Goal: Task Accomplishment & Management: Use online tool/utility

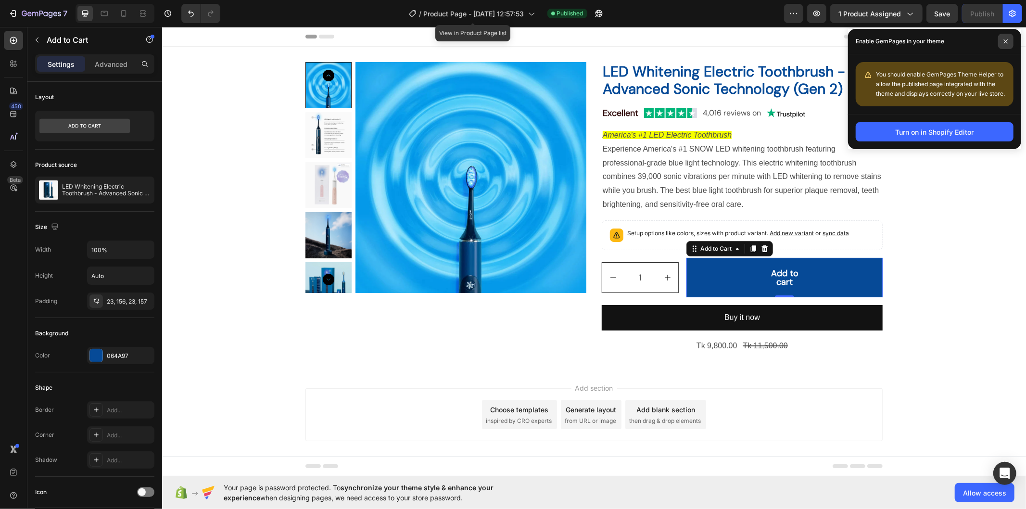
scroll to position [214, 0]
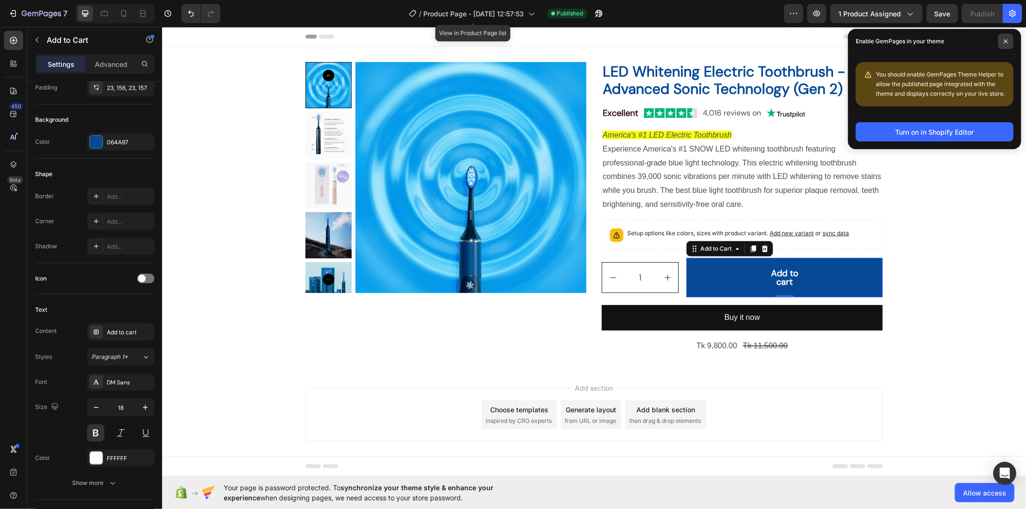
click at [1004, 34] on span at bounding box center [1005, 41] width 15 height 15
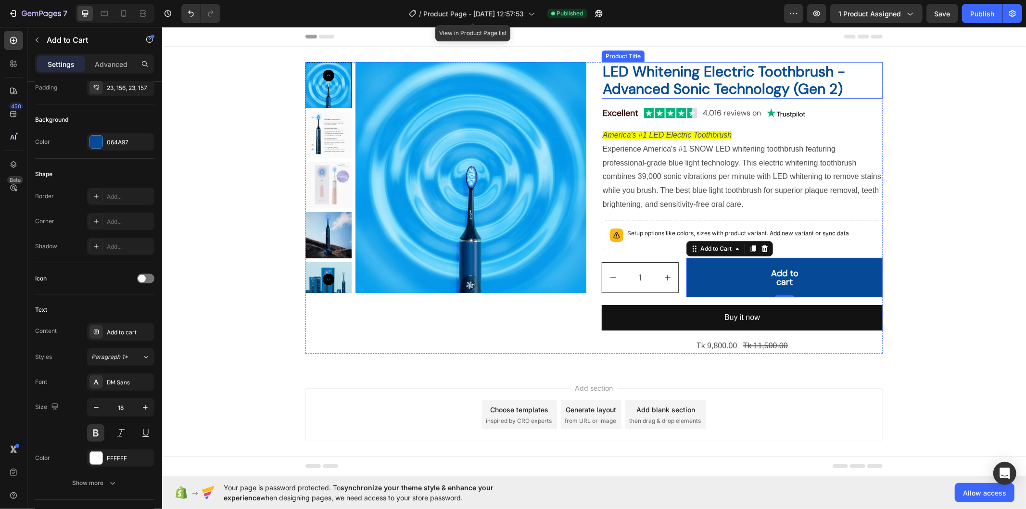
click at [634, 62] on h2 "LED Whitening Electric Toothbrush - Advanced Sonic Technology (Gen 2)" at bounding box center [741, 80] width 281 height 37
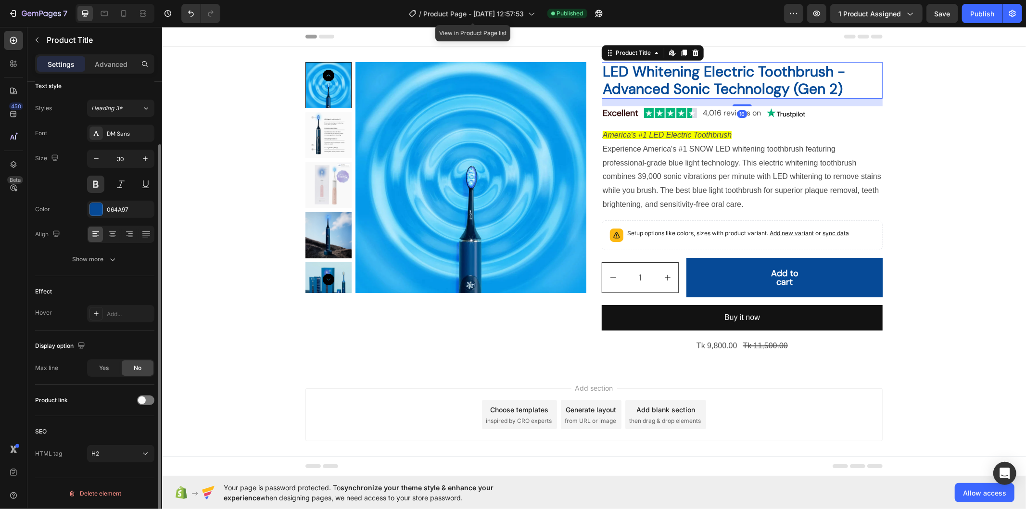
scroll to position [0, 0]
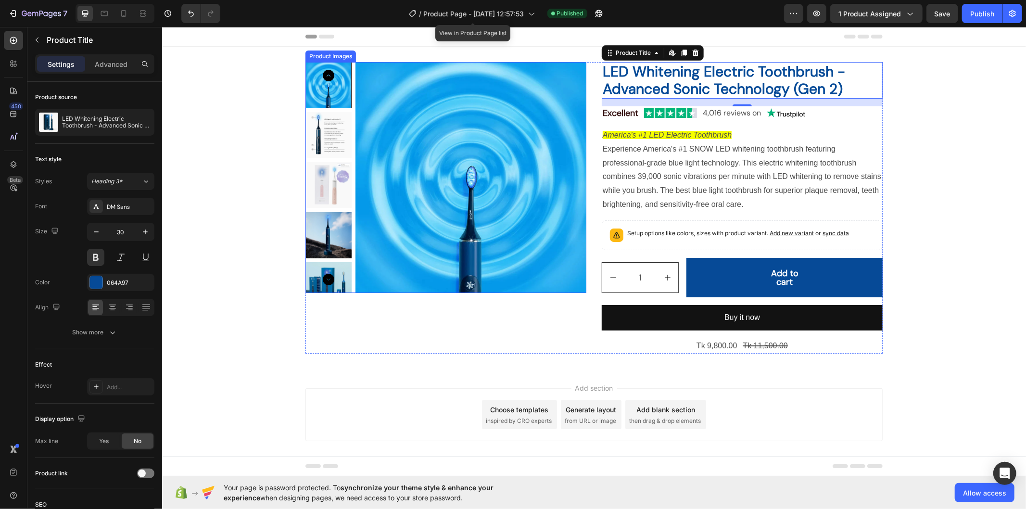
click at [475, 69] on img at bounding box center [470, 177] width 231 height 231
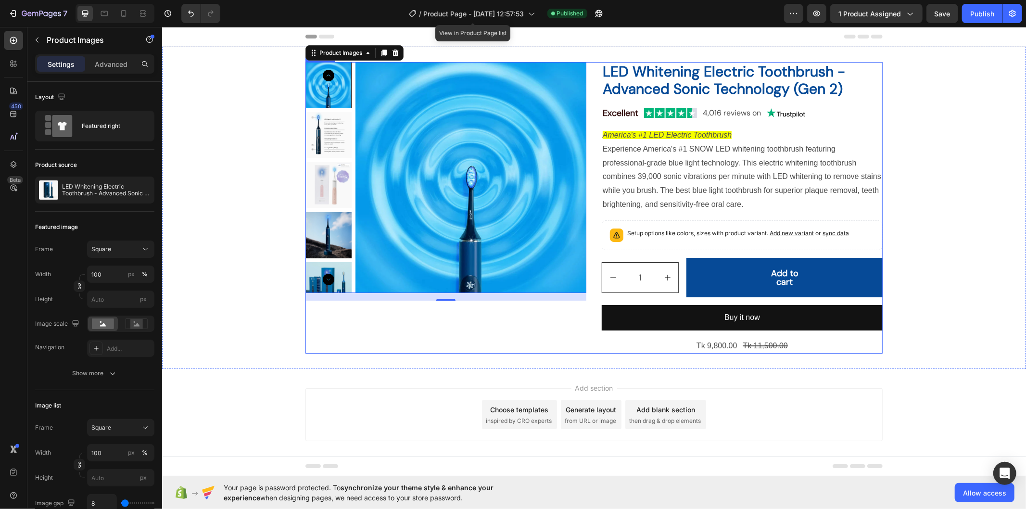
click at [590, 62] on div "Product Images 16 LED Whitening Electric Toothbrush - Advanced Sonic Technology…" at bounding box center [593, 207] width 577 height 291
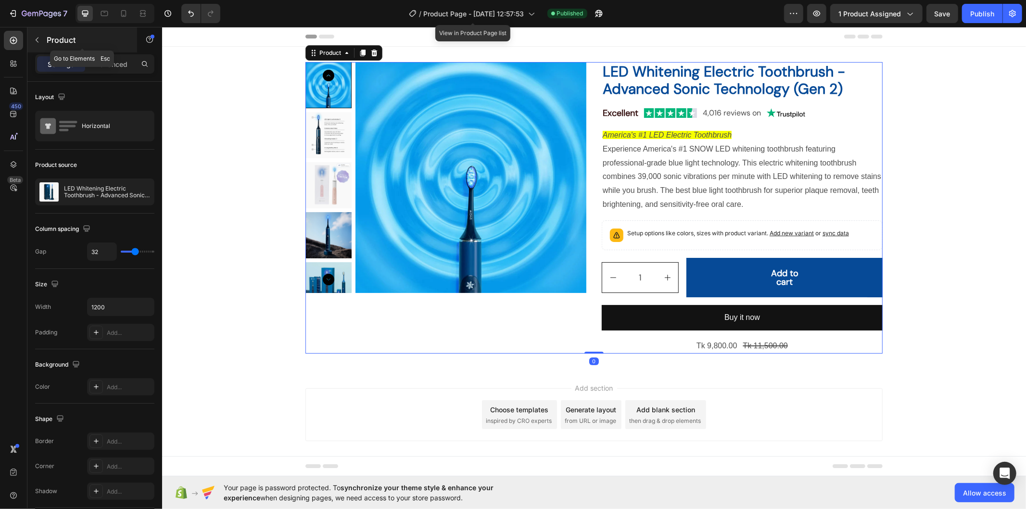
click at [31, 43] on button "button" at bounding box center [36, 39] width 15 height 15
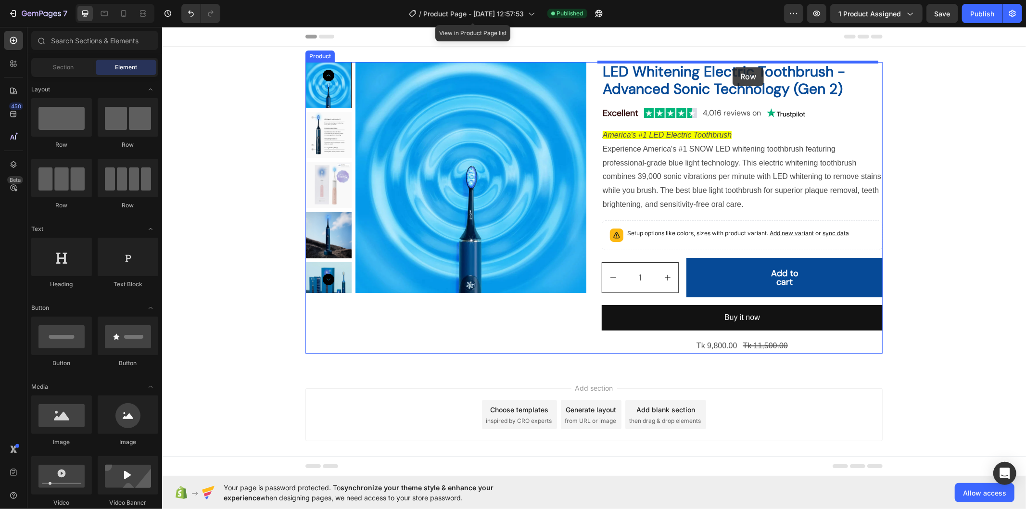
drag, startPoint x: 215, startPoint y: 150, endPoint x: 732, endPoint y: 66, distance: 523.8
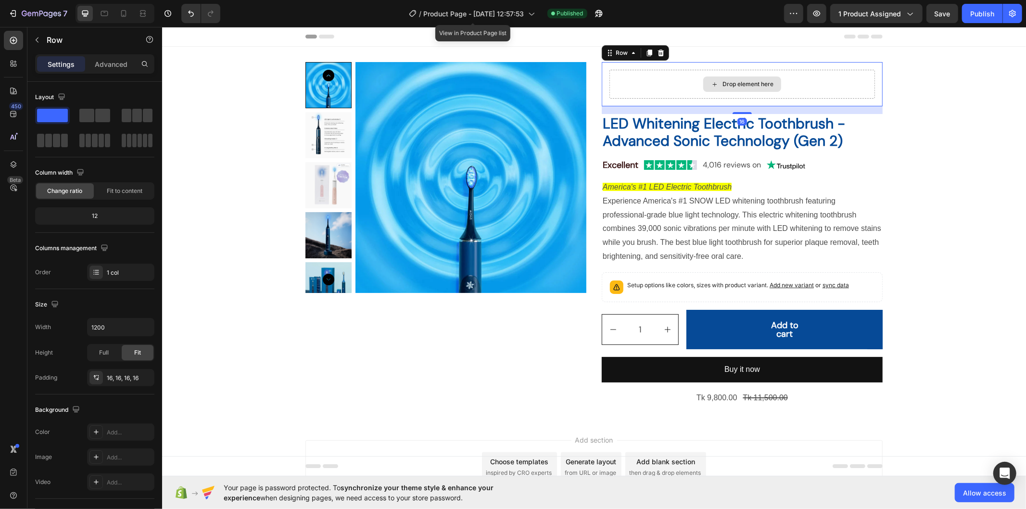
click at [627, 91] on div "Drop element here" at bounding box center [742, 83] width 266 height 29
click at [43, 38] on button "button" at bounding box center [36, 39] width 15 height 15
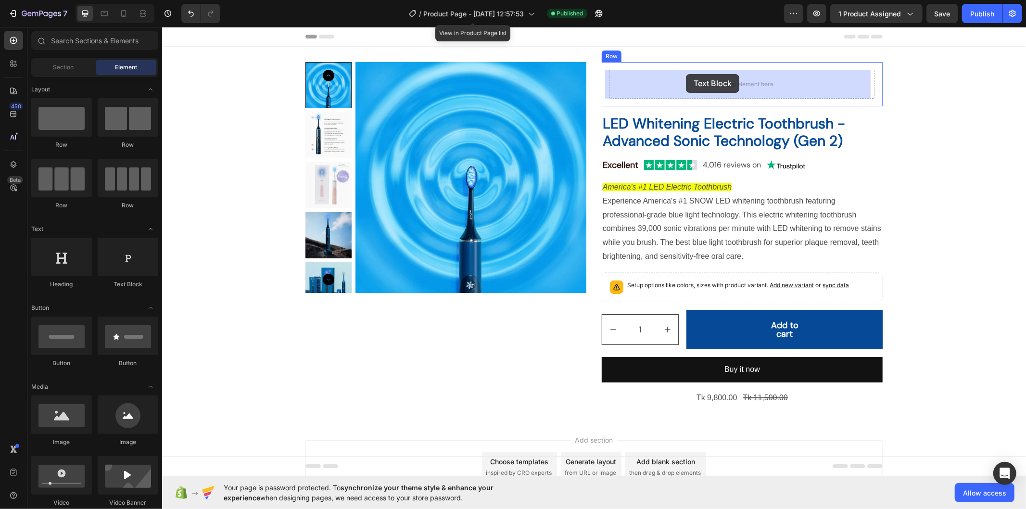
drag, startPoint x: 282, startPoint y: 282, endPoint x: 685, endPoint y: 74, distance: 454.4
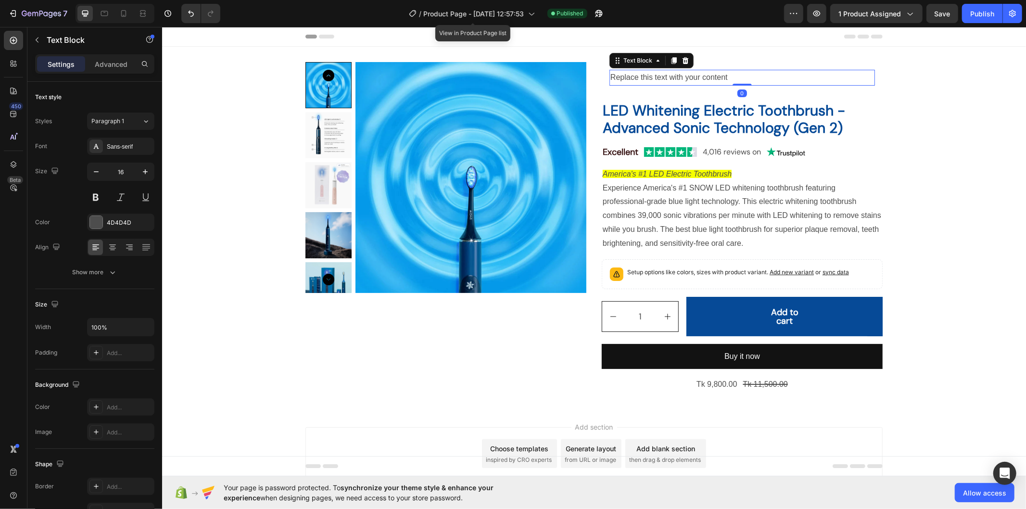
click at [682, 74] on div "Replace this text with your content" at bounding box center [742, 77] width 266 height 16
click at [682, 74] on p "Replace this text with your content" at bounding box center [742, 77] width 264 height 14
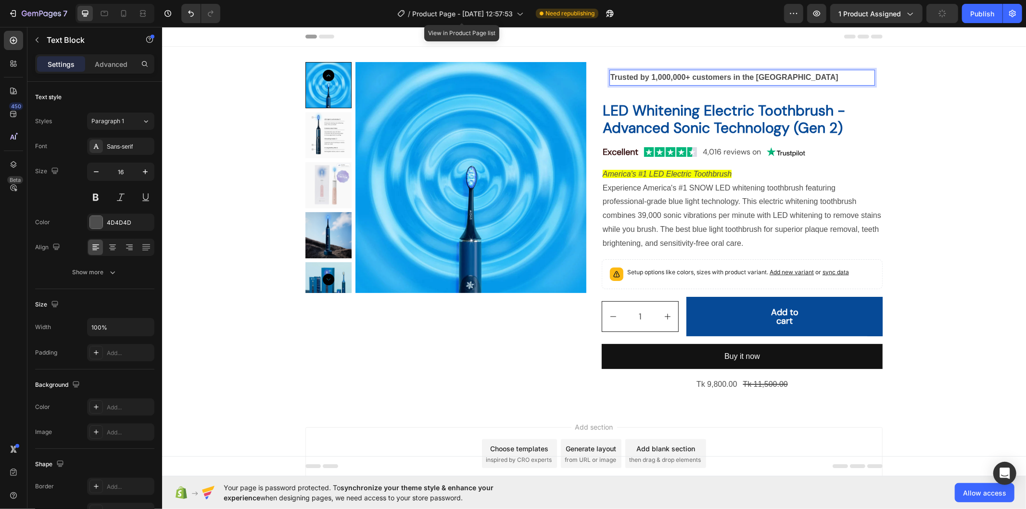
click at [694, 77] on strong "Trusted by 1,000,000+ customers in the [GEOGRAPHIC_DATA]" at bounding box center [724, 77] width 228 height 8
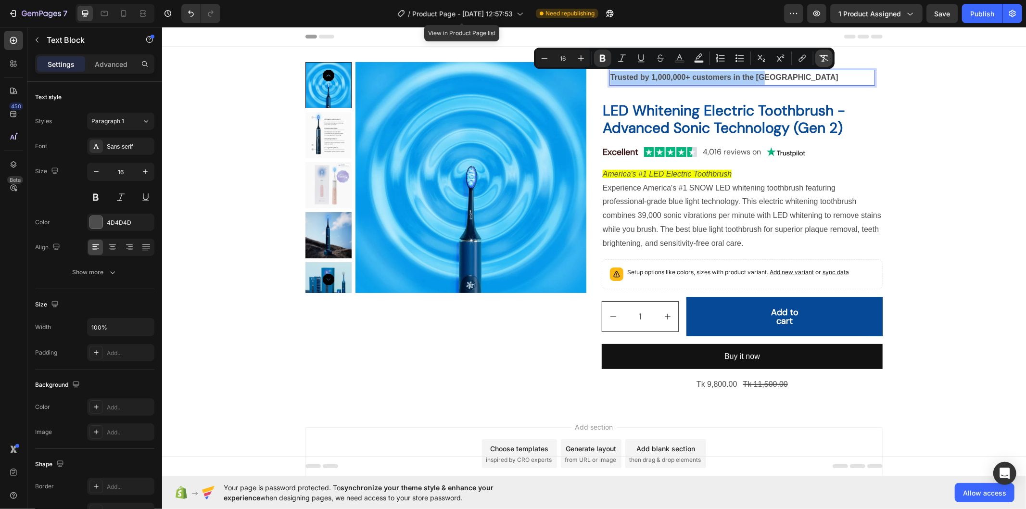
click at [819, 63] on button "Remove Format" at bounding box center [823, 58] width 17 height 17
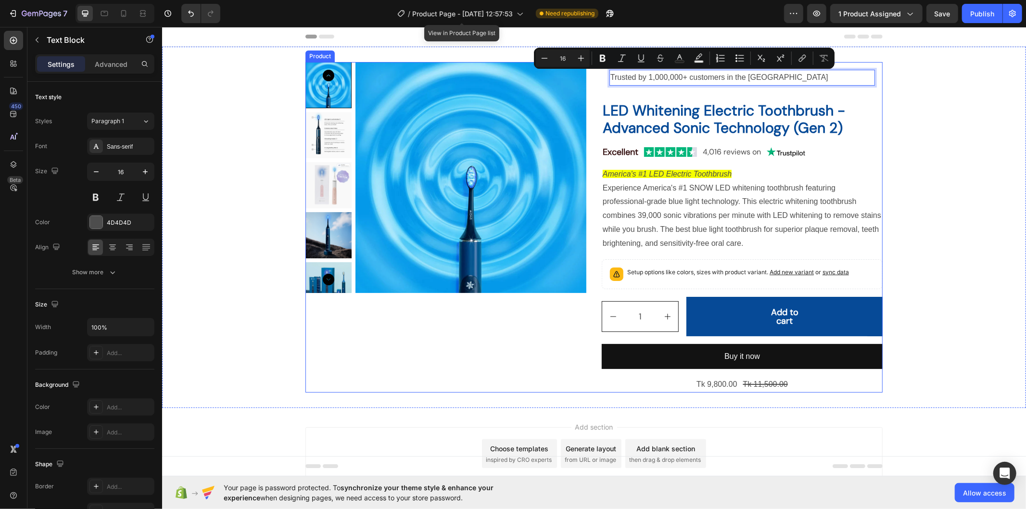
click at [634, 92] on div "Trusted by 1,000,000+ customers in the US Text Block 0 Row" at bounding box center [741, 77] width 281 height 31
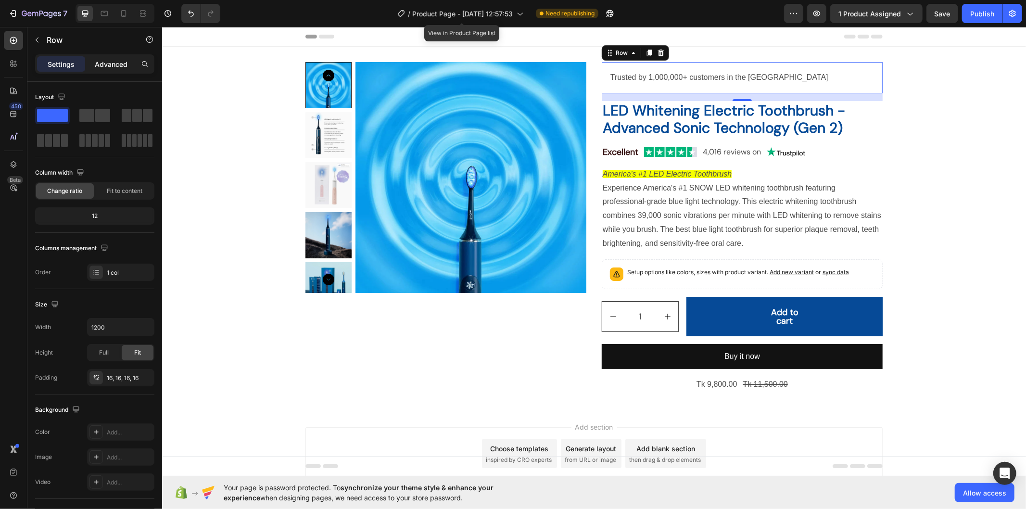
click at [95, 64] on p "Advanced" at bounding box center [111, 64] width 33 height 10
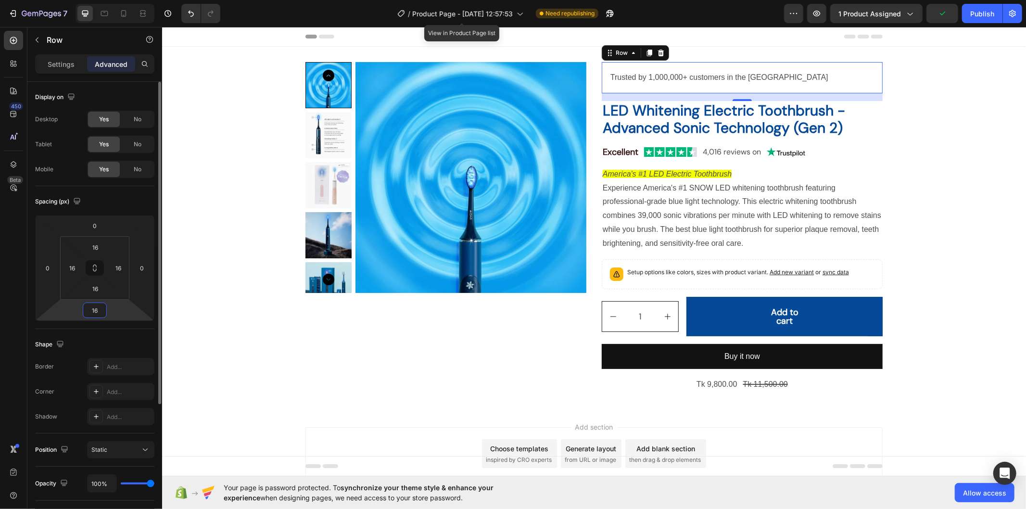
click at [101, 305] on input "16" at bounding box center [94, 310] width 19 height 14
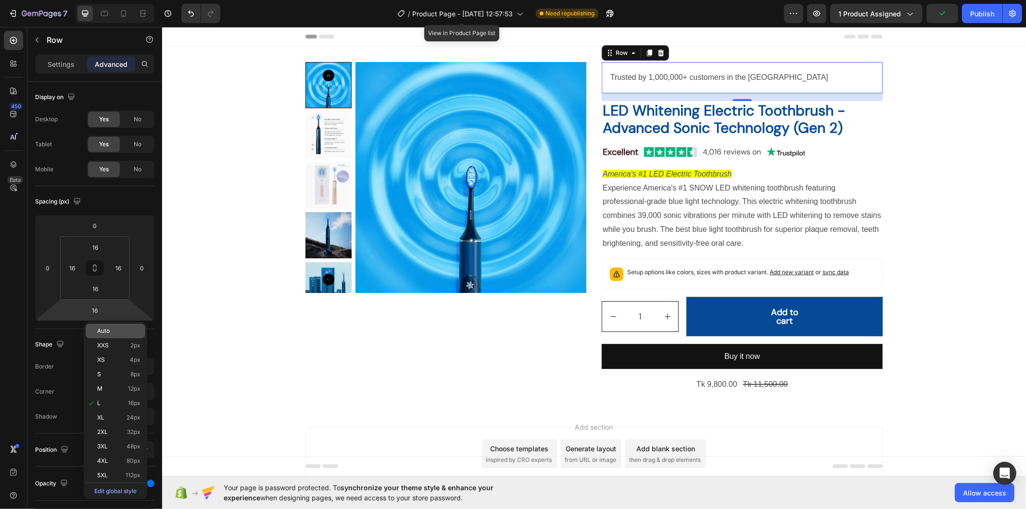
click at [121, 326] on div "Auto" at bounding box center [116, 331] width 60 height 14
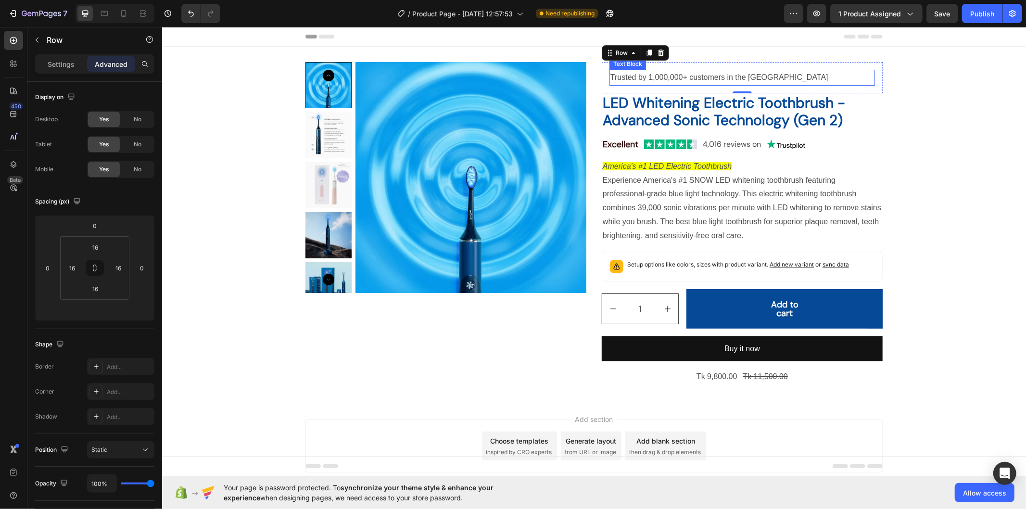
click at [679, 75] on p "Trusted by 1,000,000+ customers in the [GEOGRAPHIC_DATA]" at bounding box center [742, 77] width 264 height 14
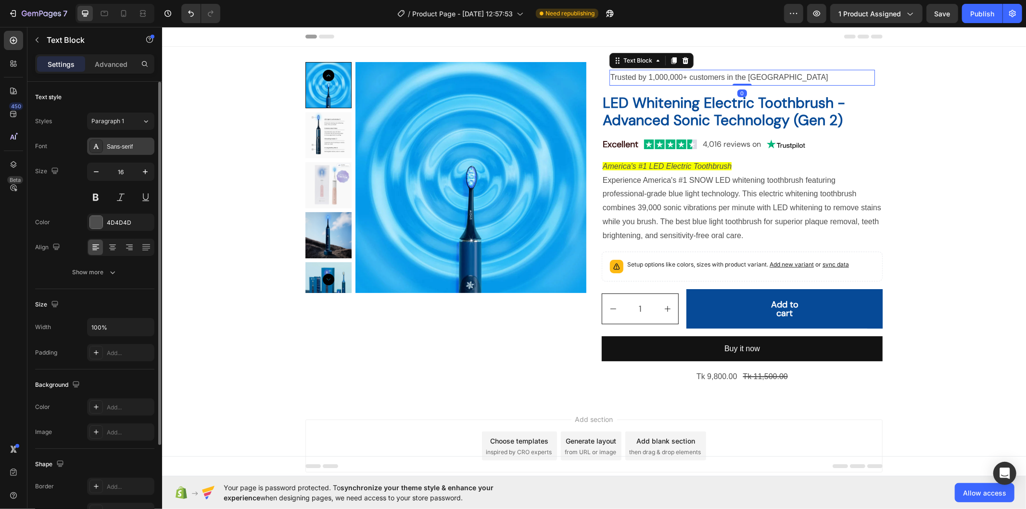
click at [114, 141] on div "Sans-serif" at bounding box center [120, 146] width 67 height 17
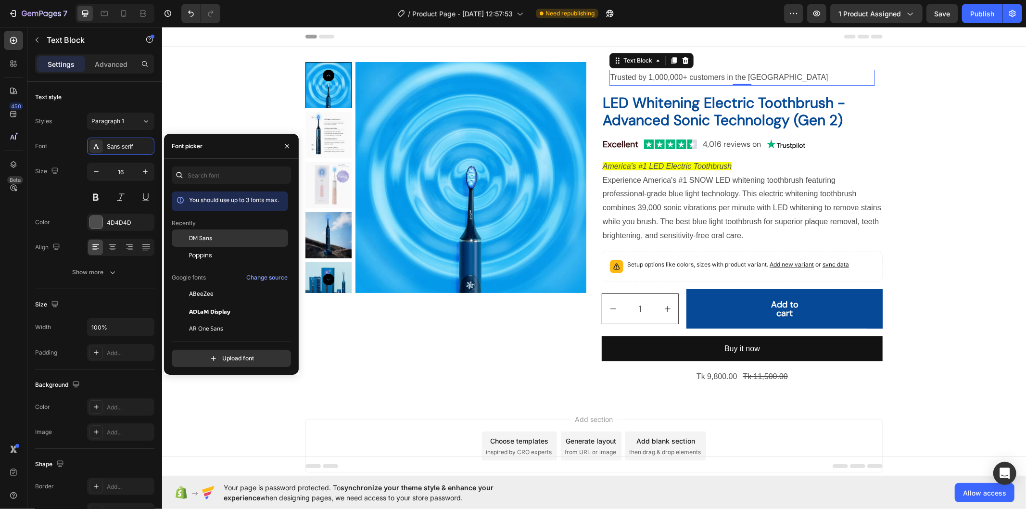
click at [248, 236] on div "DM Sans" at bounding box center [237, 238] width 97 height 9
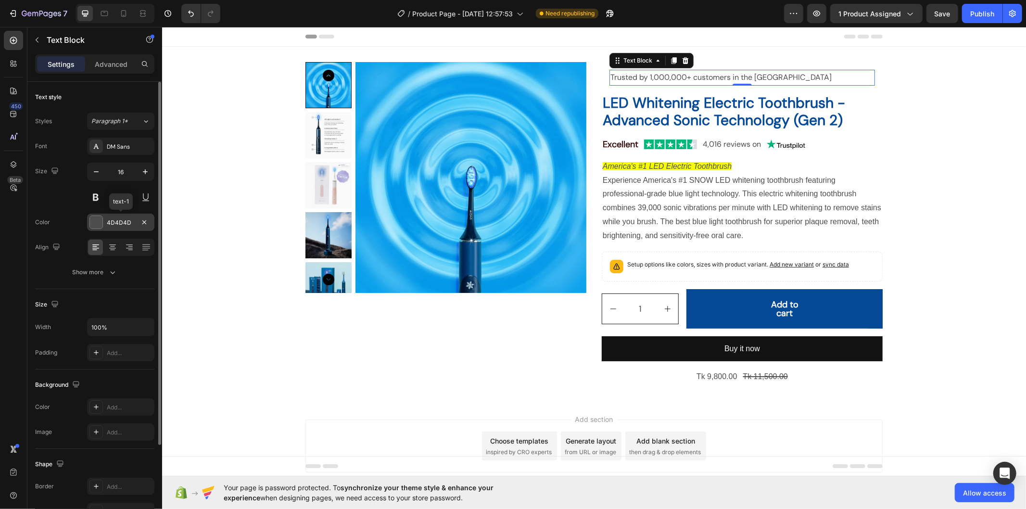
click at [99, 224] on div at bounding box center [96, 222] width 13 height 13
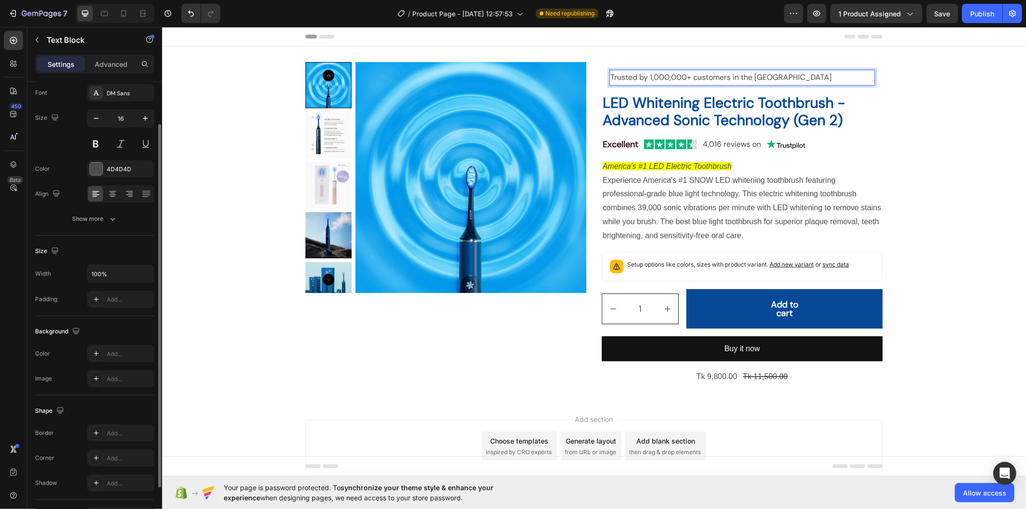
scroll to position [107, 0]
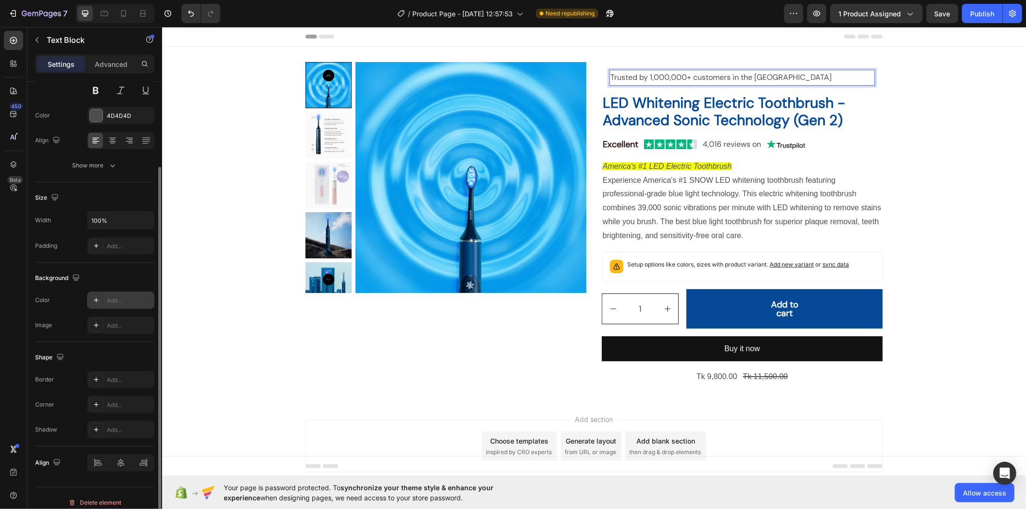
click at [114, 302] on div "Add..." at bounding box center [129, 300] width 45 height 9
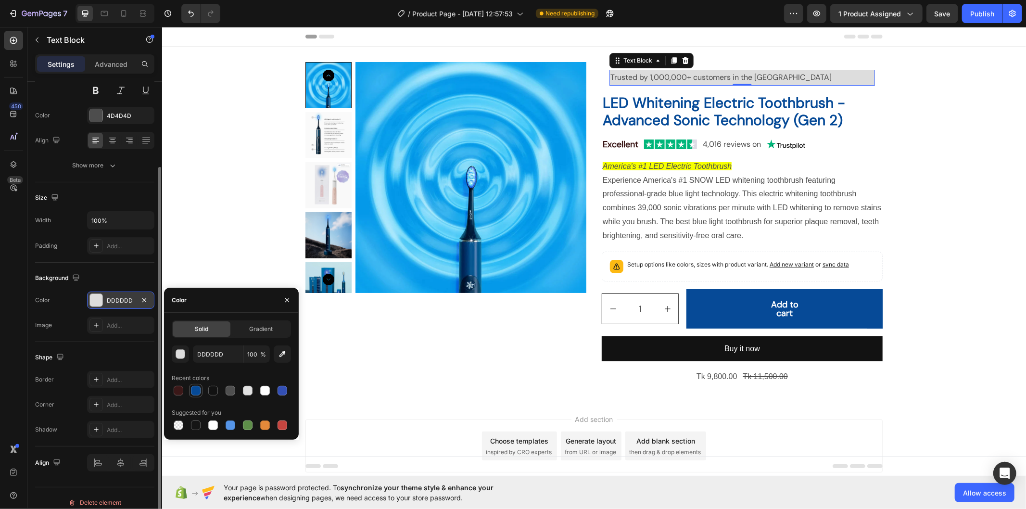
click at [199, 393] on div at bounding box center [196, 391] width 10 height 10
type input "064A97"
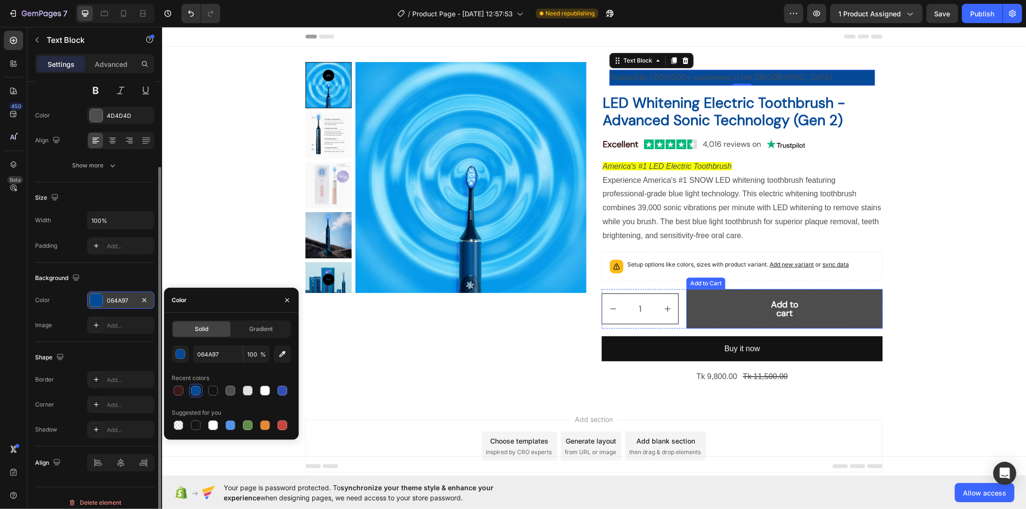
click at [851, 301] on button "Add to cart" at bounding box center [784, 308] width 196 height 39
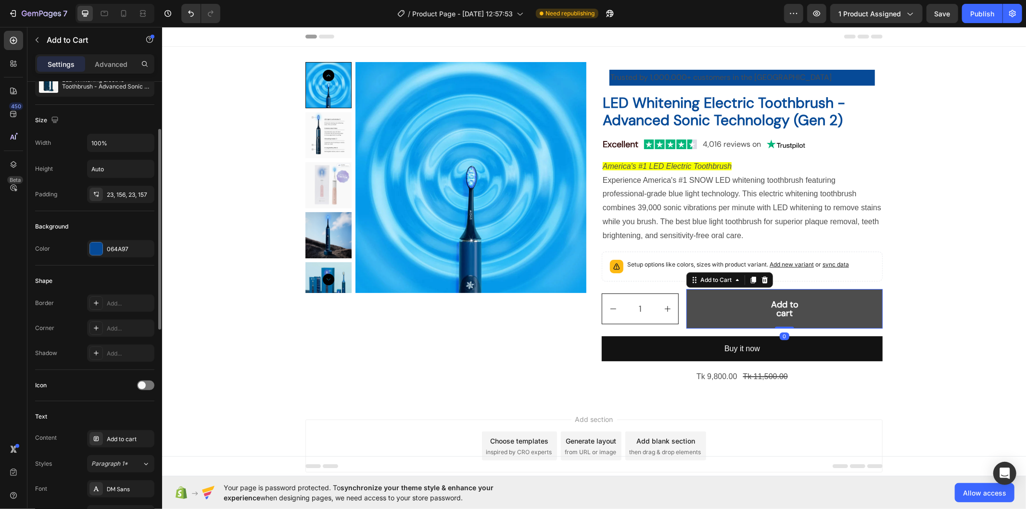
scroll to position [0, 0]
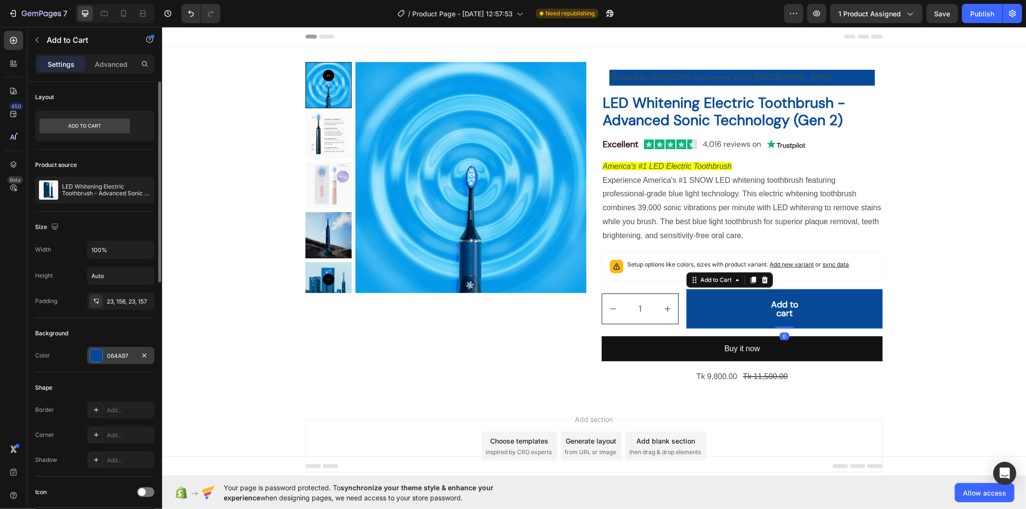
click at [113, 362] on div "064A97" at bounding box center [120, 355] width 67 height 17
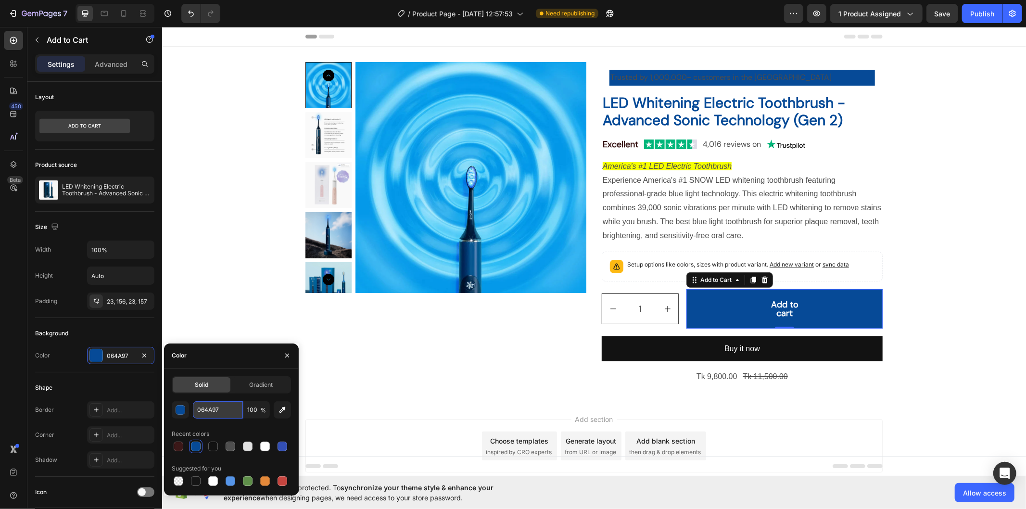
click at [209, 406] on input "064A97" at bounding box center [218, 409] width 50 height 17
paste input "#0B57D0"
type input "#0B57D0"
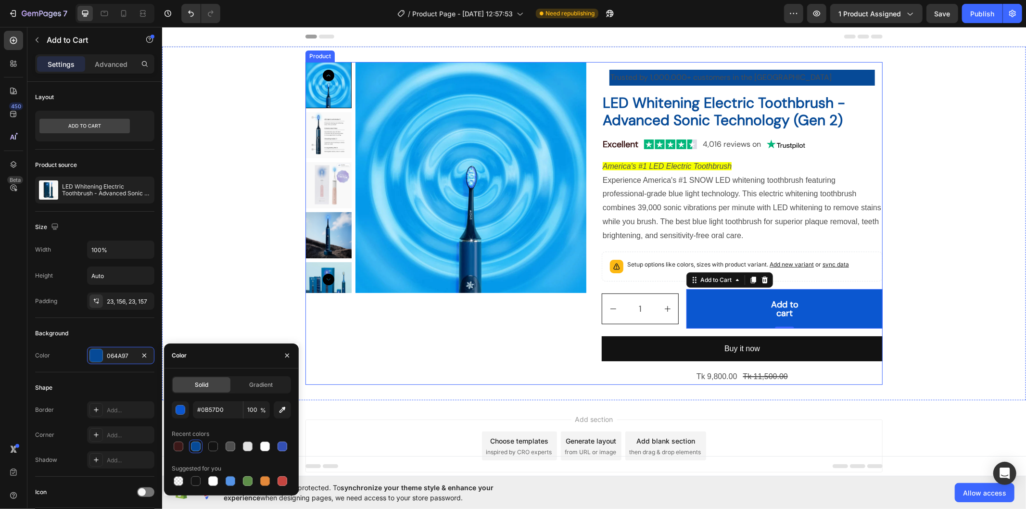
click at [417, 359] on div "Product Images" at bounding box center [445, 223] width 281 height 323
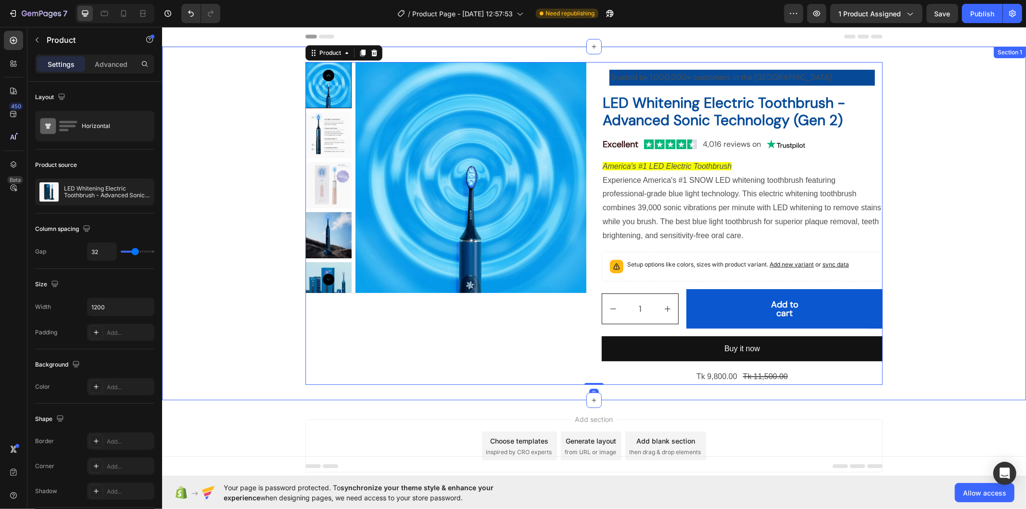
click at [917, 306] on div "Product Images Trusted by 1,000,000+ customers in the US Text Block Row LED Whi…" at bounding box center [594, 223] width 864 height 323
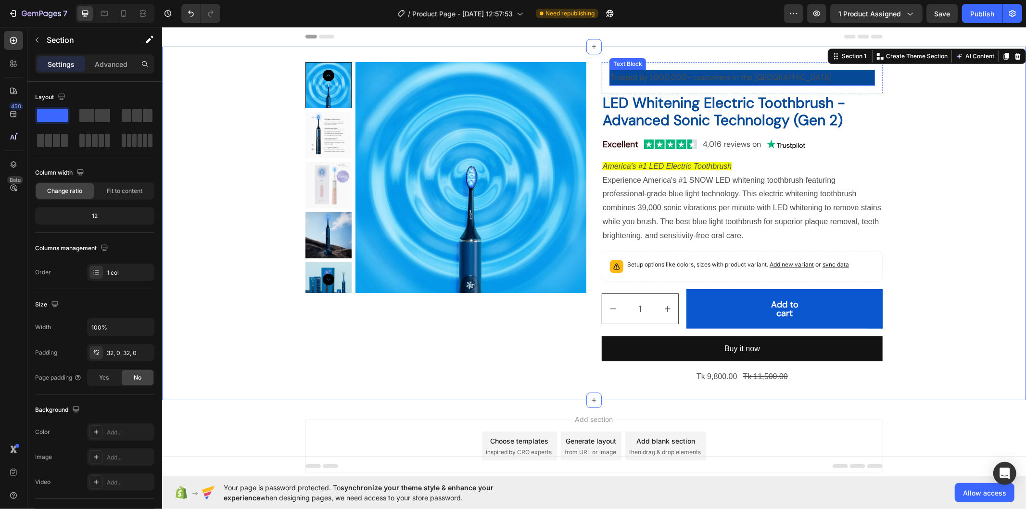
click at [828, 73] on p "Trusted by 1,000,000+ customers in the [GEOGRAPHIC_DATA]" at bounding box center [742, 77] width 264 height 14
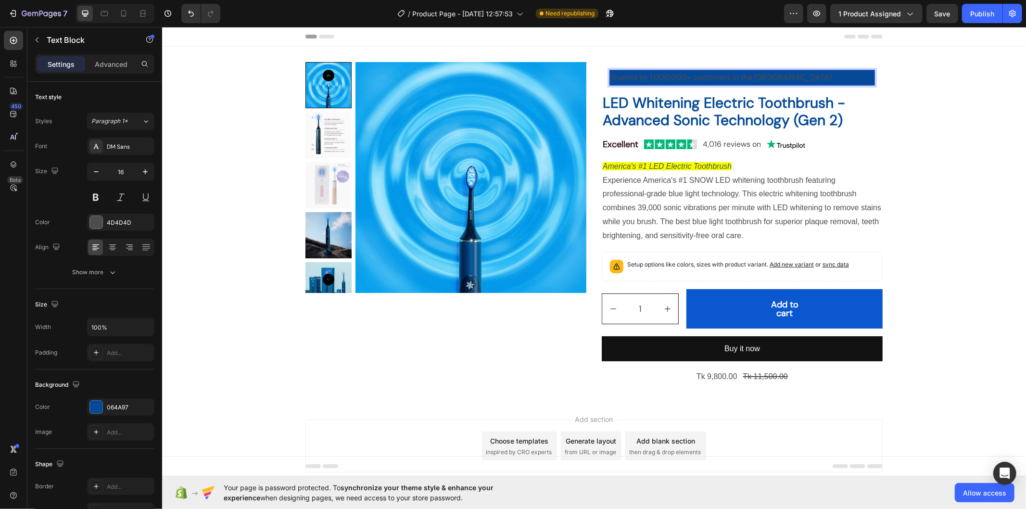
click at [686, 76] on p "Trusted by 1,000,000+ customers in the [GEOGRAPHIC_DATA]" at bounding box center [742, 77] width 264 height 14
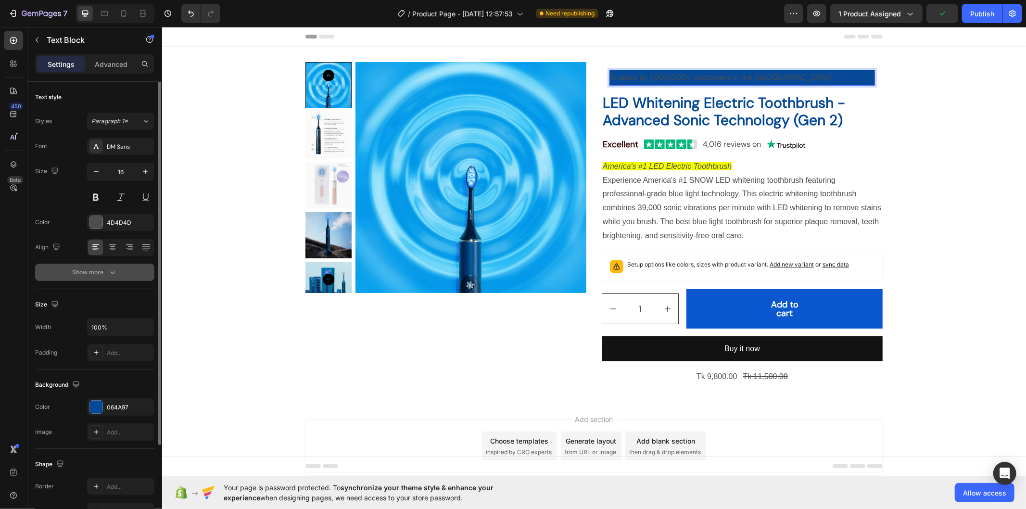
click at [119, 271] on button "Show more" at bounding box center [94, 272] width 119 height 17
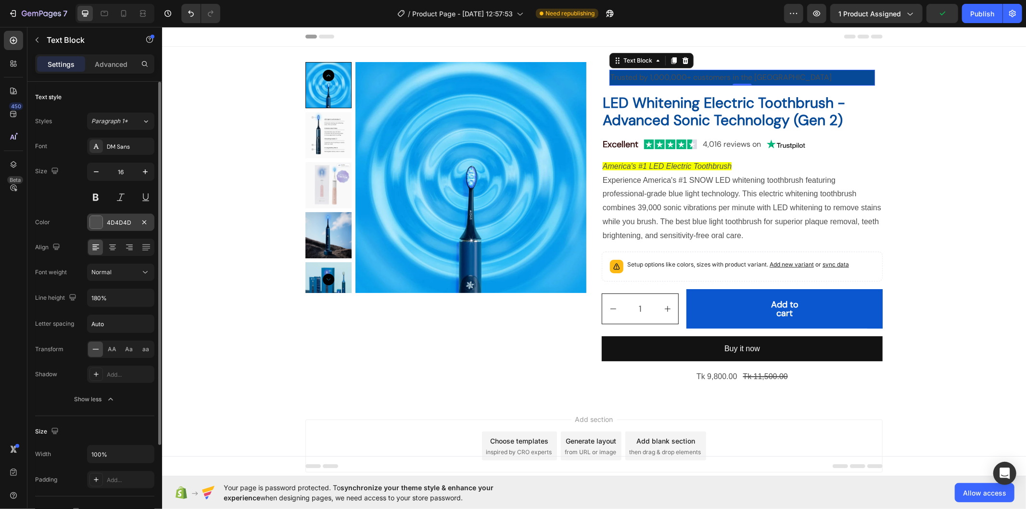
click at [134, 222] on div "4D4D4D" at bounding box center [121, 222] width 28 height 9
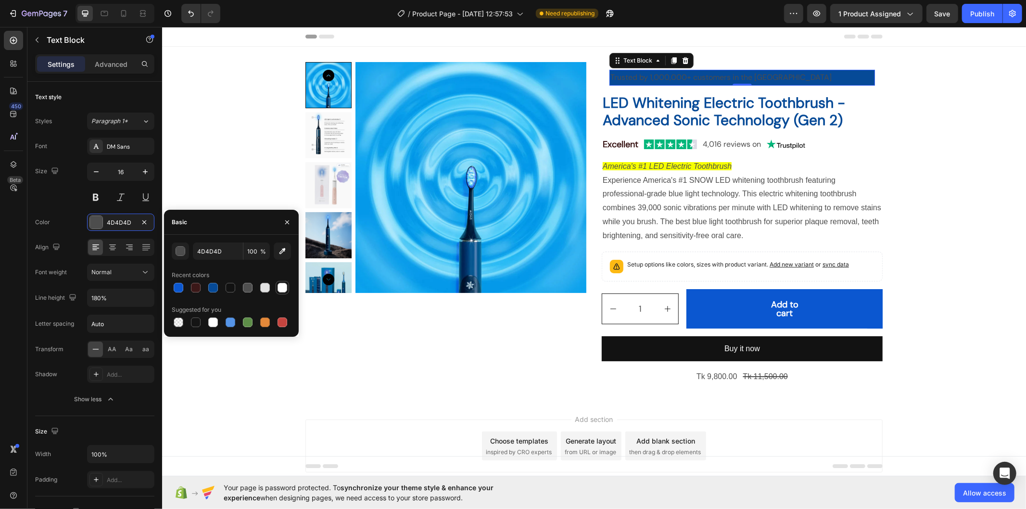
click at [279, 287] on div at bounding box center [283, 288] width 10 height 10
type input "FFFFFF"
click at [459, 334] on div "Product Images" at bounding box center [445, 223] width 281 height 323
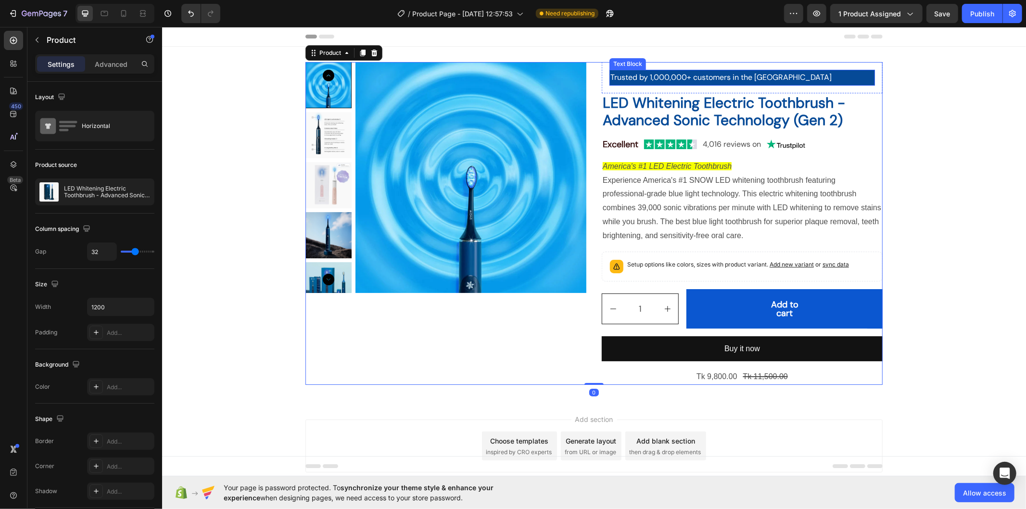
click at [656, 73] on p "Trusted by 1,000,000+ customers in the [GEOGRAPHIC_DATA]" at bounding box center [742, 77] width 264 height 14
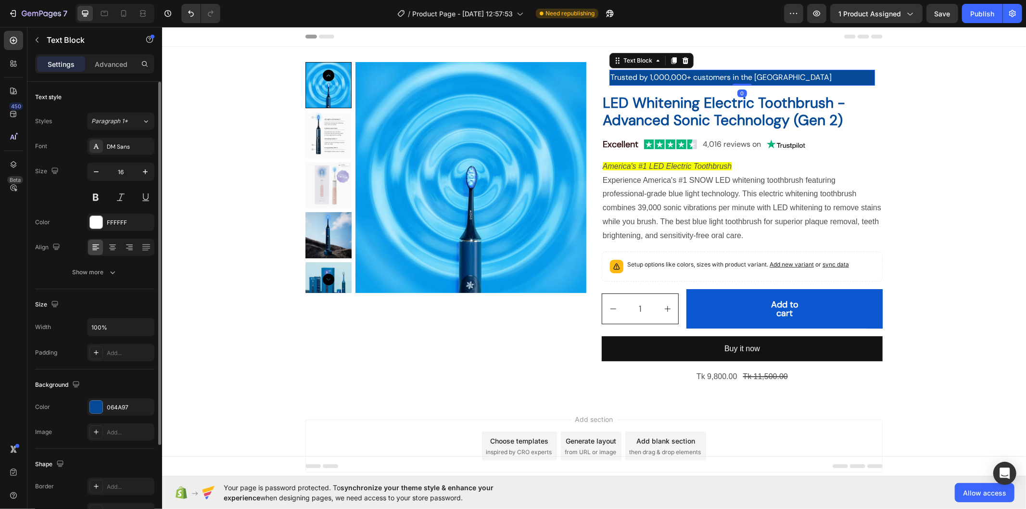
click at [102, 259] on div "Font DM Sans Size 16 Color FFFFFF Align Show more" at bounding box center [94, 209] width 119 height 143
click at [101, 270] on div "Show more" at bounding box center [95, 272] width 45 height 10
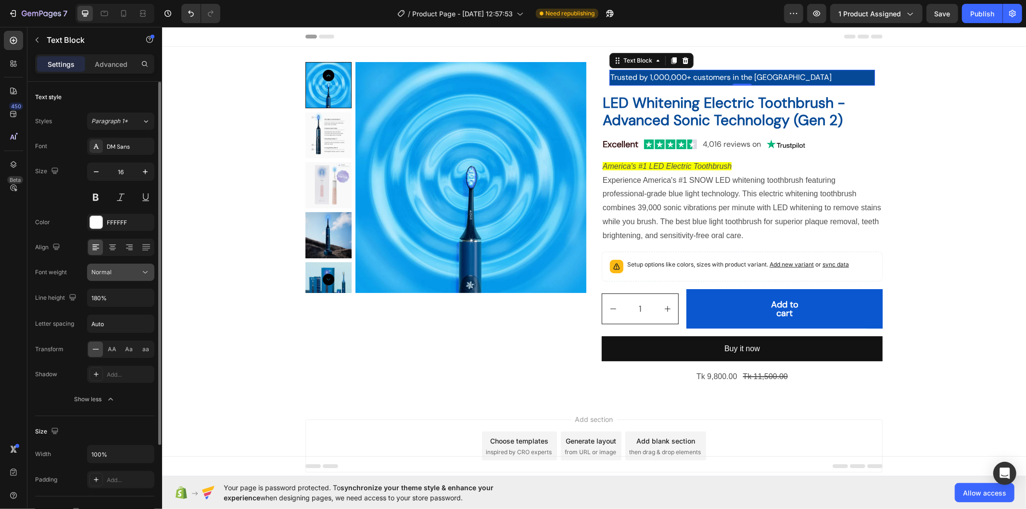
click at [138, 277] on button "Normal" at bounding box center [120, 272] width 67 height 17
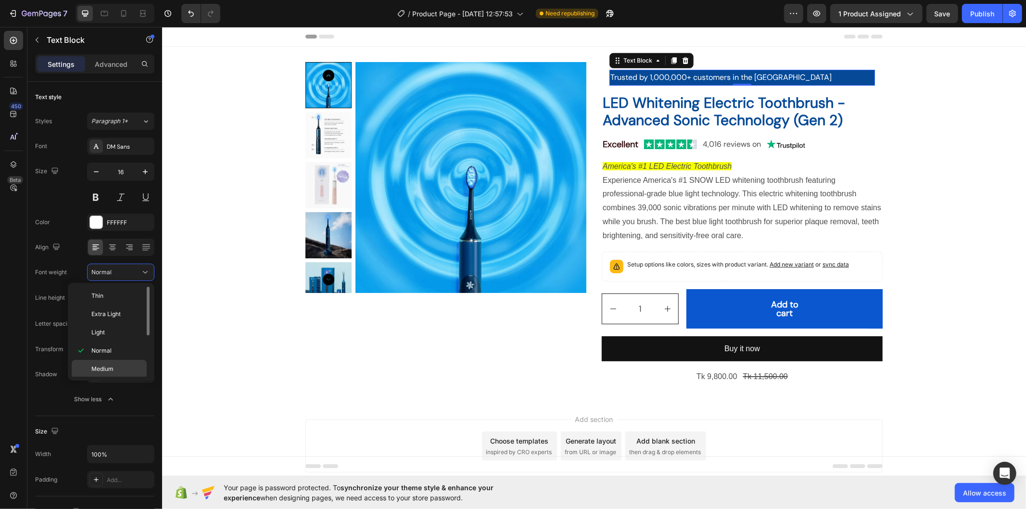
click at [120, 368] on p "Medium" at bounding box center [116, 369] width 51 height 9
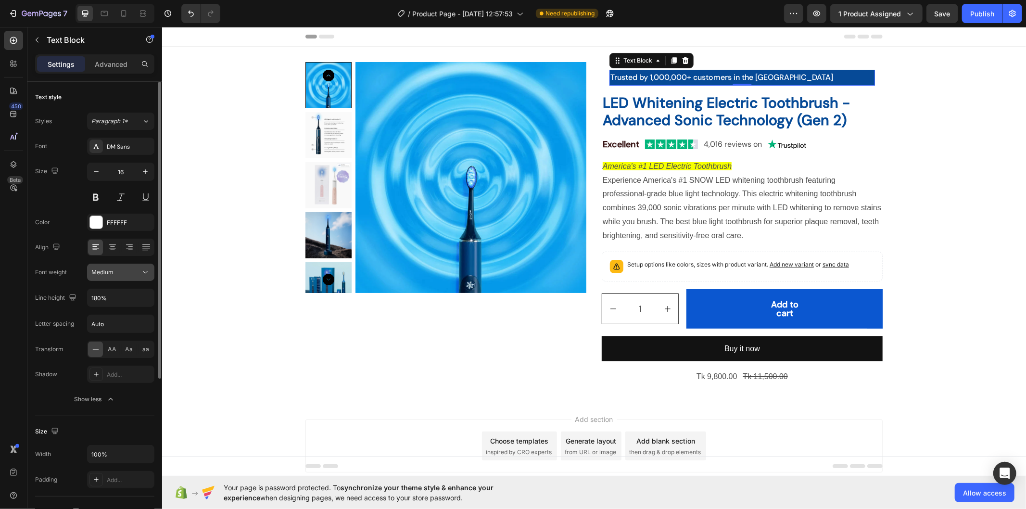
click at [132, 270] on div "Medium" at bounding box center [115, 272] width 49 height 9
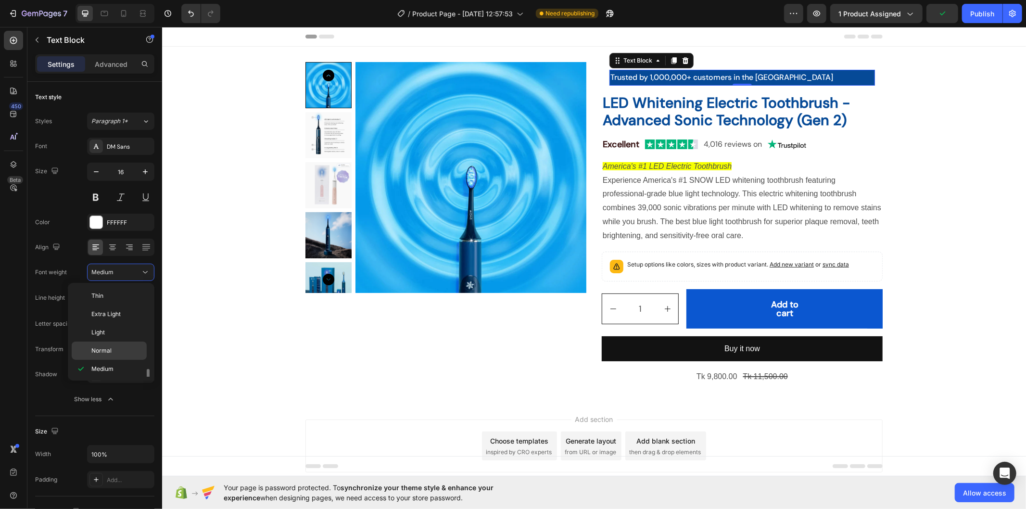
scroll to position [53, 0]
click at [121, 334] on p "Semi Bold" at bounding box center [116, 333] width 51 height 9
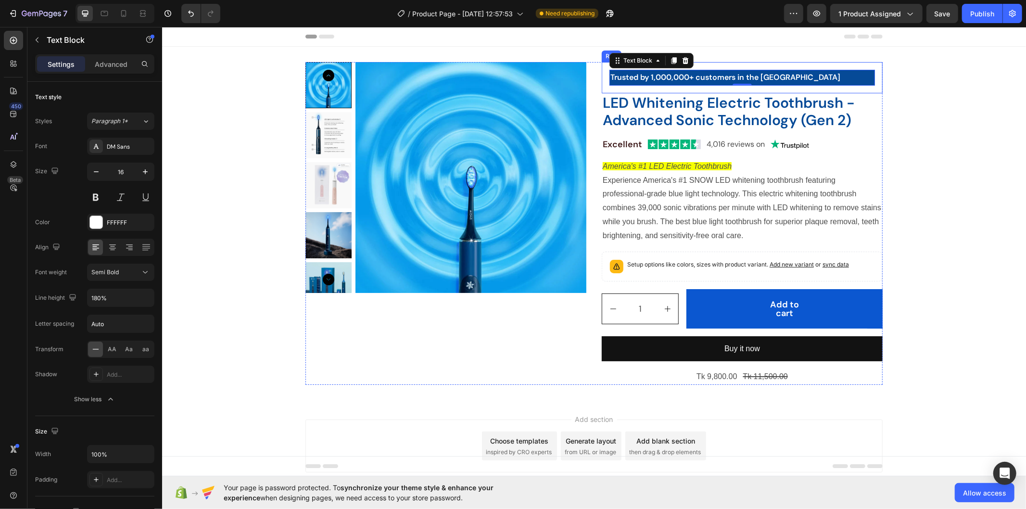
click at [601, 72] on div "Trusted by 1,000,000+ customers in the US Text Block 0 Row" at bounding box center [741, 77] width 281 height 31
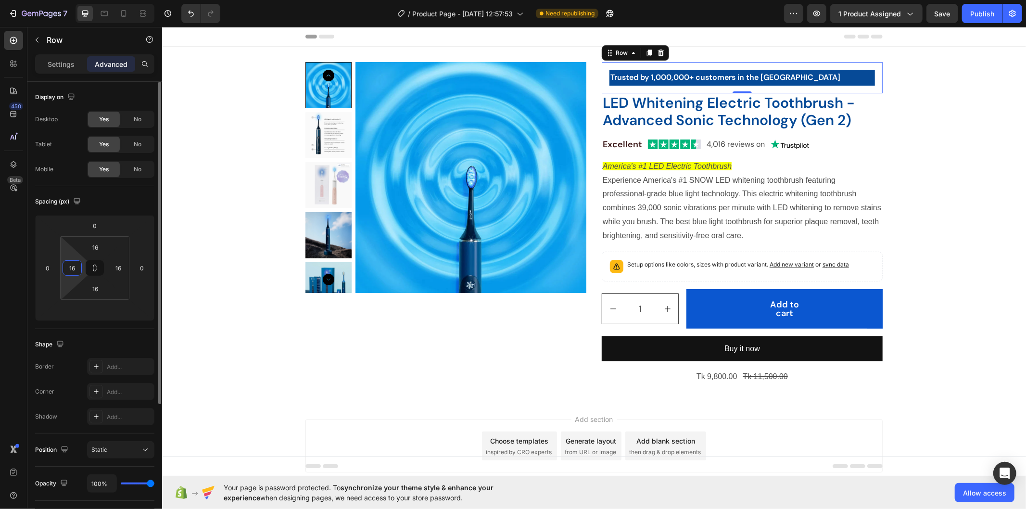
click at [73, 265] on input "16" at bounding box center [72, 268] width 14 height 14
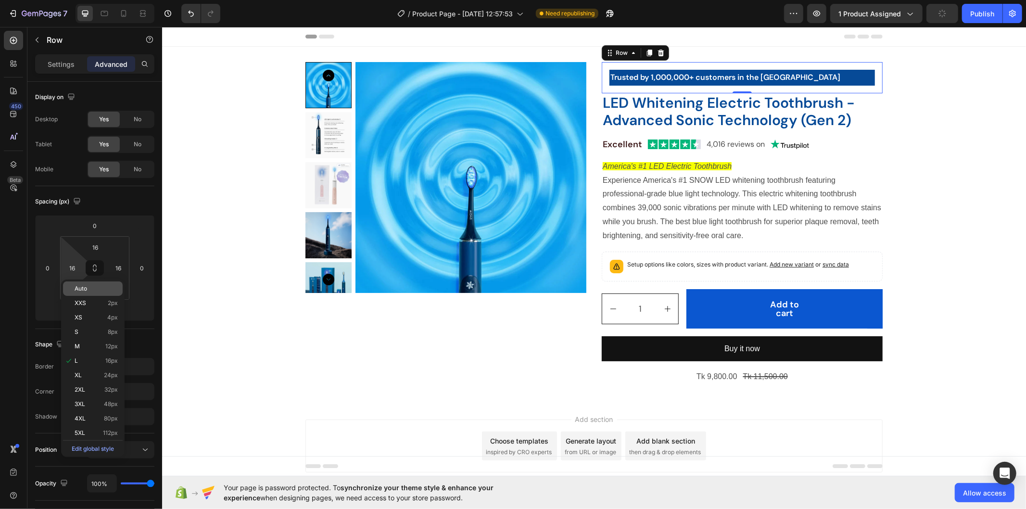
click at [90, 285] on p "Auto" at bounding box center [96, 288] width 43 height 7
type input "Auto"
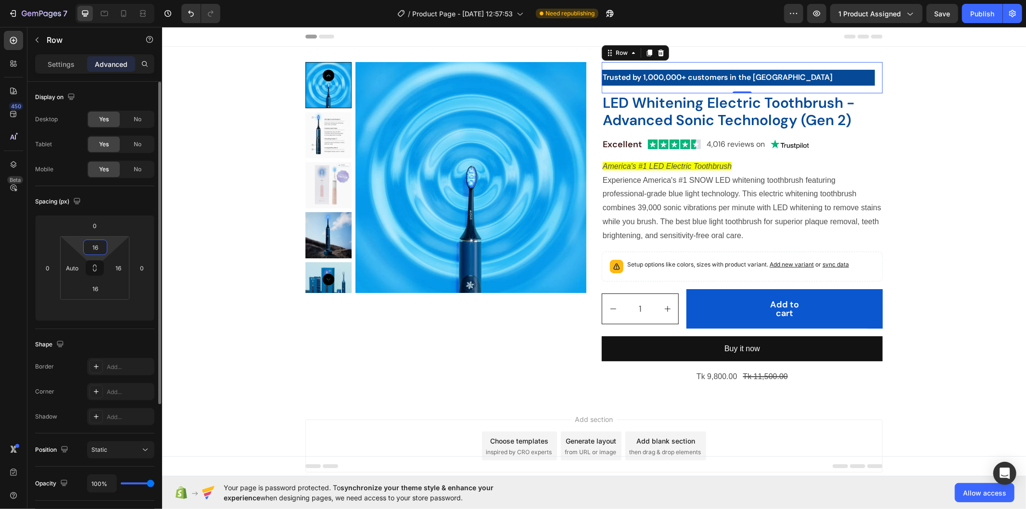
click at [92, 246] on input "16" at bounding box center [95, 247] width 19 height 14
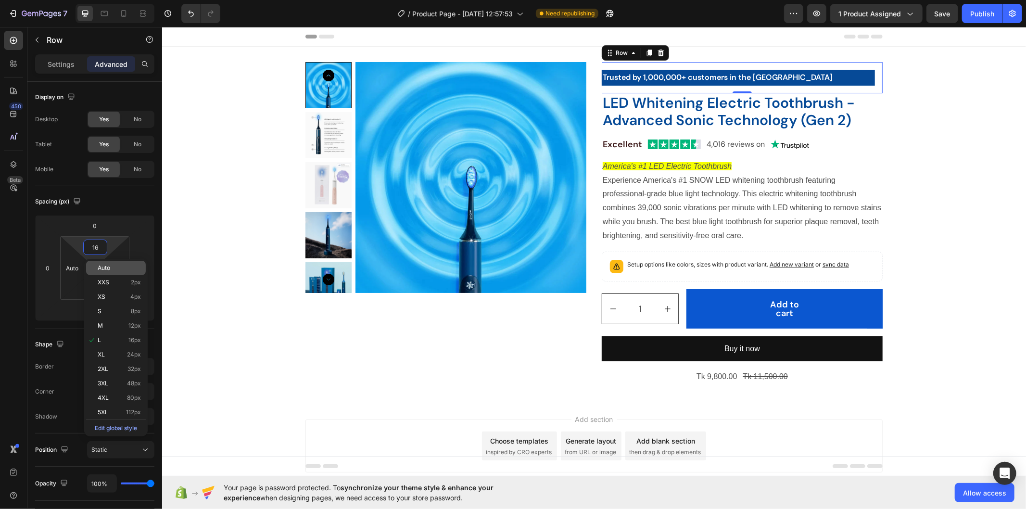
click at [111, 265] on p "Auto" at bounding box center [119, 268] width 43 height 7
type input "Auto"
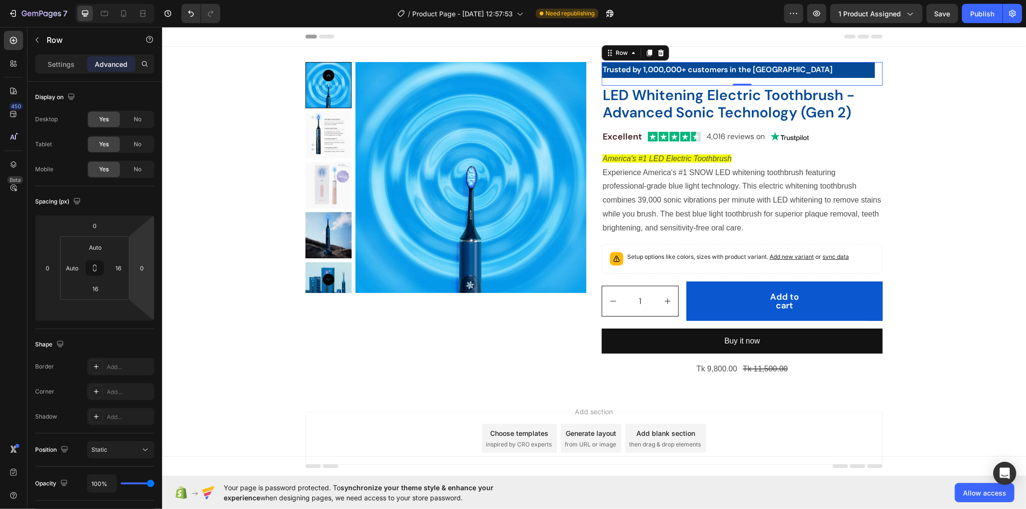
click at [872, 72] on div "Trusted by 1,000,000+ customers in the US Text Block Row 0" at bounding box center [741, 74] width 281 height 24
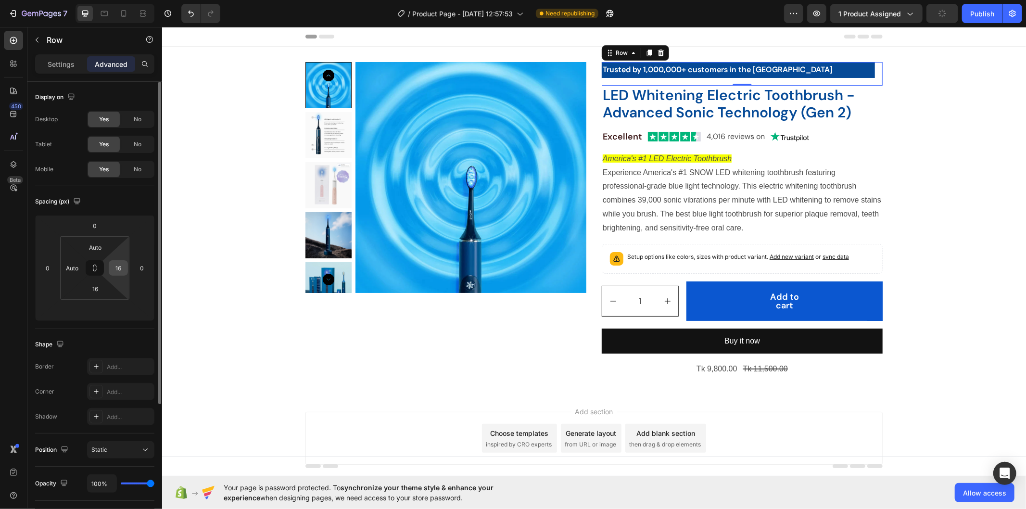
click at [111, 268] on div "16" at bounding box center [118, 267] width 19 height 15
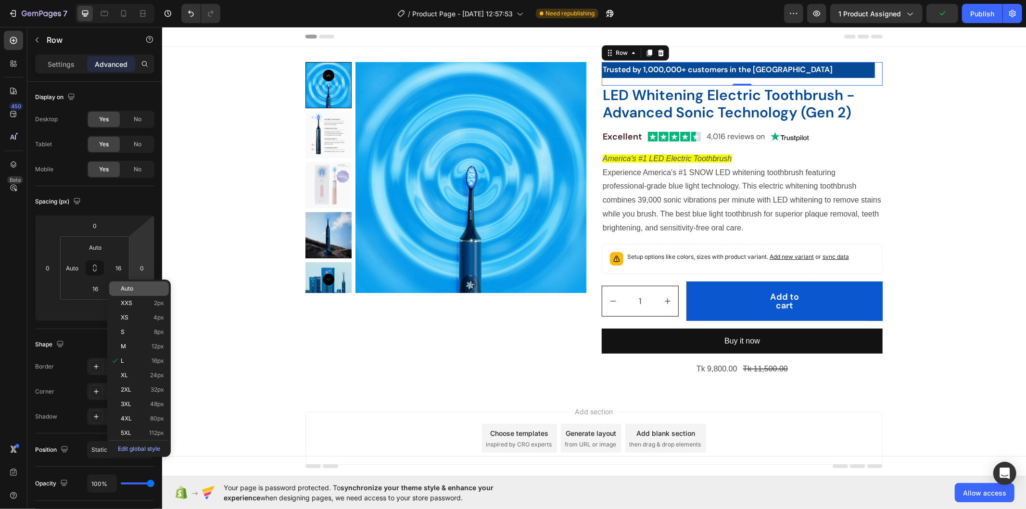
click at [148, 295] on div "Auto" at bounding box center [139, 288] width 60 height 14
type input "Auto"
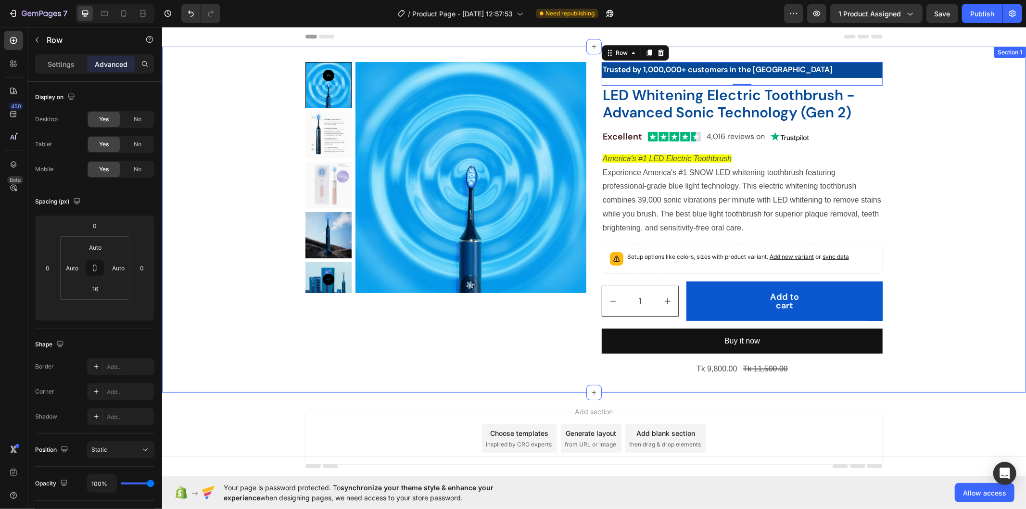
click at [908, 106] on div "Product Images Trusted by 1,000,000+ customers in the US Text Block Row 0 LED W…" at bounding box center [594, 219] width 864 height 315
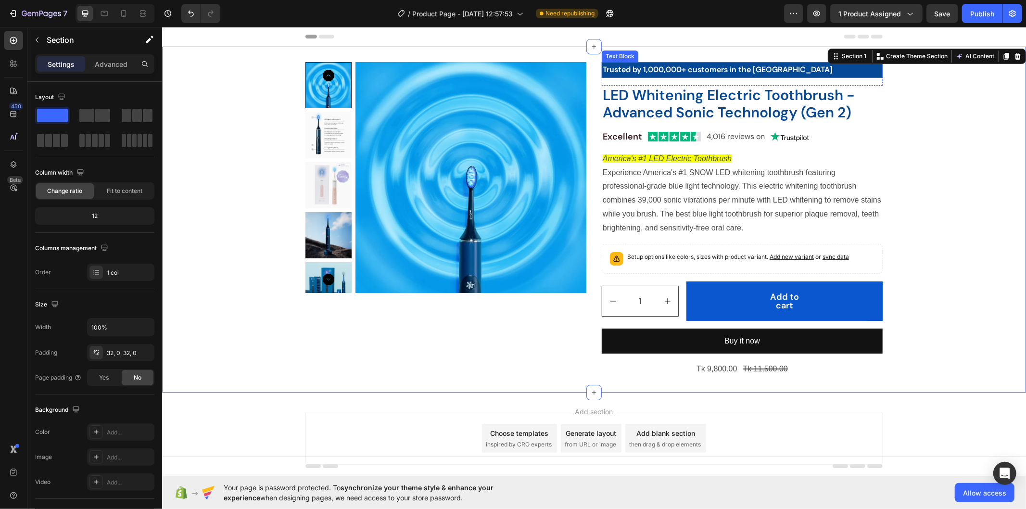
click at [654, 65] on p "Trusted by 1,000,000+ customers in the [GEOGRAPHIC_DATA]" at bounding box center [741, 70] width 279 height 14
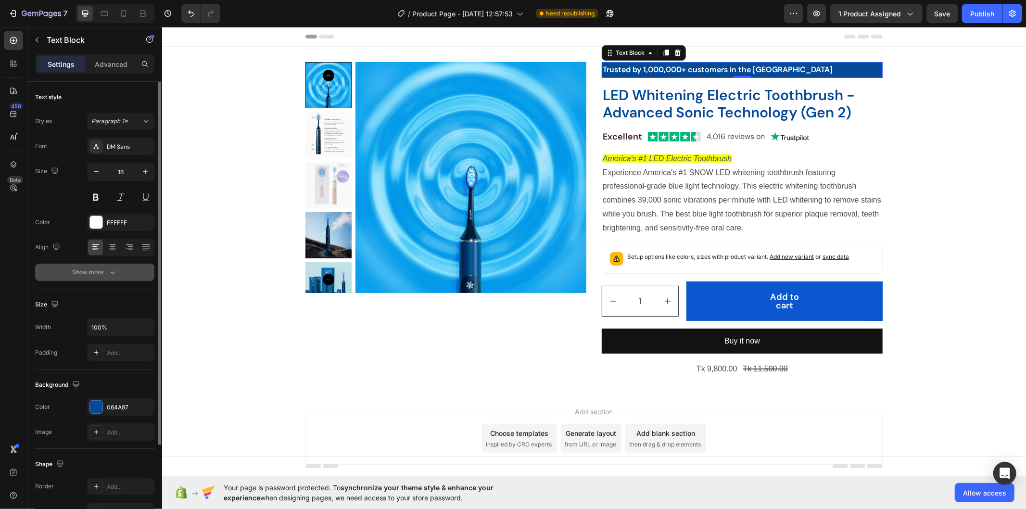
click at [106, 275] on div "Show more" at bounding box center [95, 272] width 45 height 10
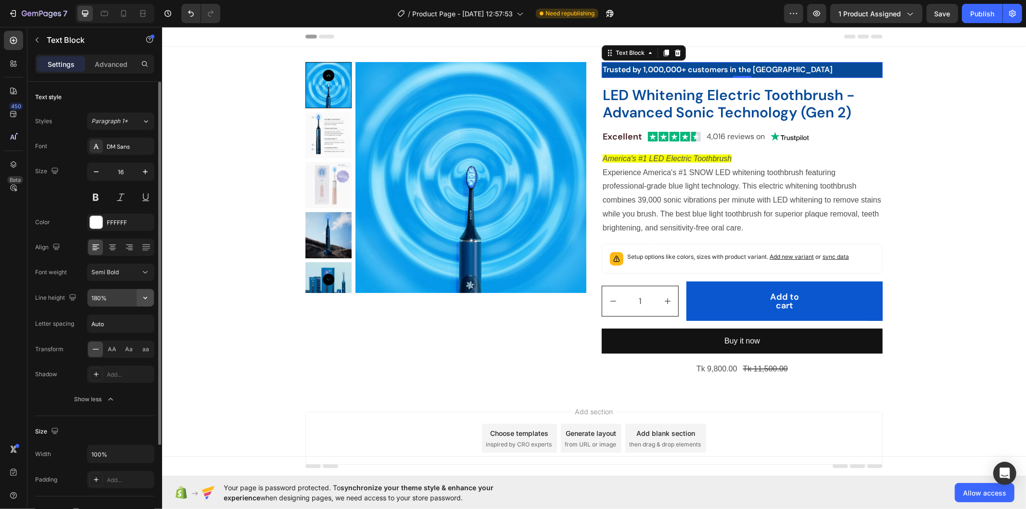
click at [147, 303] on button "button" at bounding box center [145, 297] width 17 height 17
click at [114, 299] on input "180%" at bounding box center [121, 297] width 66 height 17
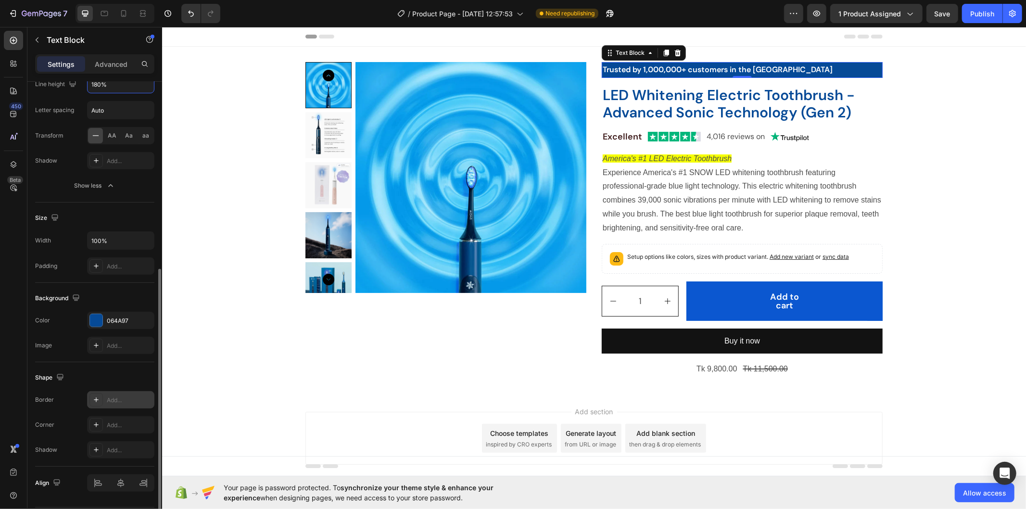
scroll to position [242, 0]
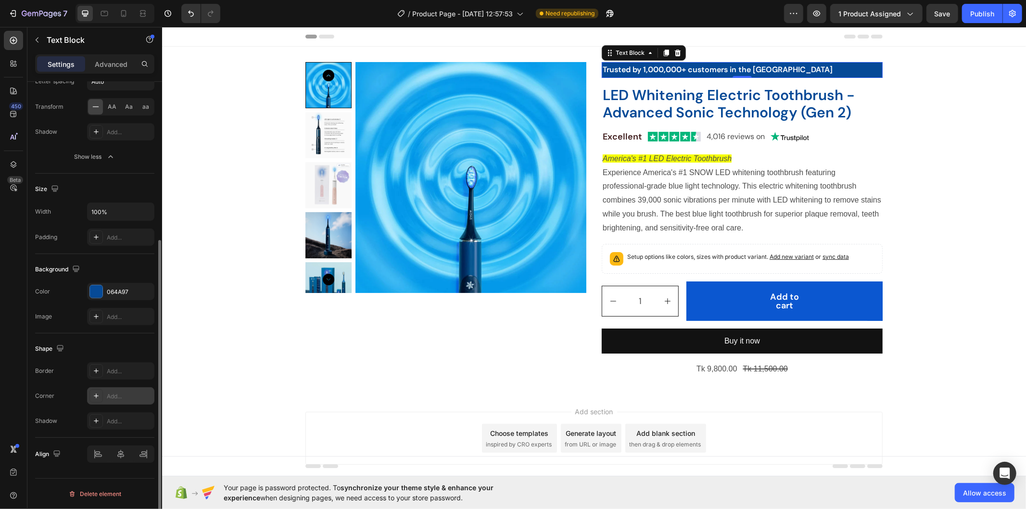
click at [128, 400] on div "Add..." at bounding box center [129, 396] width 45 height 9
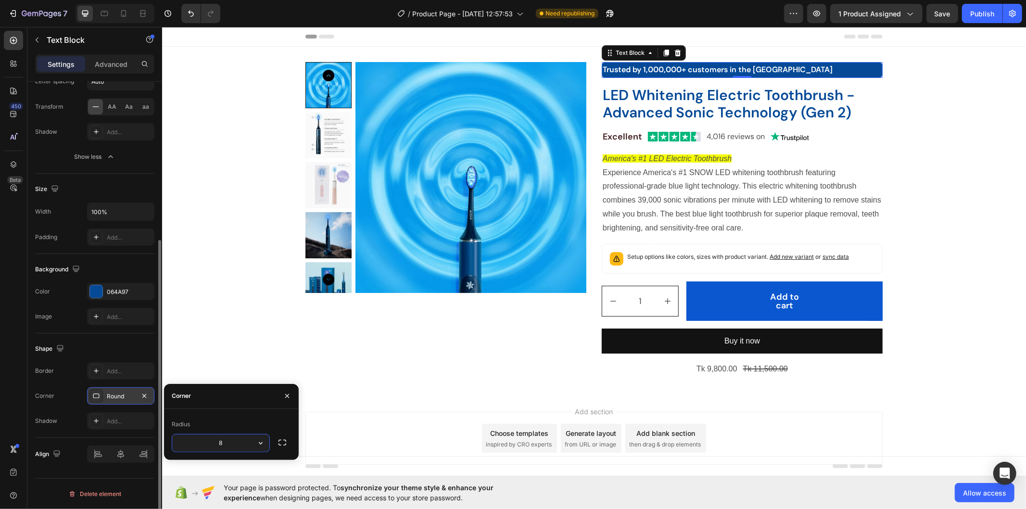
click at [224, 445] on input "8" at bounding box center [220, 442] width 97 height 17
type input "27"
click at [109, 225] on div "Width 100% Padding Add..." at bounding box center [94, 224] width 119 height 43
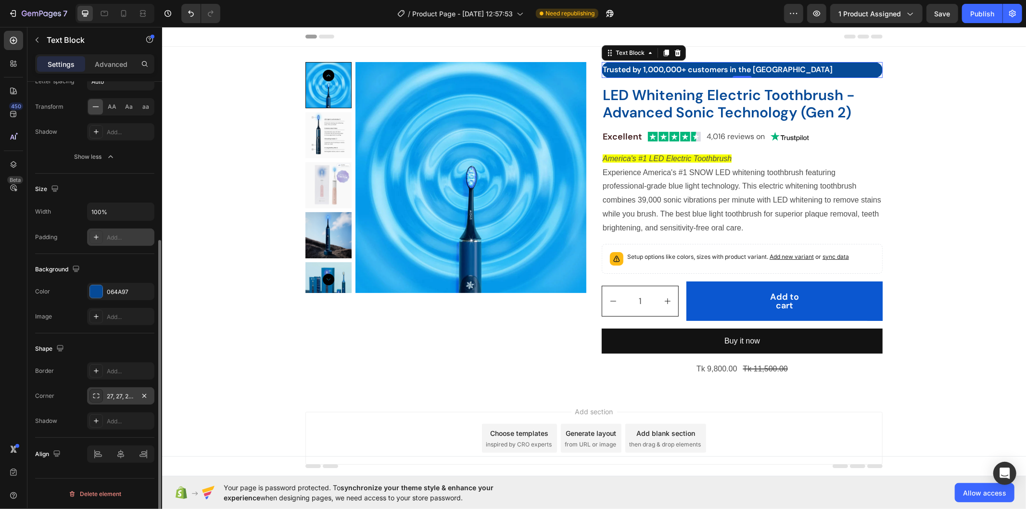
click at [116, 231] on div "Add..." at bounding box center [120, 236] width 67 height 17
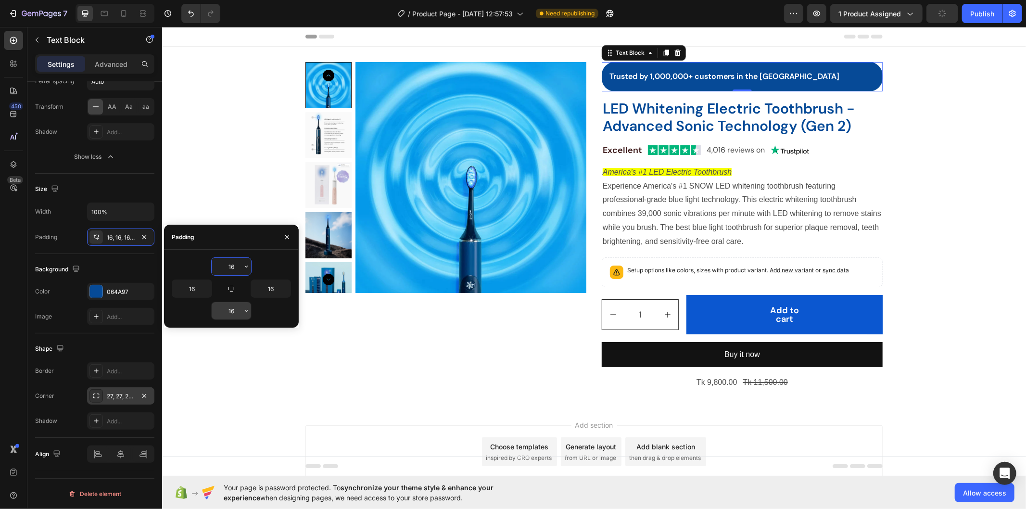
click at [233, 304] on input "16" at bounding box center [231, 310] width 39 height 17
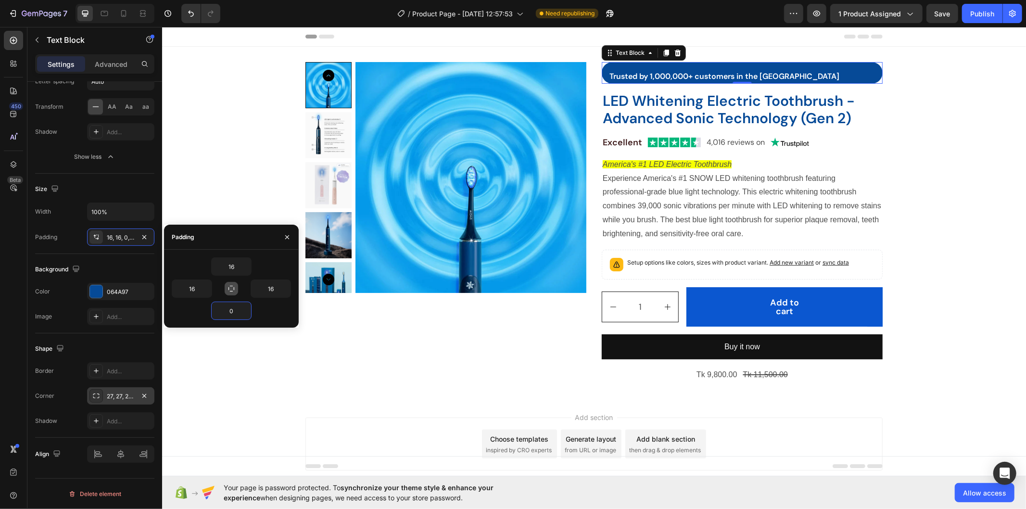
click at [231, 289] on icon "button" at bounding box center [232, 289] width 8 height 8
type input "16"
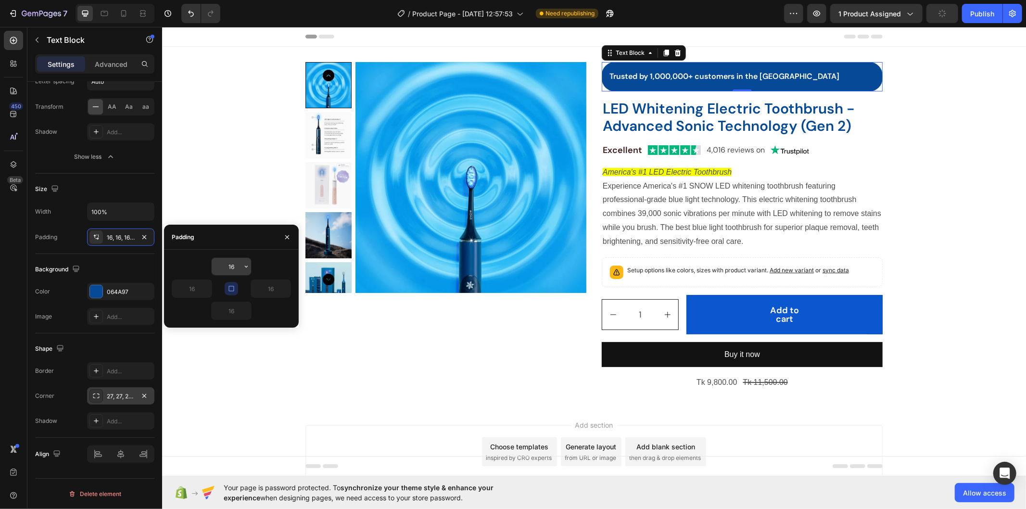
click at [237, 261] on input "16" at bounding box center [231, 266] width 39 height 17
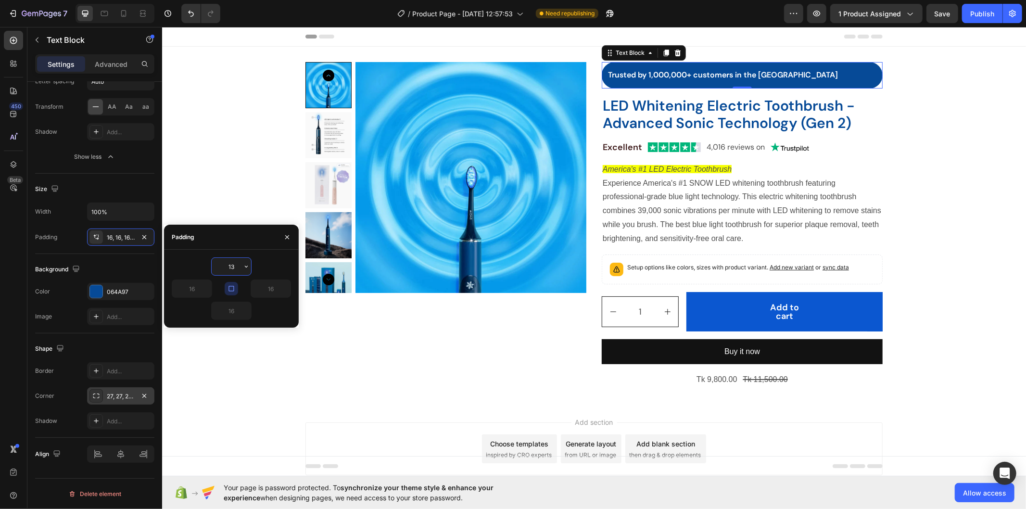
click at [237, 267] on input "13" at bounding box center [231, 266] width 39 height 17
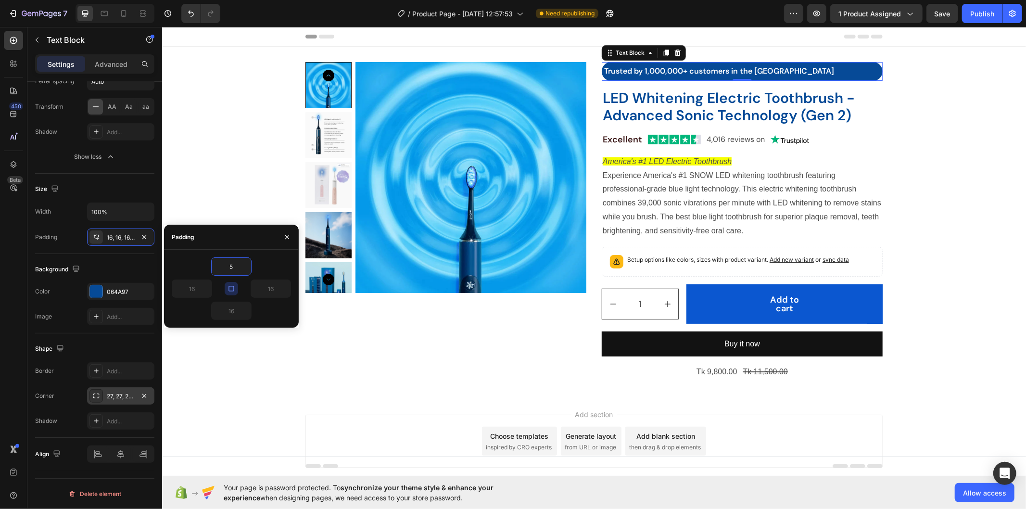
type input "5"
click at [228, 290] on icon "button" at bounding box center [232, 289] width 8 height 8
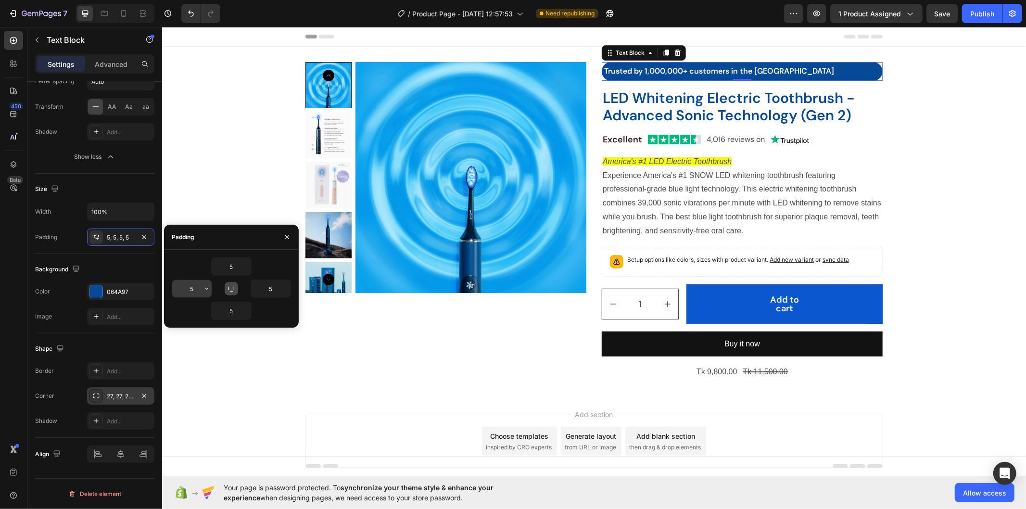
click at [199, 284] on input "5" at bounding box center [191, 288] width 39 height 17
type input "13"
click at [874, 75] on p "Trusted by 1,000,000+ customers in the [GEOGRAPHIC_DATA]" at bounding box center [744, 71] width 272 height 14
click at [888, 69] on div "Product Images Trusted by 1,000,000+ customers in the US Text Block 0 Row LED W…" at bounding box center [594, 221] width 864 height 318
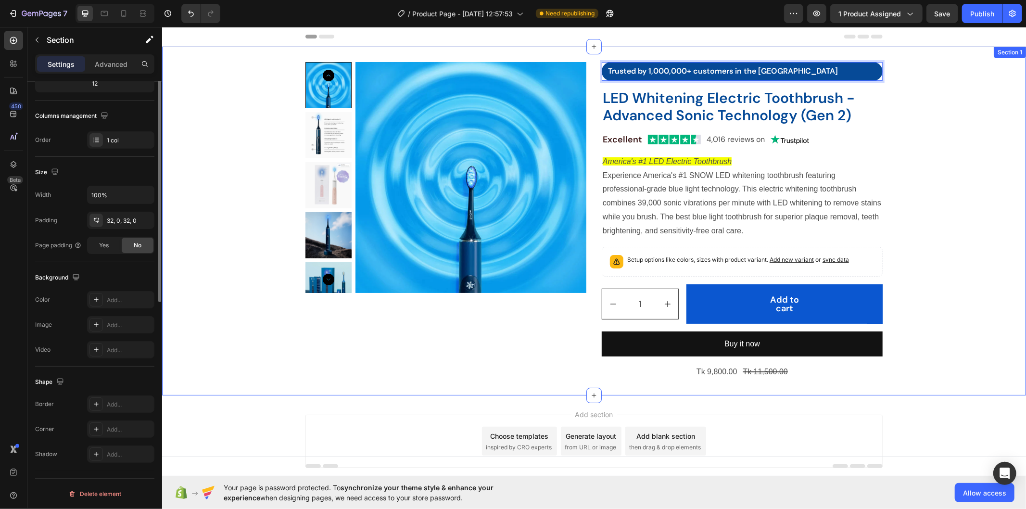
scroll to position [0, 0]
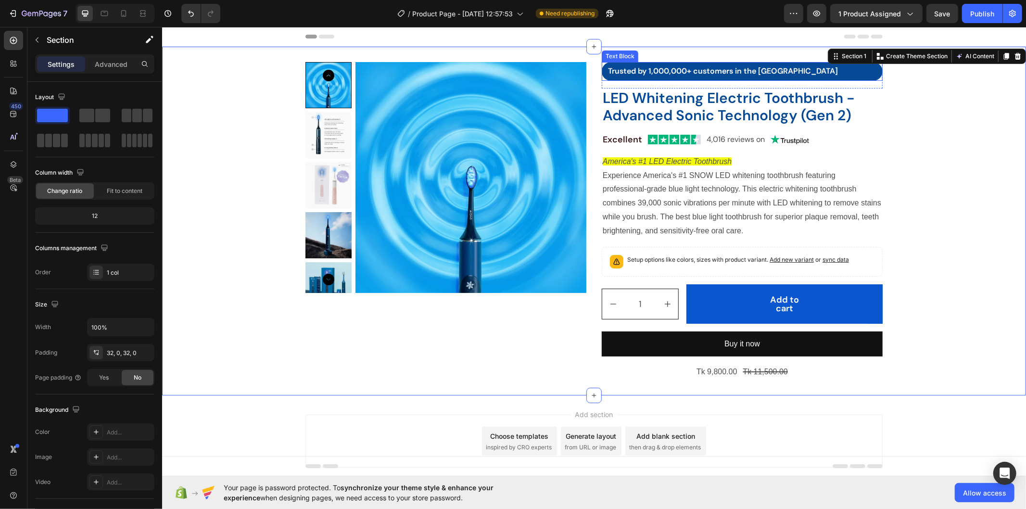
click at [868, 75] on p "Trusted by 1,000,000+ customers in the [GEOGRAPHIC_DATA]" at bounding box center [744, 71] width 272 height 14
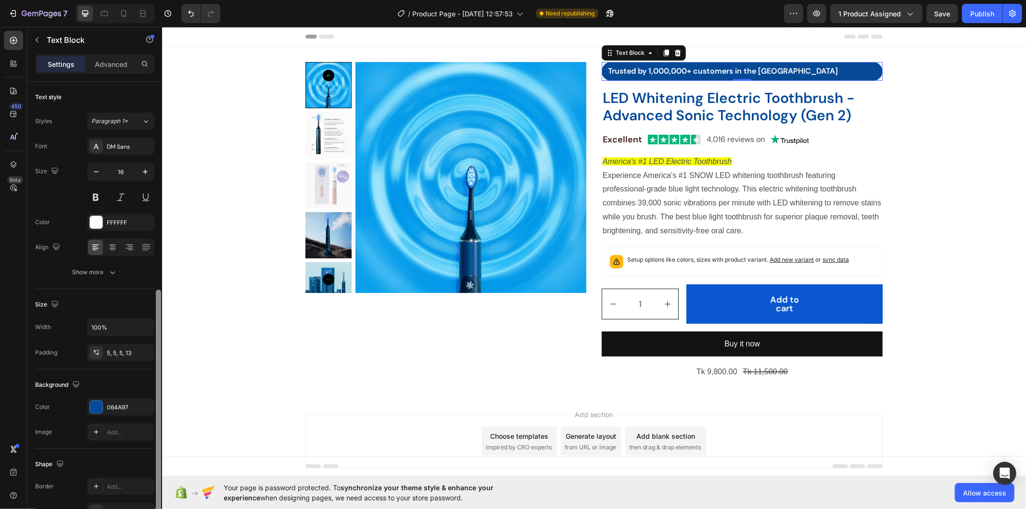
click at [155, 329] on div at bounding box center [158, 424] width 7 height 455
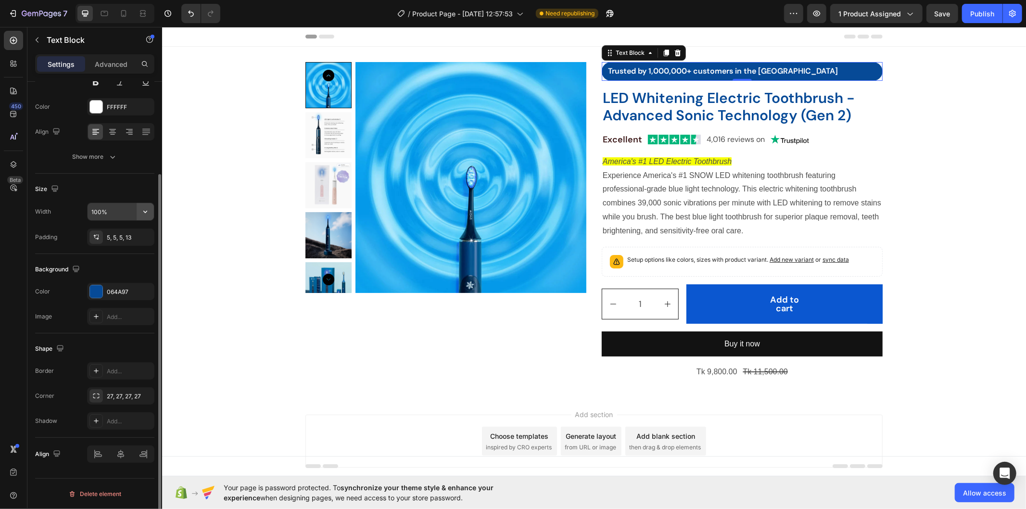
click at [141, 215] on icon "button" at bounding box center [145, 212] width 10 height 10
click at [114, 207] on input "100%" at bounding box center [121, 211] width 66 height 17
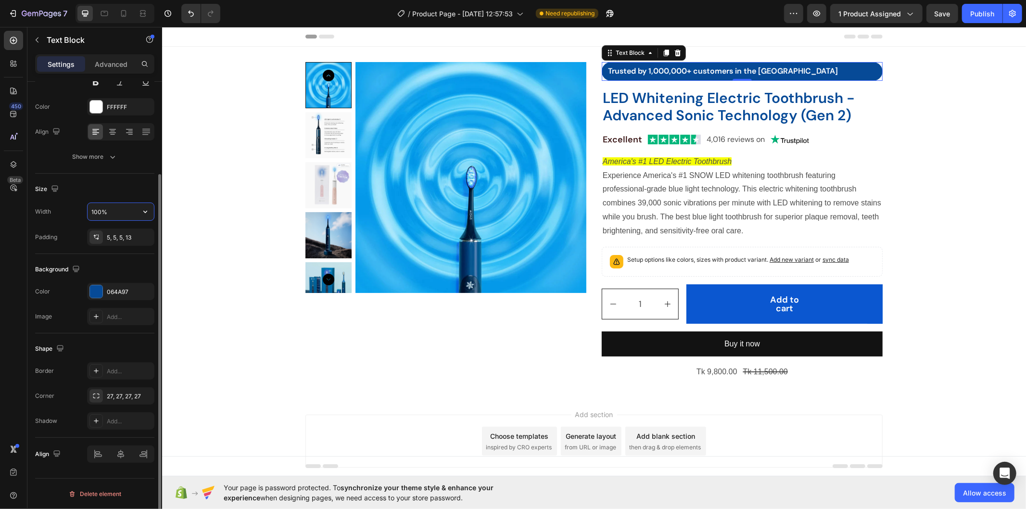
click at [114, 207] on input "100%" at bounding box center [121, 211] width 66 height 17
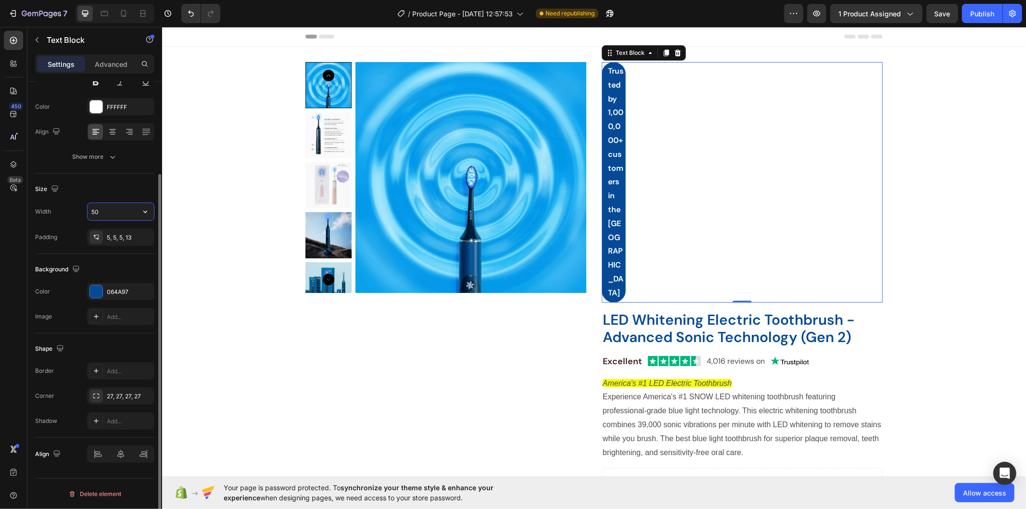
type input "5"
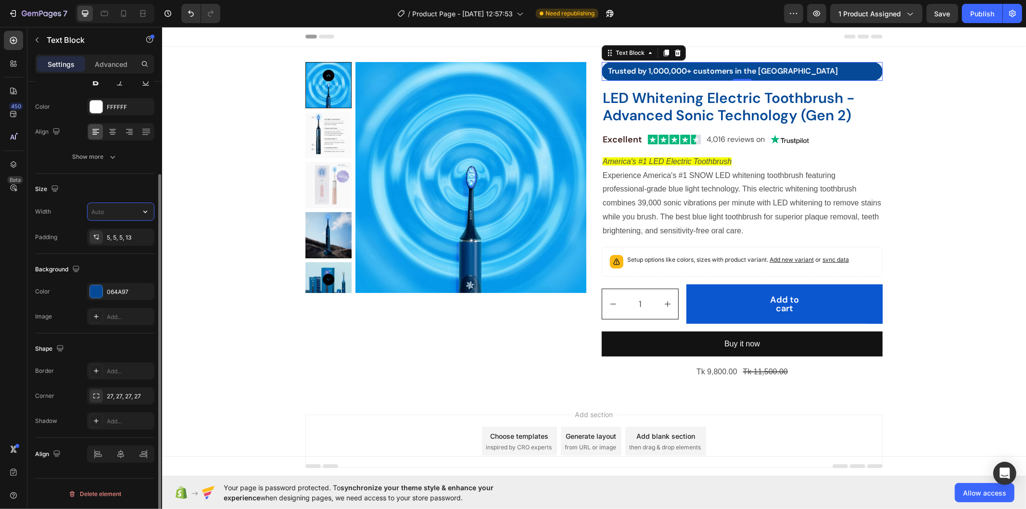
type input "3"
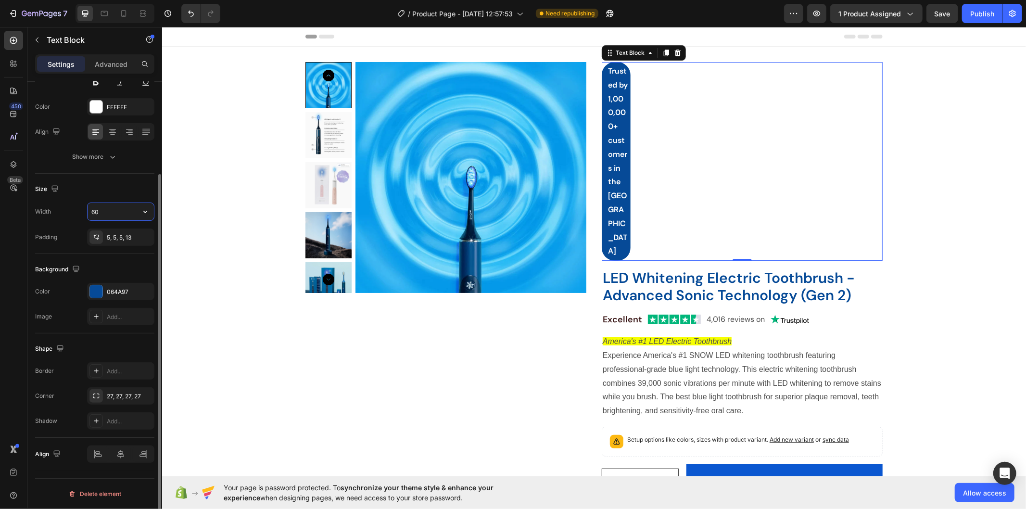
type input "6"
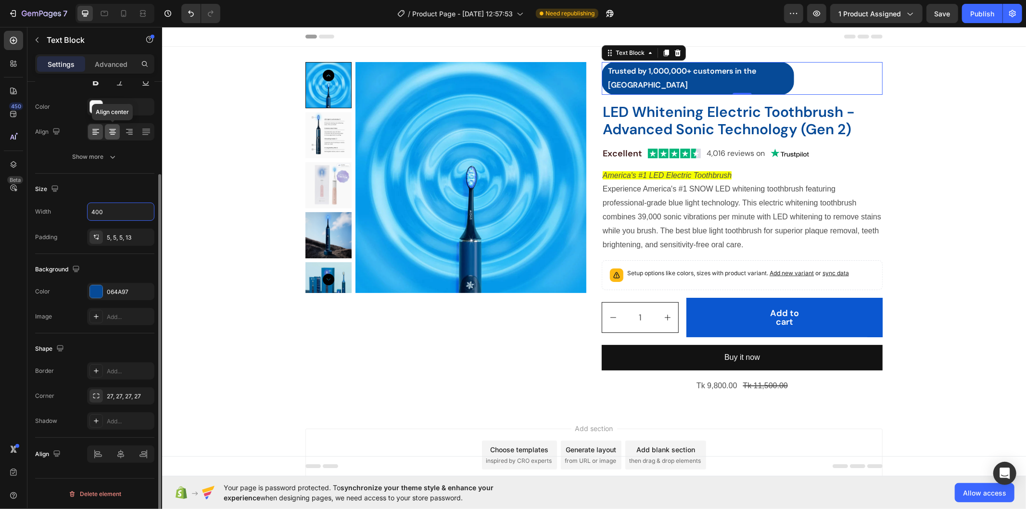
type input "400"
click at [112, 135] on icon at bounding box center [113, 132] width 10 height 10
click at [97, 135] on icon at bounding box center [96, 132] width 10 height 10
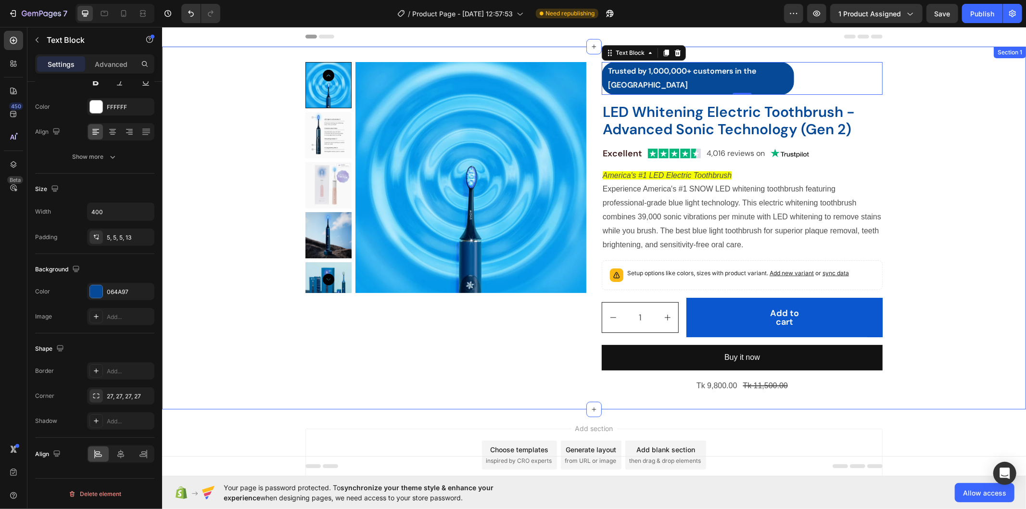
click at [921, 101] on div "Product Images Trusted by 1,000,000+ customers in the US Text Block 0 Row LED W…" at bounding box center [594, 228] width 864 height 332
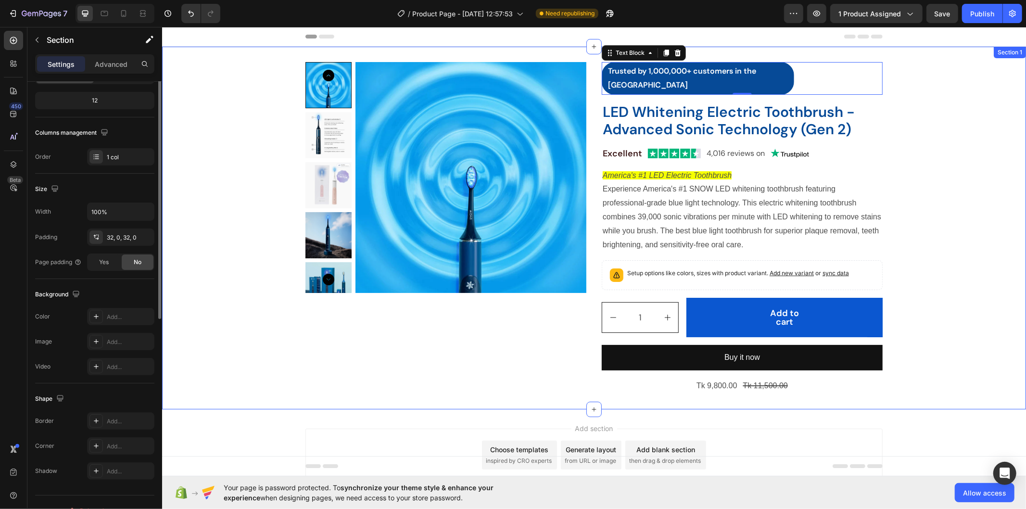
scroll to position [0, 0]
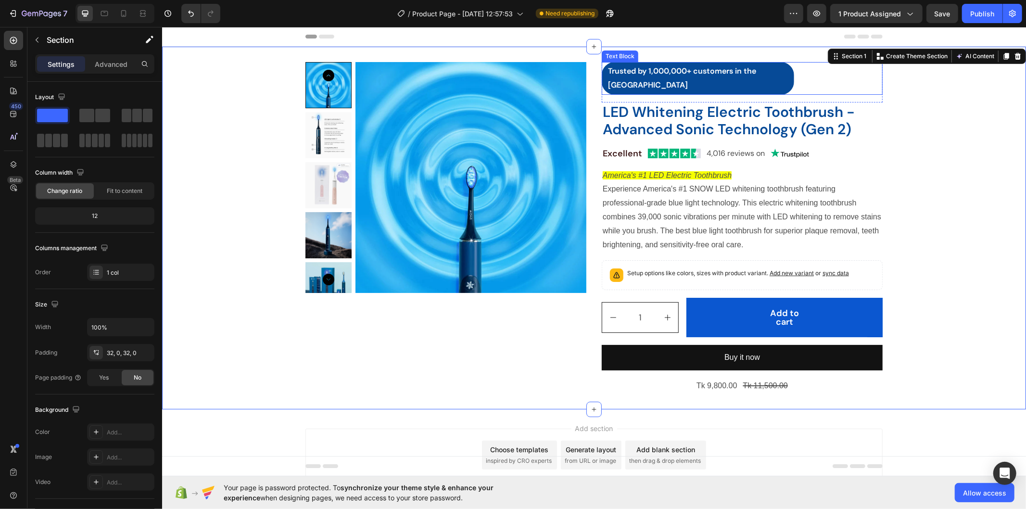
click at [771, 74] on p "Trusted by 1,000,000+ customers in the [GEOGRAPHIC_DATA]" at bounding box center [700, 78] width 184 height 28
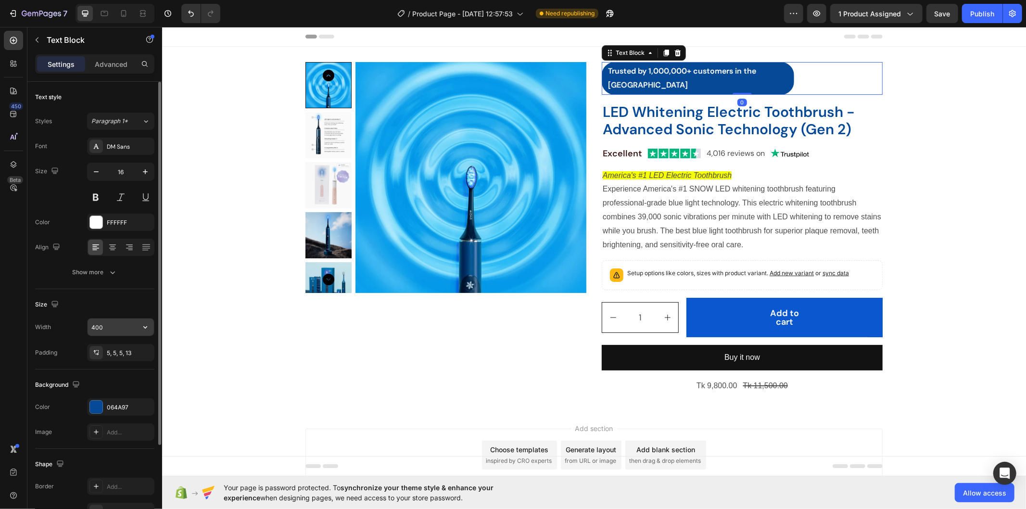
click at [109, 328] on input "400" at bounding box center [121, 326] width 66 height 17
click at [114, 326] on input "400" at bounding box center [121, 326] width 66 height 17
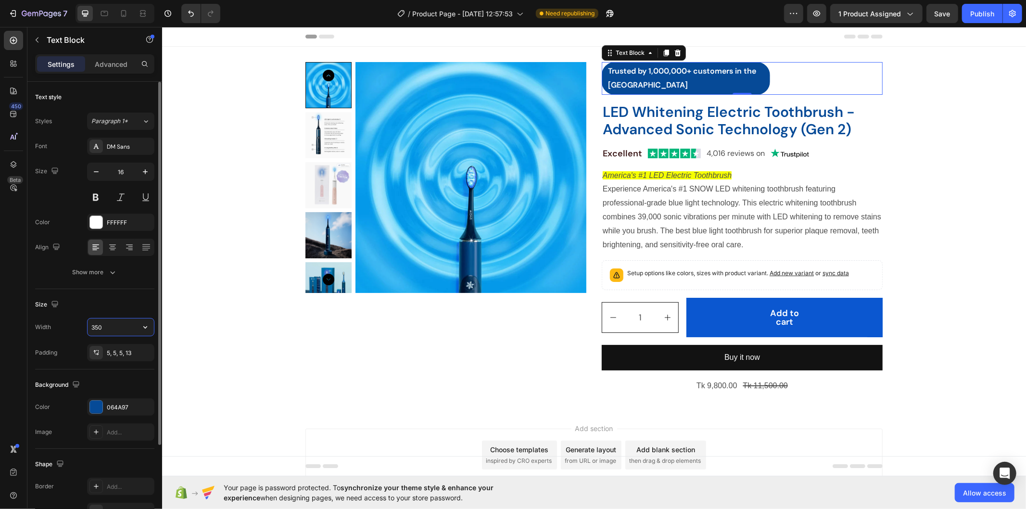
click at [114, 326] on input "350" at bounding box center [121, 326] width 66 height 17
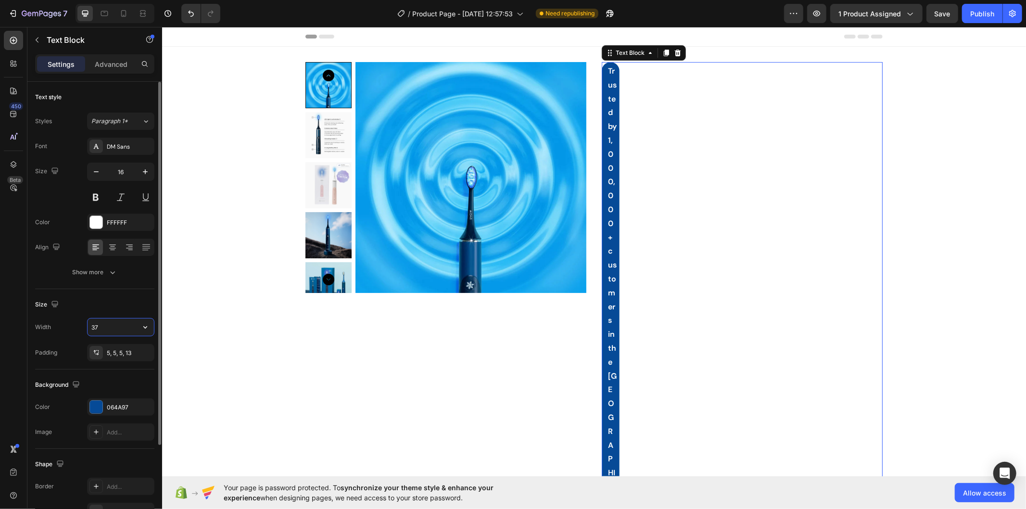
type input "370"
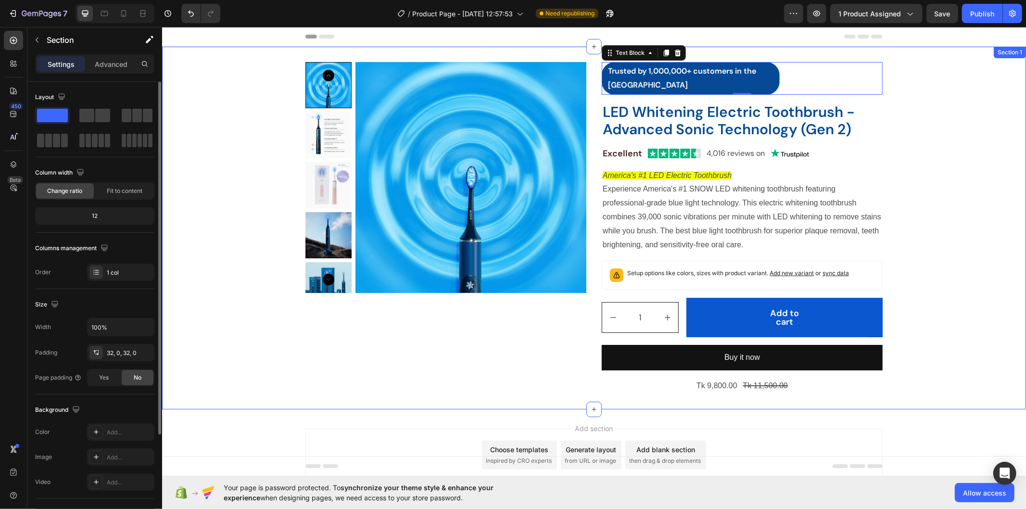
click at [920, 129] on div "Product Images Trusted by 1,000,000+ customers in the US Text Block 0 Row LED W…" at bounding box center [594, 228] width 864 height 332
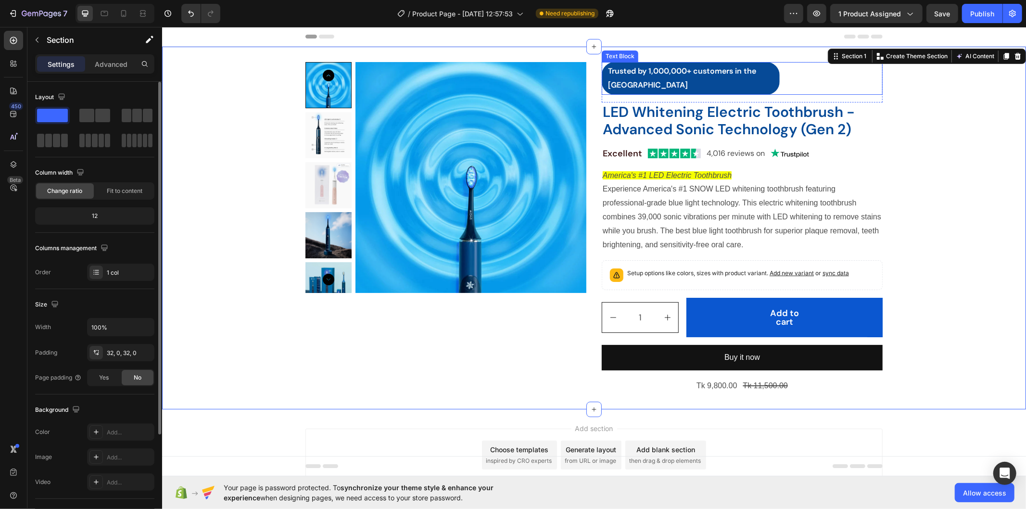
click at [754, 74] on p "Trusted by 1,000,000+ customers in the [GEOGRAPHIC_DATA]" at bounding box center [692, 78] width 169 height 28
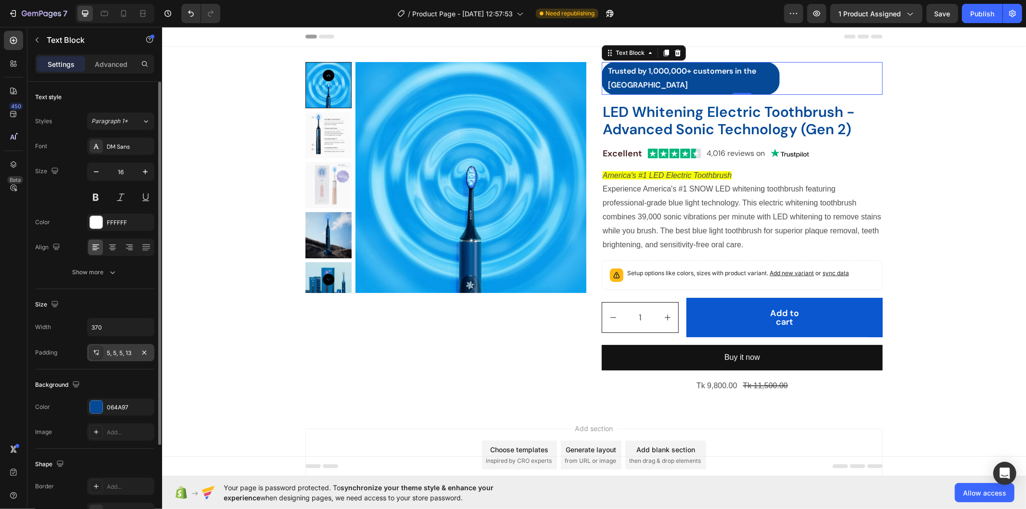
click at [122, 355] on div "5, 5, 5, 13" at bounding box center [121, 353] width 28 height 9
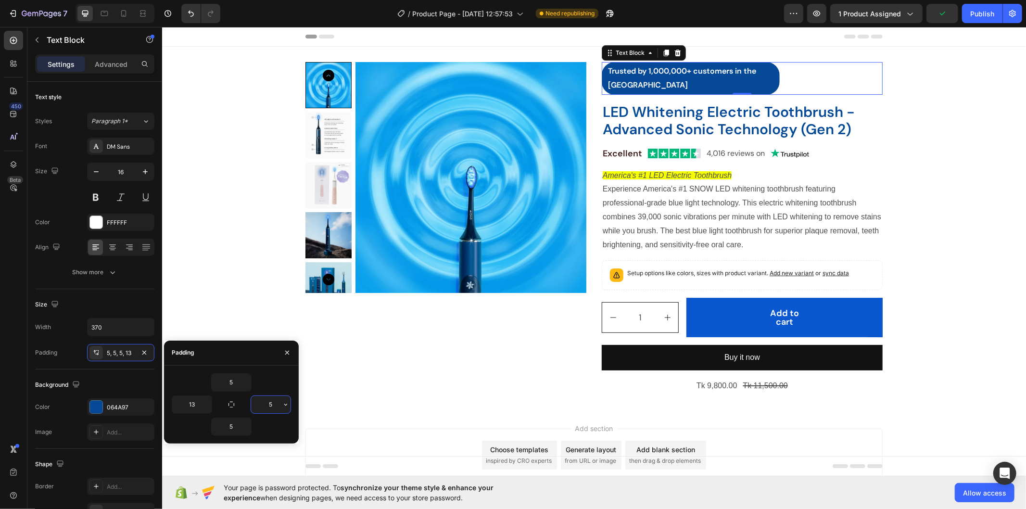
click at [270, 406] on input "5" at bounding box center [270, 404] width 39 height 17
type input "13"
click at [313, 409] on div "Add section Choose templates inspired by CRO experts Generate layout from URL o…" at bounding box center [594, 468] width 864 height 118
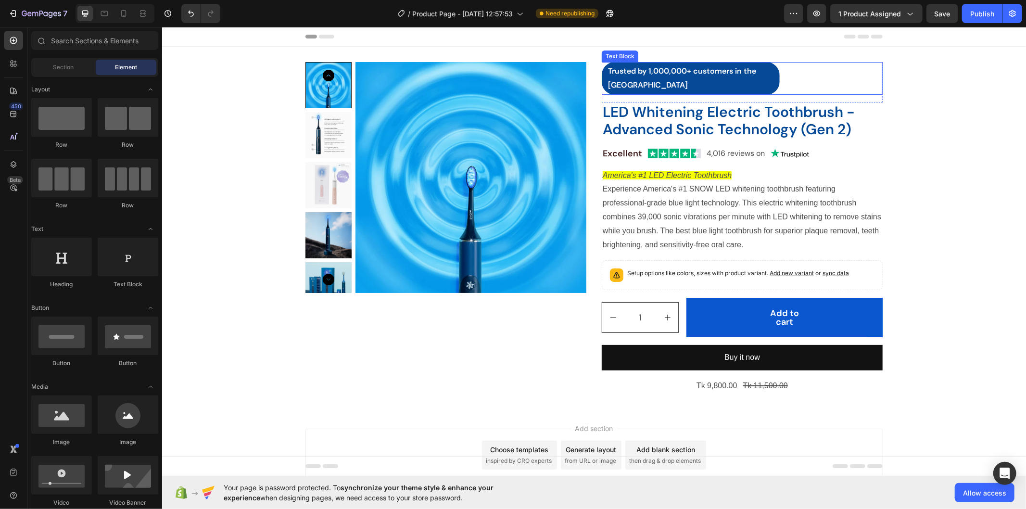
click at [767, 69] on p "Trusted by 1,000,000+ customers in the [GEOGRAPHIC_DATA]" at bounding box center [690, 78] width 165 height 28
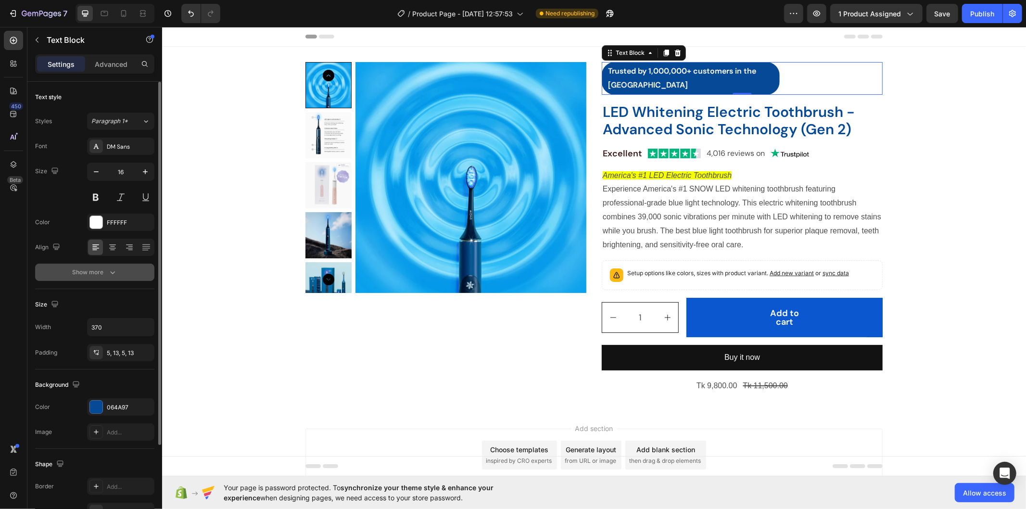
click at [93, 277] on div "Show more" at bounding box center [95, 272] width 45 height 10
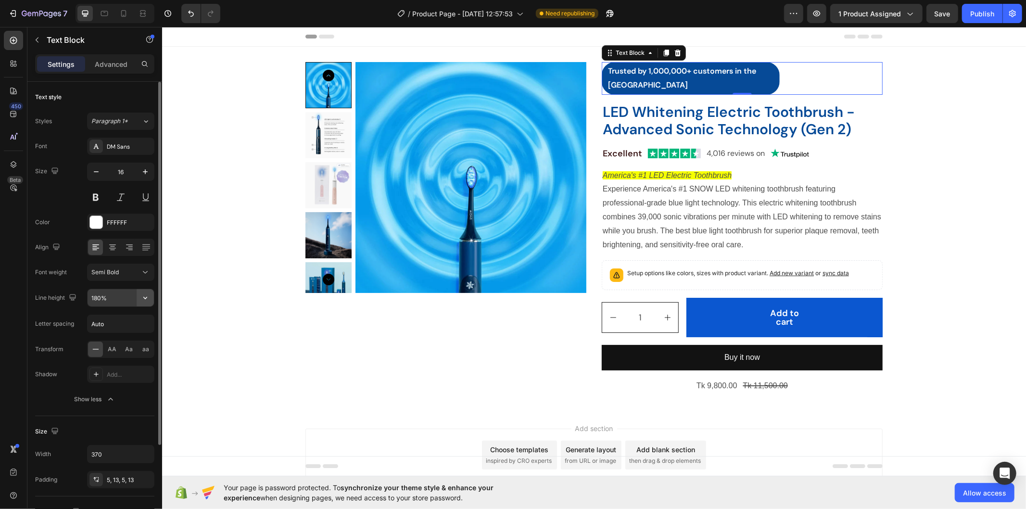
click at [140, 295] on icon "button" at bounding box center [145, 298] width 10 height 10
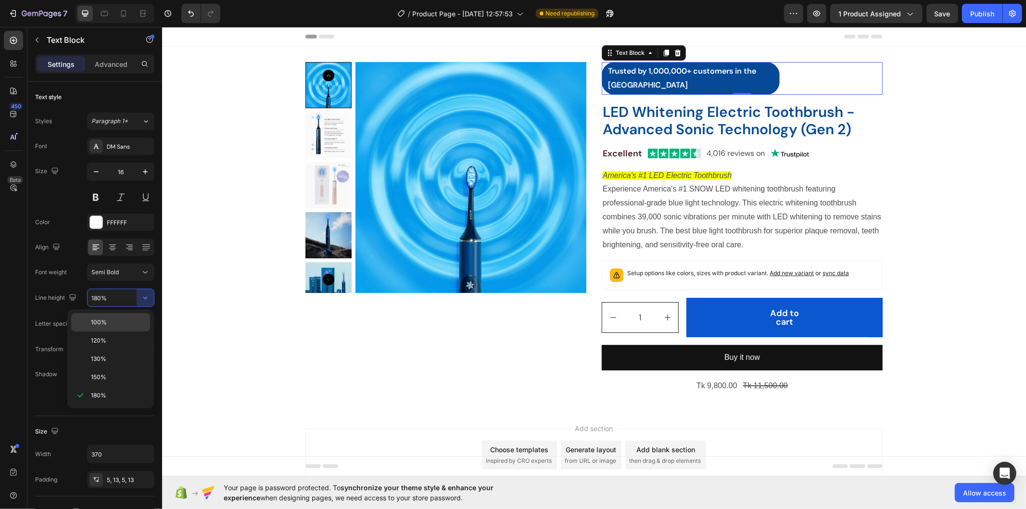
click at [121, 316] on div "100%" at bounding box center [110, 322] width 79 height 18
type input "100%"
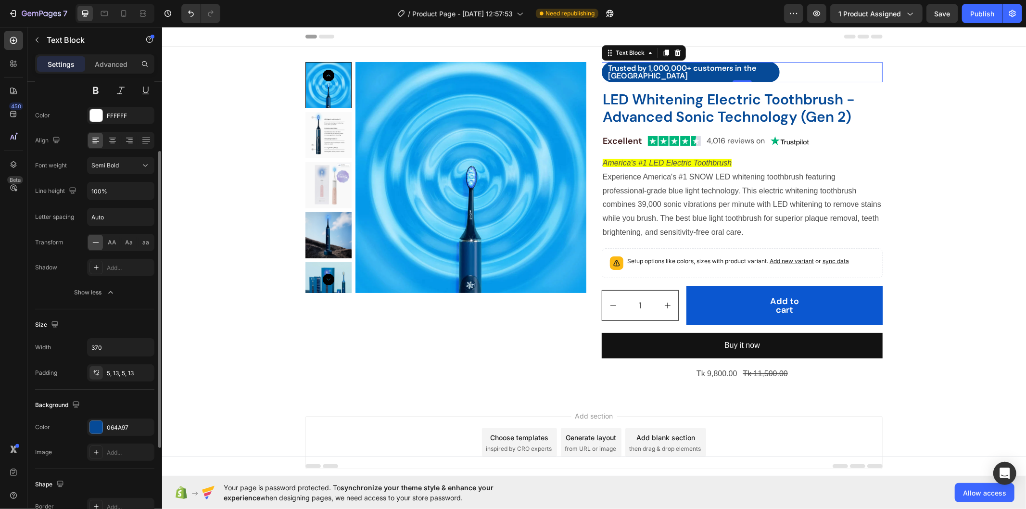
scroll to position [214, 0]
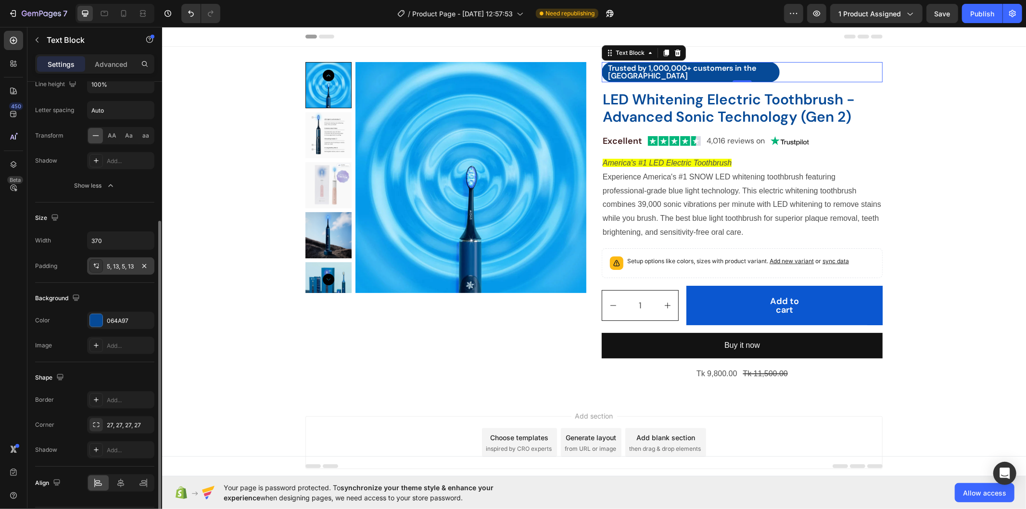
click at [112, 266] on div "5, 13, 5, 13" at bounding box center [121, 266] width 28 height 9
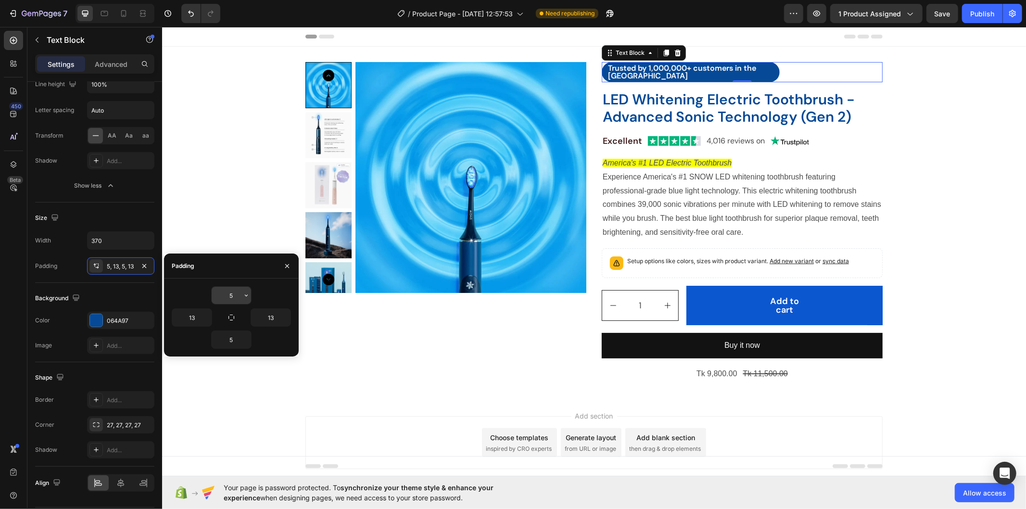
click at [233, 295] on input "5" at bounding box center [231, 295] width 39 height 17
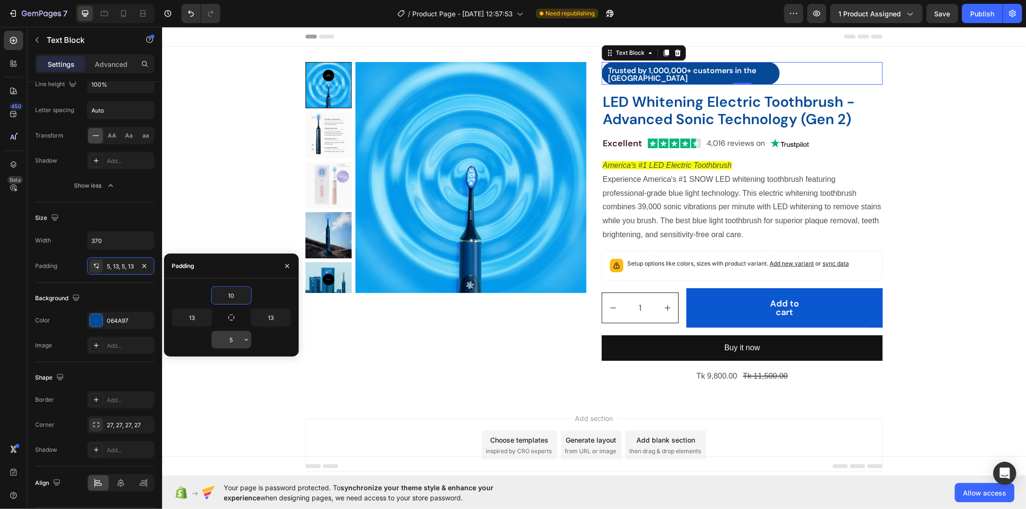
type input "10"
click at [238, 335] on input "5" at bounding box center [231, 339] width 39 height 17
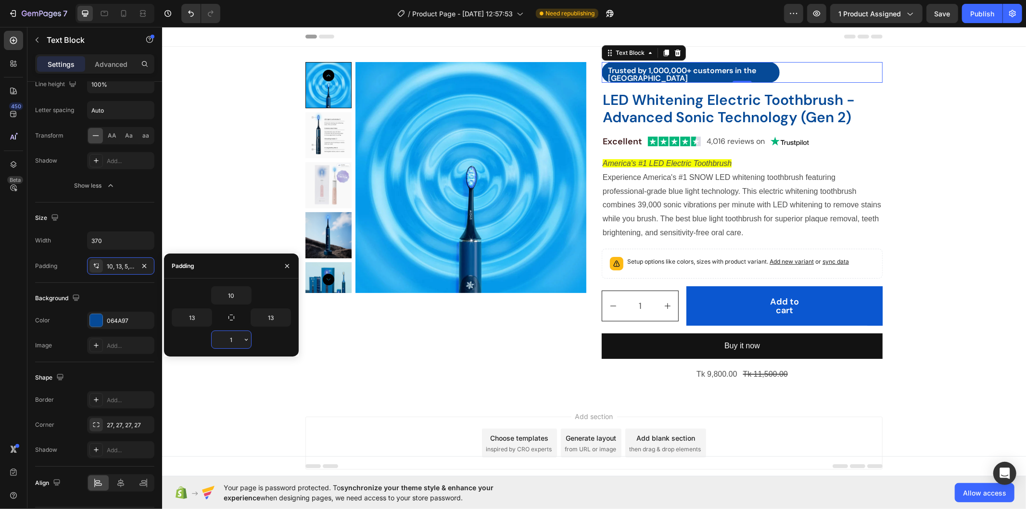
type input "10"
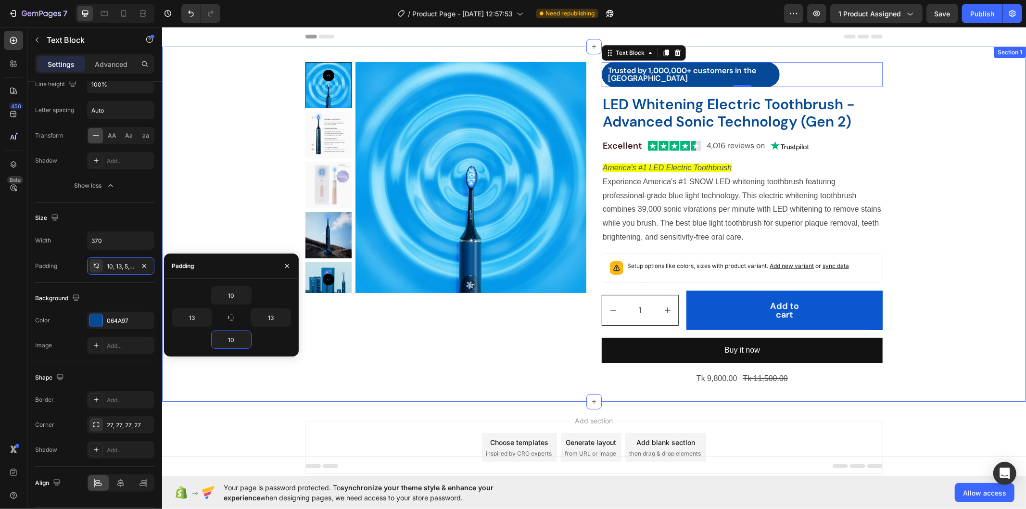
click at [923, 98] on div "Product Images Trusted by 1,000,000+ customers in the US Text Block 0 Row LED W…" at bounding box center [594, 224] width 864 height 324
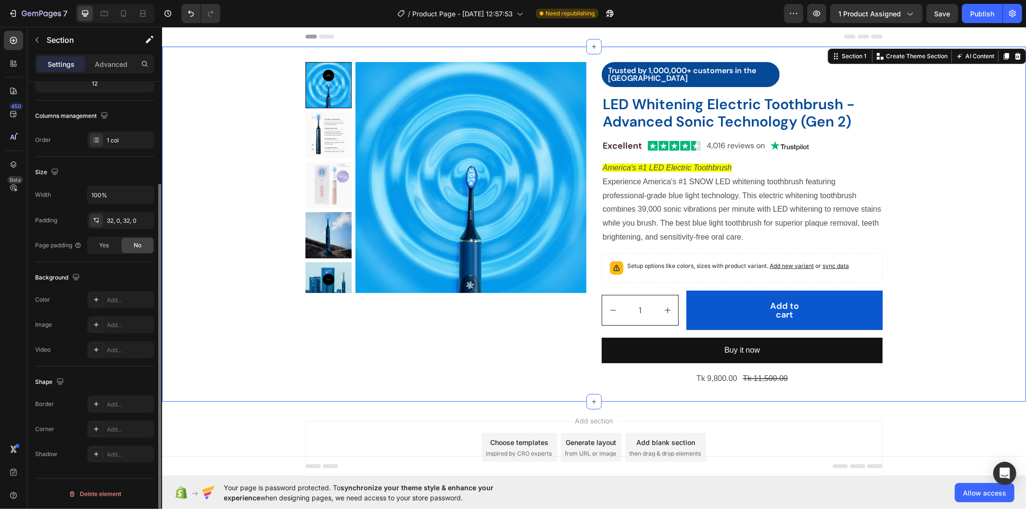
scroll to position [0, 0]
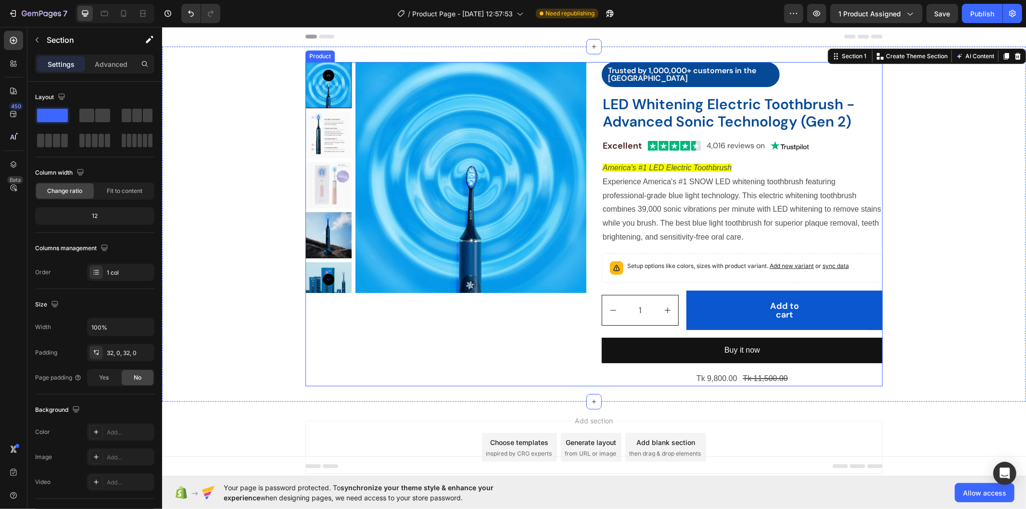
click at [382, 293] on div "Product Images" at bounding box center [445, 224] width 281 height 324
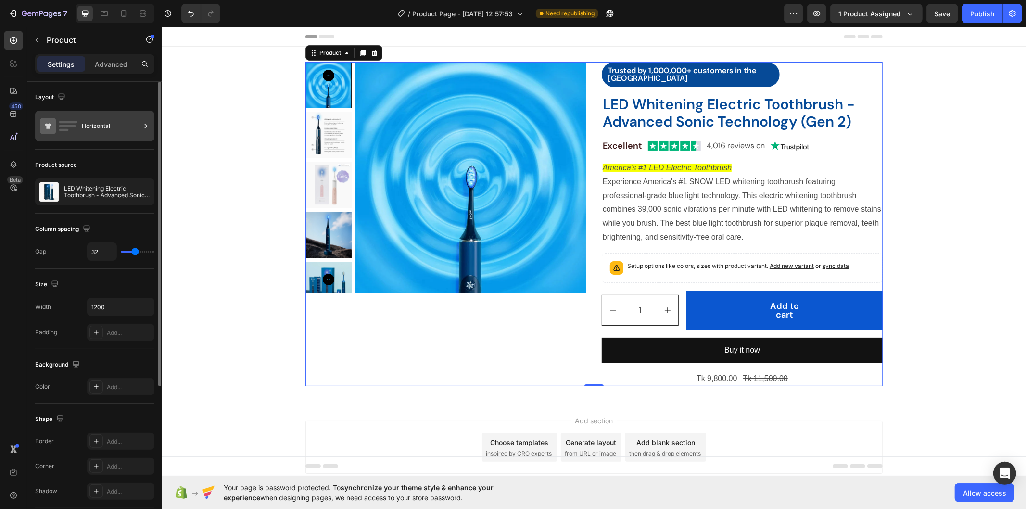
click at [98, 135] on div "Horizontal" at bounding box center [111, 126] width 59 height 22
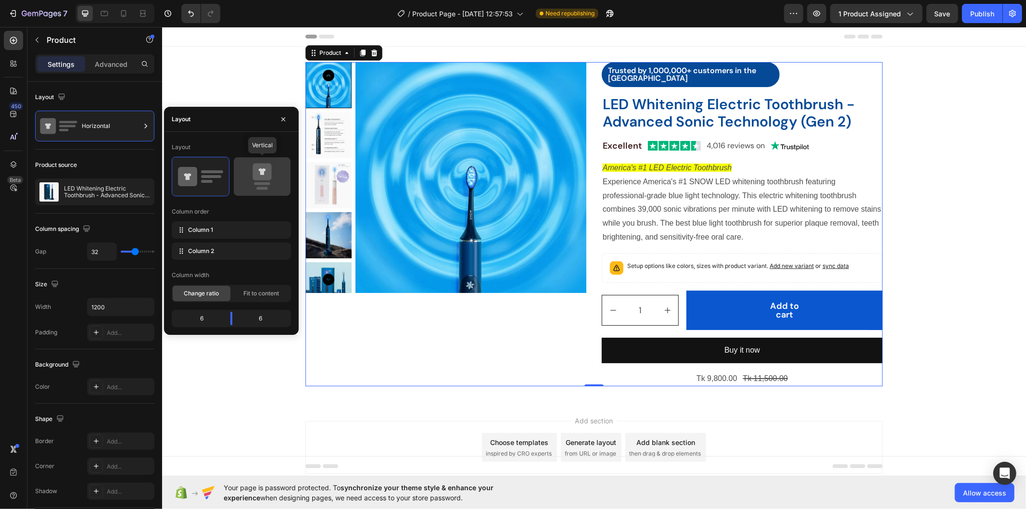
click at [238, 180] on div at bounding box center [262, 176] width 57 height 38
type input "16"
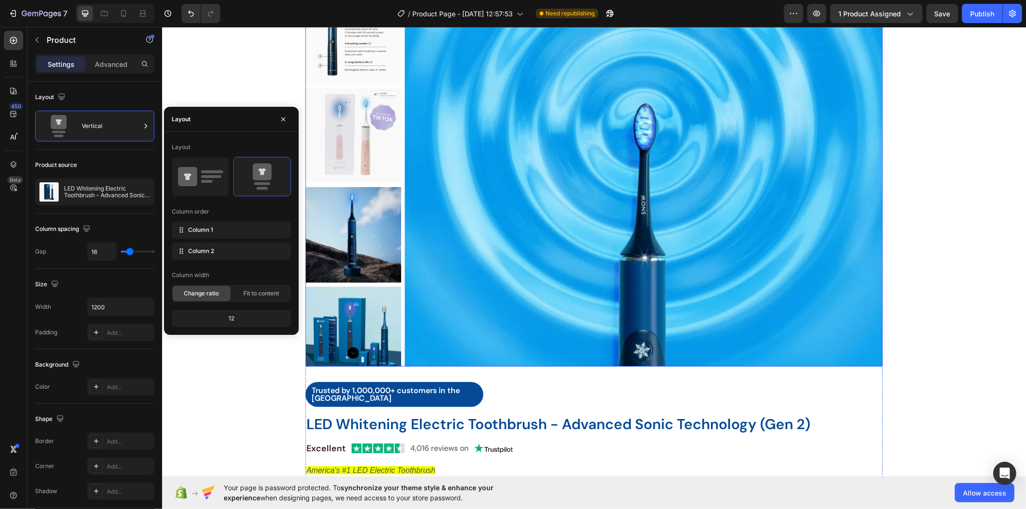
scroll to position [160, 0]
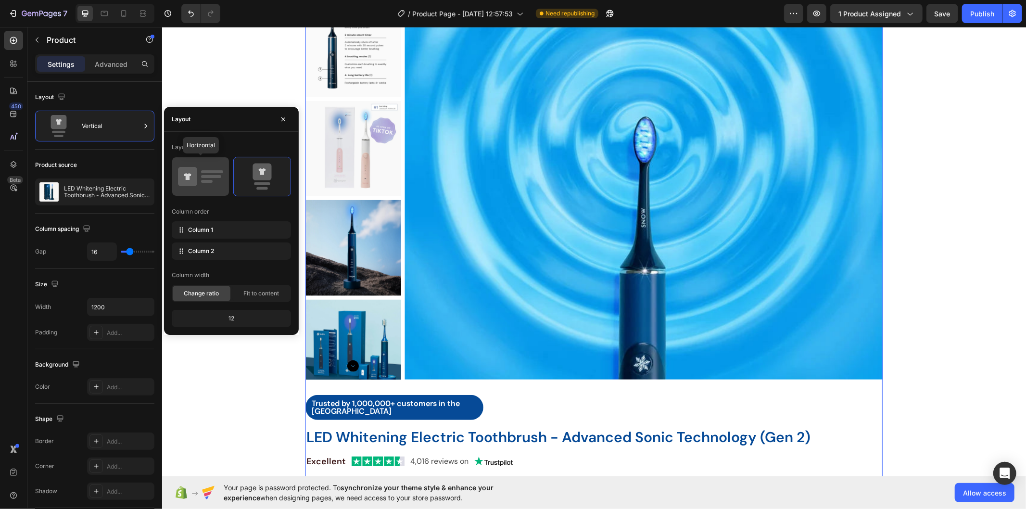
click at [220, 173] on rect at bounding box center [212, 171] width 22 height 3
type input "32"
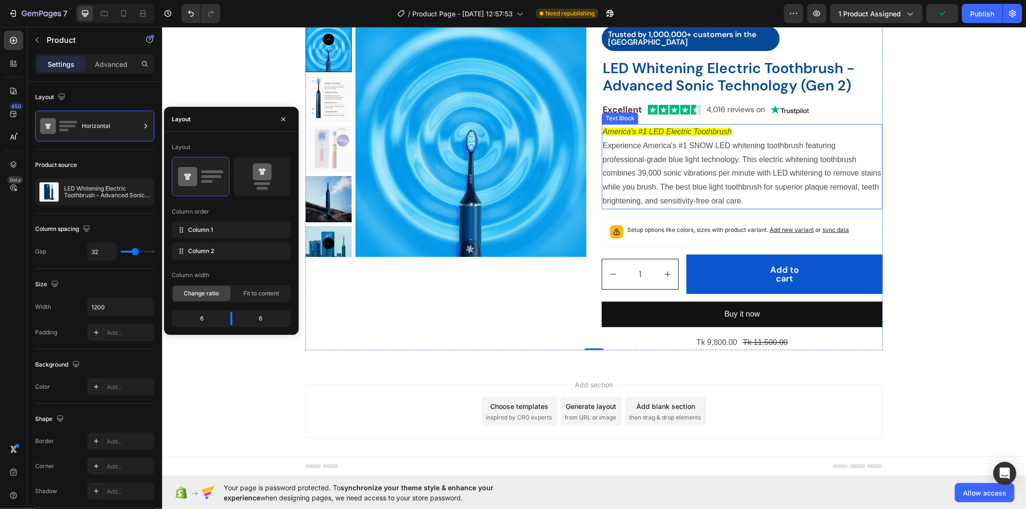
scroll to position [0, 0]
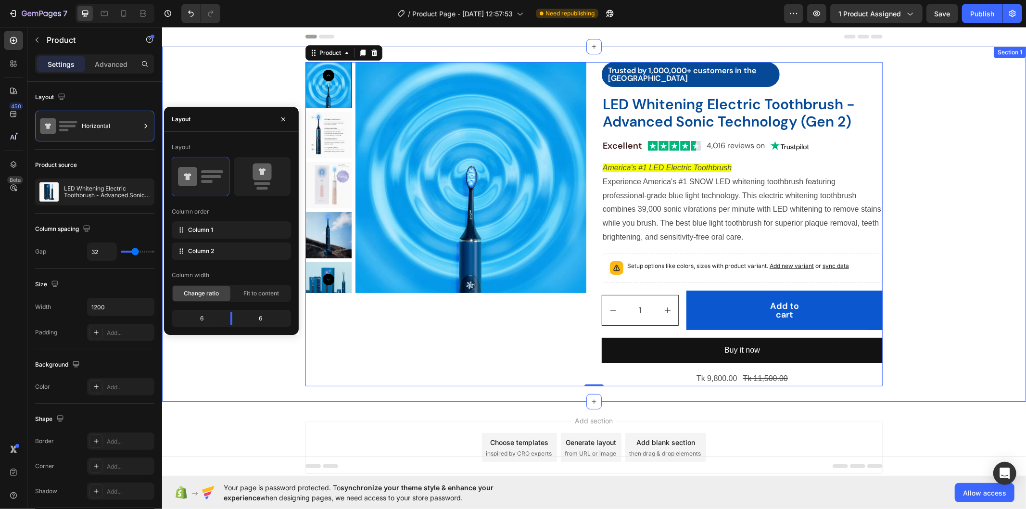
click at [947, 117] on div "Product Images Trusted by 1,000,000+ customers in the US Text Block Row LED Whi…" at bounding box center [594, 224] width 864 height 324
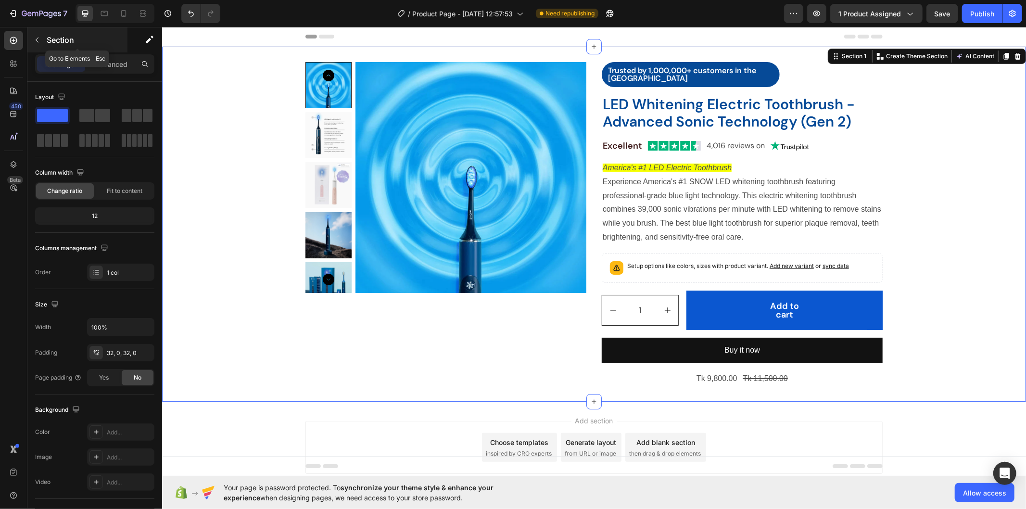
click at [36, 36] on icon "button" at bounding box center [37, 40] width 8 height 8
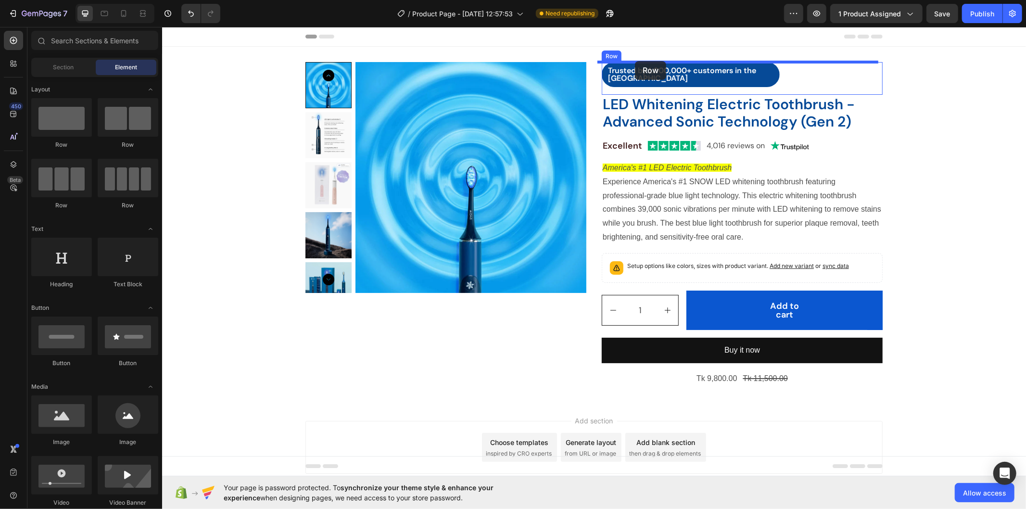
drag, startPoint x: 292, startPoint y: 145, endPoint x: 634, endPoint y: 61, distance: 352.2
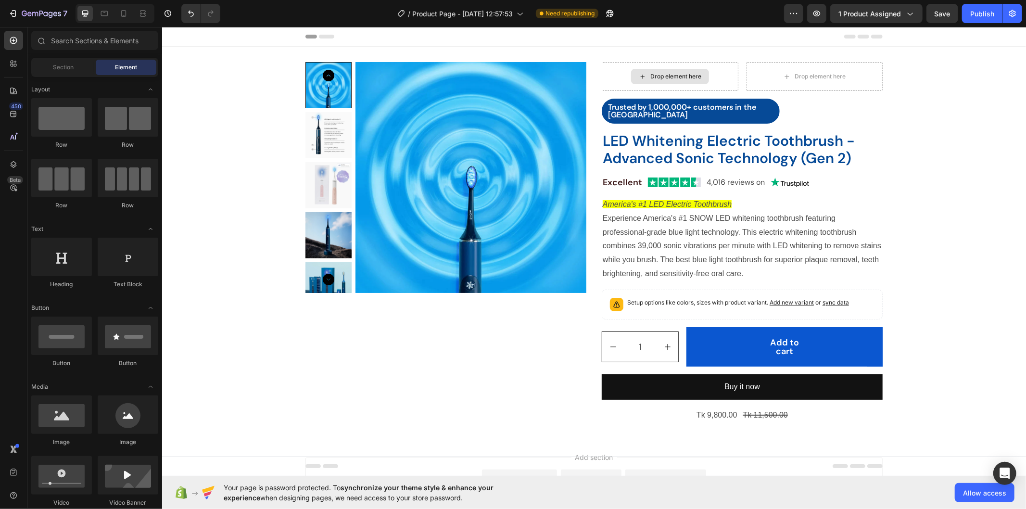
click at [655, 78] on div "Drop element here" at bounding box center [675, 76] width 51 height 8
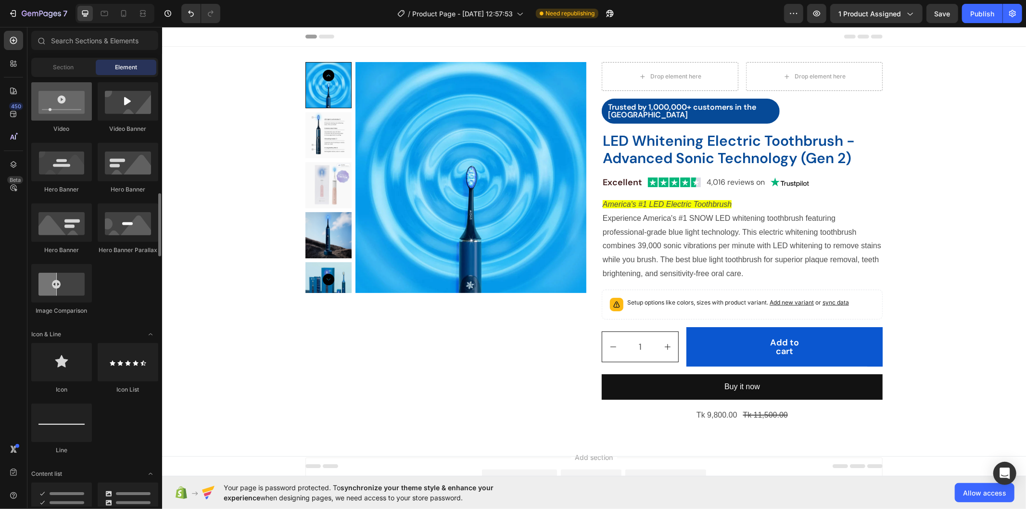
scroll to position [427, 0]
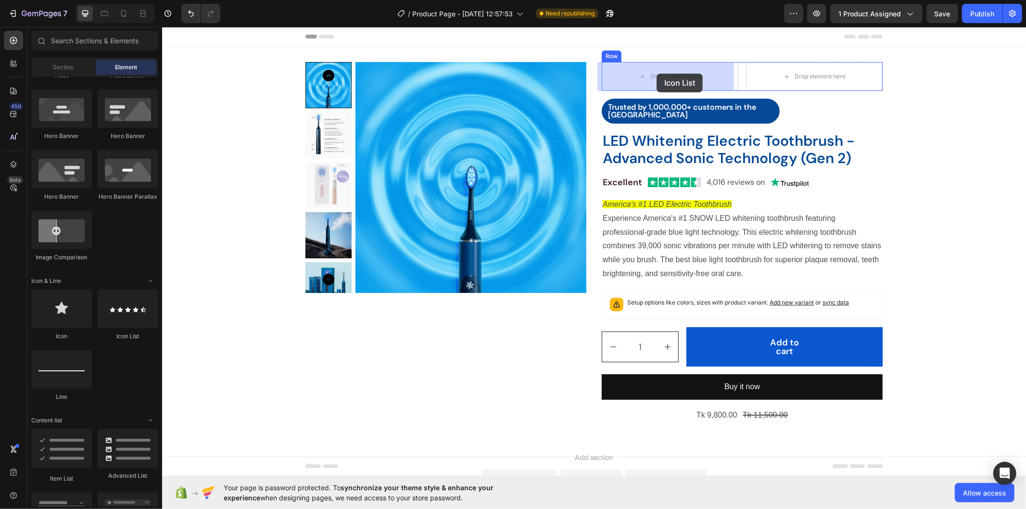
drag, startPoint x: 288, startPoint y: 349, endPoint x: 656, endPoint y: 73, distance: 460.0
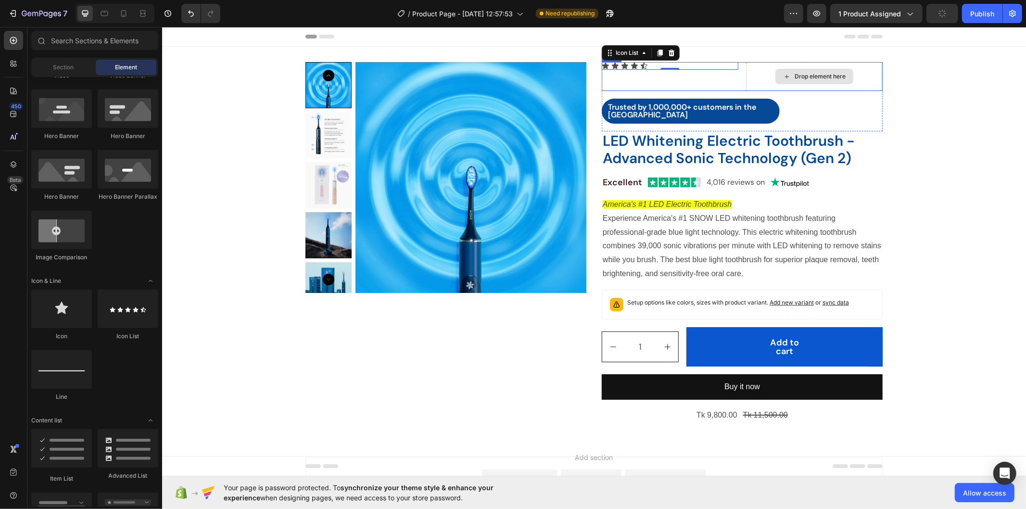
click at [817, 79] on div "Drop element here" at bounding box center [819, 76] width 51 height 8
click at [775, 76] on div "Drop element here" at bounding box center [814, 75] width 78 height 15
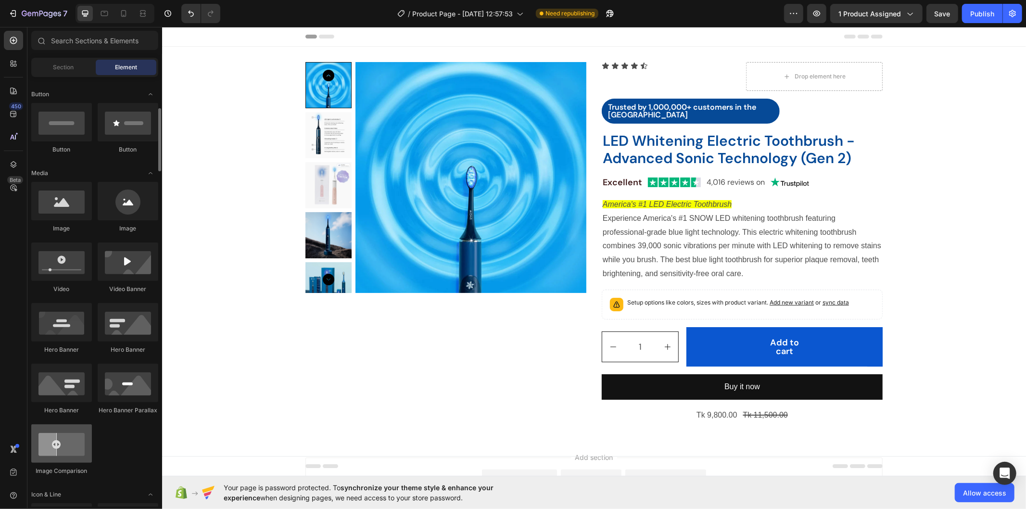
scroll to position [53, 0]
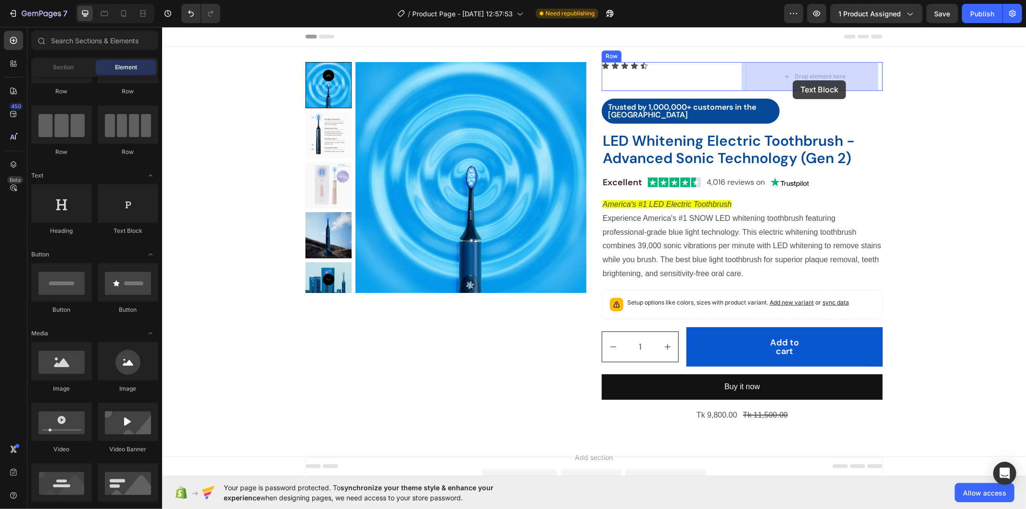
drag, startPoint x: 289, startPoint y: 235, endPoint x: 792, endPoint y: 80, distance: 527.0
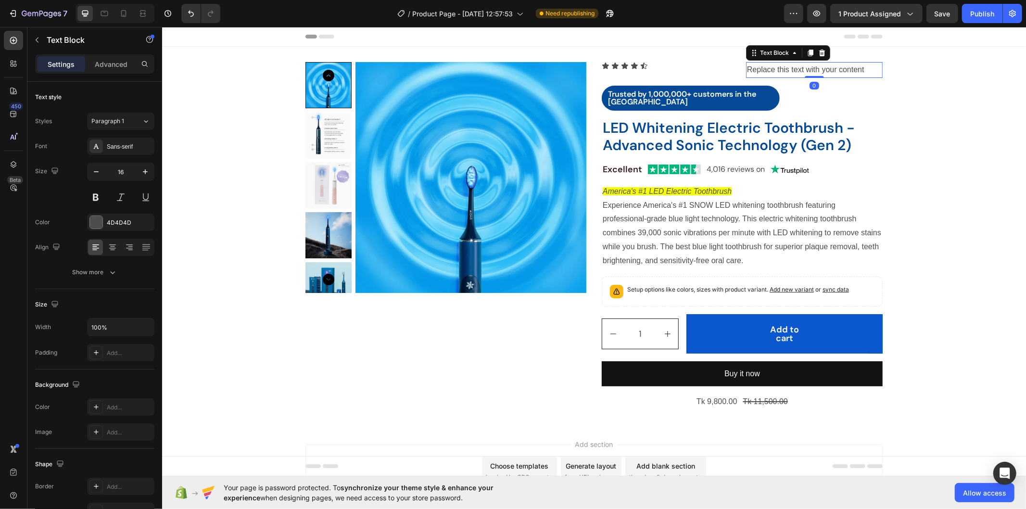
click at [775, 69] on div "Replace this text with your content" at bounding box center [814, 70] width 137 height 16
click at [775, 69] on p "Replace this text with your content" at bounding box center [814, 70] width 135 height 14
click at [775, 69] on p "352 Reviews" at bounding box center [814, 70] width 135 height 14
click at [733, 68] on div "Icon Icon Icon Icon Icon" at bounding box center [669, 66] width 137 height 8
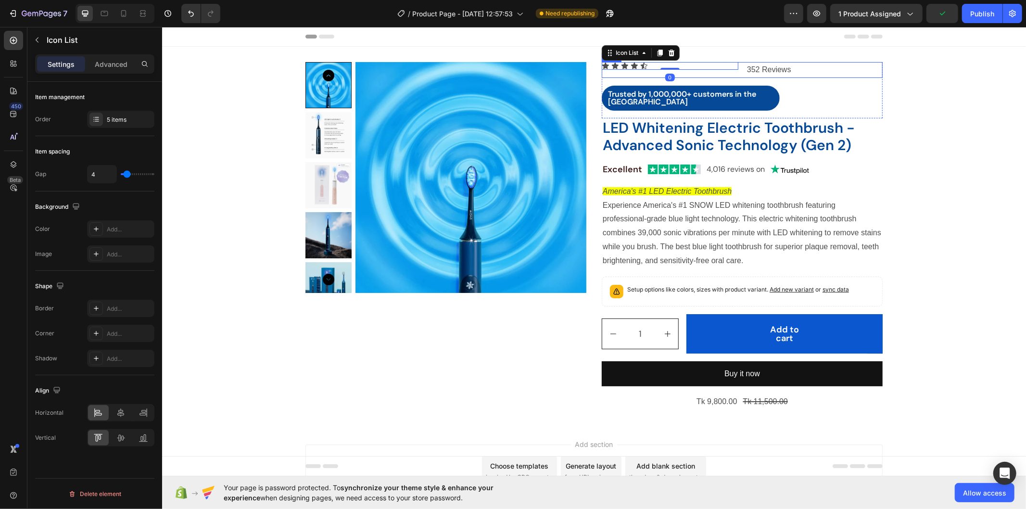
click at [735, 69] on div "Icon Icon Icon Icon Icon Icon List 0 352 Reviews Text Block Row" at bounding box center [741, 70] width 281 height 16
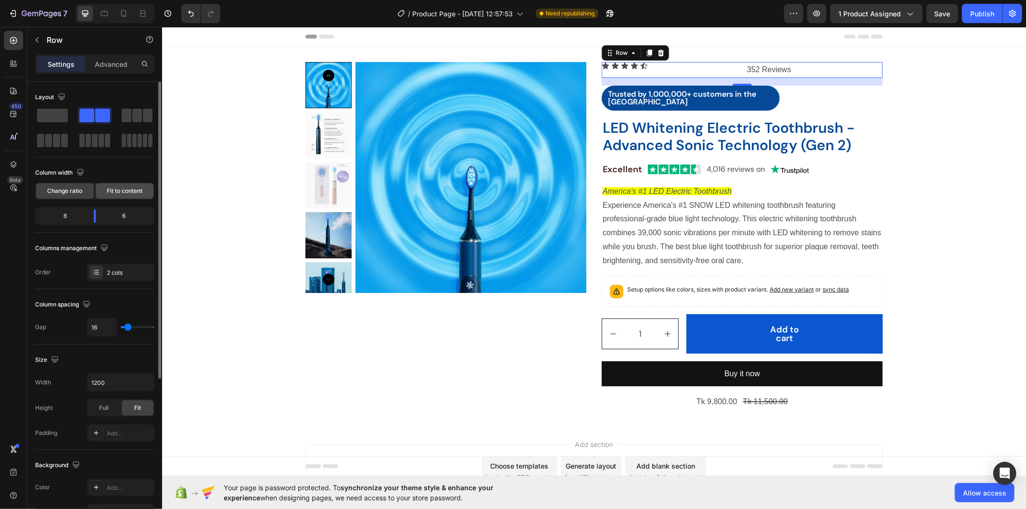
click at [119, 194] on span "Fit to content" at bounding box center [125, 191] width 36 height 9
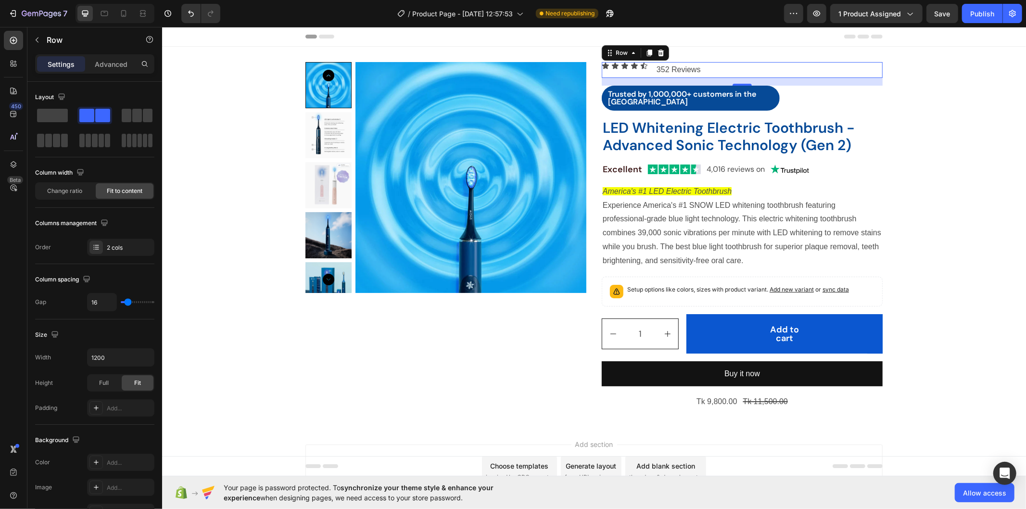
click at [722, 64] on div "Icon Icon Icon Icon Icon Icon List 352 Reviews Text Block Row 16" at bounding box center [741, 70] width 281 height 16
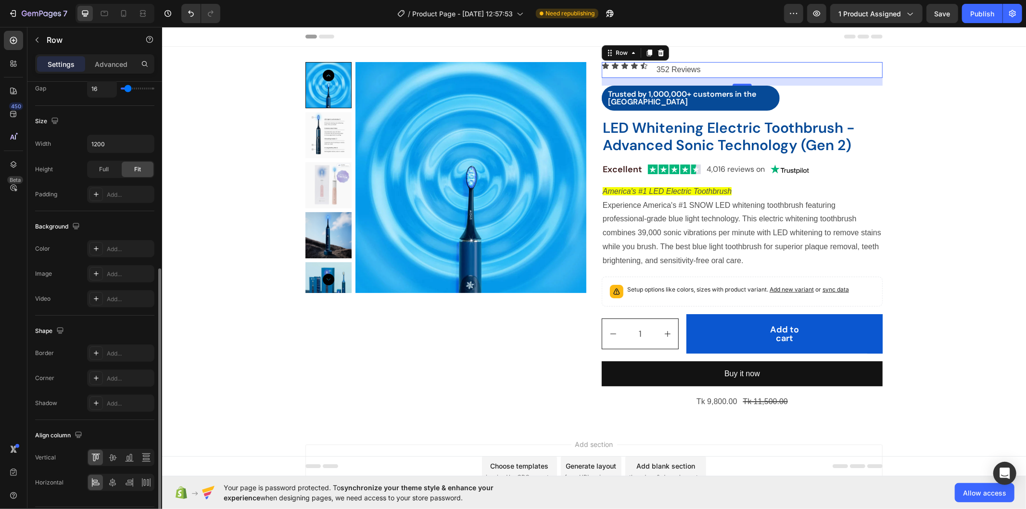
scroll to position [242, 0]
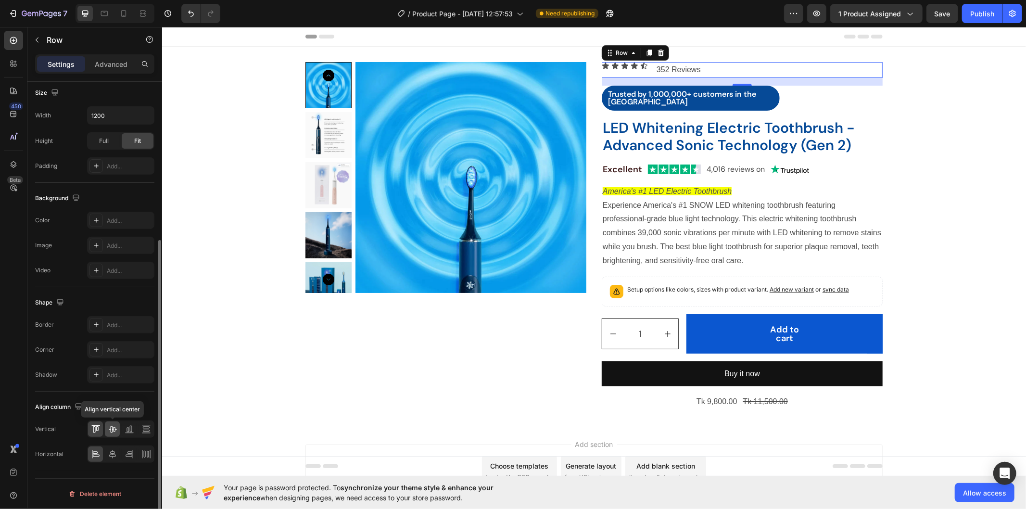
click at [113, 432] on icon at bounding box center [113, 429] width 10 height 10
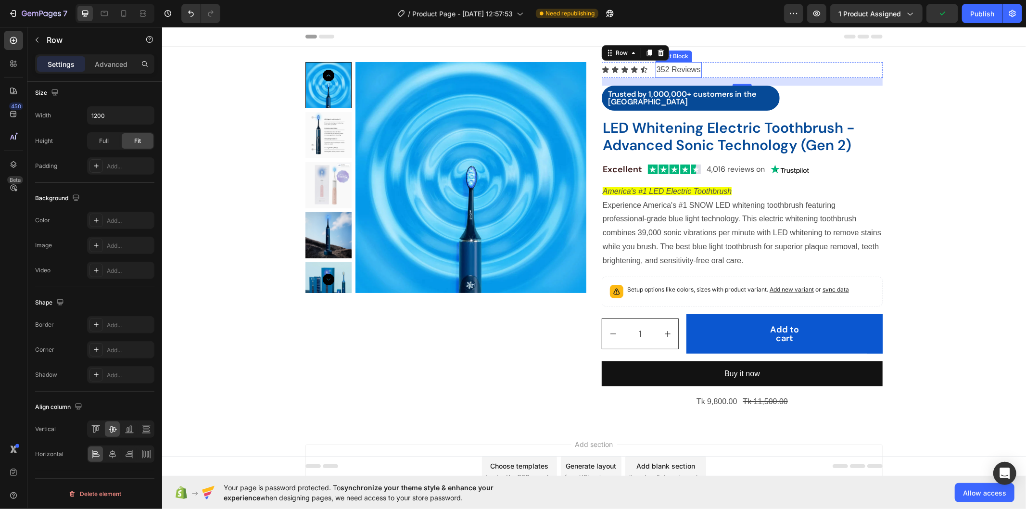
click at [671, 65] on p "352 Reviews" at bounding box center [678, 70] width 44 height 14
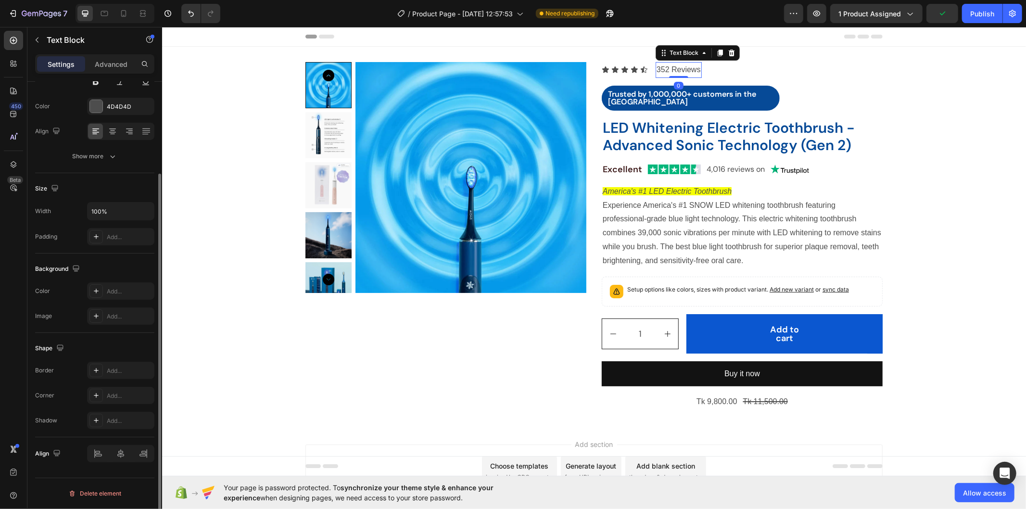
scroll to position [0, 0]
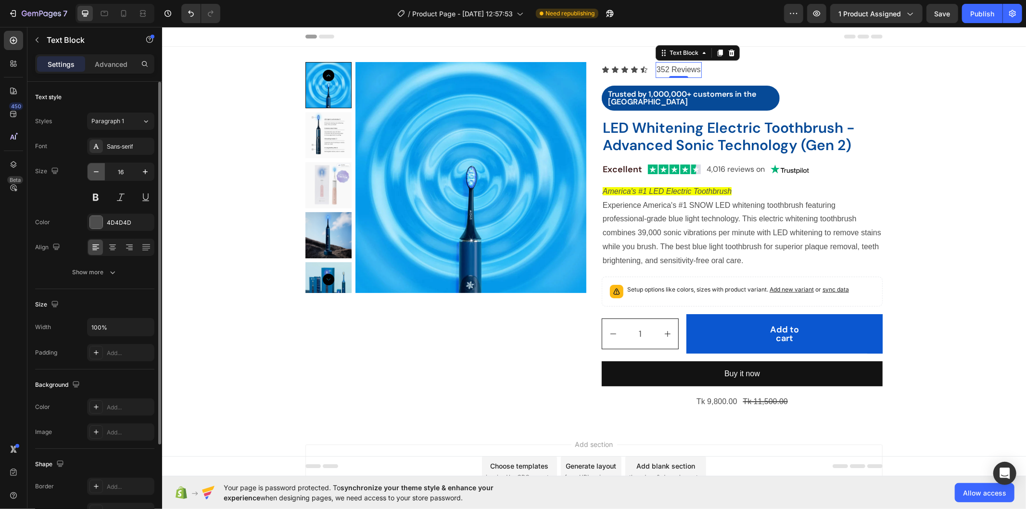
click at [97, 171] on icon "button" at bounding box center [96, 172] width 10 height 10
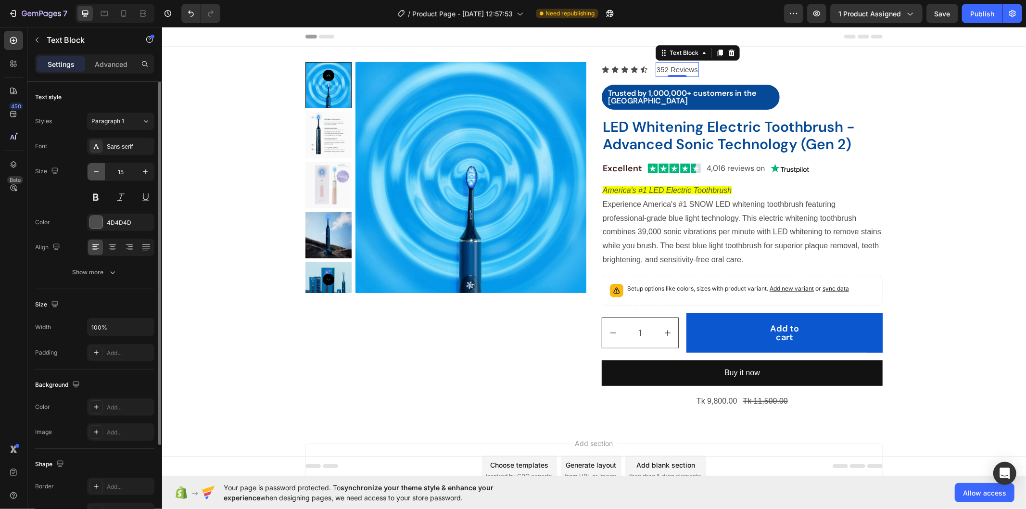
click at [97, 171] on icon "button" at bounding box center [96, 172] width 10 height 10
type input "14"
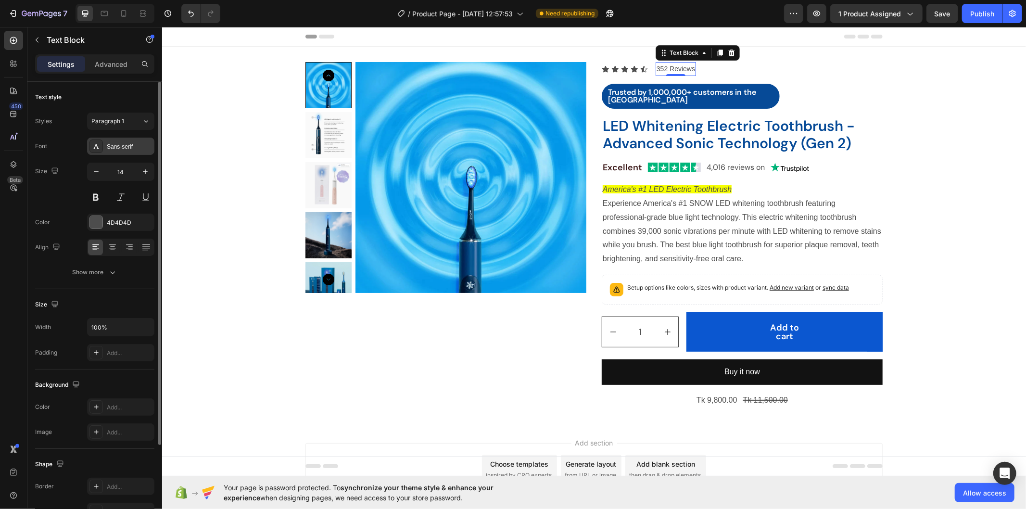
click at [129, 138] on div "Sans-serif" at bounding box center [120, 146] width 67 height 17
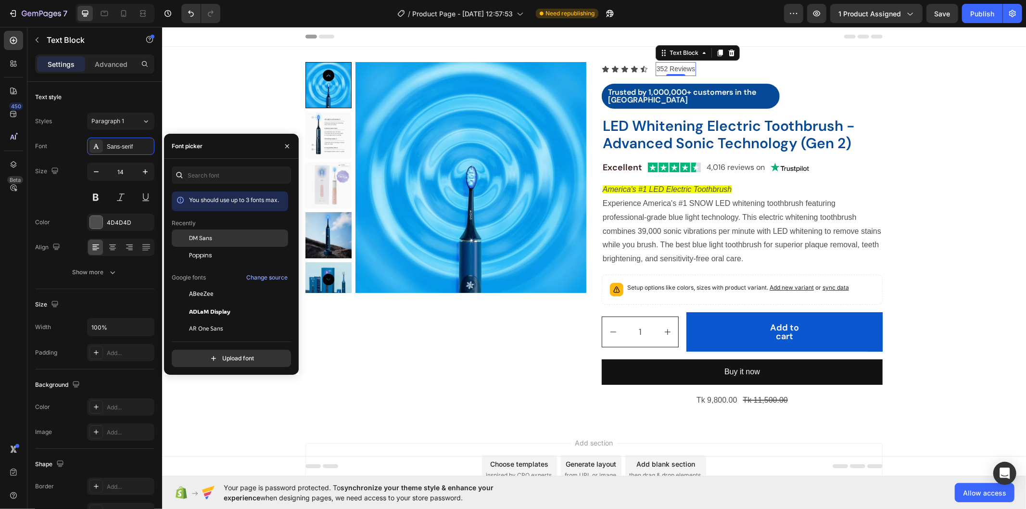
click at [234, 241] on div "DM Sans" at bounding box center [237, 238] width 97 height 9
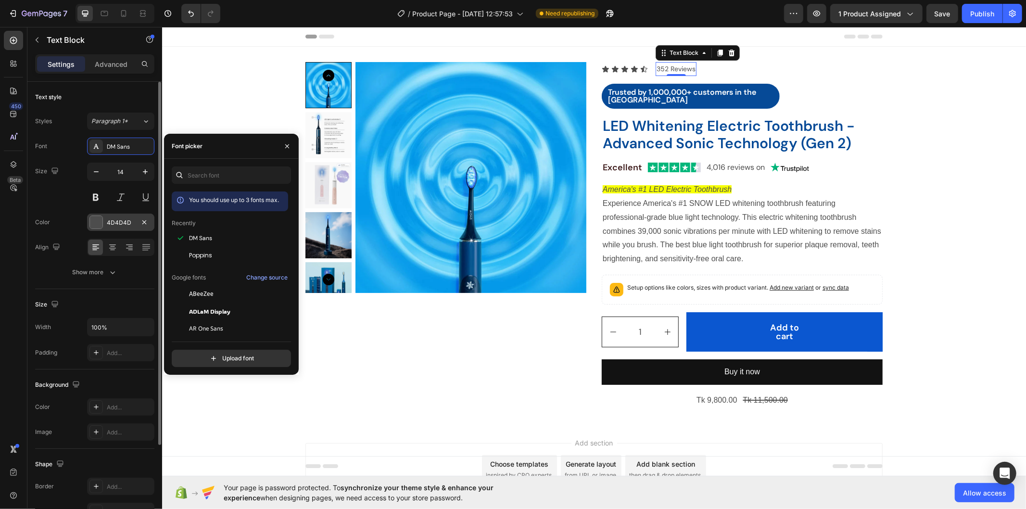
click at [121, 224] on div "4D4D4D" at bounding box center [121, 222] width 28 height 9
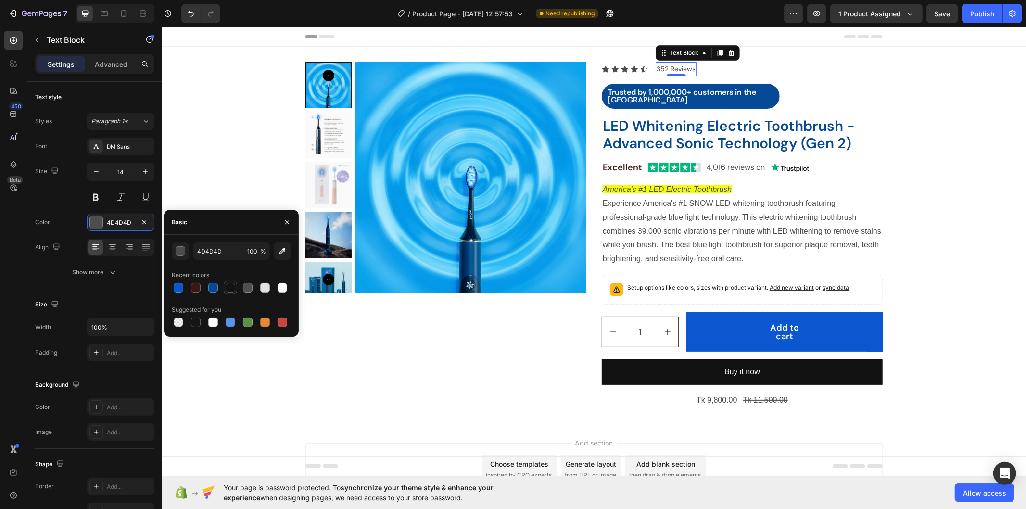
click at [230, 289] on div at bounding box center [231, 288] width 10 height 10
type input "121212"
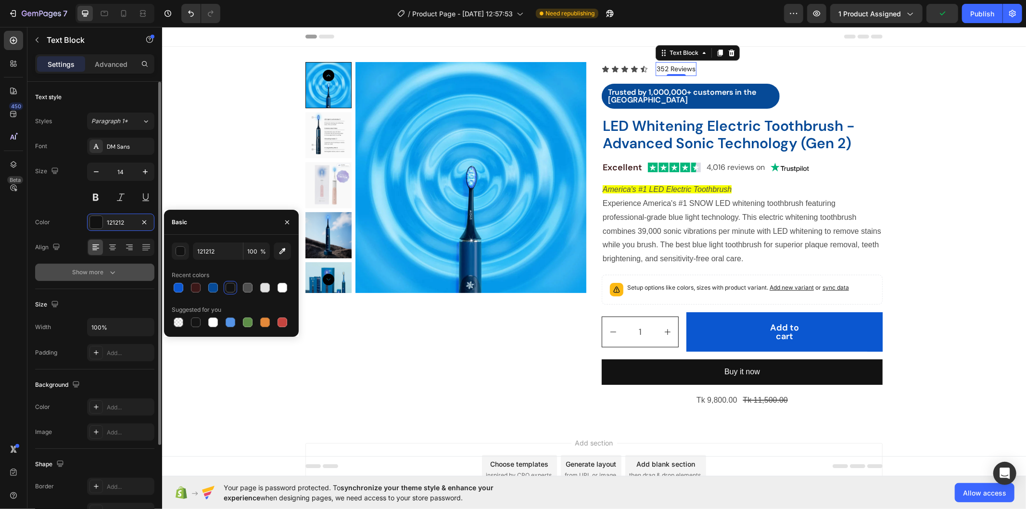
click at [103, 265] on button "Show more" at bounding box center [94, 272] width 119 height 17
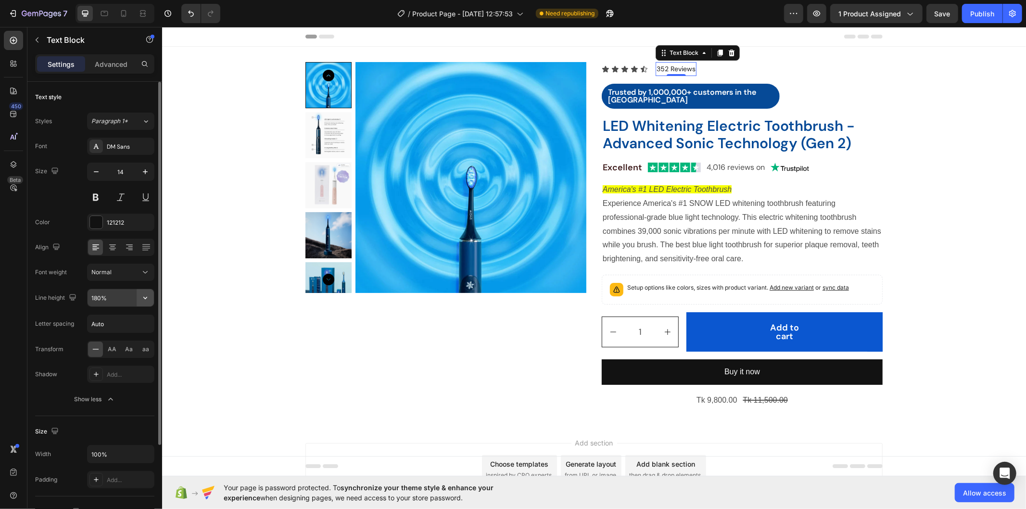
click at [140, 299] on icon "button" at bounding box center [145, 298] width 10 height 10
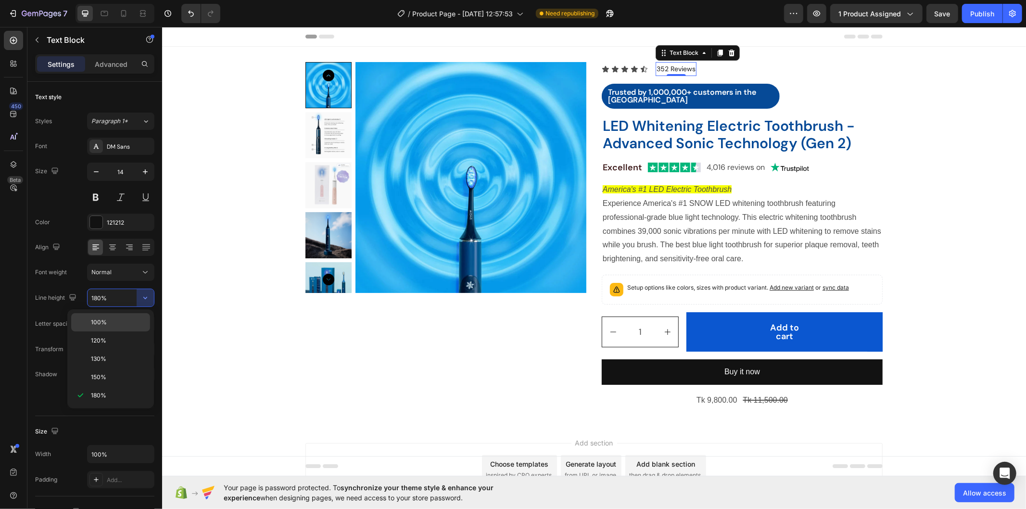
click at [127, 321] on p "100%" at bounding box center [118, 322] width 55 height 9
type input "100%"
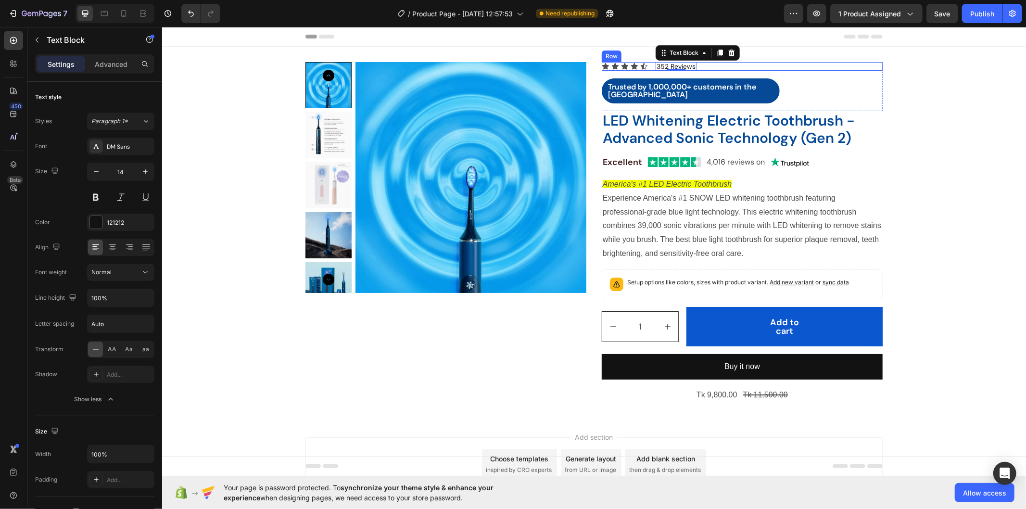
click at [647, 64] on div "Icon Icon Icon Icon Icon Icon List 352 Reviews Text Block 0 Row" at bounding box center [741, 66] width 281 height 9
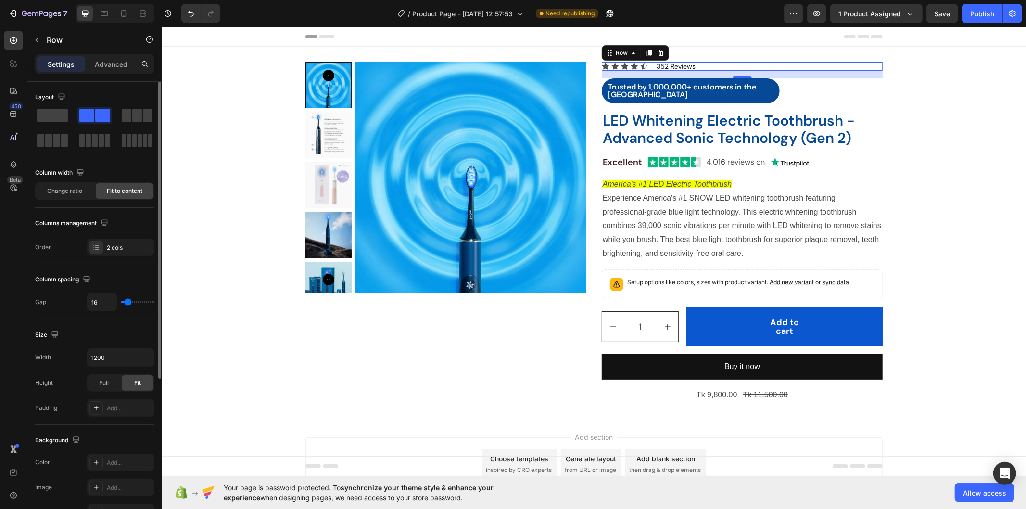
type input "2"
type input "0"
type input "2"
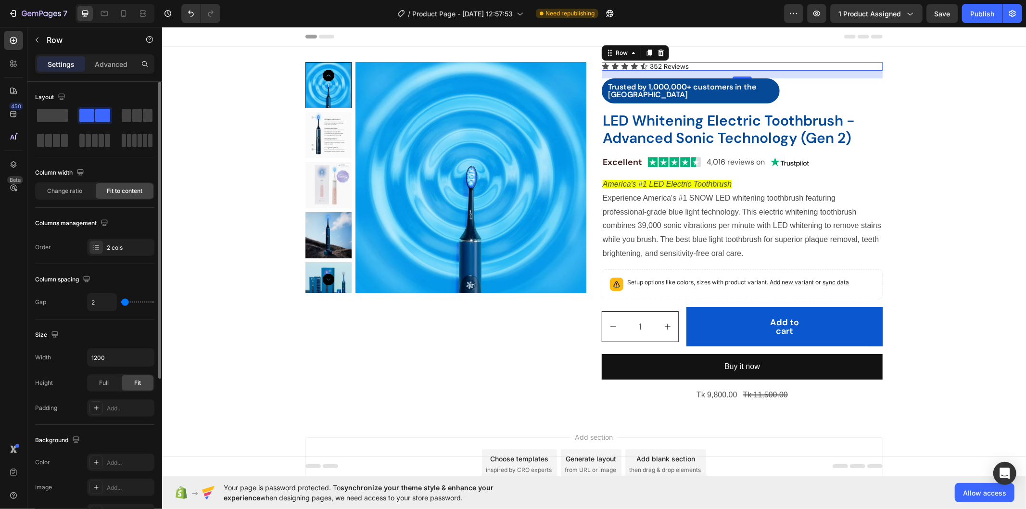
type input "2"
click at [125, 303] on input "range" at bounding box center [138, 302] width 34 height 2
type input "5"
click at [126, 303] on input "range" at bounding box center [138, 302] width 34 height 2
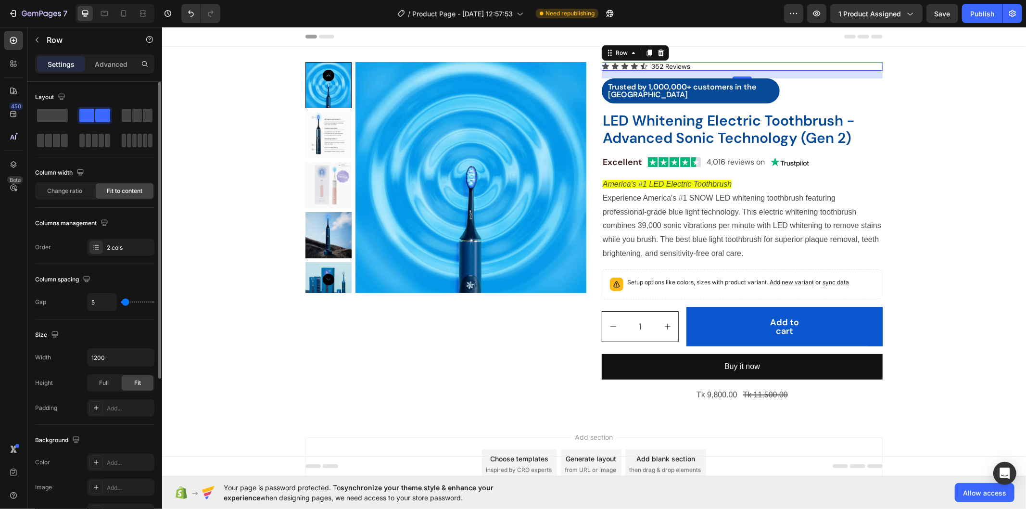
type input "10"
type input "12"
type input "10"
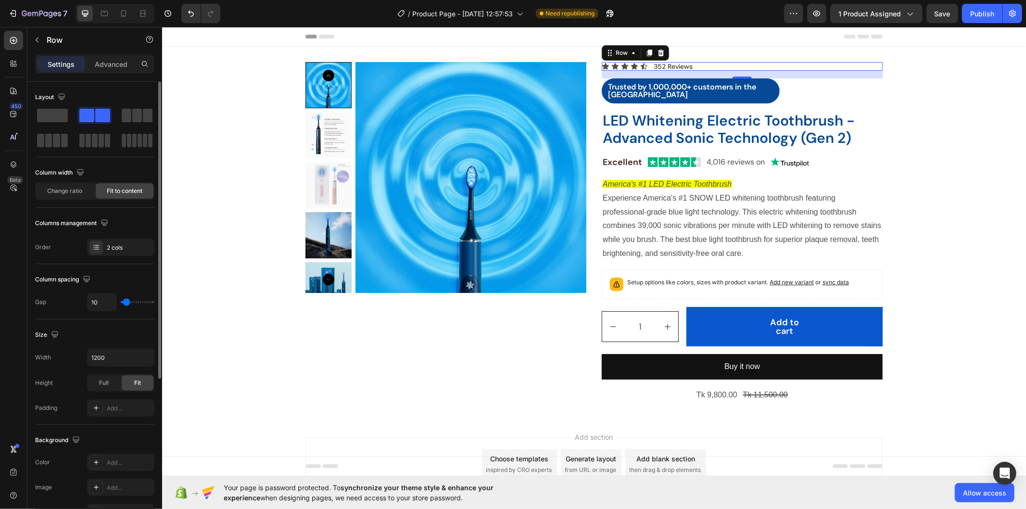
type input "10"
click at [127, 303] on input "range" at bounding box center [138, 302] width 34 height 2
click at [663, 60] on div "Text Block" at bounding box center [670, 56] width 37 height 12
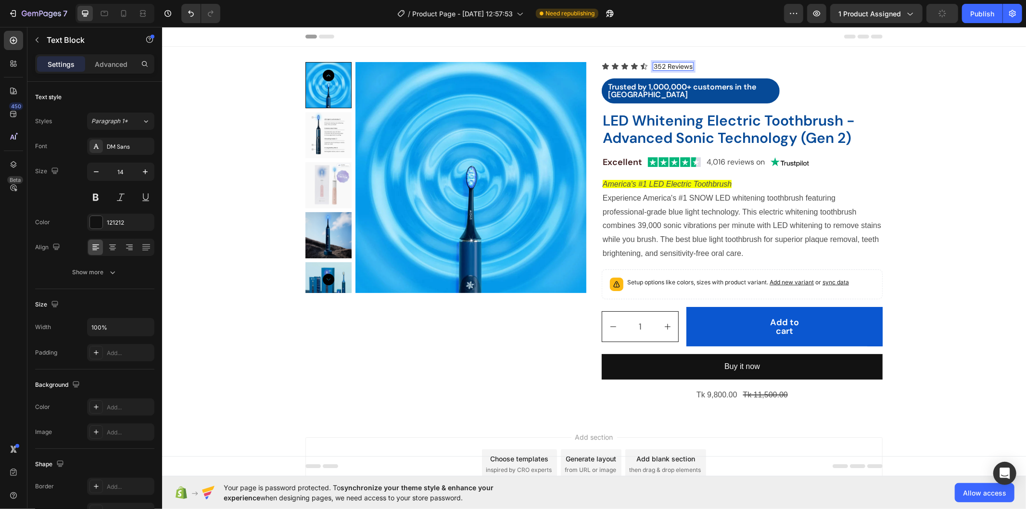
click at [662, 63] on p "352 Reviews" at bounding box center [672, 66] width 39 height 7
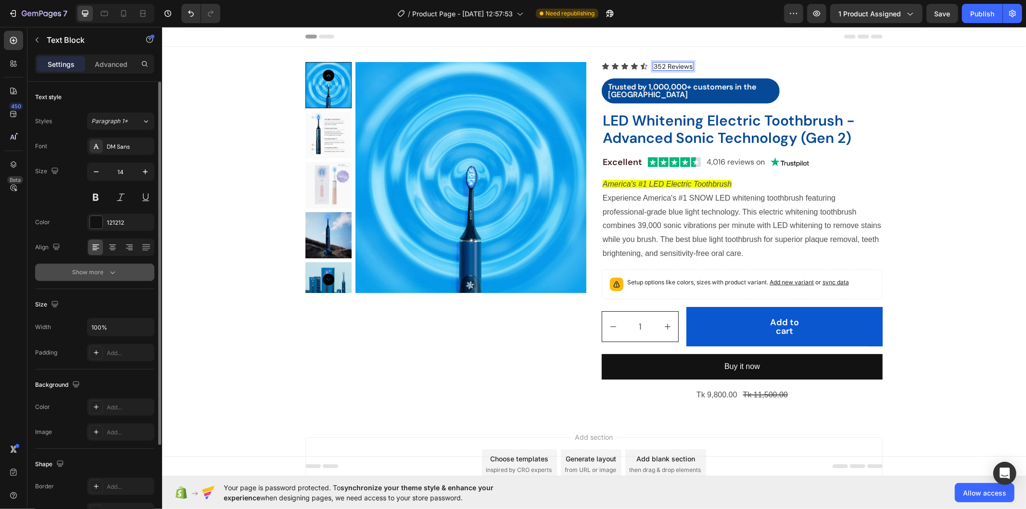
click at [113, 279] on button "Show more" at bounding box center [94, 272] width 119 height 17
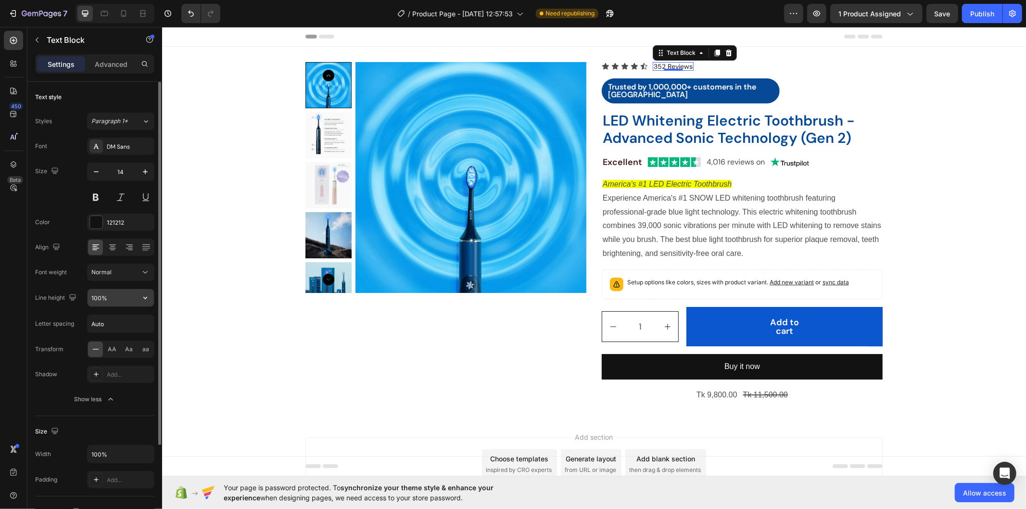
click at [127, 299] on input "100%" at bounding box center [121, 297] width 66 height 17
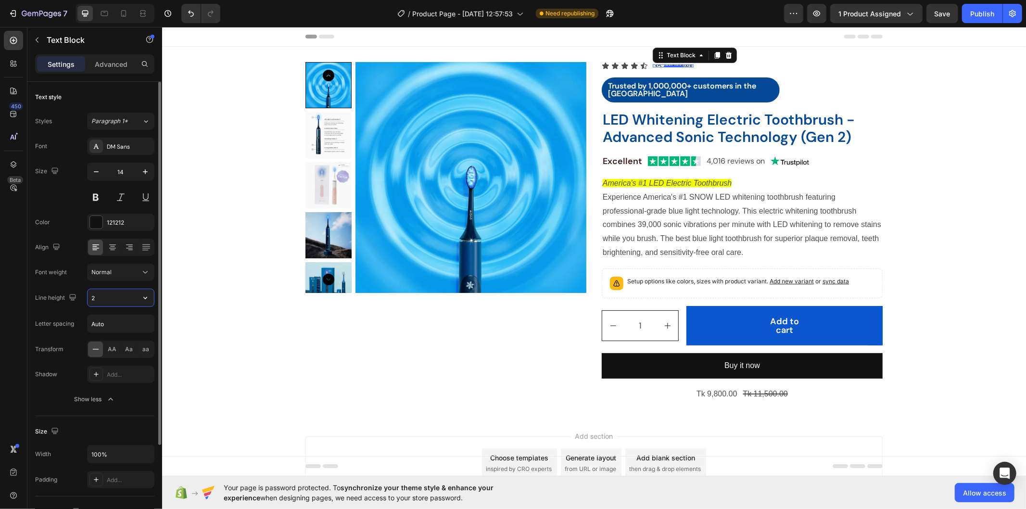
type input "22"
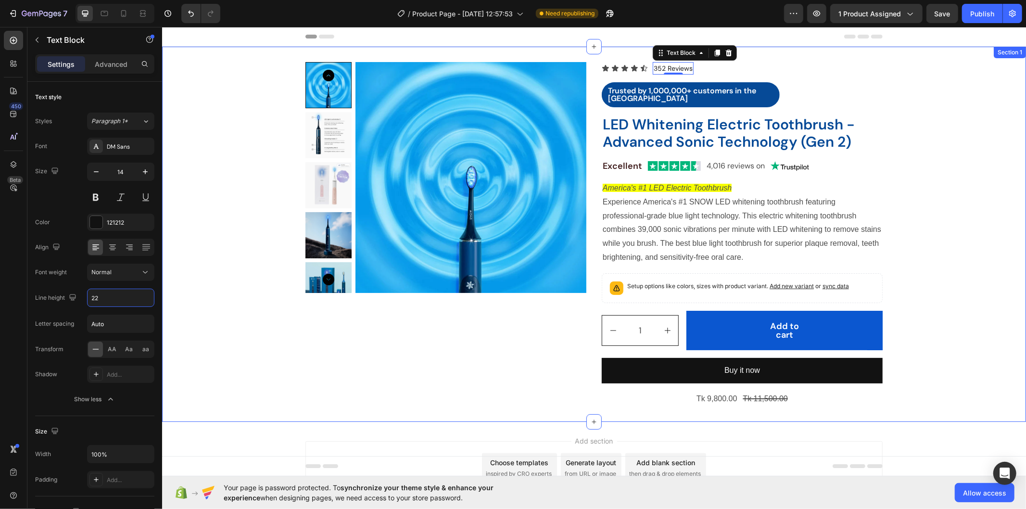
click at [207, 323] on div "Product Images Icon Icon Icon Icon Icon Icon List 352 Reviews Text Block 0 Row …" at bounding box center [594, 234] width 864 height 344
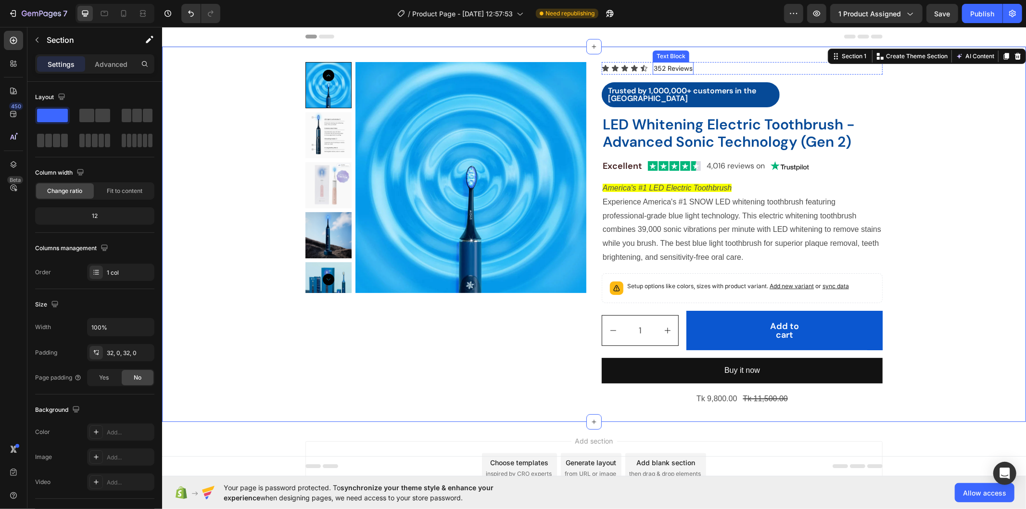
click at [687, 64] on p "352 Reviews" at bounding box center [672, 68] width 39 height 11
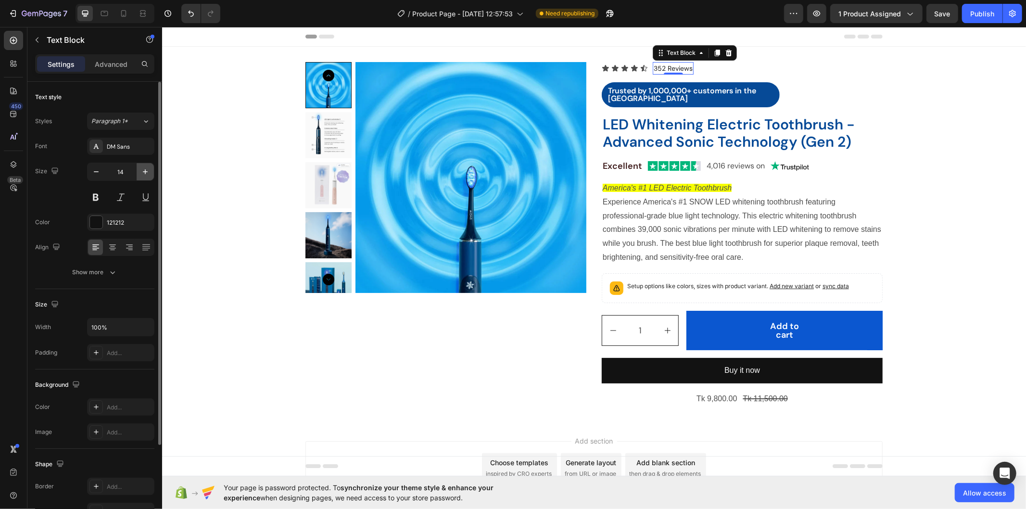
click at [145, 174] on icon "button" at bounding box center [145, 172] width 10 height 10
type input "16"
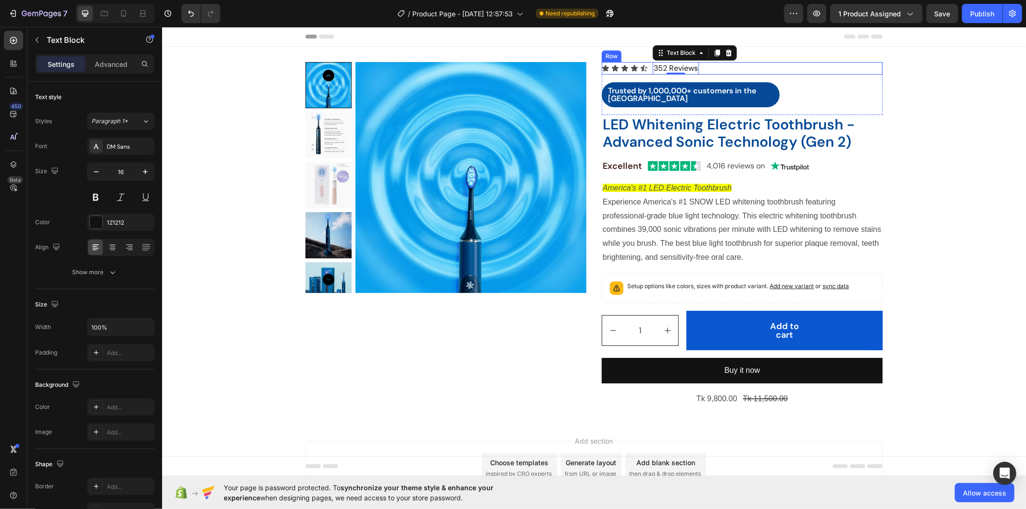
click at [709, 65] on div "Icon Icon Icon Icon Icon Icon List 352 Reviews Text Block 0 Row" at bounding box center [741, 68] width 281 height 13
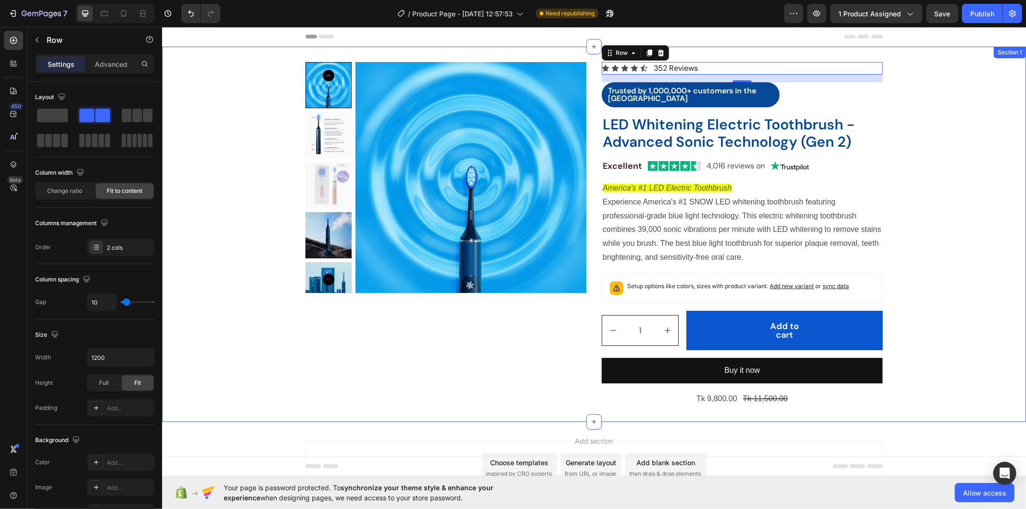
click at [938, 108] on div "Product Images Icon Icon Icon Icon Icon Icon List 352 Reviews Text Block Row 16…" at bounding box center [594, 234] width 864 height 344
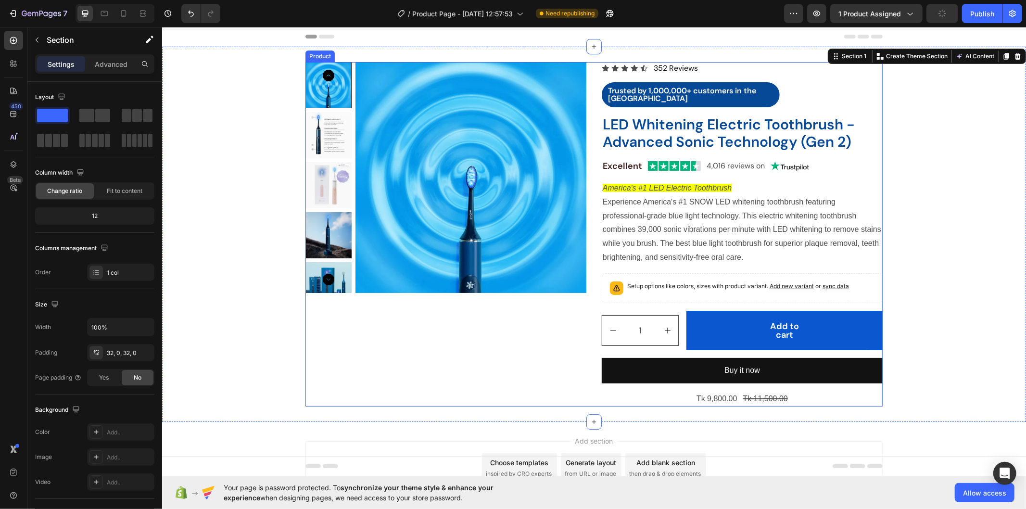
click at [588, 78] on div "Product Images Icon Icon Icon Icon Icon Icon List 352 Reviews Text Block Row Tr…" at bounding box center [593, 234] width 577 height 344
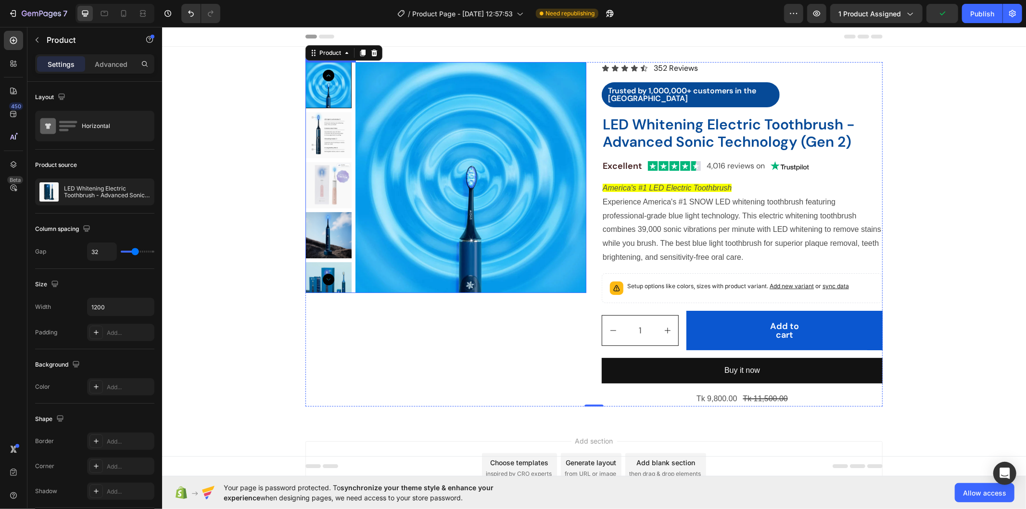
click at [439, 131] on img at bounding box center [470, 177] width 231 height 231
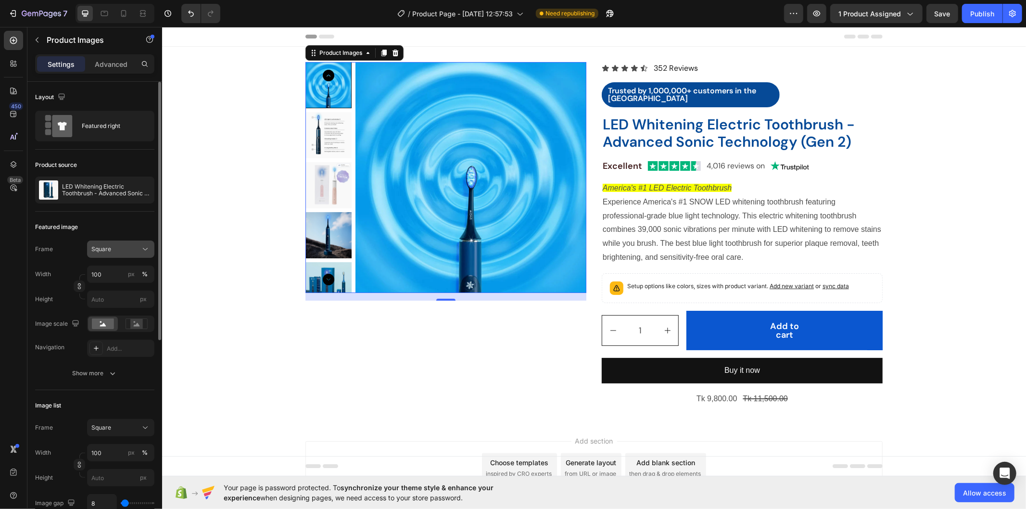
click at [127, 248] on div "Square" at bounding box center [114, 249] width 47 height 9
click at [127, 286] on div "Vertical" at bounding box center [119, 291] width 56 height 10
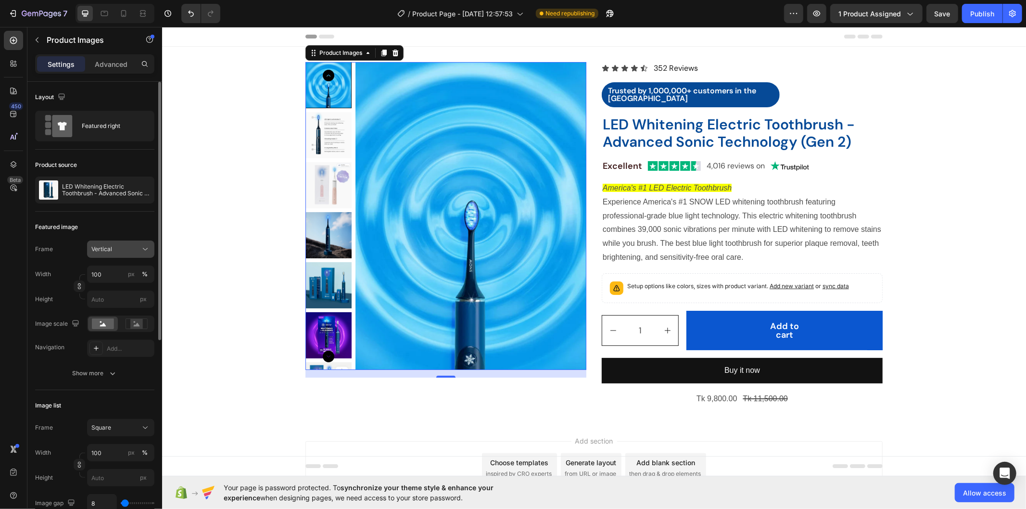
click at [130, 248] on div "Vertical" at bounding box center [114, 249] width 47 height 9
click at [125, 302] on div "Horizontal" at bounding box center [112, 309] width 77 height 18
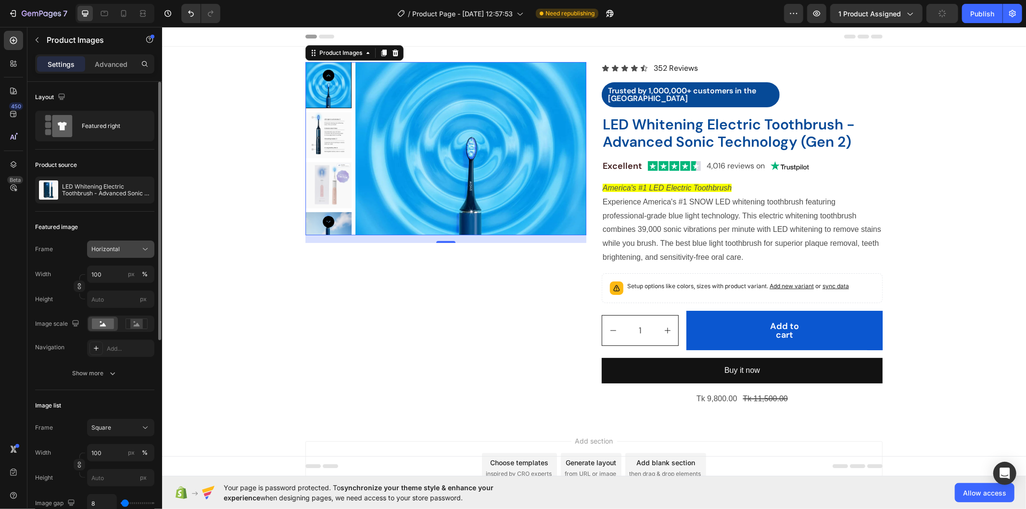
click at [121, 251] on div "Horizontal" at bounding box center [114, 249] width 47 height 9
click at [133, 291] on div "Vertical" at bounding box center [119, 291] width 56 height 10
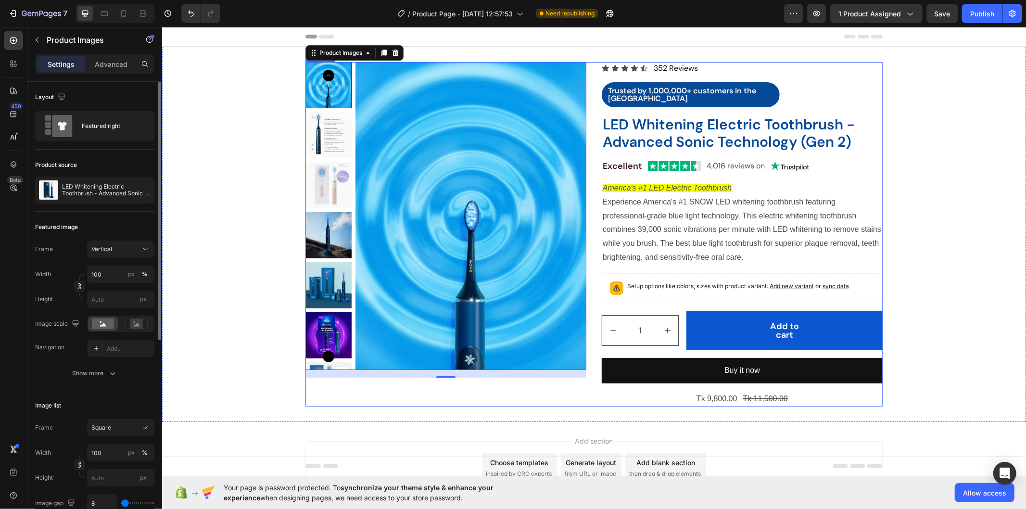
click at [584, 70] on div "Product Images 16 Icon Icon Icon Icon Icon Icon List 352 Reviews Text Block Row…" at bounding box center [593, 234] width 577 height 344
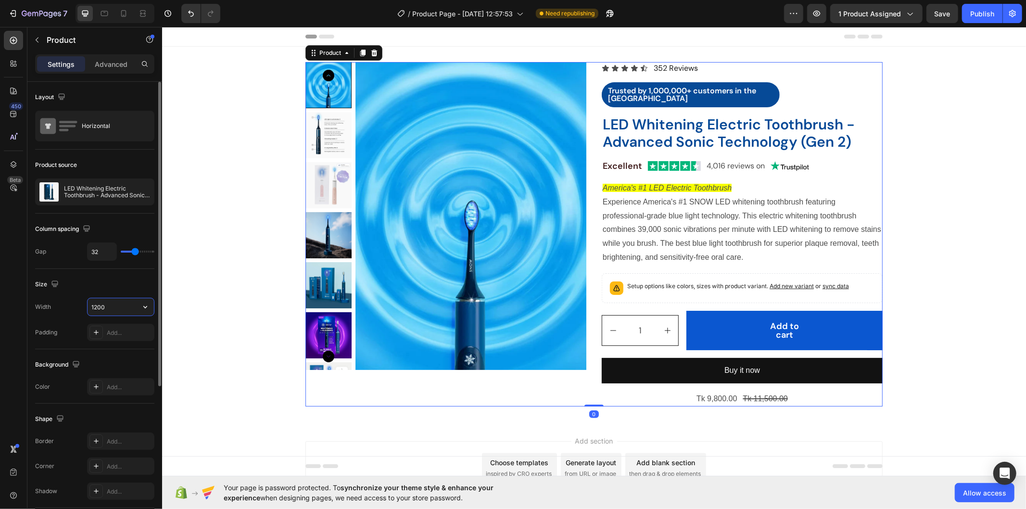
click at [94, 304] on input "1200" at bounding box center [121, 306] width 66 height 17
click at [96, 304] on input "1200" at bounding box center [121, 306] width 66 height 17
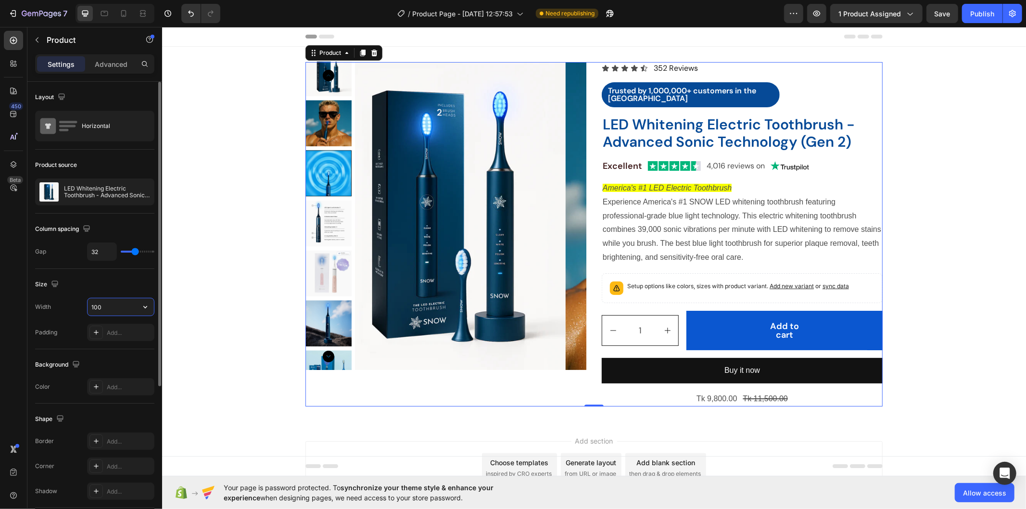
type input "1200"
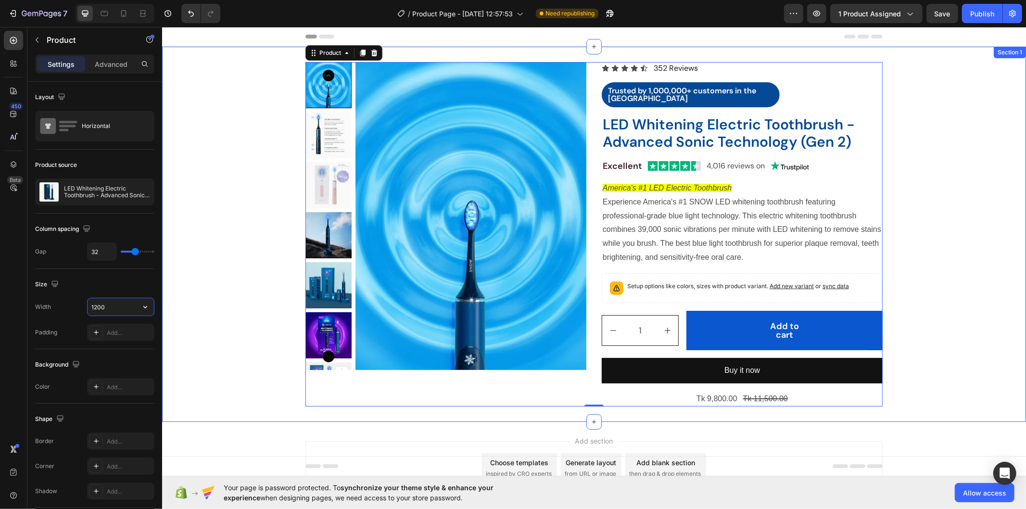
click at [915, 59] on div "Product Images Icon Icon Icon Icon Icon Icon List 352 Reviews Text Block Row Tr…" at bounding box center [594, 233] width 864 height 375
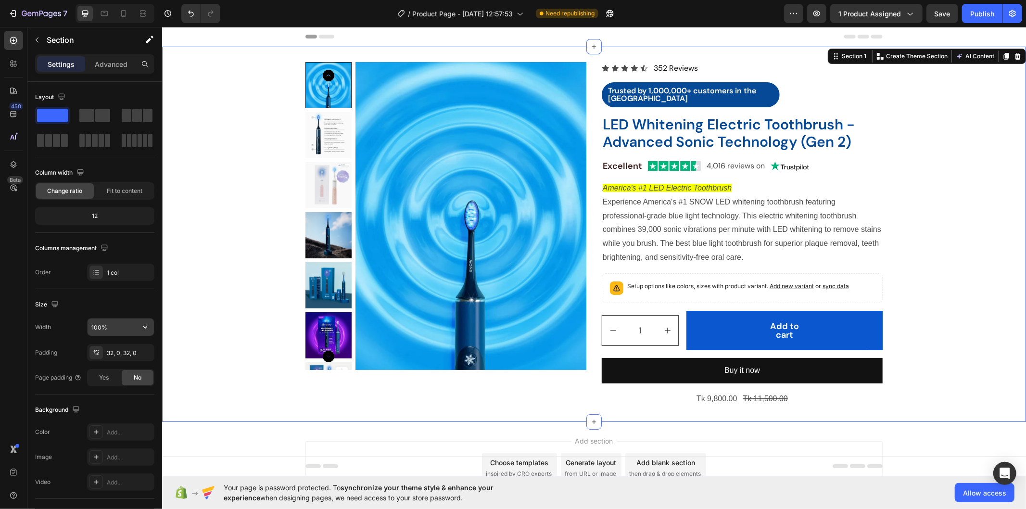
click at [127, 333] on input "100%" at bounding box center [121, 326] width 66 height 17
click at [145, 324] on icon "button" at bounding box center [145, 327] width 10 height 10
click at [114, 353] on p "Full 100%" at bounding box center [118, 351] width 55 height 9
click at [147, 326] on icon "button" at bounding box center [145, 327] width 10 height 10
click at [119, 371] on p "Default 1200px" at bounding box center [118, 370] width 55 height 9
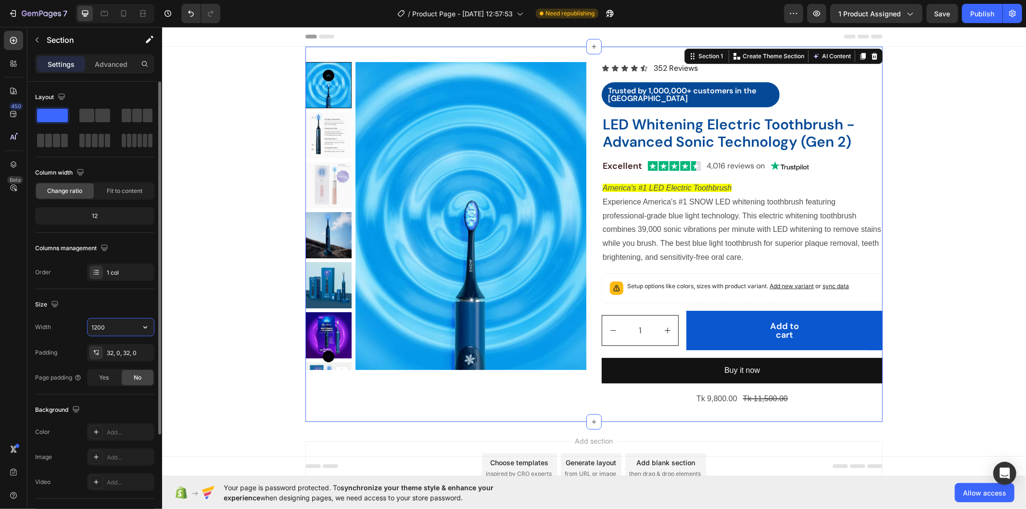
click at [97, 325] on input "1200" at bounding box center [121, 326] width 66 height 17
click at [96, 325] on input "1200" at bounding box center [121, 326] width 66 height 17
click at [93, 324] on input "1200" at bounding box center [121, 326] width 66 height 17
click at [113, 329] on input "1200" at bounding box center [121, 326] width 66 height 17
click at [97, 325] on input "1200" at bounding box center [121, 326] width 66 height 17
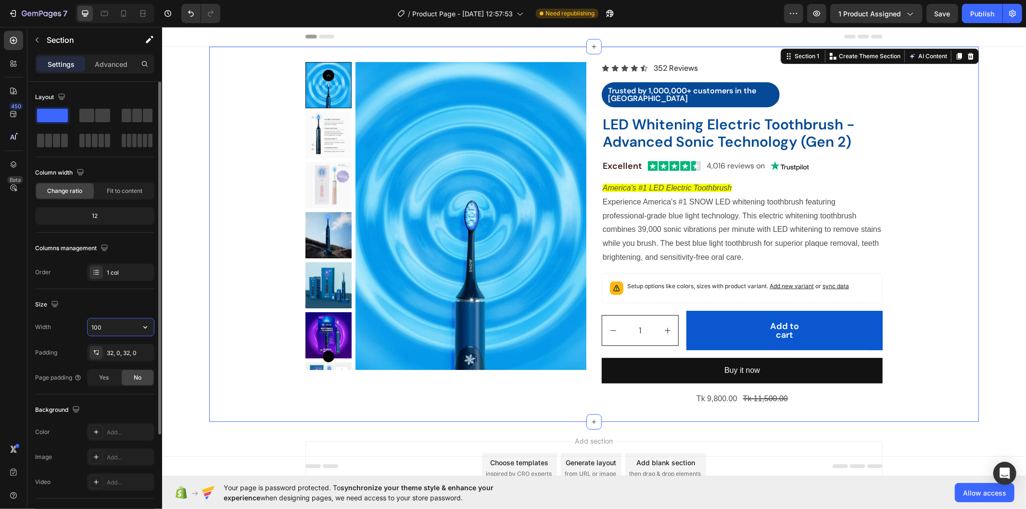
type input "1800"
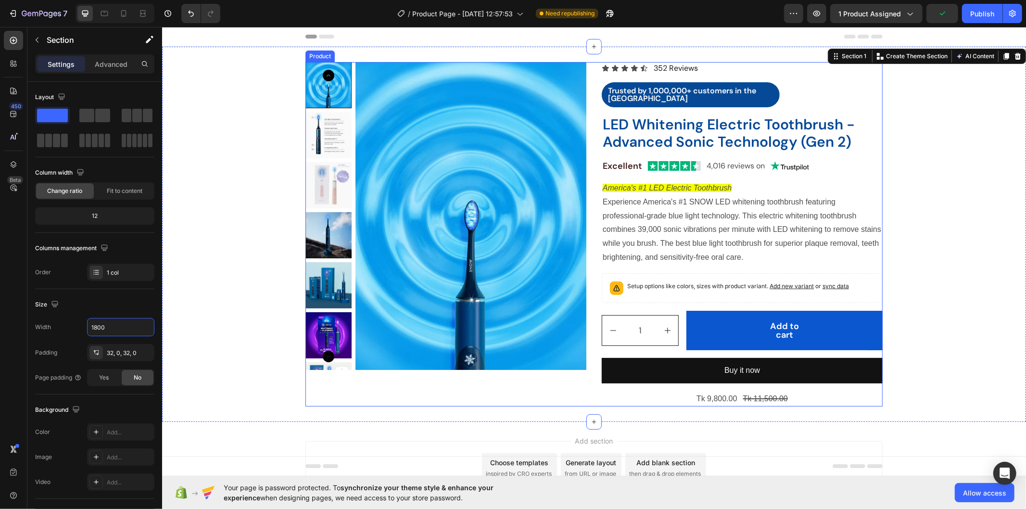
click at [583, 98] on div "Product Images Icon Icon Icon Icon Icon Icon List 352 Reviews Text Block Row Tr…" at bounding box center [593, 234] width 577 height 344
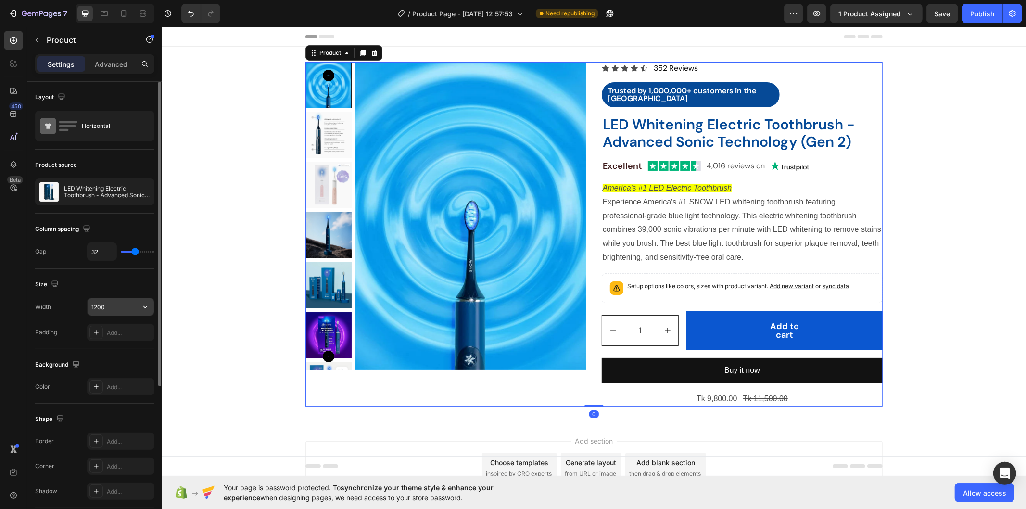
click at [99, 302] on input "1200" at bounding box center [121, 306] width 66 height 17
click at [94, 303] on input "1200" at bounding box center [121, 306] width 66 height 17
click at [95, 305] on input "1200" at bounding box center [121, 306] width 66 height 17
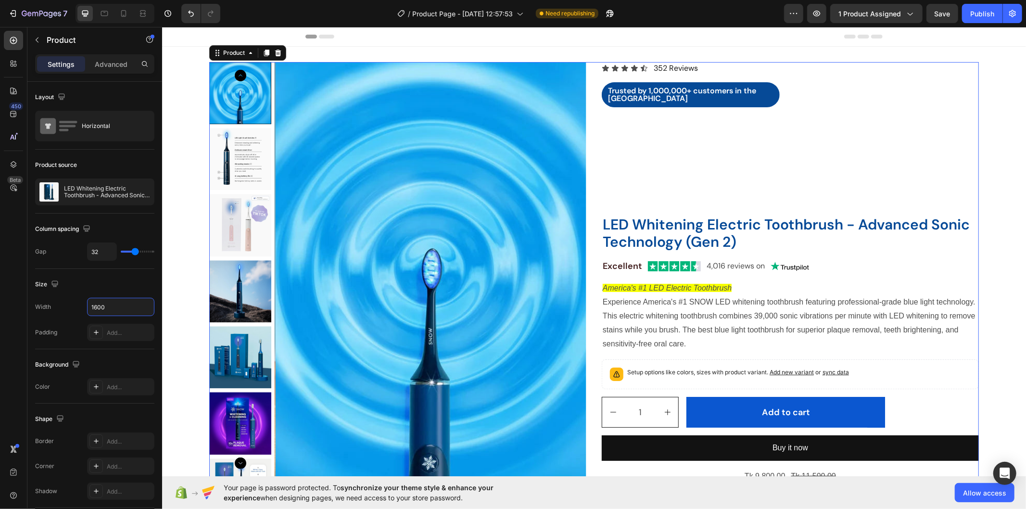
type input "1600"
click at [717, 152] on div "Icon Icon Icon Icon Icon Icon List 352 Reviews Text Block Row Trusted by 1,000,…" at bounding box center [789, 273] width 377 height 422
click at [709, 223] on h2 "LED Whitening Electric Toothbrush - Advanced Sonic Technology (Gen 2)" at bounding box center [789, 233] width 377 height 37
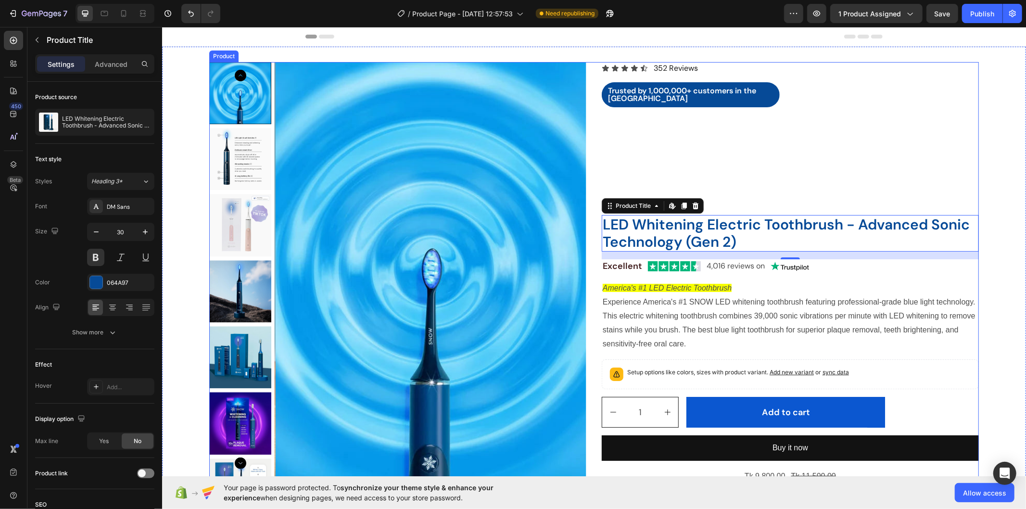
click at [691, 128] on div "Icon Icon Icon Icon Icon Icon List 352 Reviews Text Block Row Trusted by 1,000,…" at bounding box center [789, 273] width 377 height 422
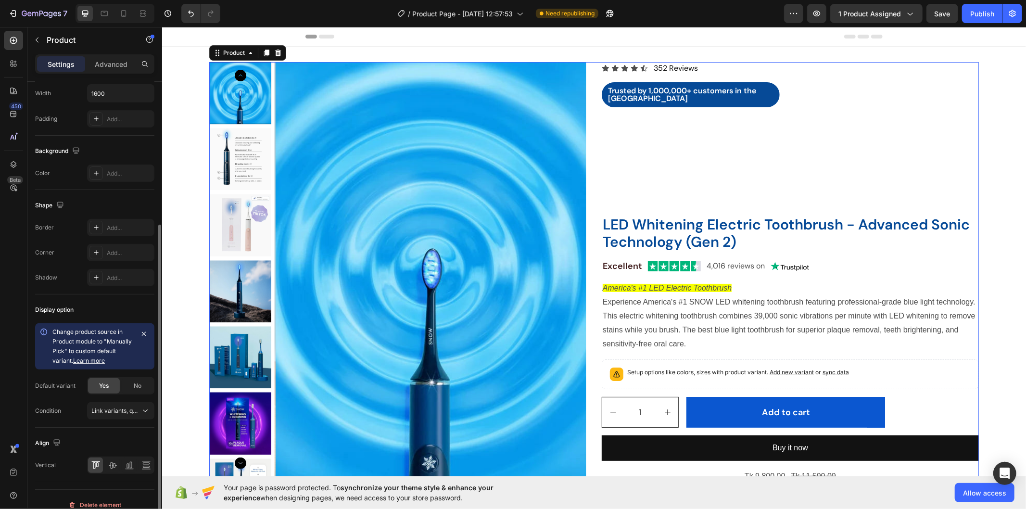
scroll to position [225, 0]
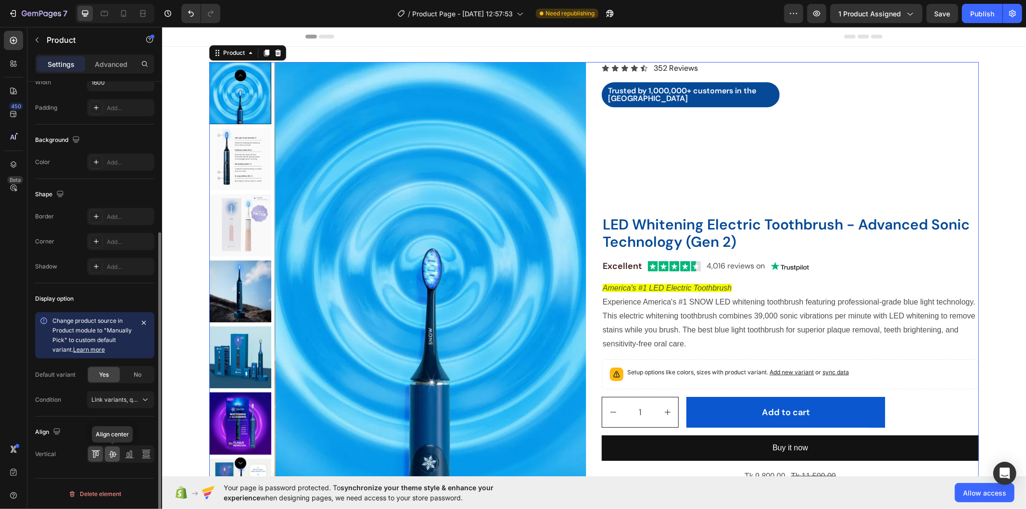
click at [116, 453] on icon at bounding box center [113, 454] width 10 height 10
click at [99, 454] on icon at bounding box center [96, 454] width 10 height 10
click at [130, 453] on icon at bounding box center [130, 454] width 10 height 10
click at [98, 454] on icon at bounding box center [97, 453] width 2 height 5
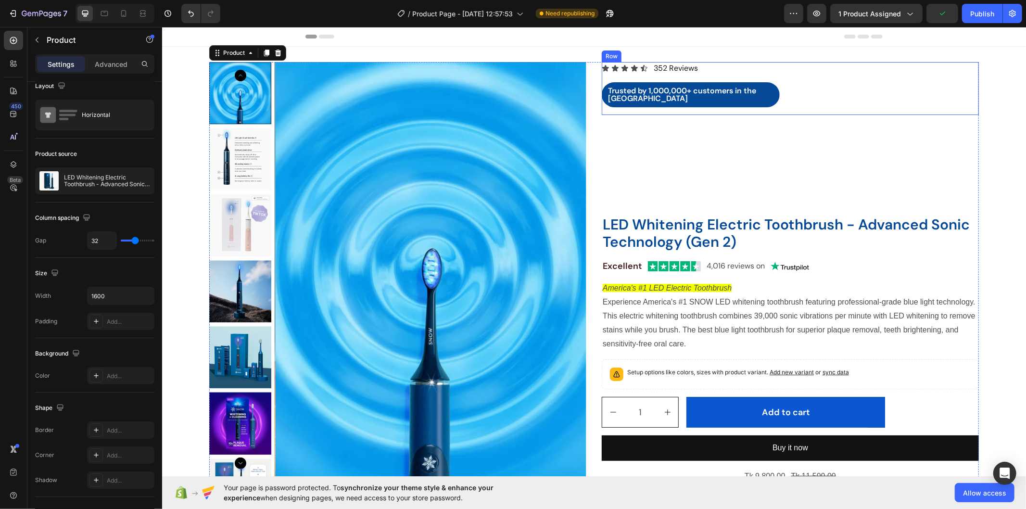
click at [941, 80] on div "Icon Icon Icon Icon Icon Icon List 352 Reviews Text Block Row Trusted by 1,000,…" at bounding box center [789, 84] width 377 height 45
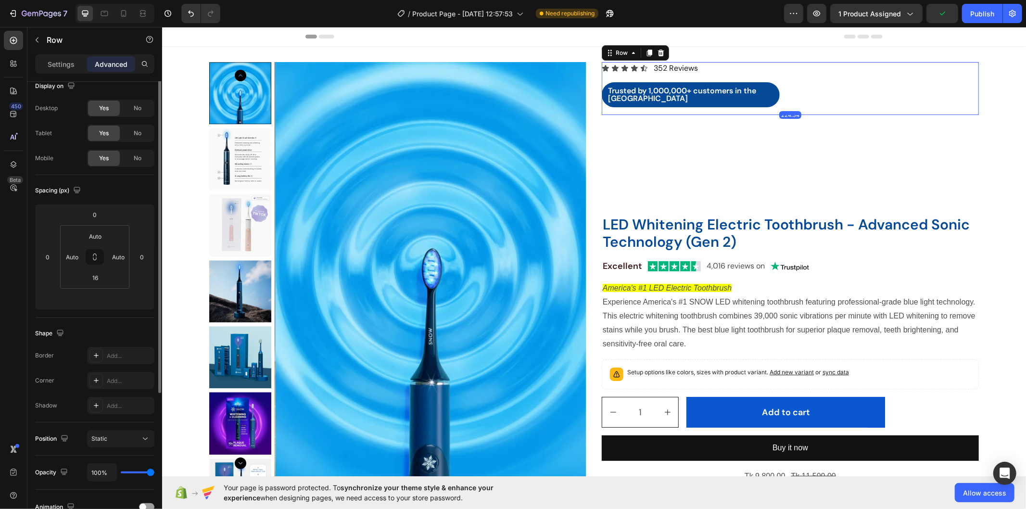
scroll to position [0, 0]
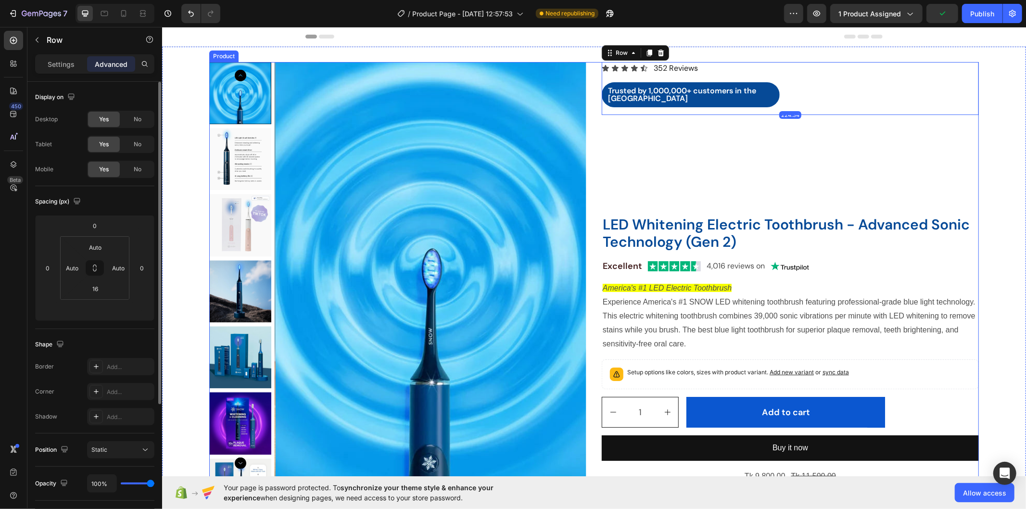
click at [971, 146] on div "Icon Icon Icon Icon Icon Icon List 352 Reviews Text Block Row Trusted by 1,000,…" at bounding box center [789, 273] width 377 height 422
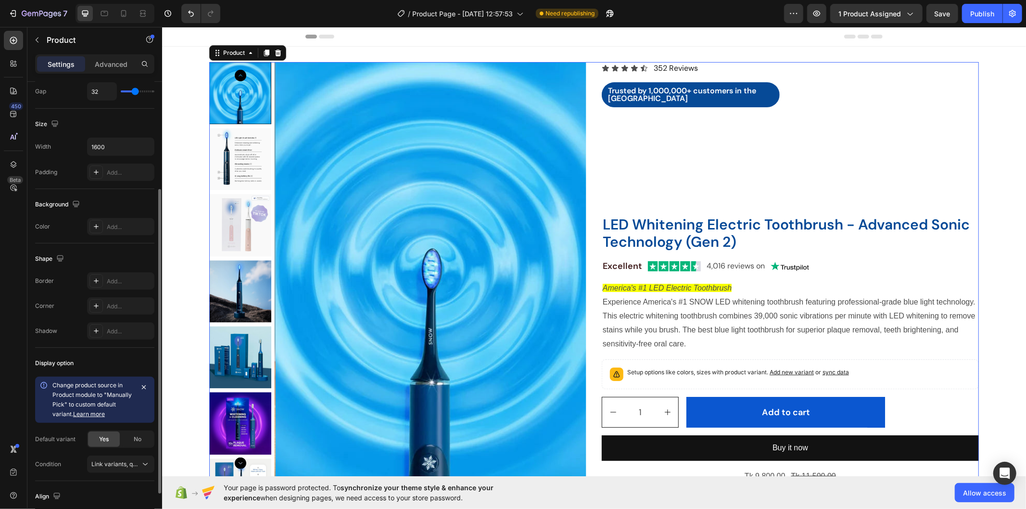
scroll to position [225, 0]
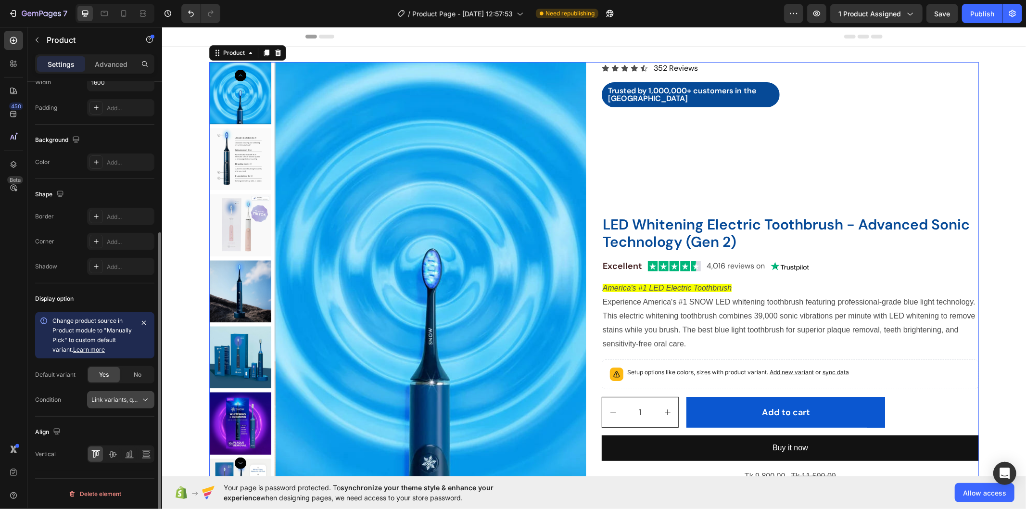
click at [120, 396] on span "Link variants, quantity <br> between same products" at bounding box center [162, 399] width 142 height 7
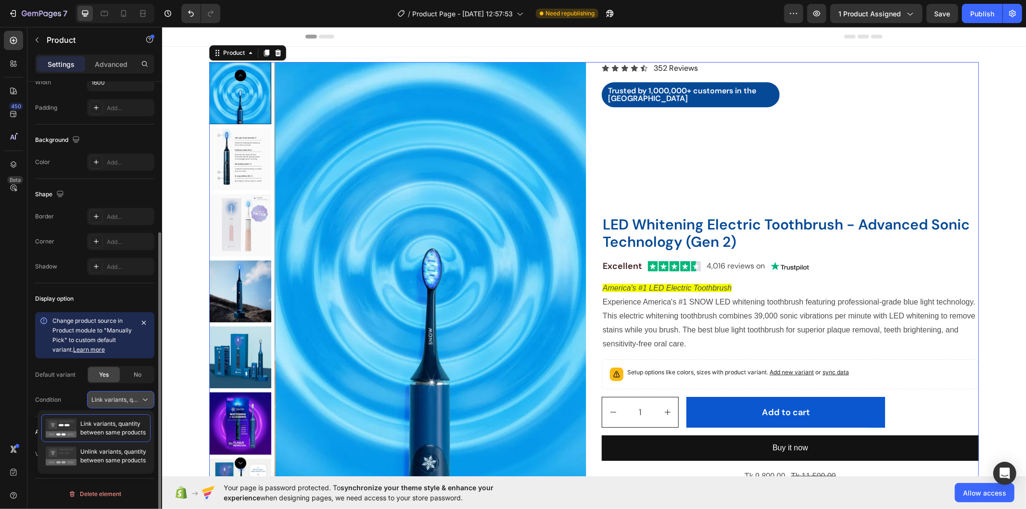
click at [120, 396] on span "Link variants, quantity <br> between same products" at bounding box center [162, 399] width 142 height 7
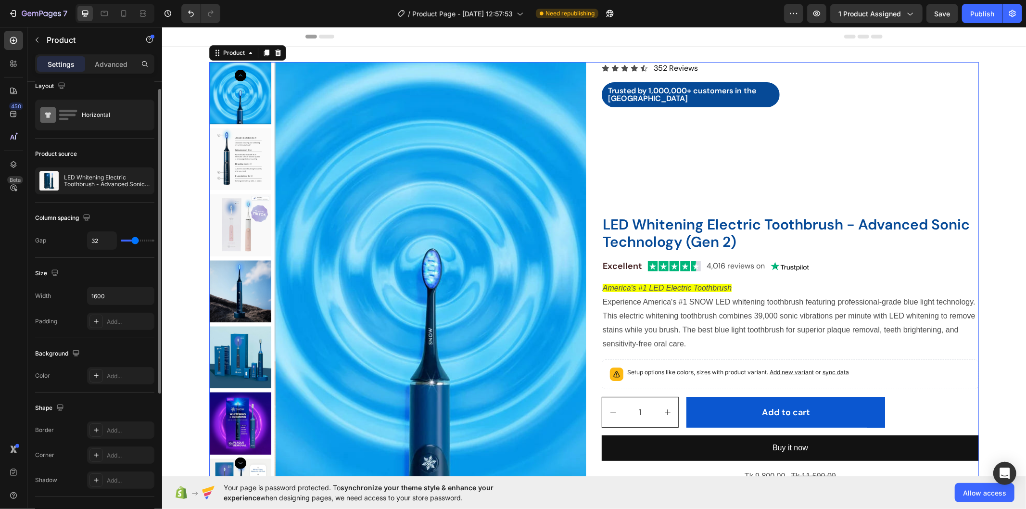
scroll to position [0, 0]
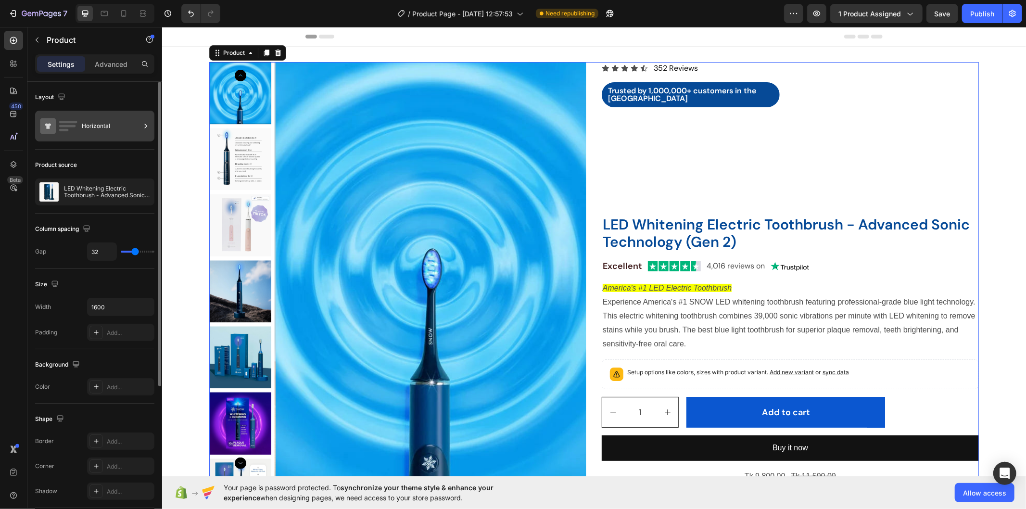
click at [101, 128] on div "Horizontal" at bounding box center [111, 126] width 59 height 22
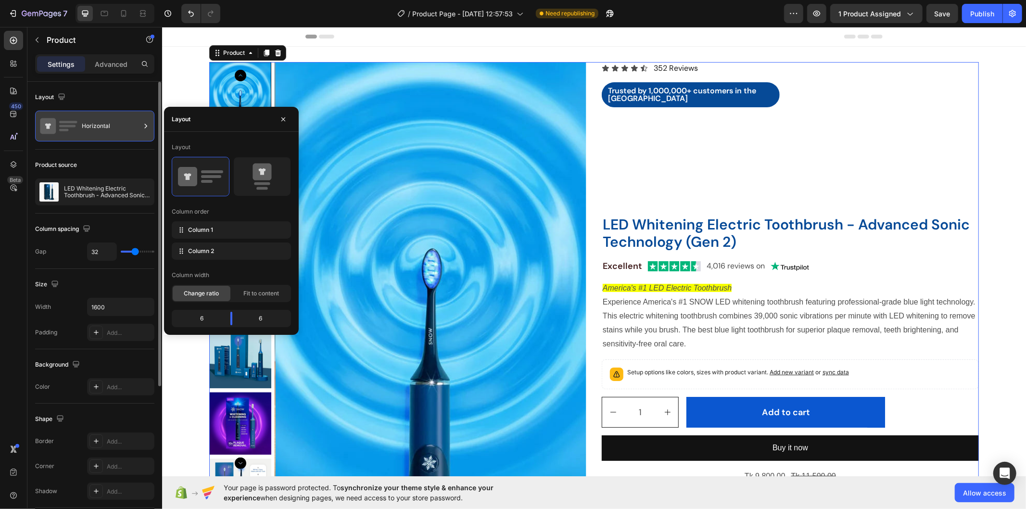
click at [79, 136] on div "Horizontal" at bounding box center [94, 126] width 119 height 31
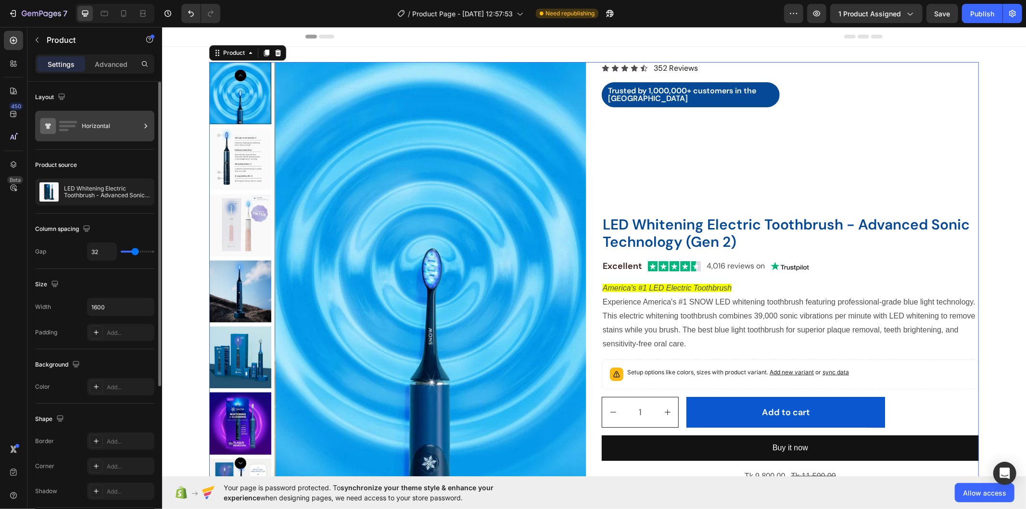
click at [78, 130] on div "Horizontal" at bounding box center [94, 126] width 119 height 31
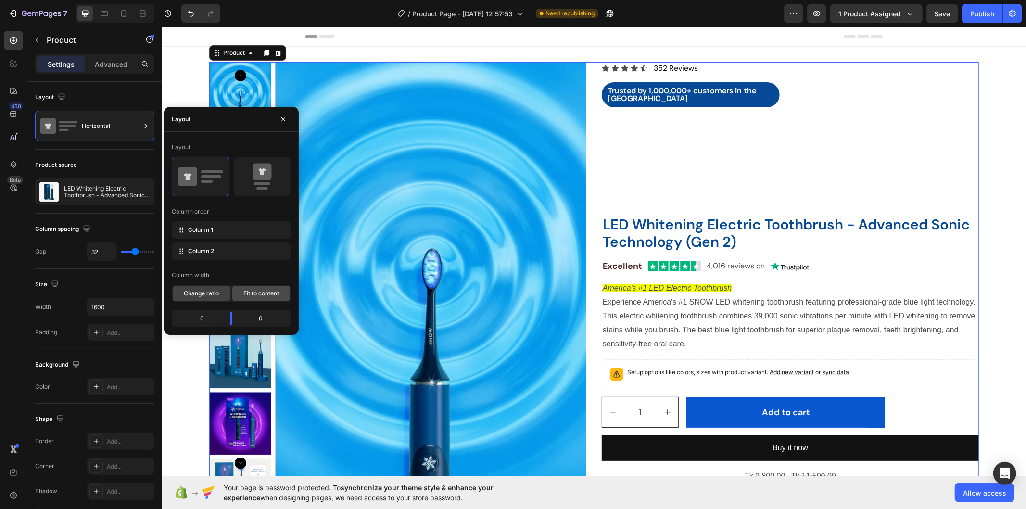
click at [269, 290] on span "Fit to content" at bounding box center [261, 293] width 36 height 9
click at [215, 291] on span "Change ratio" at bounding box center [201, 293] width 35 height 9
click at [853, 133] on div "Icon Icon Icon Icon Icon Icon List 352 Reviews Text Block Row Trusted by 1,000,…" at bounding box center [789, 273] width 377 height 422
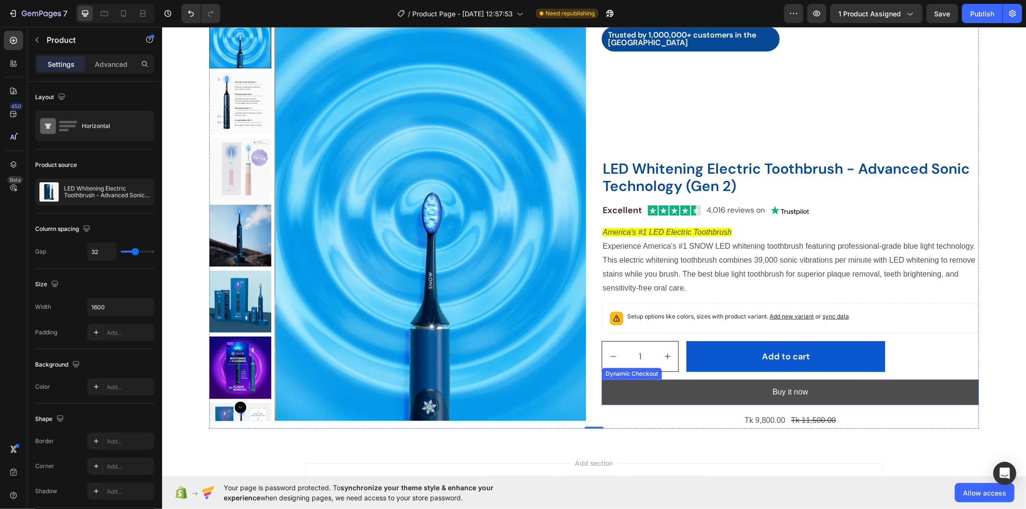
scroll to position [108, 0]
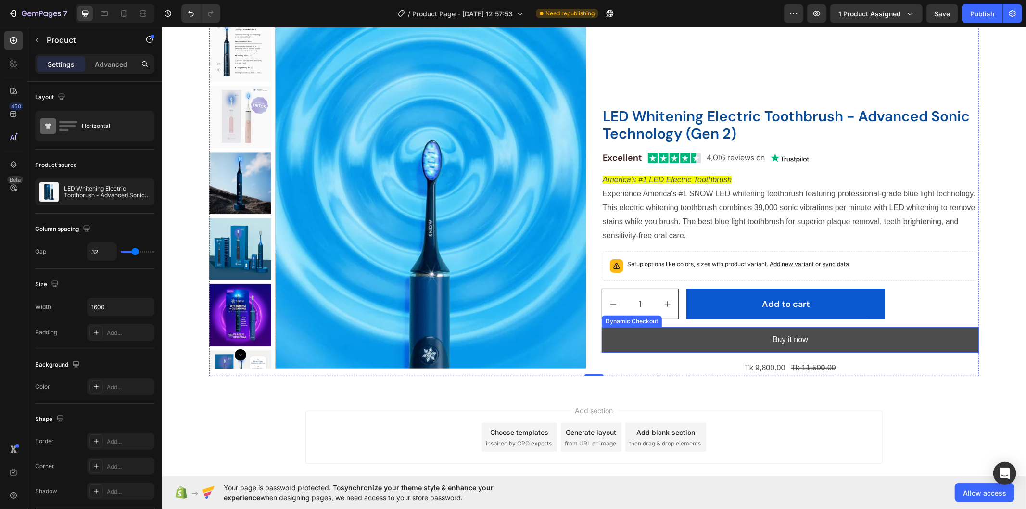
click at [679, 340] on button "Buy it now" at bounding box center [789, 339] width 377 height 25
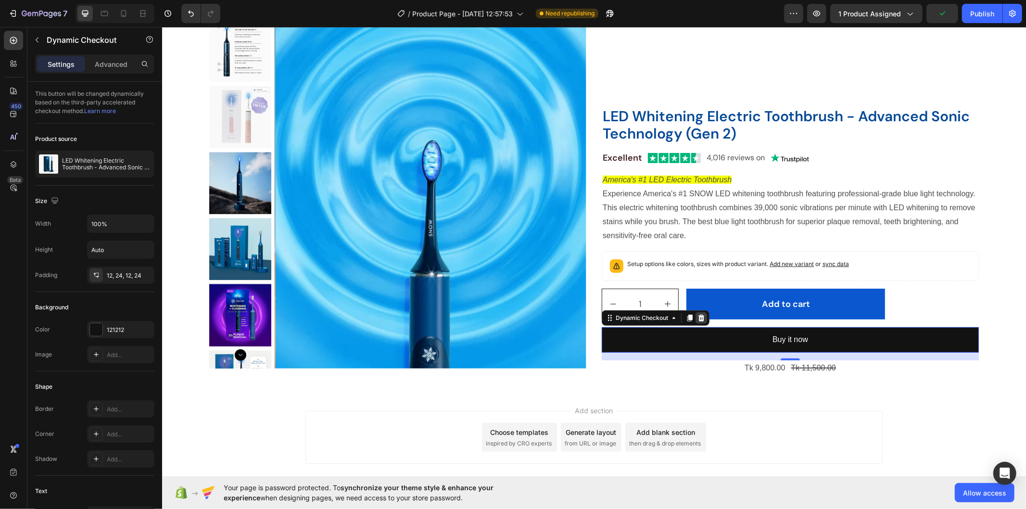
click at [698, 317] on icon at bounding box center [701, 317] width 6 height 7
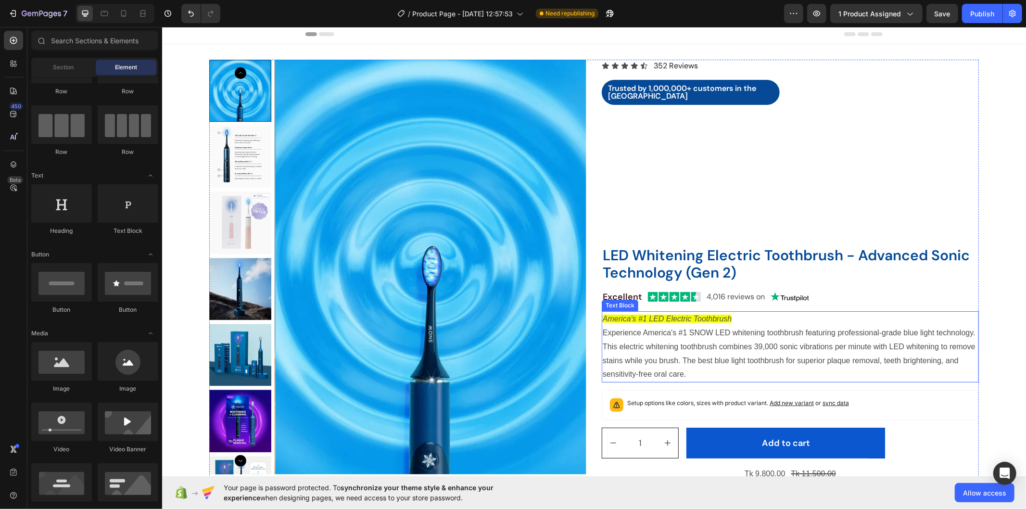
scroll to position [0, 0]
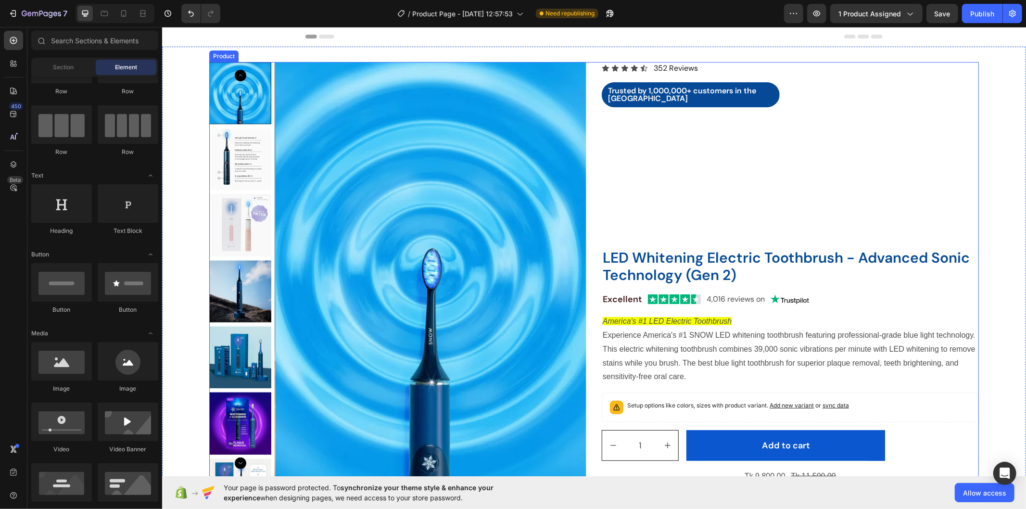
click at [704, 150] on div "Icon Icon Icon Icon Icon Icon List 352 Reviews Text Block Row Trusted by 1,000,…" at bounding box center [789, 273] width 377 height 422
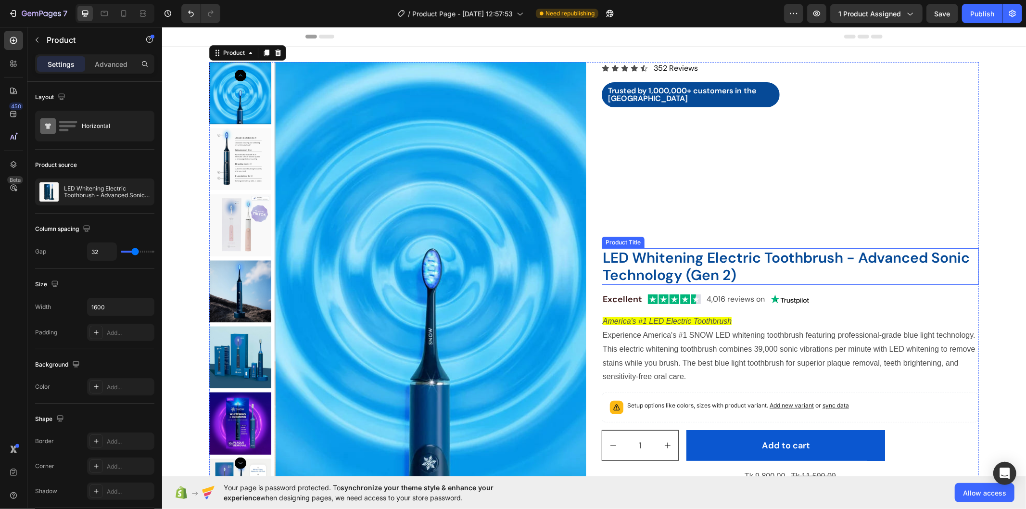
click at [661, 253] on h2 "LED Whitening Electric Toothbrush - Advanced Sonic Technology (Gen 2)" at bounding box center [789, 266] width 377 height 37
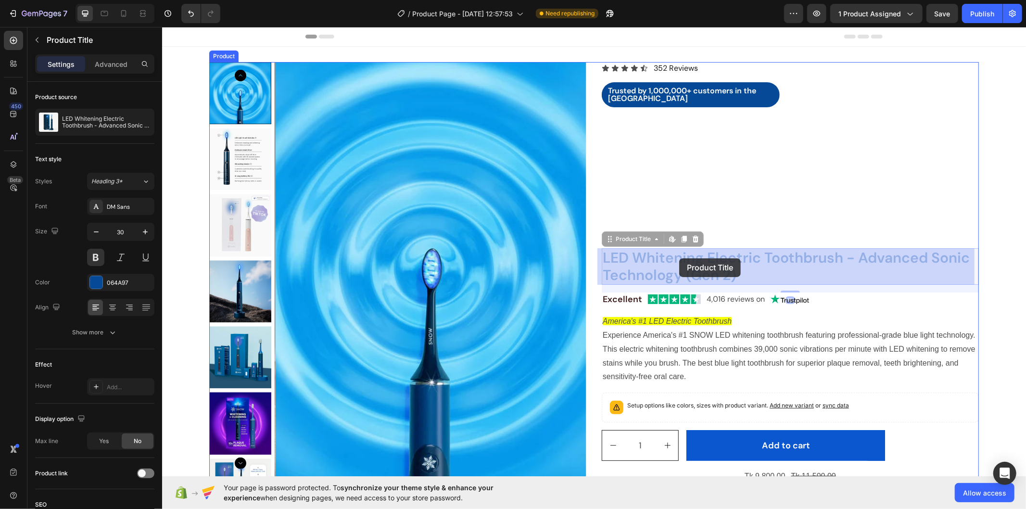
drag, startPoint x: 606, startPoint y: 242, endPoint x: 679, endPoint y: 258, distance: 74.8
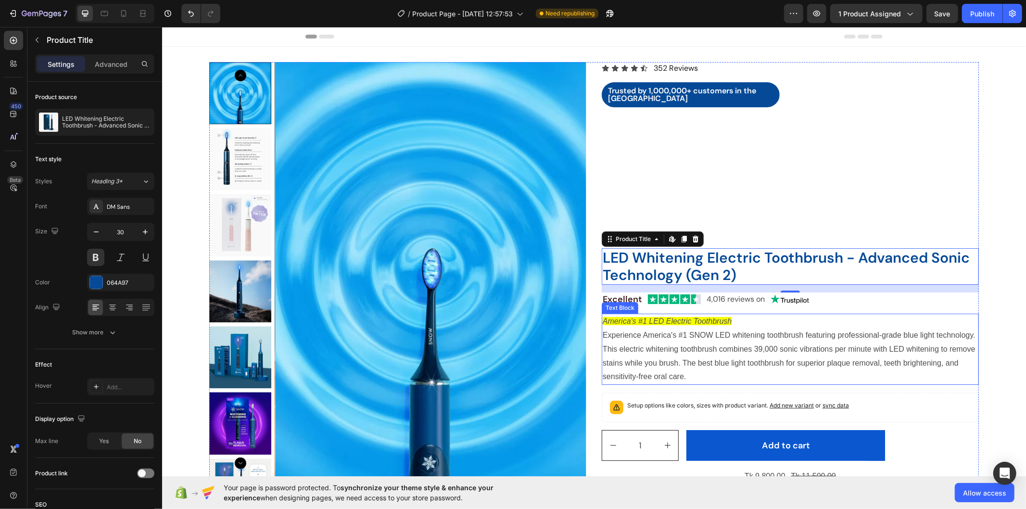
click at [656, 330] on p "Experience America's #1 SNOW LED whitening toothbrush featuring professional-gr…" at bounding box center [789, 355] width 375 height 55
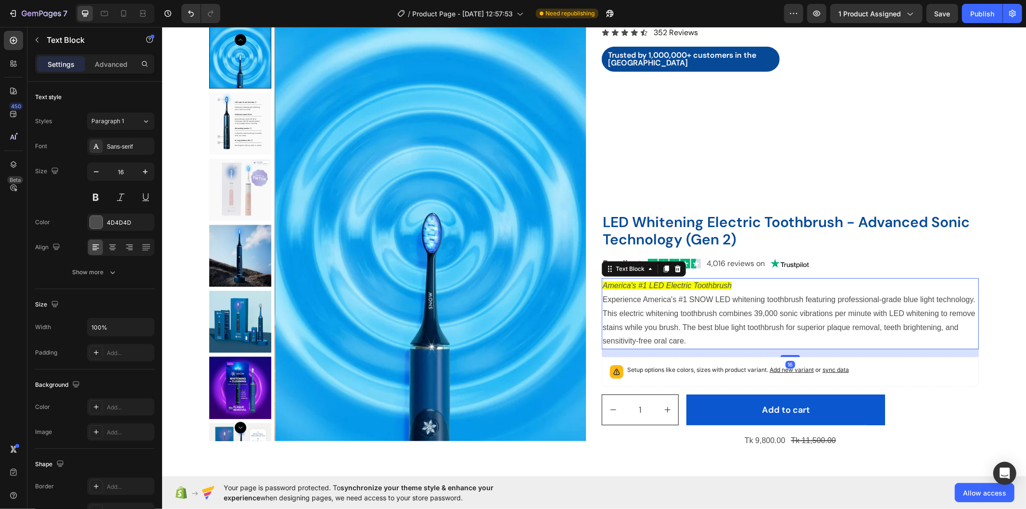
scroll to position [53, 0]
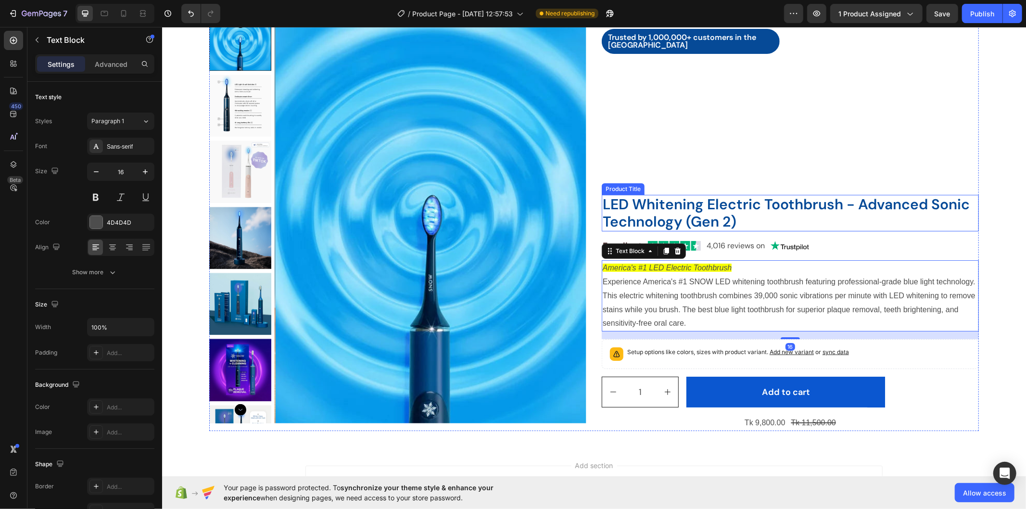
click at [745, 203] on h2 "LED Whitening Electric Toothbrush - Advanced Sonic Technology (Gen 2)" at bounding box center [789, 212] width 377 height 37
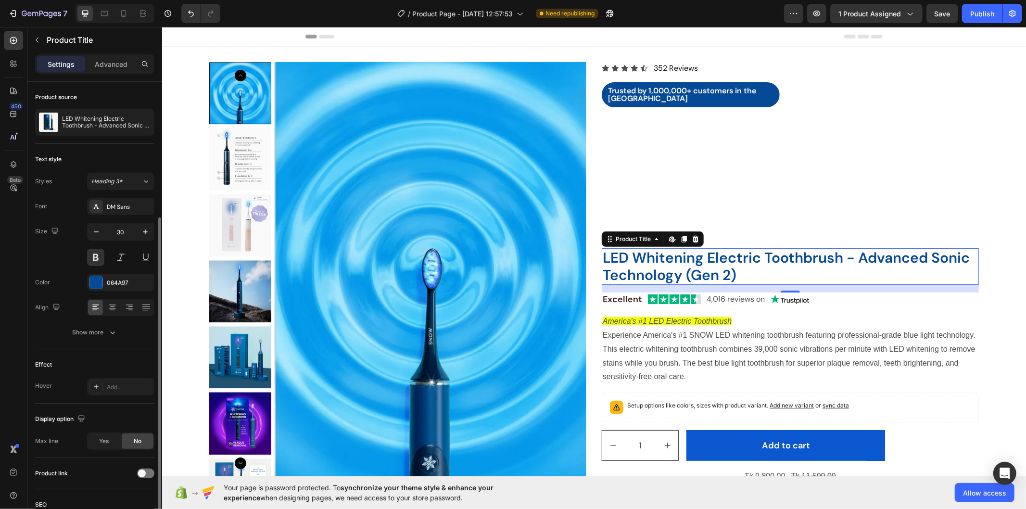
scroll to position [73, 0]
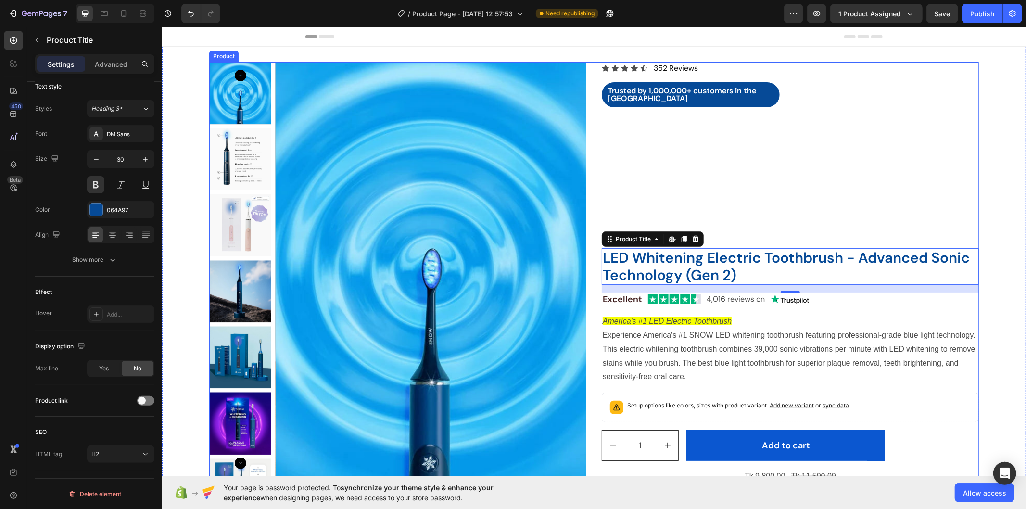
click at [856, 144] on div "Icon Icon Icon Icon Icon Icon List 352 Reviews Text Block Row Trusted by 1,000,…" at bounding box center [789, 273] width 377 height 422
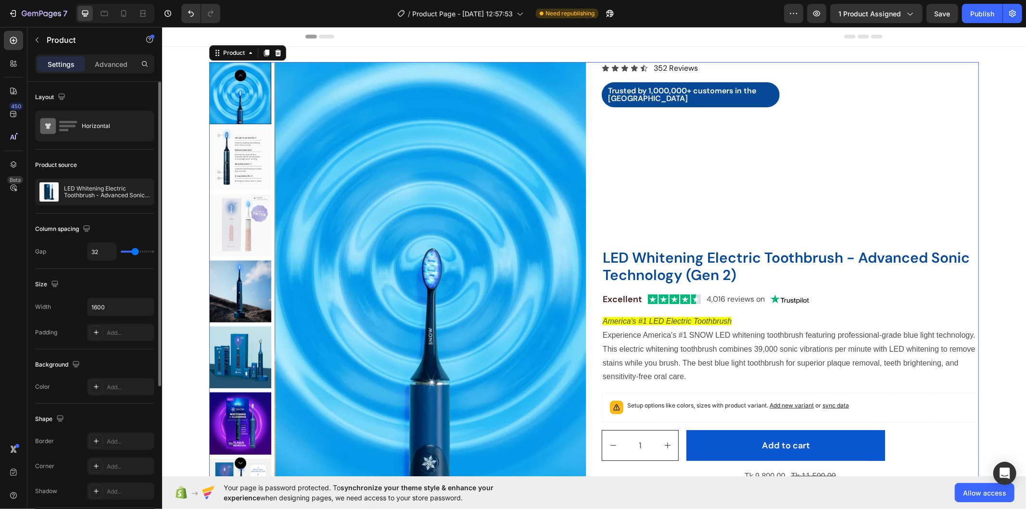
scroll to position [53, 0]
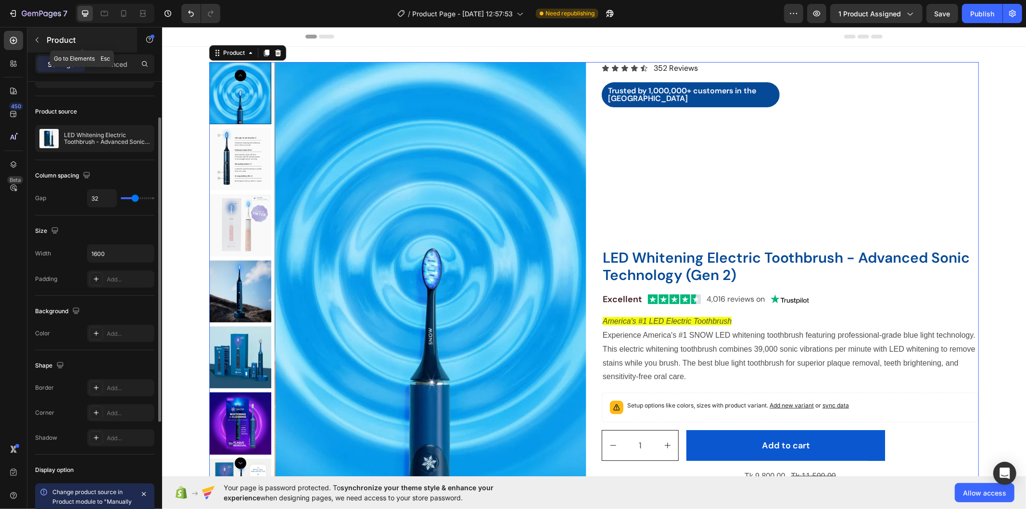
click at [36, 40] on icon "button" at bounding box center [37, 40] width 3 height 5
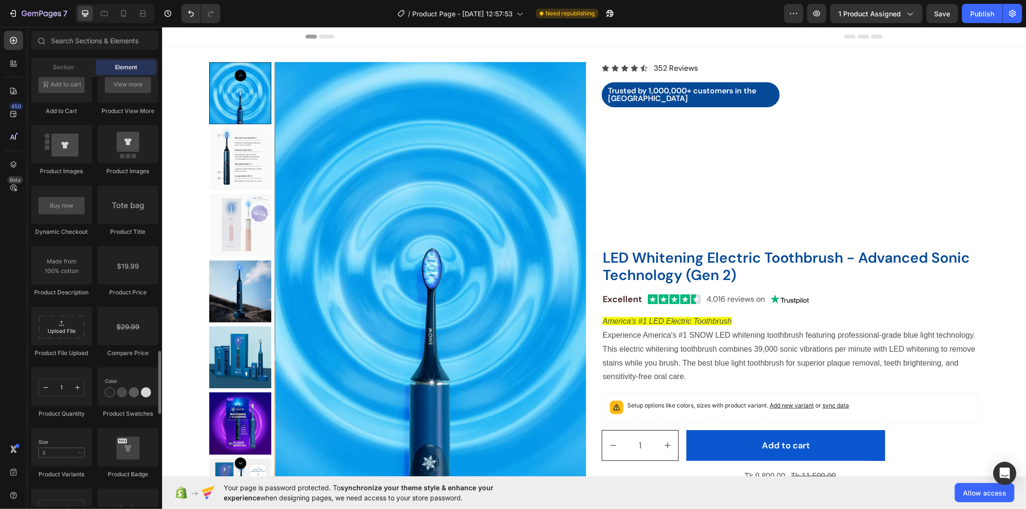
scroll to position [1550, 0]
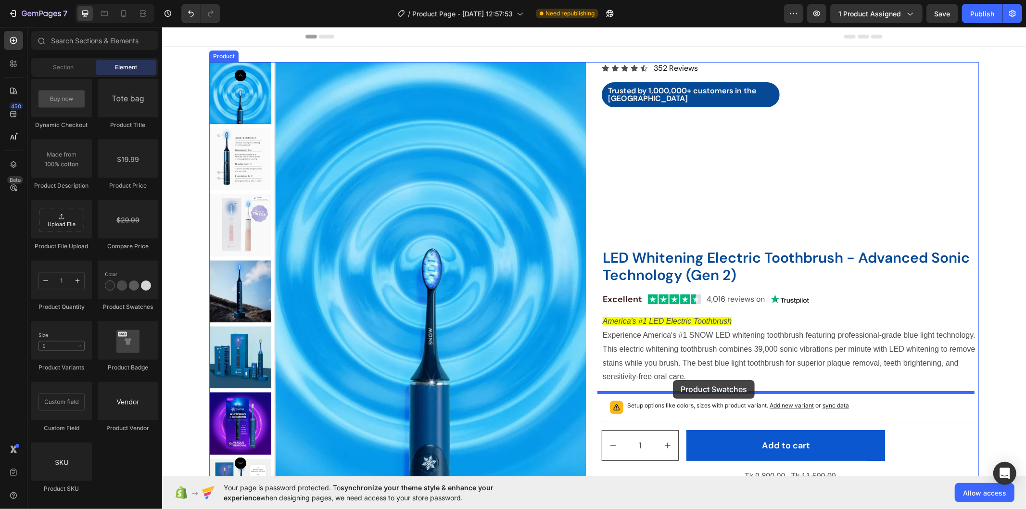
drag, startPoint x: 291, startPoint y: 315, endPoint x: 672, endPoint y: 380, distance: 387.3
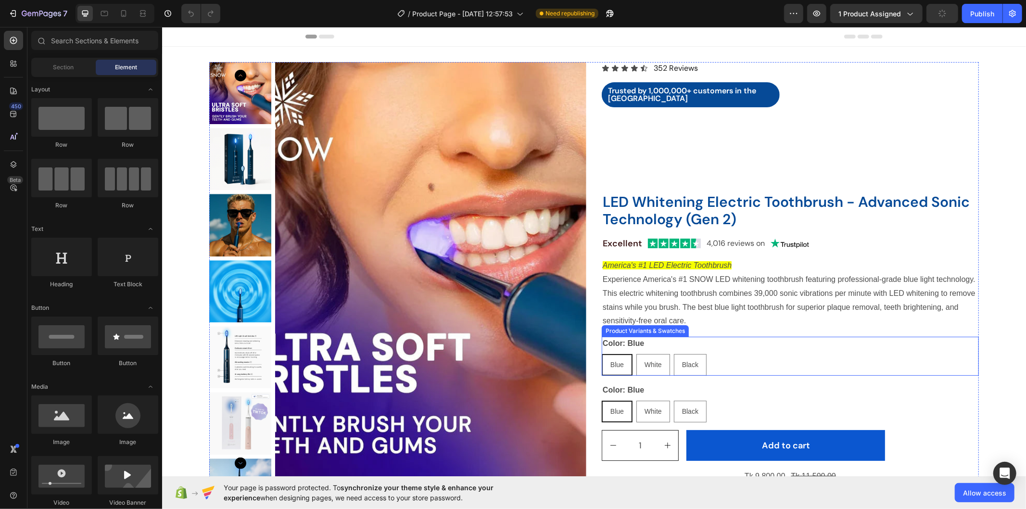
click at [719, 358] on div "Blue Blue Blue White White White Black Black Black" at bounding box center [789, 365] width 377 height 22
radio input "false"
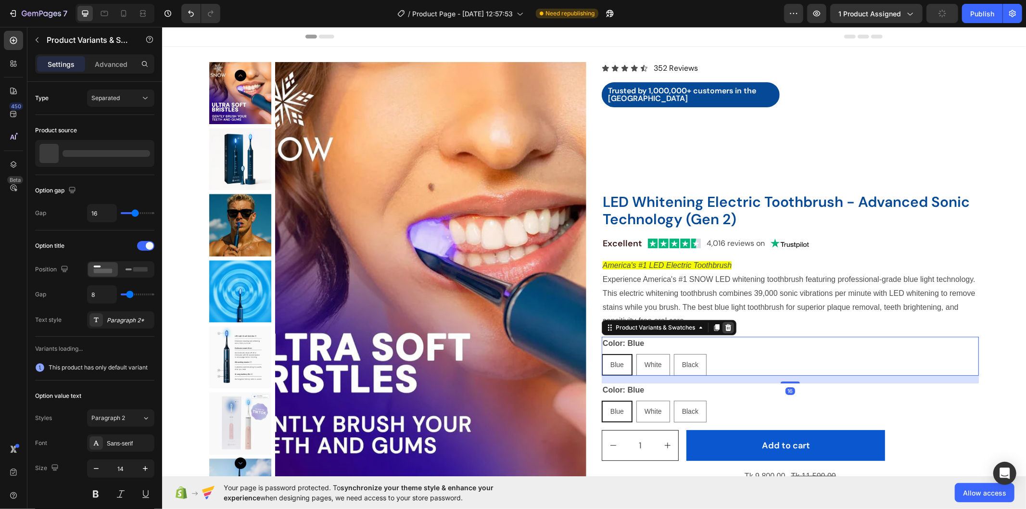
click at [726, 329] on icon at bounding box center [728, 327] width 6 height 7
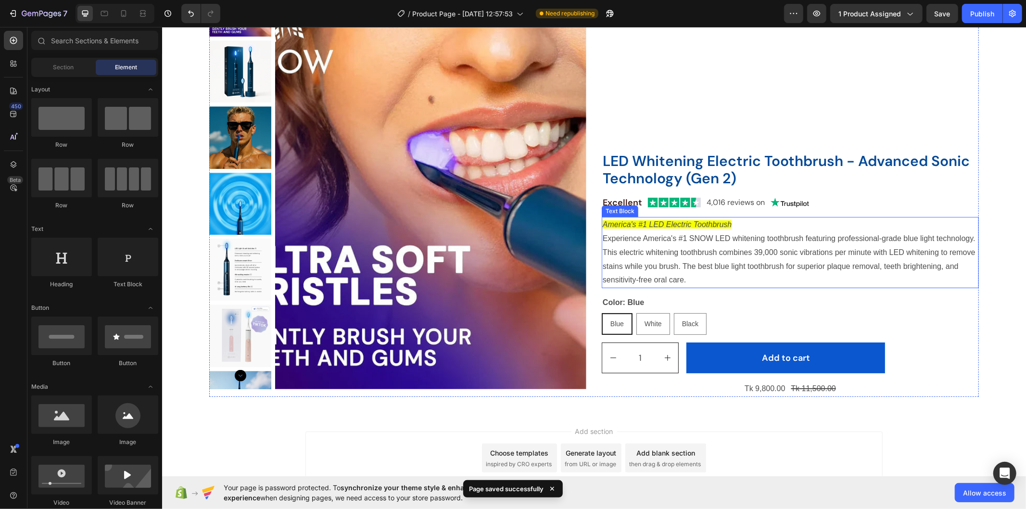
scroll to position [107, 0]
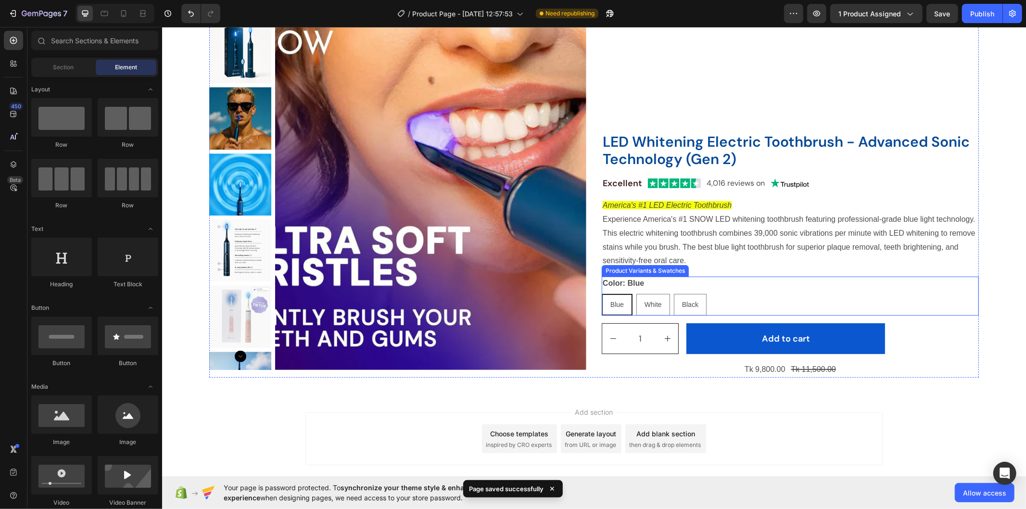
click at [747, 304] on div "Blue Blue Blue White White White Black Black Black" at bounding box center [789, 304] width 377 height 22
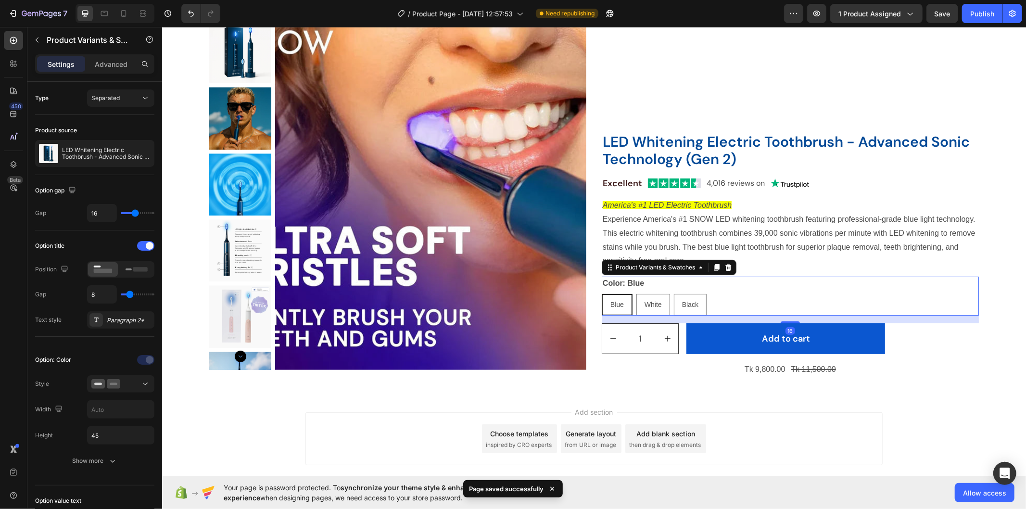
click at [722, 291] on div "Color: Blue Blue Blue Blue White White White Black Black Black" at bounding box center [789, 295] width 377 height 39
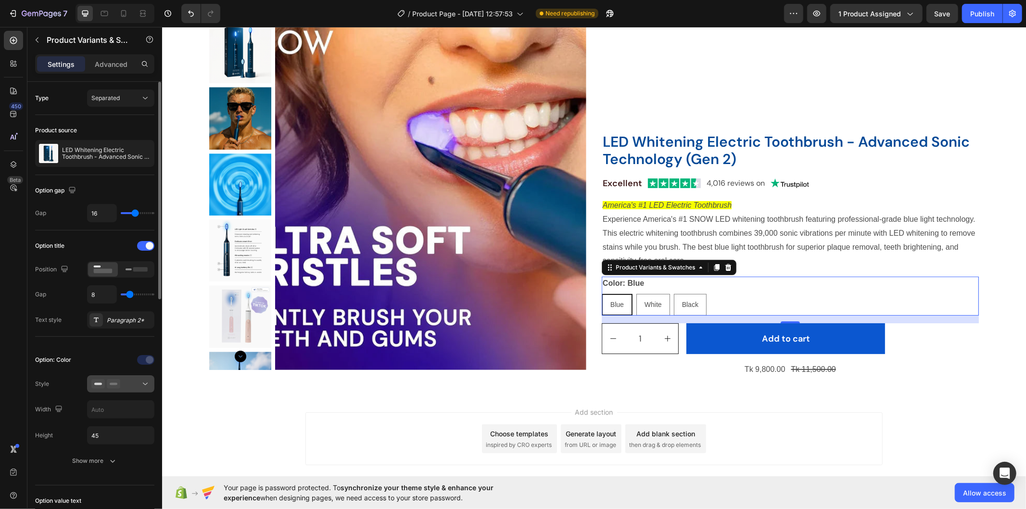
click at [128, 383] on div at bounding box center [120, 384] width 59 height 10
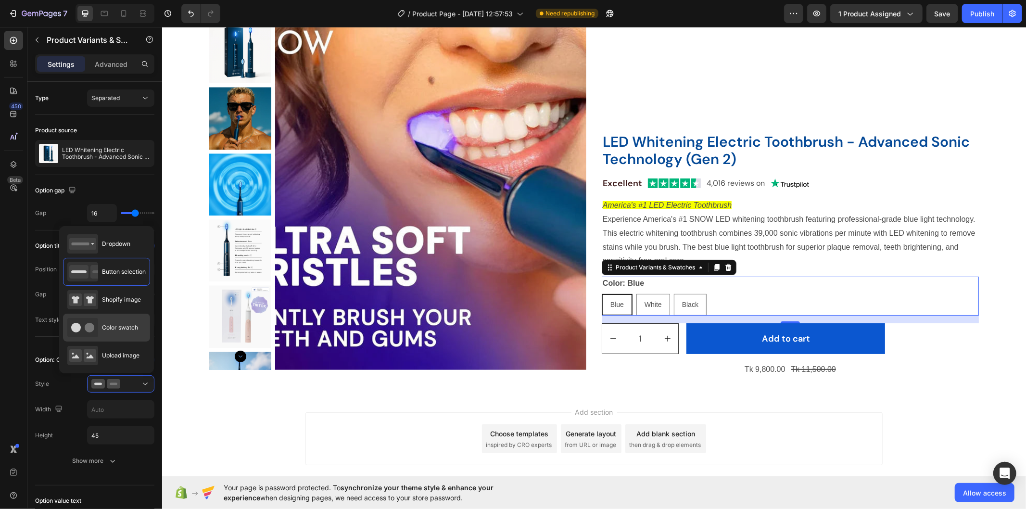
click at [116, 326] on span "Color swatch" at bounding box center [120, 327] width 36 height 9
type input "45"
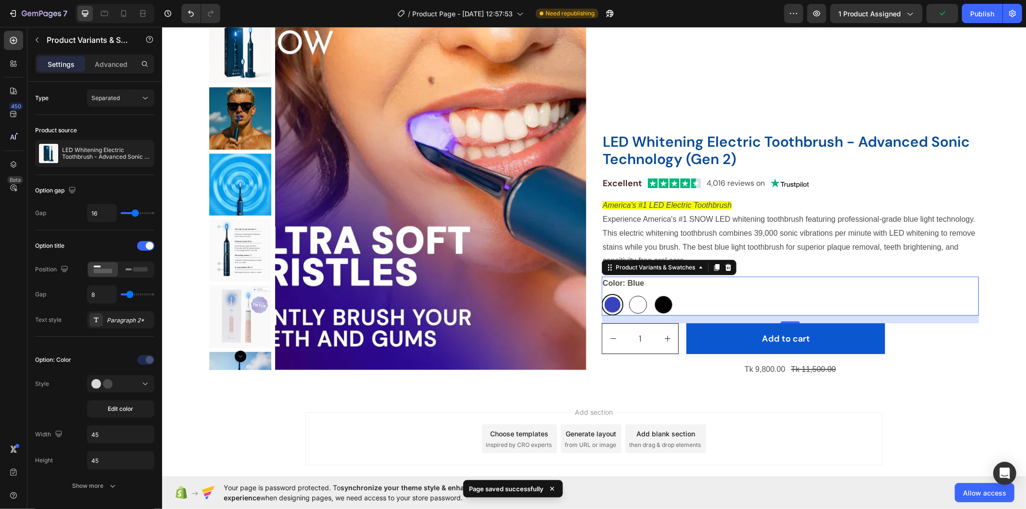
click at [629, 299] on div at bounding box center [638, 304] width 18 height 18
click at [627, 293] on input "White White" at bounding box center [626, 293] width 0 height 0
radio input "true"
click at [652, 304] on div at bounding box center [663, 304] width 22 height 22
click at [652, 293] on input "Black Black" at bounding box center [652, 293] width 0 height 0
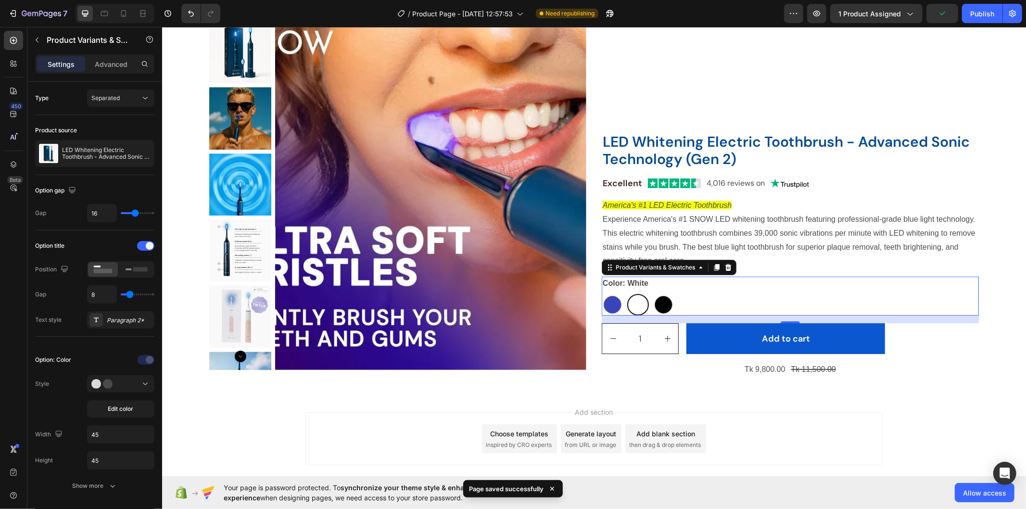
radio input "true"
click at [603, 304] on div at bounding box center [612, 304] width 18 height 18
click at [601, 293] on input "Blue Blue" at bounding box center [601, 293] width 0 height 0
radio input "true"
click at [940, 358] on div "Icon Icon Icon Icon Icon Icon List 352 Reviews Text Block Row Trusted by 1,000,…" at bounding box center [789, 166] width 377 height 422
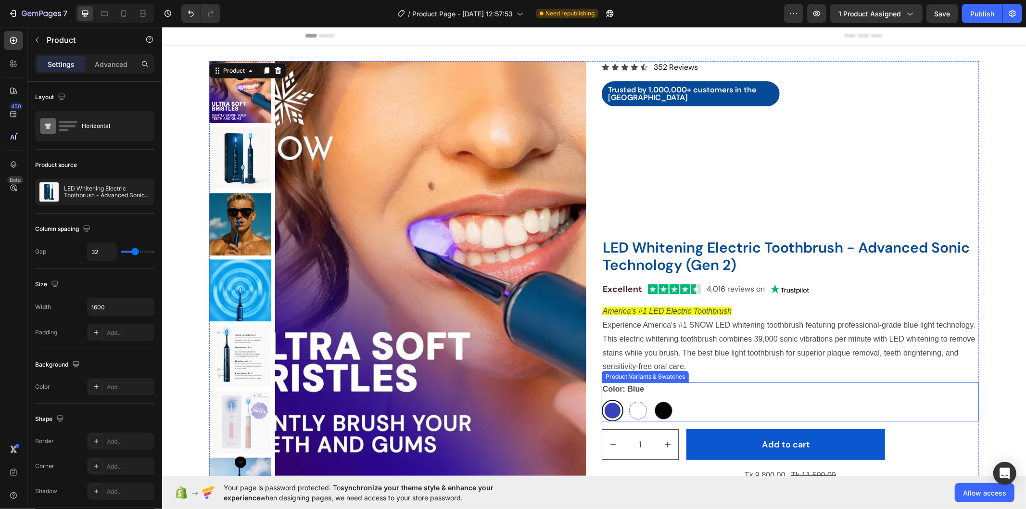
scroll to position [0, 0]
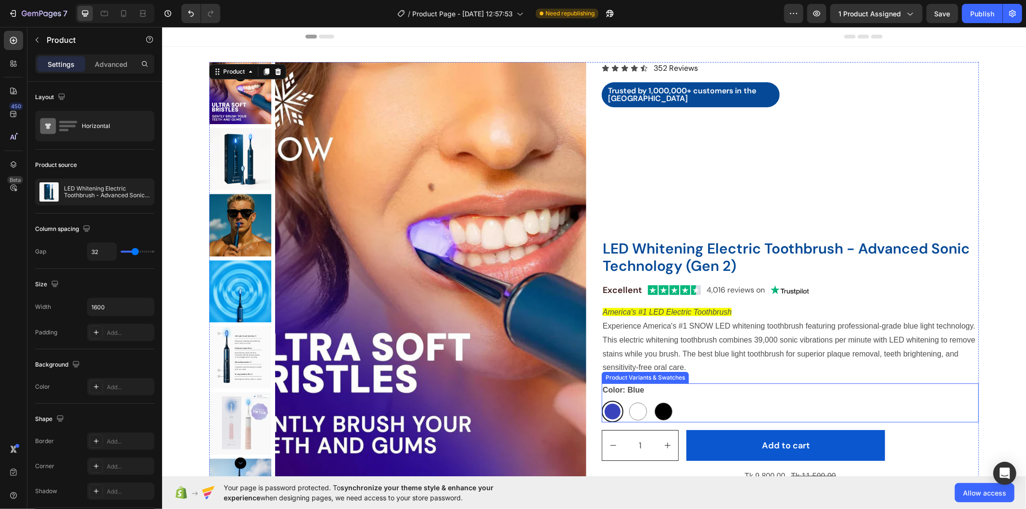
click at [650, 391] on div "Color: Blue Blue Blue White White Black Black" at bounding box center [789, 402] width 377 height 39
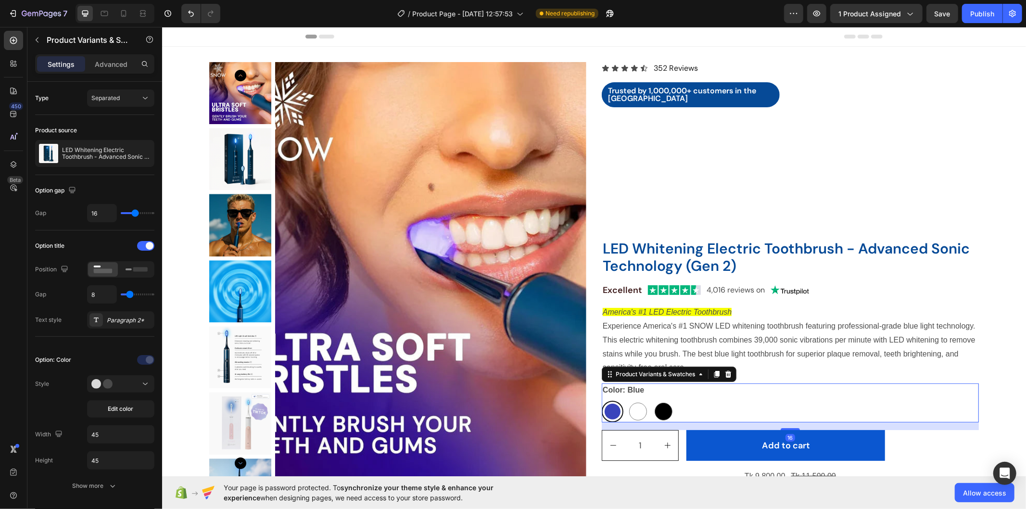
click at [636, 387] on legend "Color: Blue" at bounding box center [622, 389] width 43 height 13
click at [139, 95] on div "Separated" at bounding box center [115, 98] width 49 height 9
click at [131, 139] on p "Combine" at bounding box center [118, 140] width 55 height 9
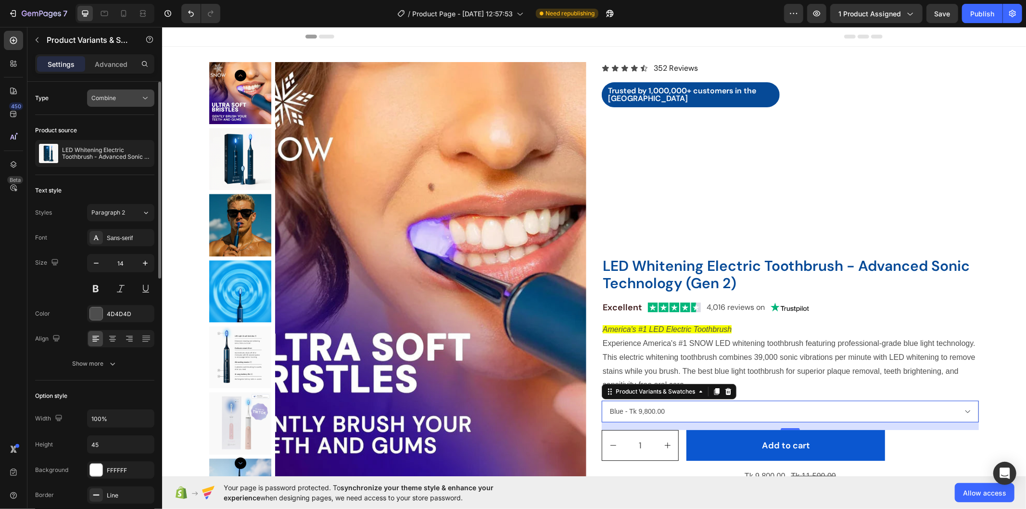
click at [112, 92] on button "Combine" at bounding box center [120, 97] width 67 height 17
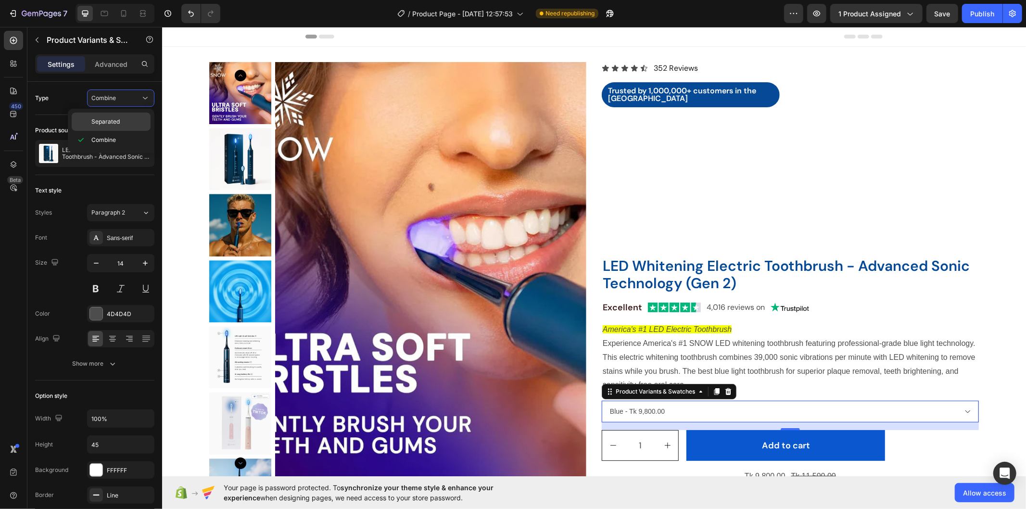
click at [125, 119] on p "Separated" at bounding box center [118, 121] width 55 height 9
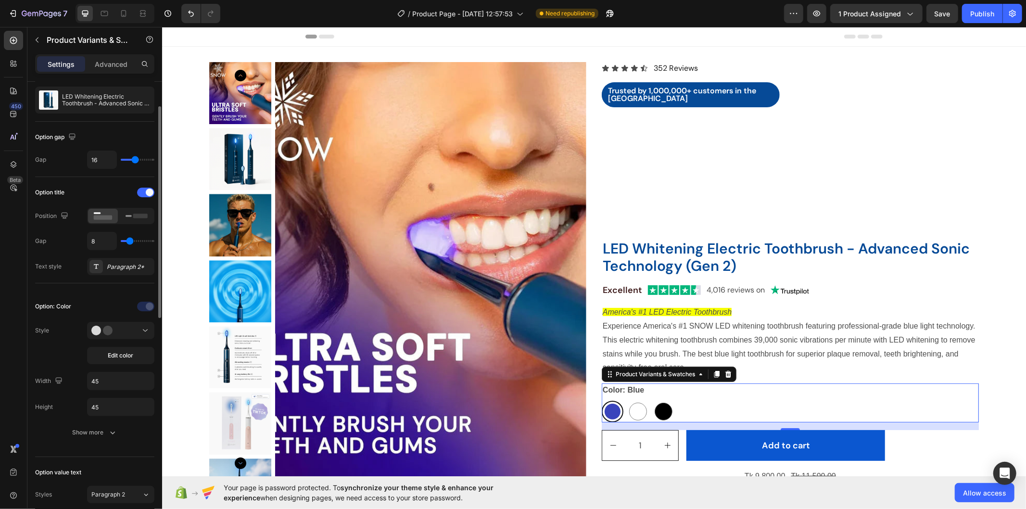
scroll to position [107, 0]
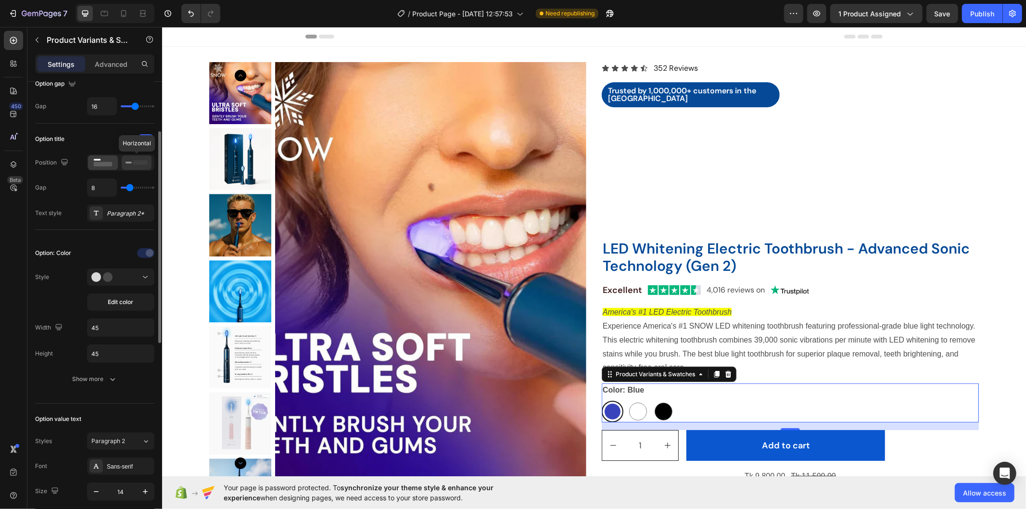
click at [139, 159] on icon at bounding box center [137, 162] width 22 height 11
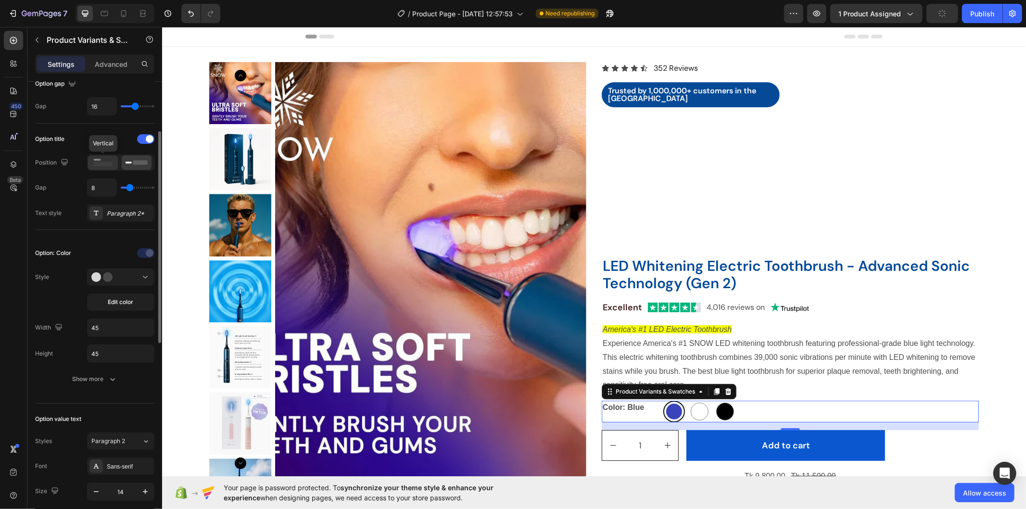
click at [104, 159] on icon at bounding box center [103, 162] width 22 height 11
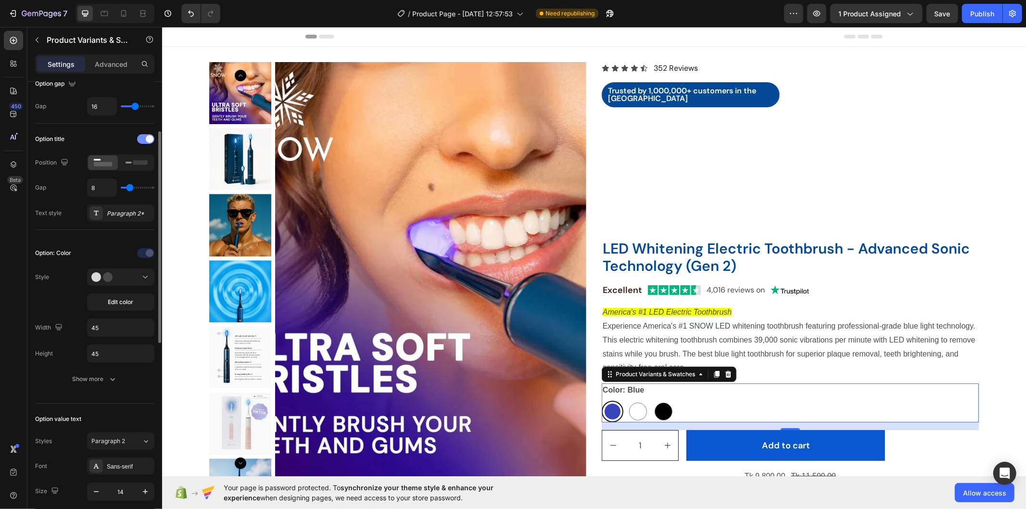
click at [143, 138] on div at bounding box center [145, 139] width 17 height 10
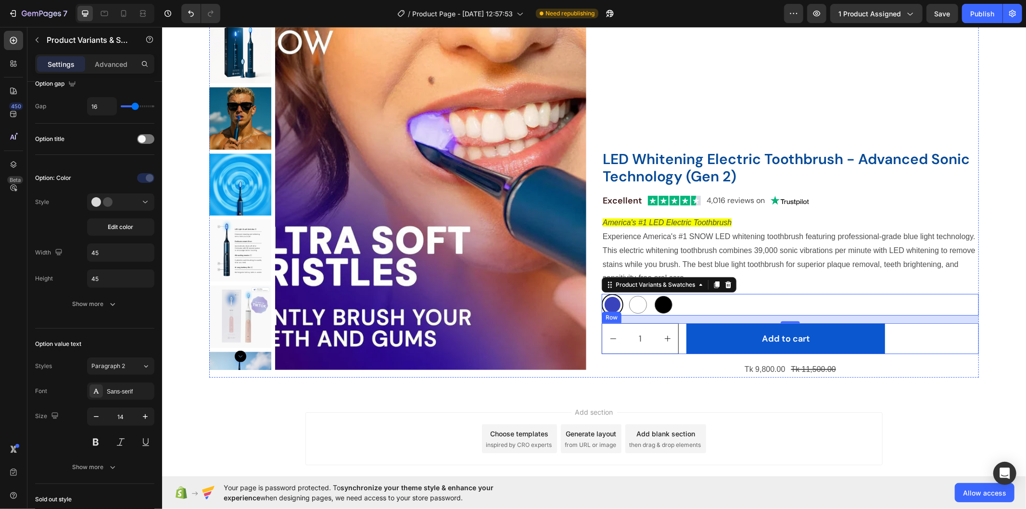
click at [961, 343] on div "1 Product Quantity Add to cart Add to Cart Row" at bounding box center [789, 338] width 377 height 31
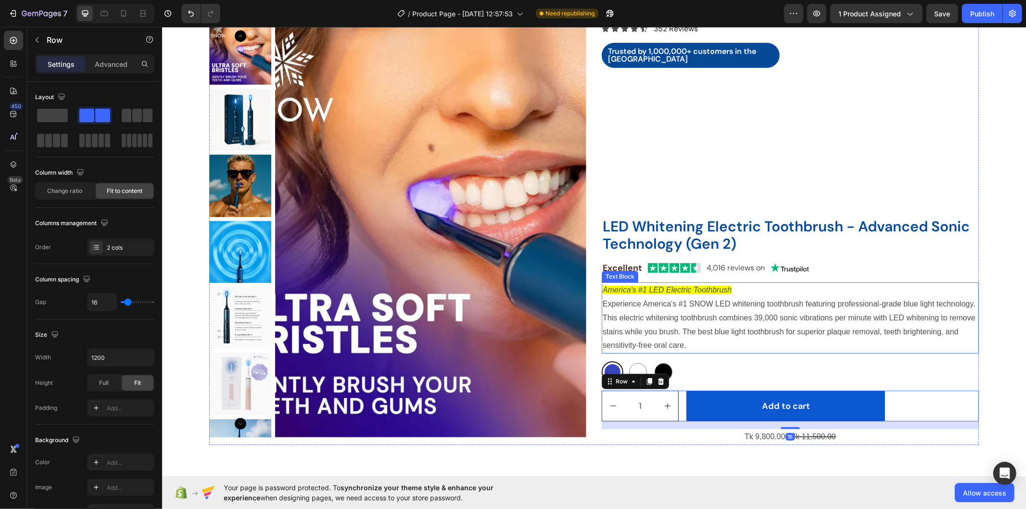
scroll to position [0, 0]
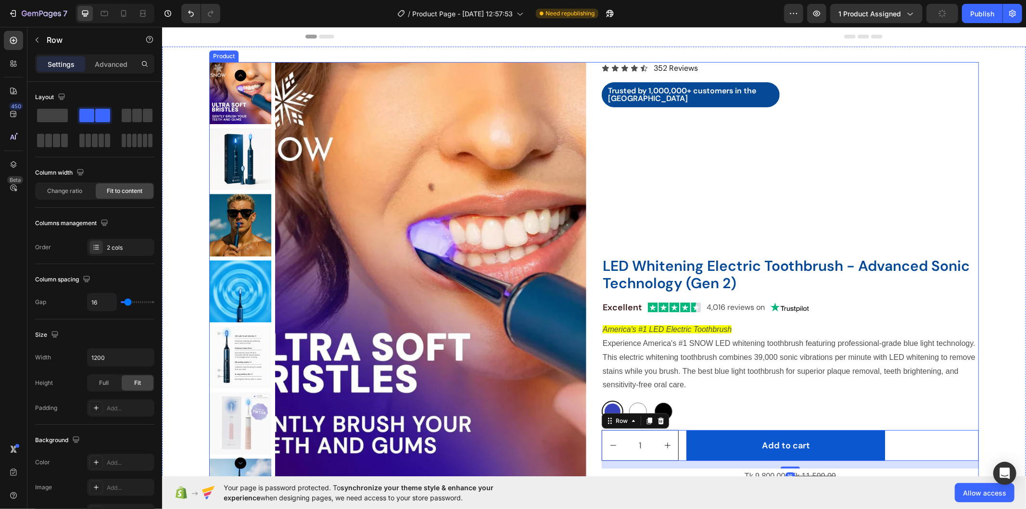
click at [655, 189] on div "Icon Icon Icon Icon Icon Icon List 352 Reviews Text Block Row Trusted by 1,000,…" at bounding box center [789, 273] width 377 height 422
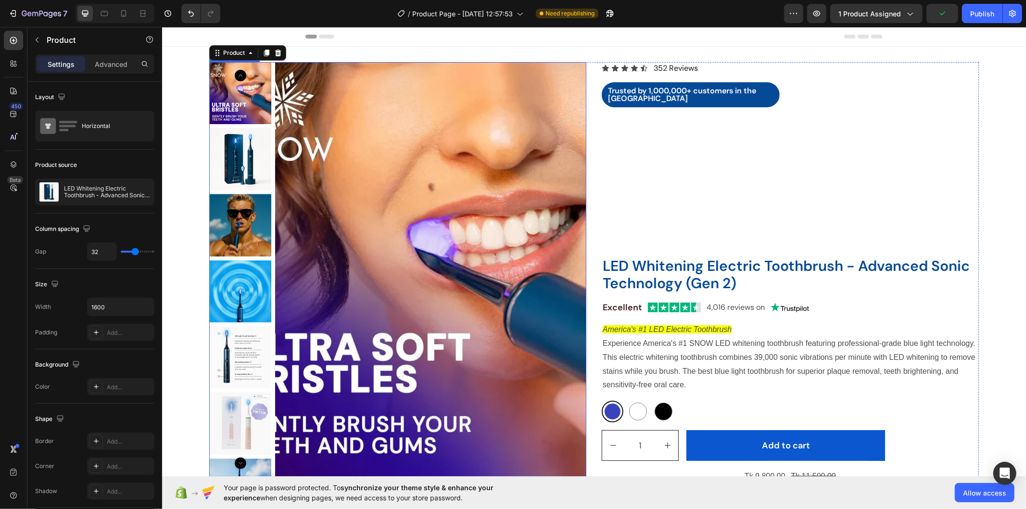
click at [224, 176] on img at bounding box center [240, 158] width 62 height 62
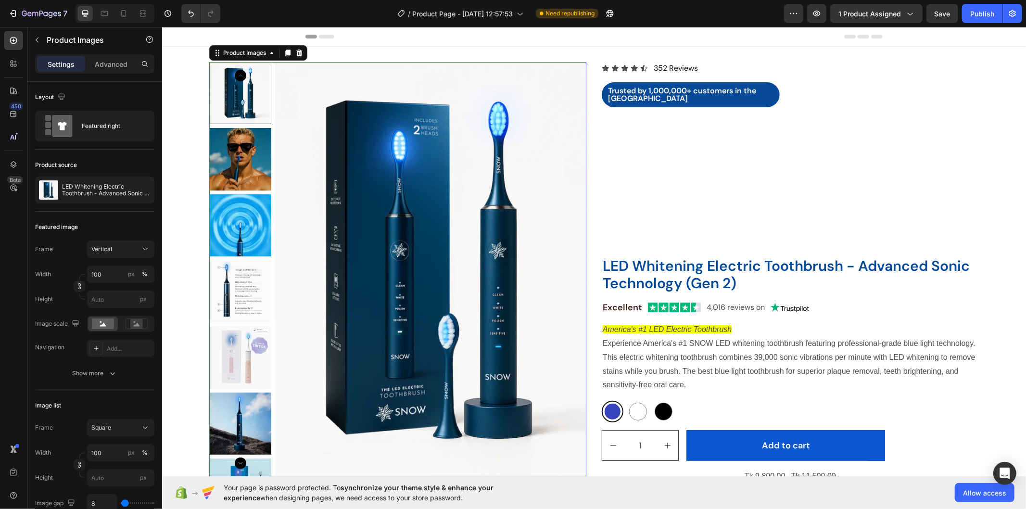
click at [405, 220] on img at bounding box center [430, 269] width 311 height 415
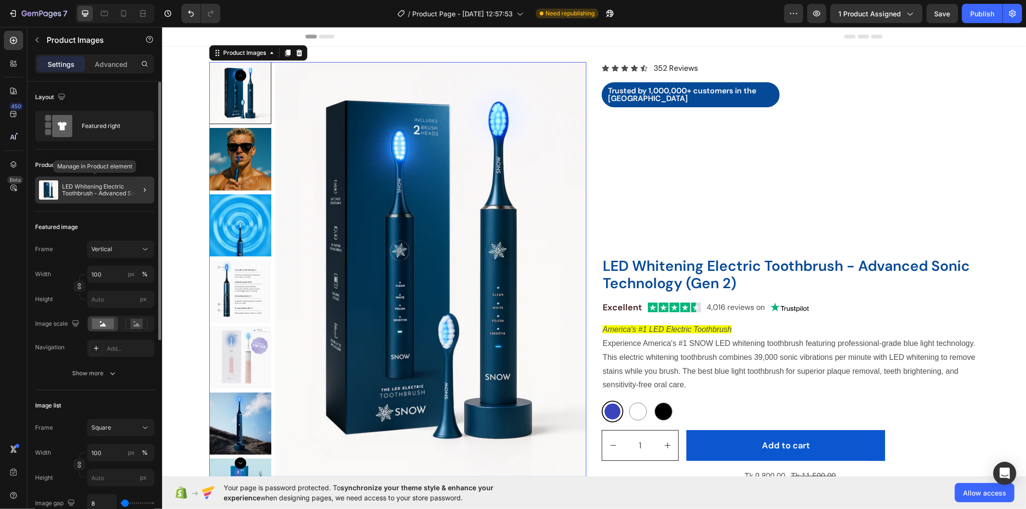
click at [113, 188] on p "LED Whitening Electric Toothbrush - Advanced Sonic Technology (Gen 2)" at bounding box center [106, 189] width 89 height 13
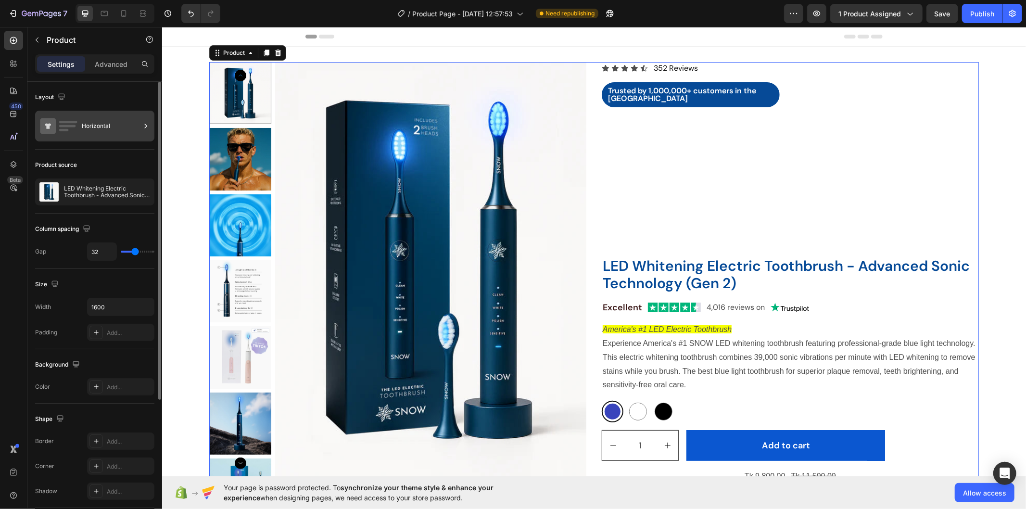
click at [89, 114] on div "Horizontal" at bounding box center [94, 126] width 119 height 31
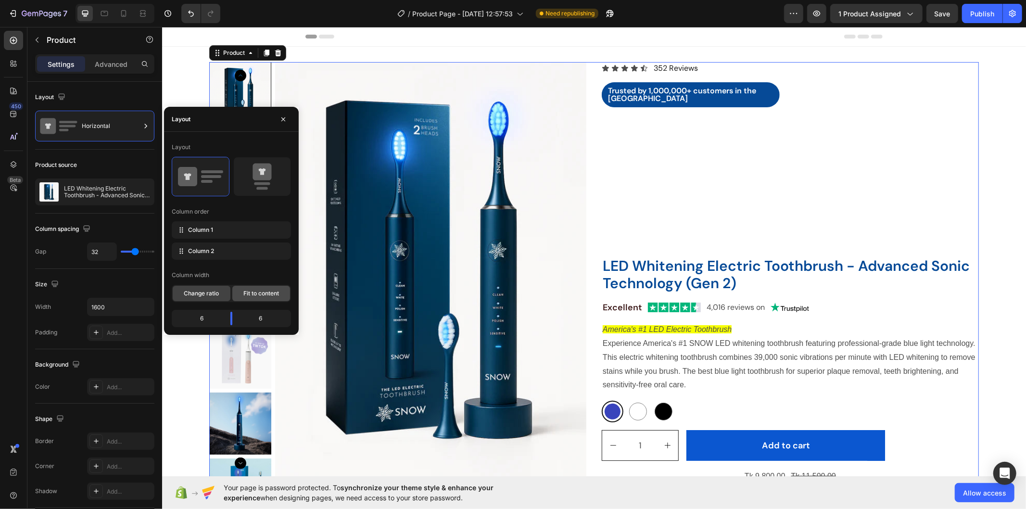
click at [259, 287] on div "Fit to content" at bounding box center [261, 293] width 58 height 15
click at [196, 304] on div "Layout Column order Column 1 Column 2 Column width Change ratio Fit to content" at bounding box center [231, 221] width 135 height 178
click at [197, 297] on span "Change ratio" at bounding box center [201, 293] width 35 height 9
click at [273, 171] on icon at bounding box center [262, 176] width 45 height 27
type input "16"
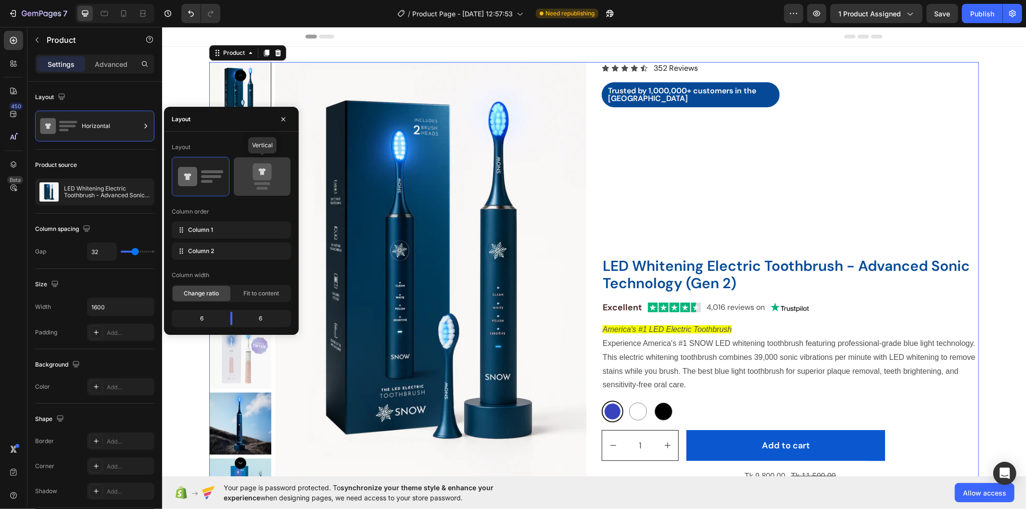
type input "16"
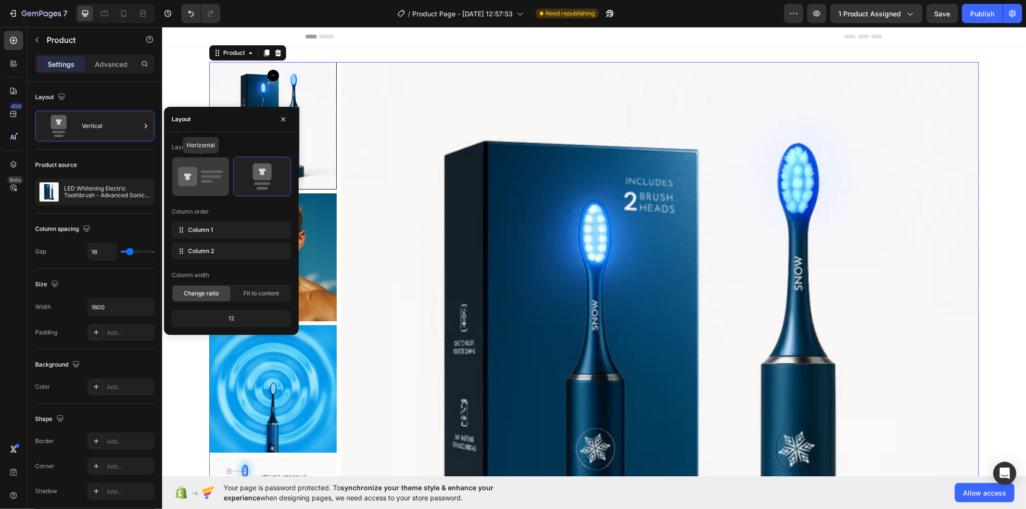
click at [205, 186] on icon at bounding box center [200, 176] width 45 height 27
type input "32"
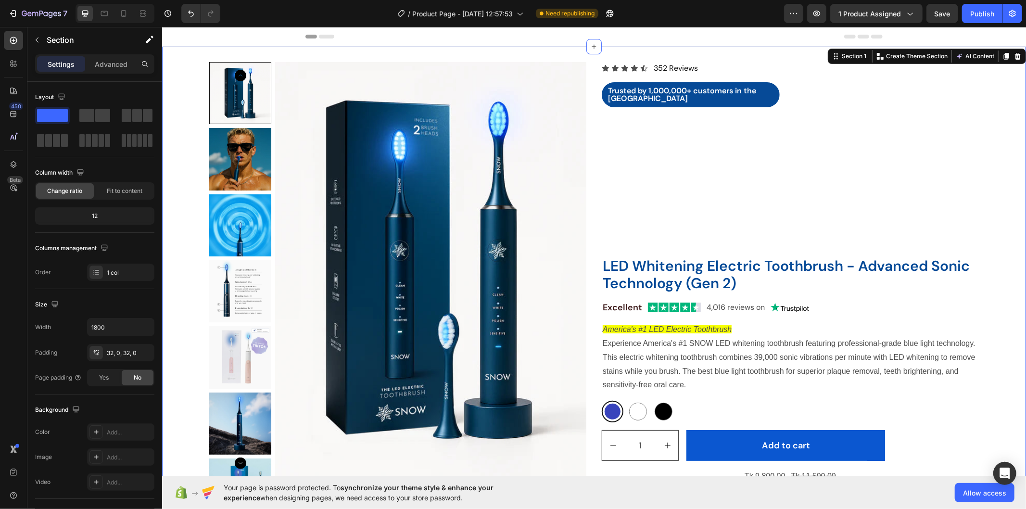
click at [191, 70] on div "Product Images Icon Icon Icon Icon Icon Icon List 352 Reviews Text Block Row Tr…" at bounding box center [594, 273] width 864 height 422
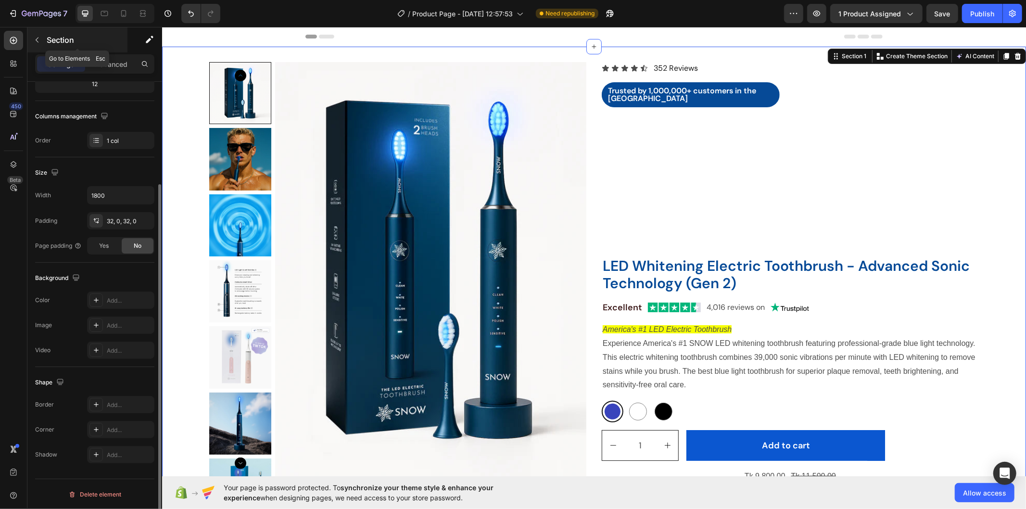
click at [36, 45] on button "button" at bounding box center [36, 39] width 15 height 15
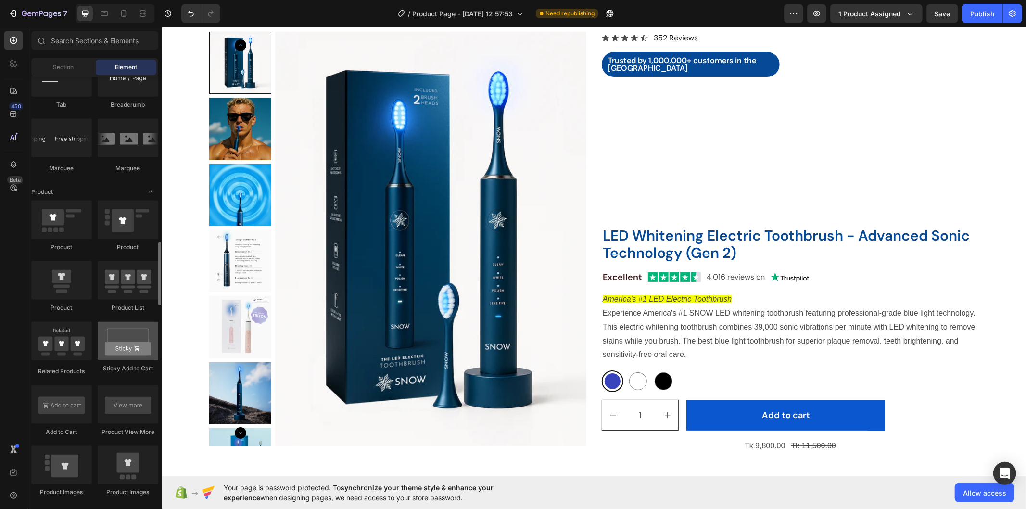
scroll to position [53, 0]
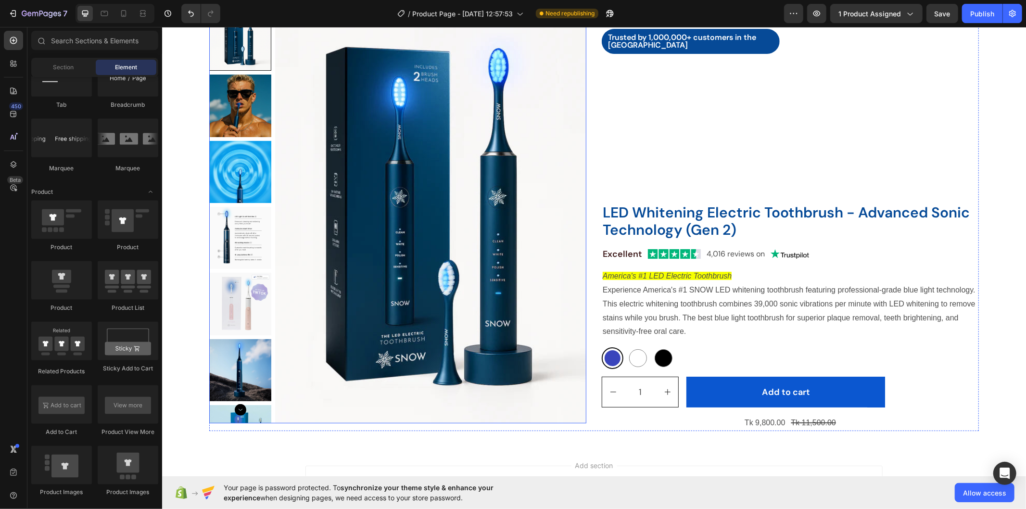
click at [238, 368] on img at bounding box center [240, 370] width 62 height 62
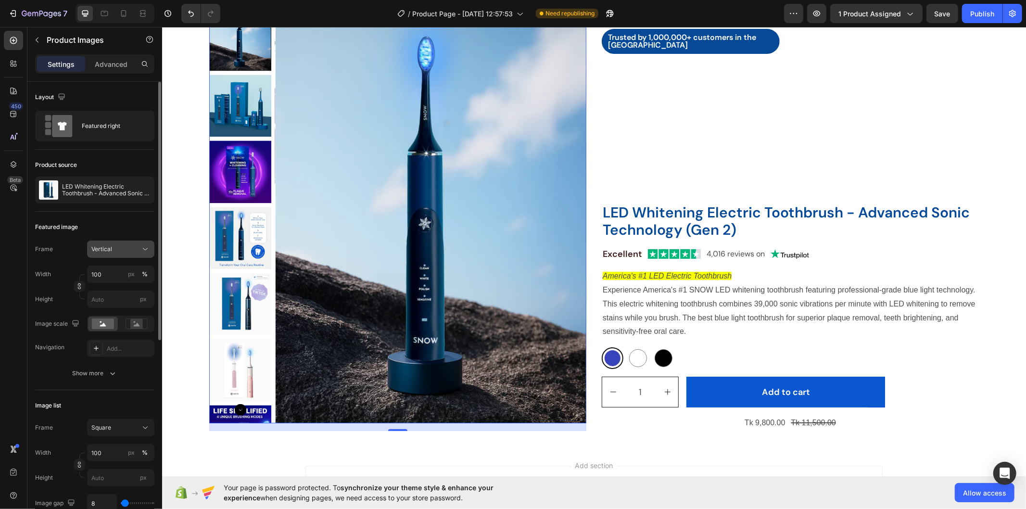
click at [125, 242] on button "Vertical" at bounding box center [120, 249] width 67 height 17
click at [139, 272] on icon at bounding box center [142, 273] width 10 height 10
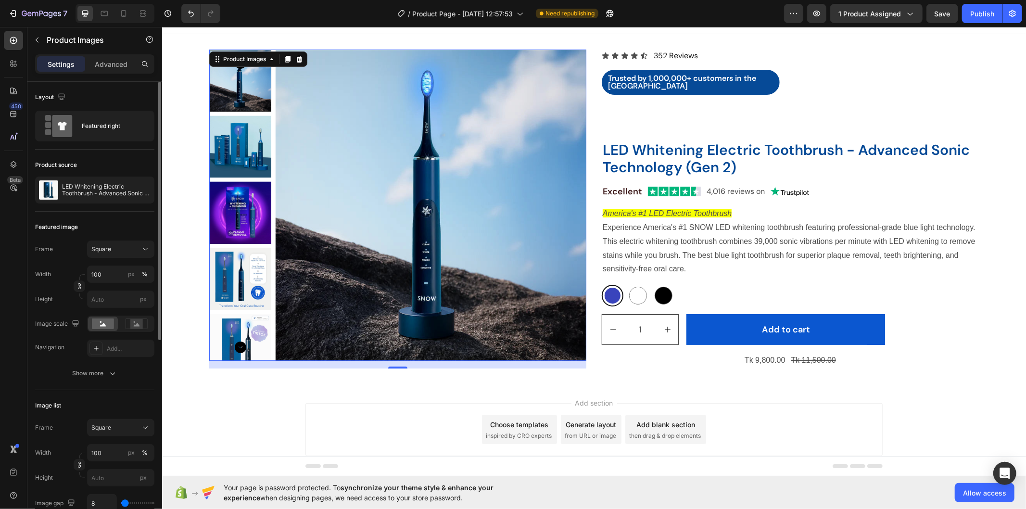
scroll to position [0, 0]
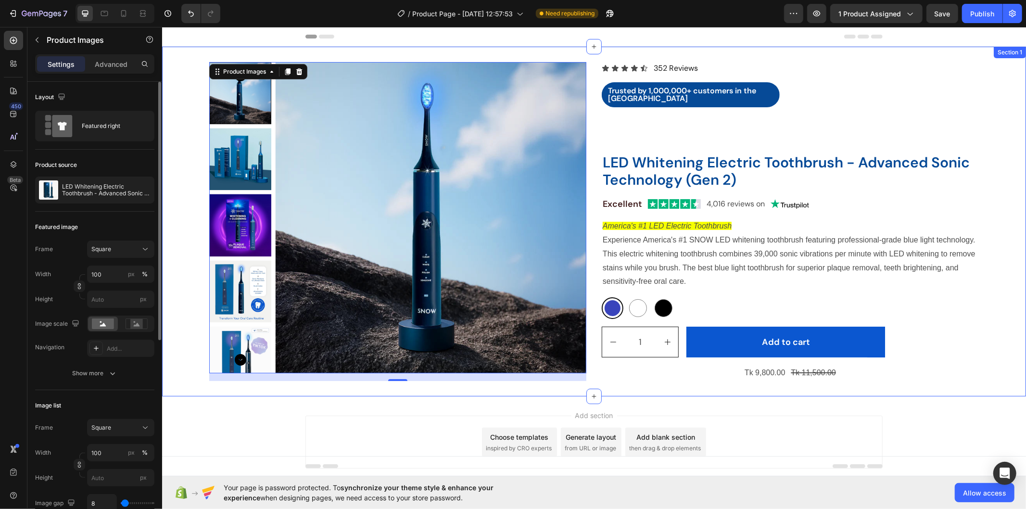
click at [189, 266] on div "Product Images 16 Icon Icon Icon Icon Icon Icon List 352 Reviews Text Block Row…" at bounding box center [594, 221] width 864 height 319
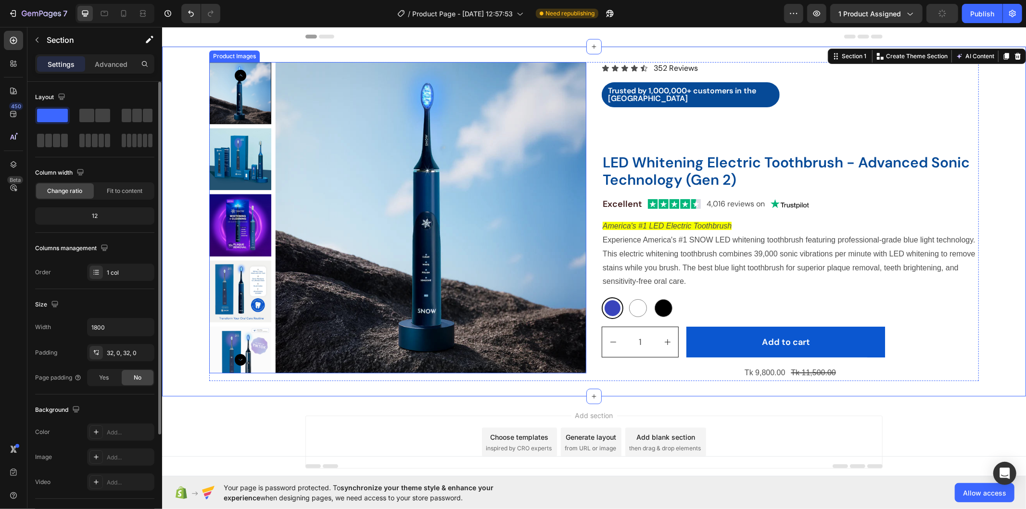
click at [230, 270] on img at bounding box center [240, 291] width 62 height 62
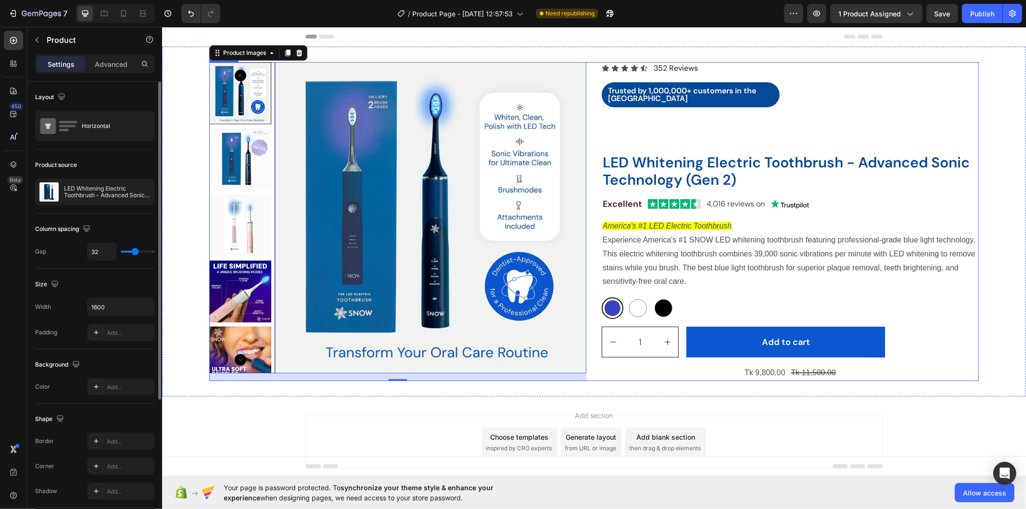
click at [973, 293] on div "Icon Icon Icon Icon Icon Icon List 352 Reviews Text Block Row Trusted by 1,000,…" at bounding box center [789, 221] width 377 height 319
click at [690, 120] on div "Icon Icon Icon Icon Icon Icon List 352 Reviews Text Block Row Trusted by 1,000,…" at bounding box center [789, 221] width 377 height 319
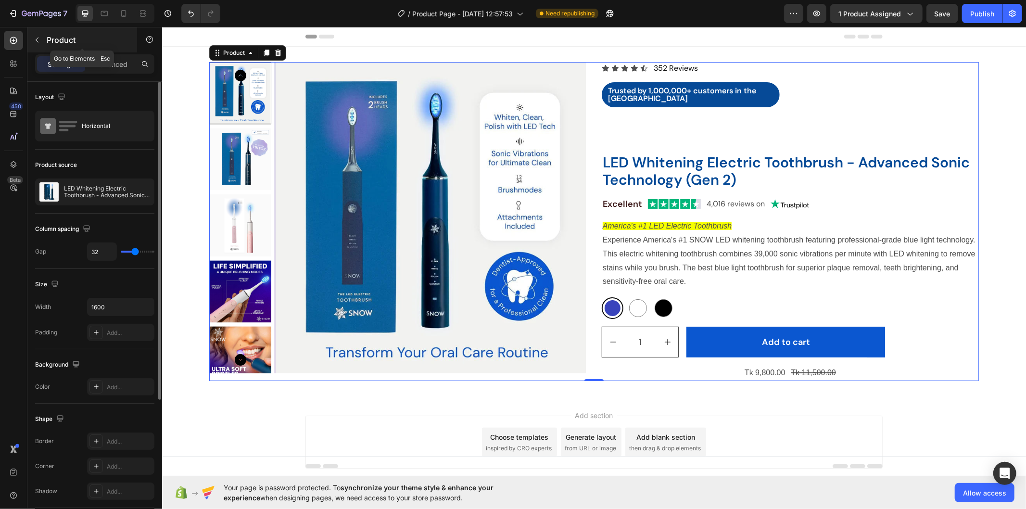
click at [40, 41] on icon "button" at bounding box center [37, 40] width 8 height 8
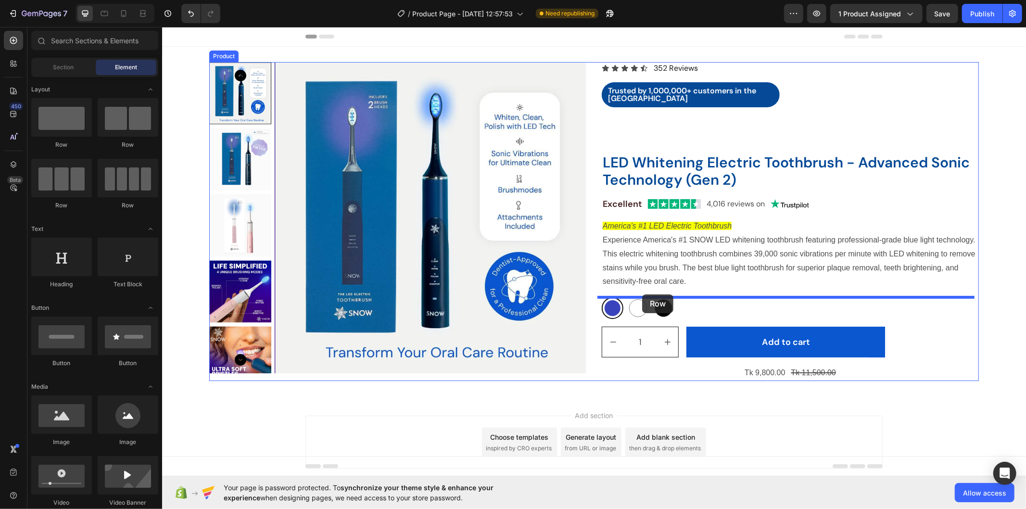
drag, startPoint x: 268, startPoint y: 208, endPoint x: 642, endPoint y: 294, distance: 383.0
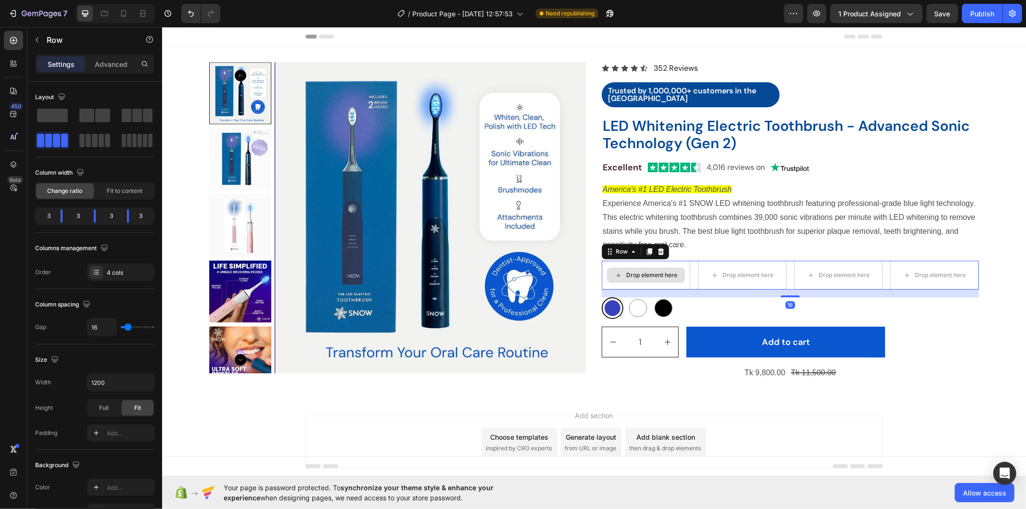
click at [629, 272] on div "Drop element here" at bounding box center [651, 275] width 51 height 8
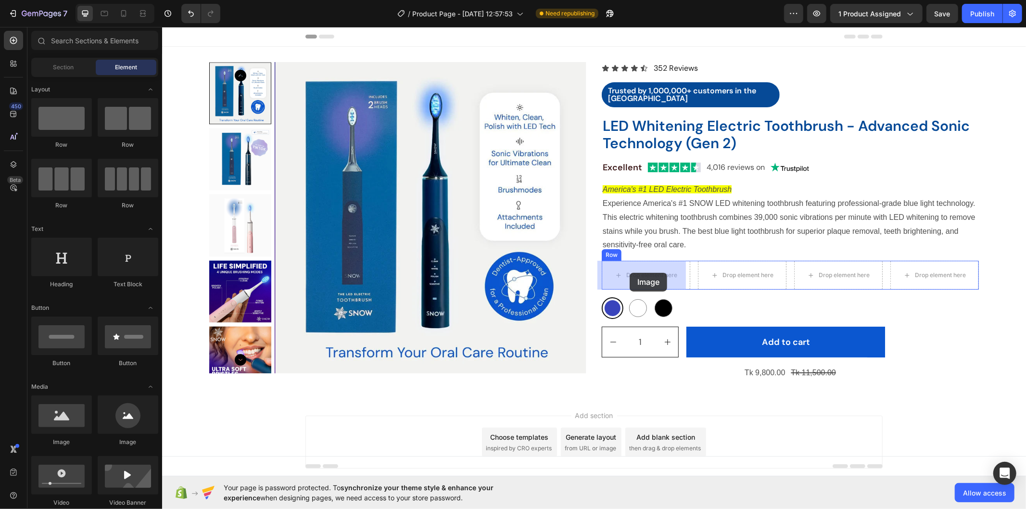
drag, startPoint x: 220, startPoint y: 455, endPoint x: 630, endPoint y: 272, distance: 448.5
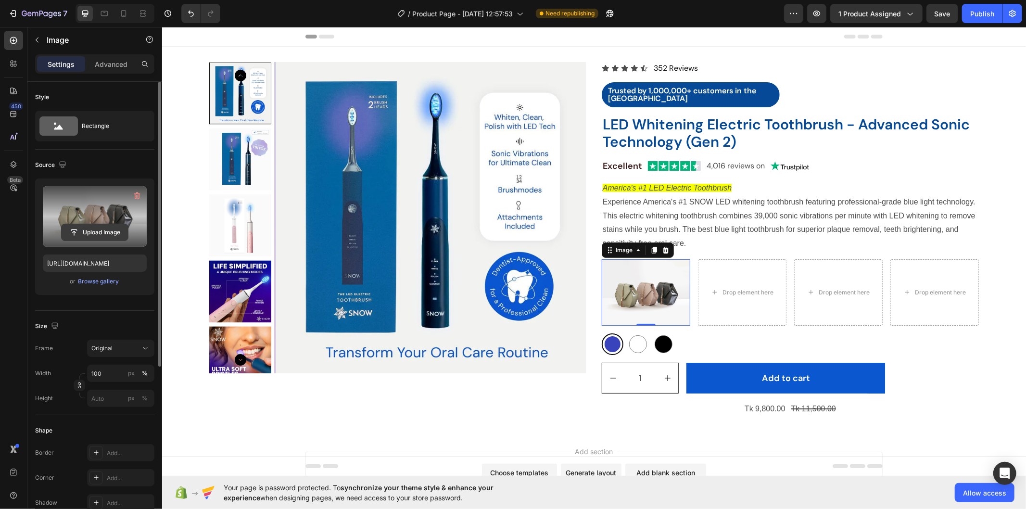
click at [111, 236] on input "file" at bounding box center [95, 232] width 66 height 16
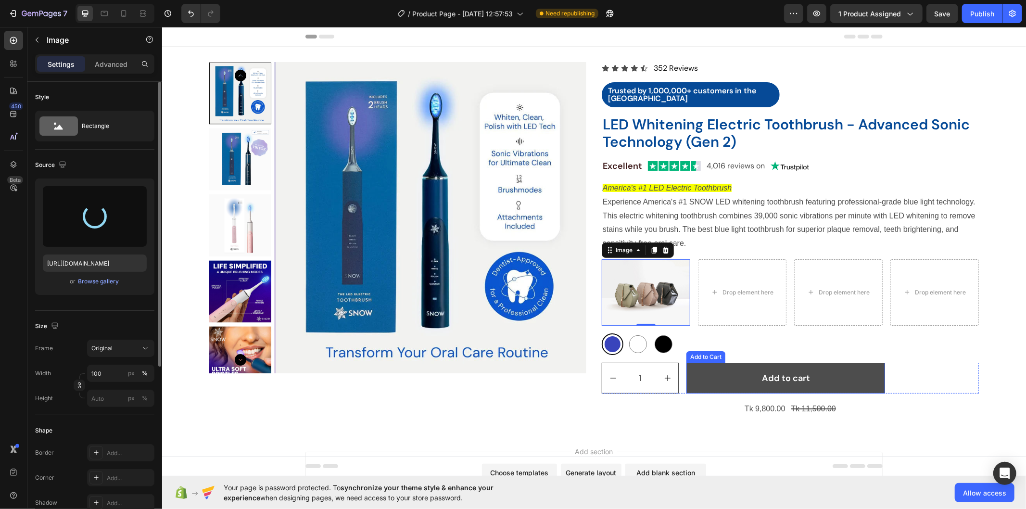
type input "https://cdn.shopify.com/s/files/1/0912/0015/9928/files/gempages_586095209234826…"
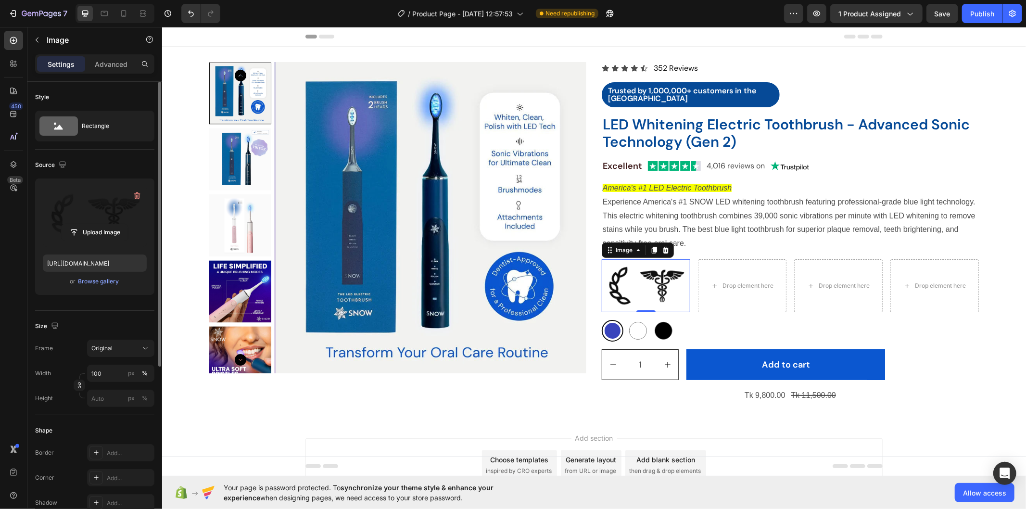
click at [651, 276] on img at bounding box center [645, 285] width 89 height 53
click at [103, 371] on input "100" at bounding box center [120, 373] width 67 height 17
click at [112, 373] on input "100" at bounding box center [120, 373] width 67 height 17
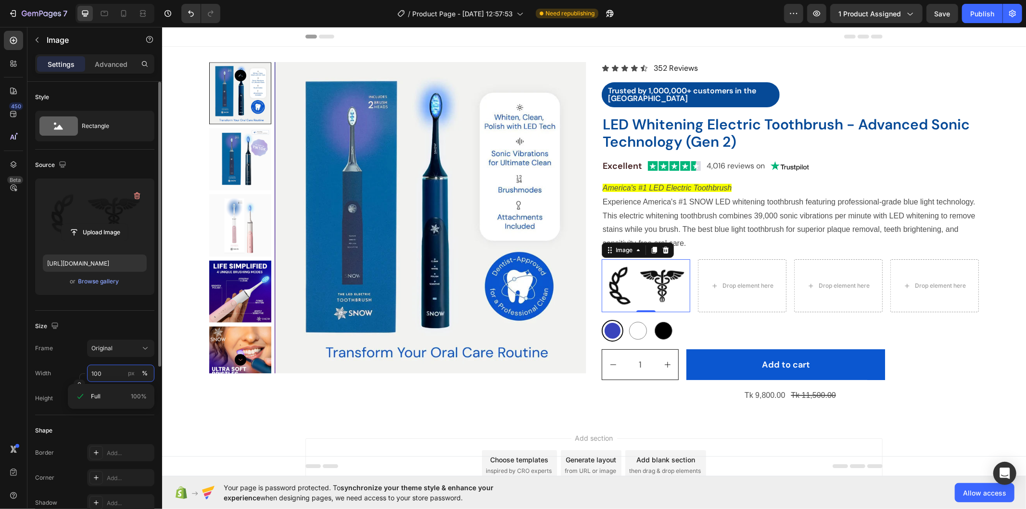
click at [112, 373] on input "100" at bounding box center [120, 373] width 67 height 17
click at [116, 371] on input "100" at bounding box center [120, 373] width 67 height 17
click at [130, 375] on div "px" at bounding box center [131, 373] width 7 height 9
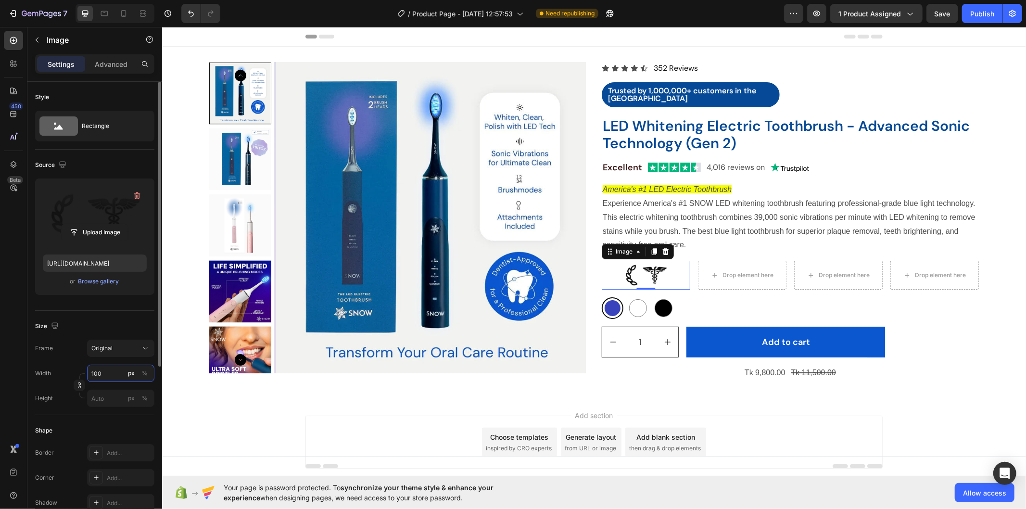
click at [108, 372] on input "100" at bounding box center [120, 373] width 67 height 17
type input "10"
click at [108, 372] on input "10" at bounding box center [120, 373] width 67 height 17
type input "60"
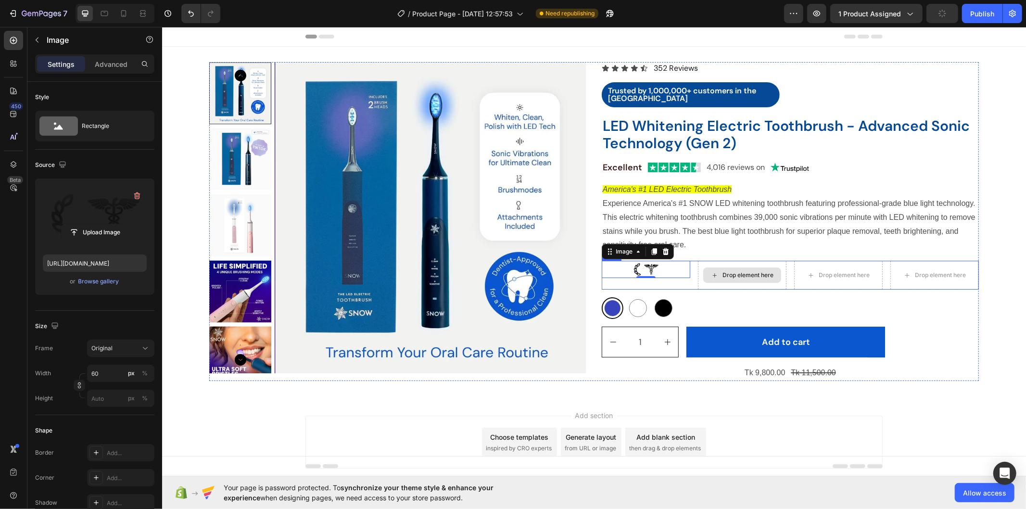
click at [710, 265] on div "Drop element here" at bounding box center [741, 274] width 89 height 29
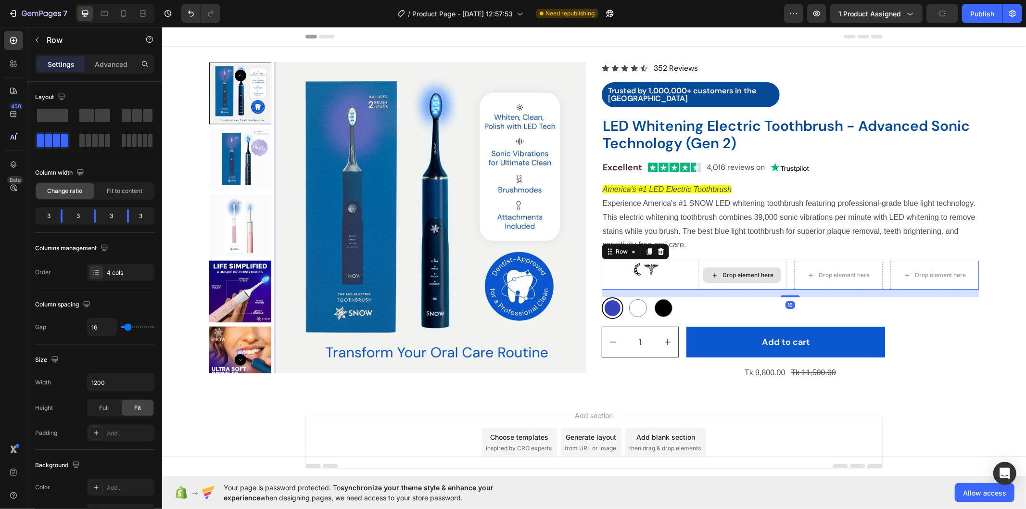
click at [760, 273] on div "Drop element here" at bounding box center [747, 275] width 51 height 8
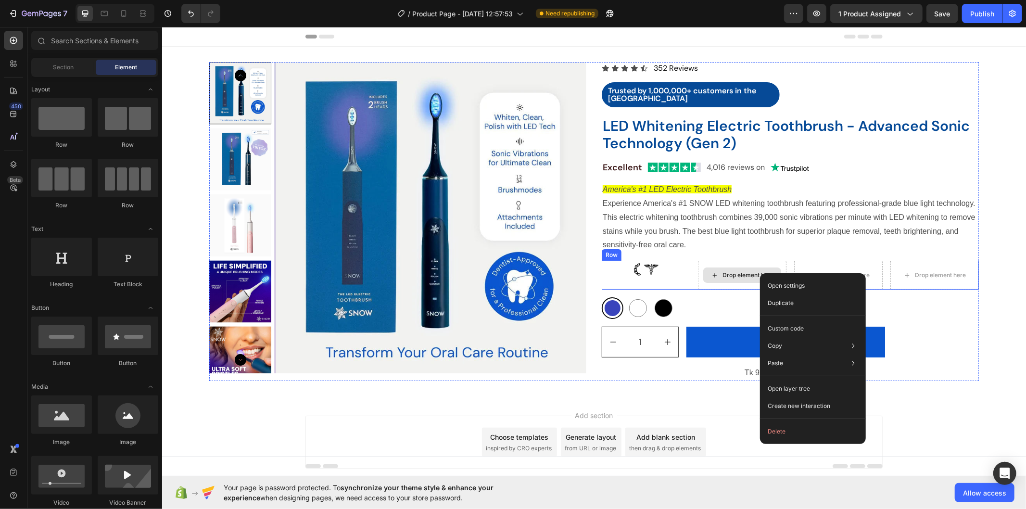
click at [744, 270] on div "Drop element here" at bounding box center [742, 274] width 78 height 15
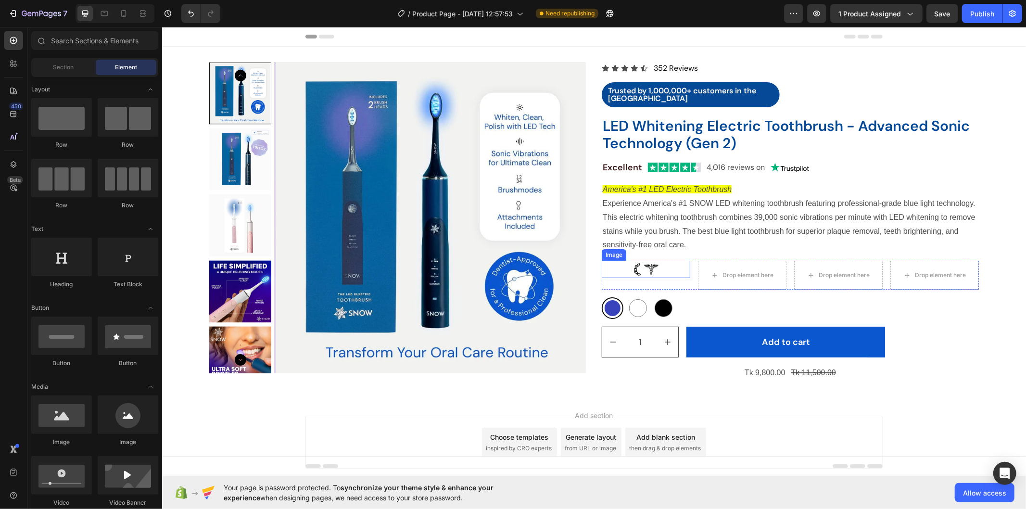
click at [643, 266] on img at bounding box center [645, 268] width 29 height 17
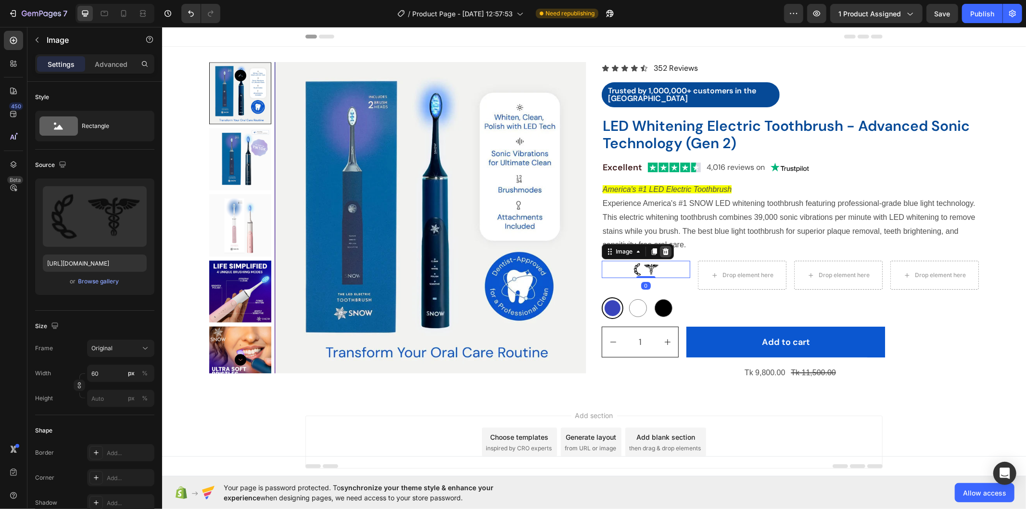
click at [665, 251] on div at bounding box center [665, 251] width 12 height 12
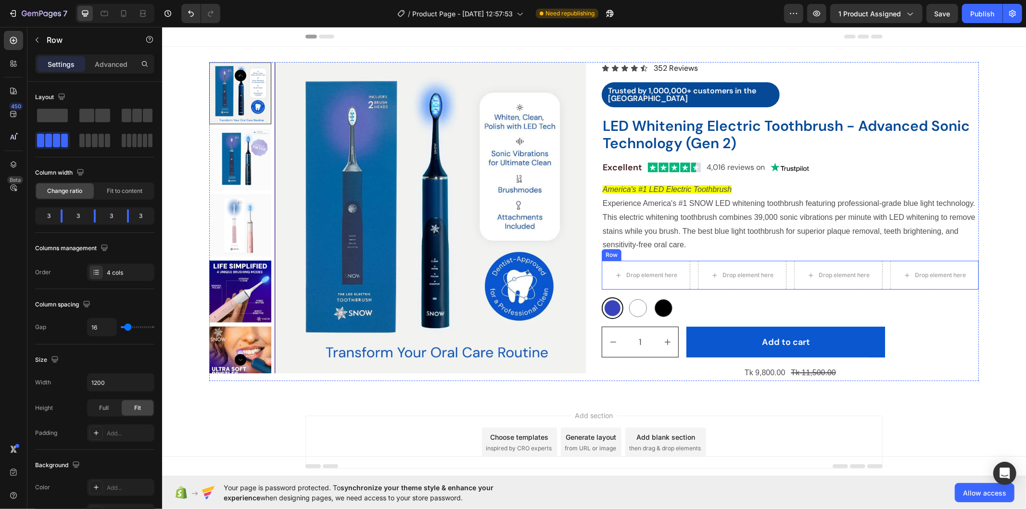
click at [690, 264] on div "Drop element here Drop element here Drop element here Drop element here Row" at bounding box center [789, 274] width 377 height 29
click at [657, 250] on icon at bounding box center [661, 251] width 8 height 8
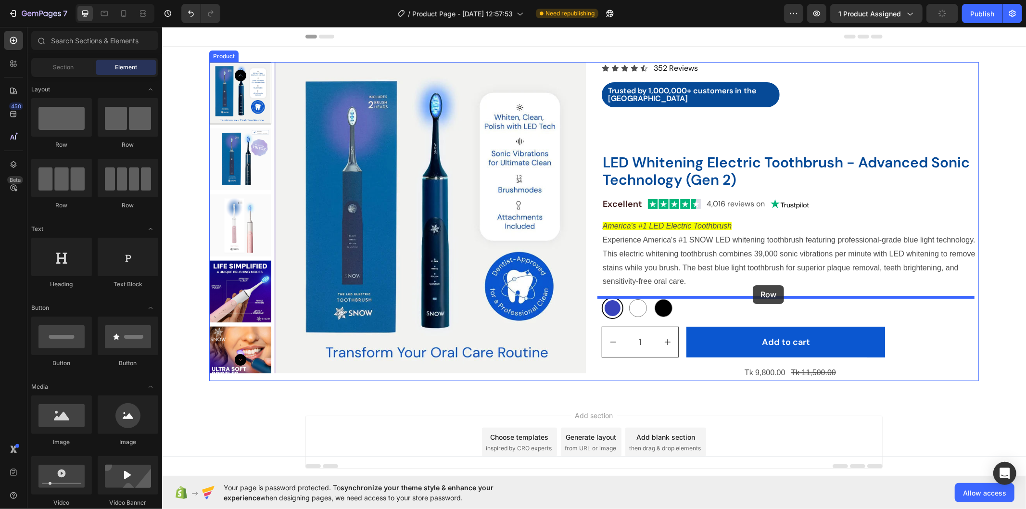
drag, startPoint x: 213, startPoint y: 210, endPoint x: 757, endPoint y: 283, distance: 549.0
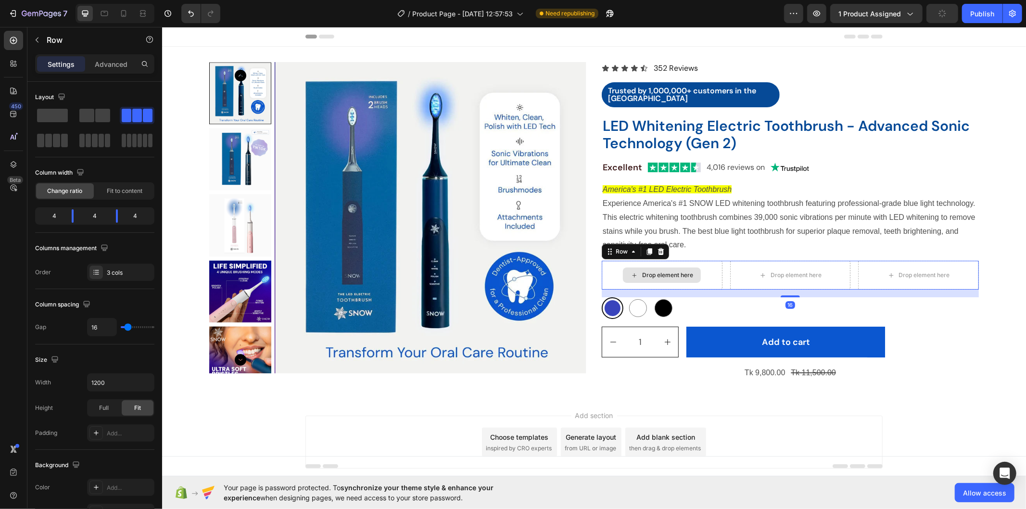
click at [663, 271] on div "Drop element here" at bounding box center [667, 275] width 51 height 8
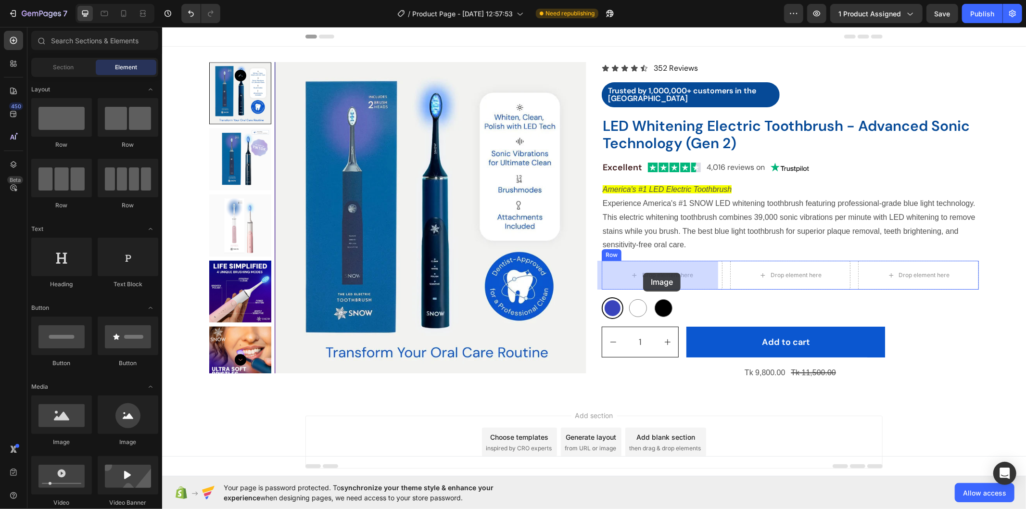
drag, startPoint x: 230, startPoint y: 448, endPoint x: 643, endPoint y: 272, distance: 448.7
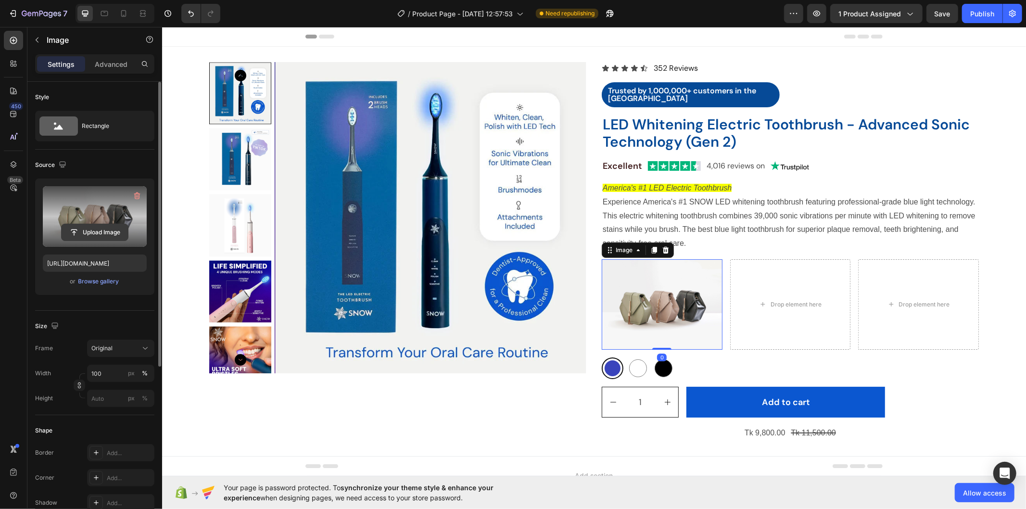
click at [99, 228] on input "file" at bounding box center [95, 232] width 66 height 16
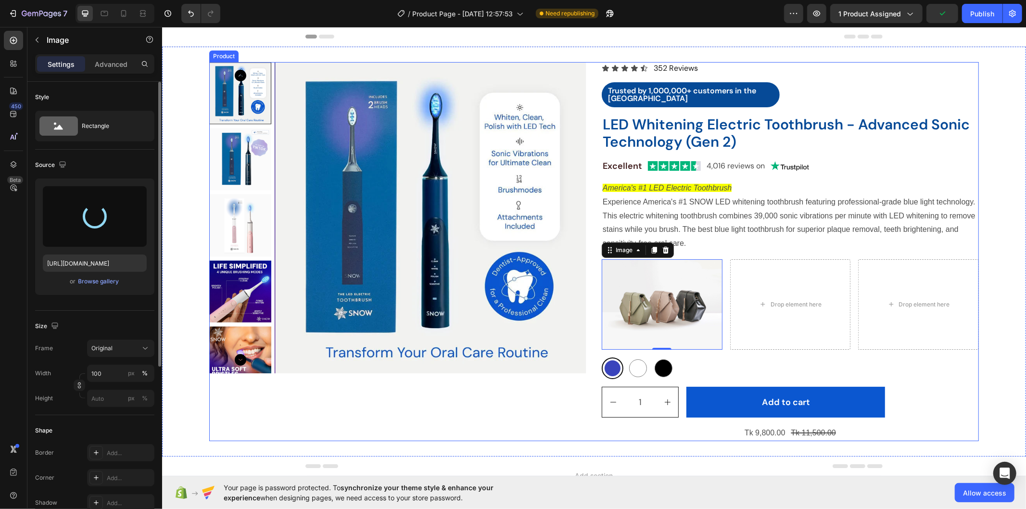
type input "https://cdn.shopify.com/s/files/1/0912/0015/9928/files/gempages_586095209234826…"
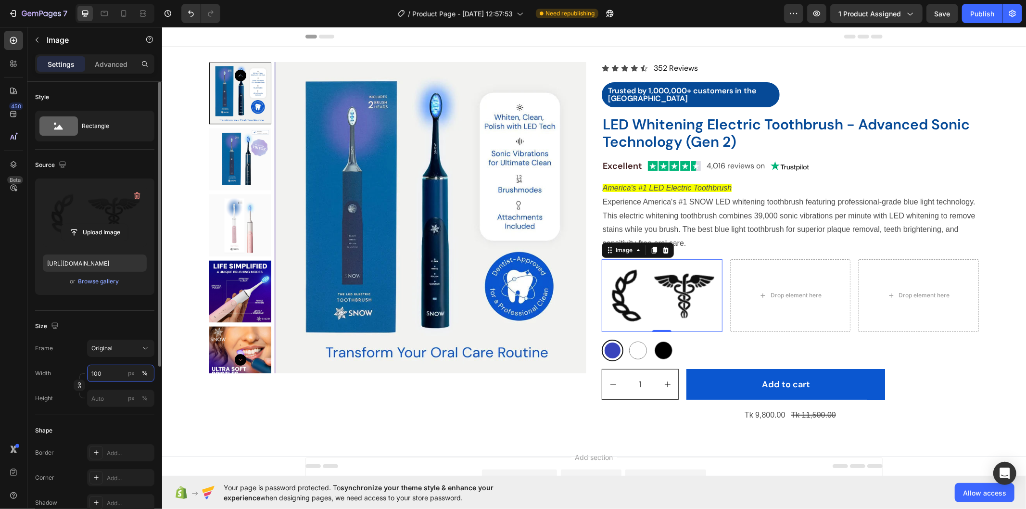
click at [110, 369] on input "100" at bounding box center [120, 373] width 67 height 17
click at [113, 370] on input "100" at bounding box center [120, 373] width 67 height 17
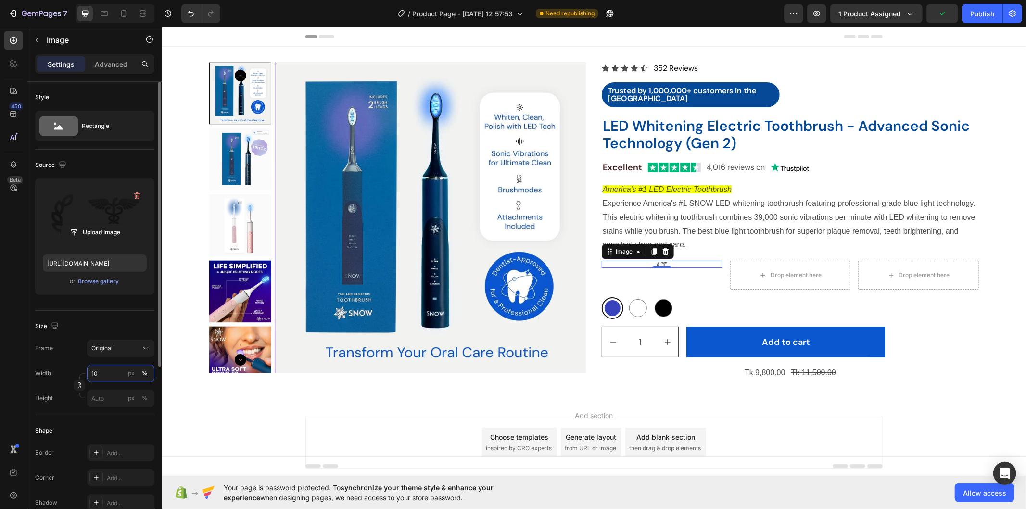
type input "1"
type input "165"
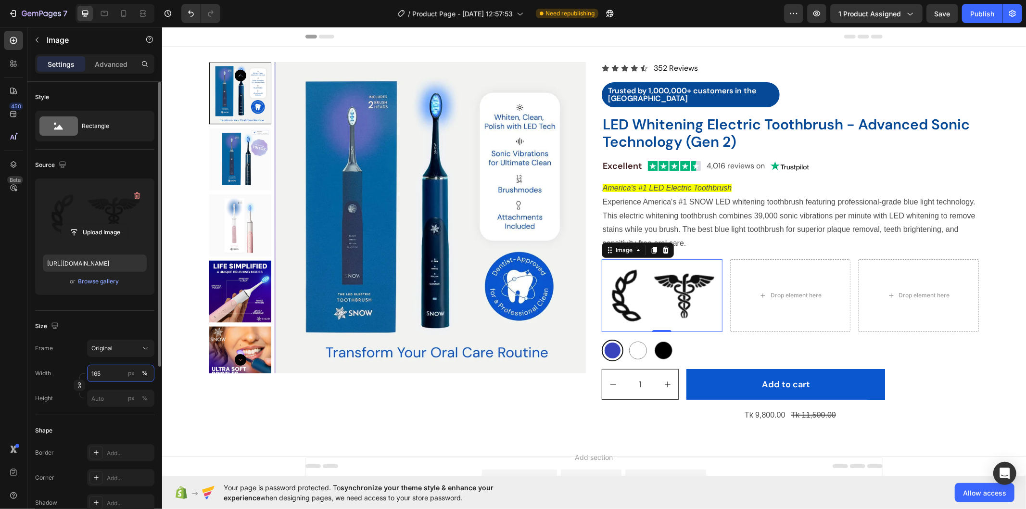
click at [113, 370] on input "165" at bounding box center [120, 373] width 67 height 17
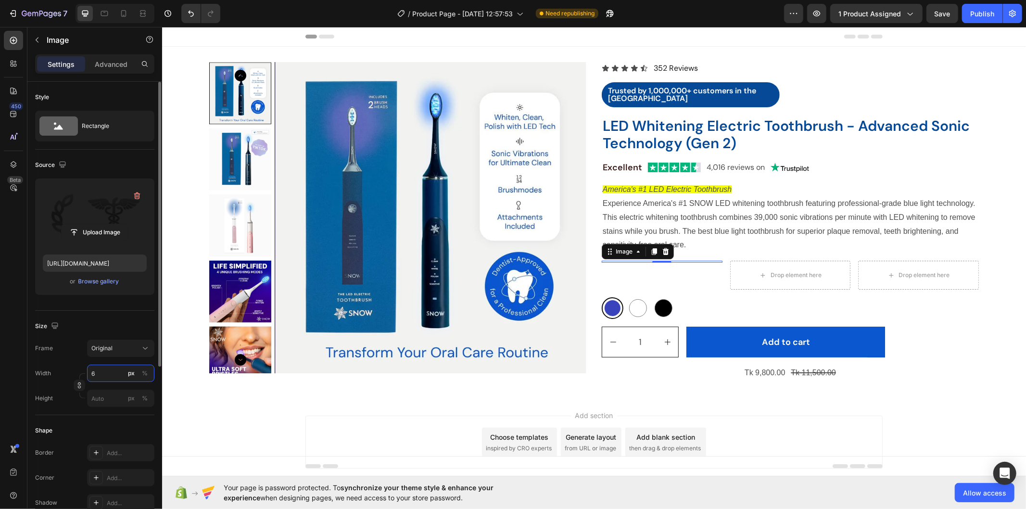
type input "65"
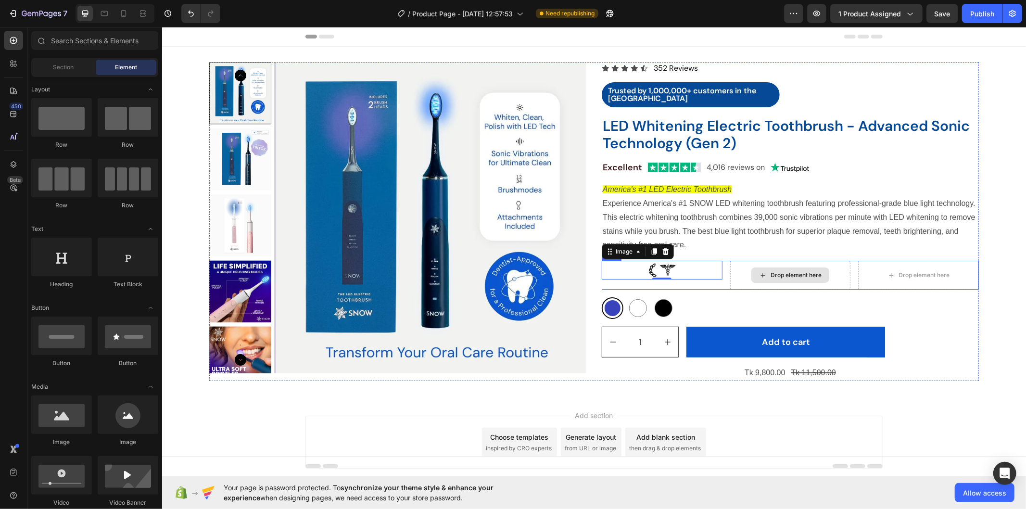
click at [768, 268] on div "Drop element here" at bounding box center [790, 274] width 78 height 15
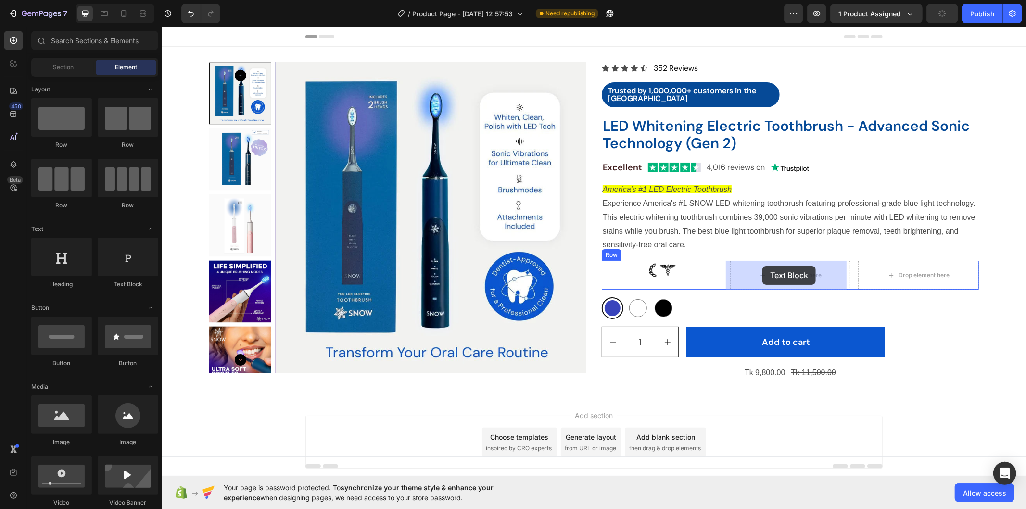
drag, startPoint x: 290, startPoint y: 289, endPoint x: 762, endPoint y: 266, distance: 472.5
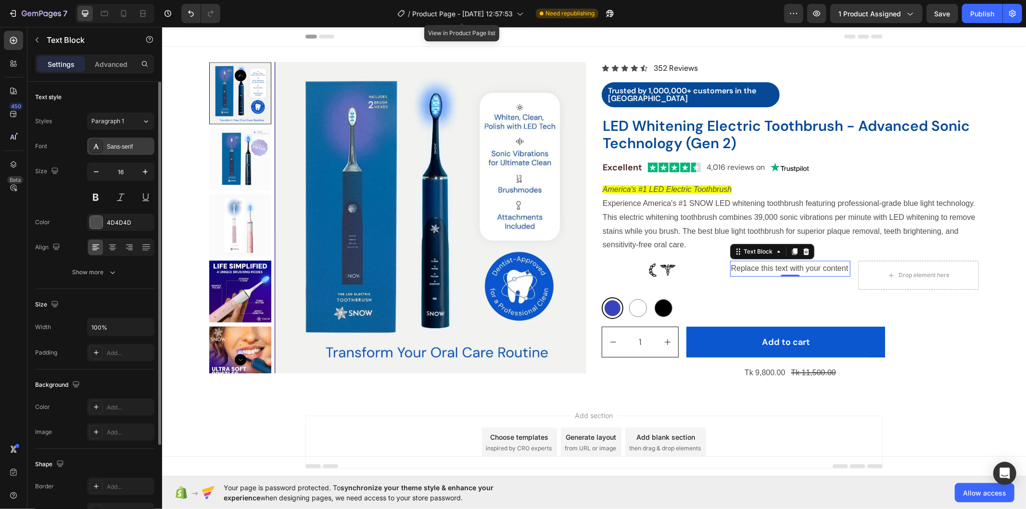
click at [133, 145] on div "Sans-serif" at bounding box center [129, 146] width 45 height 9
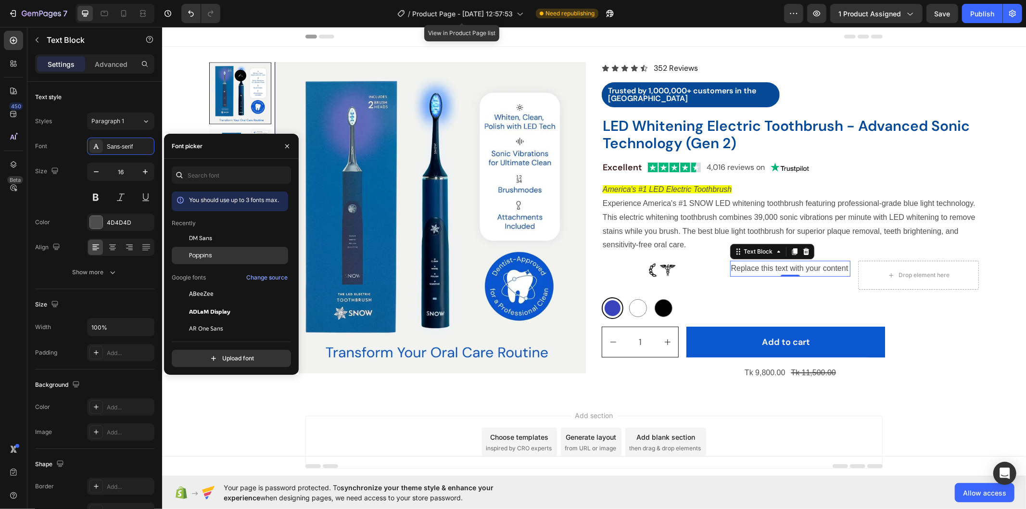
click at [224, 256] on div "Poppins" at bounding box center [237, 255] width 97 height 9
click at [215, 237] on div "DM Sans" at bounding box center [237, 238] width 97 height 9
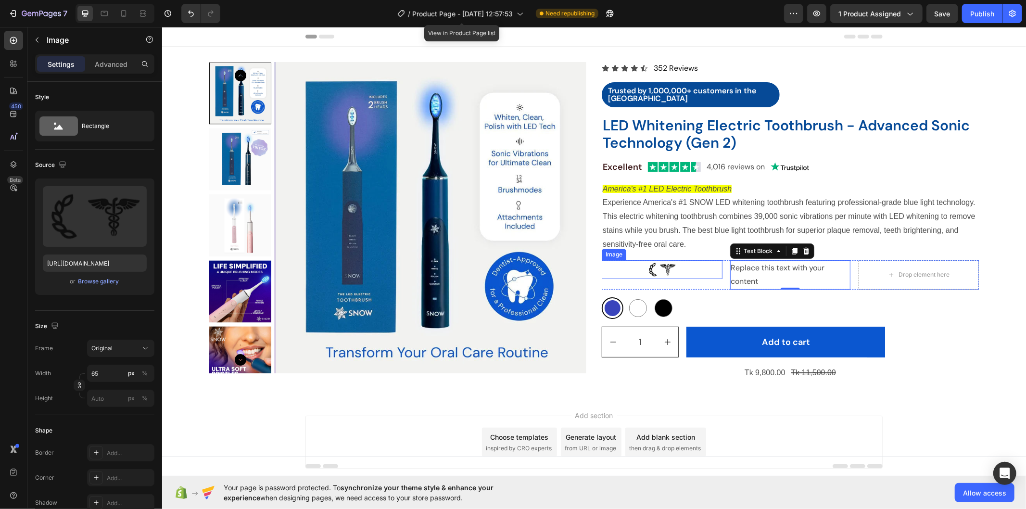
click at [667, 262] on img at bounding box center [661, 269] width 31 height 19
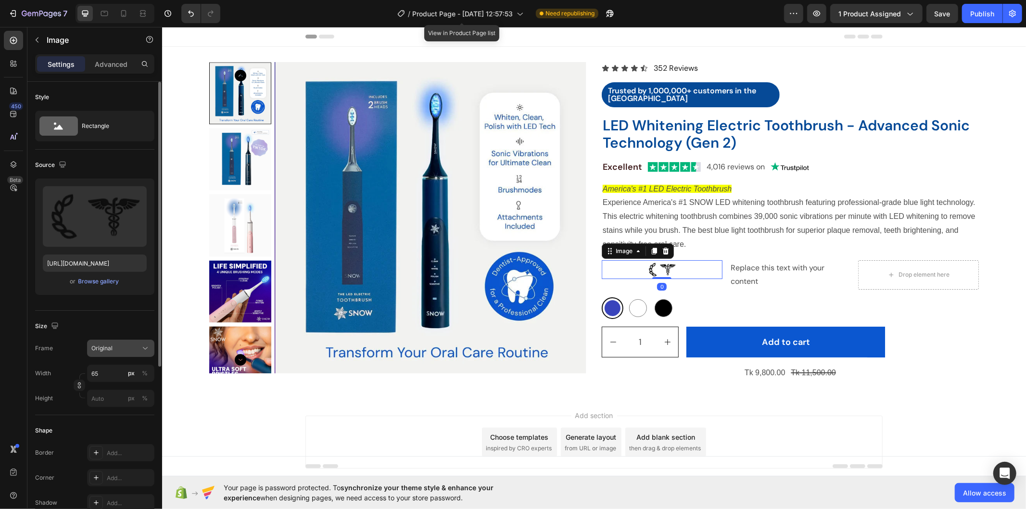
click at [117, 353] on div "Original" at bounding box center [120, 348] width 59 height 10
click at [112, 372] on div "Square" at bounding box center [119, 372] width 56 height 10
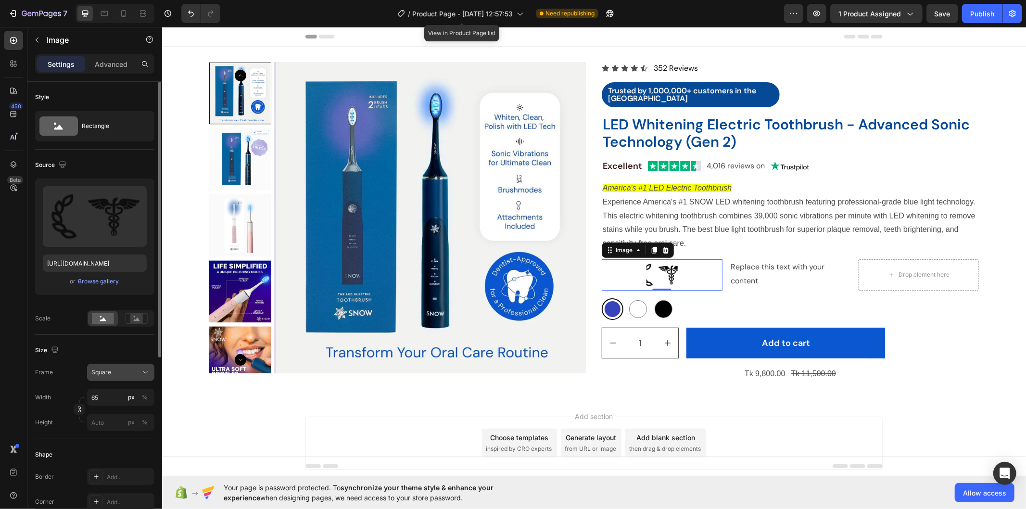
click at [117, 374] on div "Square" at bounding box center [114, 372] width 47 height 9
click at [114, 419] on div "Vertical" at bounding box center [112, 414] width 77 height 18
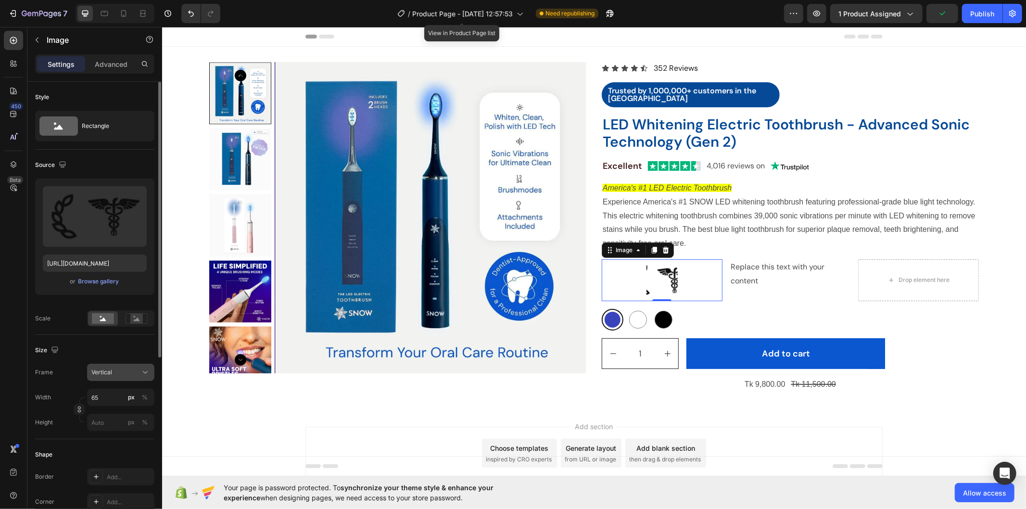
click at [123, 366] on button "Vertical" at bounding box center [120, 372] width 67 height 17
click at [114, 449] on div "Original" at bounding box center [119, 450] width 56 height 9
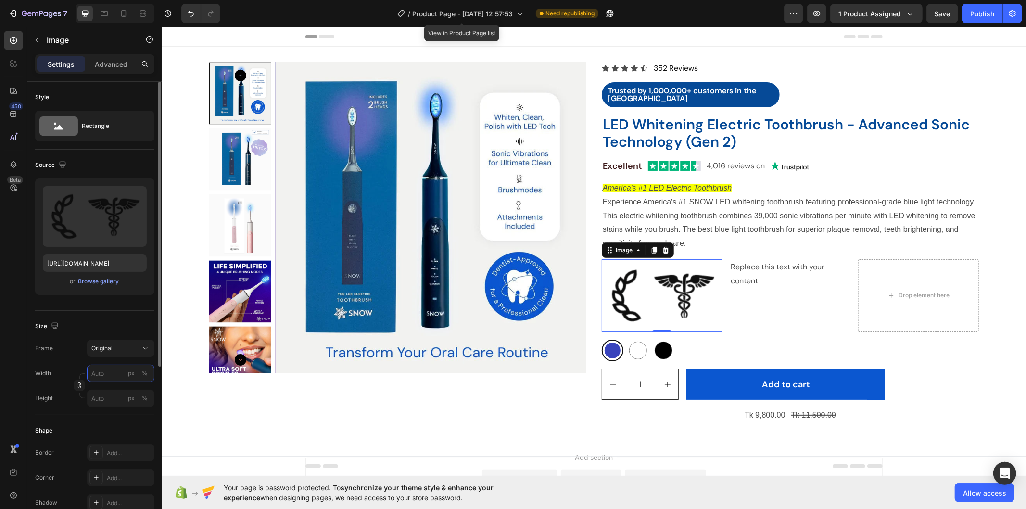
click at [99, 371] on input "px %" at bounding box center [120, 373] width 67 height 17
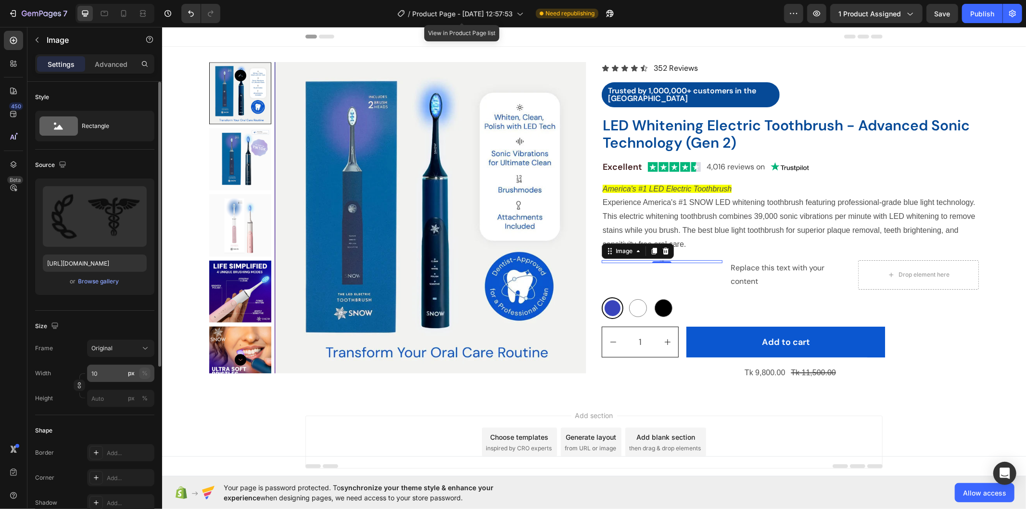
click at [145, 373] on div "%" at bounding box center [145, 373] width 6 height 9
click at [108, 372] on input "10" at bounding box center [120, 373] width 67 height 17
type input "1"
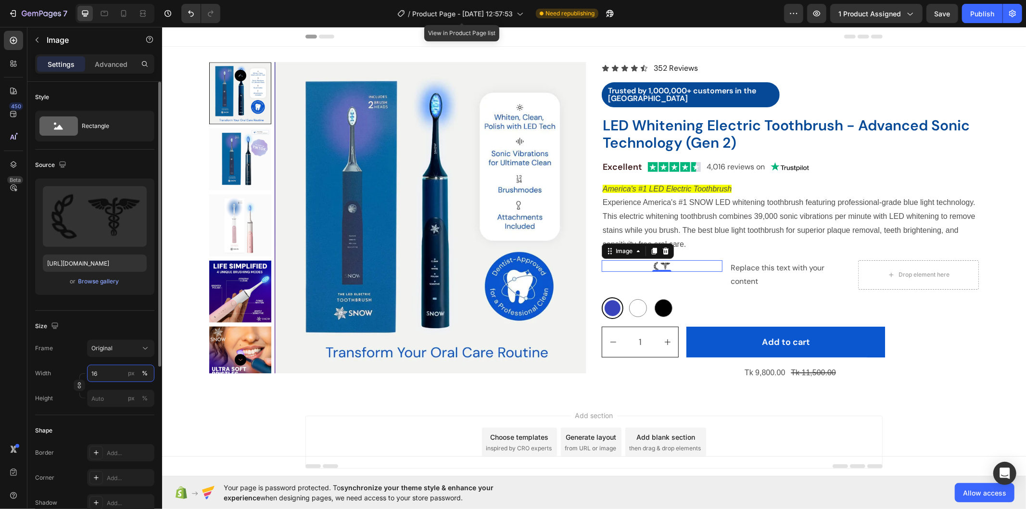
type input "1"
type input "60"
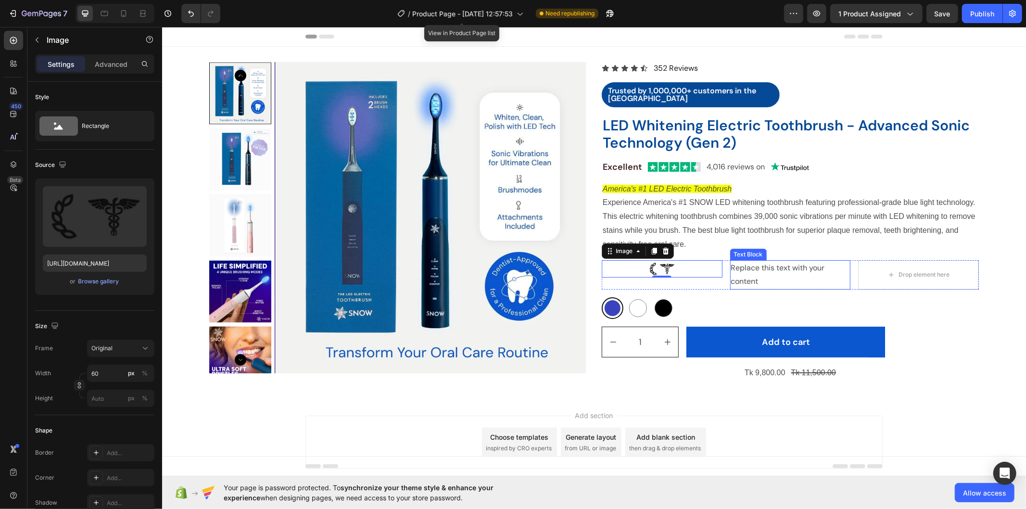
click at [751, 279] on div "Replace this text with your content" at bounding box center [790, 275] width 121 height 30
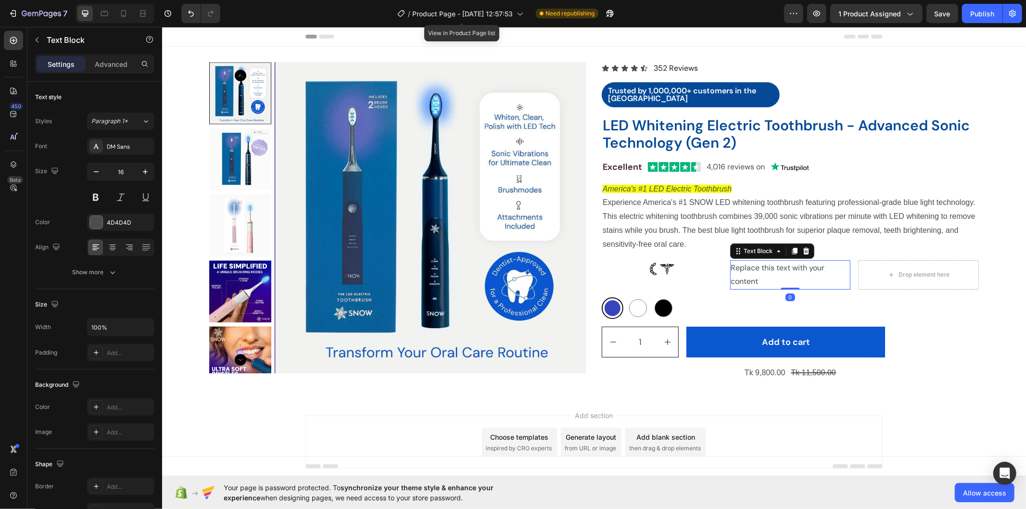
click at [751, 279] on div "Replace this text with your content" at bounding box center [790, 275] width 121 height 30
click at [751, 279] on p "Replace this text with your content" at bounding box center [790, 275] width 119 height 28
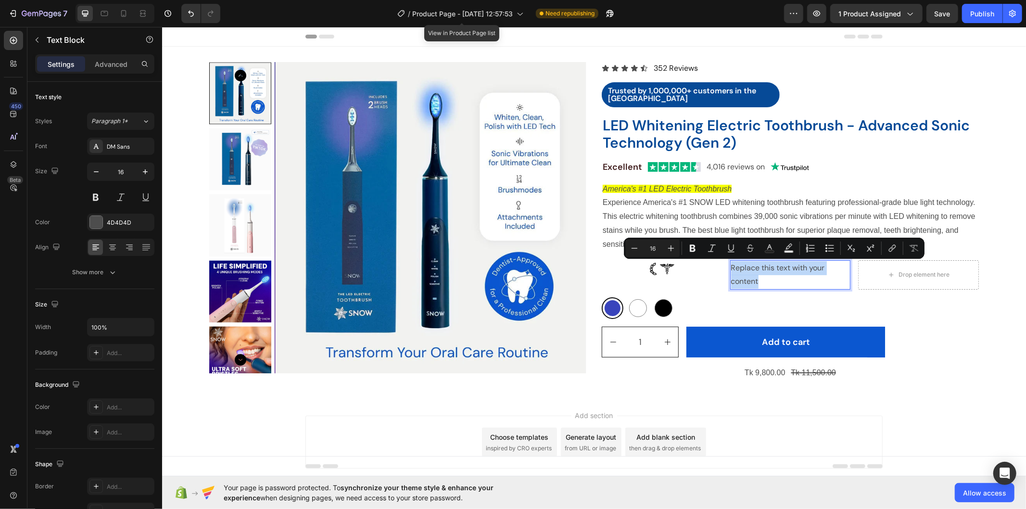
click at [762, 270] on p "Replace this text with your content" at bounding box center [790, 275] width 119 height 28
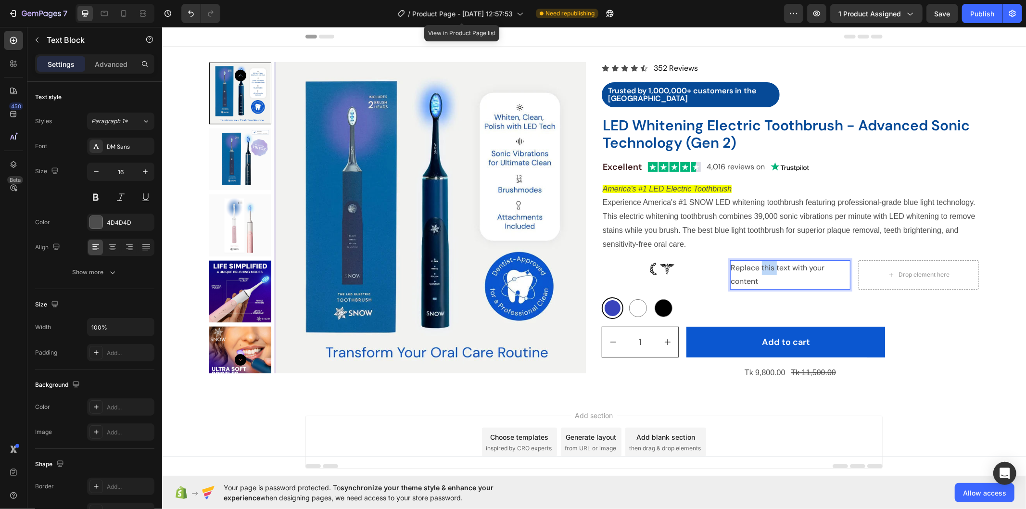
click at [762, 270] on p "Replace this text with your content" at bounding box center [790, 275] width 119 height 28
click at [753, 275] on p "Replace this text with your content" at bounding box center [790, 275] width 119 height 28
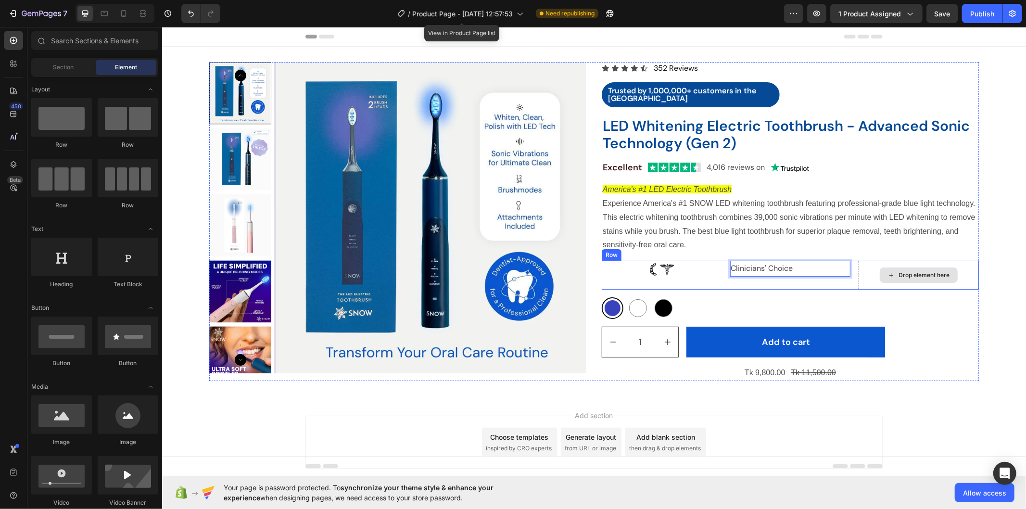
click at [899, 274] on div "Drop element here" at bounding box center [924, 275] width 51 height 8
drag, startPoint x: 217, startPoint y: 444, endPoint x: 933, endPoint y: 271, distance: 736.3
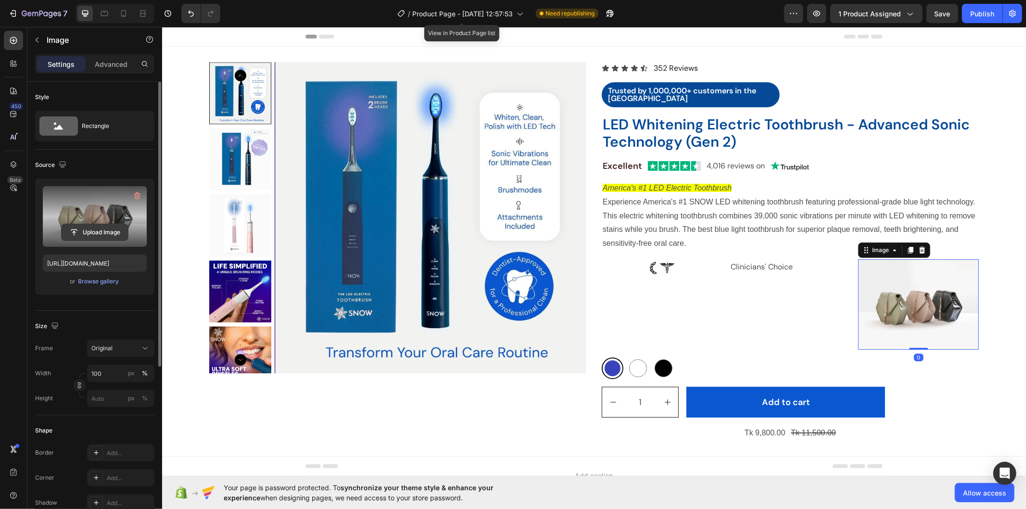
click at [113, 232] on input "file" at bounding box center [95, 232] width 66 height 16
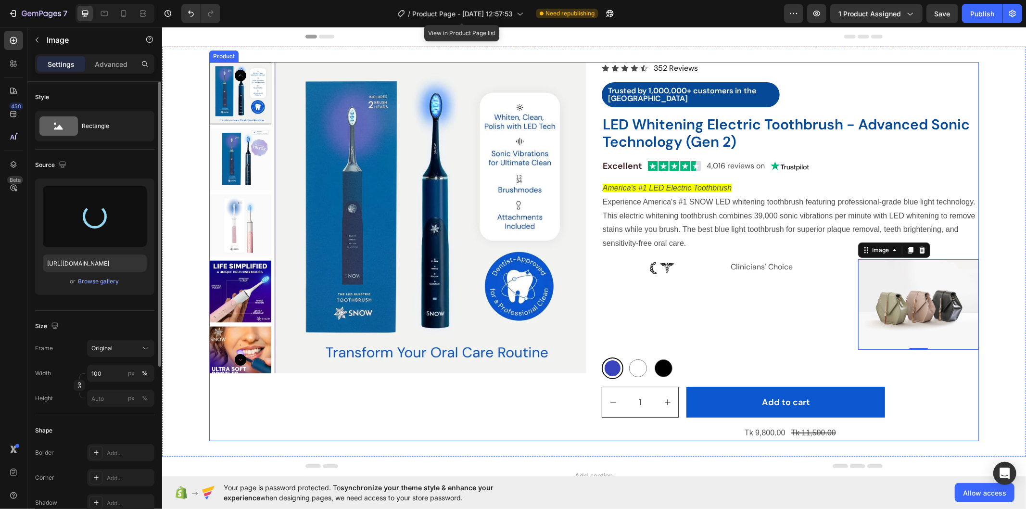
type input "https://cdn.shopify.com/s/files/1/0912/0015/9928/files/gempages_586095209234826…"
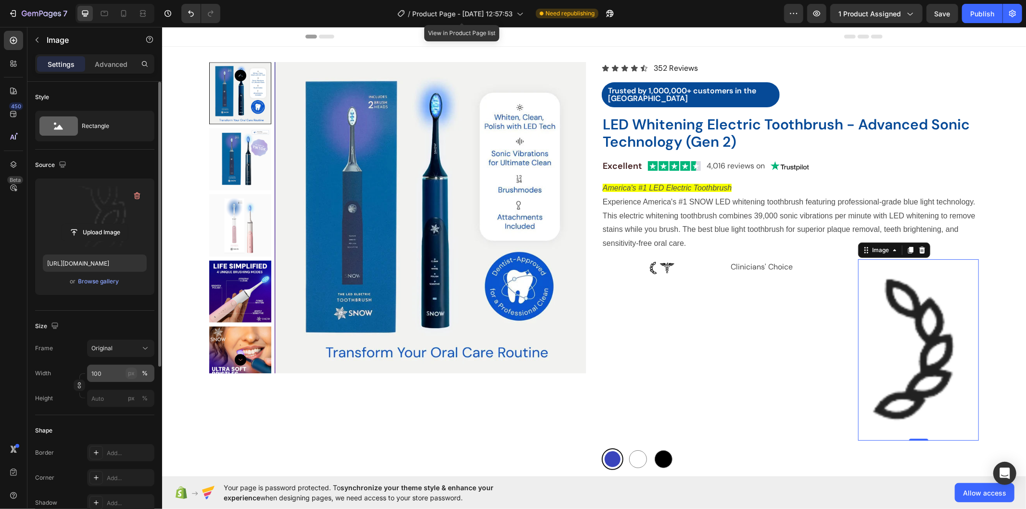
click at [130, 376] on div "px" at bounding box center [131, 373] width 7 height 9
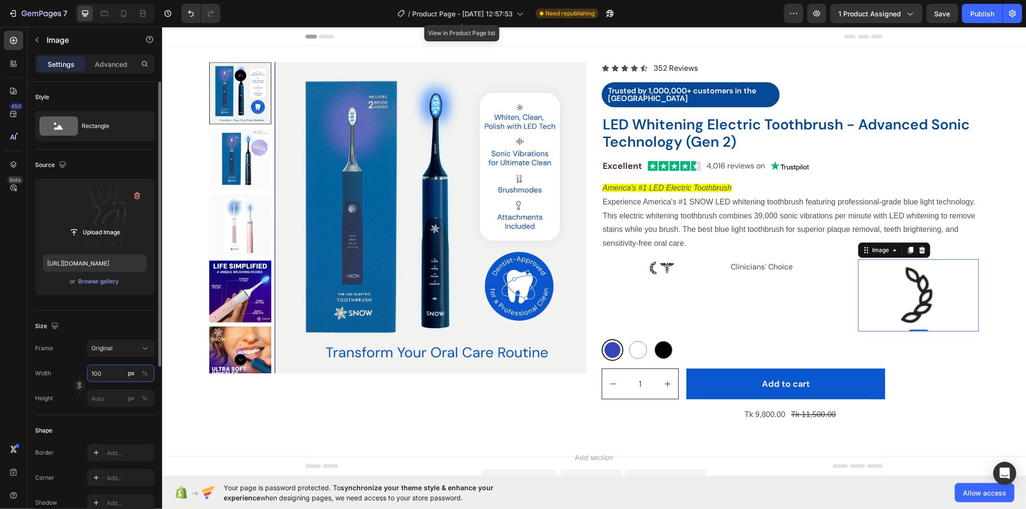
click at [106, 373] on input "100" at bounding box center [120, 373] width 67 height 17
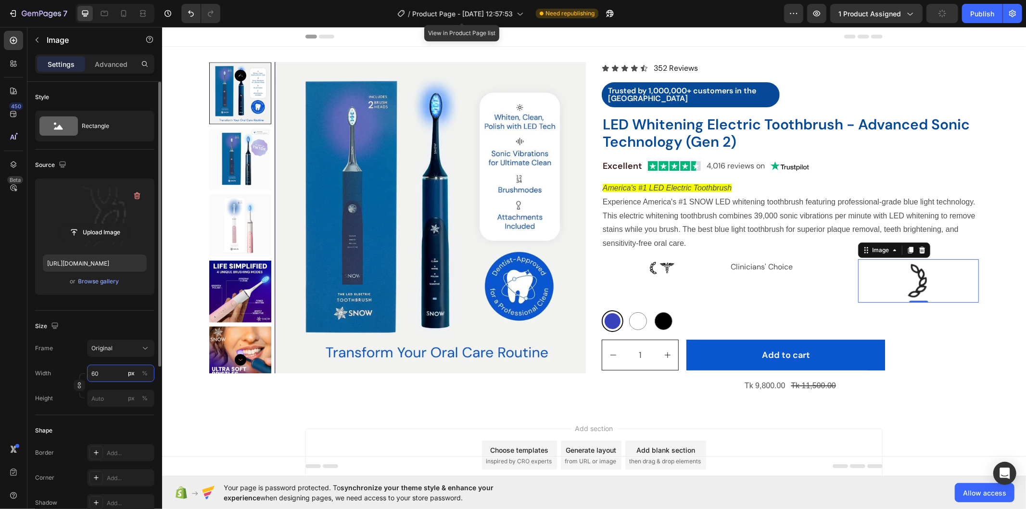
type input "6"
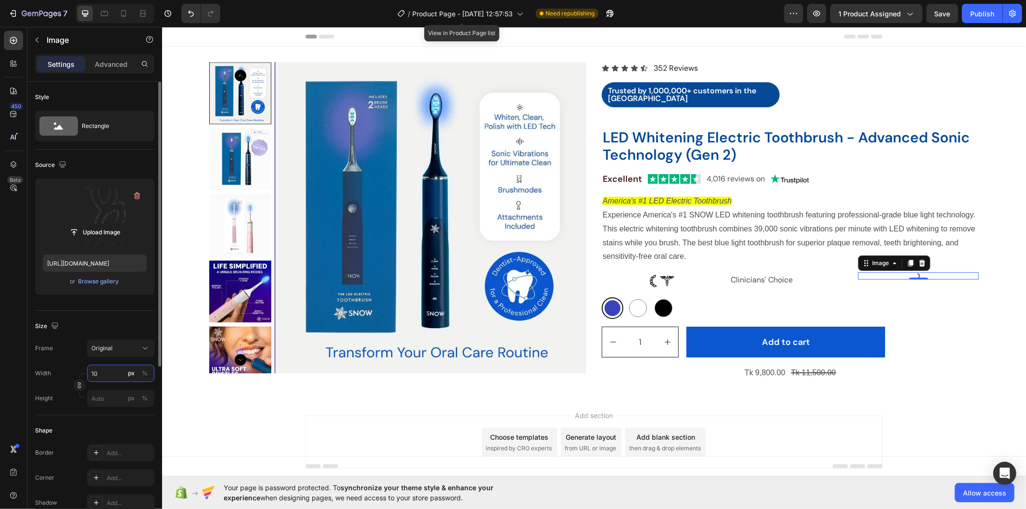
type input "1"
type input "20"
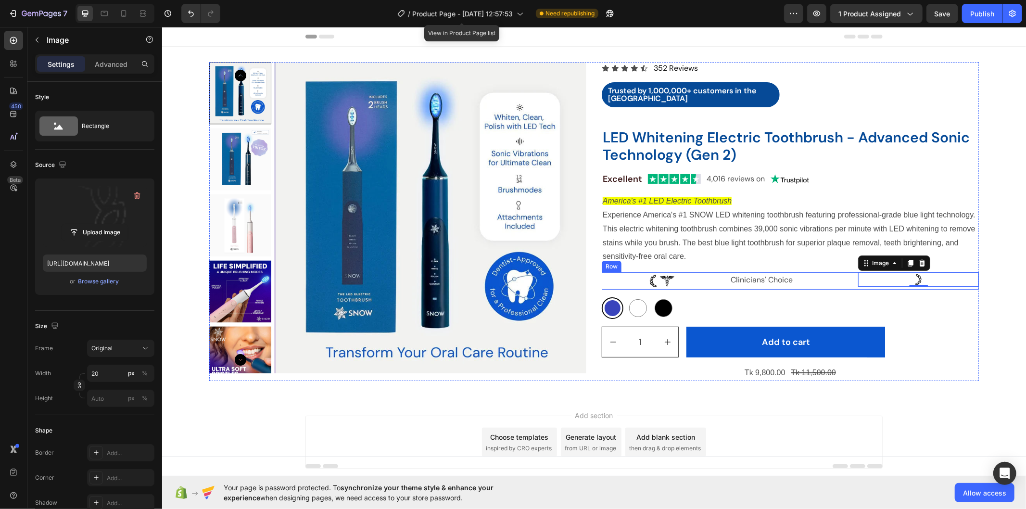
click at [720, 272] on div "Image Clinicians' Choice Text Block Image 0 Row" at bounding box center [789, 280] width 377 height 17
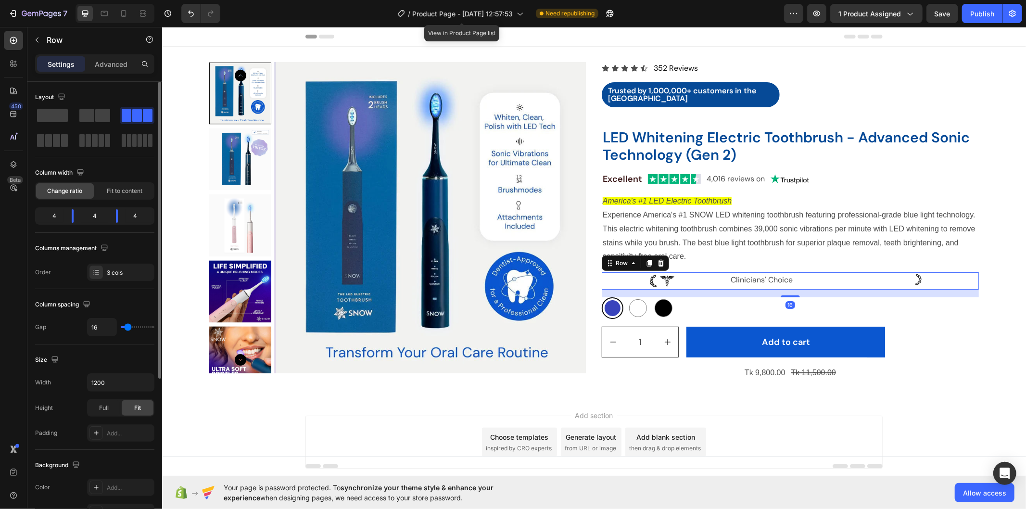
click at [127, 181] on div "Column width Change ratio Fit to content" at bounding box center [94, 182] width 119 height 35
click at [131, 189] on span "Fit to content" at bounding box center [125, 191] width 36 height 9
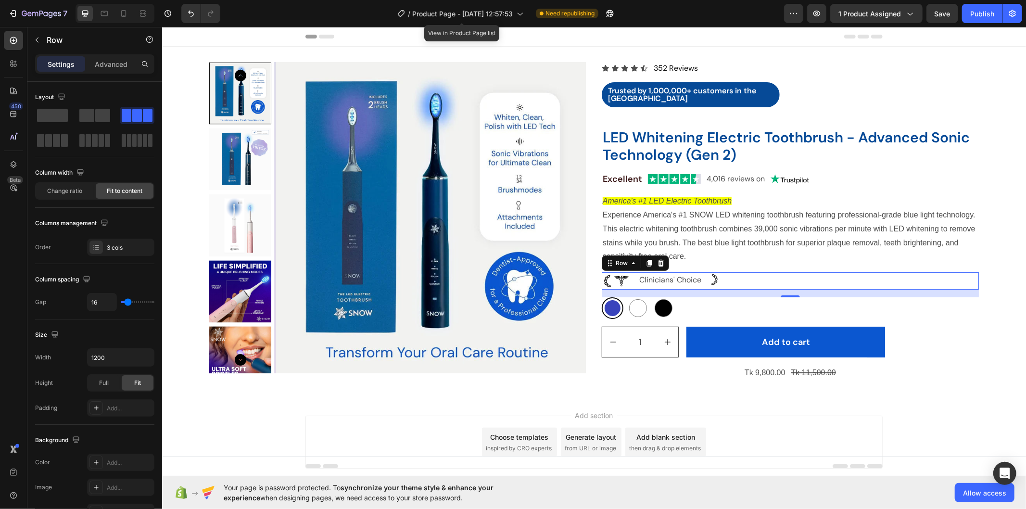
type input "10"
type input "7"
type input "2"
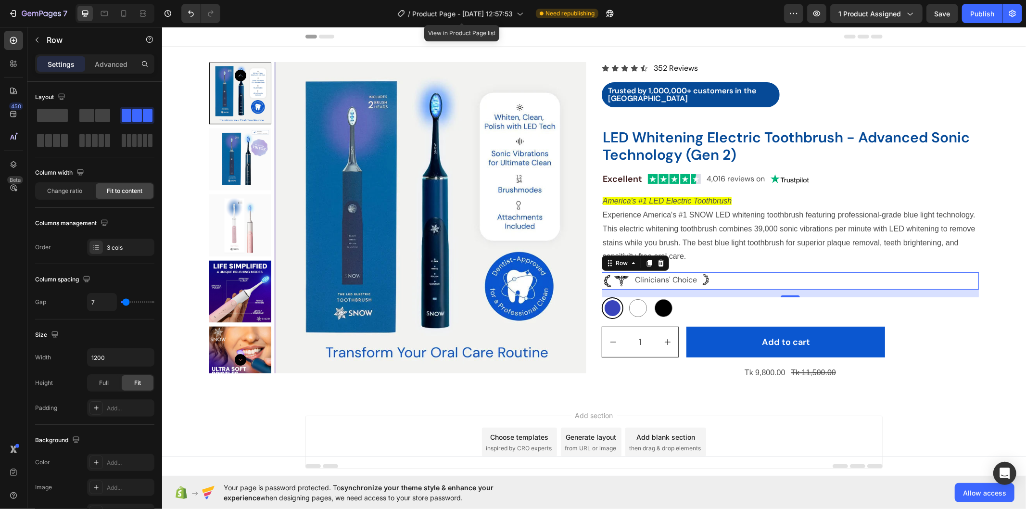
type input "2"
type input "0"
click at [124, 303] on input "range" at bounding box center [138, 302] width 34 height 2
click at [694, 285] on div "Image" at bounding box center [699, 279] width 10 height 14
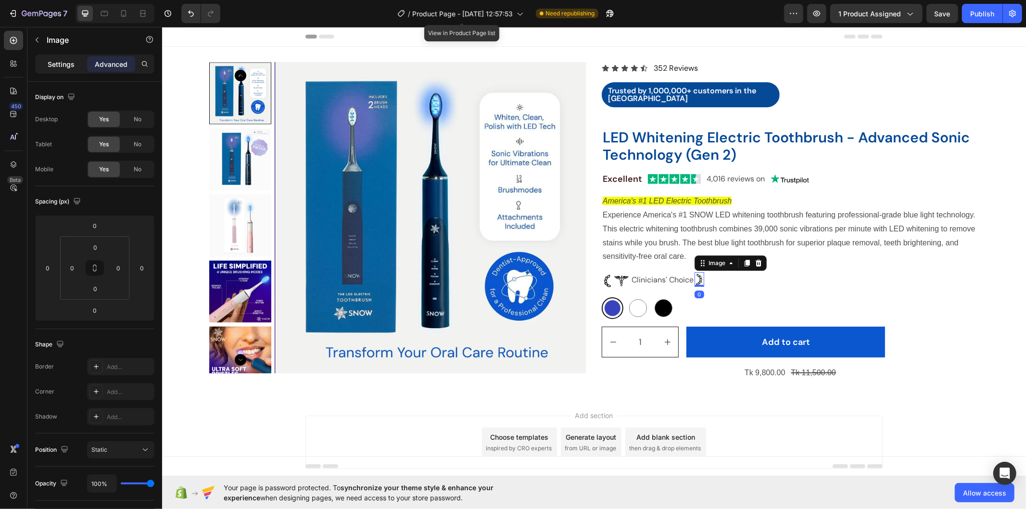
click at [66, 64] on p "Settings" at bounding box center [61, 64] width 27 height 10
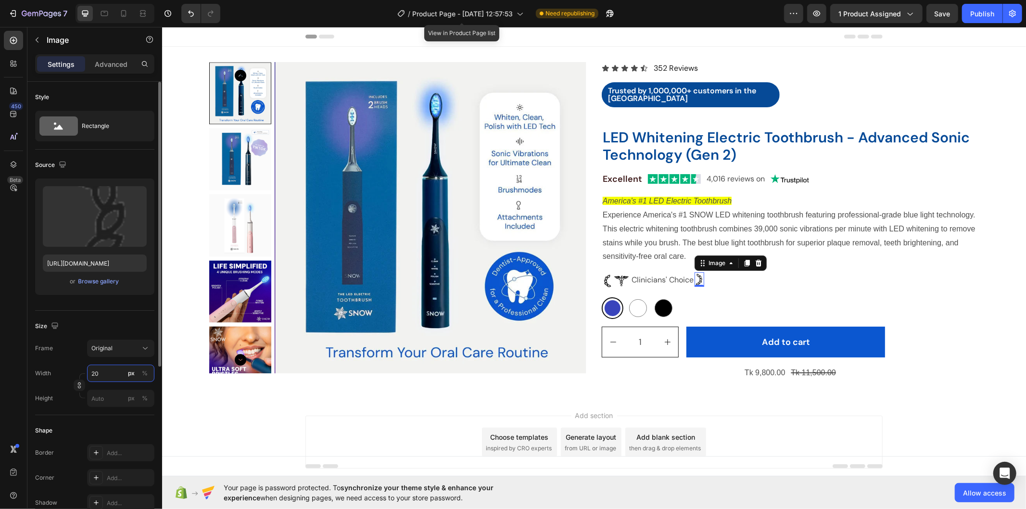
click at [103, 366] on input "20" at bounding box center [120, 373] width 67 height 17
click at [103, 375] on input "20" at bounding box center [120, 373] width 67 height 17
type input "2"
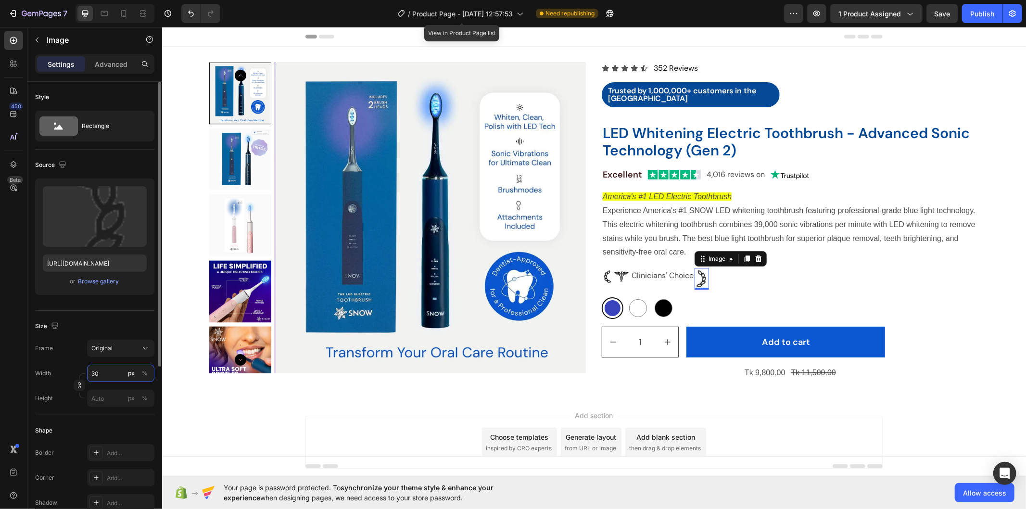
type input "3"
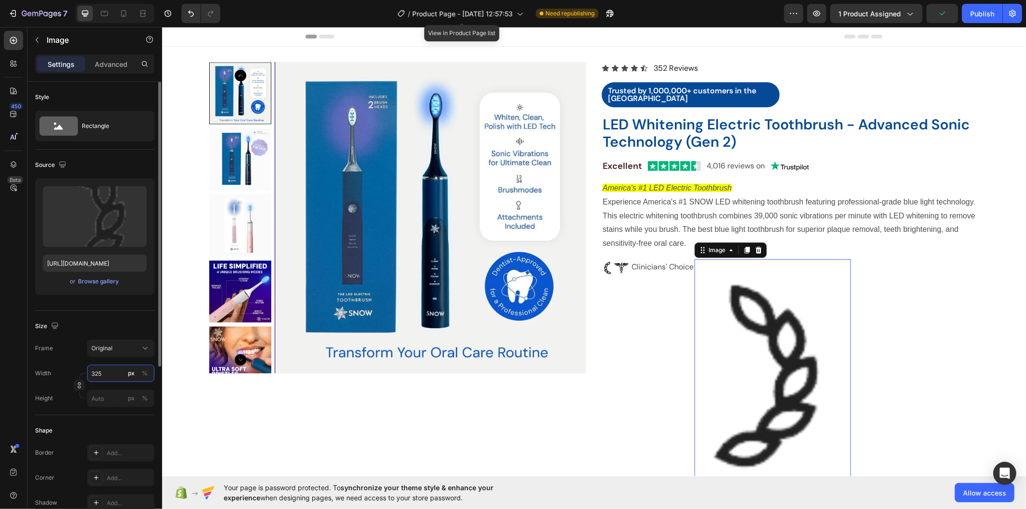
click at [94, 372] on input "325" at bounding box center [120, 373] width 67 height 17
type input "25"
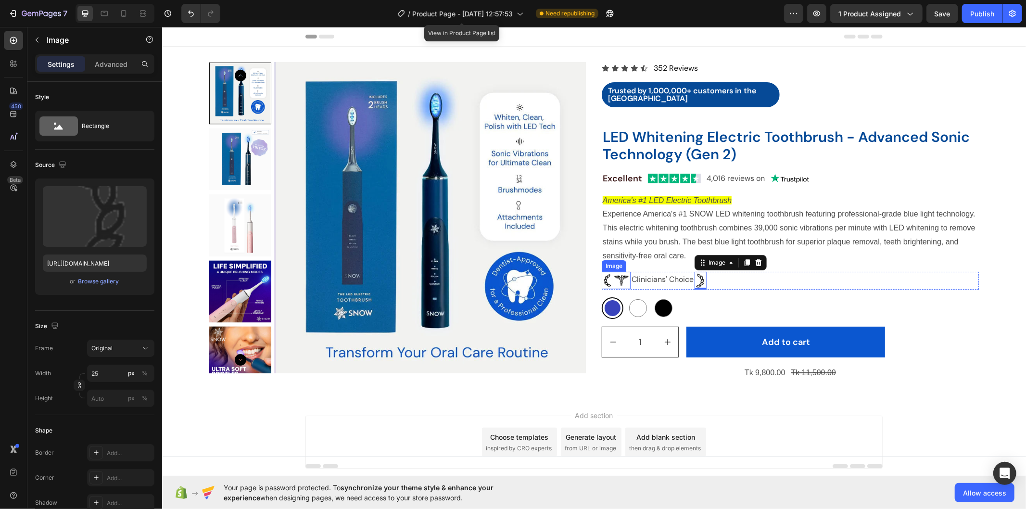
click at [612, 281] on img at bounding box center [615, 279] width 29 height 17
click at [694, 280] on img at bounding box center [700, 280] width 12 height 18
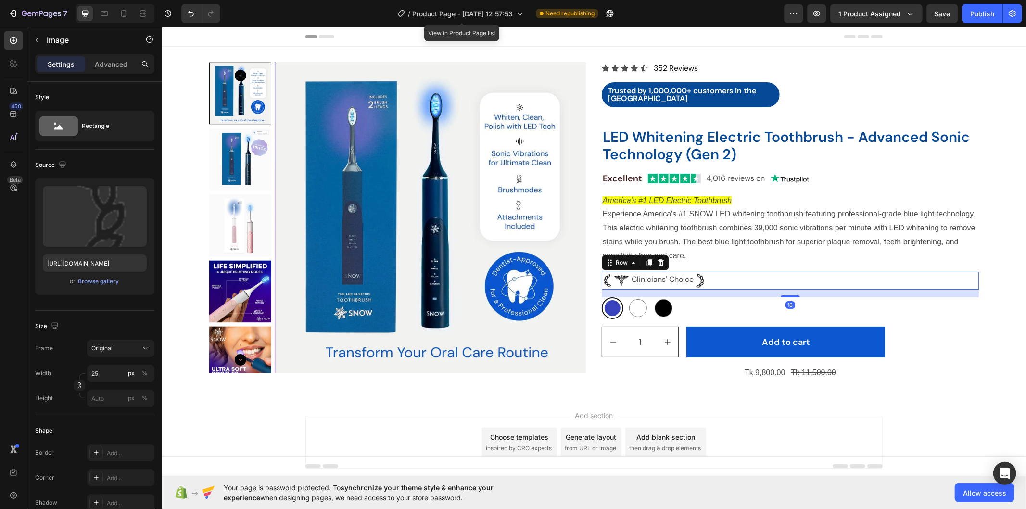
click at [744, 282] on div "Image Clinicians' Choice Text Block Image Row 16" at bounding box center [789, 280] width 377 height 18
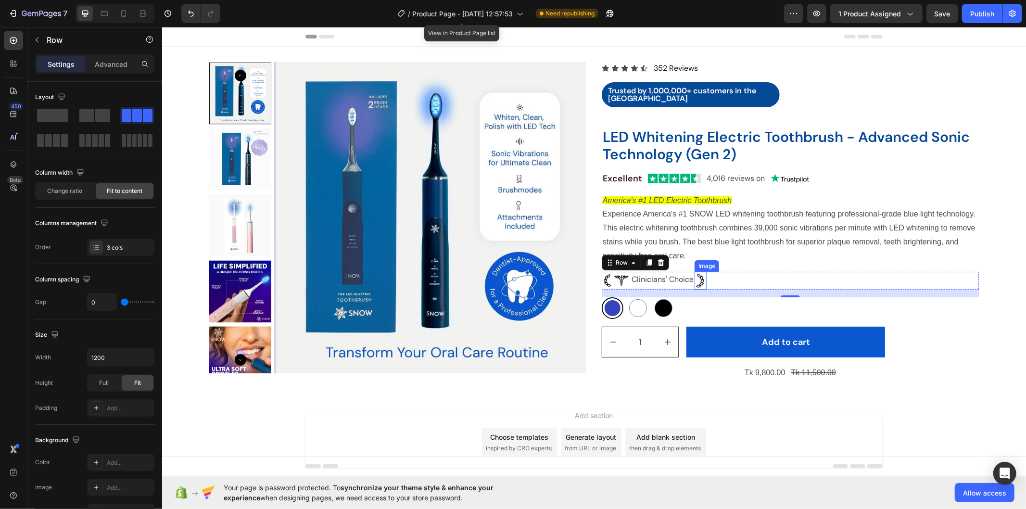
click at [694, 282] on img at bounding box center [700, 280] width 12 height 18
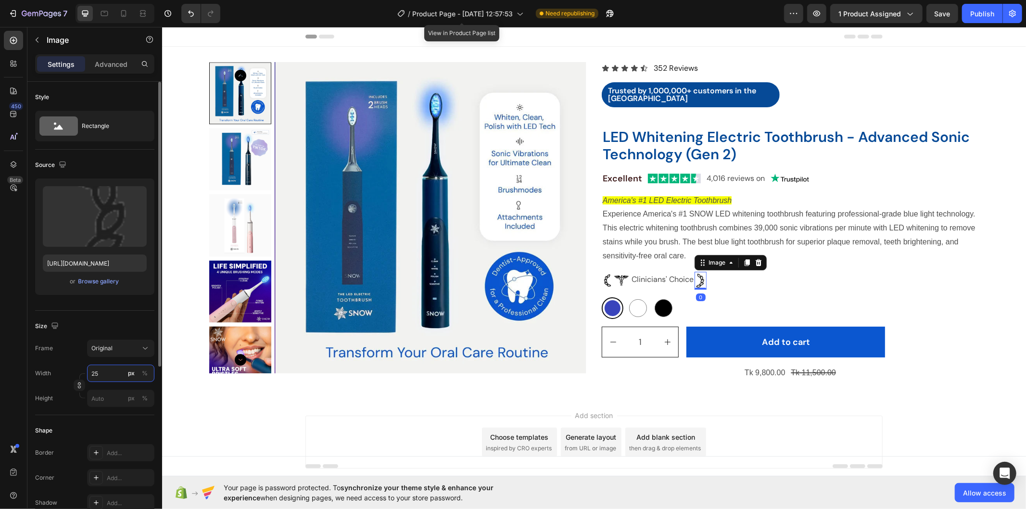
click at [109, 374] on input "25" at bounding box center [120, 373] width 67 height 17
click at [112, 374] on input "25" at bounding box center [120, 373] width 67 height 17
click at [104, 371] on input "20" at bounding box center [120, 373] width 67 height 17
type input "23"
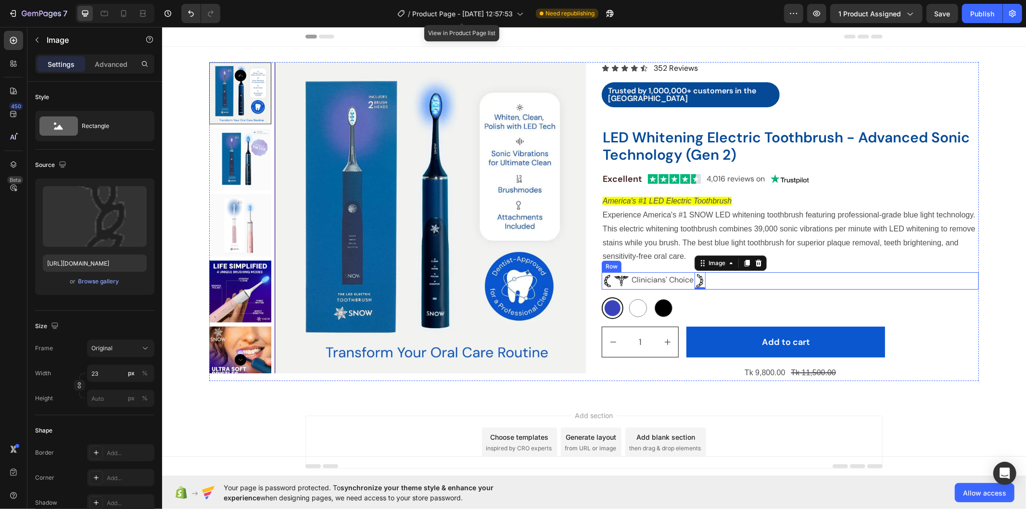
click at [719, 286] on div "Image Clinicians' Choice Text Block Image 0 Row" at bounding box center [789, 280] width 377 height 17
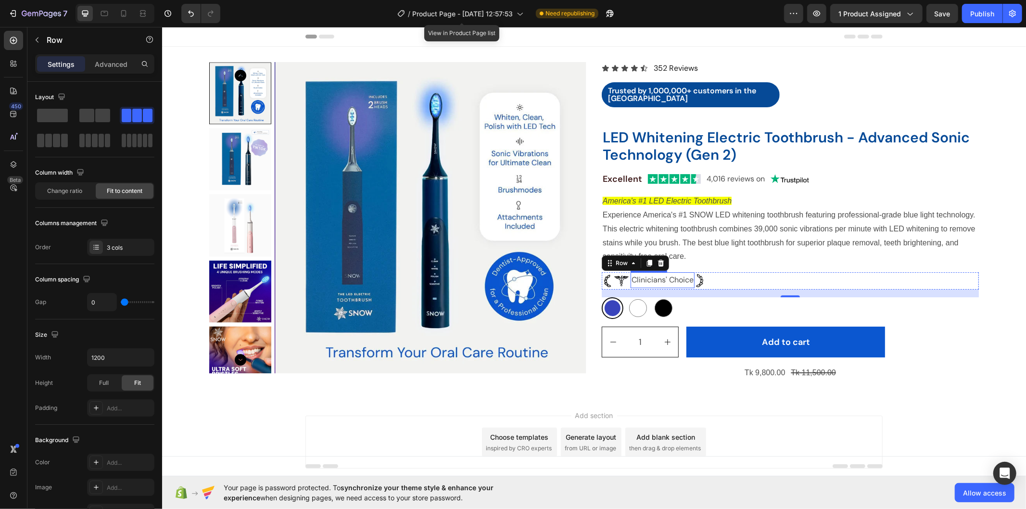
click at [663, 279] on p "Clinicians' Choice" at bounding box center [662, 280] width 62 height 14
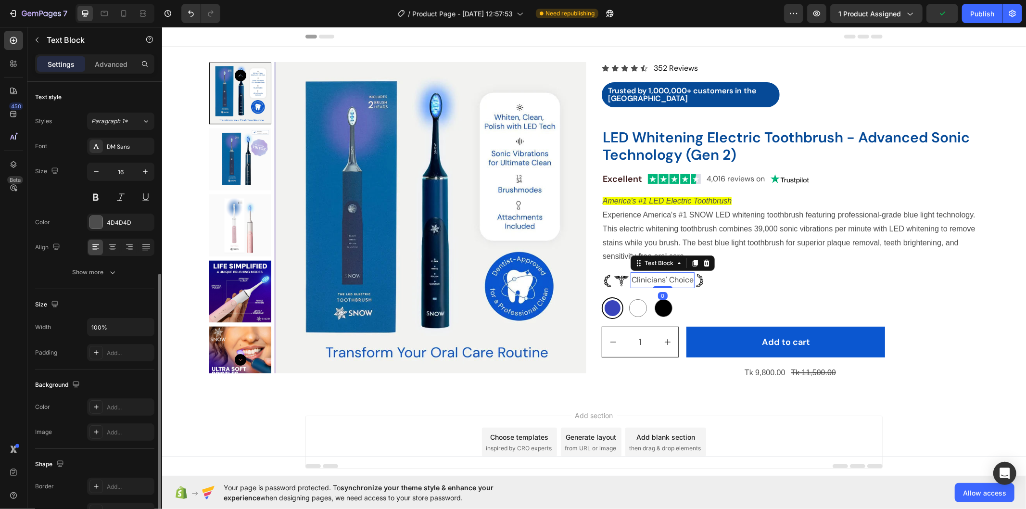
scroll to position [107, 0]
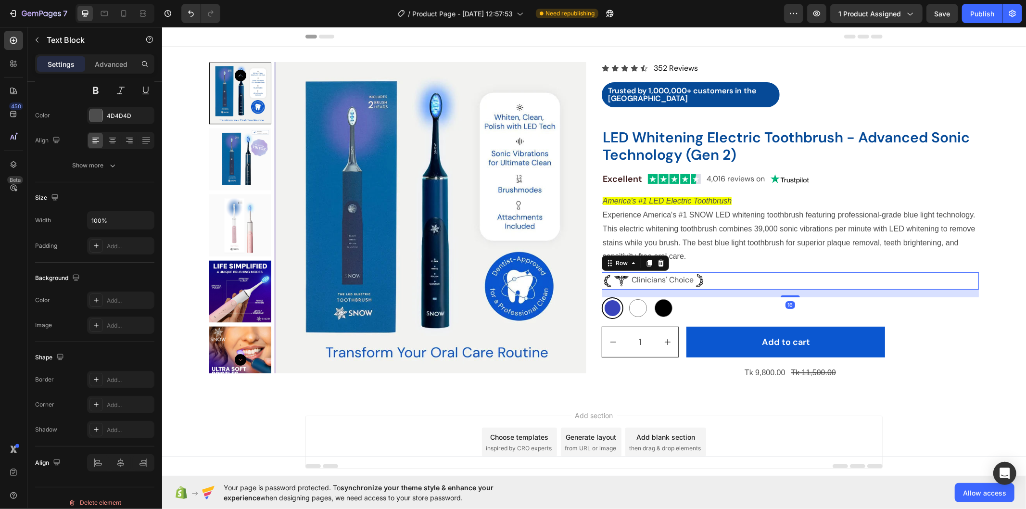
click at [725, 275] on div "Image Clinicians' Choice Text Block Image Row 16" at bounding box center [789, 280] width 377 height 17
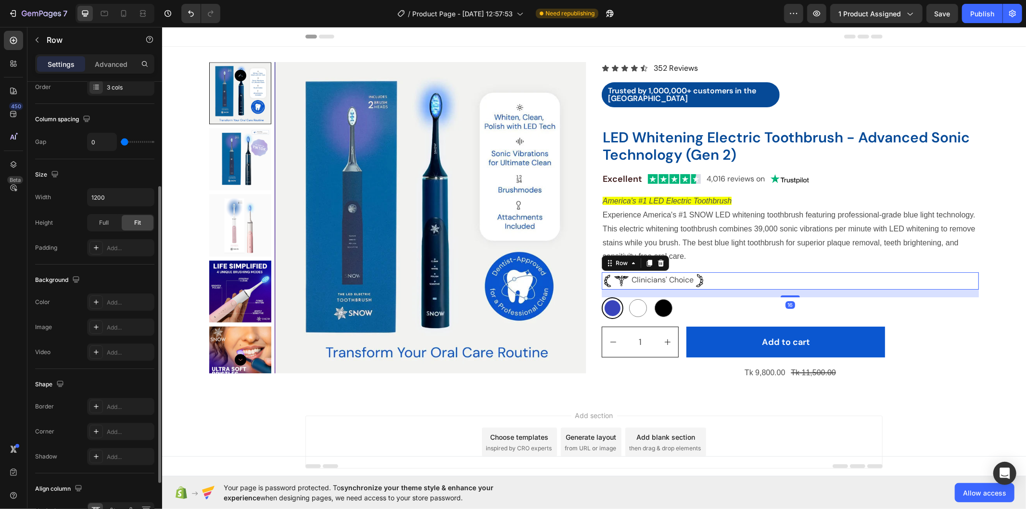
scroll to position [242, 0]
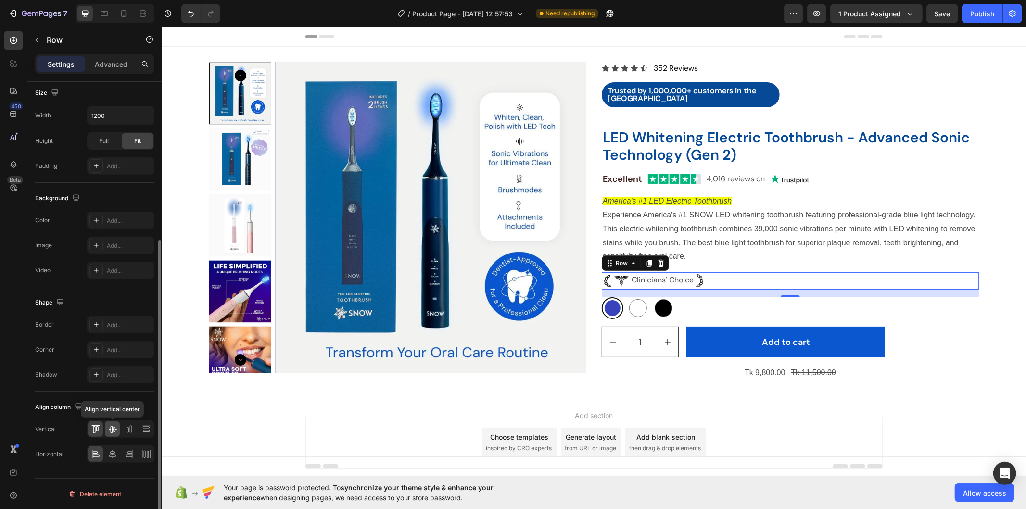
click at [113, 429] on icon at bounding box center [113, 429] width 8 height 7
click at [110, 455] on icon at bounding box center [113, 454] width 10 height 10
click at [98, 451] on icon at bounding box center [96, 454] width 10 height 10
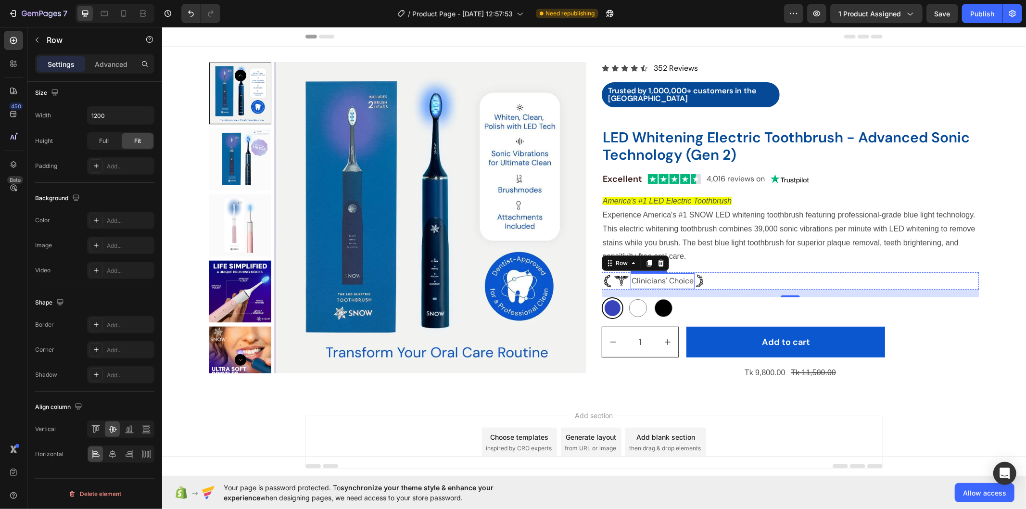
click at [672, 276] on p "Clinicians' Choice" at bounding box center [662, 281] width 62 height 14
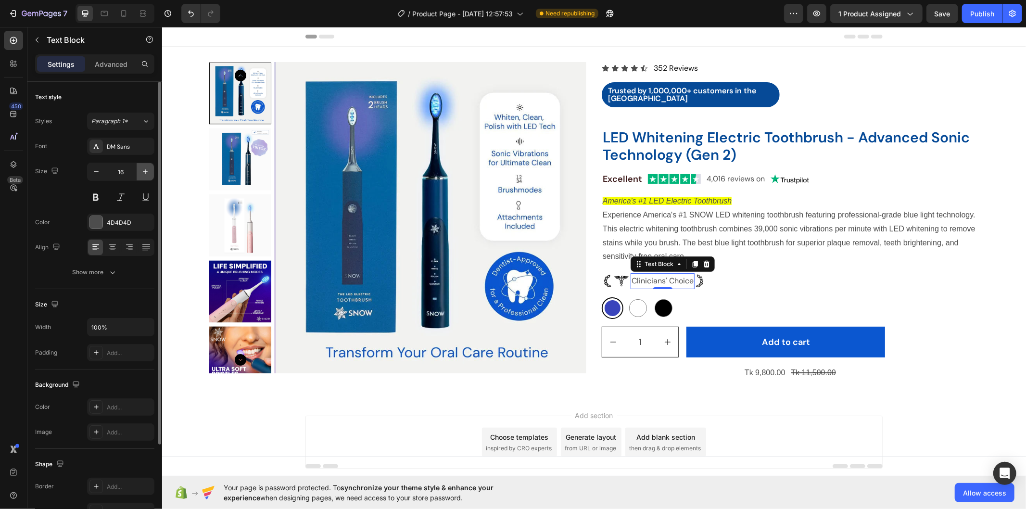
click at [151, 170] on button "button" at bounding box center [145, 171] width 17 height 17
type input "18"
click at [109, 222] on div "4D4D4D" at bounding box center [121, 222] width 28 height 9
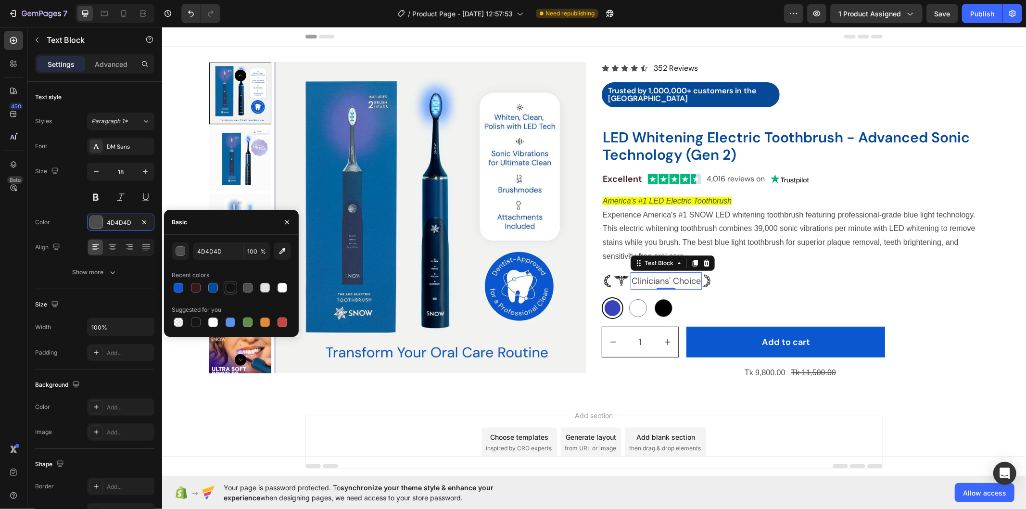
click at [228, 289] on div at bounding box center [231, 288] width 10 height 10
type input "121212"
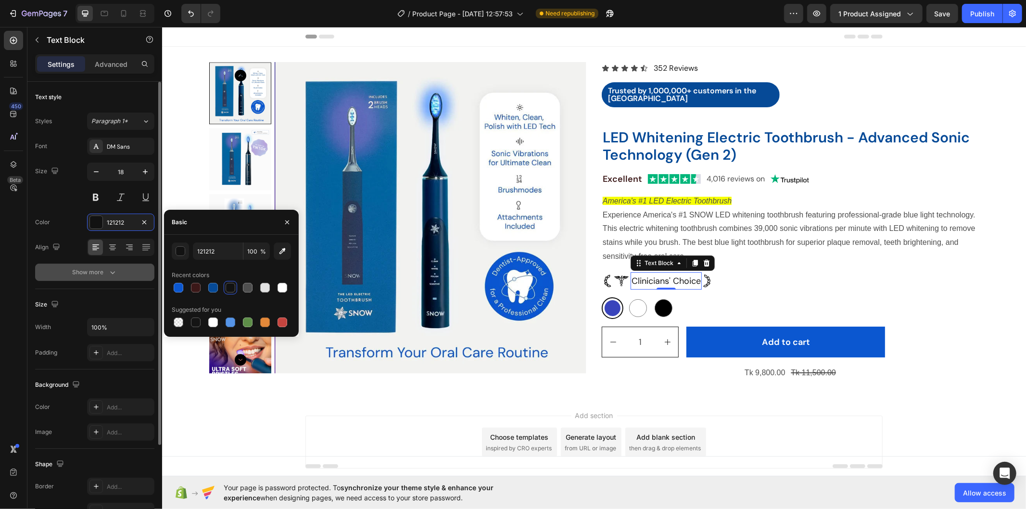
click at [101, 272] on div "Show more" at bounding box center [95, 272] width 45 height 10
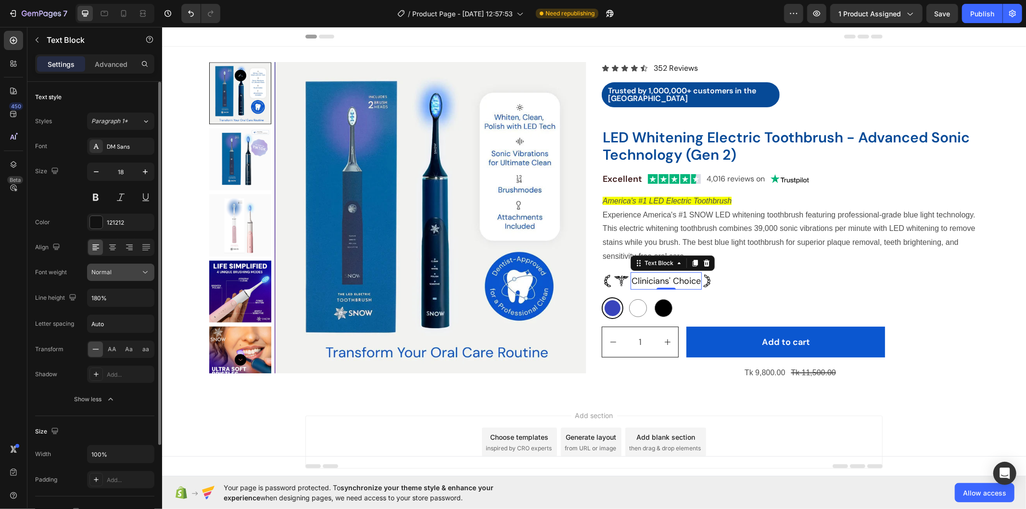
click at [133, 271] on div "Normal" at bounding box center [115, 272] width 49 height 9
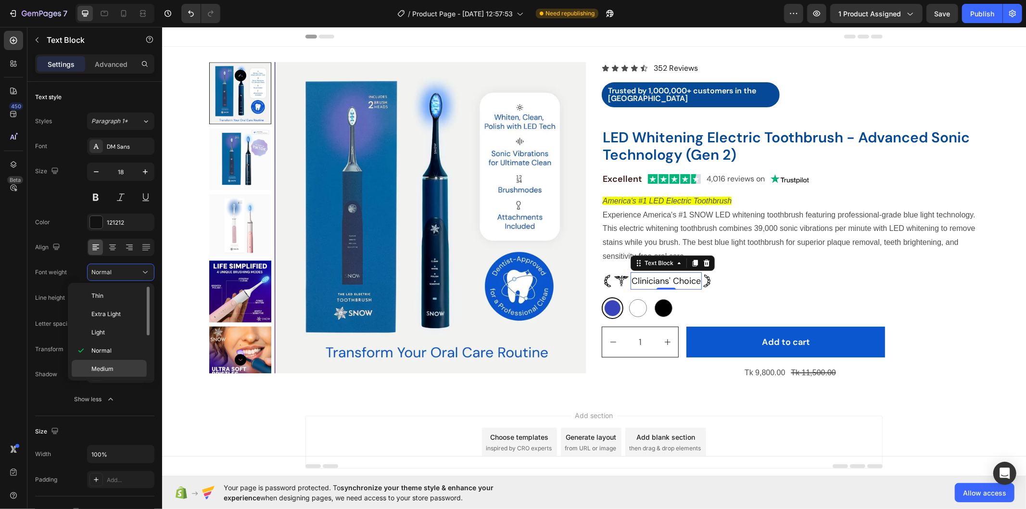
click at [119, 365] on p "Medium" at bounding box center [116, 369] width 51 height 9
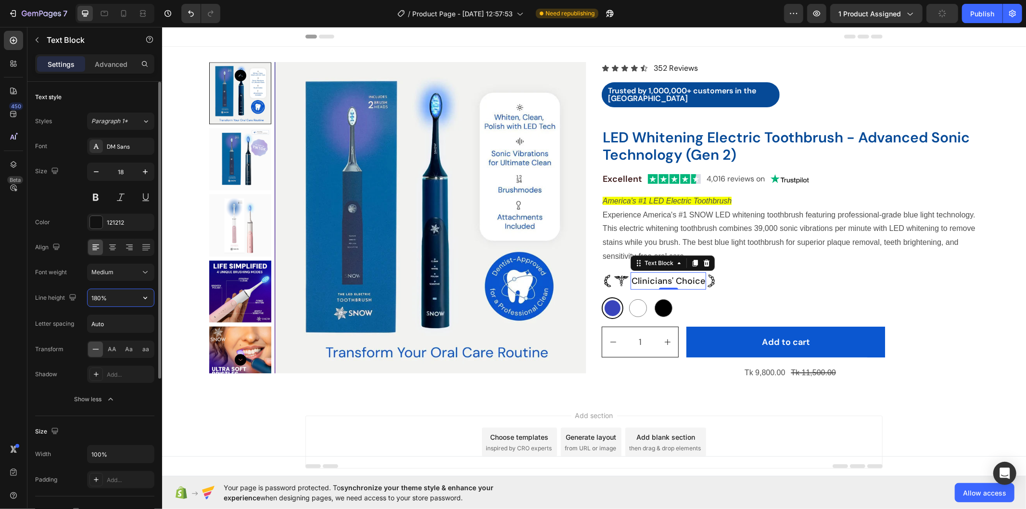
click at [126, 295] on input "180%" at bounding box center [121, 297] width 66 height 17
click at [113, 299] on input "180%" at bounding box center [121, 297] width 66 height 17
click at [95, 294] on input "180%" at bounding box center [121, 297] width 66 height 17
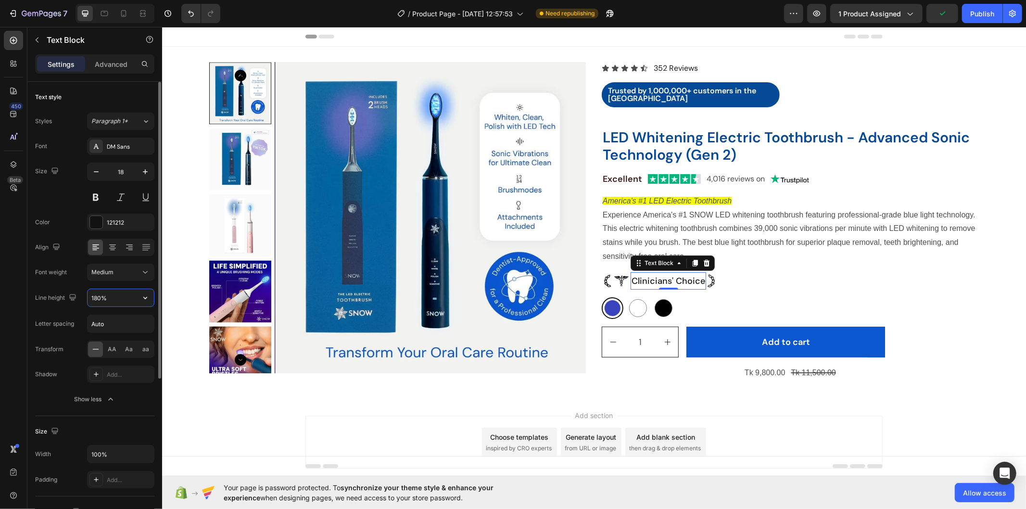
click at [98, 295] on input "180%" at bounding box center [121, 297] width 66 height 17
click at [99, 295] on input "180%" at bounding box center [121, 297] width 66 height 17
click at [143, 294] on icon "button" at bounding box center [145, 298] width 10 height 10
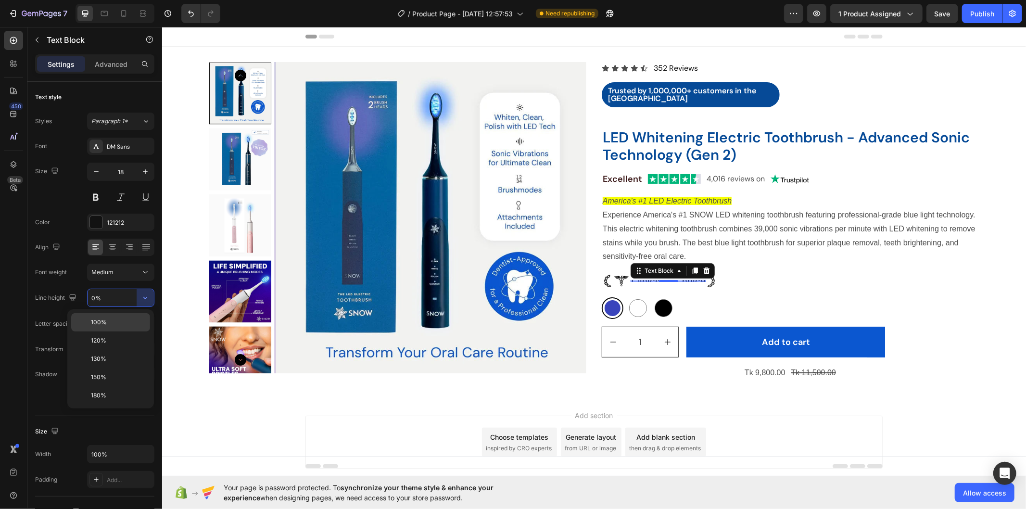
click at [139, 320] on p "100%" at bounding box center [118, 322] width 55 height 9
type input "100%"
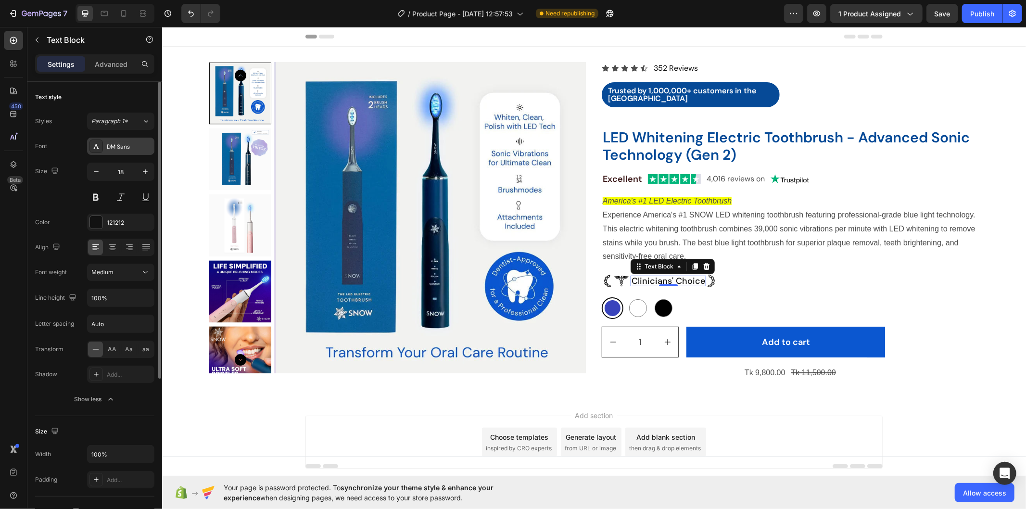
click at [124, 145] on div "DM Sans" at bounding box center [129, 146] width 45 height 9
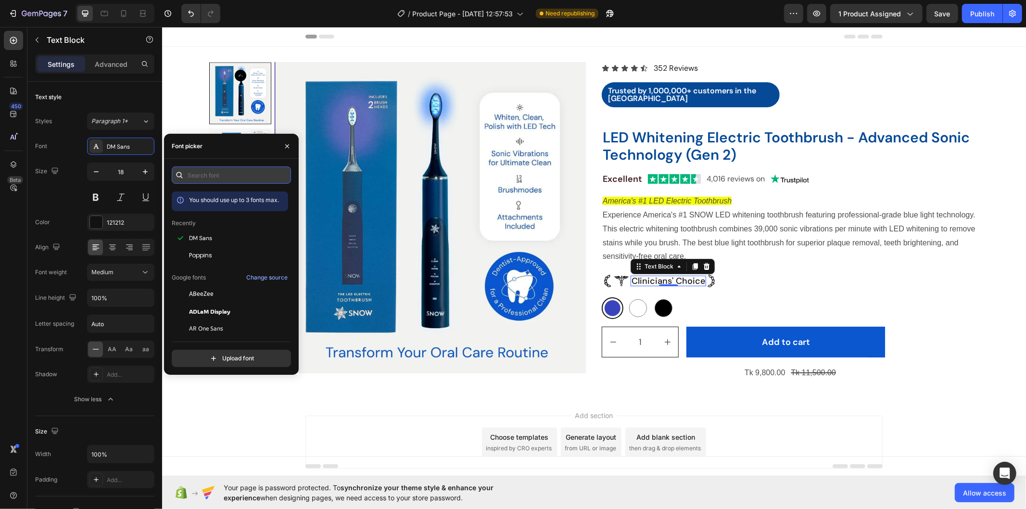
click at [231, 175] on input "text" at bounding box center [231, 174] width 119 height 17
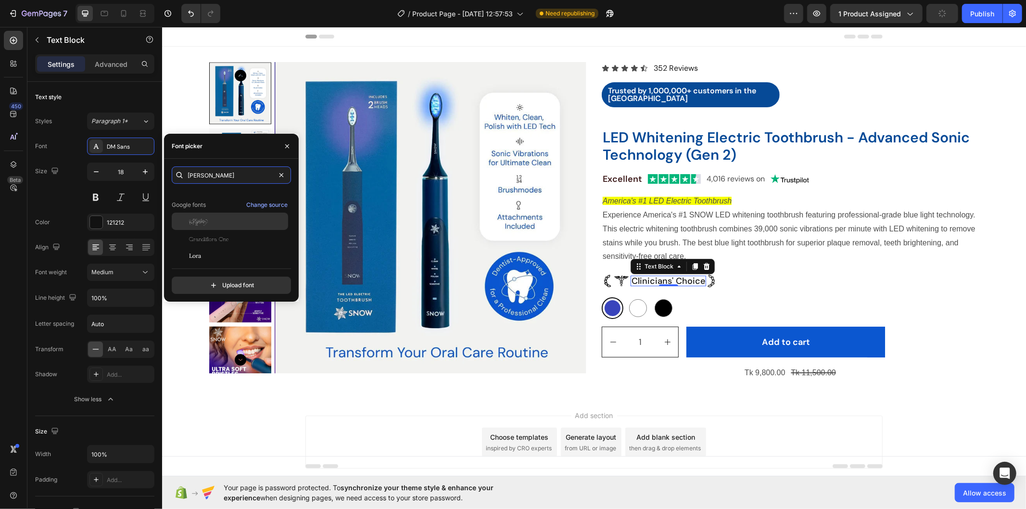
scroll to position [23, 0]
type input "lora"
click at [217, 248] on div "Lora" at bounding box center [237, 252] width 97 height 9
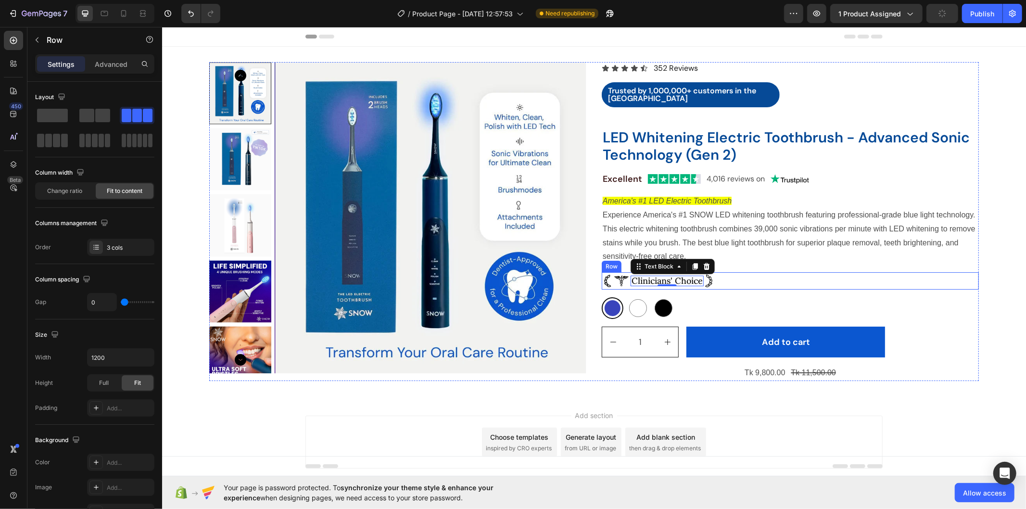
click at [810, 285] on div "Image Clinicians' Choice Text Block 0 Image Row" at bounding box center [789, 280] width 377 height 17
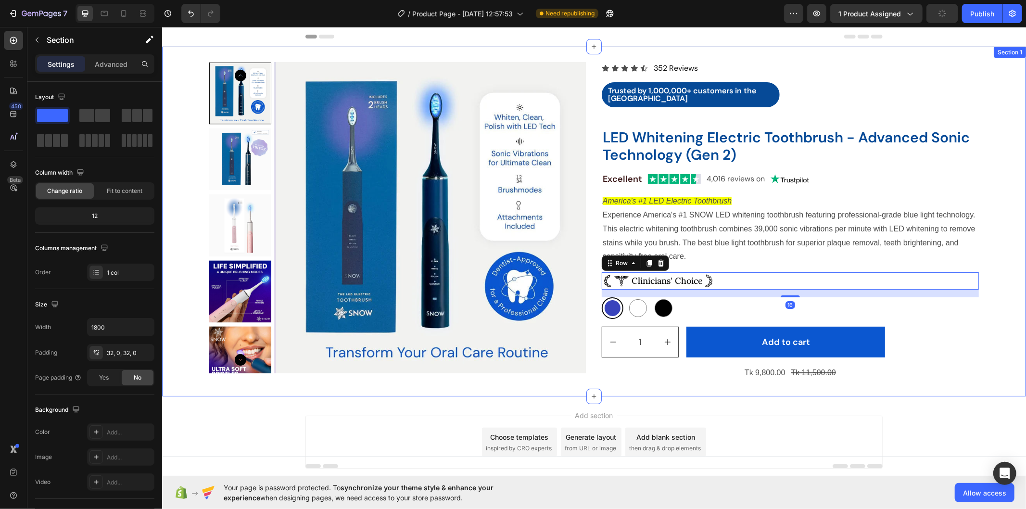
click at [975, 325] on div "Product Images Icon Icon Icon Icon Icon Icon List 352 Reviews Text Block Row Tr…" at bounding box center [594, 221] width 864 height 319
click at [715, 276] on div "Image Clinicians' Choice Text Block Image Row 16" at bounding box center [789, 280] width 377 height 17
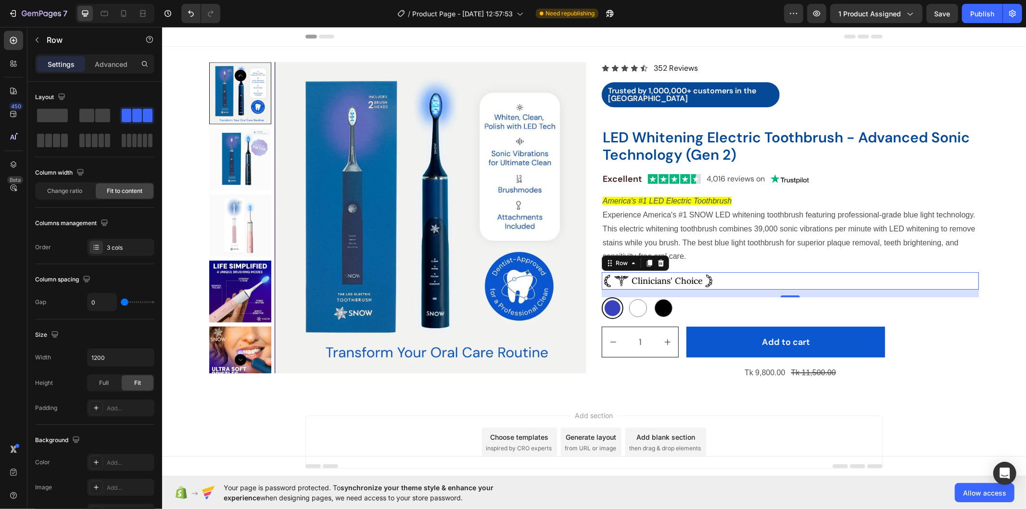
click at [751, 292] on div "16" at bounding box center [789, 293] width 377 height 8
click at [999, 291] on div "Product Images Icon Icon Icon Icon Icon Icon List 352 Reviews Text Block Row Tr…" at bounding box center [594, 221] width 864 height 319
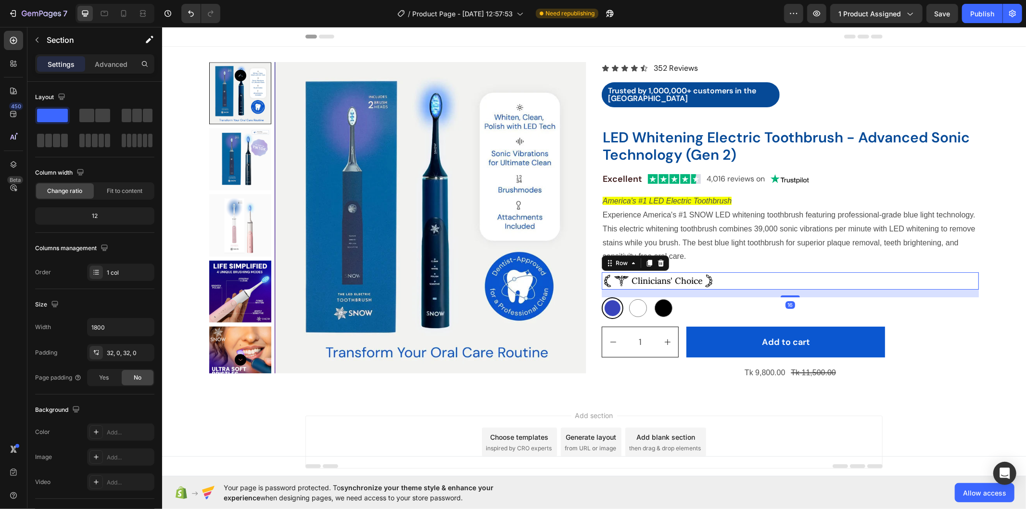
click at [723, 280] on div "Image Clinicians' Choice Text Block Image Row 16" at bounding box center [789, 280] width 377 height 17
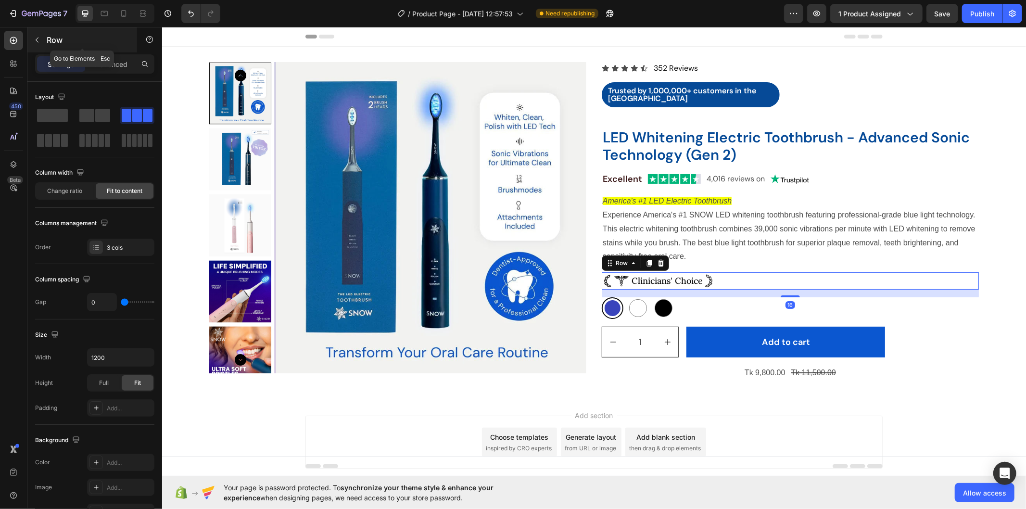
click at [35, 32] on button "button" at bounding box center [36, 39] width 15 height 15
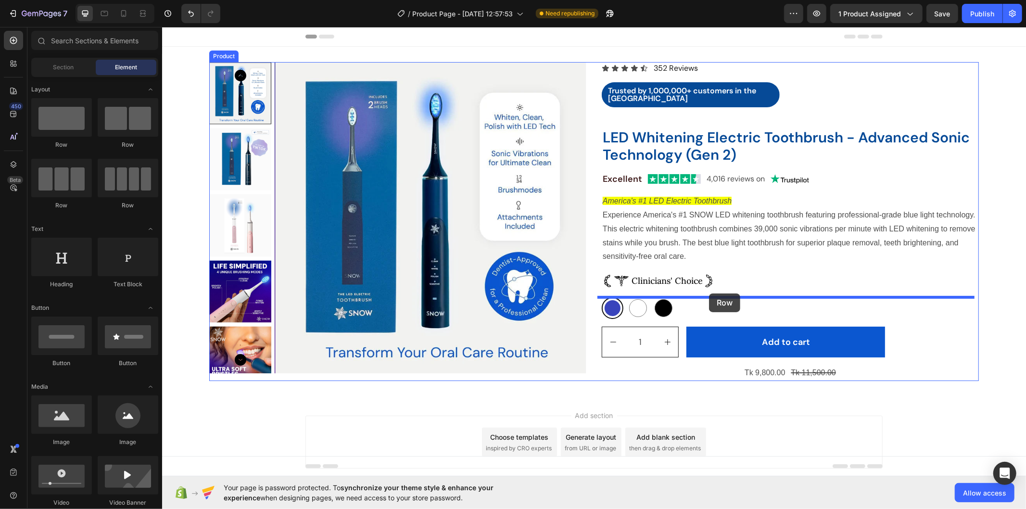
drag, startPoint x: 236, startPoint y: 149, endPoint x: 709, endPoint y: 293, distance: 494.2
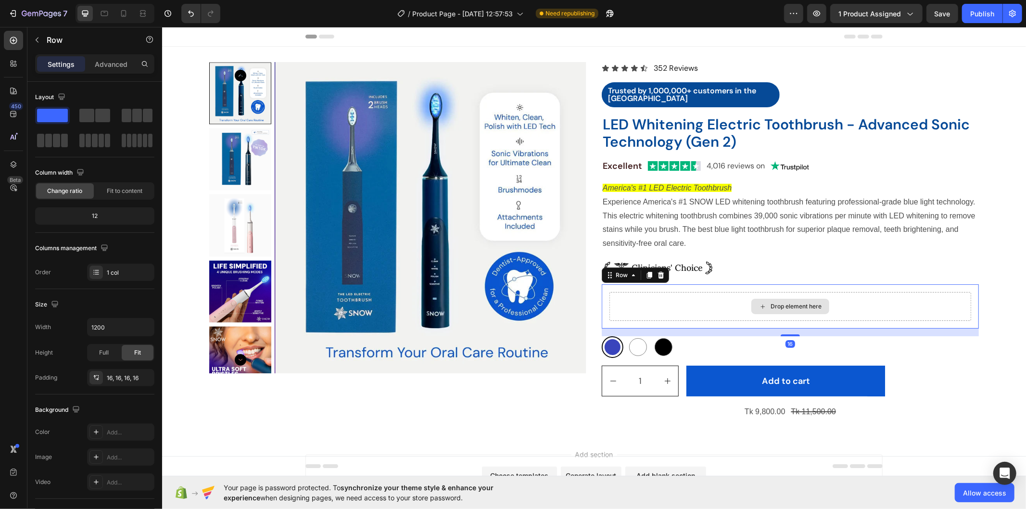
click at [809, 302] on div "Drop element here" at bounding box center [795, 306] width 51 height 8
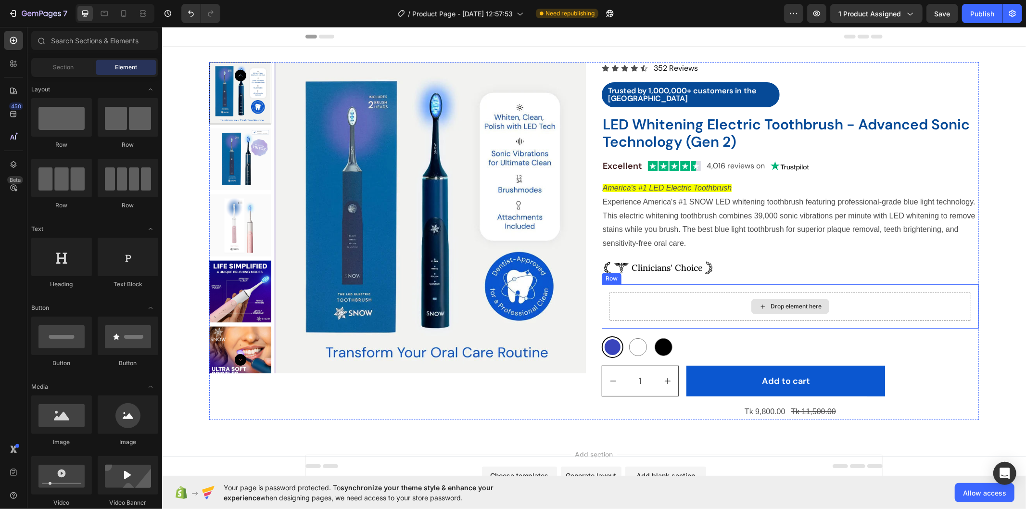
click at [665, 291] on div "Drop element here" at bounding box center [790, 305] width 362 height 29
click at [798, 298] on div "Drop element here" at bounding box center [790, 305] width 78 height 15
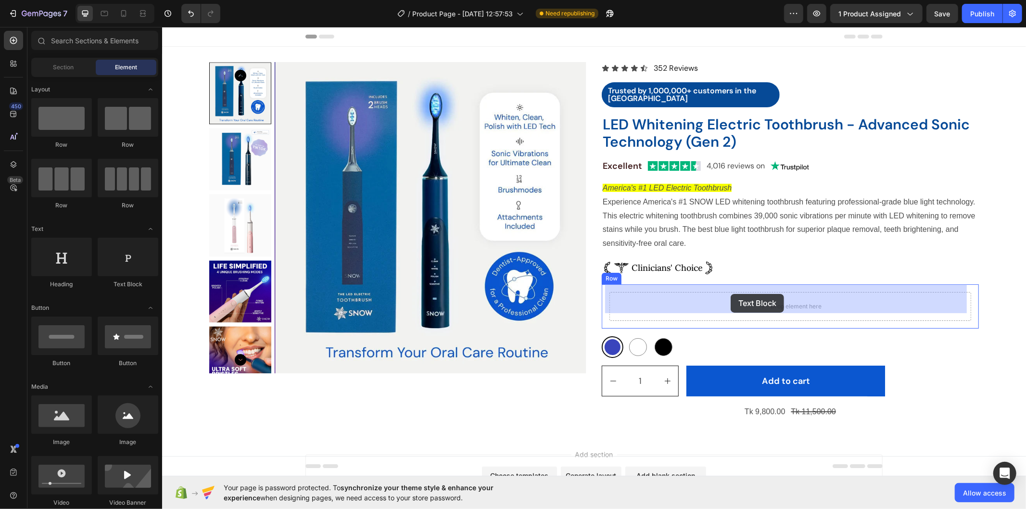
drag, startPoint x: 373, startPoint y: 280, endPoint x: 730, endPoint y: 293, distance: 357.6
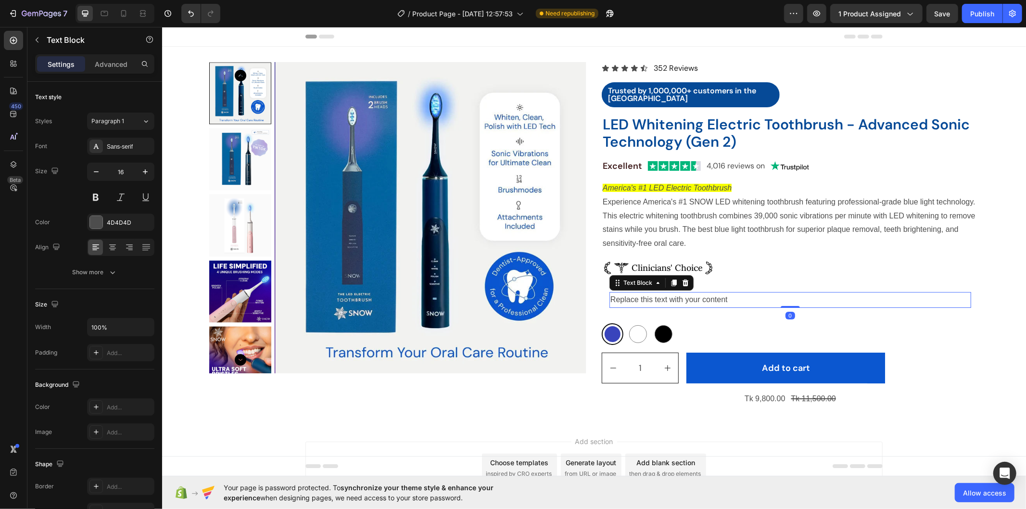
click at [672, 291] on div "Replace this text with your content" at bounding box center [790, 299] width 362 height 16
click at [672, 292] on p "Replace this text with your content" at bounding box center [790, 299] width 360 height 14
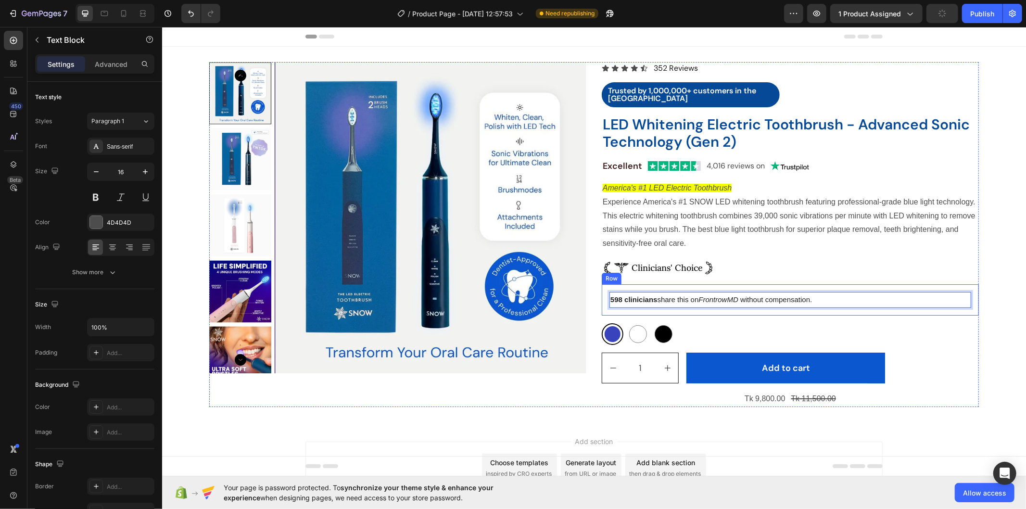
click at [619, 284] on div "598 clinicians share this on FrontrowMD without compensation. Text Block 0 Row" at bounding box center [789, 299] width 377 height 31
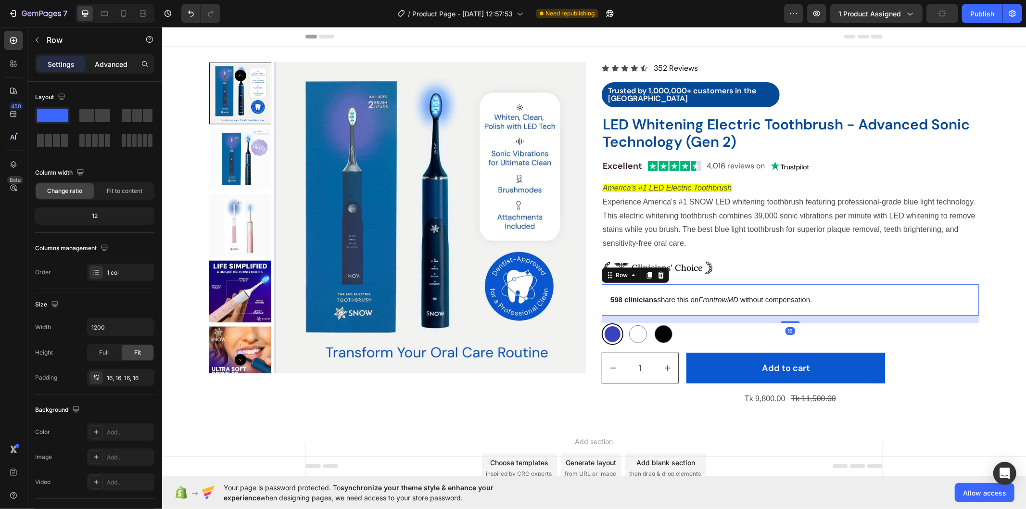
click at [99, 63] on p "Advanced" at bounding box center [111, 64] width 33 height 10
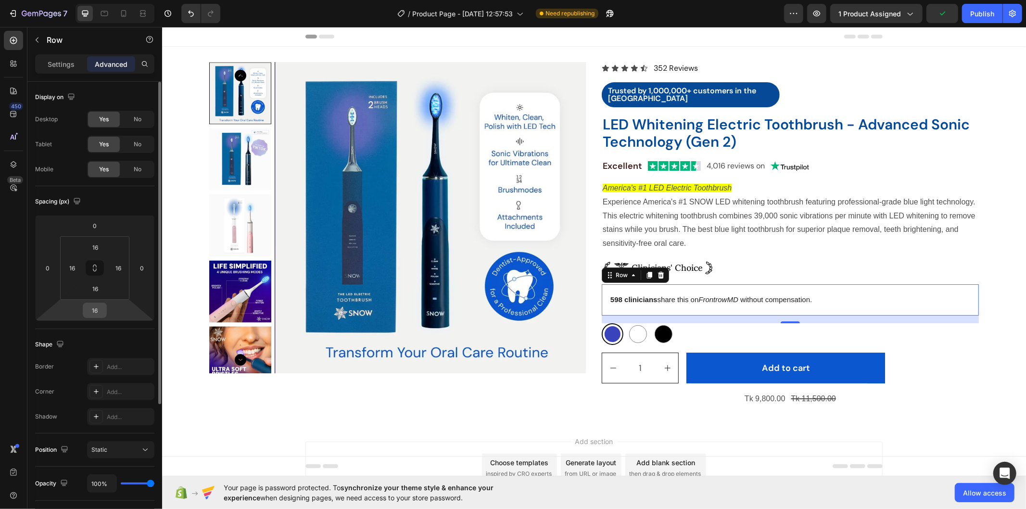
click at [94, 308] on input "16" at bounding box center [94, 310] width 19 height 14
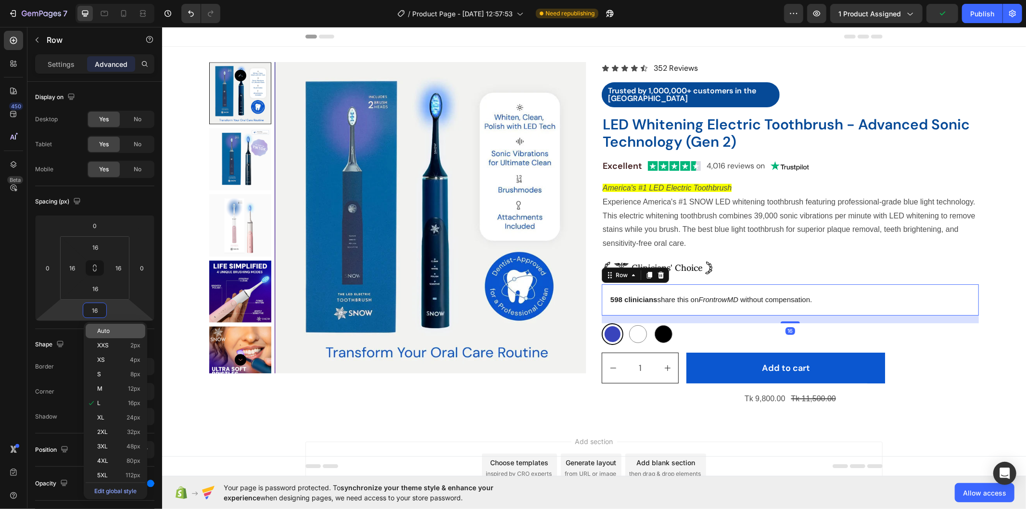
click at [113, 329] on p "Auto" at bounding box center [118, 331] width 43 height 7
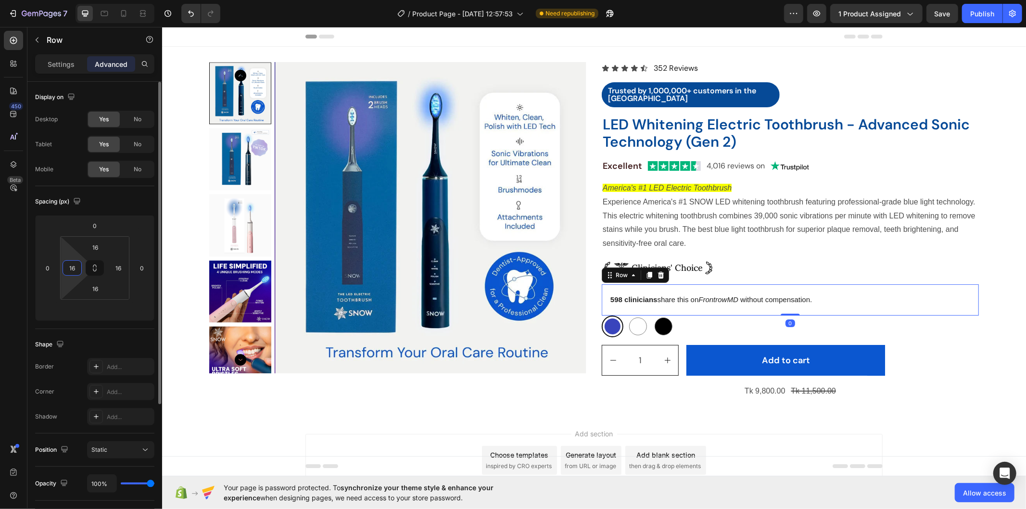
click at [72, 266] on input "16" at bounding box center [72, 268] width 14 height 14
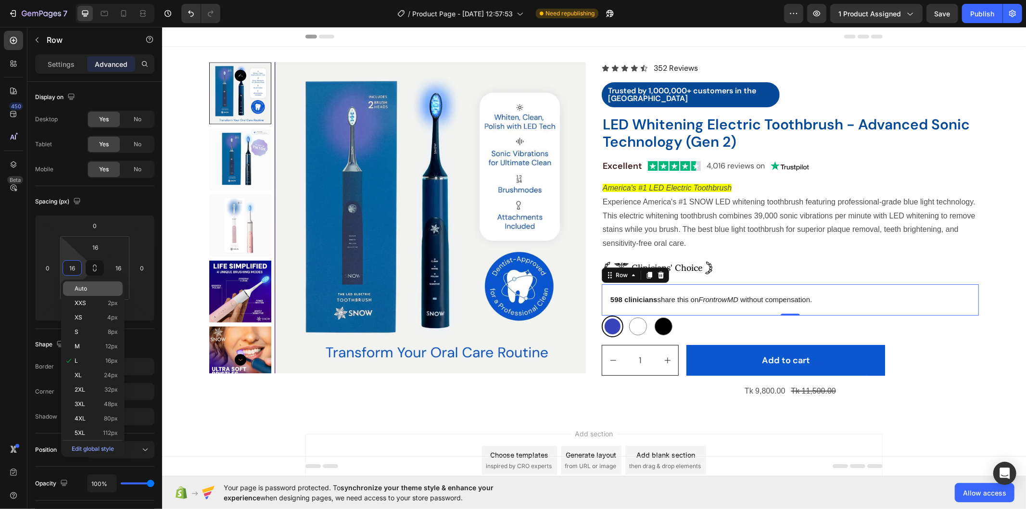
click at [100, 291] on p "Auto" at bounding box center [96, 288] width 43 height 7
type input "Auto"
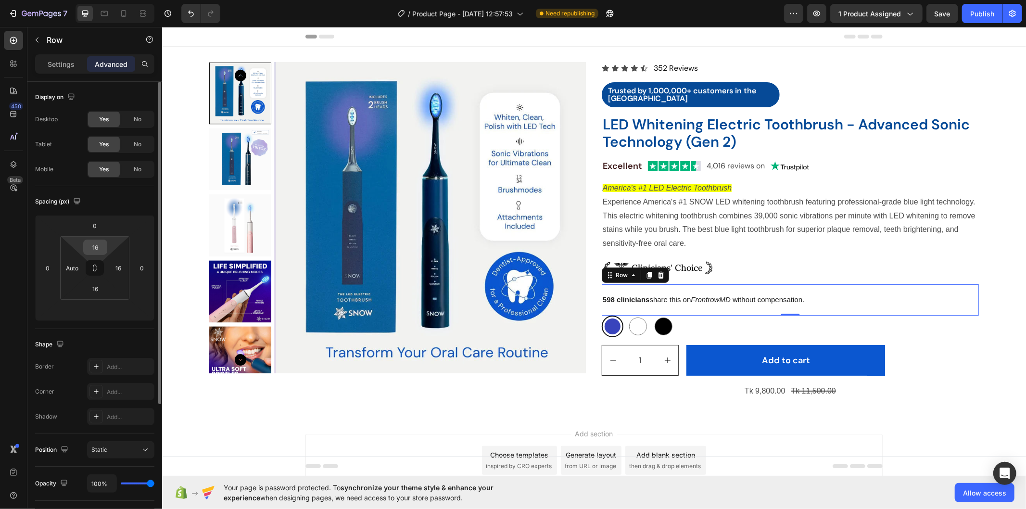
click at [95, 246] on input "16" at bounding box center [95, 247] width 19 height 14
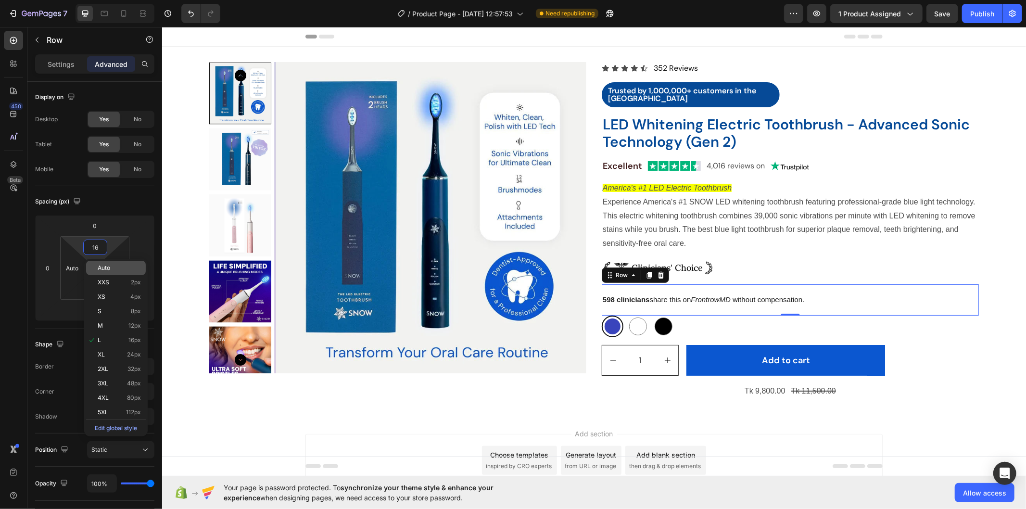
click at [112, 266] on p "Auto" at bounding box center [119, 268] width 43 height 7
type input "Auto"
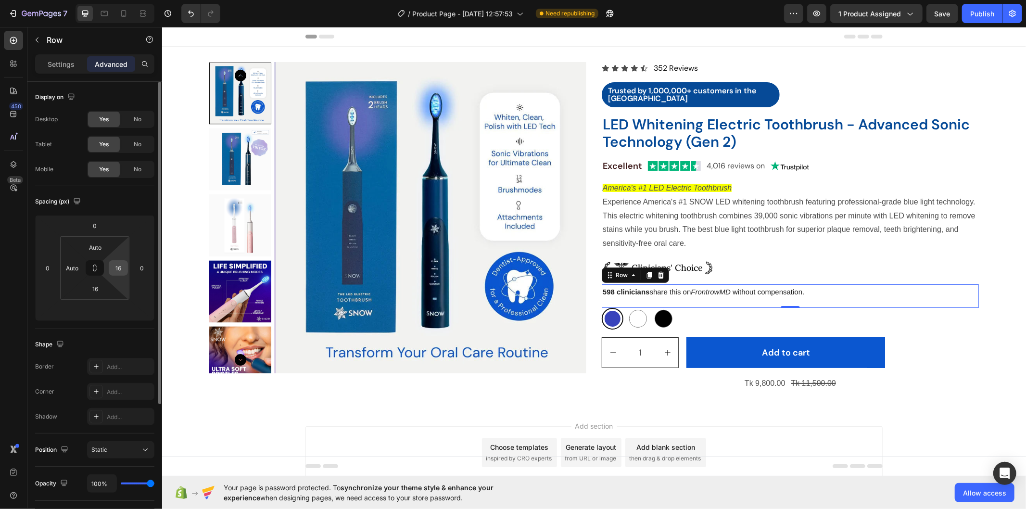
click at [117, 265] on input "16" at bounding box center [118, 268] width 14 height 14
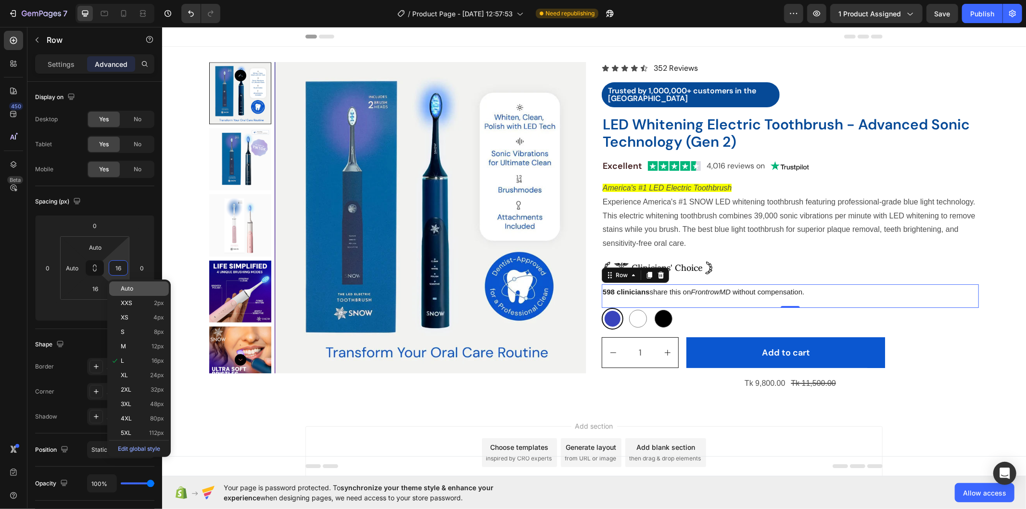
click at [128, 290] on span "Auto" at bounding box center [127, 288] width 13 height 7
type input "Auto"
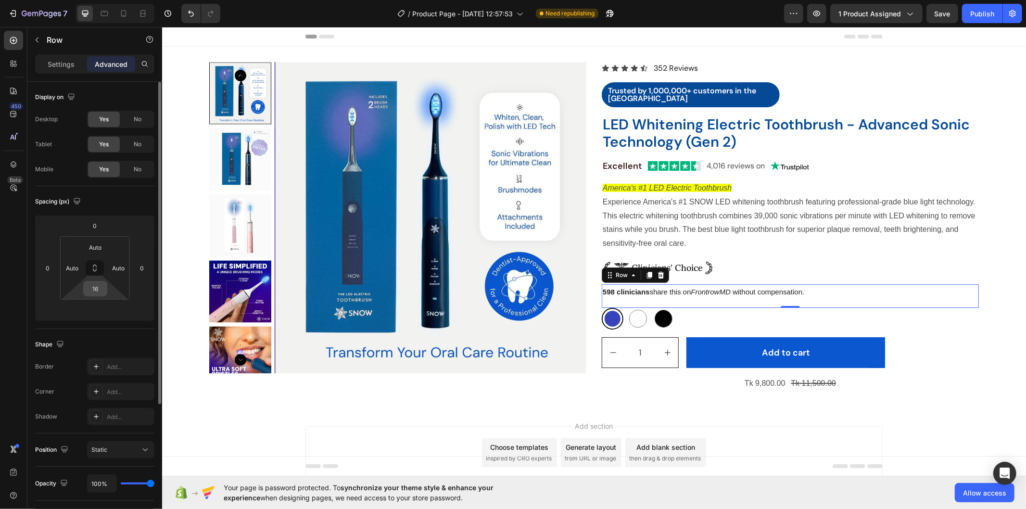
click at [95, 289] on input "16" at bounding box center [95, 288] width 19 height 14
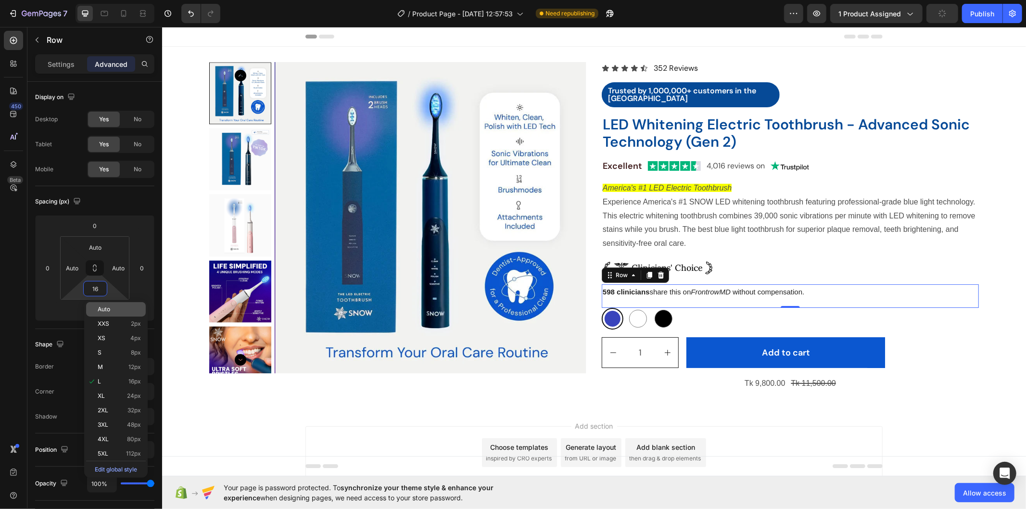
click at [99, 308] on span "Auto" at bounding box center [104, 309] width 13 height 7
type input "Auto"
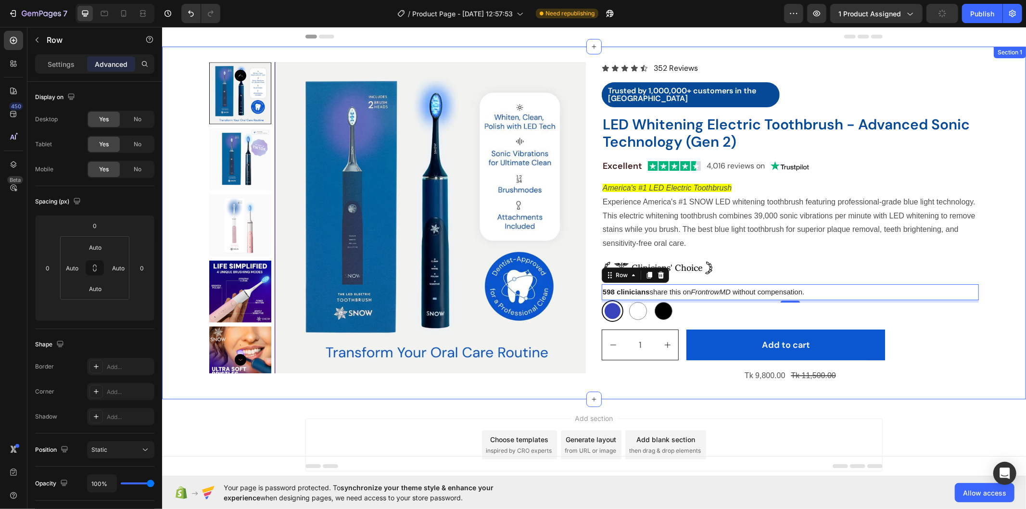
click at [996, 293] on div "Product Images Icon Icon Icon Icon Icon Icon List 352 Reviews Text Block Row Tr…" at bounding box center [594, 223] width 864 height 322
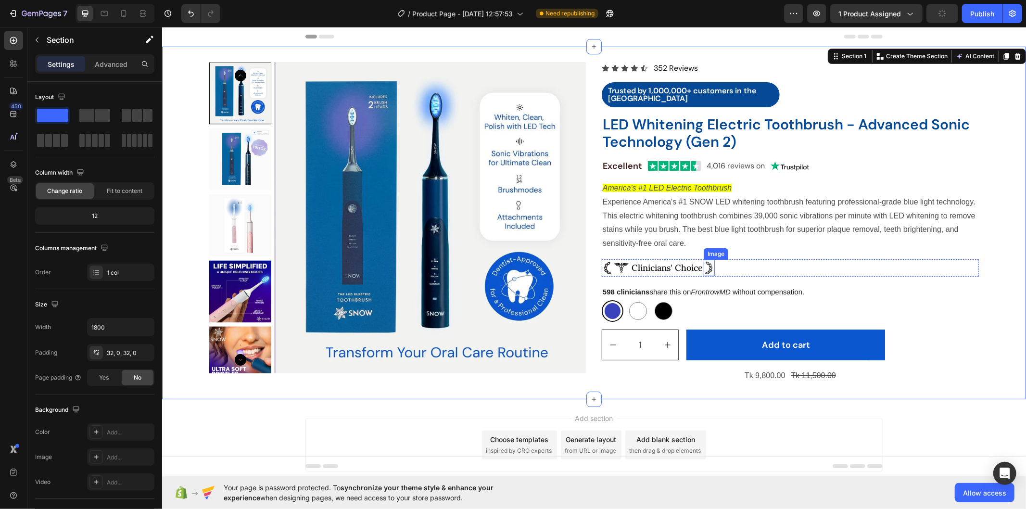
click at [704, 265] on img at bounding box center [708, 267] width 11 height 17
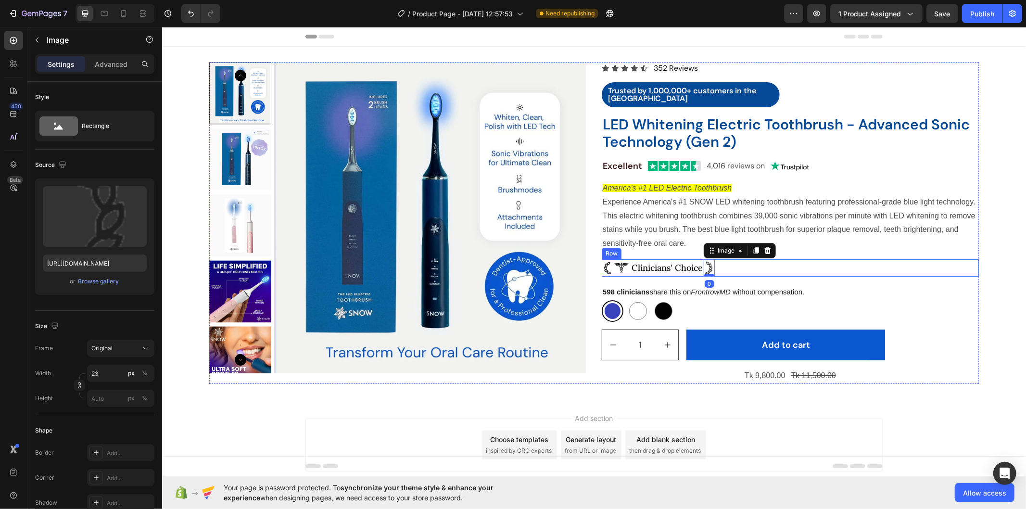
click at [730, 266] on div "Image Clinicians' Choice Text Block Image 0 Row" at bounding box center [789, 267] width 377 height 17
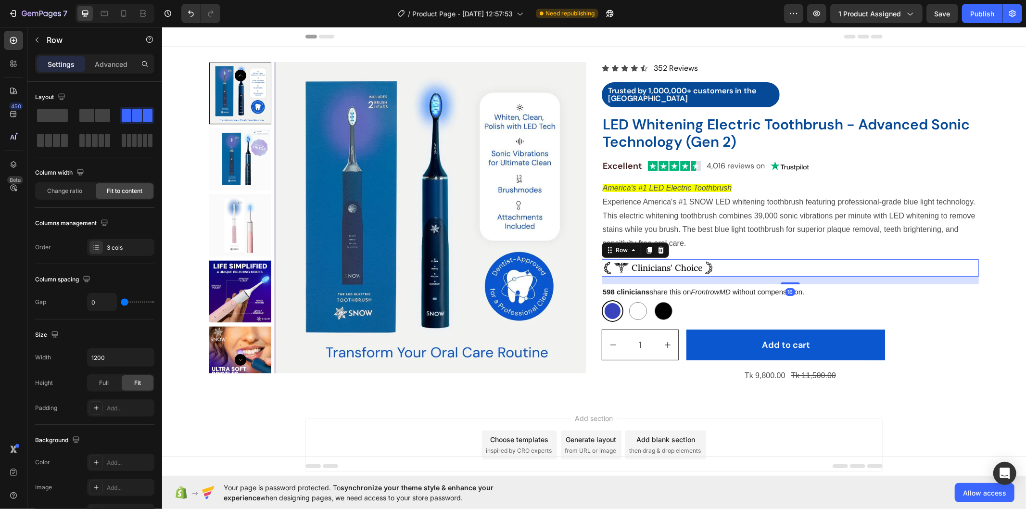
click at [730, 266] on div "Image Clinicians' Choice Text Block Image Row 16" at bounding box center [789, 267] width 377 height 17
click at [113, 65] on p "Advanced" at bounding box center [111, 64] width 33 height 10
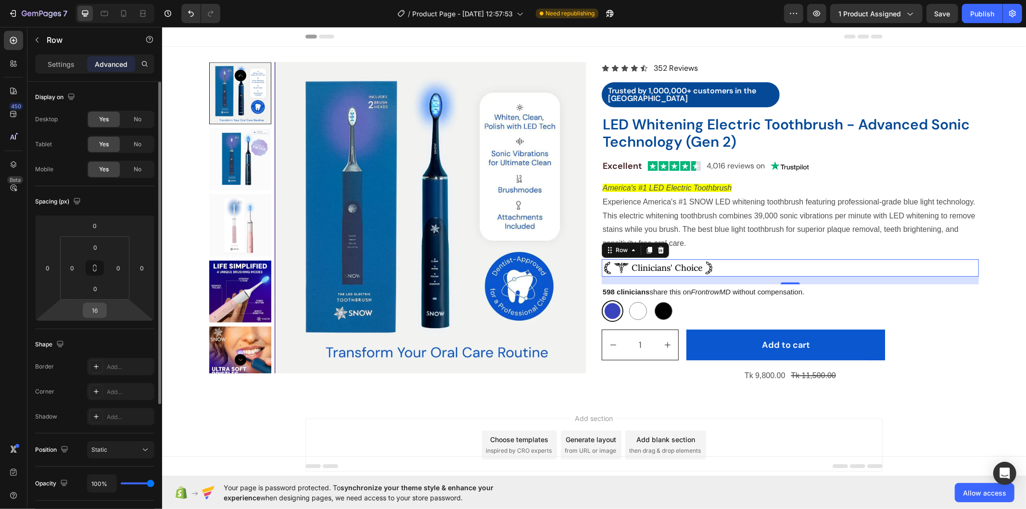
click at [100, 308] on input "16" at bounding box center [94, 310] width 19 height 14
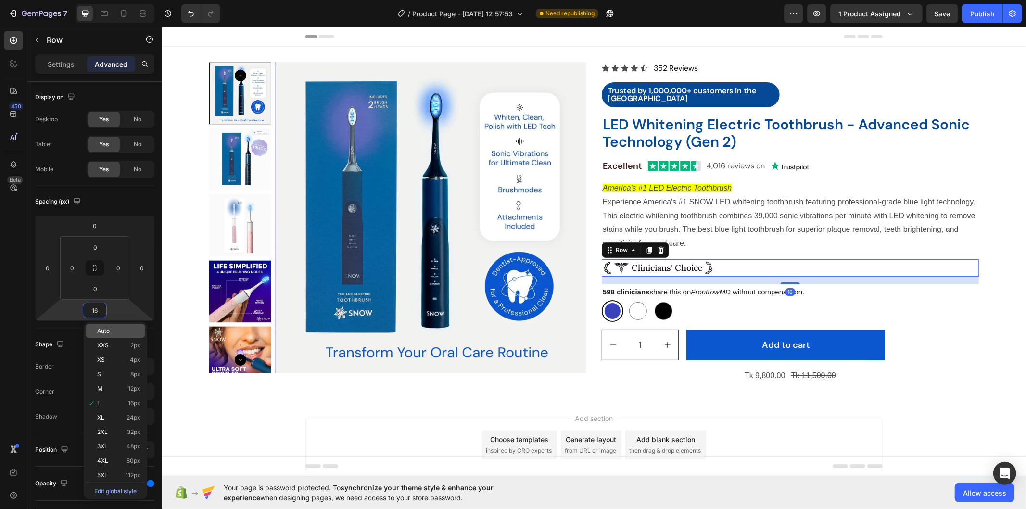
click at [116, 337] on div "Auto" at bounding box center [116, 331] width 60 height 14
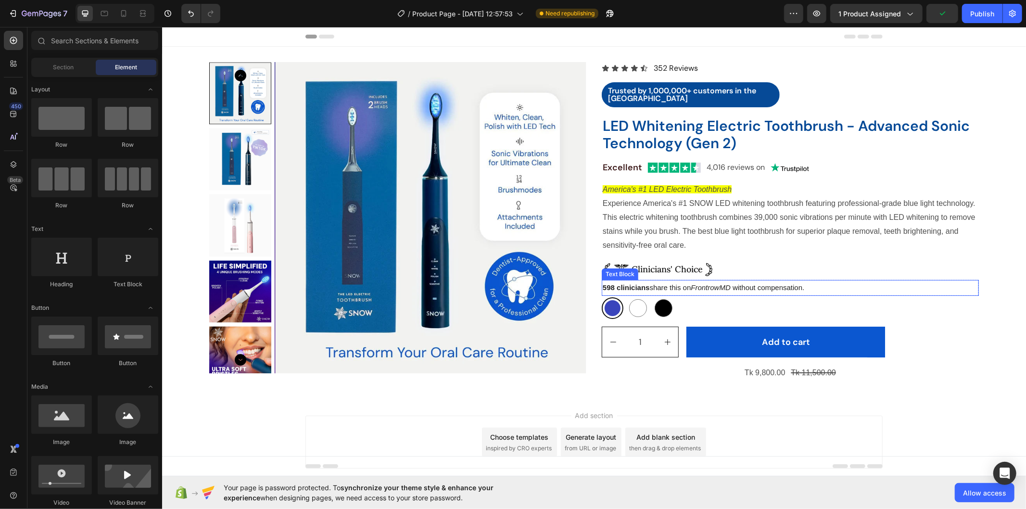
click at [696, 280] on p "598 clinicians share this on FrontrowMD without compensation." at bounding box center [789, 287] width 375 height 14
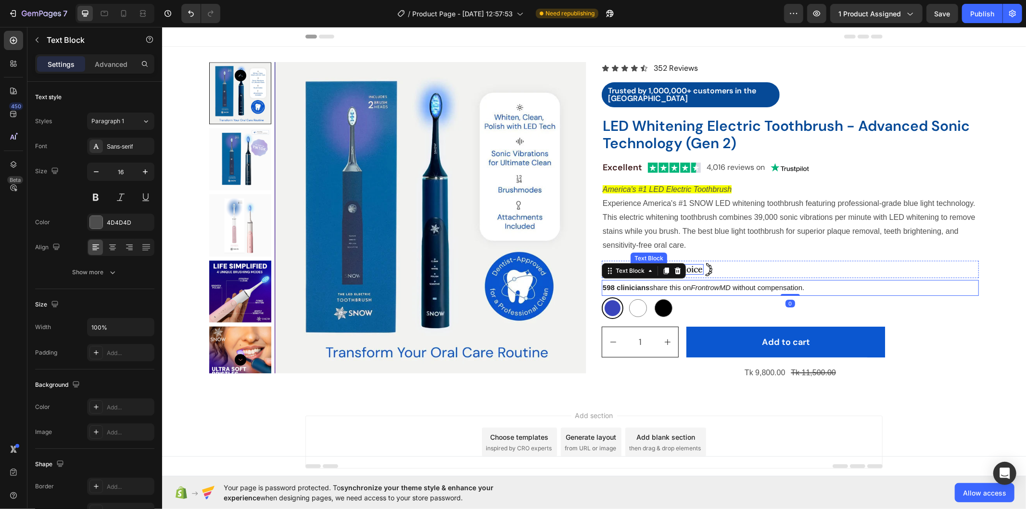
click at [694, 268] on p "Clinicians' Choice" at bounding box center [666, 269] width 71 height 9
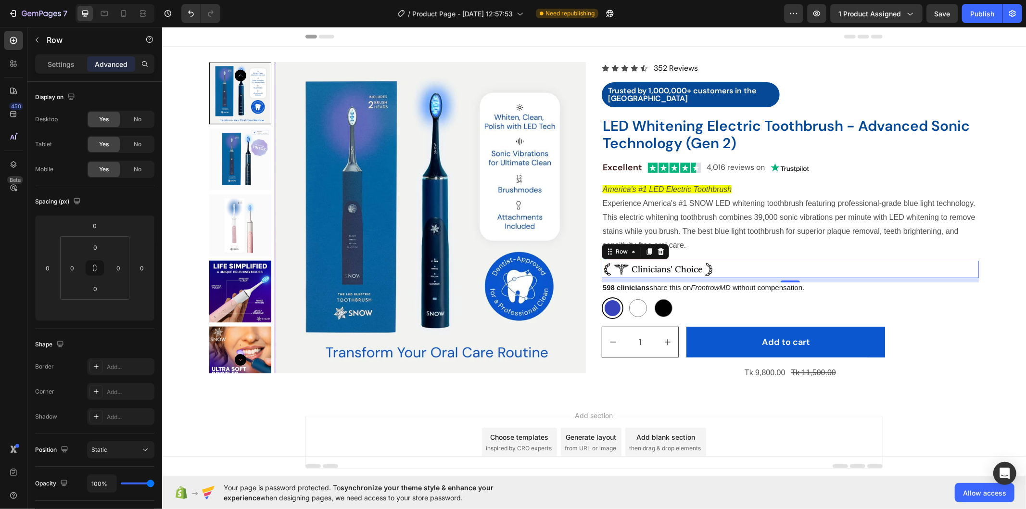
click at [748, 265] on div "Image Clinicians' Choice Text Block Image Row 0" at bounding box center [789, 268] width 377 height 17
click at [720, 283] on icon "FrontrowMD" at bounding box center [710, 287] width 40 height 8
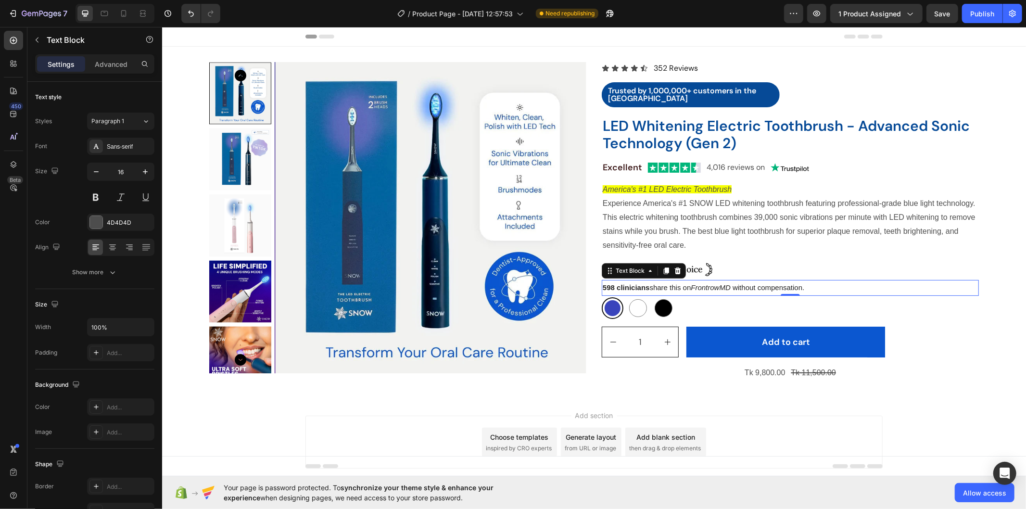
click at [1013, 320] on div "Product Images Icon Icon Icon Icon Icon Icon List 352 Reviews Text Block Row Tr…" at bounding box center [594, 221] width 864 height 319
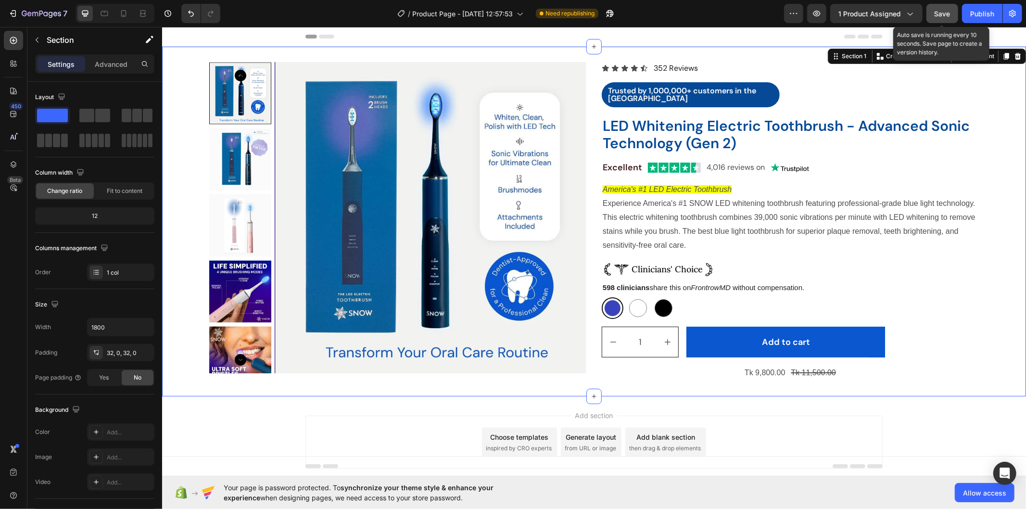
click at [939, 12] on span "Save" at bounding box center [943, 14] width 16 height 8
click at [974, 16] on div "Publish" at bounding box center [982, 14] width 24 height 10
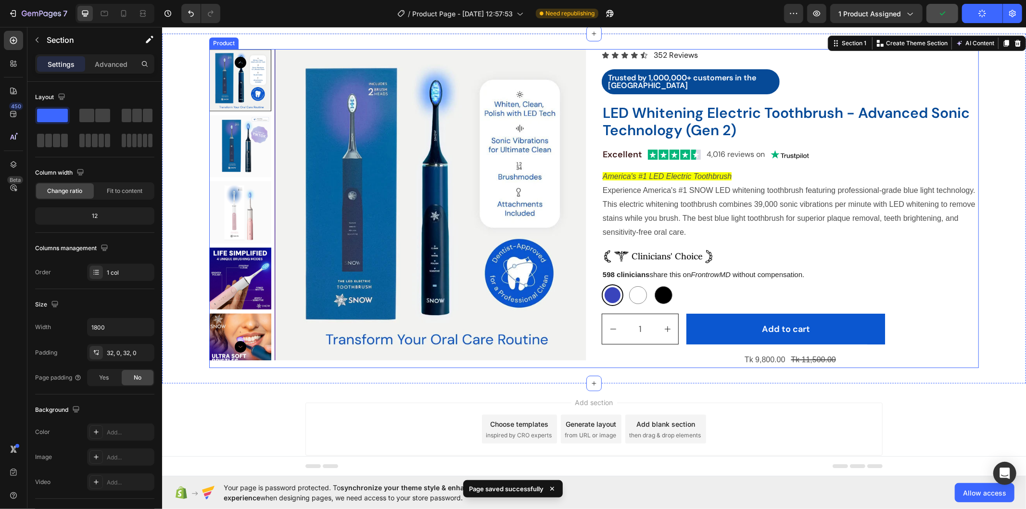
scroll to position [0, 0]
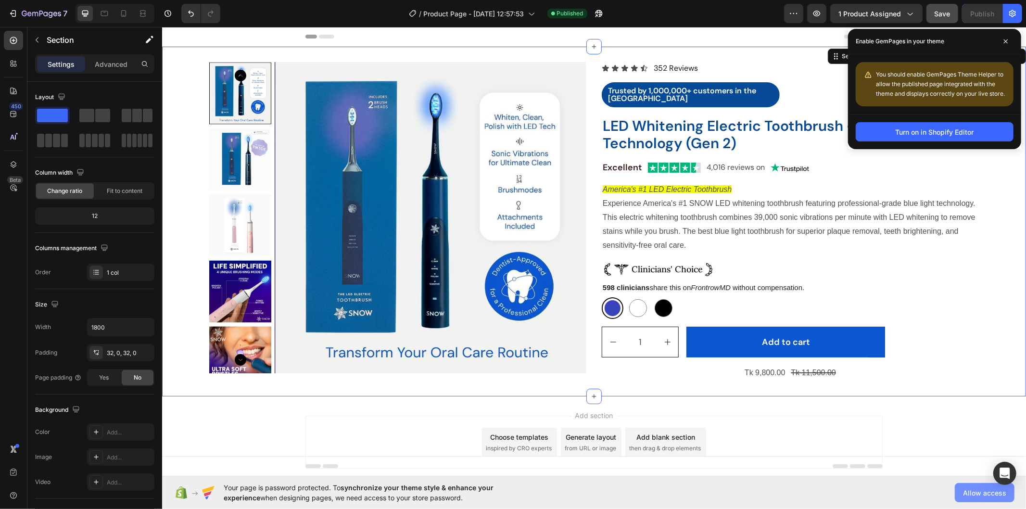
click at [989, 489] on span "Allow access" at bounding box center [984, 493] width 43 height 10
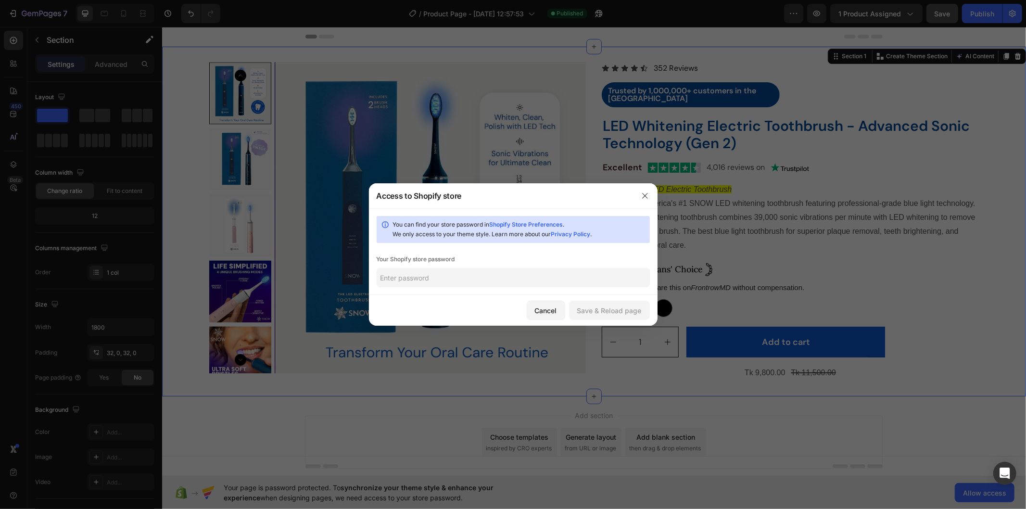
click at [499, 280] on input "text" at bounding box center [513, 277] width 273 height 19
type input "1234"
click at [598, 318] on button "Save & Reload page" at bounding box center [609, 310] width 81 height 19
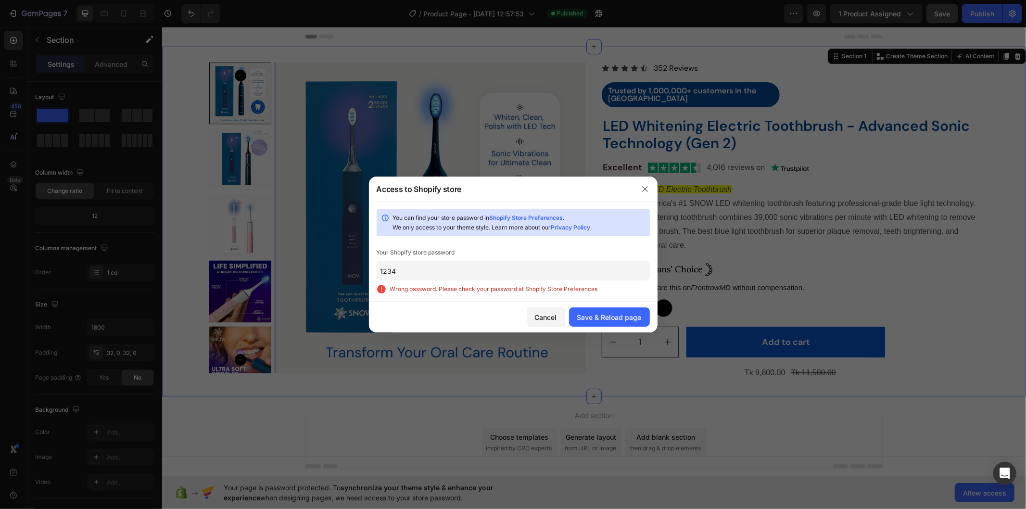
click at [486, 263] on input "1234" at bounding box center [513, 270] width 273 height 19
click at [590, 316] on div "Save & Reload page" at bounding box center [609, 317] width 64 height 10
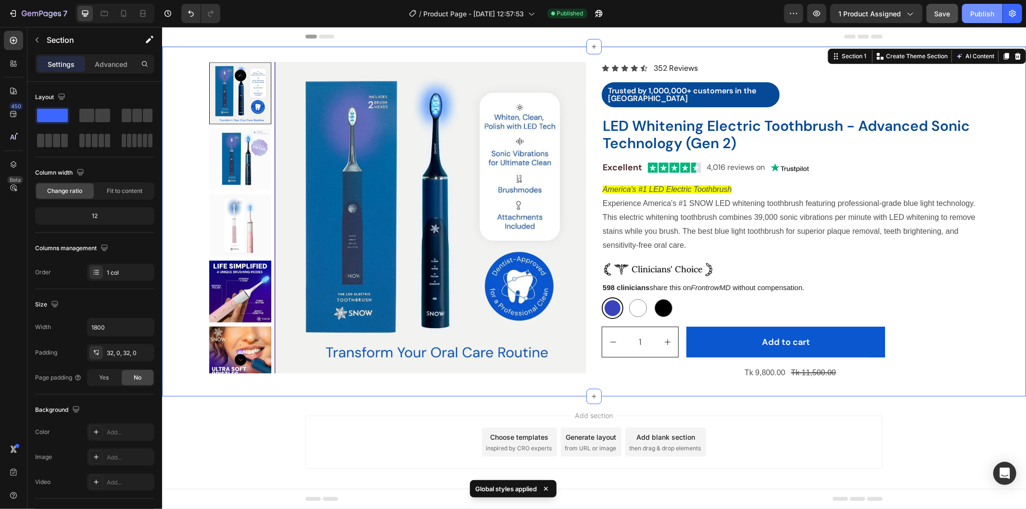
click at [980, 7] on button "Publish" at bounding box center [982, 13] width 40 height 19
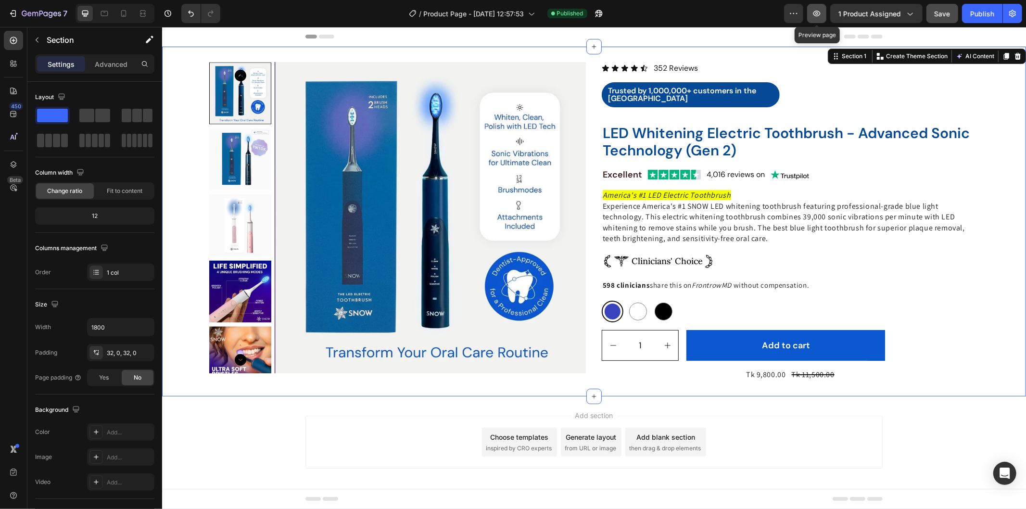
click at [820, 8] on button "button" at bounding box center [816, 13] width 19 height 19
click at [984, 11] on div "Publish" at bounding box center [982, 14] width 24 height 10
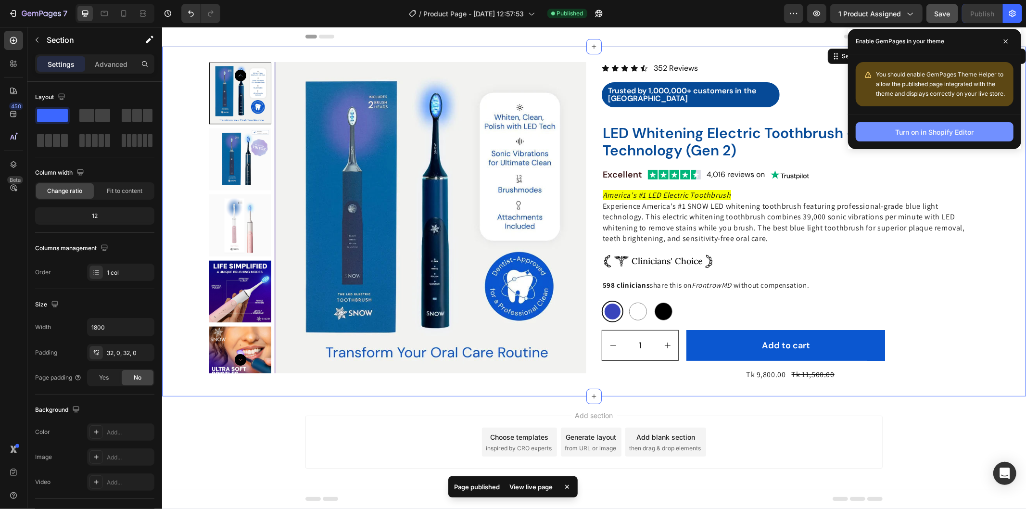
click at [959, 132] on div "Turn on in Shopify Editor" at bounding box center [935, 132] width 78 height 10
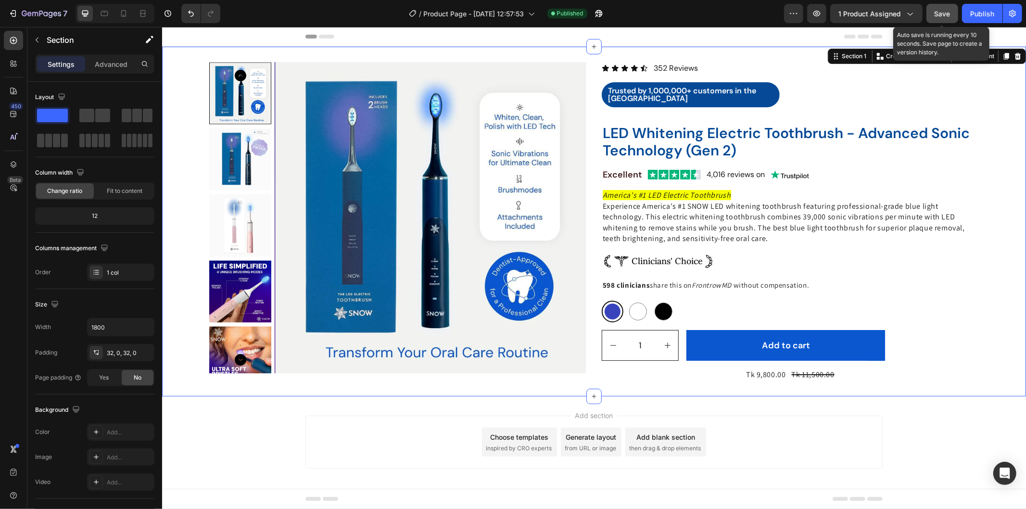
click at [944, 12] on span "Save" at bounding box center [943, 14] width 16 height 8
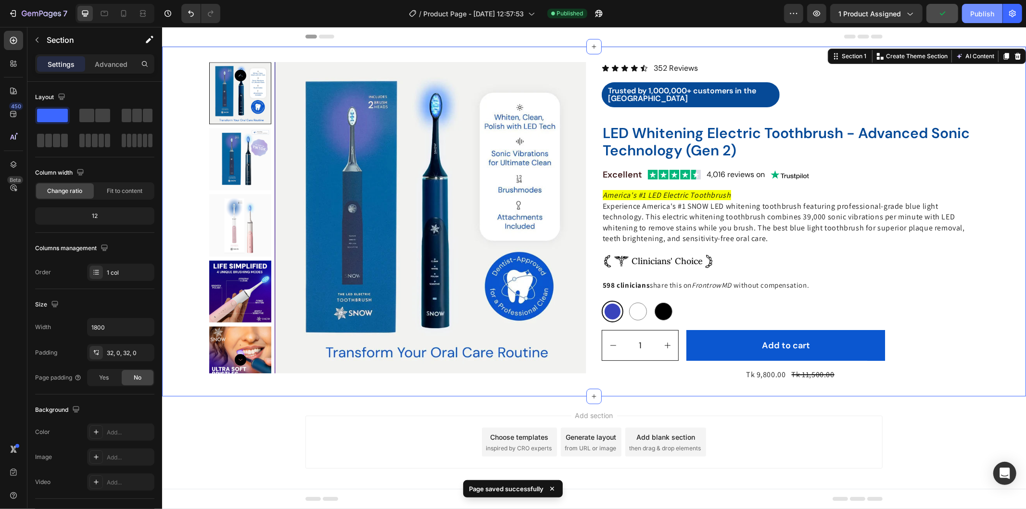
click at [975, 20] on button "Publish" at bounding box center [982, 13] width 40 height 19
click at [714, 280] on icon "FrontrowMD" at bounding box center [711, 284] width 40 height 9
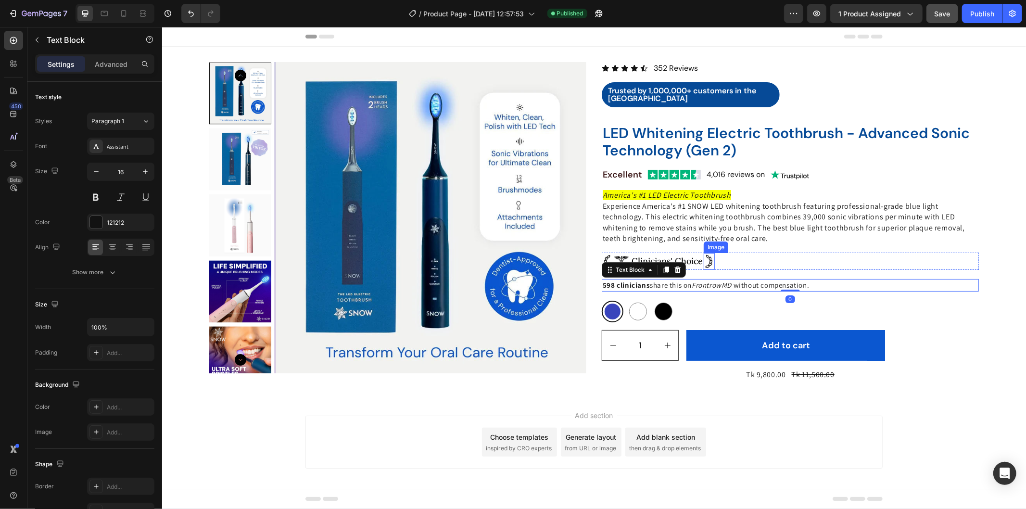
click at [705, 261] on img at bounding box center [708, 261] width 11 height 17
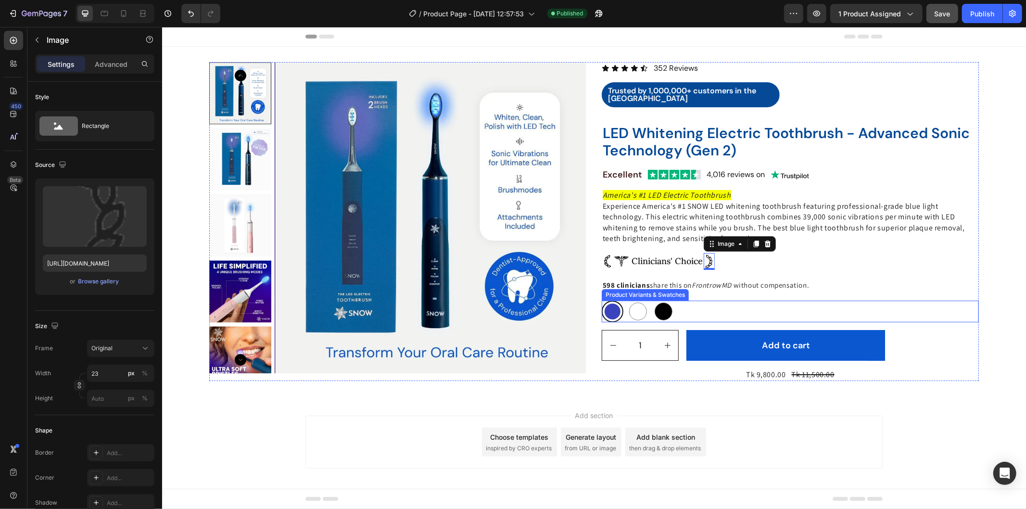
click at [761, 300] on div "Blue Blue White White Black Black" at bounding box center [789, 311] width 377 height 22
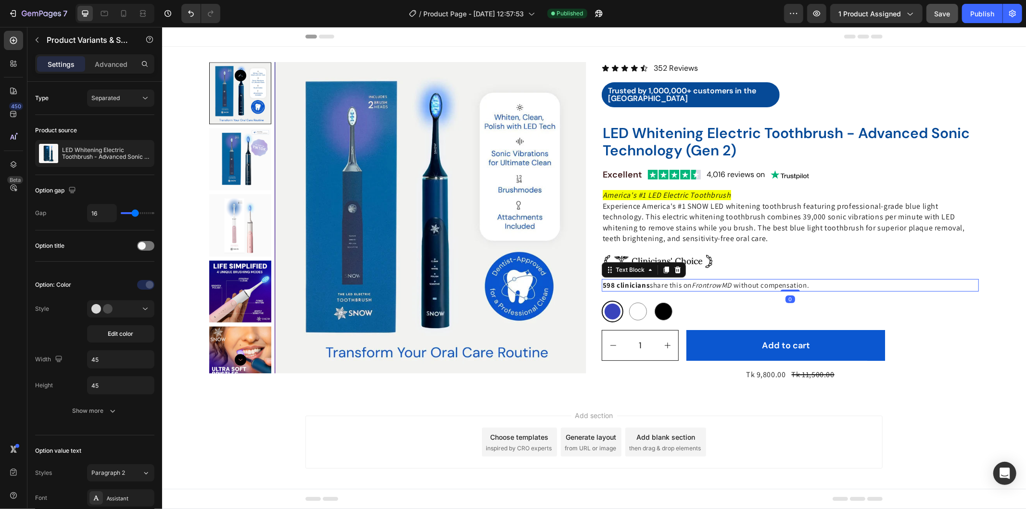
click at [756, 280] on span "without compensation." at bounding box center [771, 284] width 76 height 9
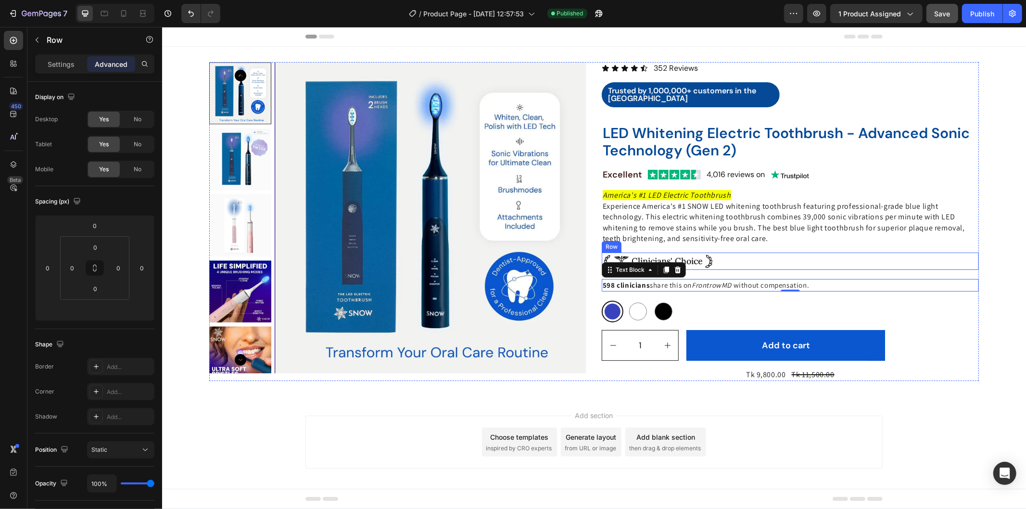
click at [738, 257] on div "Image Clinicians' Choice Text Block Image Row" at bounding box center [789, 260] width 377 height 17
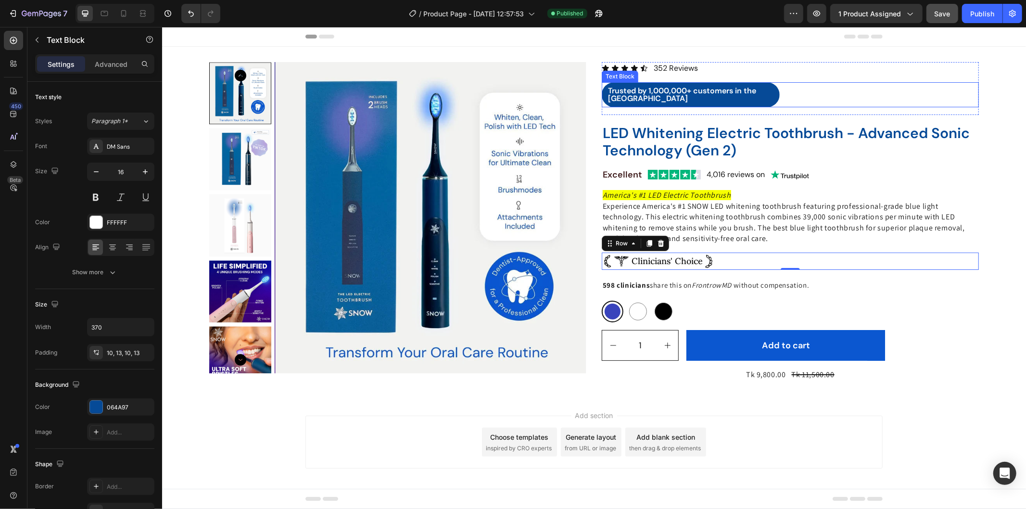
click at [697, 96] on div "Trusted by 1,000,000+ customers in the [GEOGRAPHIC_DATA]" at bounding box center [690, 94] width 178 height 25
click at [708, 101] on div "Icon Icon Icon Icon Icon Icon List 352 Reviews Text Block Row Trusted by 1,000,…" at bounding box center [789, 88] width 377 height 53
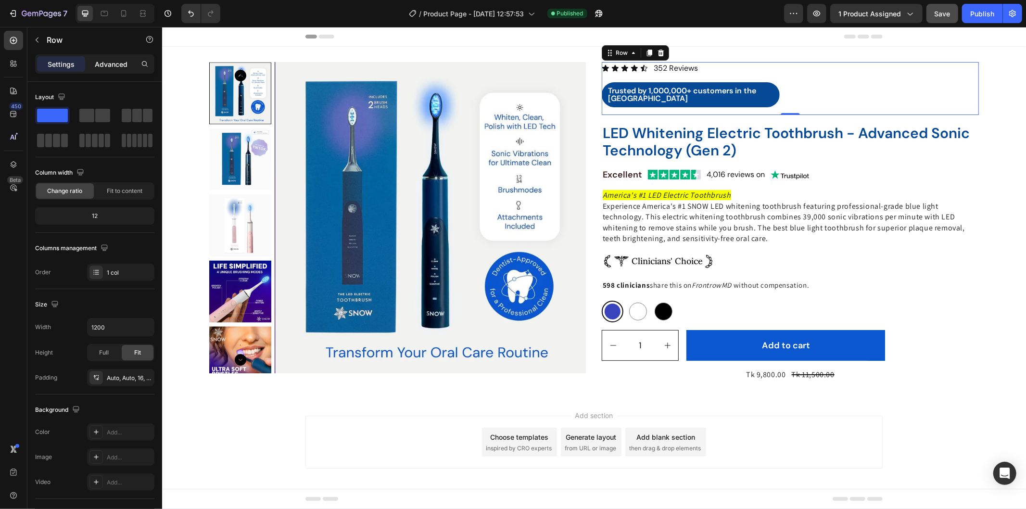
click at [98, 68] on p "Advanced" at bounding box center [111, 64] width 33 height 10
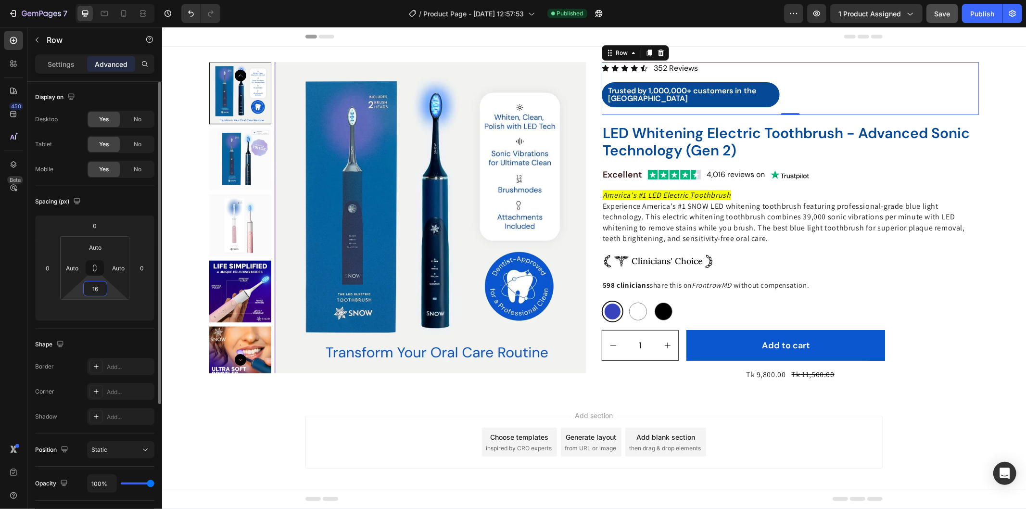
click at [98, 284] on input "16" at bounding box center [95, 288] width 19 height 14
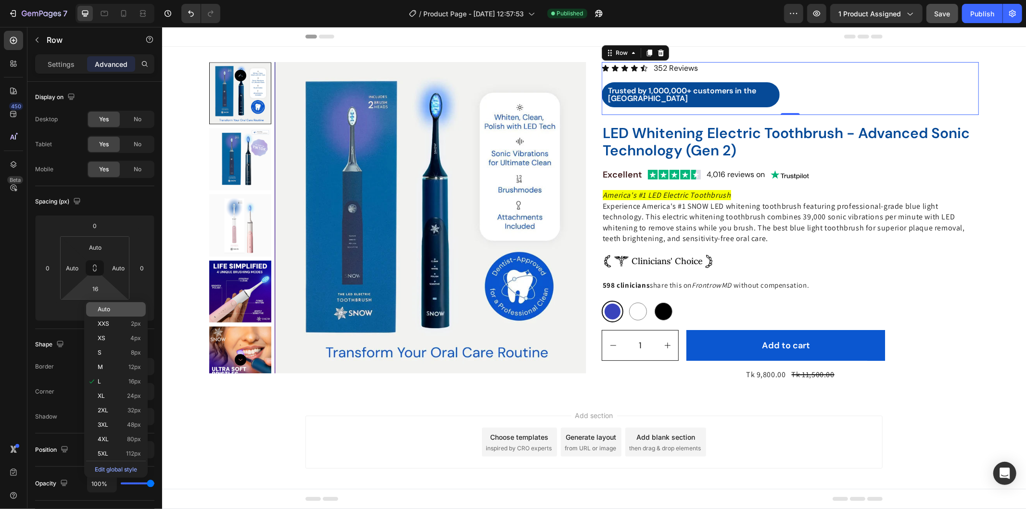
click at [116, 313] on div "Auto" at bounding box center [116, 309] width 60 height 14
type input "Auto"
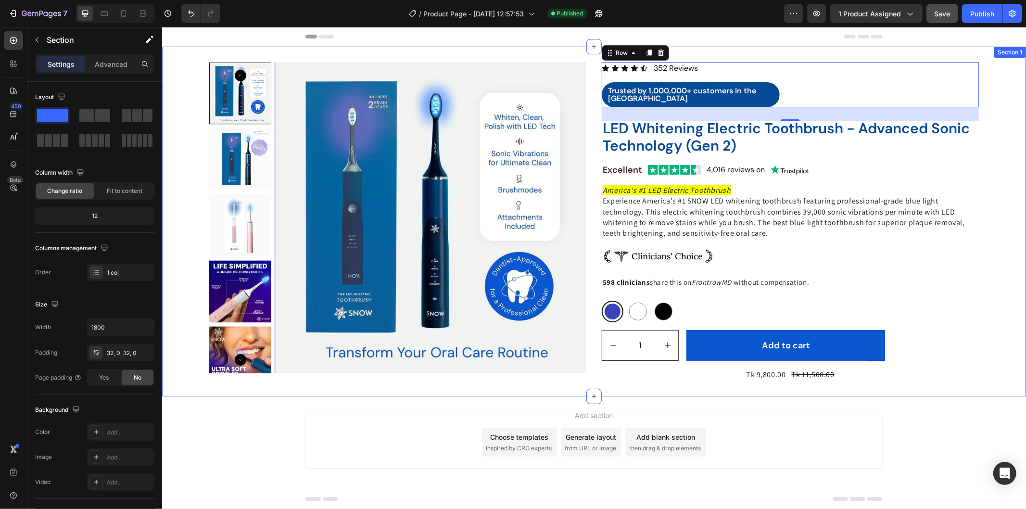
click at [997, 170] on div "Product Images Icon Icon Icon Icon Icon Icon List 352 Reviews Text Block Row Tr…" at bounding box center [594, 221] width 864 height 319
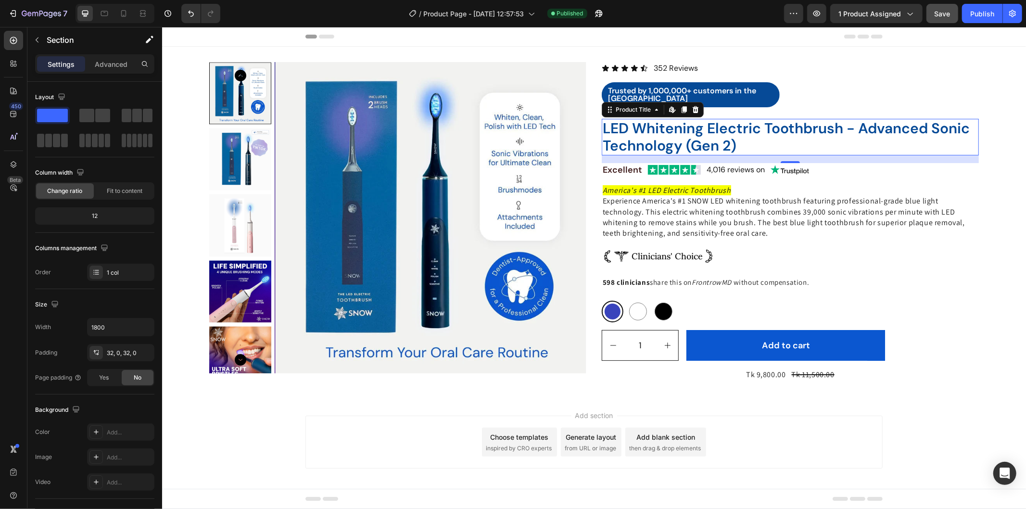
click at [675, 118] on h2 "LED Whitening Electric Toothbrush - Advanced Sonic Technology (Gen 2)" at bounding box center [789, 136] width 377 height 37
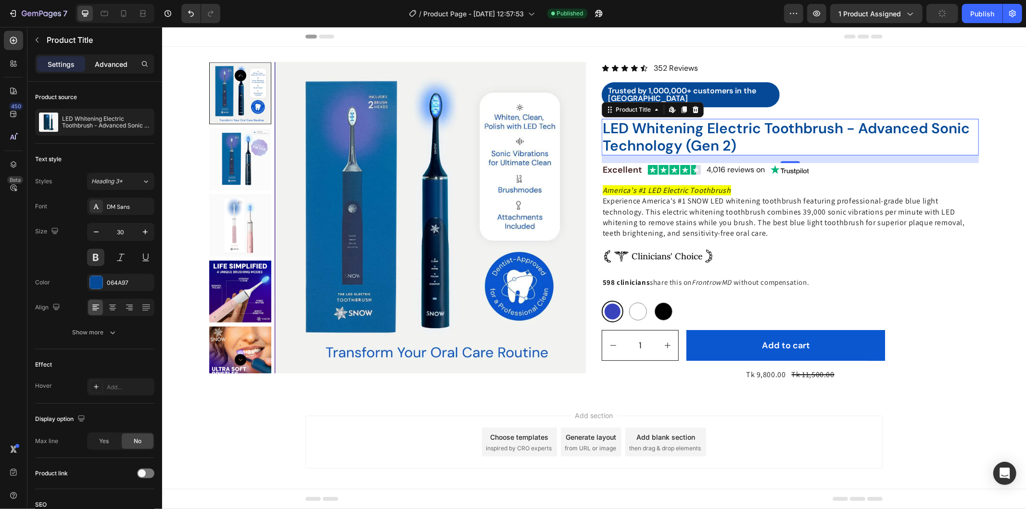
click at [114, 63] on p "Advanced" at bounding box center [111, 64] width 33 height 10
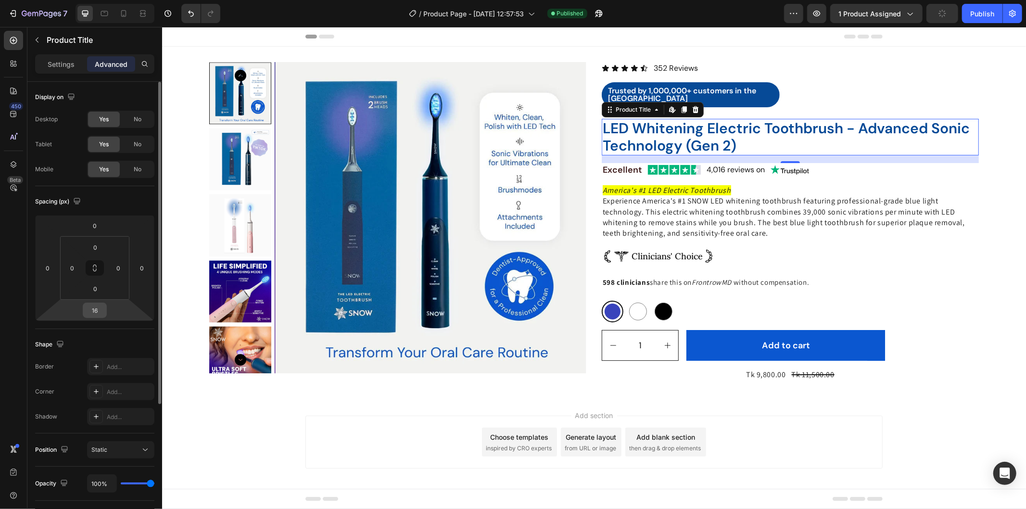
click at [98, 313] on input "16" at bounding box center [94, 310] width 19 height 14
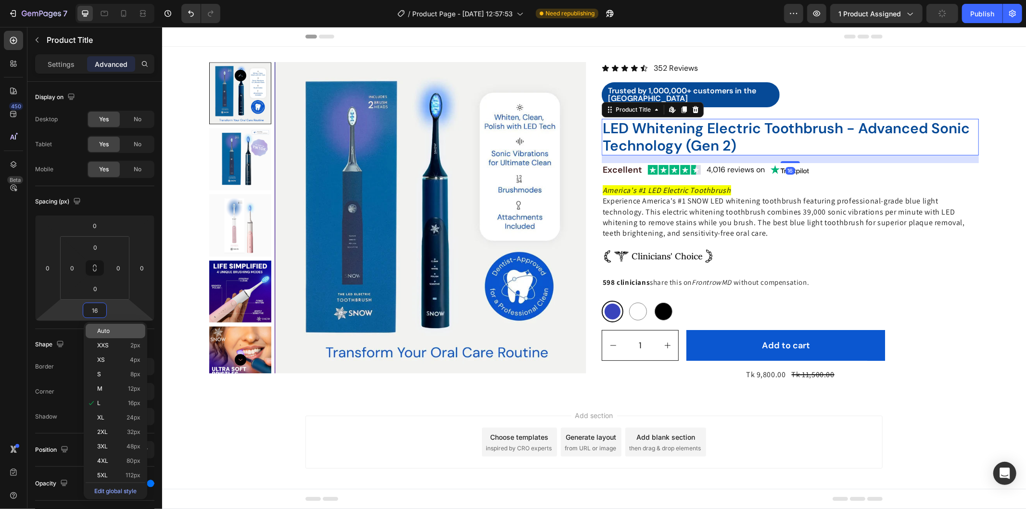
click at [117, 329] on p "Auto" at bounding box center [118, 331] width 43 height 7
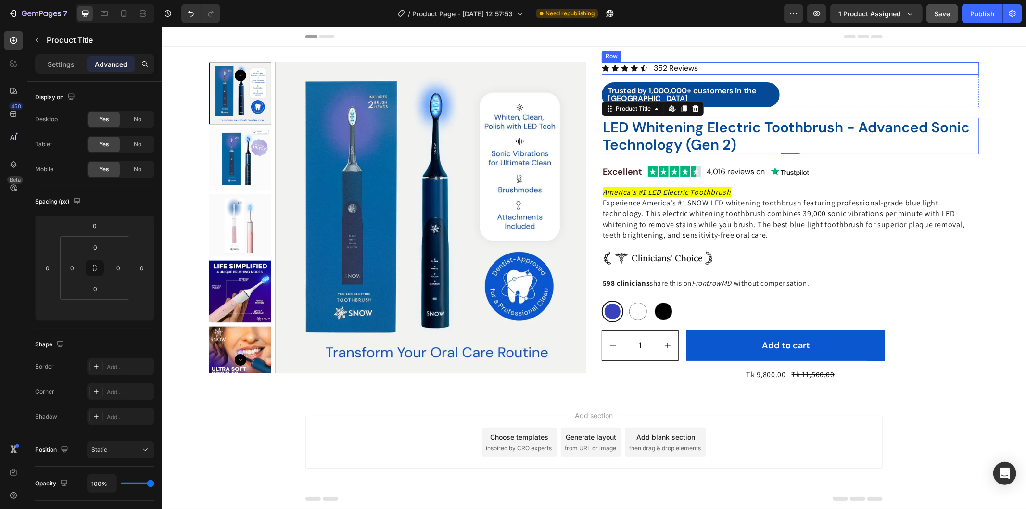
click at [889, 70] on div "Icon Icon Icon Icon Icon Icon List 352 Reviews Text Block Row" at bounding box center [789, 68] width 377 height 13
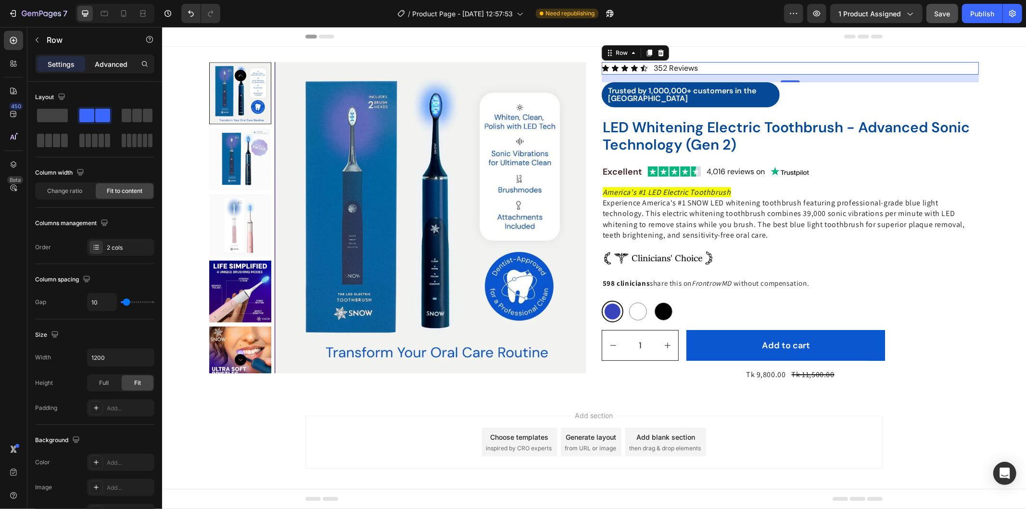
click at [105, 56] on div "Advanced" at bounding box center [111, 63] width 48 height 15
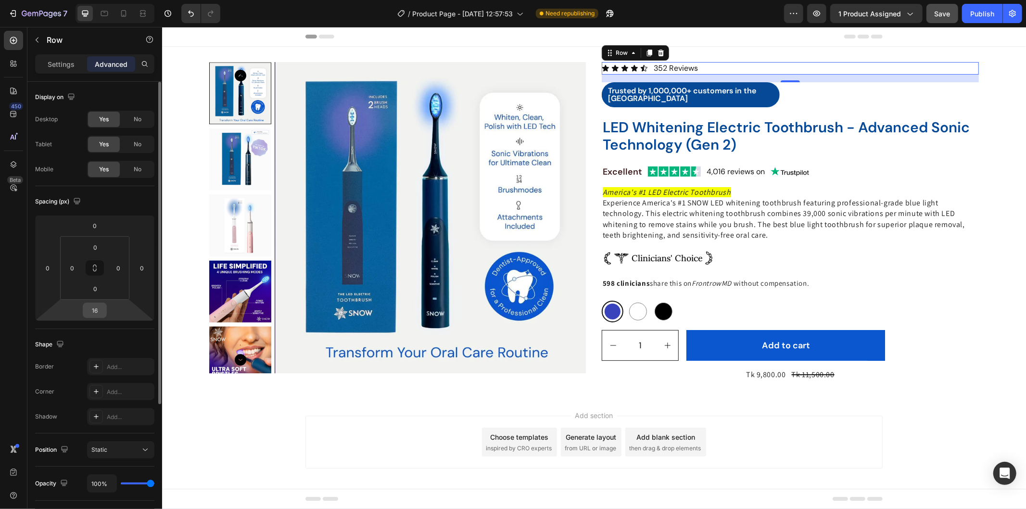
click at [97, 305] on input "16" at bounding box center [94, 310] width 19 height 14
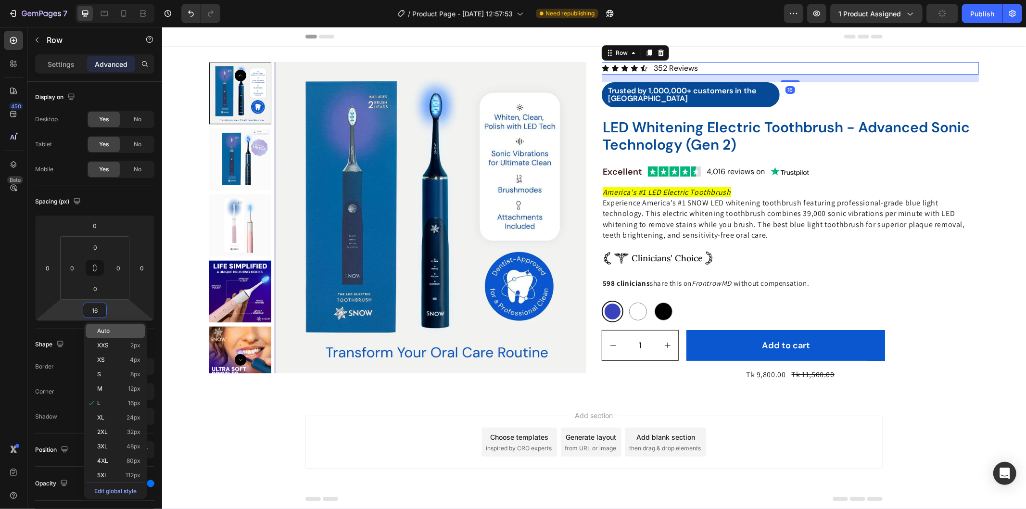
click at [119, 326] on div "Auto" at bounding box center [116, 331] width 60 height 14
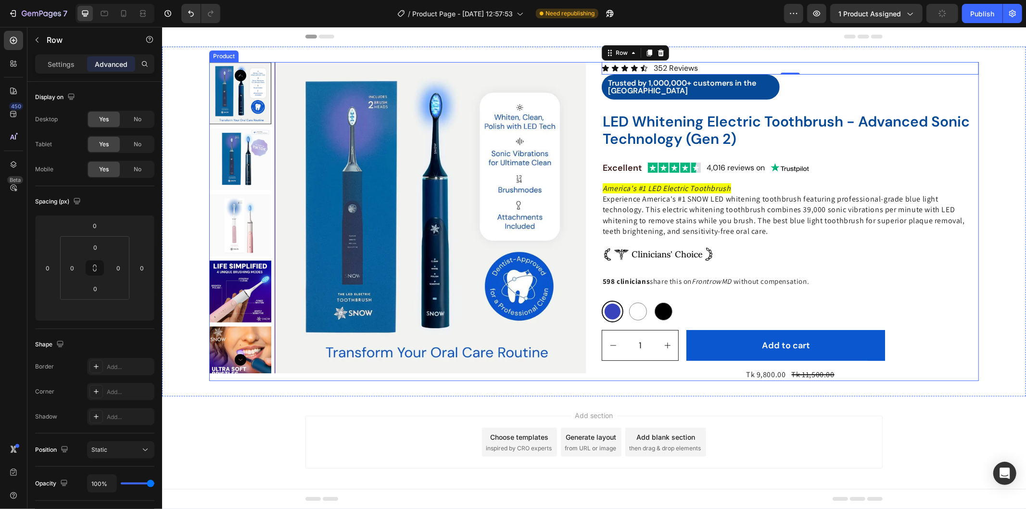
click at [557, 376] on div "Product Images" at bounding box center [397, 221] width 377 height 319
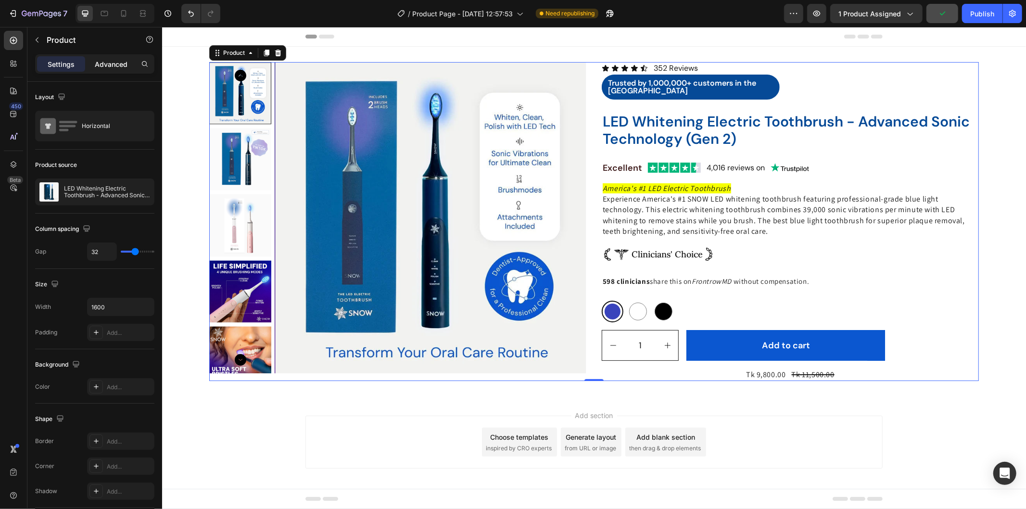
click at [97, 62] on p "Advanced" at bounding box center [111, 64] width 33 height 10
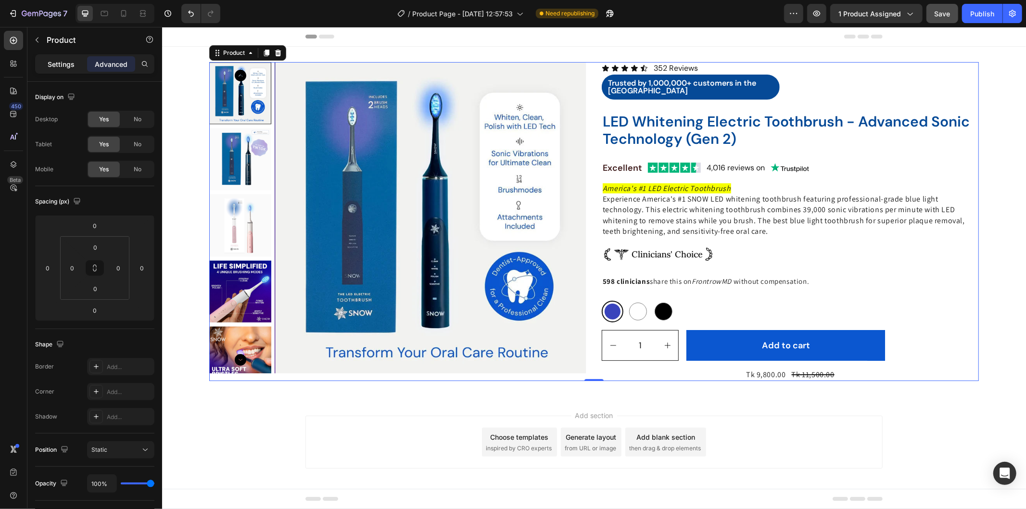
click at [60, 65] on p "Settings" at bounding box center [61, 64] width 27 height 10
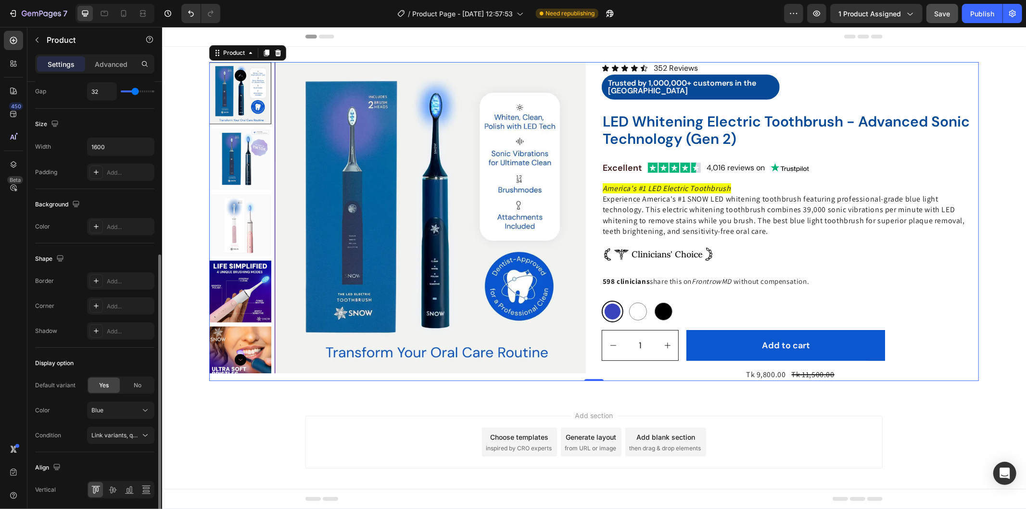
scroll to position [196, 0]
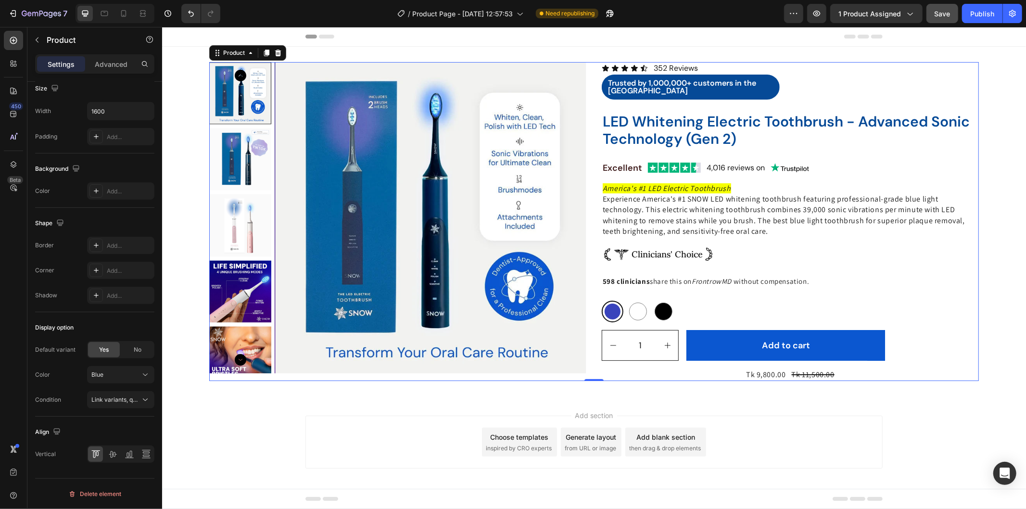
click at [435, 376] on div "Product Images" at bounding box center [397, 221] width 377 height 319
click at [728, 371] on div "Tk 9,800.00 Product Price Product Price Tk 11,500.00 Product Price Product Pric…" at bounding box center [789, 374] width 377 height 13
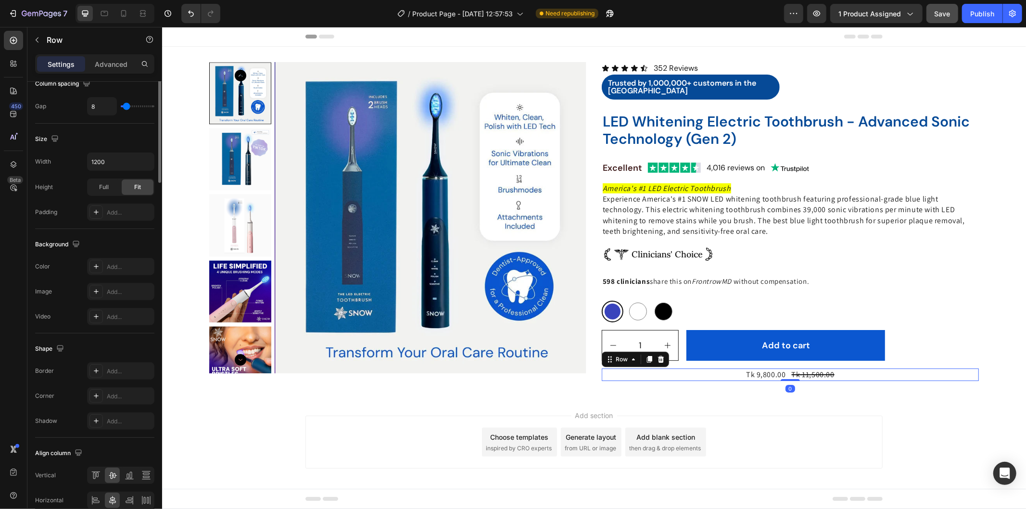
scroll to position [0, 0]
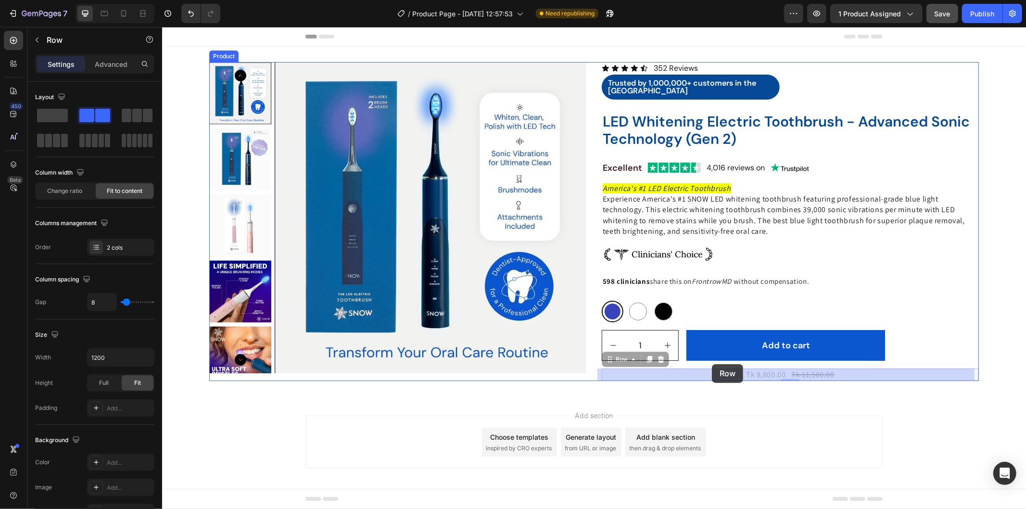
drag, startPoint x: 611, startPoint y: 361, endPoint x: 712, endPoint y: 364, distance: 101.1
click at [712, 364] on div "Header Product Images Icon Icon Icon Icon Icon Icon List 352 Reviews Text Block…" at bounding box center [594, 270] width 864 height 488
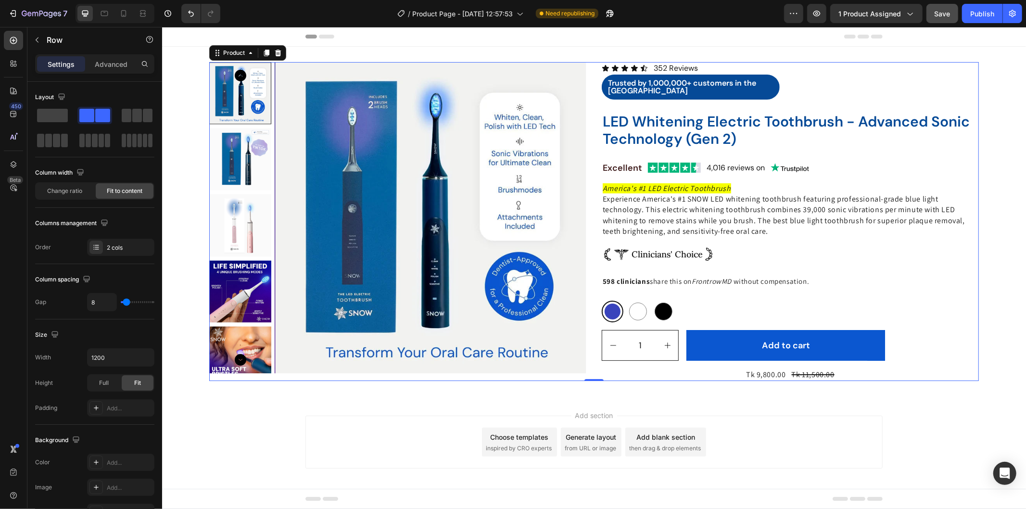
click at [545, 376] on div "Product Images" at bounding box center [397, 221] width 377 height 319
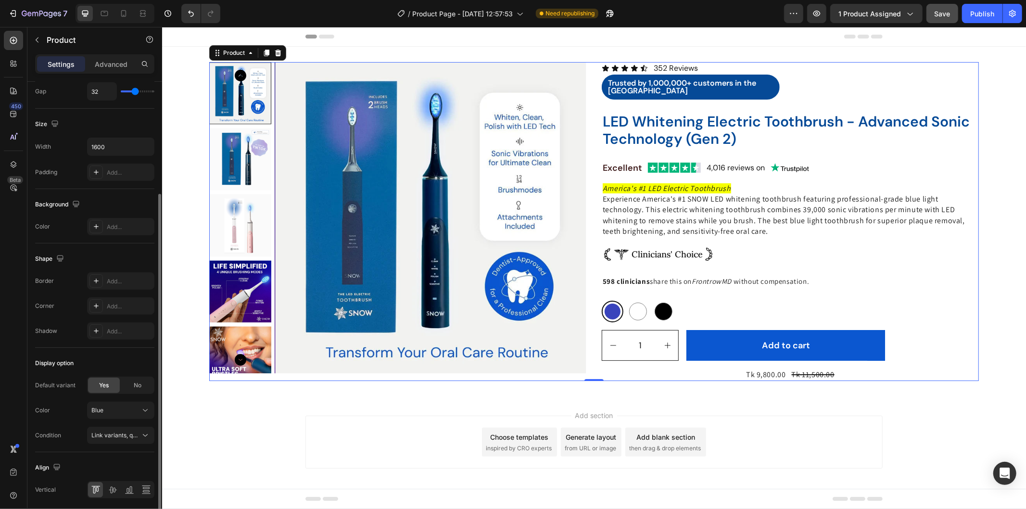
scroll to position [196, 0]
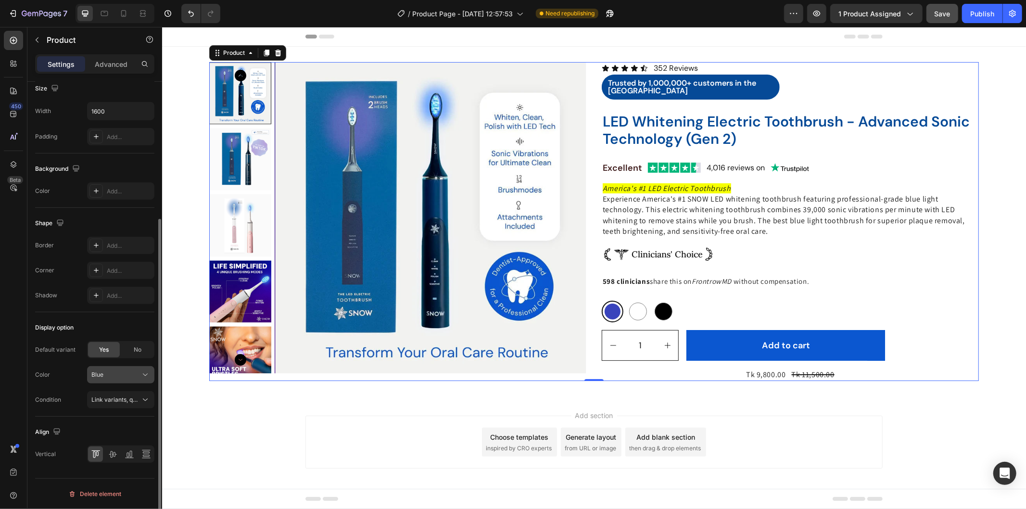
click at [143, 375] on icon at bounding box center [145, 375] width 10 height 10
click at [146, 398] on icon at bounding box center [145, 400] width 10 height 10
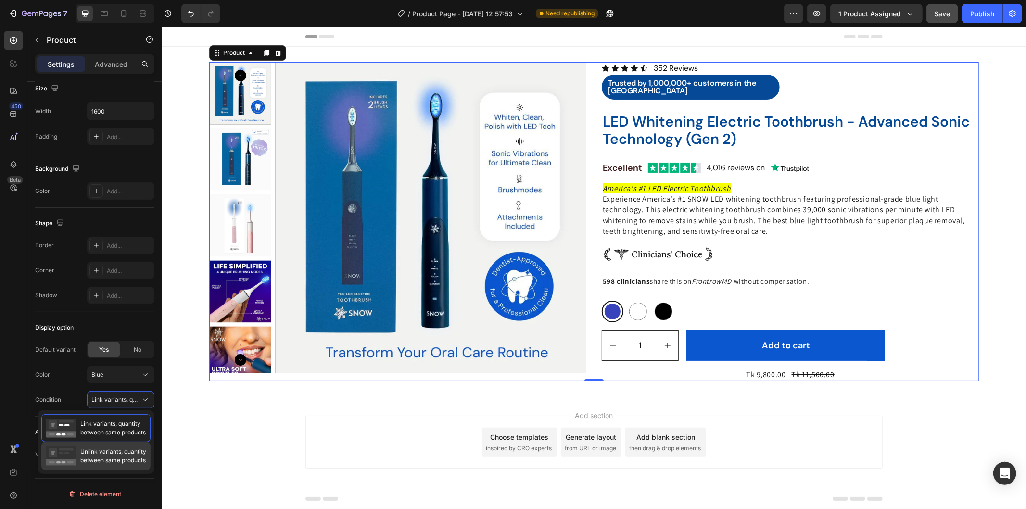
click at [131, 455] on span "Unlink variants, quantity between same products" at bounding box center [113, 455] width 66 height 17
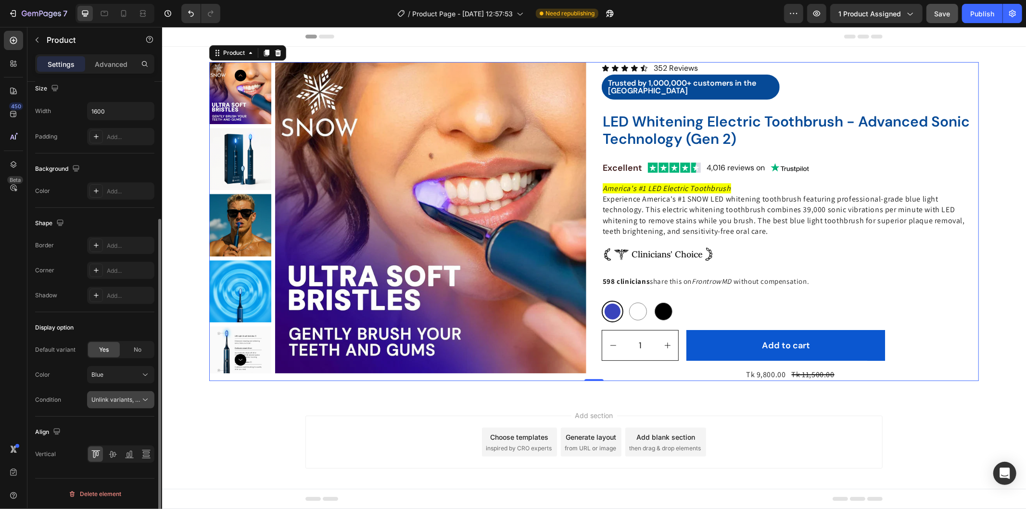
click at [145, 402] on icon at bounding box center [145, 400] width 10 height 10
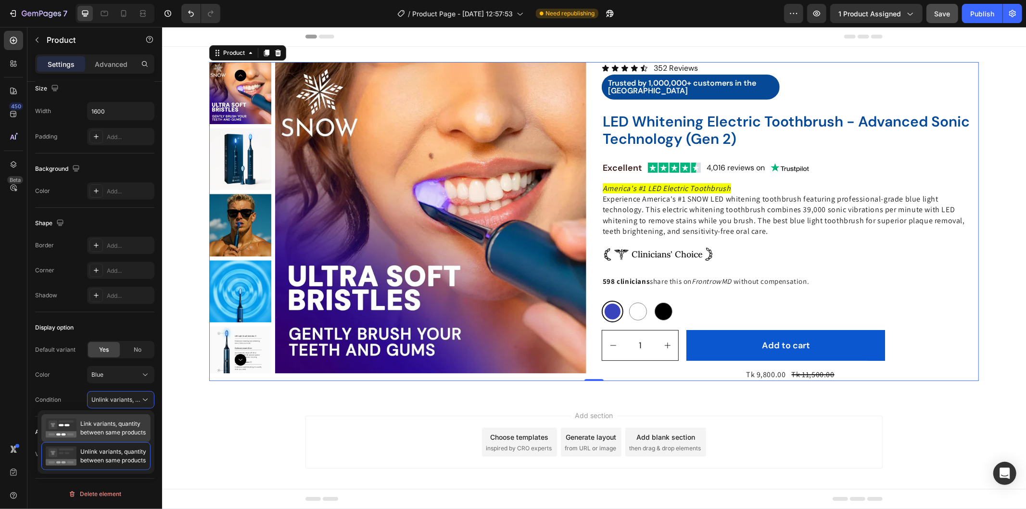
click at [121, 426] on span "Link variants, quantity between same products" at bounding box center [112, 427] width 65 height 17
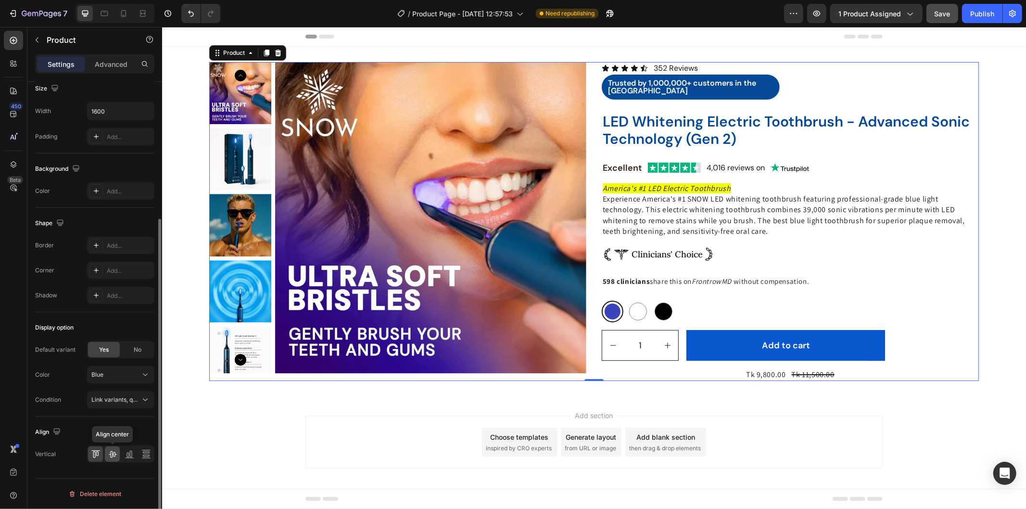
click at [108, 455] on icon at bounding box center [113, 454] width 10 height 10
click at [97, 456] on icon at bounding box center [96, 454] width 10 height 10
click at [114, 453] on icon at bounding box center [113, 454] width 10 height 10
click at [99, 451] on icon at bounding box center [96, 454] width 10 height 10
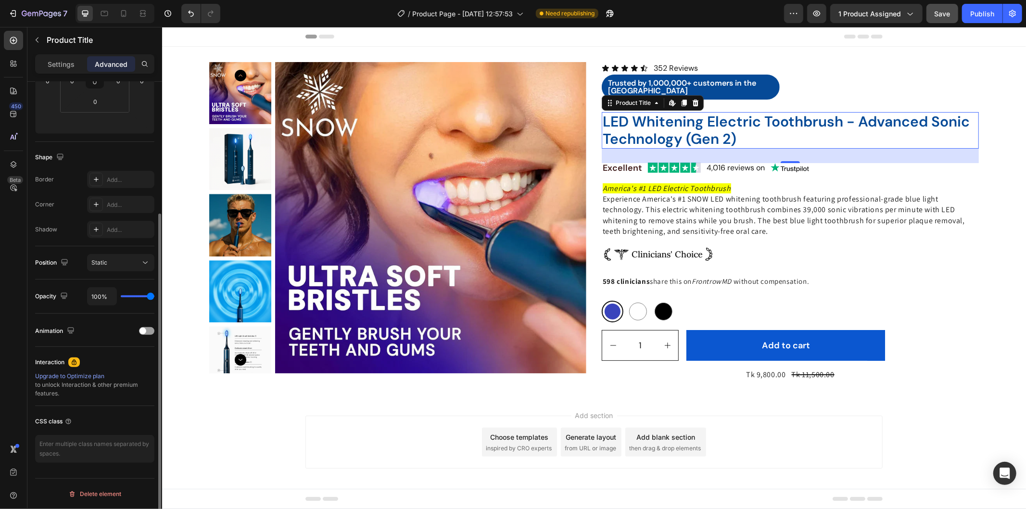
click at [838, 112] on h2 "LED Whitening Electric Toothbrush - Advanced Sonic Technology (Gen 2)" at bounding box center [789, 130] width 377 height 37
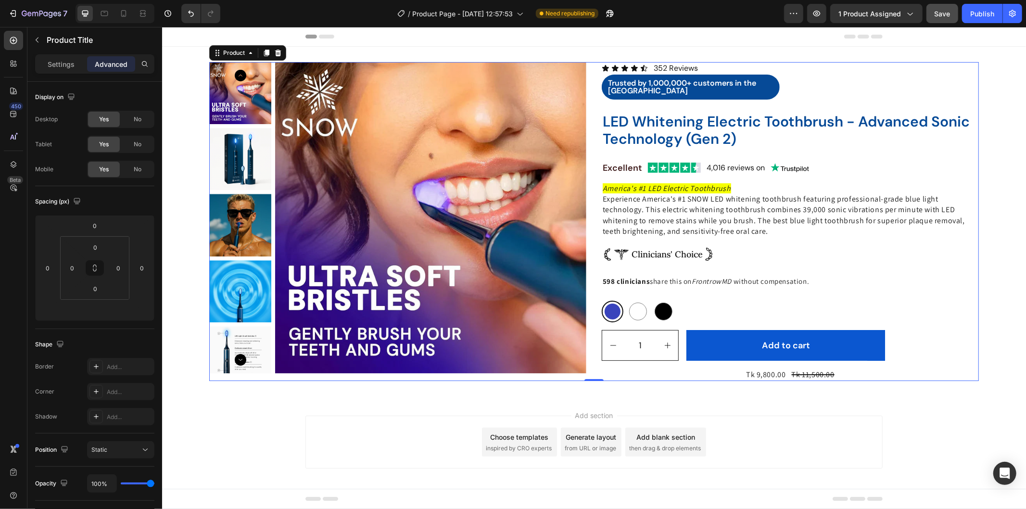
click at [966, 261] on div "Icon Icon Icon Icon Icon Icon List 352 Reviews Text Block Row Trusted by 1,000,…" at bounding box center [789, 221] width 377 height 319
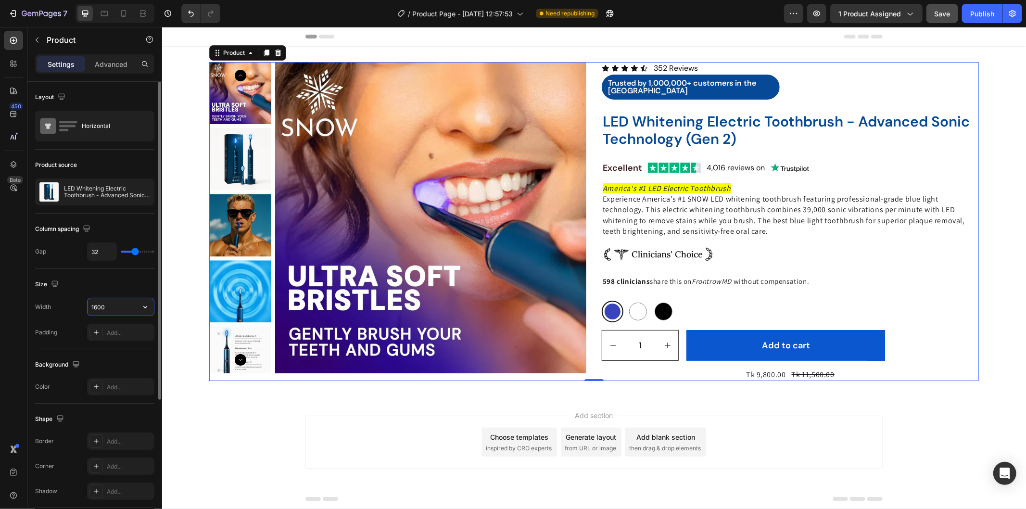
click at [93, 306] on input "1600" at bounding box center [121, 306] width 66 height 17
click at [143, 307] on icon "button" at bounding box center [145, 307] width 10 height 10
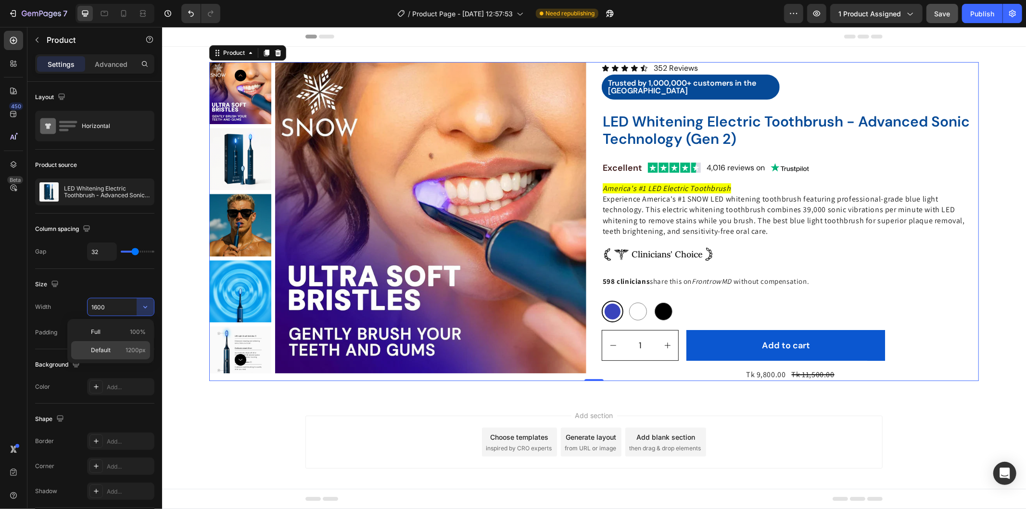
click at [123, 348] on p "Default 1200px" at bounding box center [118, 350] width 55 height 9
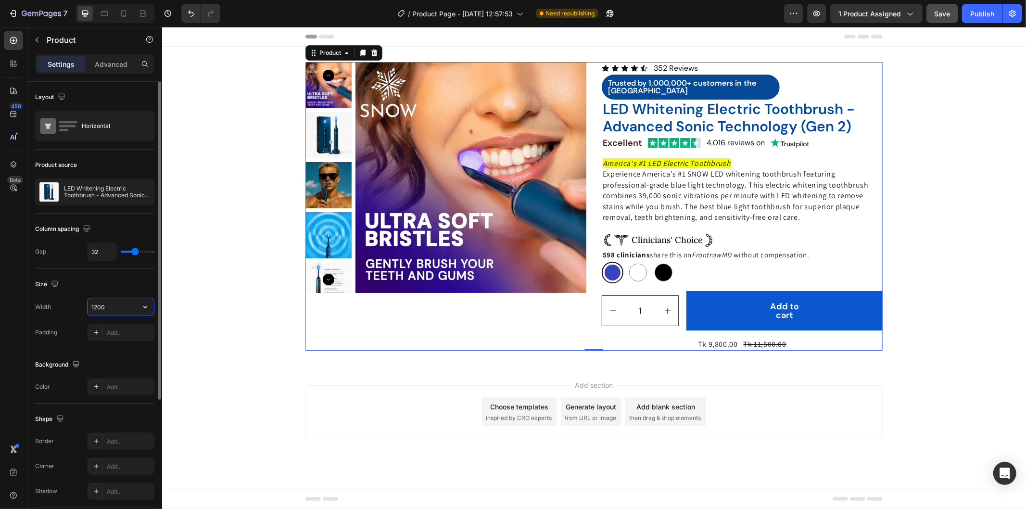
click at [113, 306] on input "1200" at bounding box center [121, 306] width 66 height 17
click at [142, 299] on button "button" at bounding box center [145, 306] width 17 height 17
click at [100, 304] on input "1200" at bounding box center [121, 306] width 66 height 17
click at [97, 304] on input "1200" at bounding box center [121, 306] width 66 height 17
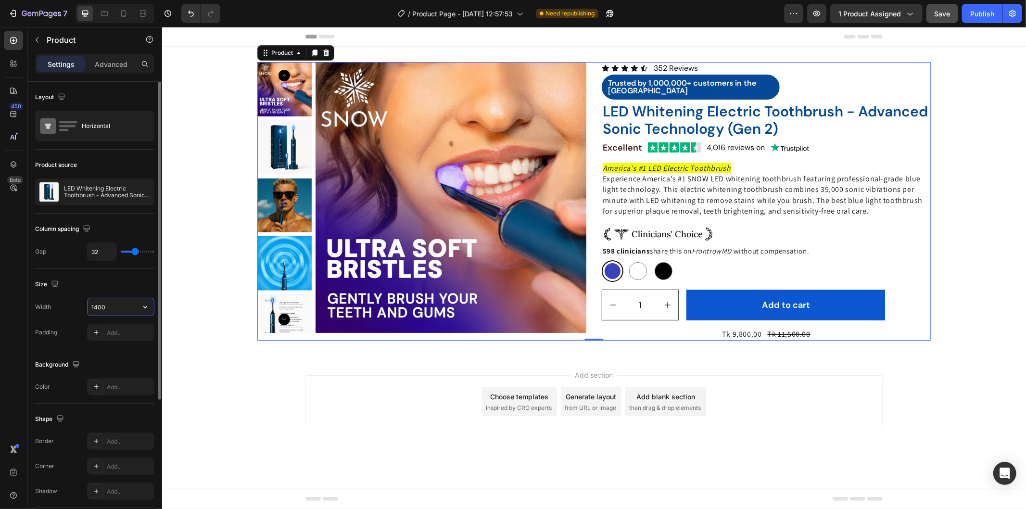
click at [97, 304] on input "1400" at bounding box center [121, 306] width 66 height 17
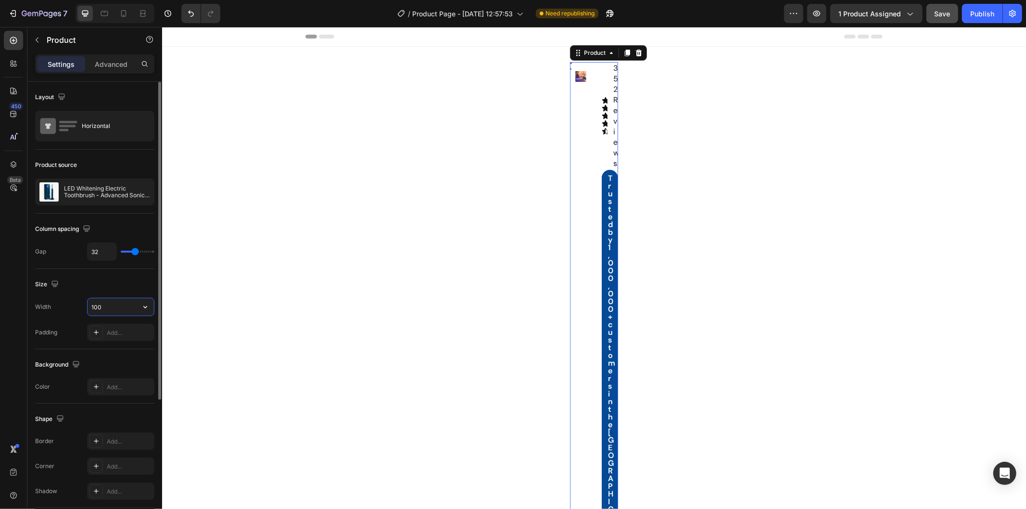
type input "1600"
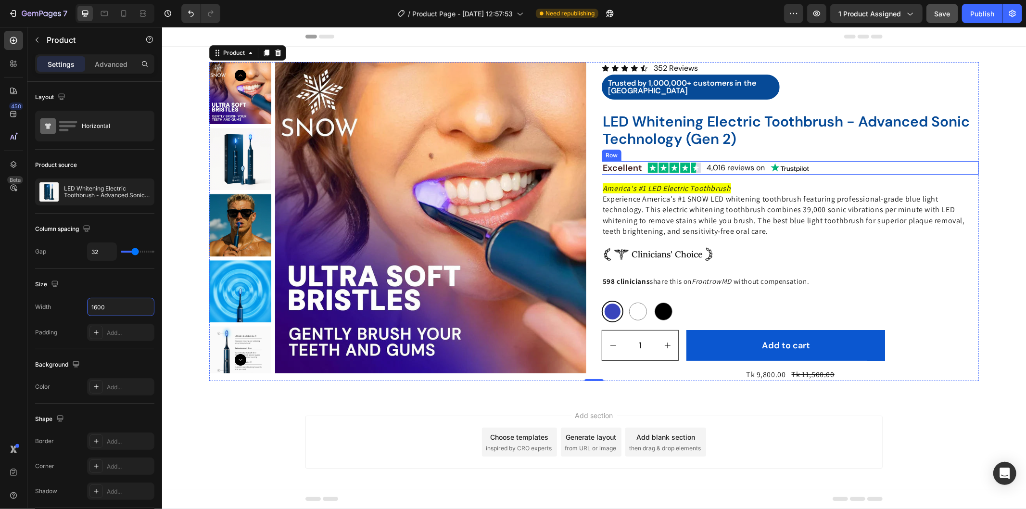
click at [723, 168] on div "4,016 reviews on Text Block" at bounding box center [735, 167] width 60 height 13
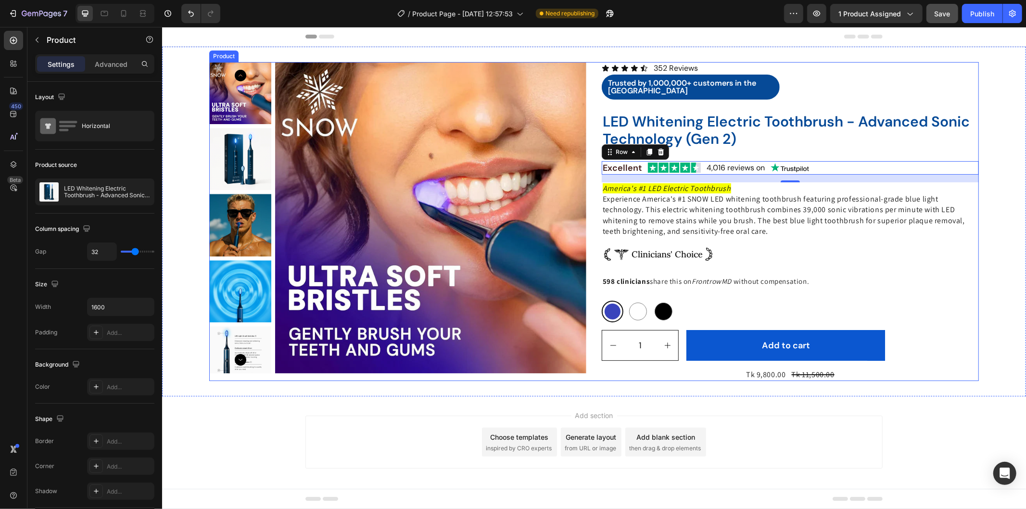
click at [732, 144] on div "Icon Icon Icon Icon Icon Icon List 352 Reviews Text Block Row Trusted by 1,000,…" at bounding box center [789, 221] width 377 height 319
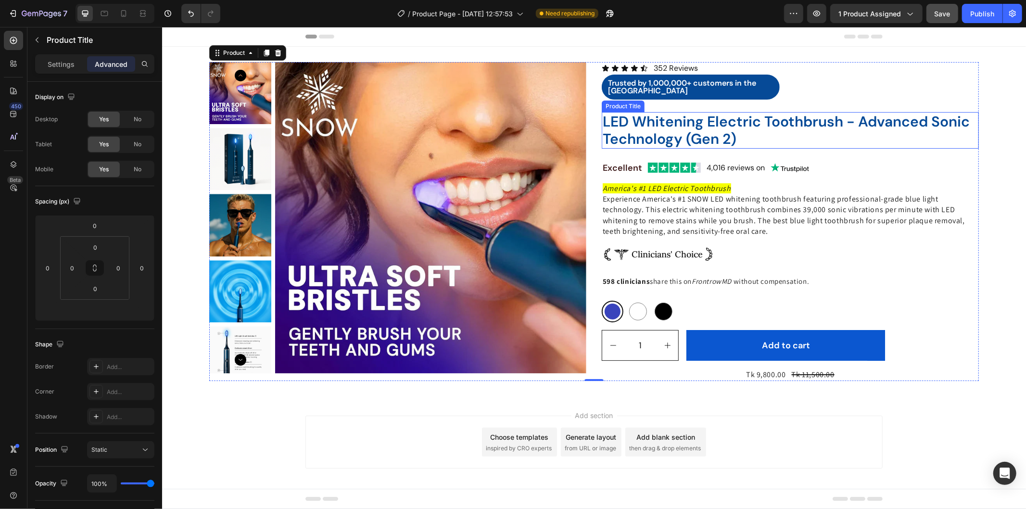
click at [726, 133] on h2 "LED Whitening Electric Toothbrush - Advanced Sonic Technology (Gen 2)" at bounding box center [789, 130] width 377 height 37
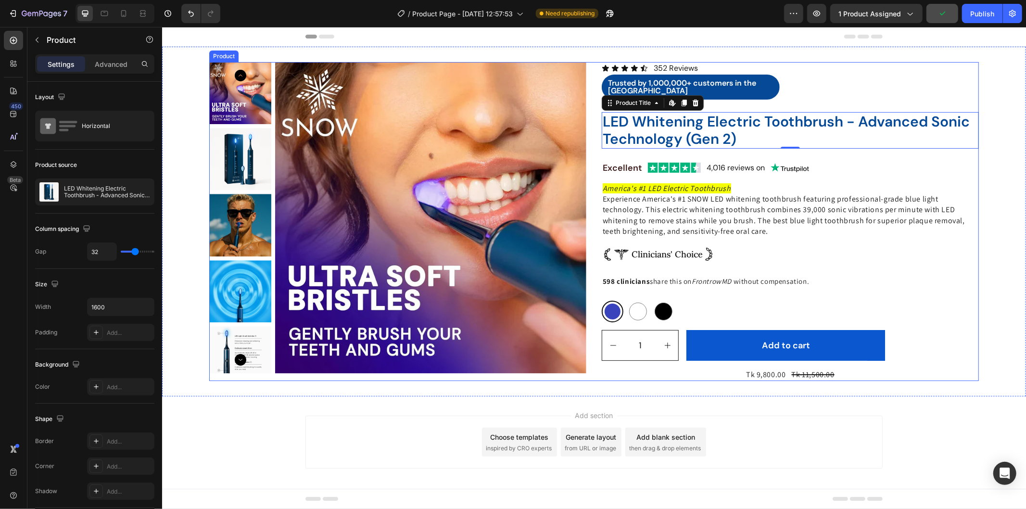
click at [654, 266] on div "Icon Icon Icon Icon Icon Icon List 352 Reviews Text Block Row Trusted by 1,000,…" at bounding box center [789, 221] width 377 height 319
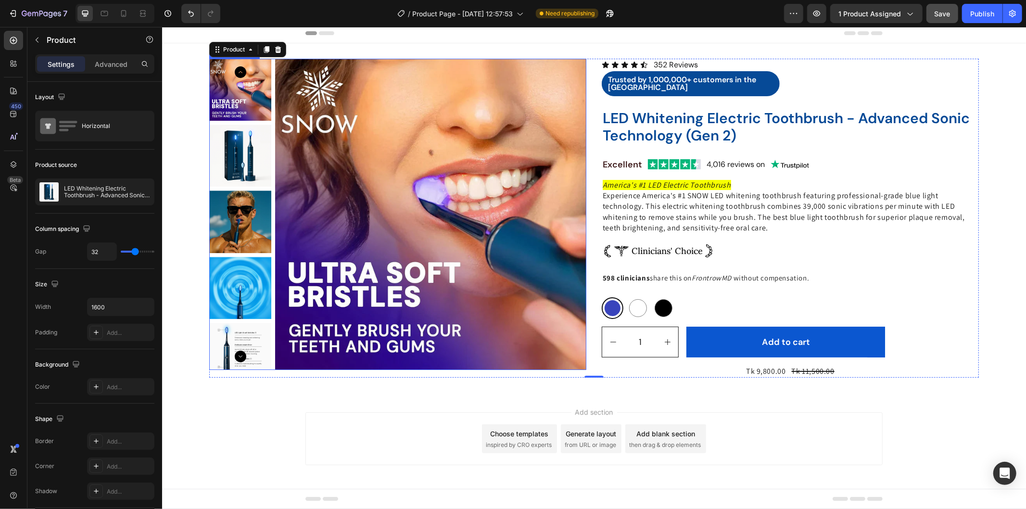
scroll to position [5, 0]
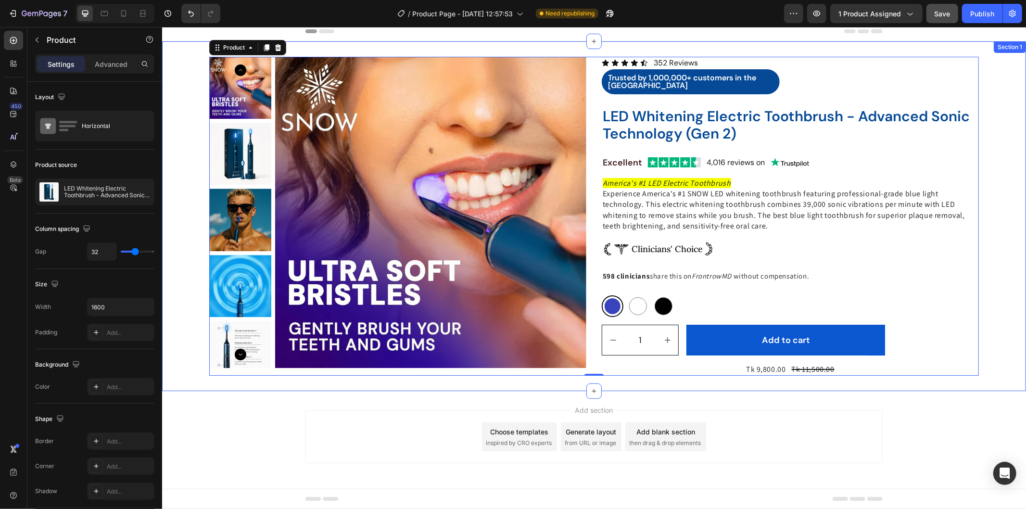
click at [172, 279] on div "Product Images Icon Icon Icon Icon Icon Icon List 352 Reviews Text Block Row Tr…" at bounding box center [594, 215] width 864 height 319
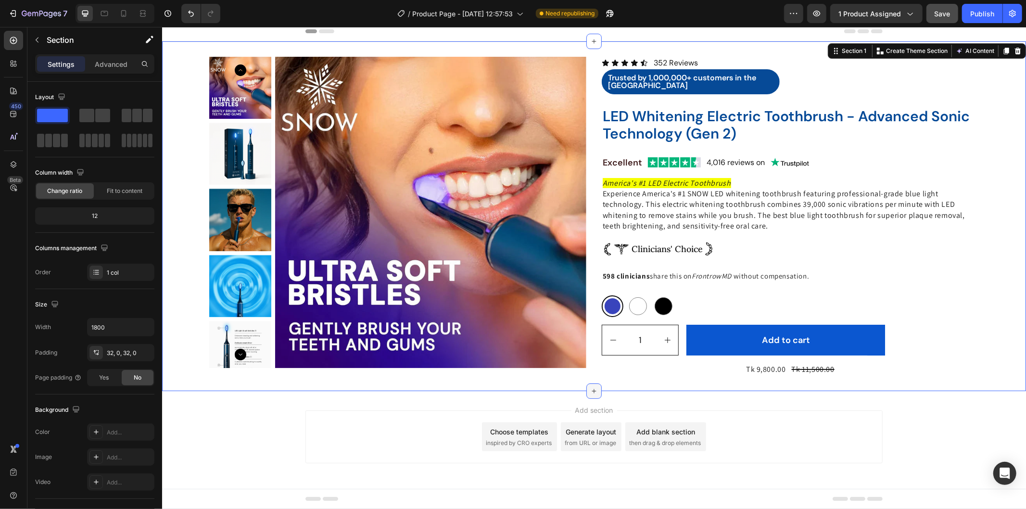
click at [590, 388] on icon at bounding box center [594, 391] width 8 height 8
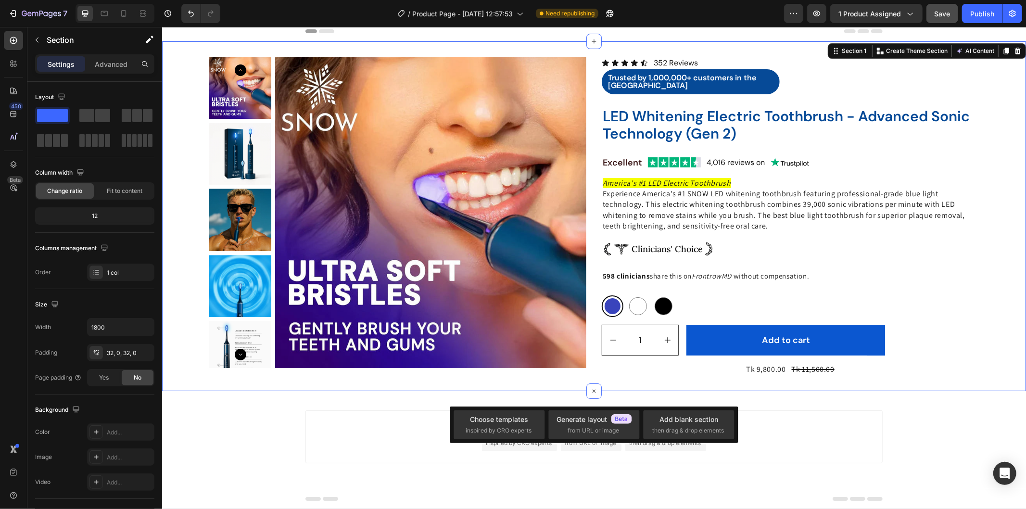
click at [835, 430] on div "Add section Choose templates inspired by CRO experts Generate layout from URL o…" at bounding box center [593, 436] width 577 height 53
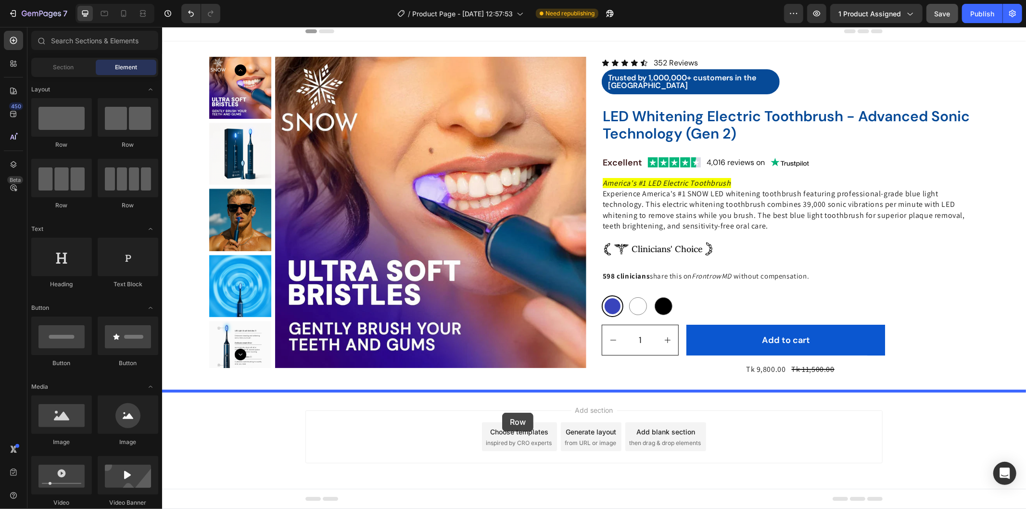
drag, startPoint x: 211, startPoint y: 142, endPoint x: 502, endPoint y: 412, distance: 396.5
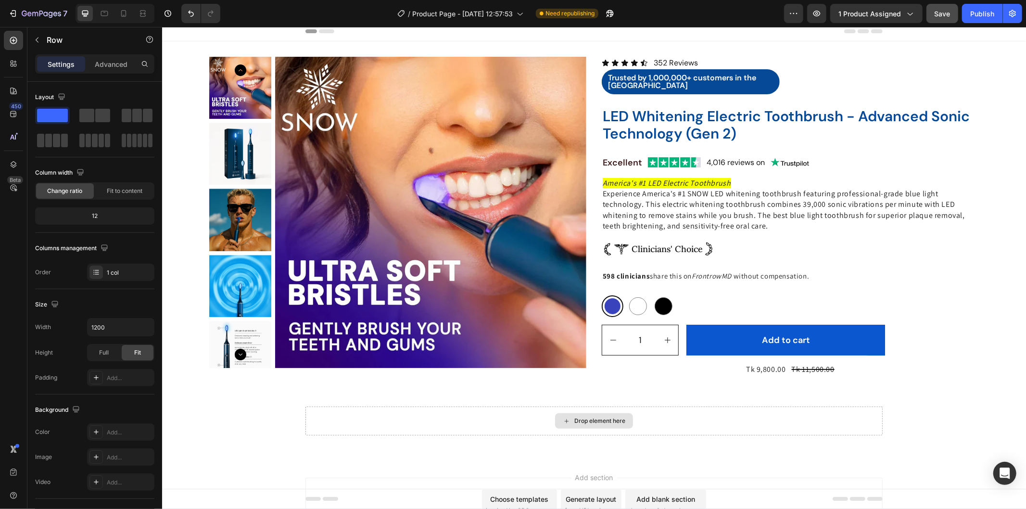
click at [590, 419] on div "Drop element here" at bounding box center [599, 421] width 51 height 8
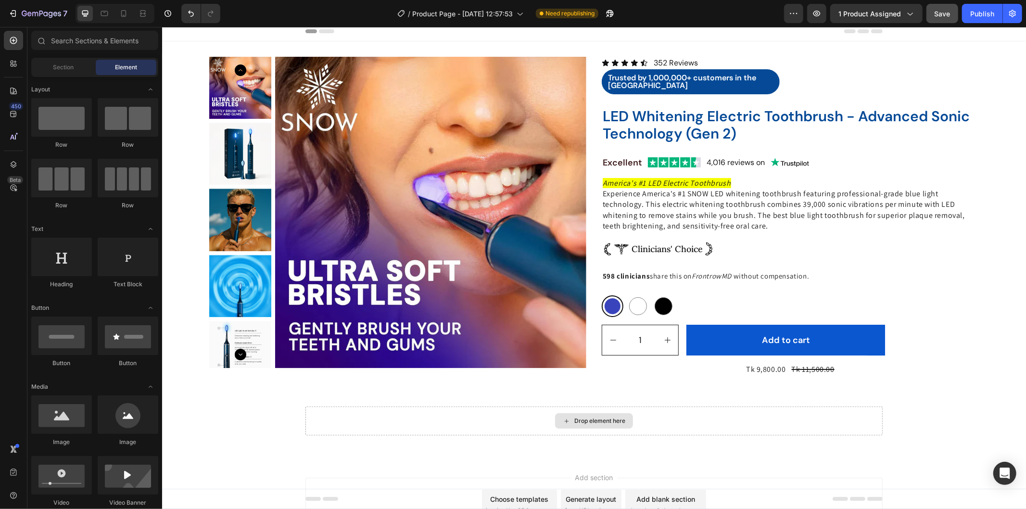
click at [590, 419] on div "Drop element here" at bounding box center [599, 421] width 51 height 8
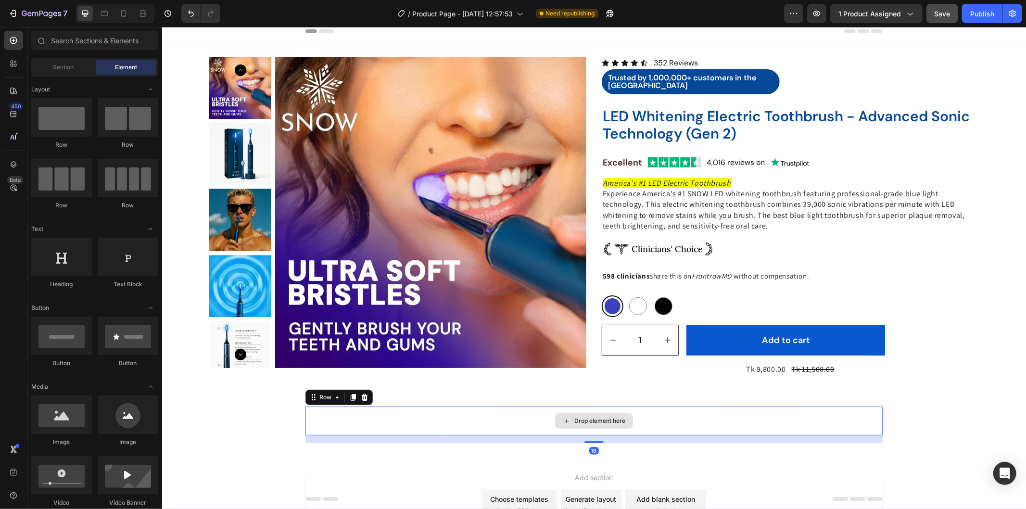
click at [419, 414] on div "Drop element here" at bounding box center [593, 420] width 577 height 29
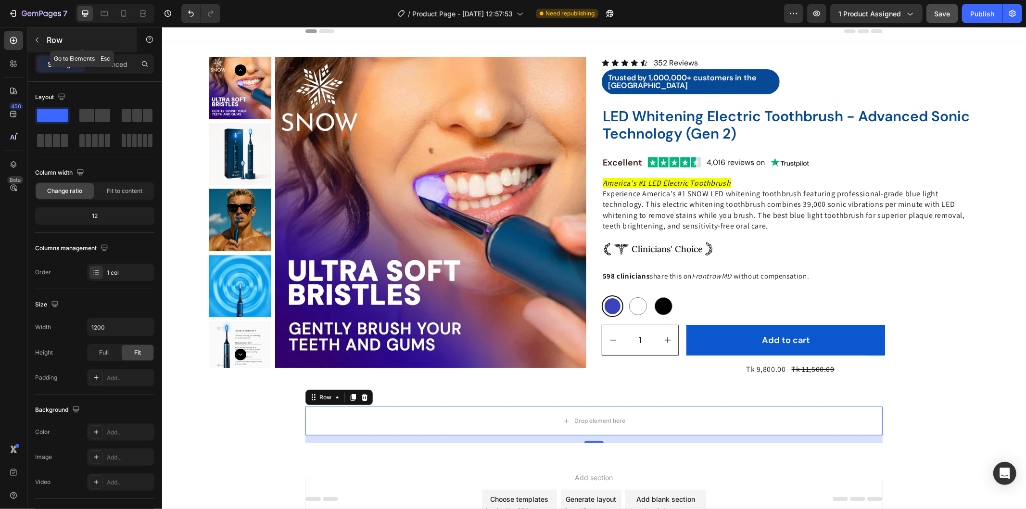
click at [40, 37] on button "button" at bounding box center [36, 39] width 15 height 15
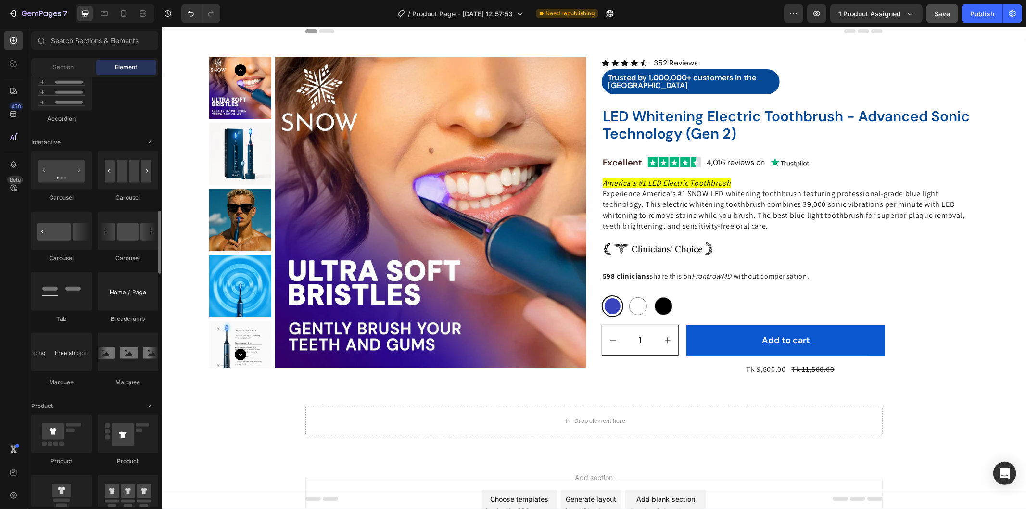
scroll to position [962, 0]
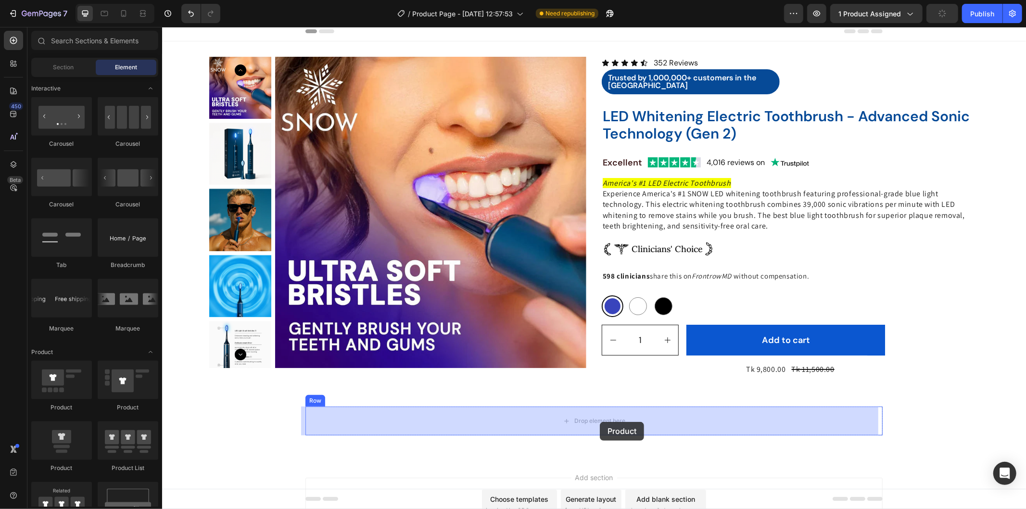
drag, startPoint x: 297, startPoint y: 414, endPoint x: 599, endPoint y: 421, distance: 302.7
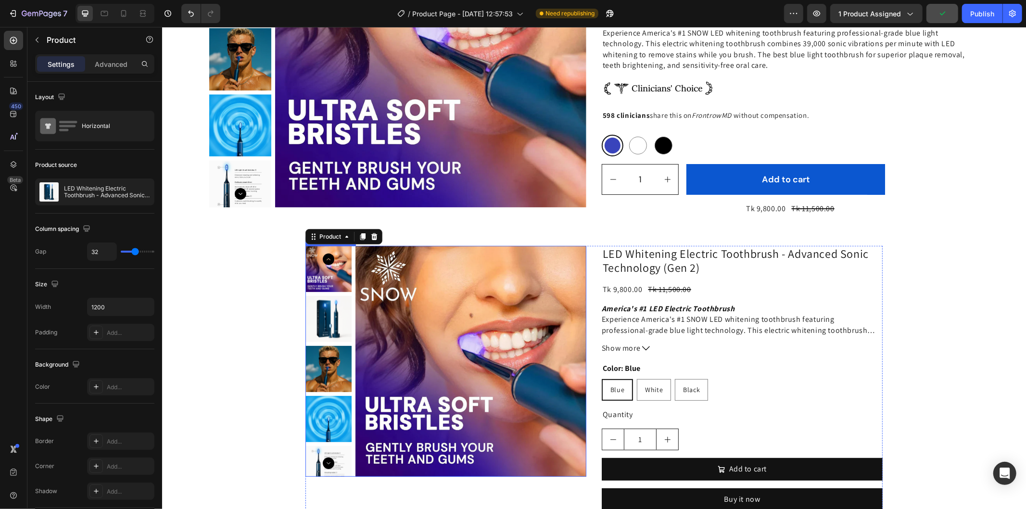
scroll to position [165, 0]
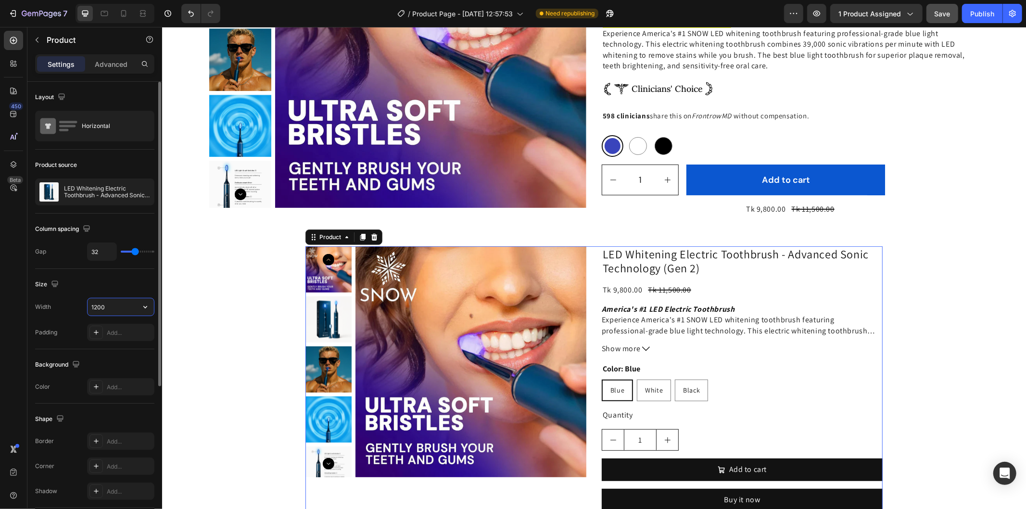
click at [97, 305] on input "1200" at bounding box center [121, 306] width 66 height 17
click at [95, 304] on input "1200" at bounding box center [121, 306] width 66 height 17
click at [96, 304] on input "1200" at bounding box center [121, 306] width 66 height 17
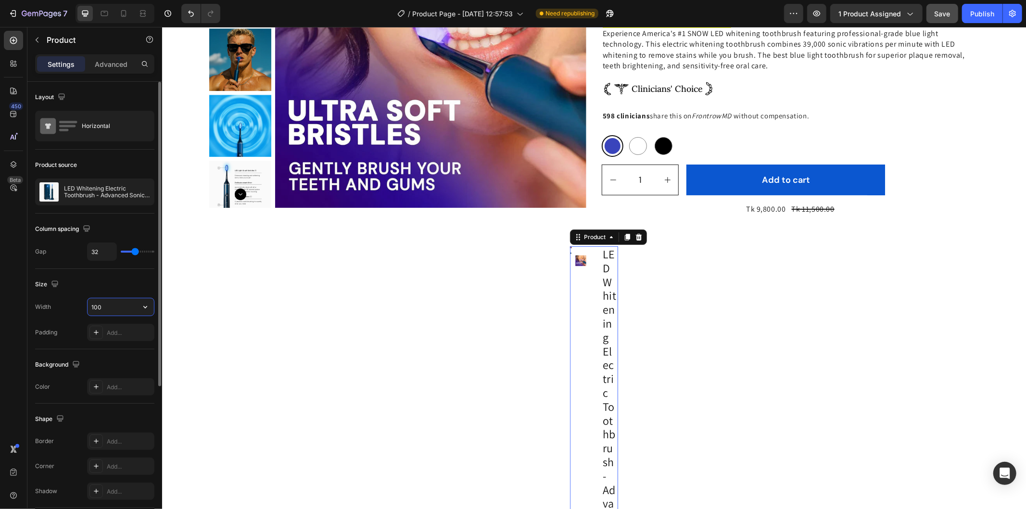
type input "1600"
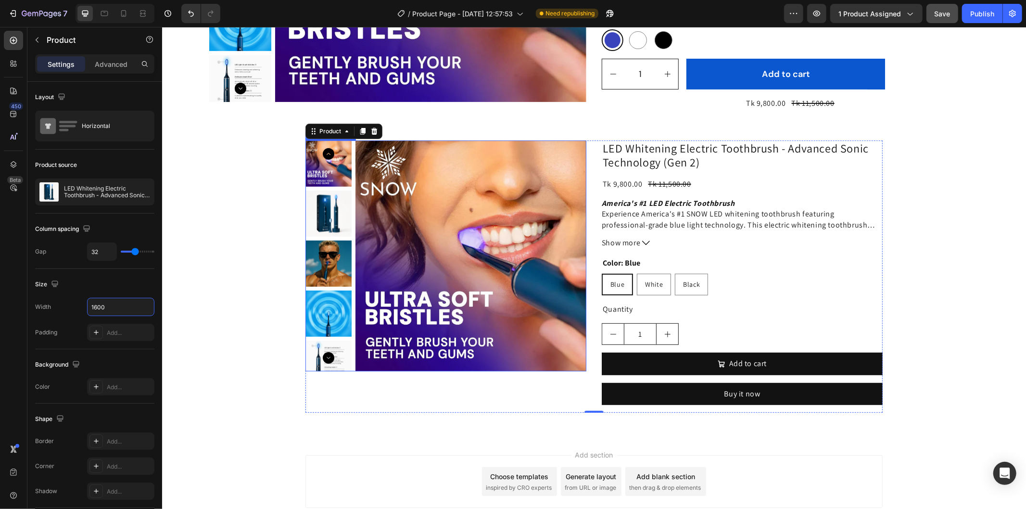
scroll to position [272, 0]
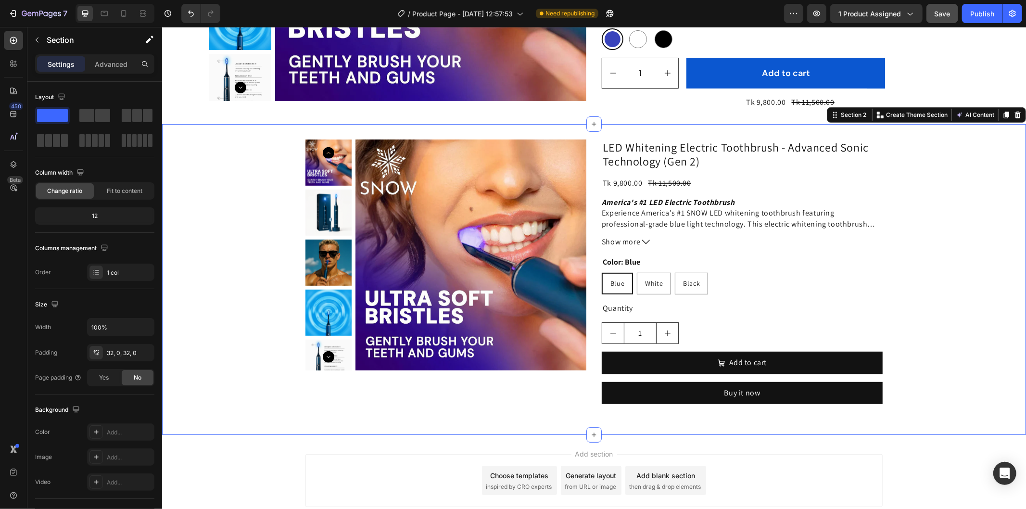
click at [929, 228] on div "Product Images LED Whitening Electric Toothbrush - Advanced Sonic Technology (G…" at bounding box center [594, 279] width 864 height 280
drag, startPoint x: 148, startPoint y: 327, endPoint x: 137, endPoint y: 338, distance: 15.0
click at [148, 327] on icon "button" at bounding box center [145, 327] width 10 height 10
click at [106, 377] on div "Default 1200px" at bounding box center [110, 370] width 79 height 18
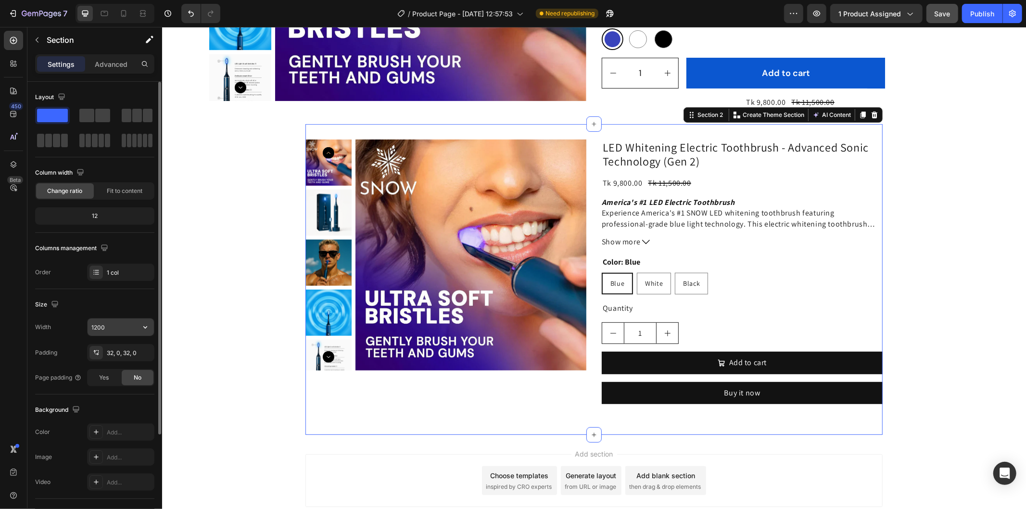
click at [94, 321] on input "1200" at bounding box center [121, 326] width 66 height 17
click at [97, 325] on input "1200" at bounding box center [121, 326] width 66 height 17
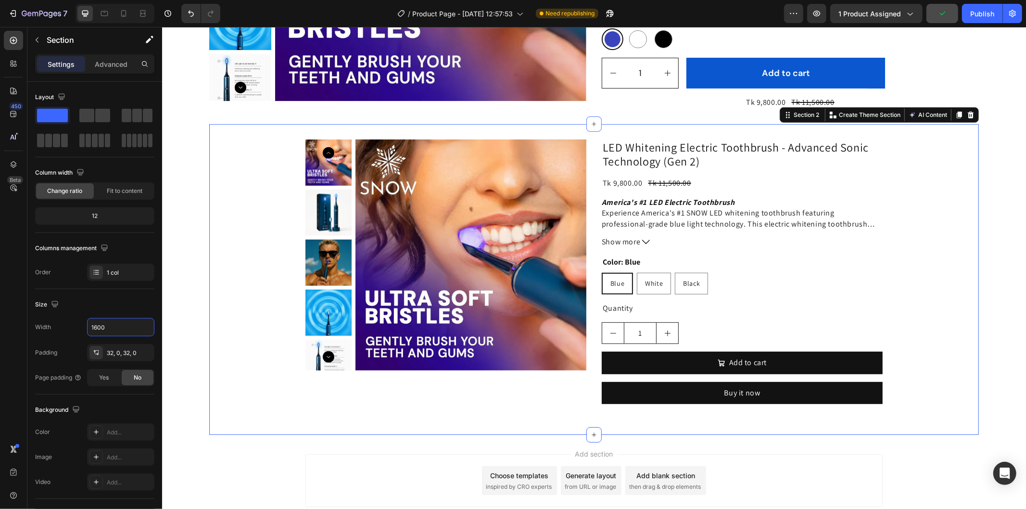
type input "1600"
click at [934, 174] on div "Product Images LED Whitening Electric Toothbrush - Advanced Sonic Technology (G…" at bounding box center [594, 279] width 770 height 280
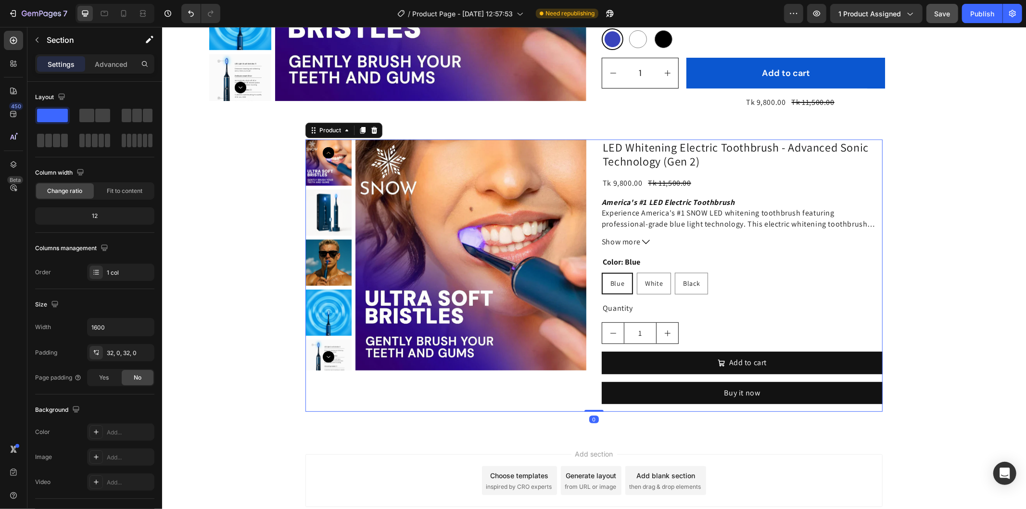
click at [347, 388] on div "Product Images" at bounding box center [445, 275] width 281 height 272
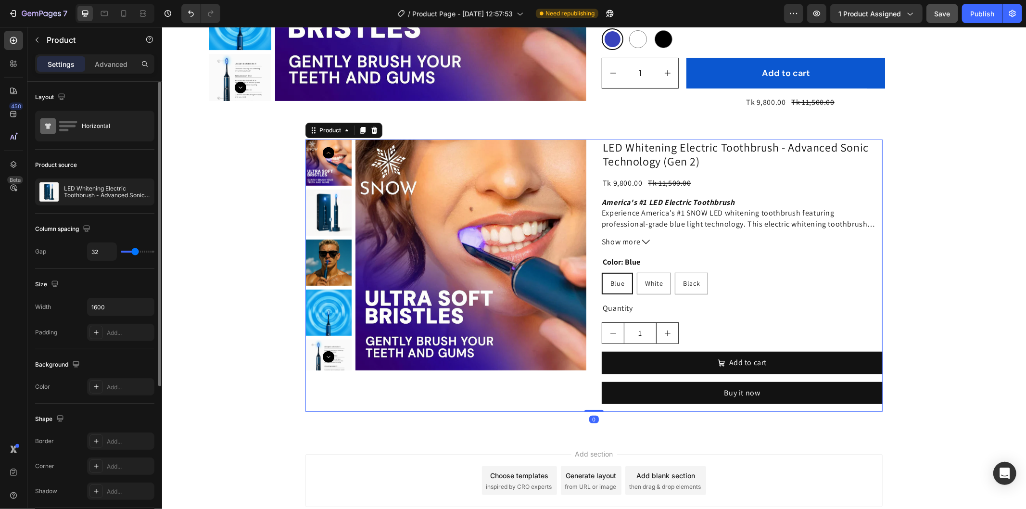
scroll to position [225, 0]
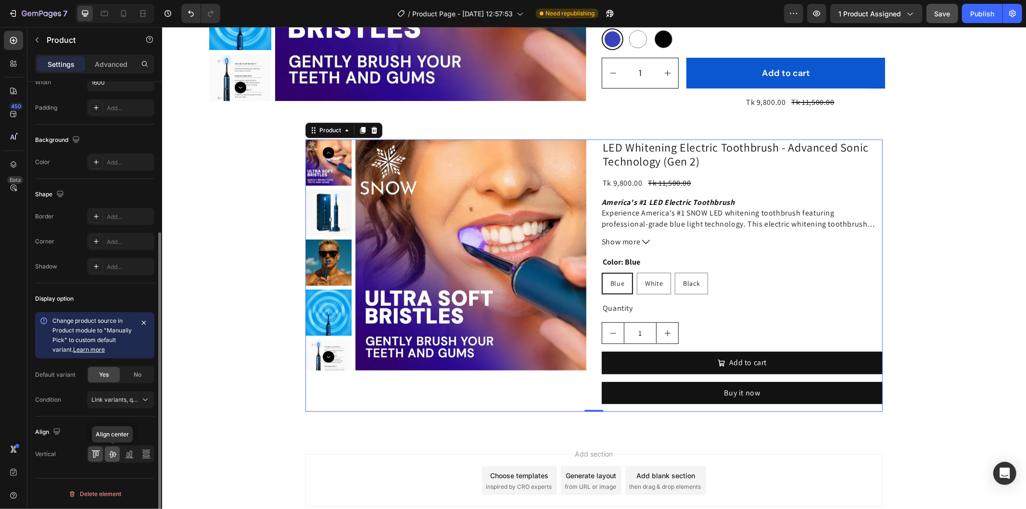
click at [111, 452] on icon at bounding box center [113, 454] width 8 height 7
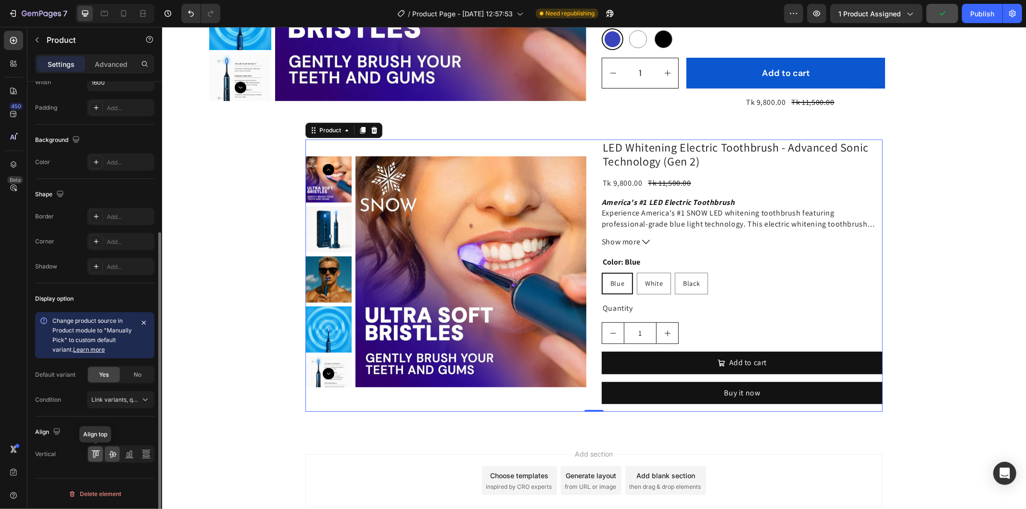
click at [91, 457] on icon at bounding box center [96, 454] width 10 height 10
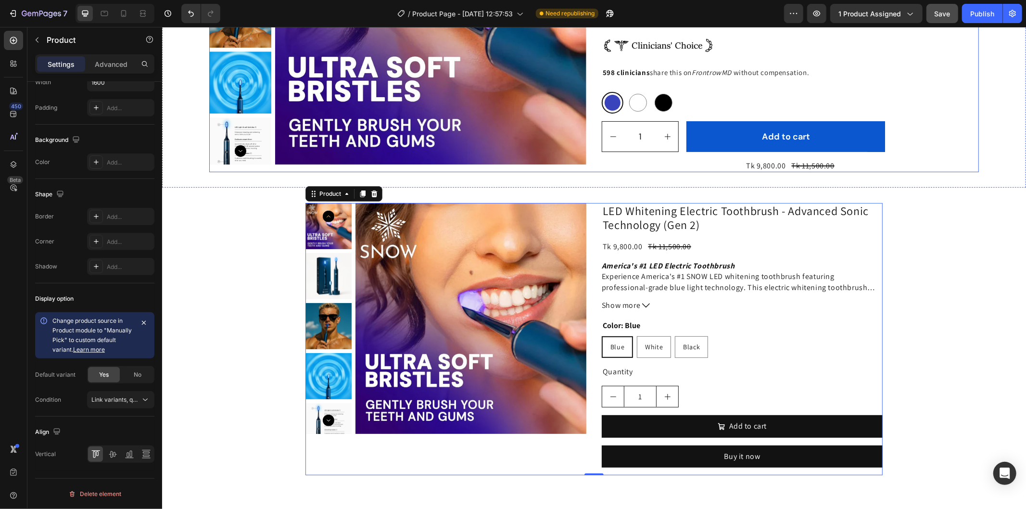
scroll to position [214, 0]
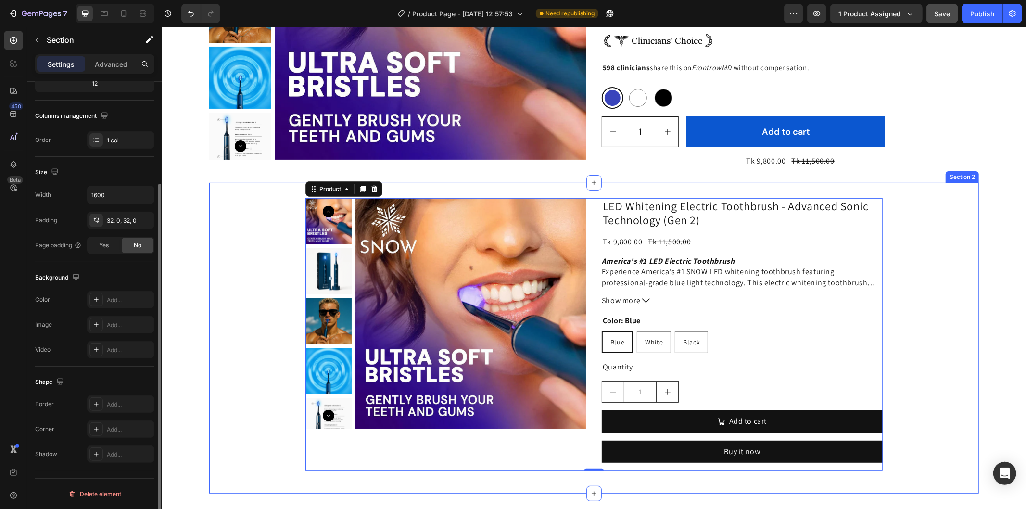
click at [276, 227] on div "Product Images LED Whitening Electric Toothbrush - Advanced Sonic Technology (G…" at bounding box center [594, 338] width 770 height 280
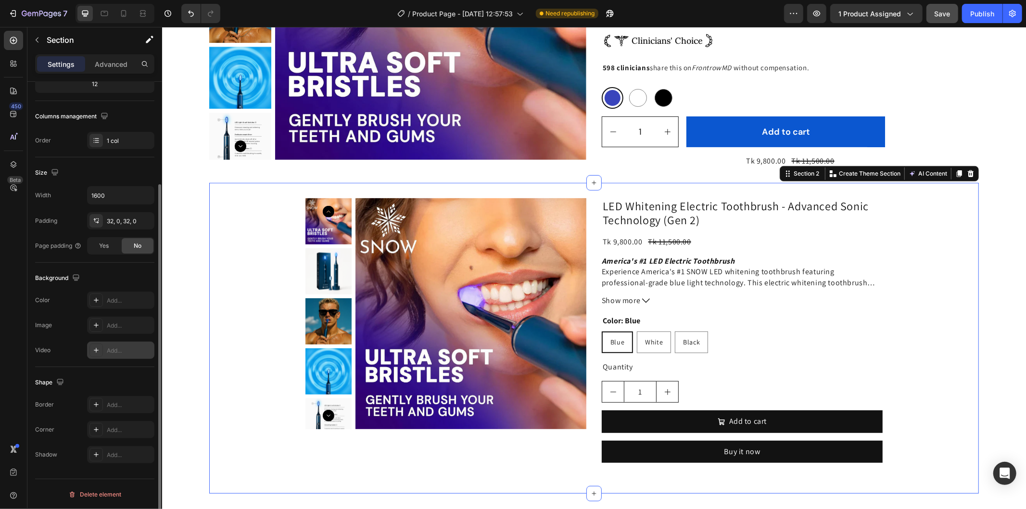
scroll to position [78, 0]
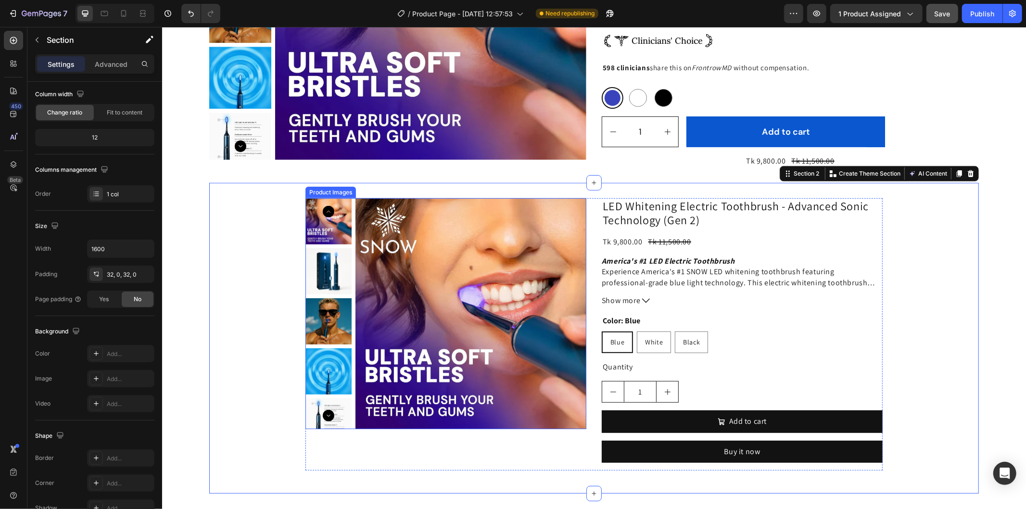
click at [451, 221] on img at bounding box center [470, 313] width 231 height 231
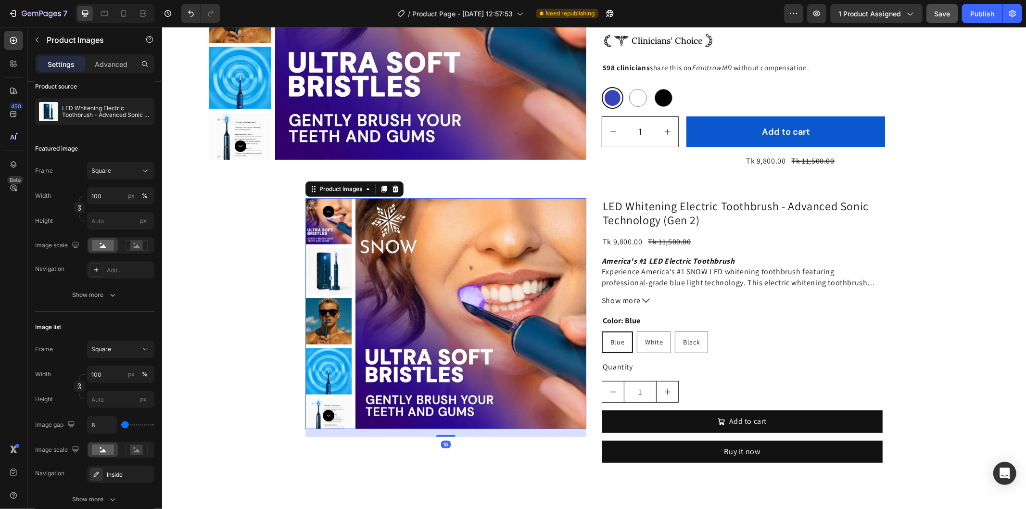
scroll to position [0, 0]
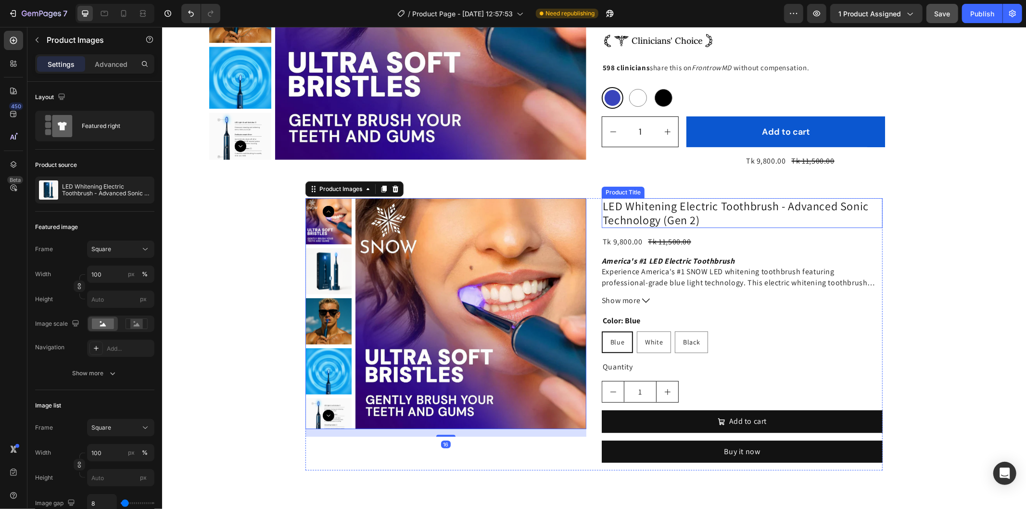
click at [869, 216] on h2 "LED Whitening Electric Toothbrush - Advanced Sonic Technology (Gen 2)" at bounding box center [741, 213] width 281 height 30
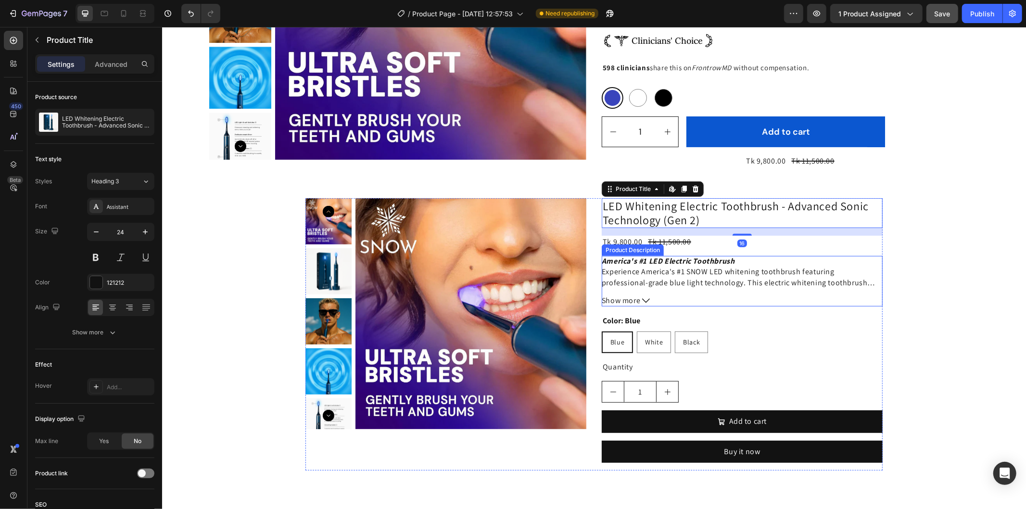
click at [874, 257] on div "America's #1 LED Electric Toothbrush Experience America's #1 SNOW LED whitening…" at bounding box center [741, 271] width 281 height 32
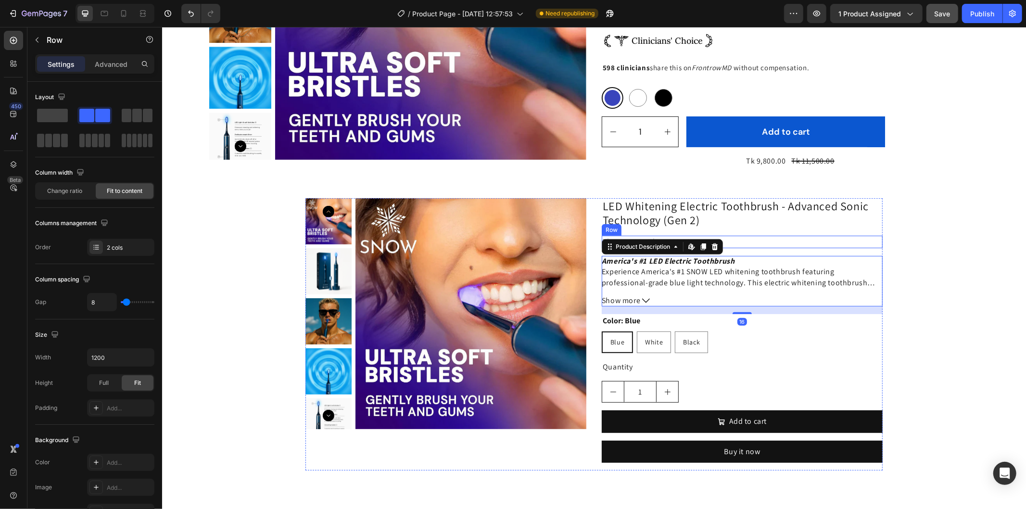
click at [877, 241] on div "Tk 9,800.00 Product Price Product Price Tk 11,500.00 Product Price Product Pric…" at bounding box center [741, 241] width 281 height 13
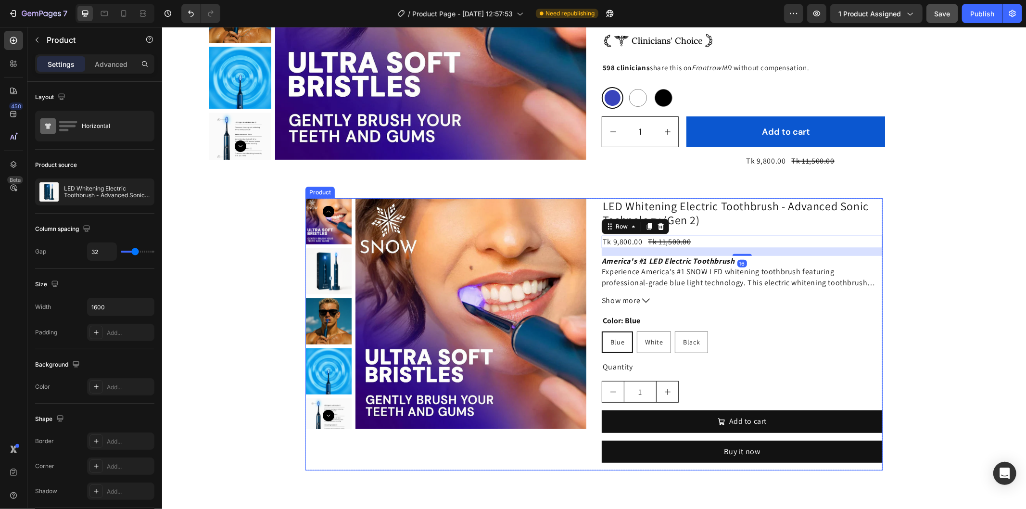
click at [586, 200] on div "Product Images LED Whitening Electric Toothbrush - Advanced Sonic Technology (G…" at bounding box center [593, 334] width 577 height 272
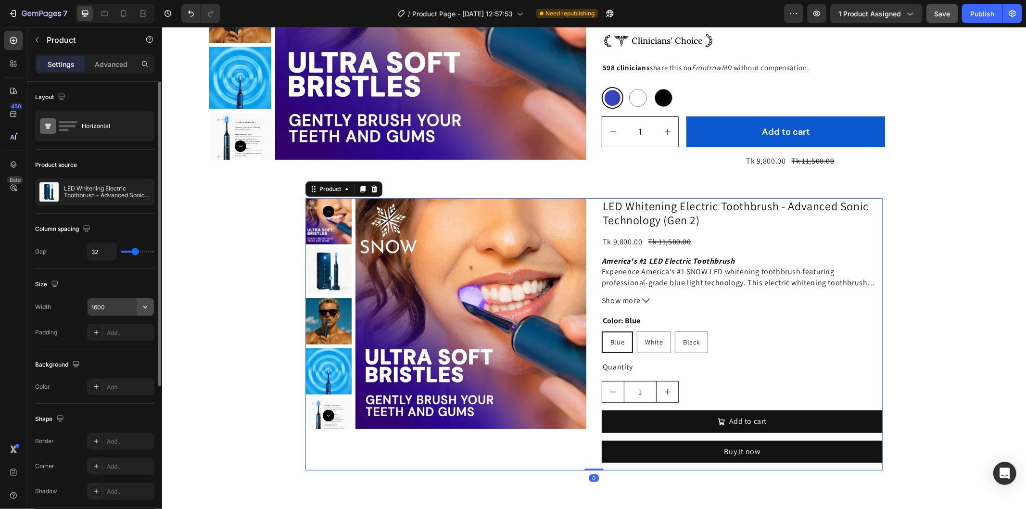
click at [146, 307] on icon "button" at bounding box center [145, 307] width 4 height 2
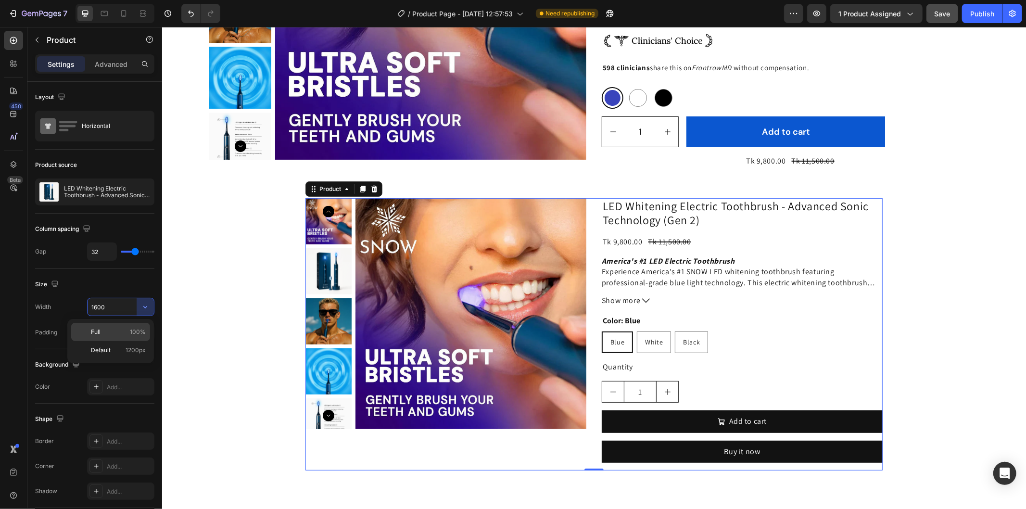
click at [106, 333] on p "Full 100%" at bounding box center [118, 332] width 55 height 9
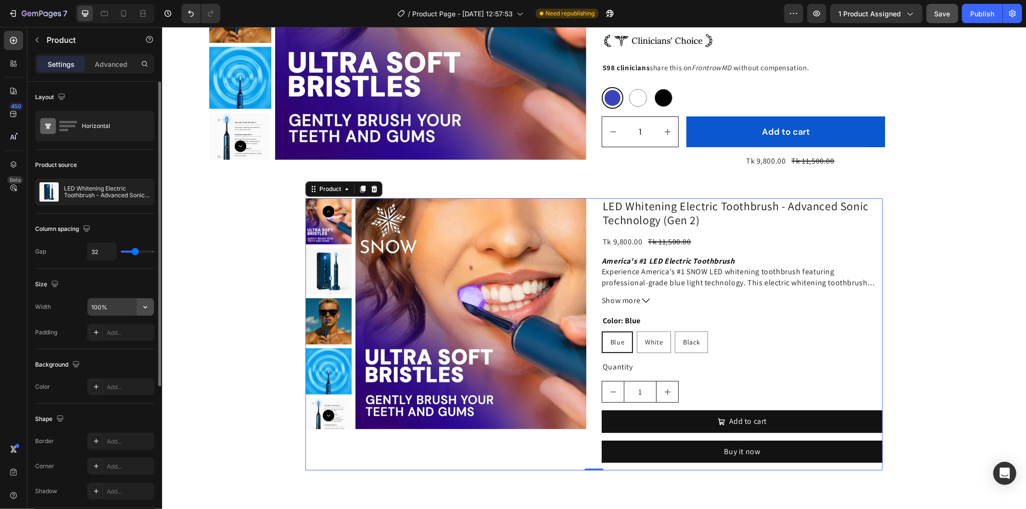
click at [141, 304] on icon "button" at bounding box center [145, 307] width 10 height 10
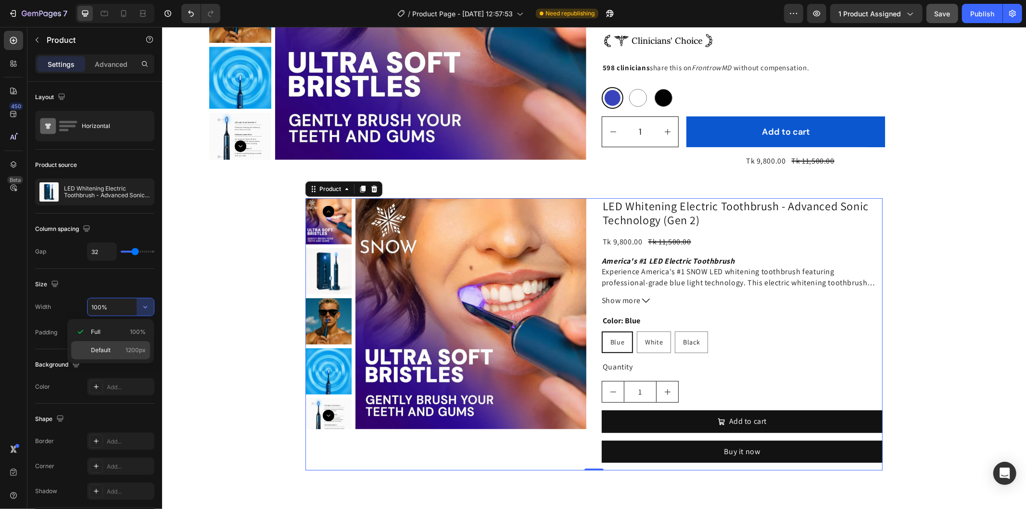
click at [106, 347] on span "Default" at bounding box center [101, 350] width 20 height 9
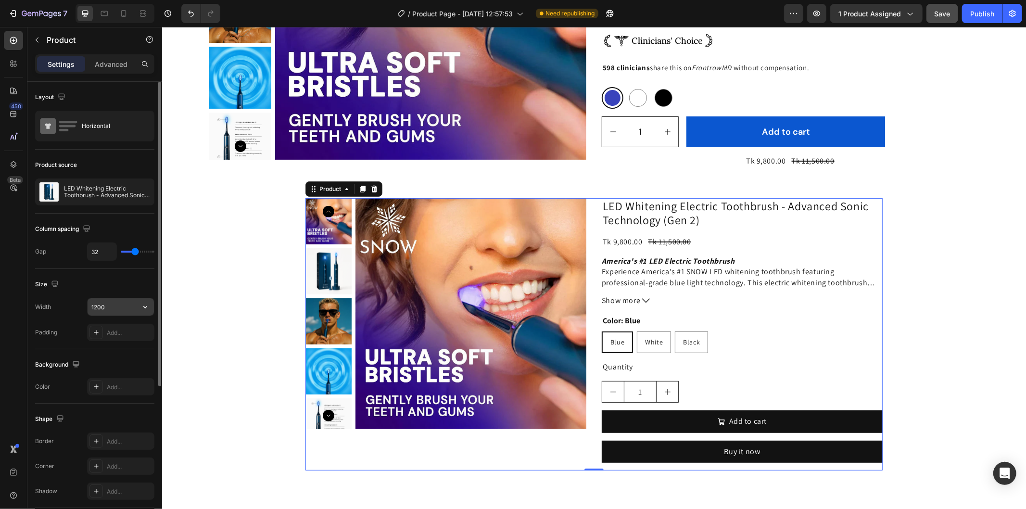
click at [95, 307] on input "1200" at bounding box center [121, 306] width 66 height 17
click at [119, 302] on input "1200" at bounding box center [121, 306] width 66 height 17
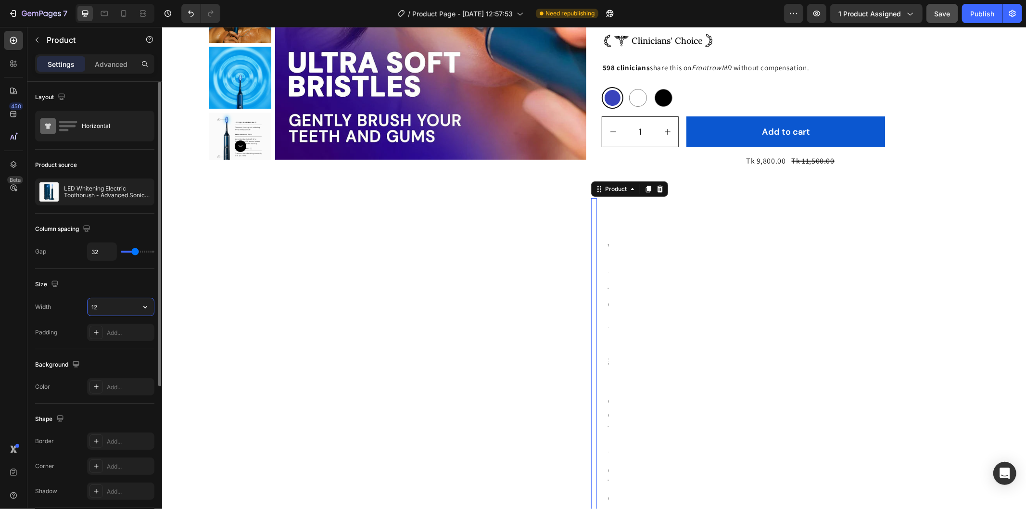
type input "1"
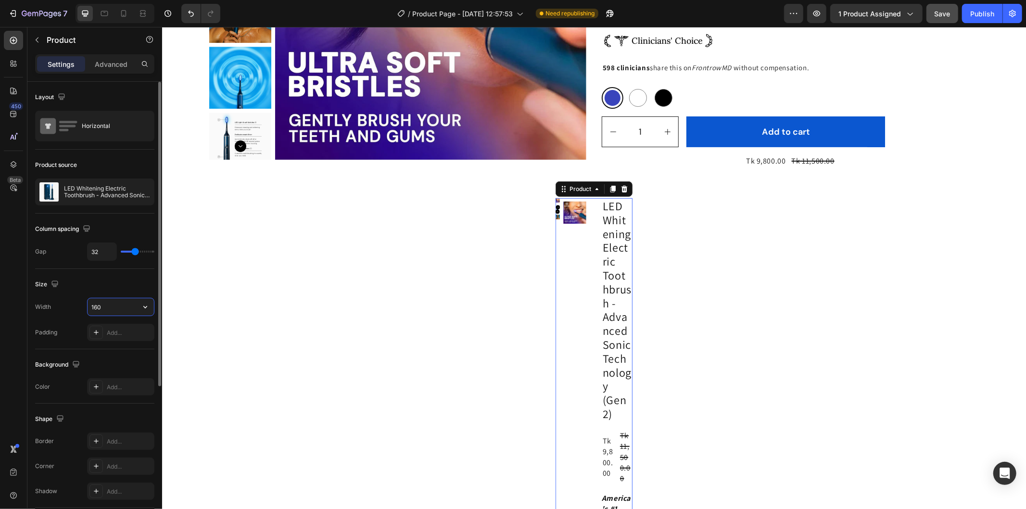
type input "1600"
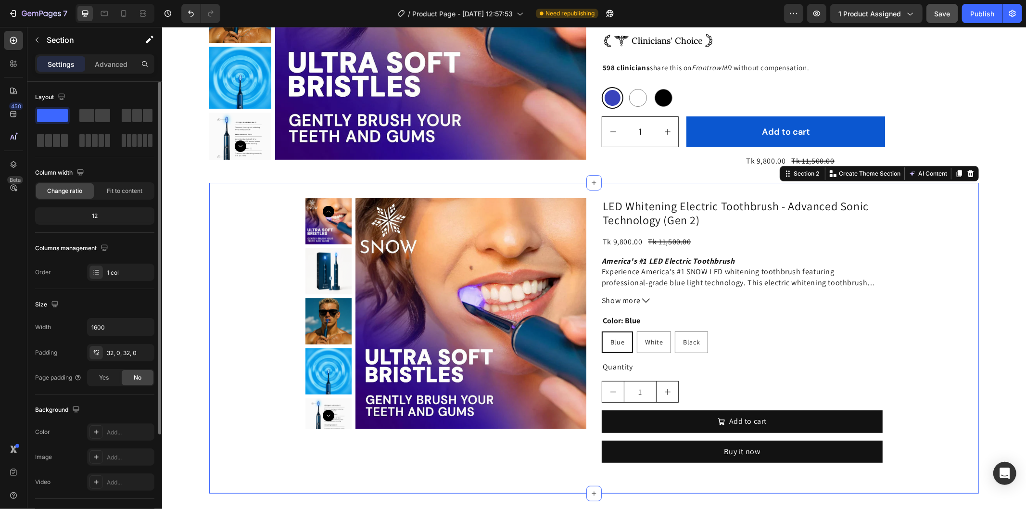
click at [961, 302] on div "Product Images LED Whitening Electric Toothbrush - Advanced Sonic Technology (G…" at bounding box center [594, 338] width 770 height 280
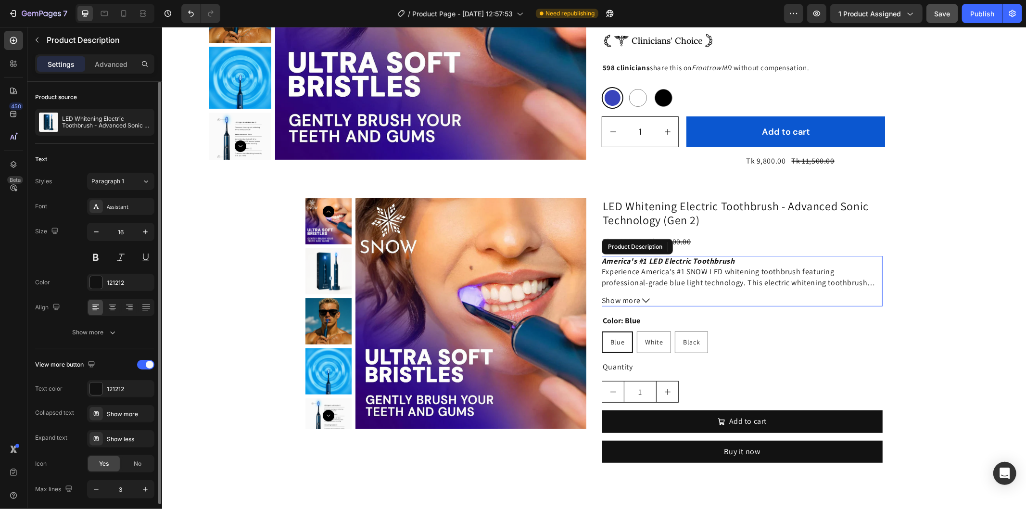
click at [838, 286] on span "Experience America's #1 SNOW LED whitening toothbrush featuring professional-gr…" at bounding box center [738, 292] width 274 height 53
click at [713, 249] on icon at bounding box center [714, 246] width 6 height 7
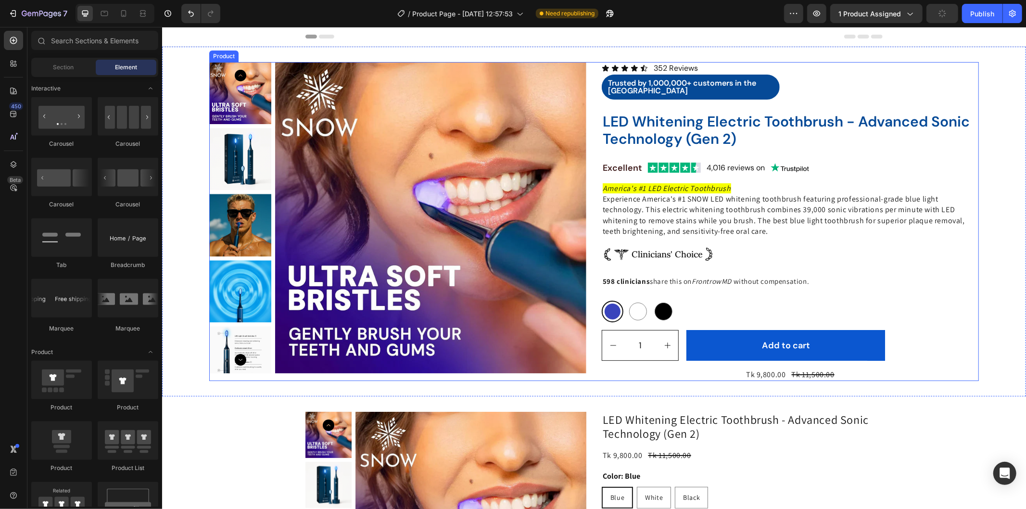
click at [588, 65] on div "Product Images Icon Icon Icon Icon Icon Icon List 352 Reviews Text Block Row Tr…" at bounding box center [594, 221] width 770 height 319
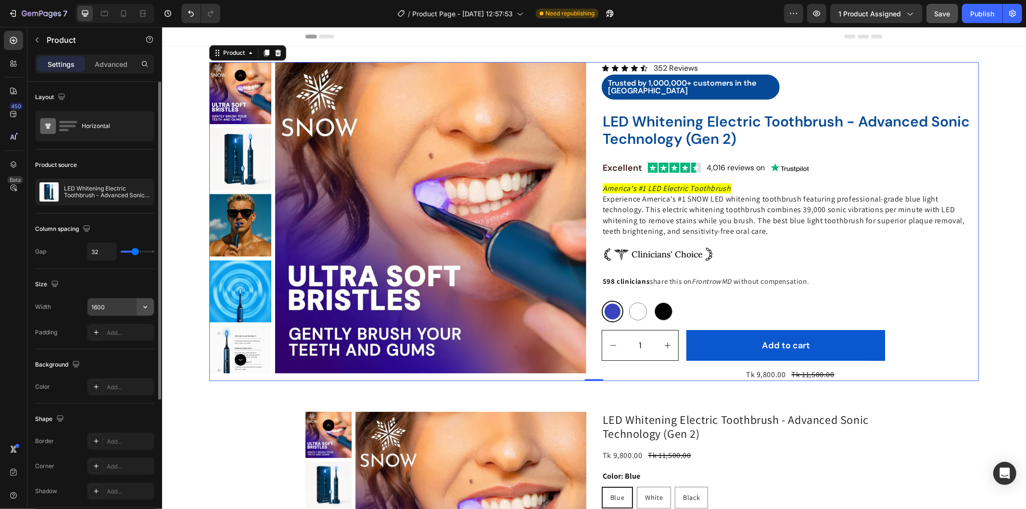
click at [146, 308] on icon "button" at bounding box center [145, 307] width 4 height 2
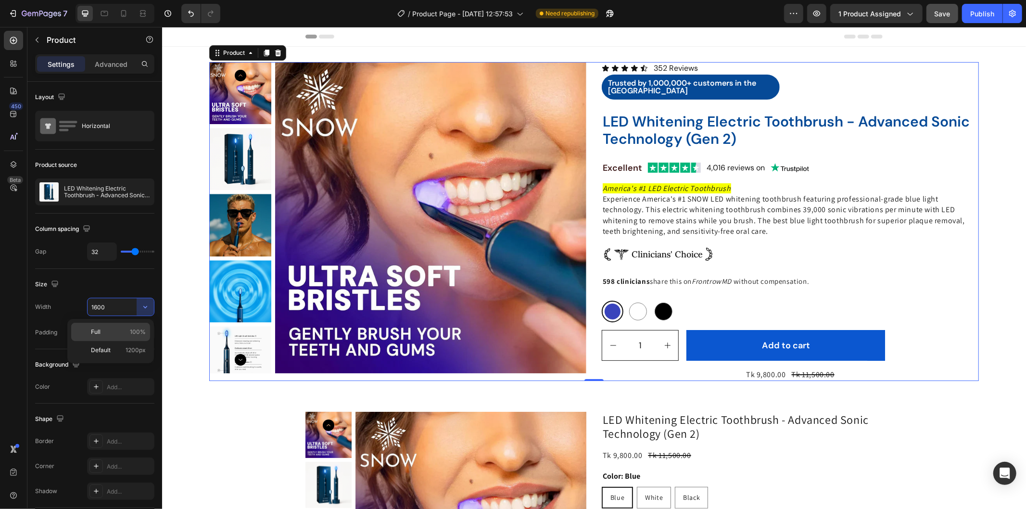
click at [125, 329] on p "Full 100%" at bounding box center [118, 332] width 55 height 9
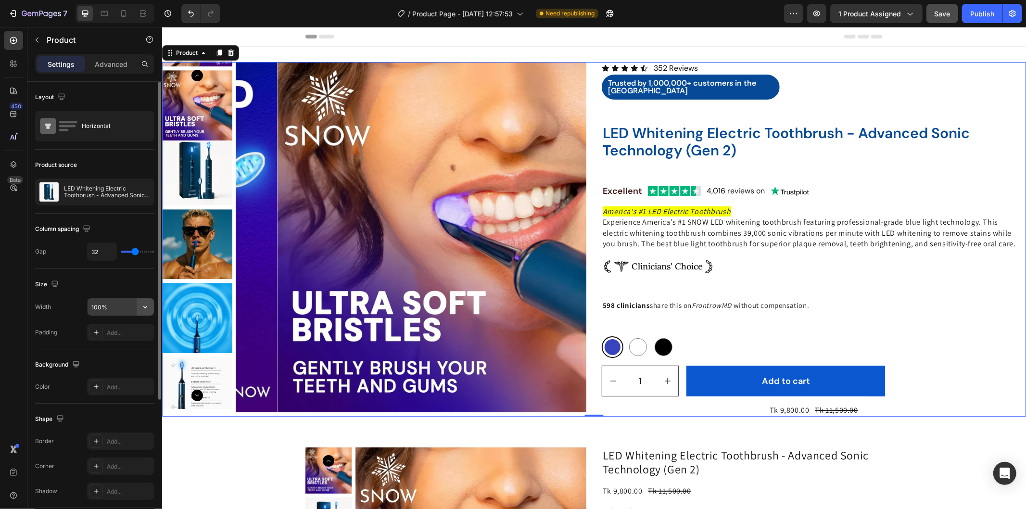
click at [146, 305] on icon "button" at bounding box center [145, 307] width 10 height 10
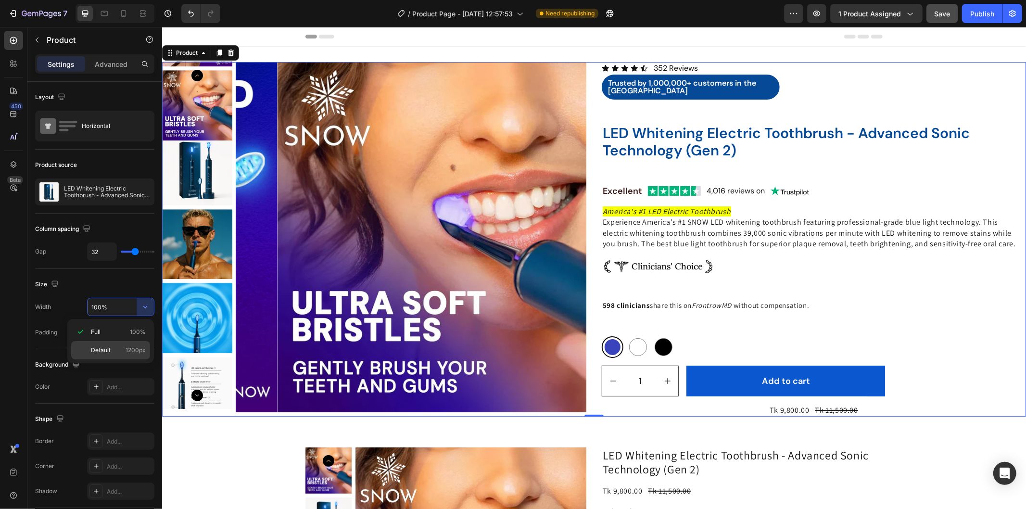
click at [118, 343] on div "Default 1200px" at bounding box center [110, 350] width 79 height 18
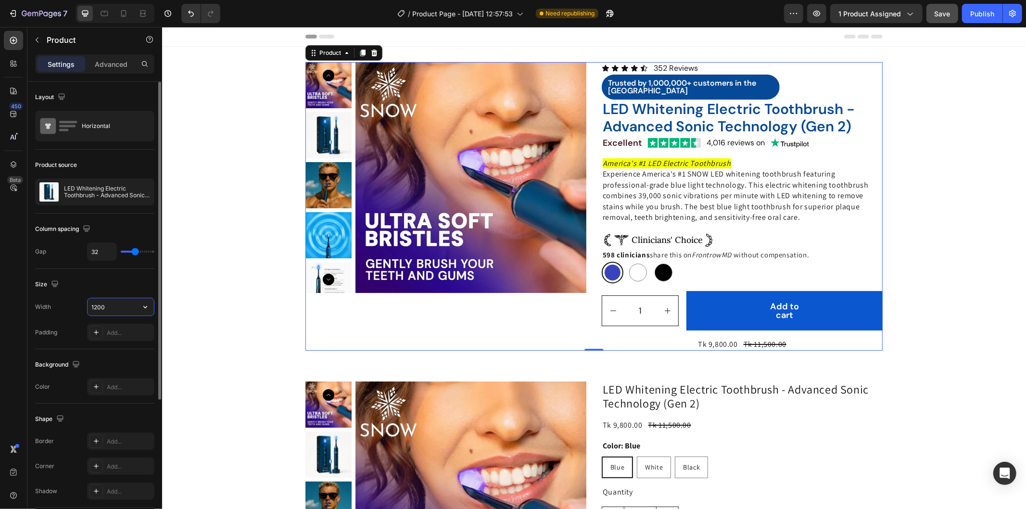
click at [93, 304] on input "1200" at bounding box center [121, 306] width 66 height 17
click at [97, 306] on input "1200" at bounding box center [121, 306] width 66 height 17
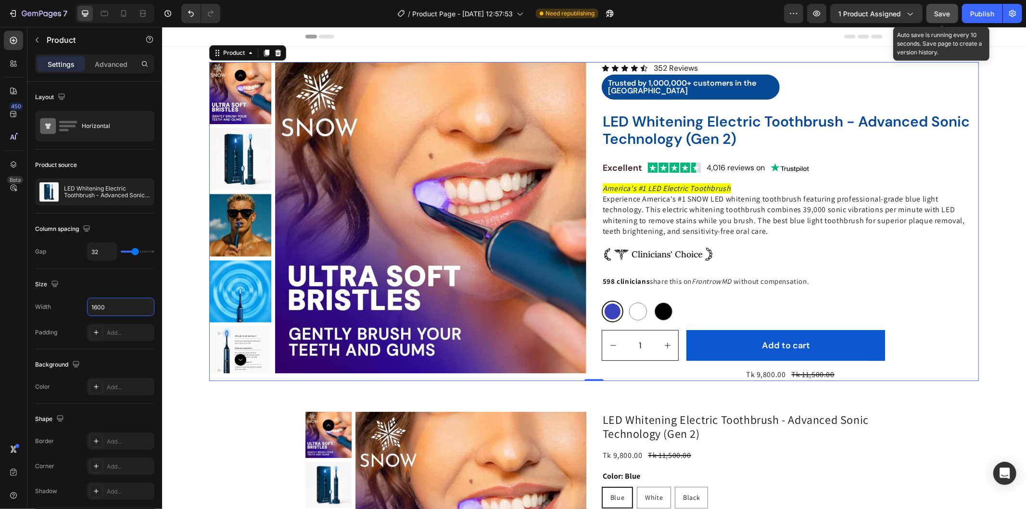
type input "1600"
click at [946, 13] on span "Save" at bounding box center [943, 14] width 16 height 8
click at [980, 7] on button "Publish" at bounding box center [982, 13] width 40 height 19
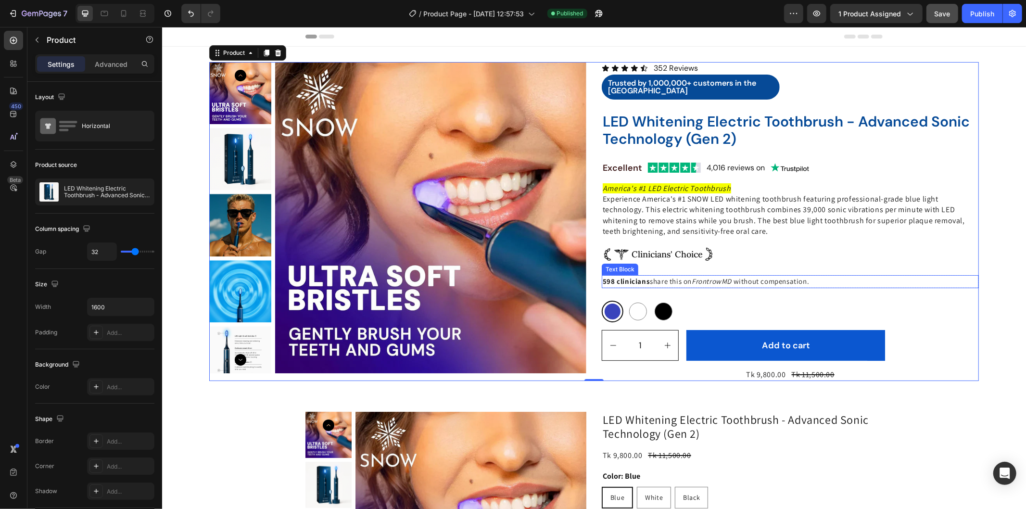
click at [654, 281] on span "share this on" at bounding box center [670, 280] width 42 height 9
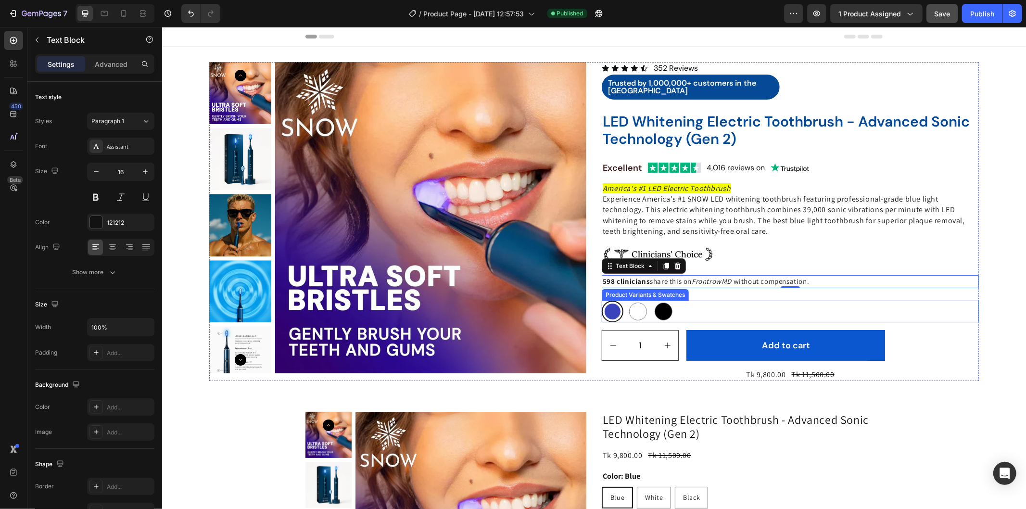
click at [700, 300] on div "Blue Blue White White Black Black" at bounding box center [789, 311] width 377 height 22
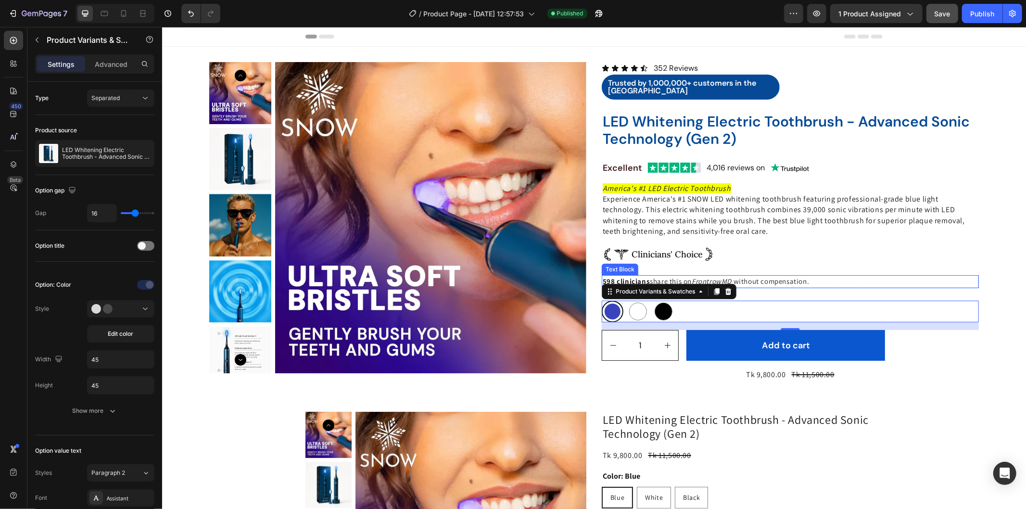
click at [731, 279] on span "Rich Text Editor. Editing area: main" at bounding box center [732, 280] width 2 height 9
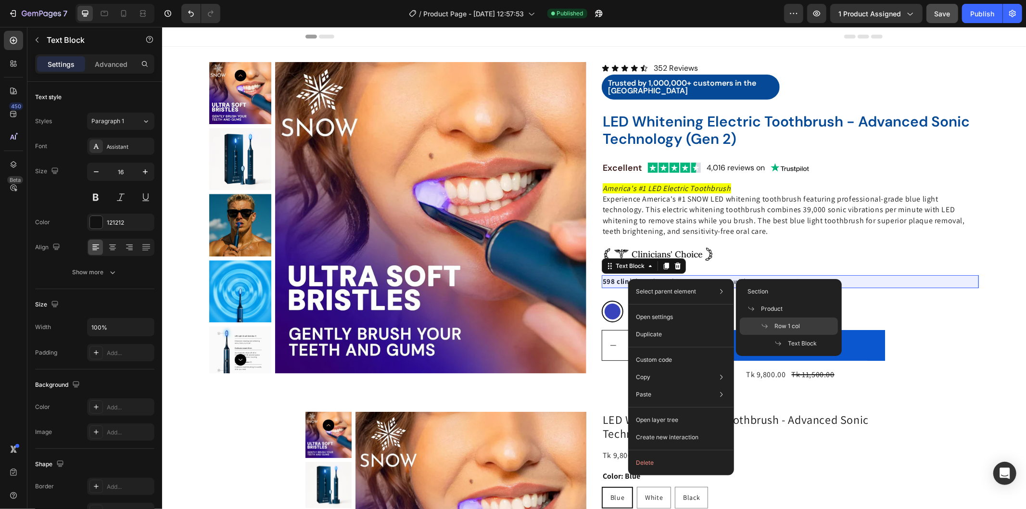
click at [792, 324] on span "Row 1 col" at bounding box center [786, 326] width 25 height 9
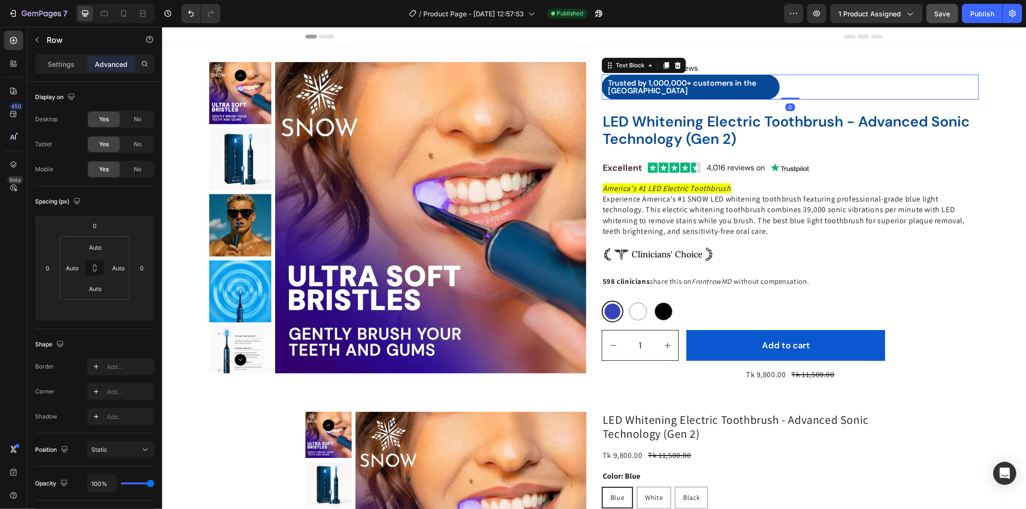
click at [679, 79] on p "Trusted by 1,000,000+ customers in the [GEOGRAPHIC_DATA]" at bounding box center [690, 86] width 165 height 15
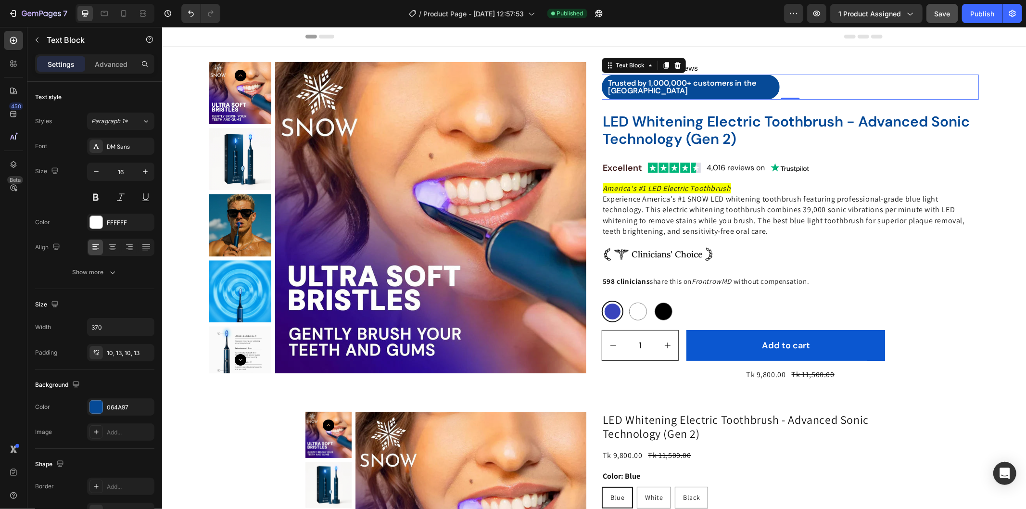
click at [778, 84] on div "Trusted by 1,000,000+ customers in the [GEOGRAPHIC_DATA]" at bounding box center [789, 86] width 377 height 25
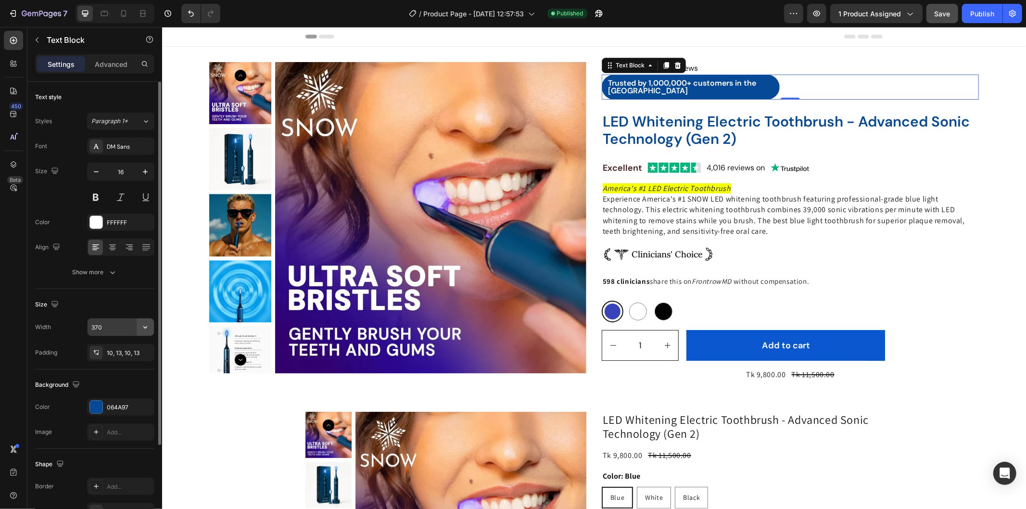
click at [143, 326] on icon "button" at bounding box center [145, 327] width 10 height 10
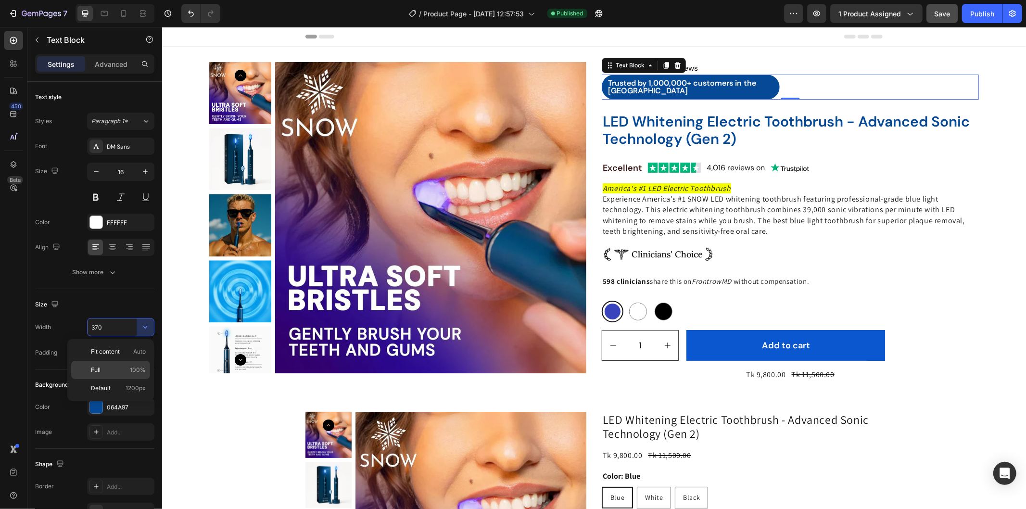
click at [128, 361] on div "Full 100%" at bounding box center [110, 370] width 79 height 18
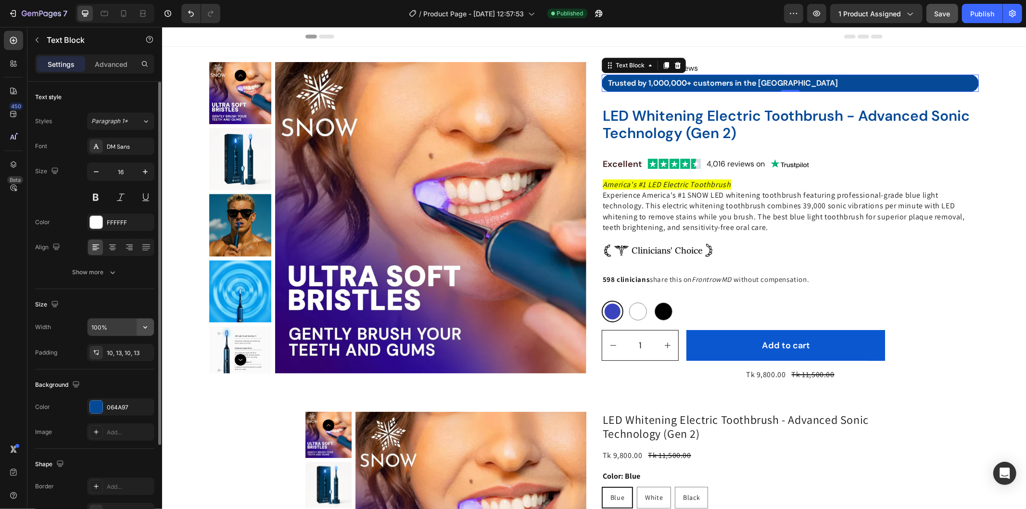
click at [143, 329] on icon "button" at bounding box center [145, 327] width 10 height 10
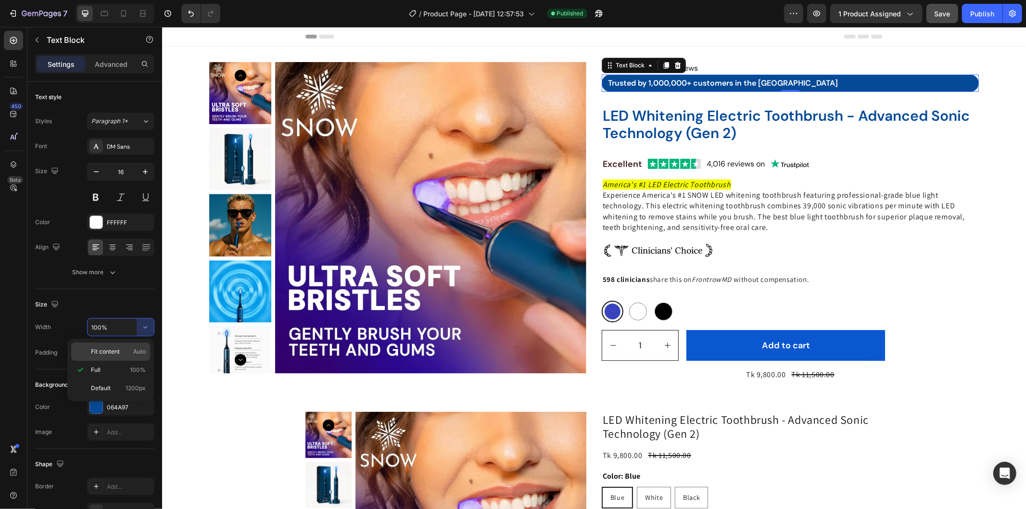
click at [123, 348] on p "Fit content Auto" at bounding box center [118, 351] width 55 height 9
type input "Auto"
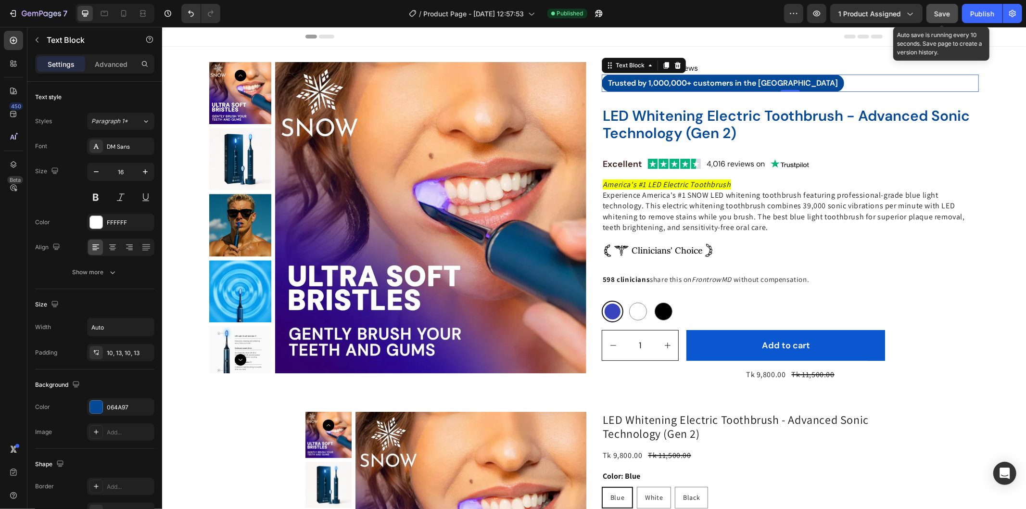
click at [943, 13] on span "Save" at bounding box center [943, 14] width 16 height 8
click at [968, 15] on button "Publish" at bounding box center [982, 13] width 40 height 19
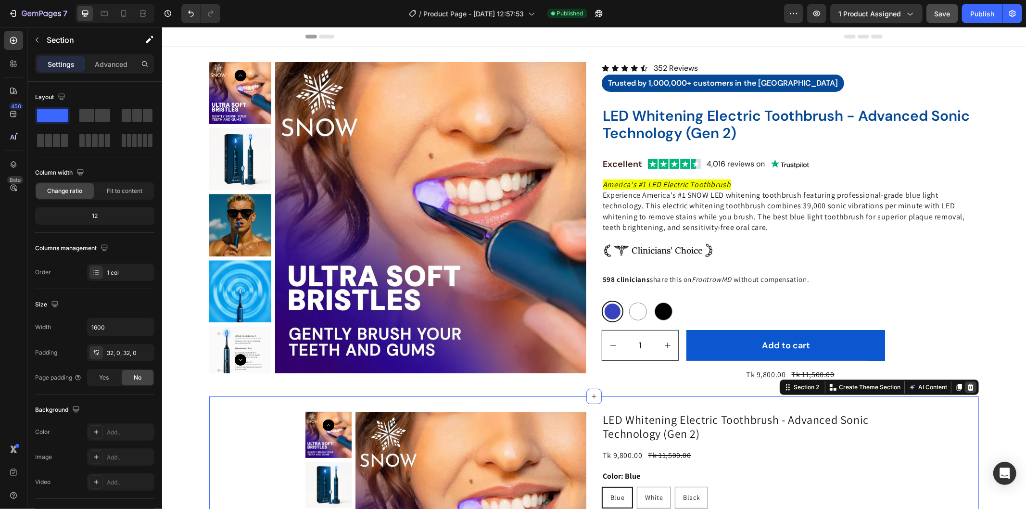
click at [966, 387] on icon at bounding box center [970, 387] width 8 height 8
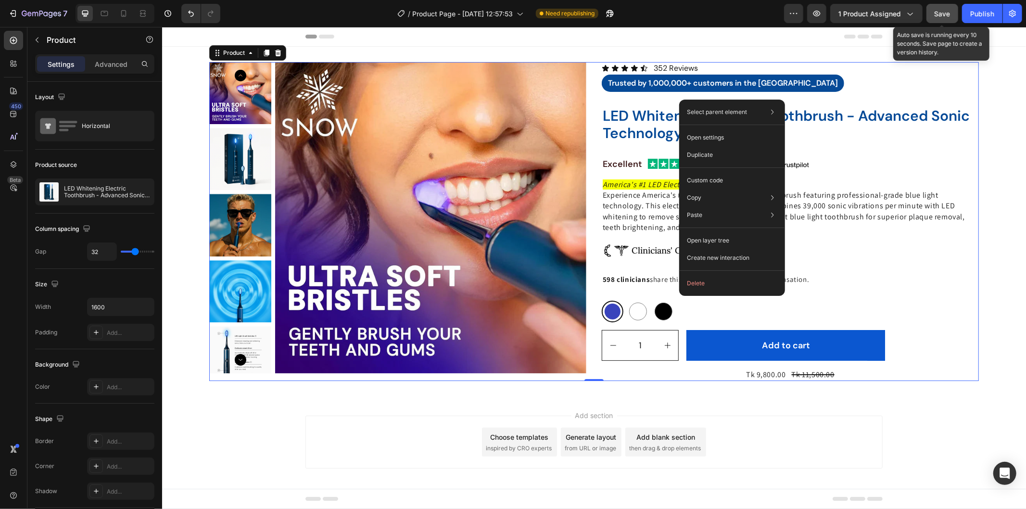
click at [944, 10] on span "Save" at bounding box center [943, 14] width 16 height 8
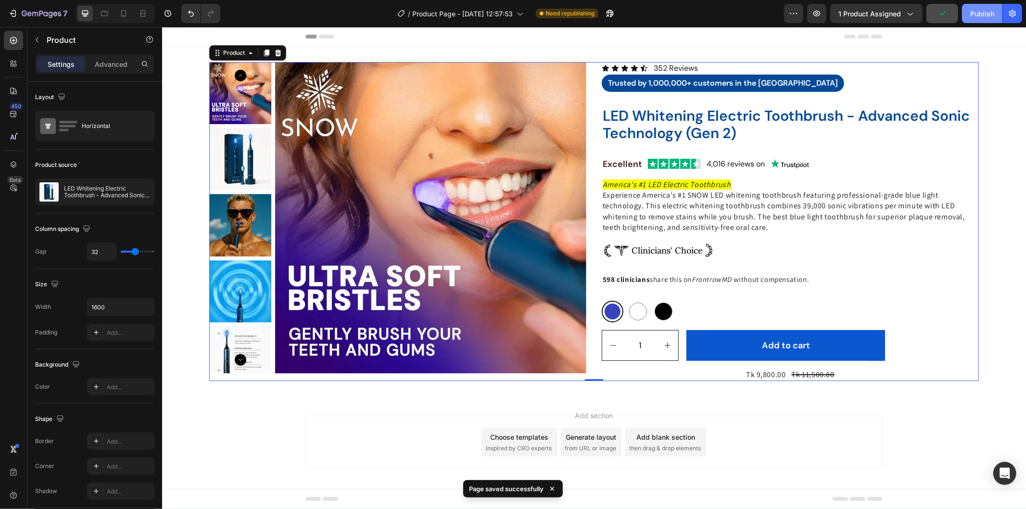
click at [990, 16] on div "Publish" at bounding box center [982, 14] width 24 height 10
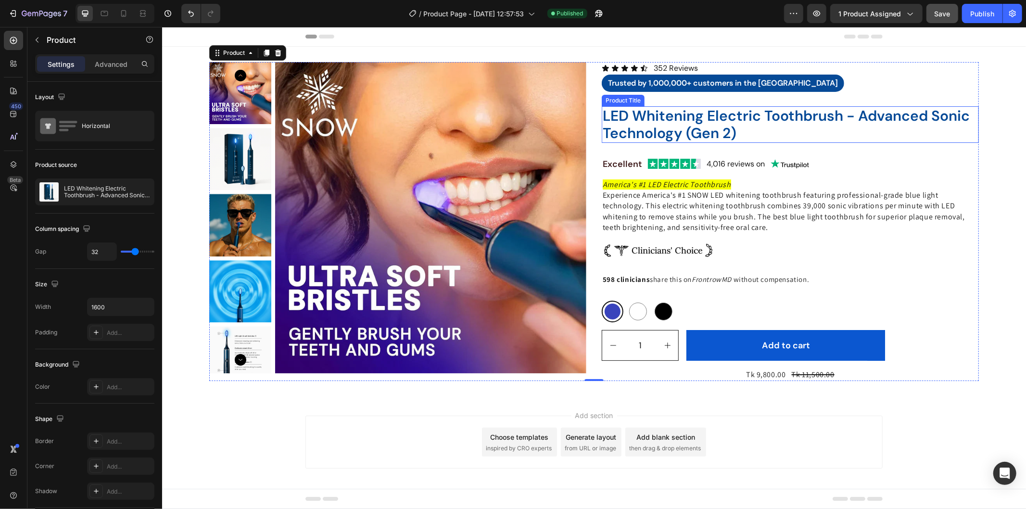
click at [680, 118] on h2 "LED Whitening Electric Toothbrush - Advanced Sonic Technology (Gen 2)" at bounding box center [789, 124] width 377 height 37
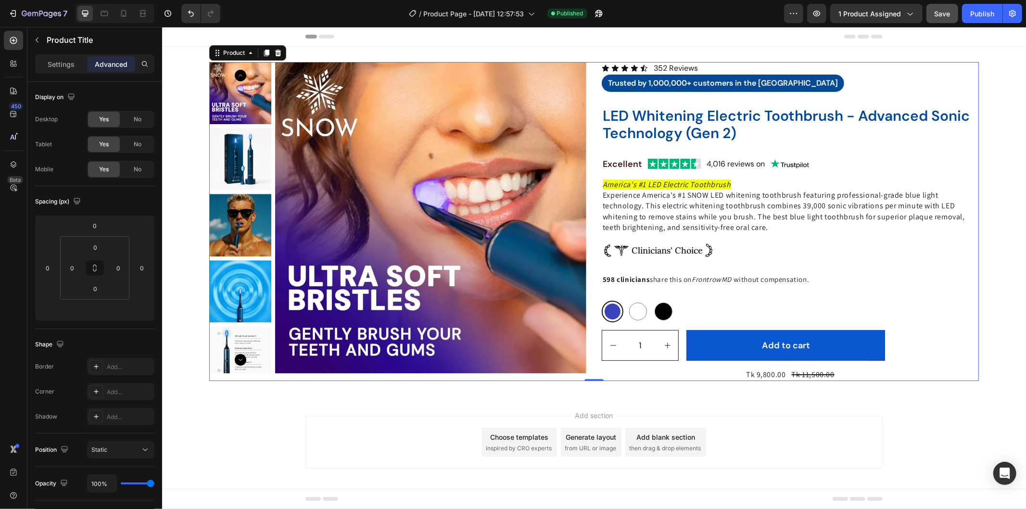
click at [739, 98] on div "Icon Icon Icon Icon Icon Icon List 352 Reviews Text Block Row Trusted by 1,000,…" at bounding box center [789, 221] width 377 height 319
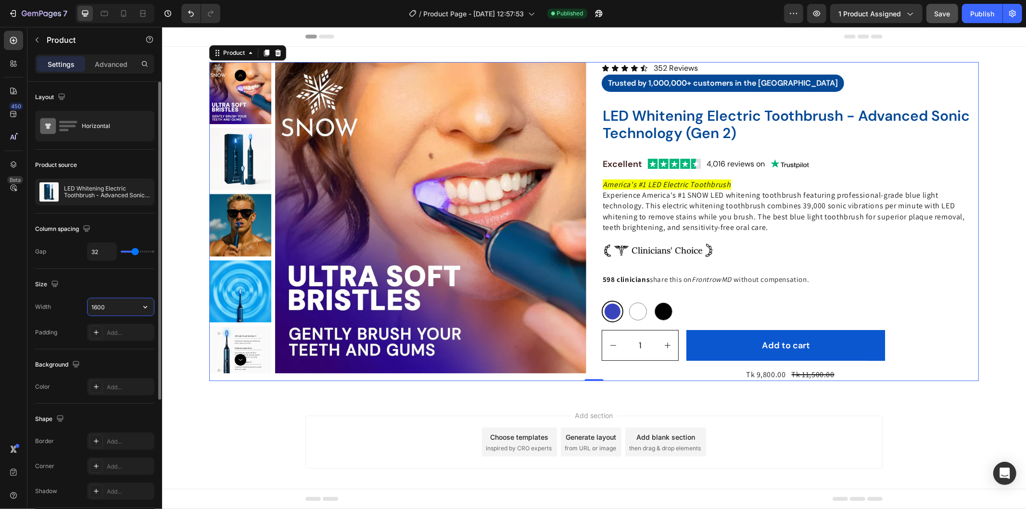
click at [96, 309] on input "1600" at bounding box center [121, 306] width 66 height 17
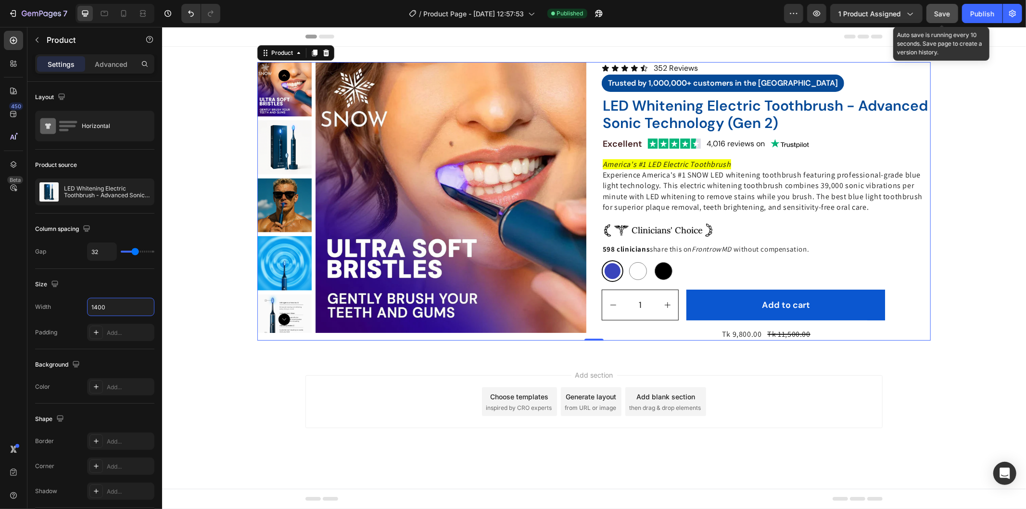
type input "1400"
click at [946, 17] on span "Save" at bounding box center [943, 14] width 16 height 8
click at [977, 13] on div "Publish" at bounding box center [982, 14] width 24 height 10
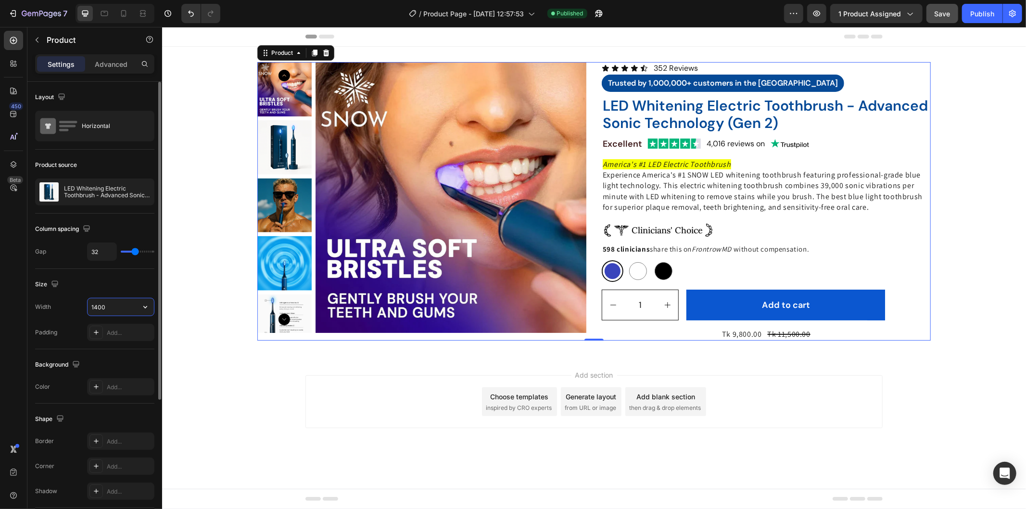
click at [101, 307] on input "1400" at bounding box center [121, 306] width 66 height 17
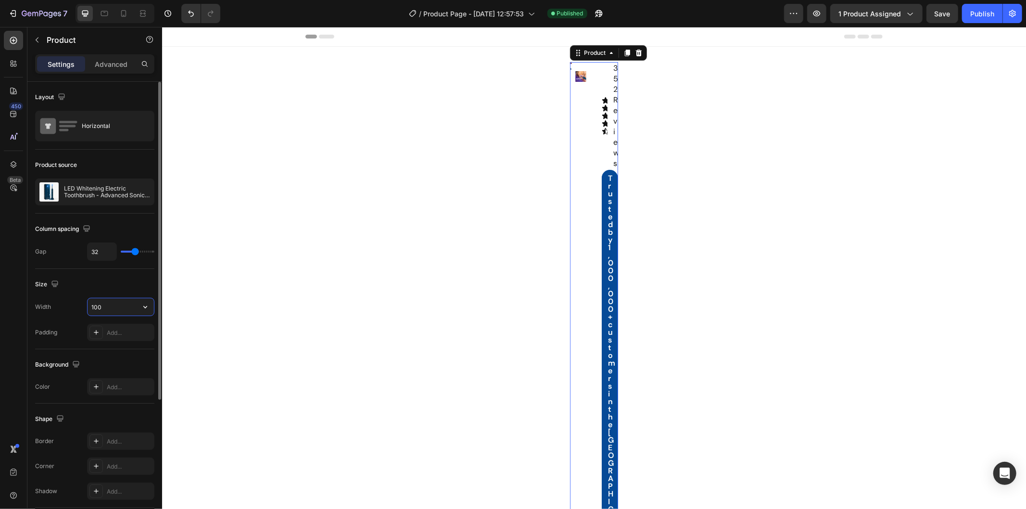
type input "1600"
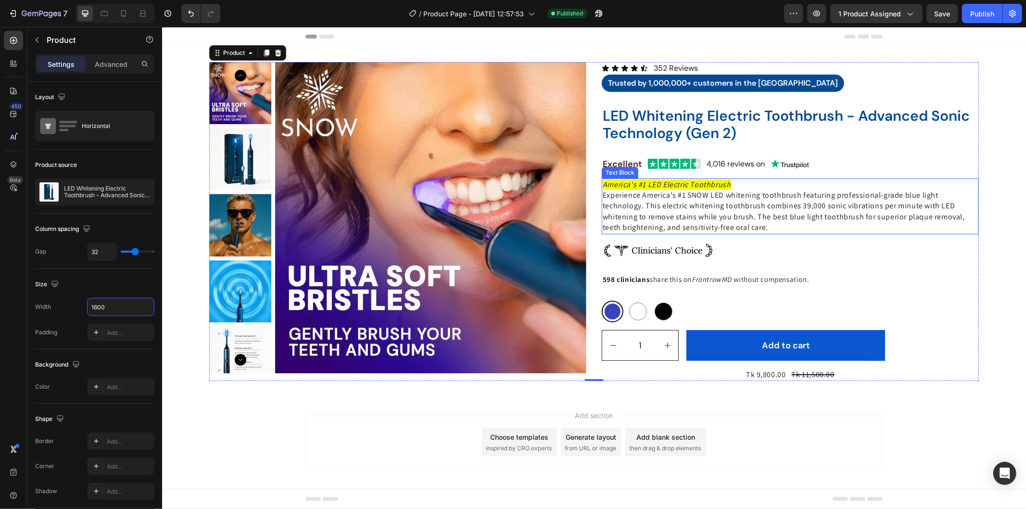
click at [818, 198] on p "Experience America's #1 SNOW LED whitening toothbrush featuring professional-gr…" at bounding box center [789, 211] width 375 height 43
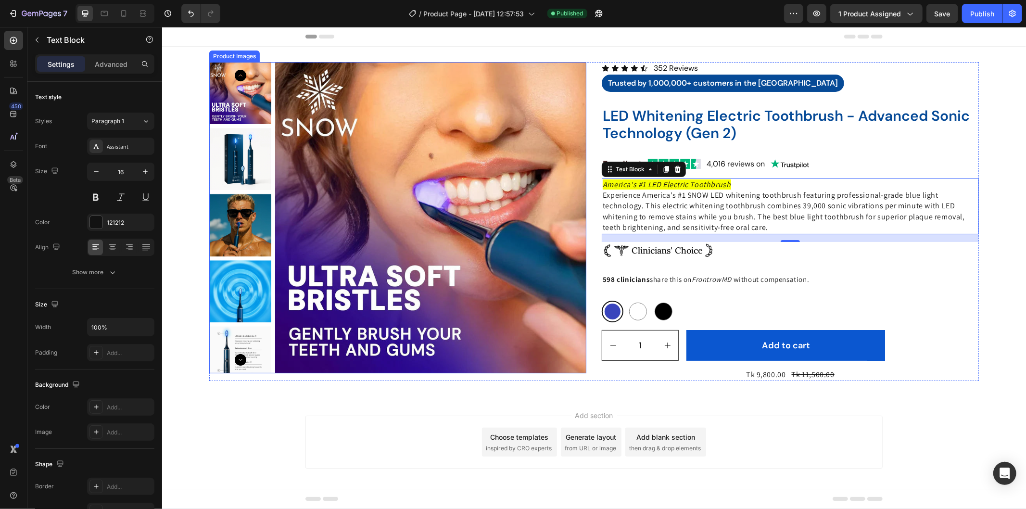
click at [278, 95] on img at bounding box center [430, 217] width 311 height 311
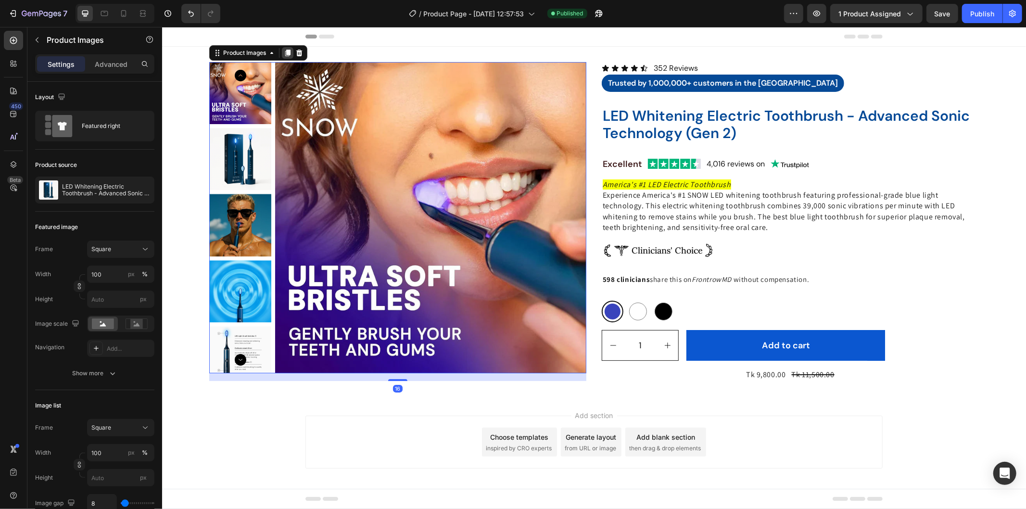
click at [283, 47] on div at bounding box center [287, 53] width 12 height 12
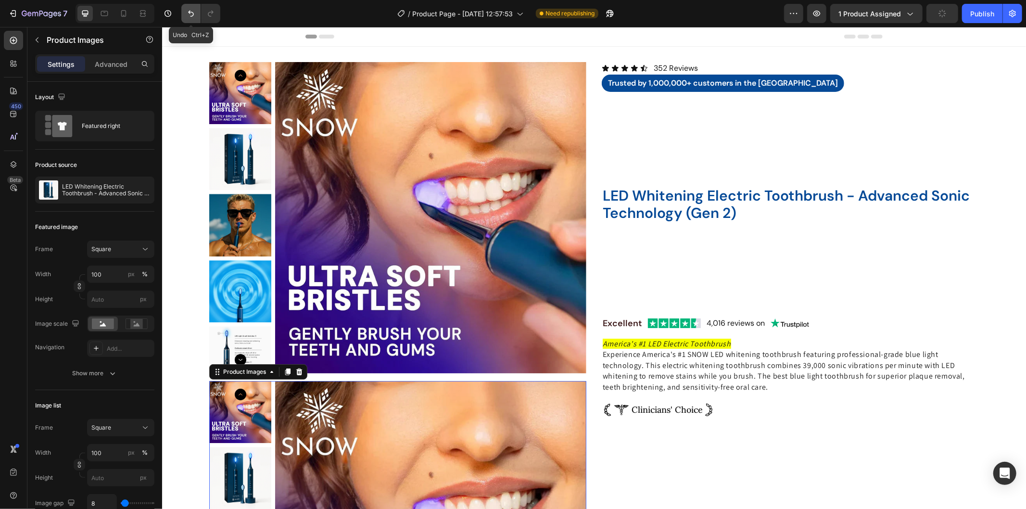
click at [185, 10] on button "Undo/Redo" at bounding box center [190, 13] width 19 height 19
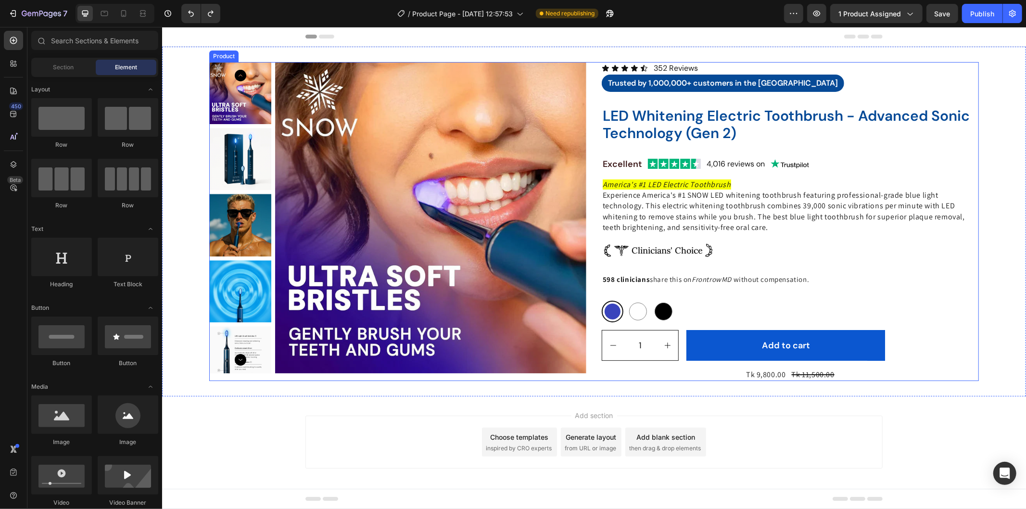
click at [587, 64] on div "Product Images Icon Icon Icon Icon Icon Icon List 352 Reviews Text Block Row Tr…" at bounding box center [594, 221] width 770 height 319
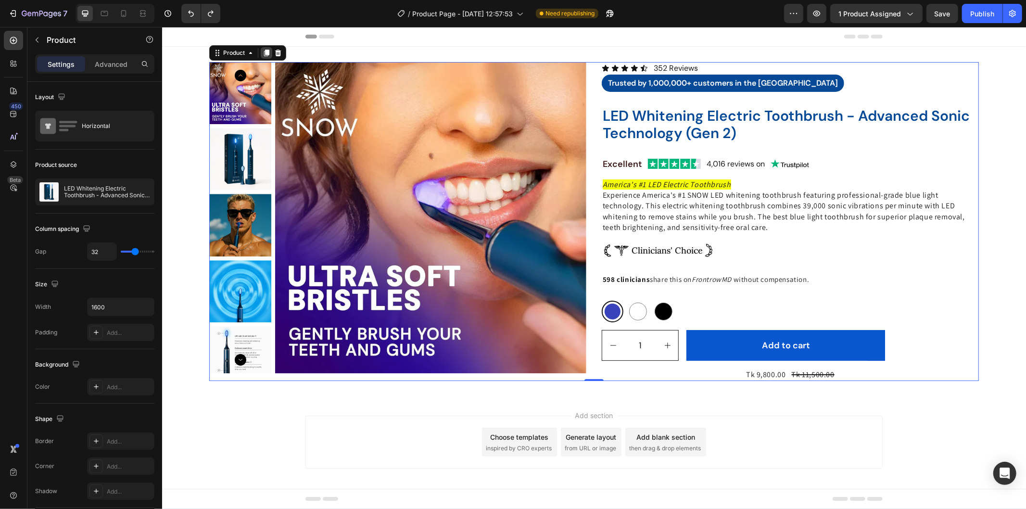
click at [264, 51] on icon at bounding box center [266, 52] width 5 height 7
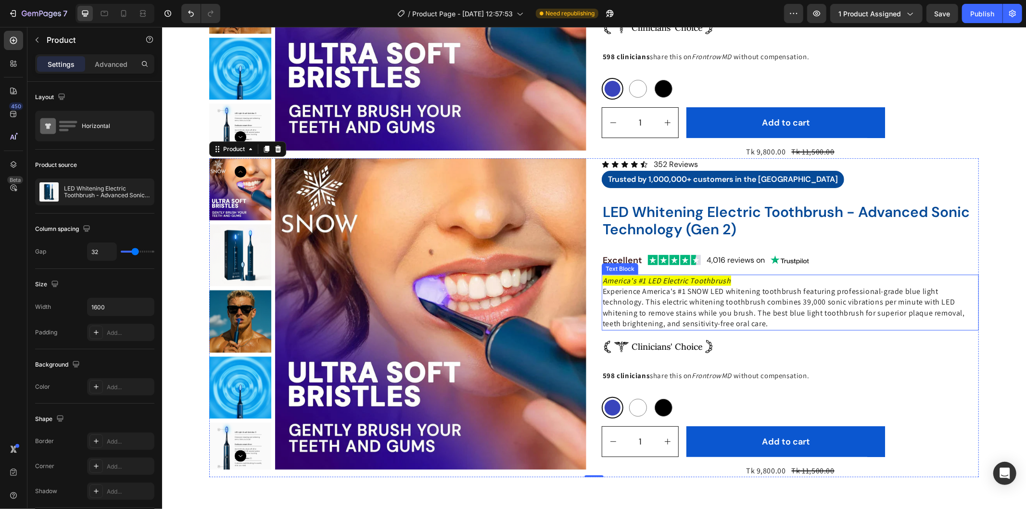
scroll to position [207, 0]
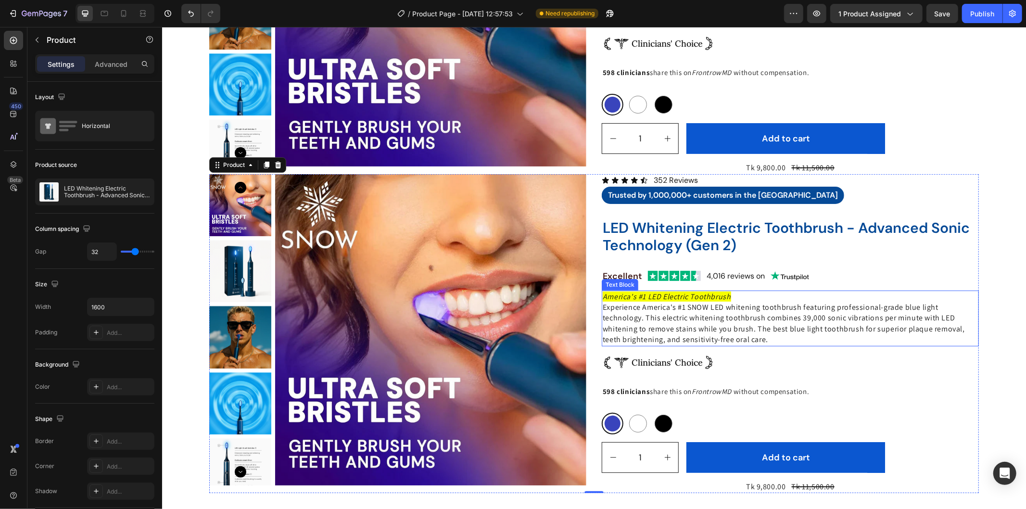
click at [678, 300] on icon "America's #1 LED Electric Toothbrush" at bounding box center [666, 296] width 128 height 10
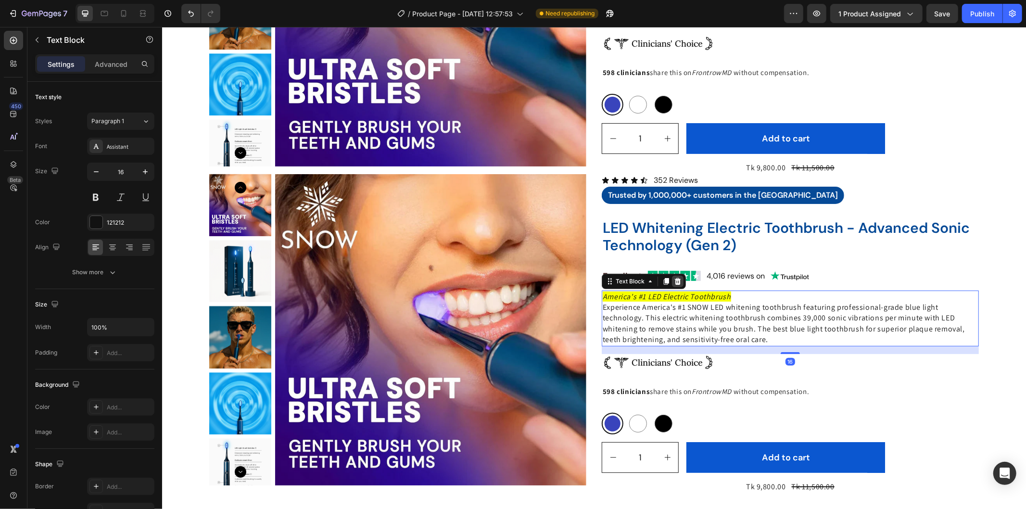
click at [676, 282] on icon at bounding box center [677, 281] width 8 height 8
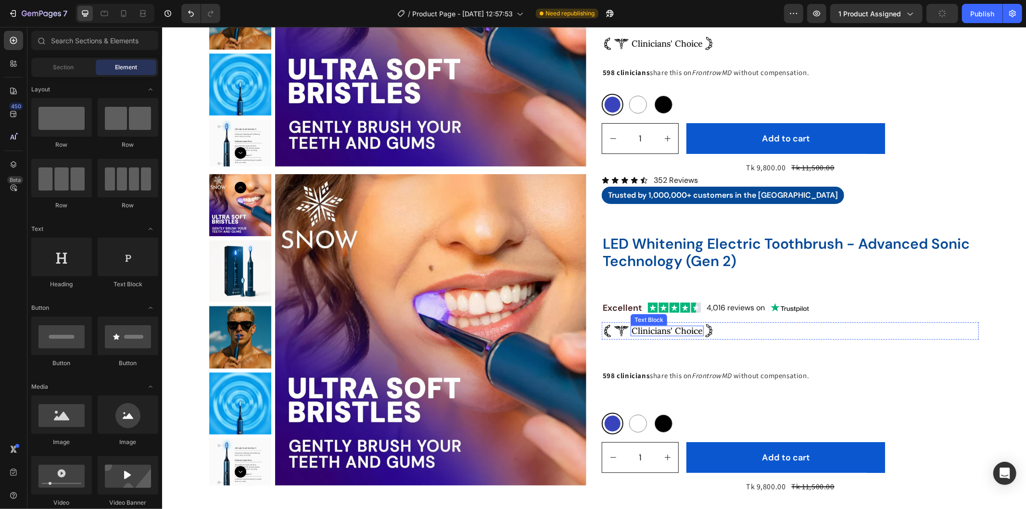
click at [684, 329] on p "Clinicians' Choice" at bounding box center [666, 330] width 71 height 9
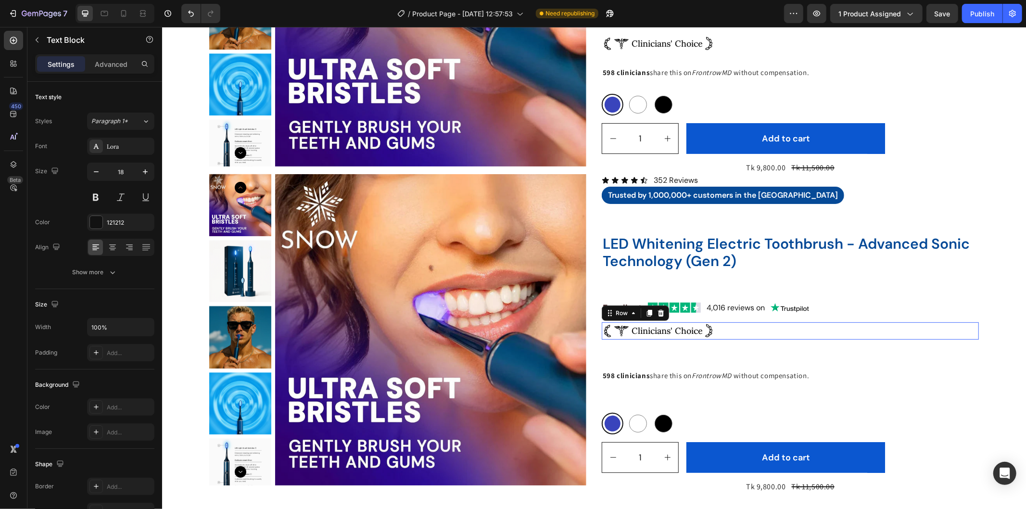
click at [713, 325] on div "Image Clinicians' Choice Text Block Image Row 0" at bounding box center [789, 330] width 377 height 17
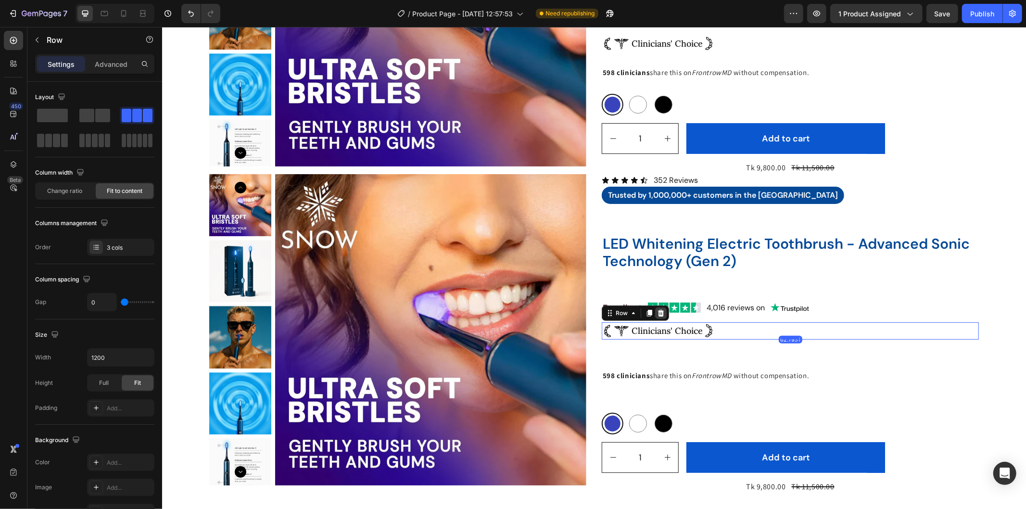
click at [658, 313] on icon at bounding box center [661, 312] width 6 height 7
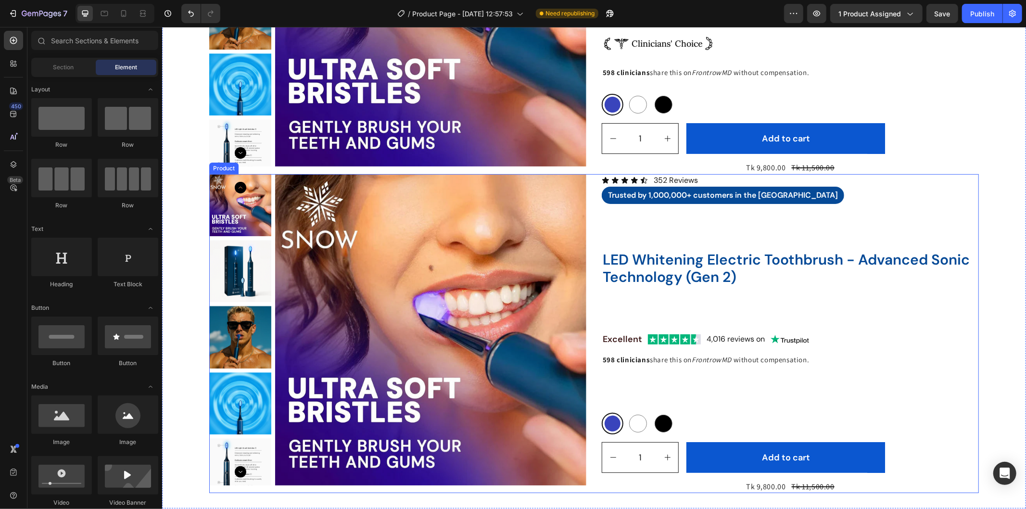
click at [801, 339] on img at bounding box center [789, 339] width 38 height 10
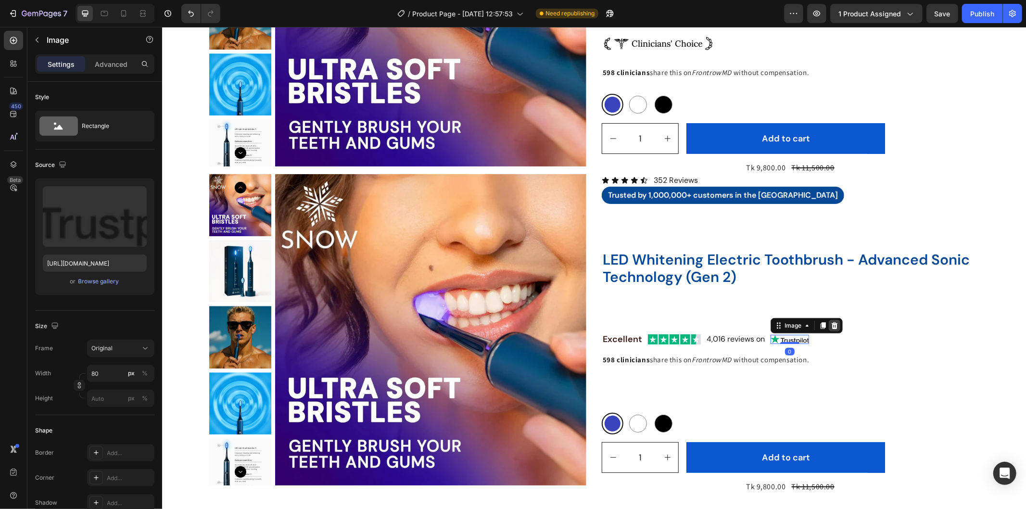
click at [832, 325] on icon at bounding box center [834, 325] width 8 height 8
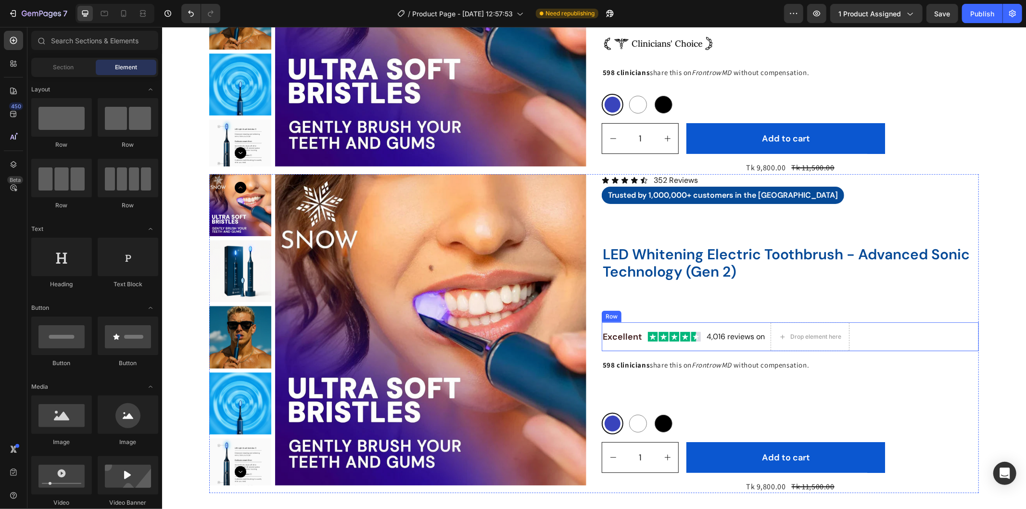
click at [673, 325] on div "Image" at bounding box center [673, 336] width 53 height 29
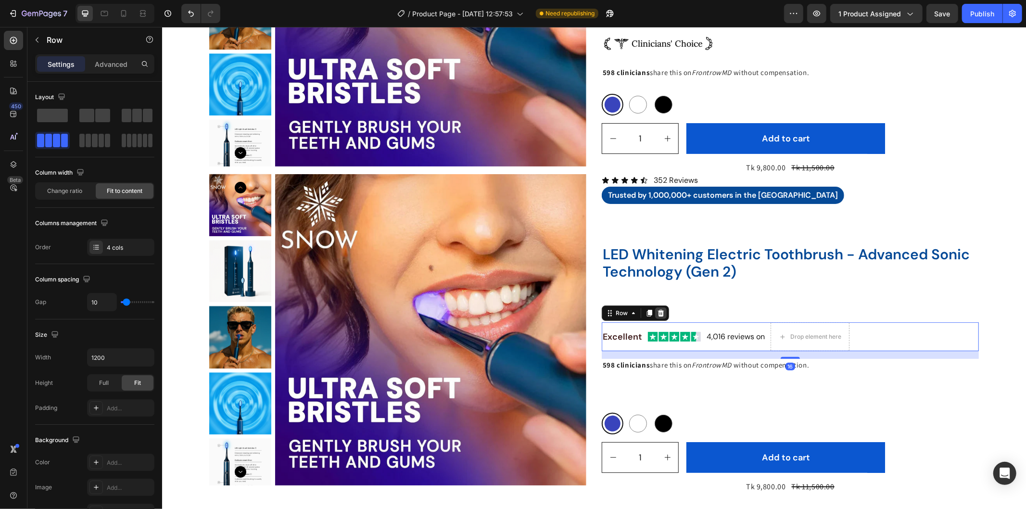
click at [657, 309] on icon at bounding box center [661, 313] width 8 height 8
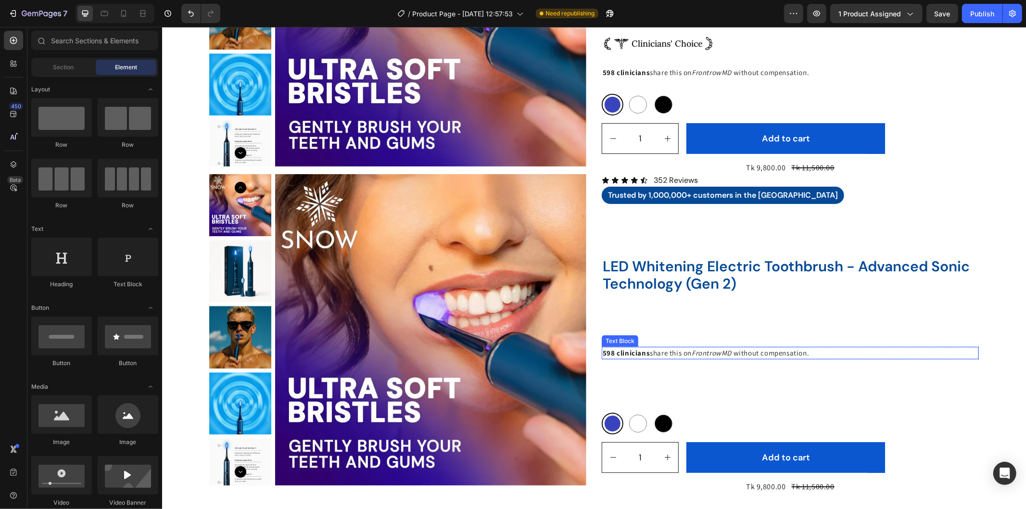
click at [686, 348] on span "share this on" at bounding box center [670, 352] width 42 height 9
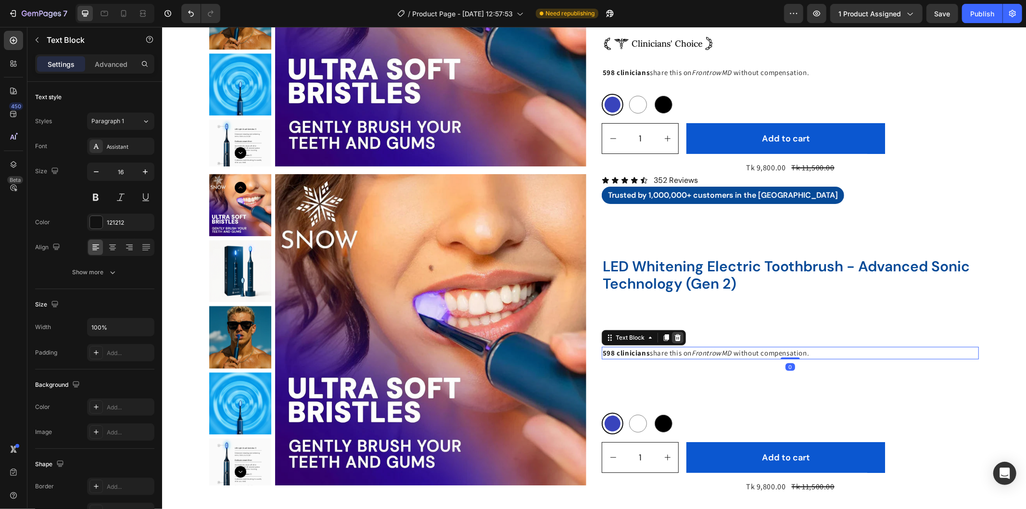
click at [674, 339] on icon at bounding box center [677, 337] width 6 height 7
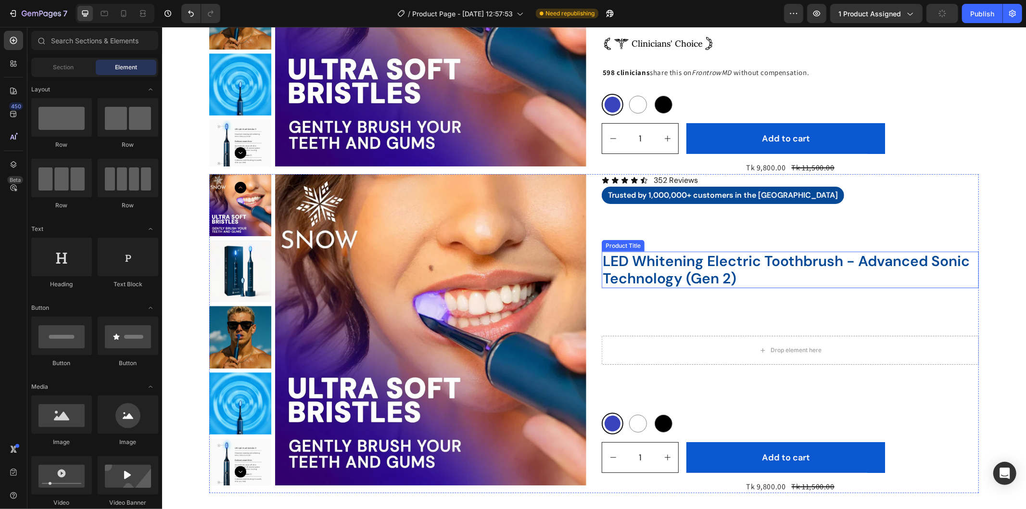
click at [691, 253] on h2 "LED Whitening Electric Toothbrush - Advanced Sonic Technology (Gen 2)" at bounding box center [789, 269] width 377 height 37
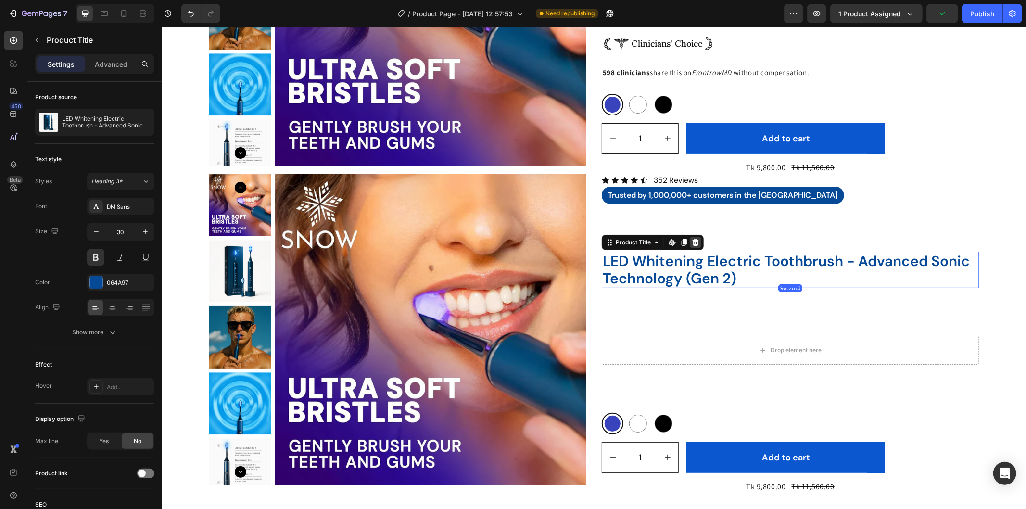
click at [696, 241] on div at bounding box center [695, 242] width 12 height 12
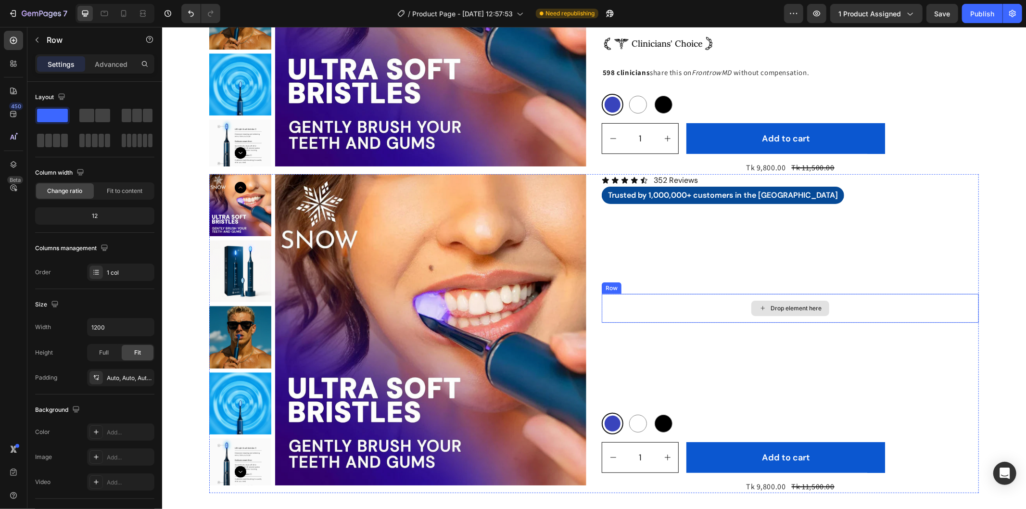
click at [694, 301] on div "Drop element here" at bounding box center [789, 307] width 377 height 29
click at [658, 287] on icon at bounding box center [661, 284] width 6 height 7
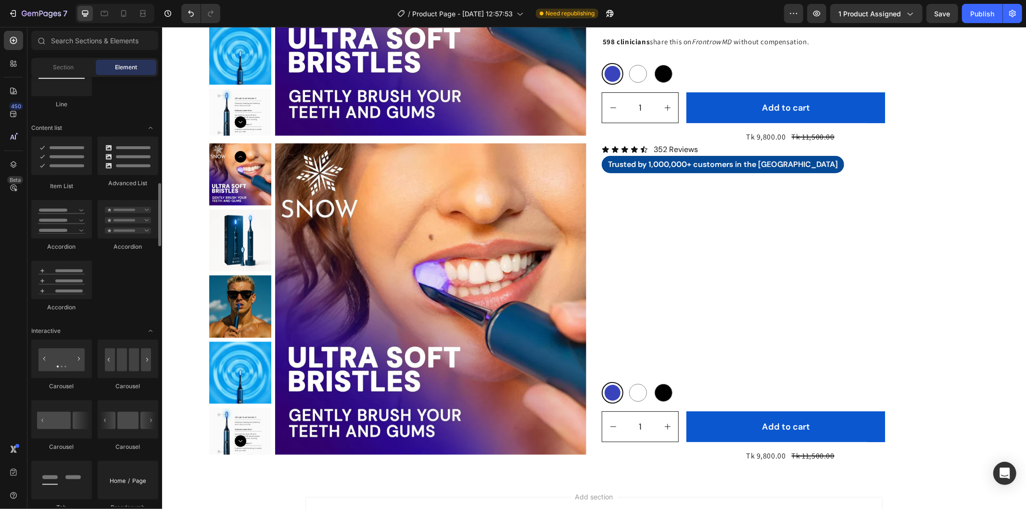
scroll to position [613, 0]
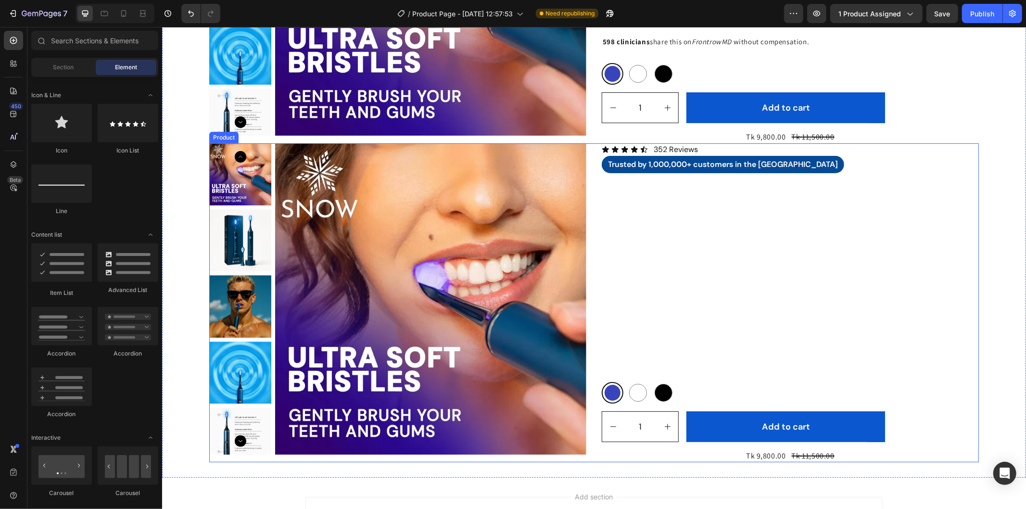
click at [609, 232] on div "Icon Icon Icon Icon Icon Icon List 352 Reviews Text Block Row Trusted by 1,000,…" at bounding box center [789, 302] width 377 height 319
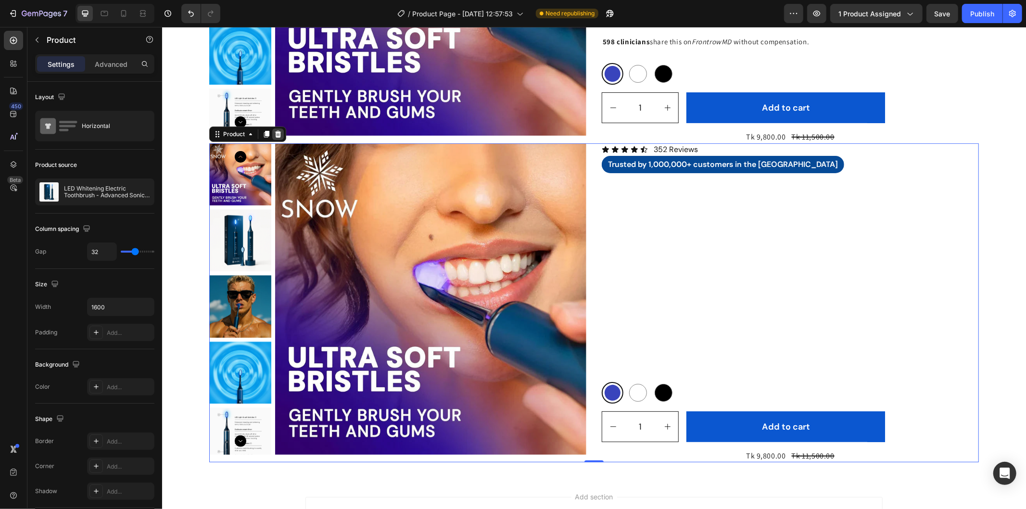
click at [275, 130] on icon at bounding box center [278, 133] width 6 height 7
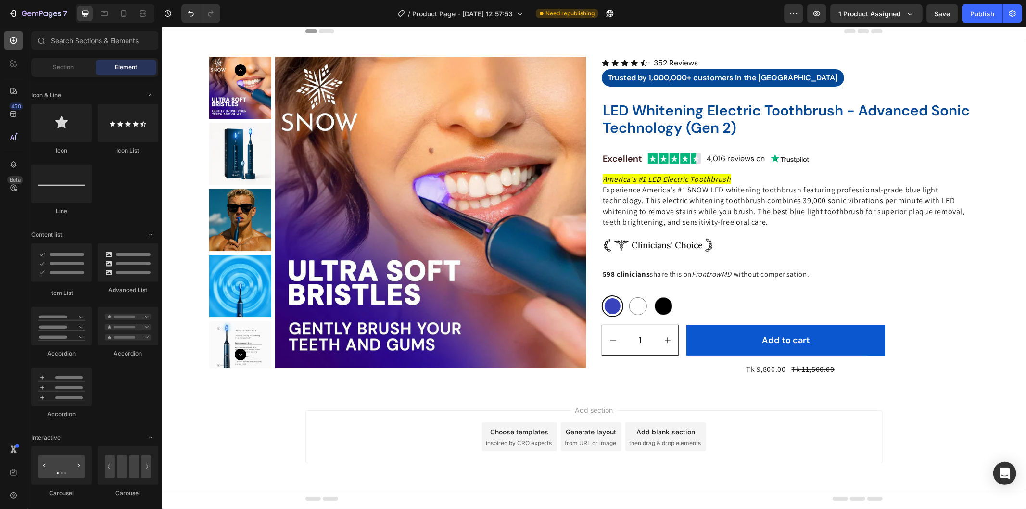
click at [12, 39] on icon at bounding box center [14, 41] width 10 height 10
click at [53, 66] on span "Section" at bounding box center [63, 67] width 21 height 9
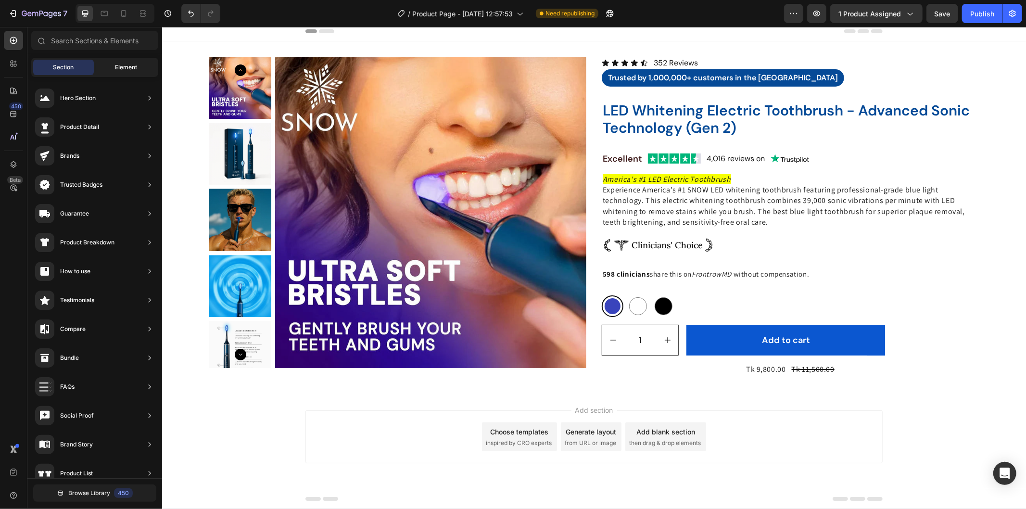
click at [109, 67] on div "Element" at bounding box center [126, 67] width 61 height 15
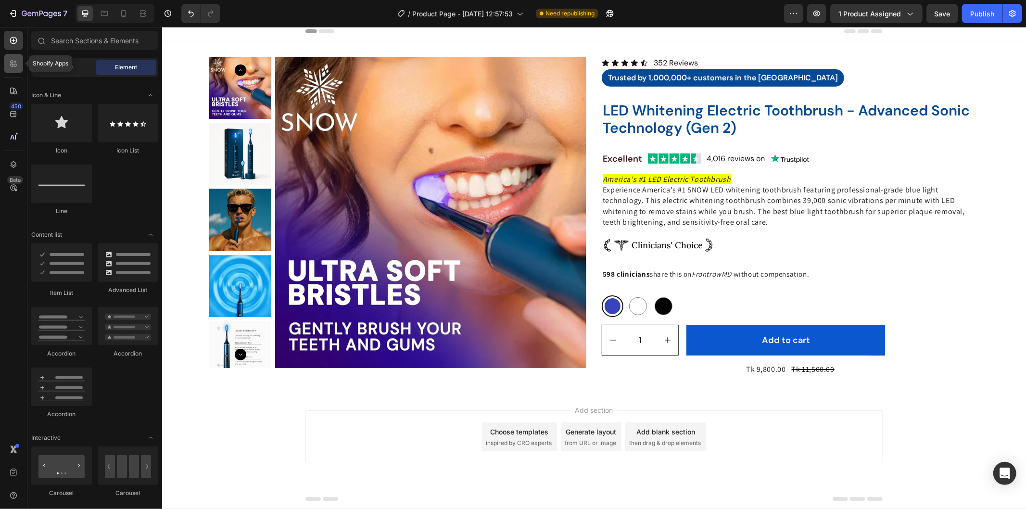
click at [11, 65] on icon at bounding box center [12, 65] width 3 height 3
radio input "true"
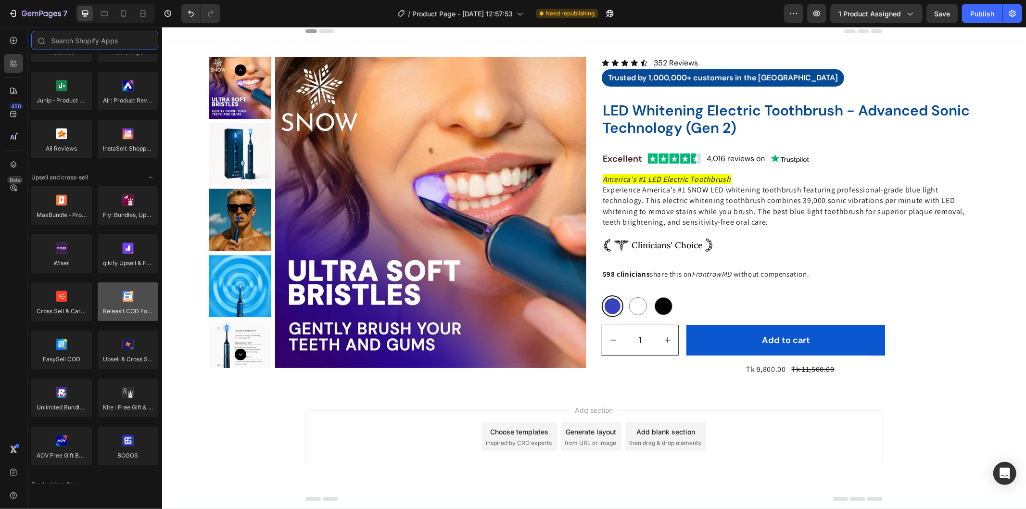
scroll to position [25, 0]
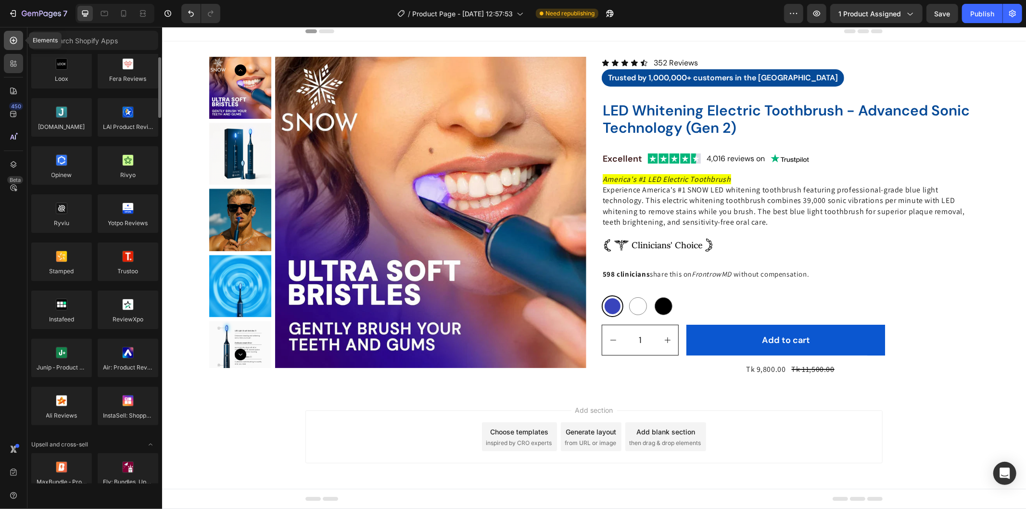
click at [17, 39] on icon at bounding box center [14, 41] width 10 height 10
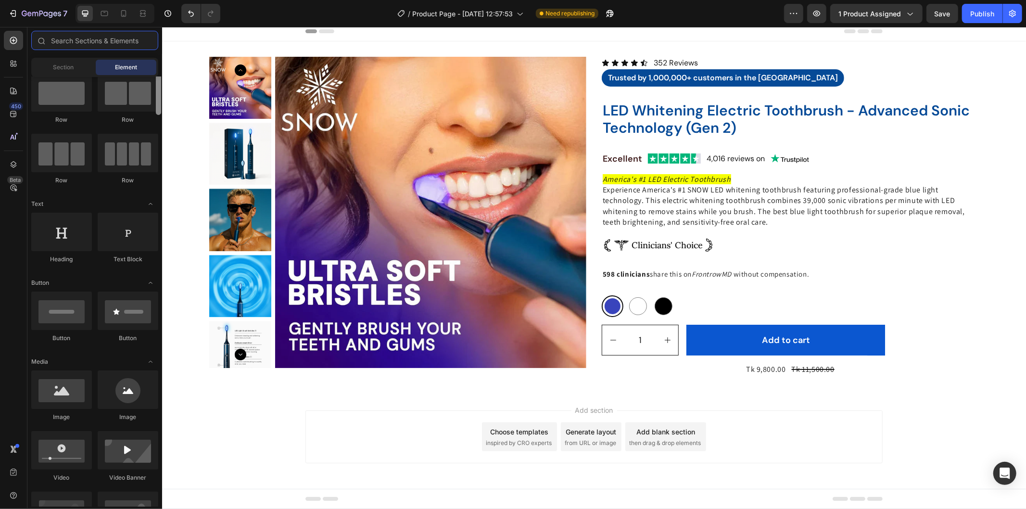
scroll to position [0, 0]
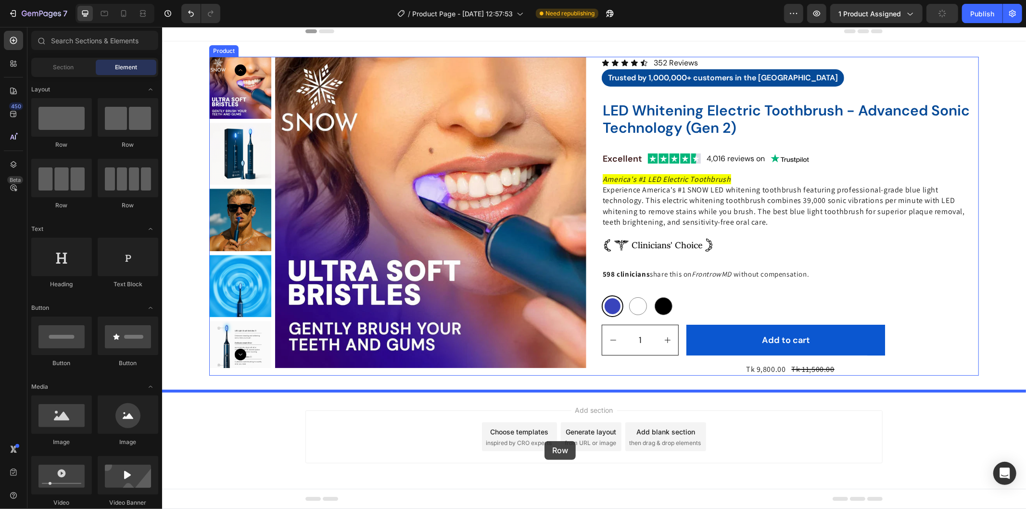
drag, startPoint x: 228, startPoint y: 140, endPoint x: 544, endPoint y: 441, distance: 436.2
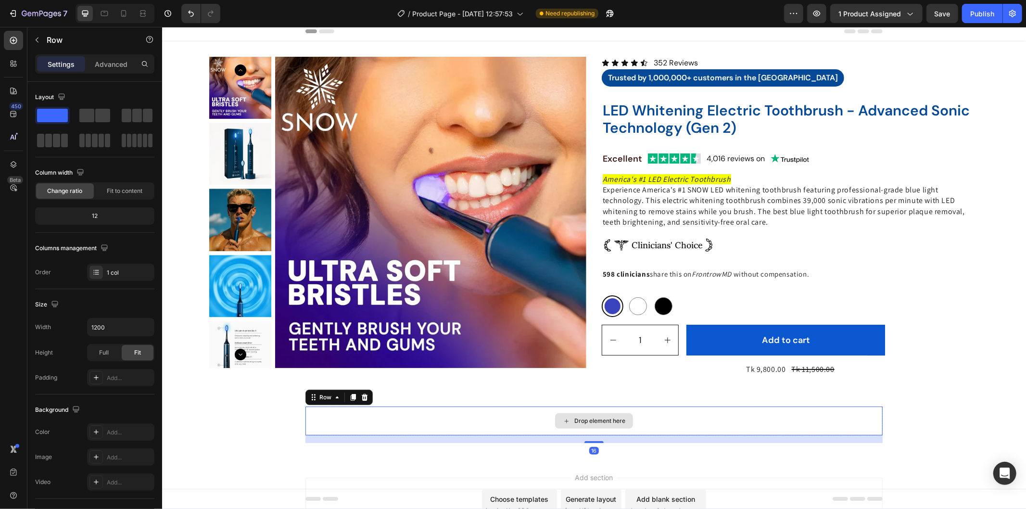
click at [481, 420] on div "Drop element here" at bounding box center [593, 420] width 577 height 29
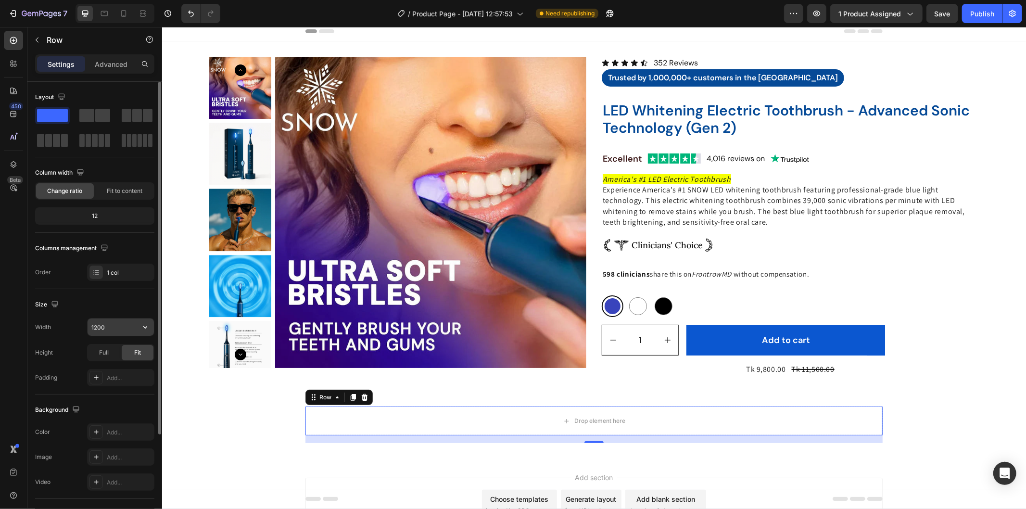
click at [100, 326] on input "1200" at bounding box center [121, 326] width 66 height 17
click at [94, 325] on input "1200" at bounding box center [121, 326] width 66 height 17
click at [98, 325] on input "1200" at bounding box center [121, 326] width 66 height 17
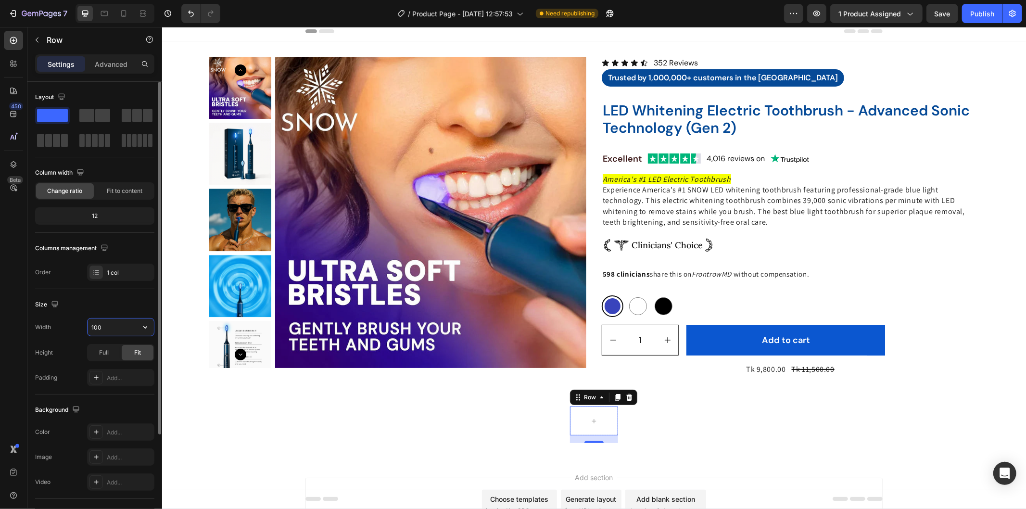
type input "1600"
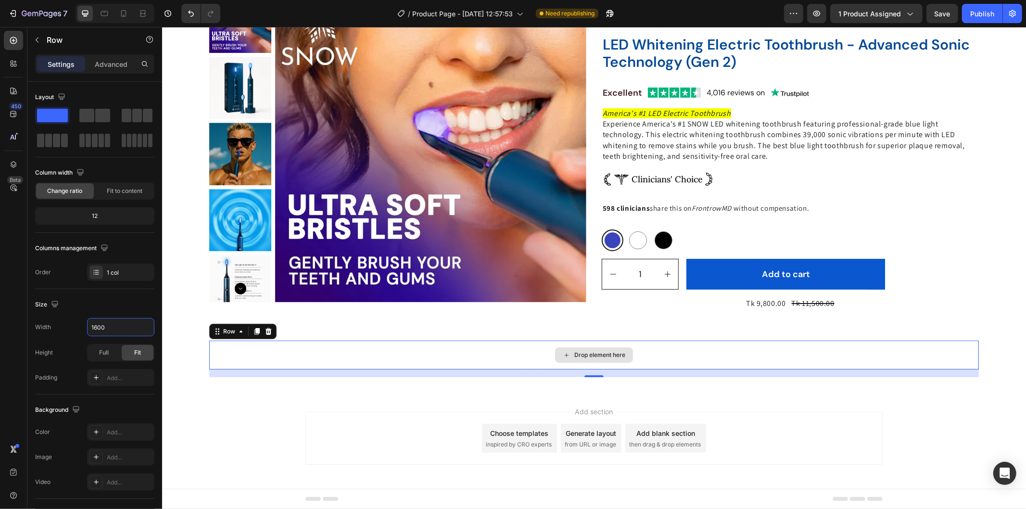
scroll to position [73, 0]
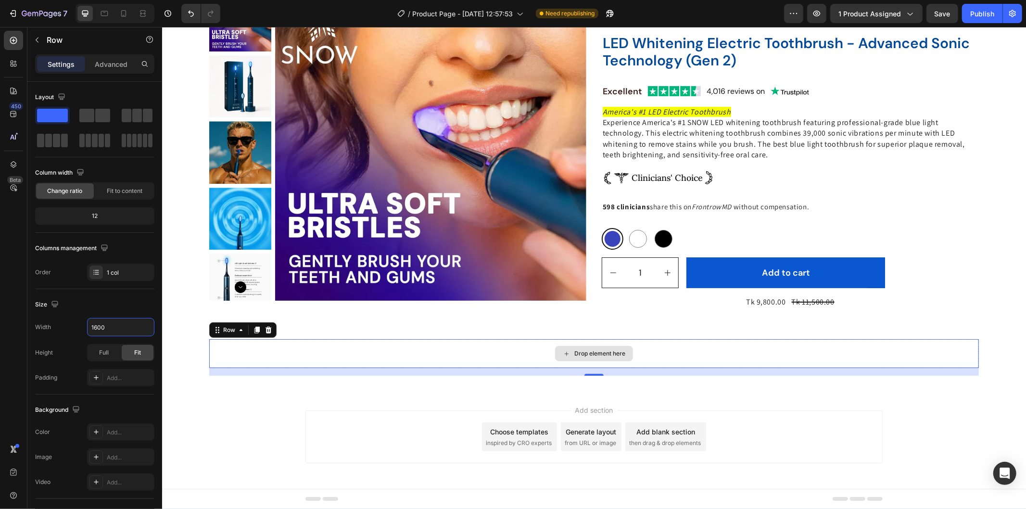
click at [574, 354] on div "Drop element here" at bounding box center [599, 353] width 51 height 8
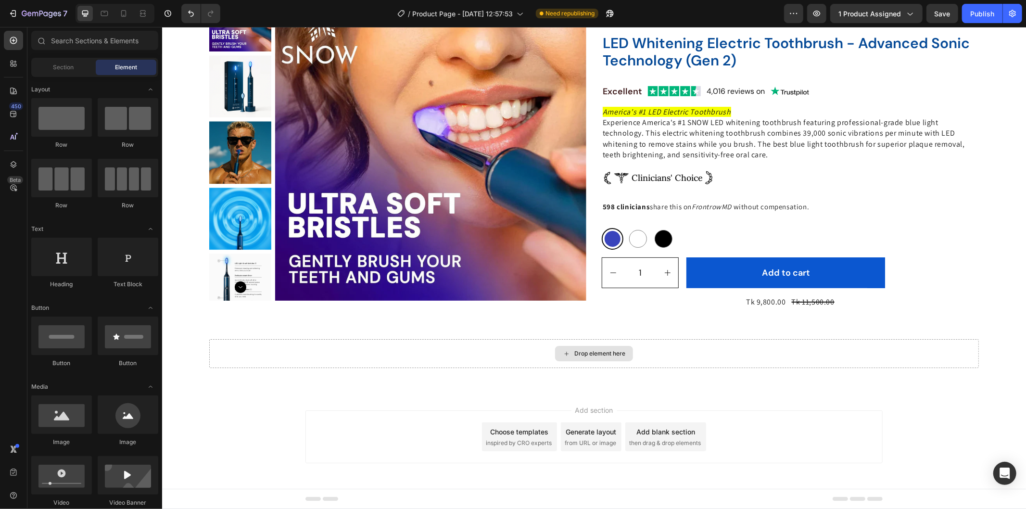
click at [574, 354] on div "Drop element here" at bounding box center [599, 353] width 51 height 8
click at [574, 353] on div "Drop element here" at bounding box center [599, 353] width 51 height 8
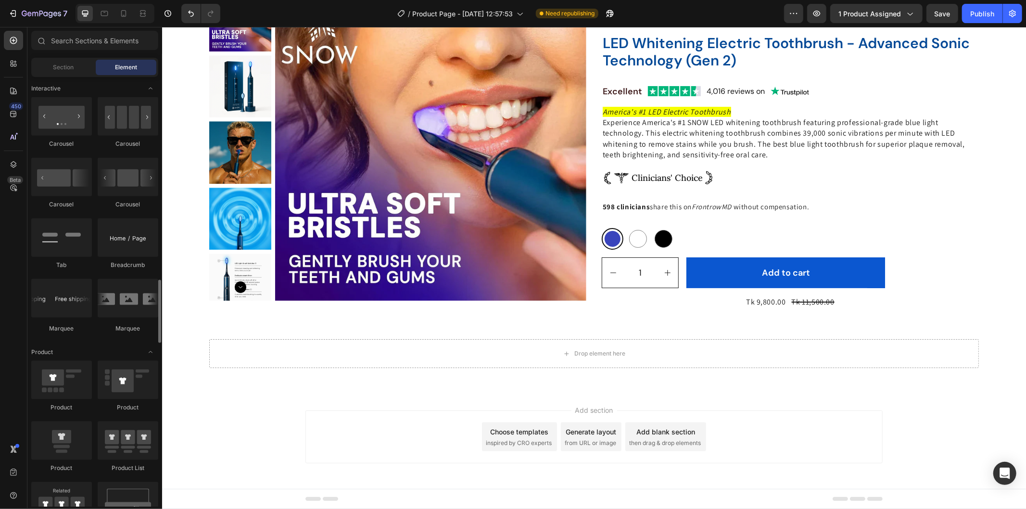
scroll to position [1015, 0]
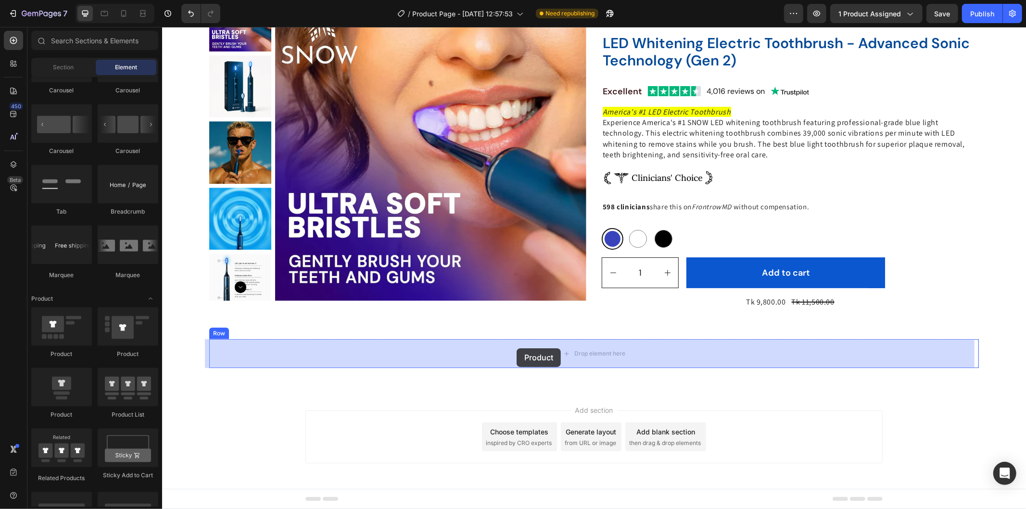
drag, startPoint x: 232, startPoint y: 364, endPoint x: 516, endPoint y: 348, distance: 284.7
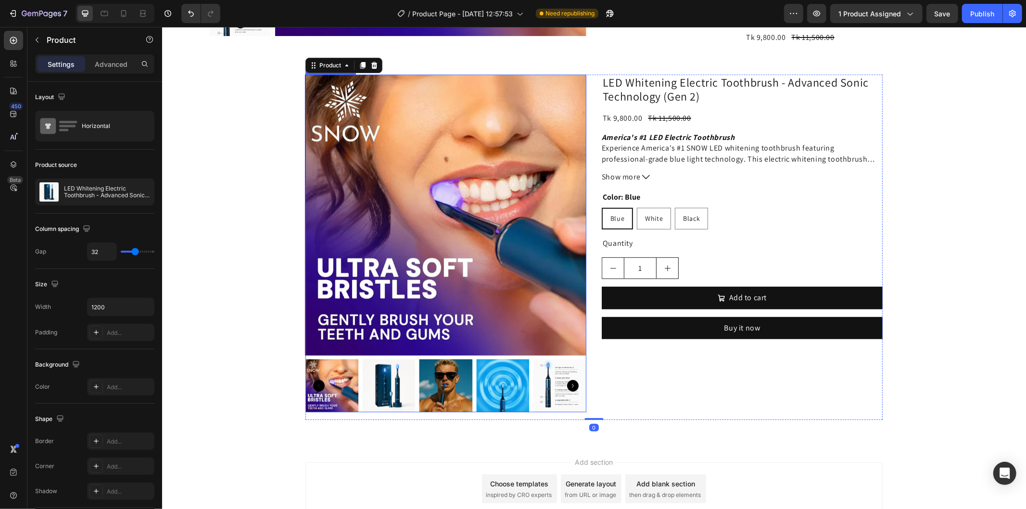
scroll to position [340, 0]
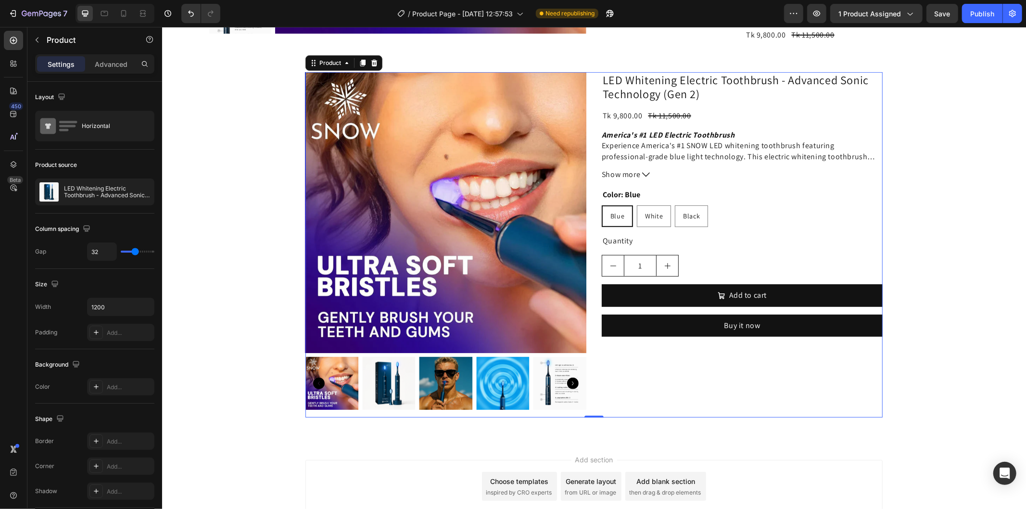
click at [706, 378] on div "LED Whitening Electric Toothbrush - Advanced Sonic Technology (Gen 2) Product T…" at bounding box center [741, 244] width 281 height 345
click at [371, 60] on icon at bounding box center [374, 62] width 6 height 7
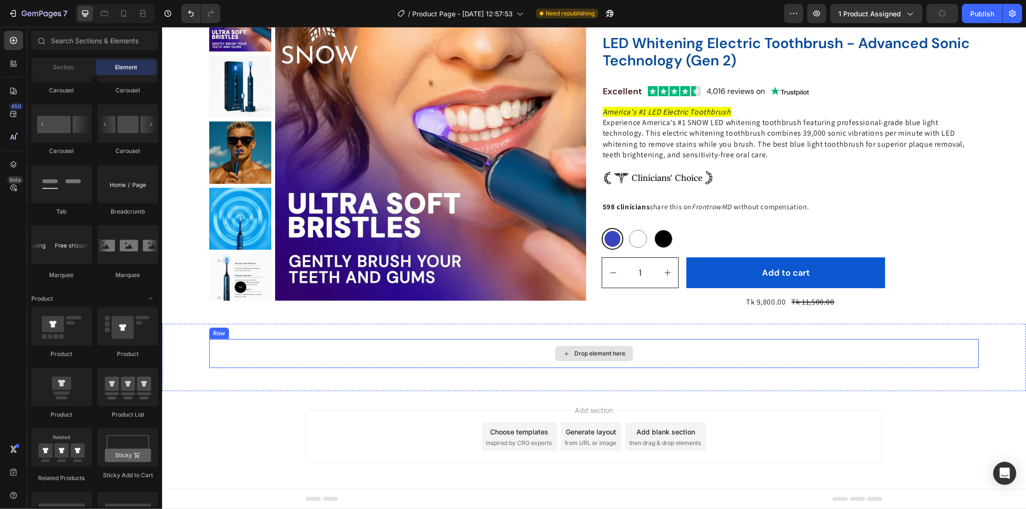
click at [519, 359] on div "Drop element here" at bounding box center [594, 353] width 770 height 29
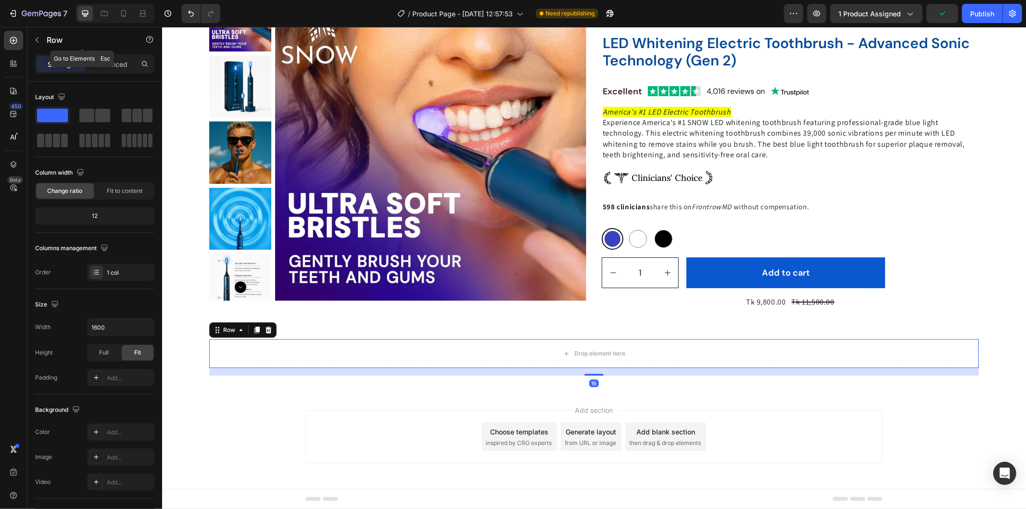
click at [33, 34] on button "button" at bounding box center [36, 39] width 15 height 15
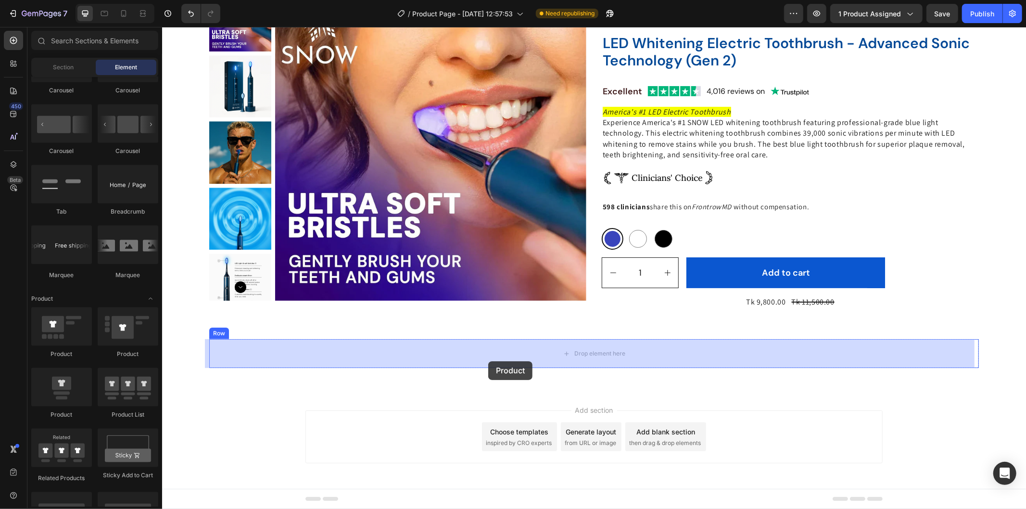
drag, startPoint x: 298, startPoint y: 362, endPoint x: 487, endPoint y: 360, distance: 188.6
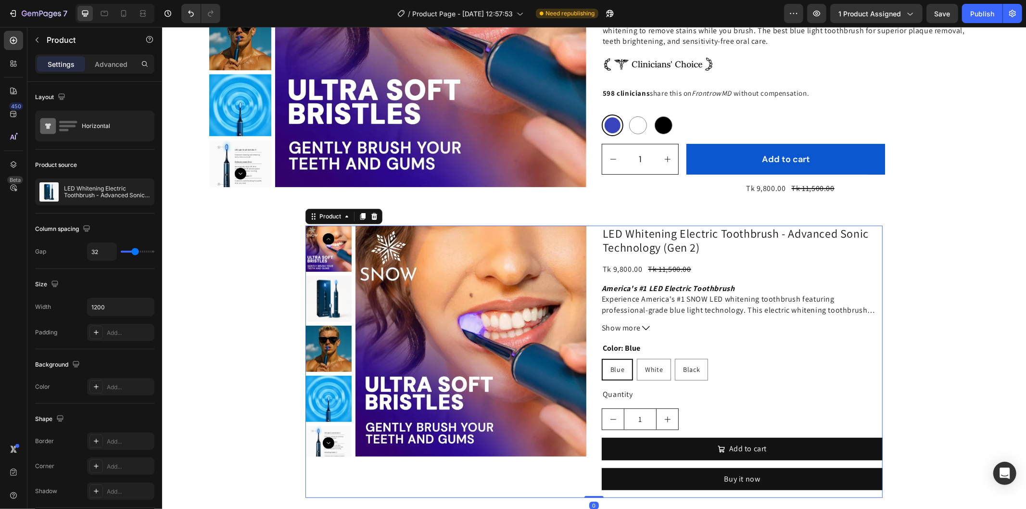
scroll to position [286, 0]
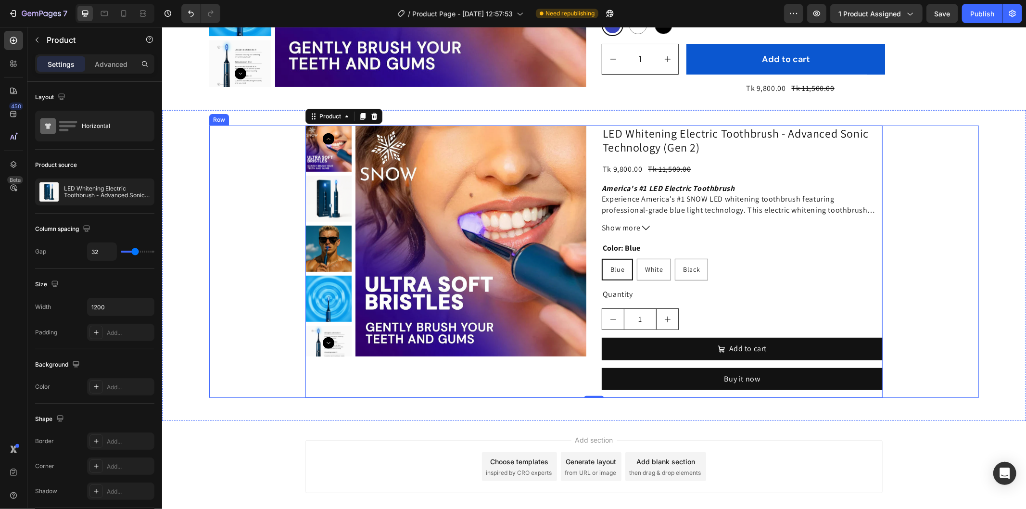
click at [884, 208] on div "Product Images LED Whitening Electric Toothbrush - Advanced Sonic Technology (G…" at bounding box center [594, 261] width 770 height 272
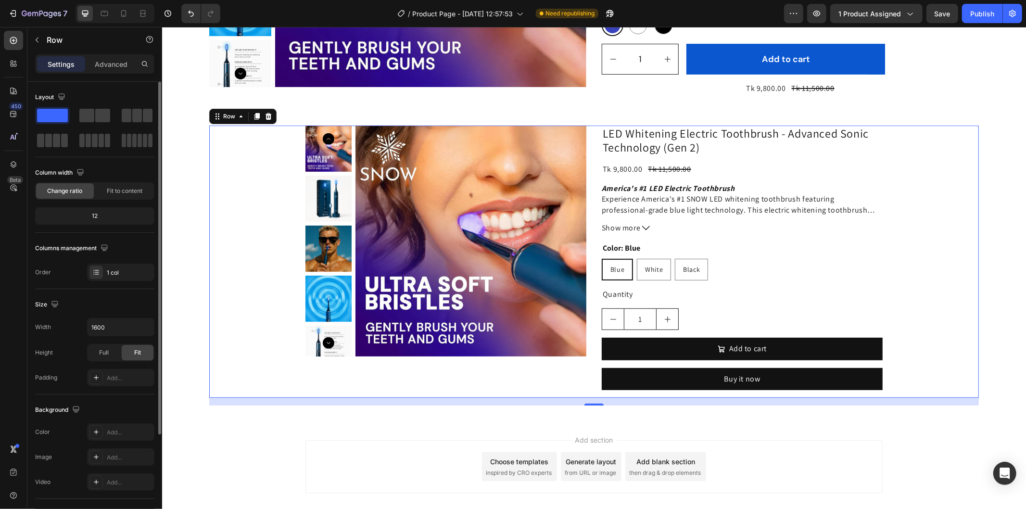
click at [104, 199] on div "Change ratio Fit to content" at bounding box center [94, 190] width 119 height 17
click at [110, 188] on span "Fit to content" at bounding box center [125, 191] width 36 height 9
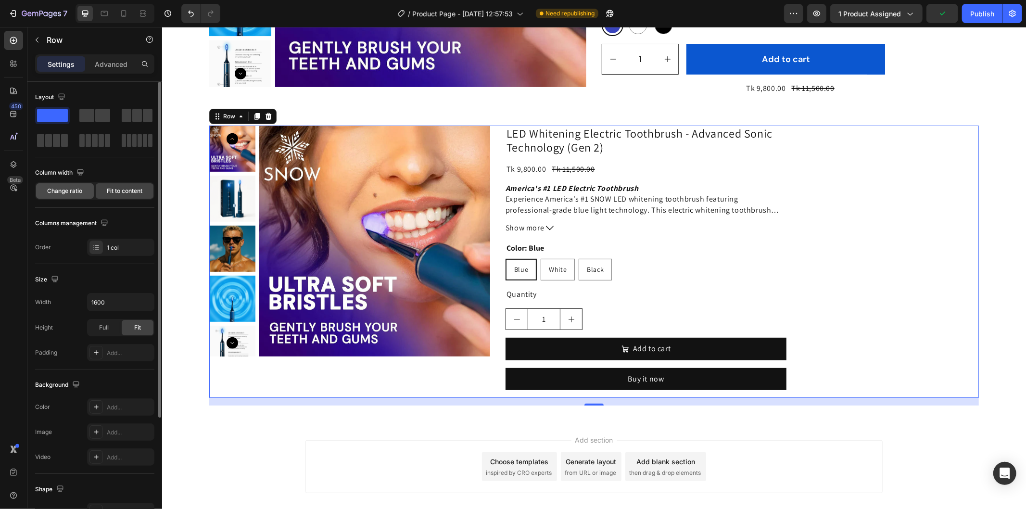
click at [75, 190] on span "Change ratio" at bounding box center [65, 191] width 35 height 9
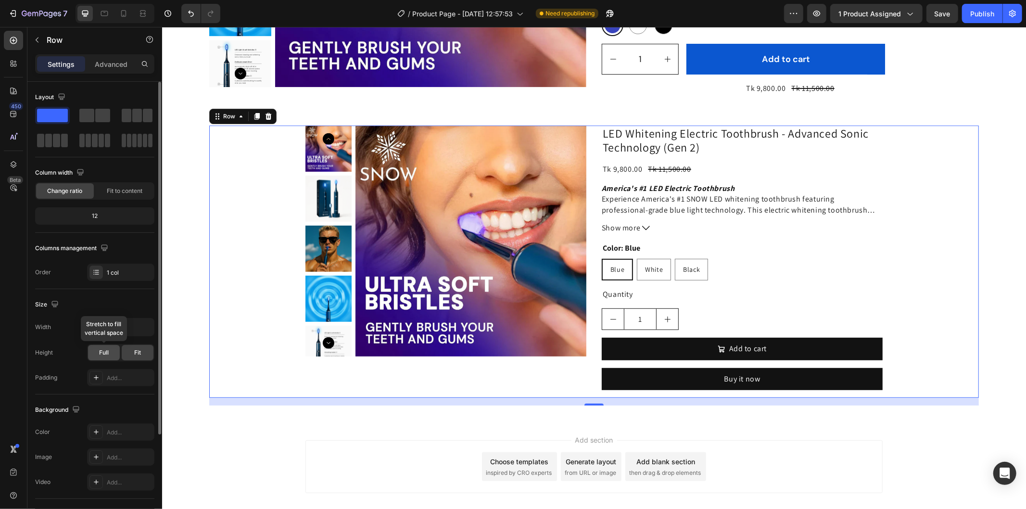
click at [103, 349] on span "Full" at bounding box center [104, 352] width 10 height 9
click at [148, 348] on div "Fit" at bounding box center [138, 352] width 32 height 15
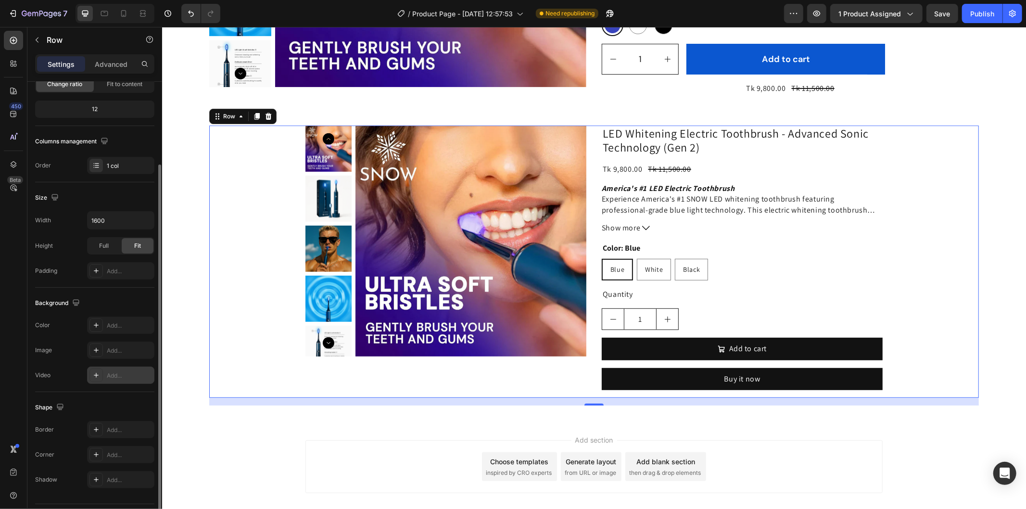
scroll to position [132, 0]
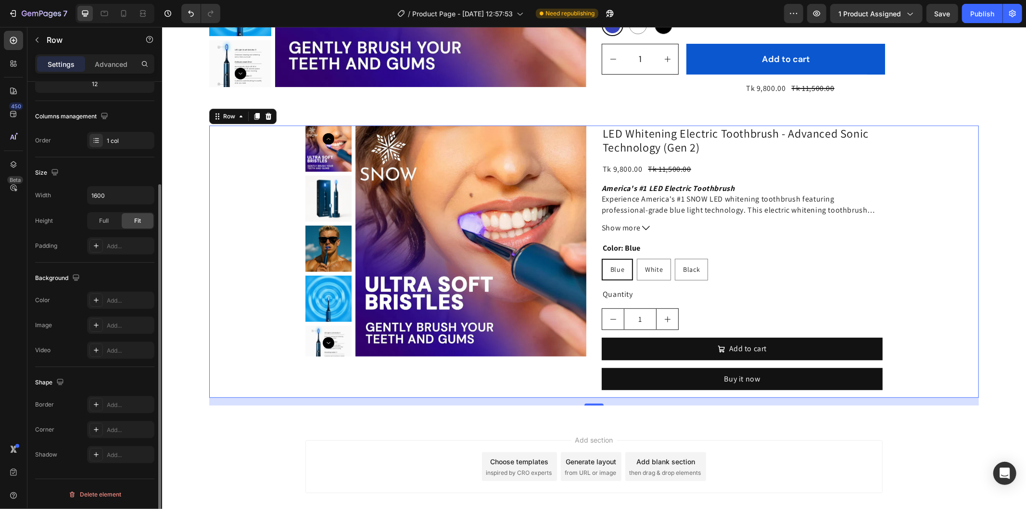
click at [276, 318] on div "Product Images LED Whitening Electric Toothbrush - Advanced Sonic Technology (G…" at bounding box center [594, 261] width 770 height 272
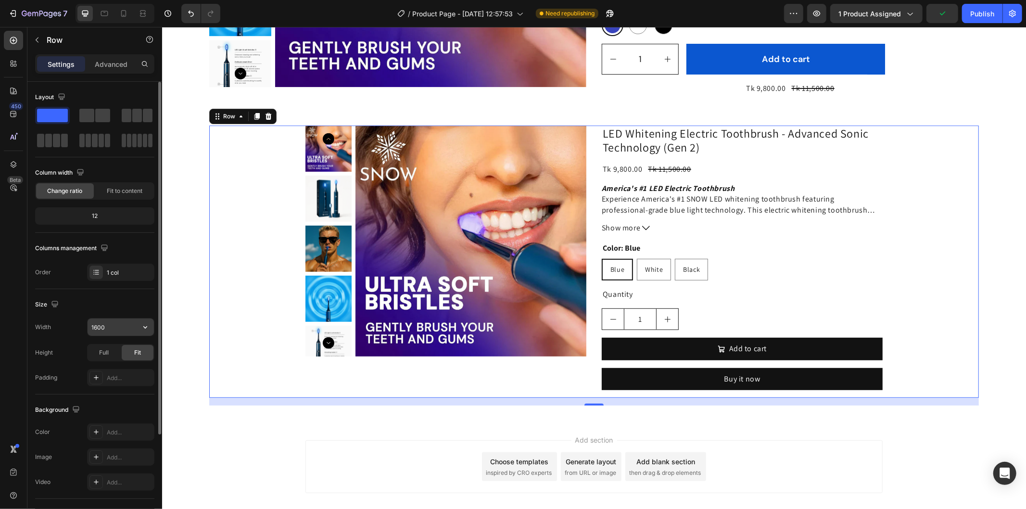
click at [151, 323] on button "button" at bounding box center [145, 326] width 17 height 17
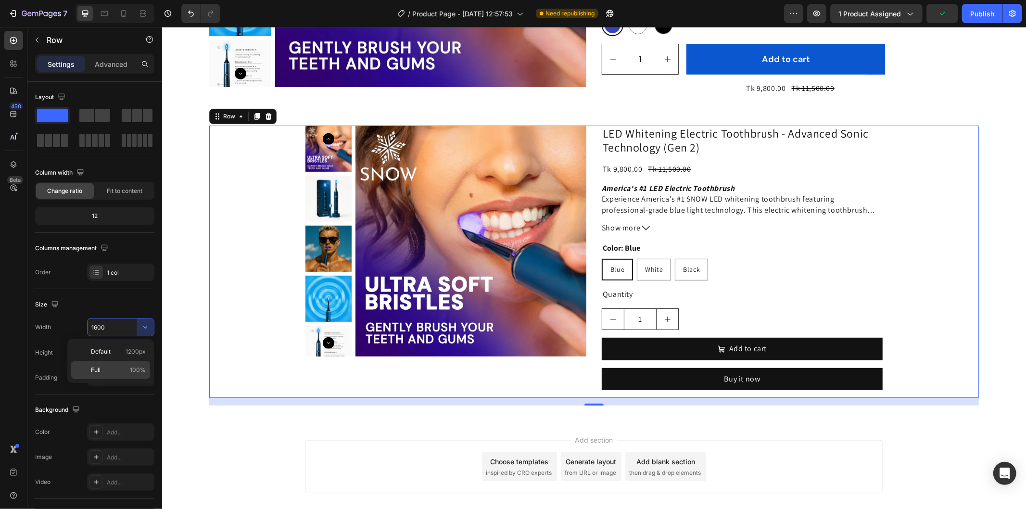
click at [127, 371] on p "Full 100%" at bounding box center [118, 370] width 55 height 9
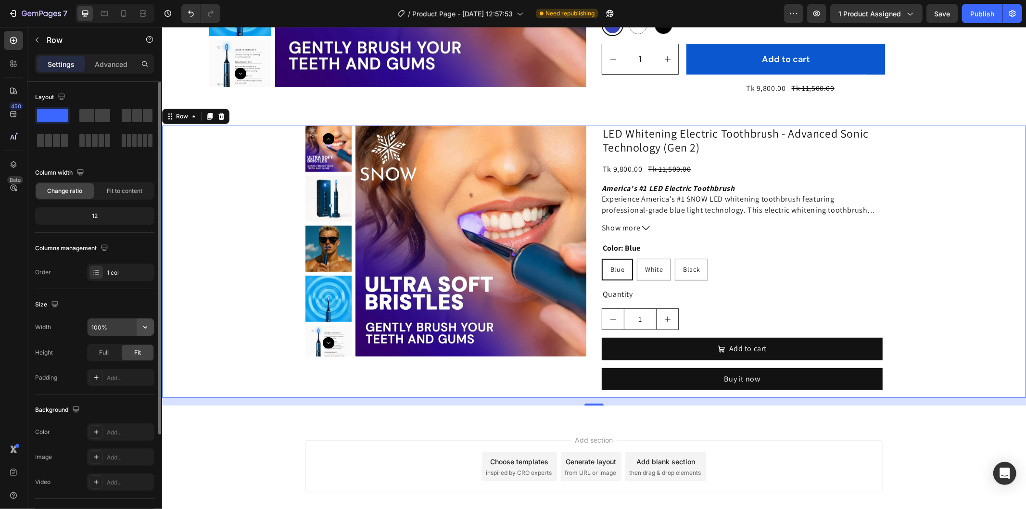
click at [151, 326] on button "button" at bounding box center [145, 326] width 17 height 17
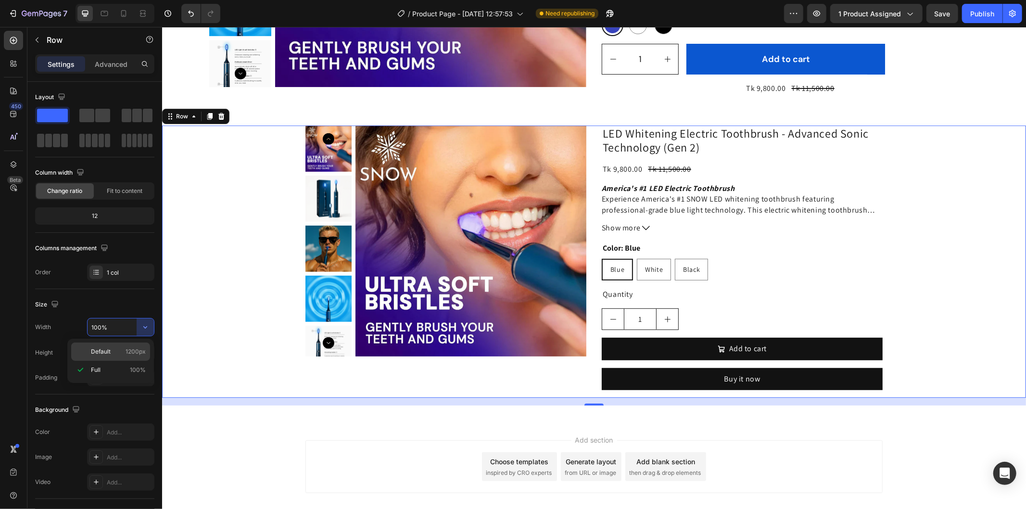
click at [135, 350] on span "1200px" at bounding box center [136, 351] width 20 height 9
type input "1200"
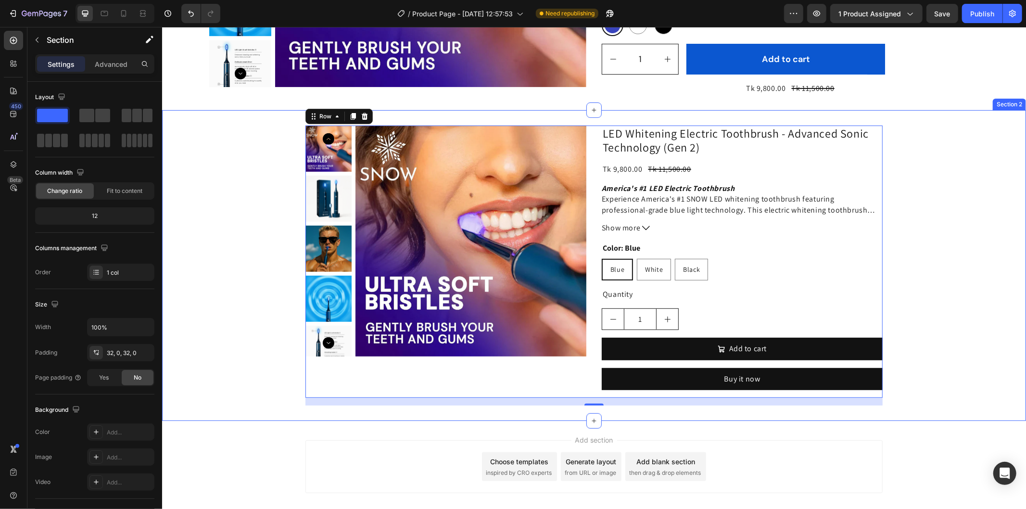
click at [263, 183] on div "Product Images LED Whitening Electric Toothbrush - Advanced Sonic Technology (G…" at bounding box center [594, 265] width 864 height 280
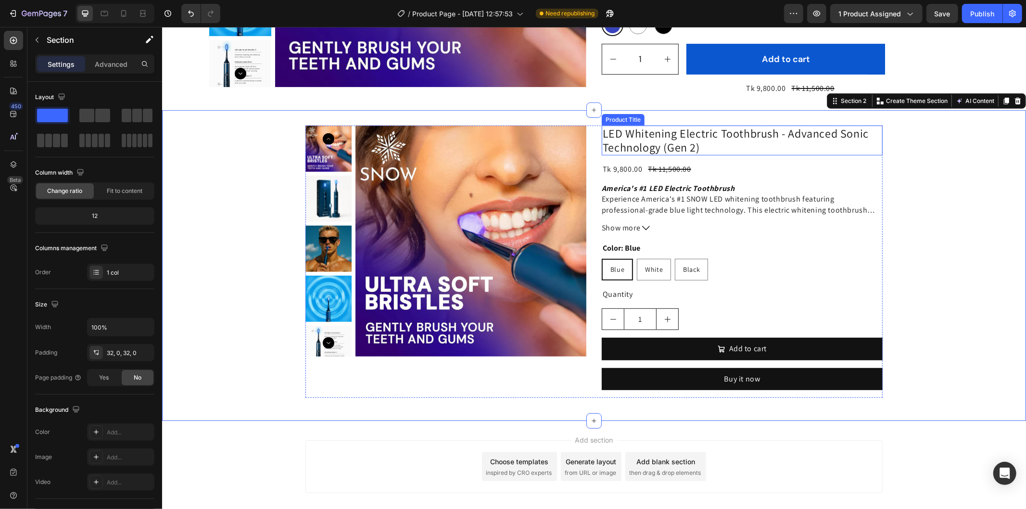
click at [877, 138] on h2 "LED Whitening Electric Toothbrush - Advanced Sonic Technology (Gen 2)" at bounding box center [741, 140] width 281 height 30
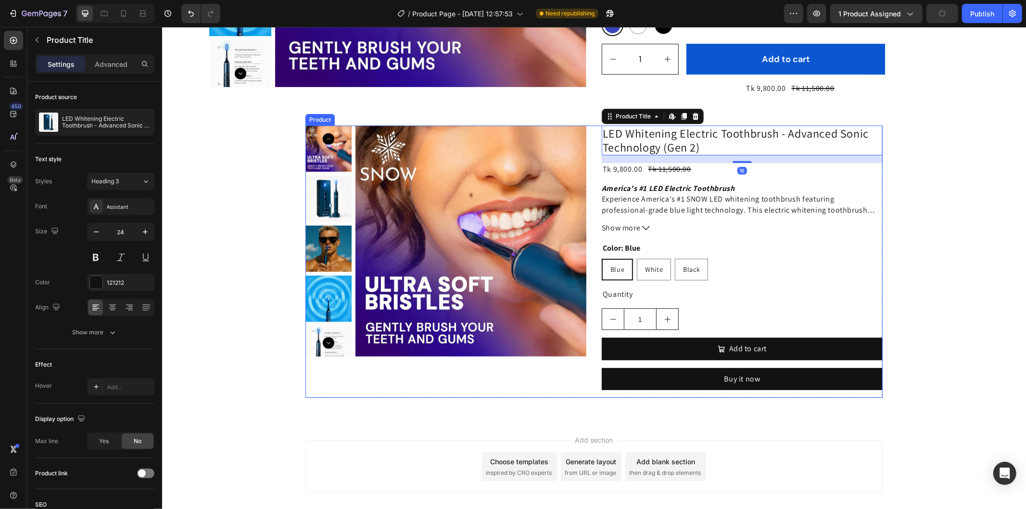
click at [585, 166] on div "Product Images LED Whitening Electric Toothbrush - Advanced Sonic Technology (G…" at bounding box center [593, 261] width 577 height 272
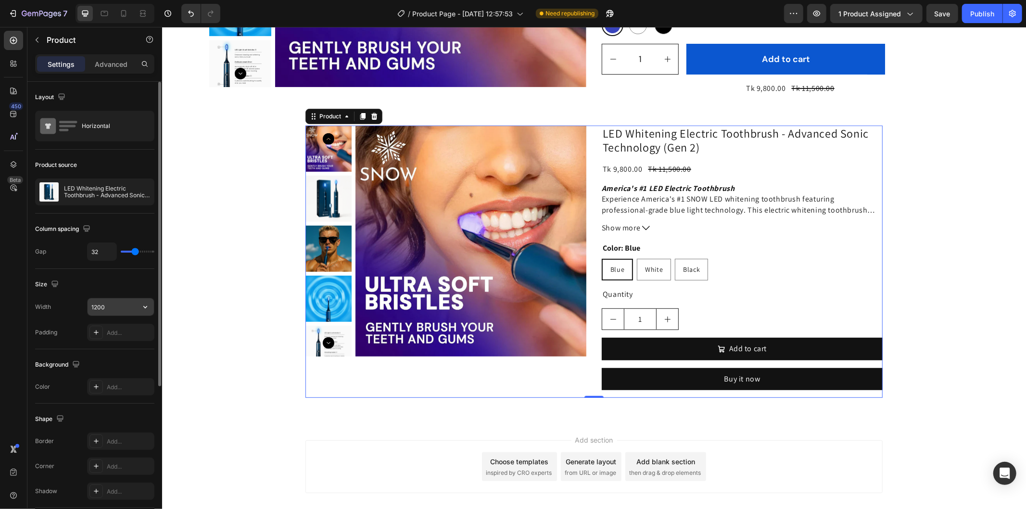
click at [95, 302] on input "1200" at bounding box center [121, 306] width 66 height 17
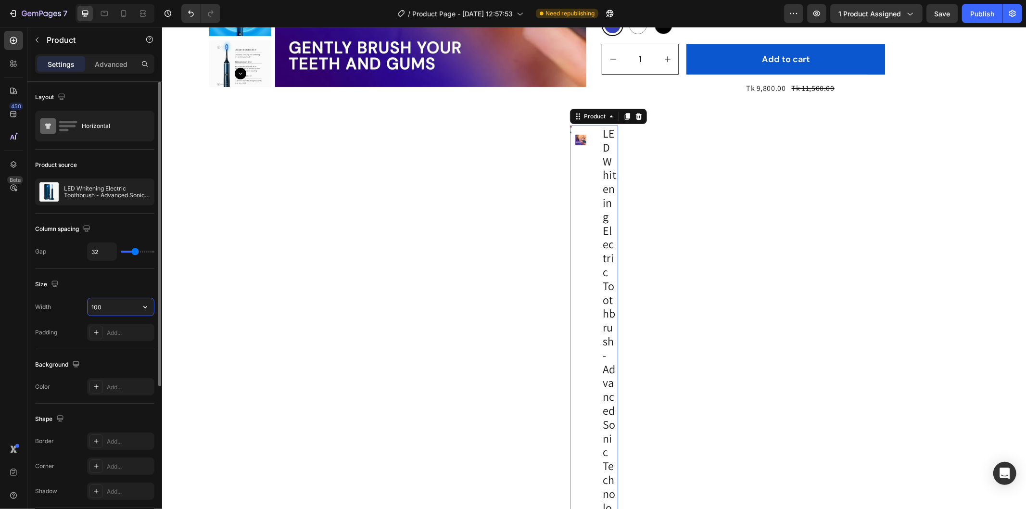
type input "1600"
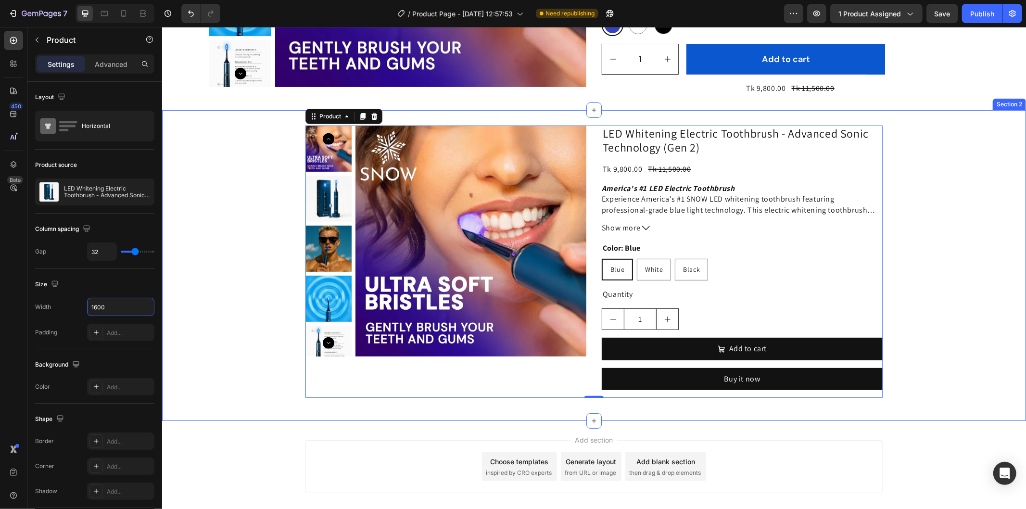
click at [279, 156] on div "Product Images LED Whitening Electric Toothbrush - Advanced Sonic Technology (G…" at bounding box center [594, 265] width 864 height 280
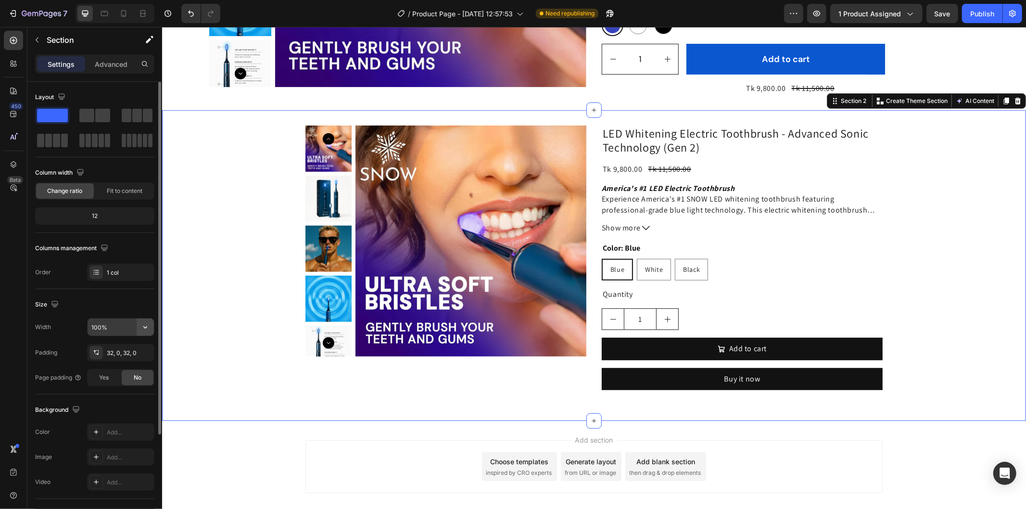
click at [141, 332] on icon "button" at bounding box center [145, 327] width 10 height 10
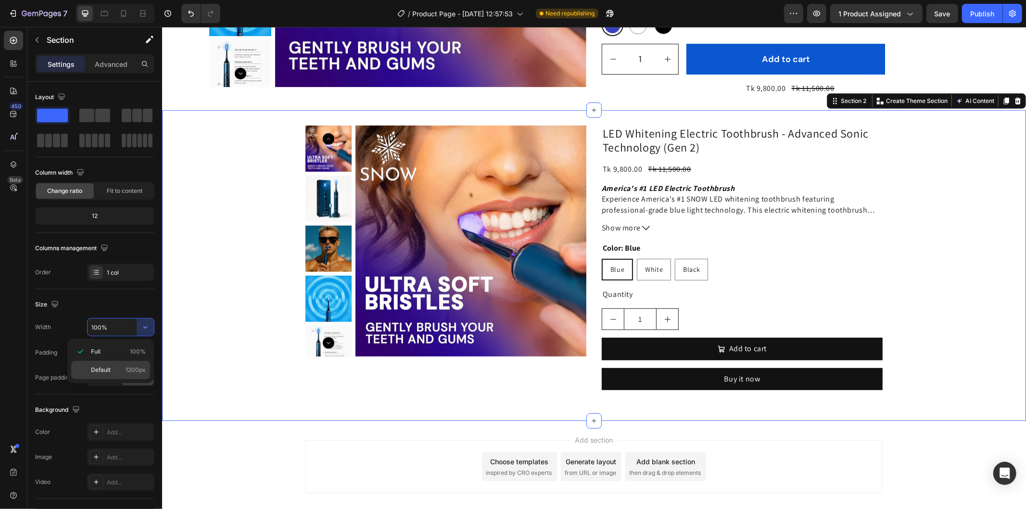
click at [117, 369] on p "Default 1200px" at bounding box center [118, 370] width 55 height 9
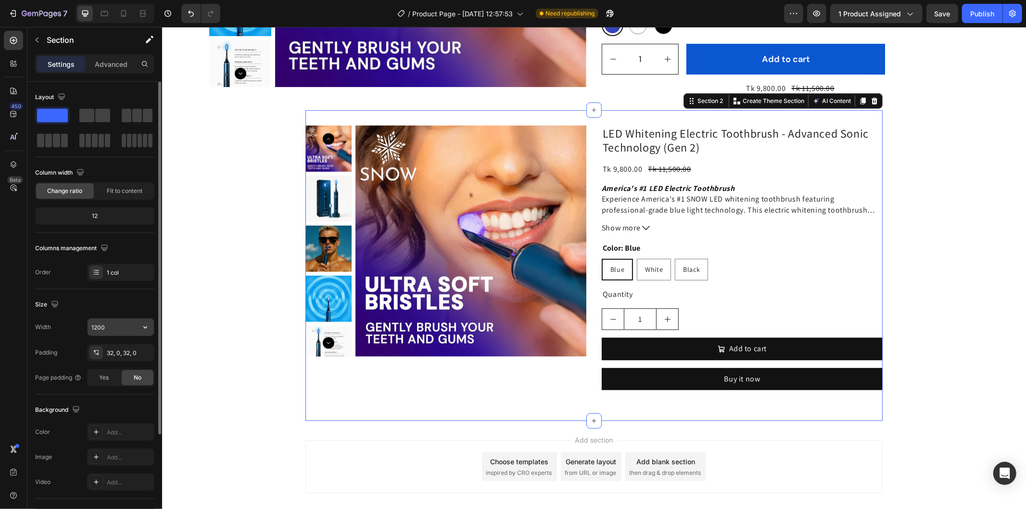
click at [107, 326] on input "1200" at bounding box center [121, 326] width 66 height 17
click at [98, 326] on input "1200" at bounding box center [121, 326] width 66 height 17
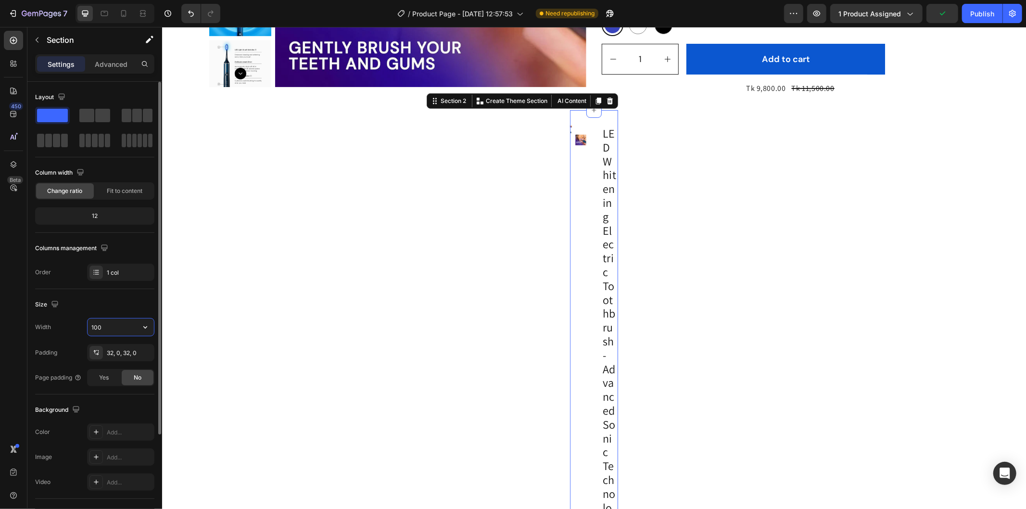
type input "1600"
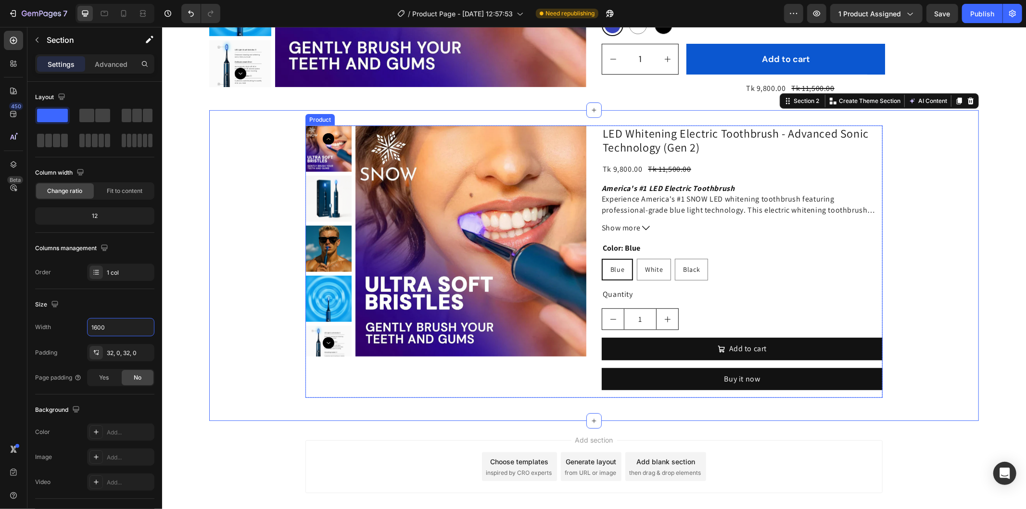
click at [315, 375] on div "Product Images" at bounding box center [445, 261] width 281 height 272
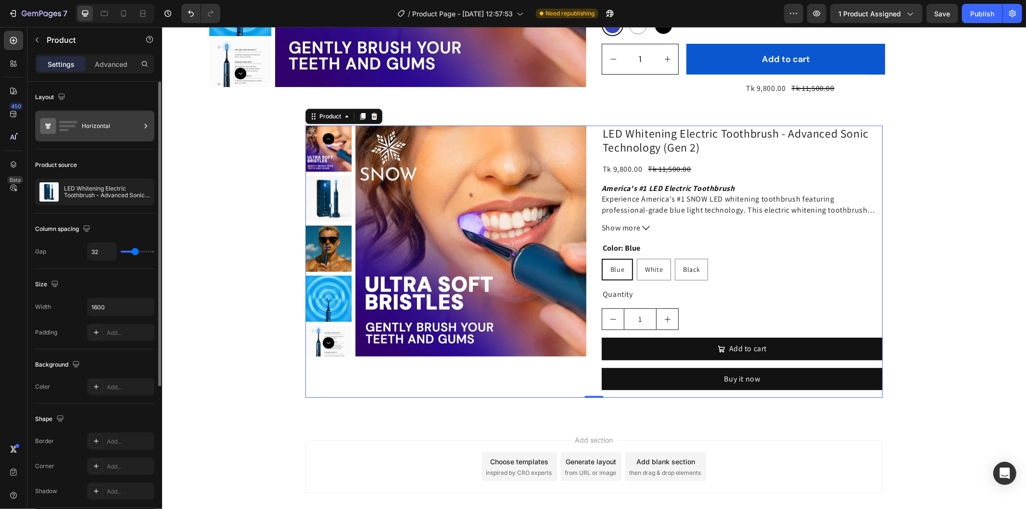
click at [111, 122] on div "Horizontal" at bounding box center [111, 126] width 59 height 22
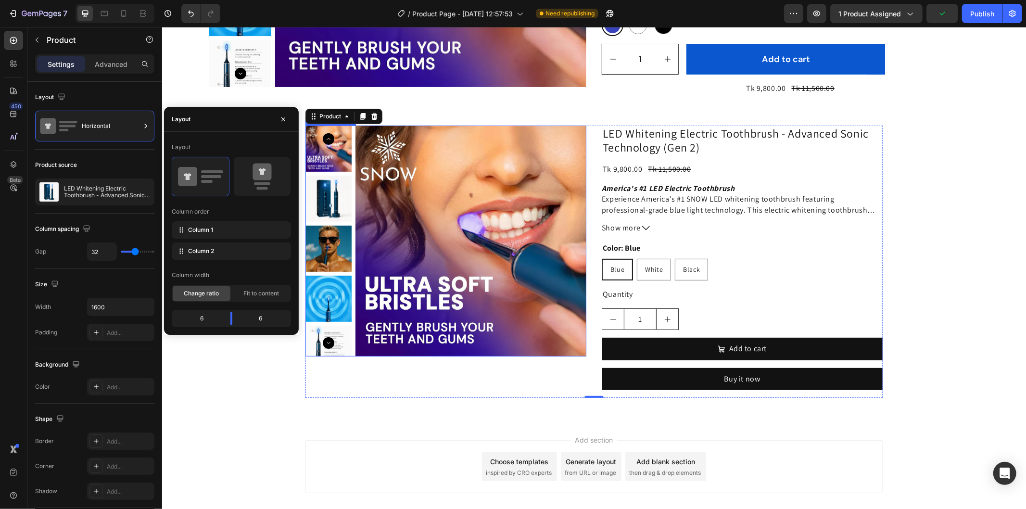
click at [409, 236] on img at bounding box center [470, 240] width 231 height 231
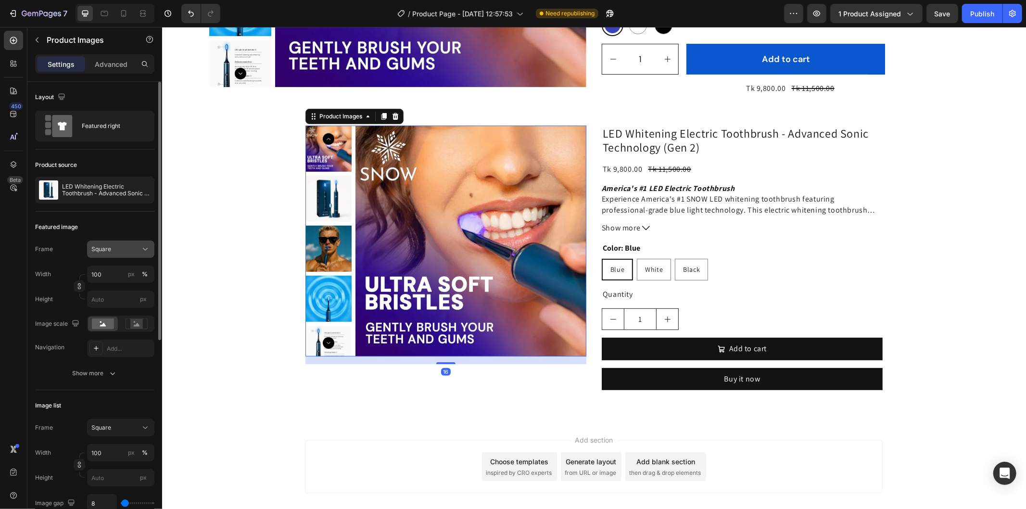
click at [147, 248] on icon at bounding box center [145, 249] width 10 height 10
click at [131, 290] on div "Vertical" at bounding box center [119, 291] width 56 height 10
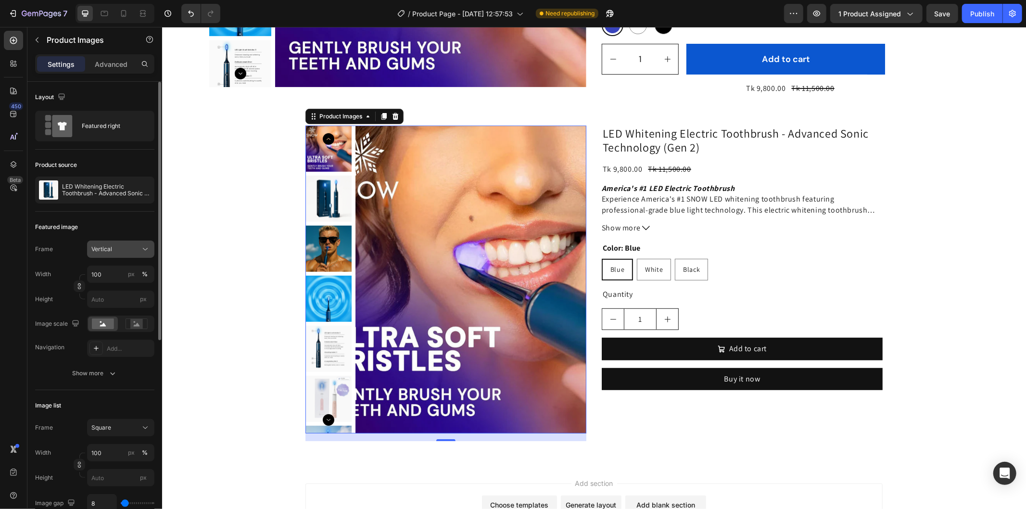
click at [123, 247] on div "Vertical" at bounding box center [114, 249] width 47 height 9
click at [126, 321] on div "Original" at bounding box center [112, 326] width 77 height 17
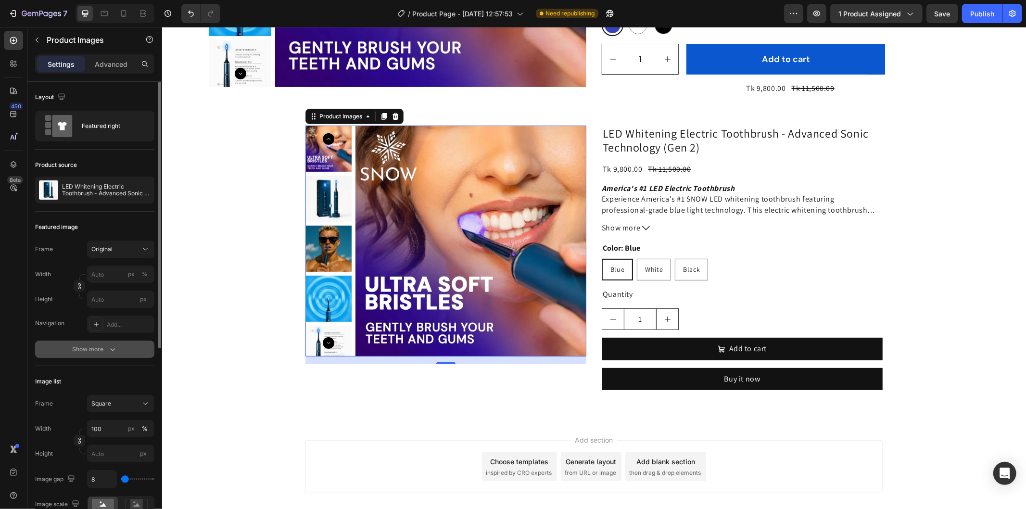
click at [102, 343] on button "Show more" at bounding box center [94, 349] width 119 height 17
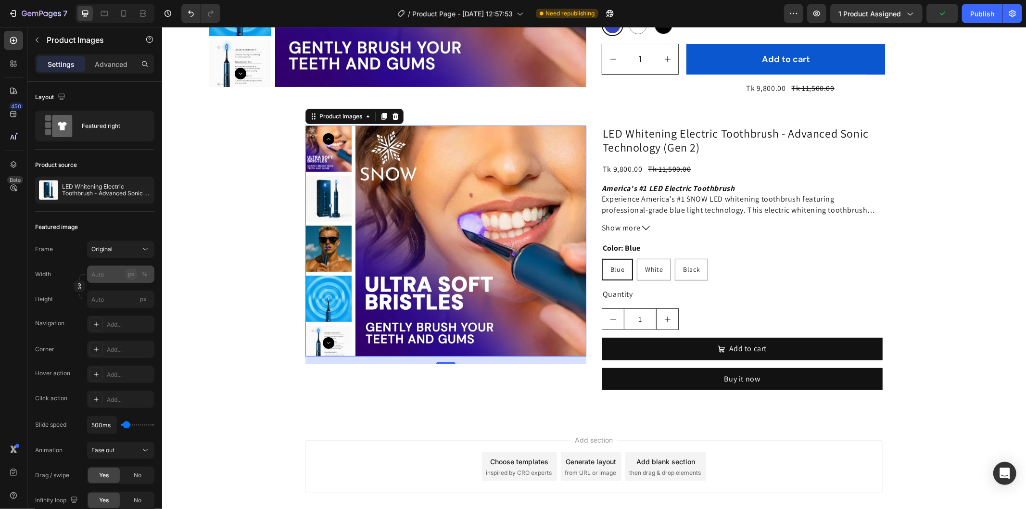
click at [132, 271] on div "px" at bounding box center [131, 274] width 7 height 9
click at [139, 272] on button "%" at bounding box center [145, 274] width 12 height 12
click at [112, 275] on input "px %" at bounding box center [120, 274] width 67 height 17
click at [109, 299] on p "Full 100%" at bounding box center [119, 297] width 56 height 9
type input "100"
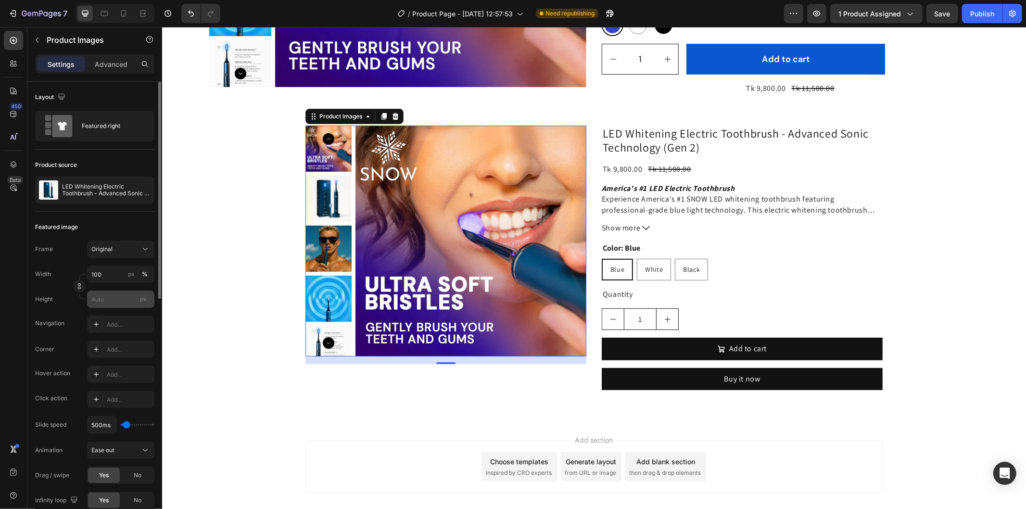
click at [142, 301] on span "px" at bounding box center [143, 298] width 7 height 7
click at [142, 301] on input "px" at bounding box center [120, 299] width 67 height 17
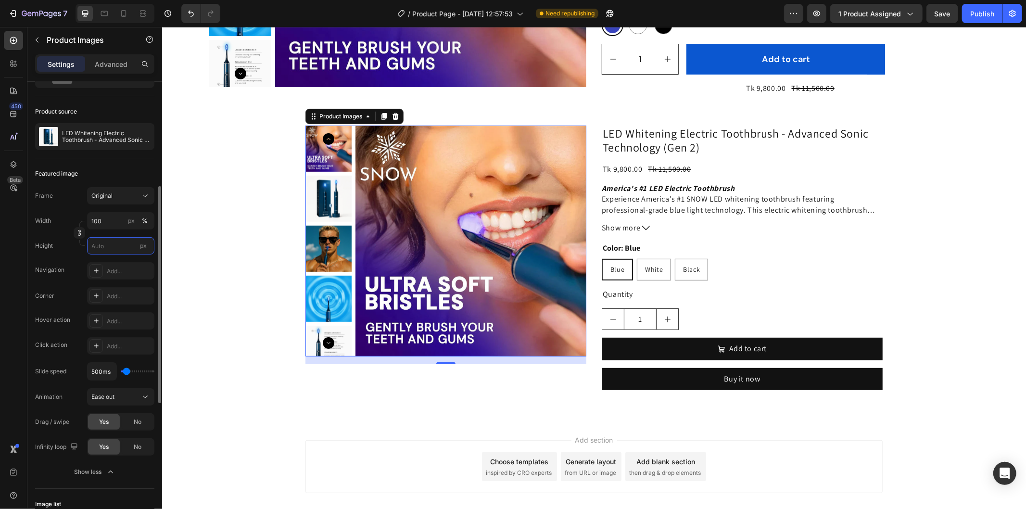
scroll to position [107, 0]
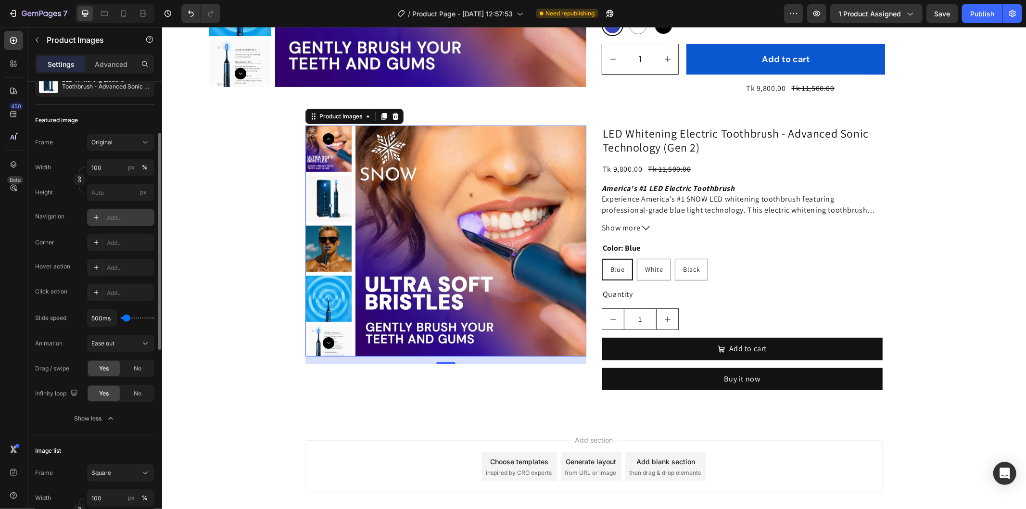
click at [113, 218] on div "Add..." at bounding box center [129, 218] width 45 height 9
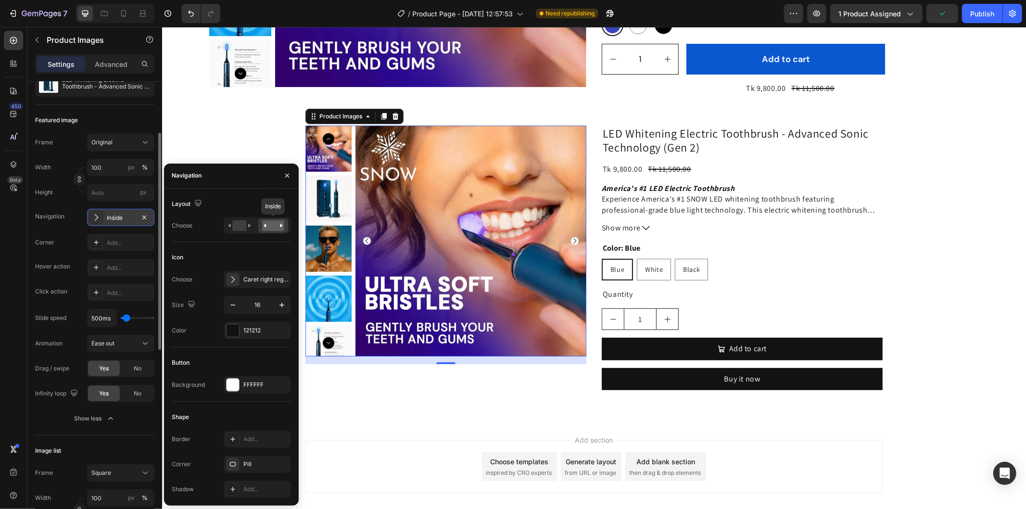
click at [267, 224] on rect at bounding box center [273, 225] width 22 height 11
click at [248, 283] on div "Caret right regular" at bounding box center [265, 279] width 45 height 9
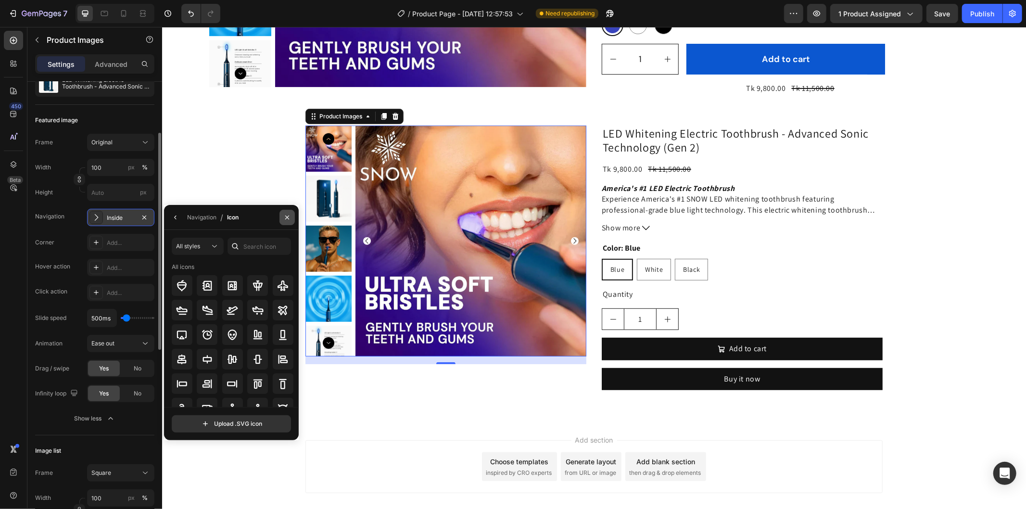
click at [288, 217] on icon "button" at bounding box center [287, 218] width 8 height 8
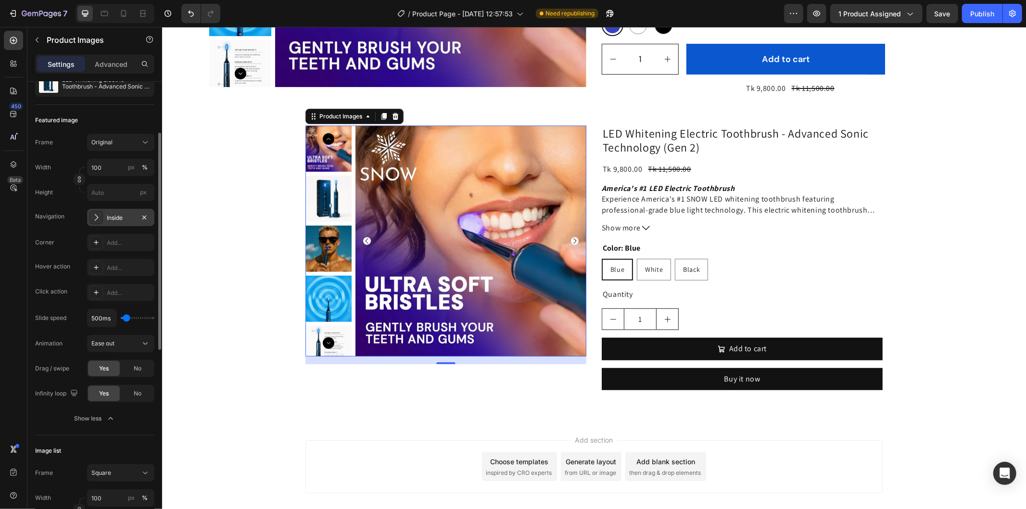
click at [133, 217] on div "Inside" at bounding box center [121, 218] width 28 height 9
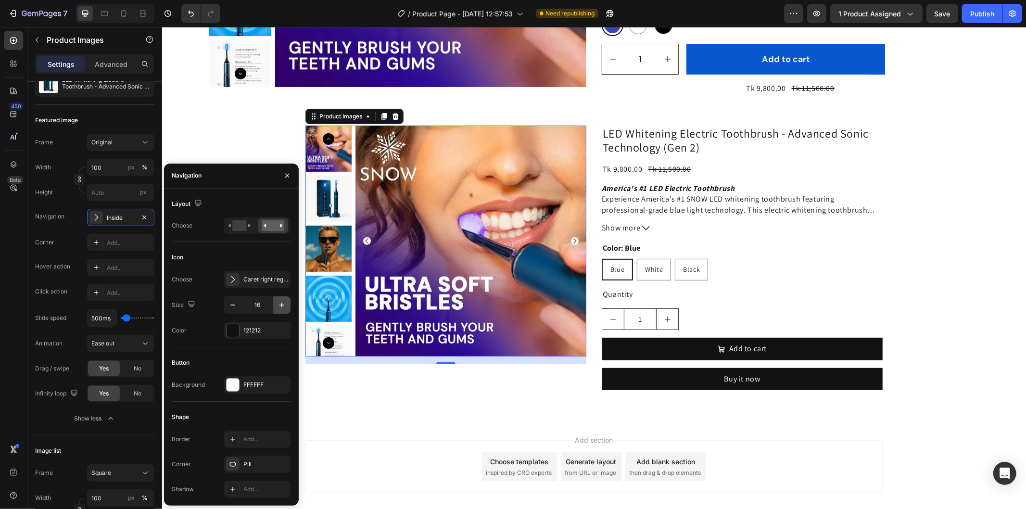
click at [280, 304] on icon "button" at bounding box center [281, 305] width 5 height 5
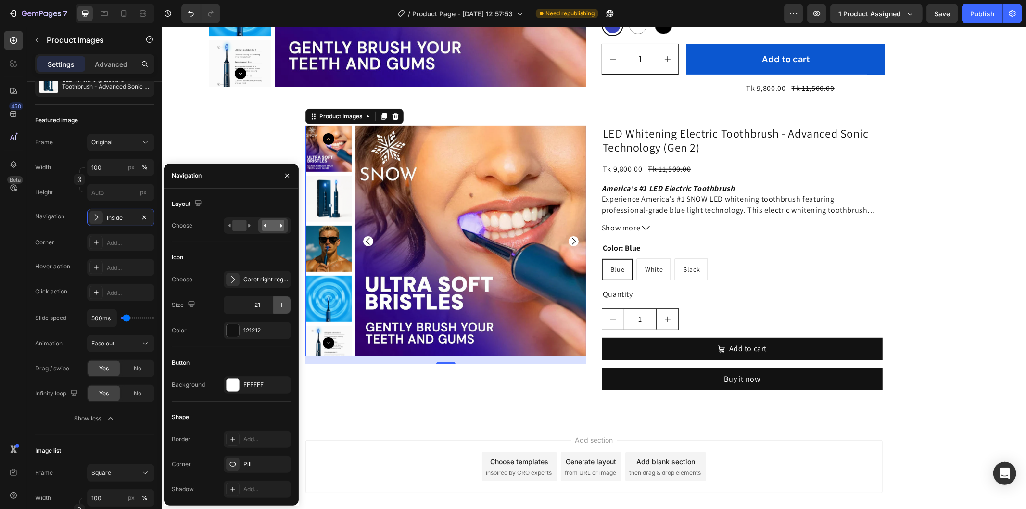
click at [273, 301] on button "button" at bounding box center [281, 304] width 17 height 17
type input "24"
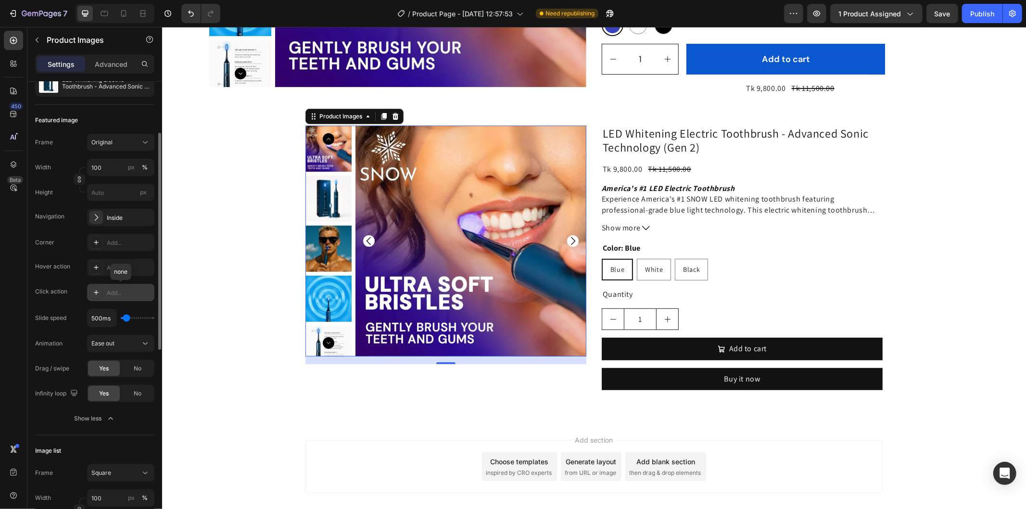
click at [114, 289] on div "Add..." at bounding box center [129, 293] width 45 height 9
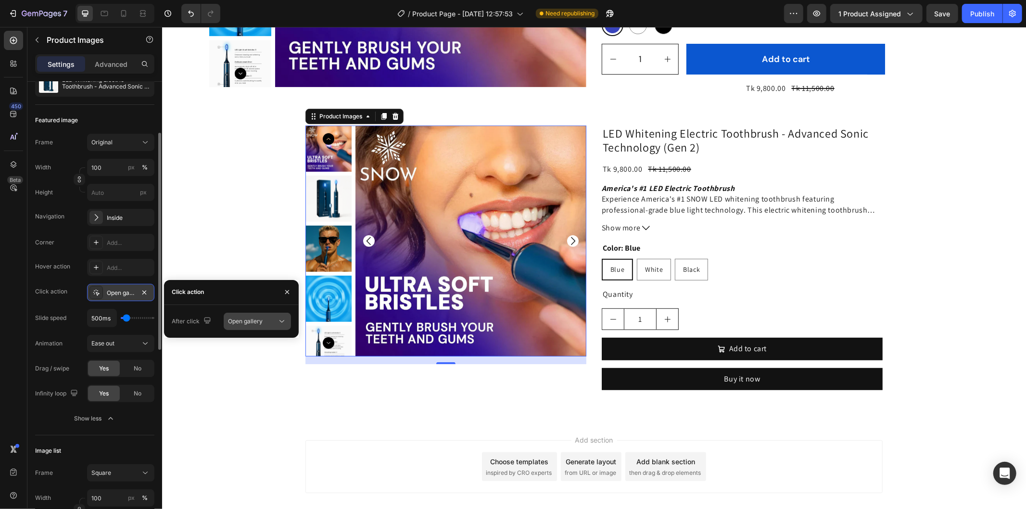
click at [265, 320] on div "Open gallery" at bounding box center [252, 321] width 49 height 9
click at [258, 367] on div "Open product" at bounding box center [247, 363] width 79 height 18
click at [567, 239] on icon "Carousel Next Arrow" at bounding box center [573, 241] width 12 height 12
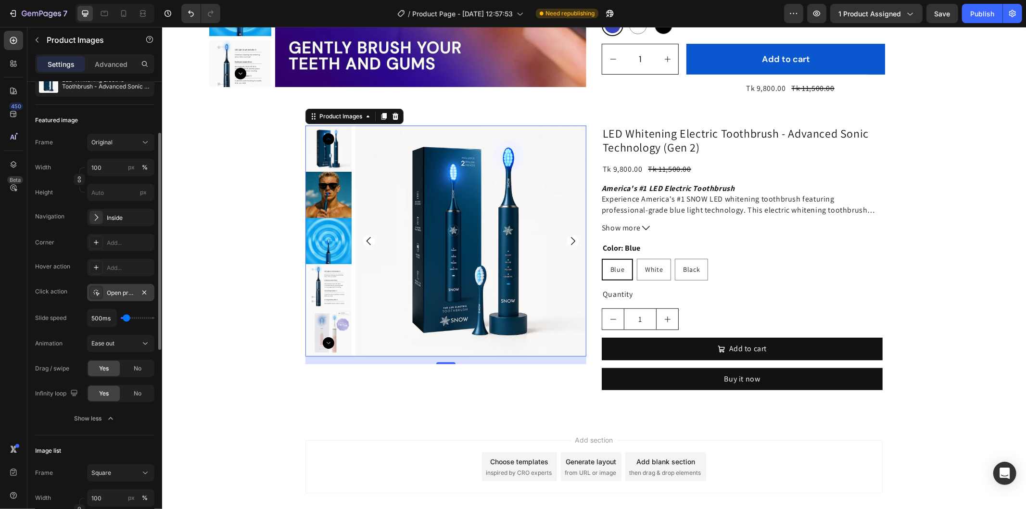
click at [567, 239] on icon "Carousel Next Arrow" at bounding box center [573, 241] width 12 height 12
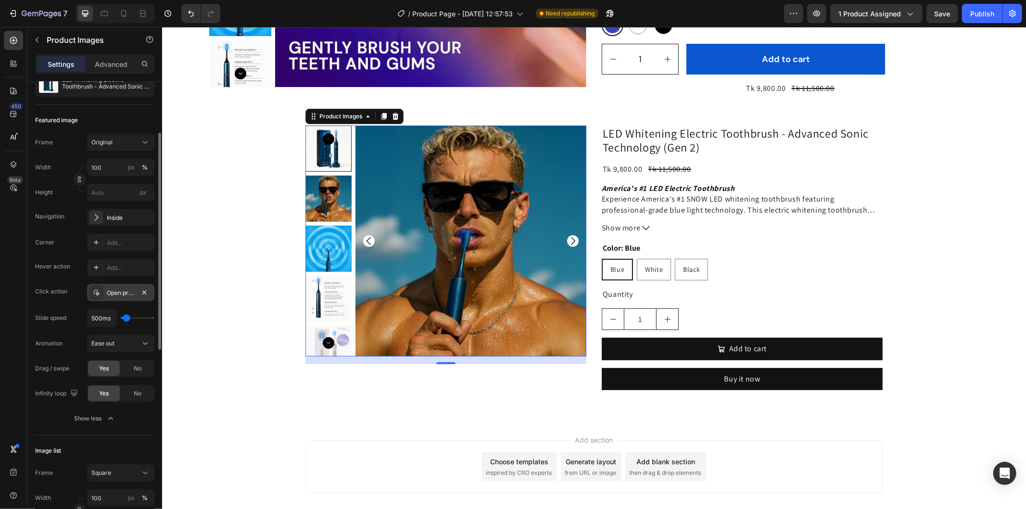
click at [567, 239] on icon "Carousel Next Arrow" at bounding box center [573, 241] width 12 height 12
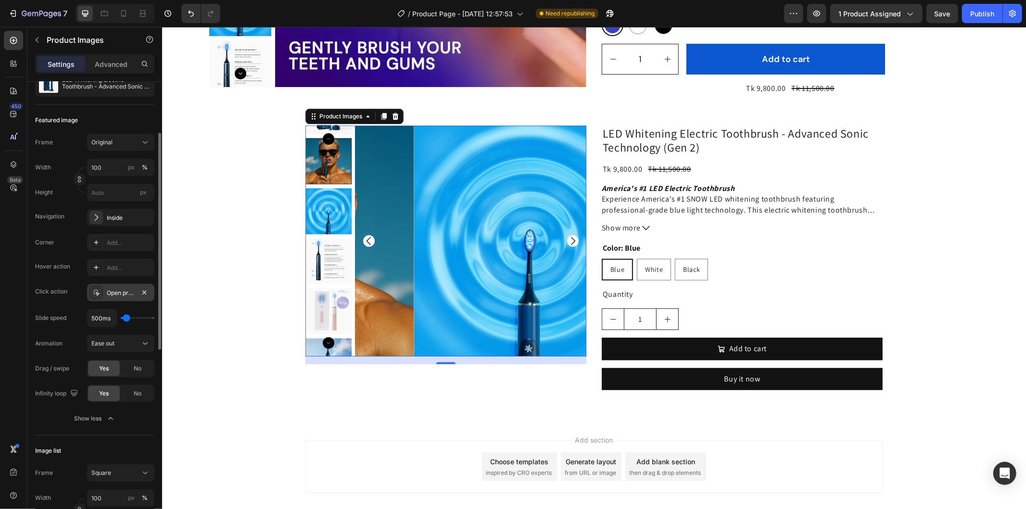
click at [567, 239] on icon "Carousel Next Arrow" at bounding box center [573, 241] width 12 height 12
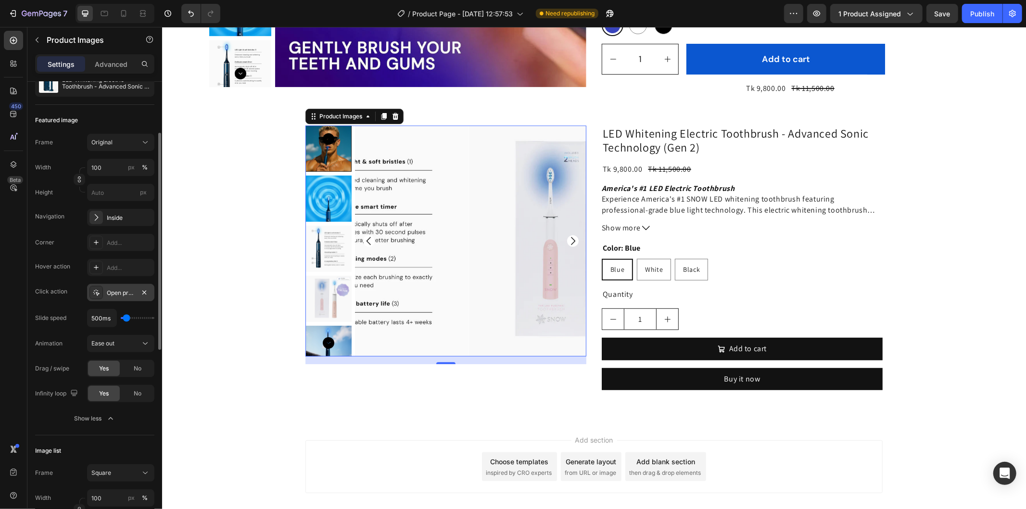
click at [567, 239] on icon "Carousel Next Arrow" at bounding box center [573, 241] width 12 height 12
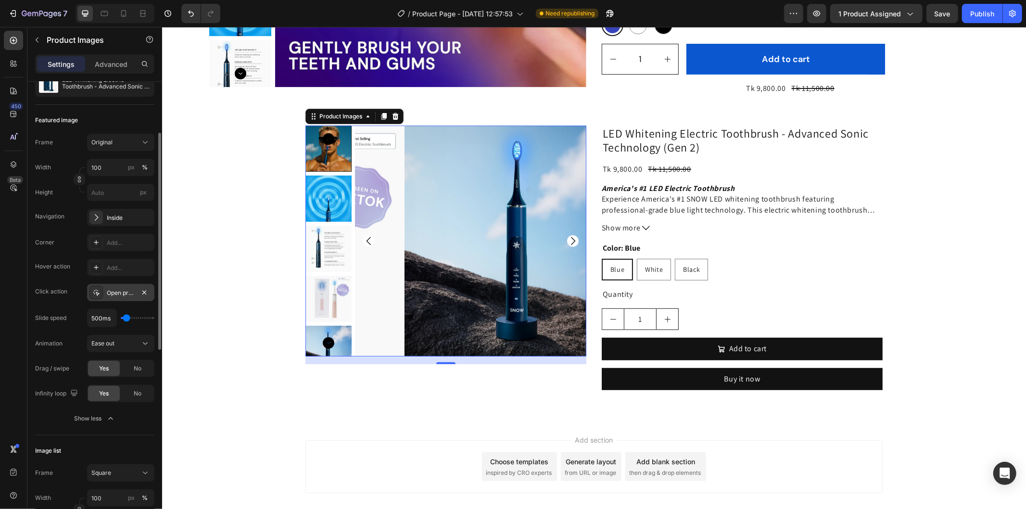
click at [567, 239] on icon "Carousel Next Arrow" at bounding box center [573, 241] width 12 height 12
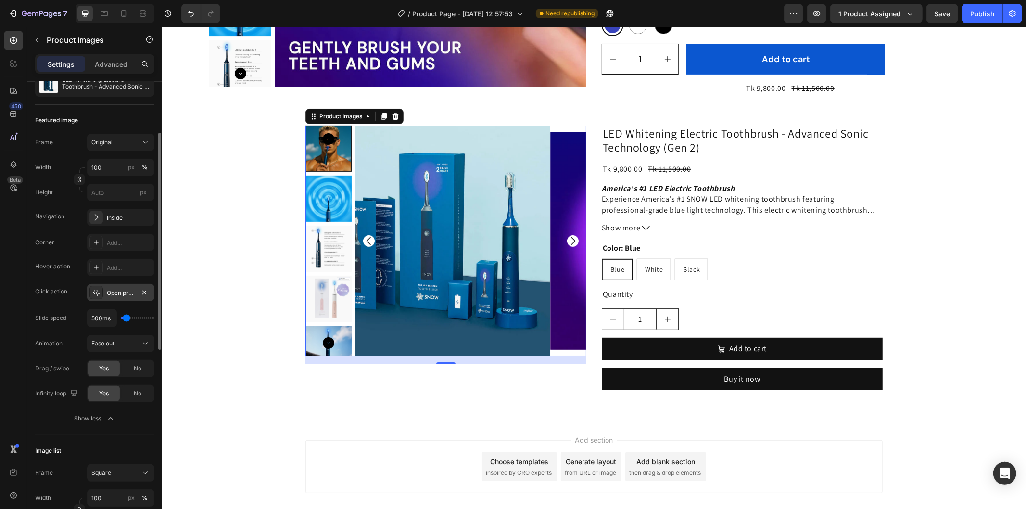
click at [567, 239] on icon "Carousel Next Arrow" at bounding box center [573, 241] width 12 height 12
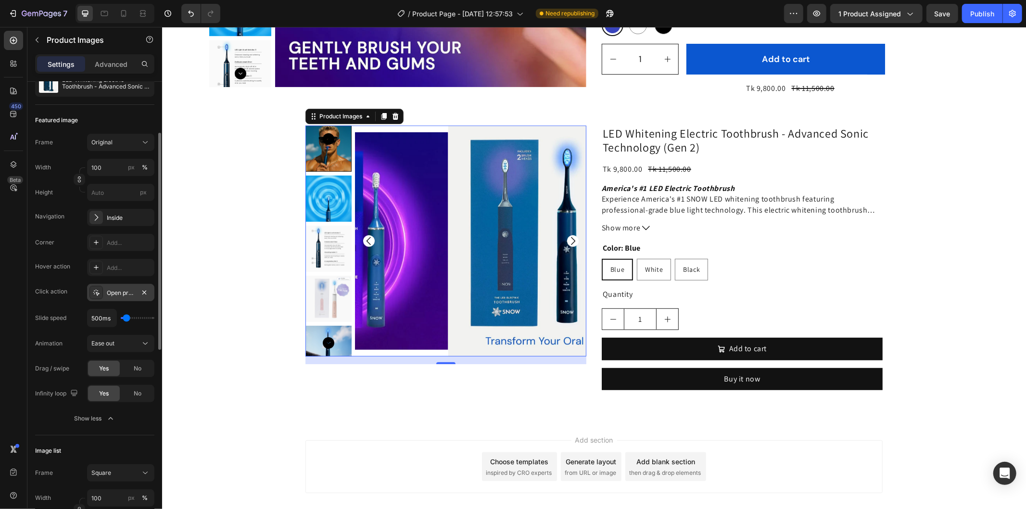
click at [567, 239] on icon "Carousel Next Arrow" at bounding box center [573, 241] width 12 height 12
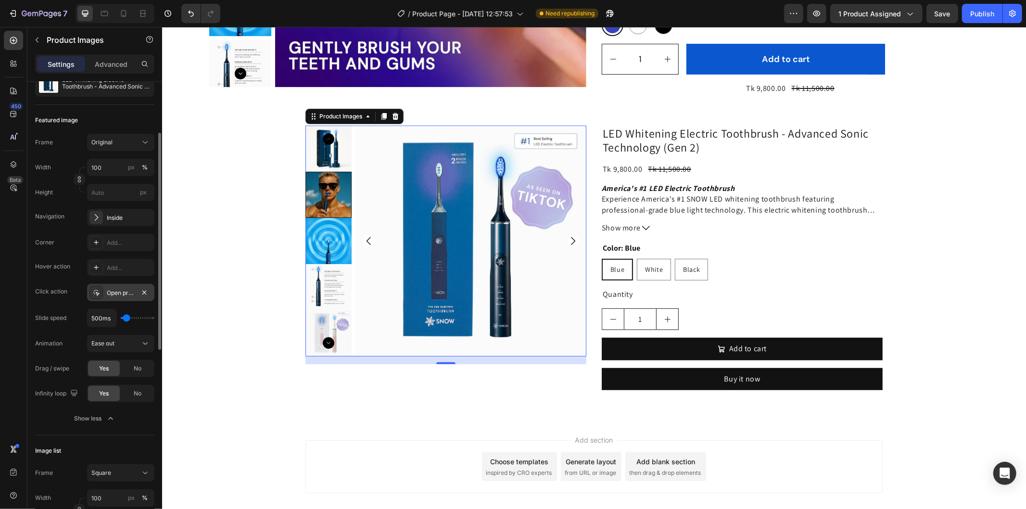
click at [567, 239] on icon "Carousel Next Arrow" at bounding box center [573, 241] width 12 height 12
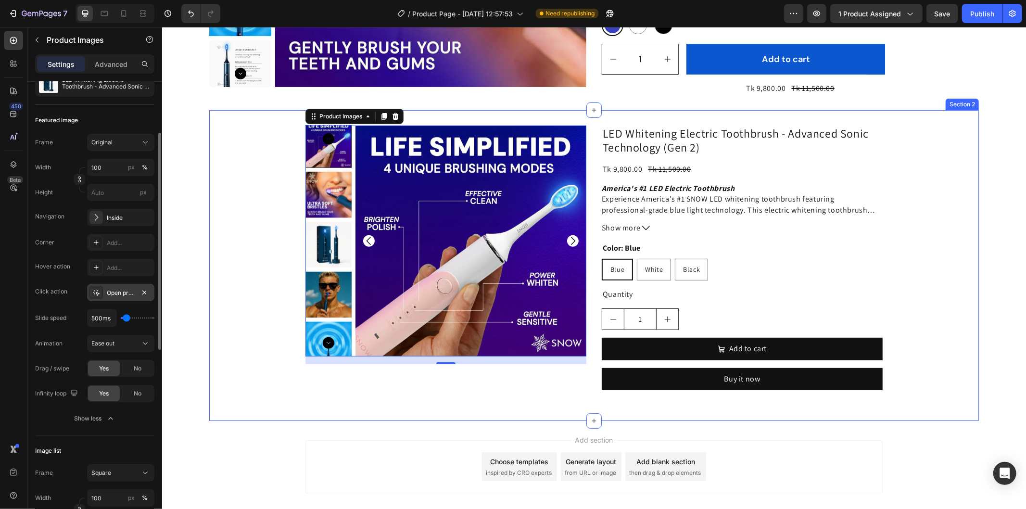
click at [246, 189] on div "Product Images 16 LED Whitening Electric Toothbrush - Advanced Sonic Technology…" at bounding box center [594, 265] width 770 height 280
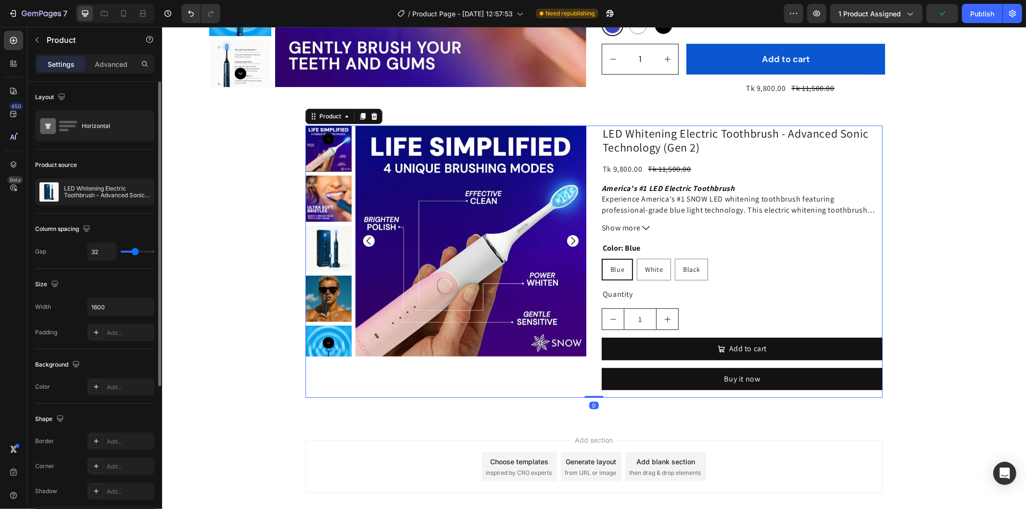
click at [593, 135] on div "Product Images LED Whitening Electric Toothbrush - Advanced Sonic Technology (G…" at bounding box center [593, 261] width 577 height 272
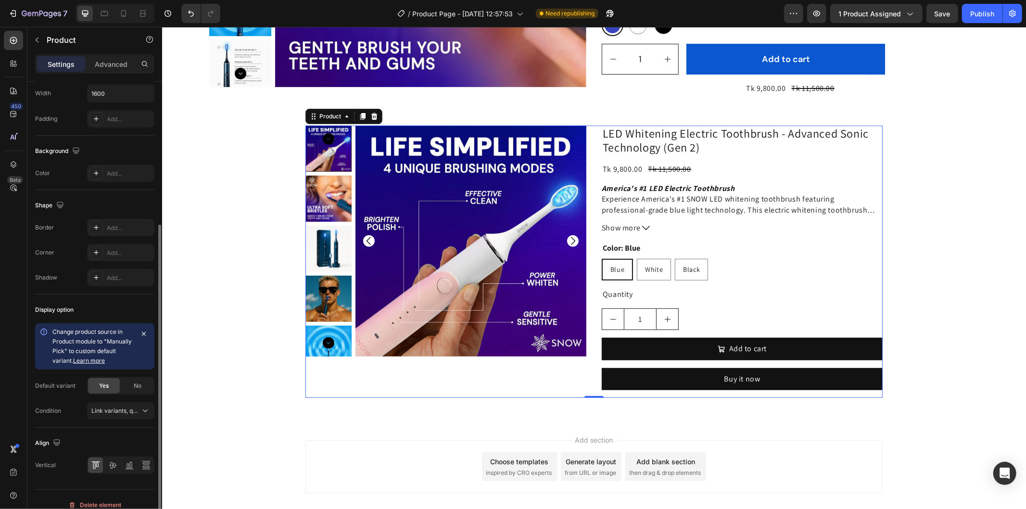
scroll to position [225, 0]
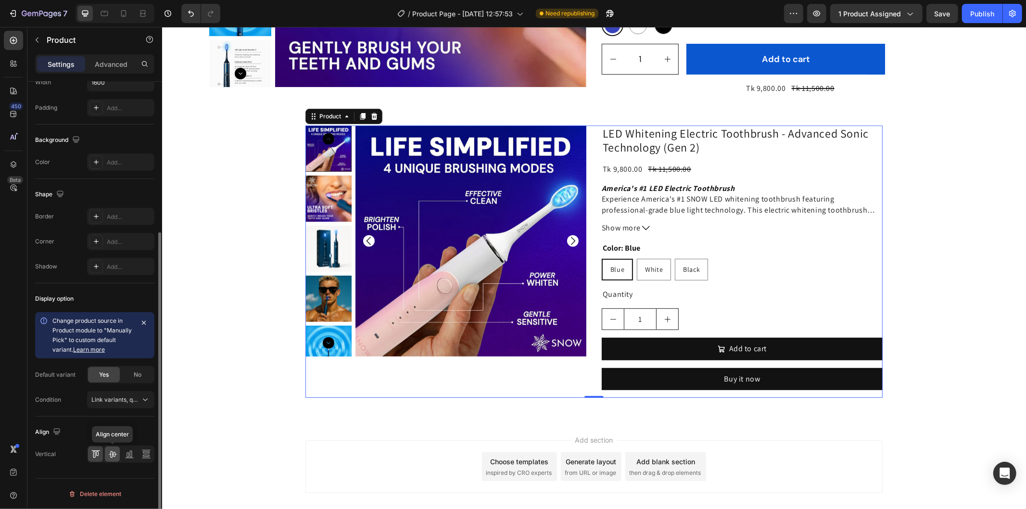
click at [112, 450] on icon at bounding box center [113, 454] width 10 height 10
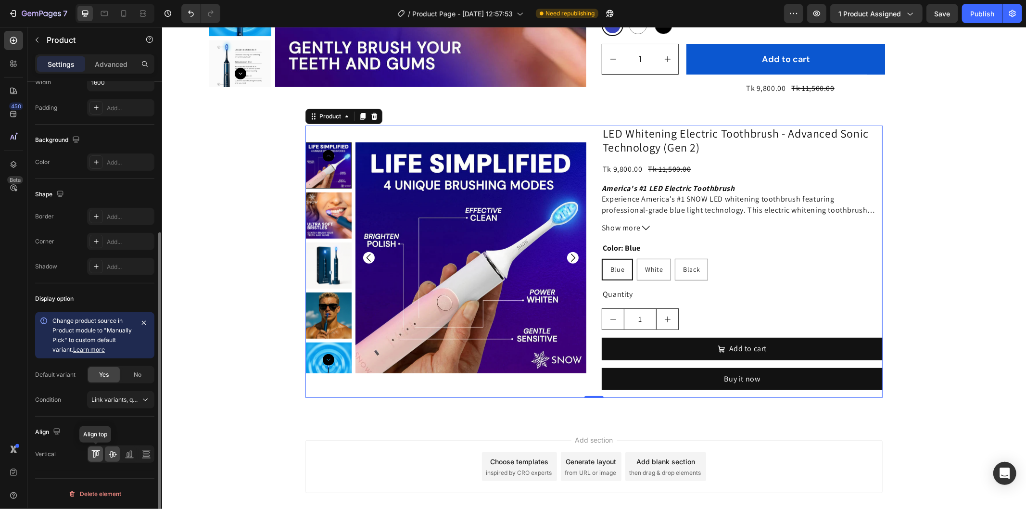
click at [98, 454] on icon at bounding box center [96, 454] width 10 height 10
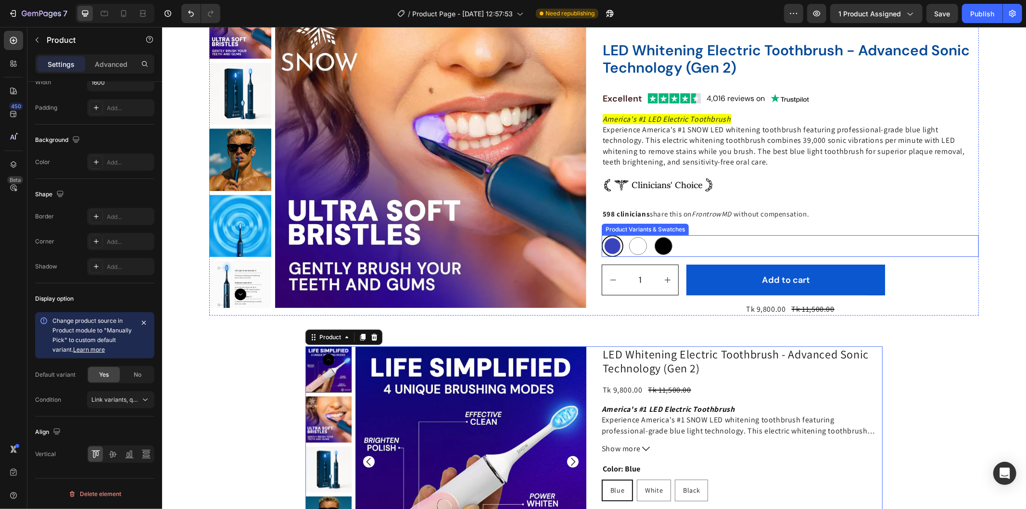
scroll to position [0, 0]
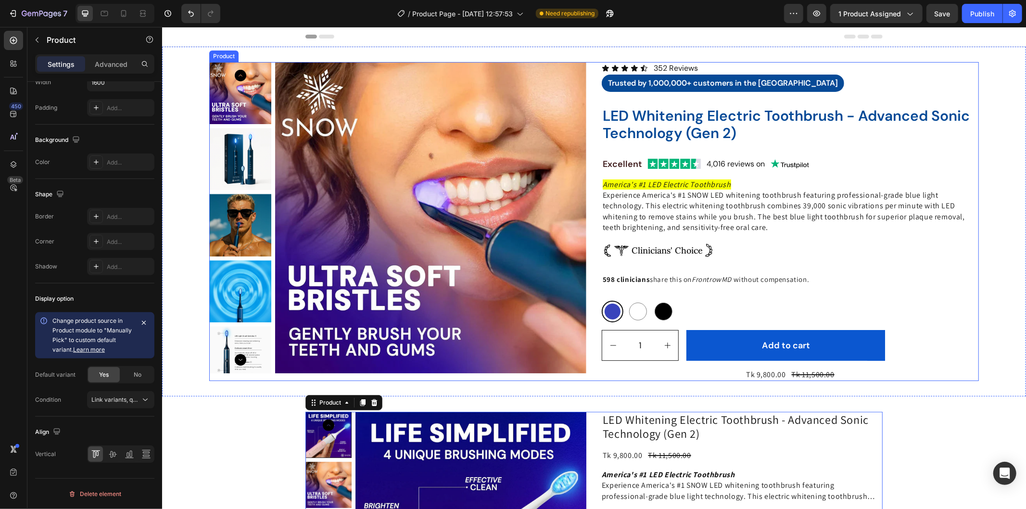
click at [592, 66] on div "Product Images Icon Icon Icon Icon Icon Icon List 352 Reviews Text Block Row Tr…" at bounding box center [594, 221] width 770 height 319
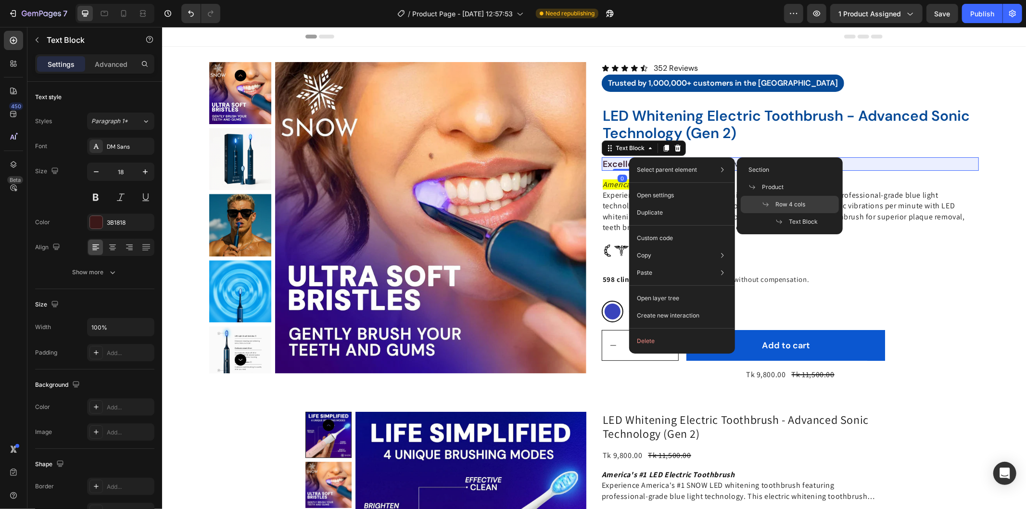
click at [785, 202] on span "Row 4 cols" at bounding box center [790, 204] width 30 height 9
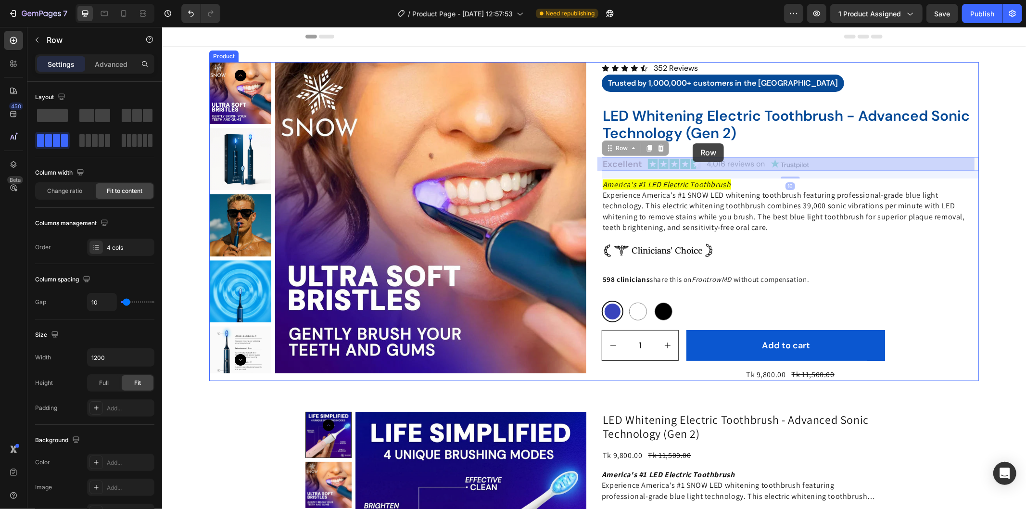
drag, startPoint x: 612, startPoint y: 147, endPoint x: 693, endPoint y: 144, distance: 80.9
click at [693, 143] on div "Header Product Images Icon Icon Icon Icon Icon Icon List 352 Reviews Text Block…" at bounding box center [594, 435] width 864 height 819
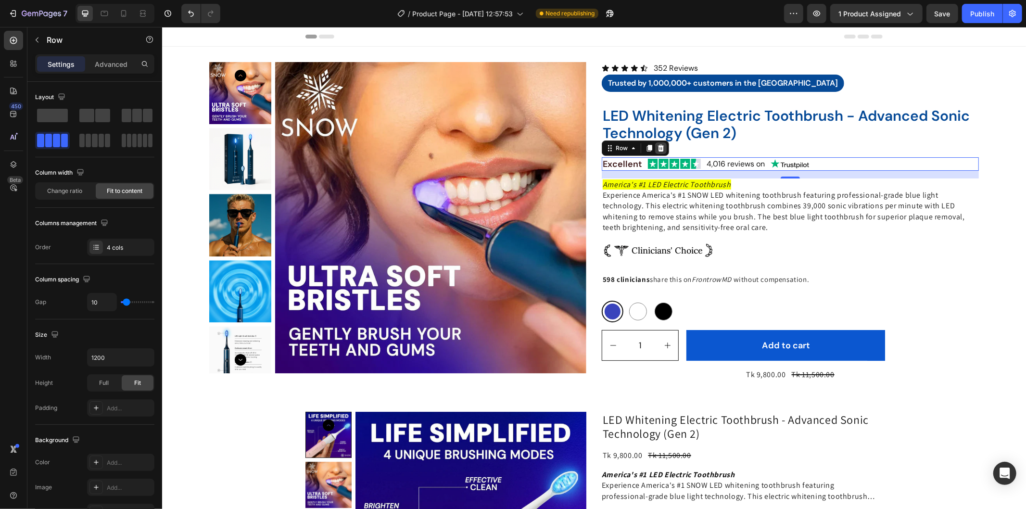
click at [658, 147] on icon at bounding box center [661, 147] width 6 height 7
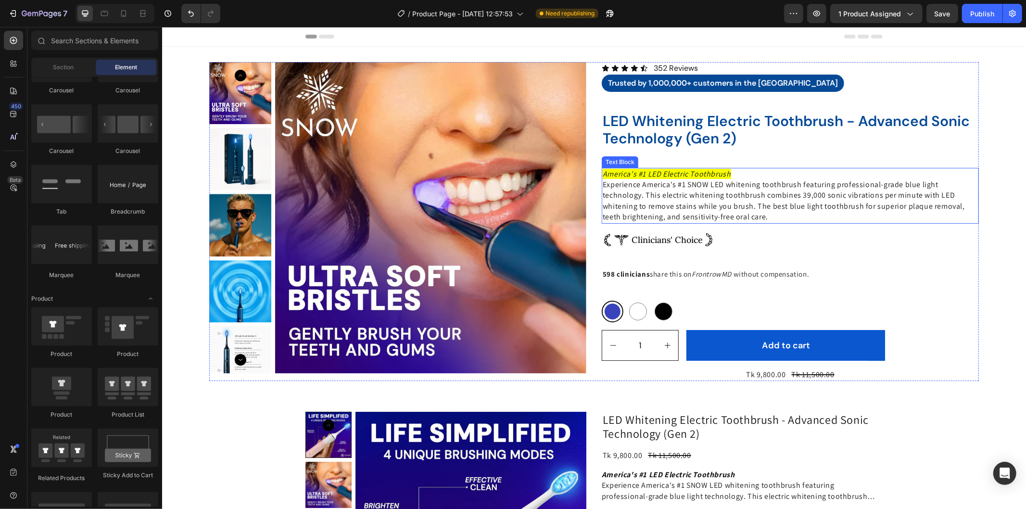
click at [691, 176] on icon "America's #1 LED Electric Toothbrush" at bounding box center [666, 173] width 128 height 10
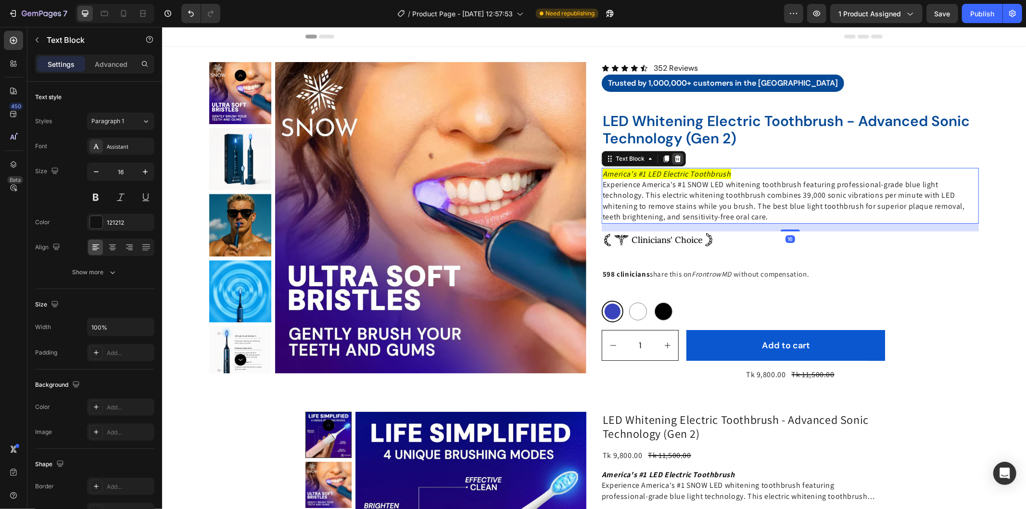
click at [674, 159] on icon at bounding box center [677, 157] width 6 height 7
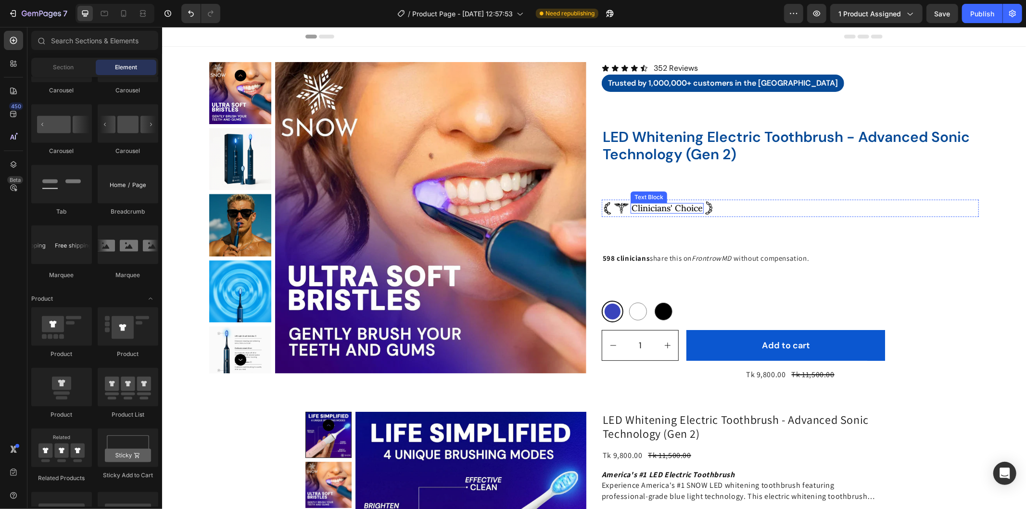
click at [693, 203] on p "Clinicians' Choice" at bounding box center [666, 207] width 71 height 9
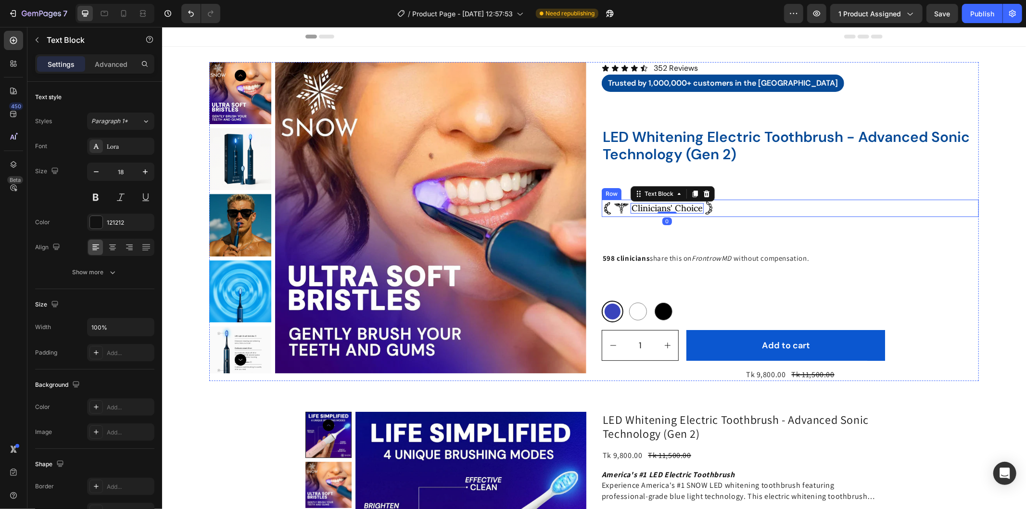
click at [738, 204] on div "Image Clinicians' Choice Text Block 0 Image Row" at bounding box center [789, 207] width 377 height 17
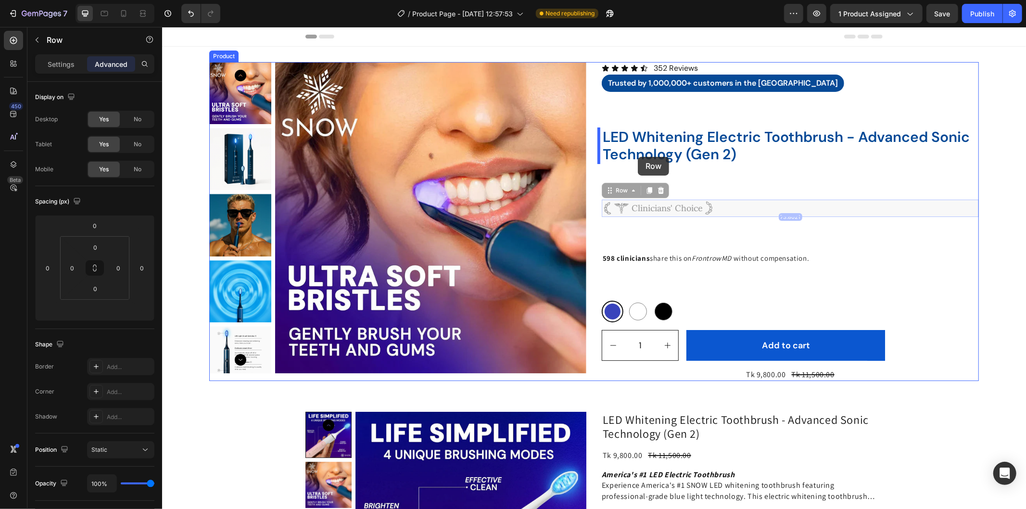
drag, startPoint x: 615, startPoint y: 192, endPoint x: 637, endPoint y: 156, distance: 42.6
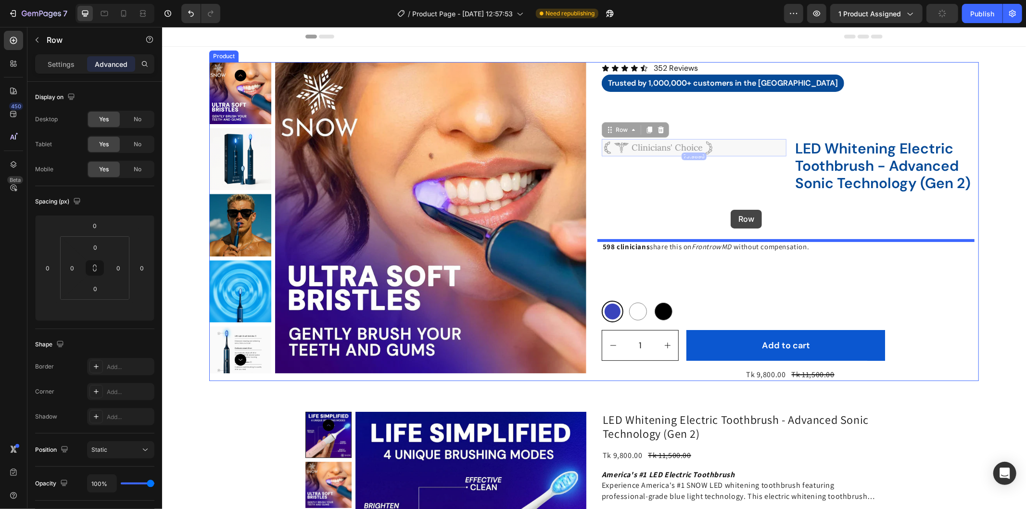
drag, startPoint x: 605, startPoint y: 130, endPoint x: 731, endPoint y: 210, distance: 148.9
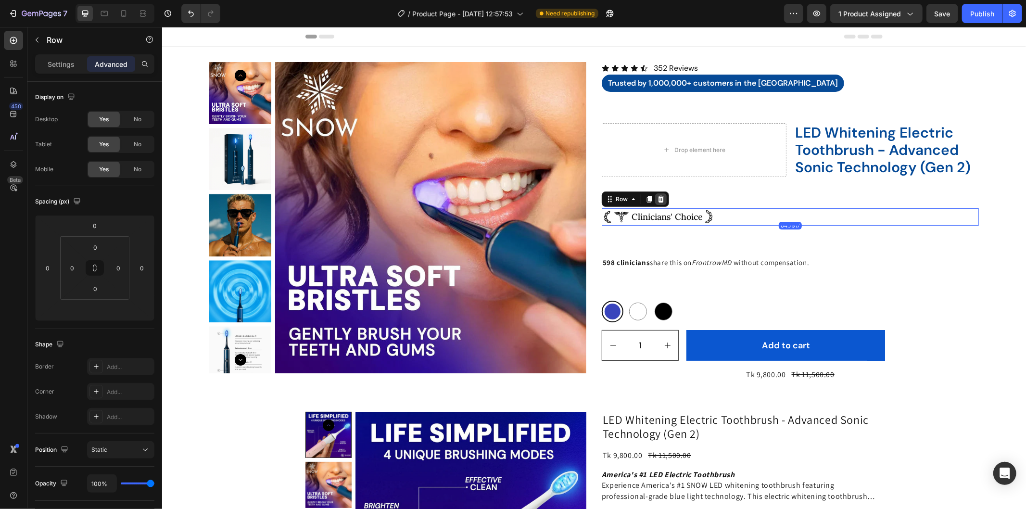
click at [658, 197] on icon at bounding box center [661, 198] width 6 height 7
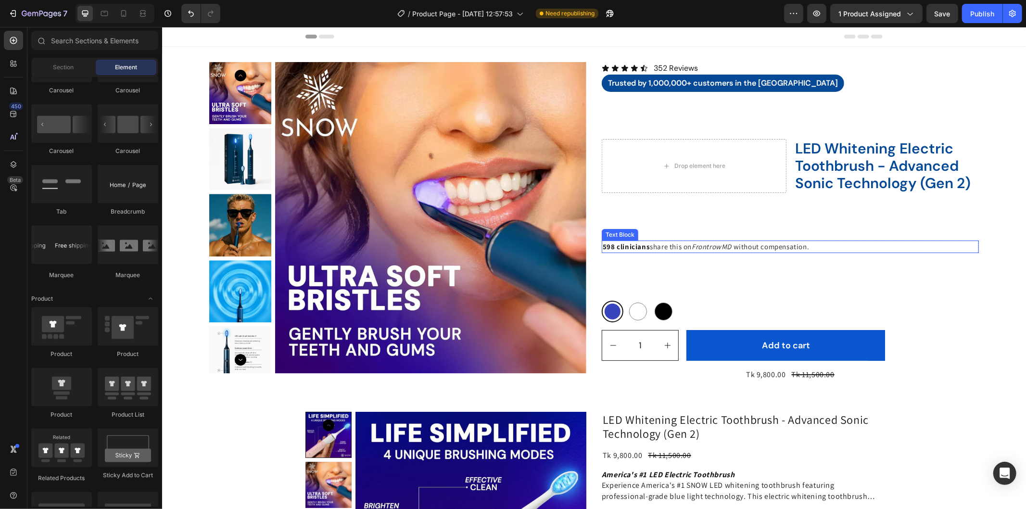
click at [697, 247] on icon "FrontrowMD" at bounding box center [711, 245] width 40 height 9
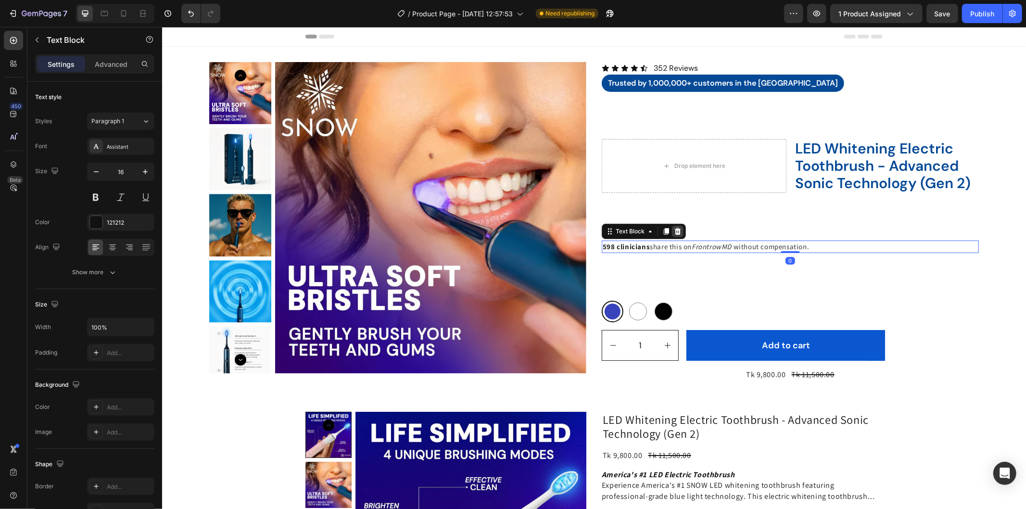
click at [674, 229] on icon at bounding box center [677, 231] width 6 height 7
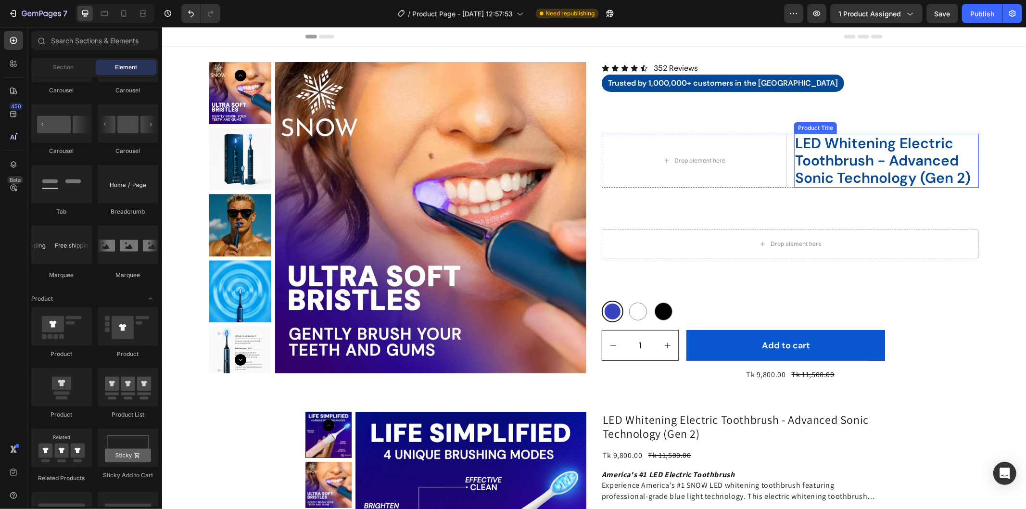
click at [853, 164] on h2 "LED Whitening Electric Toothbrush - Advanced Sonic Technology (Gen 2)" at bounding box center [886, 160] width 185 height 54
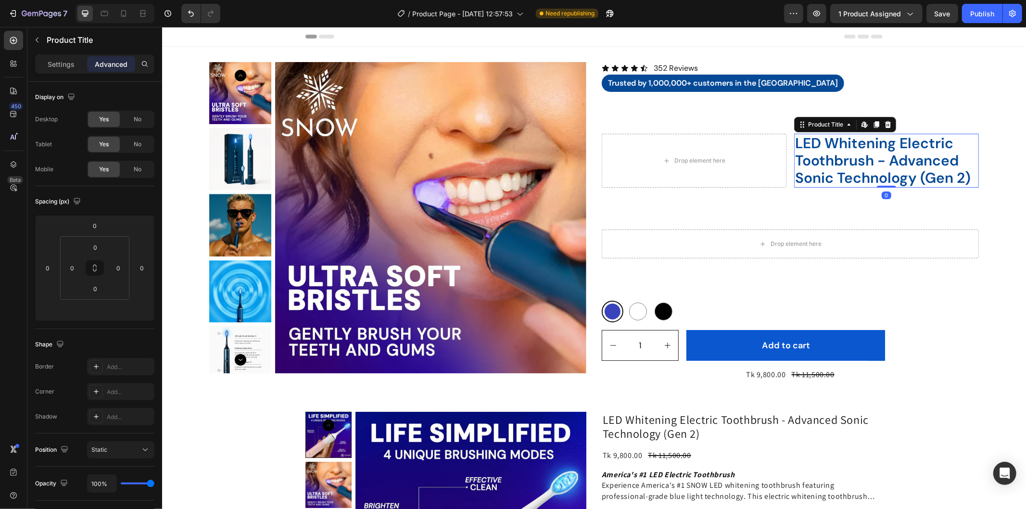
click at [889, 125] on div "Product Title Edit content in Shopify" at bounding box center [845, 123] width 102 height 15
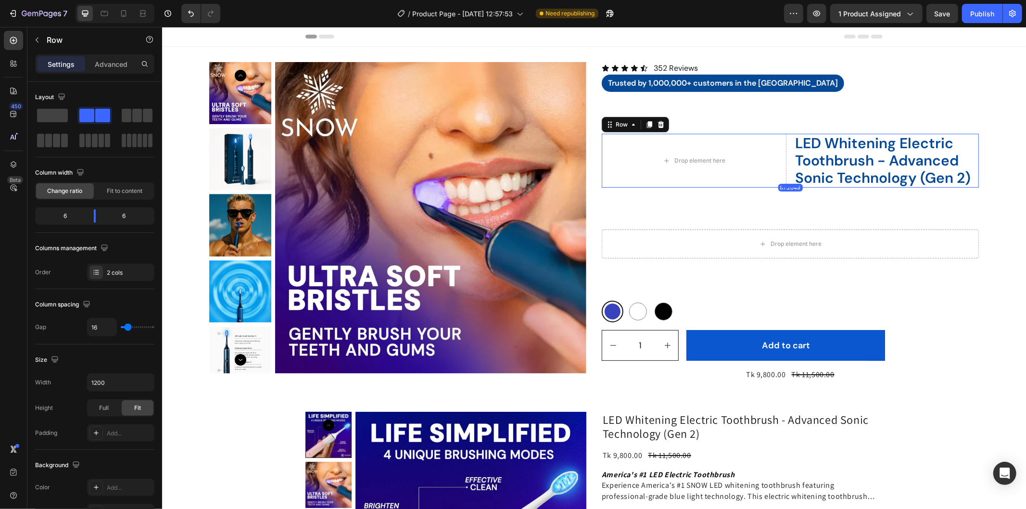
click at [783, 136] on div "Drop element here LED Whitening Electric Toothbrush - Advanced Sonic Technology…" at bounding box center [789, 160] width 377 height 54
click at [658, 123] on icon at bounding box center [661, 124] width 6 height 7
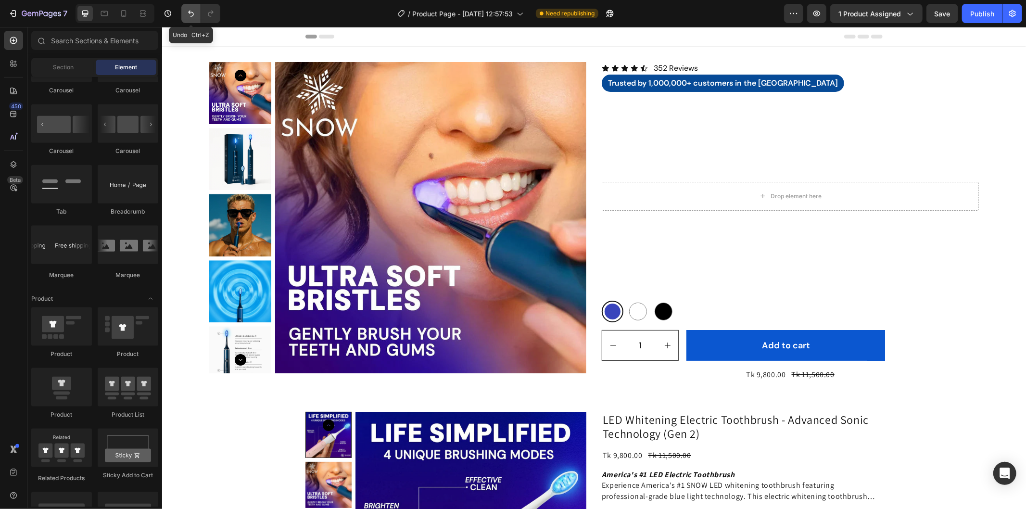
click at [188, 14] on icon "Undo/Redo" at bounding box center [191, 14] width 10 height 10
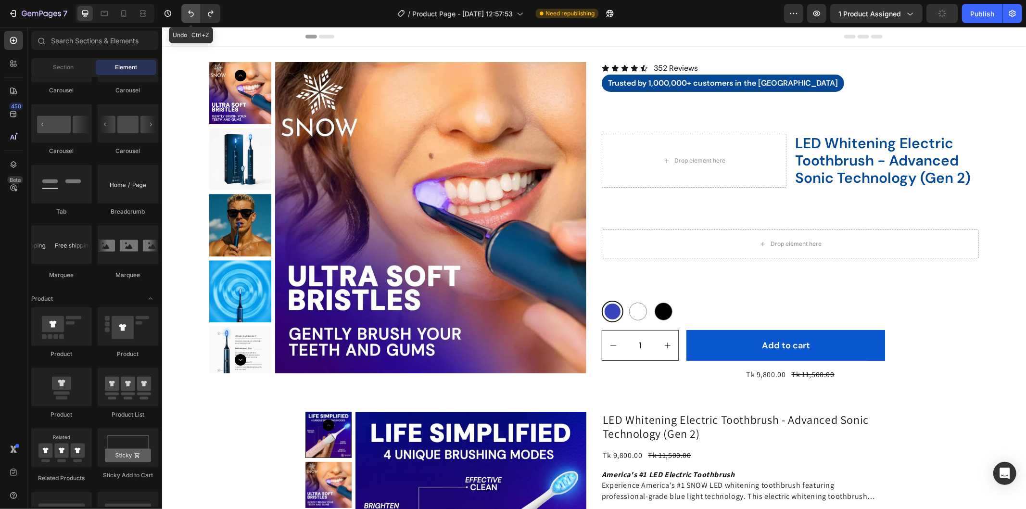
click at [188, 14] on icon "Undo/Redo" at bounding box center [191, 14] width 10 height 10
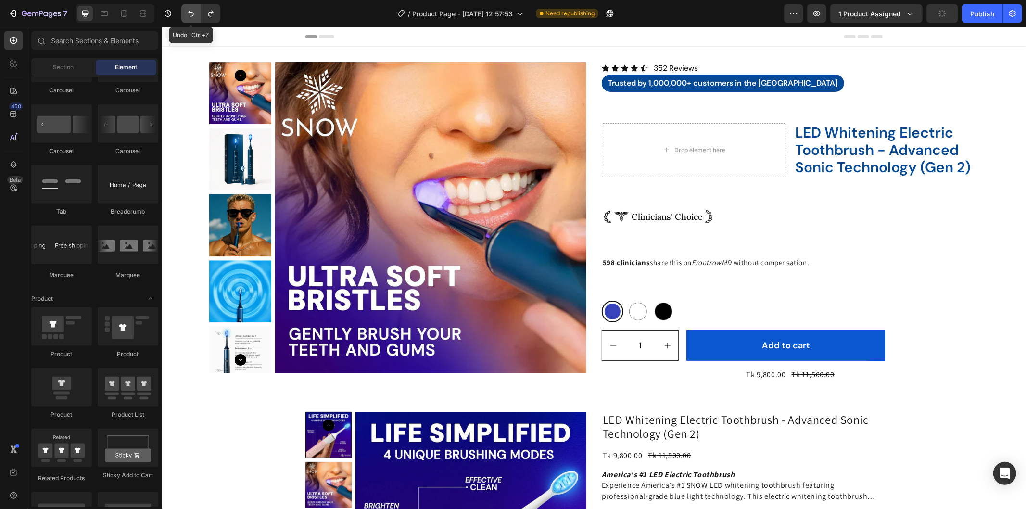
click at [188, 14] on icon "Undo/Redo" at bounding box center [191, 14] width 10 height 10
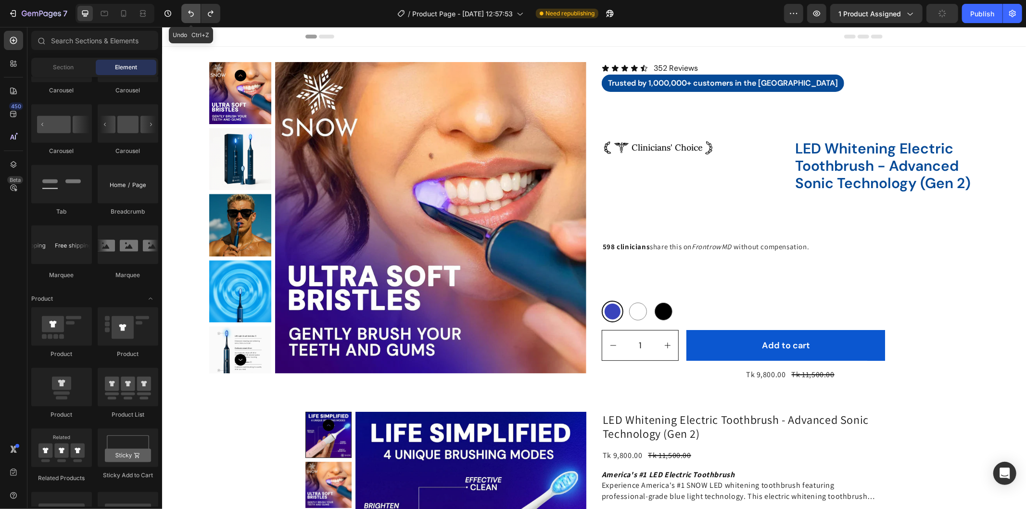
click at [188, 14] on icon "Undo/Redo" at bounding box center [191, 14] width 10 height 10
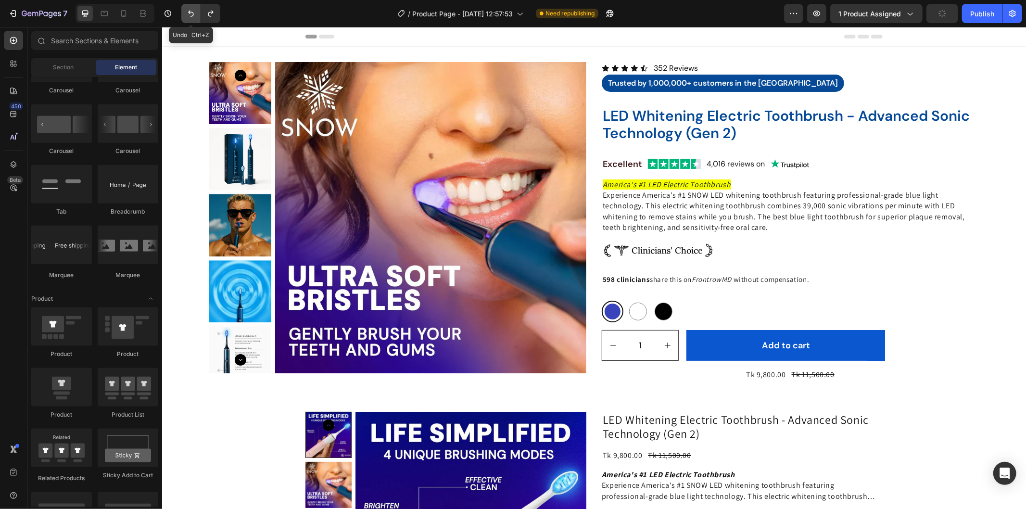
click at [188, 14] on icon "Undo/Redo" at bounding box center [191, 14] width 10 height 10
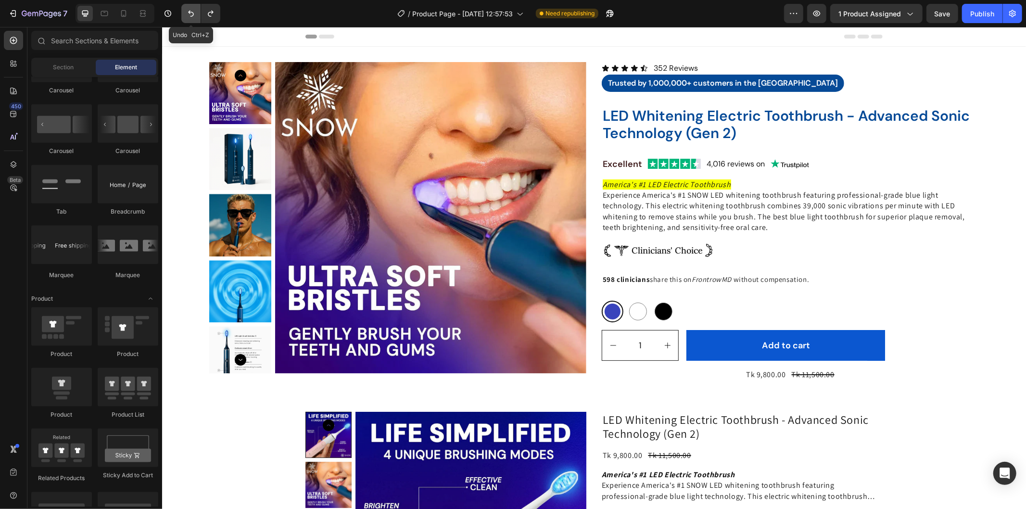
click at [188, 14] on icon "Undo/Redo" at bounding box center [191, 14] width 10 height 10
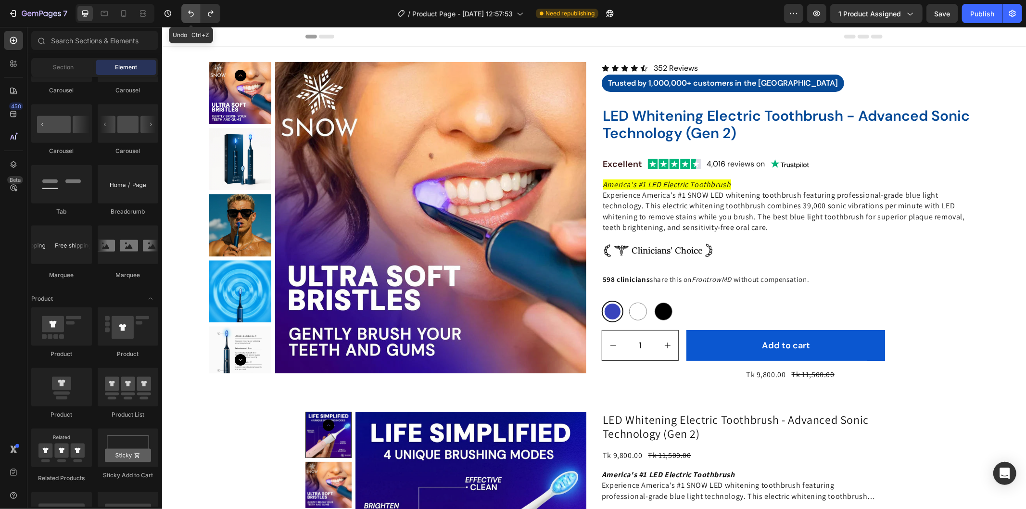
click at [188, 14] on icon "Undo/Redo" at bounding box center [191, 14] width 10 height 10
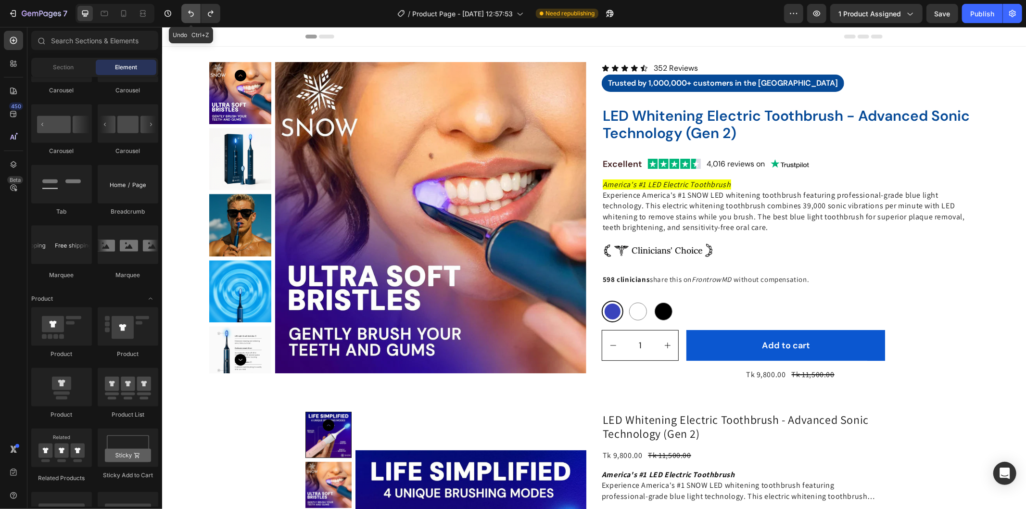
click at [188, 14] on icon "Undo/Redo" at bounding box center [191, 14] width 10 height 10
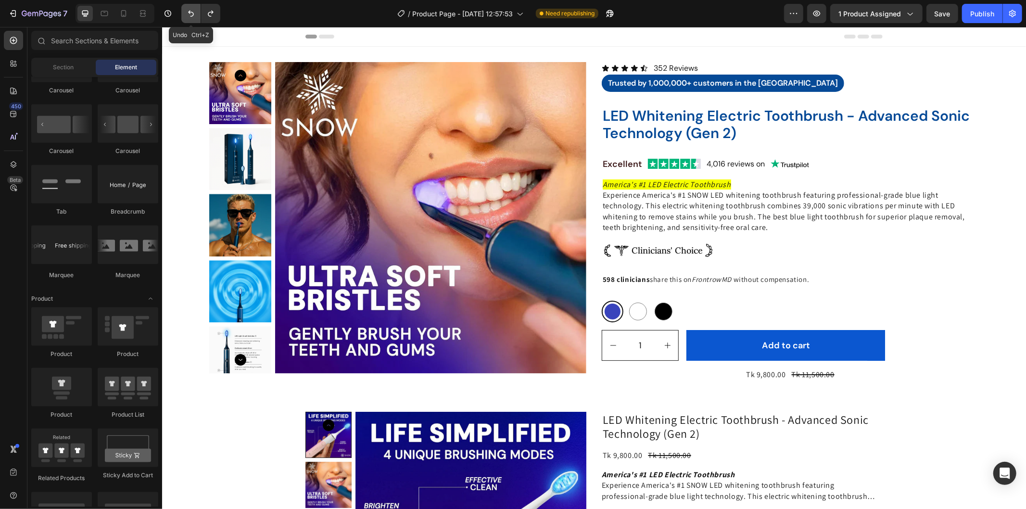
click at [188, 14] on icon "Undo/Redo" at bounding box center [191, 14] width 10 height 10
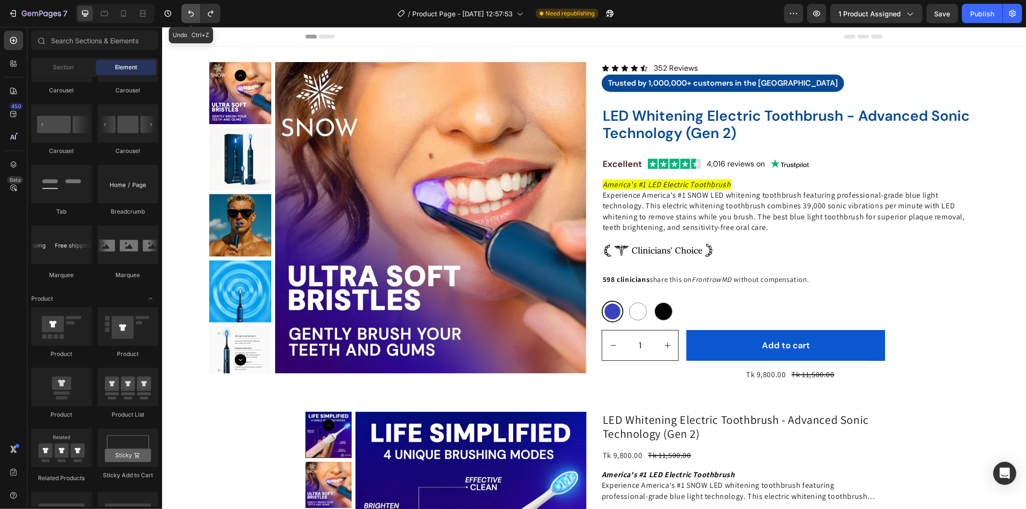
click at [188, 14] on icon "Undo/Redo" at bounding box center [191, 14] width 10 height 10
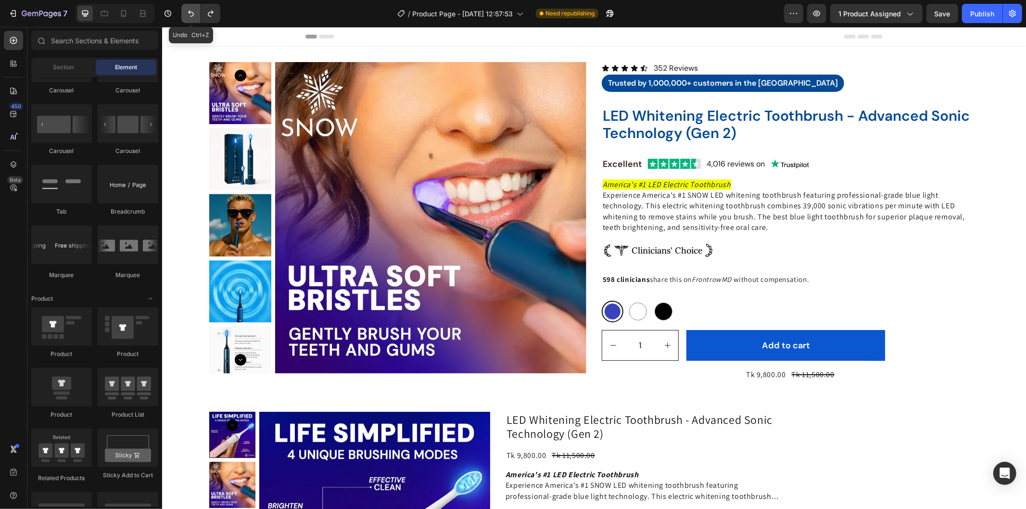
click at [188, 14] on icon "Undo/Redo" at bounding box center [191, 14] width 10 height 10
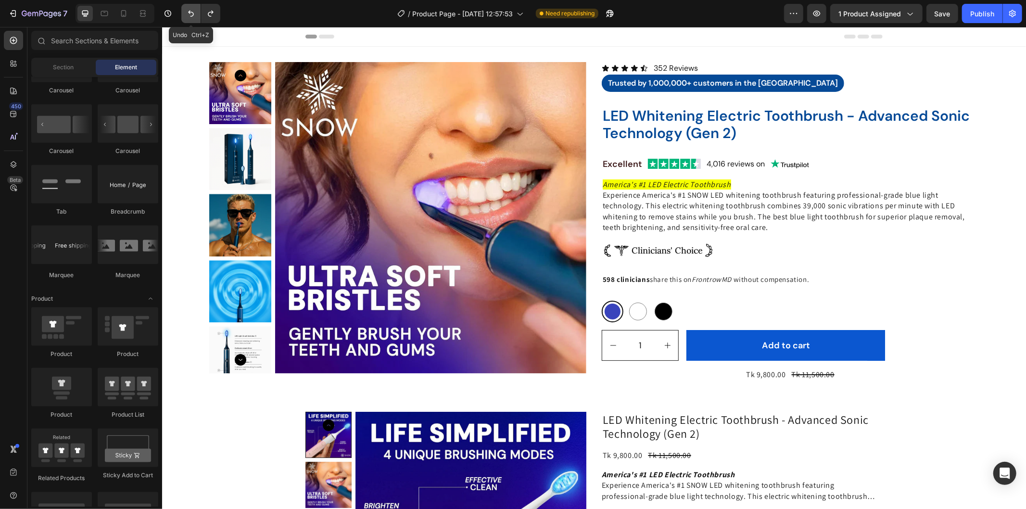
click at [188, 14] on icon "Undo/Redo" at bounding box center [191, 14] width 10 height 10
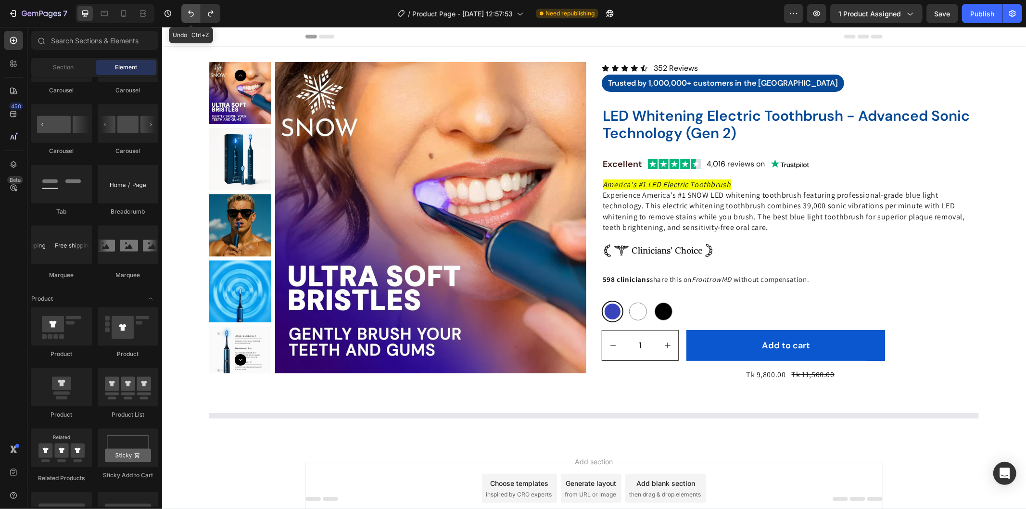
click at [188, 14] on icon "Undo/Redo" at bounding box center [191, 14] width 10 height 10
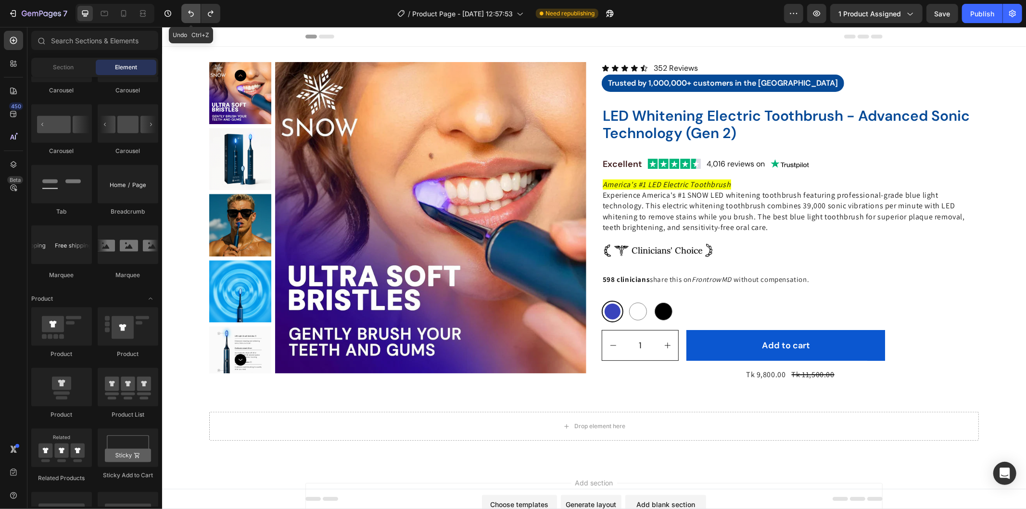
click at [188, 14] on icon "Undo/Redo" at bounding box center [191, 14] width 10 height 10
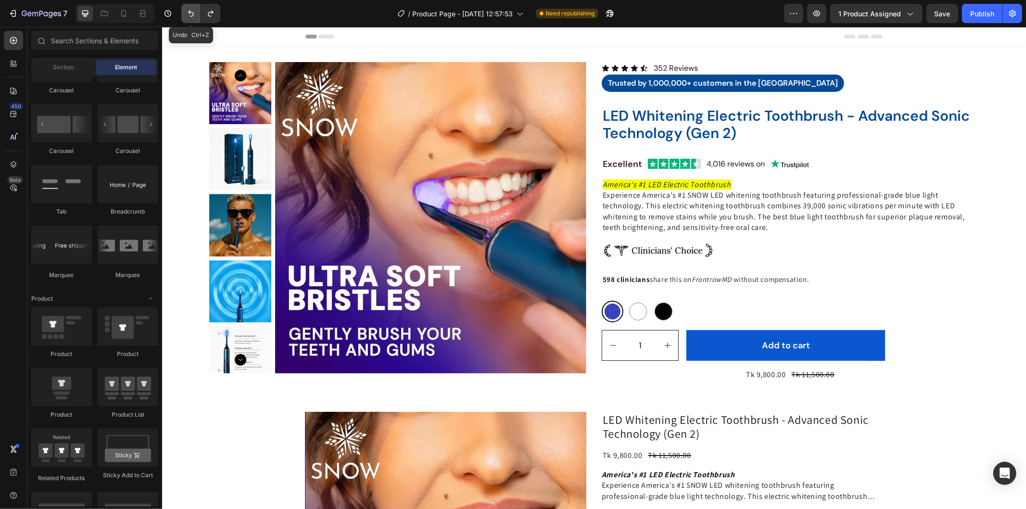
click at [188, 14] on icon "Undo/Redo" at bounding box center [191, 14] width 10 height 10
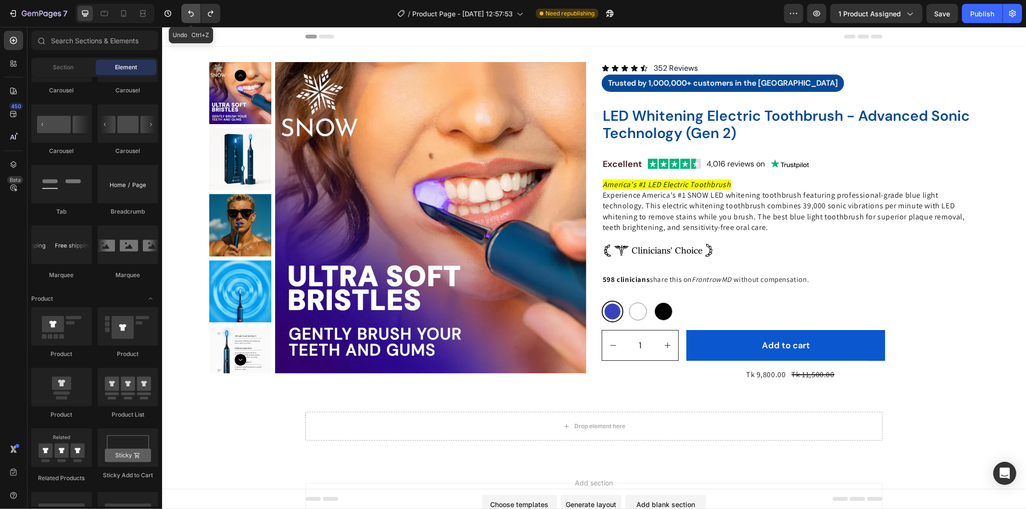
click at [188, 14] on icon "Undo/Redo" at bounding box center [191, 14] width 10 height 10
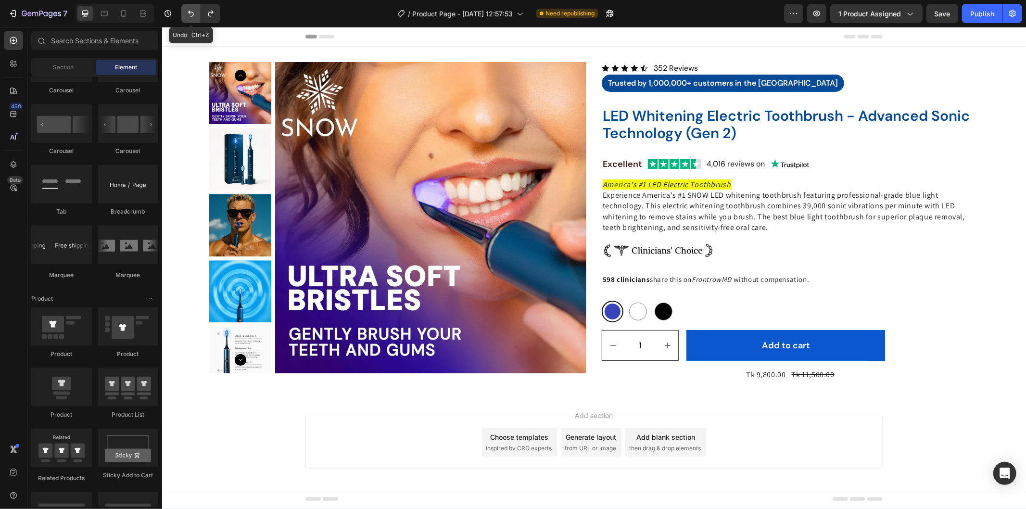
click at [188, 14] on icon "Undo/Redo" at bounding box center [191, 14] width 10 height 10
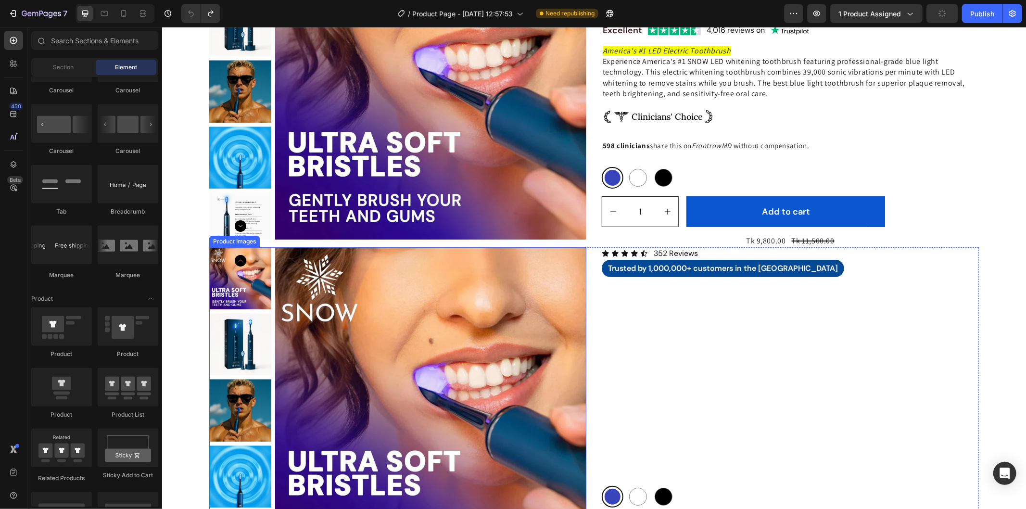
scroll to position [214, 0]
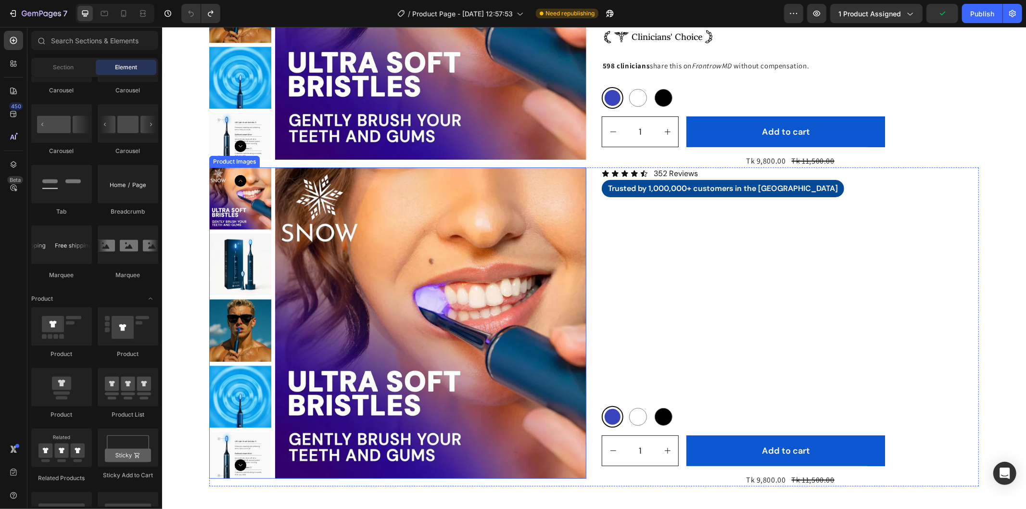
click at [363, 171] on img at bounding box center [430, 322] width 311 height 311
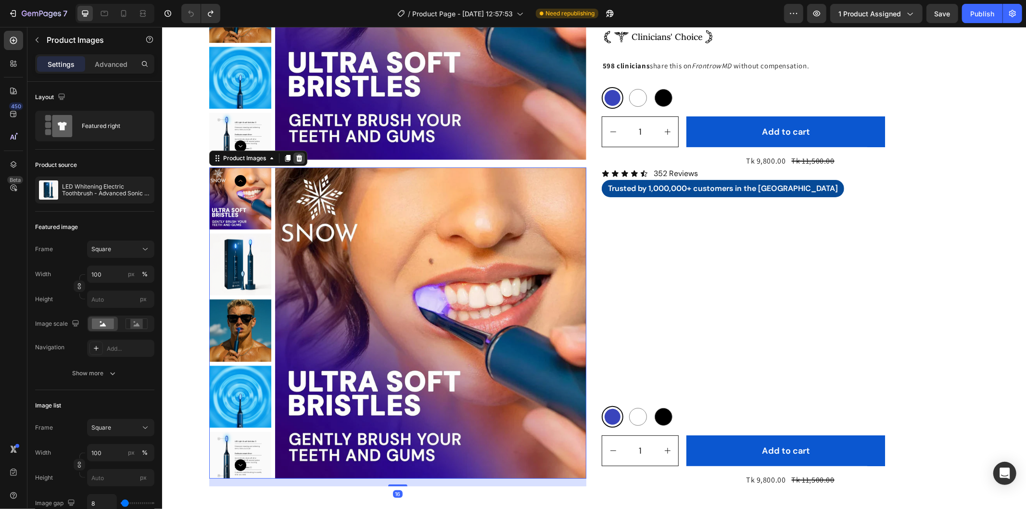
click at [294, 161] on div at bounding box center [299, 158] width 12 height 12
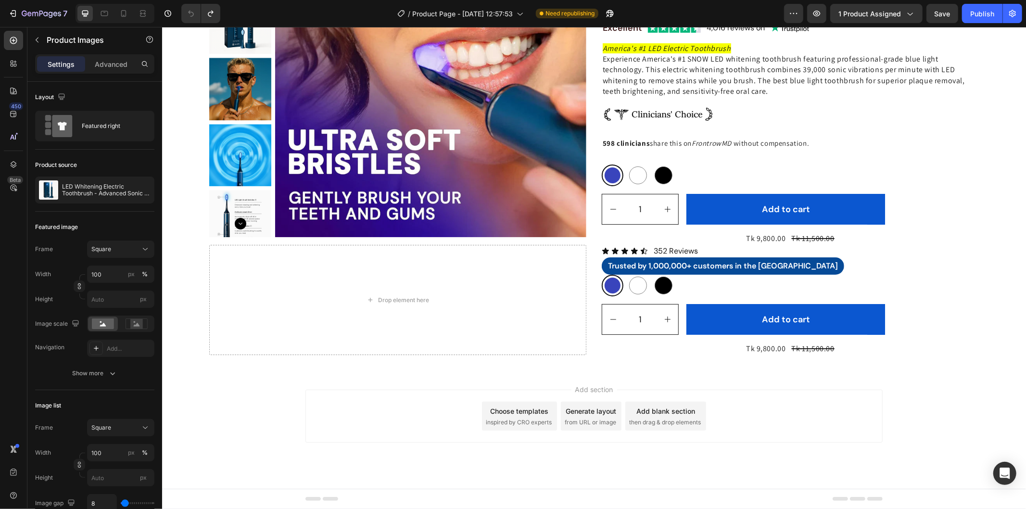
scroll to position [136, 0]
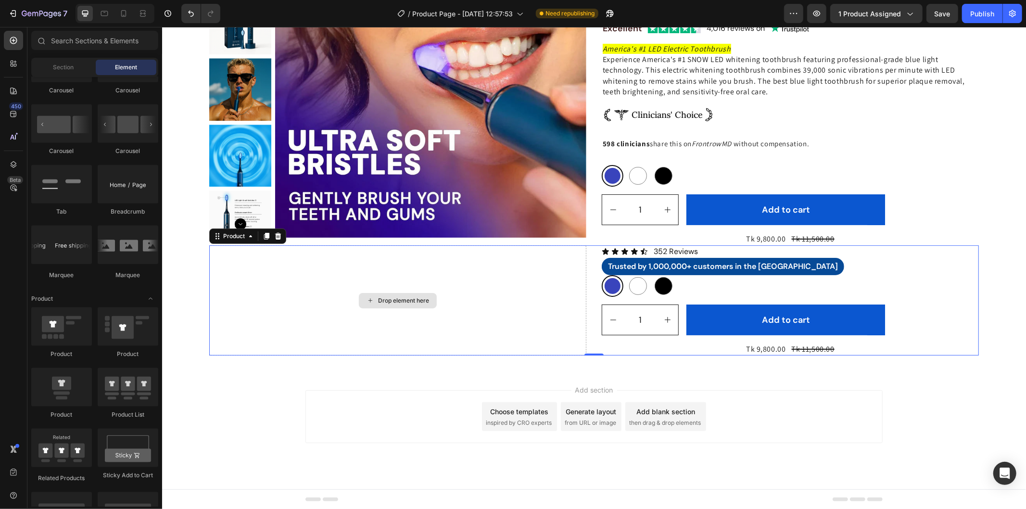
click at [536, 261] on div "Drop element here" at bounding box center [397, 300] width 377 height 110
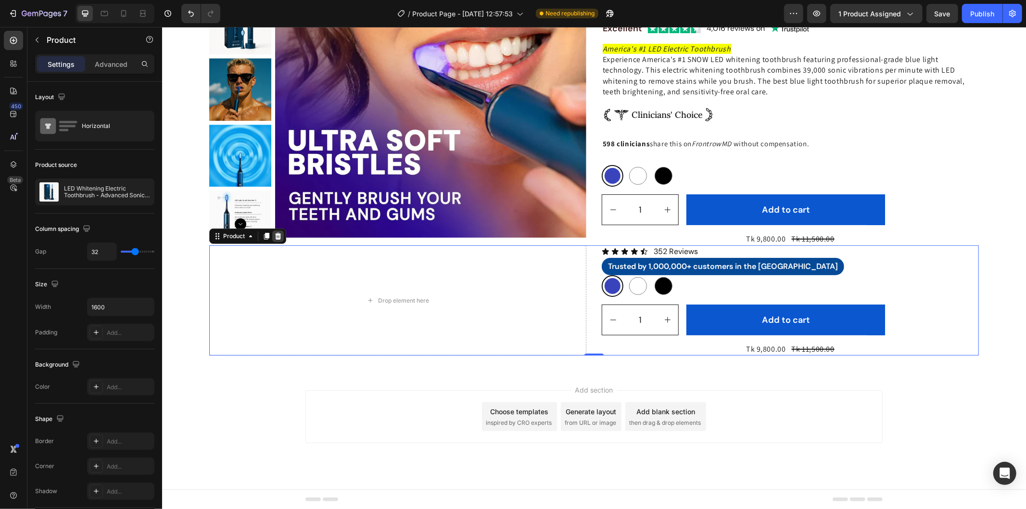
click at [275, 235] on icon at bounding box center [278, 235] width 6 height 7
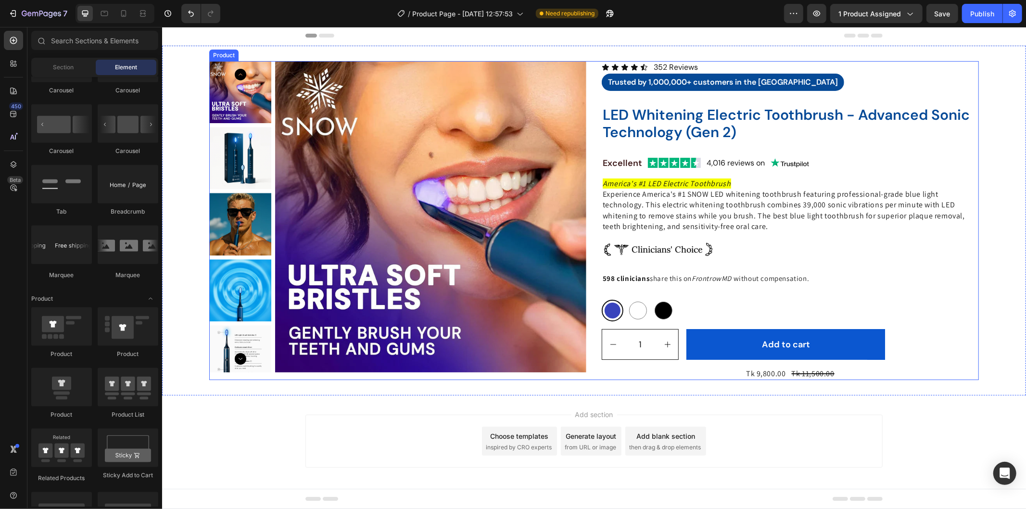
scroll to position [0, 0]
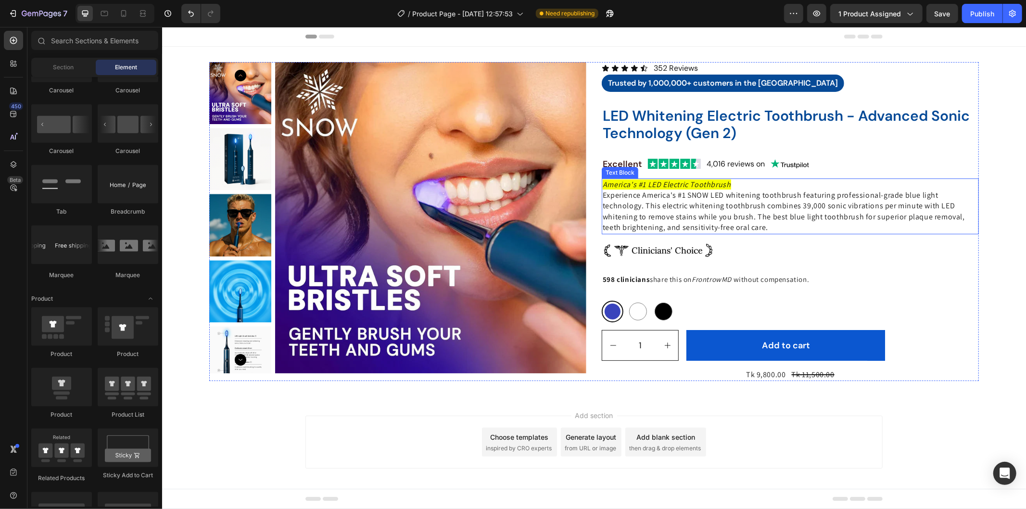
click at [946, 203] on p "Experience America's #1 SNOW LED whitening toothbrush featuring professional-gr…" at bounding box center [789, 211] width 375 height 43
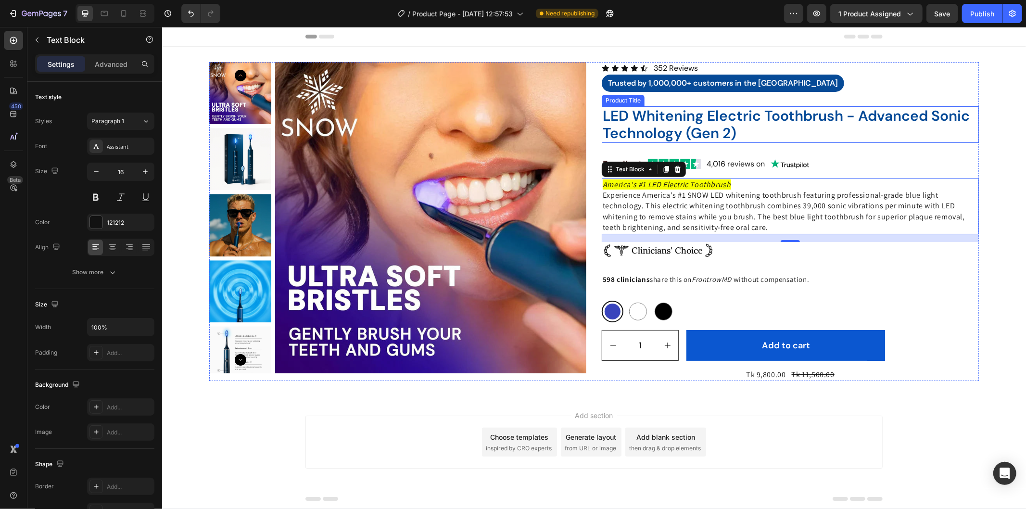
click at [657, 126] on h2 "LED Whitening Electric Toothbrush - Advanced Sonic Technology (Gen 2)" at bounding box center [789, 124] width 377 height 37
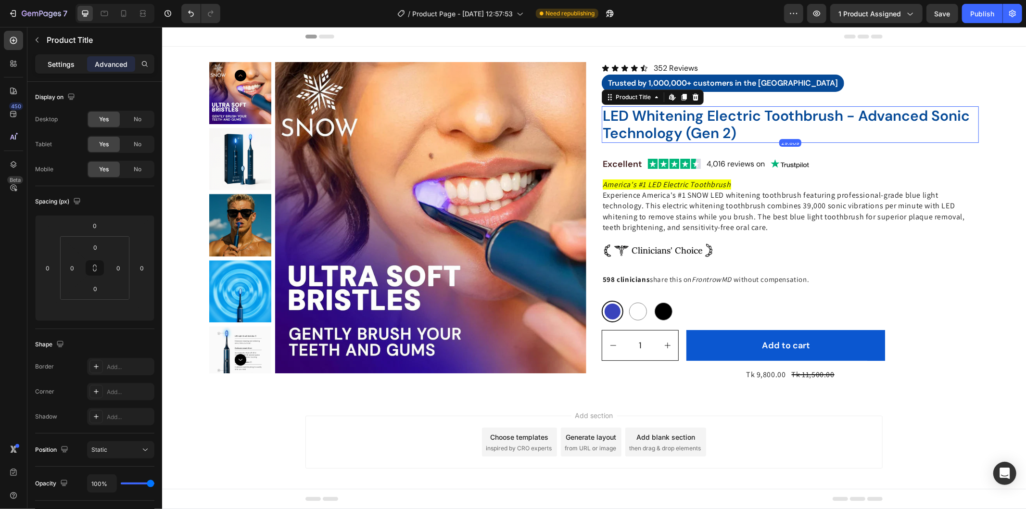
click at [63, 67] on p "Settings" at bounding box center [61, 64] width 27 height 10
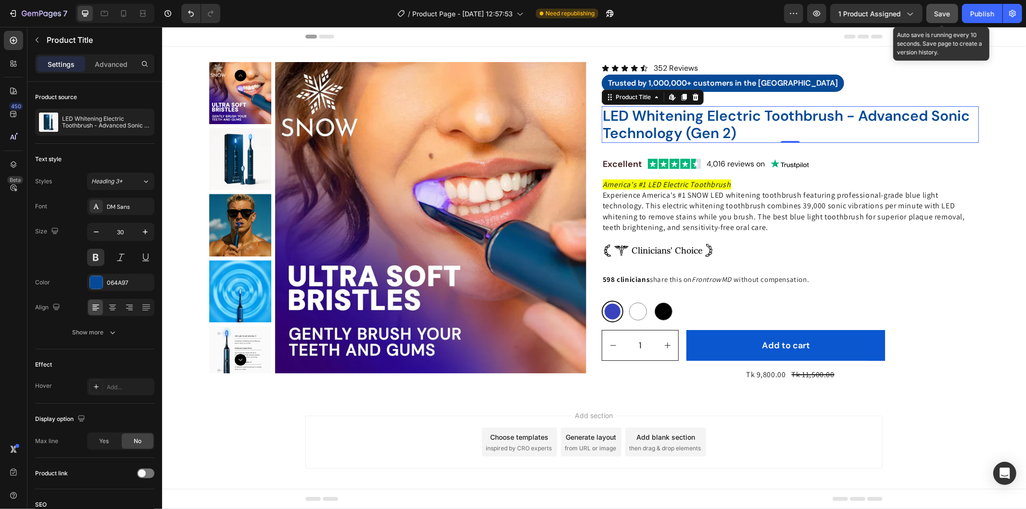
click at [947, 5] on button "Save" at bounding box center [942, 13] width 32 height 19
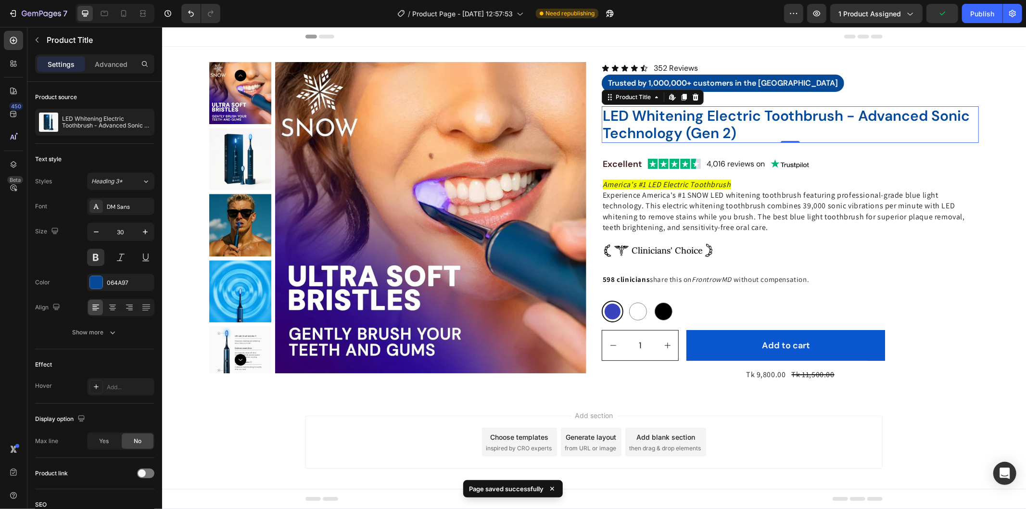
click at [997, 25] on div "7 Version history / Product Page - [DATE] 12:57:53 Need republishing Preview 1 …" at bounding box center [513, 13] width 1026 height 27
click at [988, 7] on button "Publish" at bounding box center [982, 13] width 40 height 19
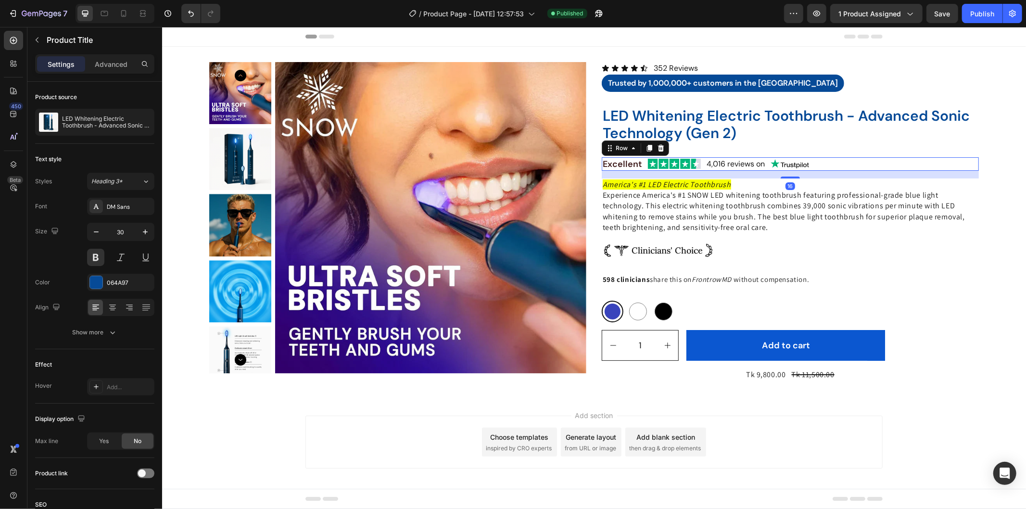
click at [830, 165] on div "Excellent Text Block Image 4,016 reviews on Text Block Image Row 16" at bounding box center [789, 163] width 377 height 13
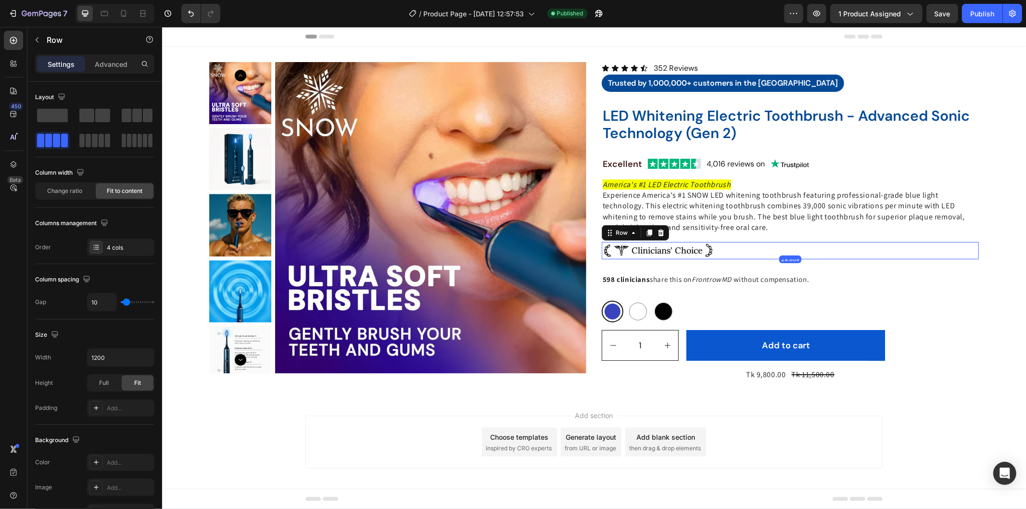
click at [722, 243] on div "Image Clinicians' Choice Text Block Image Row 29.809" at bounding box center [789, 249] width 377 height 17
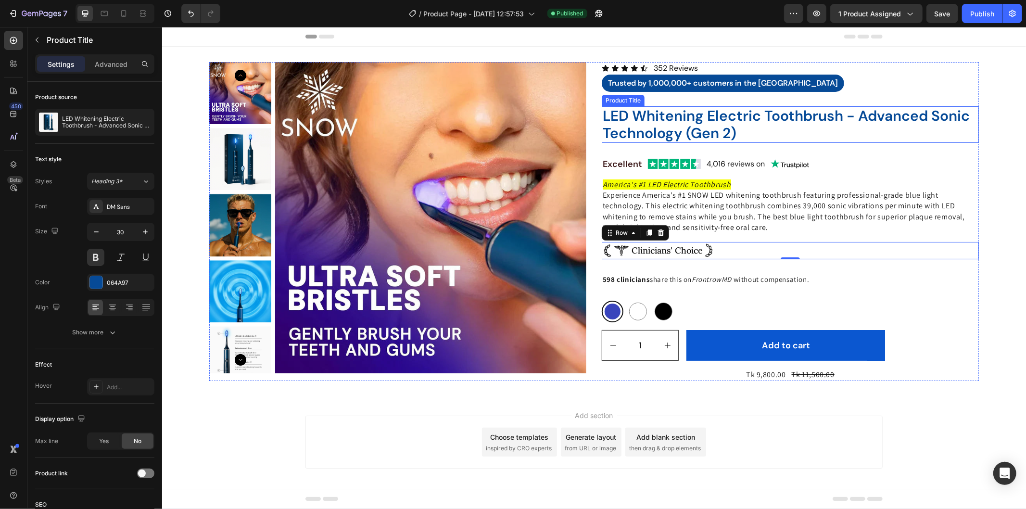
click at [732, 122] on h2 "LED Whitening Electric Toothbrush - Advanced Sonic Technology (Gen 2)" at bounding box center [789, 124] width 377 height 37
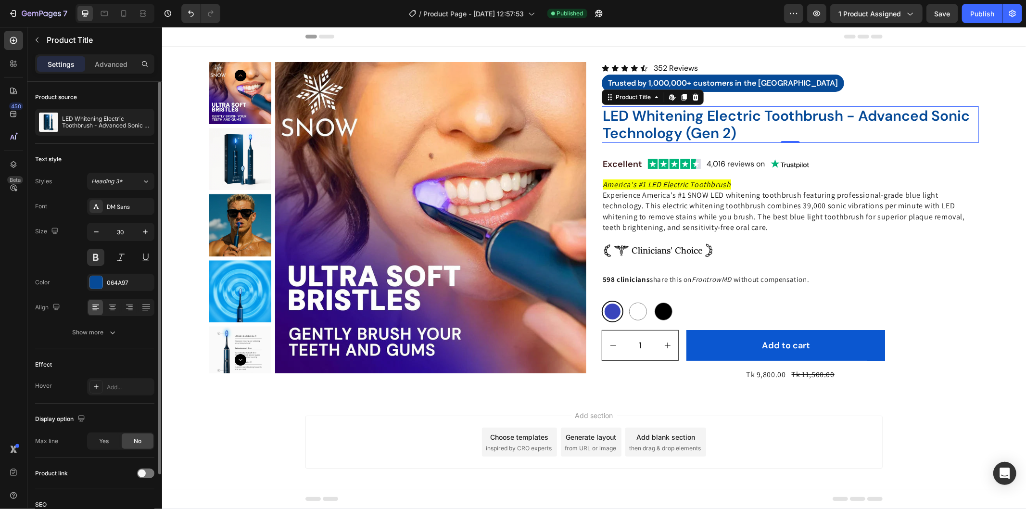
click at [101, 342] on div "Text style Styles Heading 3* Font DM Sans Size 30 Color 064A97 Align Show more" at bounding box center [94, 246] width 119 height 205
click at [99, 327] on button "Show more" at bounding box center [94, 332] width 119 height 17
click at [142, 360] on icon "button" at bounding box center [145, 358] width 10 height 10
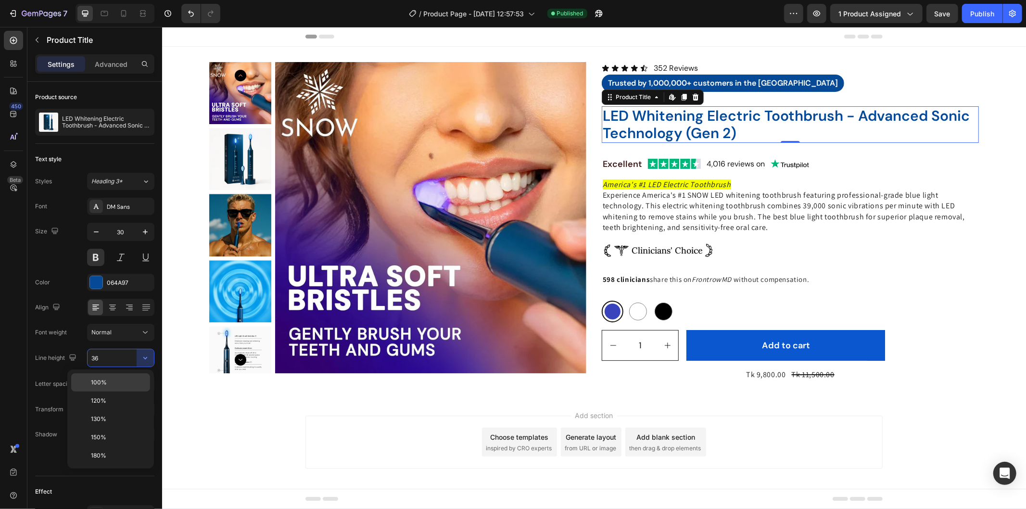
click at [124, 380] on p "100%" at bounding box center [118, 382] width 55 height 9
type input "100%"
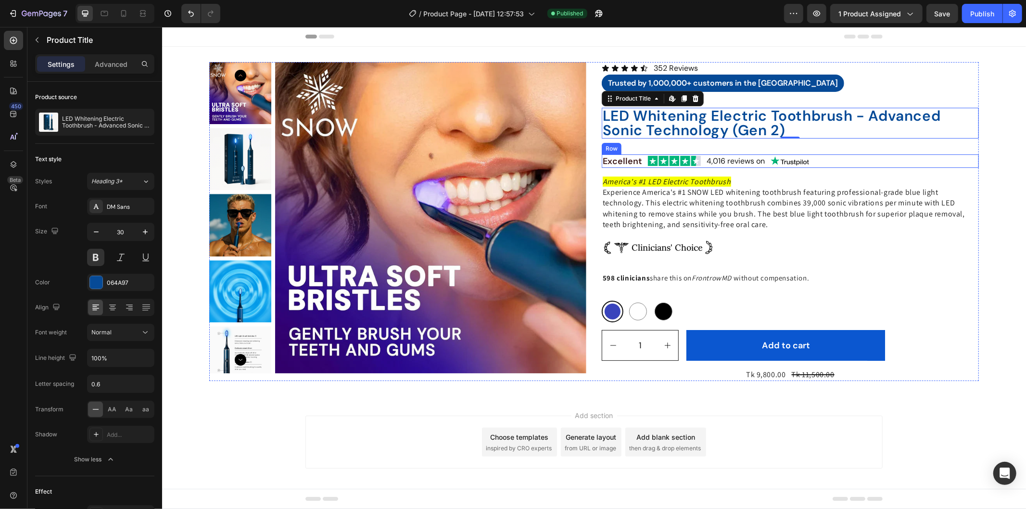
click at [815, 159] on div "Excellent Text Block Image 4,016 reviews on Text Block Image Row" at bounding box center [789, 160] width 377 height 13
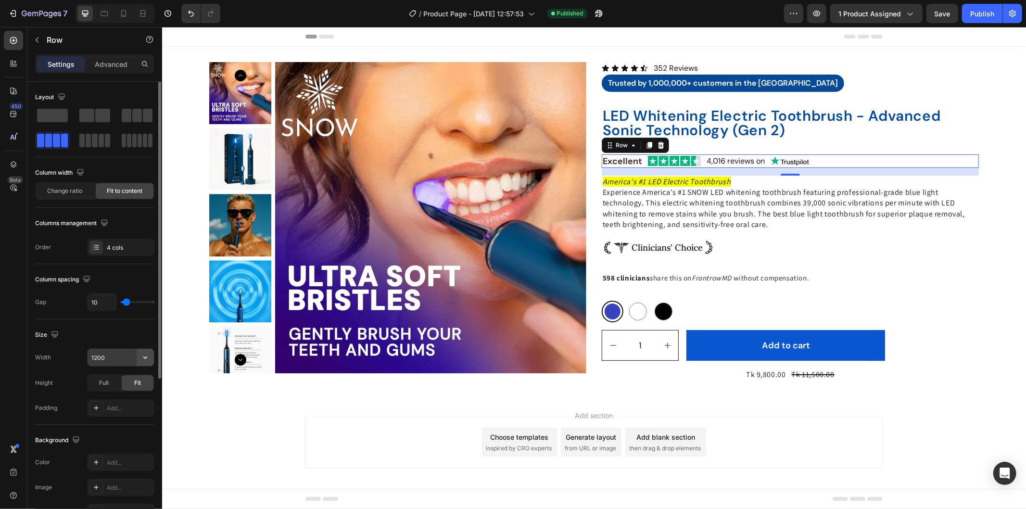
click at [146, 355] on icon "button" at bounding box center [145, 358] width 10 height 10
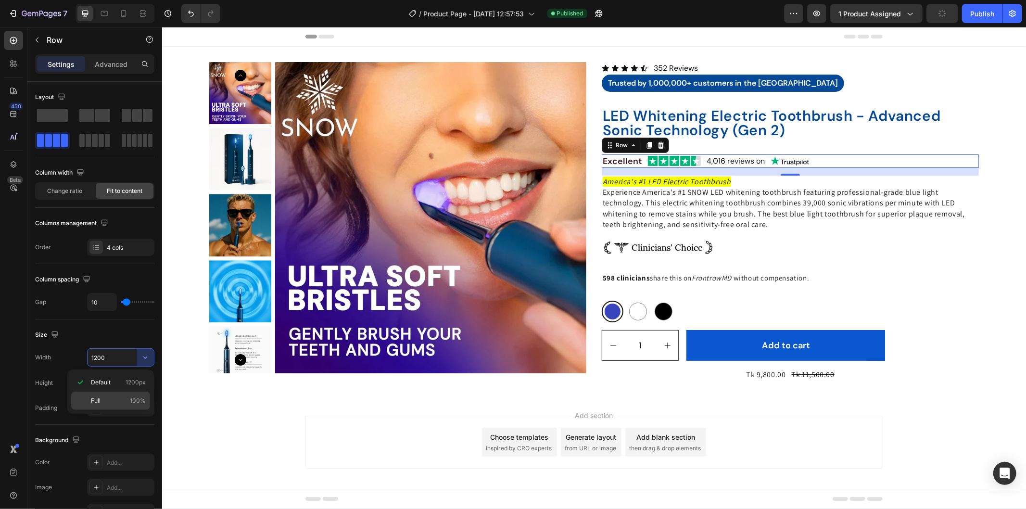
click at [115, 402] on p "Full 100%" at bounding box center [118, 400] width 55 height 9
type input "100%"
click at [827, 178] on p "America's #1 LED Electric Toothbrush" at bounding box center [789, 181] width 375 height 11
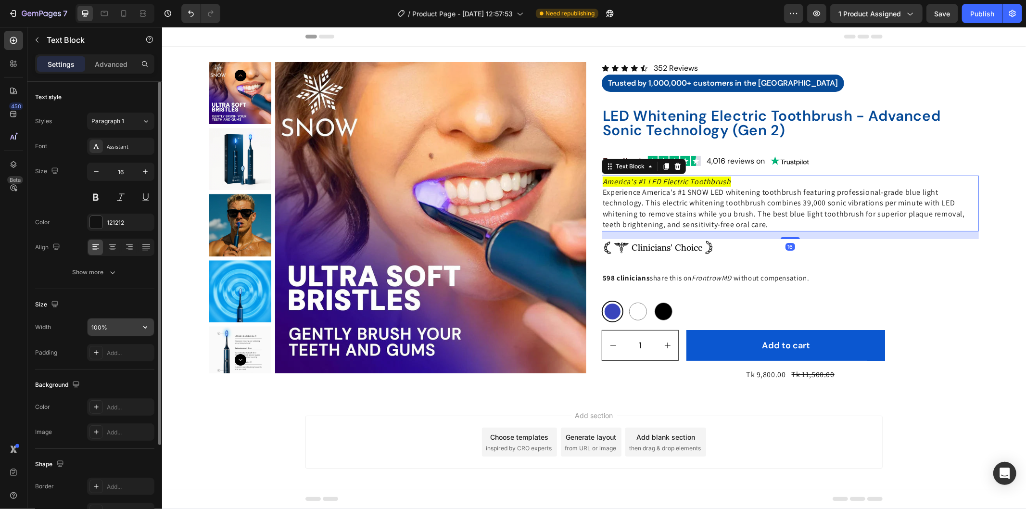
click at [142, 321] on button "button" at bounding box center [145, 326] width 17 height 17
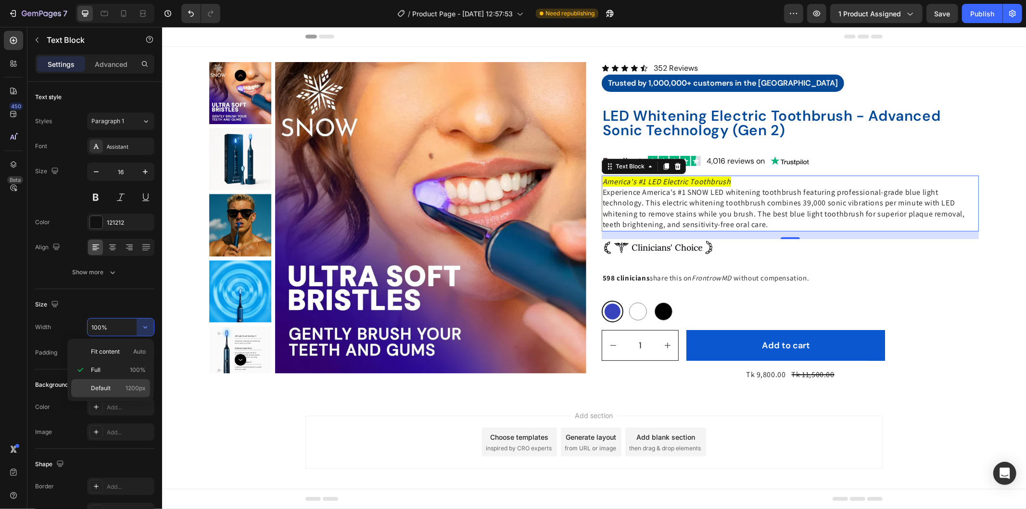
click at [104, 386] on span "Default" at bounding box center [101, 388] width 20 height 9
type input "1200"
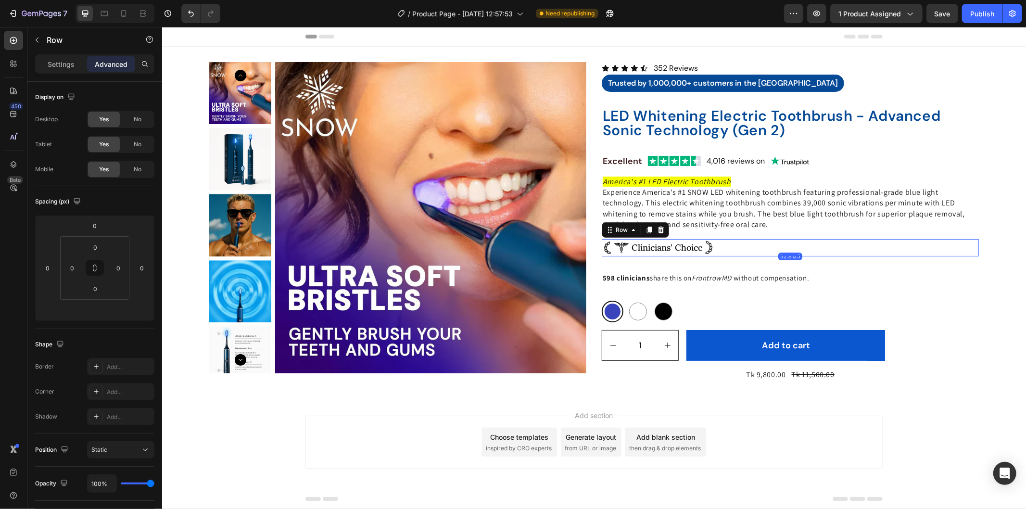
click at [713, 245] on div "Image Clinicians' Choice Text Block Image Row 32.8125" at bounding box center [789, 247] width 377 height 17
click at [58, 62] on p "Settings" at bounding box center [61, 64] width 27 height 10
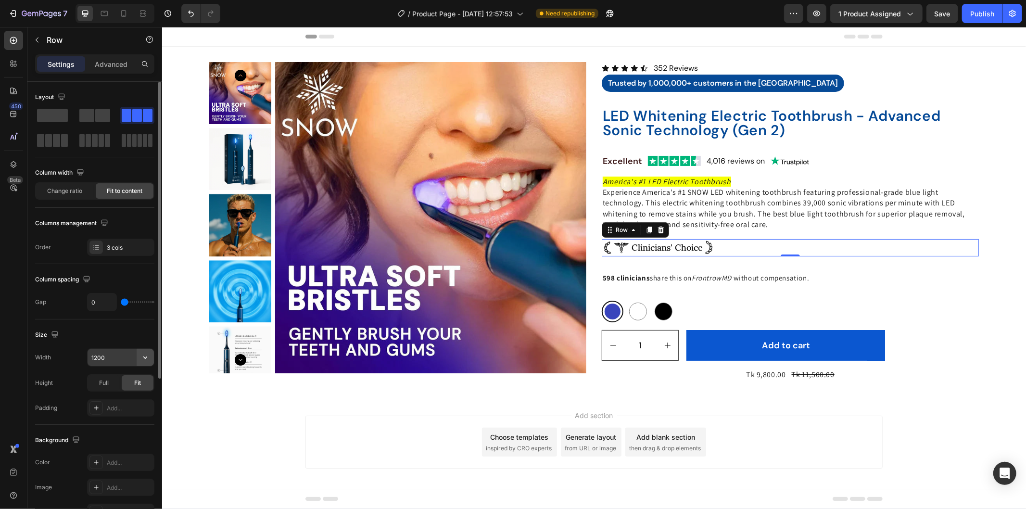
click at [137, 359] on button "button" at bounding box center [145, 357] width 17 height 17
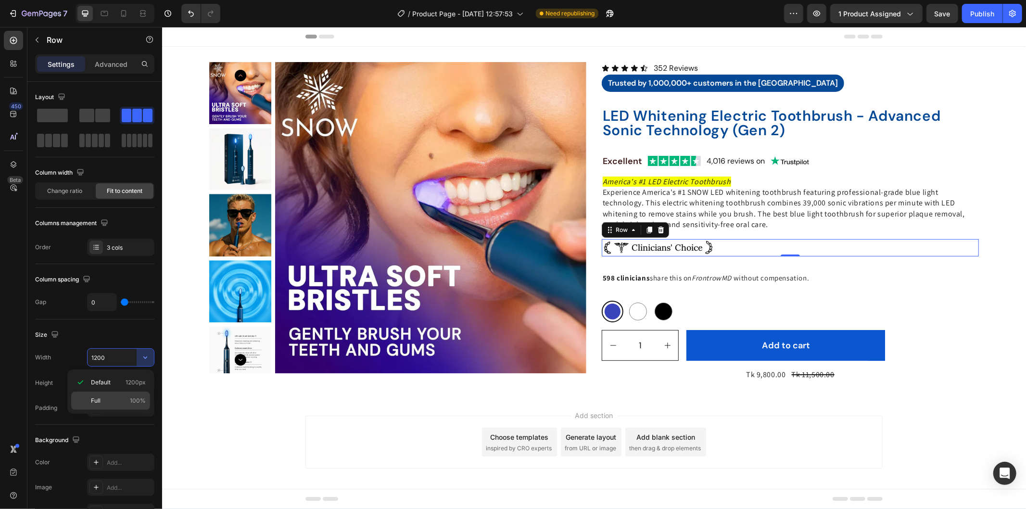
click at [111, 406] on div "Full 100%" at bounding box center [110, 401] width 79 height 18
type input "100%"
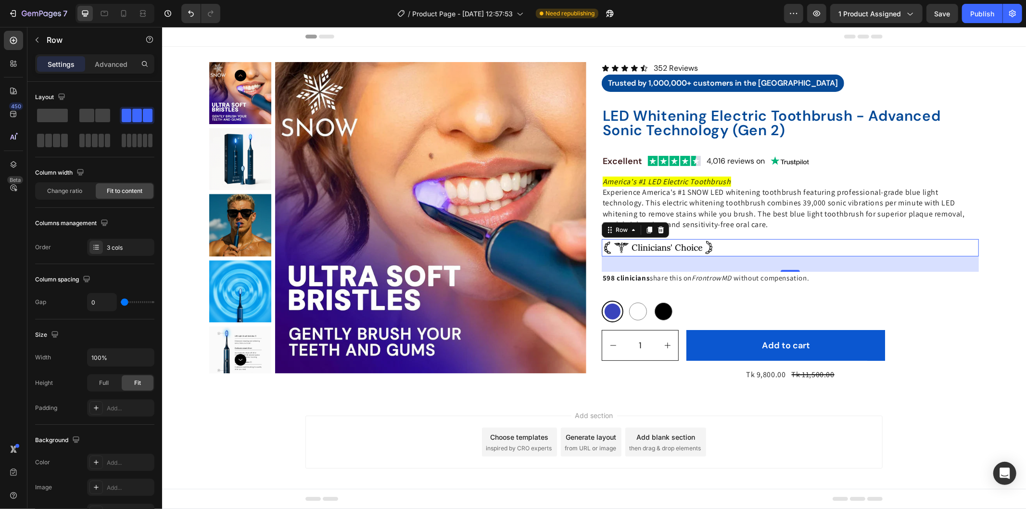
click at [837, 261] on div "32.8125" at bounding box center [789, 264] width 377 height 16
click at [108, 58] on div "Advanced" at bounding box center [111, 63] width 48 height 15
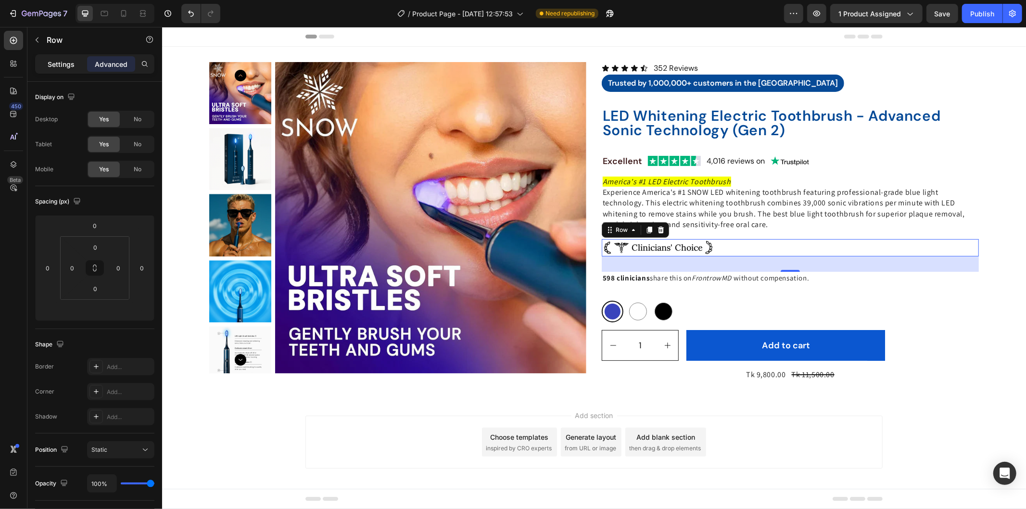
click at [71, 63] on p "Settings" at bounding box center [61, 64] width 27 height 10
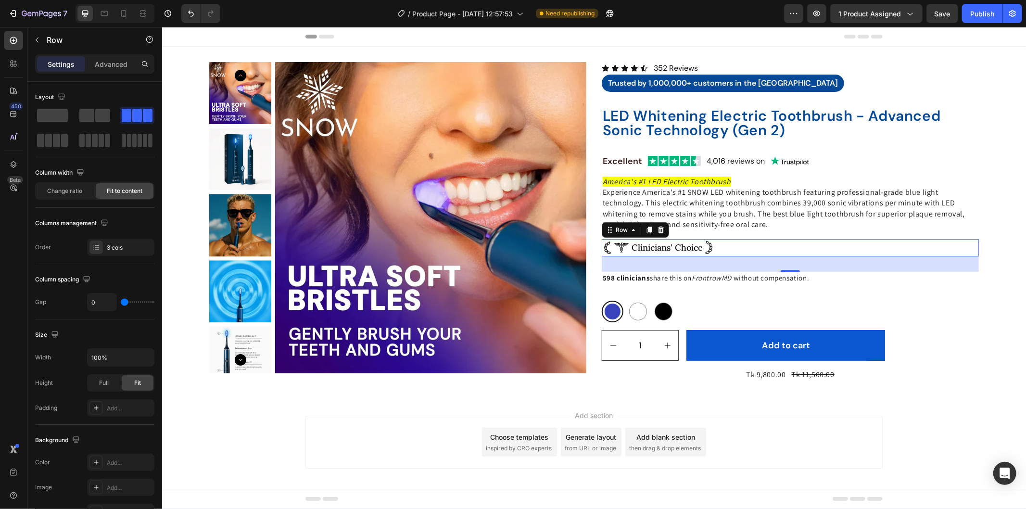
click at [682, 261] on div "32.8125" at bounding box center [789, 264] width 377 height 16
click at [975, 292] on div "Product Images Icon Icon Icon Icon Icon Icon List 352 Reviews Text Block Row Tr…" at bounding box center [594, 221] width 864 height 319
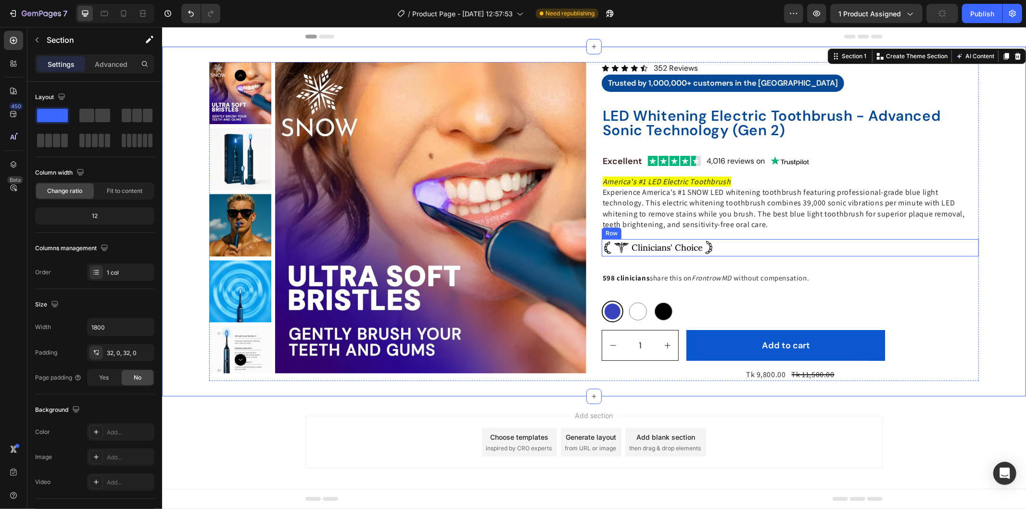
click at [722, 245] on div "Image Clinicians' Choice Text Block Image Row" at bounding box center [789, 247] width 377 height 17
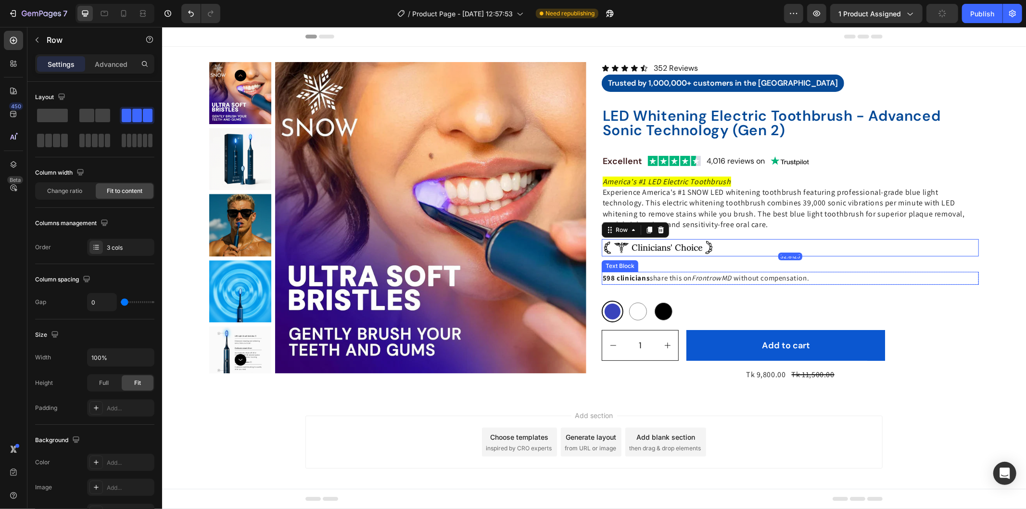
click at [739, 276] on span "without compensation." at bounding box center [771, 277] width 76 height 9
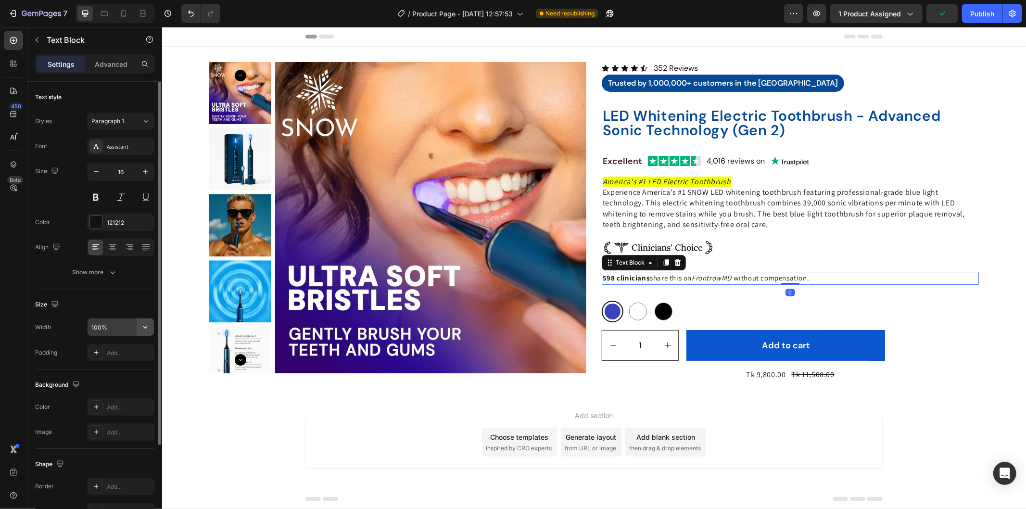
click at [145, 329] on icon "button" at bounding box center [145, 327] width 10 height 10
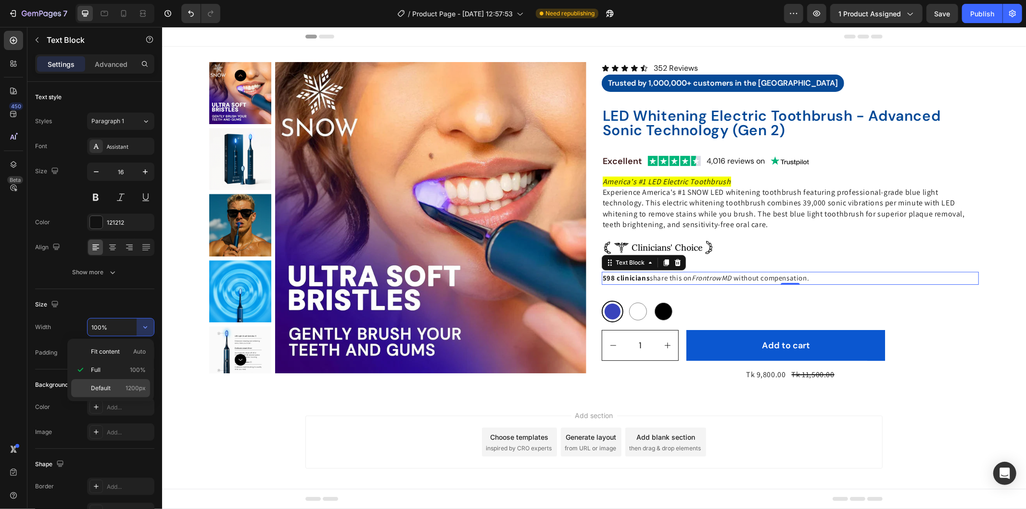
click at [118, 386] on p "Default 1200px" at bounding box center [118, 388] width 55 height 9
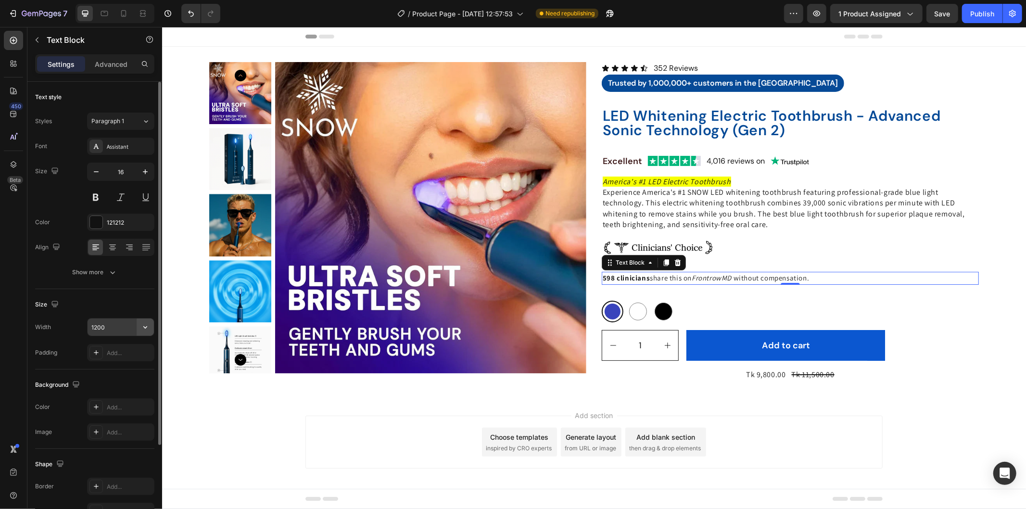
click at [140, 322] on icon "button" at bounding box center [145, 327] width 10 height 10
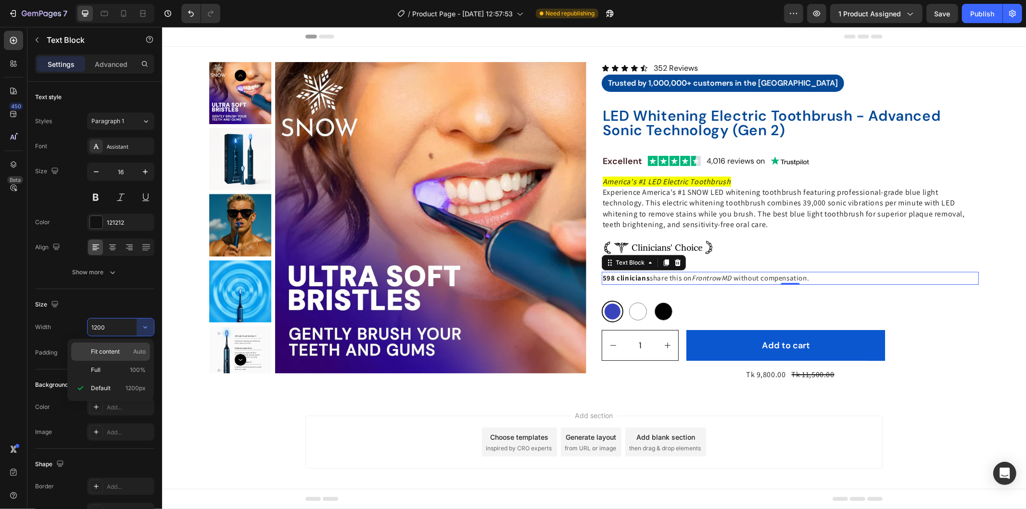
click at [120, 359] on div "Fit content Auto" at bounding box center [110, 351] width 79 height 18
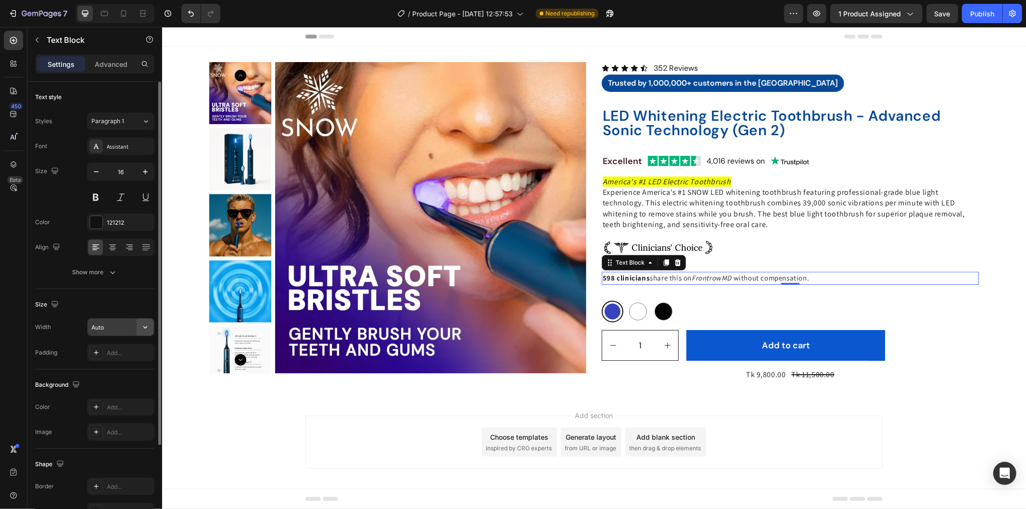
click at [140, 326] on icon "button" at bounding box center [145, 327] width 10 height 10
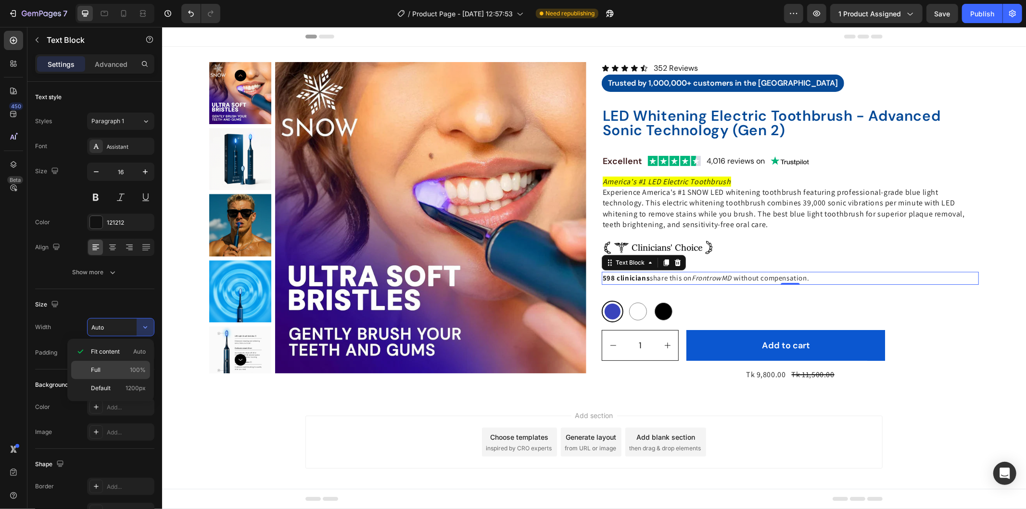
click at [127, 364] on div "Full 100%" at bounding box center [110, 370] width 79 height 18
type input "100%"
click at [752, 249] on div "Image Clinicians' Choice Text Block Image Row" at bounding box center [789, 247] width 377 height 17
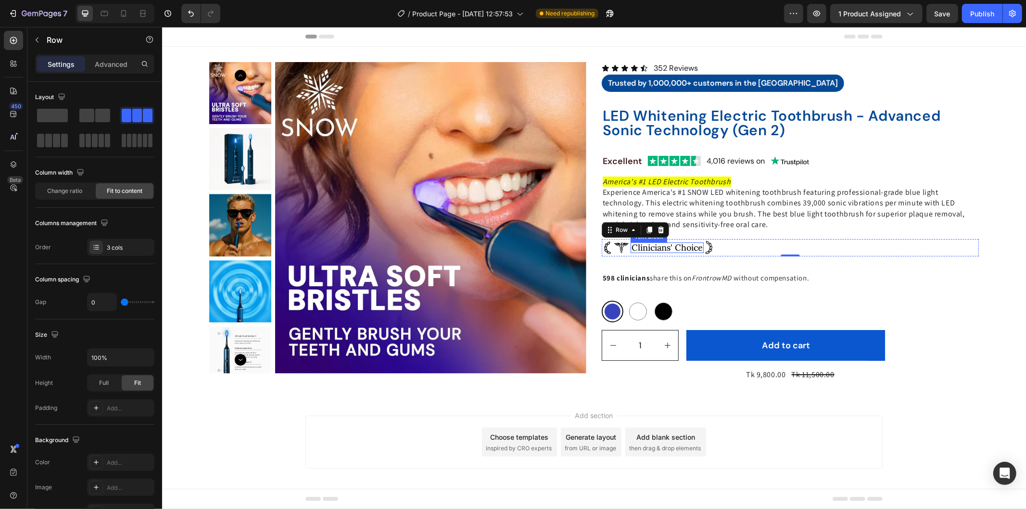
click at [680, 247] on p "Clinicians' Choice" at bounding box center [666, 247] width 71 height 9
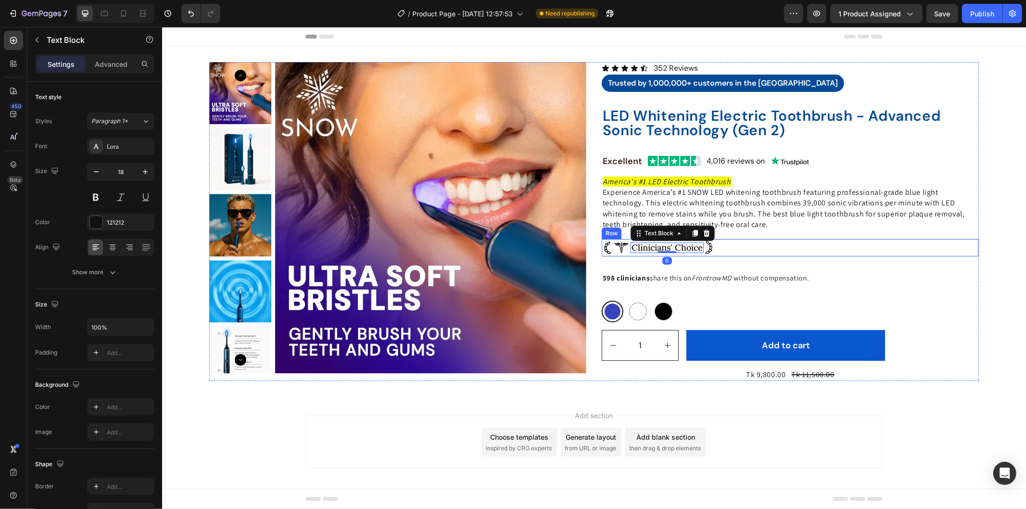
click at [755, 249] on div "Image Clinicians' Choice Text Block 0 Image Row" at bounding box center [789, 247] width 377 height 17
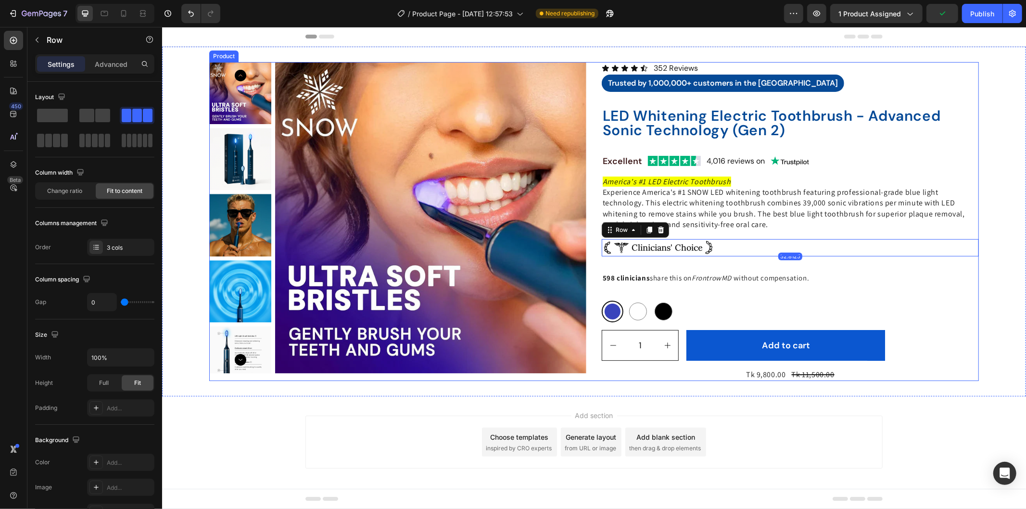
click at [800, 262] on div "Icon Icon Icon Icon Icon Icon List 352 Reviews Text Block Row Trusted by 1,000,…" at bounding box center [789, 221] width 377 height 319
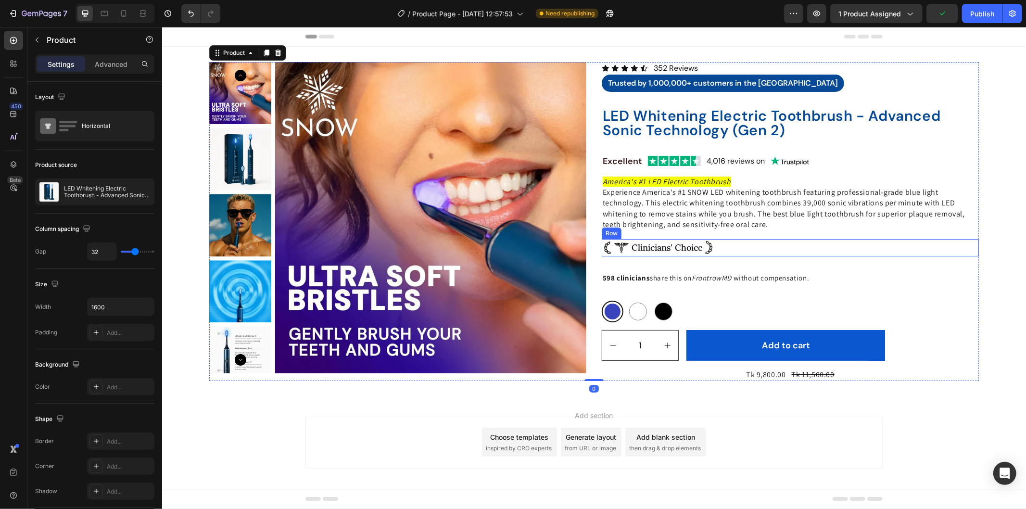
click at [789, 250] on div "Image Clinicians' Choice Text Block Image Row" at bounding box center [789, 247] width 377 height 17
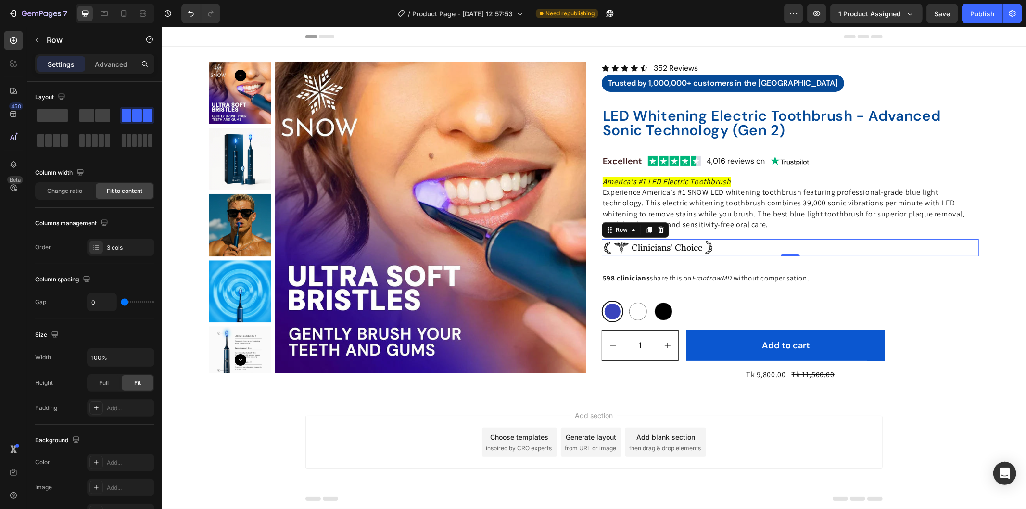
click at [788, 239] on div "Image Clinicians' Choice Text Block Image Row 32.8125" at bounding box center [789, 247] width 377 height 17
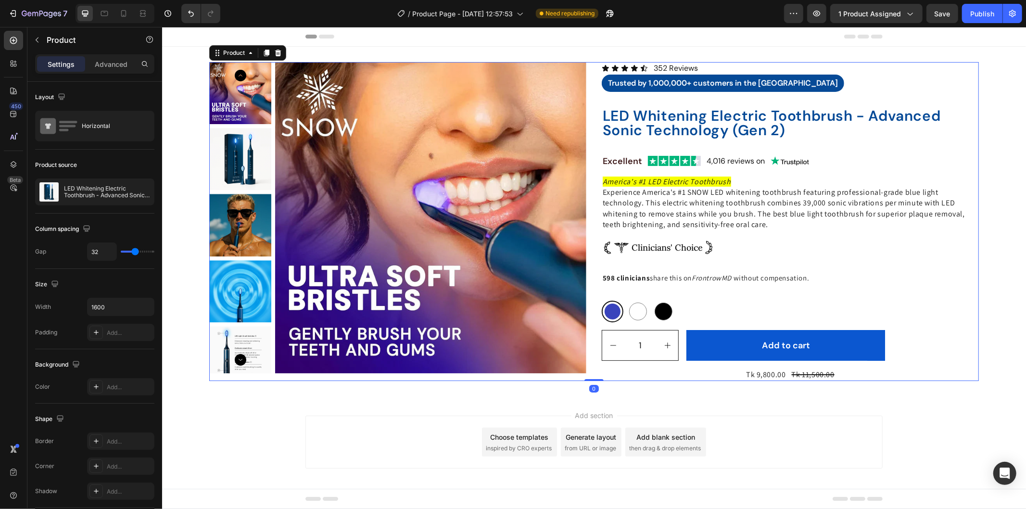
click at [788, 260] on div "Icon Icon Icon Icon Icon Icon List 352 Reviews Text Block Row Trusted by 1,000,…" at bounding box center [789, 221] width 377 height 319
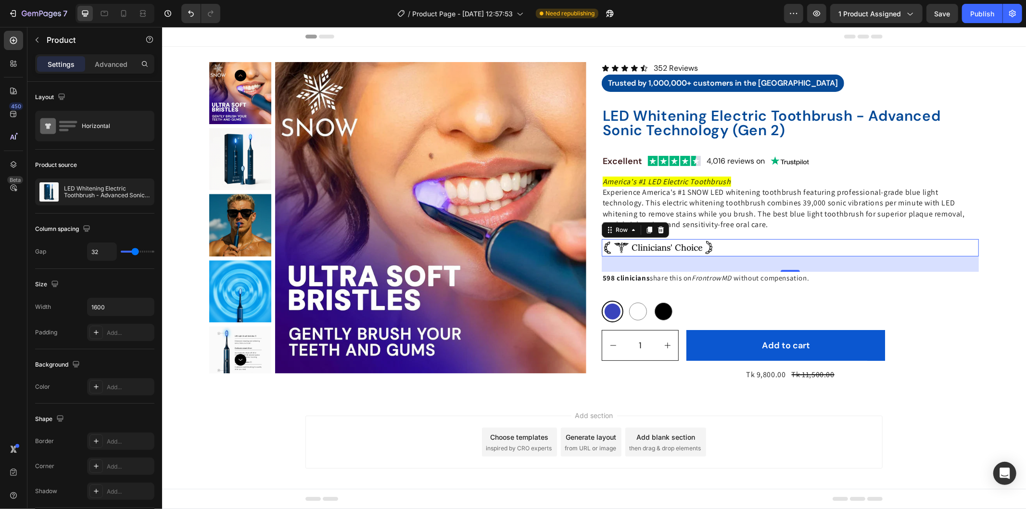
click at [785, 251] on div "Image Clinicians' Choice Text Block Image Row 0" at bounding box center [789, 247] width 377 height 17
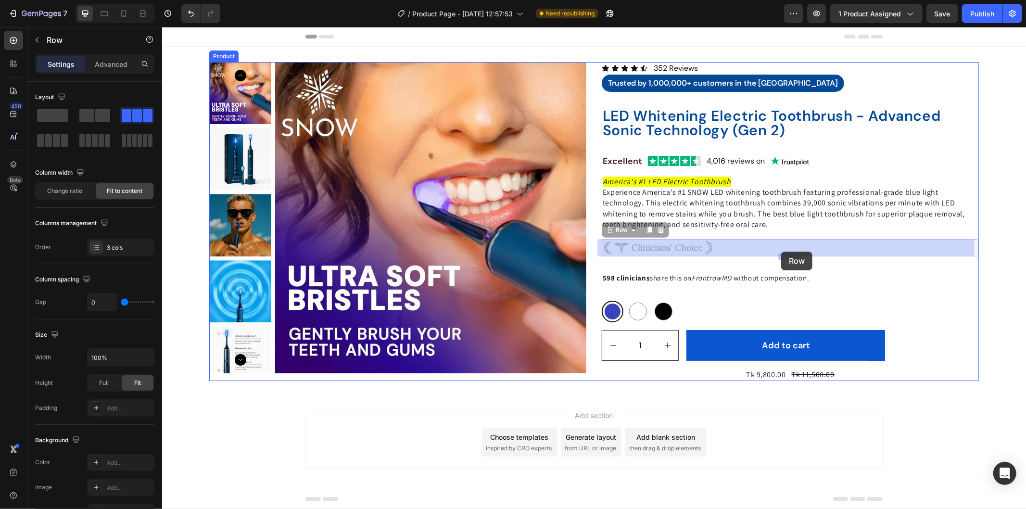
drag, startPoint x: 786, startPoint y: 251, endPoint x: 781, endPoint y: 251, distance: 5.3
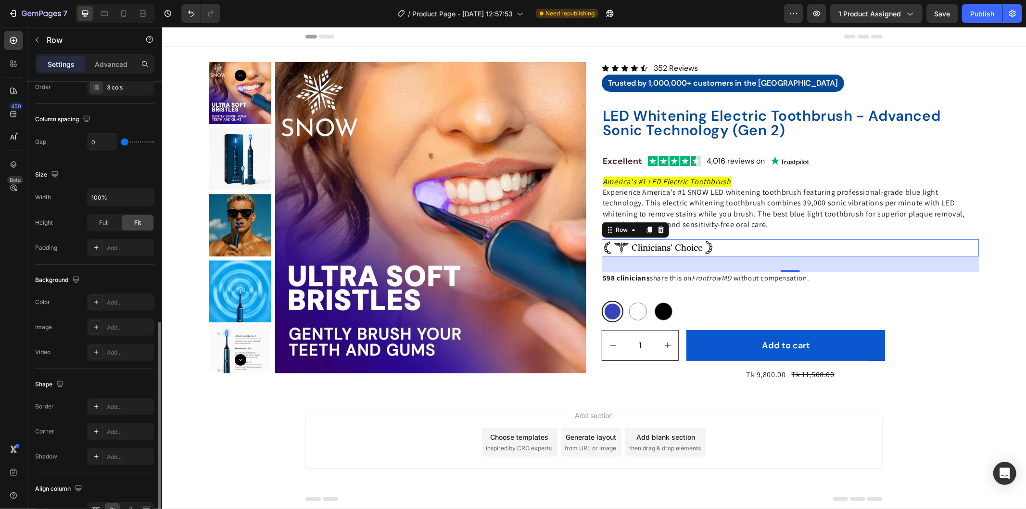
scroll to position [242, 0]
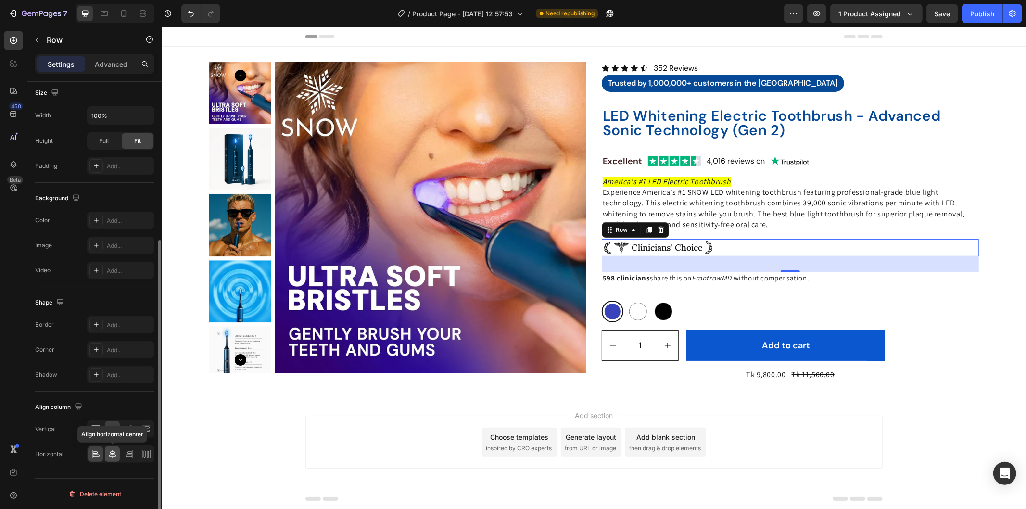
click at [108, 457] on icon at bounding box center [113, 454] width 10 height 10
click at [93, 453] on icon at bounding box center [95, 452] width 5 height 2
click at [99, 429] on icon at bounding box center [96, 429] width 10 height 10
click at [115, 422] on div at bounding box center [112, 428] width 15 height 15
click at [138, 425] on div at bounding box center [120, 428] width 67 height 17
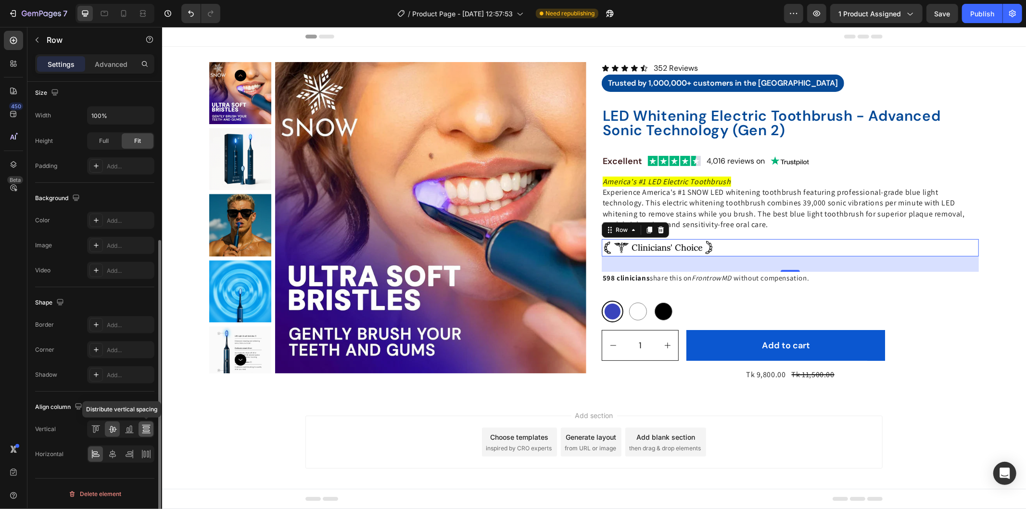
click at [146, 427] on icon at bounding box center [146, 429] width 10 height 10
click at [89, 432] on div at bounding box center [95, 428] width 15 height 15
click at [108, 434] on icon at bounding box center [113, 429] width 10 height 10
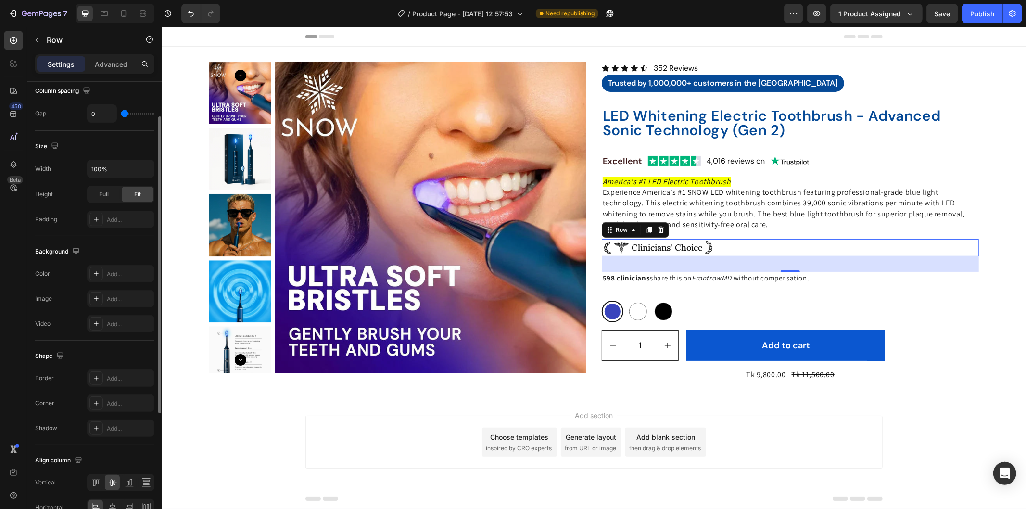
scroll to position [82, 0]
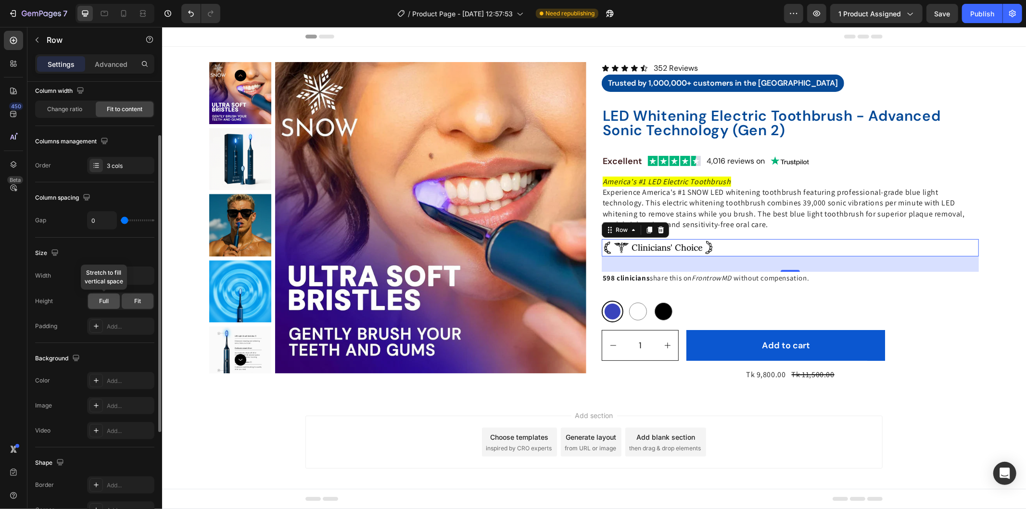
click at [100, 304] on span "Full" at bounding box center [104, 301] width 10 height 9
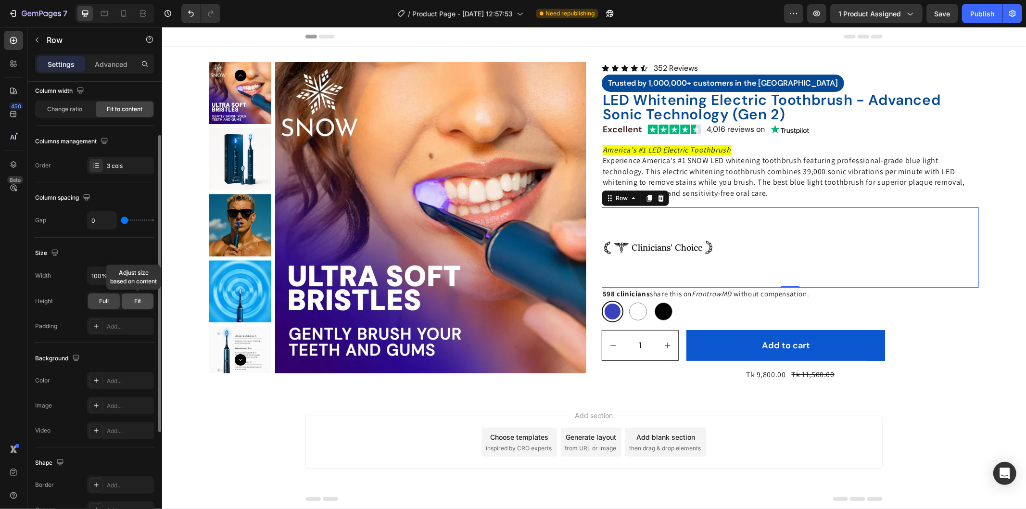
click at [133, 300] on div "Fit" at bounding box center [138, 300] width 32 height 15
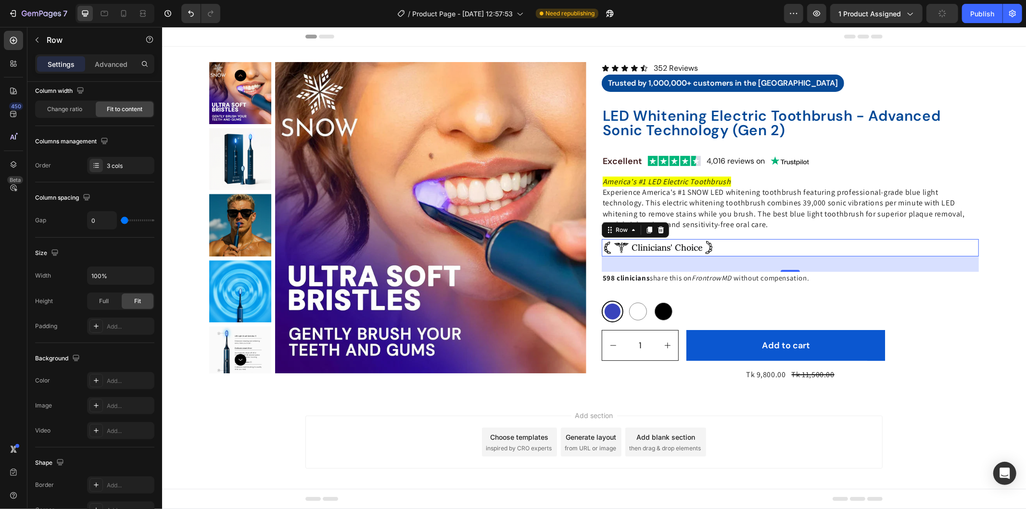
click at [722, 271] on div "32.8125" at bounding box center [789, 264] width 377 height 16
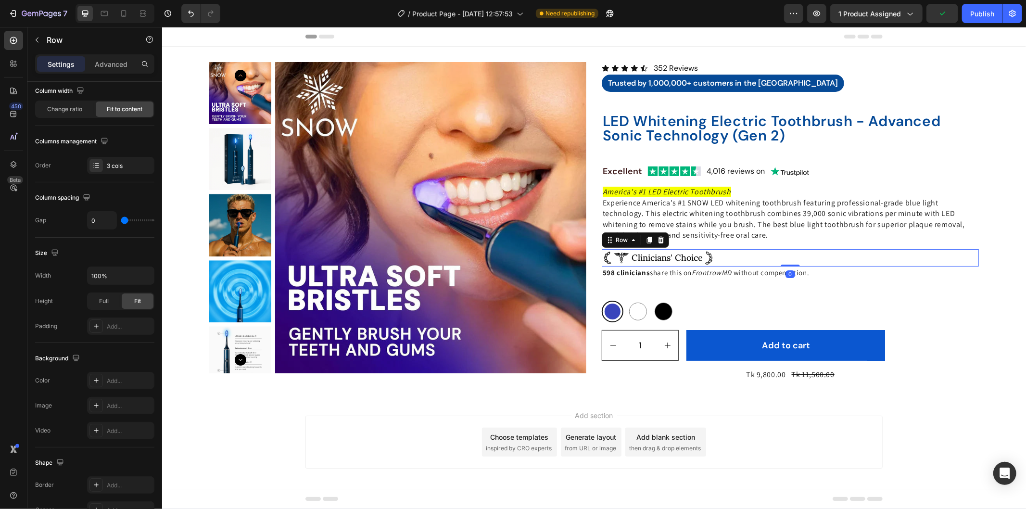
drag, startPoint x: 781, startPoint y: 270, endPoint x: 777, endPoint y: 251, distance: 19.6
click at [777, 251] on div "Image Clinicians' Choice Text Block Image Row 0" at bounding box center [789, 257] width 377 height 17
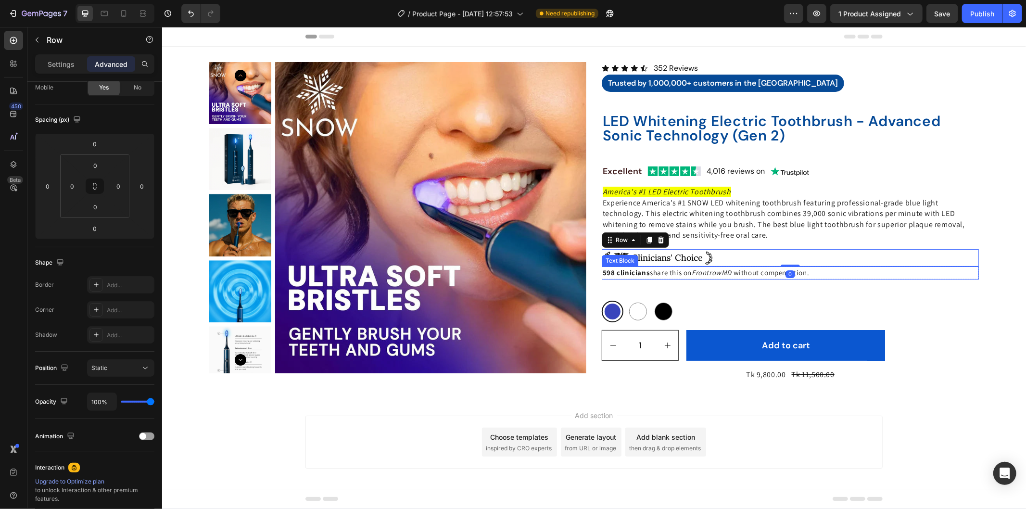
click at [824, 277] on p "598 clinicians share this on FrontrowMD without compensation." at bounding box center [789, 272] width 375 height 11
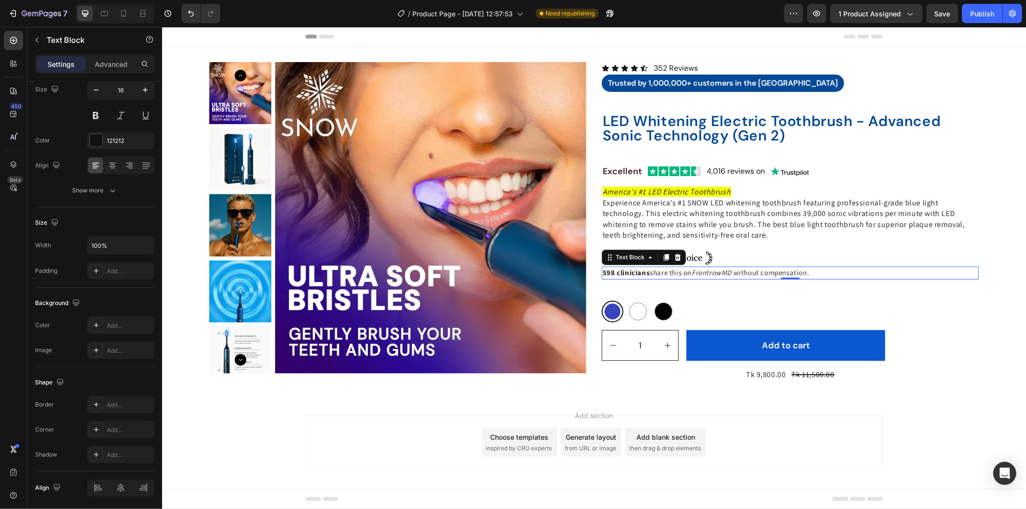
scroll to position [0, 0]
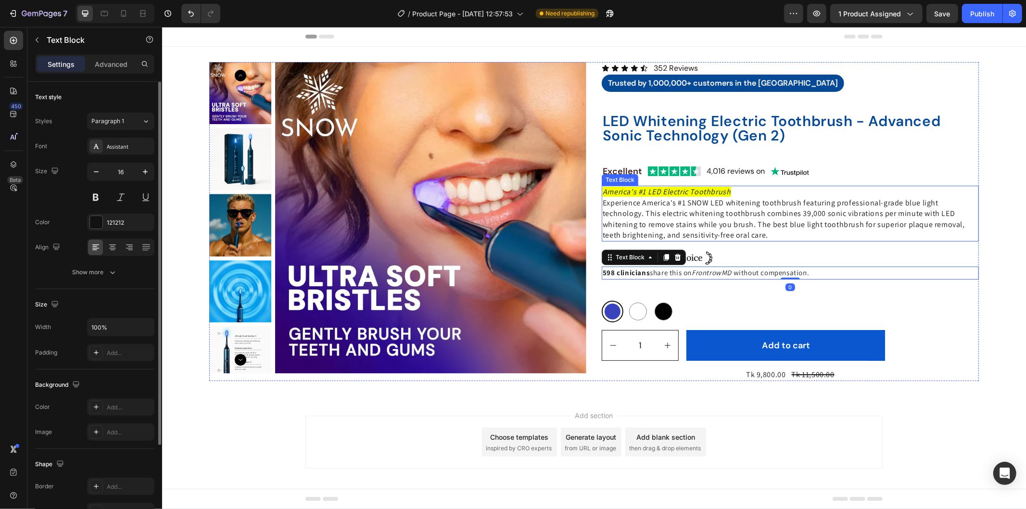
click at [722, 232] on p "Experience America's #1 SNOW LED whitening toothbrush featuring professional-gr…" at bounding box center [789, 218] width 375 height 43
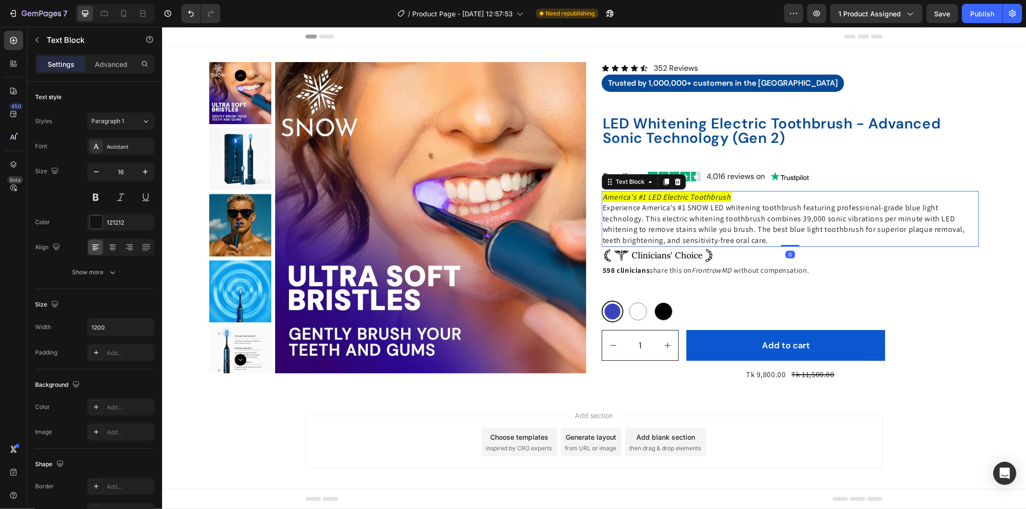
drag, startPoint x: 786, startPoint y: 247, endPoint x: 784, endPoint y: 238, distance: 9.5
click at [784, 238] on div "America's #1 LED Electric Toothbrush Experience America's #1 SNOW LED whitening…" at bounding box center [789, 218] width 377 height 56
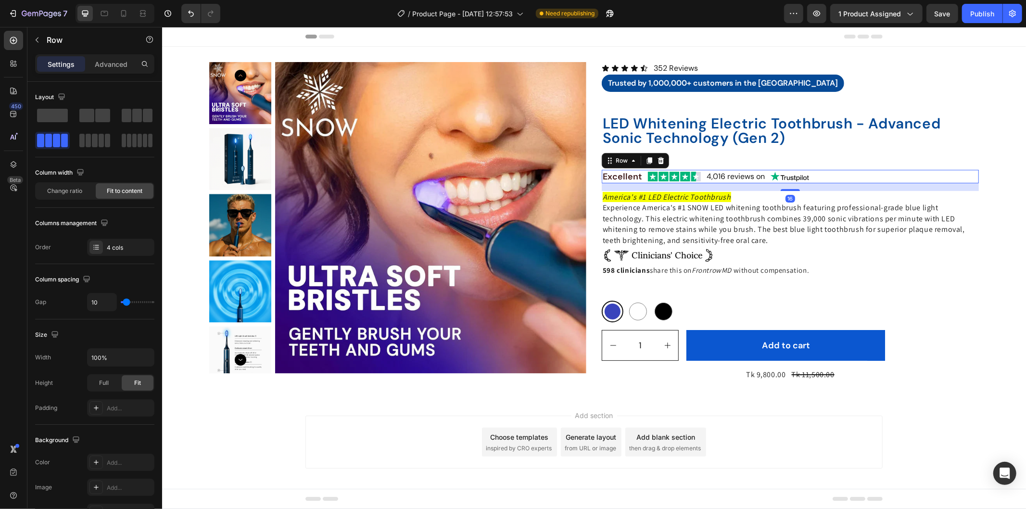
click at [761, 169] on div "Excellent Text Block Image 4,016 reviews on Text Block Image Row 16" at bounding box center [789, 175] width 377 height 13
click at [761, 133] on h2 "LED Whitening Electric Toothbrush - Advanced Sonic Technology (Gen 2)" at bounding box center [789, 130] width 377 height 31
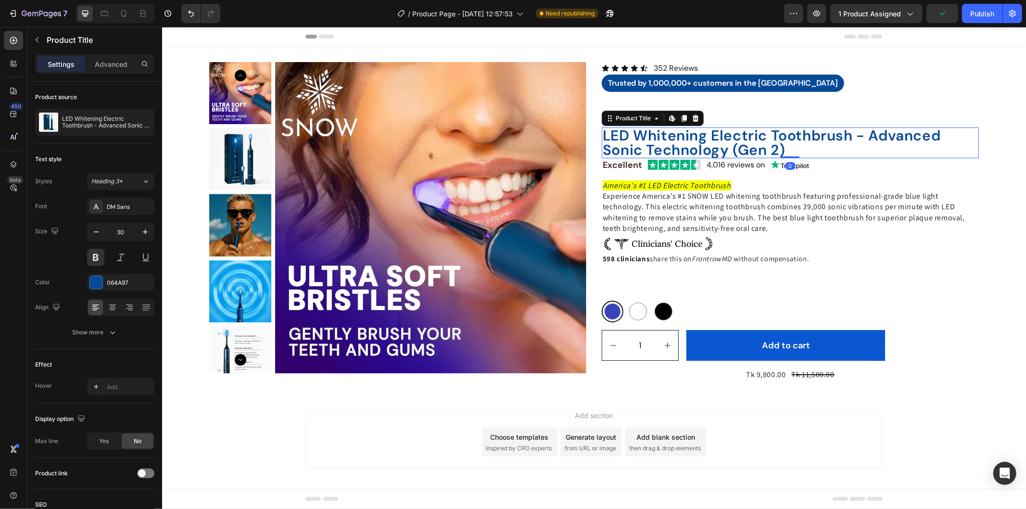
click at [788, 143] on div "LED Whitening Electric Toothbrush - Advanced Sonic Technology (Gen 2) Product T…" at bounding box center [789, 142] width 377 height 31
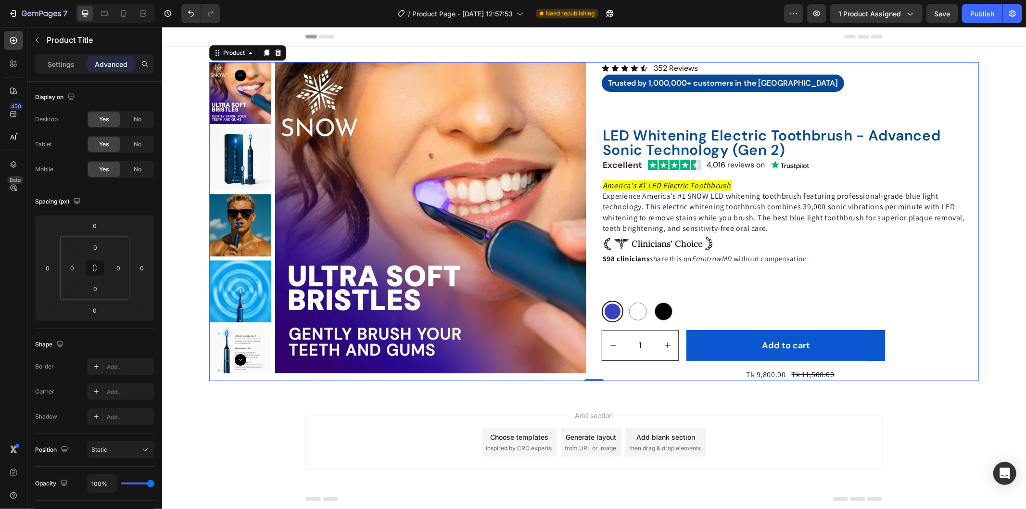
click at [838, 175] on div "Icon Icon Icon Icon Icon Icon List 352 Reviews Text Block Row Trusted by 1,000,…" at bounding box center [789, 221] width 377 height 319
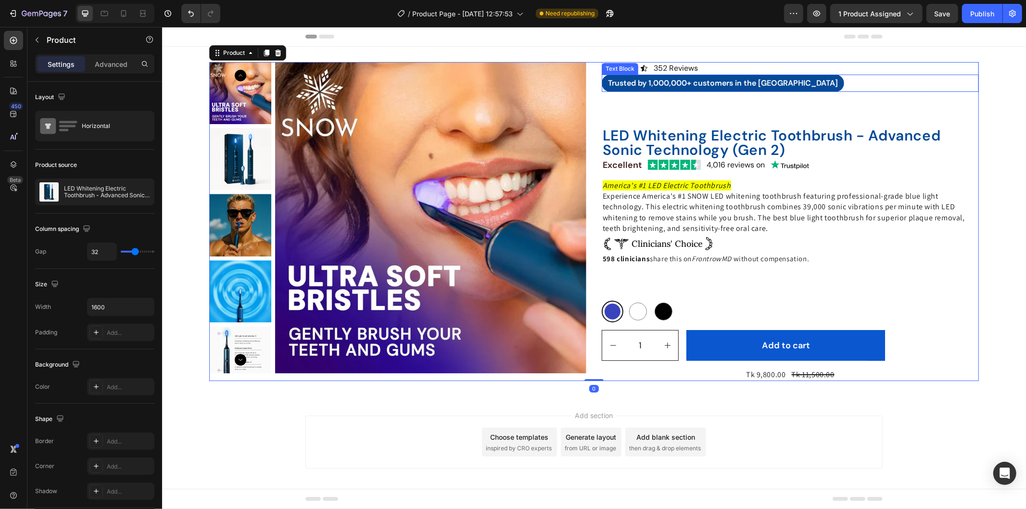
click at [710, 84] on p "Trusted by 1,000,000+ customers in the [GEOGRAPHIC_DATA]" at bounding box center [723, 83] width 230 height 8
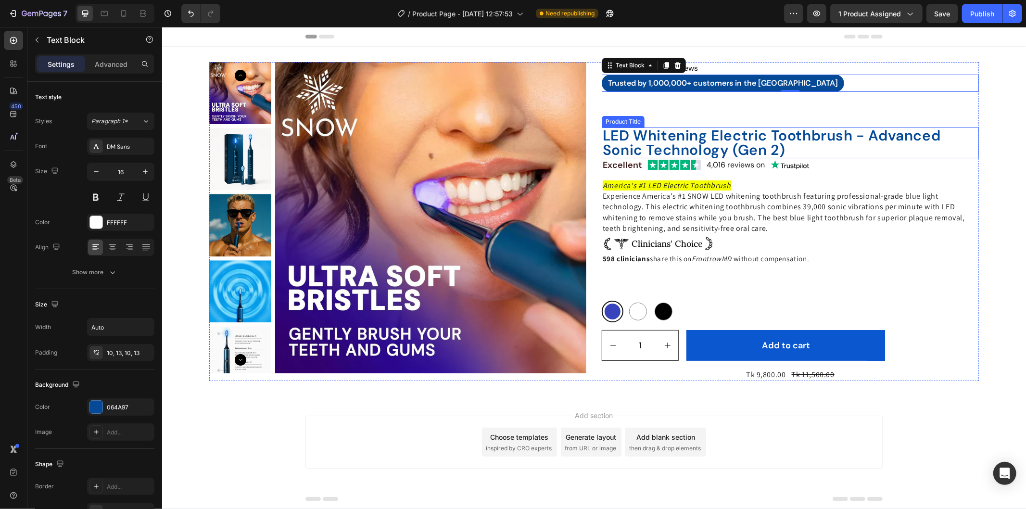
click at [763, 128] on h2 "LED Whitening Electric Toothbrush - Advanced Sonic Technology (Gen 2)" at bounding box center [789, 142] width 377 height 31
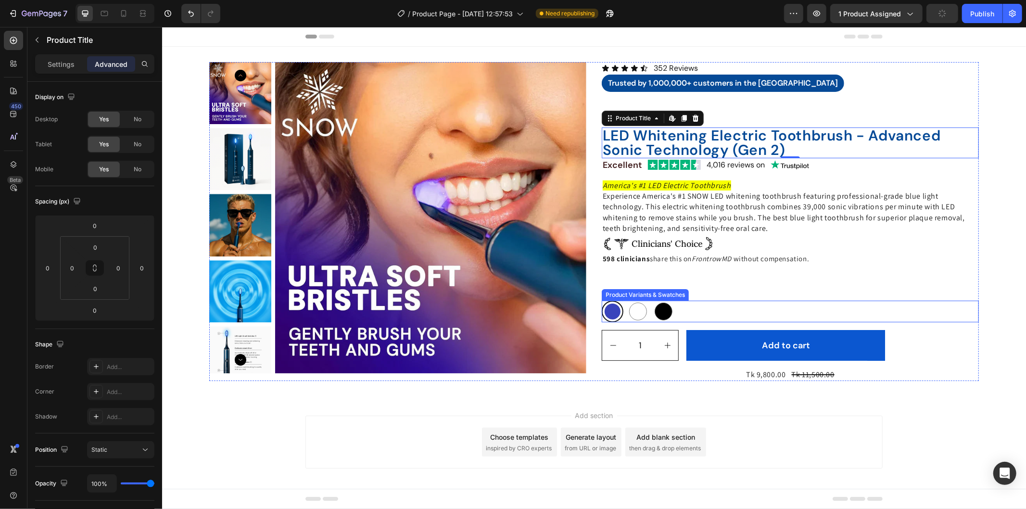
click at [679, 308] on div "Blue Blue White White Black Black" at bounding box center [789, 311] width 377 height 22
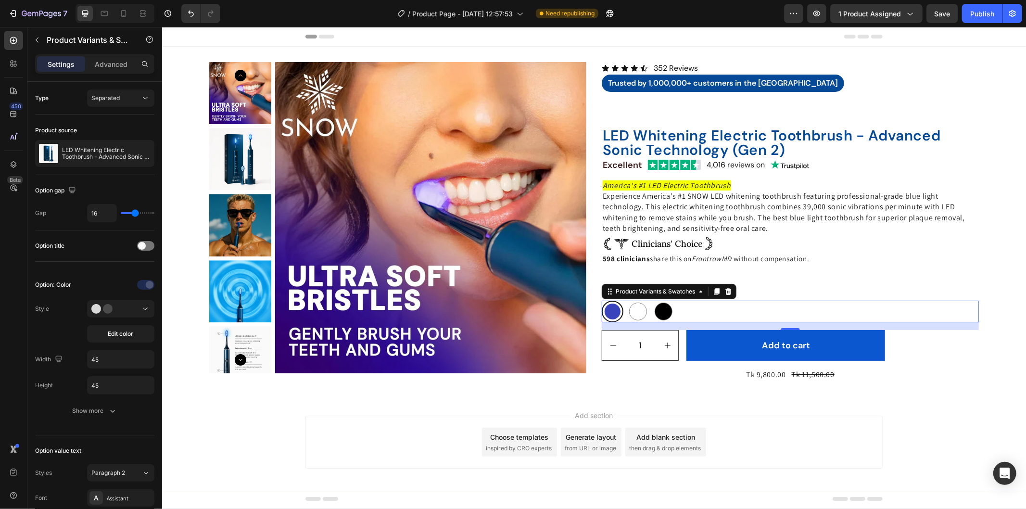
drag, startPoint x: 787, startPoint y: 329, endPoint x: 787, endPoint y: 315, distance: 13.9
click at [787, 315] on div "Blue Blue White White Black Black Product Variants & Swatches 16" at bounding box center [789, 311] width 377 height 22
click at [791, 371] on div "Tk 11,500.00" at bounding box center [812, 374] width 45 height 13
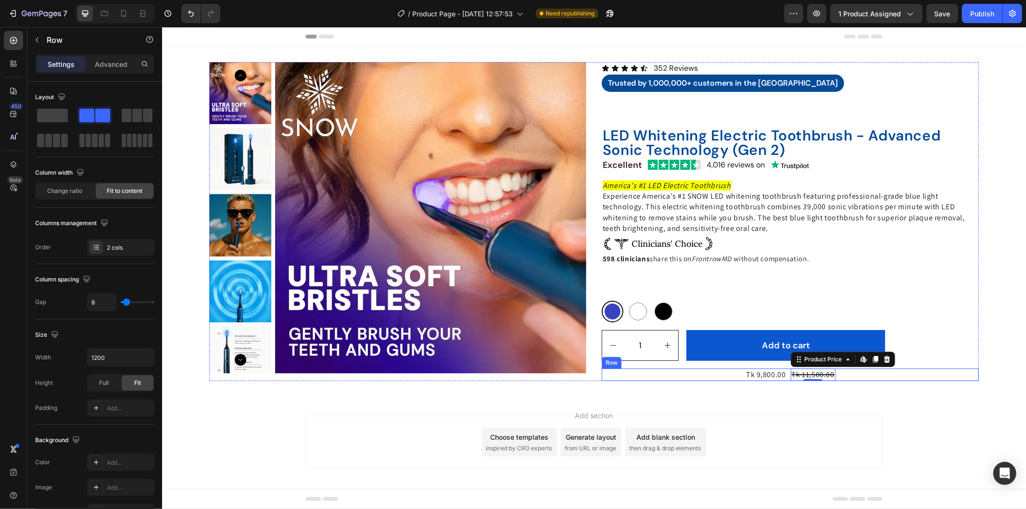
click at [720, 372] on div "Tk 9,800.00 Product Price Product Price Tk 11,500.00 Product Price Edit content…" at bounding box center [789, 374] width 377 height 13
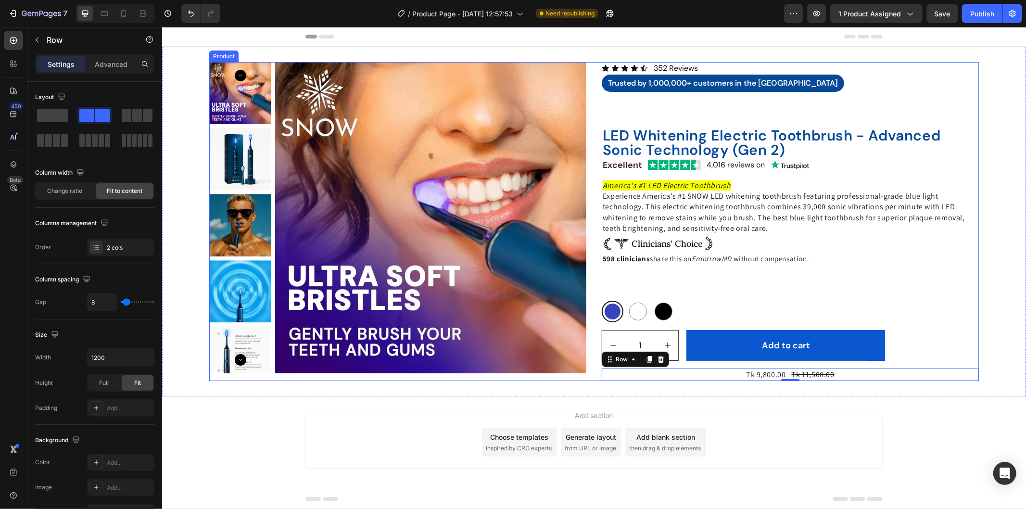
click at [695, 275] on div "Icon Icon Icon Icon Icon Icon List 352 Reviews Text Block Row Trusted by 1,000,…" at bounding box center [789, 221] width 377 height 319
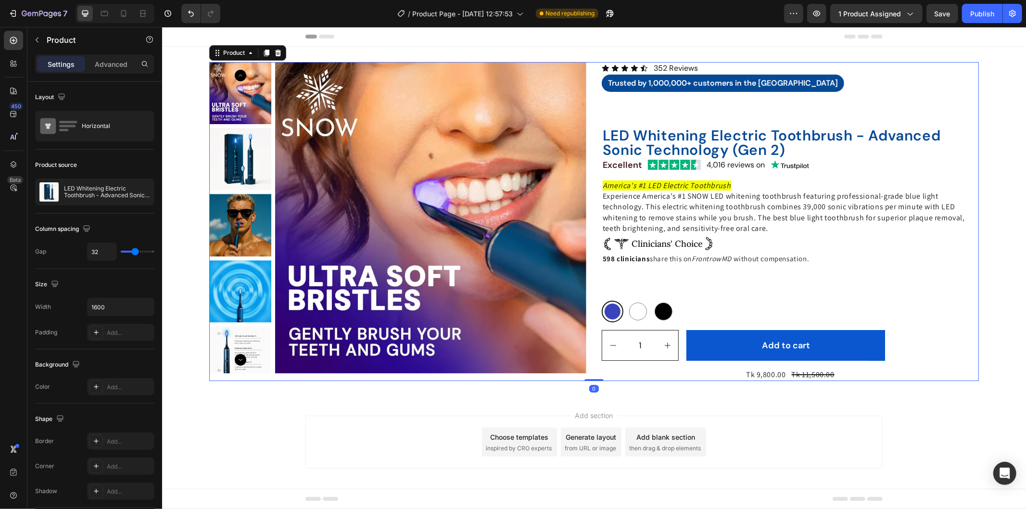
click at [676, 116] on div "Icon Icon Icon Icon Icon Icon List 352 Reviews Text Block Row Trusted by 1,000,…" at bounding box center [789, 221] width 377 height 319
click at [814, 81] on div "Trusted by 1,000,000+ customers in the [GEOGRAPHIC_DATA]" at bounding box center [789, 82] width 377 height 17
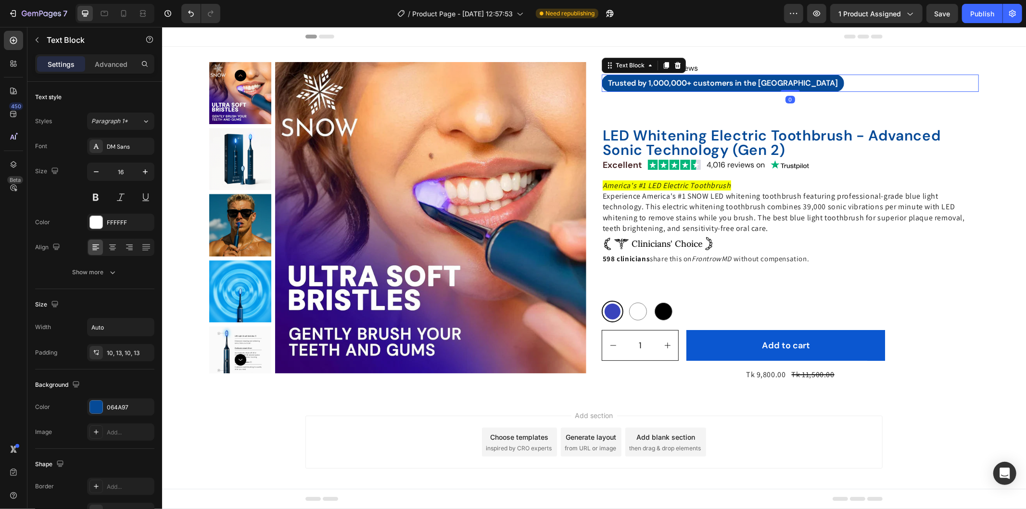
drag, startPoint x: 785, startPoint y: 89, endPoint x: 792, endPoint y: 80, distance: 11.1
click at [792, 80] on div "Trusted by 1,000,000+ customers in the US Text Block 0" at bounding box center [789, 82] width 377 height 17
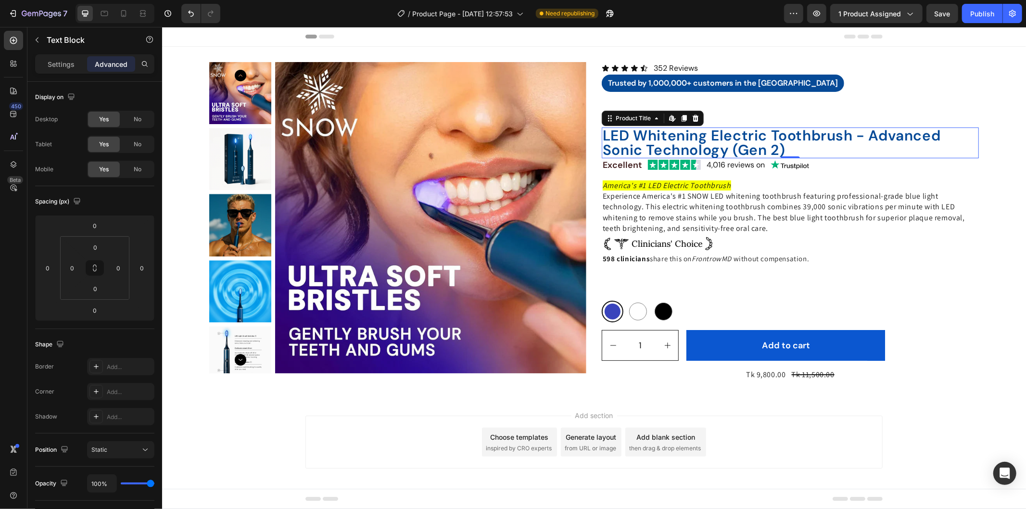
click at [761, 128] on h2 "LED Whitening Electric Toothbrush - Advanced Sonic Technology (Gen 2)" at bounding box center [789, 142] width 377 height 31
click at [781, 154] on div "LED Whitening Electric Toothbrush - Advanced Sonic Technology (Gen 2) Product T…" at bounding box center [789, 142] width 377 height 31
click at [764, 118] on div "Icon Icon Icon Icon Icon Icon List 352 Reviews Text Block Row Trusted by 1,000,…" at bounding box center [789, 221] width 377 height 319
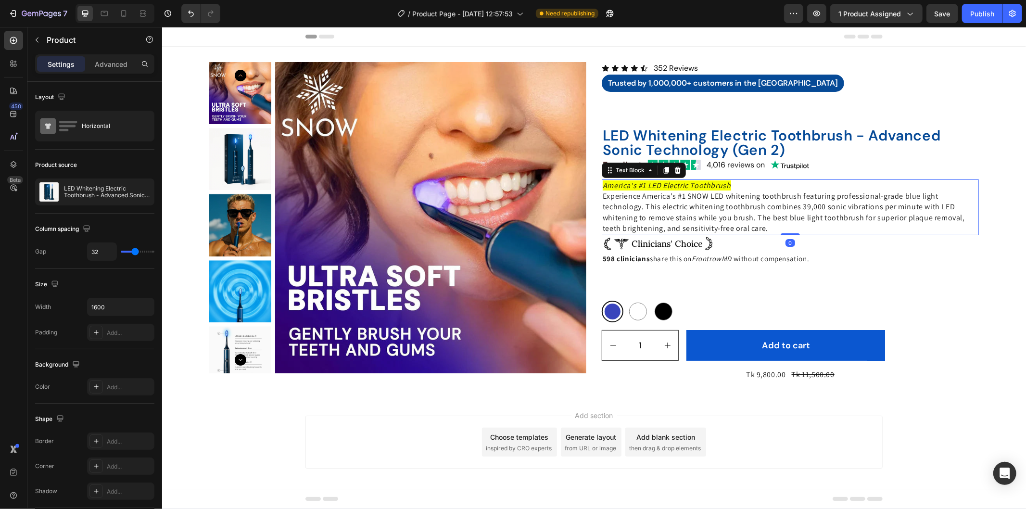
click at [754, 183] on p "America's #1 LED Electric Toothbrush" at bounding box center [789, 185] width 375 height 11
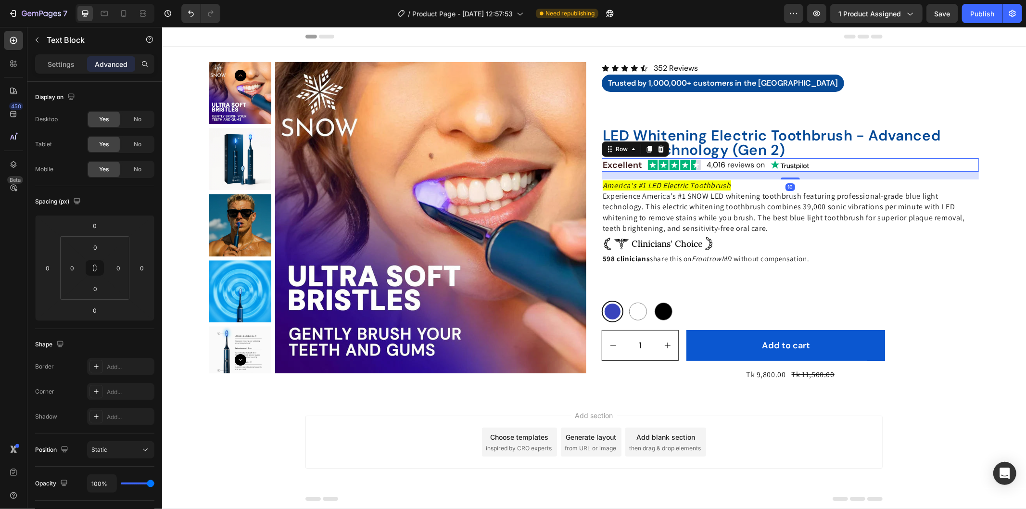
click at [826, 162] on div "Excellent Text Block Image 4,016 reviews on Text Block Image Row 16" at bounding box center [789, 164] width 377 height 13
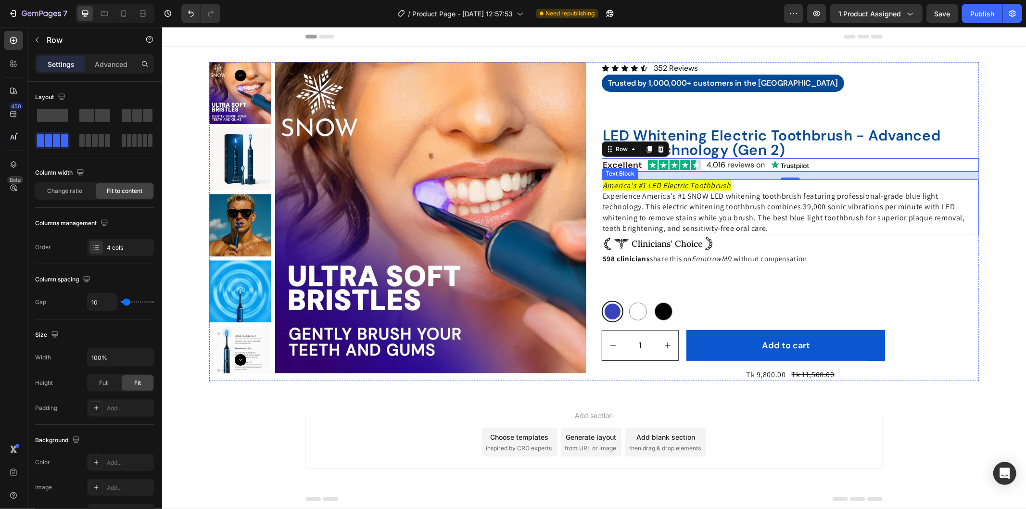
click at [788, 179] on div "Icon Icon Icon Icon Icon Icon List 352 Reviews Text Block Row Trusted by 1,000,…" at bounding box center [789, 221] width 377 height 319
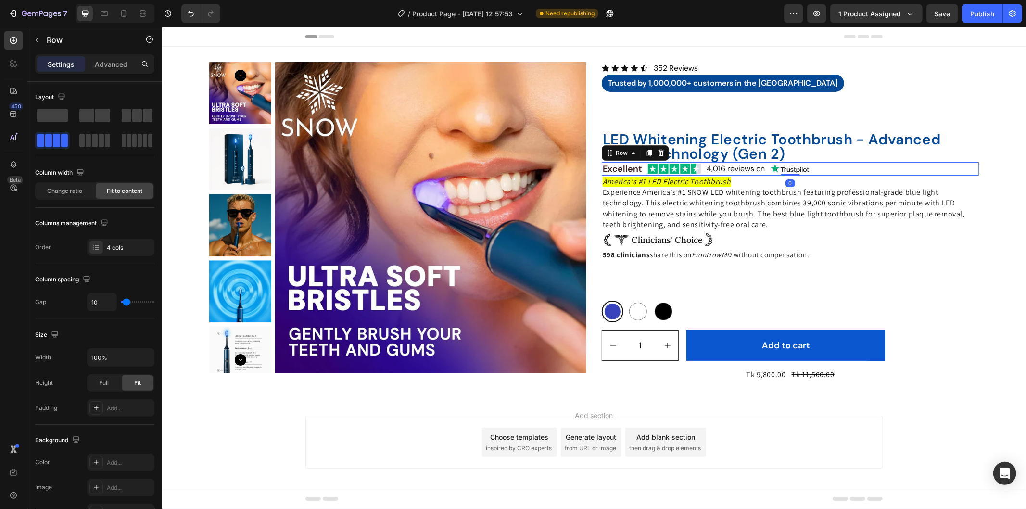
drag, startPoint x: 786, startPoint y: 177, endPoint x: 785, endPoint y: 170, distance: 7.8
click at [785, 170] on div "Excellent Text Block Image 4,016 reviews on Text Block Image Row 0" at bounding box center [789, 168] width 377 height 13
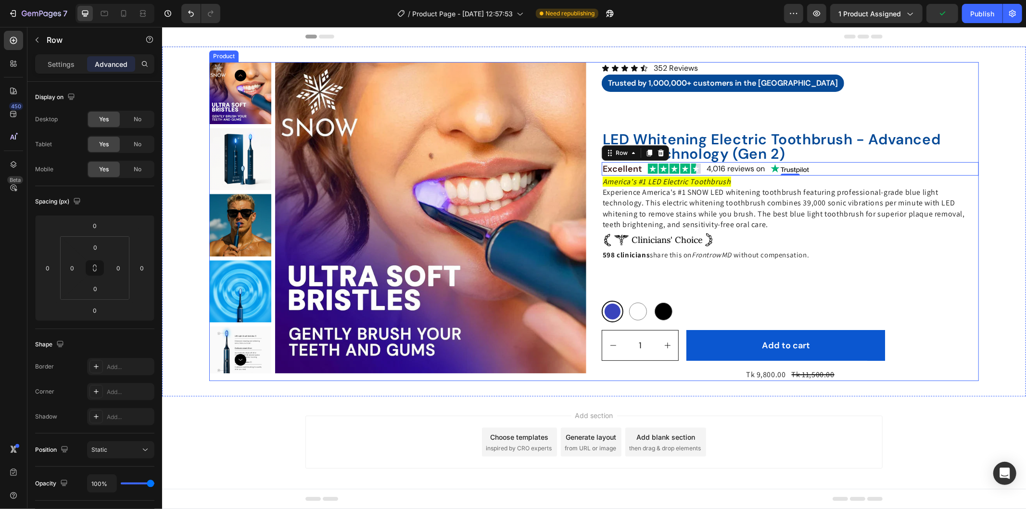
click at [649, 286] on div "Icon Icon Icon Icon Icon Icon List 352 Reviews Text Block Row Trusted by 1,000,…" at bounding box center [789, 221] width 377 height 319
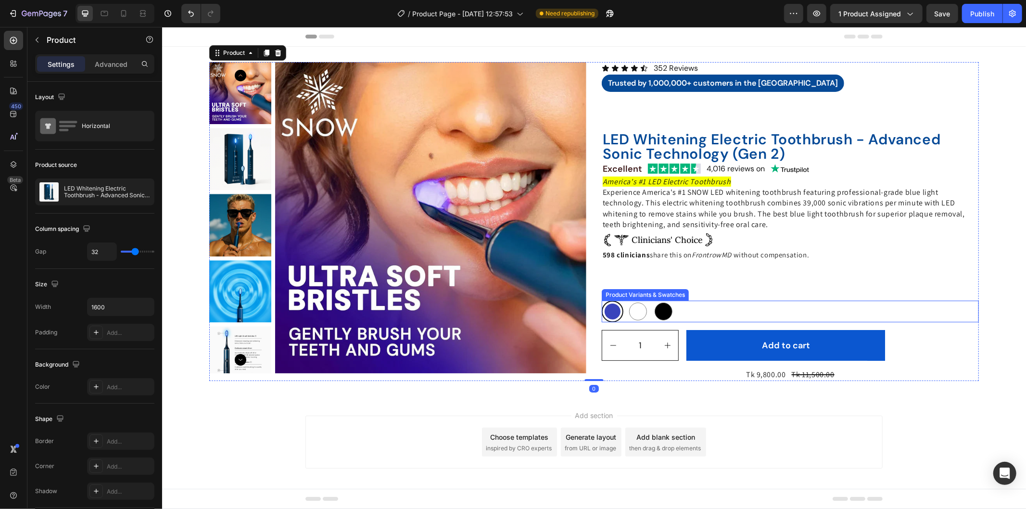
click at [686, 304] on div "Blue Blue White White Black Black" at bounding box center [789, 311] width 377 height 22
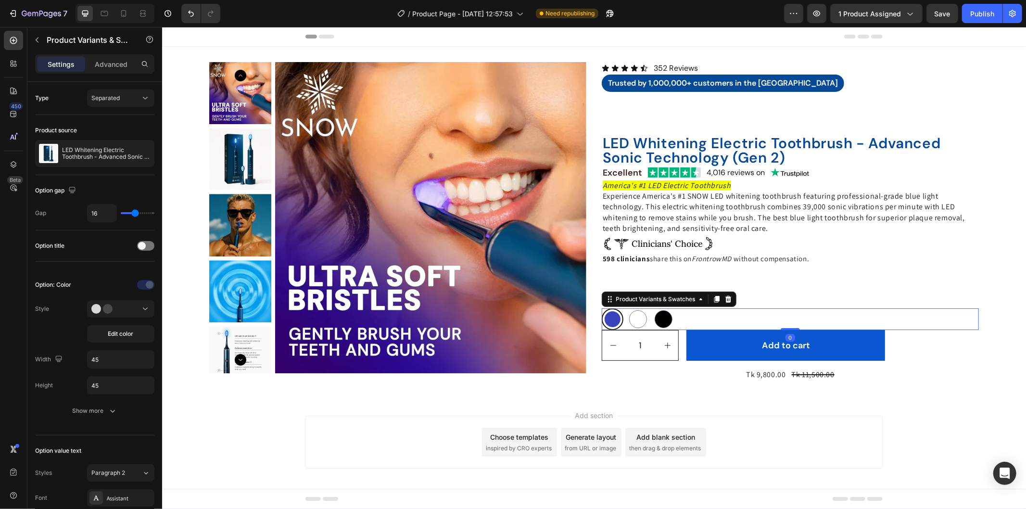
drag, startPoint x: 788, startPoint y: 327, endPoint x: 788, endPoint y: 317, distance: 9.6
click at [788, 317] on div "Blue Blue White White Black Black Product Variants & Swatches 0" at bounding box center [789, 319] width 377 height 22
radio input "true"
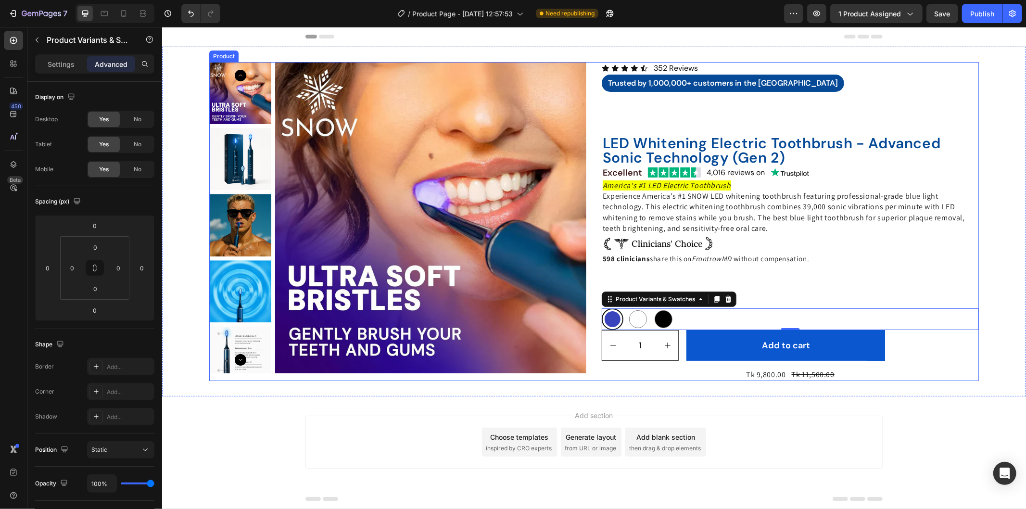
click at [786, 126] on div "Icon Icon Icon Icon Icon Icon List 352 Reviews Text Block Row Trusted by 1,000,…" at bounding box center [789, 221] width 377 height 319
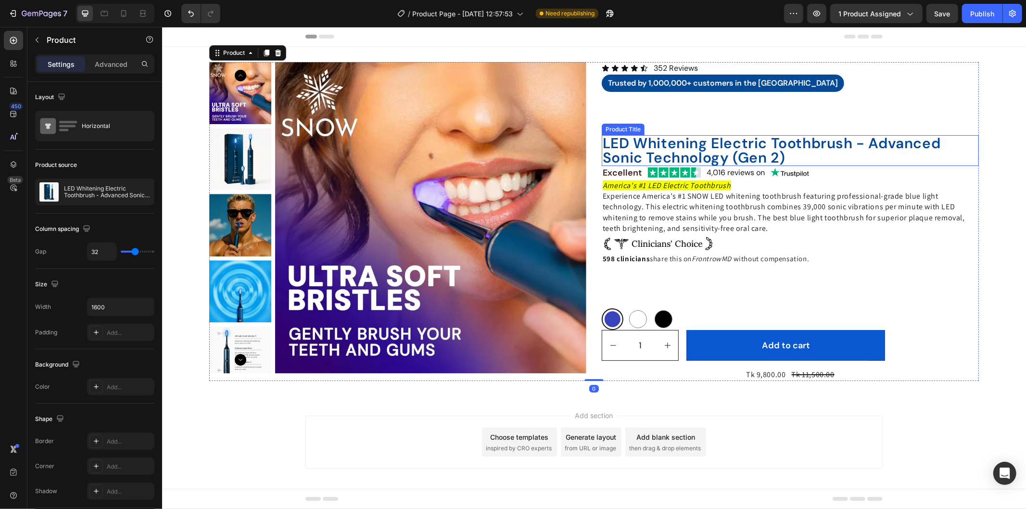
click at [773, 147] on h2 "LED Whitening Electric Toothbrush - Advanced Sonic Technology (Gen 2)" at bounding box center [789, 150] width 377 height 31
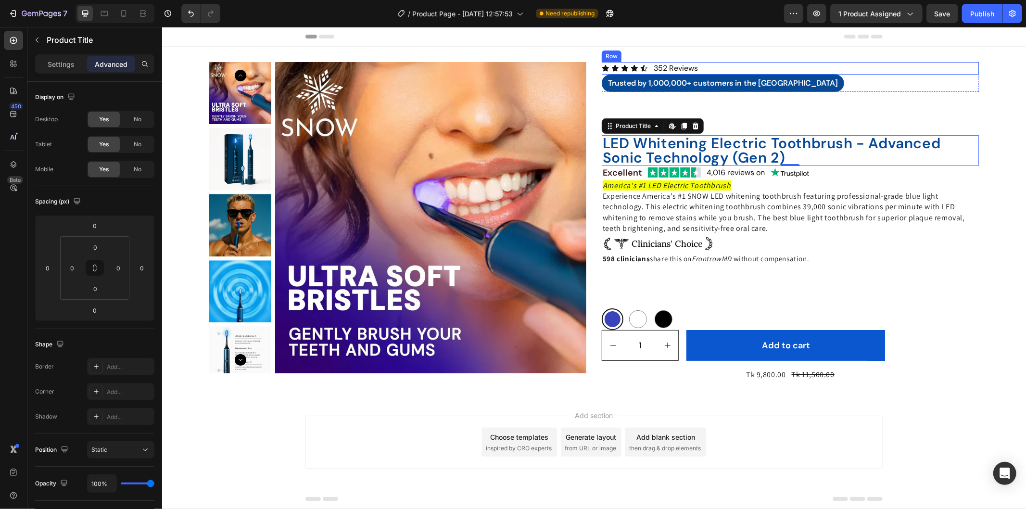
click at [709, 64] on div "Icon Icon Icon Icon Icon Icon List 352 Reviews Text Block Row" at bounding box center [789, 68] width 377 height 13
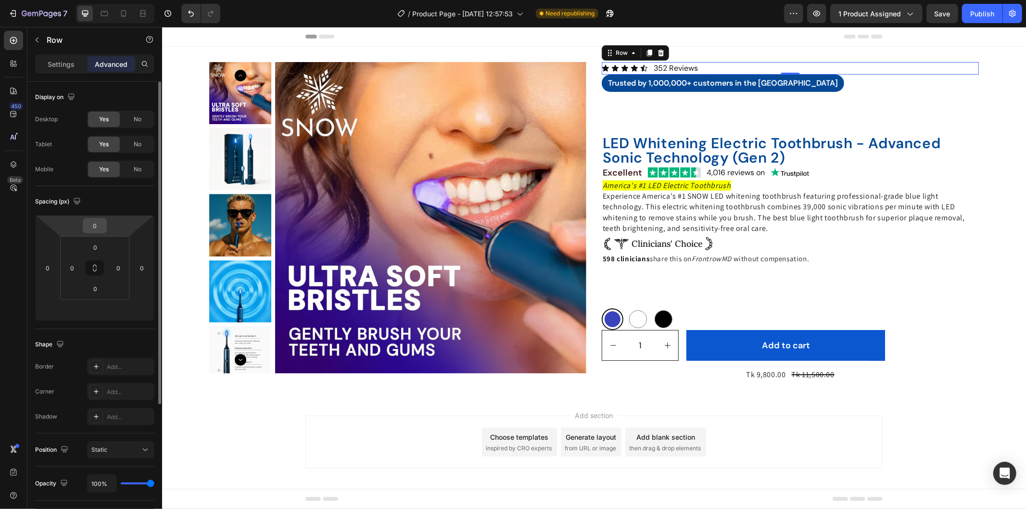
click at [90, 222] on input "0" at bounding box center [94, 225] width 19 height 14
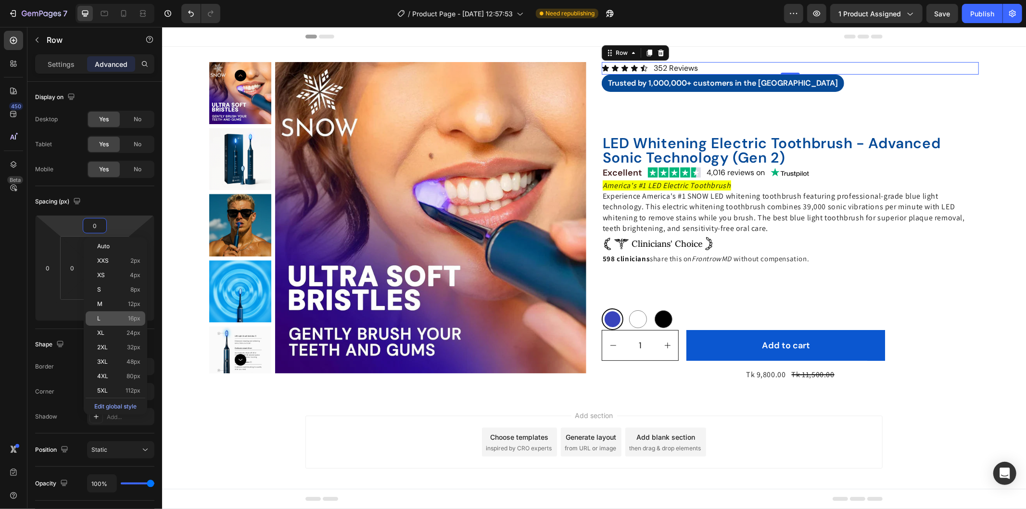
click at [118, 314] on div "L 16px" at bounding box center [116, 318] width 60 height 14
type input "16"
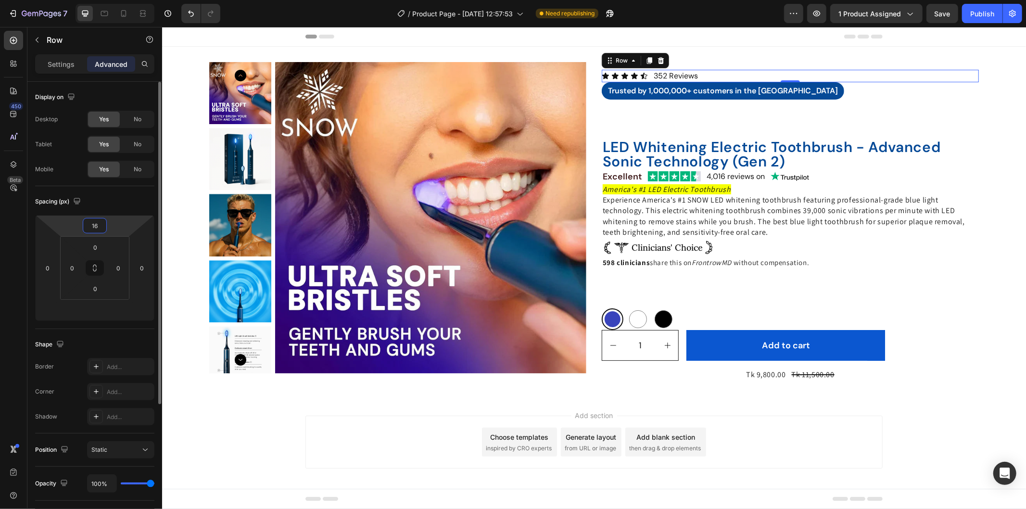
click at [95, 219] on input "16" at bounding box center [94, 225] width 19 height 14
click at [100, 222] on input "16" at bounding box center [94, 225] width 19 height 14
type input "15"
click at [100, 313] on input "number" at bounding box center [94, 310] width 19 height 14
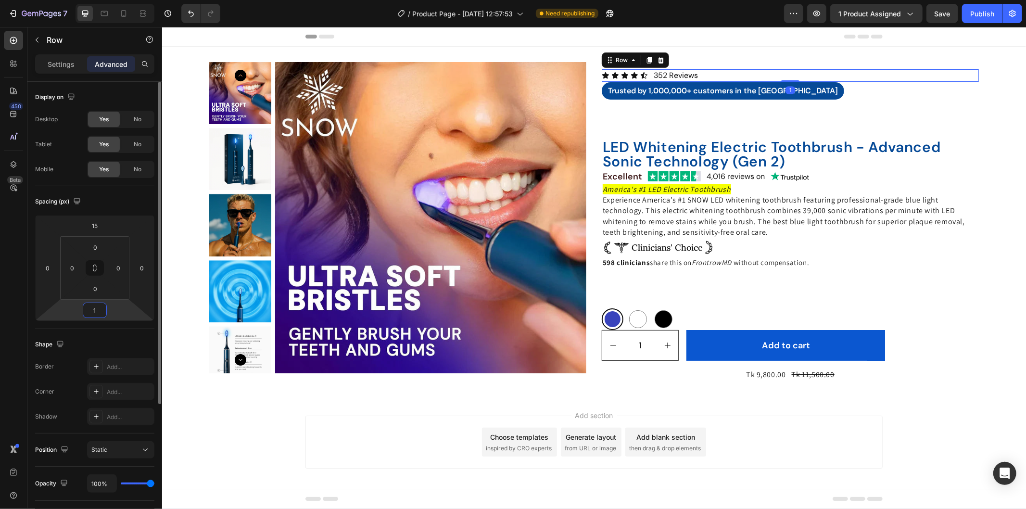
type input "15"
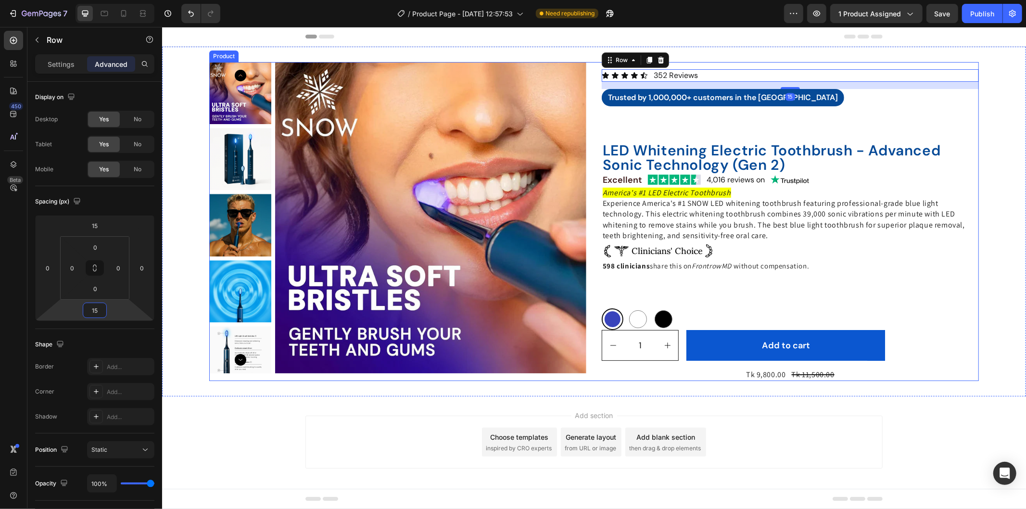
click at [997, 123] on div "Product Images Icon Icon Icon Icon Icon Icon List 352 Reviews Text Block Row 15…" at bounding box center [594, 221] width 864 height 319
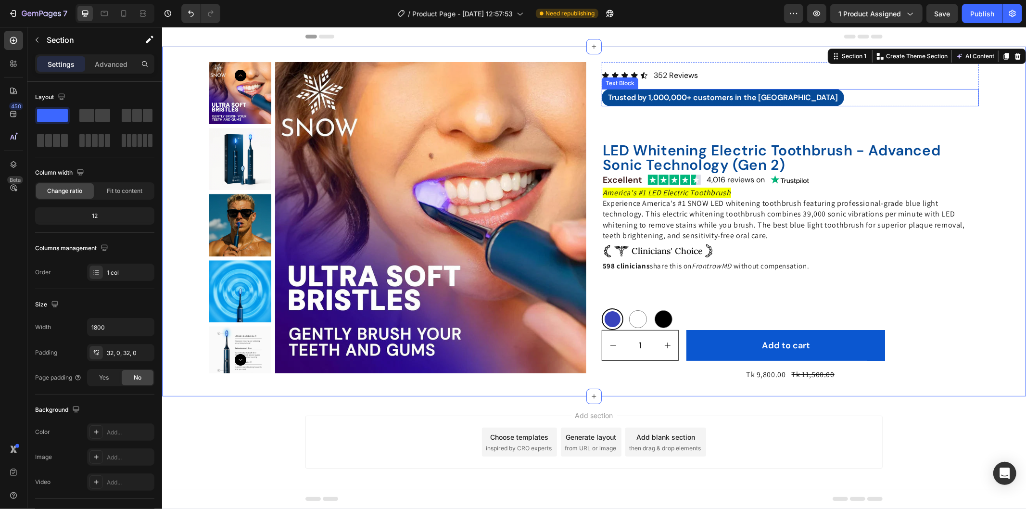
click at [799, 102] on div "Trusted by 1,000,000+ customers in the [GEOGRAPHIC_DATA]" at bounding box center [789, 97] width 377 height 17
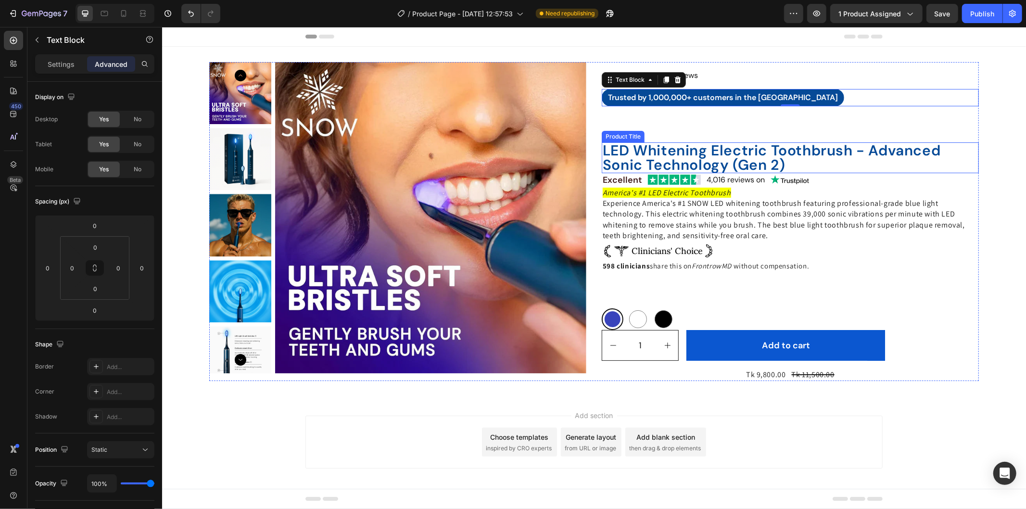
click at [792, 148] on h2 "LED Whitening Electric Toothbrush - Advanced Sonic Technology (Gen 2)" at bounding box center [789, 157] width 377 height 31
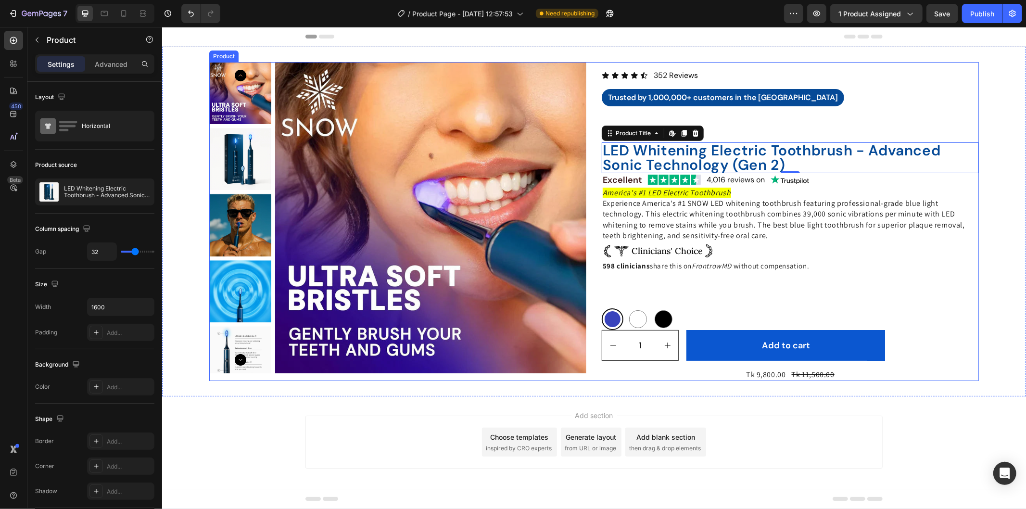
click at [733, 136] on div "Icon Icon Icon Icon Icon Icon List 352 Reviews Text Block Row Trusted by 1,000,…" at bounding box center [789, 221] width 377 height 319
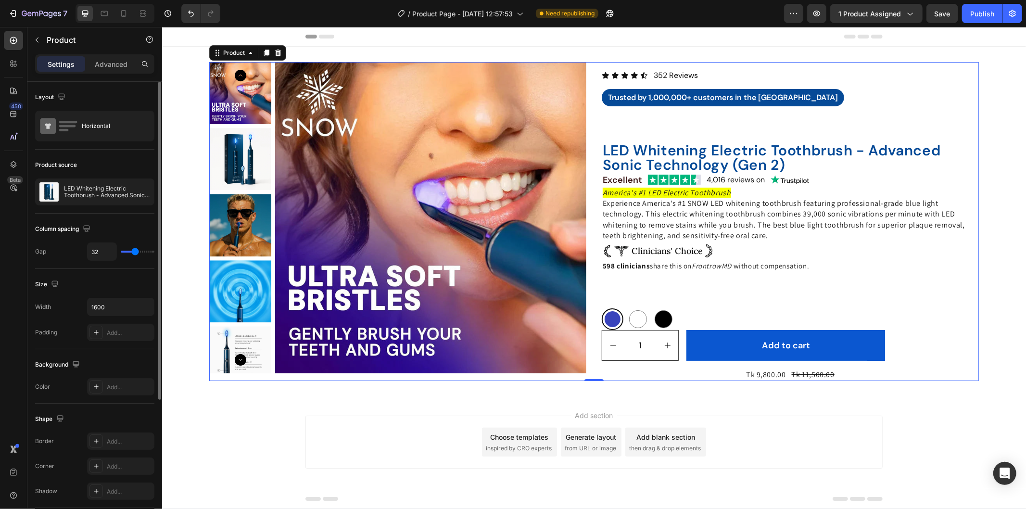
type input "26"
type input "16"
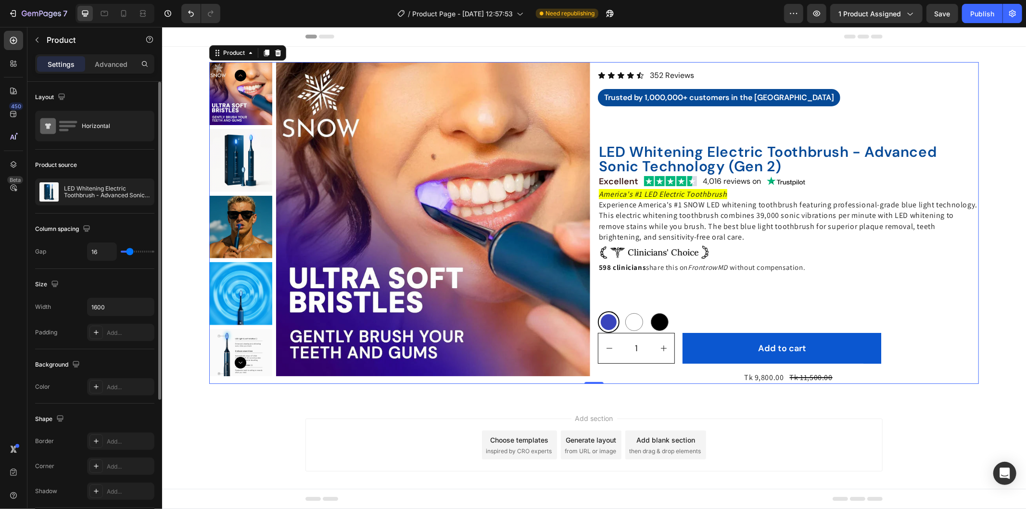
type input "23"
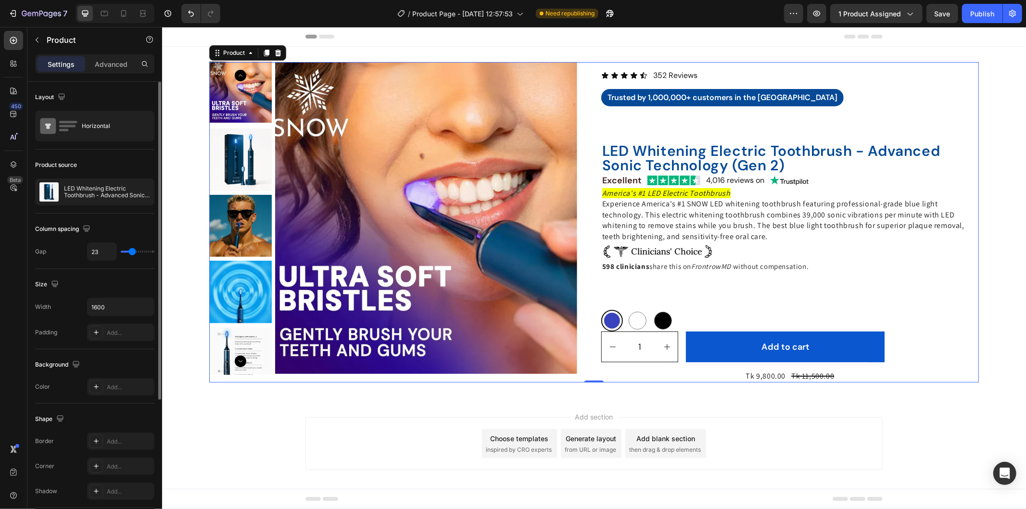
type input "30"
type input "33"
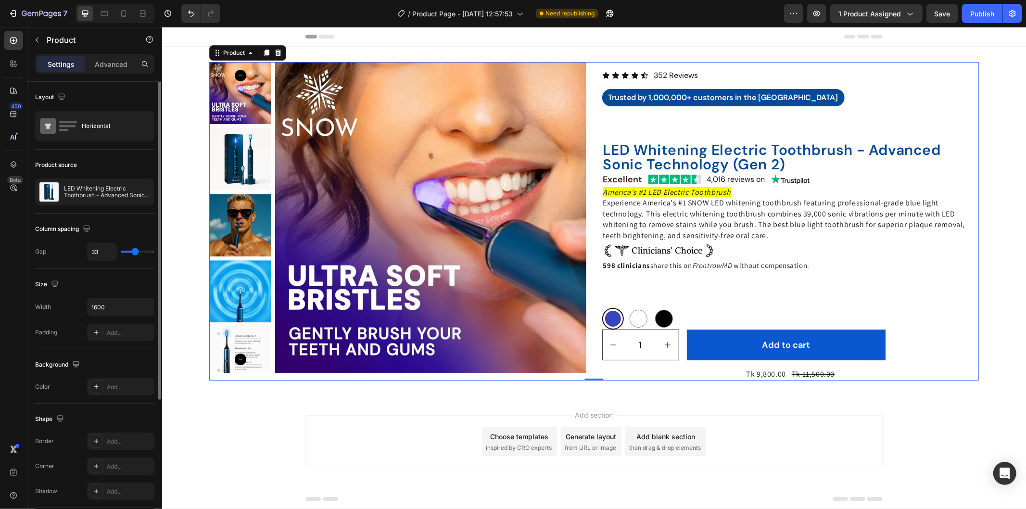
type input "36"
type input "43"
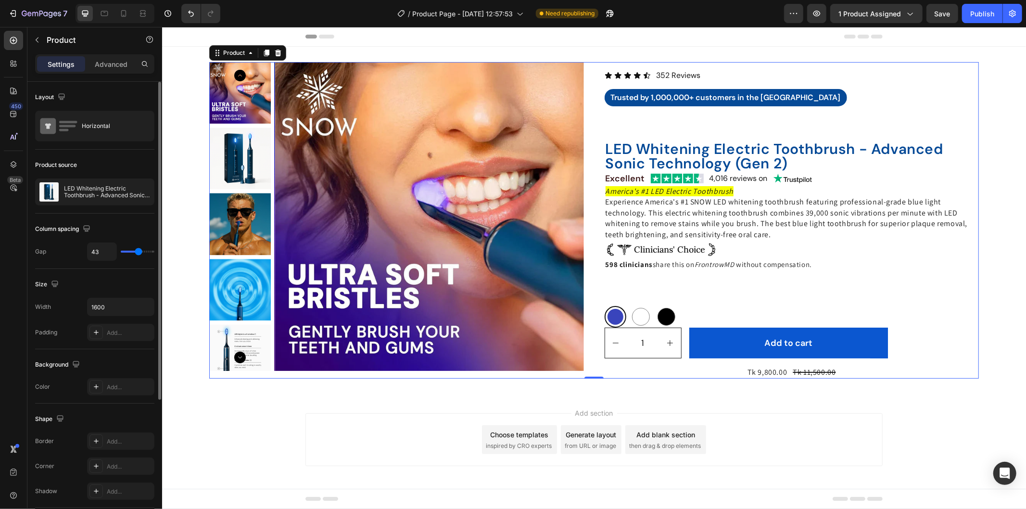
type input "41"
type input "39"
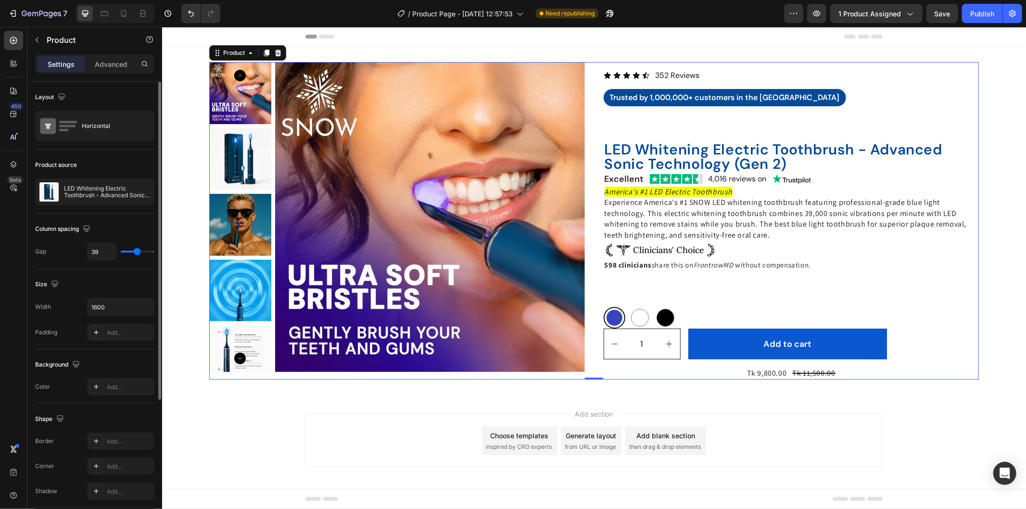
type input "43"
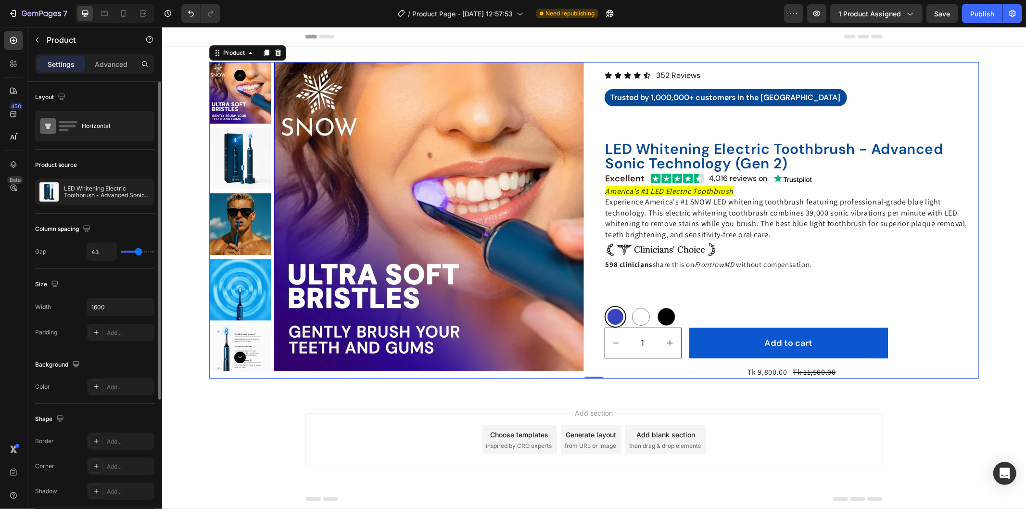
type input "41"
click at [138, 251] on input "range" at bounding box center [138, 252] width 34 height 2
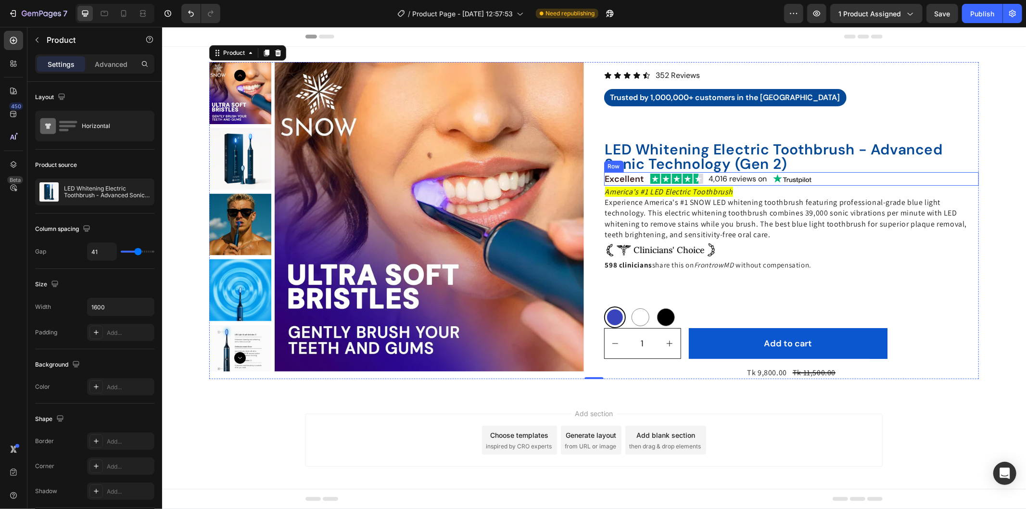
click at [853, 174] on div "Excellent Text Block Image 4,016 reviews on Text Block Image Row" at bounding box center [791, 178] width 375 height 13
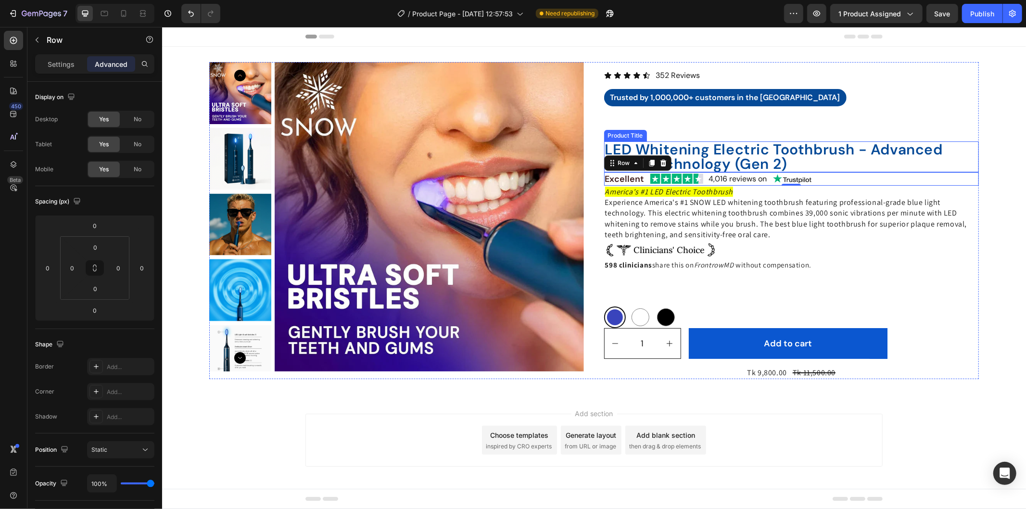
click at [811, 152] on h2 "LED Whitening Electric Toothbrush - Advanced Sonic Technology (Gen 2)" at bounding box center [791, 156] width 375 height 31
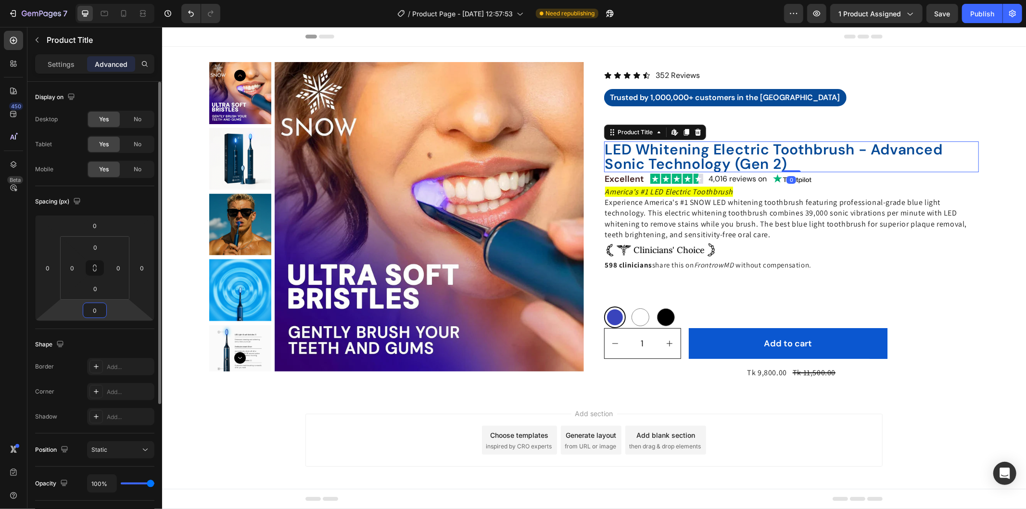
click at [95, 308] on input "0" at bounding box center [94, 310] width 19 height 14
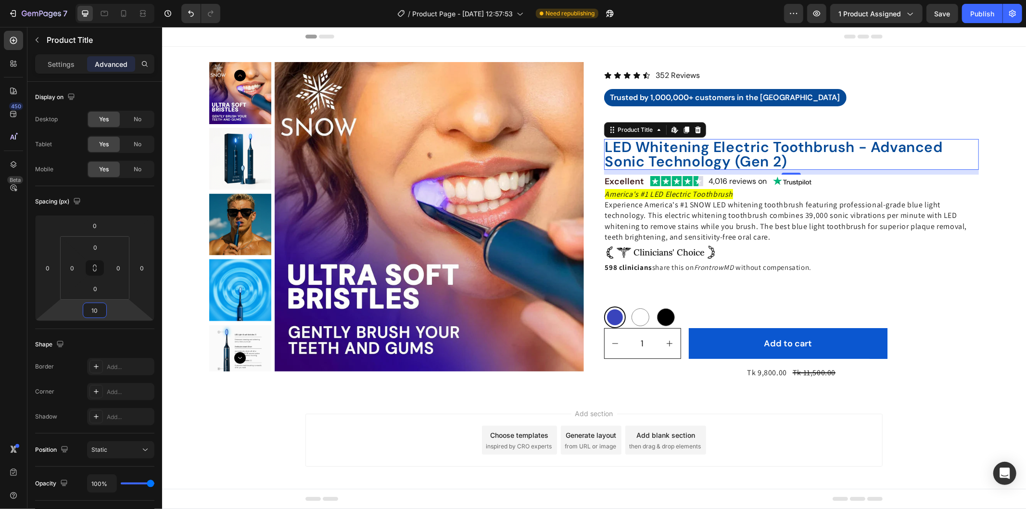
type input "1"
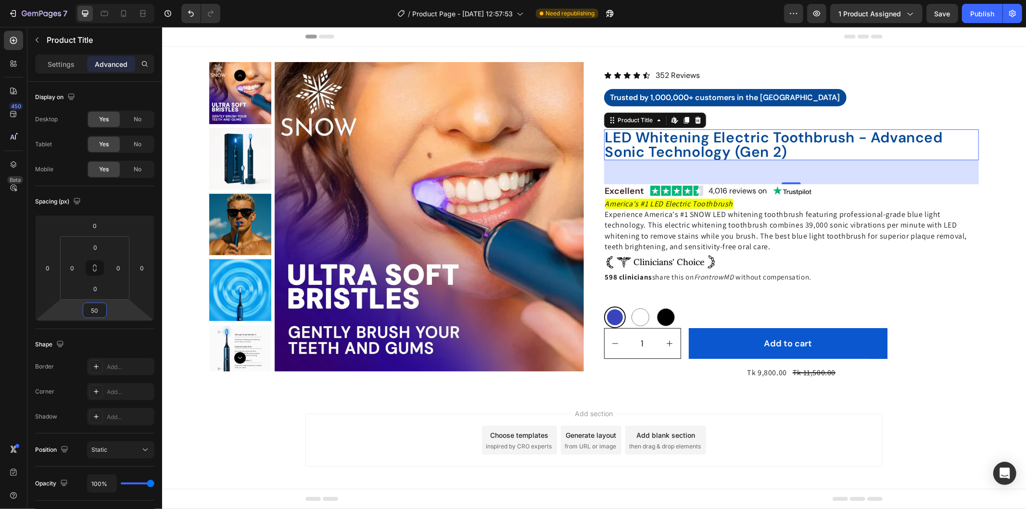
type input "5"
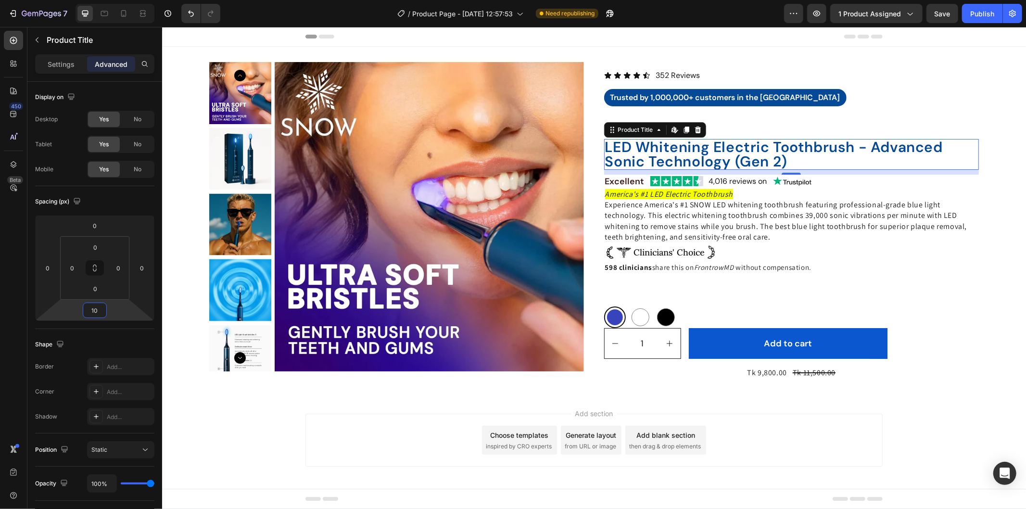
type input "10"
click at [727, 226] on p "Experience America's #1 SNOW LED whitening toothbrush featuring professional-gr…" at bounding box center [791, 220] width 373 height 43
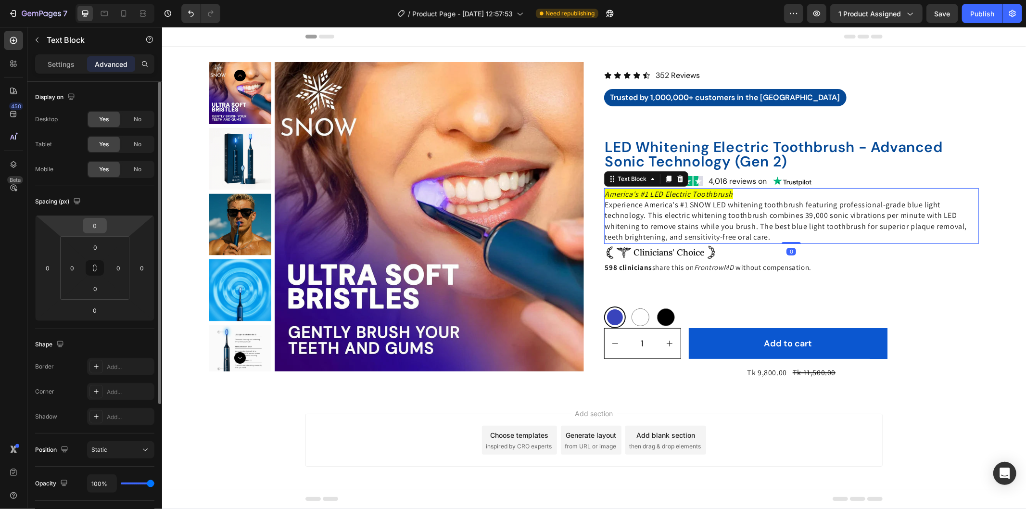
click at [106, 220] on div "0" at bounding box center [95, 225] width 24 height 15
click at [100, 220] on input "0" at bounding box center [94, 225] width 19 height 14
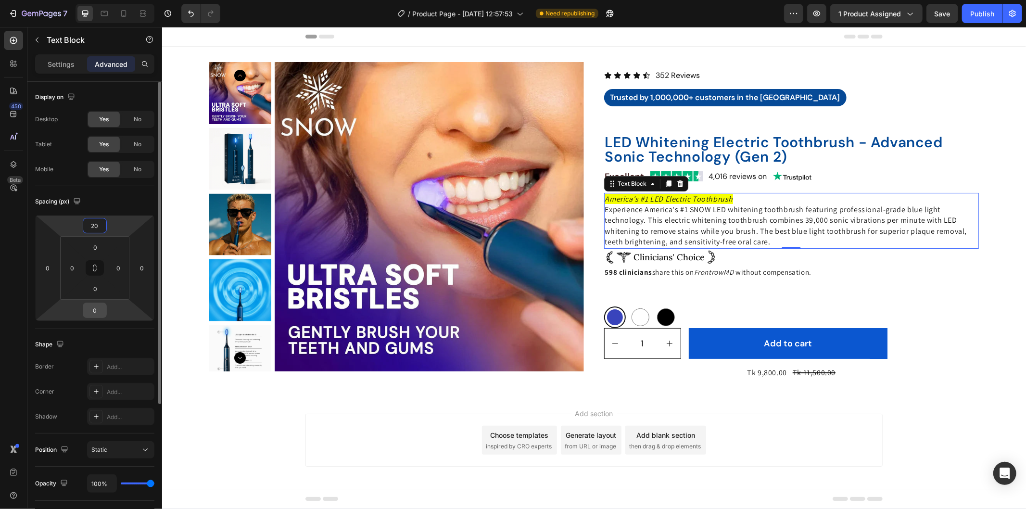
type input "20"
click at [102, 311] on input "0" at bounding box center [94, 310] width 19 height 14
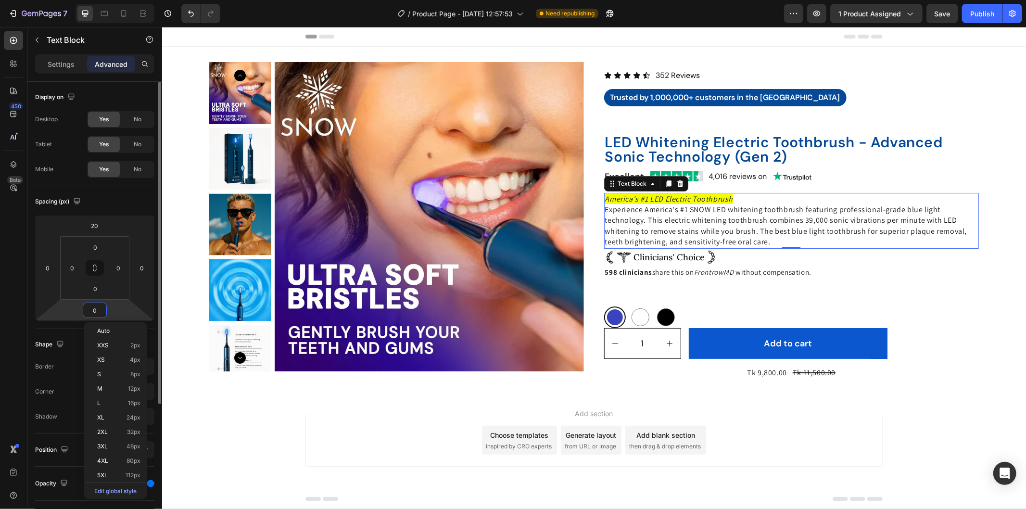
click at [102, 311] on input "0" at bounding box center [94, 310] width 19 height 14
click at [102, 312] on input "0" at bounding box center [94, 310] width 19 height 14
type input "20"
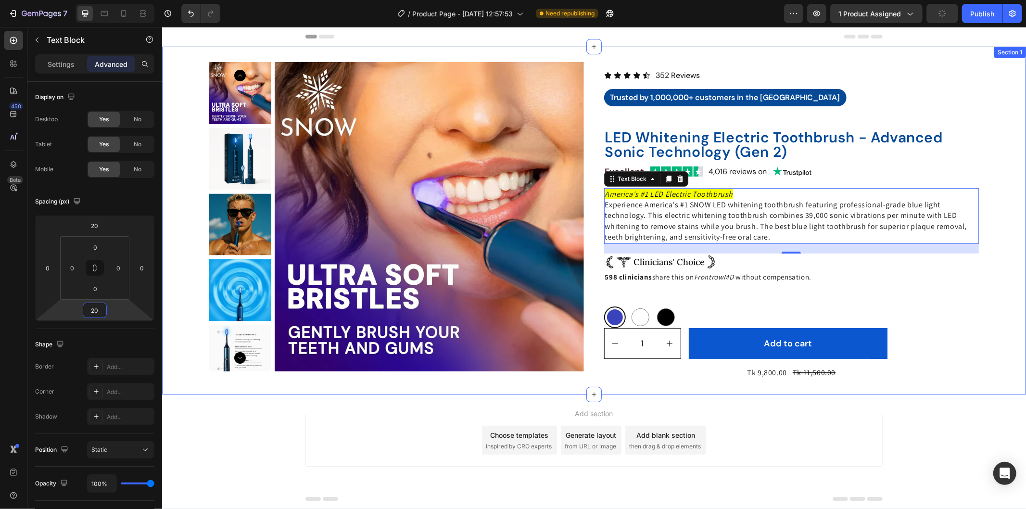
click at [1001, 164] on div "Product Images Icon Icon Icon Icon Icon Icon List 352 Reviews Text Block Row Tr…" at bounding box center [594, 220] width 864 height 317
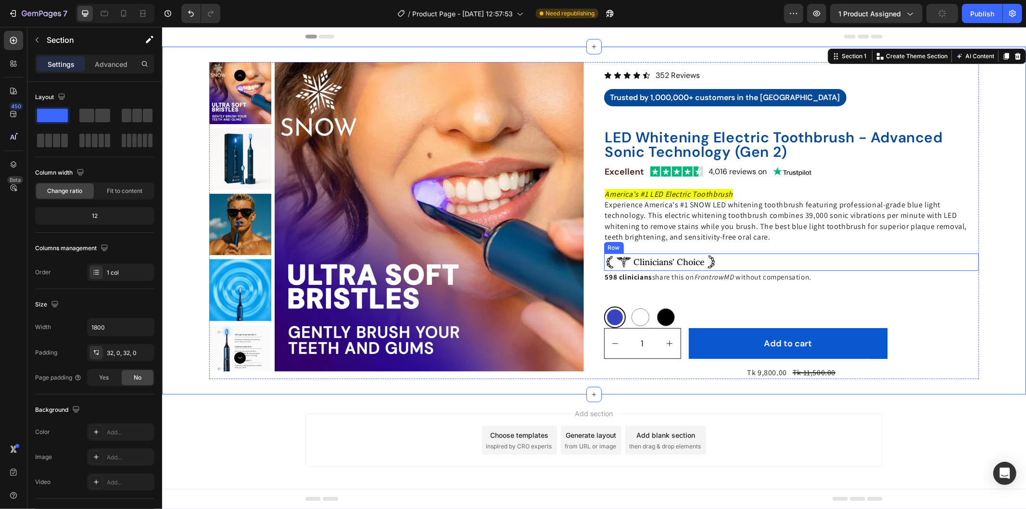
click at [746, 259] on div "Image Clinicians' Choice Text Block Image Row" at bounding box center [791, 261] width 375 height 17
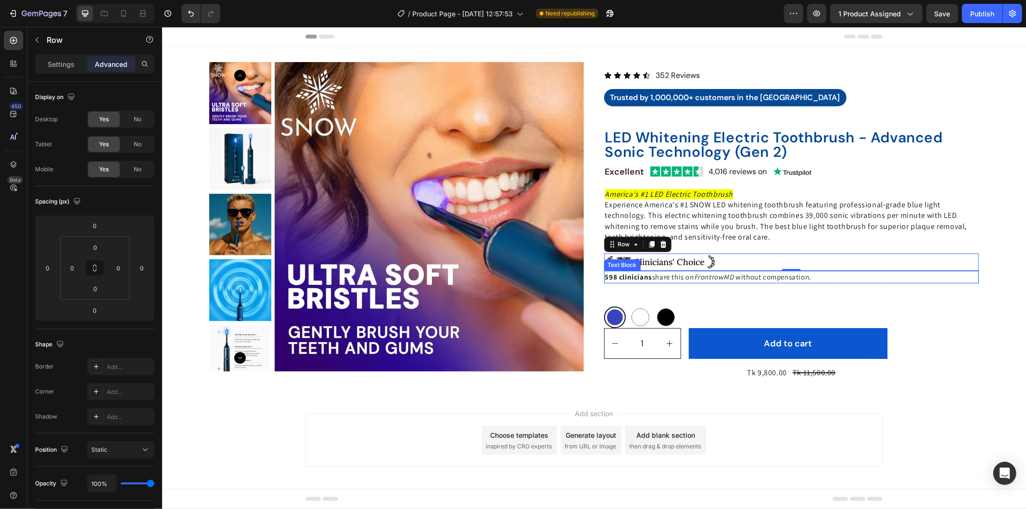
click at [826, 274] on p "598 clinicians share this on FrontrowMD without compensation." at bounding box center [791, 276] width 373 height 11
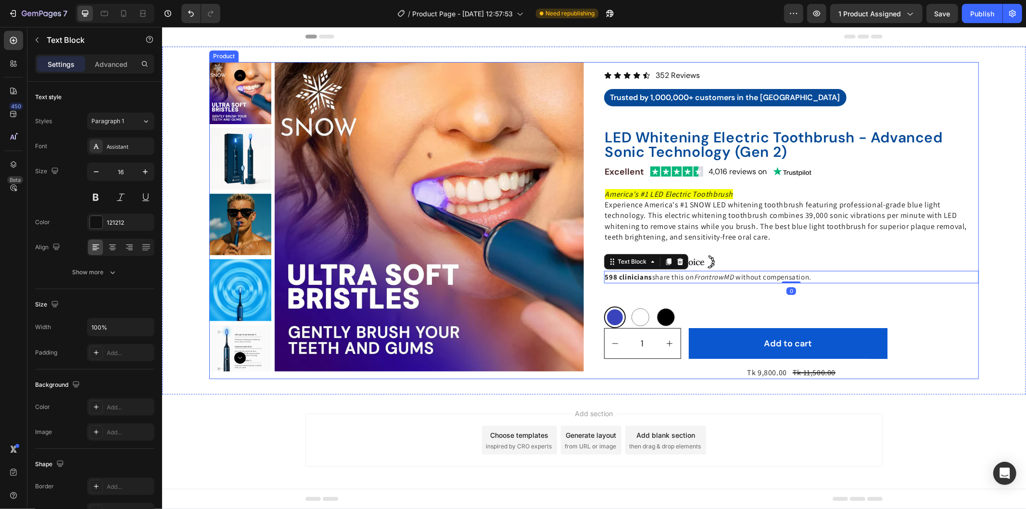
click at [931, 299] on div "Icon Icon Icon Icon Icon Icon List 352 Reviews Text Block Row Trusted by 1,000,…" at bounding box center [791, 220] width 375 height 317
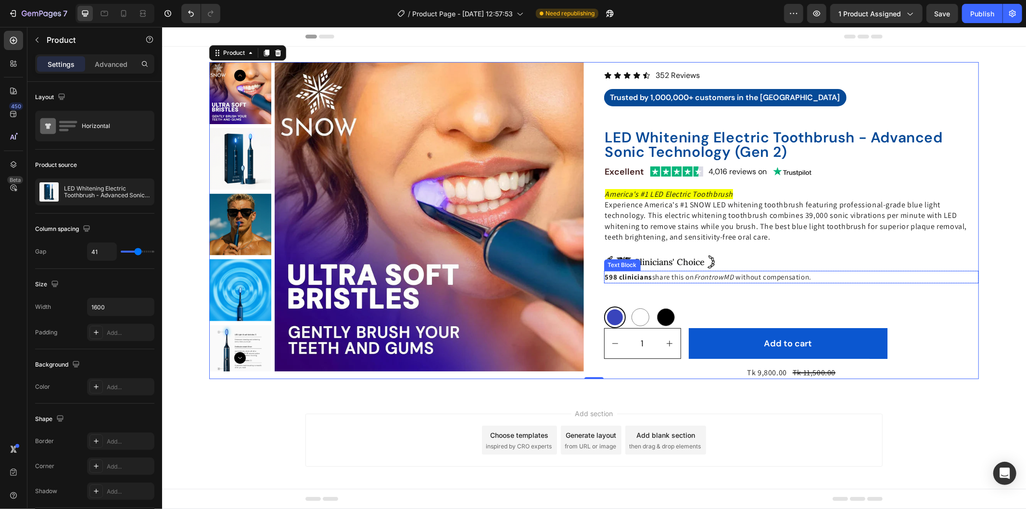
click at [809, 276] on span "without compensation." at bounding box center [773, 276] width 76 height 9
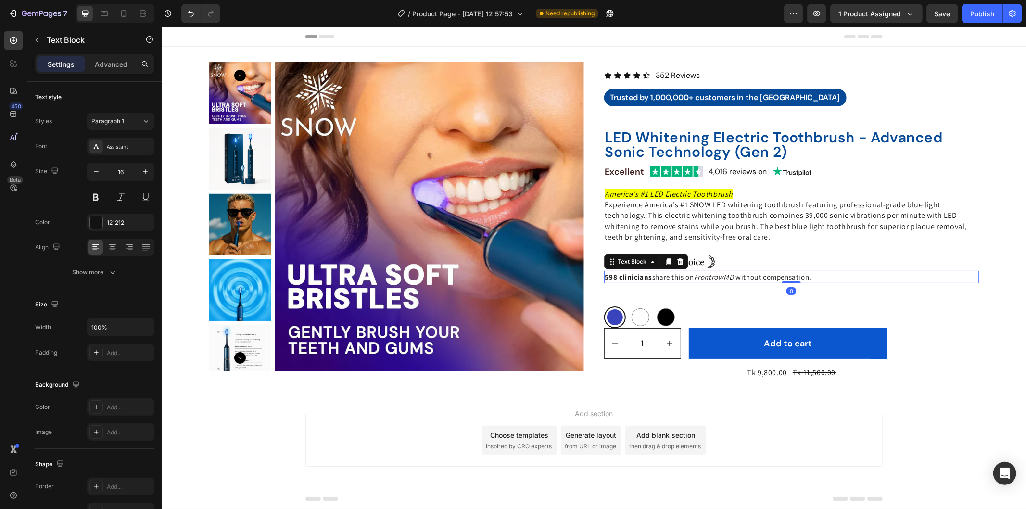
click at [658, 272] on span "share this on" at bounding box center [673, 276] width 42 height 9
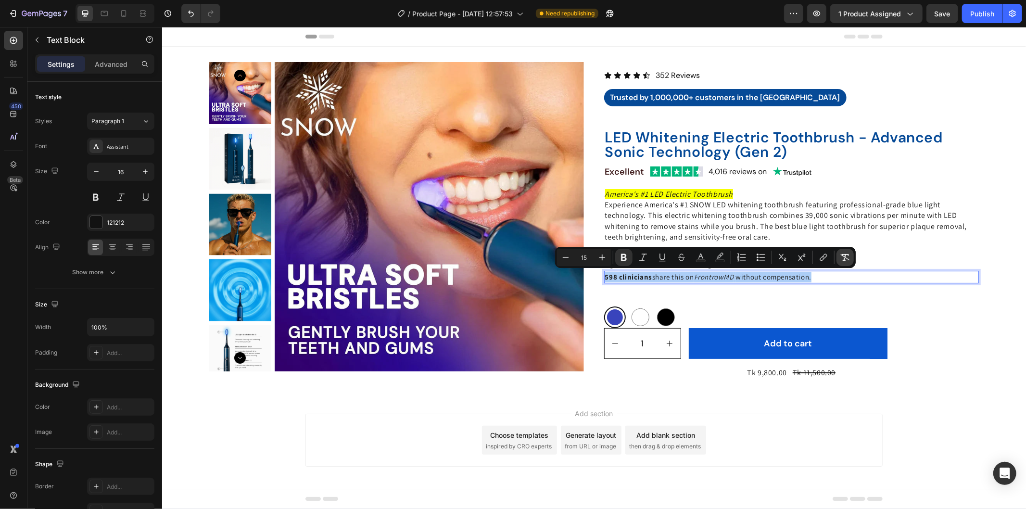
click at [842, 255] on icon "Editor contextual toolbar" at bounding box center [845, 257] width 9 height 7
type input "16"
click at [617, 279] on p "598 clinicians share this on FrontrowMD without compensation." at bounding box center [791, 276] width 373 height 11
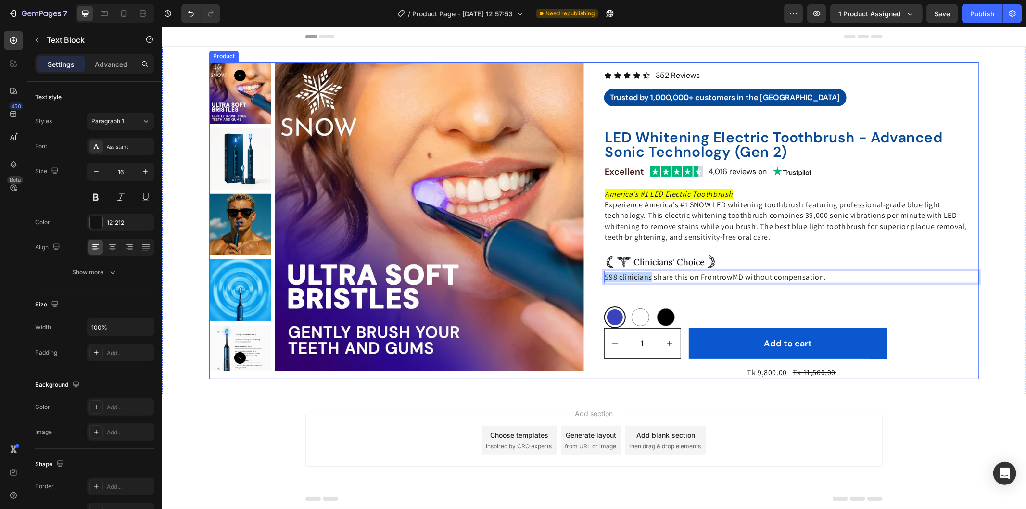
drag, startPoint x: 646, startPoint y: 275, endPoint x: 593, endPoint y: 276, distance: 53.9
click at [593, 276] on div "Product Images Icon Icon Icon Icon Icon Icon List 352 Reviews Text Block Row Tr…" at bounding box center [594, 220] width 770 height 317
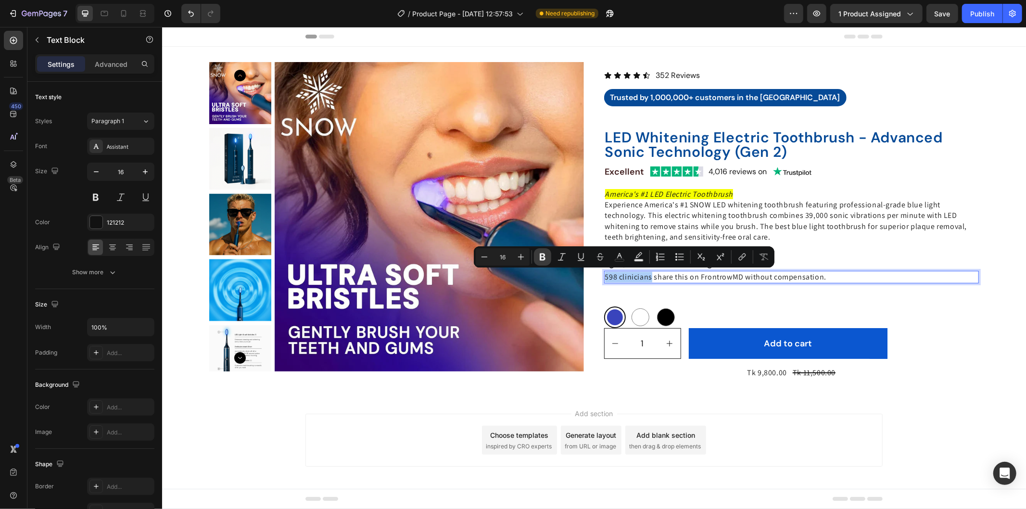
click at [542, 254] on icon "Editor contextual toolbar" at bounding box center [543, 256] width 6 height 7
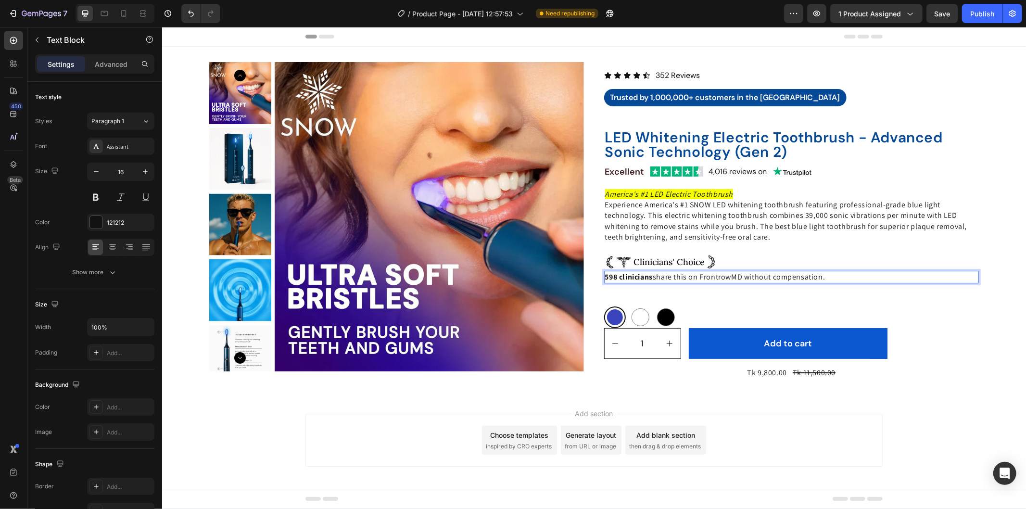
click at [849, 294] on div "Icon Icon Icon Icon Icon Icon List 352 Reviews Text Block Row Trusted by 1,000,…" at bounding box center [791, 220] width 375 height 317
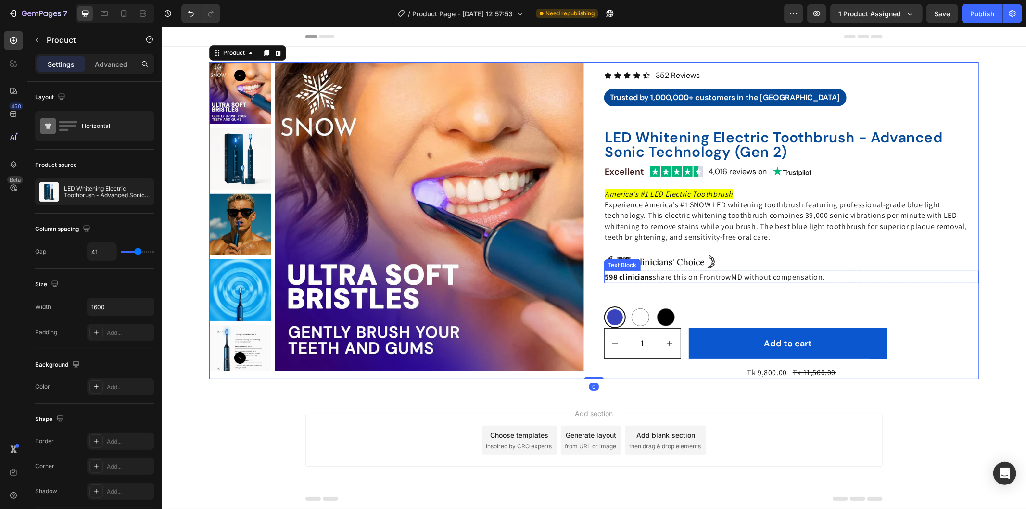
click at [830, 277] on p "598 clinicians share this on FrontrowMD without compensation." at bounding box center [791, 276] width 373 height 11
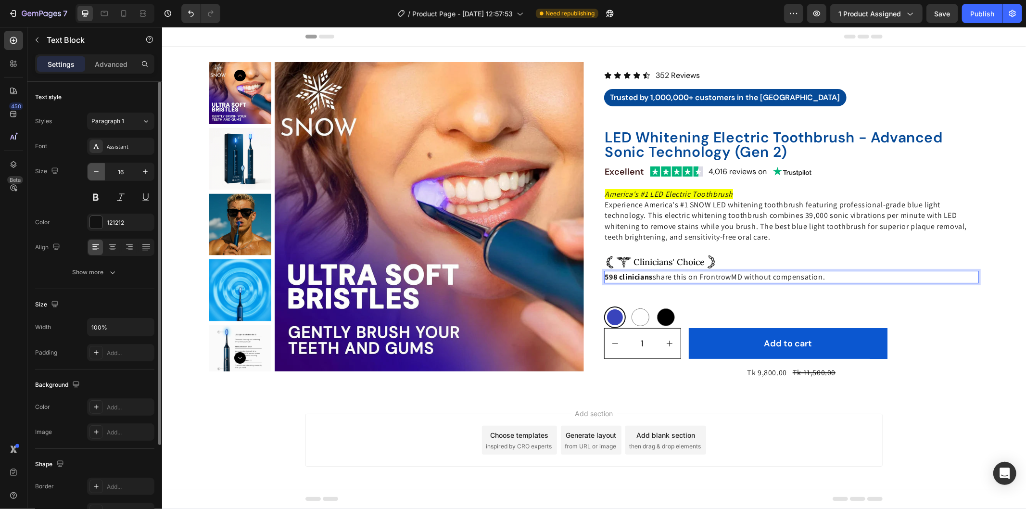
click at [90, 171] on button "button" at bounding box center [96, 171] width 17 height 17
type input "15"
click at [126, 143] on div "Assistant" at bounding box center [129, 146] width 45 height 9
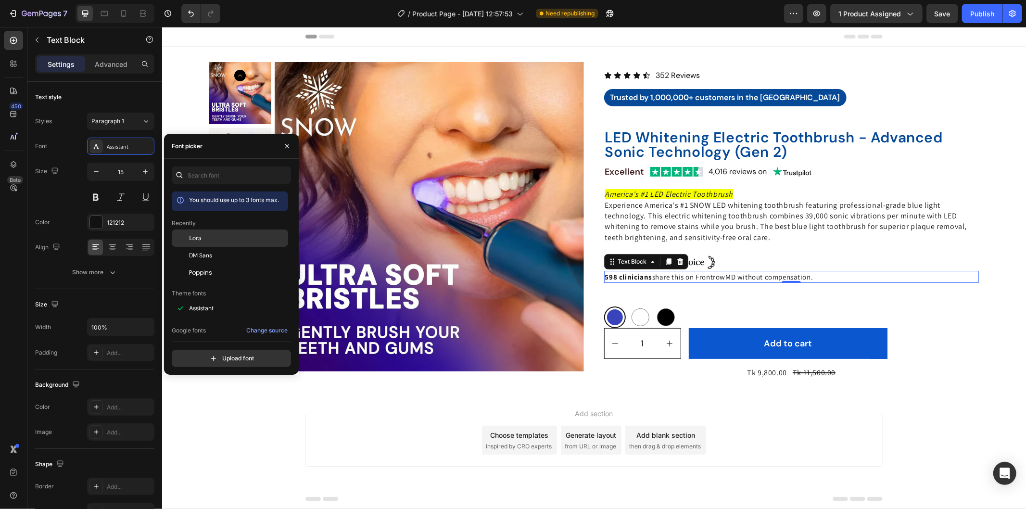
click at [224, 235] on div "Lora" at bounding box center [237, 238] width 97 height 9
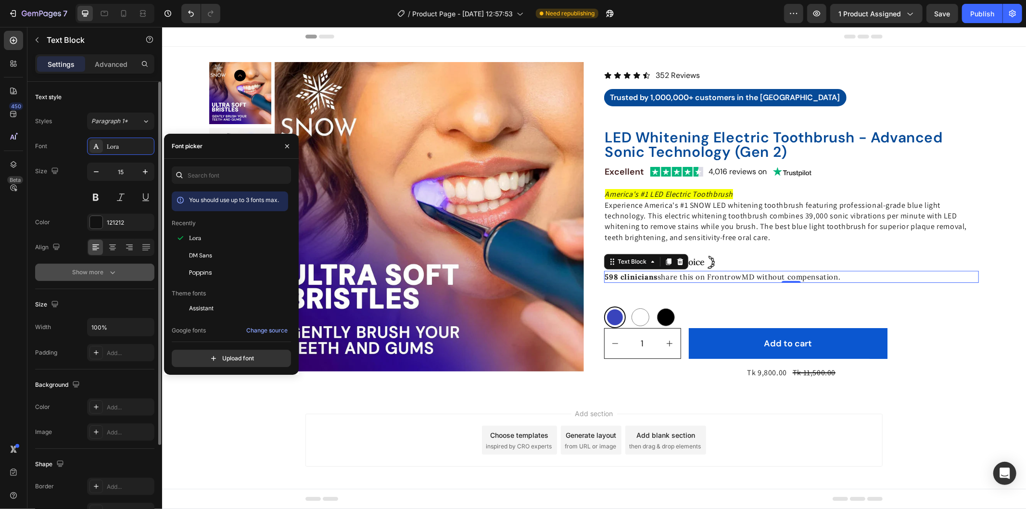
click at [126, 266] on button "Show more" at bounding box center [94, 272] width 119 height 17
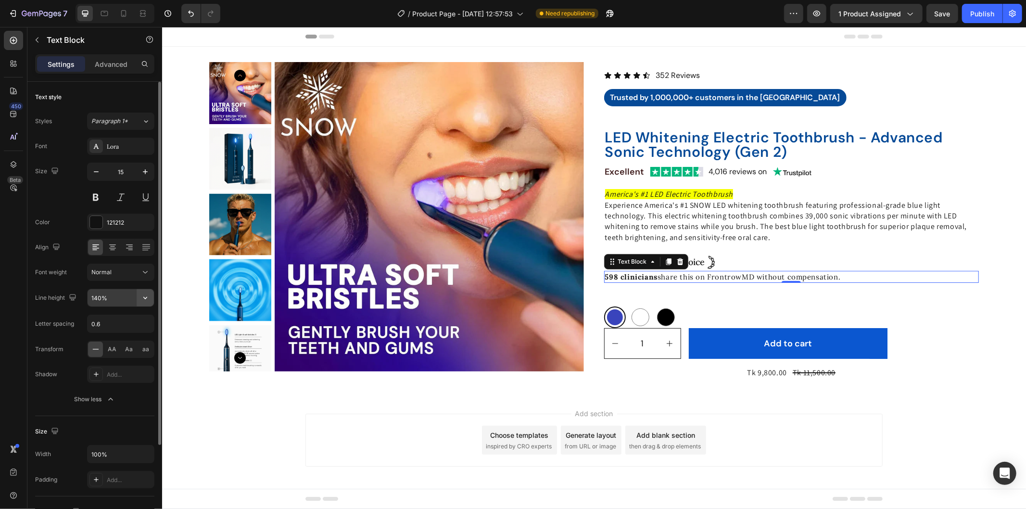
click at [140, 300] on icon "button" at bounding box center [145, 298] width 10 height 10
click at [121, 293] on input "140%" at bounding box center [121, 297] width 66 height 17
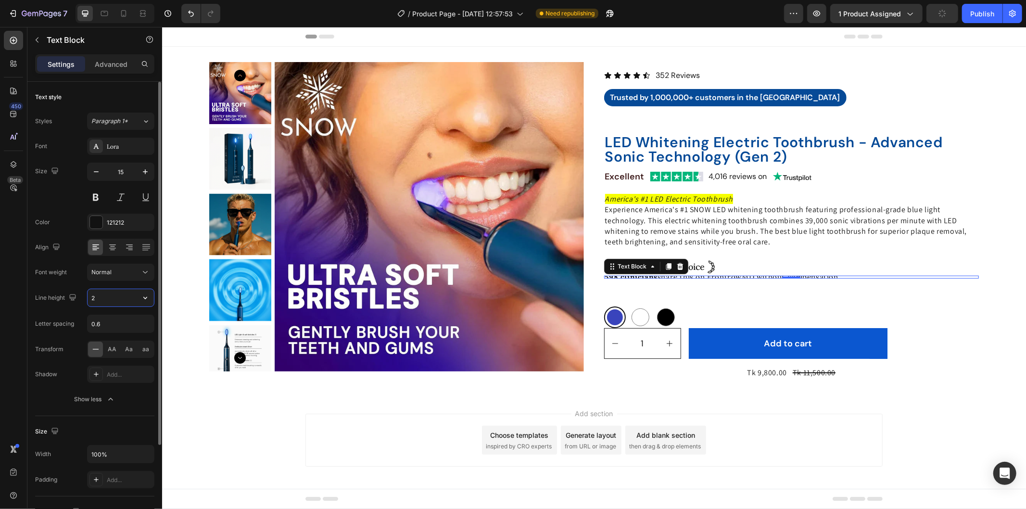
type input "22"
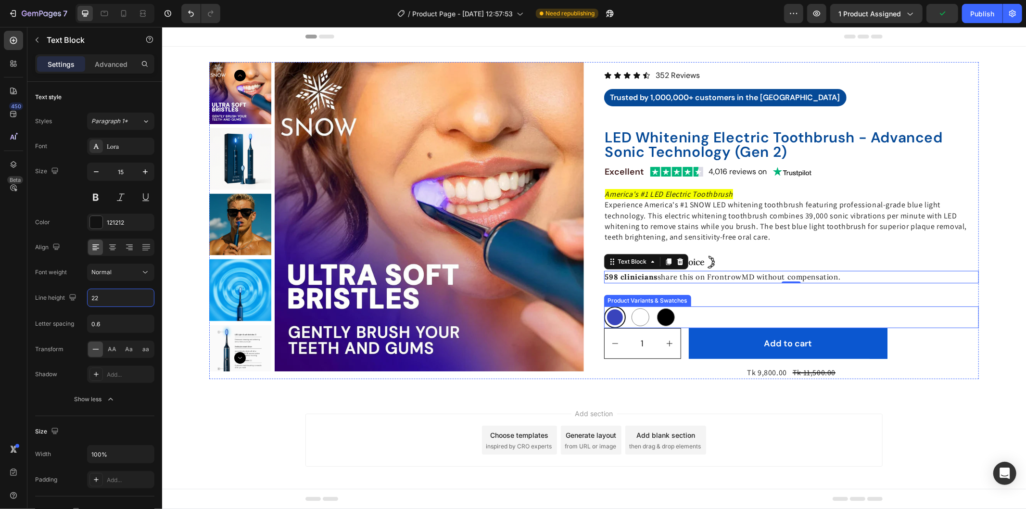
click at [927, 317] on div "Blue Blue White White Black Black" at bounding box center [791, 317] width 375 height 22
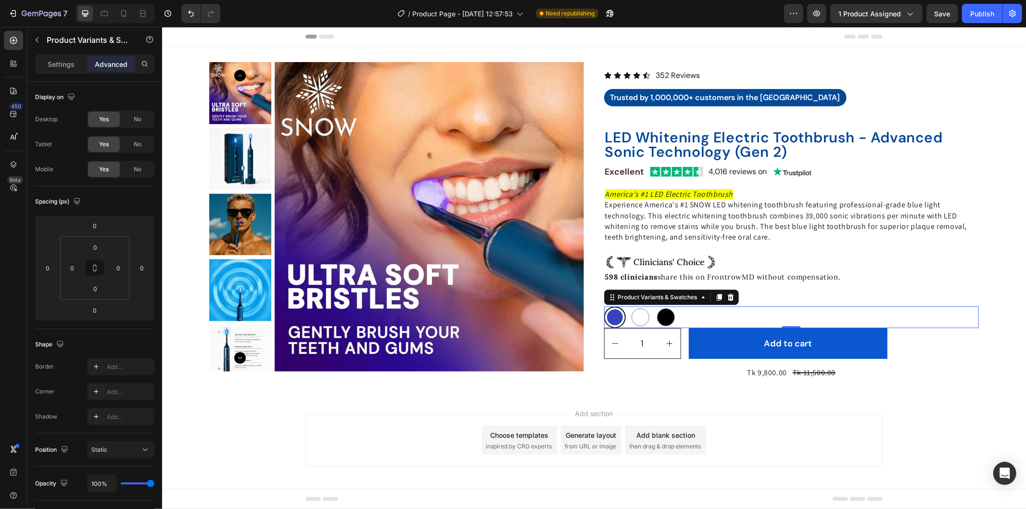
click at [713, 311] on div "Blue Blue White White Black Black" at bounding box center [791, 317] width 375 height 22
click at [806, 291] on div "Icon Icon Icon Icon Icon Icon List 352 Reviews Text Block Row Trusted by 1,000,…" at bounding box center [791, 220] width 375 height 317
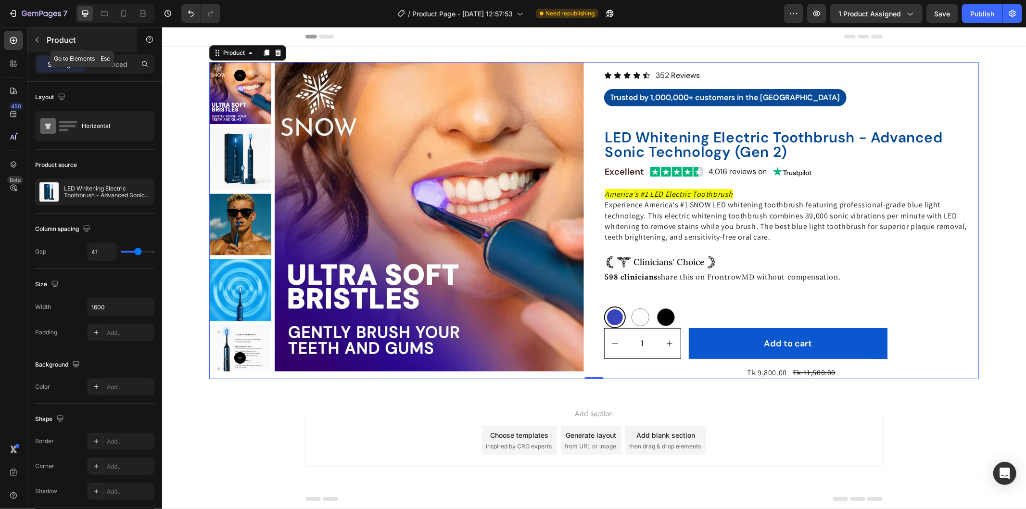
click at [34, 41] on icon "button" at bounding box center [37, 40] width 8 height 8
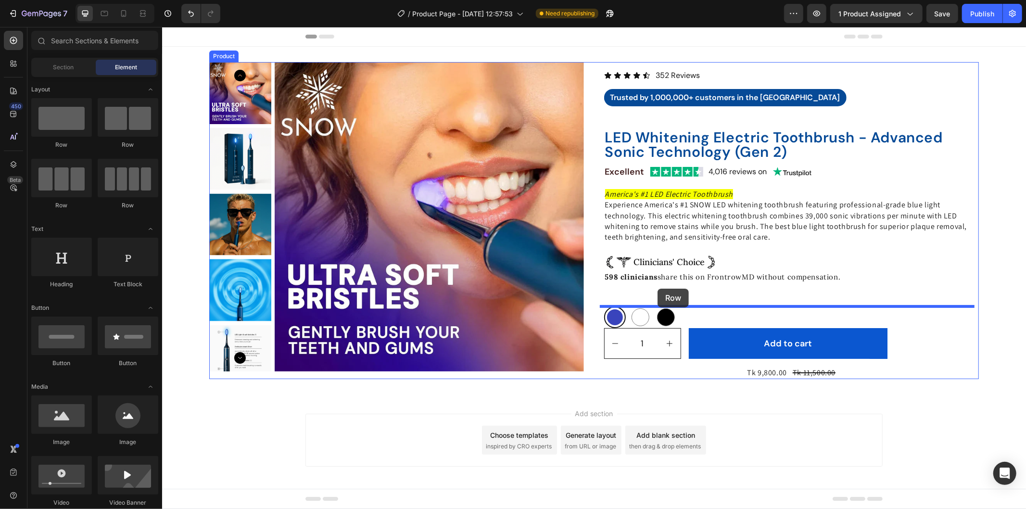
drag, startPoint x: 278, startPoint y: 208, endPoint x: 657, endPoint y: 288, distance: 387.4
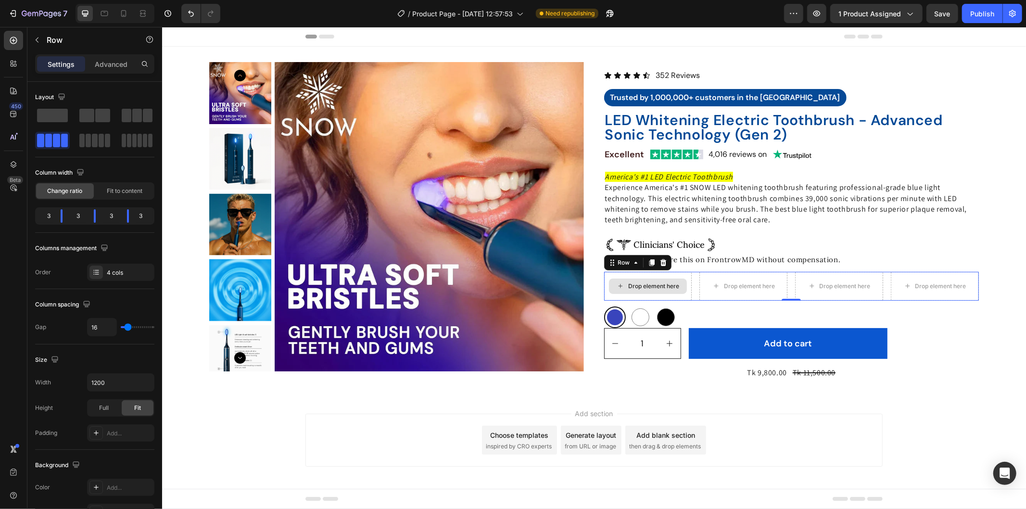
click at [650, 282] on div "Drop element here" at bounding box center [653, 286] width 51 height 8
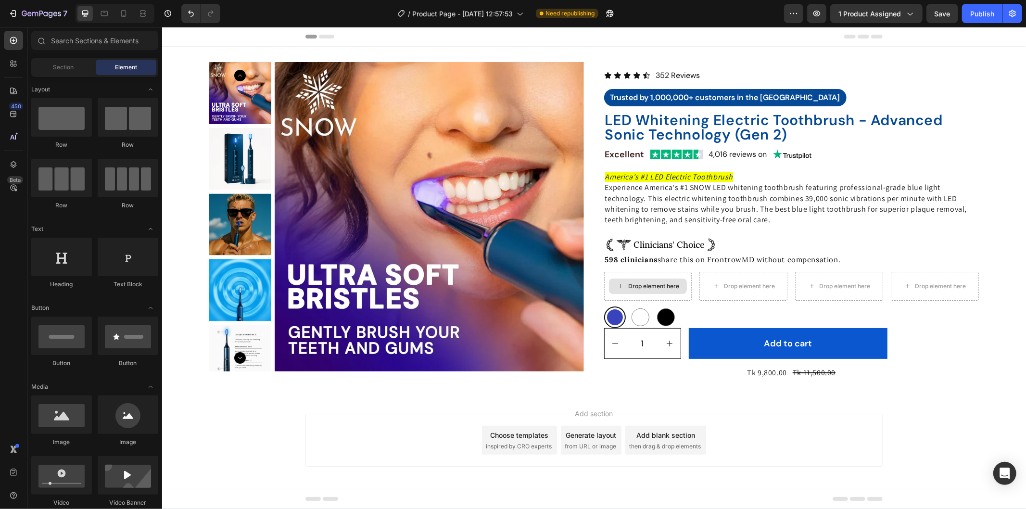
click at [650, 282] on div "Drop element here" at bounding box center [653, 286] width 51 height 8
click at [633, 279] on div "Drop element here" at bounding box center [647, 285] width 78 height 15
drag, startPoint x: 234, startPoint y: 454, endPoint x: 663, endPoint y: 281, distance: 462.1
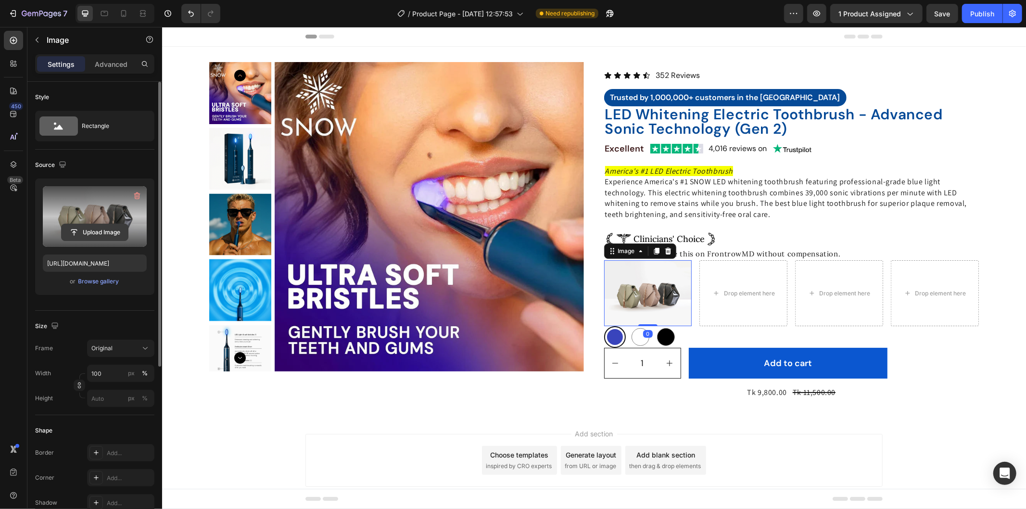
click at [94, 229] on input "file" at bounding box center [95, 232] width 66 height 16
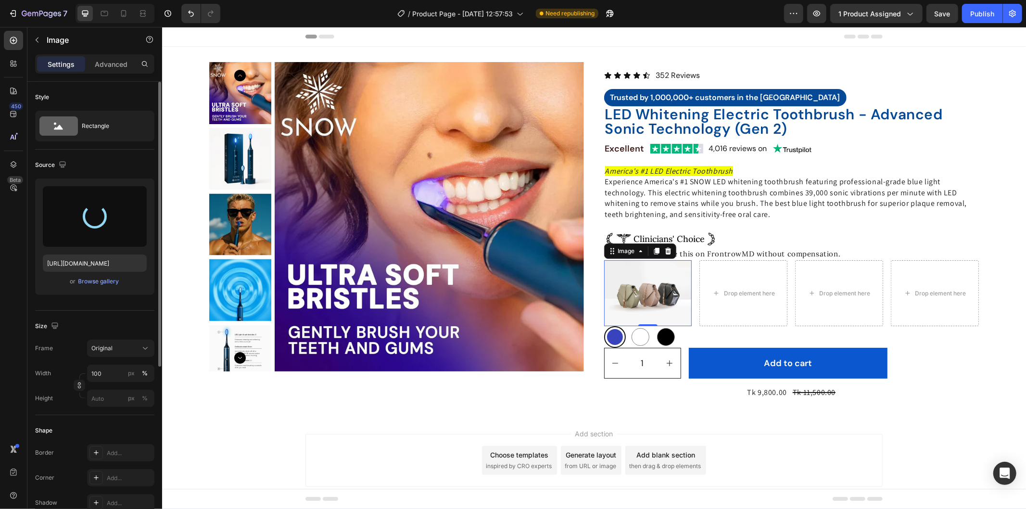
type input "https://cdn.shopify.com/s/files/1/0912/0015/9928/files/gempages_586095209234826…"
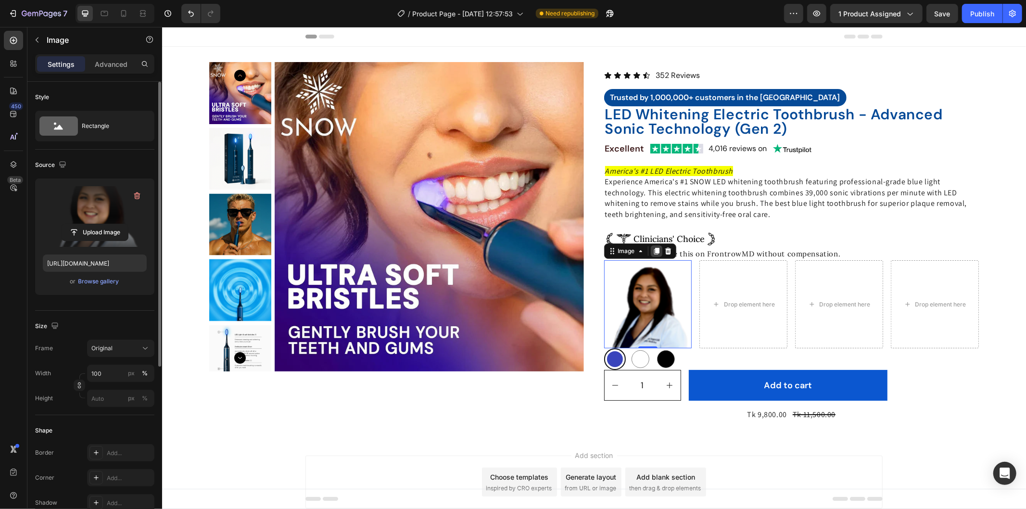
click at [654, 251] on icon at bounding box center [655, 250] width 5 height 7
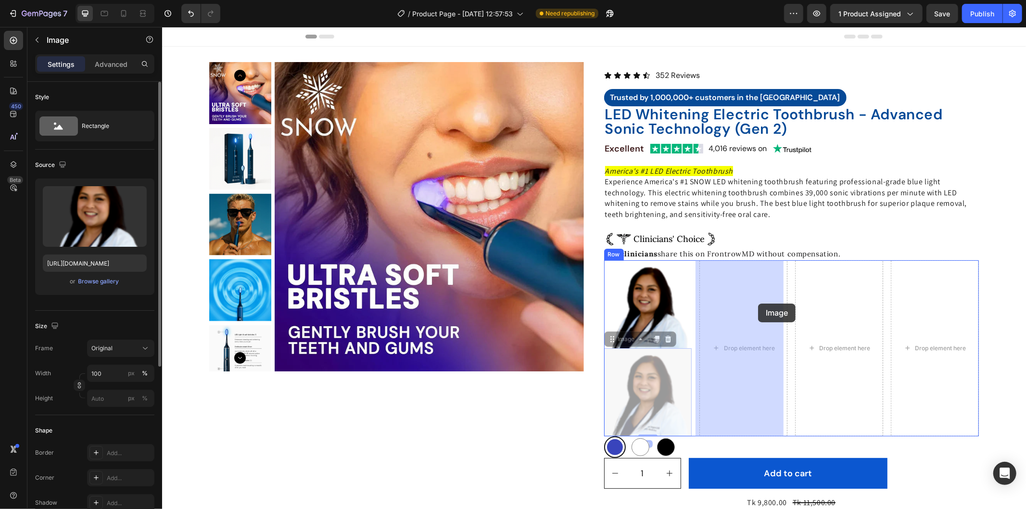
drag, startPoint x: 618, startPoint y: 338, endPoint x: 758, endPoint y: 303, distance: 144.3
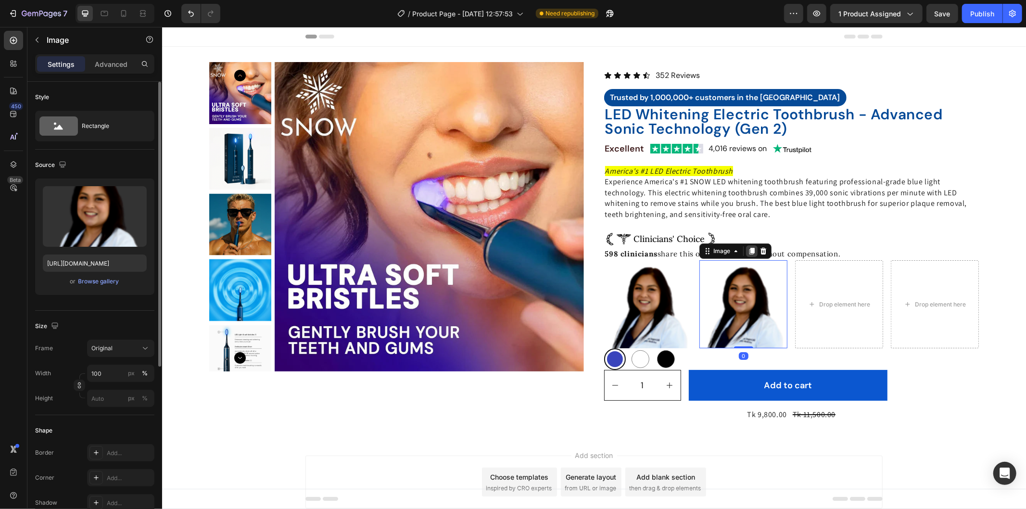
click at [749, 248] on icon at bounding box center [751, 250] width 5 height 7
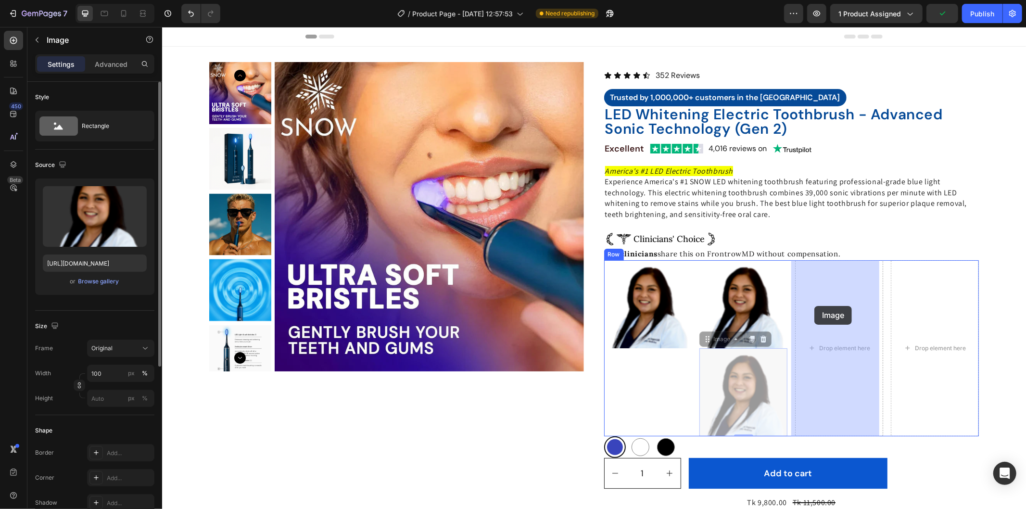
drag, startPoint x: 701, startPoint y: 340, endPoint x: 808, endPoint y: 314, distance: 109.4
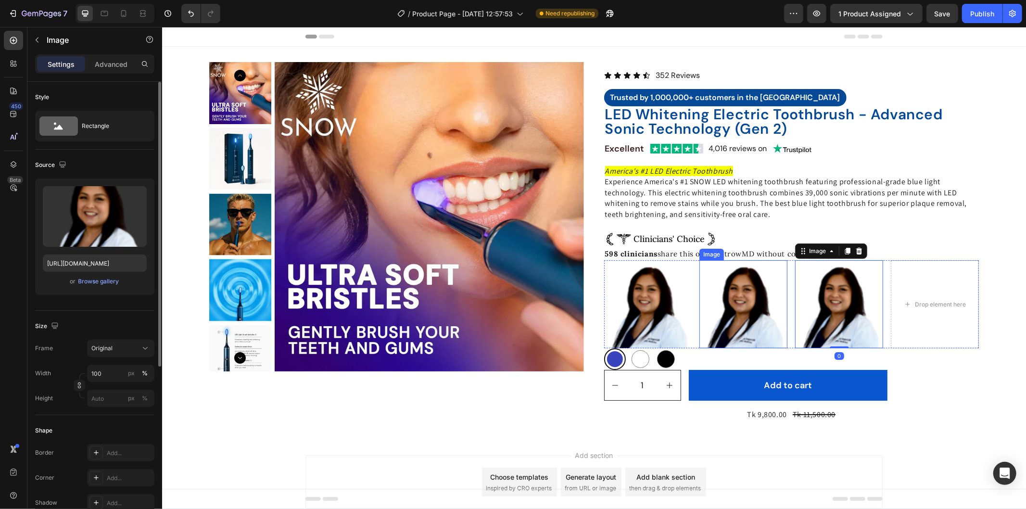
click at [764, 311] on img at bounding box center [743, 304] width 88 height 88
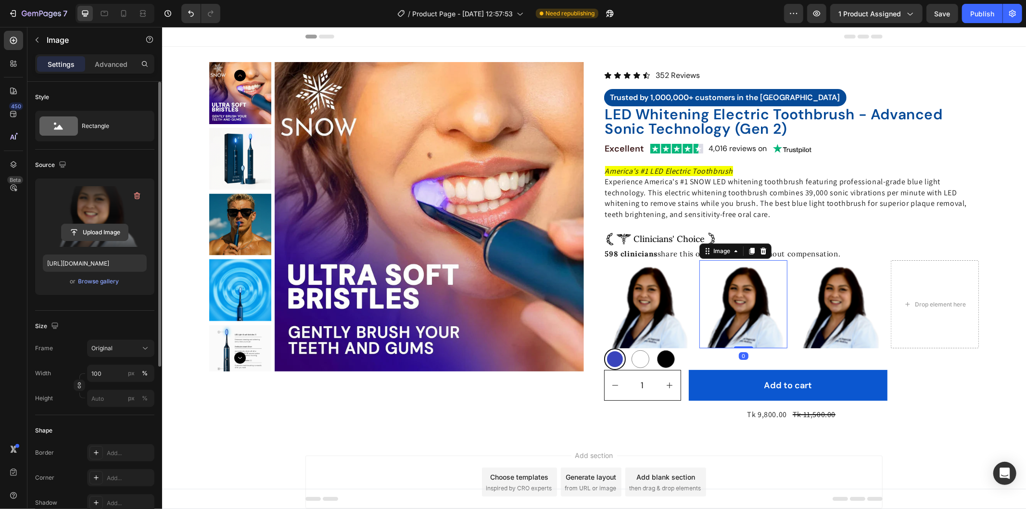
click at [73, 236] on input "file" at bounding box center [95, 232] width 66 height 16
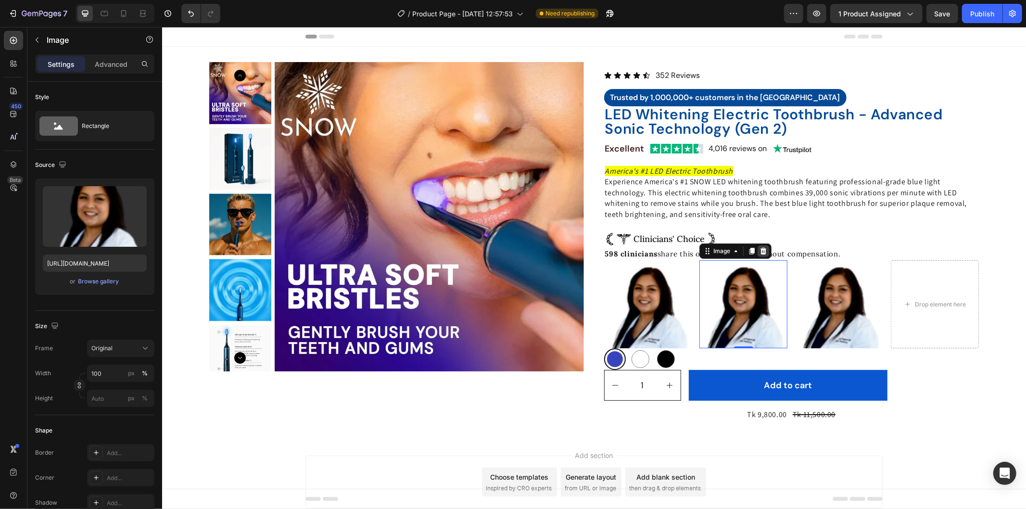
click at [759, 247] on icon at bounding box center [763, 251] width 8 height 8
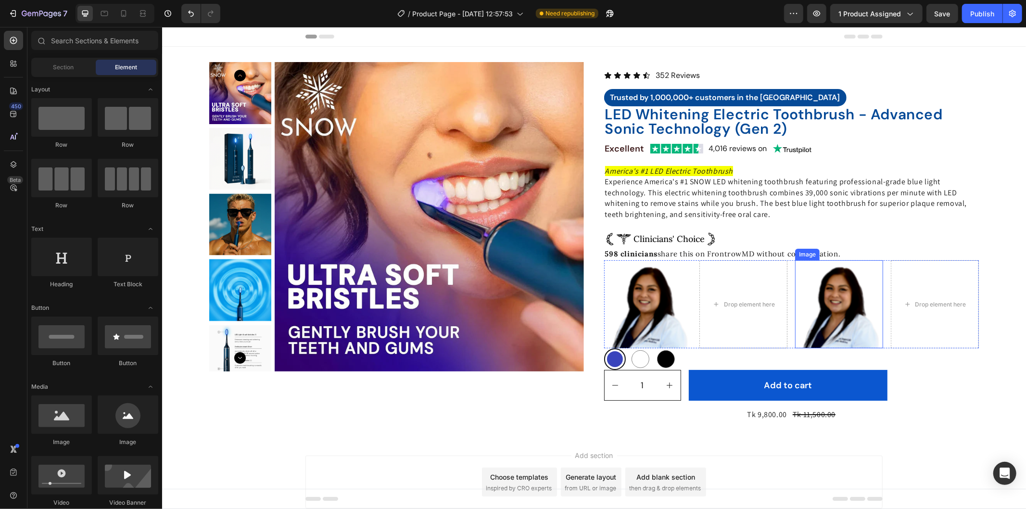
click at [863, 263] on img at bounding box center [839, 304] width 88 height 88
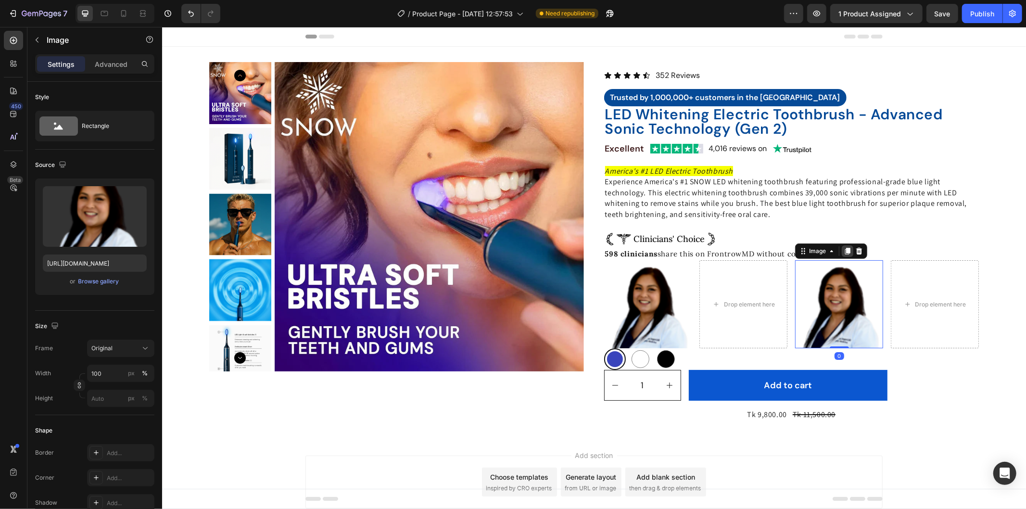
click at [848, 251] on div at bounding box center [847, 251] width 12 height 12
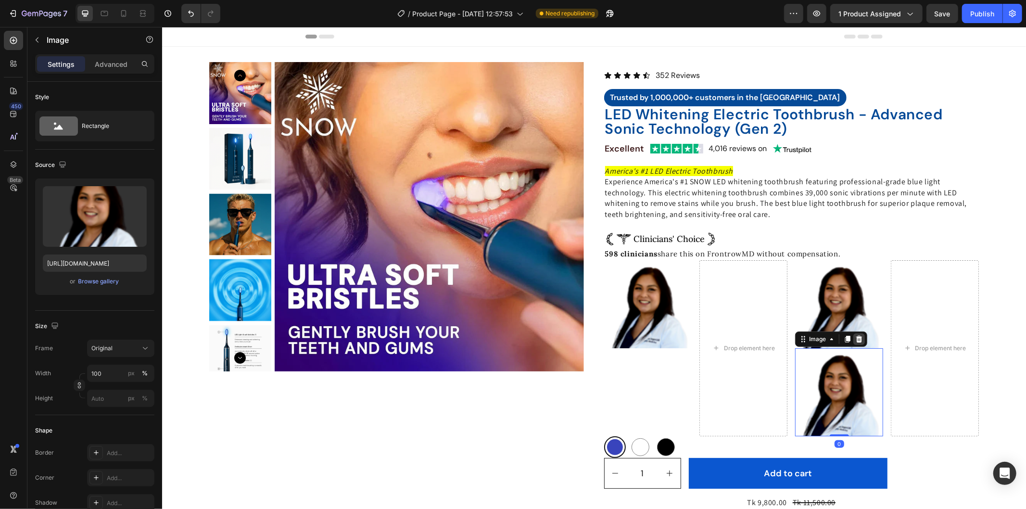
click at [857, 333] on div at bounding box center [859, 339] width 12 height 12
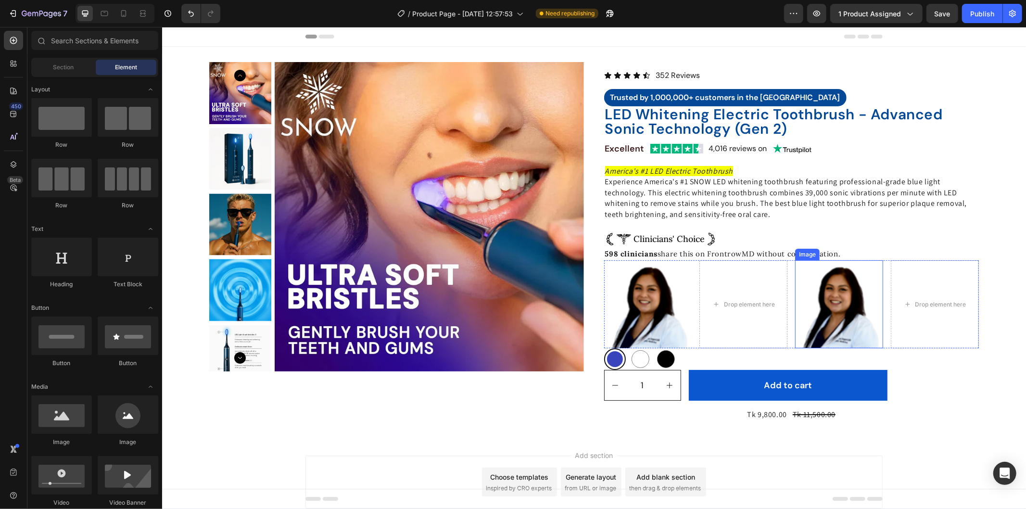
click at [871, 260] on img at bounding box center [839, 304] width 88 height 88
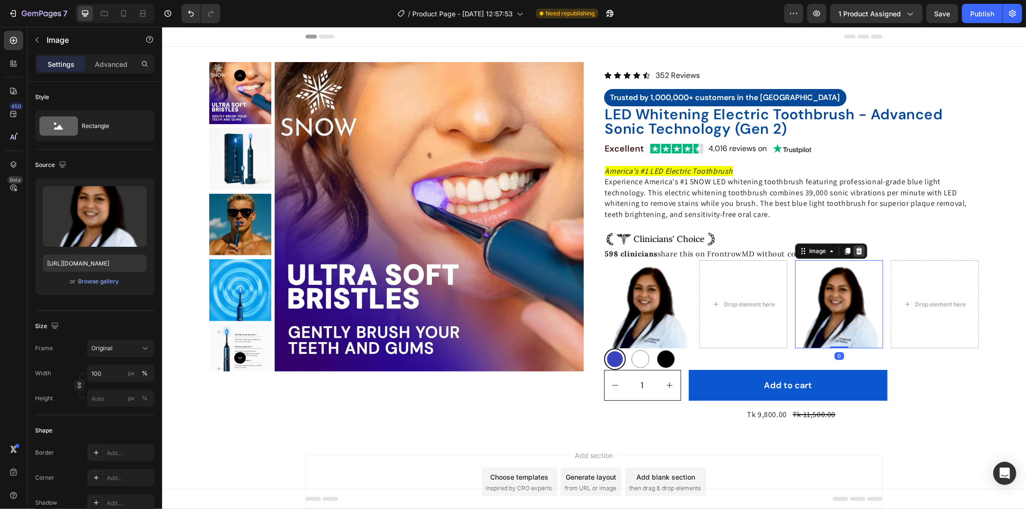
click at [855, 250] on icon at bounding box center [859, 251] width 8 height 8
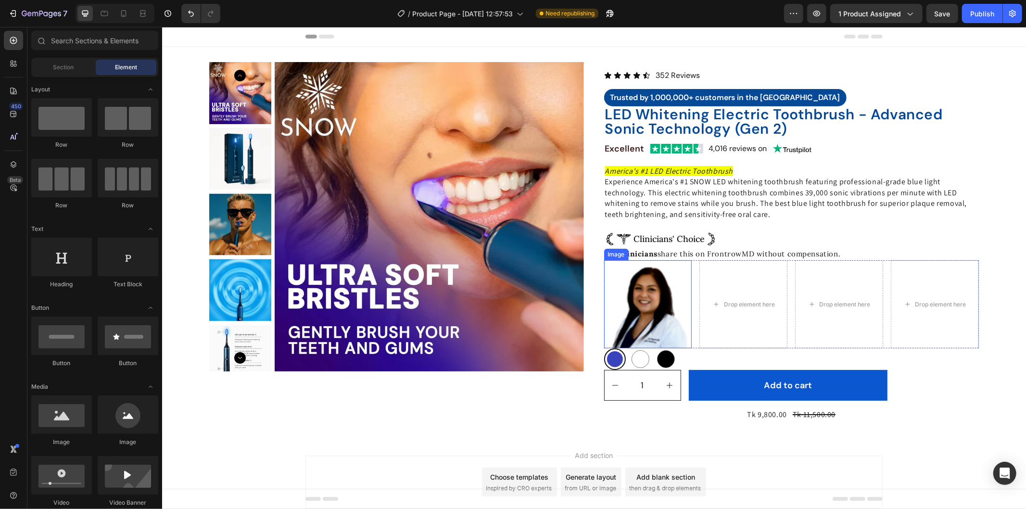
click at [620, 299] on img at bounding box center [648, 304] width 88 height 88
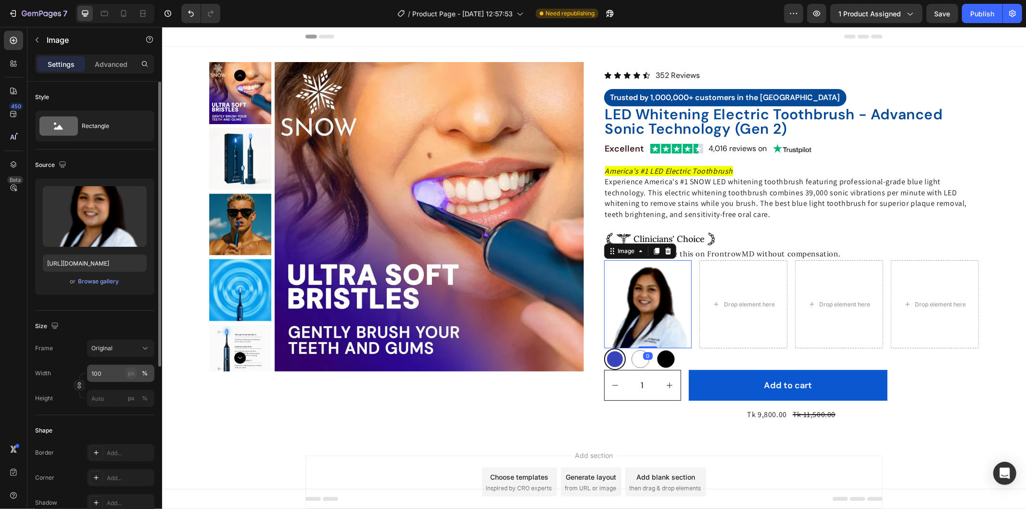
click at [132, 368] on button "px" at bounding box center [132, 373] width 12 height 12
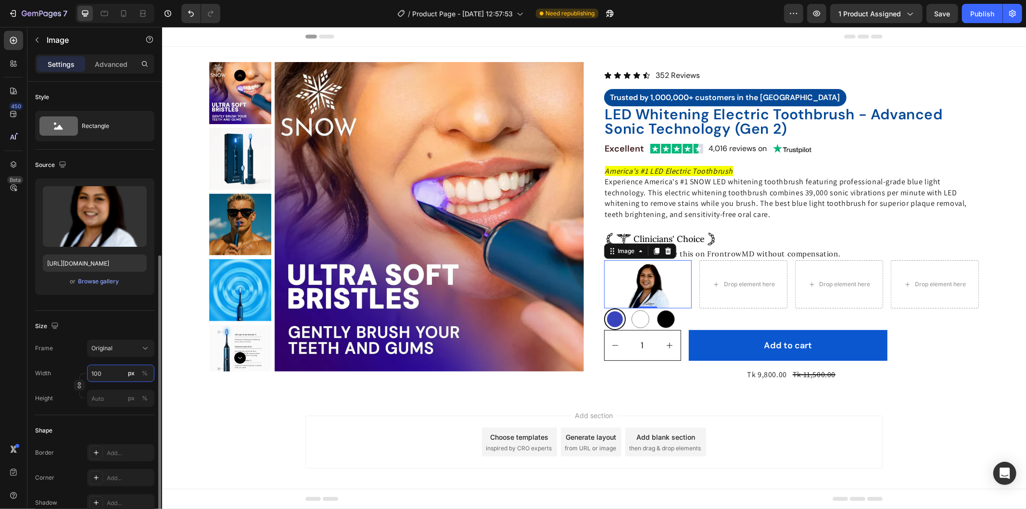
scroll to position [107, 0]
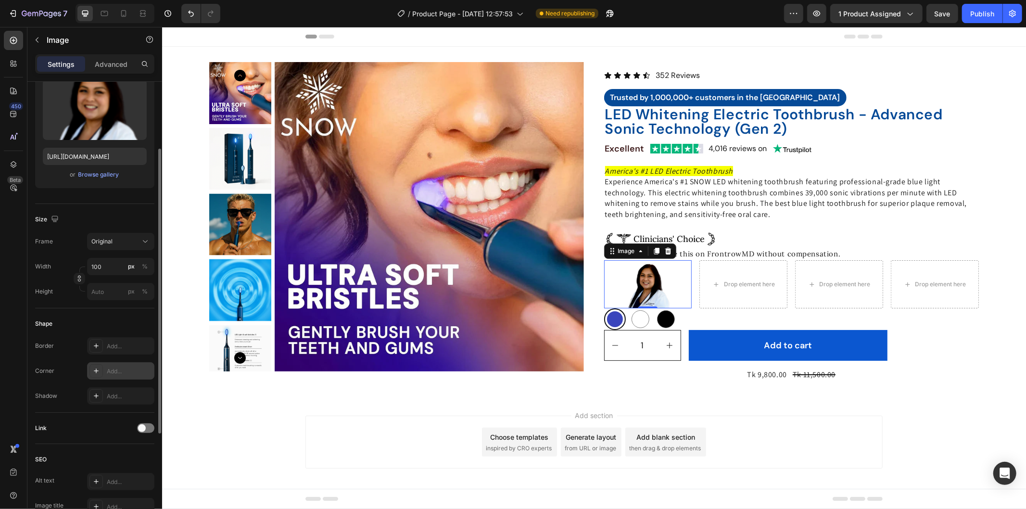
click at [109, 367] on div "Add..." at bounding box center [129, 371] width 45 height 9
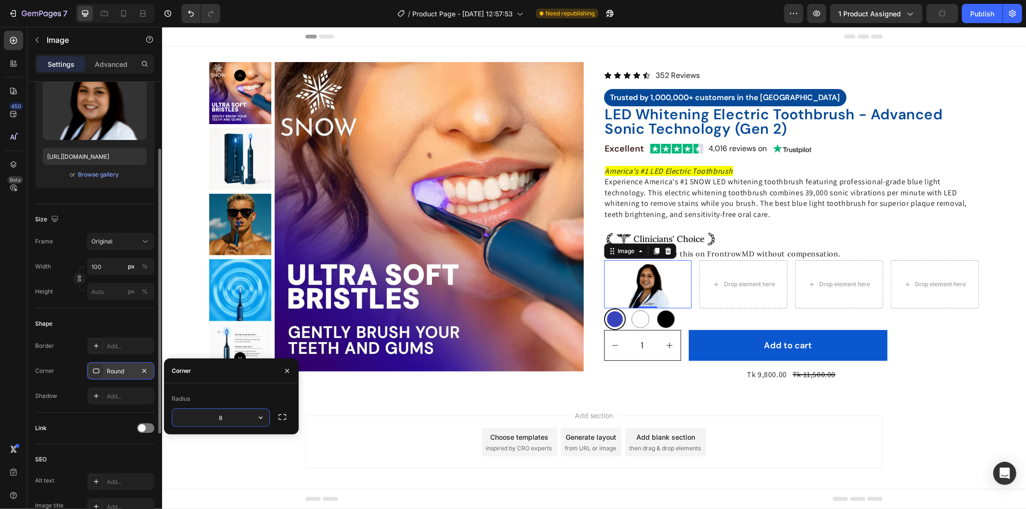
click at [236, 419] on input "8" at bounding box center [220, 417] width 97 height 17
click at [231, 418] on input "8" at bounding box center [220, 417] width 97 height 17
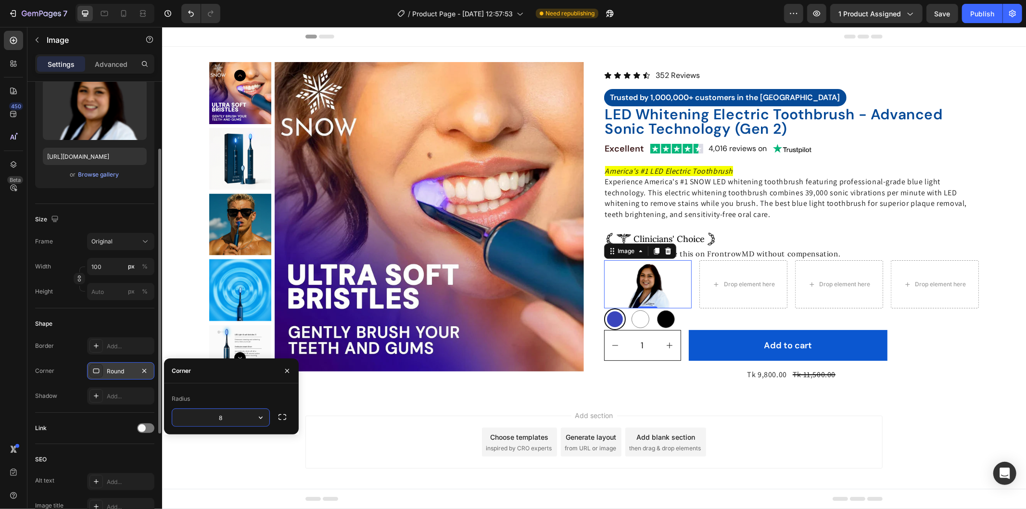
click at [231, 418] on input "8" at bounding box center [220, 417] width 97 height 17
type input "100"
click at [640, 282] on img at bounding box center [647, 284] width 48 height 48
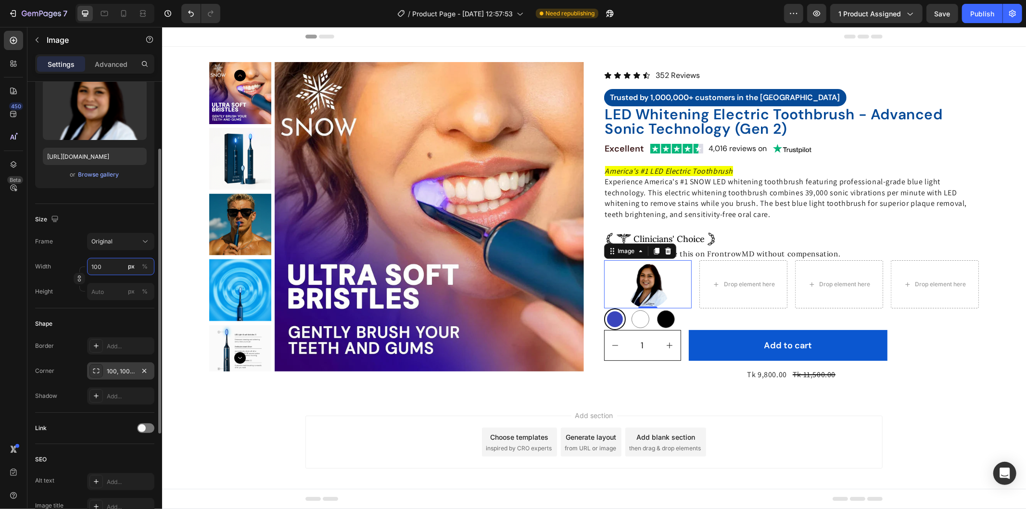
click at [93, 261] on input "100" at bounding box center [120, 266] width 67 height 17
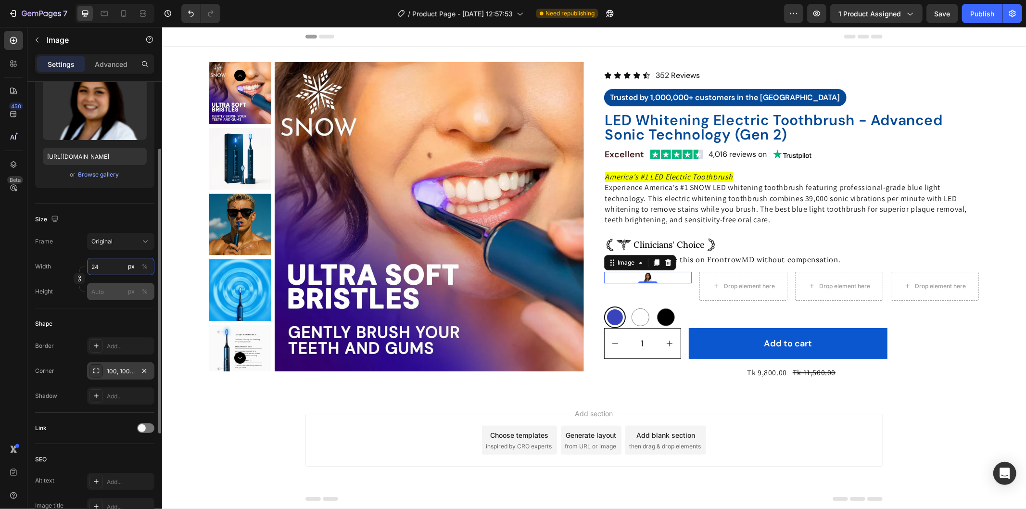
type input "24"
click at [103, 287] on input "px %" at bounding box center [120, 291] width 67 height 17
click at [132, 289] on div "px" at bounding box center [131, 291] width 7 height 9
click at [90, 286] on input "px %" at bounding box center [120, 291] width 67 height 17
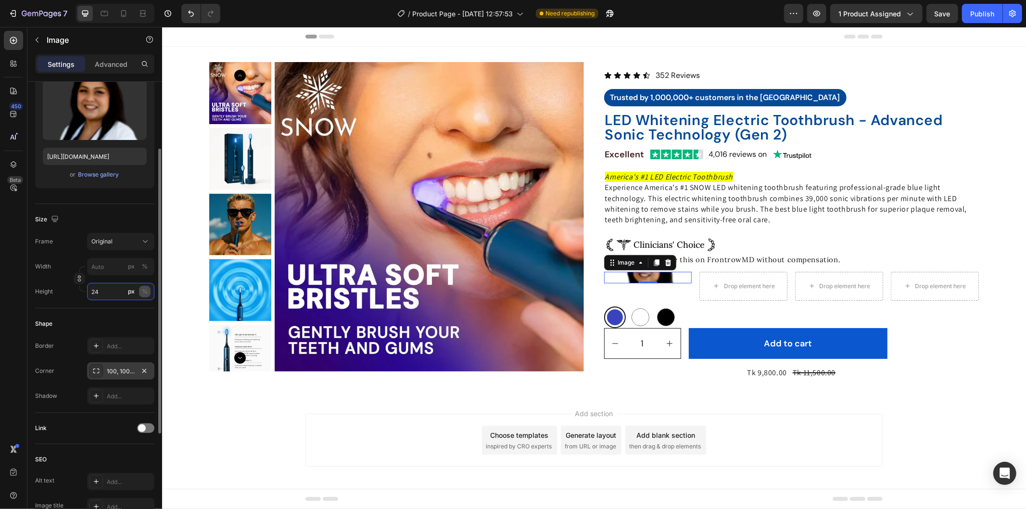
type input "24"
click at [145, 290] on div "%" at bounding box center [145, 291] width 6 height 9
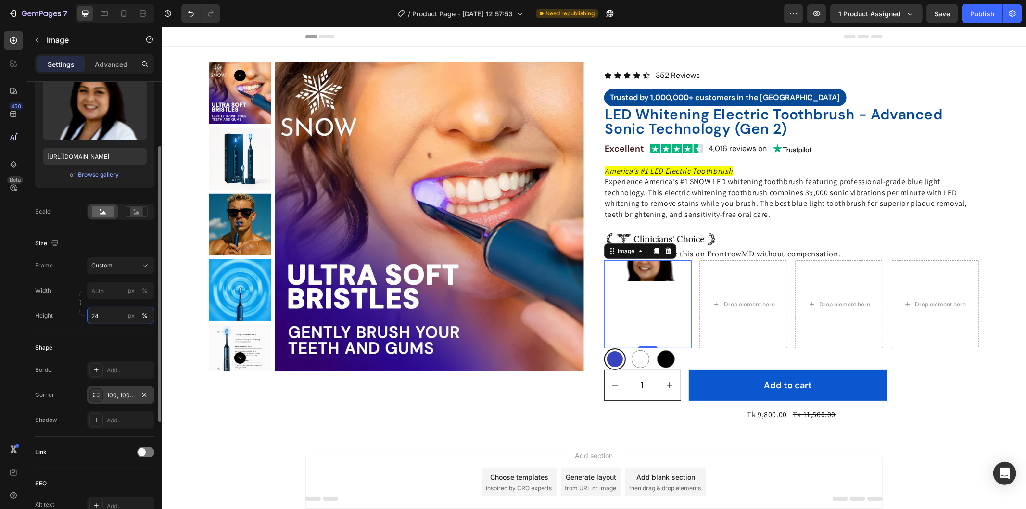
click at [95, 315] on input "24" at bounding box center [120, 315] width 67 height 17
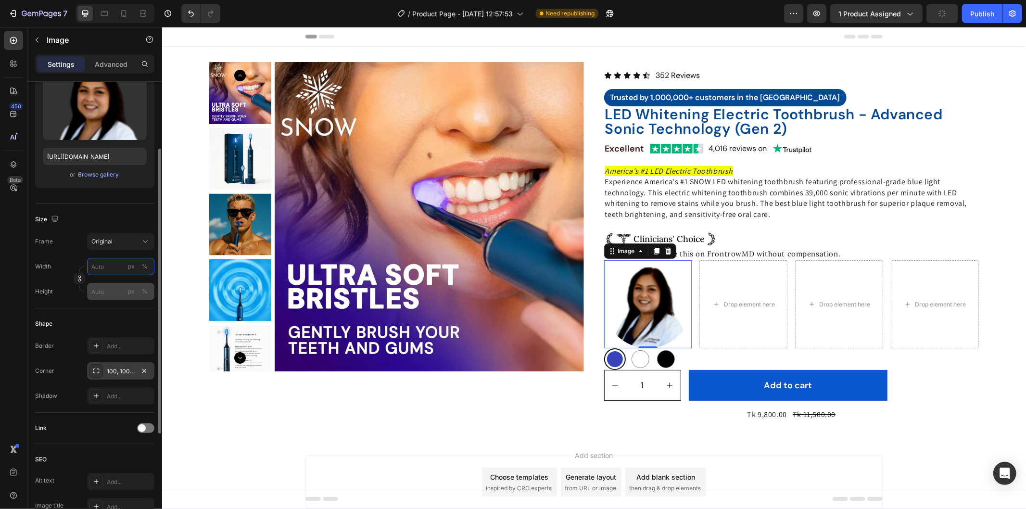
click at [101, 286] on div "Width px % Height px %" at bounding box center [94, 279] width 119 height 42
click at [128, 268] on div "px" at bounding box center [131, 266] width 7 height 9
click at [93, 266] on input "px %" at bounding box center [120, 266] width 67 height 17
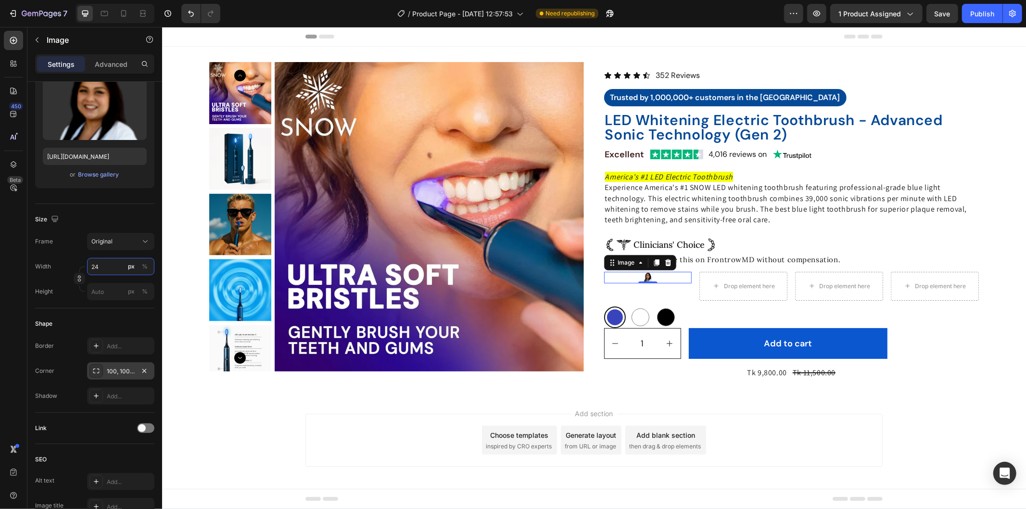
type input "24"
click at [667, 276] on div at bounding box center [648, 277] width 88 height 12
click at [643, 276] on img at bounding box center [648, 277] width 12 height 12
click at [652, 262] on icon at bounding box center [656, 262] width 8 height 8
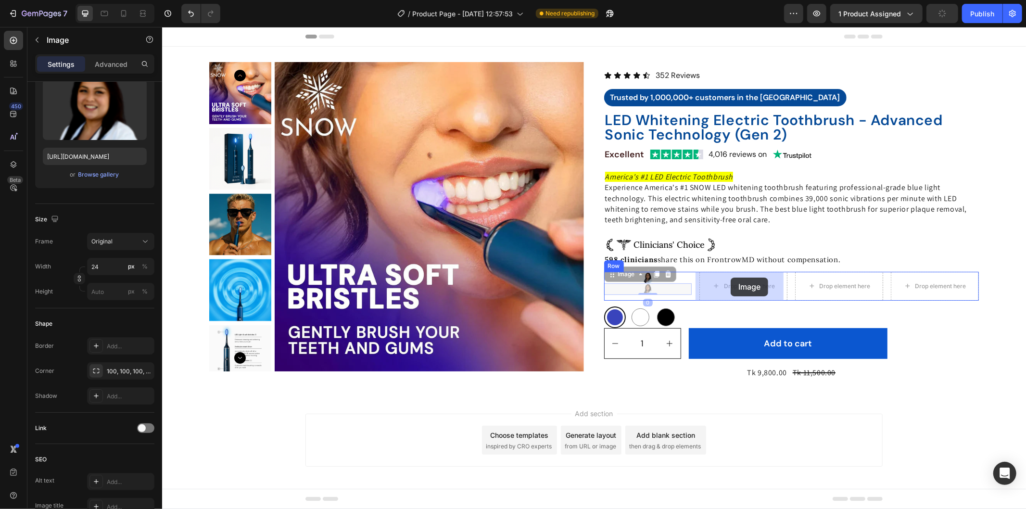
drag, startPoint x: 607, startPoint y: 275, endPoint x: 730, endPoint y: 278, distance: 123.2
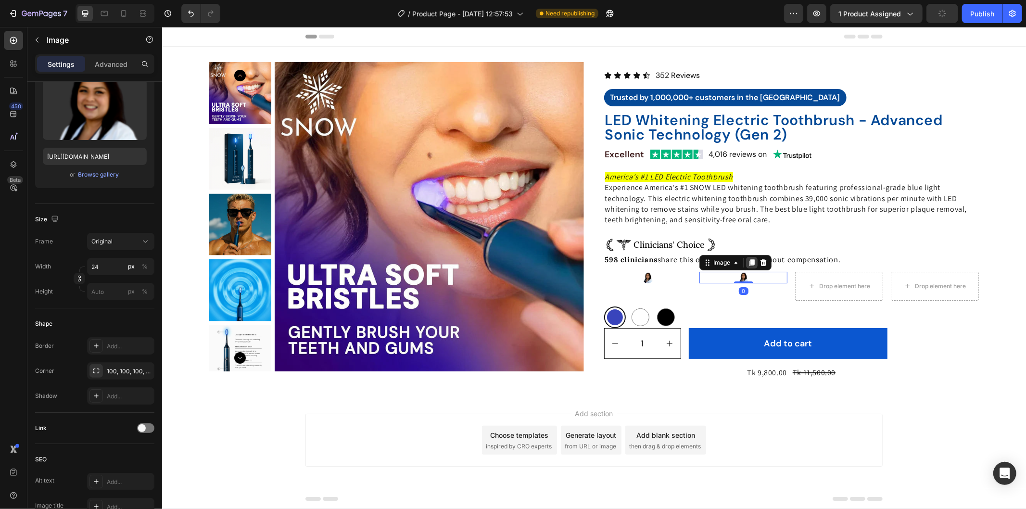
click at [749, 262] on icon at bounding box center [751, 262] width 5 height 7
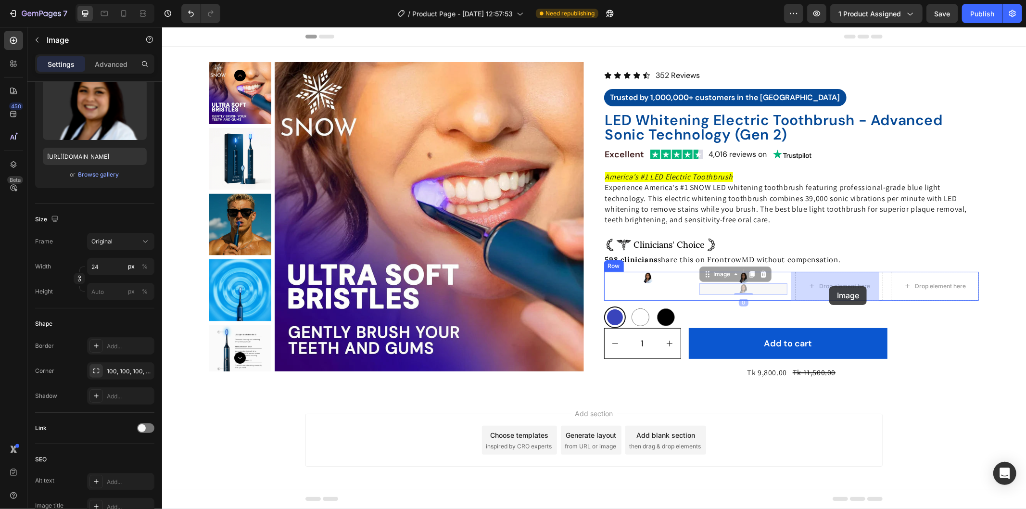
drag, startPoint x: 705, startPoint y: 278, endPoint x: 827, endPoint y: 286, distance: 122.4
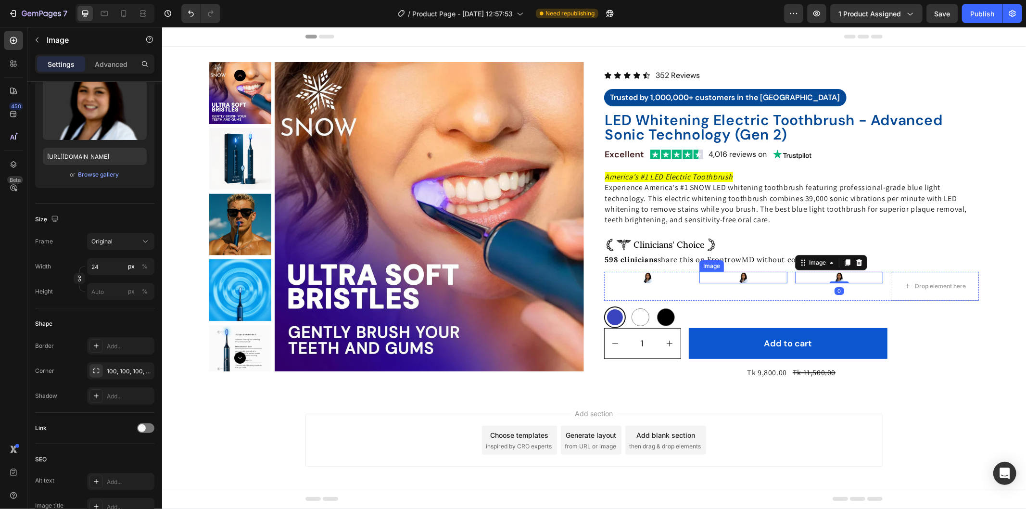
click at [752, 277] on div at bounding box center [743, 277] width 88 height 12
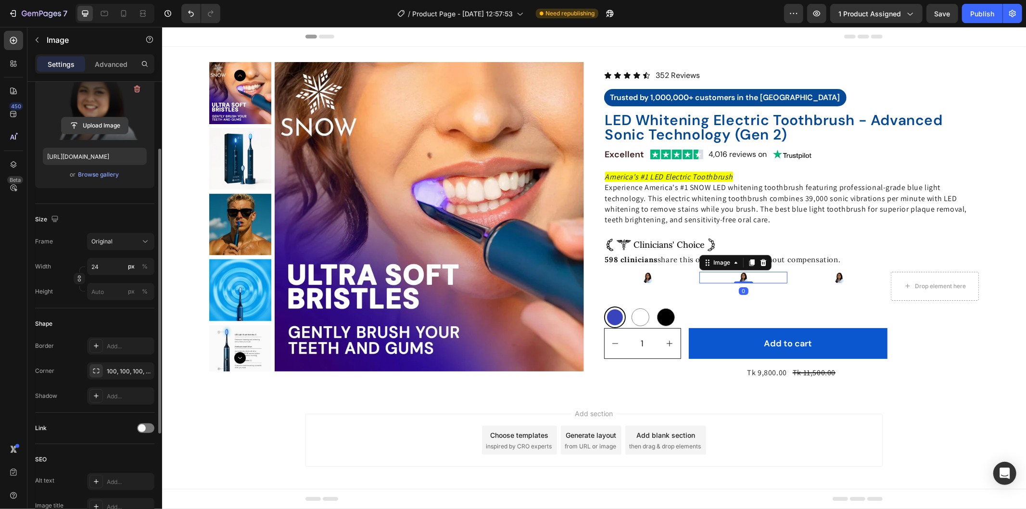
click at [104, 128] on input "file" at bounding box center [95, 125] width 66 height 16
type input "https://cdn.shopify.com/s/files/1/0912/0015/9928/files/gempages_586095209234826…"
click at [846, 284] on div "Image" at bounding box center [839, 285] width 88 height 29
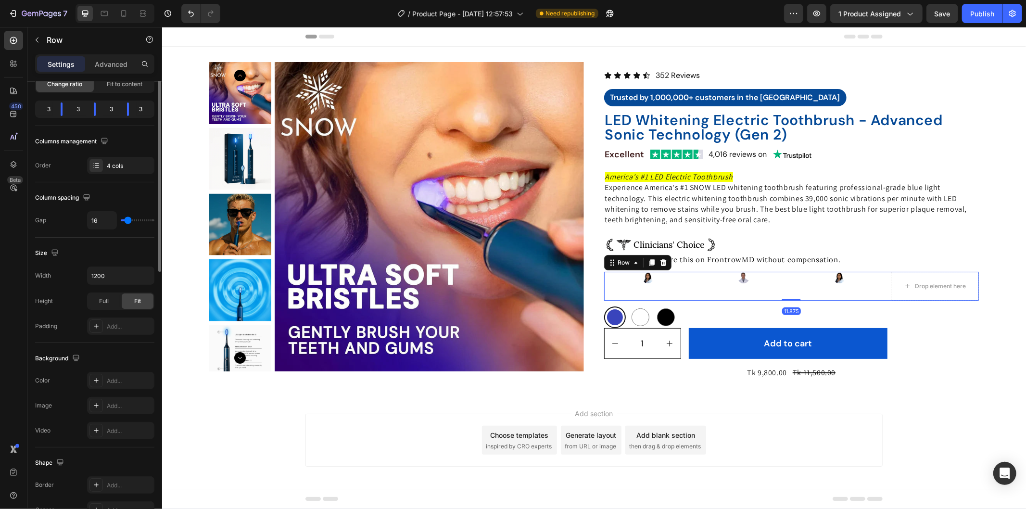
scroll to position [0, 0]
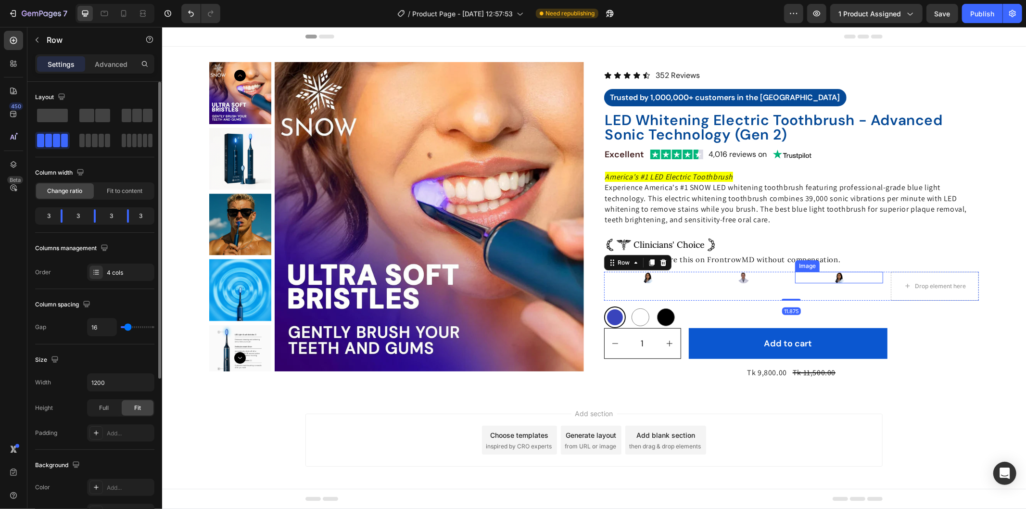
click at [840, 278] on div at bounding box center [839, 277] width 88 height 12
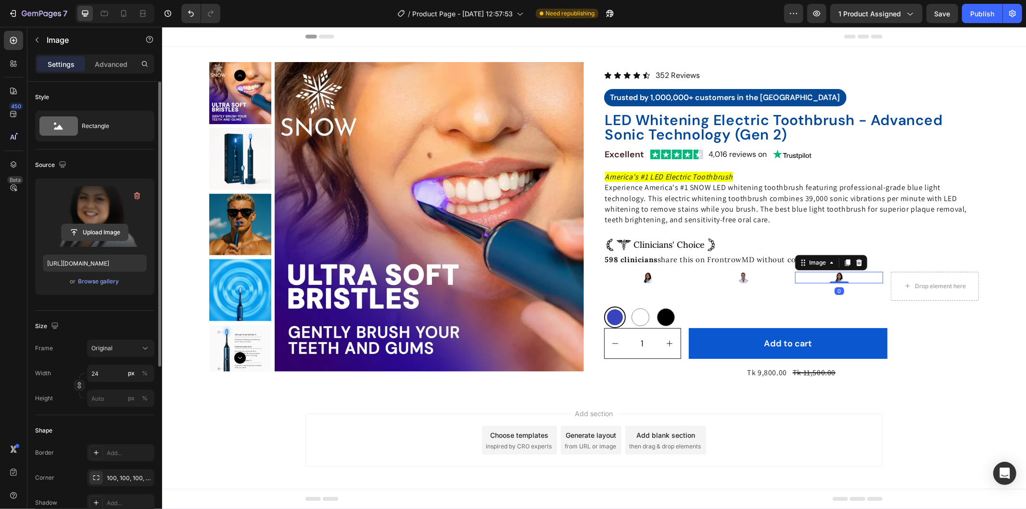
click at [88, 232] on input "file" at bounding box center [95, 232] width 66 height 16
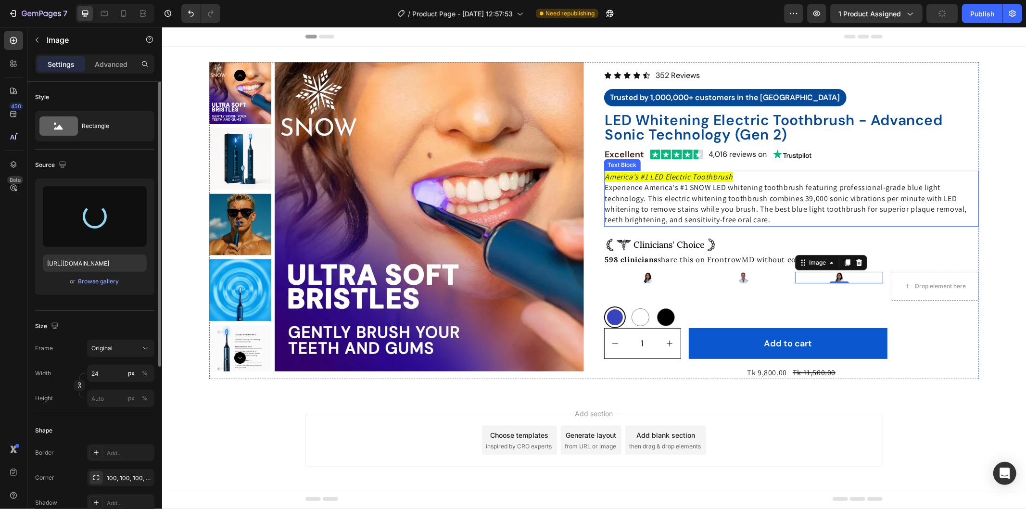
type input "https://cdn.shopify.com/s/files/1/0912/0015/9928/files/gempages_586095209234826…"
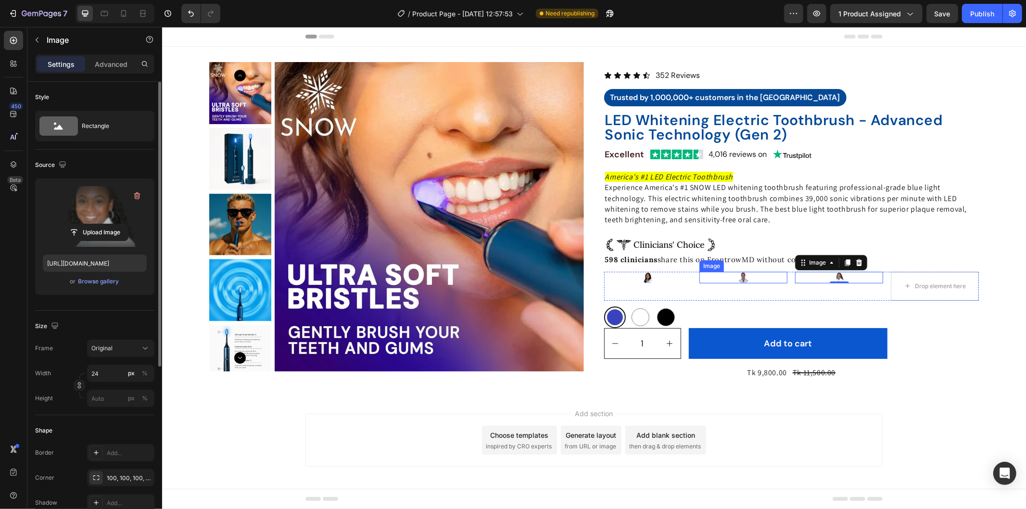
click at [726, 278] on div at bounding box center [743, 277] width 88 height 12
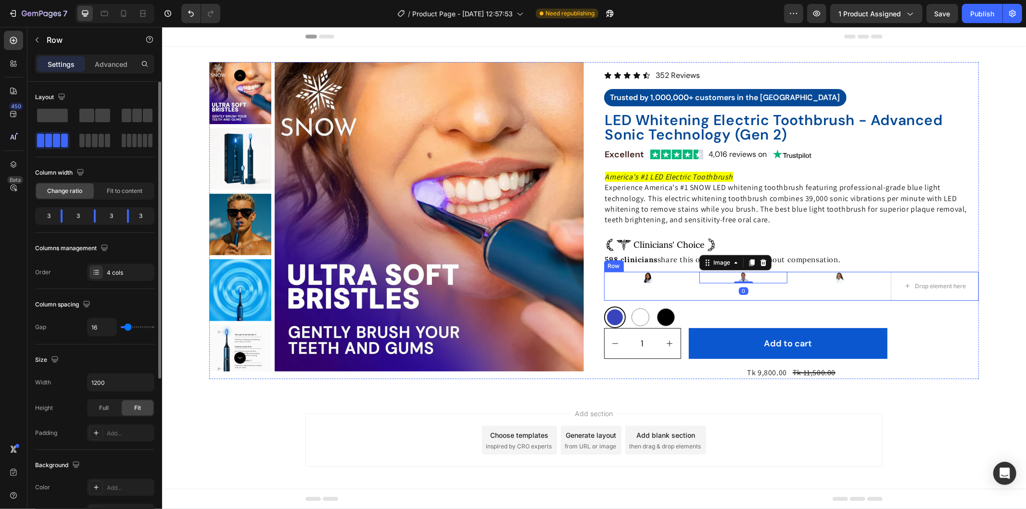
click at [699, 293] on div "Image 0" at bounding box center [743, 285] width 88 height 29
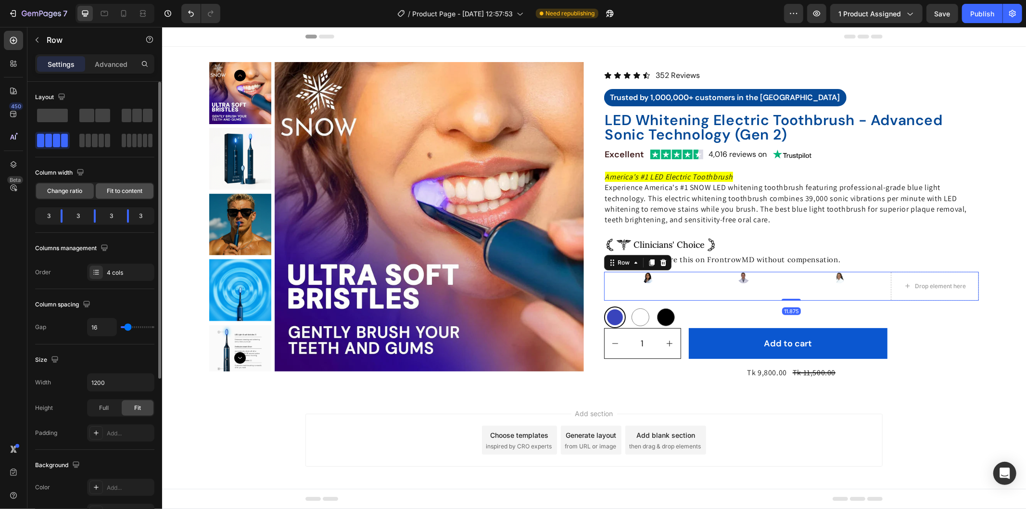
click at [114, 190] on span "Fit to content" at bounding box center [125, 191] width 36 height 9
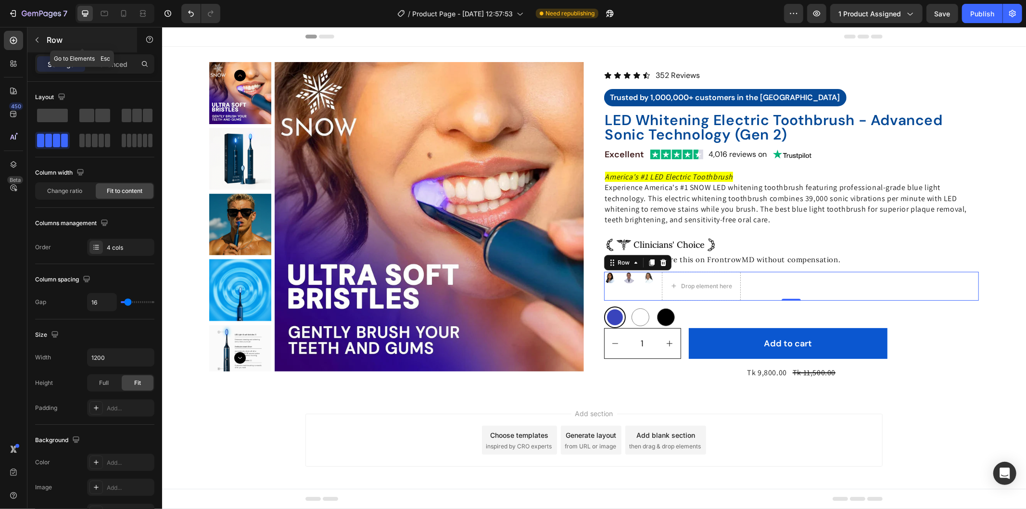
click at [38, 38] on icon "button" at bounding box center [37, 40] width 8 height 8
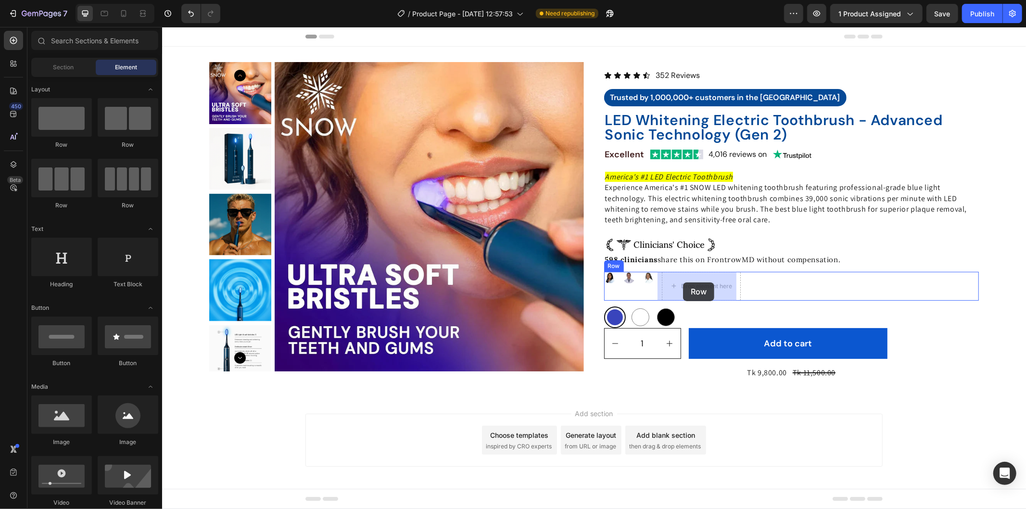
drag, startPoint x: 228, startPoint y: 155, endPoint x: 682, endPoint y: 282, distance: 471.5
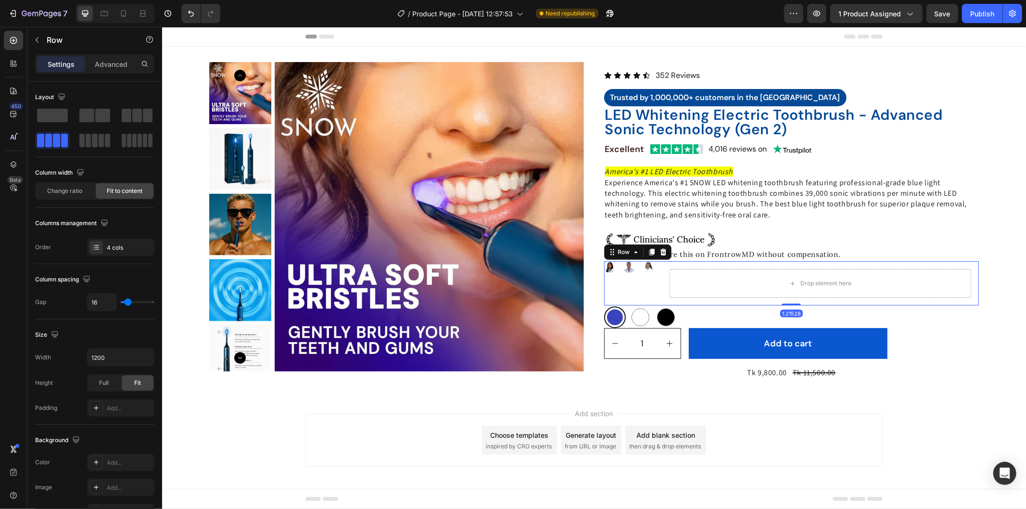
click at [656, 274] on div "Image Image Image Drop element here Row Row 1.21528" at bounding box center [791, 283] width 375 height 44
click at [678, 272] on div "Drop element here" at bounding box center [820, 282] width 302 height 29
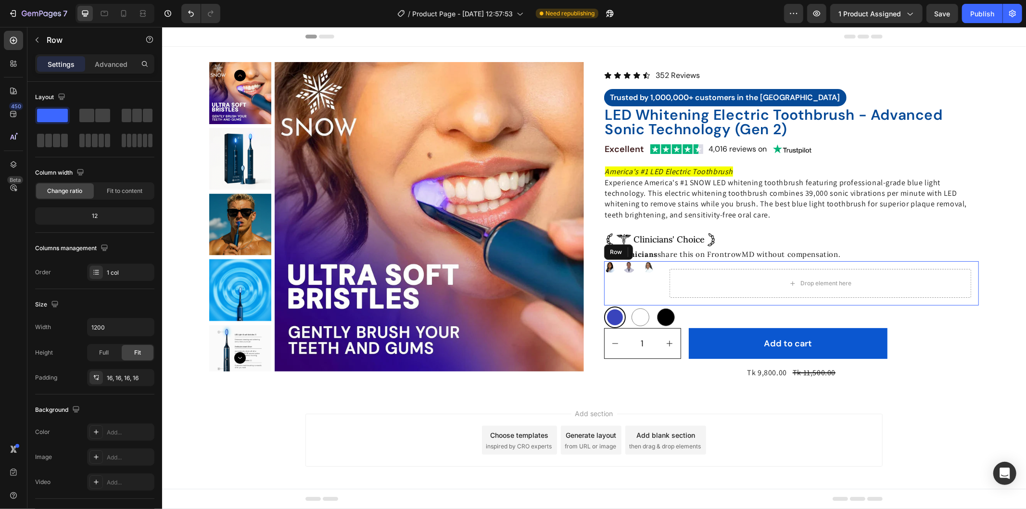
click at [652, 274] on div "Image Image Image Drop element here Row 0 Row" at bounding box center [791, 283] width 375 height 44
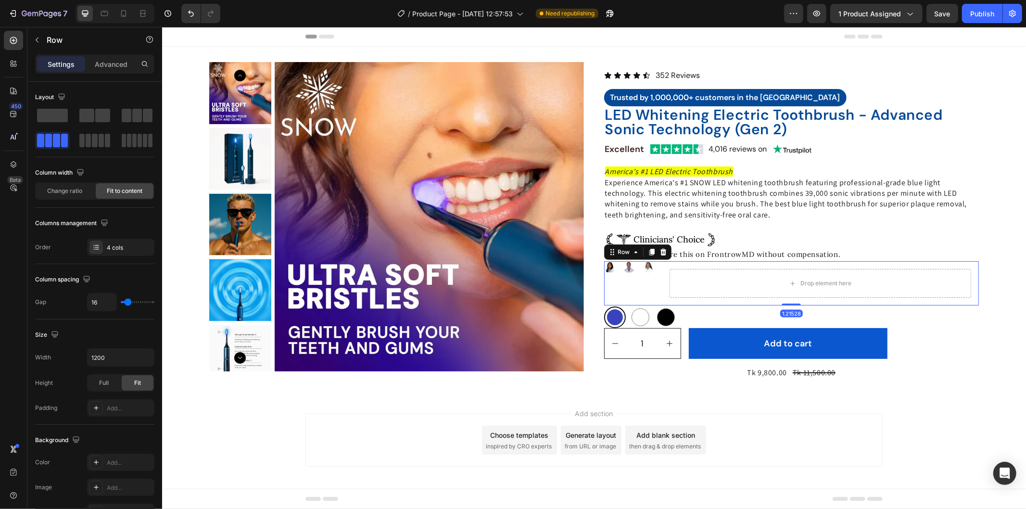
click at [655, 262] on div "Image Image Image Drop element here Row Row 1.21528" at bounding box center [791, 283] width 375 height 44
type input "10"
type input "7"
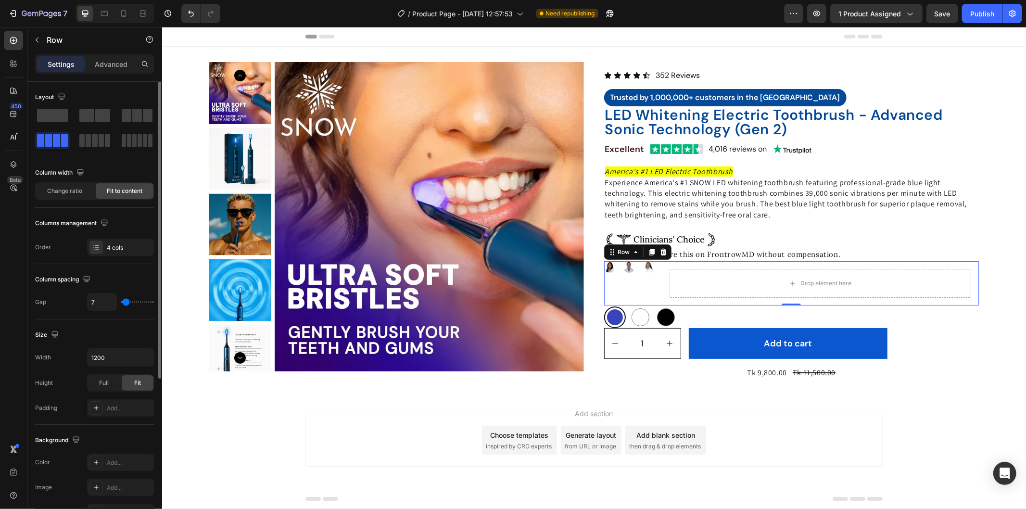
type input "5"
type input "2"
type input "0"
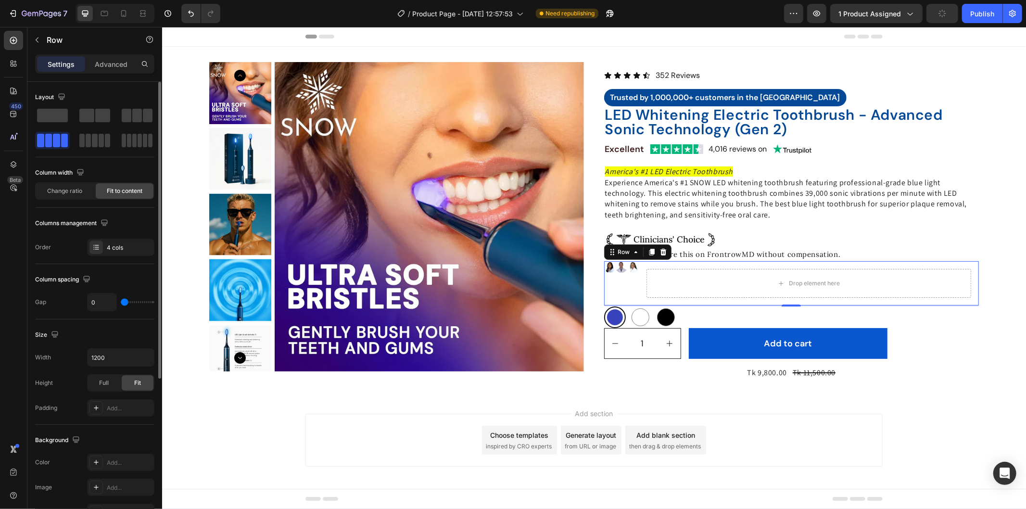
drag, startPoint x: 127, startPoint y: 302, endPoint x: 116, endPoint y: 300, distance: 11.2
type input "0"
click at [121, 301] on input "range" at bounding box center [138, 302] width 34 height 2
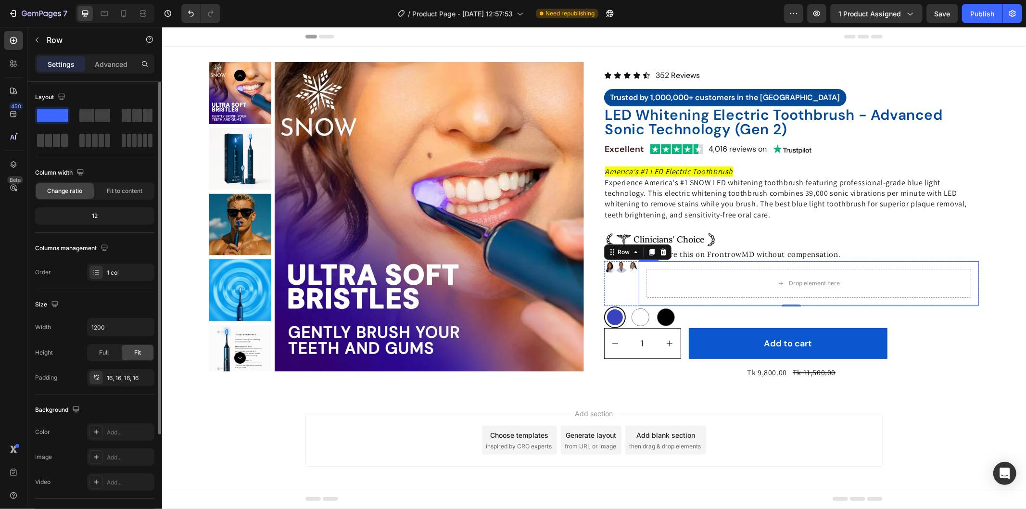
click at [638, 270] on div "Drop element here Row" at bounding box center [808, 283] width 341 height 44
click at [618, 286] on div "Image" at bounding box center [621, 283] width 12 height 44
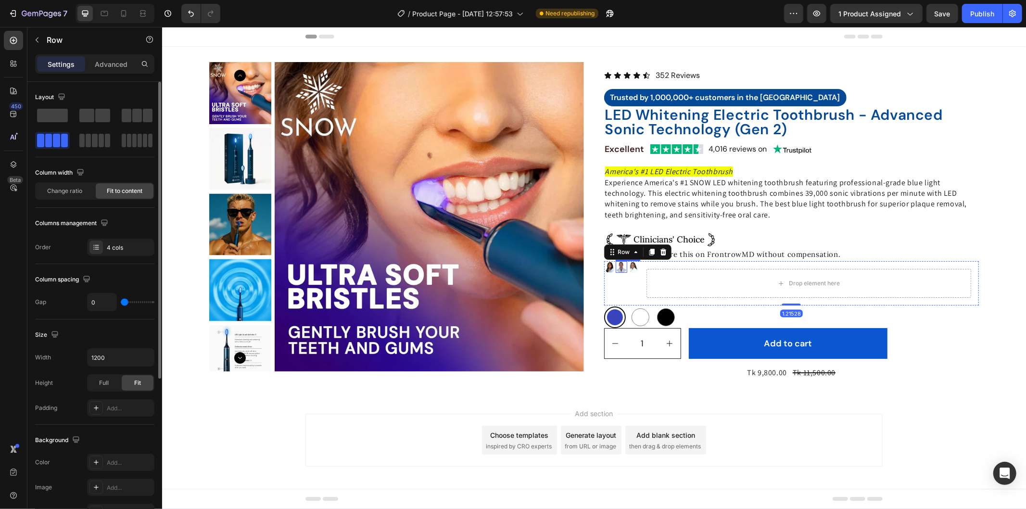
click at [615, 268] on img at bounding box center [621, 267] width 12 height 12
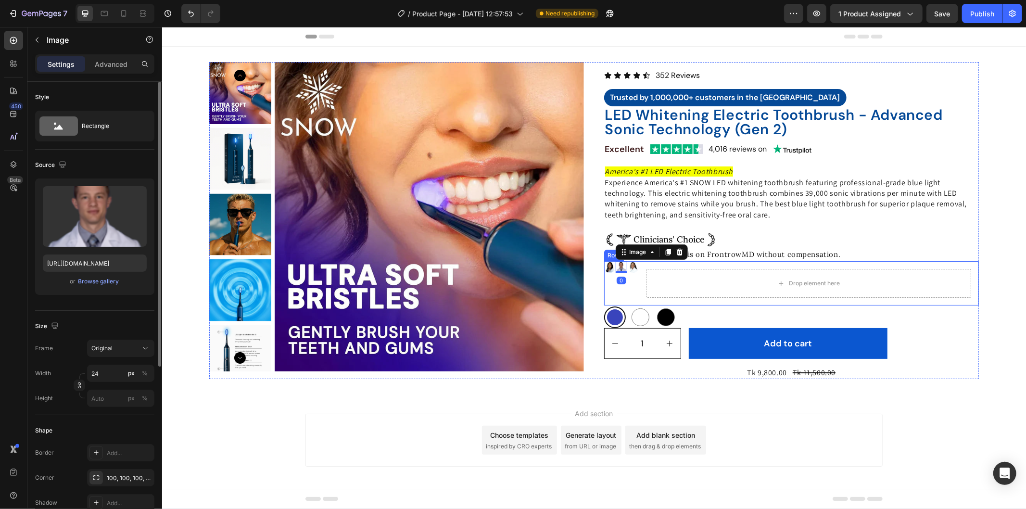
click at [627, 286] on div "Image" at bounding box center [633, 283] width 12 height 44
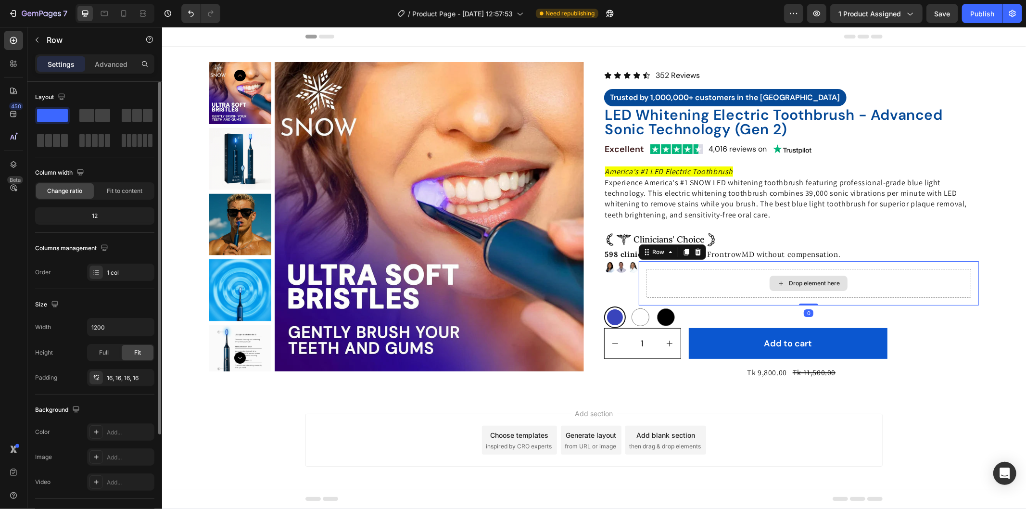
click at [725, 279] on div "Drop element here" at bounding box center [808, 282] width 325 height 29
click at [684, 279] on div "Drop element here" at bounding box center [808, 282] width 325 height 29
click at [621, 287] on div "Image" at bounding box center [621, 283] width 12 height 44
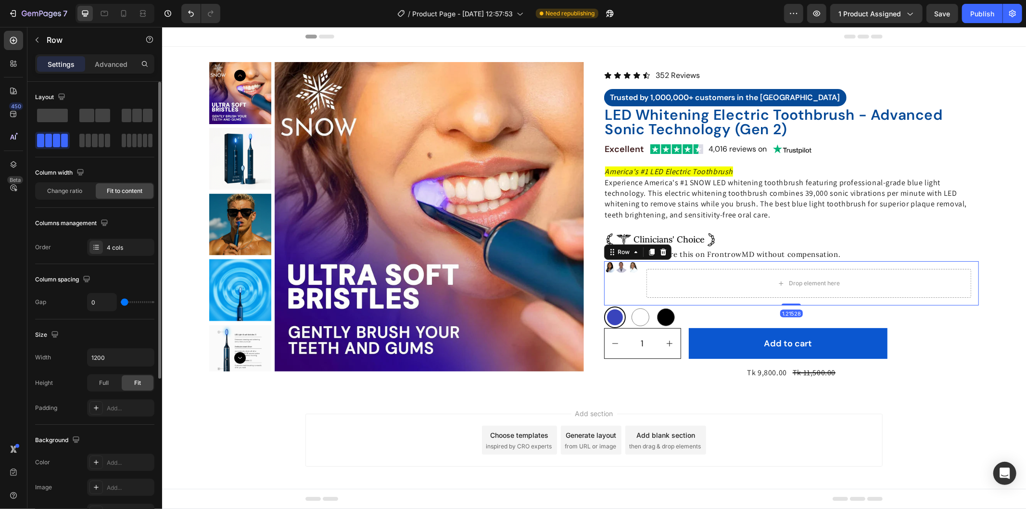
scroll to position [242, 0]
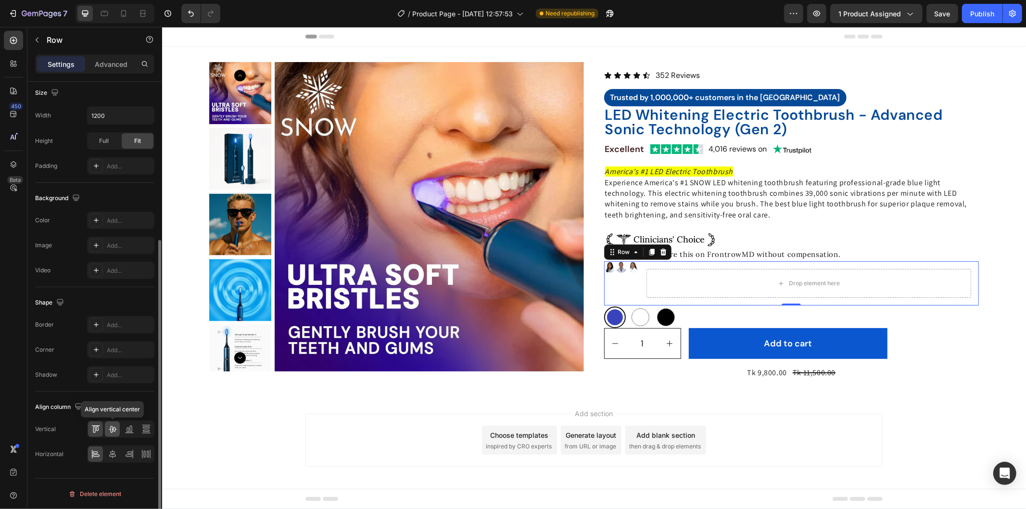
click at [108, 424] on icon at bounding box center [113, 429] width 10 height 10
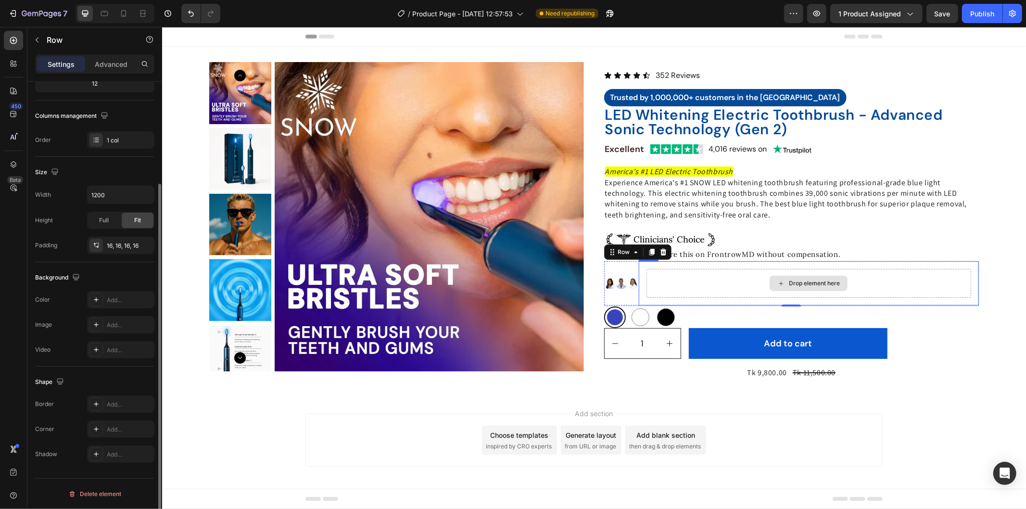
click at [695, 289] on div "Drop element here" at bounding box center [808, 282] width 325 height 29
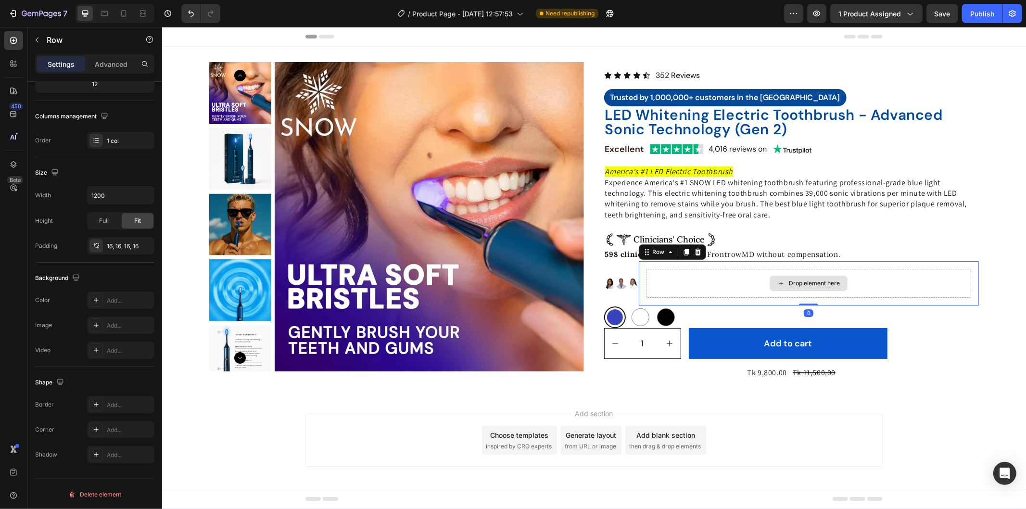
click at [714, 286] on div "Drop element here" at bounding box center [808, 282] width 325 height 29
click at [39, 35] on button "button" at bounding box center [36, 39] width 15 height 15
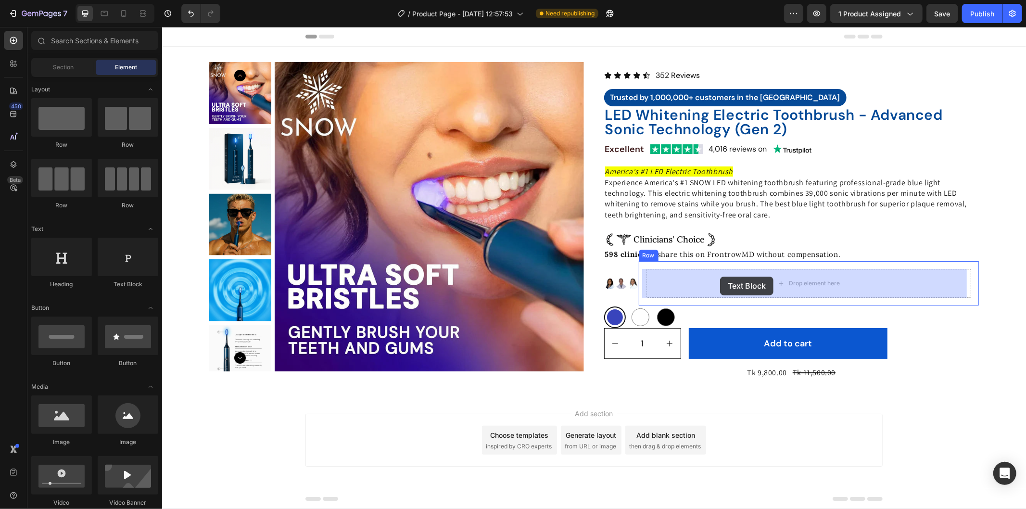
drag, startPoint x: 291, startPoint y: 278, endPoint x: 720, endPoint y: 276, distance: 429.1
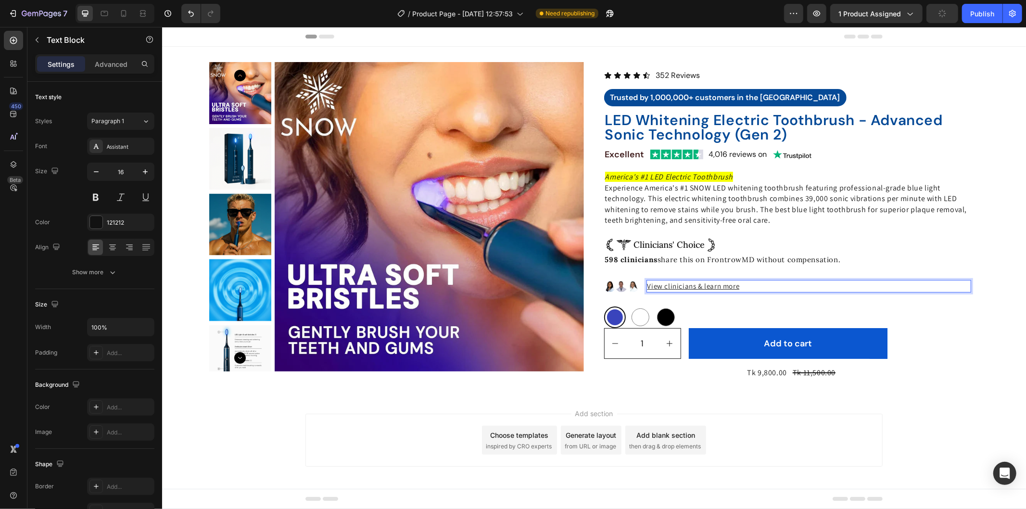
click at [709, 286] on u "View clinicians & learn more" at bounding box center [693, 285] width 92 height 9
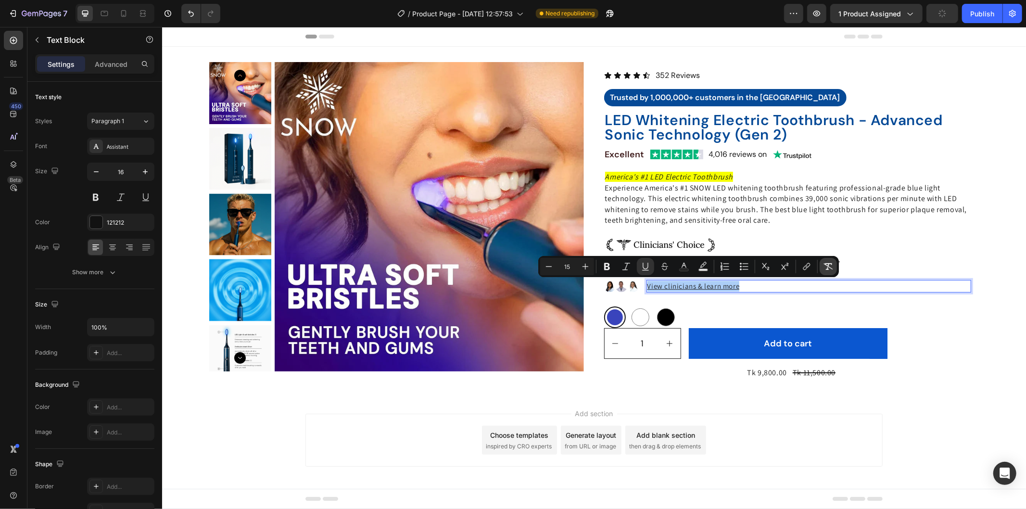
click at [830, 270] on icon "Editor contextual toolbar" at bounding box center [828, 267] width 10 height 10
type input "16"
click at [641, 272] on button "Underline" at bounding box center [645, 266] width 17 height 17
click at [801, 294] on div "View clinicians & learn more Text Block 0 Row" at bounding box center [808, 286] width 341 height 28
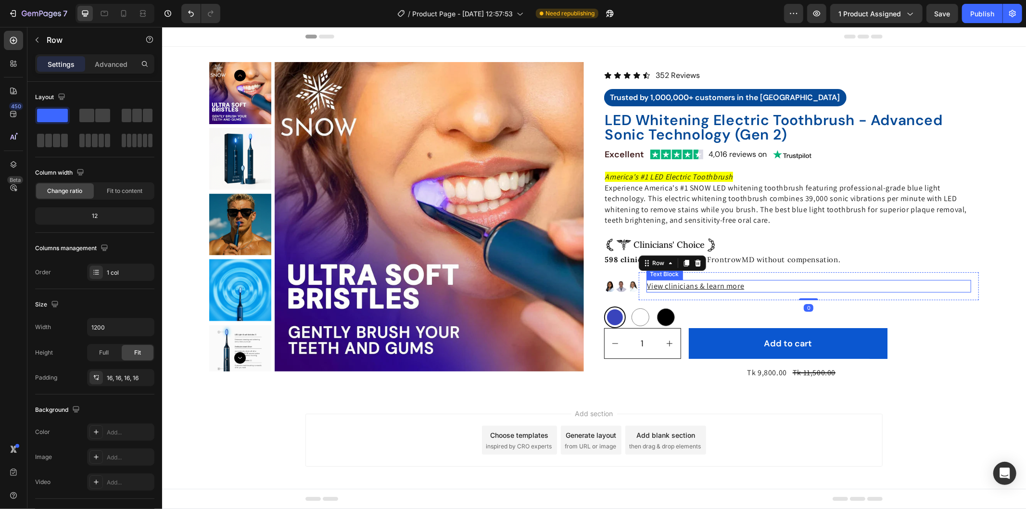
click at [740, 286] on p "View clinicians & learn more" at bounding box center [808, 285] width 323 height 11
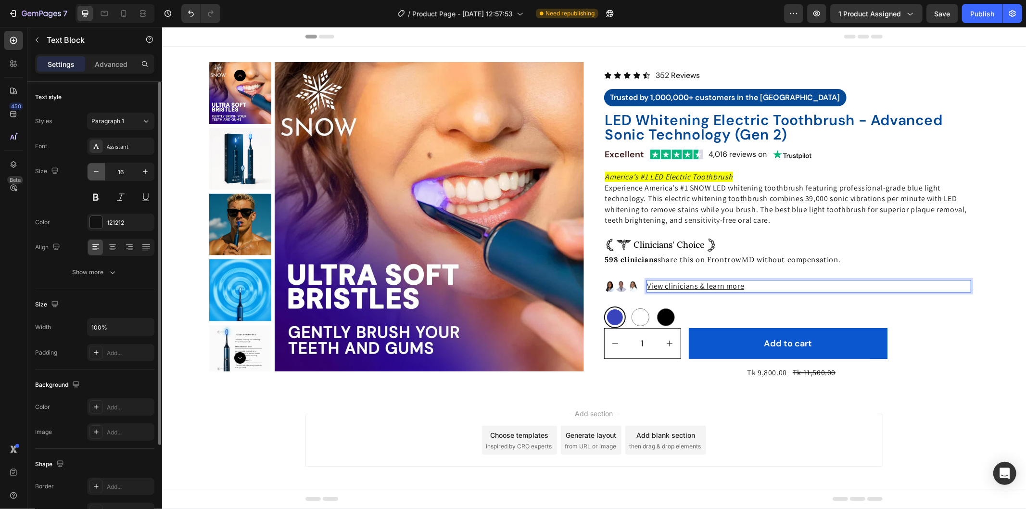
click at [93, 172] on icon "button" at bounding box center [96, 172] width 10 height 10
type input "15"
click at [117, 148] on div "Assistant" at bounding box center [129, 146] width 45 height 9
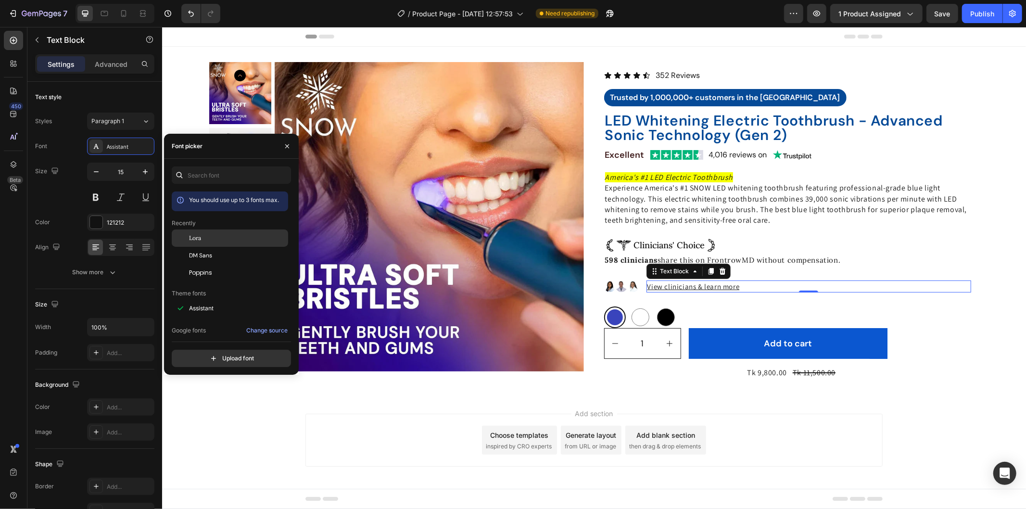
click at [233, 241] on div "Lora" at bounding box center [237, 238] width 97 height 9
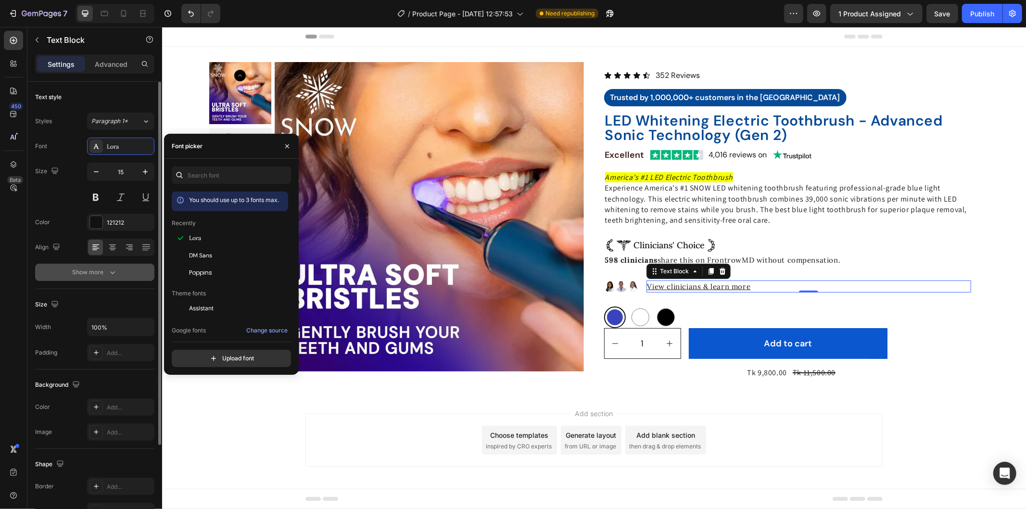
click at [109, 266] on button "Show more" at bounding box center [94, 272] width 119 height 17
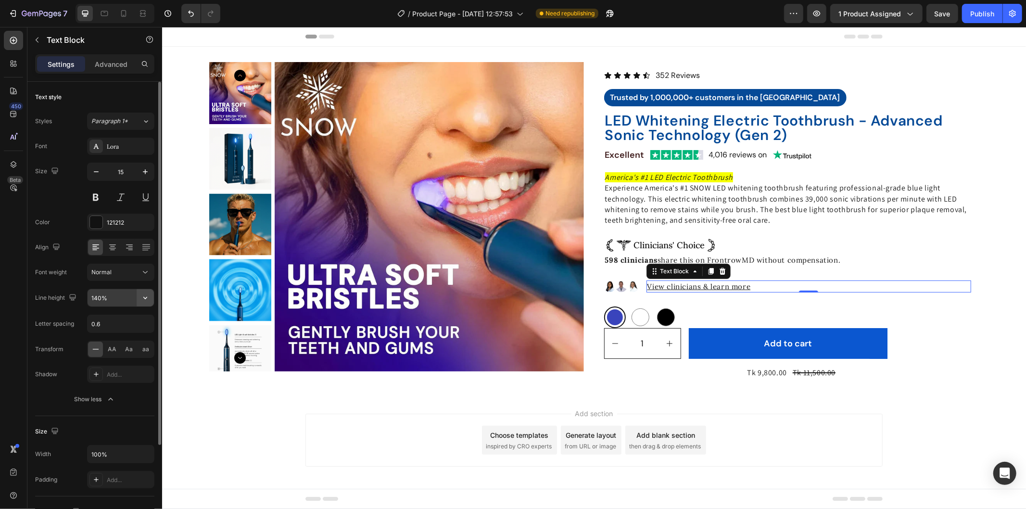
click at [141, 296] on icon "button" at bounding box center [145, 298] width 10 height 10
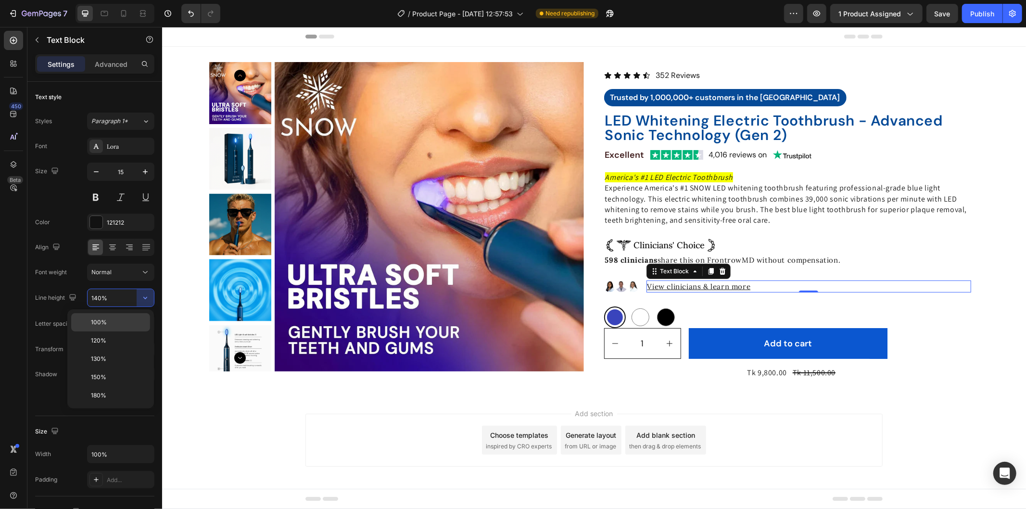
click at [141, 320] on p "100%" at bounding box center [118, 322] width 55 height 9
type input "100%"
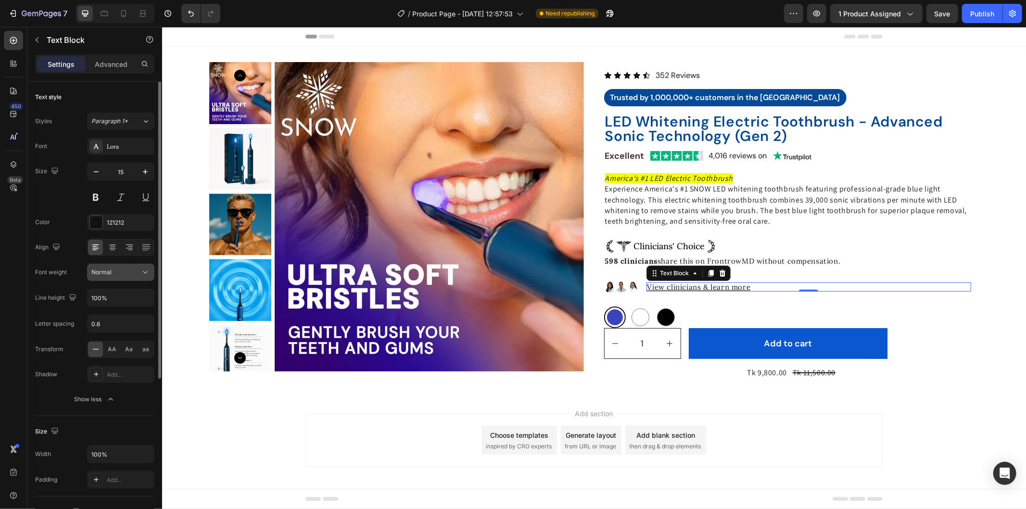
click at [138, 273] on div "Normal" at bounding box center [115, 272] width 49 height 9
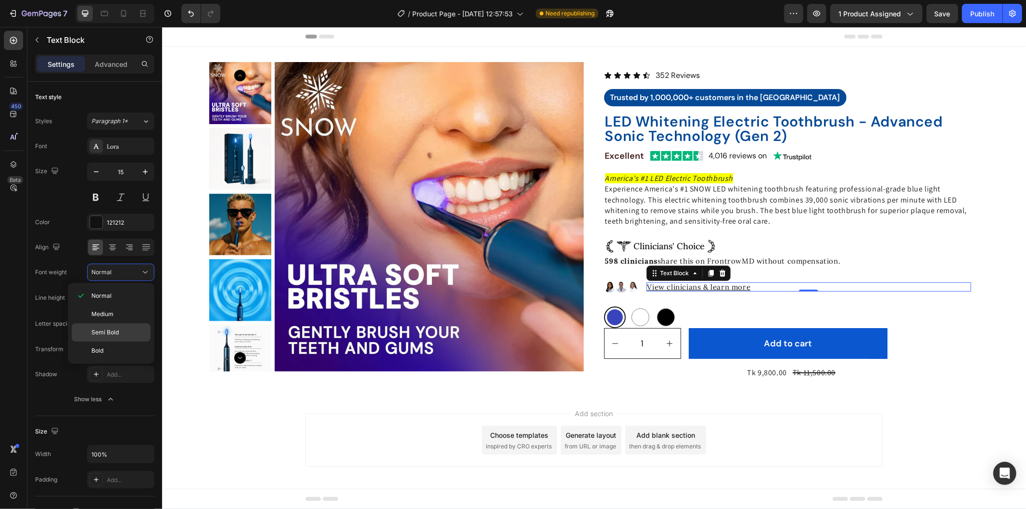
click at [127, 330] on p "Semi Bold" at bounding box center [118, 332] width 55 height 9
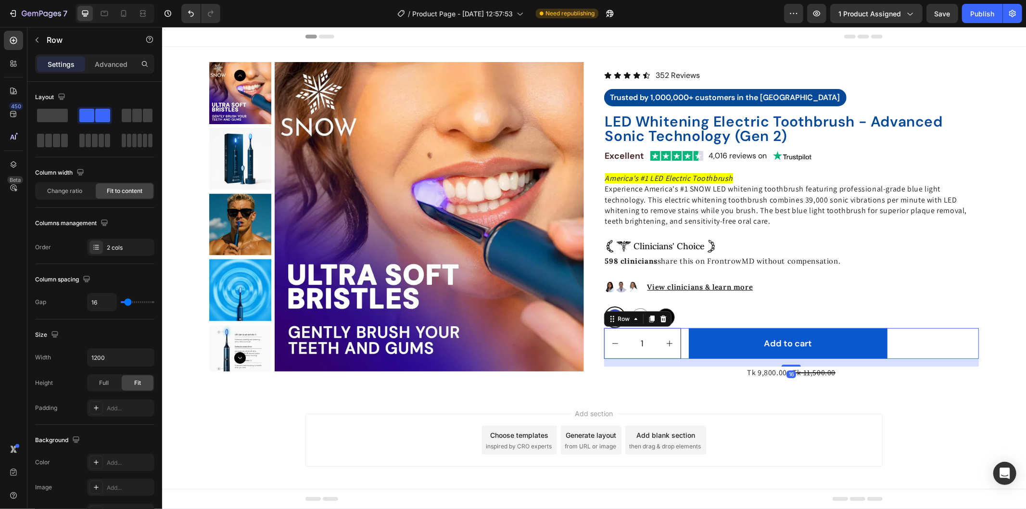
click at [962, 338] on div "1 Product Quantity Add to cart Add to Cart Row 16" at bounding box center [791, 343] width 375 height 31
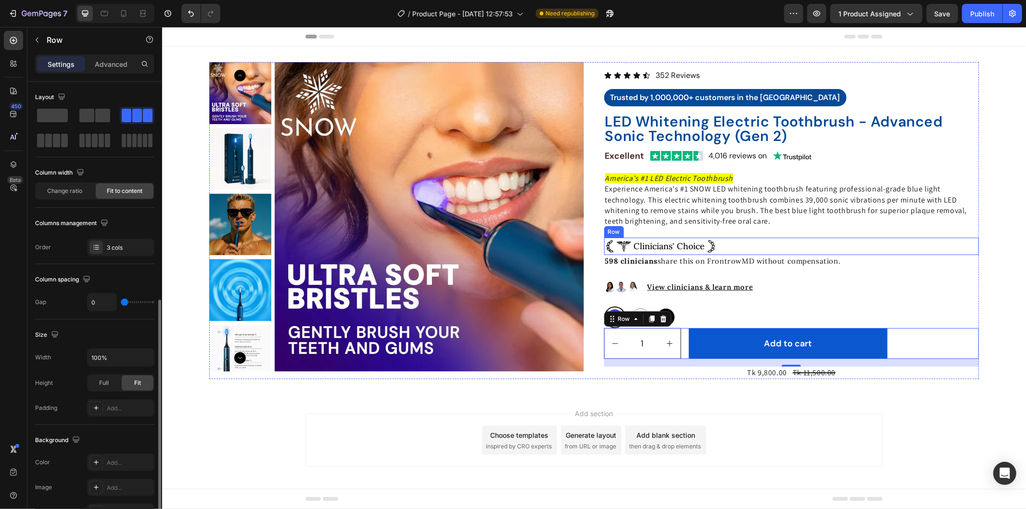
click at [781, 246] on div "Image Clinicians' Choice Text Block Image Row" at bounding box center [791, 245] width 375 height 17
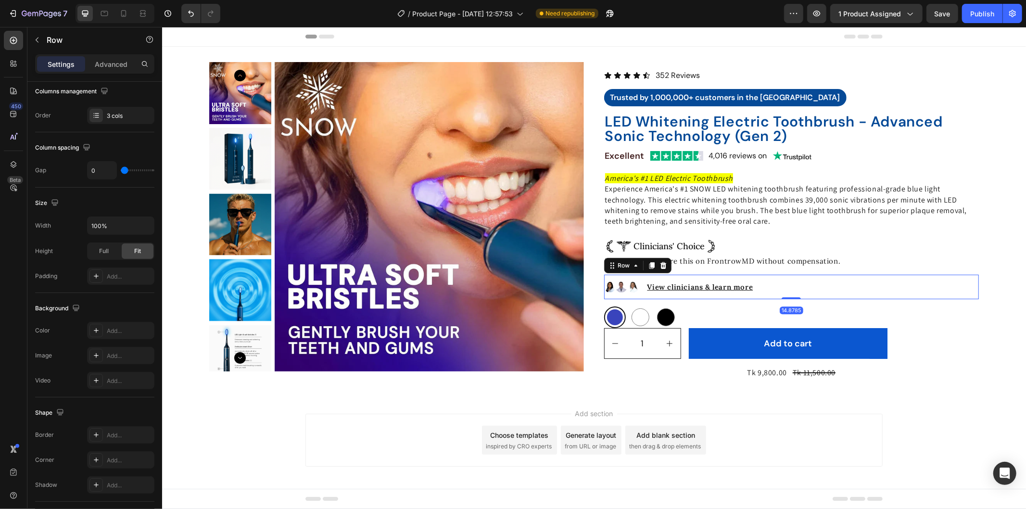
click at [633, 277] on div "Image" at bounding box center [633, 286] width 12 height 25
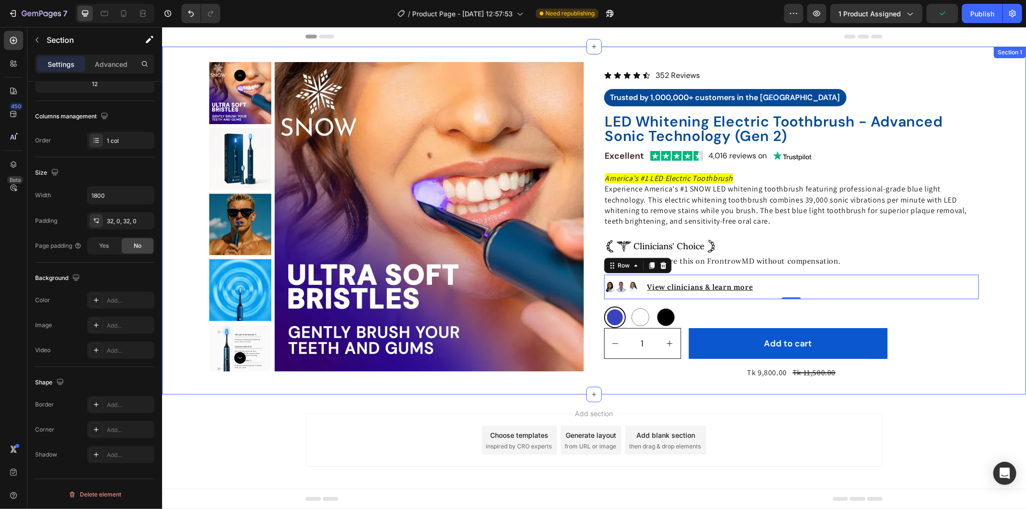
click at [988, 348] on div "Product Images Icon Icon Icon Icon Icon Icon List 352 Reviews Text Block Row Tr…" at bounding box center [594, 220] width 864 height 317
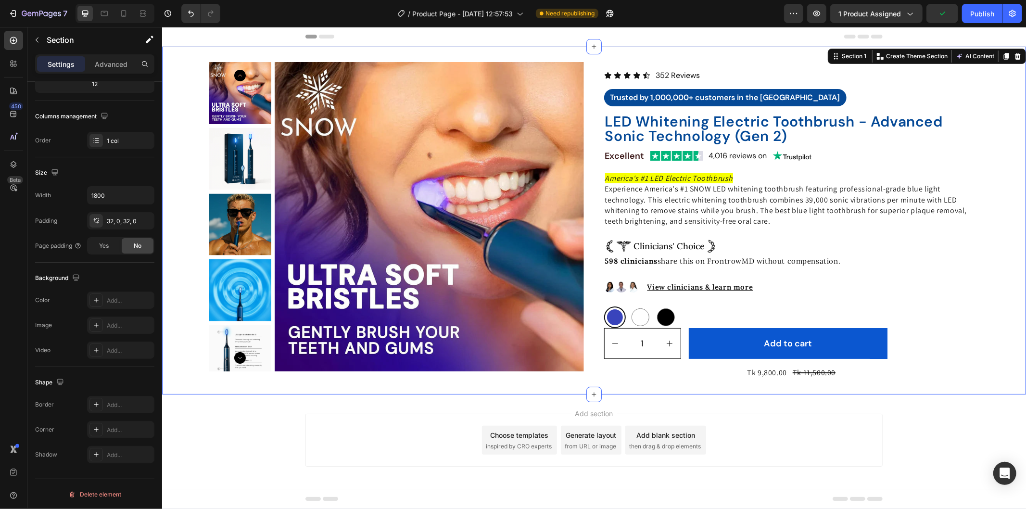
scroll to position [0, 0]
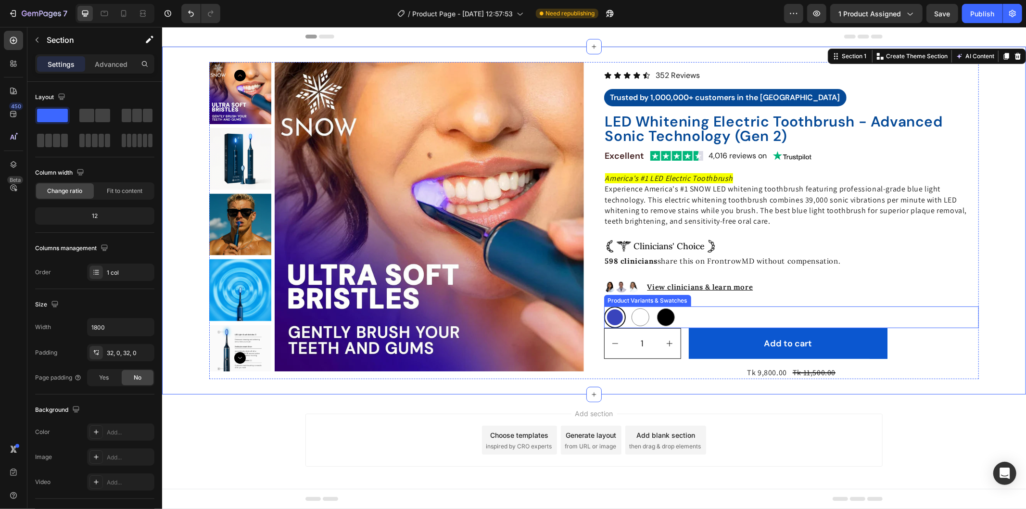
click at [712, 312] on div "Blue Blue White White Black Black" at bounding box center [791, 317] width 375 height 22
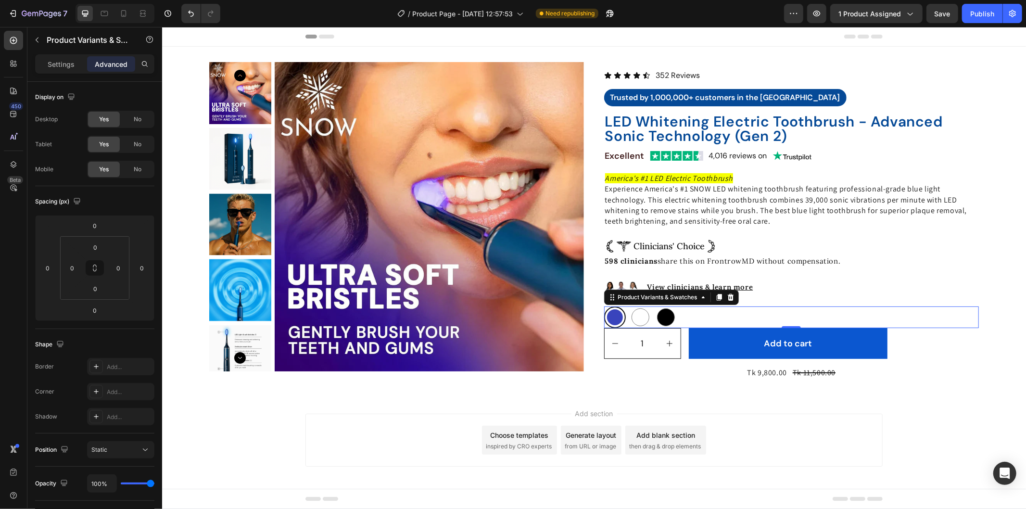
click at [712, 312] on div "Blue Blue White White Black Black" at bounding box center [791, 317] width 375 height 22
click at [721, 312] on div "Blue Blue White White Black Black" at bounding box center [791, 317] width 375 height 22
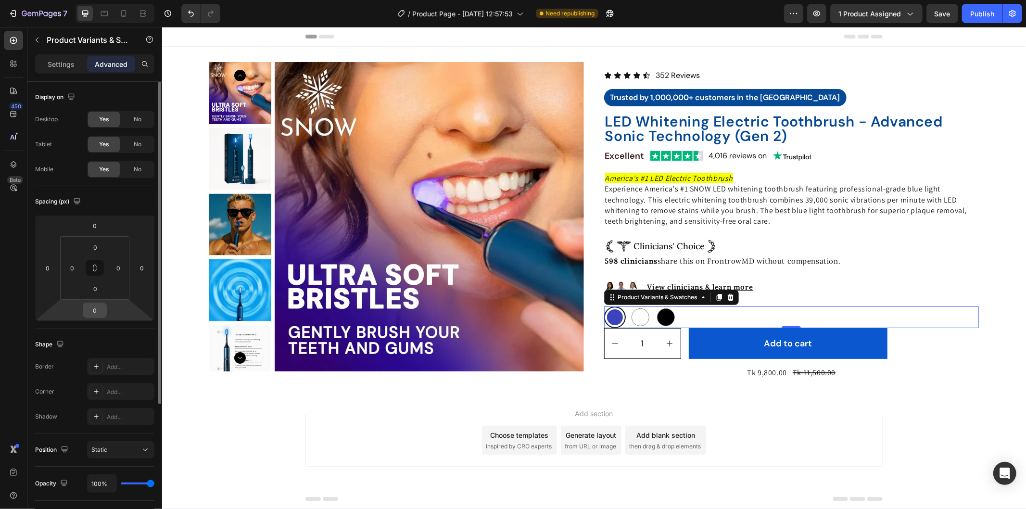
click at [97, 304] on input "0" at bounding box center [94, 310] width 19 height 14
type input "10"
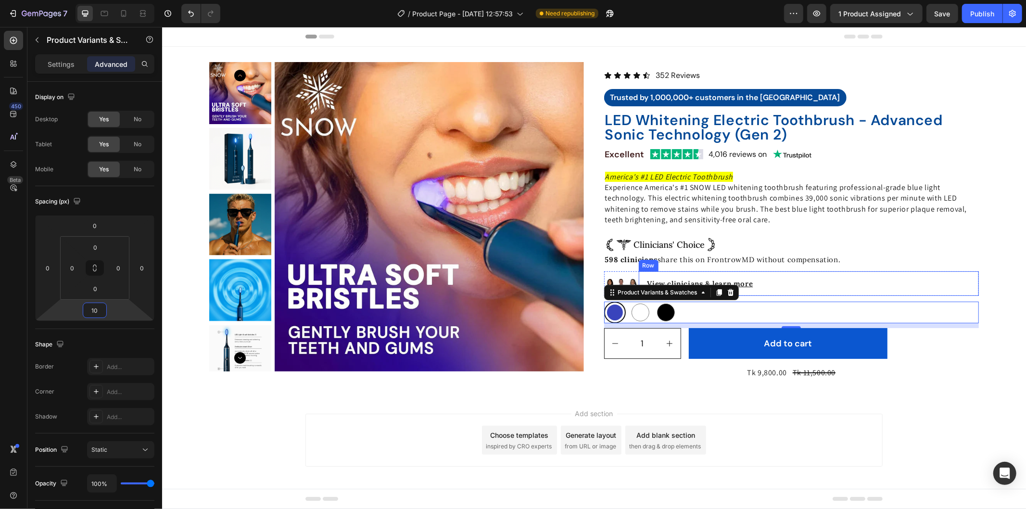
click at [783, 278] on div "View clinicians & learn more Text Block Row" at bounding box center [808, 283] width 341 height 25
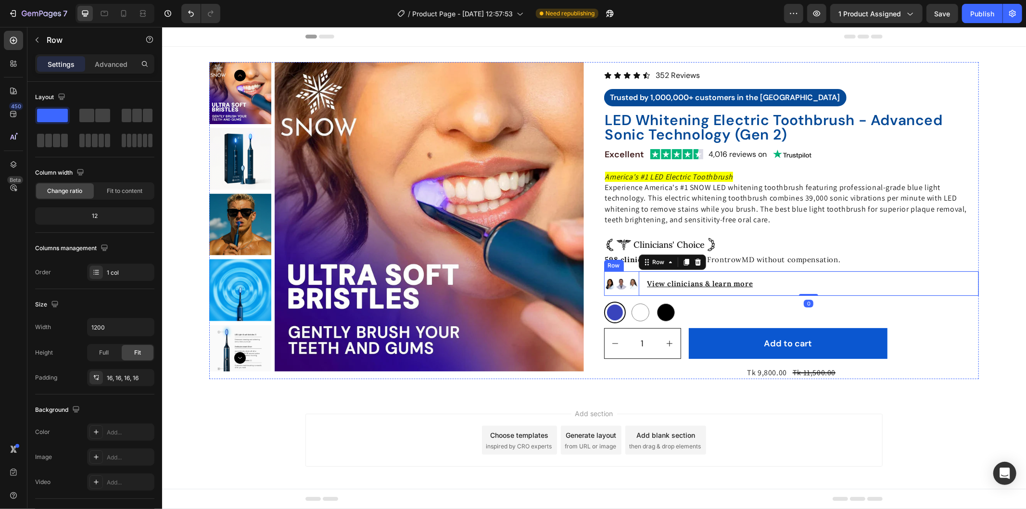
click at [633, 271] on div "Image" at bounding box center [633, 283] width 12 height 25
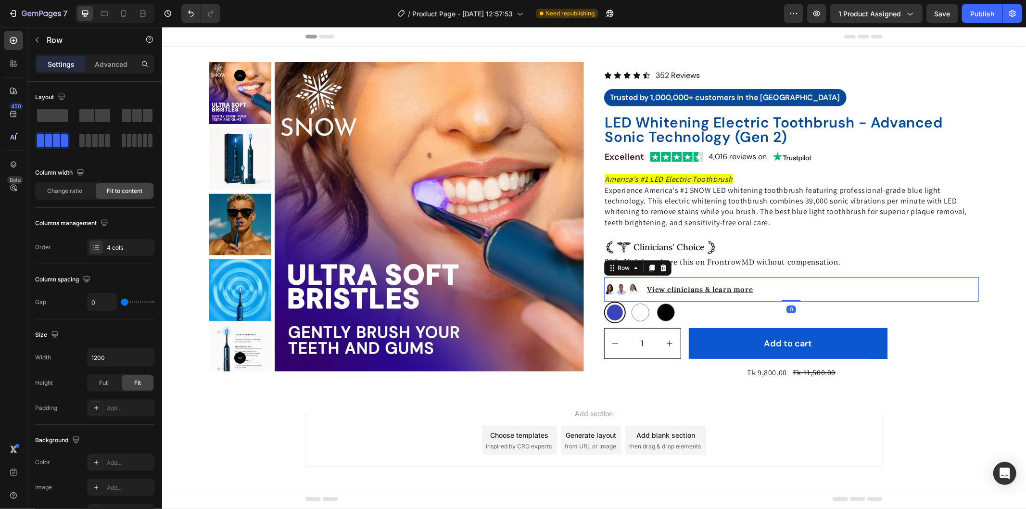
drag, startPoint x: 782, startPoint y: 293, endPoint x: 782, endPoint y: 287, distance: 6.8
click at [782, 287] on div "Image Image Image View clinicians & learn more Text Block Row Row 0" at bounding box center [791, 289] width 375 height 25
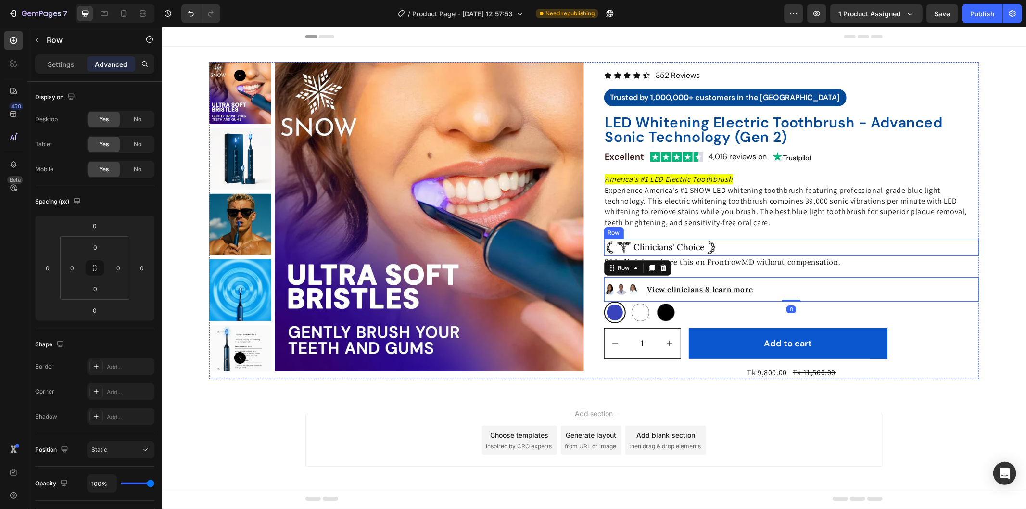
click at [888, 239] on div "Image Clinicians' Choice Text Block Image Row" at bounding box center [791, 246] width 375 height 17
click at [690, 280] on div "View clinicians & learn more Text Block Row" at bounding box center [808, 289] width 341 height 25
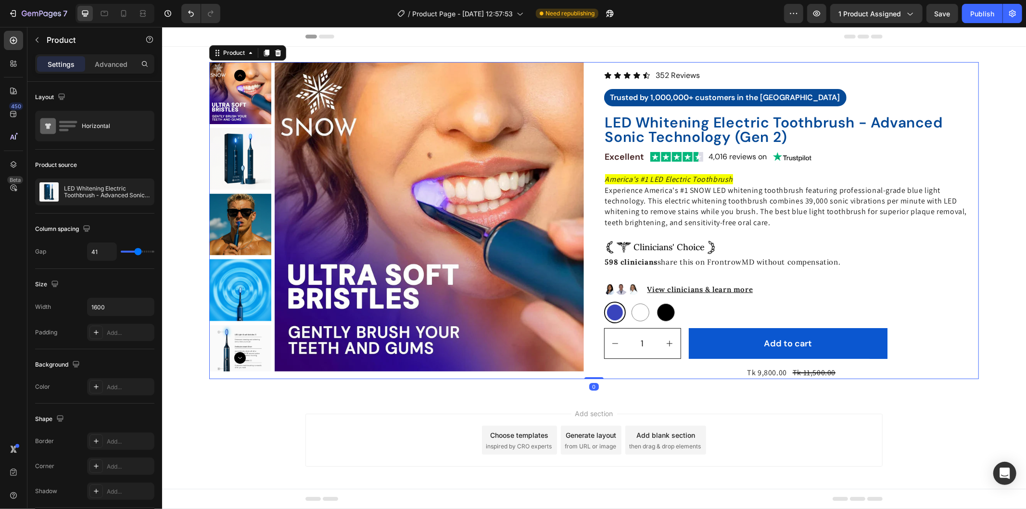
drag, startPoint x: 628, startPoint y: 271, endPoint x: 618, endPoint y: 268, distance: 10.0
click at [627, 271] on div "Icon Icon Icon Icon Icon Icon List 352 Reviews Text Block Row Trusted by 1,000,…" at bounding box center [791, 220] width 375 height 317
click at [618, 268] on div "Icon Icon Icon Icon Icon Icon List 352 Reviews Text Block Row Trusted by 1,000,…" at bounding box center [791, 220] width 375 height 317
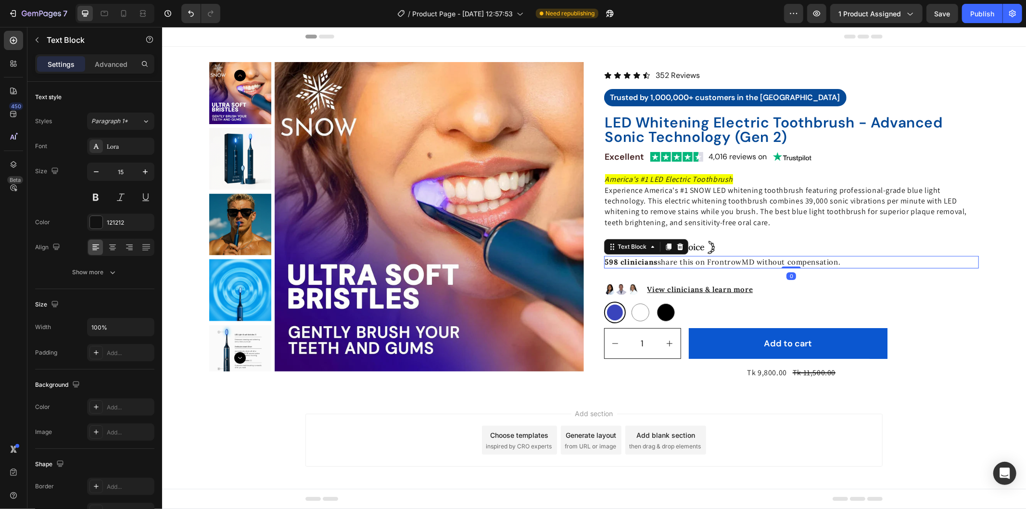
click at [653, 259] on p "598 clinicians share this on FrontrowMD without compensation." at bounding box center [791, 261] width 373 height 11
click at [924, 394] on div "Add section Choose templates inspired by CRO experts Generate layout from URL o…" at bounding box center [594, 453] width 864 height 118
click at [716, 261] on p "598 clinicians share this on FrontrowMD without compensation." at bounding box center [791, 261] width 373 height 11
click at [104, 63] on p "Advanced" at bounding box center [111, 64] width 33 height 10
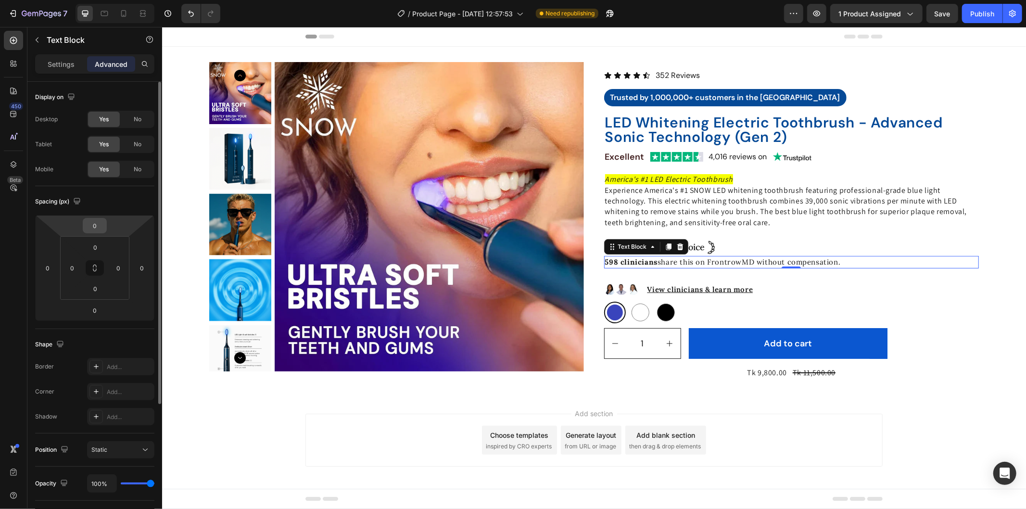
click at [101, 226] on input "0" at bounding box center [94, 225] width 19 height 14
type input "10"
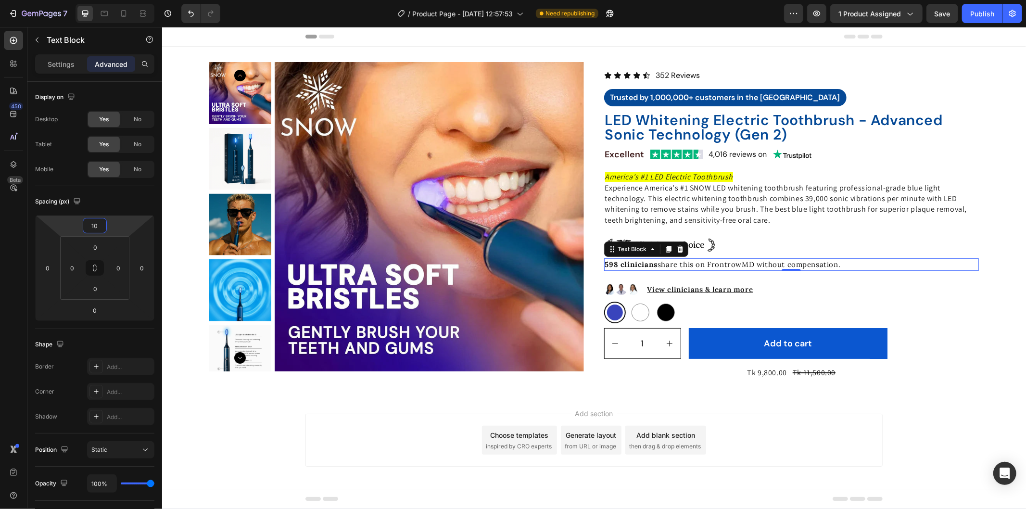
click at [1025, 277] on html "Header Product Images Icon Icon Icon Icon Icon Icon List 352 Reviews Text Block…" at bounding box center [594, 269] width 864 height 486
click at [631, 278] on div "Image" at bounding box center [633, 289] width 12 height 25
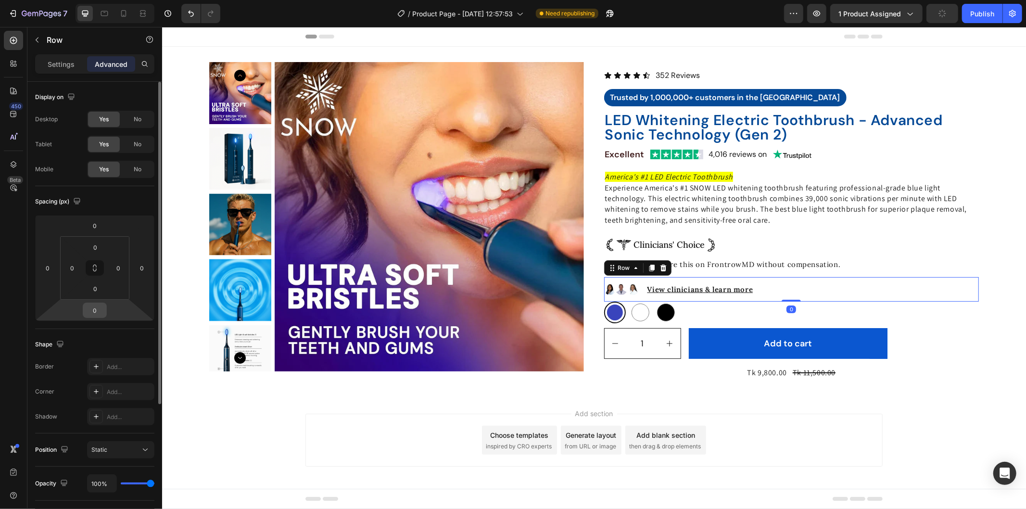
click at [99, 309] on input "0" at bounding box center [94, 310] width 19 height 14
type input "15"
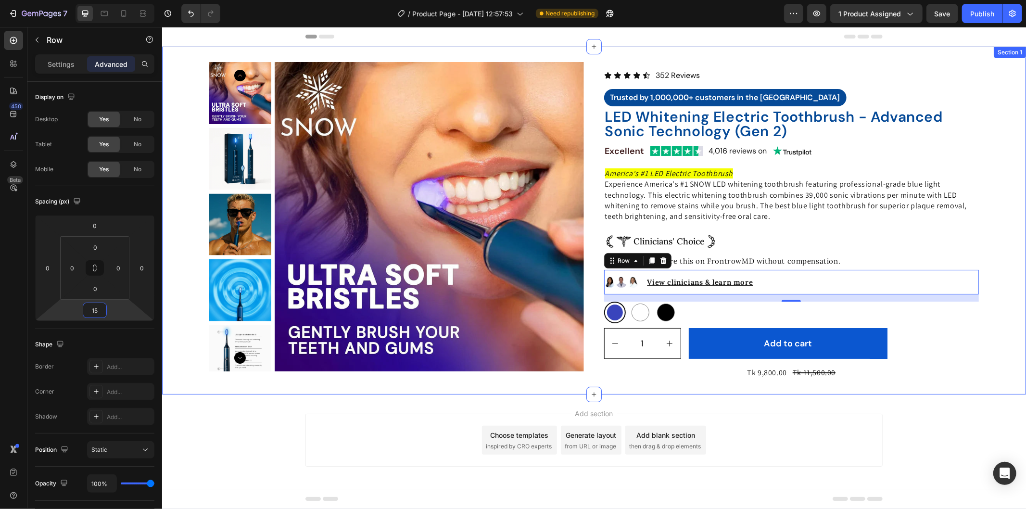
click at [985, 291] on div "Product Images Icon Icon Icon Icon Icon Icon List 352 Reviews Text Block Row Tr…" at bounding box center [594, 220] width 864 height 317
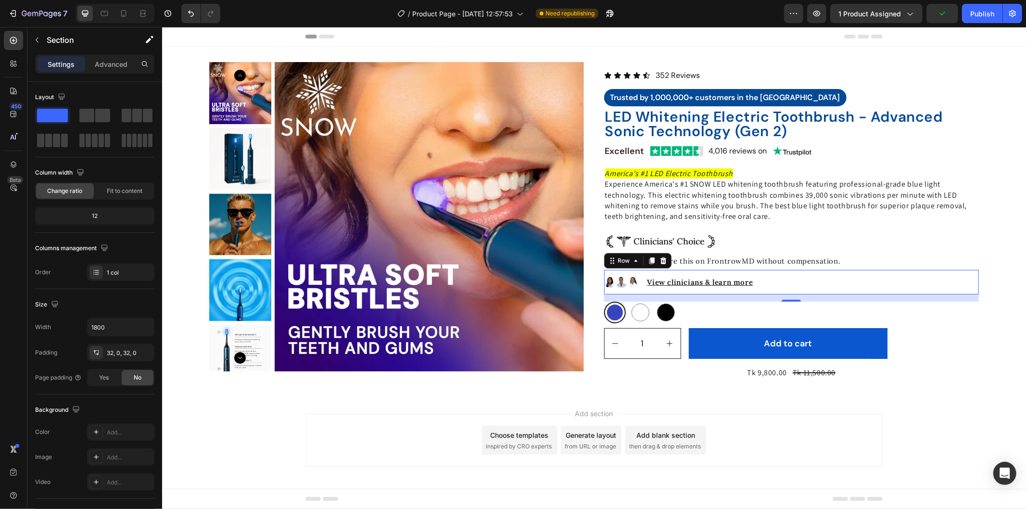
click at [604, 272] on div "Image" at bounding box center [610, 281] width 12 height 25
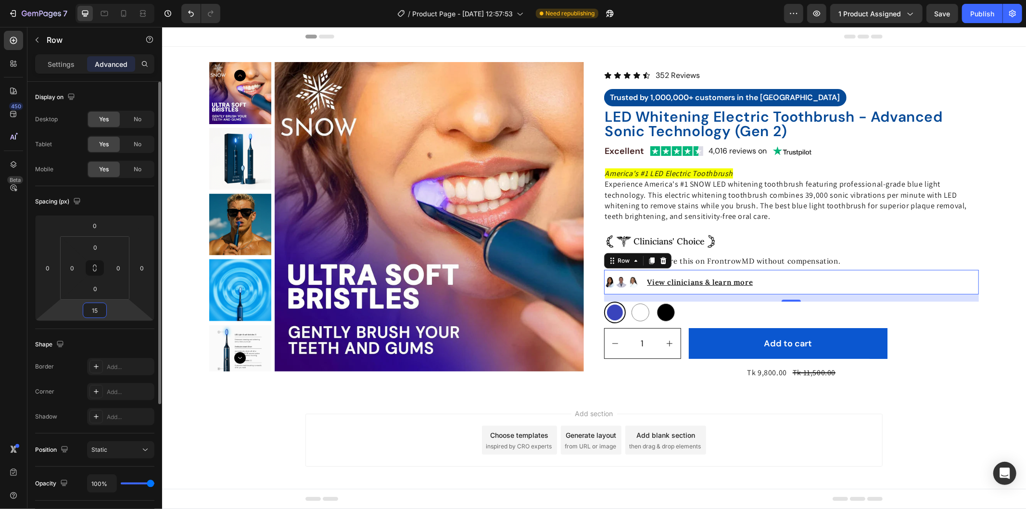
click at [103, 308] on input "15" at bounding box center [94, 310] width 19 height 14
type input "0"
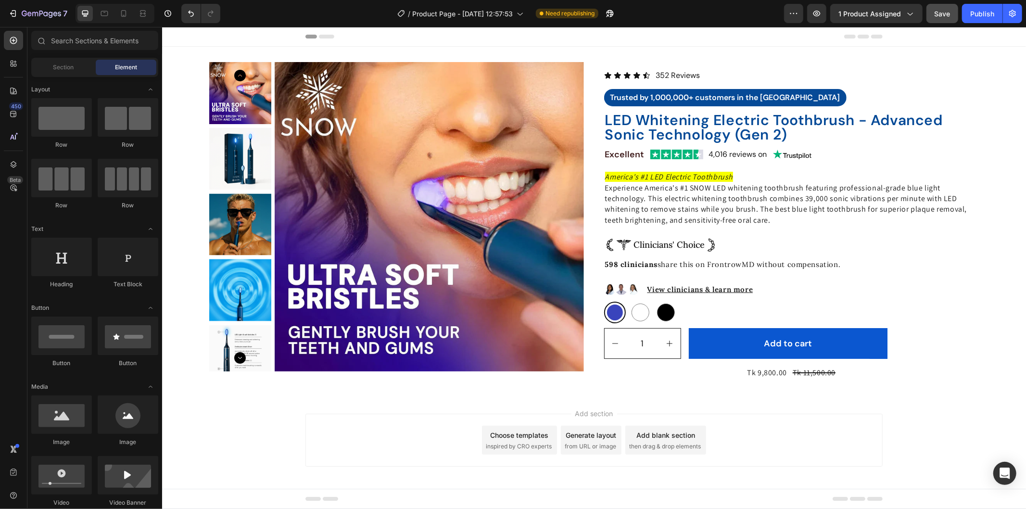
click at [948, 17] on span "Save" at bounding box center [943, 14] width 16 height 8
click at [975, 16] on div "Publish" at bounding box center [982, 14] width 24 height 10
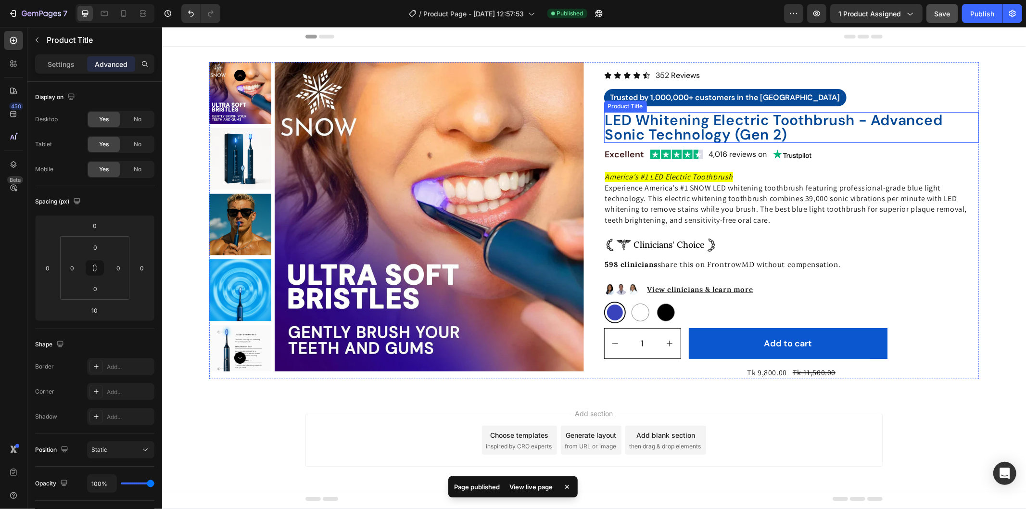
click at [805, 127] on h2 "LED Whitening Electric Toothbrush - Advanced Sonic Technology (Gen 2)" at bounding box center [791, 127] width 375 height 31
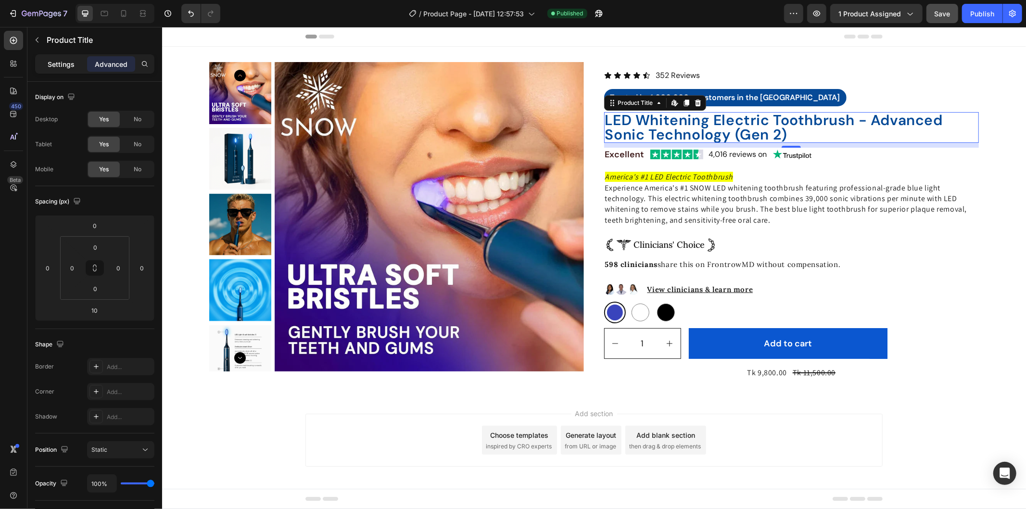
click at [54, 58] on div "Settings" at bounding box center [61, 63] width 48 height 15
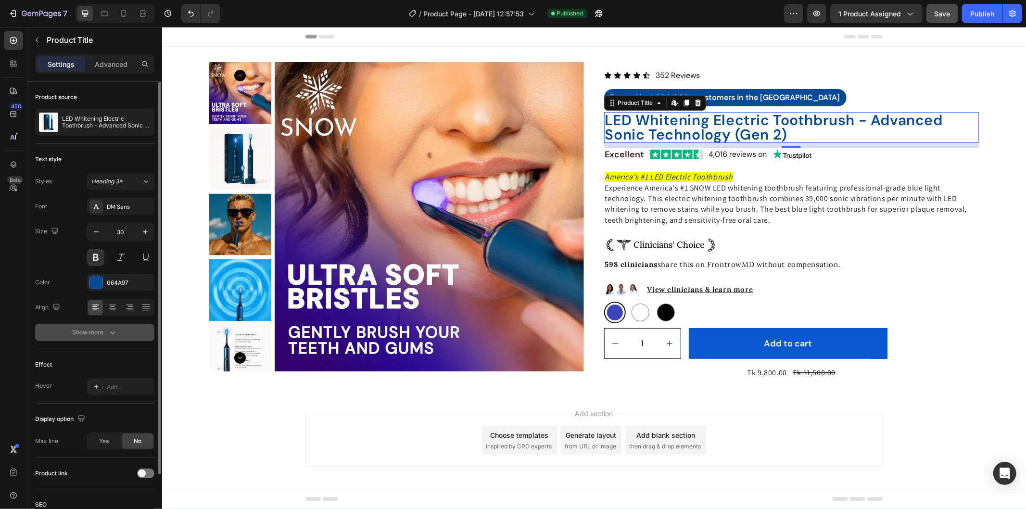
click at [130, 326] on button "Show more" at bounding box center [94, 332] width 119 height 17
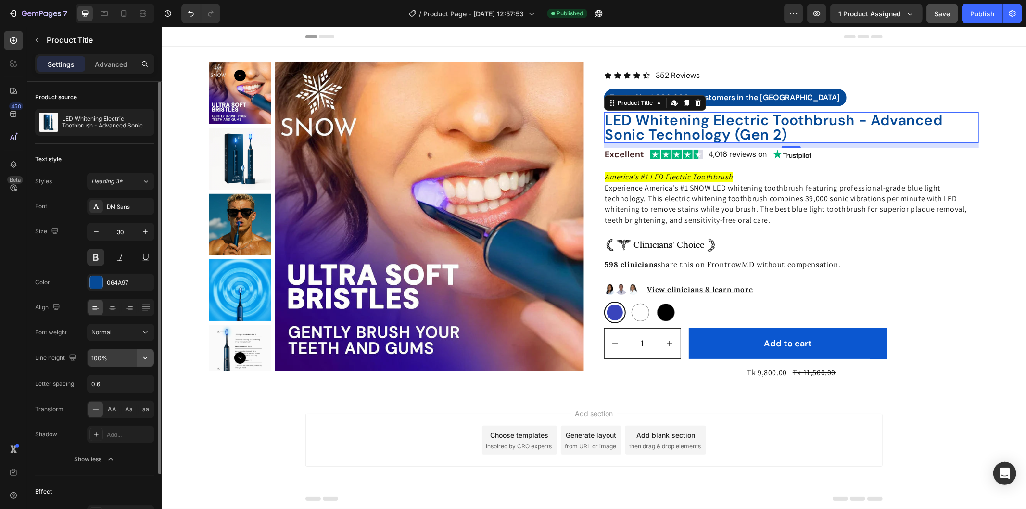
click at [152, 363] on button "button" at bounding box center [145, 357] width 17 height 17
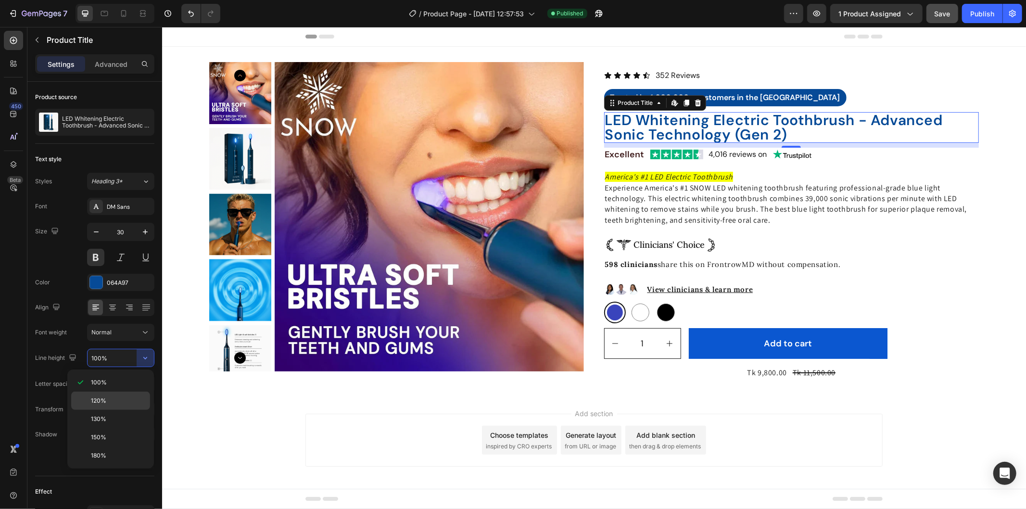
click at [122, 405] on p "120%" at bounding box center [118, 400] width 55 height 9
type input "120%"
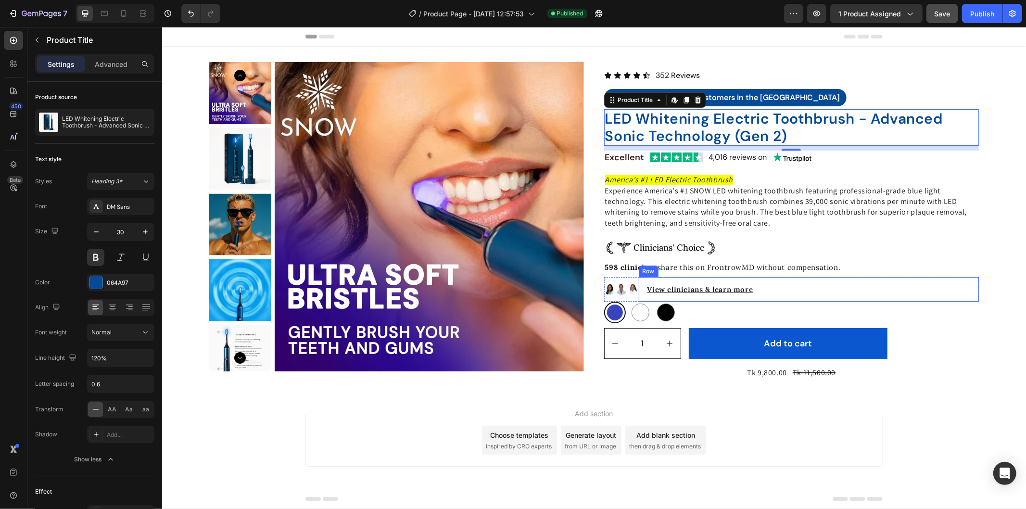
click at [968, 291] on div "View clinicians & learn more Text Block Row" at bounding box center [808, 289] width 341 height 25
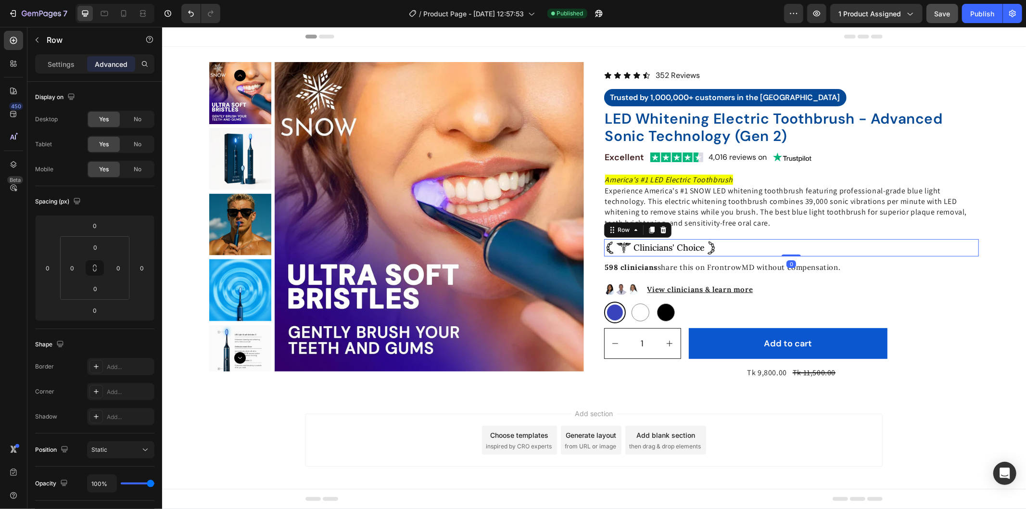
click at [728, 253] on div "Image Clinicians' Choice Text Block Image Row 0" at bounding box center [791, 247] width 375 height 17
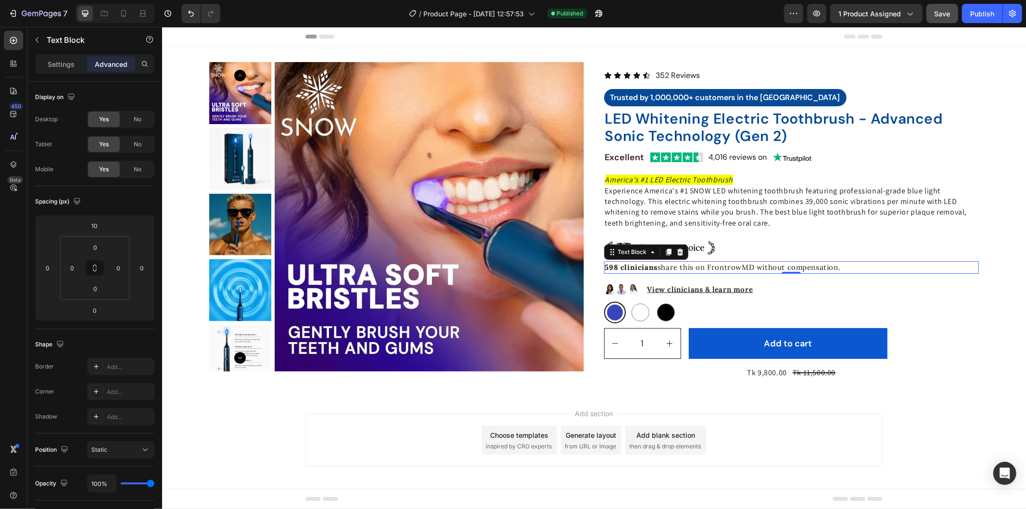
click at [848, 266] on p "598 clinicians share this on FrontrowMD without compensation." at bounding box center [791, 267] width 373 height 11
click at [61, 64] on p "Settings" at bounding box center [61, 64] width 27 height 10
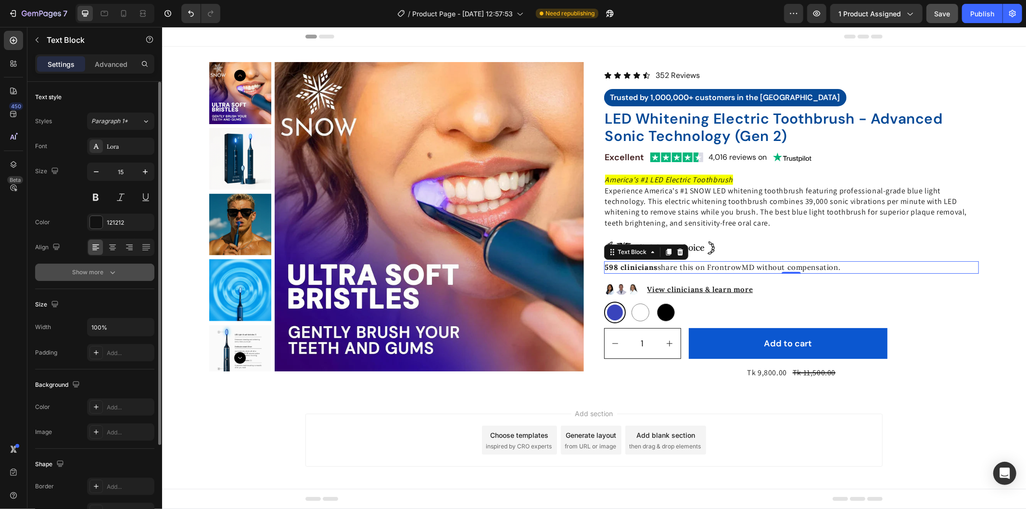
click at [119, 276] on button "Show more" at bounding box center [94, 272] width 119 height 17
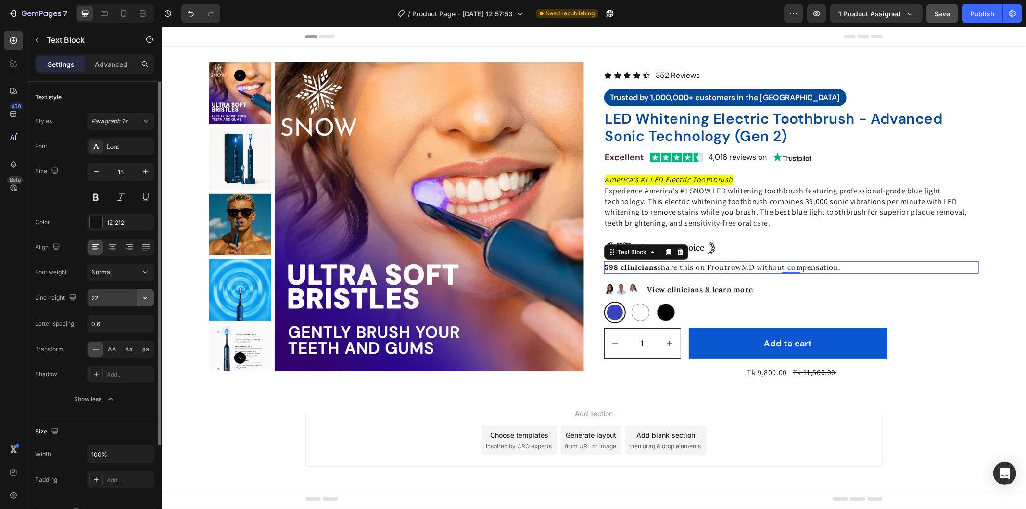
click at [145, 301] on icon "button" at bounding box center [145, 298] width 10 height 10
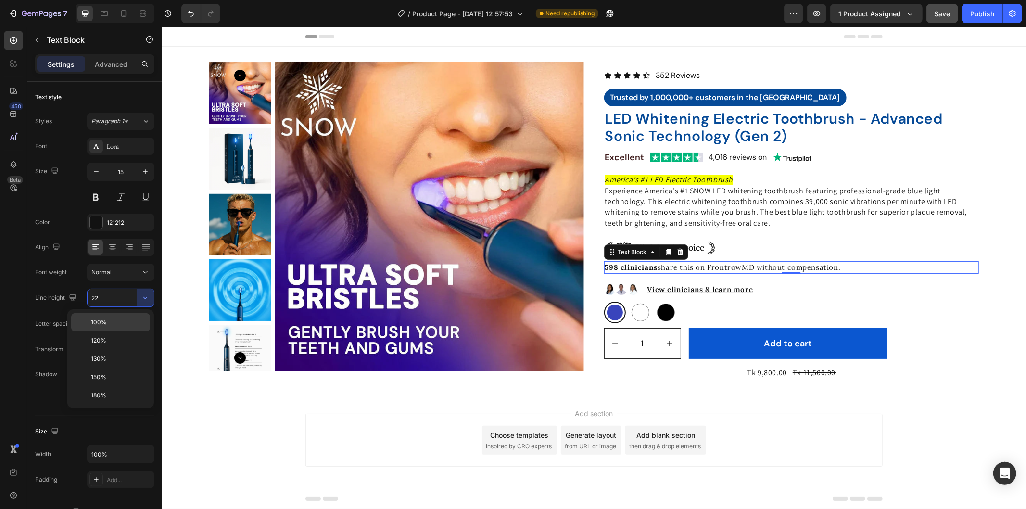
click at [127, 324] on p "100%" at bounding box center [118, 322] width 55 height 9
type input "100%"
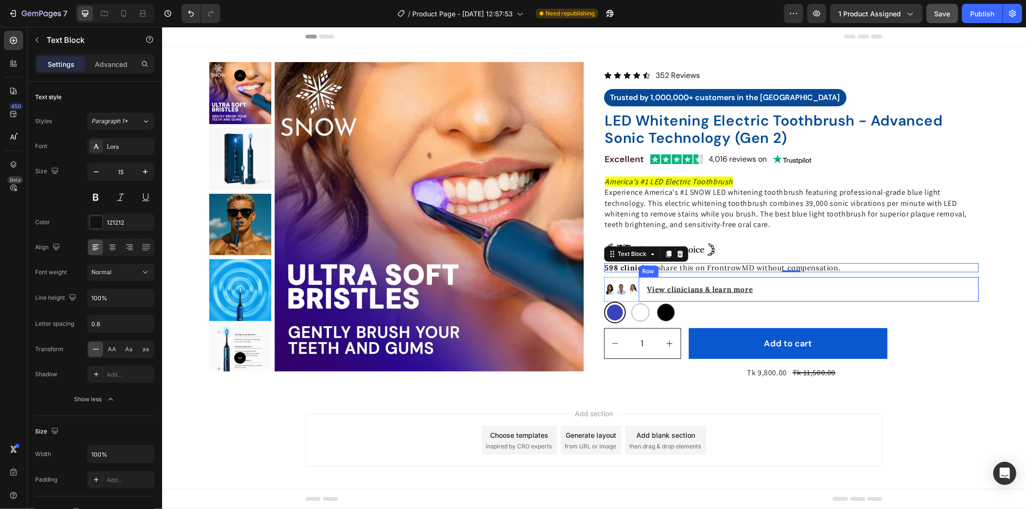
click at [785, 282] on div "View clinicians & learn more Text Block Row" at bounding box center [808, 289] width 341 height 25
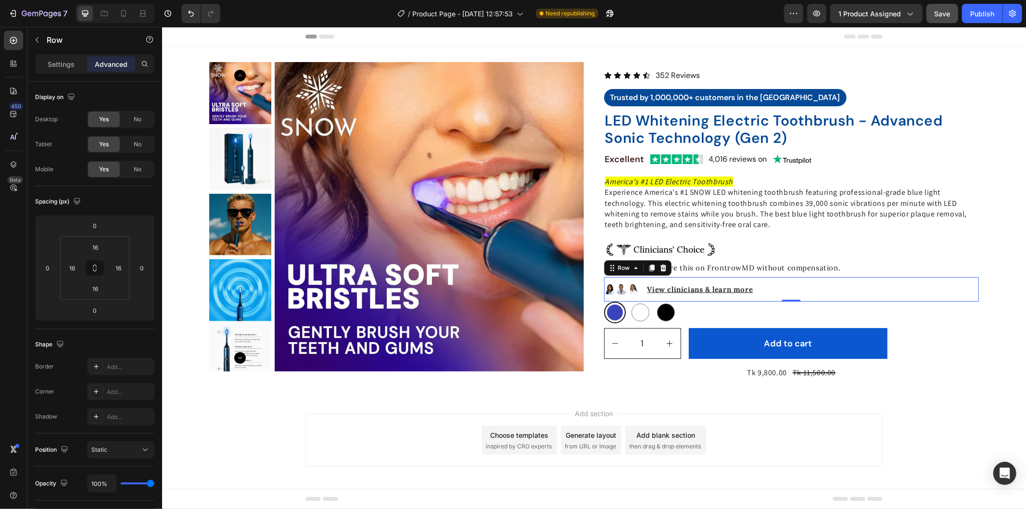
click at [631, 277] on div "Image" at bounding box center [633, 289] width 12 height 25
click at [68, 60] on p "Settings" at bounding box center [61, 64] width 27 height 10
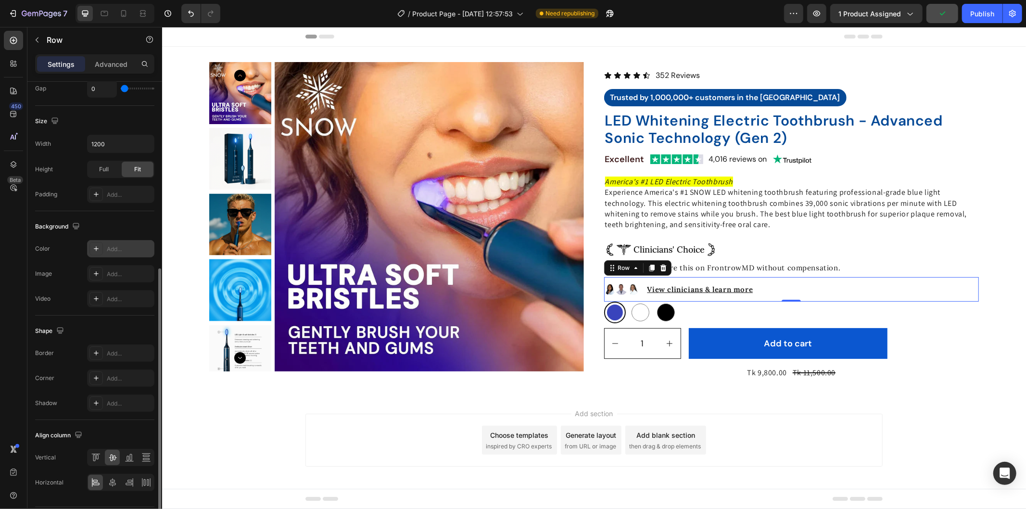
scroll to position [242, 0]
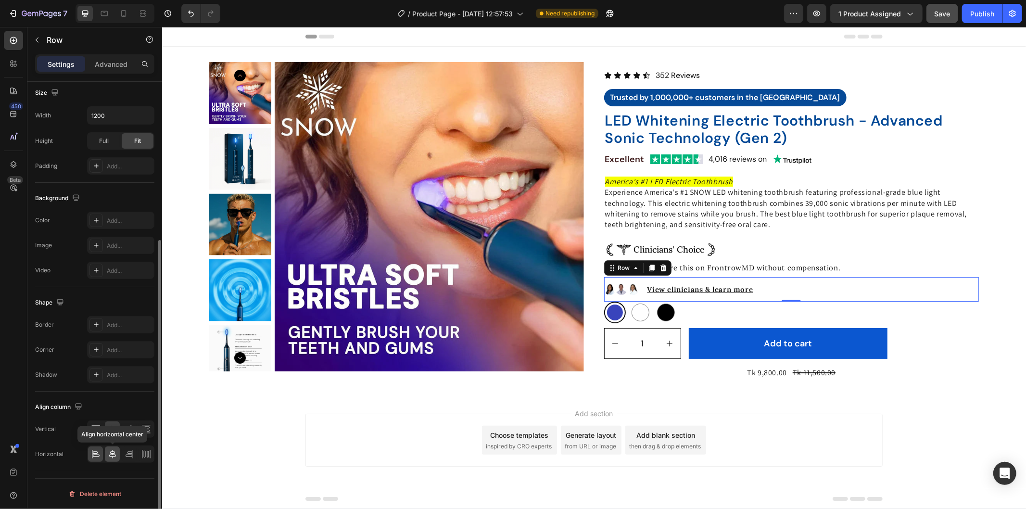
click at [118, 452] on div at bounding box center [112, 453] width 15 height 15
click at [99, 454] on icon at bounding box center [96, 454] width 10 height 10
click at [94, 425] on icon at bounding box center [96, 429] width 10 height 10
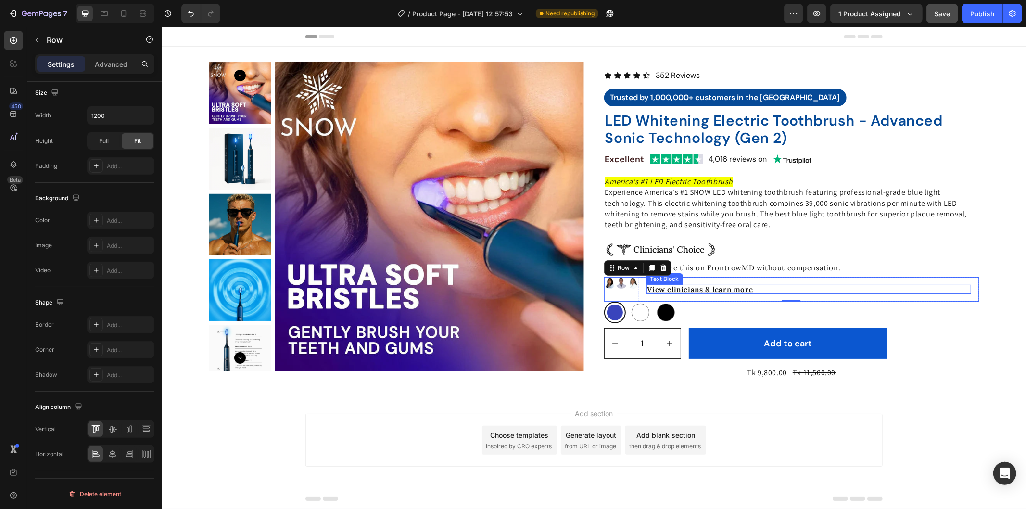
click at [749, 289] on p "View clinicians & learn more" at bounding box center [808, 288] width 323 height 7
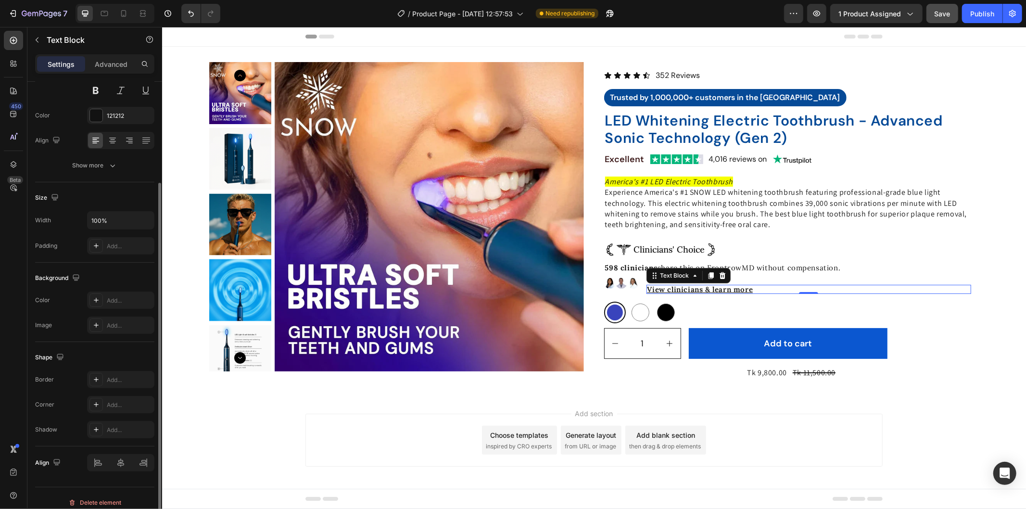
scroll to position [115, 0]
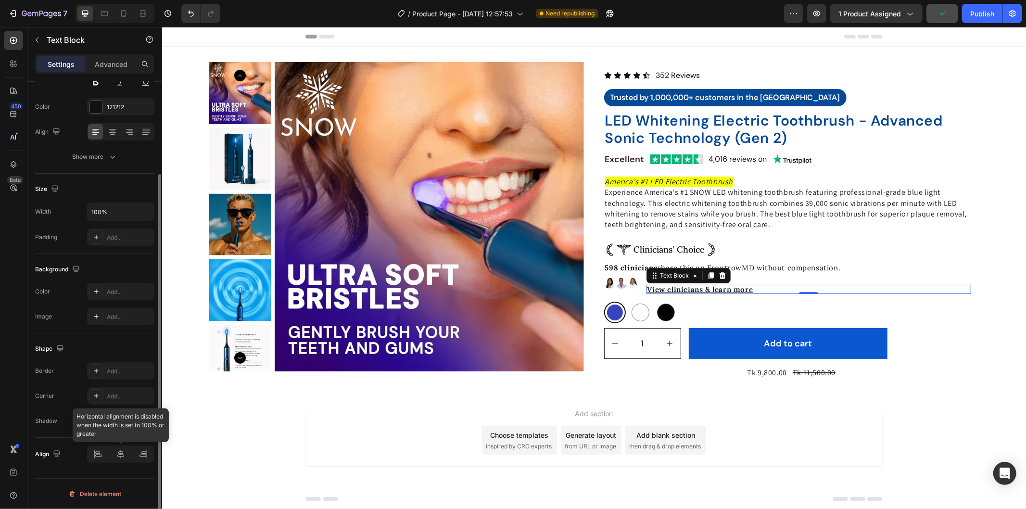
click at [95, 455] on div at bounding box center [120, 453] width 67 height 17
click at [144, 452] on div at bounding box center [120, 453] width 67 height 17
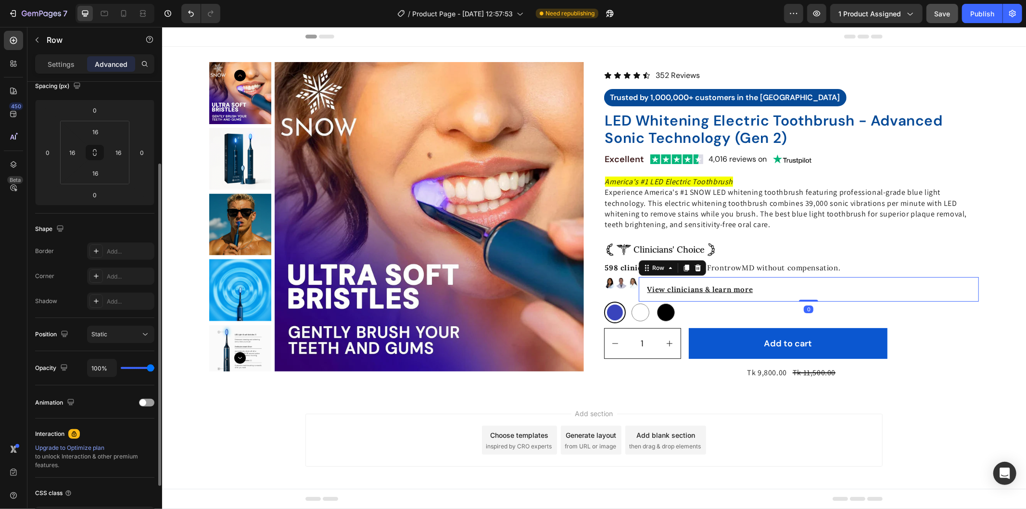
click at [769, 282] on div "View clinicians & learn more Text Block Row 0" at bounding box center [808, 289] width 341 height 25
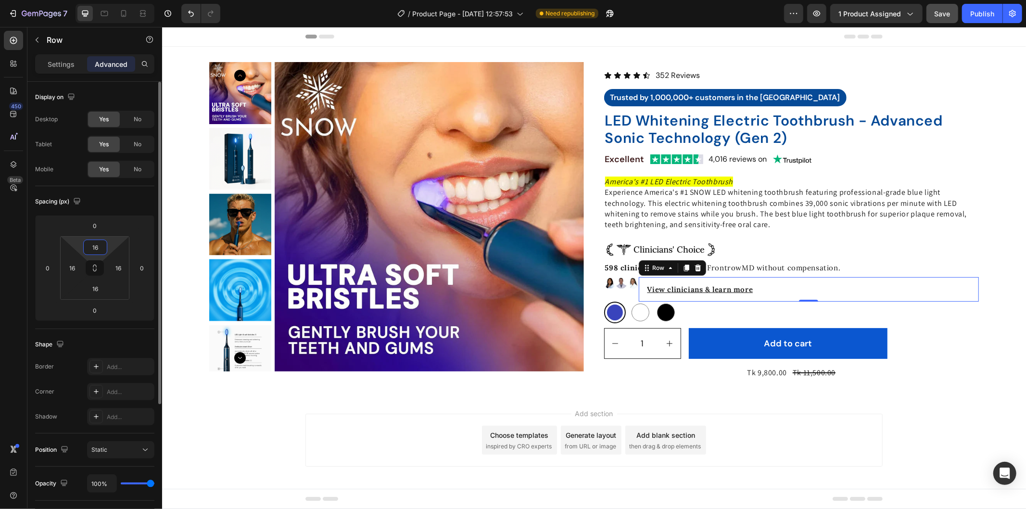
click at [93, 248] on input "16" at bounding box center [95, 247] width 19 height 14
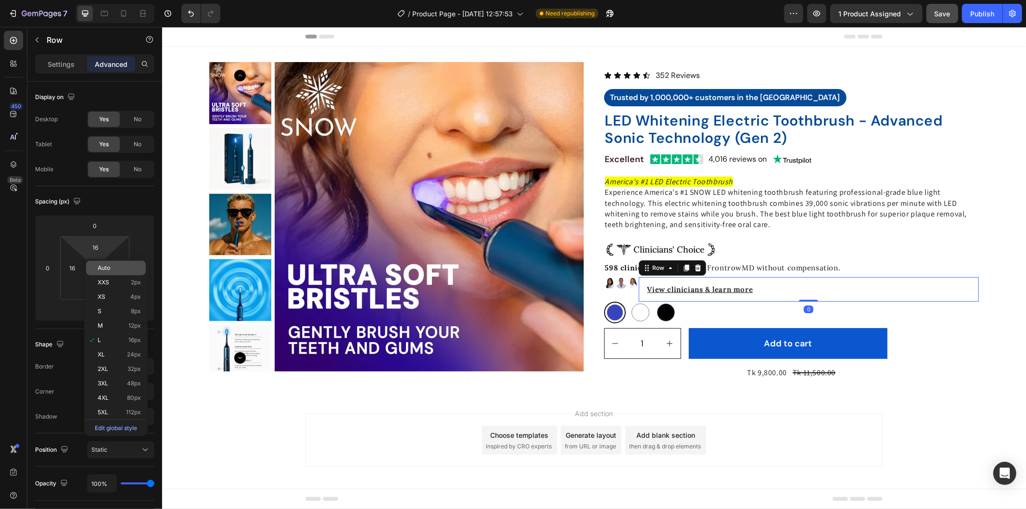
click at [107, 265] on span "Auto" at bounding box center [104, 268] width 13 height 7
type input "Auto"
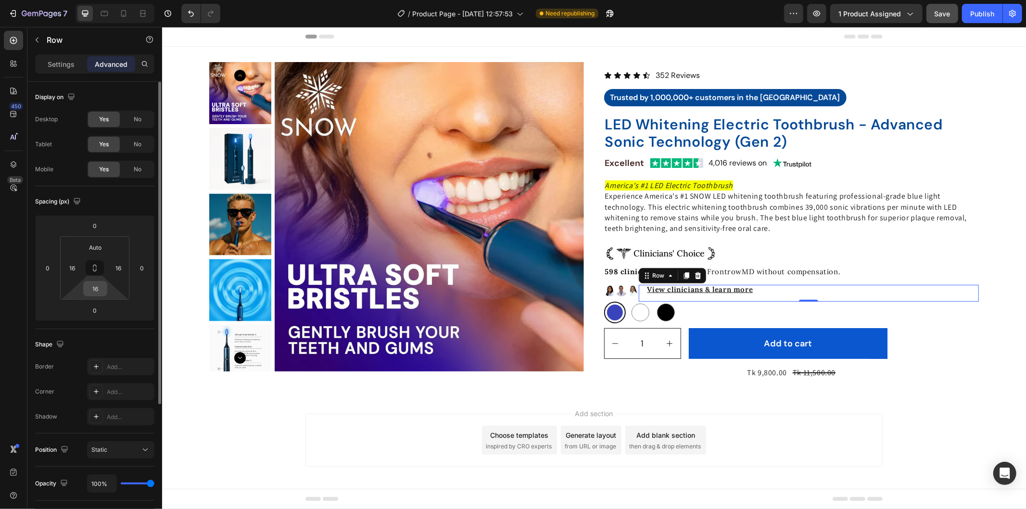
click at [93, 287] on input "16" at bounding box center [95, 288] width 19 height 14
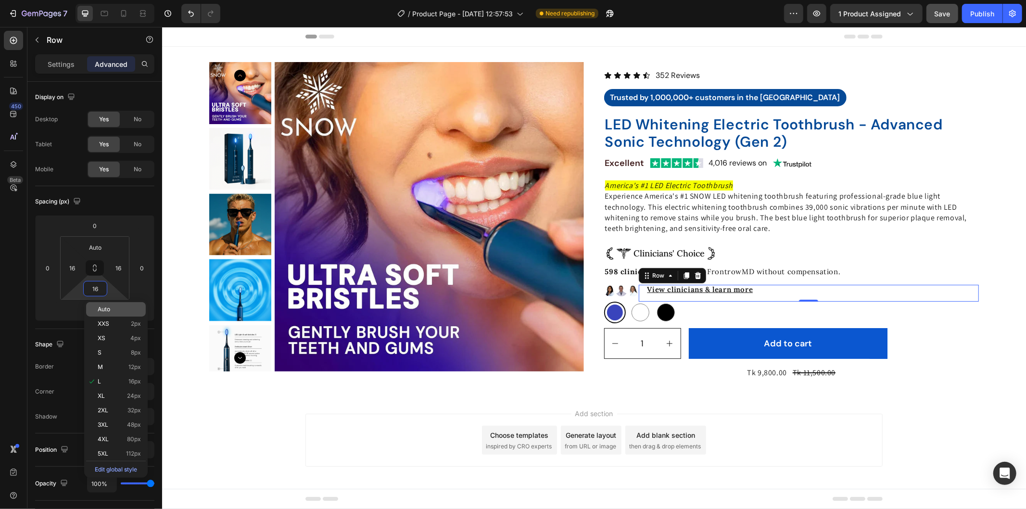
click at [103, 309] on span "Auto" at bounding box center [104, 309] width 13 height 7
type input "Auto"
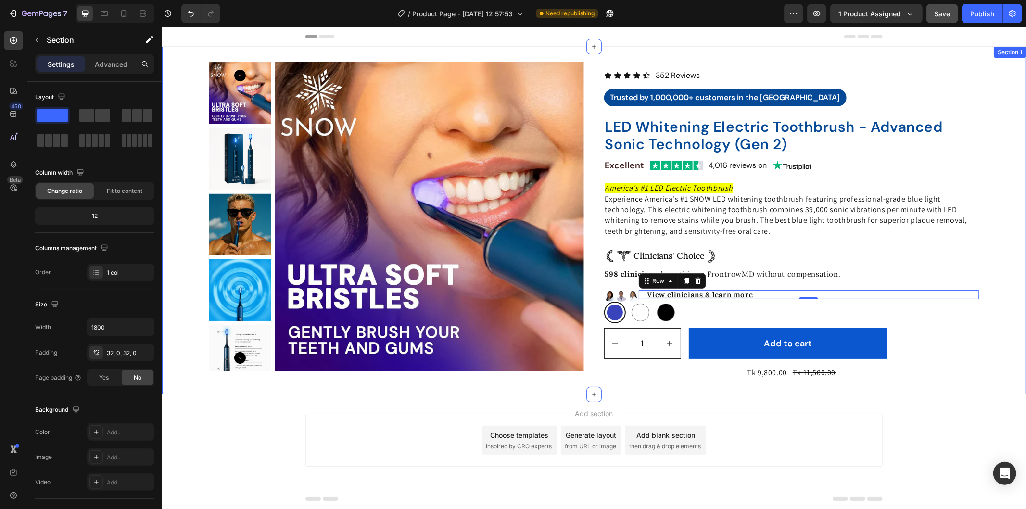
click at [1004, 327] on div "Product Images Icon Icon Icon Icon Icon Icon List 352 Reviews Text Block Row Tr…" at bounding box center [594, 220] width 864 height 317
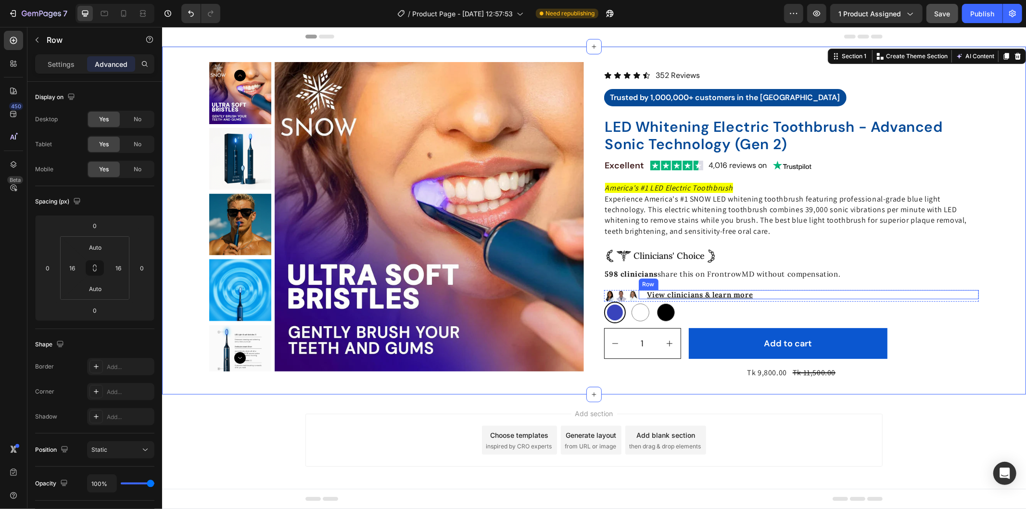
click at [638, 291] on div "View clinicians & learn more Text Block Row" at bounding box center [808, 294] width 341 height 9
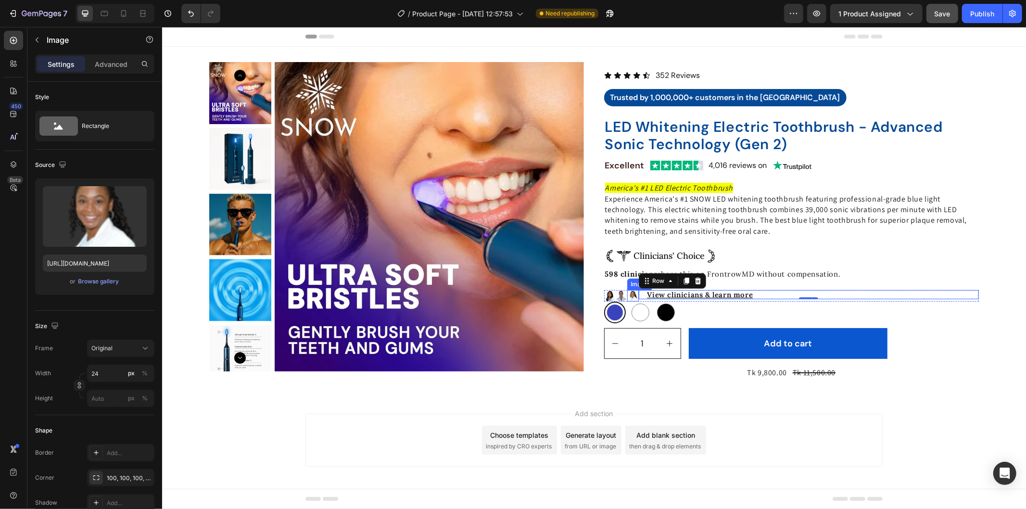
click at [631, 291] on img at bounding box center [633, 296] width 12 height 12
click at [638, 290] on div "View clinicians & learn more Text Block Row" at bounding box center [808, 294] width 341 height 9
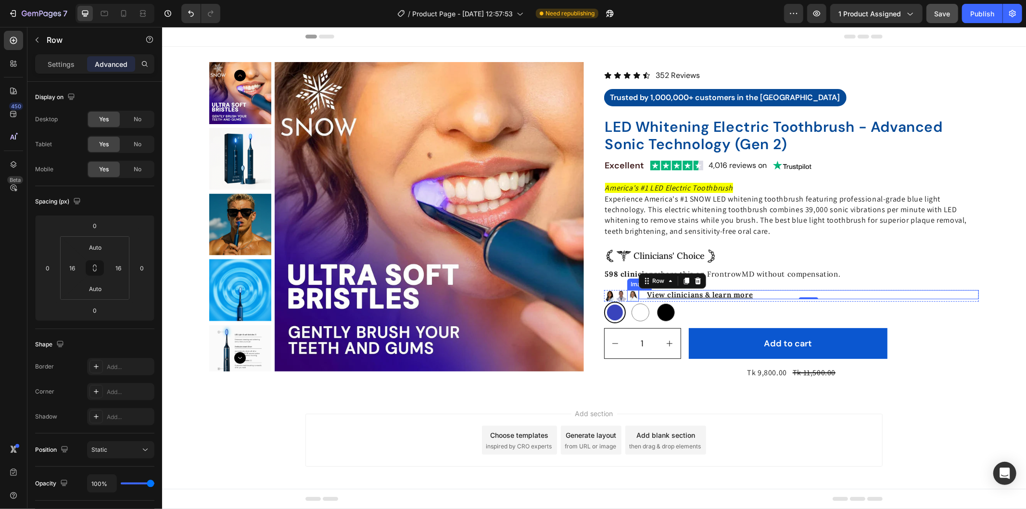
click at [632, 290] on div at bounding box center [633, 296] width 12 height 12
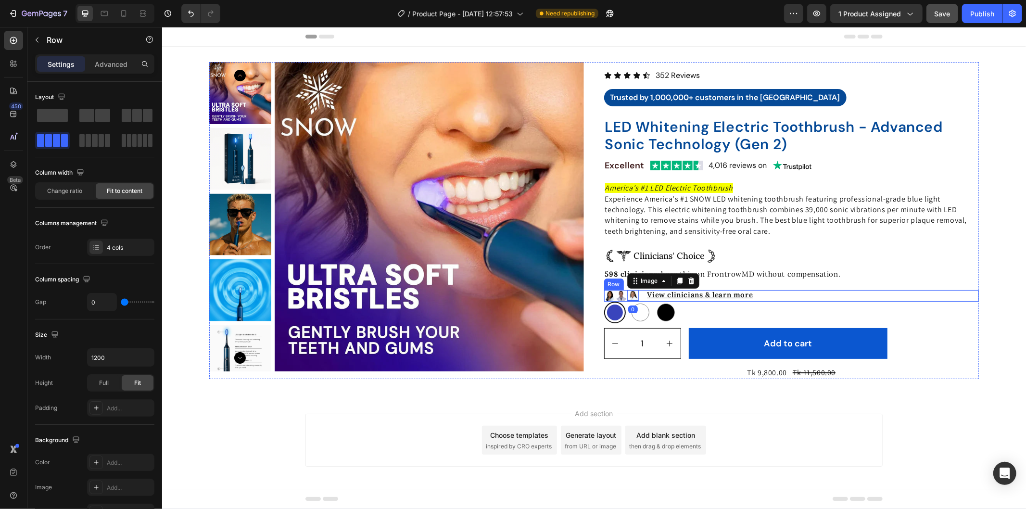
click at [638, 299] on div "View clinicians & learn more Text Block Row" at bounding box center [808, 296] width 341 height 12
click at [106, 63] on p "Advanced" at bounding box center [111, 64] width 33 height 10
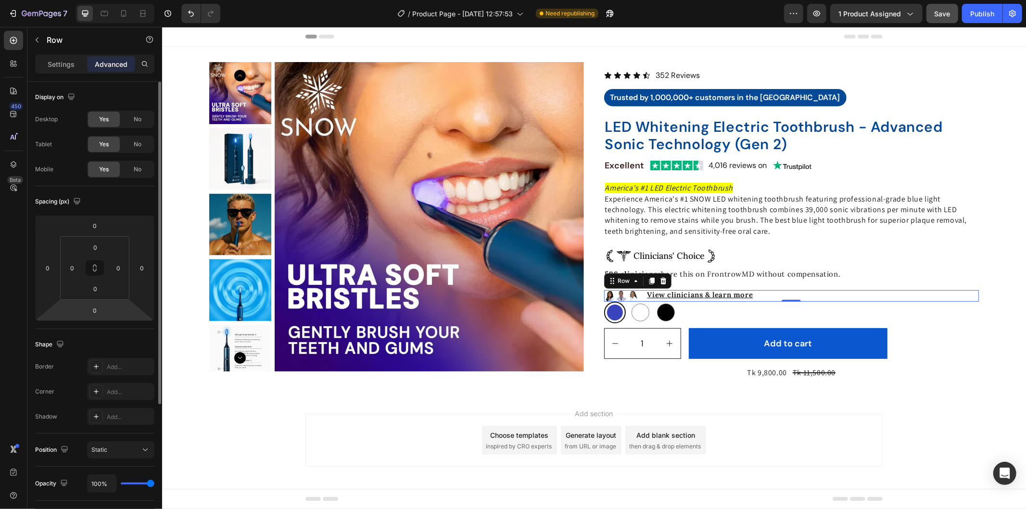
click at [107, 0] on html "7 Version history / Product Page - Sep 26, 12:57:53 Need republishing Preview 1…" at bounding box center [513, 0] width 1026 height 0
click at [97, 308] on input "0" at bounding box center [94, 310] width 19 height 14
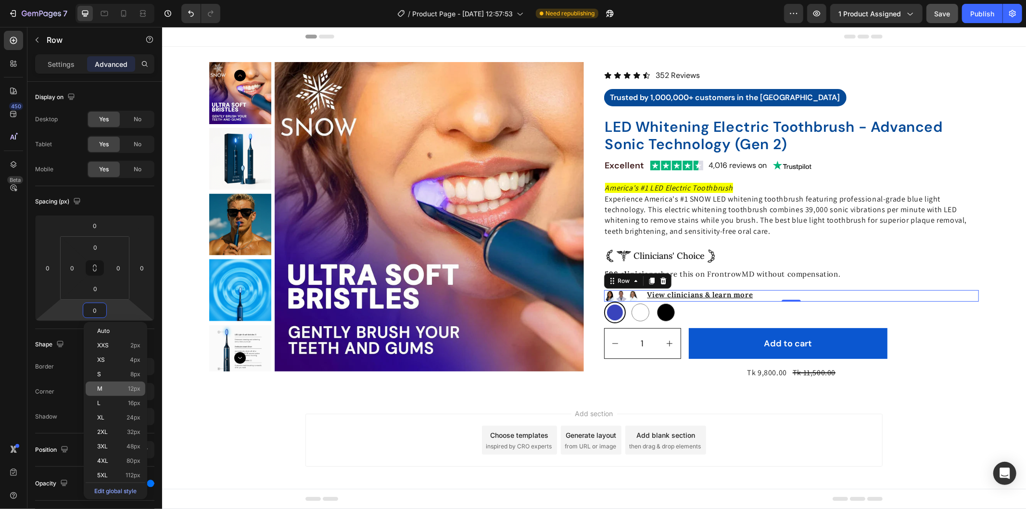
click at [121, 387] on p "M 12px" at bounding box center [118, 388] width 43 height 7
type input "12"
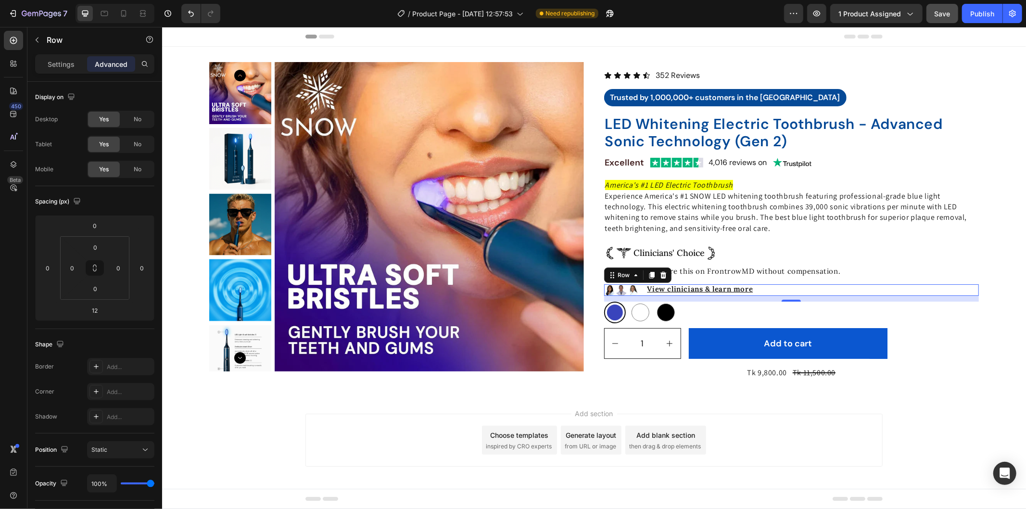
click at [999, 324] on div "Product Images Icon Icon Icon Icon Icon Icon List 352 Reviews Text Block Row Tr…" at bounding box center [594, 220] width 864 height 317
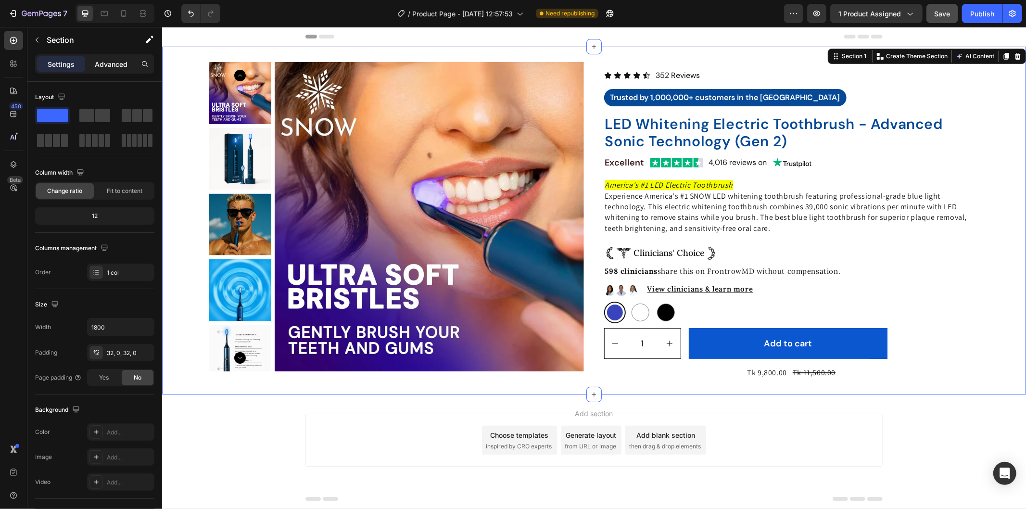
click at [103, 61] on p "Advanced" at bounding box center [111, 64] width 33 height 10
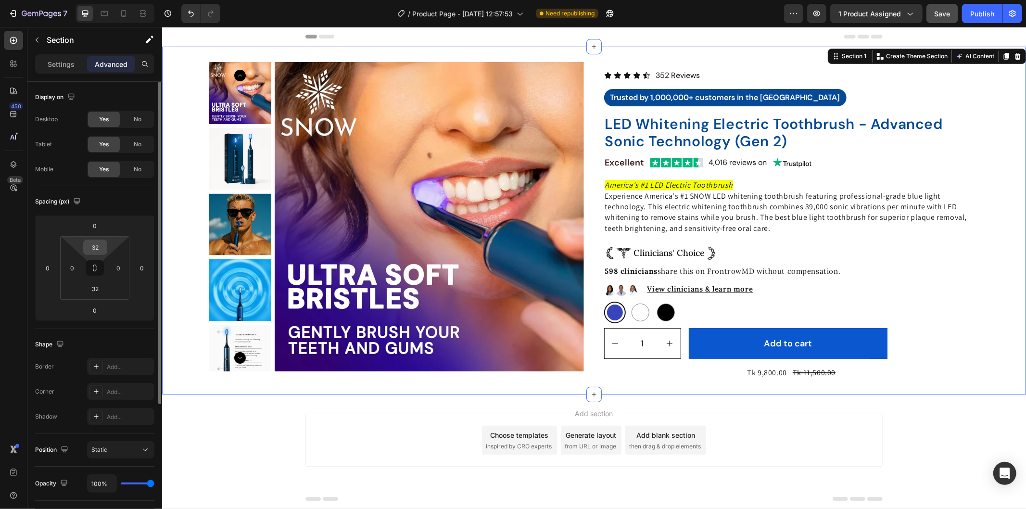
click at [103, 242] on input "32" at bounding box center [95, 247] width 19 height 14
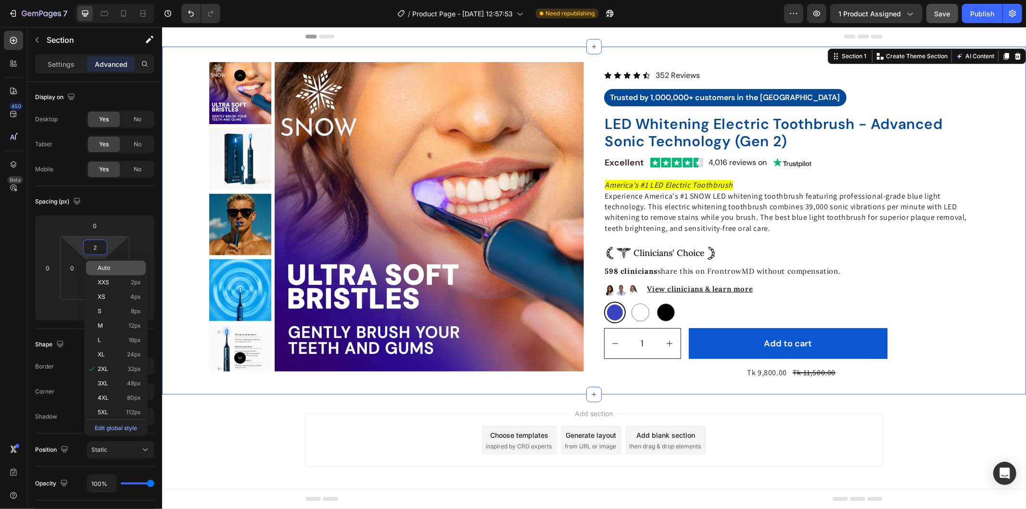
click at [112, 269] on p "Auto" at bounding box center [119, 268] width 43 height 7
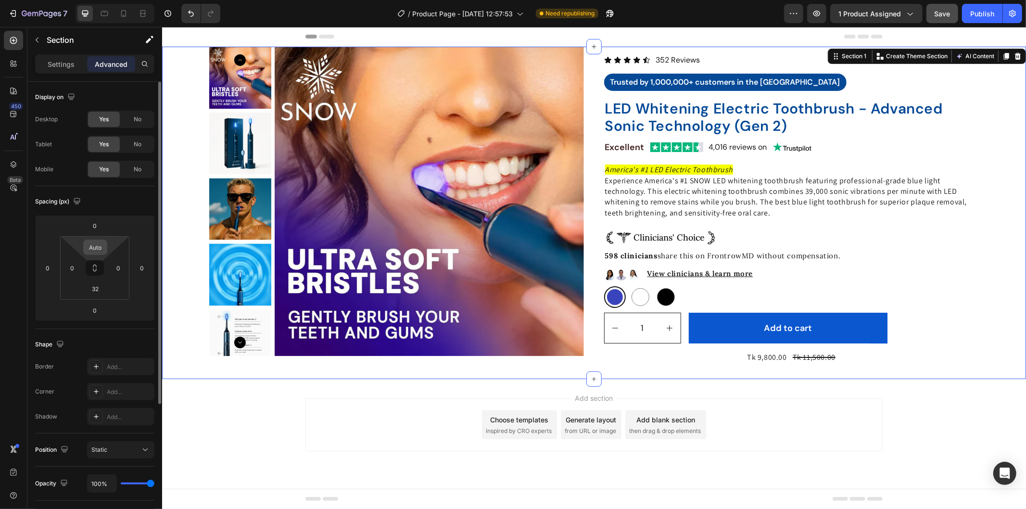
click at [98, 248] on input "Auto" at bounding box center [95, 247] width 19 height 14
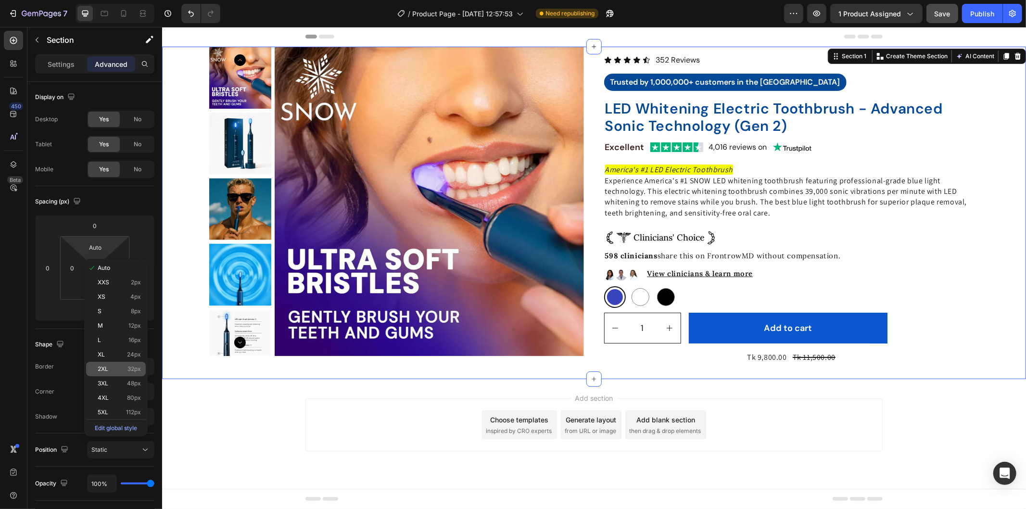
click at [125, 371] on p "2XL 32px" at bounding box center [119, 369] width 43 height 7
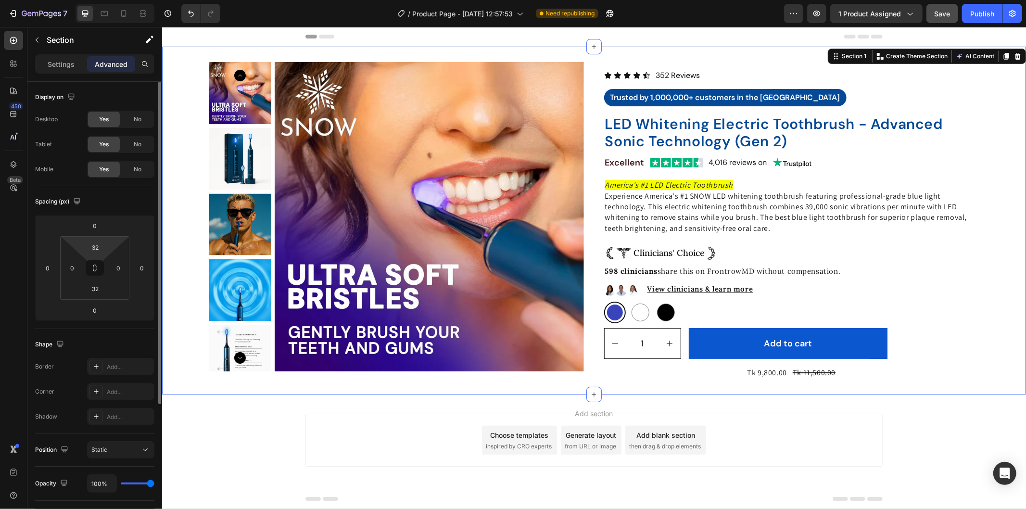
click at [104, 0] on html "7 Version history / Product Page - Sep 26, 12:57:53 Need republishing Preview 1…" at bounding box center [513, 0] width 1026 height 0
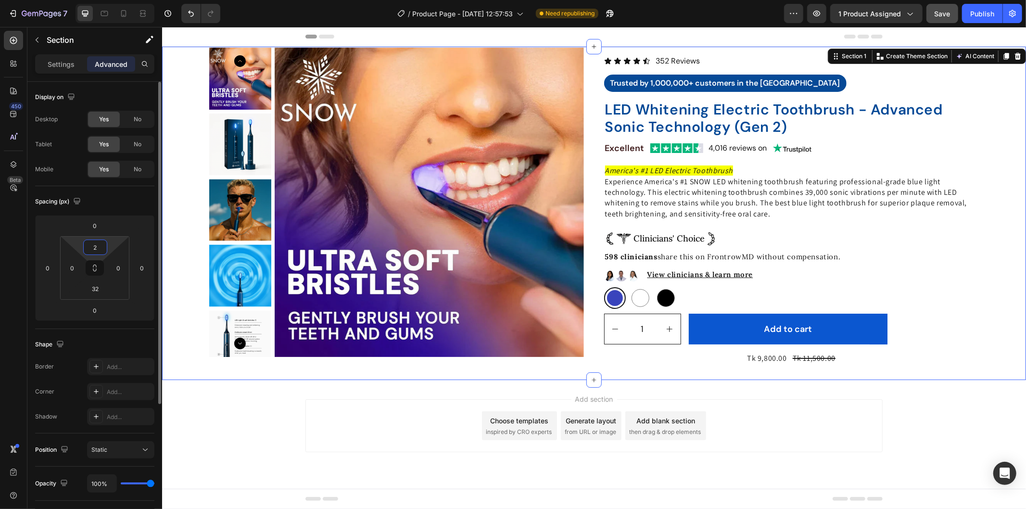
click at [104, 0] on html "7 Version history / Product Page - Sep 26, 12:57:53 Need republishing Preview 1…" at bounding box center [513, 0] width 1026 height 0
click at [98, 247] on input "2" at bounding box center [95, 247] width 19 height 14
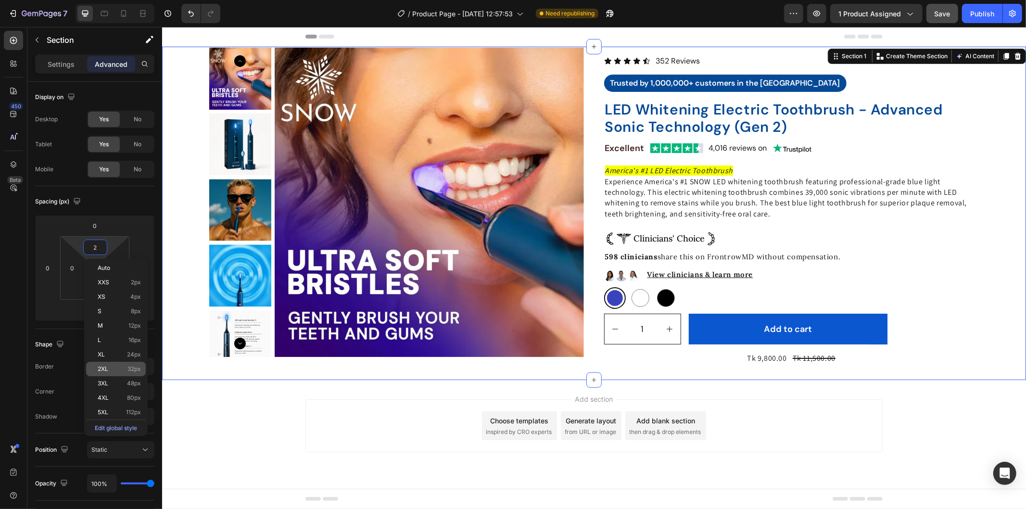
click at [117, 366] on p "2XL 32px" at bounding box center [119, 369] width 43 height 7
type input "32"
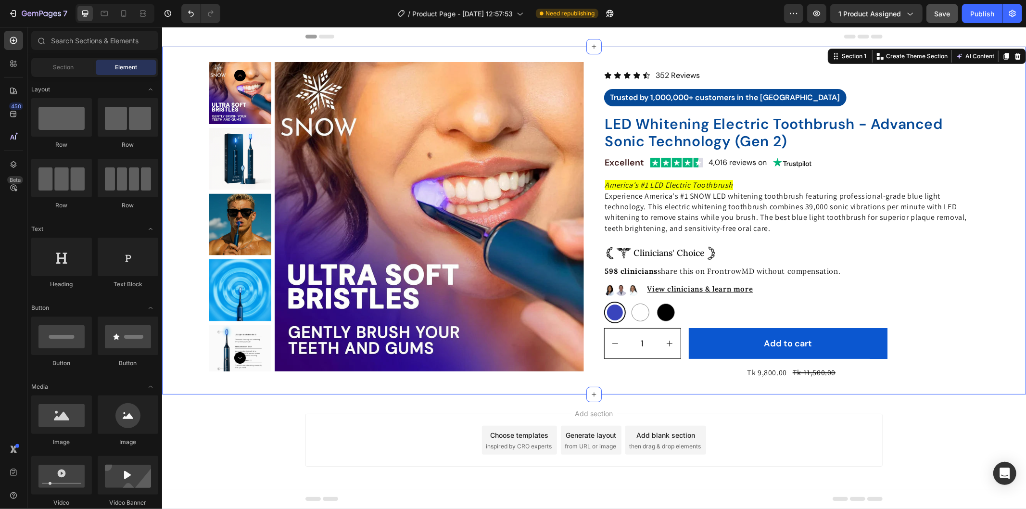
click at [1025, 293] on html "Header Product Images Icon Icon Icon Icon Icon Icon List 352 Reviews Text Block…" at bounding box center [594, 269] width 864 height 486
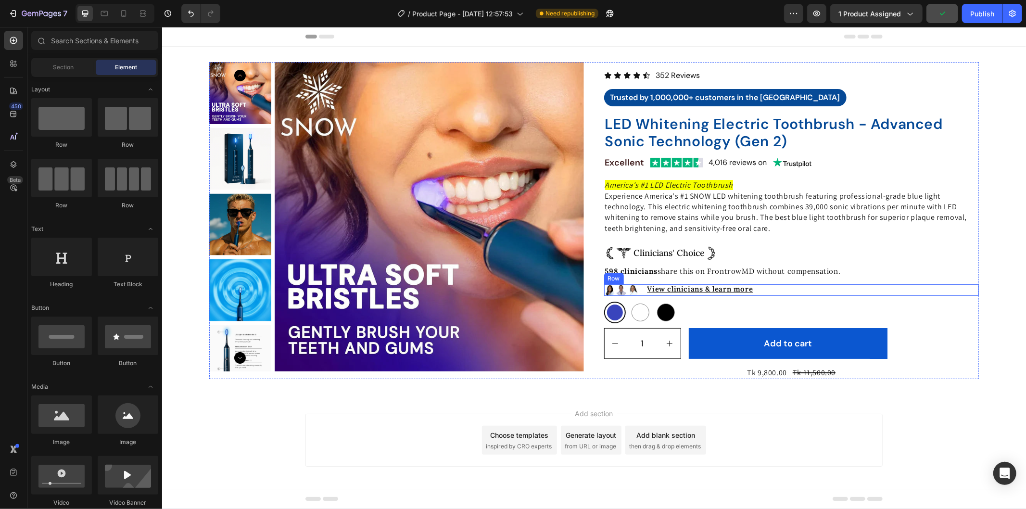
click at [650, 295] on div "View clinicians & learn more Text Block Row" at bounding box center [808, 290] width 341 height 12
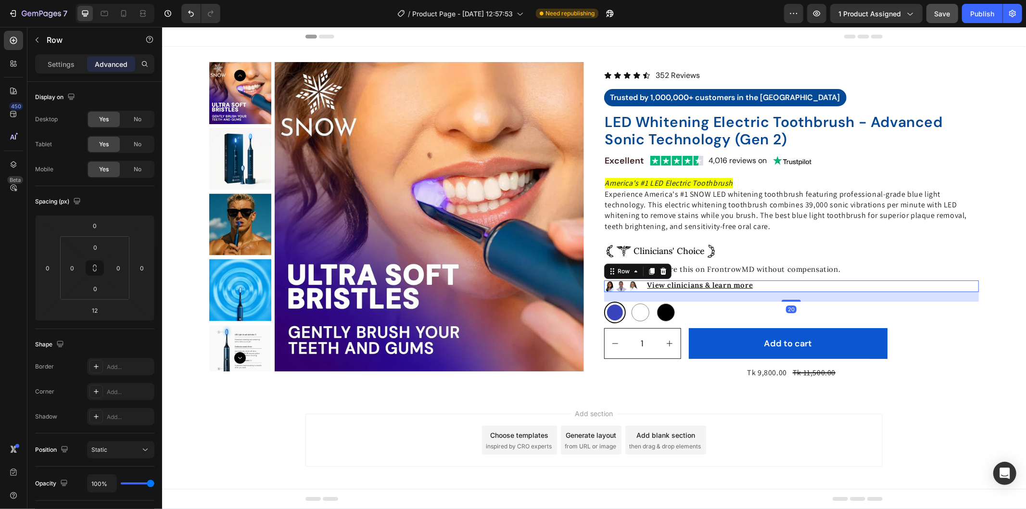
drag, startPoint x: 783, startPoint y: 299, endPoint x: 787, endPoint y: 303, distance: 5.8
click at [787, 303] on div "Icon Icon Icon Icon Icon Icon List 352 Reviews Text Block Row Trusted by 1,000,…" at bounding box center [791, 220] width 375 height 317
type input "20"
click at [1007, 325] on div "Product Images Icon Icon Icon Icon Icon Icon List 352 Reviews Text Block Row Tr…" at bounding box center [594, 220] width 864 height 317
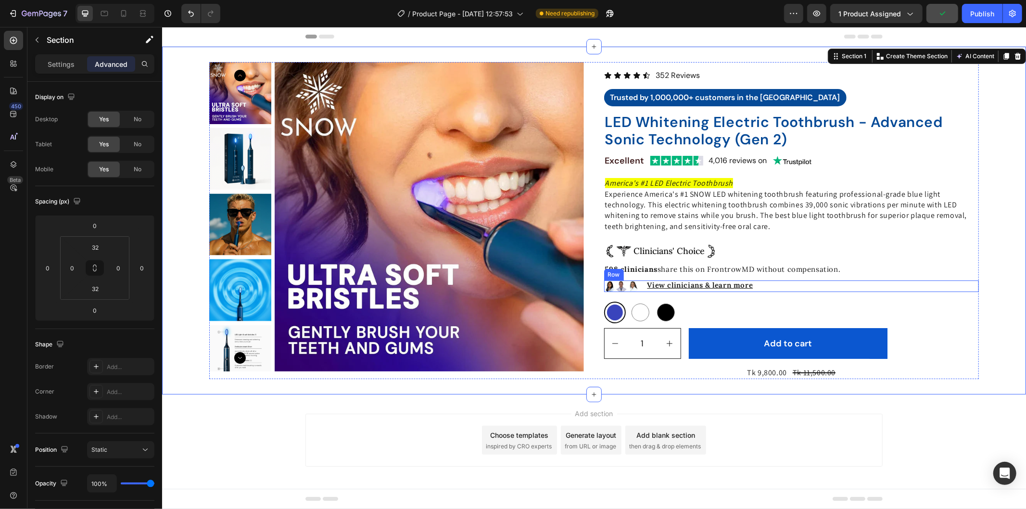
click at [784, 290] on div "View clinicians & learn more Text Block Row" at bounding box center [808, 286] width 341 height 12
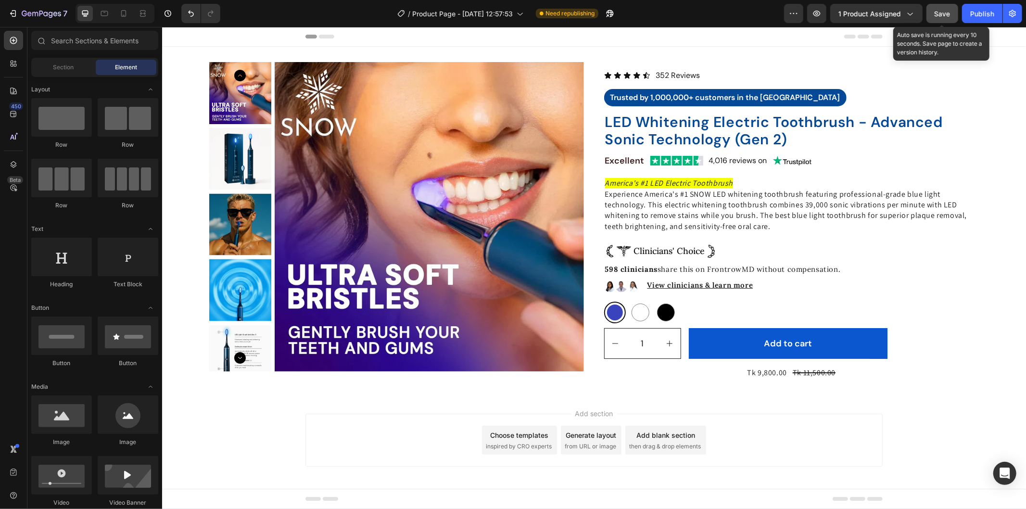
click at [939, 12] on span "Save" at bounding box center [943, 14] width 16 height 8
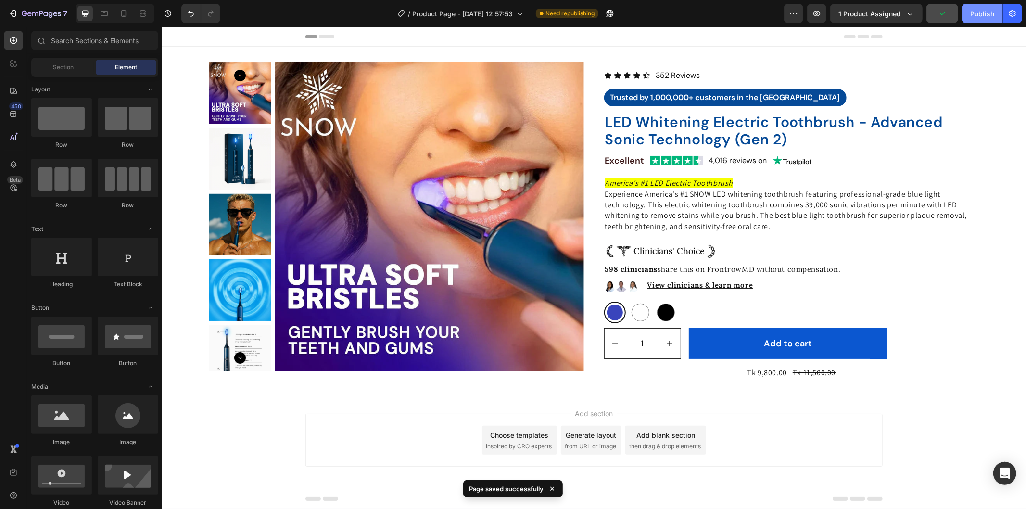
click at [1001, 11] on button "Publish" at bounding box center [982, 13] width 40 height 19
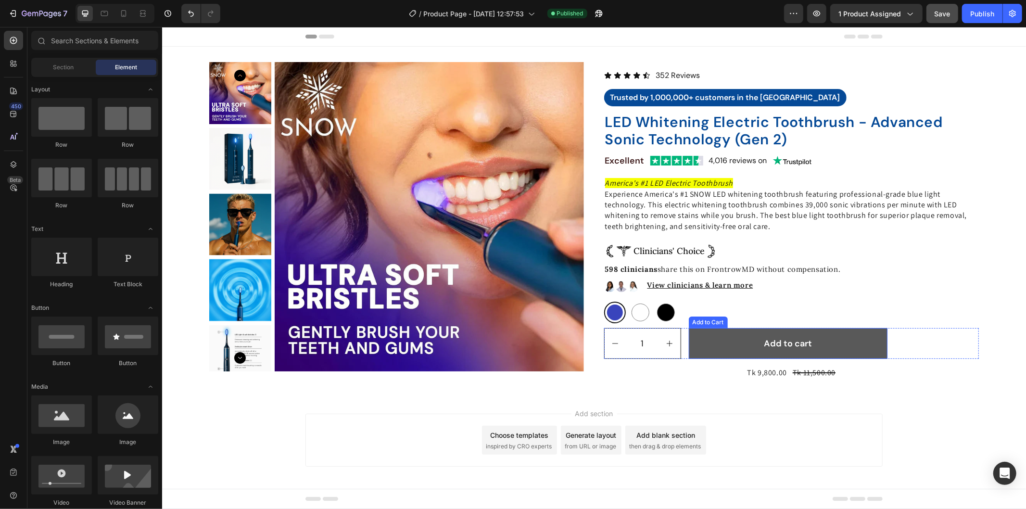
click at [880, 335] on button "Add to cart" at bounding box center [787, 343] width 199 height 31
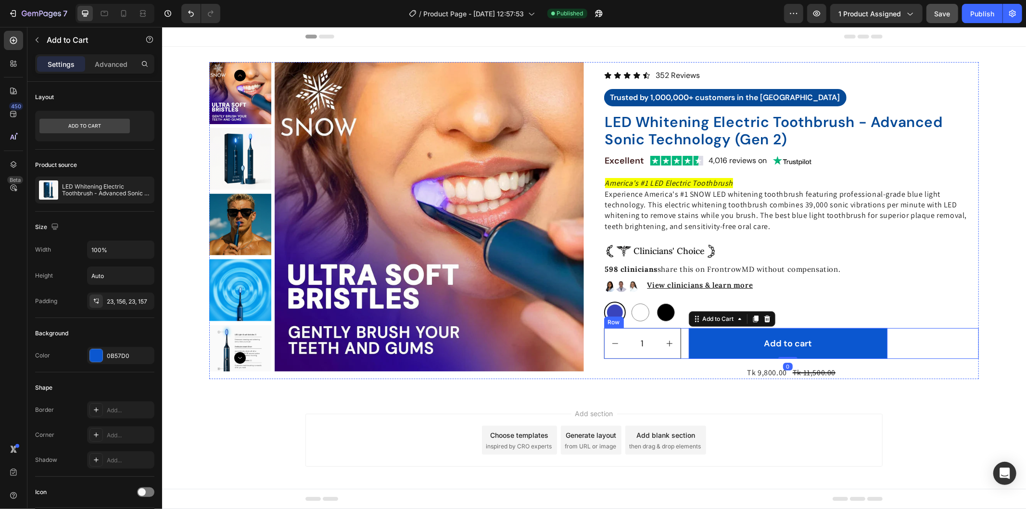
click at [903, 335] on div "1 Product Quantity Add to cart Add to Cart 0 Row" at bounding box center [791, 343] width 375 height 31
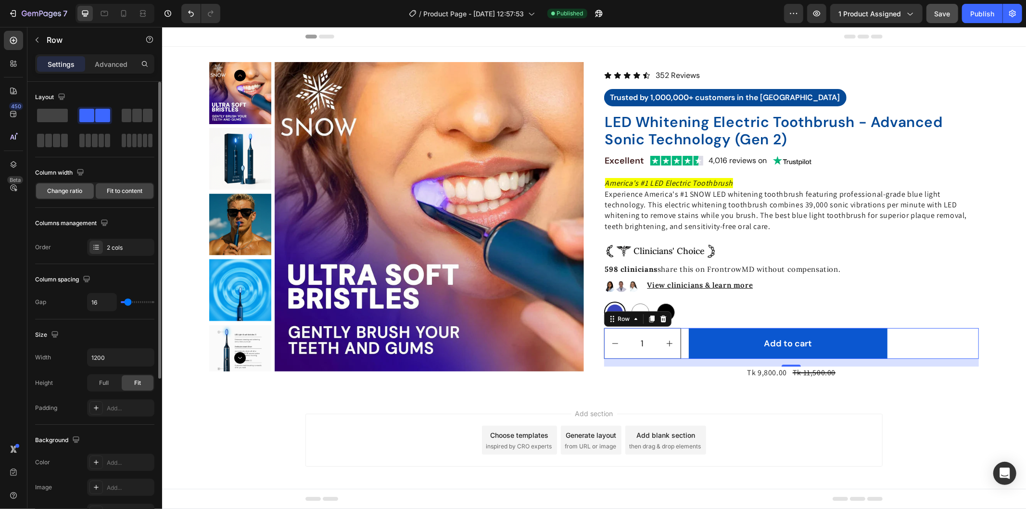
click at [71, 188] on span "Change ratio" at bounding box center [65, 191] width 35 height 9
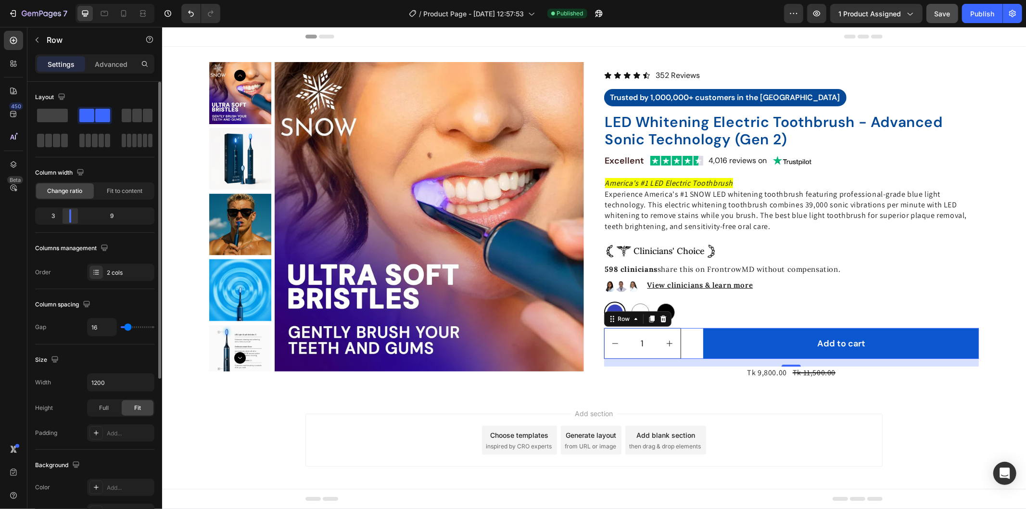
drag, startPoint x: 93, startPoint y: 215, endPoint x: 61, endPoint y: 217, distance: 32.3
click at [62, 217] on div at bounding box center [70, 215] width 17 height 13
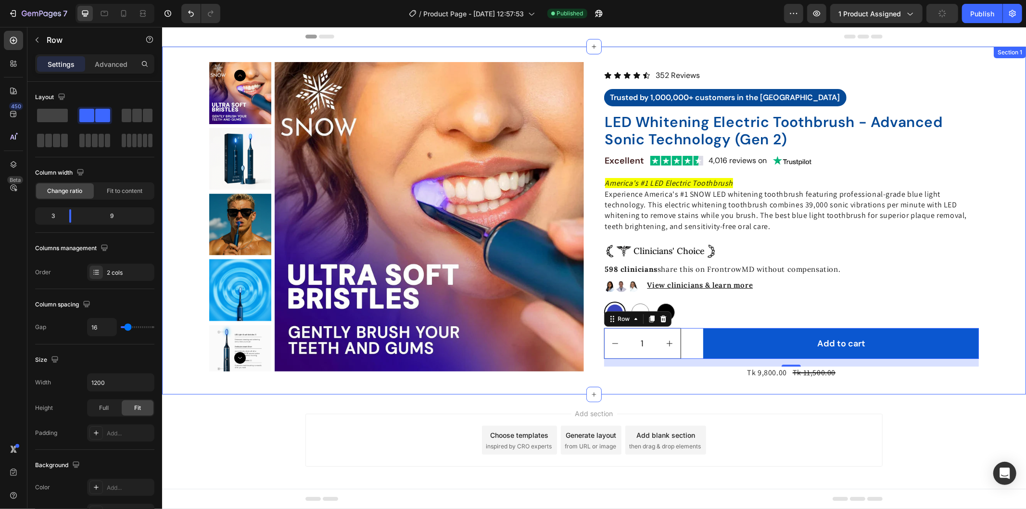
click at [992, 370] on div "Product Images Icon Icon Icon Icon Icon Icon List 352 Reviews Text Block Row Tr…" at bounding box center [594, 220] width 864 height 317
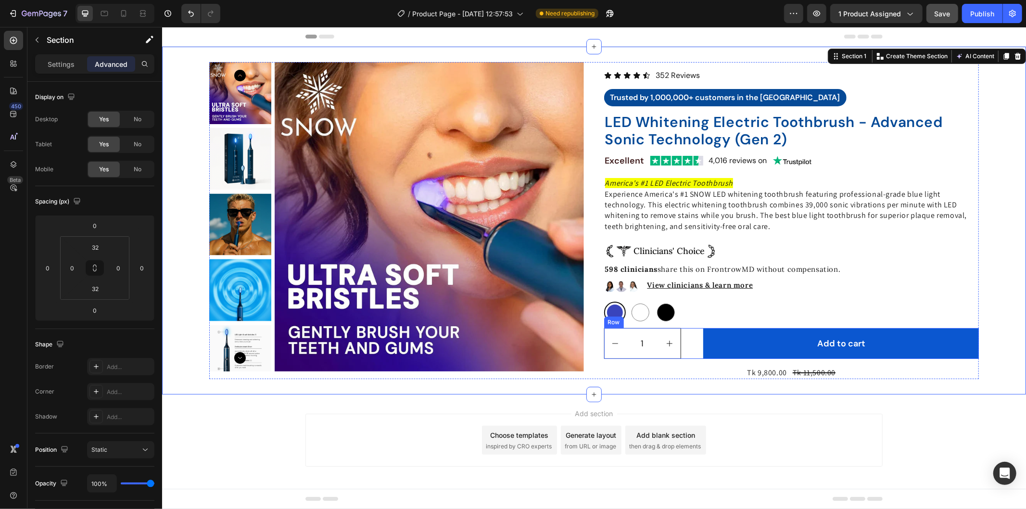
click at [694, 342] on div "1 Product Quantity Add to cart Add to Cart Row" at bounding box center [791, 343] width 375 height 31
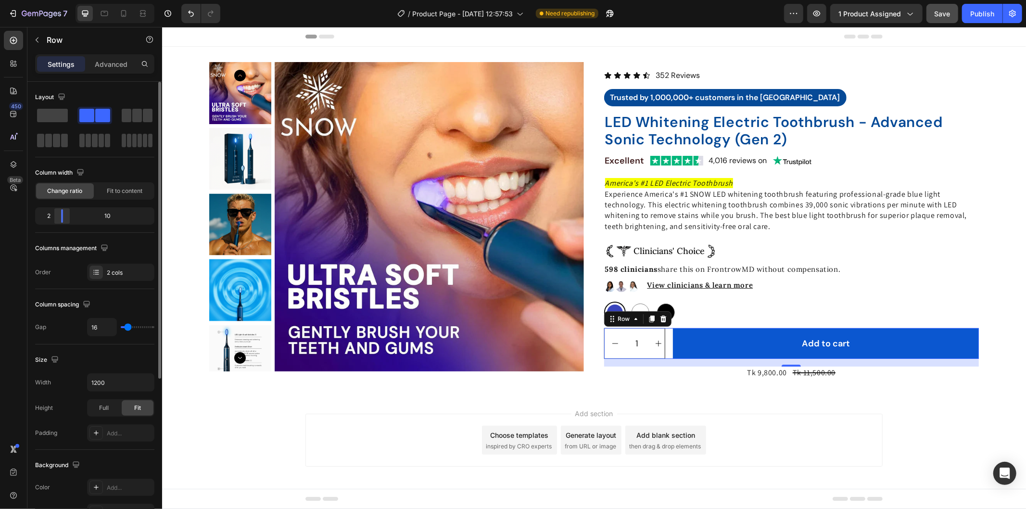
drag, startPoint x: 71, startPoint y: 219, endPoint x: 58, endPoint y: 217, distance: 13.1
click at [58, 217] on div at bounding box center [61, 215] width 17 height 13
click at [65, 210] on div at bounding box center [70, 215] width 17 height 13
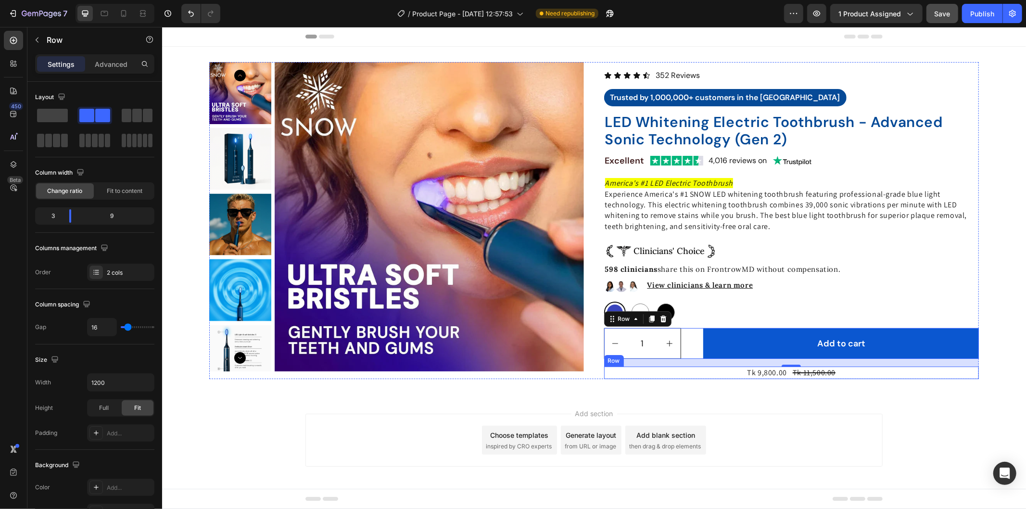
click at [715, 371] on div "Tk 9,800.00 Product Price Product Price Tk 11,500.00 Product Price Product Pric…" at bounding box center [791, 372] width 375 height 13
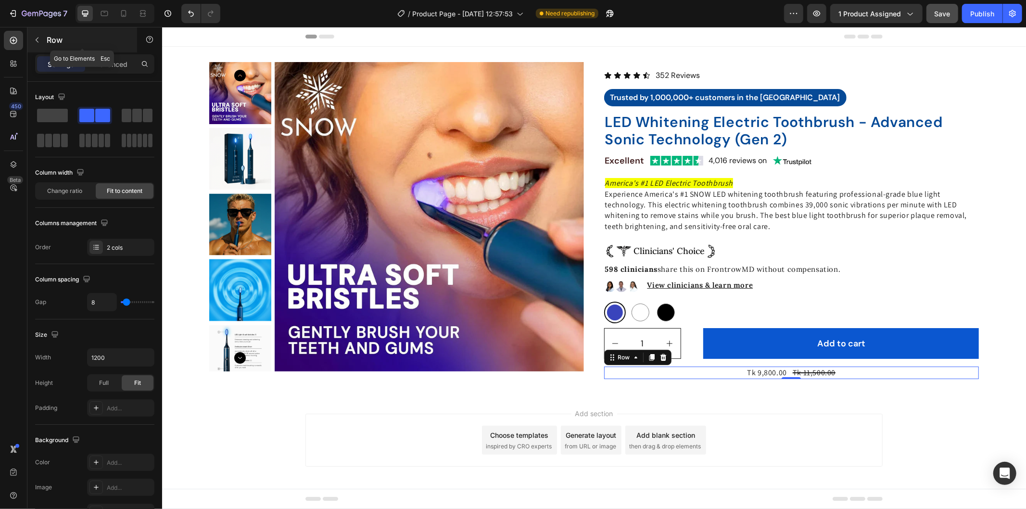
click at [39, 42] on icon "button" at bounding box center [37, 40] width 8 height 8
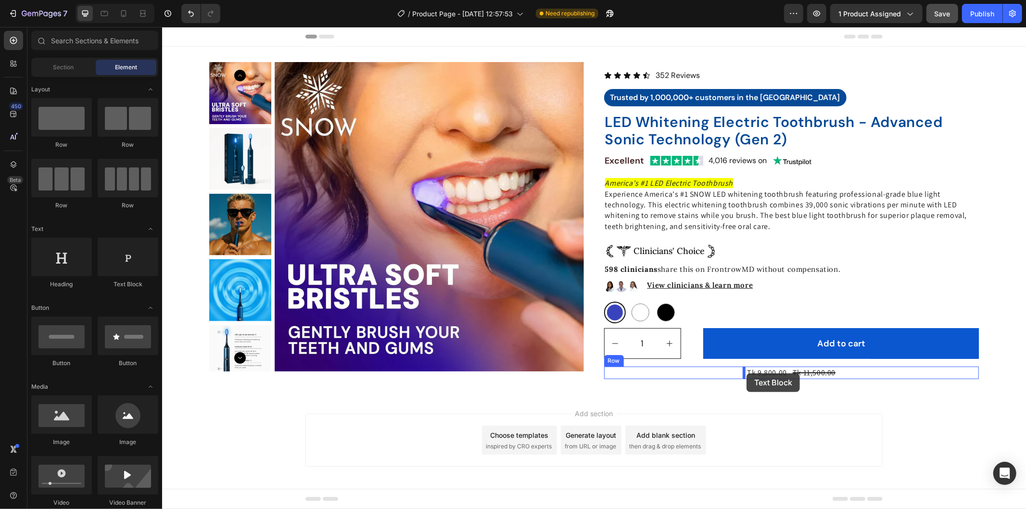
drag, startPoint x: 300, startPoint y: 278, endPoint x: 746, endPoint y: 373, distance: 456.3
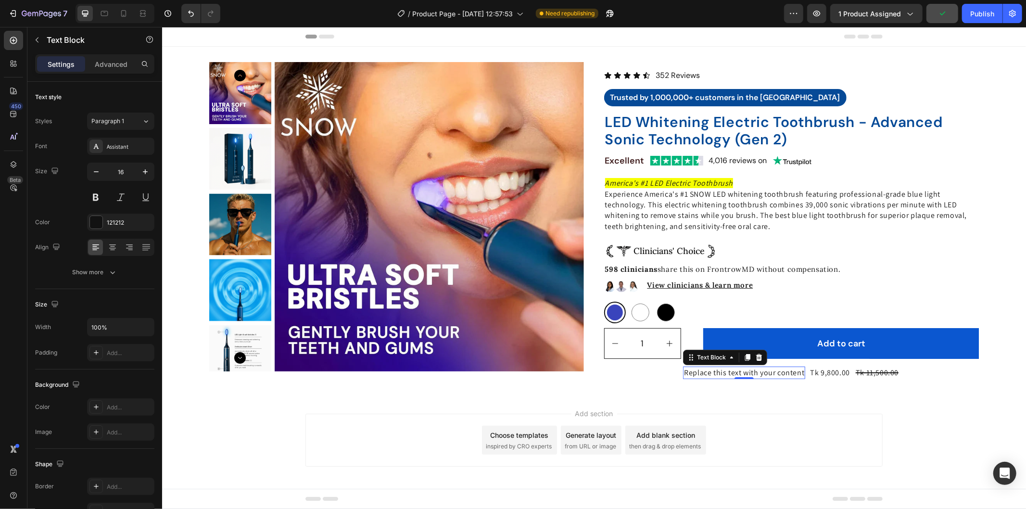
click at [715, 372] on div "Replace this text with your content" at bounding box center [744, 372] width 122 height 13
click at [715, 372] on p "Replace this text with your content" at bounding box center [744, 372] width 120 height 11
click at [715, 372] on span "or 4 interest-free payments of" at bounding box center [743, 372] width 103 height 10
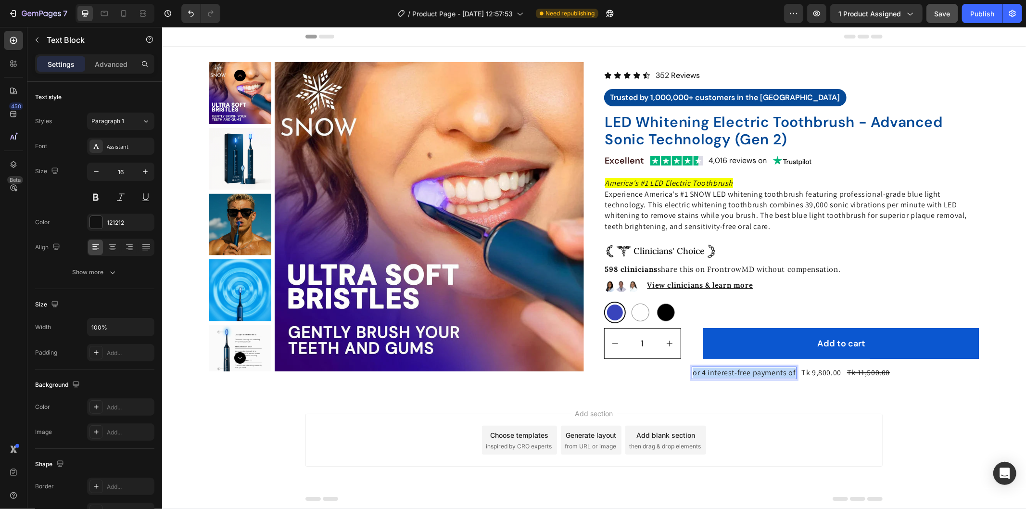
click at [715, 372] on span "or 4 interest-free payments of" at bounding box center [743, 372] width 103 height 10
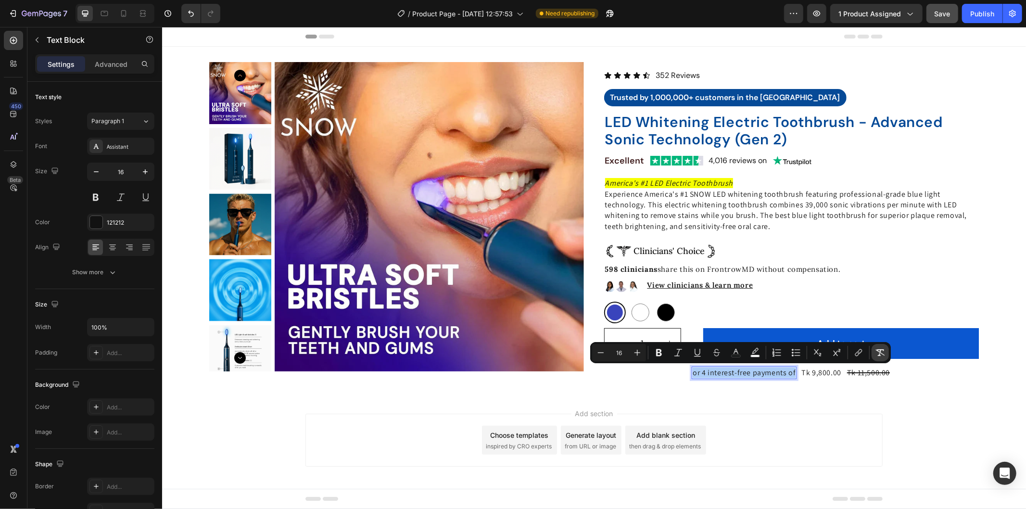
click at [878, 351] on icon "Editor contextual toolbar" at bounding box center [880, 352] width 9 height 7
click at [737, 377] on p "or 4 interest-free payments of" at bounding box center [743, 372] width 103 height 11
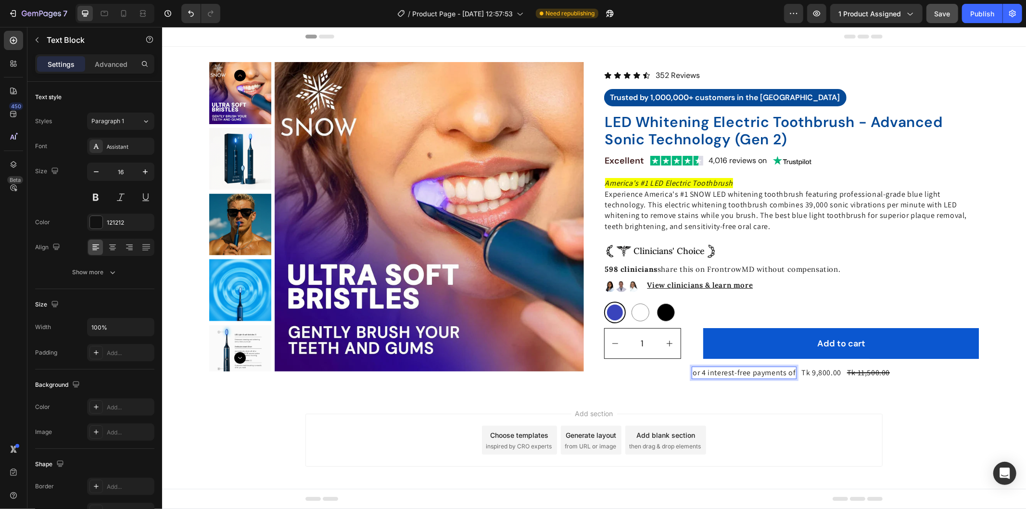
click at [736, 369] on p "or 4 interest-free payments of" at bounding box center [743, 372] width 103 height 11
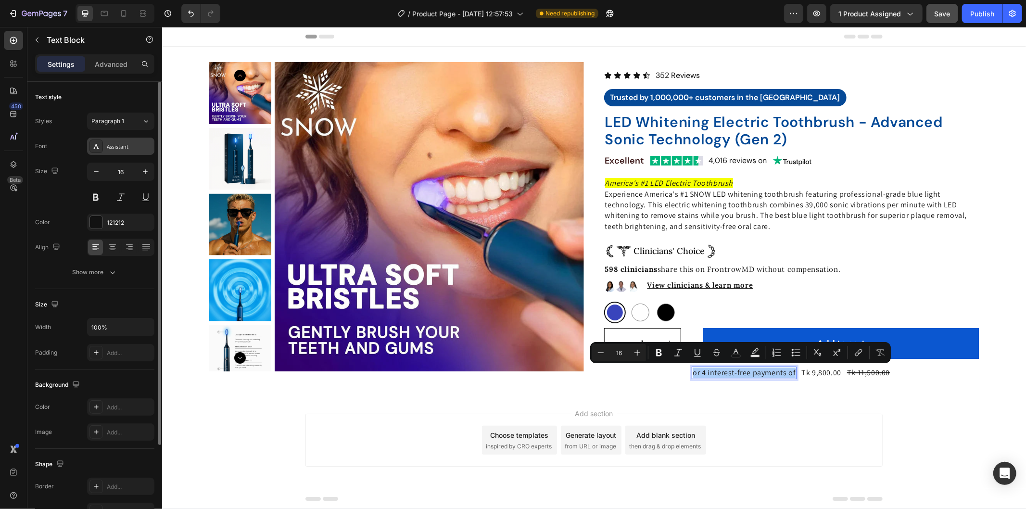
click at [116, 141] on div "Assistant" at bounding box center [120, 146] width 67 height 17
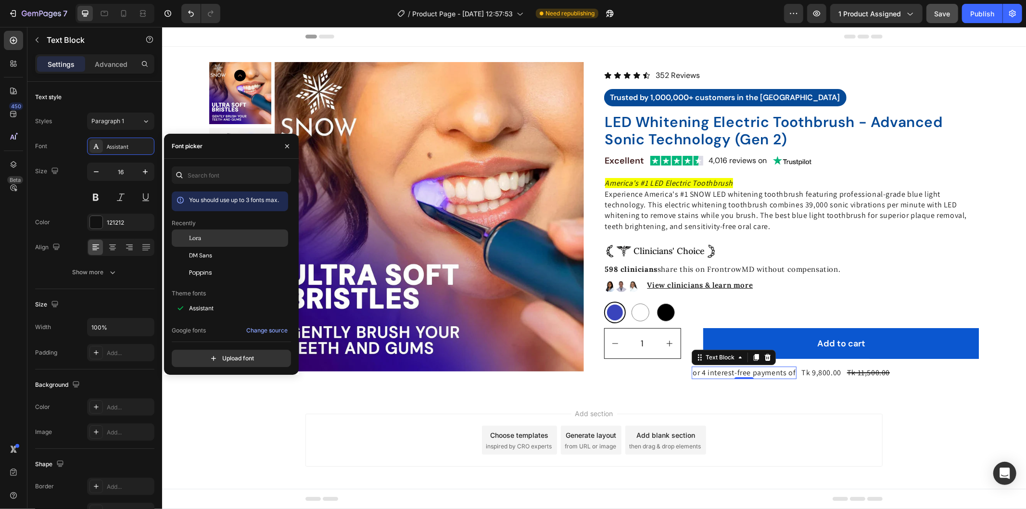
click at [227, 243] on div "Lora" at bounding box center [230, 237] width 116 height 17
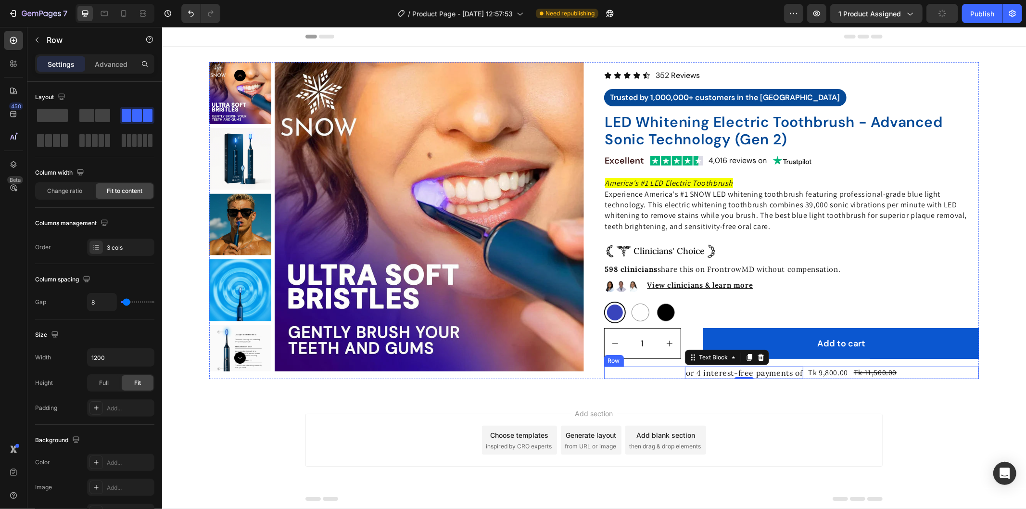
click at [936, 372] on div "or 4 interest-free payments of Text Block 0 Tk 9,800.00 Product Price Product P…" at bounding box center [791, 372] width 375 height 13
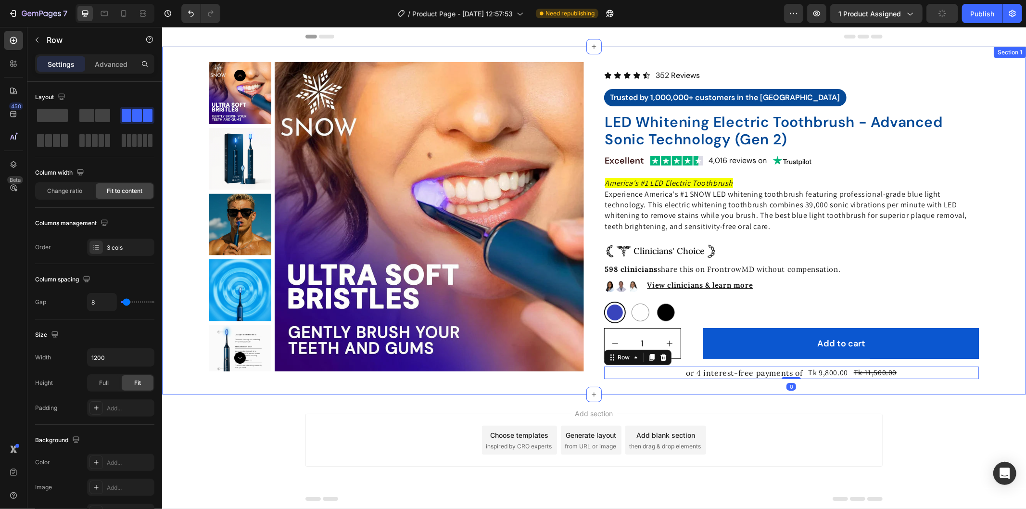
click at [946, 391] on div "Product Images Icon Icon Icon Icon Icon Icon List 352 Reviews Text Block Row Tr…" at bounding box center [594, 220] width 864 height 348
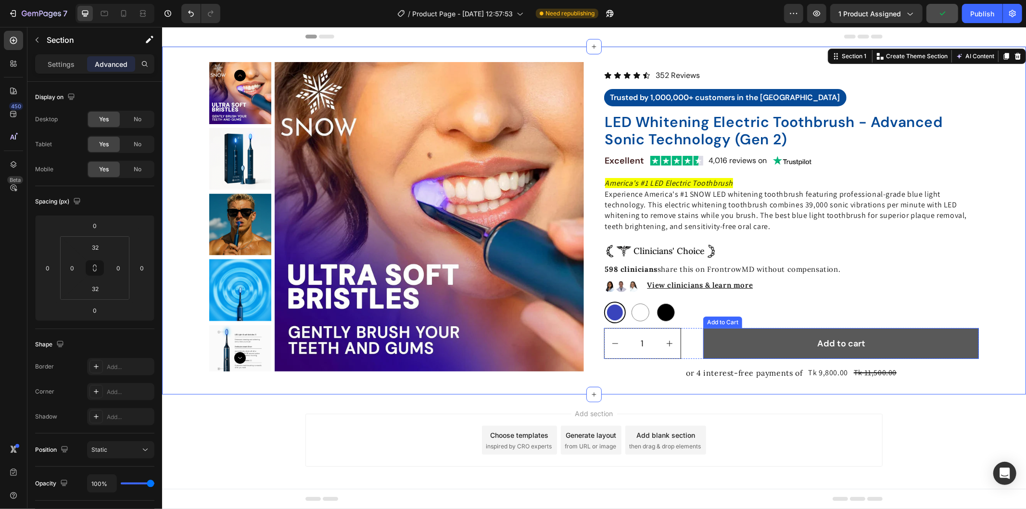
click at [714, 329] on button "Add to cart" at bounding box center [841, 343] width 276 height 31
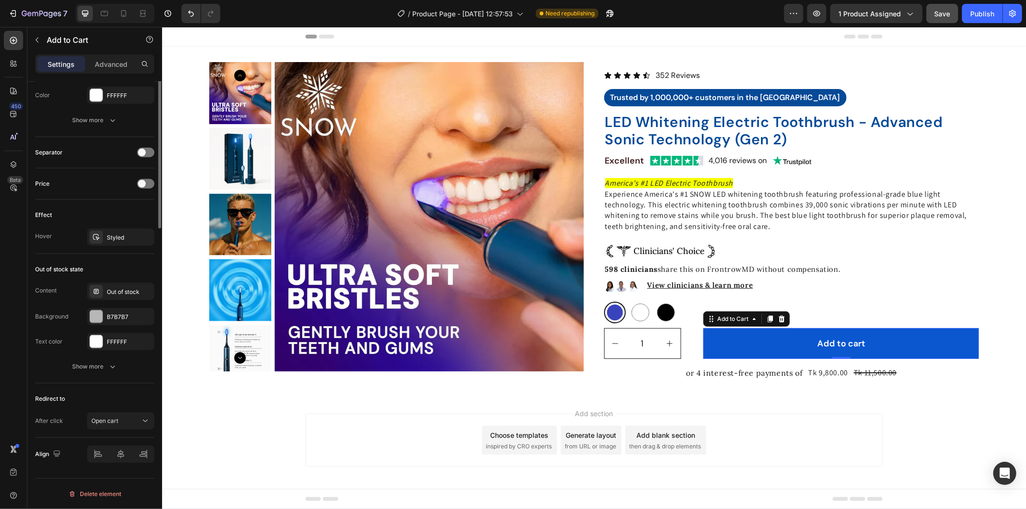
scroll to position [309, 0]
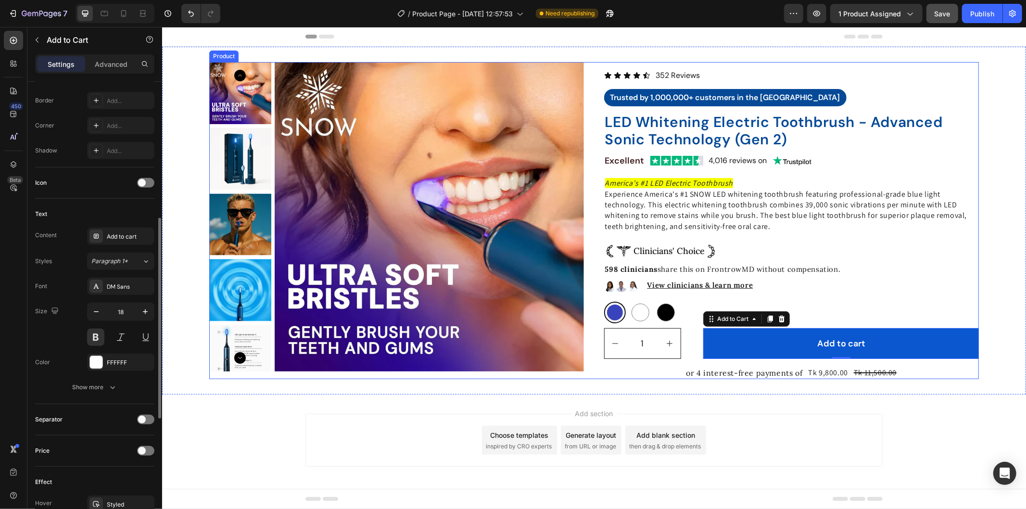
click at [723, 327] on div "Icon Icon Icon Icon Icon Icon List 352 Reviews Text Block Row Trusted by 1,000,…" at bounding box center [791, 220] width 375 height 317
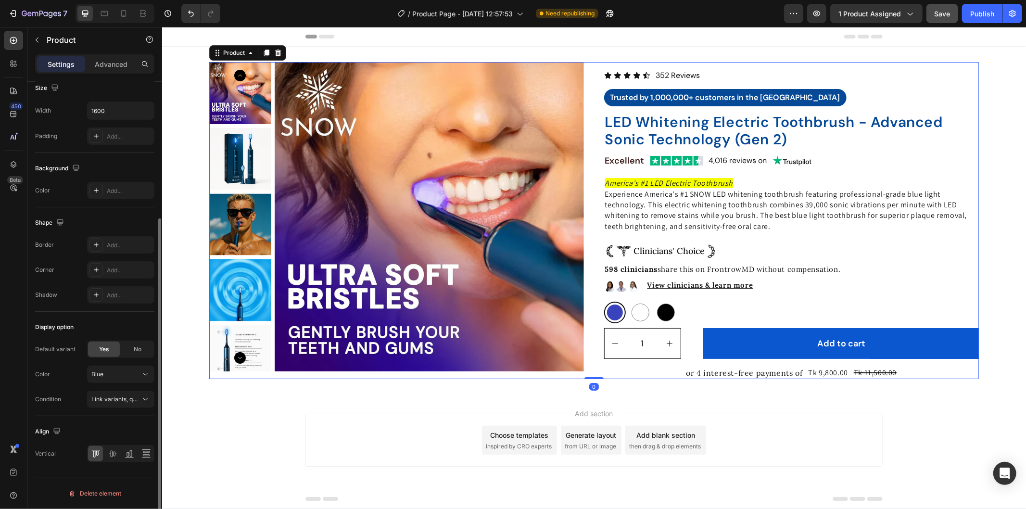
scroll to position [0, 0]
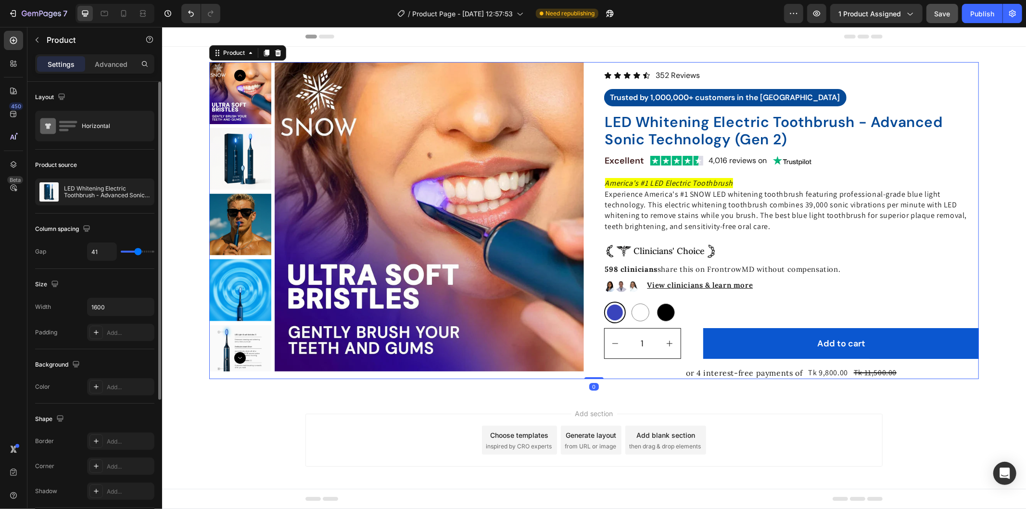
click at [724, 327] on div "Icon Icon Icon Icon Icon Icon List 352 Reviews Text Block Row Trusted by 1,000,…" at bounding box center [791, 220] width 375 height 317
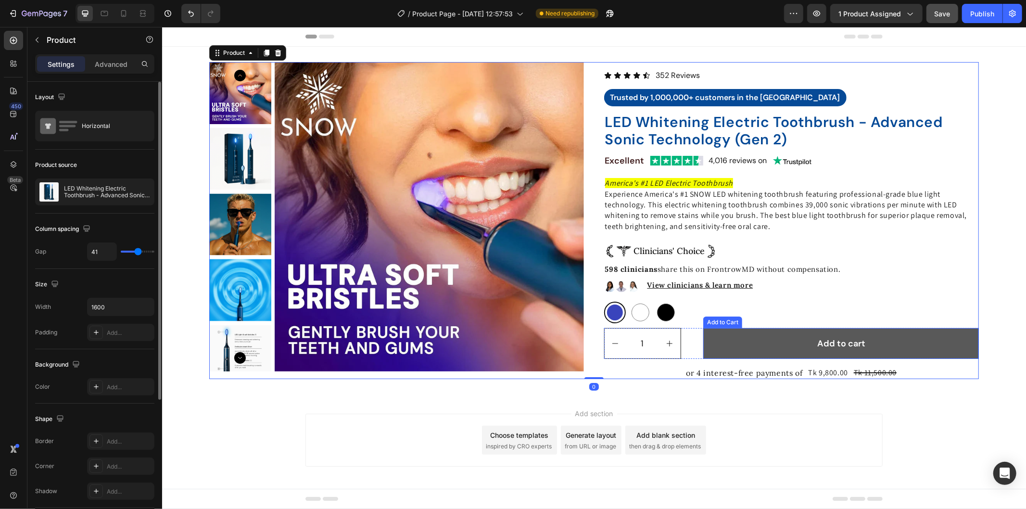
click at [725, 331] on button "Add to cart" at bounding box center [841, 343] width 276 height 31
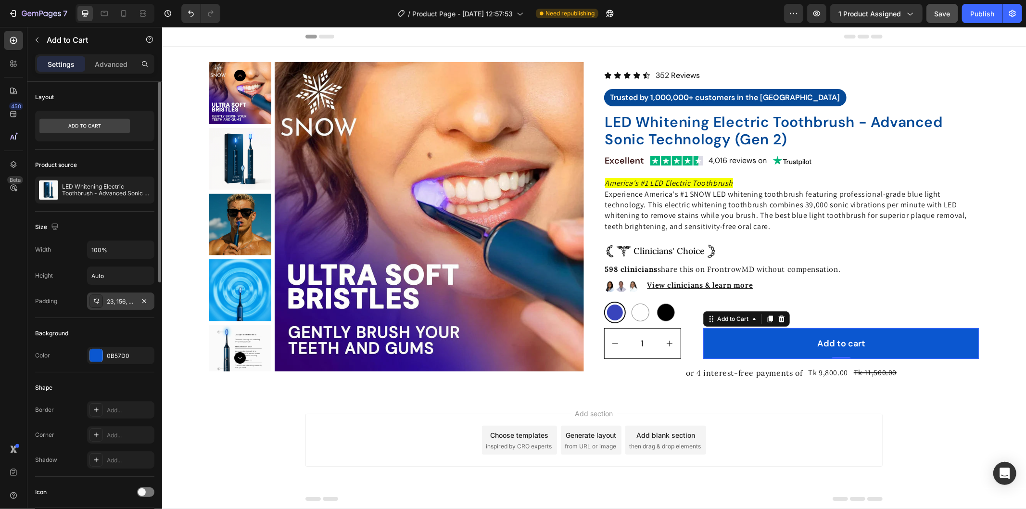
click at [126, 296] on div "23, 156, 23, 157" at bounding box center [120, 300] width 67 height 17
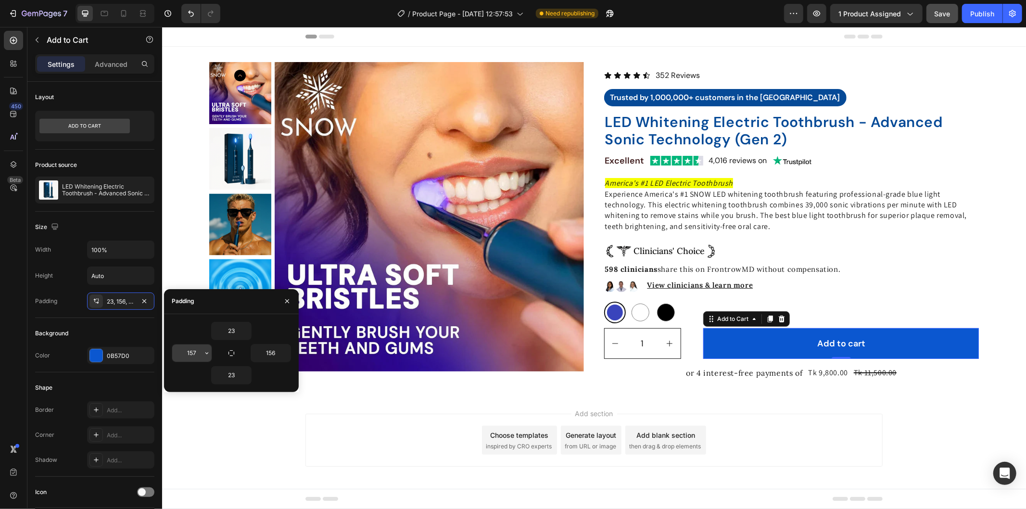
click at [199, 350] on input "157" at bounding box center [191, 352] width 39 height 17
click at [202, 350] on button "button" at bounding box center [207, 352] width 10 height 17
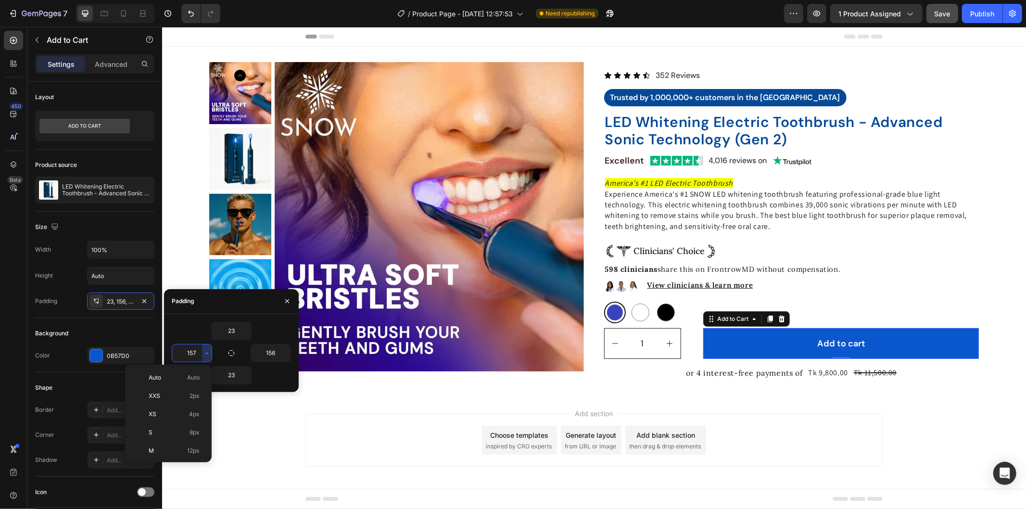
click at [199, 350] on input "157" at bounding box center [191, 352] width 39 height 17
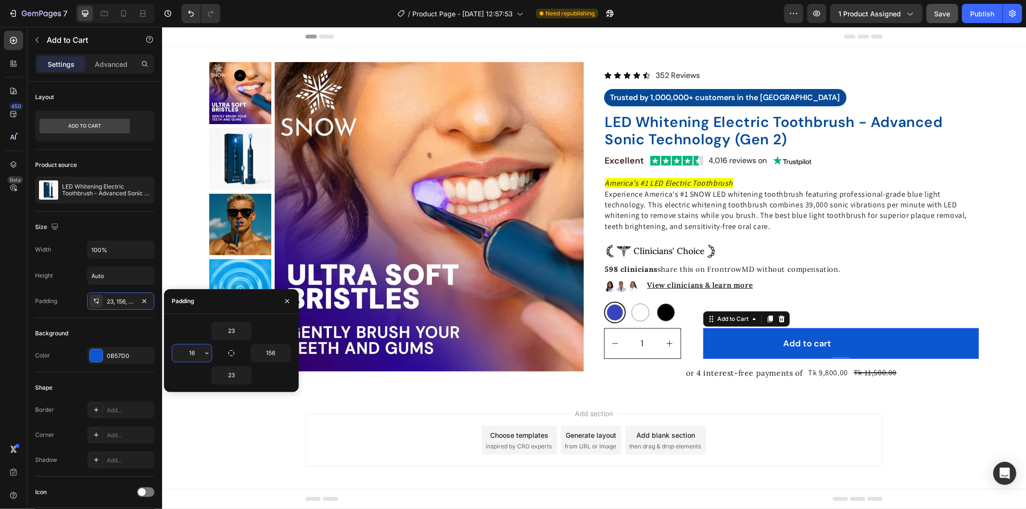
type input "160"
click at [681, 342] on div "1" at bounding box center [650, 343] width 92 height 31
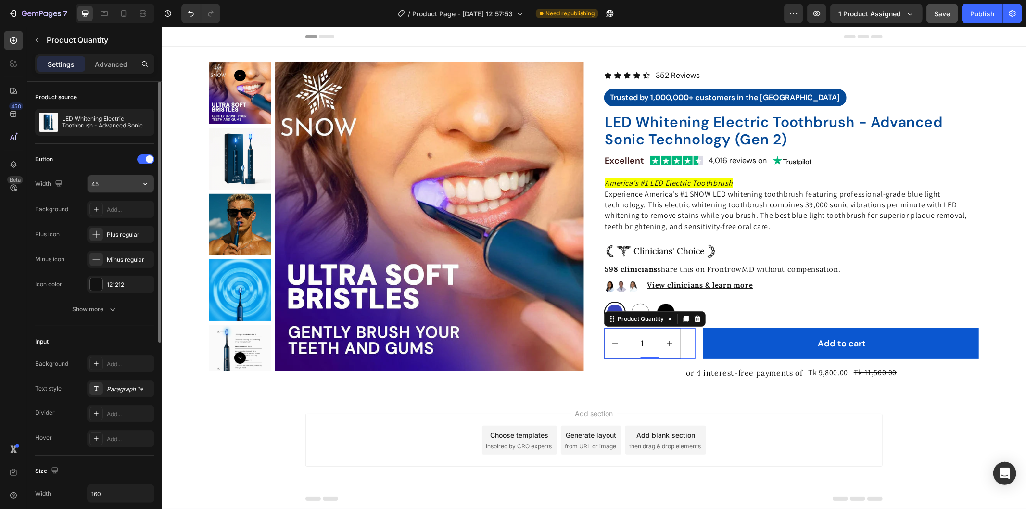
click at [109, 186] on input "45" at bounding box center [121, 183] width 66 height 17
click at [115, 184] on input "45" at bounding box center [121, 183] width 66 height 17
type input "45"
click at [685, 332] on div "1" at bounding box center [650, 343] width 92 height 31
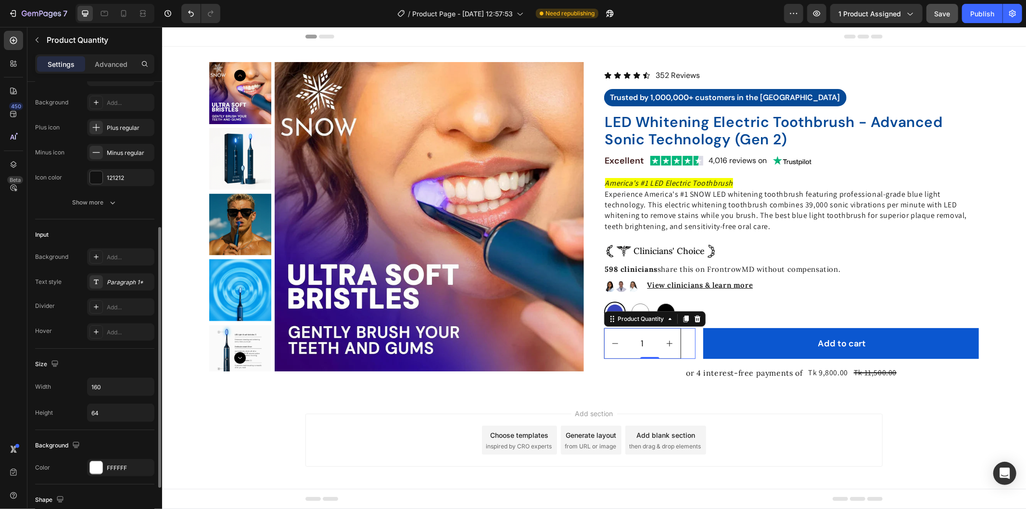
scroll to position [160, 0]
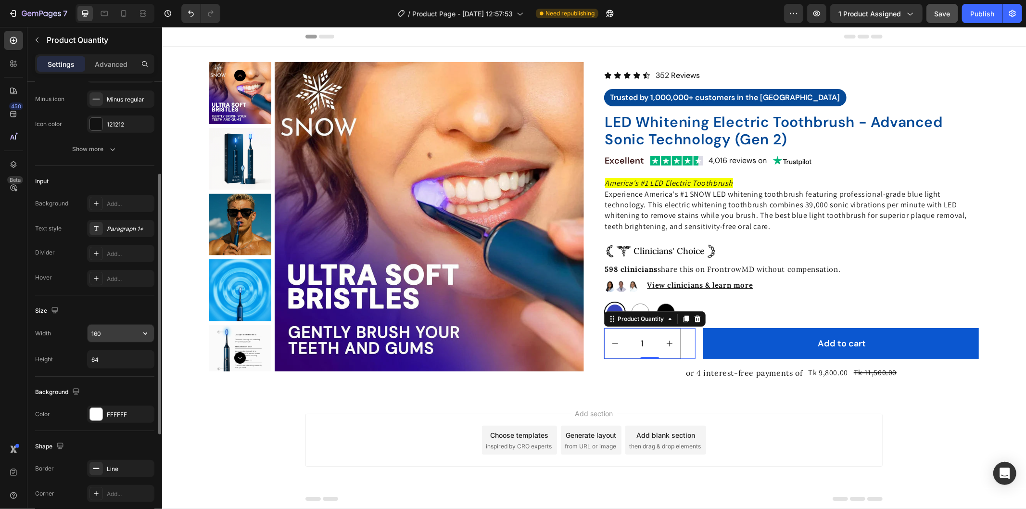
click at [107, 334] on input "160" at bounding box center [121, 333] width 66 height 17
click at [119, 330] on input "160" at bounding box center [121, 333] width 66 height 17
type input "150"
click at [692, 334] on div "1 Product Quantity 0 Add to cart Add to Cart Row" at bounding box center [791, 343] width 375 height 31
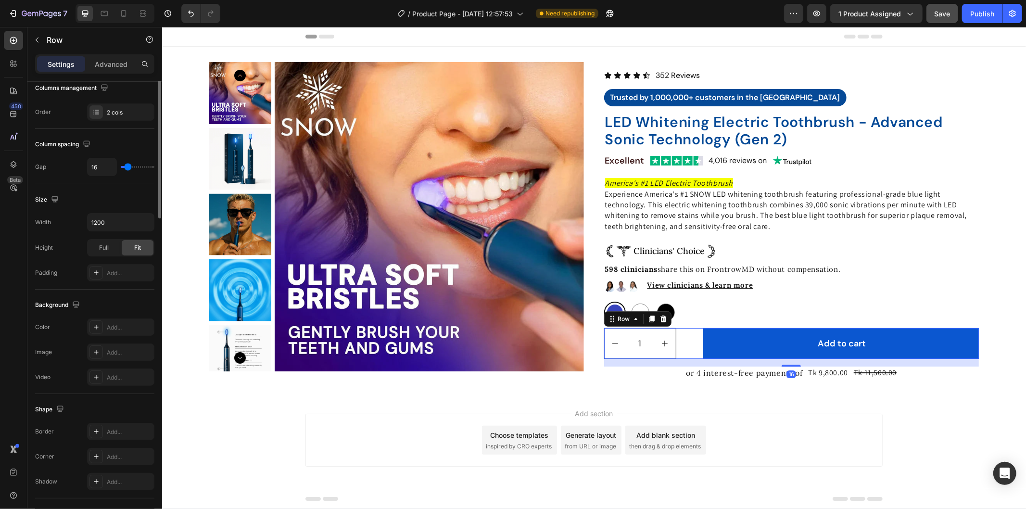
scroll to position [0, 0]
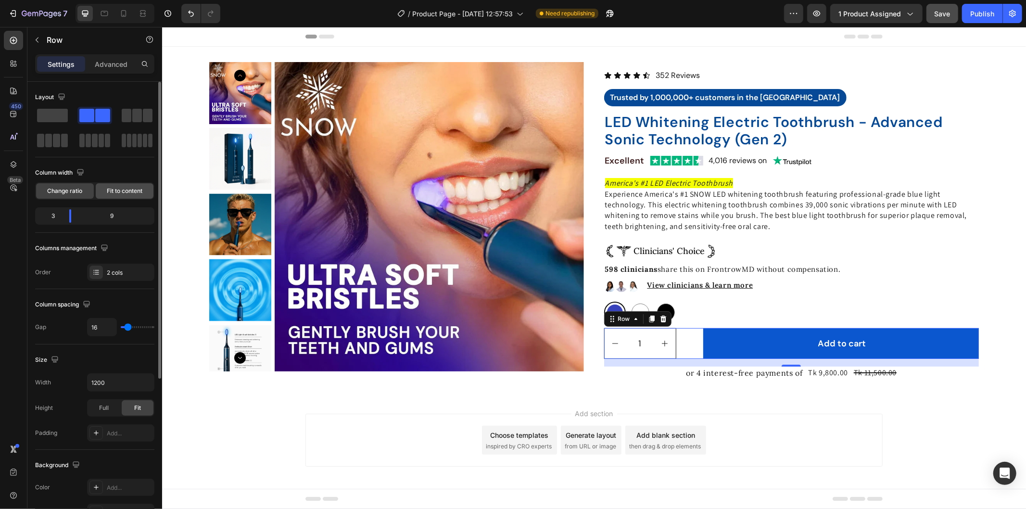
click at [115, 191] on span "Fit to content" at bounding box center [125, 191] width 36 height 9
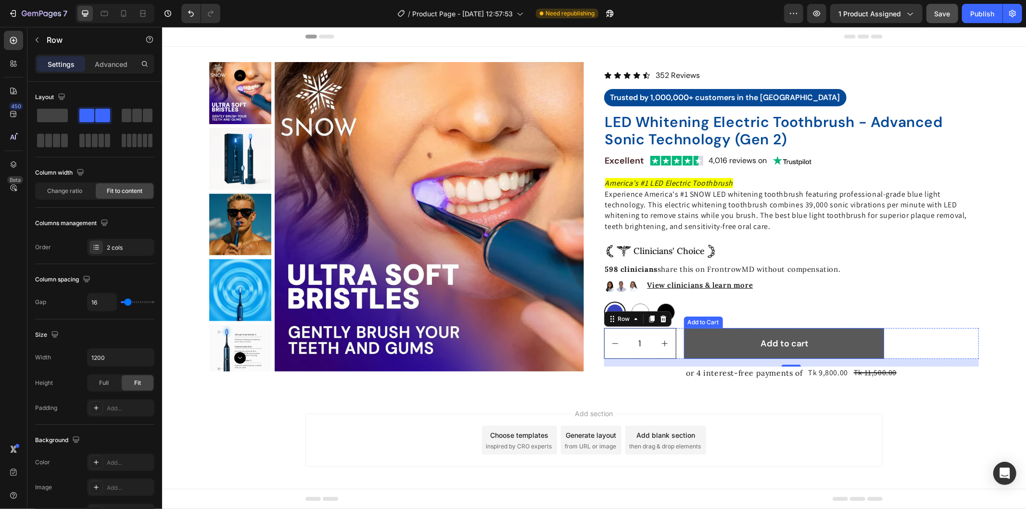
click at [874, 344] on button "Add to cart" at bounding box center [784, 343] width 200 height 31
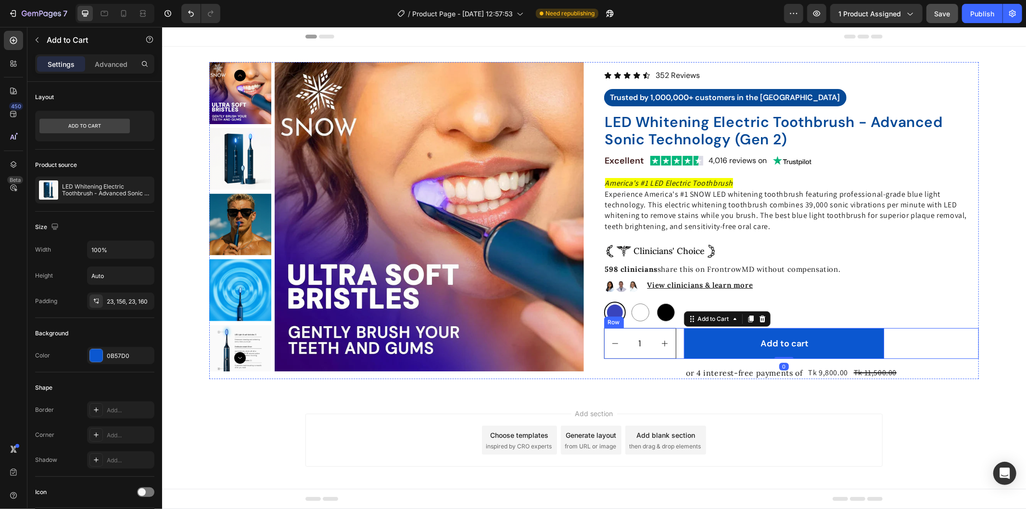
click at [884, 340] on div "1 Product Quantity Add to cart Add to Cart 0 Row" at bounding box center [791, 343] width 375 height 31
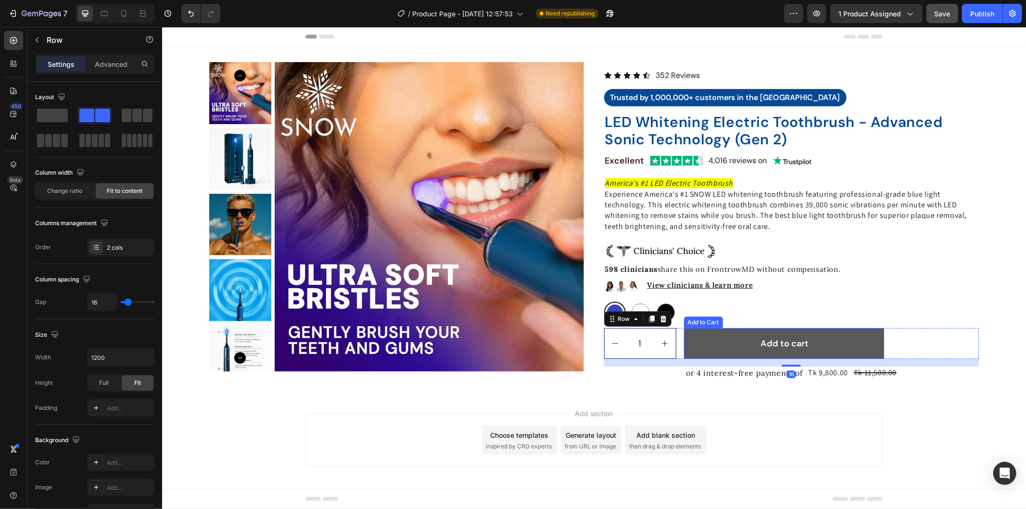
click at [870, 338] on button "Add to cart" at bounding box center [784, 343] width 200 height 31
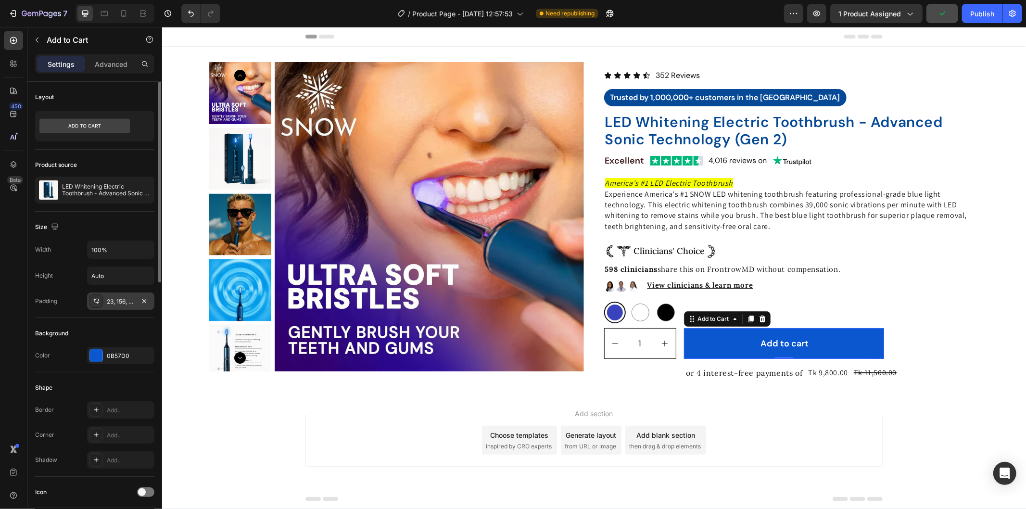
click at [125, 300] on div "23, 156, 23, 160" at bounding box center [121, 301] width 28 height 9
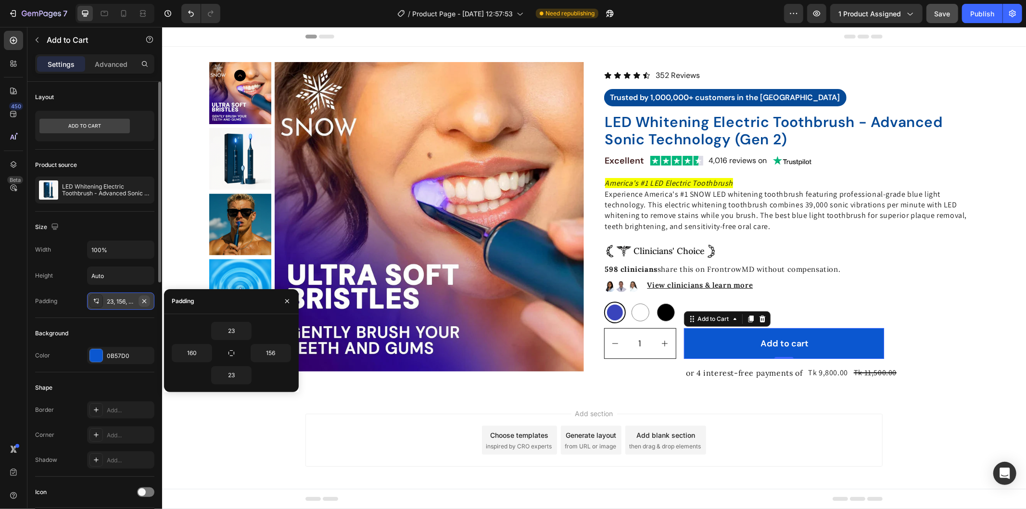
click at [145, 303] on icon "button" at bounding box center [144, 301] width 8 height 8
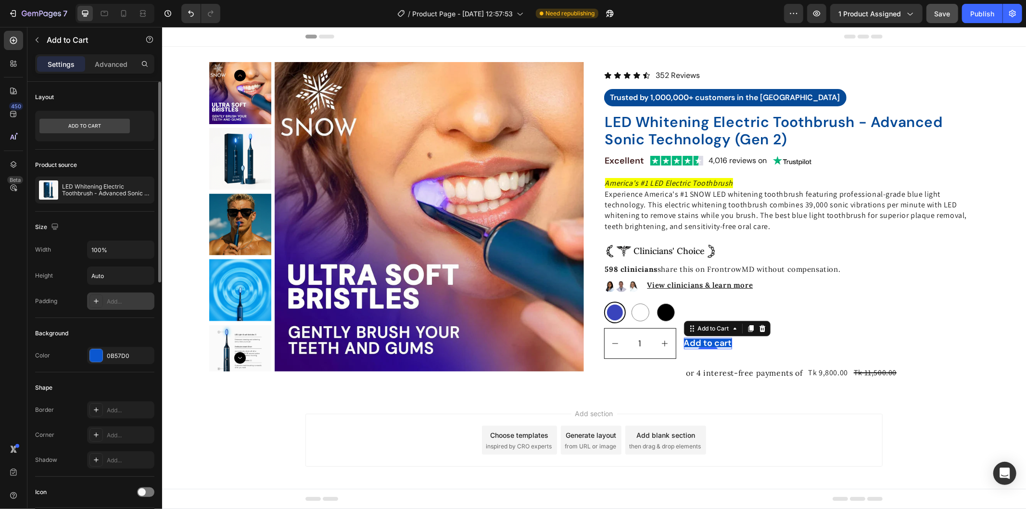
click at [135, 300] on div "Add..." at bounding box center [129, 301] width 45 height 9
type input "12"
type input "24"
type input "12"
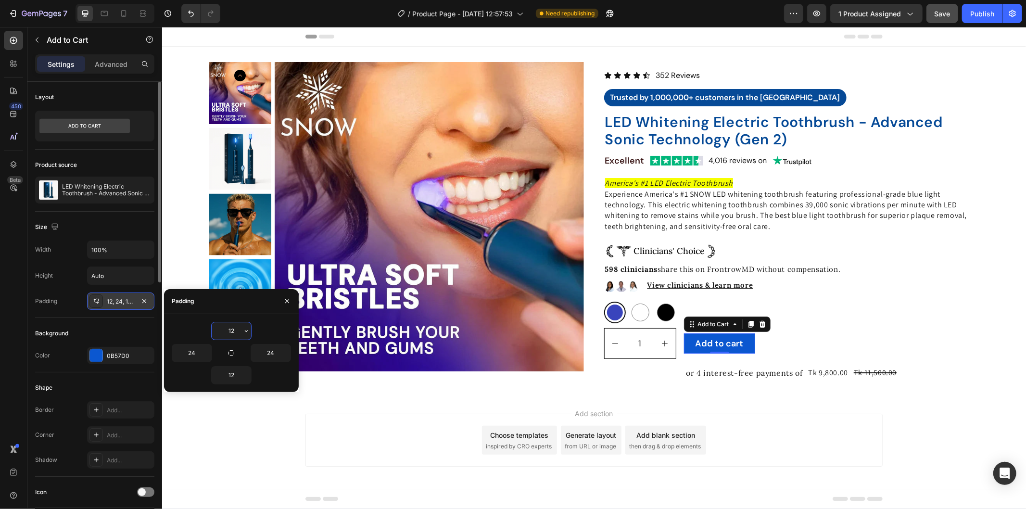
click at [237, 329] on input "12" at bounding box center [231, 330] width 39 height 17
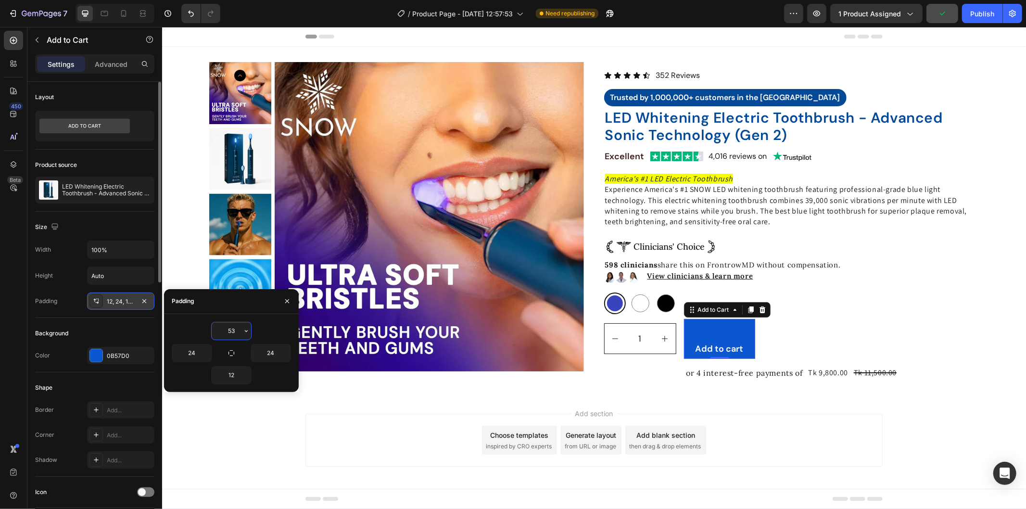
type input "5"
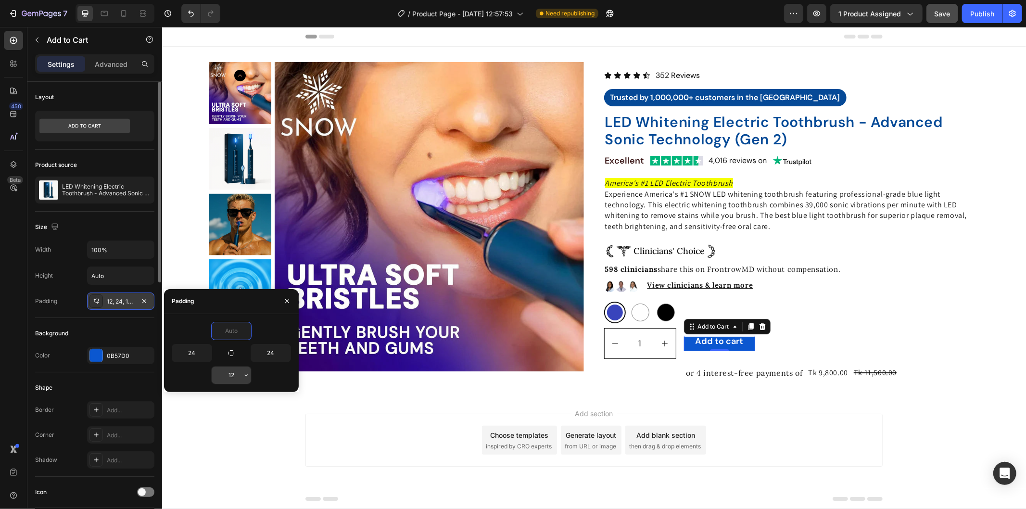
click at [237, 377] on input "12" at bounding box center [231, 375] width 39 height 17
type input "0"
click at [237, 377] on input "12" at bounding box center [231, 375] width 39 height 17
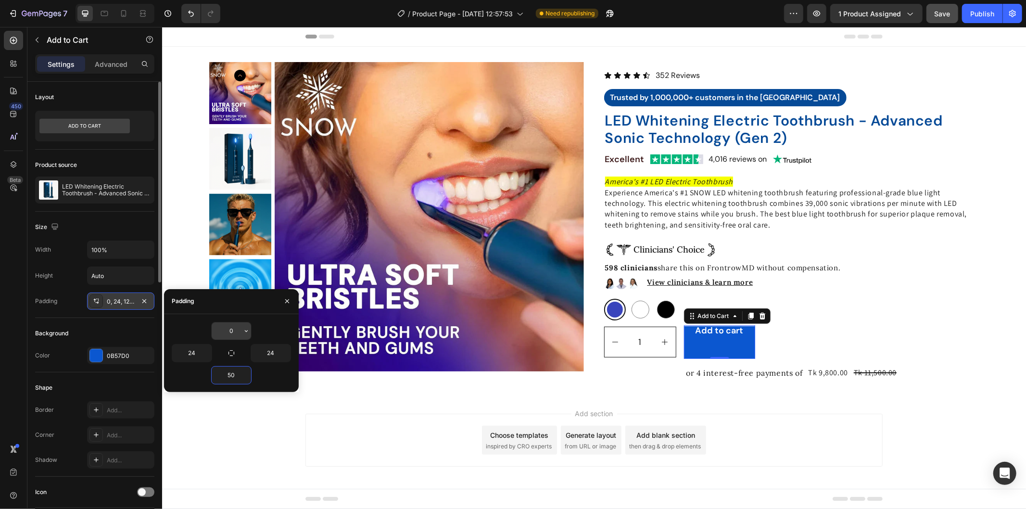
type input "50"
click at [239, 322] on input "0" at bounding box center [231, 330] width 39 height 17
click at [236, 330] on input "0" at bounding box center [231, 330] width 39 height 17
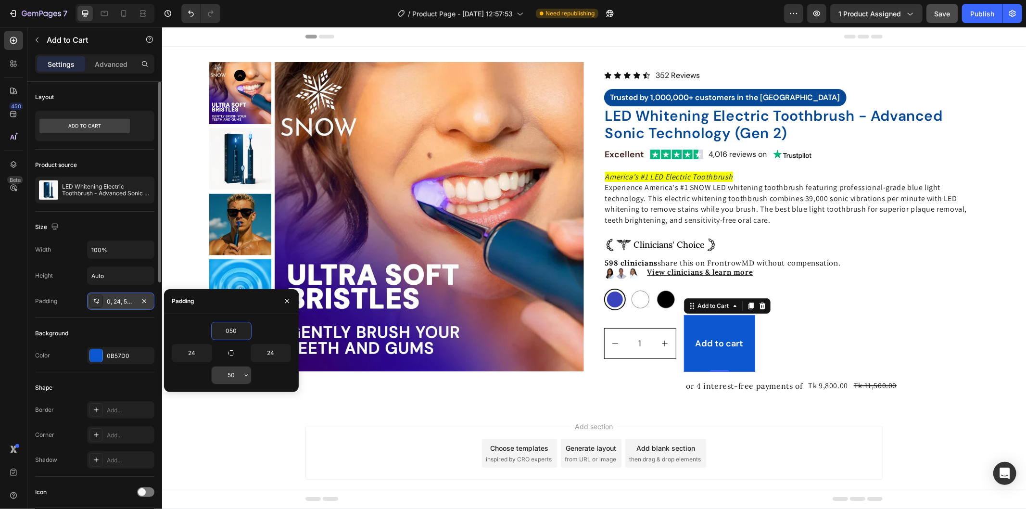
type input "50"
click at [235, 377] on input "50" at bounding box center [231, 375] width 39 height 17
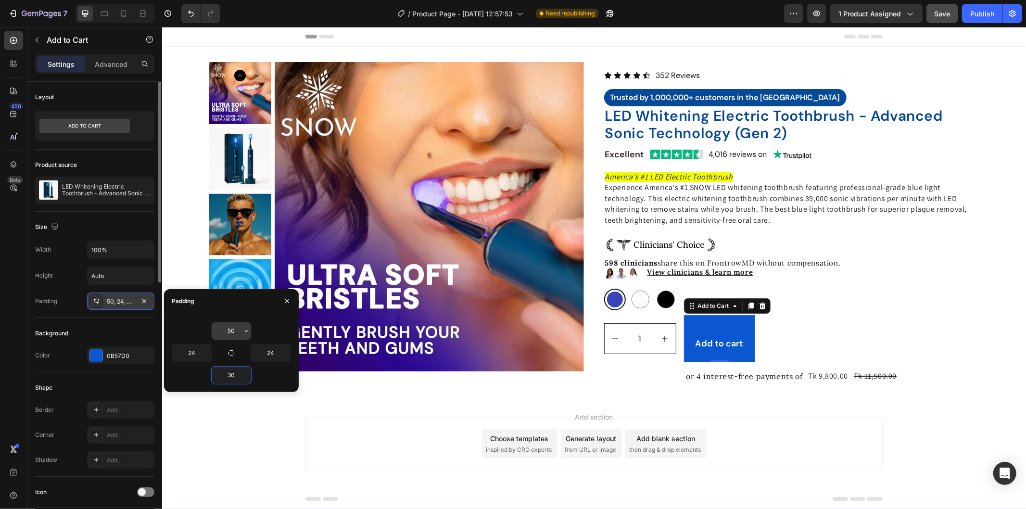
type input "30"
click at [236, 328] on input "50" at bounding box center [231, 330] width 39 height 17
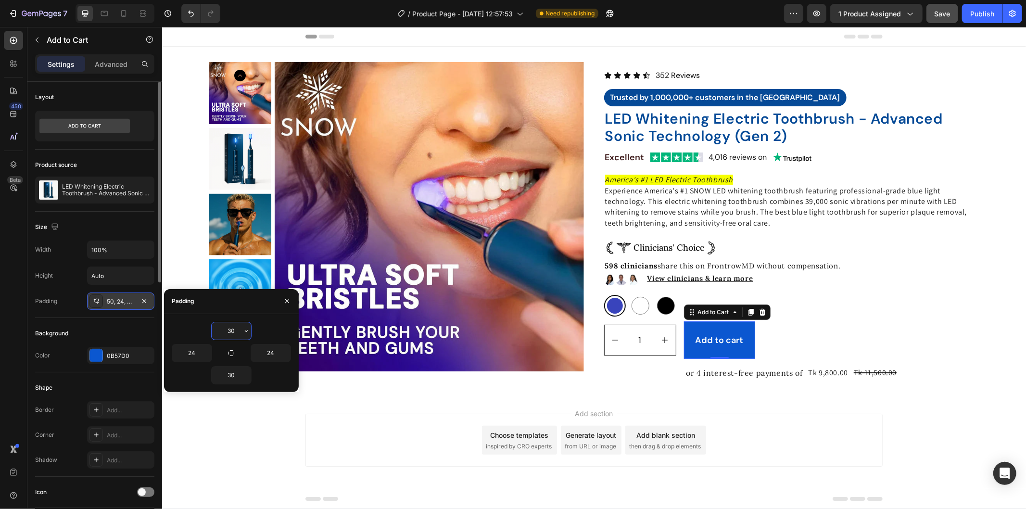
type input "3"
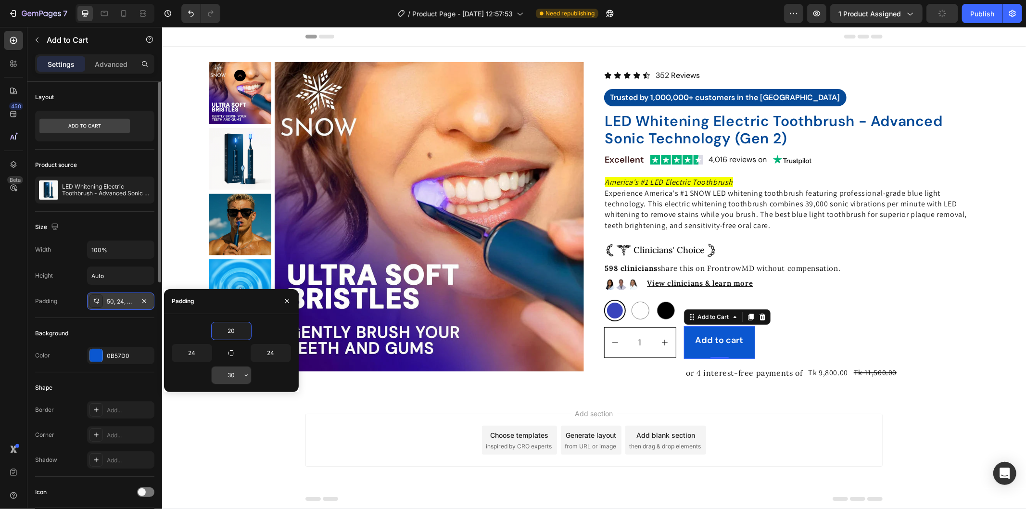
type input "20"
click at [233, 371] on input "30" at bounding box center [231, 375] width 39 height 17
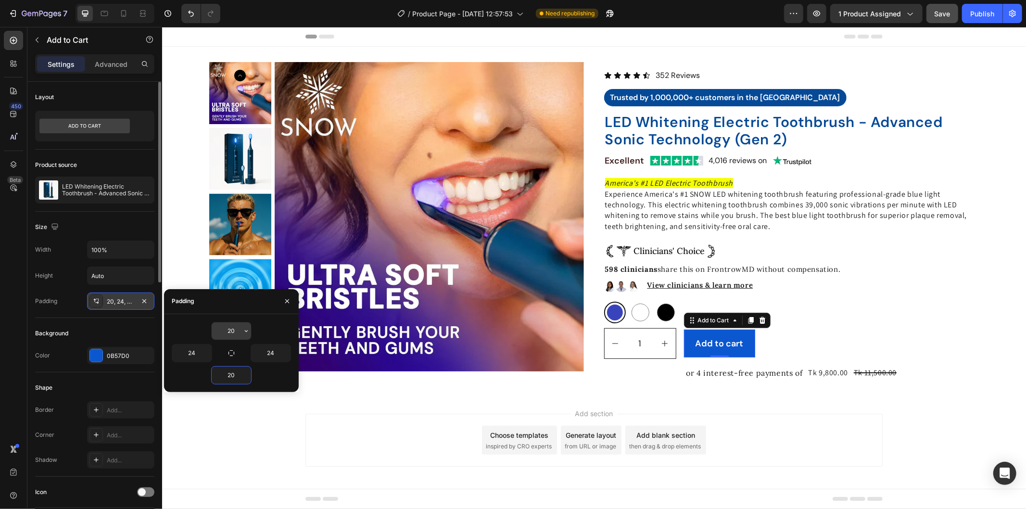
type input "20"
click at [233, 327] on input "20" at bounding box center [231, 330] width 39 height 17
click at [236, 328] on input "20" at bounding box center [231, 330] width 39 height 17
type input "25"
click at [236, 374] on input "20" at bounding box center [231, 375] width 39 height 17
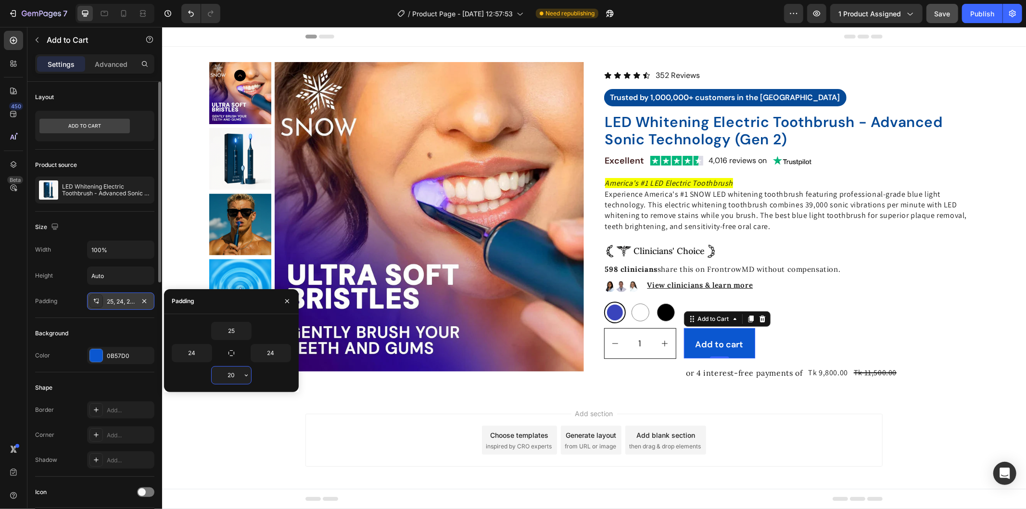
click at [236, 374] on input "20" at bounding box center [231, 375] width 39 height 17
click at [237, 375] on input "20" at bounding box center [231, 375] width 39 height 17
click at [239, 375] on input "20" at bounding box center [231, 375] width 39 height 17
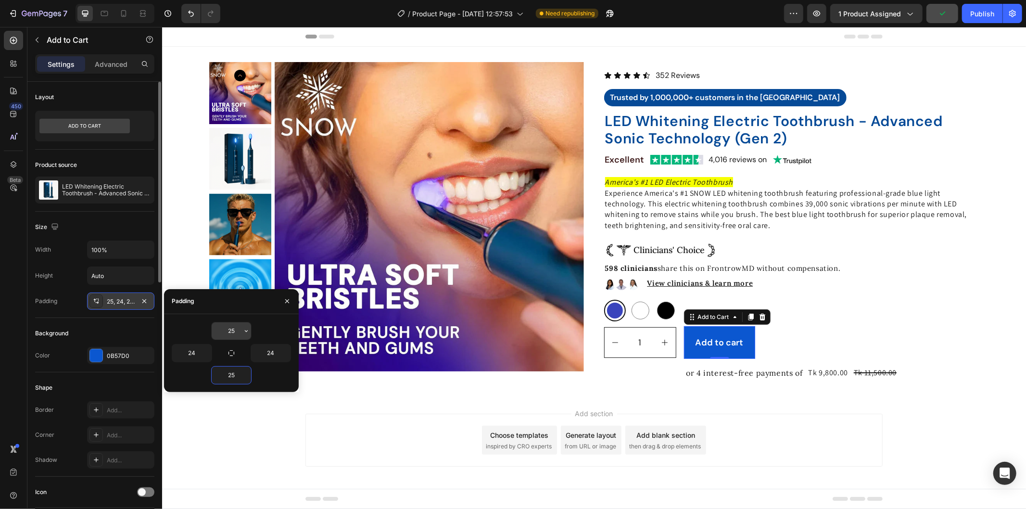
type input "25"
click at [236, 332] on input "25" at bounding box center [231, 330] width 39 height 17
click at [237, 332] on input "25" at bounding box center [231, 330] width 39 height 17
click at [238, 326] on input "25" at bounding box center [231, 330] width 39 height 17
type input "23"
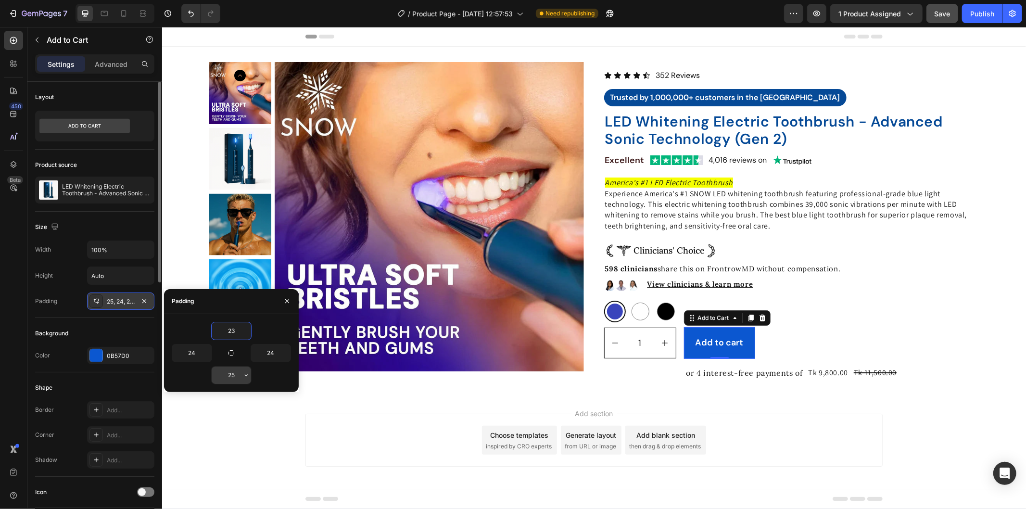
click at [236, 371] on input "25" at bounding box center [231, 375] width 39 height 17
click at [237, 373] on input "25" at bounding box center [231, 375] width 39 height 17
type input "23"
click at [780, 343] on div "1 Product Quantity Add to cart Add to Cart 0 Row" at bounding box center [791, 343] width 375 height 31
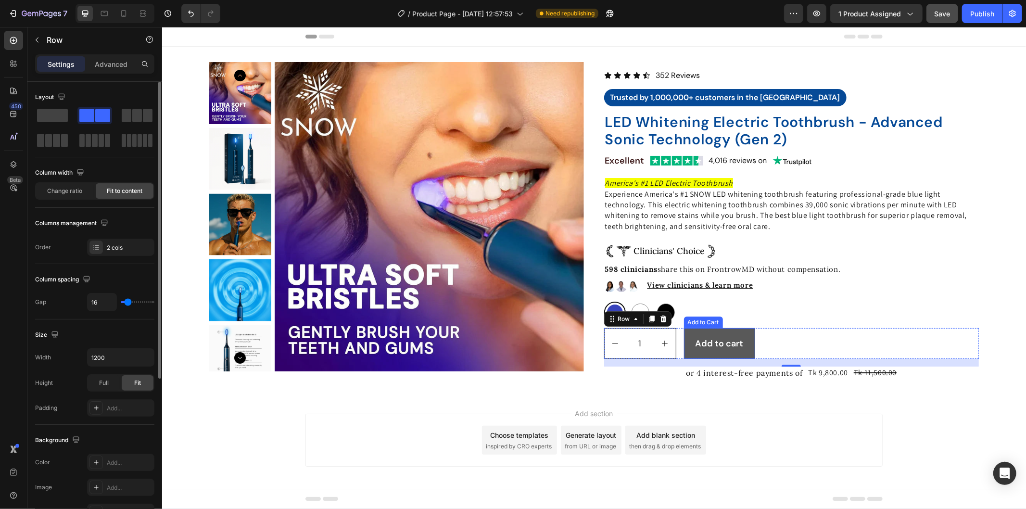
click at [747, 334] on button "Add to cart" at bounding box center [719, 343] width 71 height 31
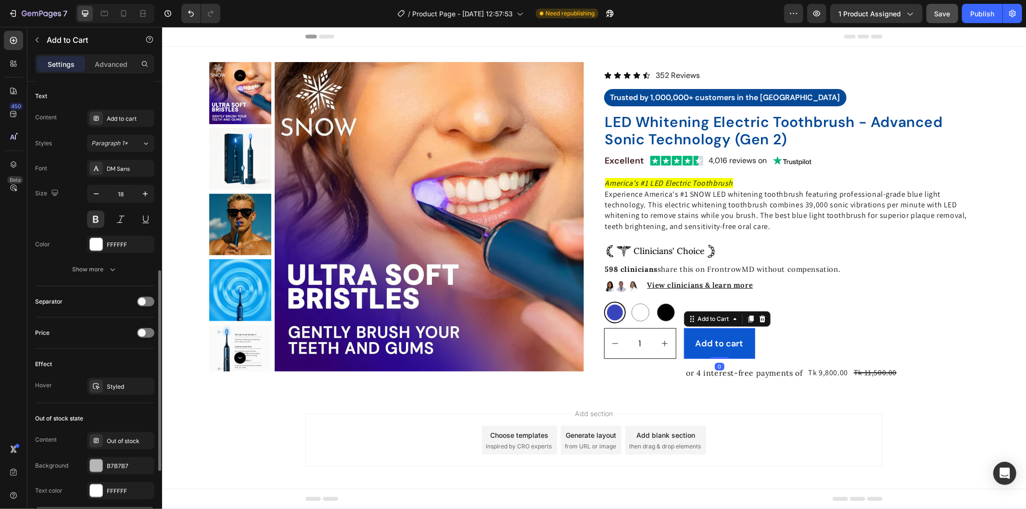
scroll to position [576, 0]
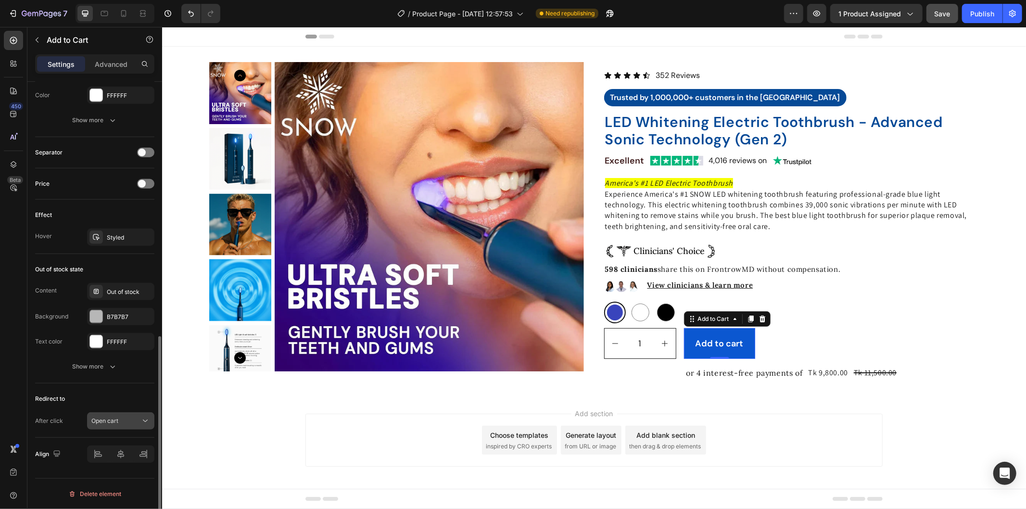
click at [117, 419] on span "Open cart" at bounding box center [104, 420] width 27 height 7
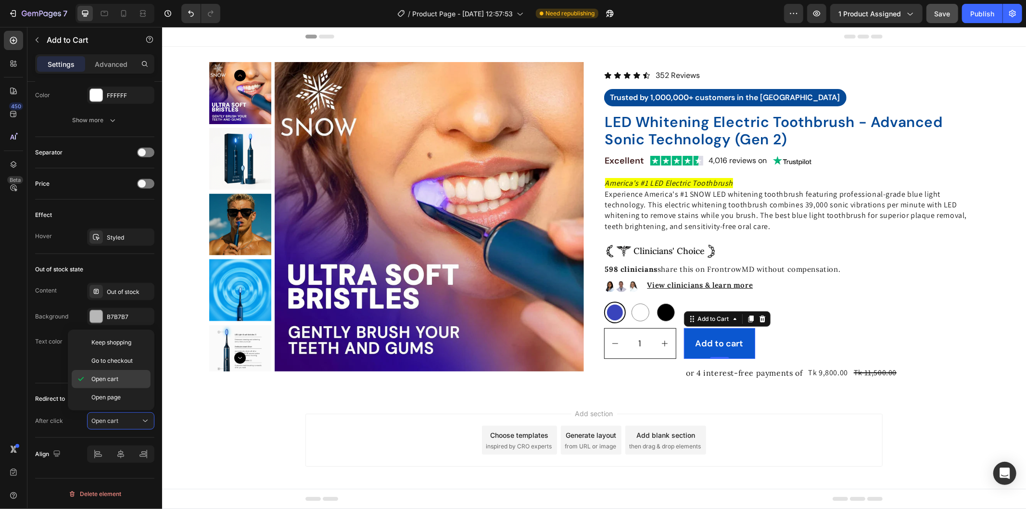
click at [127, 375] on p "Open cart" at bounding box center [118, 379] width 55 height 9
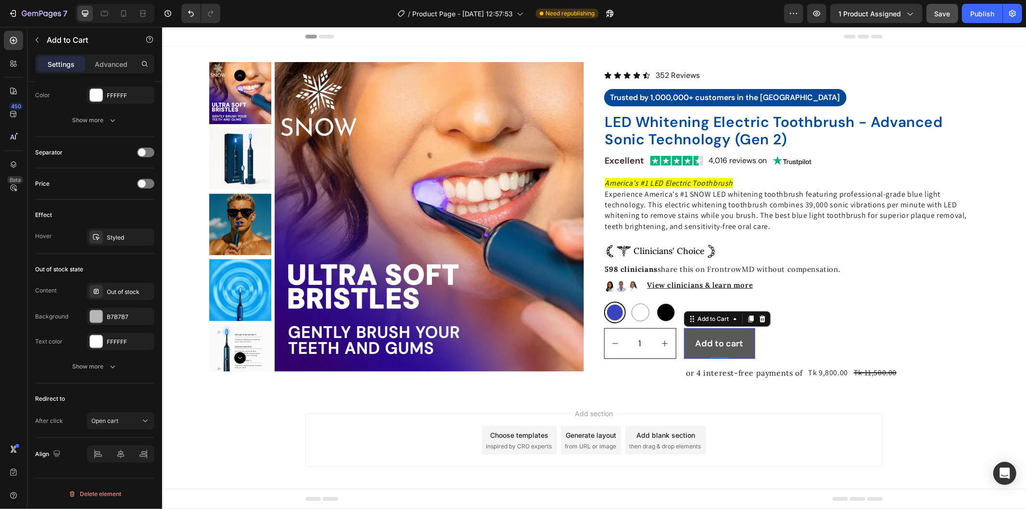
click at [746, 335] on button "Add to cart" at bounding box center [719, 343] width 71 height 31
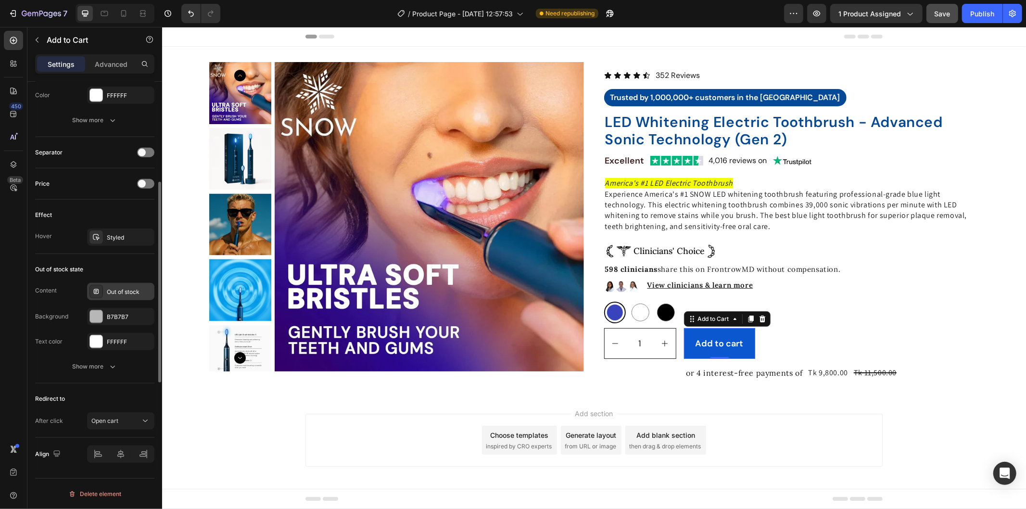
scroll to position [469, 0]
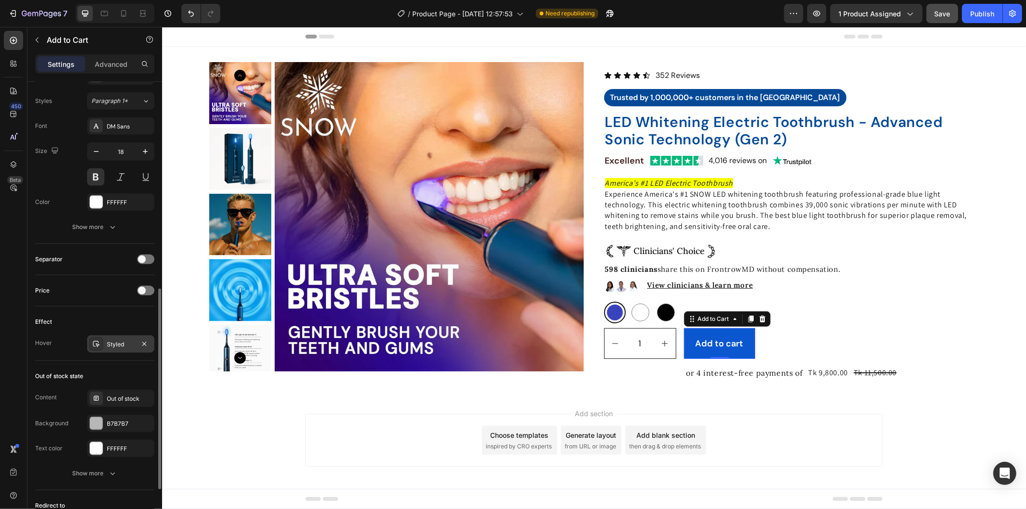
click at [130, 342] on div "Styled" at bounding box center [121, 344] width 28 height 9
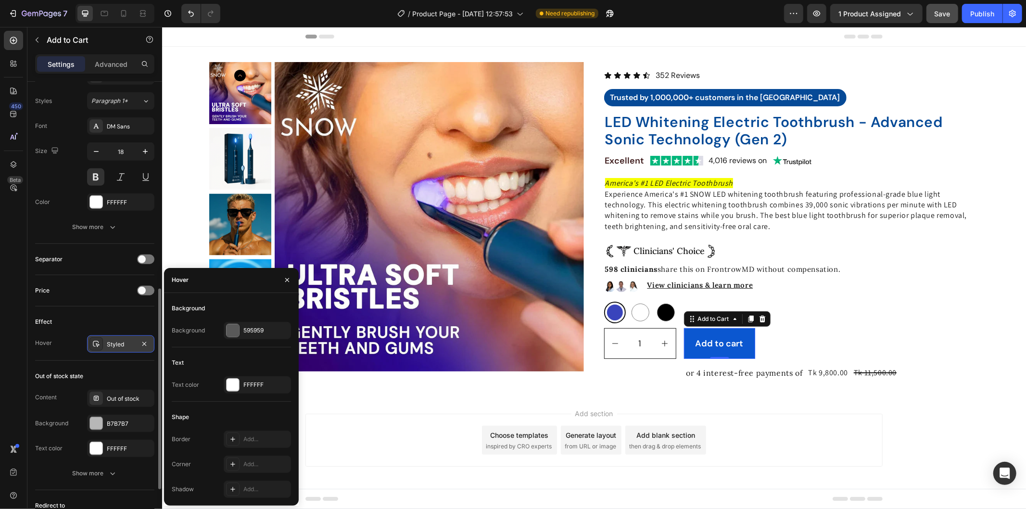
click at [130, 342] on div "Styled" at bounding box center [121, 344] width 28 height 9
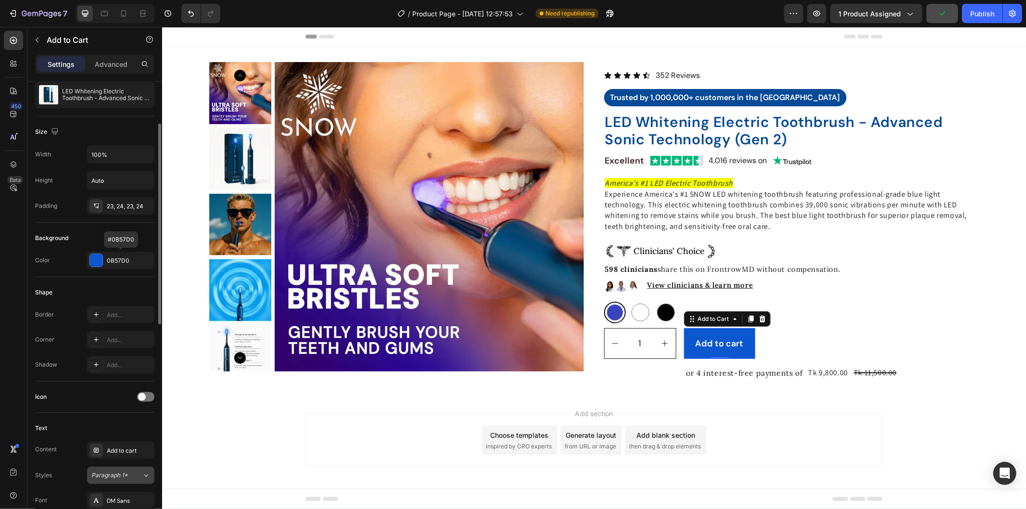
scroll to position [0, 0]
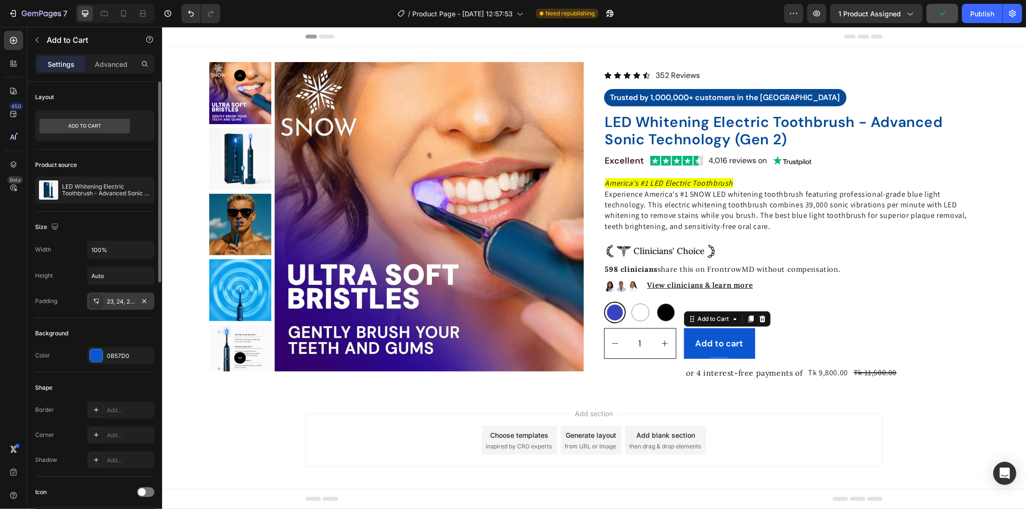
click at [116, 303] on div "23, 24, 23, 24" at bounding box center [121, 301] width 28 height 9
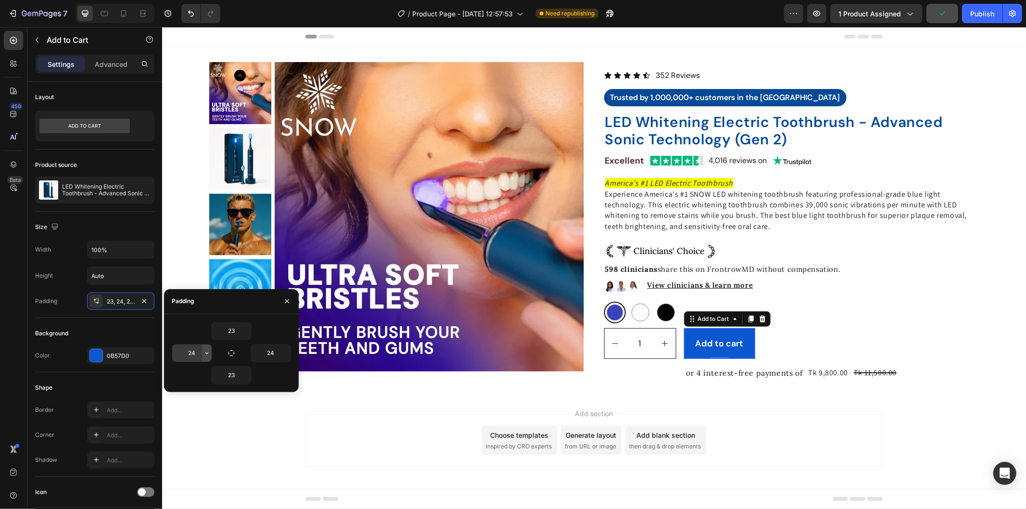
click at [202, 356] on button "button" at bounding box center [207, 352] width 10 height 17
click at [192, 356] on input "24" at bounding box center [191, 352] width 39 height 17
type input "200"
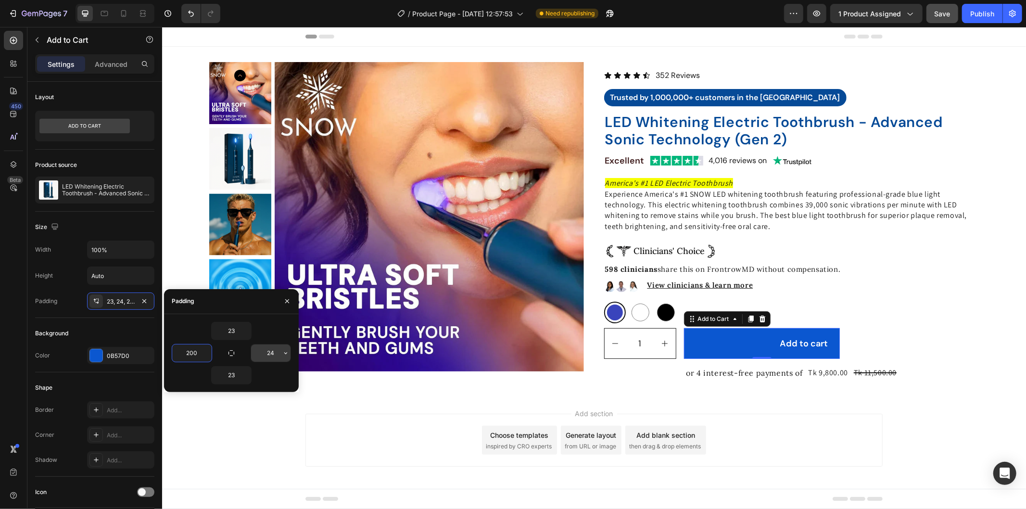
click at [266, 350] on input "24" at bounding box center [270, 352] width 39 height 17
click at [266, 350] on input "200" at bounding box center [270, 352] width 39 height 17
click at [273, 352] on input "200" at bounding box center [270, 352] width 39 height 17
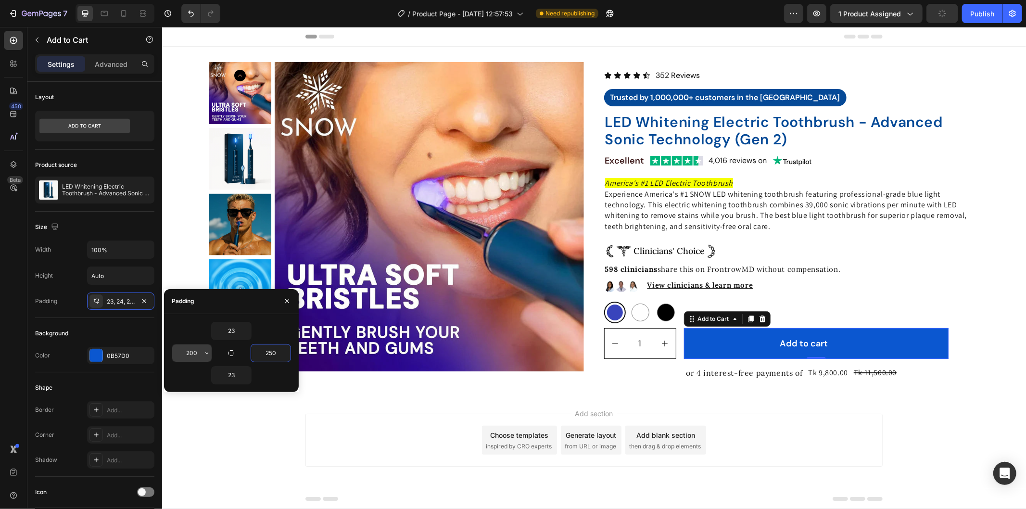
type input "250"
click at [193, 344] on input "200" at bounding box center [191, 352] width 39 height 17
click at [194, 349] on input "200" at bounding box center [191, 352] width 39 height 17
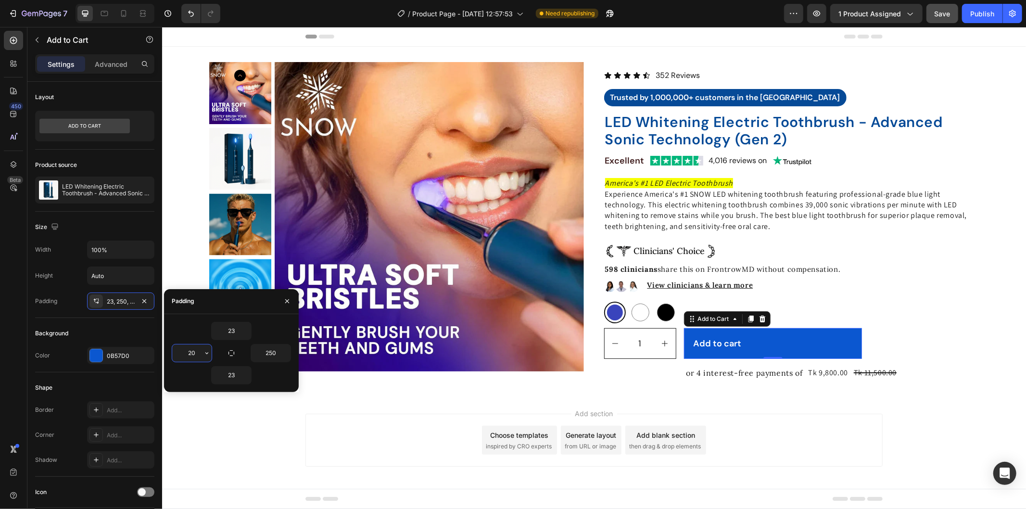
type input "250"
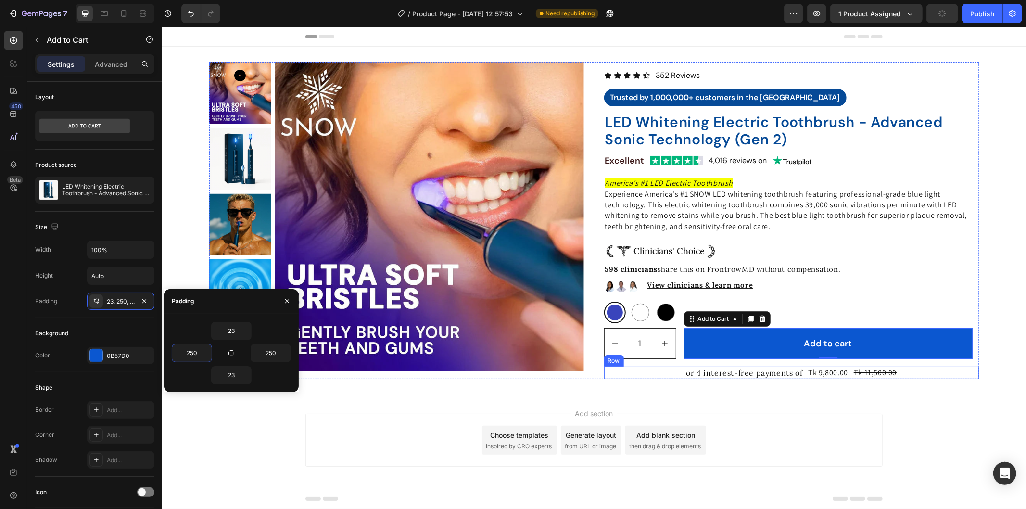
click at [910, 367] on div "or 4 interest-free payments of Text Block Tk 9,800.00 Product Price Product Pri…" at bounding box center [791, 372] width 375 height 13
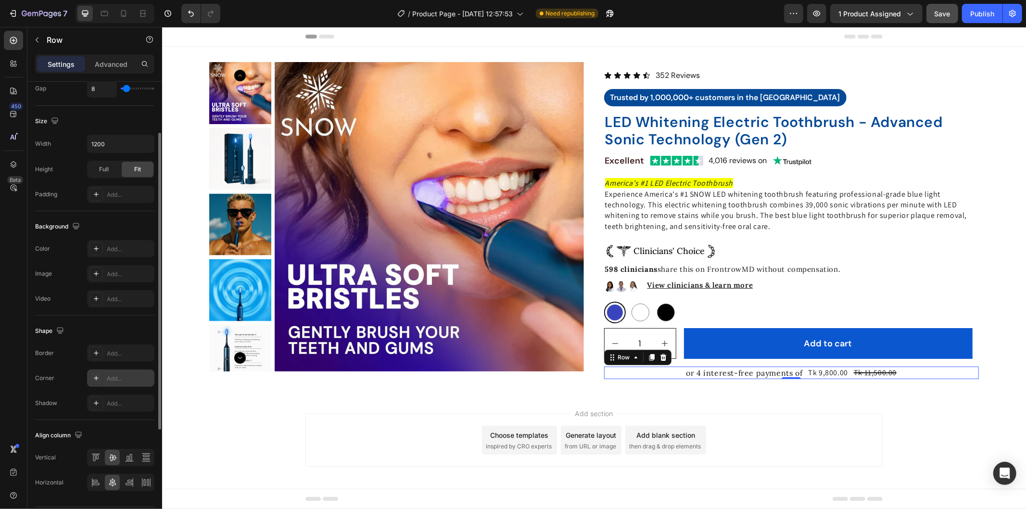
scroll to position [242, 0]
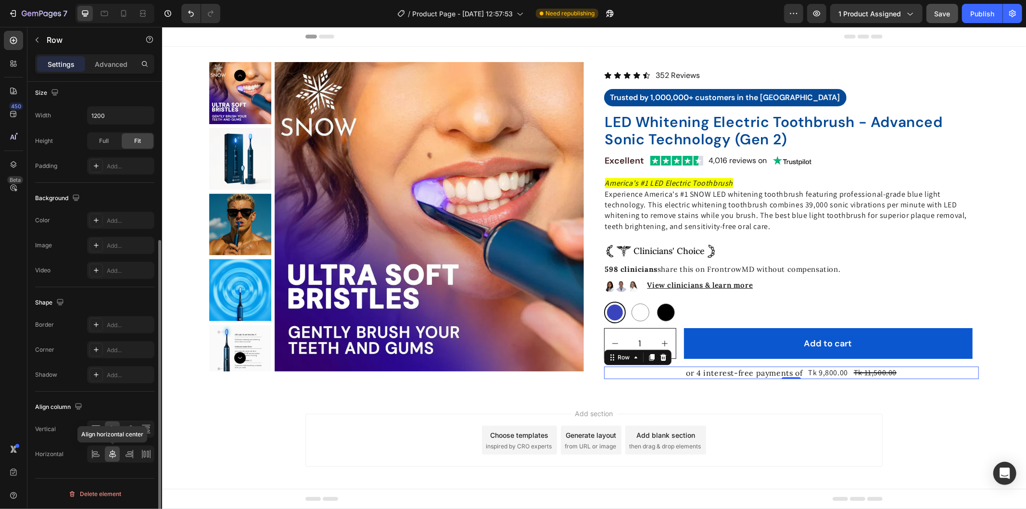
click at [112, 454] on icon at bounding box center [112, 454] width 7 height 9
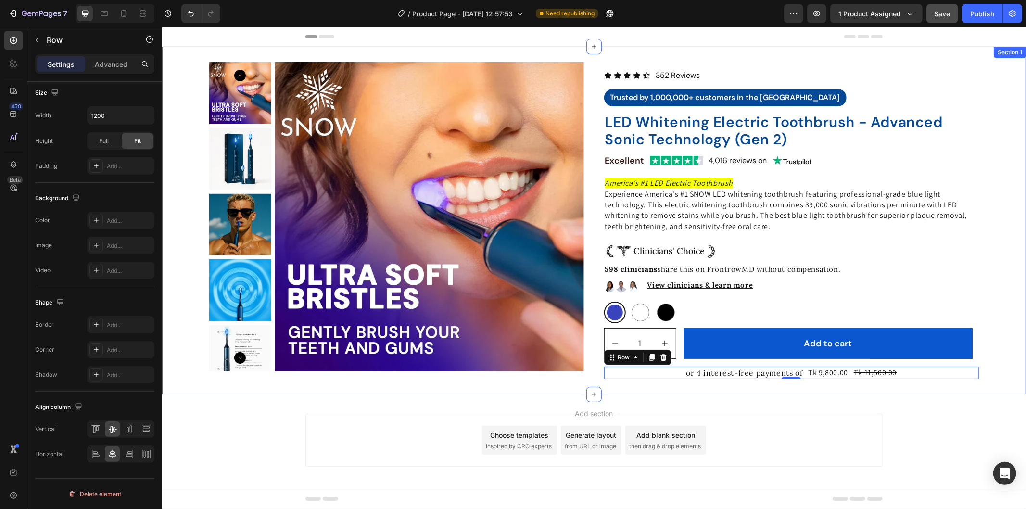
click at [990, 371] on div "Product Images Icon Icon Icon Icon Icon Icon List 352 Reviews Text Block Row Tr…" at bounding box center [594, 220] width 864 height 317
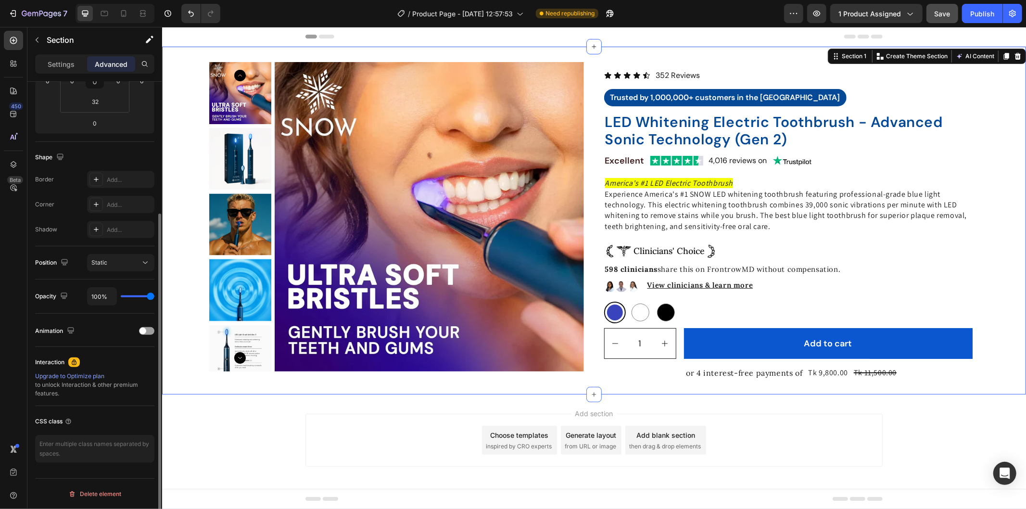
scroll to position [0, 0]
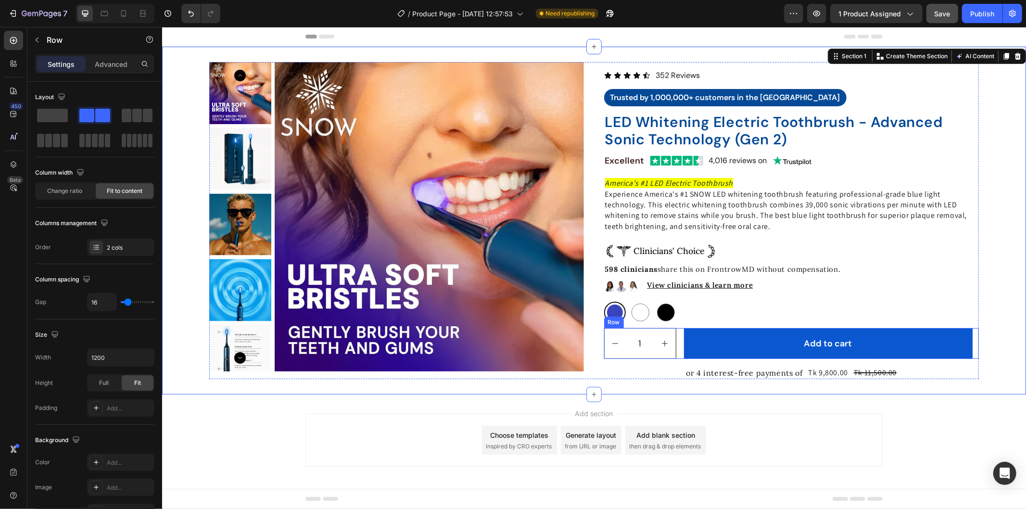
click at [969, 334] on div "1 Product Quantity Add to cart Add to Cart Row" at bounding box center [791, 343] width 375 height 31
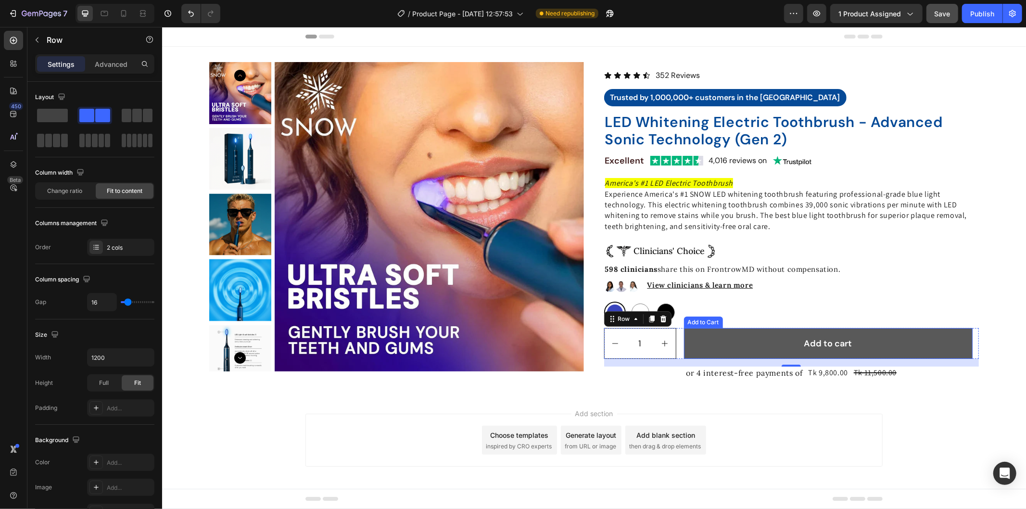
click at [941, 342] on button "Add to cart" at bounding box center [828, 343] width 289 height 31
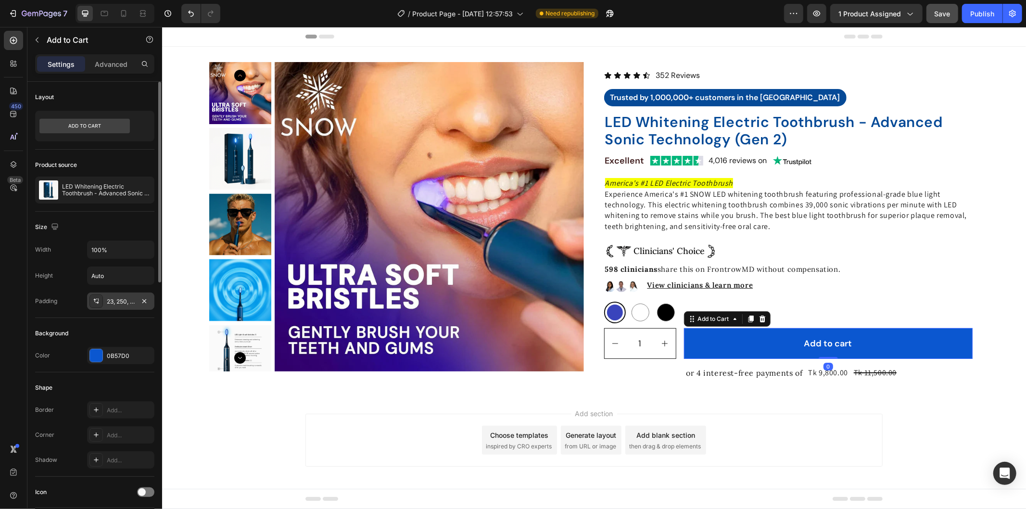
click at [117, 301] on div "23, 250, 23, 250" at bounding box center [121, 301] width 28 height 9
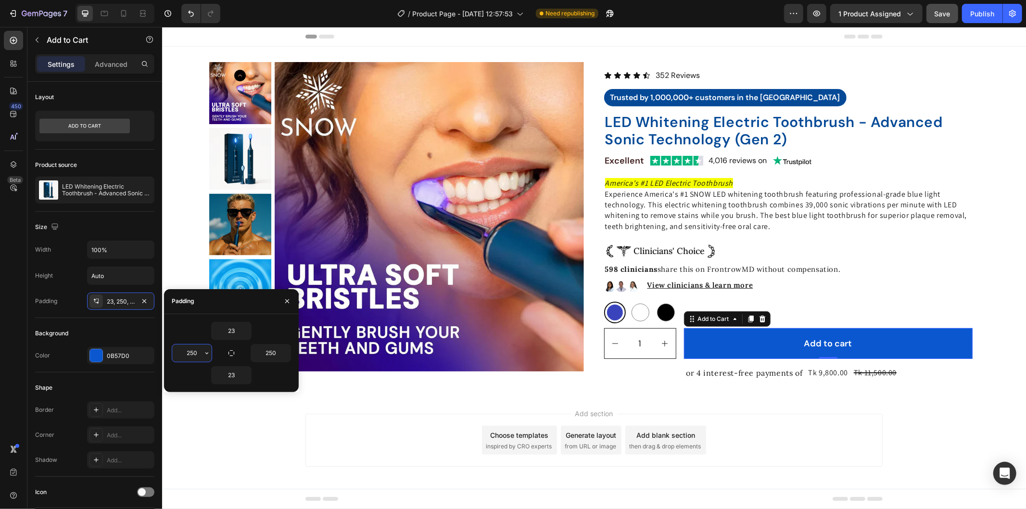
click at [200, 351] on input "250" at bounding box center [191, 352] width 39 height 17
click at [196, 351] on input "250" at bounding box center [191, 352] width 39 height 17
click at [192, 350] on input "250" at bounding box center [191, 352] width 39 height 17
type input "260"
click at [272, 349] on input "250" at bounding box center [270, 352] width 39 height 17
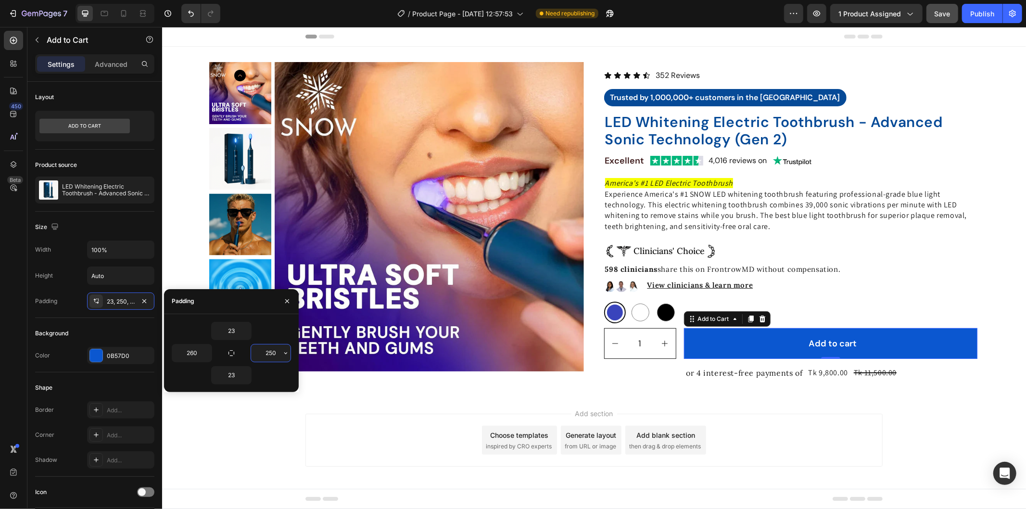
click at [272, 349] on input "250" at bounding box center [270, 352] width 39 height 17
click at [273, 350] on input "250" at bounding box center [270, 352] width 39 height 17
click at [272, 350] on input "250" at bounding box center [270, 352] width 39 height 17
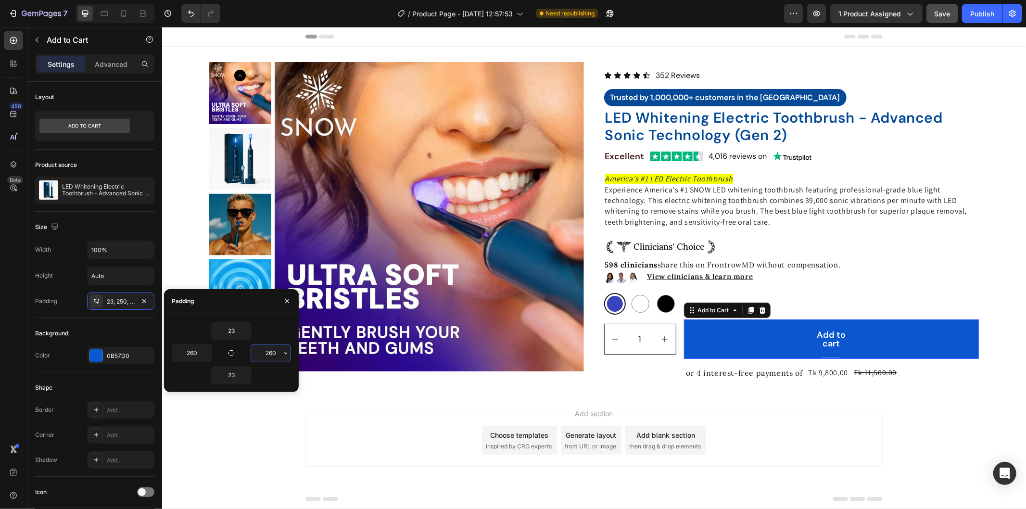
click at [278, 350] on input "260" at bounding box center [270, 352] width 39 height 17
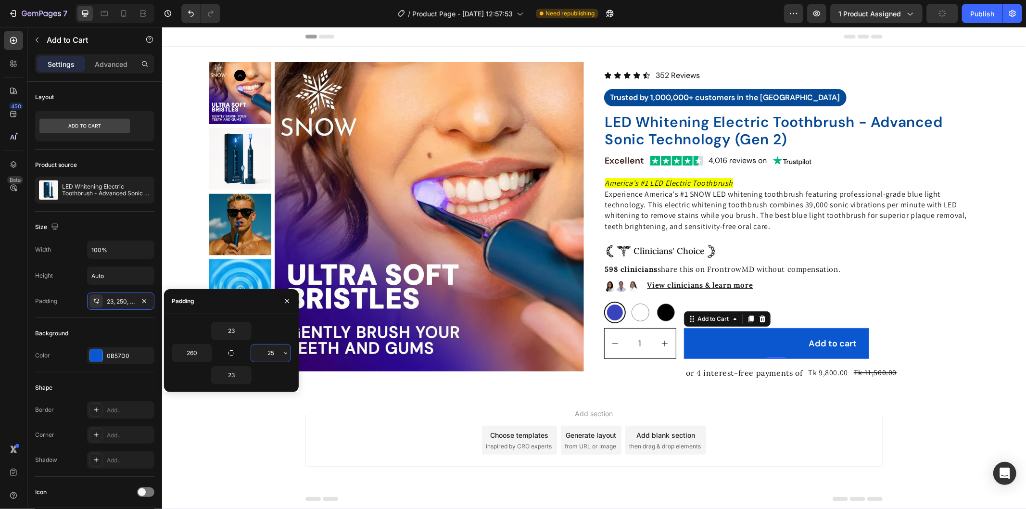
type input "255"
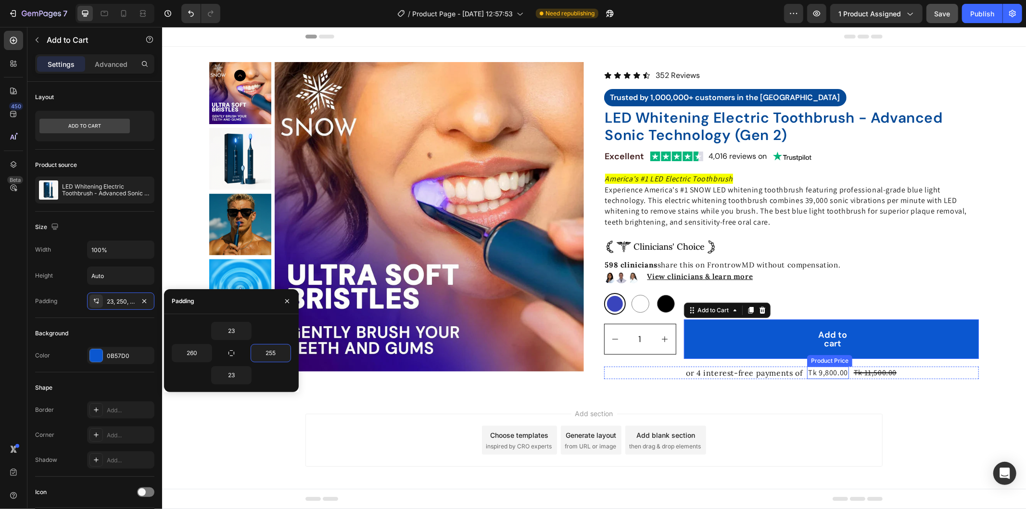
click at [810, 370] on div "Tk 9,800.00" at bounding box center [828, 372] width 42 height 13
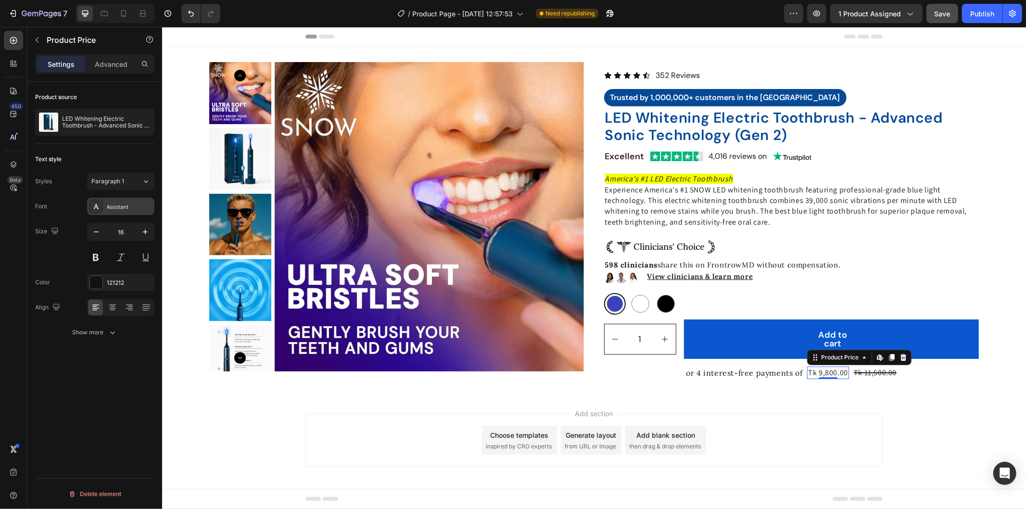
click at [114, 210] on div "Assistant" at bounding box center [129, 207] width 45 height 9
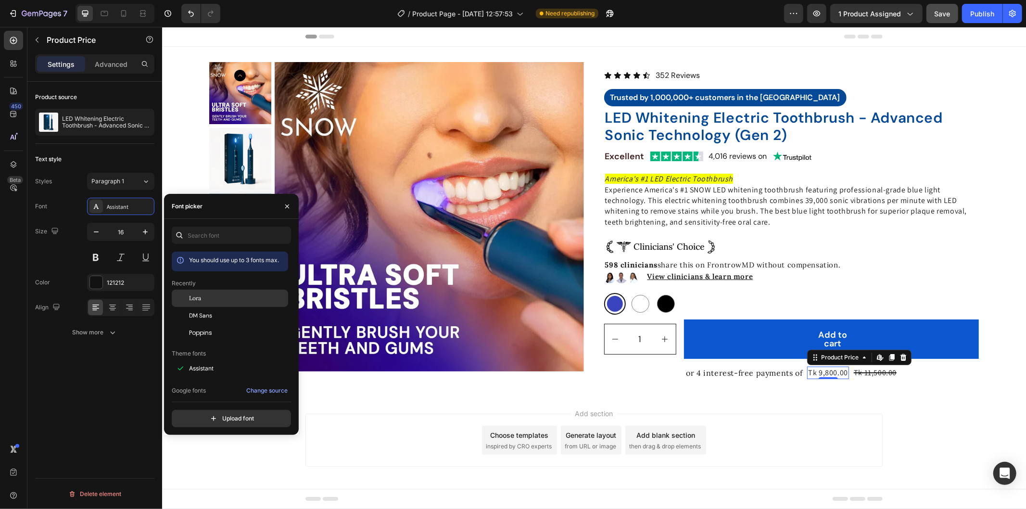
click at [219, 299] on div "Lora" at bounding box center [237, 298] width 97 height 9
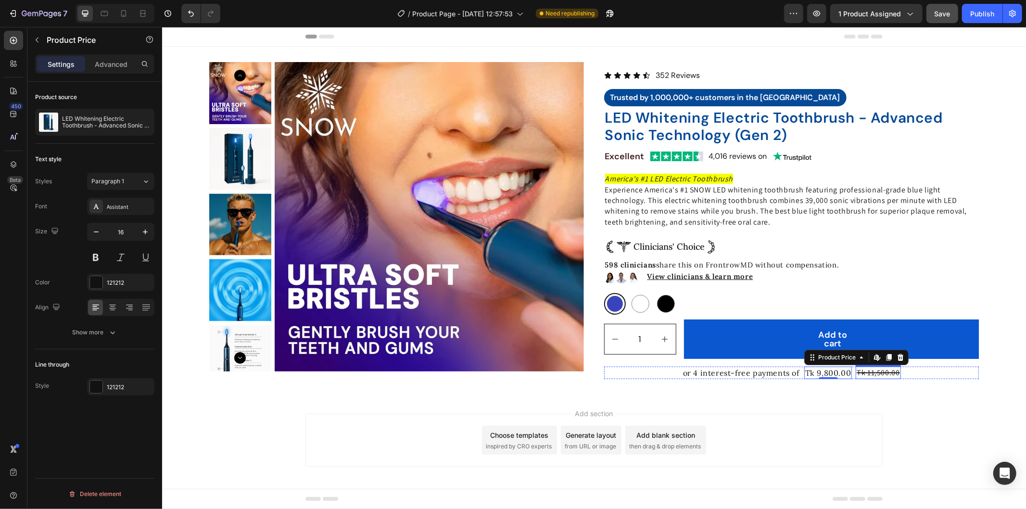
click at [868, 372] on div "Tk 11,500.00" at bounding box center [877, 372] width 45 height 13
click at [121, 201] on div "Assistant" at bounding box center [120, 206] width 67 height 17
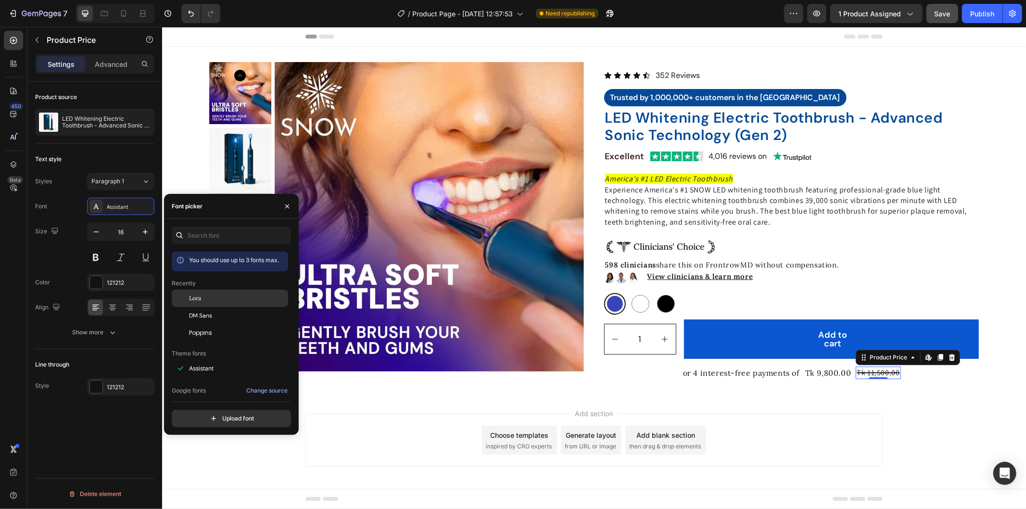
click at [229, 302] on div "Lora" at bounding box center [237, 298] width 97 height 9
click at [936, 379] on div "Product Images Icon Icon Icon Icon Icon Icon List 352 Reviews Text Block Row Tr…" at bounding box center [594, 220] width 864 height 348
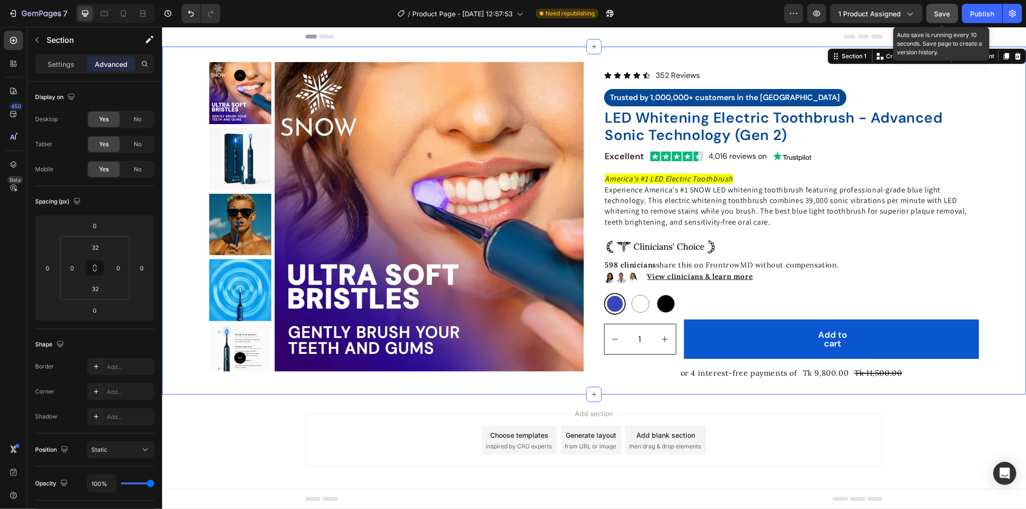
click at [940, 7] on button "Save" at bounding box center [942, 13] width 32 height 19
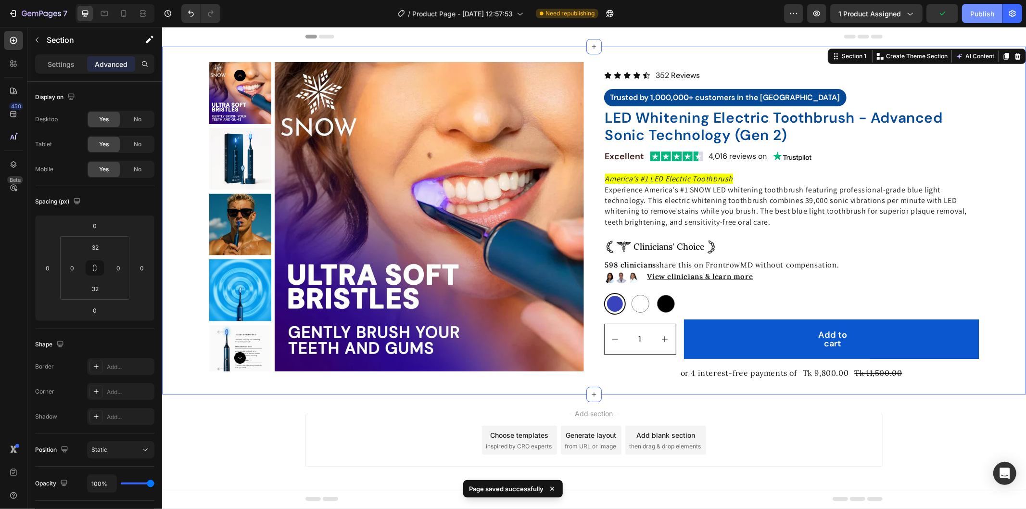
click at [976, 21] on button "Publish" at bounding box center [982, 13] width 40 height 19
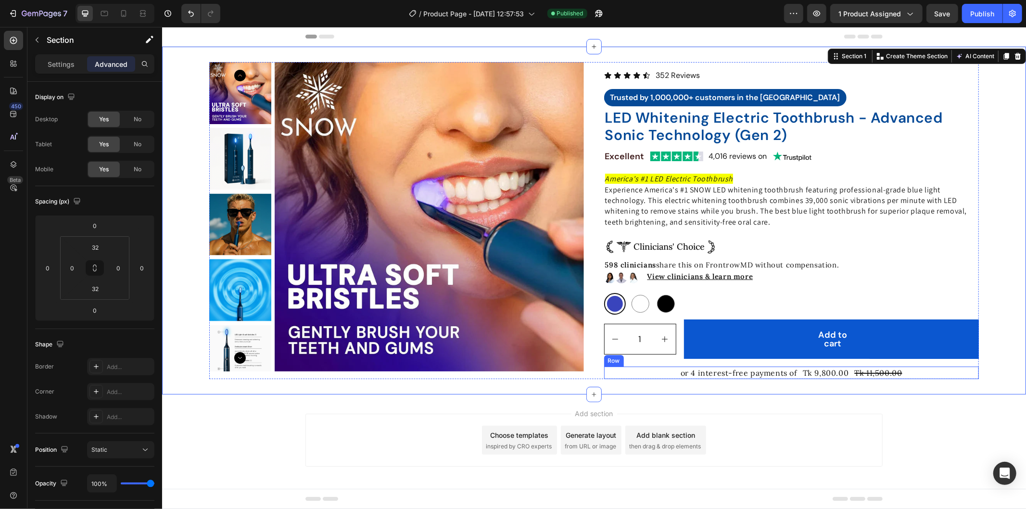
click at [949, 372] on div "or 4 interest-free payments of Text Block Tk 9,800.00 Product Price Product Pri…" at bounding box center [791, 372] width 375 height 13
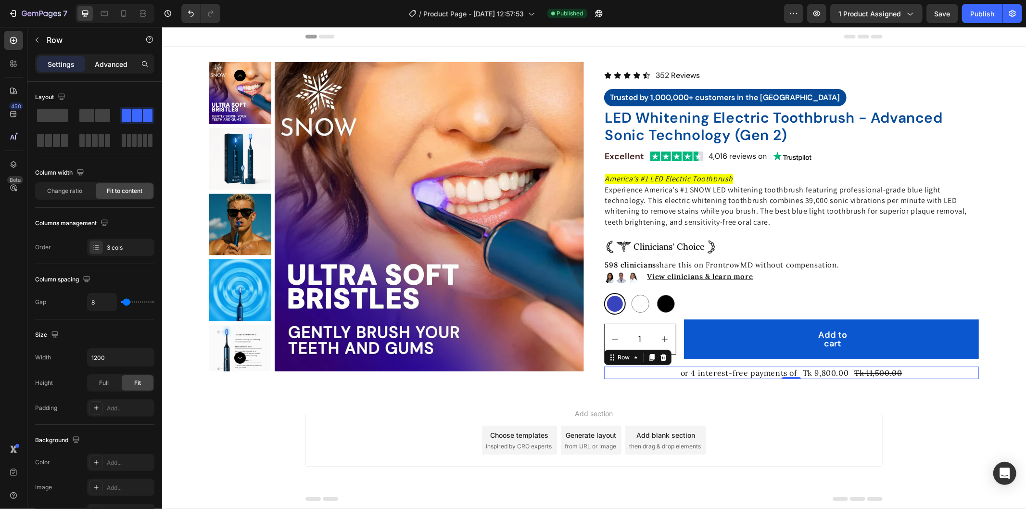
click at [112, 58] on div "Advanced" at bounding box center [111, 63] width 48 height 15
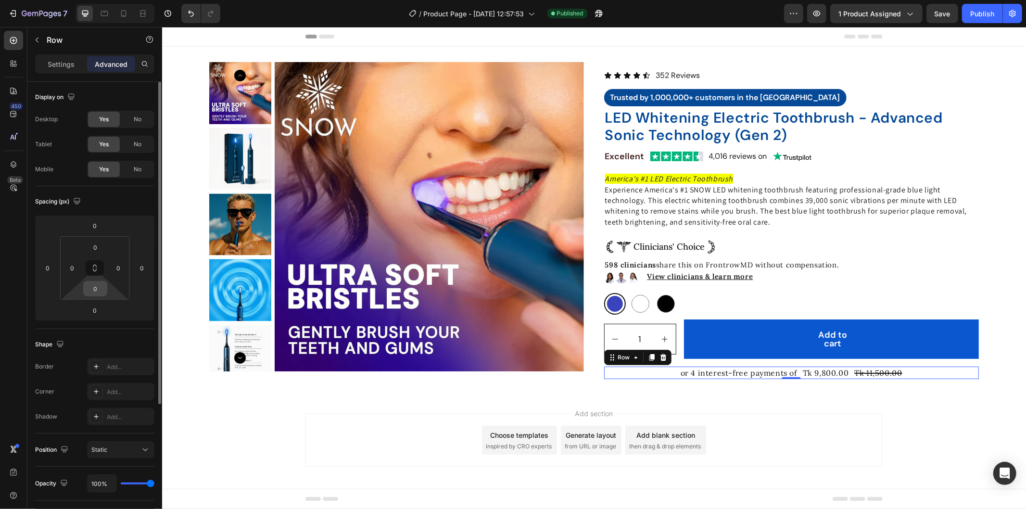
click at [98, 287] on input "0" at bounding box center [95, 288] width 19 height 14
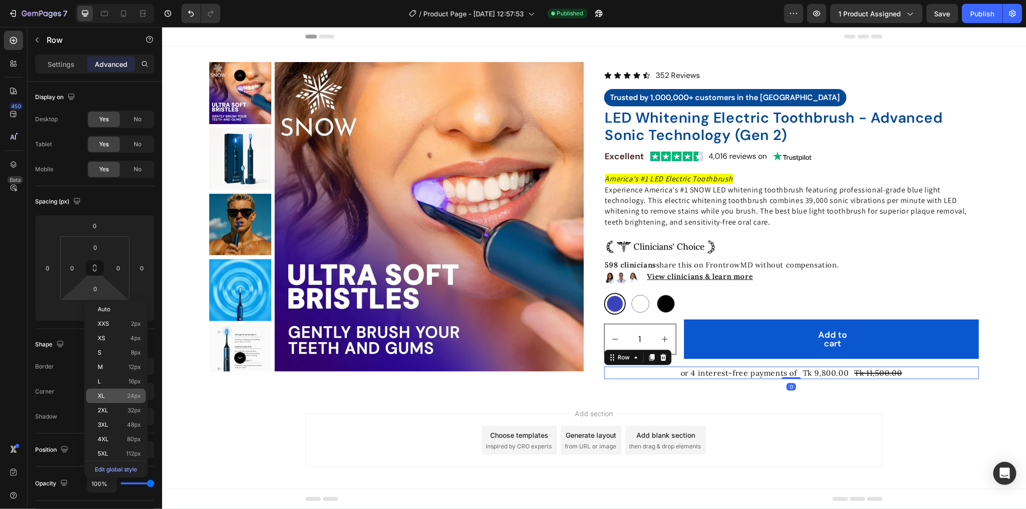
click at [117, 389] on div "XL 24px" at bounding box center [116, 396] width 60 height 14
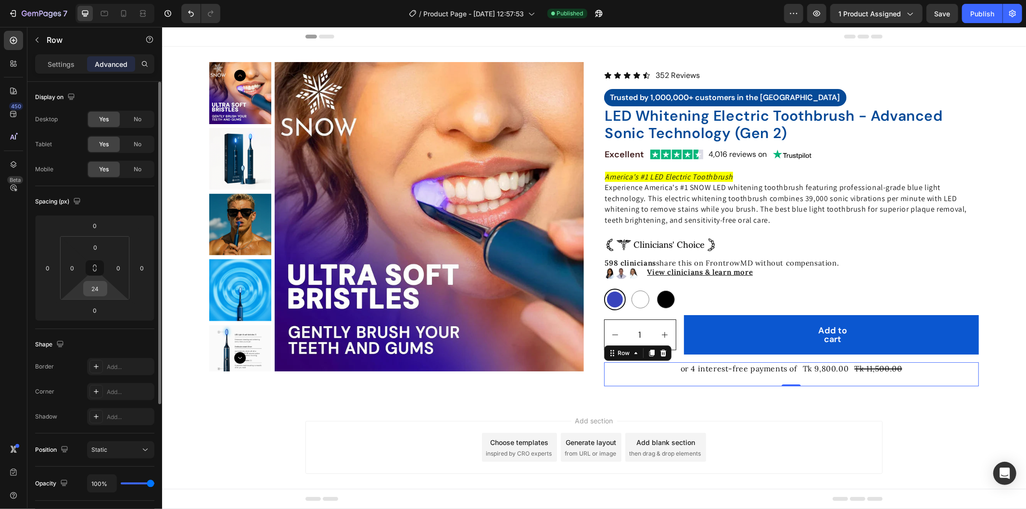
click at [95, 295] on input "24" at bounding box center [95, 288] width 19 height 14
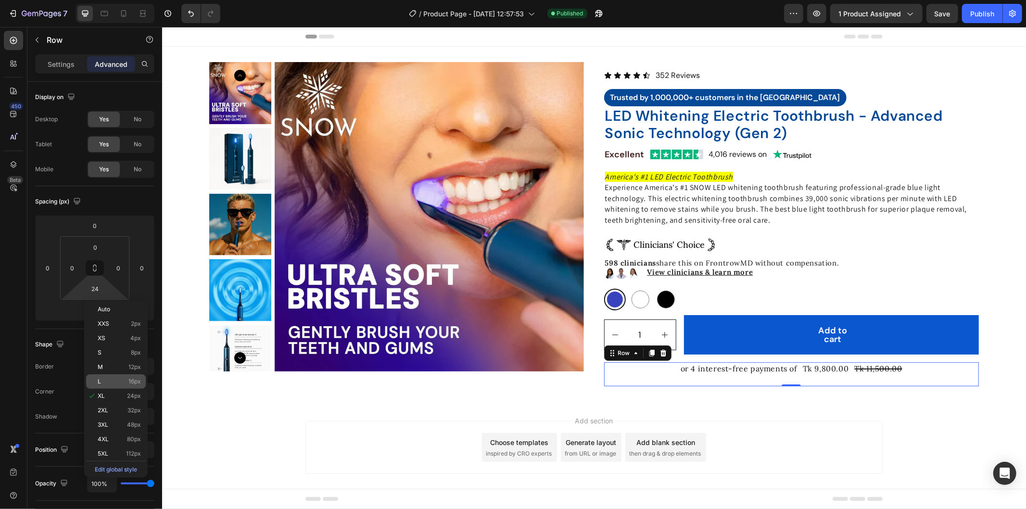
click at [114, 381] on p "L 16px" at bounding box center [119, 381] width 43 height 7
type input "16"
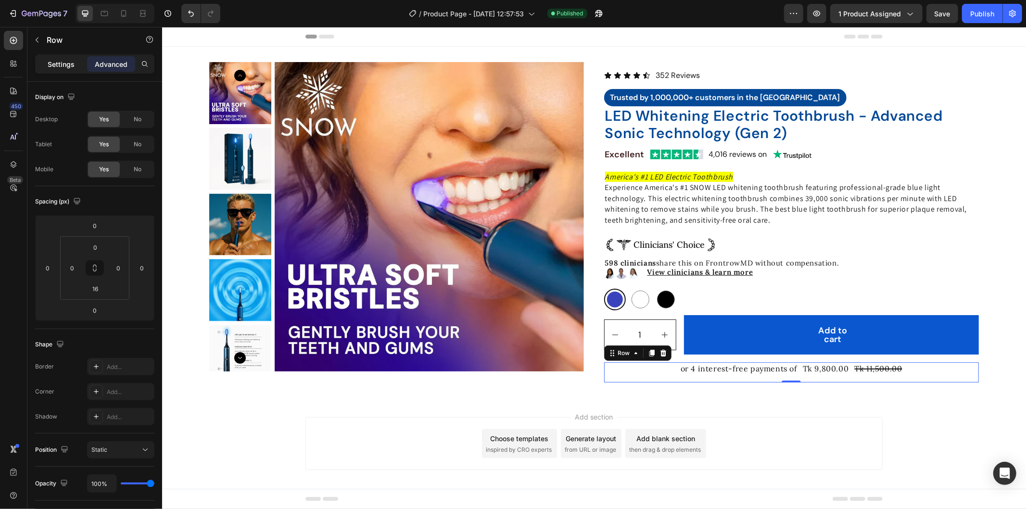
click at [65, 70] on div "Settings" at bounding box center [61, 63] width 48 height 15
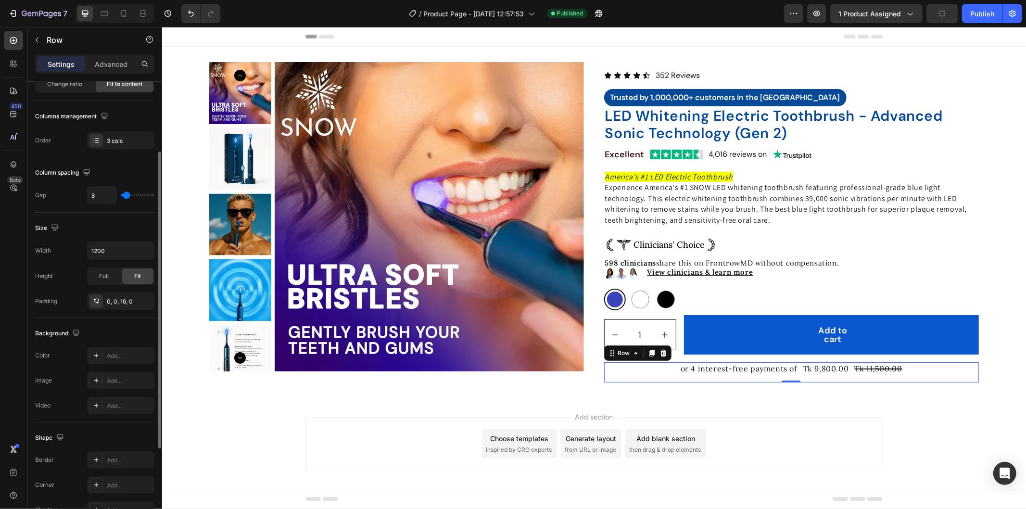
scroll to position [214, 0]
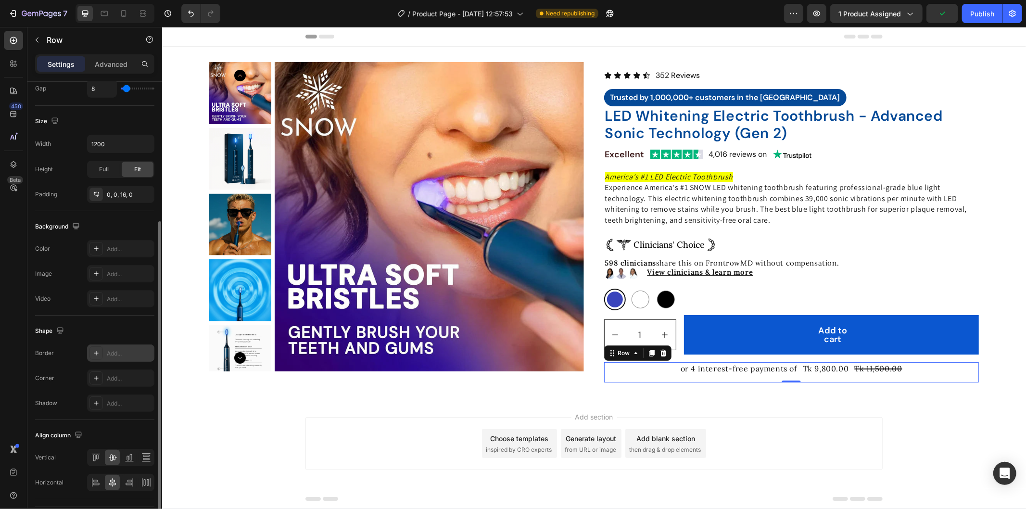
click at [126, 353] on div "Add..." at bounding box center [129, 353] width 45 height 9
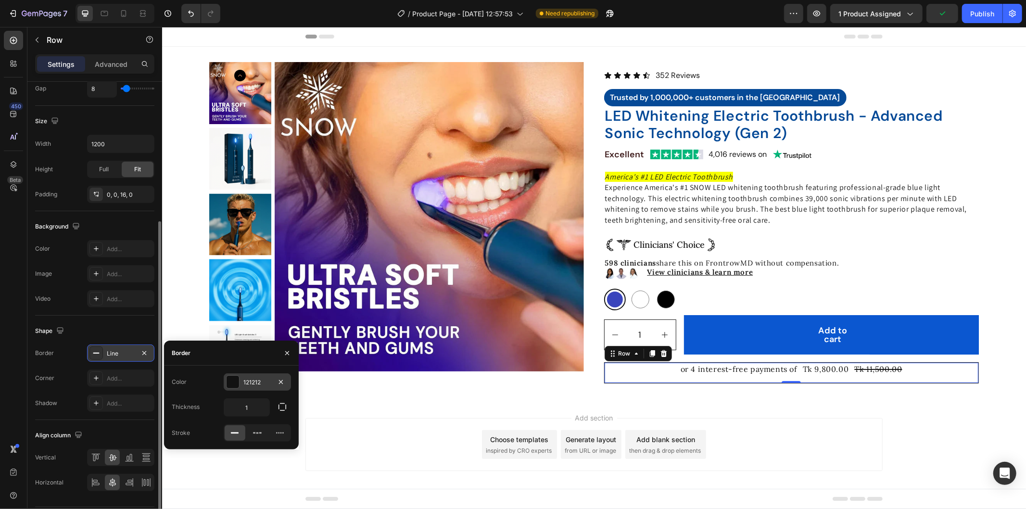
click at [261, 382] on div "121212" at bounding box center [257, 382] width 28 height 9
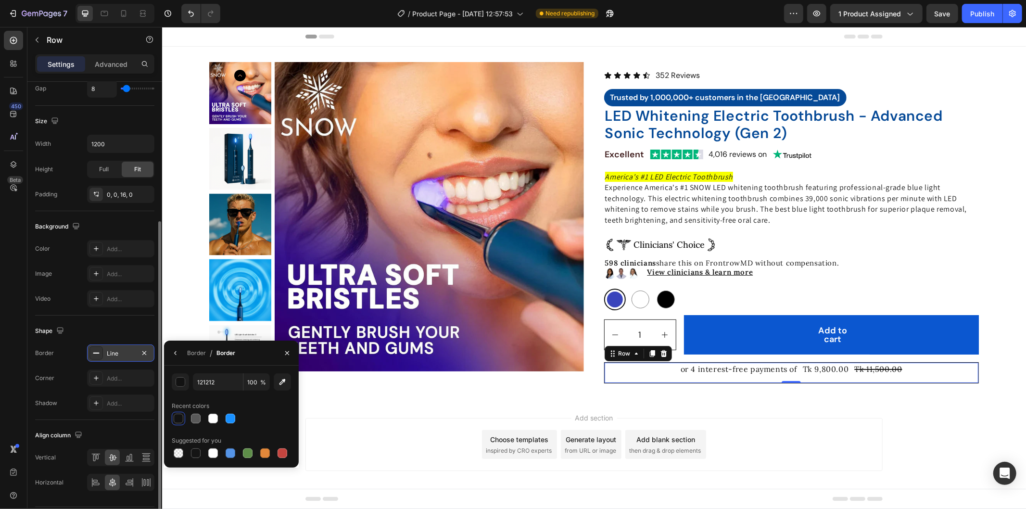
click at [121, 350] on div "Line" at bounding box center [121, 353] width 28 height 9
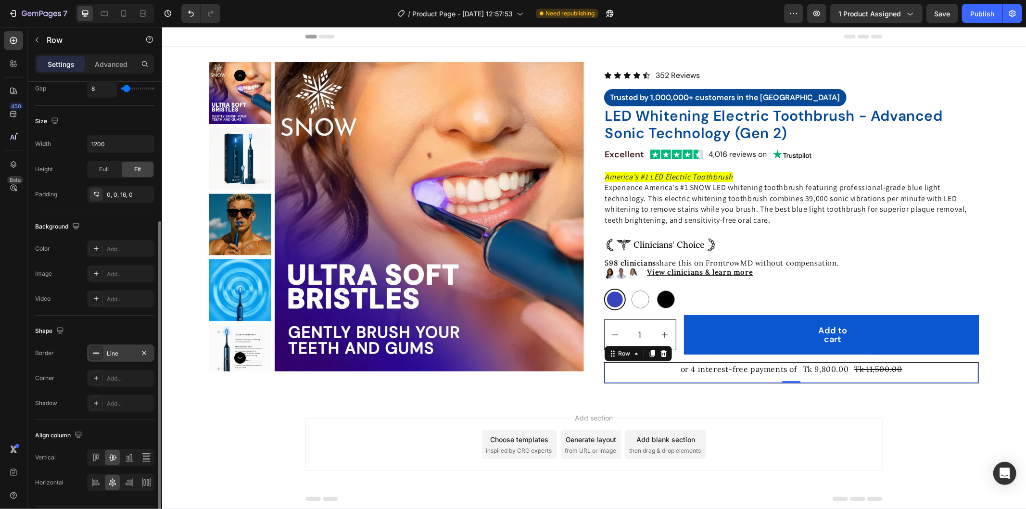
click at [135, 354] on div "Line" at bounding box center [120, 352] width 67 height 17
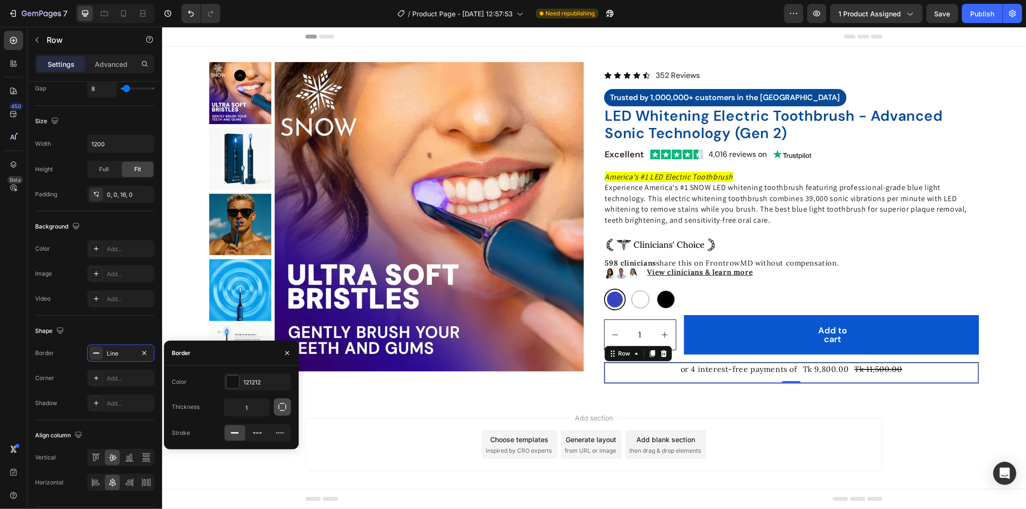
click at [286, 405] on icon "button" at bounding box center [283, 407] width 10 height 10
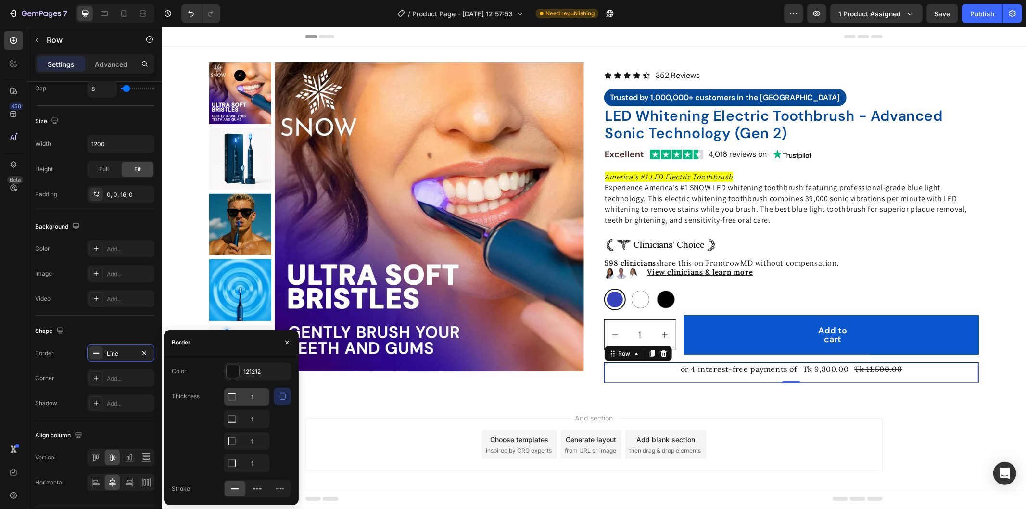
click at [253, 396] on input "1" at bounding box center [246, 396] width 45 height 17
type input "0"
click at [252, 443] on input "1" at bounding box center [246, 440] width 45 height 17
type input "0"
click at [254, 458] on input "1" at bounding box center [246, 463] width 45 height 17
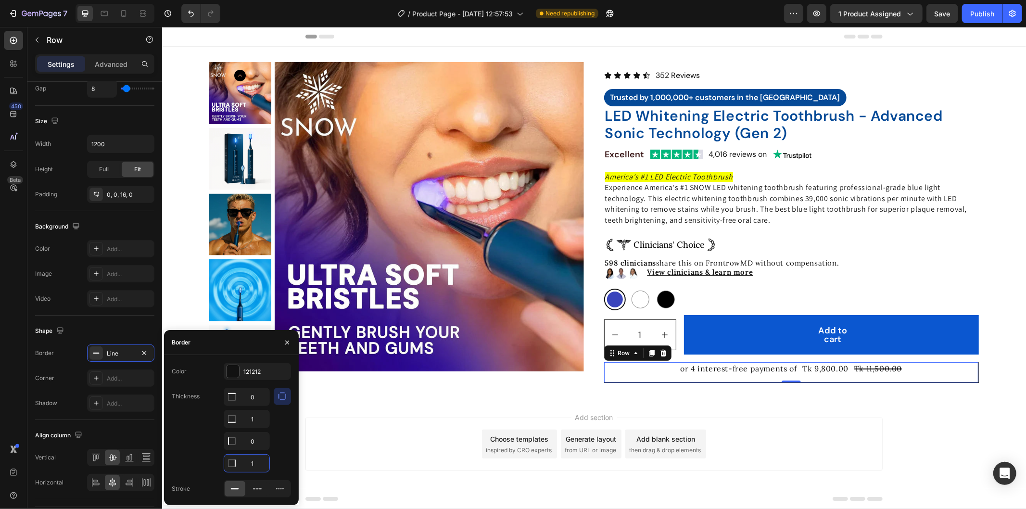
type input "0"
click at [371, 417] on div "Add section Choose templates inspired by CRO experts Generate layout from URL o…" at bounding box center [593, 443] width 577 height 53
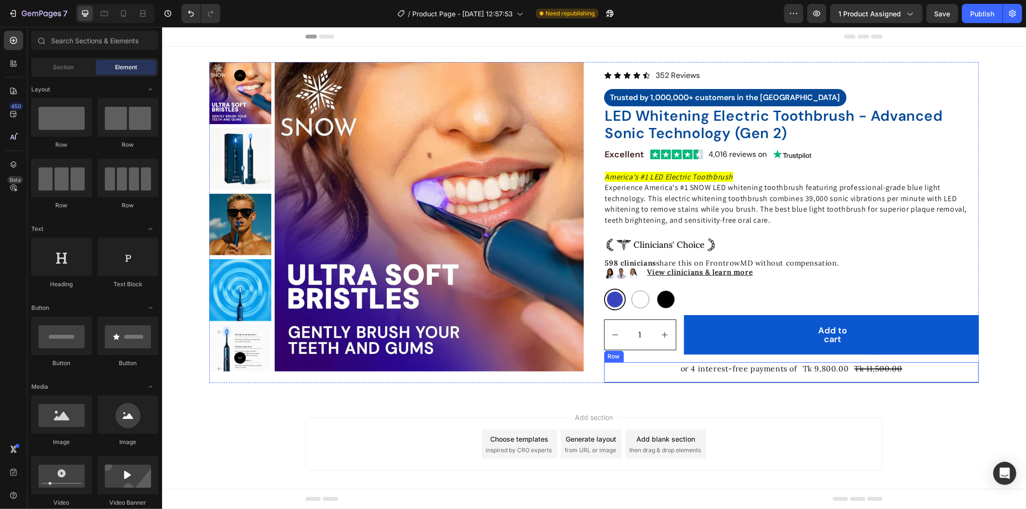
click at [742, 376] on div "or 4 interest-free payments of Text Block Tk 9,800.00 Product Price Product Pri…" at bounding box center [791, 372] width 375 height 21
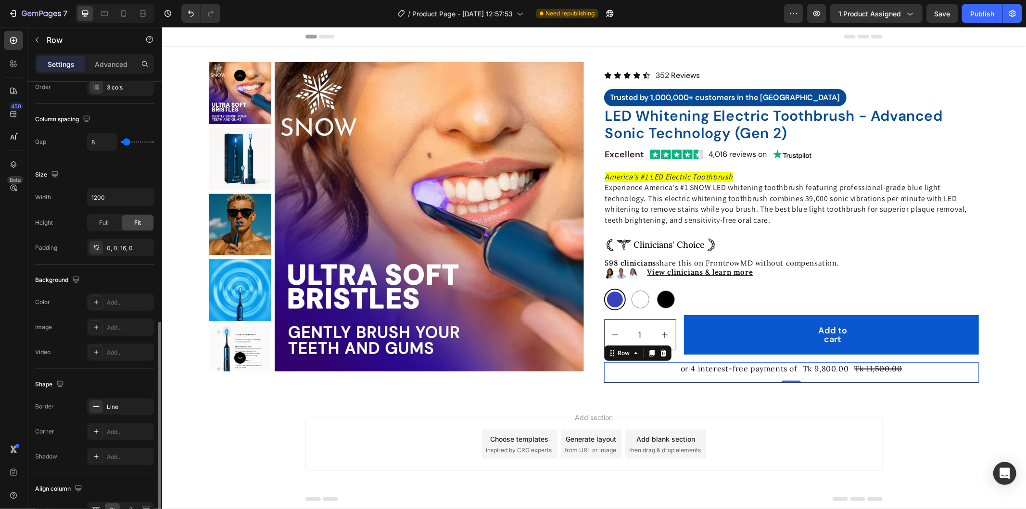
scroll to position [242, 0]
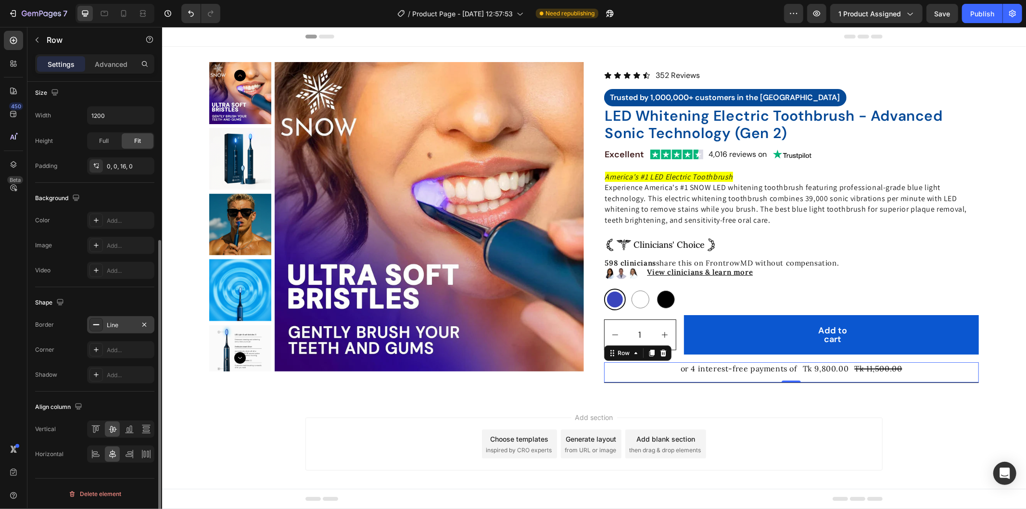
click at [123, 320] on div "Line" at bounding box center [120, 324] width 67 height 17
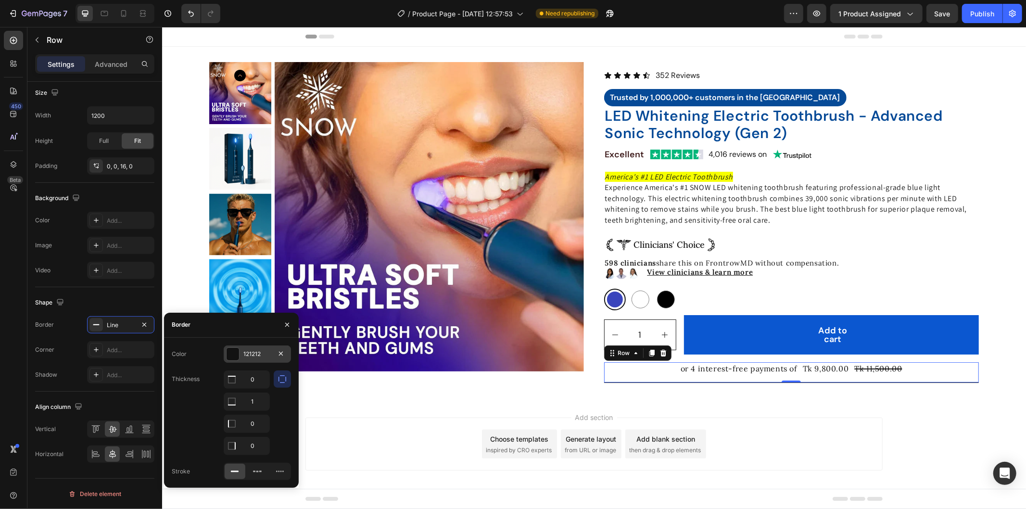
click at [252, 352] on div "121212" at bounding box center [257, 354] width 28 height 9
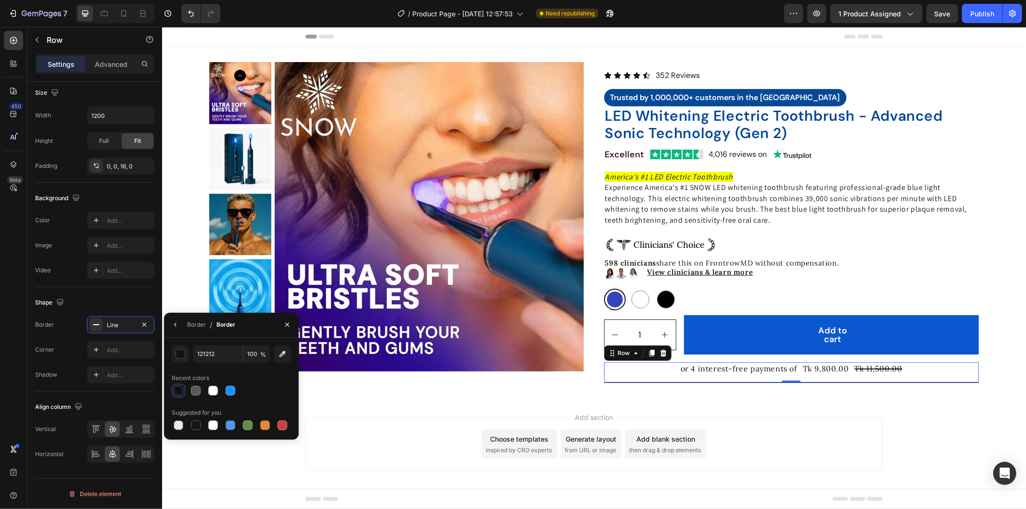
click at [252, 352] on input "100" at bounding box center [256, 353] width 26 height 17
click at [227, 357] on input "121212" at bounding box center [218, 353] width 50 height 17
paste input "#D5D5D5"
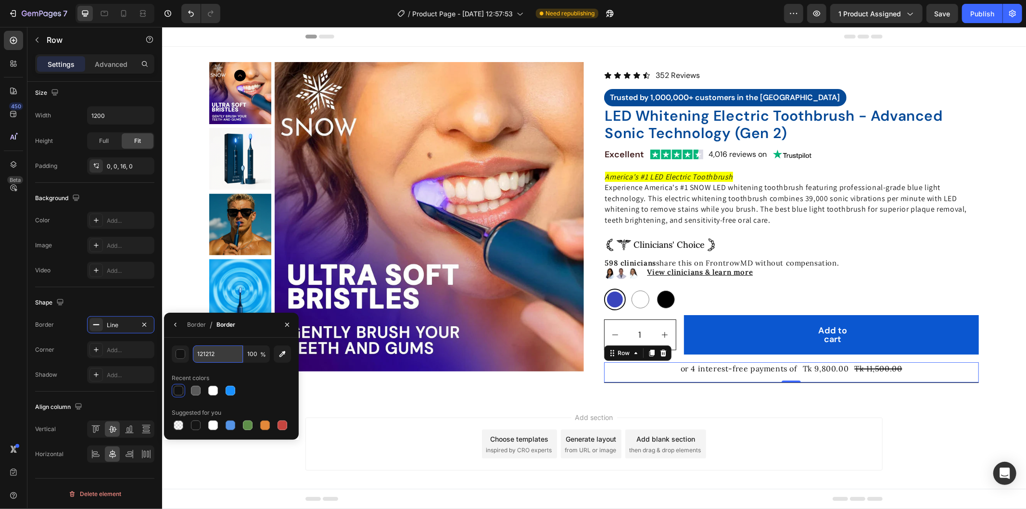
type input "#D5D5D5"
click at [958, 383] on div "Product Images Icon Icon Icon Icon Icon Icon List 352 Reviews Text Block Row Tr…" at bounding box center [594, 222] width 864 height 352
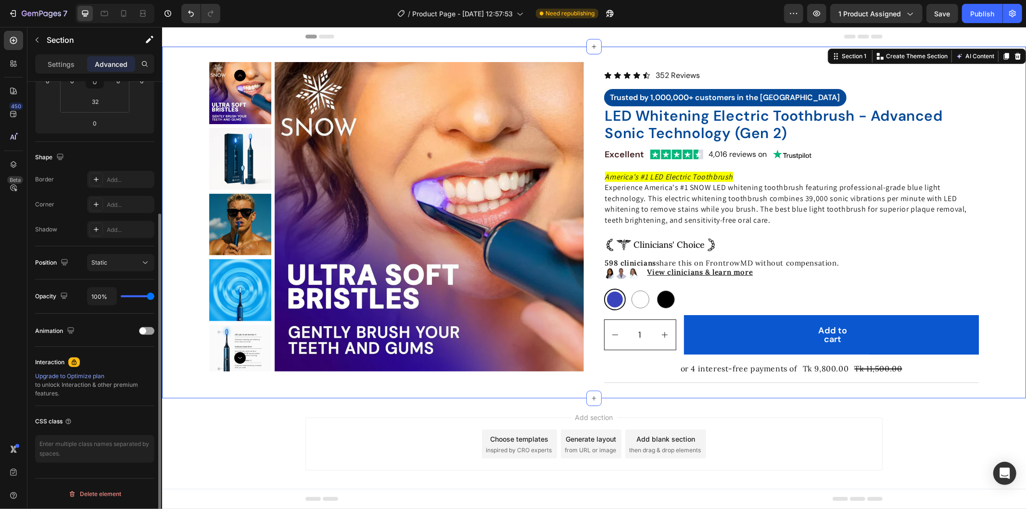
scroll to position [0, 0]
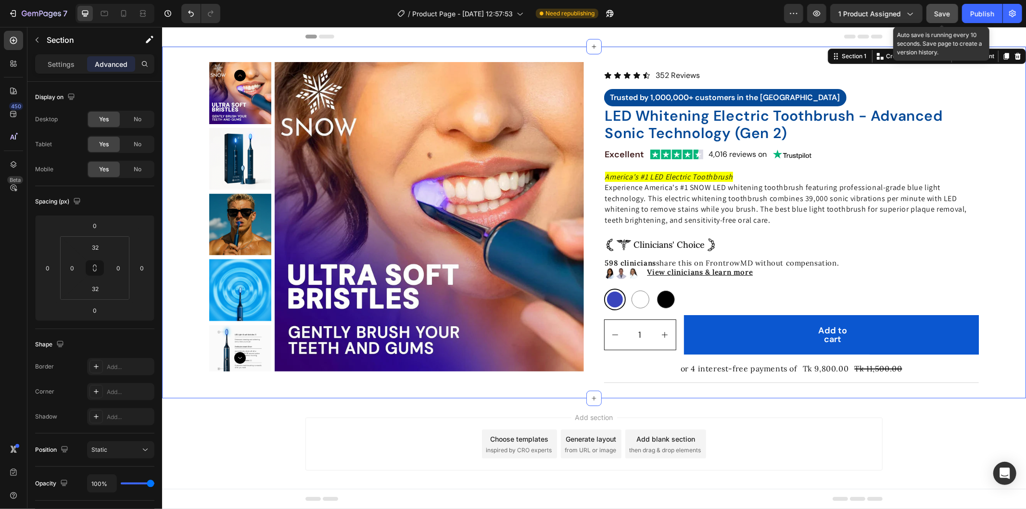
click at [939, 7] on button "Save" at bounding box center [942, 13] width 32 height 19
click at [926, 18] on button "Save" at bounding box center [942, 13] width 32 height 19
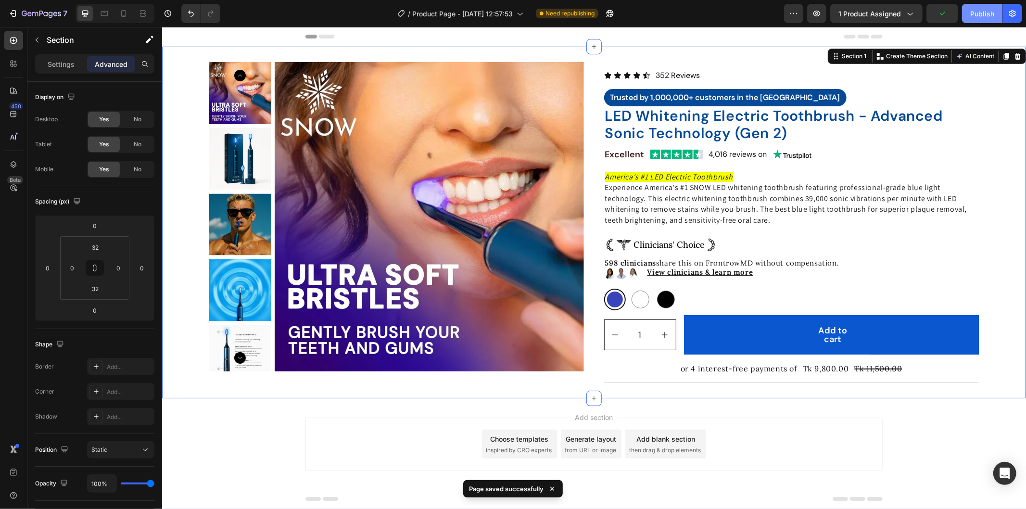
click at [980, 17] on div "Publish" at bounding box center [982, 14] width 24 height 10
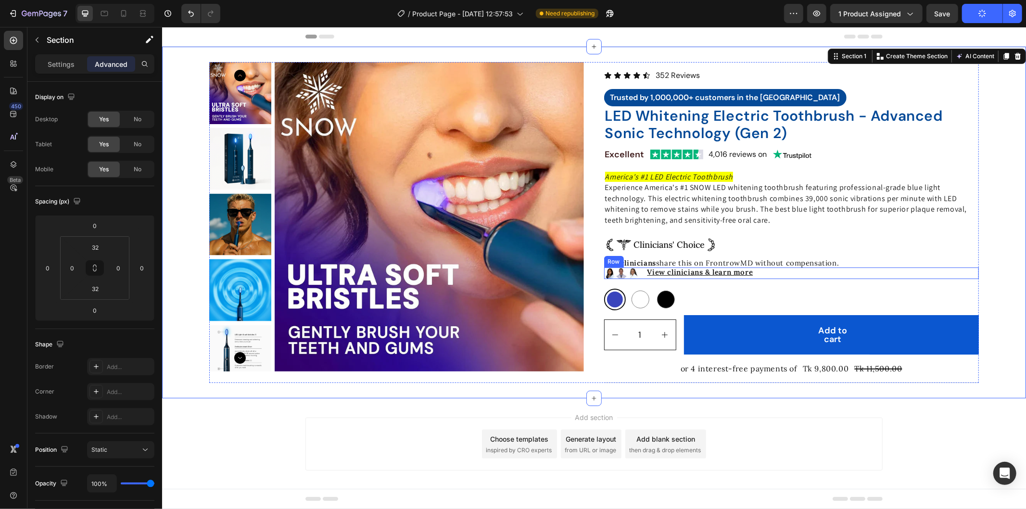
click at [638, 279] on div "View clinicians & learn more Text Block Row" at bounding box center [808, 273] width 341 height 12
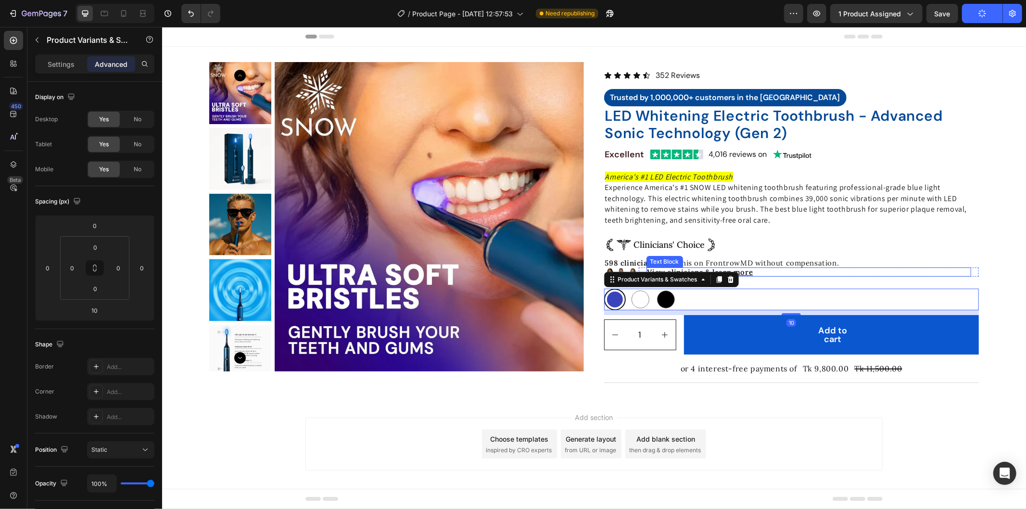
click at [764, 275] on p "View clinicians & learn more" at bounding box center [808, 271] width 323 height 7
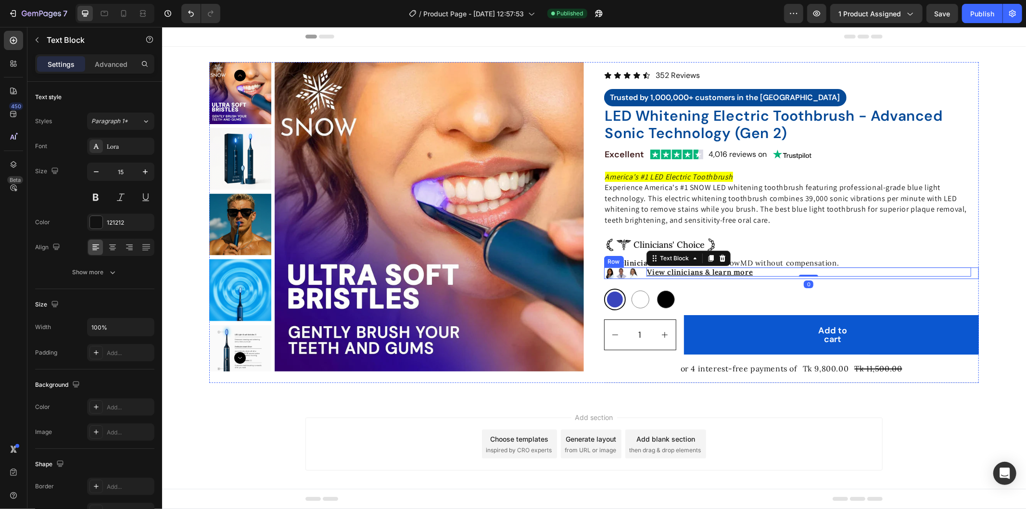
click at [772, 279] on div "View clinicians & learn more Text Block 0 Row" at bounding box center [808, 273] width 341 height 12
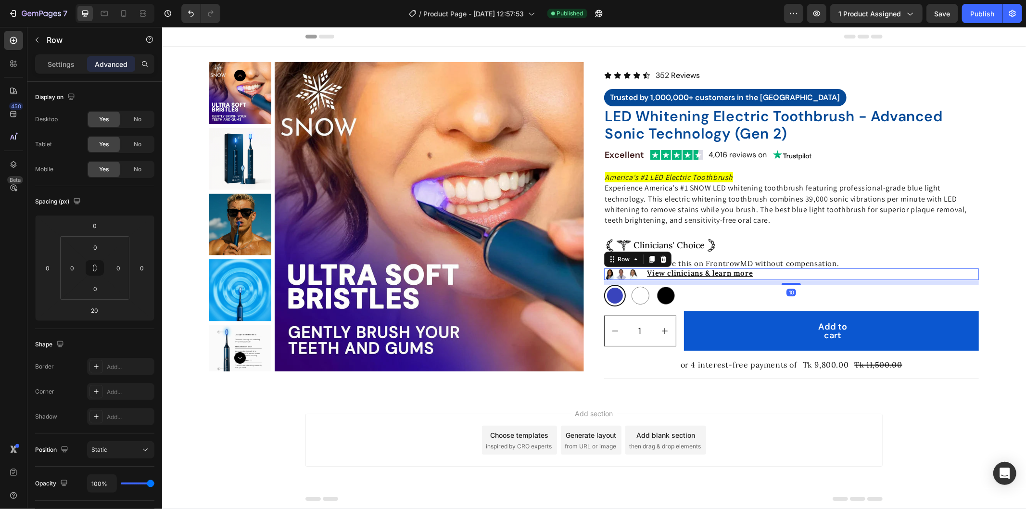
drag, startPoint x: 788, startPoint y: 291, endPoint x: 787, endPoint y: 286, distance: 4.9
click at [787, 279] on div "Image Image Image View clinicians & learn more Text Block Row Row 10" at bounding box center [791, 274] width 375 height 12
type input "10"
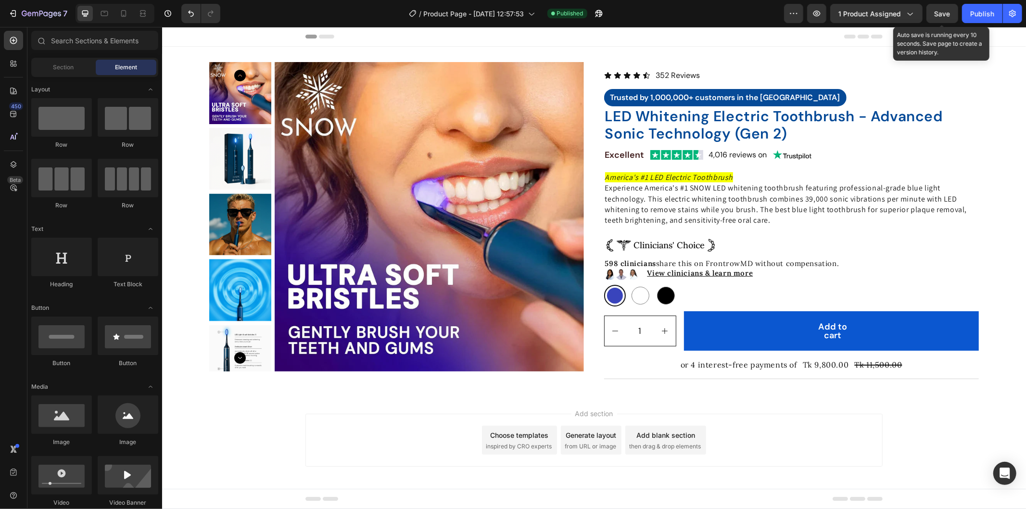
click at [939, 12] on span "Save" at bounding box center [943, 14] width 16 height 8
click at [982, 15] on div "Publish" at bounding box center [982, 14] width 24 height 10
click at [582, 68] on div "Product Images Icon Icon Icon Icon Icon Icon List 352 Reviews Text Block Row Tr…" at bounding box center [594, 220] width 770 height 317
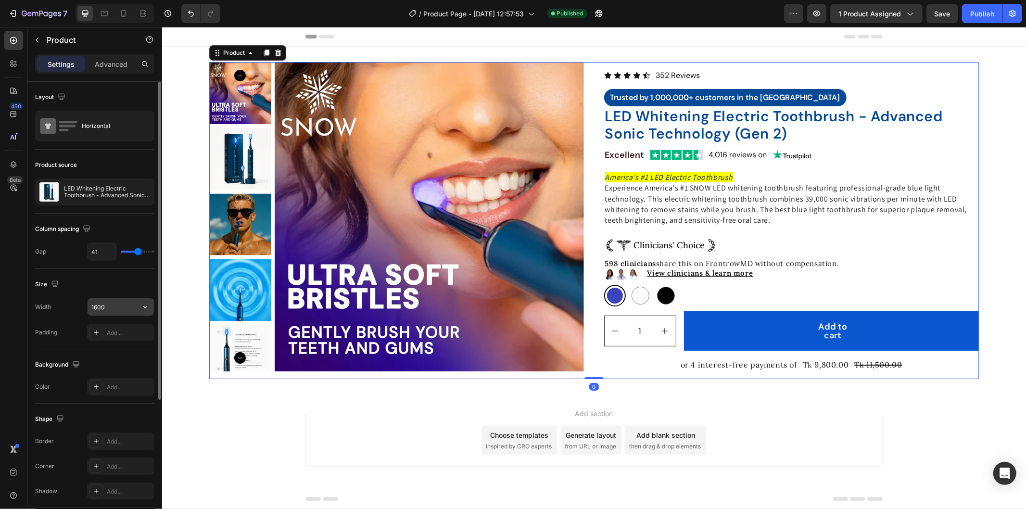
click at [98, 301] on input "1600" at bounding box center [121, 306] width 66 height 17
click at [97, 301] on input "1600" at bounding box center [121, 306] width 66 height 17
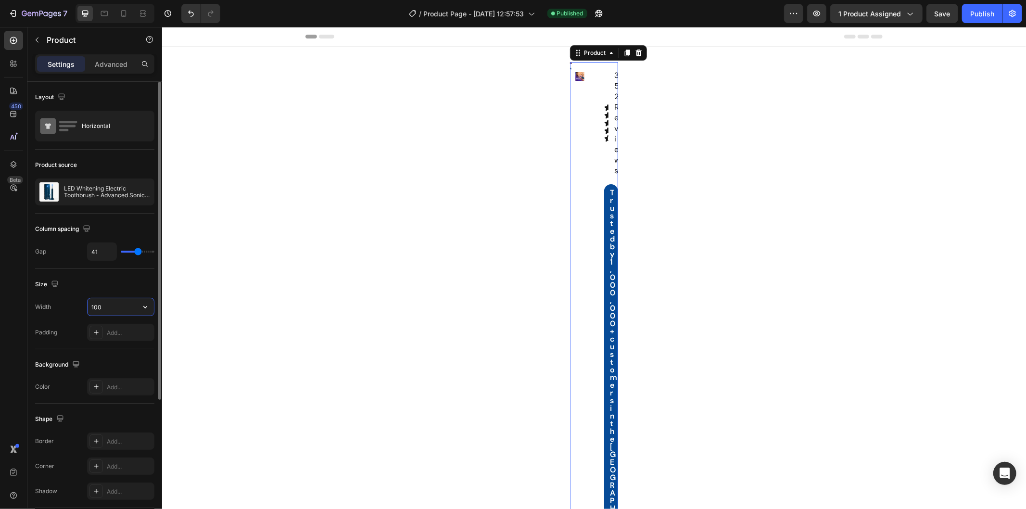
type input "1700"
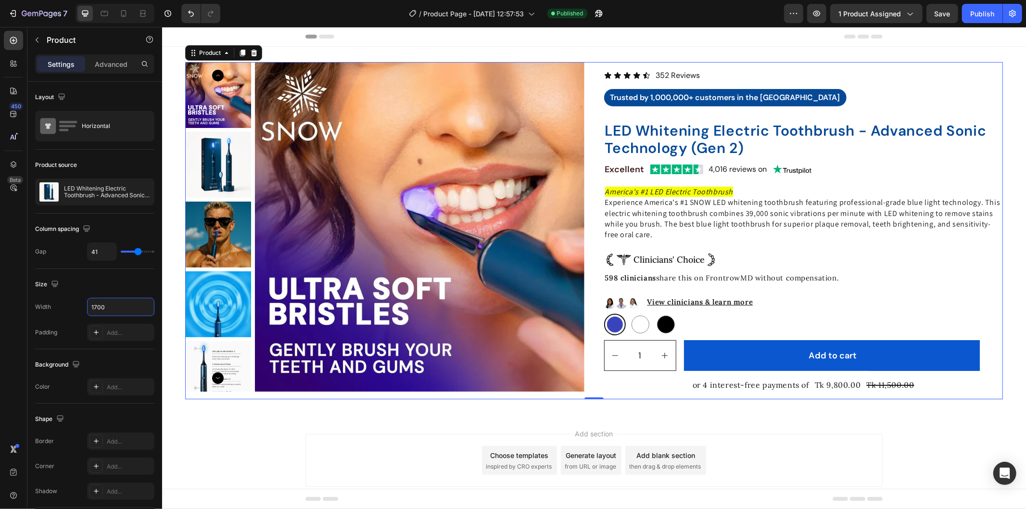
click at [745, 417] on div "Add section Choose templates inspired by CRO experts Generate layout from URL o…" at bounding box center [594, 473] width 864 height 118
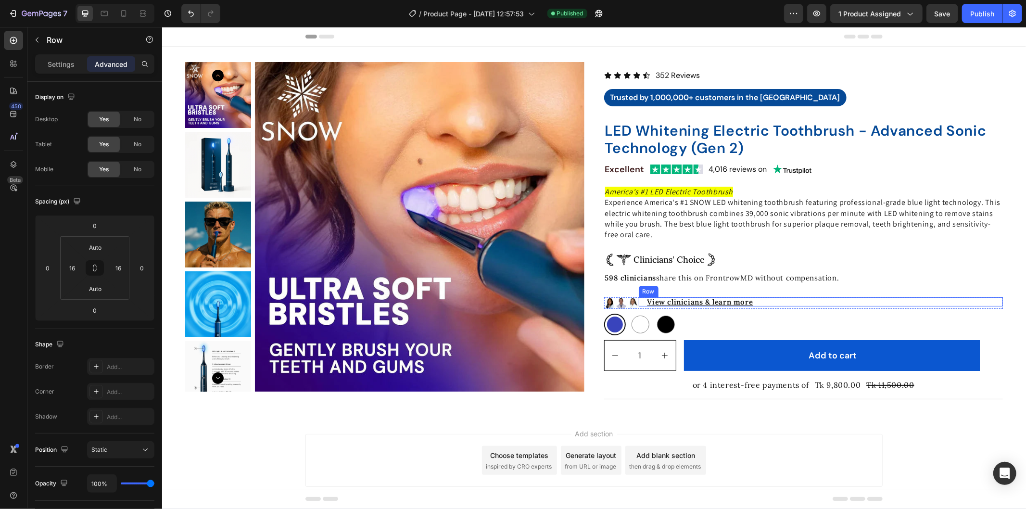
click at [638, 305] on div "View clinicians & learn more Text Block Row" at bounding box center [820, 301] width 365 height 9
click at [630, 305] on img at bounding box center [633, 303] width 12 height 12
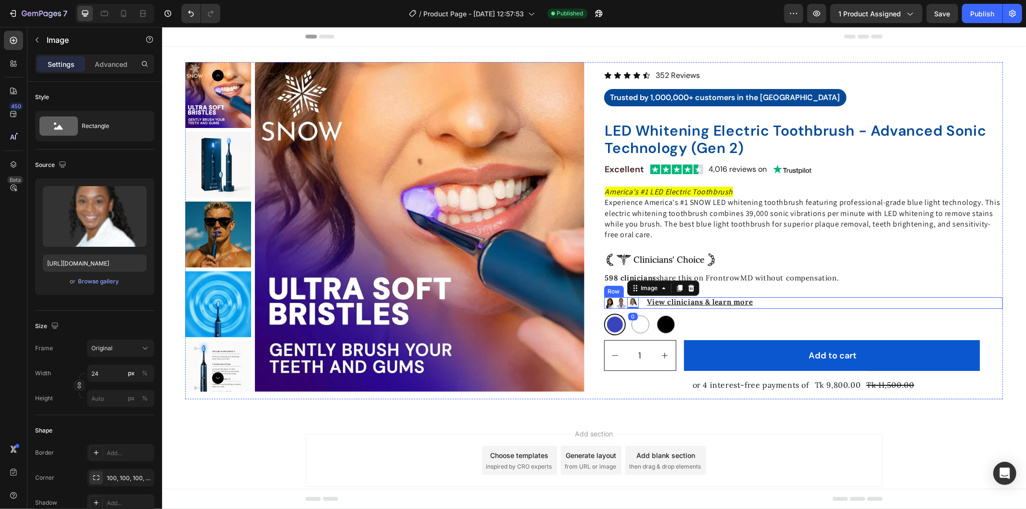
click at [638, 306] on div "View clinicians & learn more Text Block Row" at bounding box center [820, 303] width 365 height 12
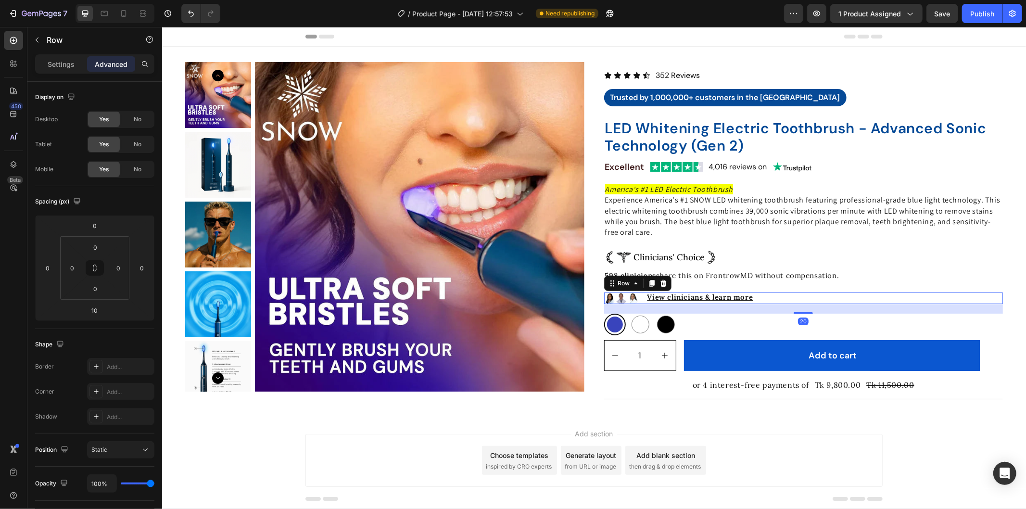
drag, startPoint x: 800, startPoint y: 313, endPoint x: 804, endPoint y: 317, distance: 6.2
click at [804, 317] on div "Icon Icon Icon Icon Icon Icon List 352 Reviews Text Block Row Trusted by 1,000,…" at bounding box center [803, 230] width 399 height 337
type input "20"
click at [945, 14] on span "Save" at bounding box center [943, 14] width 16 height 8
click at [976, 10] on div "Publish" at bounding box center [982, 14] width 24 height 10
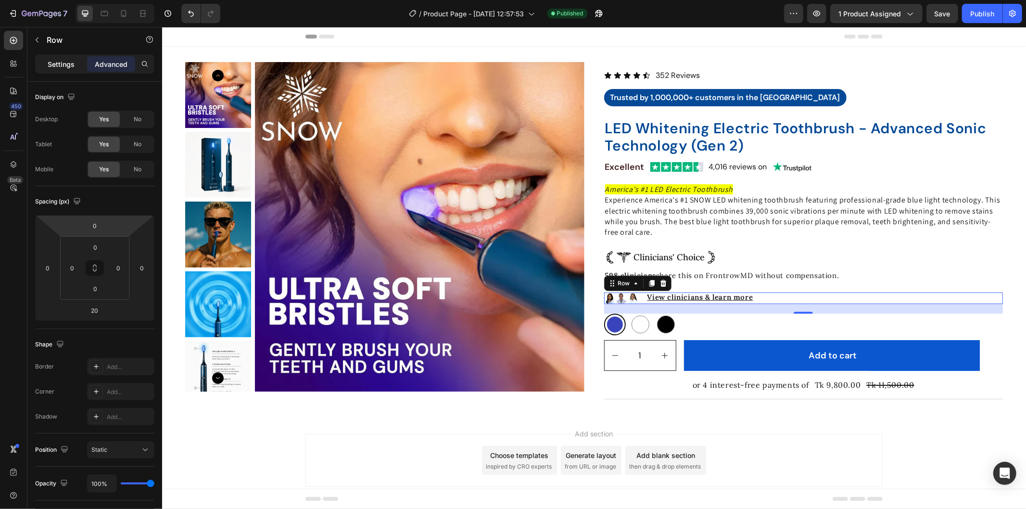
click at [68, 63] on p "Settings" at bounding box center [61, 64] width 27 height 10
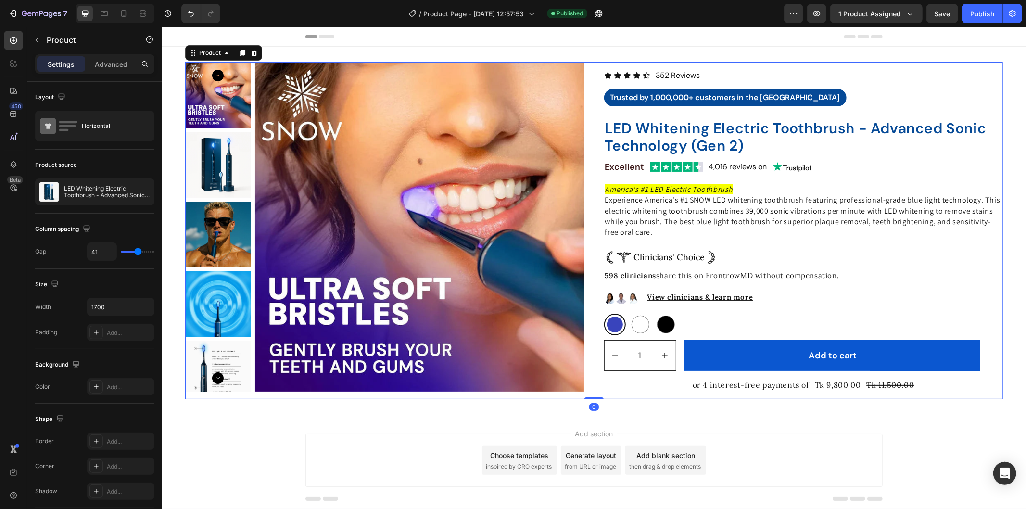
click at [583, 72] on div "Product Images Icon Icon Icon Icon Icon Icon List 352 Reviews Text Block Row Tr…" at bounding box center [594, 230] width 818 height 337
click at [99, 306] on input "1700" at bounding box center [121, 306] width 66 height 17
click at [97, 305] on input "1700" at bounding box center [121, 306] width 66 height 17
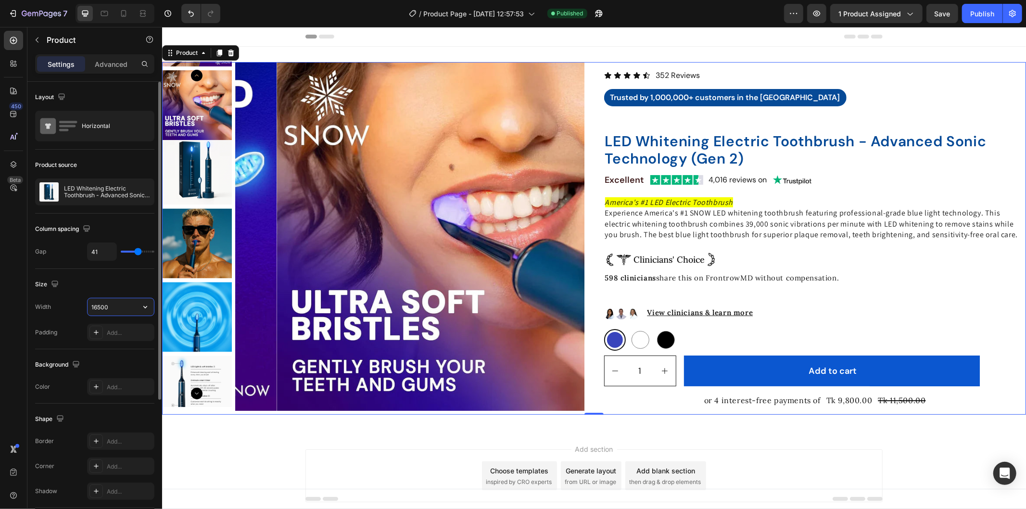
click at [114, 305] on input "16500" at bounding box center [121, 306] width 66 height 17
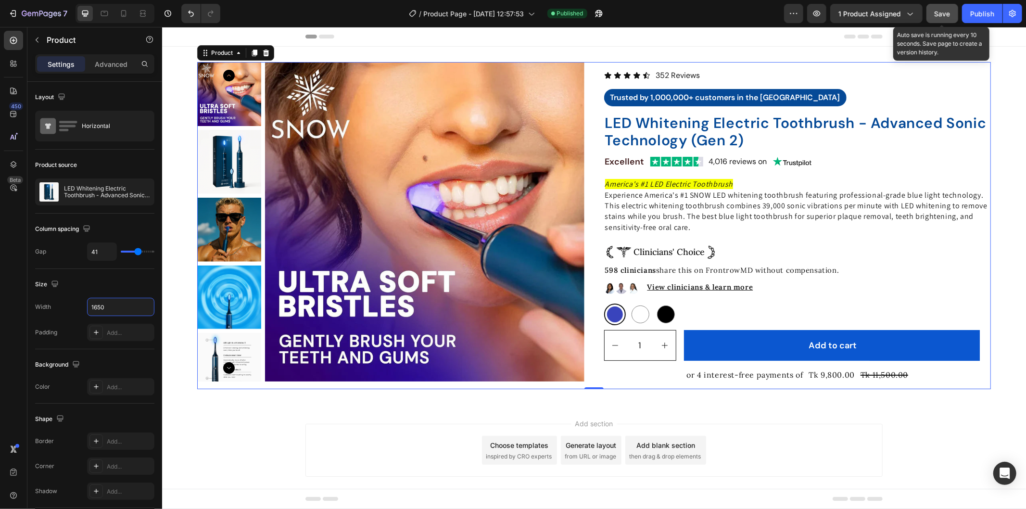
type input "1650"
click at [931, 17] on button "Save" at bounding box center [942, 13] width 32 height 19
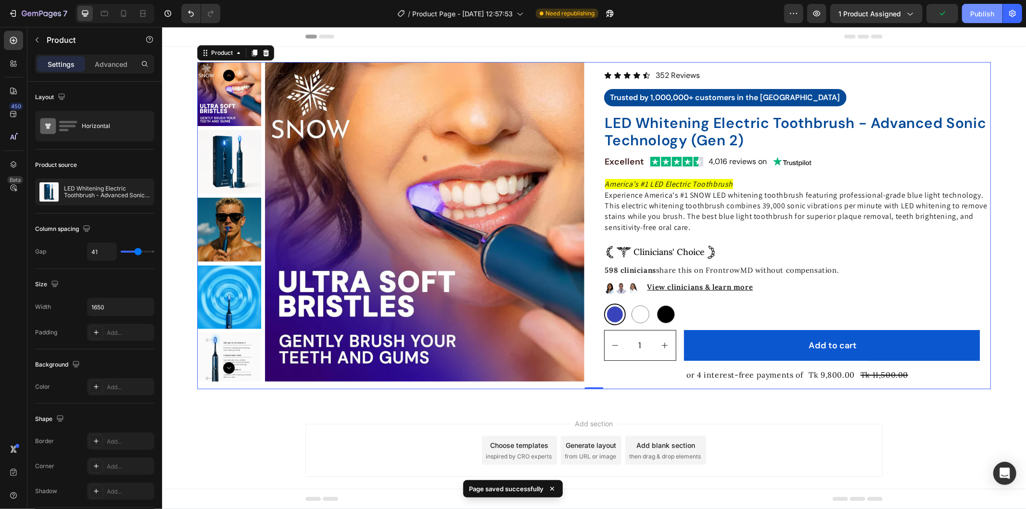
click at [983, 13] on div "Publish" at bounding box center [982, 14] width 24 height 10
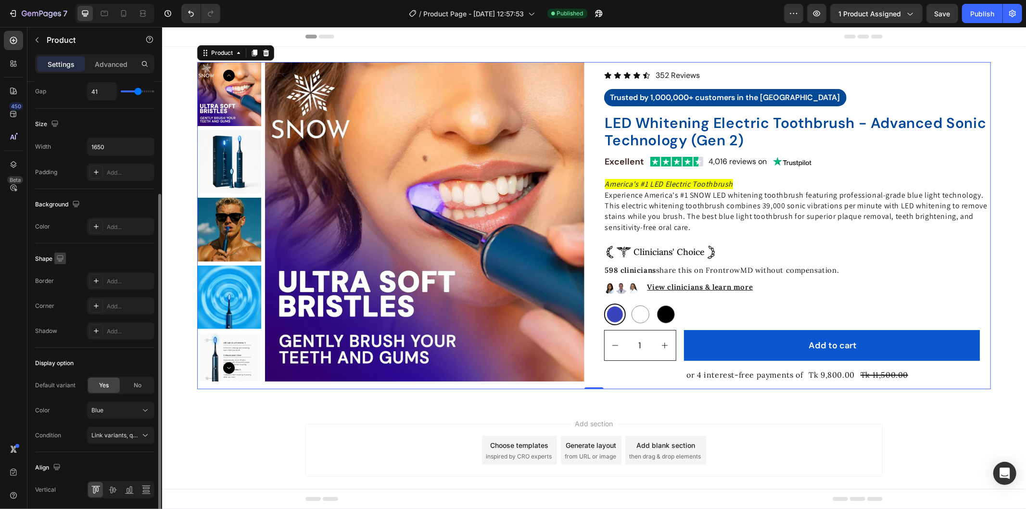
scroll to position [196, 0]
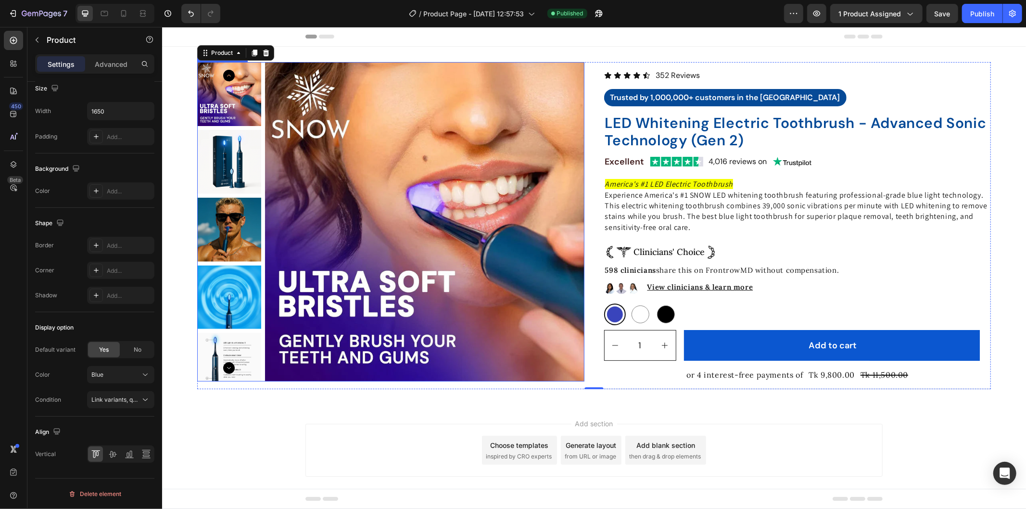
click at [456, 106] on img at bounding box center [424, 221] width 319 height 319
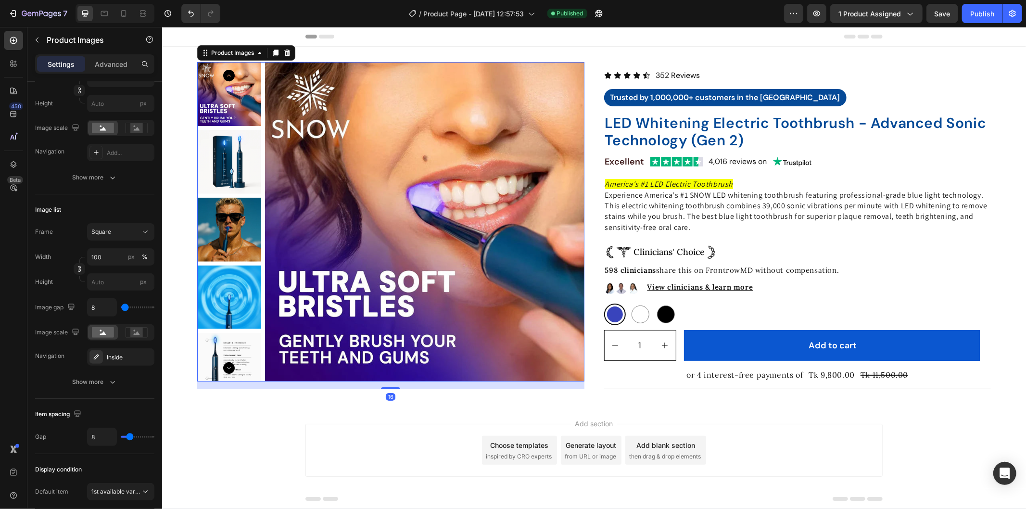
scroll to position [0, 0]
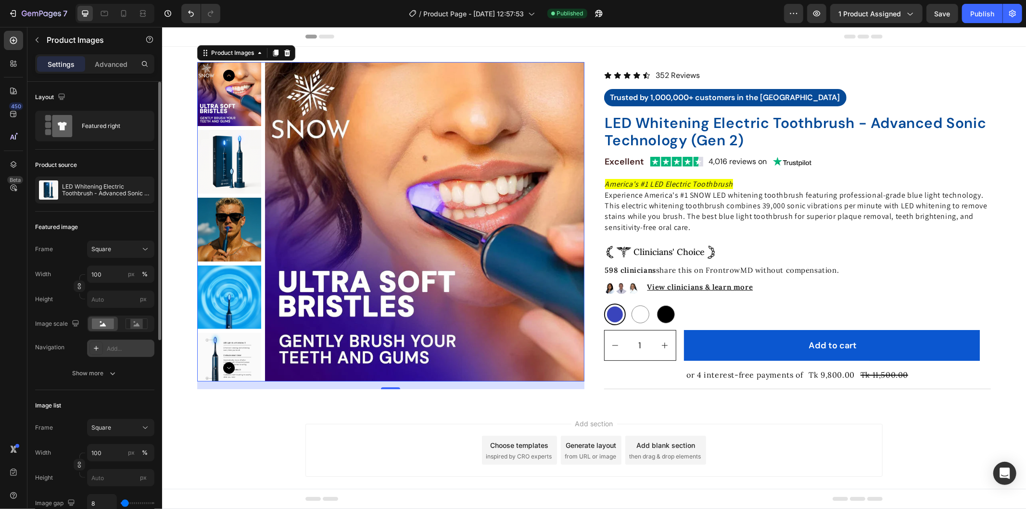
click at [118, 345] on div "Add..." at bounding box center [129, 348] width 45 height 9
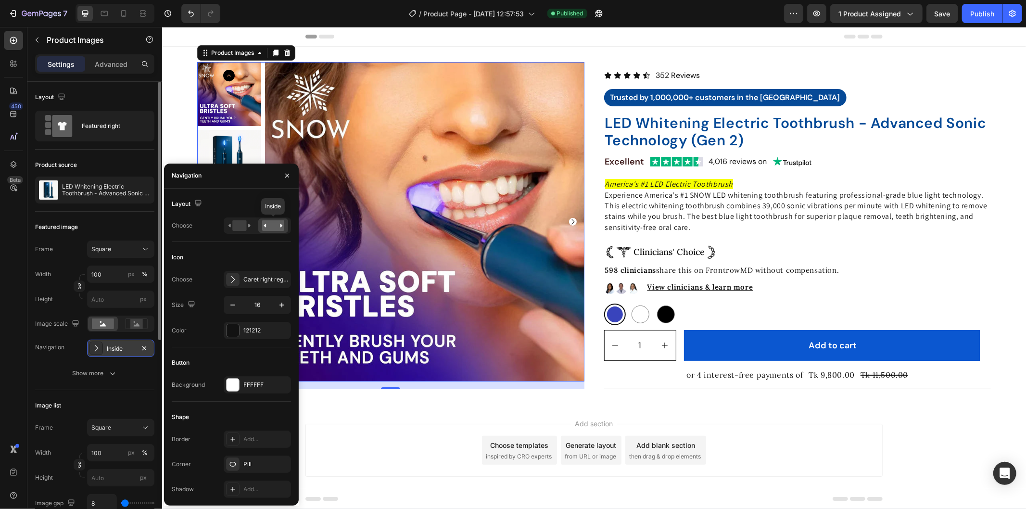
click at [277, 227] on rect at bounding box center [273, 225] width 22 height 11
click at [262, 278] on div "Caret right regular" at bounding box center [265, 279] width 45 height 9
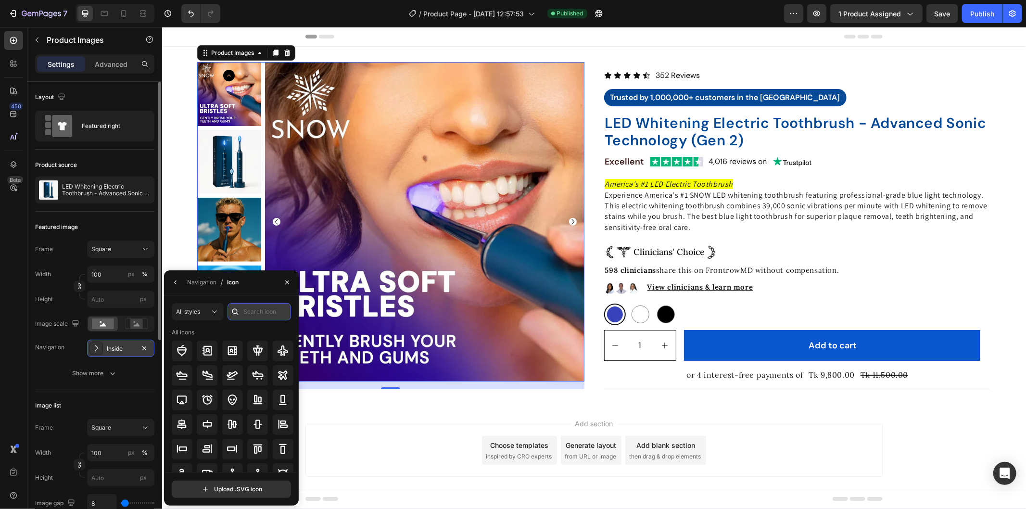
click at [256, 311] on input "text" at bounding box center [259, 311] width 63 height 17
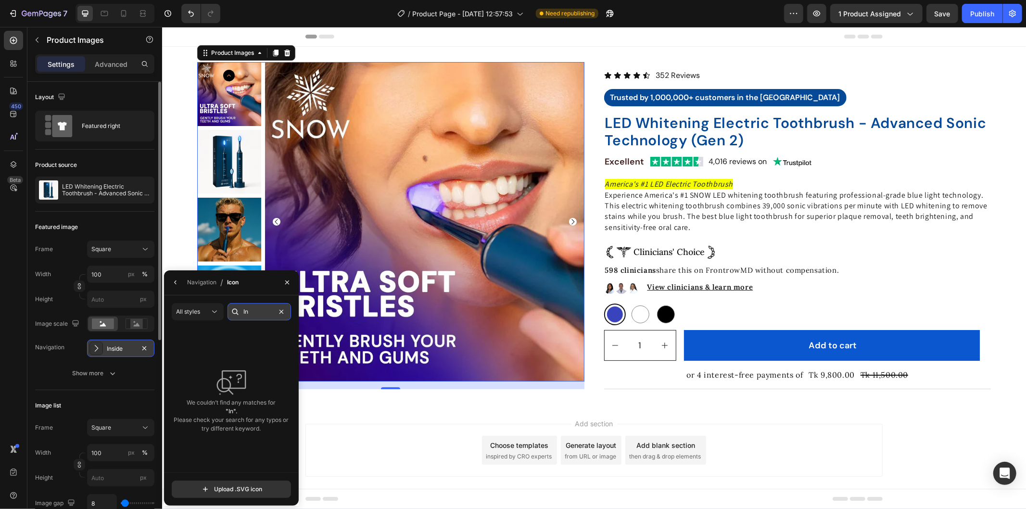
type input "I"
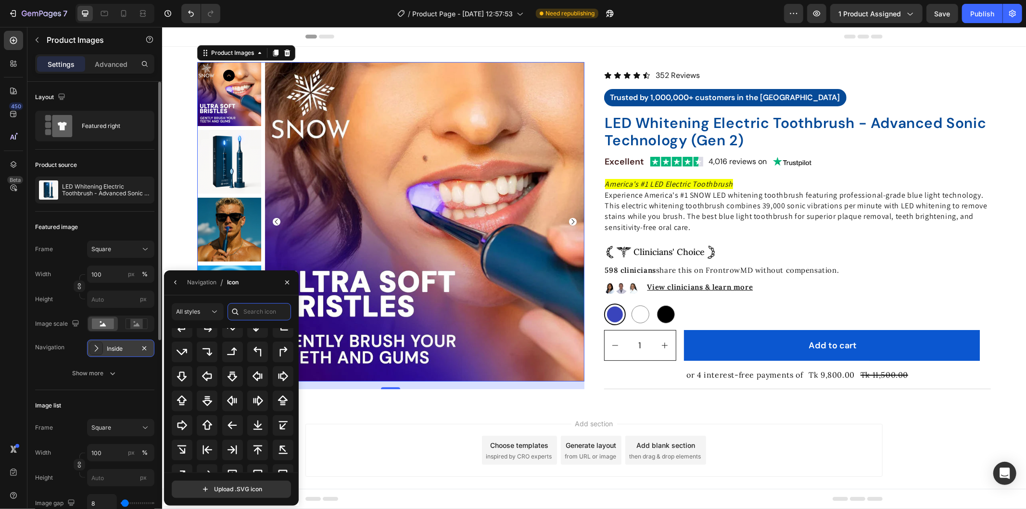
scroll to position [312, 0]
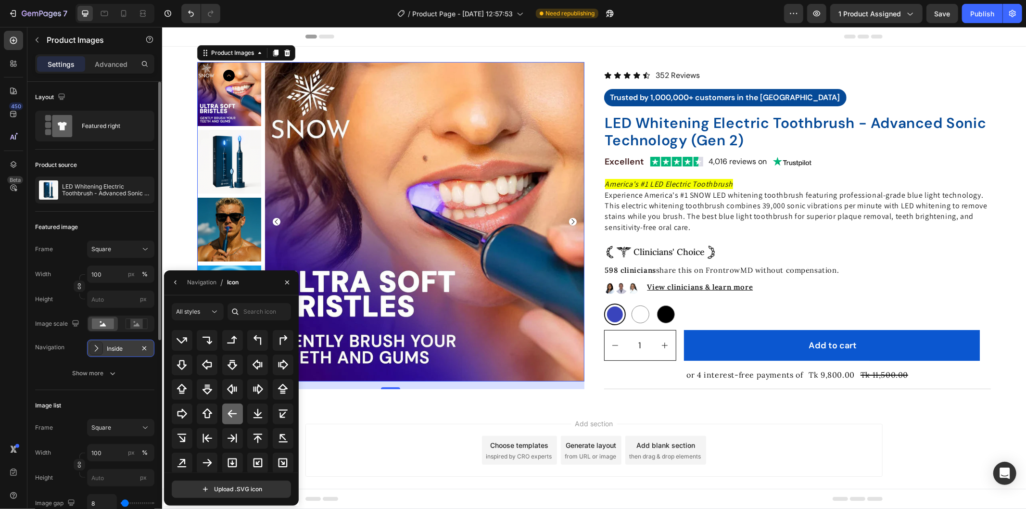
click at [233, 411] on icon at bounding box center [233, 414] width 12 height 12
click at [207, 457] on icon at bounding box center [208, 463] width 12 height 12
click at [109, 369] on icon "button" at bounding box center [113, 373] width 10 height 10
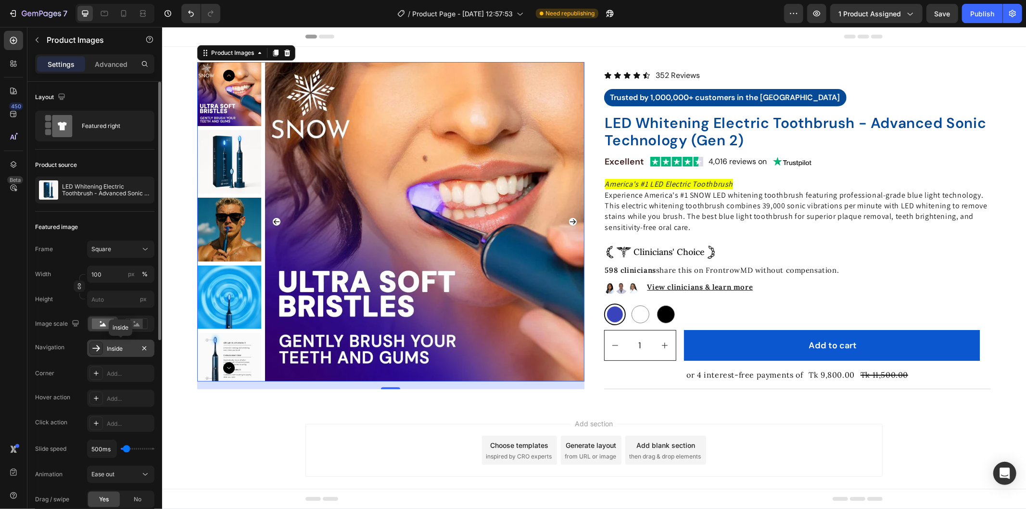
click at [123, 342] on div "Inside" at bounding box center [120, 348] width 67 height 17
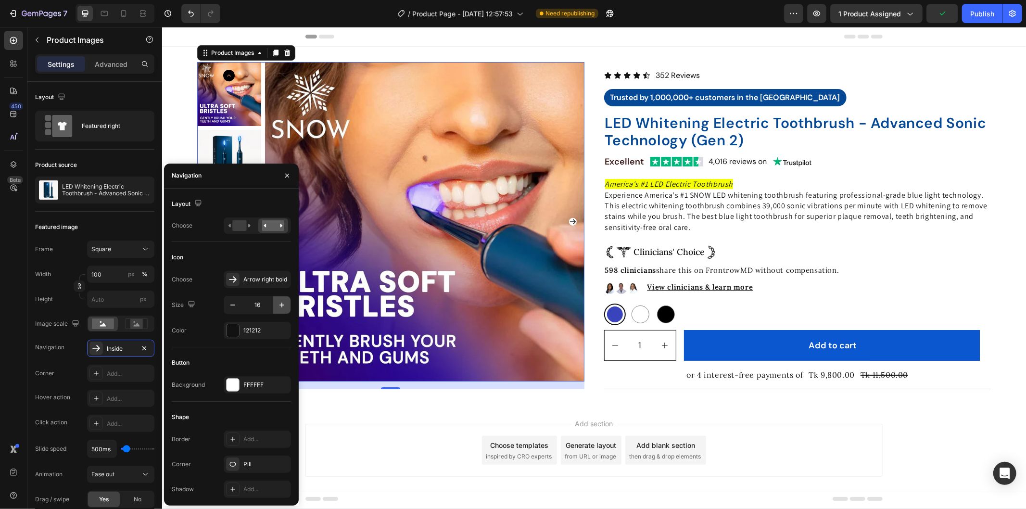
click at [281, 300] on icon "button" at bounding box center [282, 305] width 10 height 10
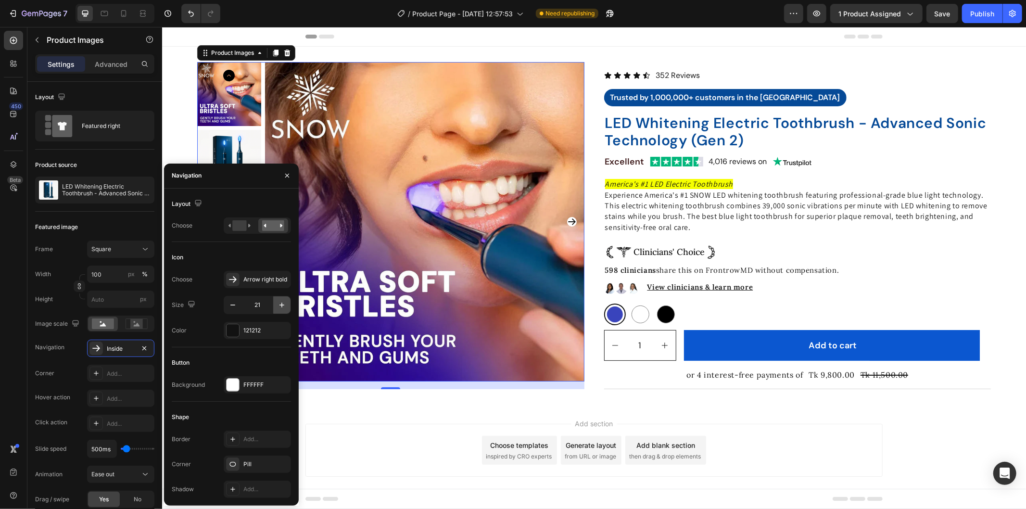
click at [281, 300] on icon "button" at bounding box center [282, 305] width 10 height 10
type input "24"
click at [252, 465] on div "Pill" at bounding box center [257, 464] width 28 height 9
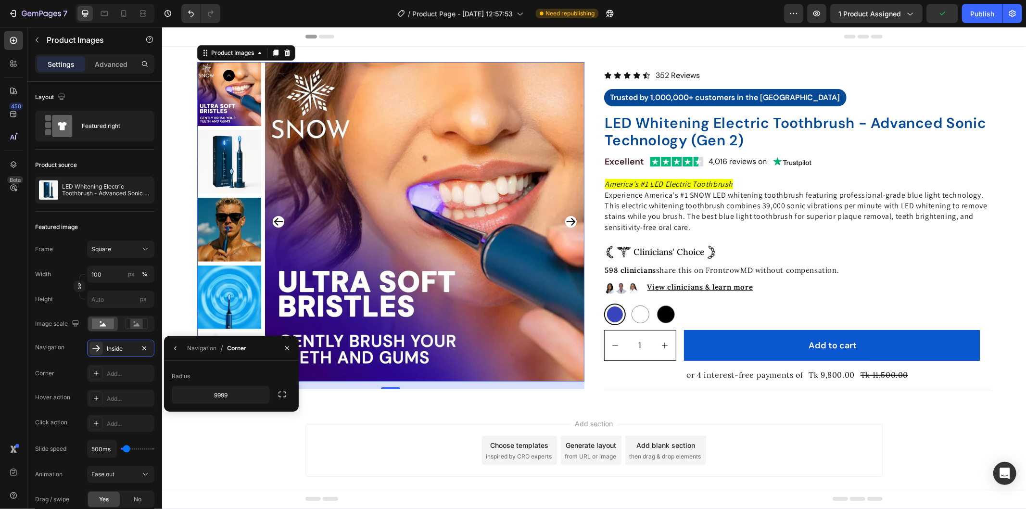
click at [227, 420] on div "Add section Choose templates inspired by CRO experts Generate layout from URL o…" at bounding box center [594, 463] width 864 height 118
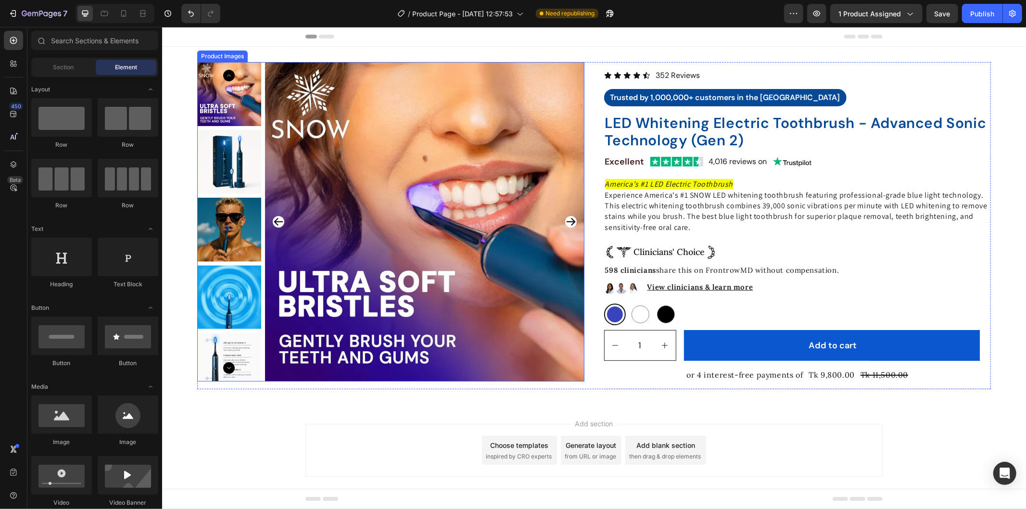
click at [566, 215] on img at bounding box center [424, 221] width 319 height 319
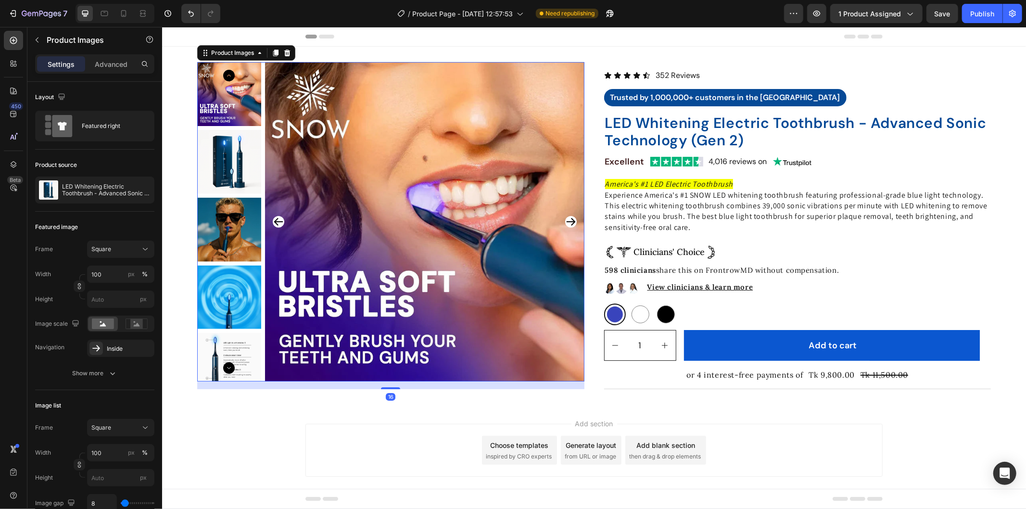
click at [278, 220] on icon "Carousel Back Arrow" at bounding box center [278, 221] width 12 height 12
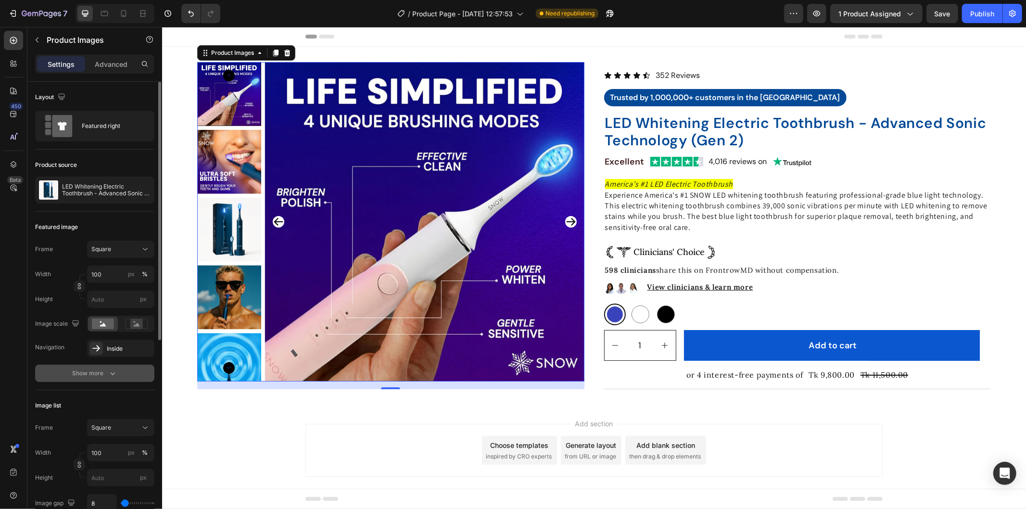
click at [85, 368] on div "Show more" at bounding box center [95, 373] width 45 height 10
click at [130, 345] on div "Inside" at bounding box center [121, 348] width 28 height 9
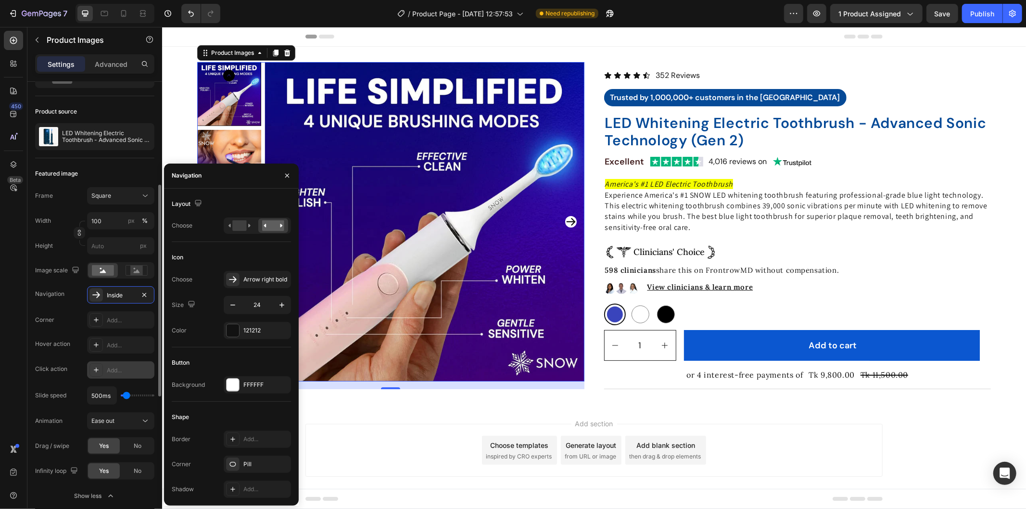
scroll to position [107, 0]
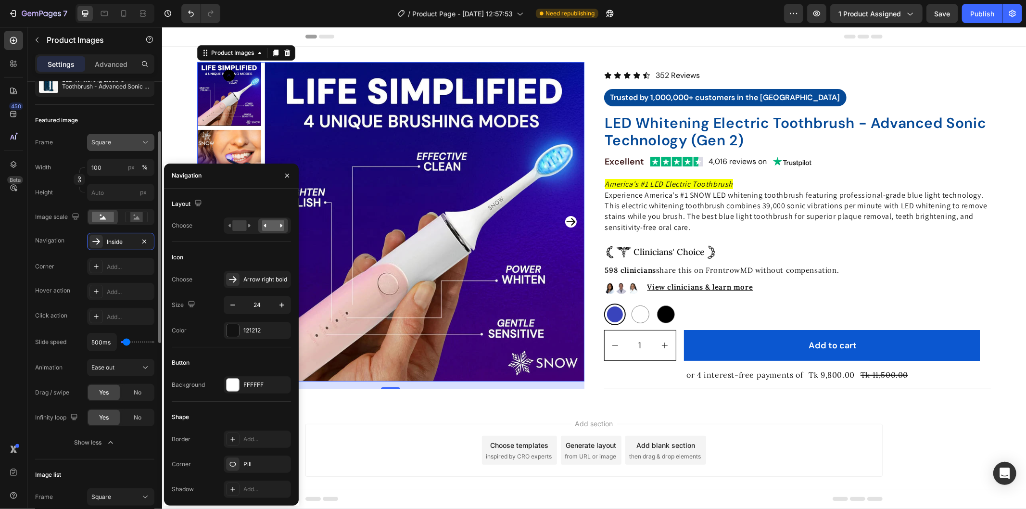
click at [145, 140] on icon at bounding box center [145, 143] width 10 height 10
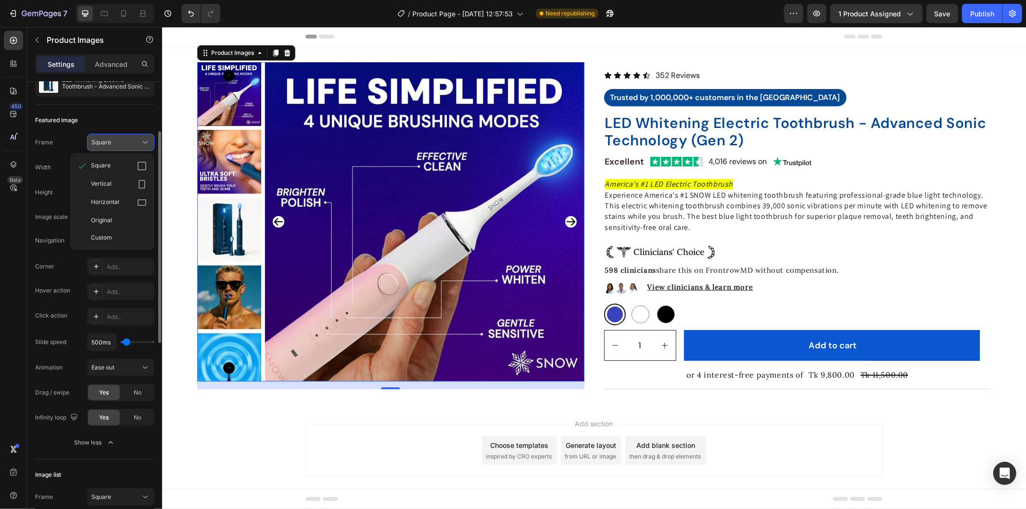
click at [145, 140] on icon at bounding box center [145, 143] width 10 height 10
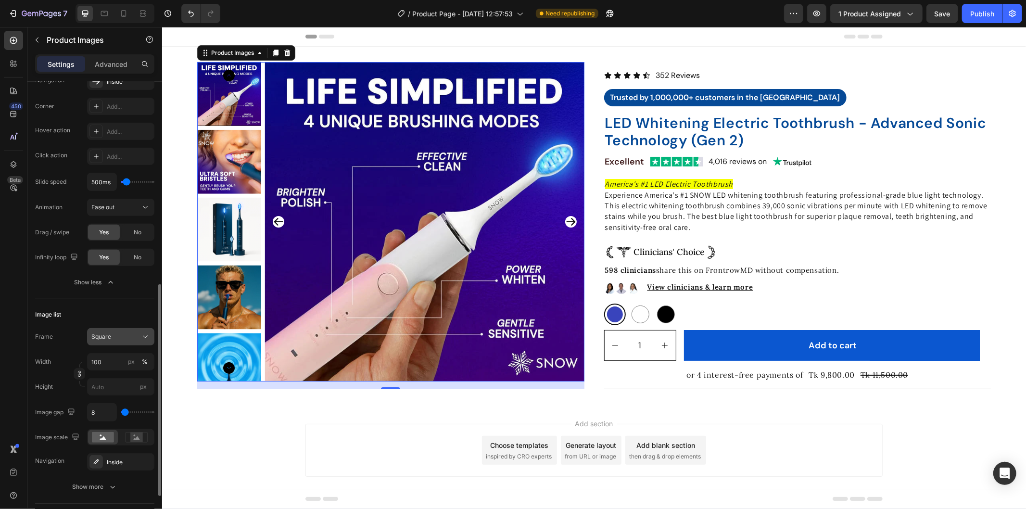
scroll to position [320, 0]
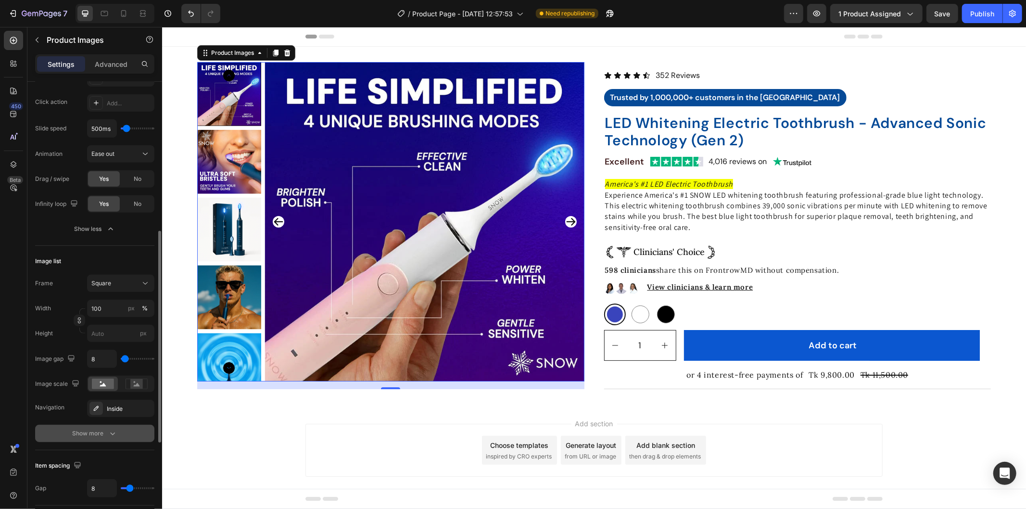
click at [92, 426] on button "Show more" at bounding box center [94, 433] width 119 height 17
click at [123, 405] on div "Inside" at bounding box center [121, 409] width 28 height 9
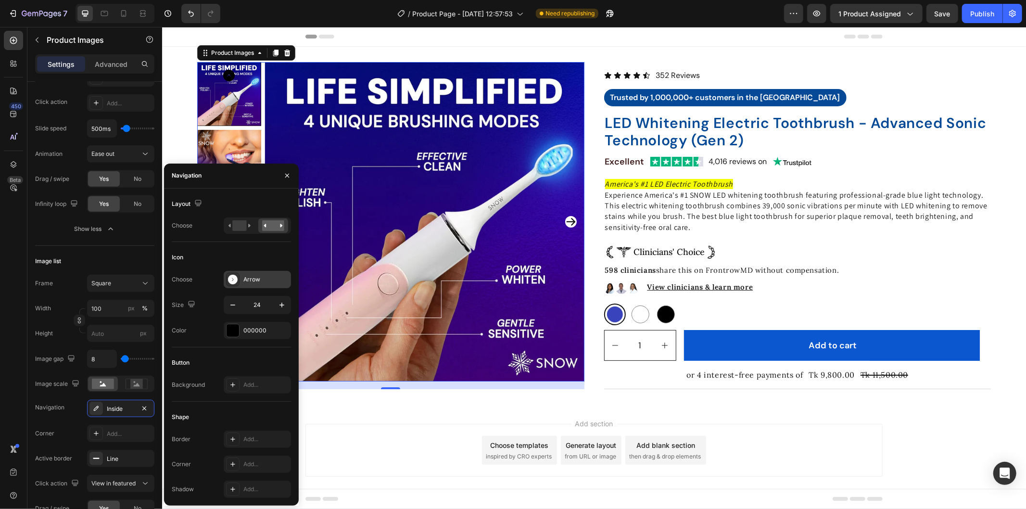
click at [247, 278] on div "Arrow" at bounding box center [265, 279] width 45 height 9
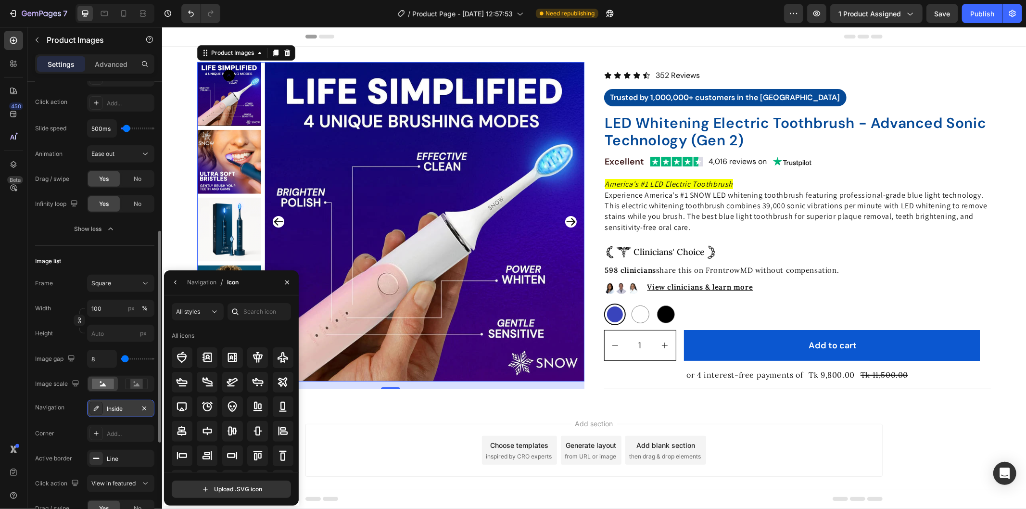
click at [114, 405] on div "Inside" at bounding box center [121, 409] width 28 height 9
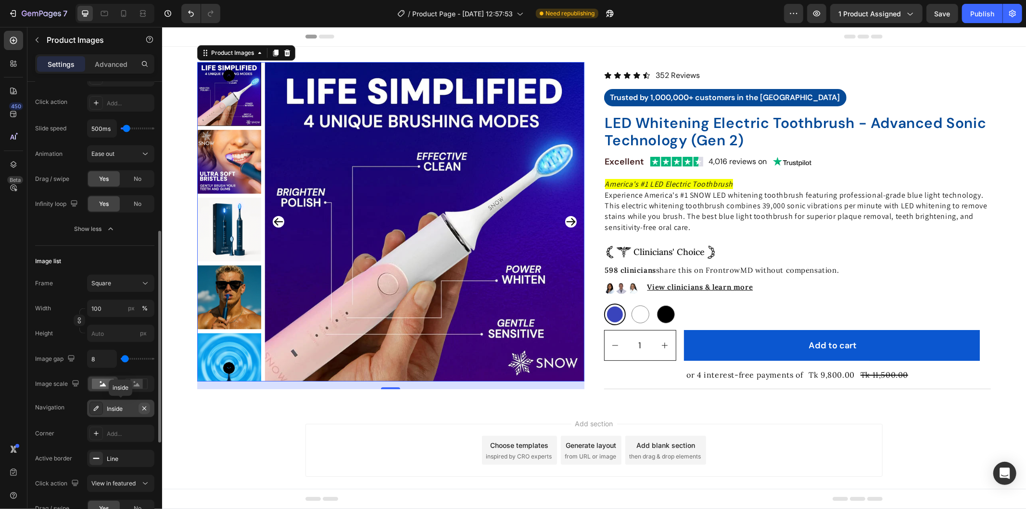
click at [141, 406] on icon "button" at bounding box center [144, 409] width 8 height 8
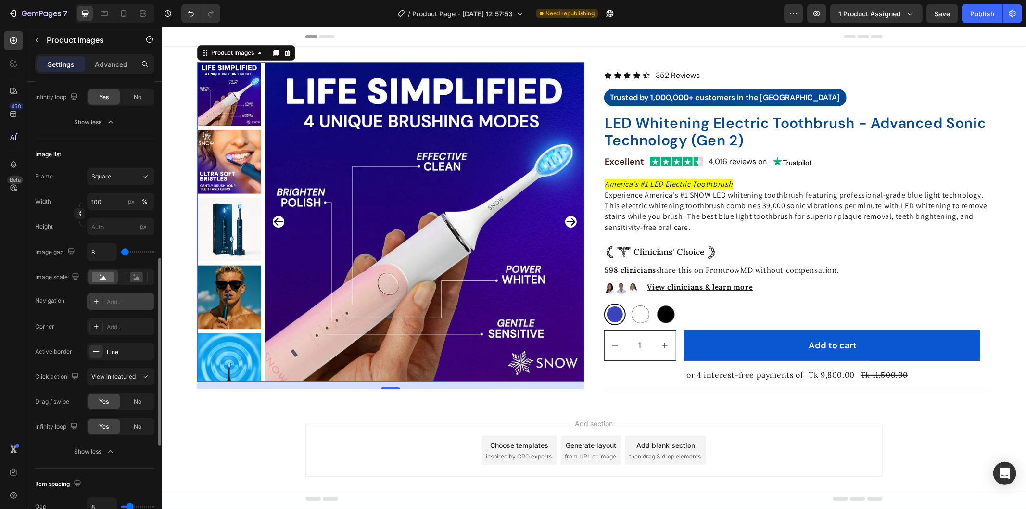
scroll to position [481, 0]
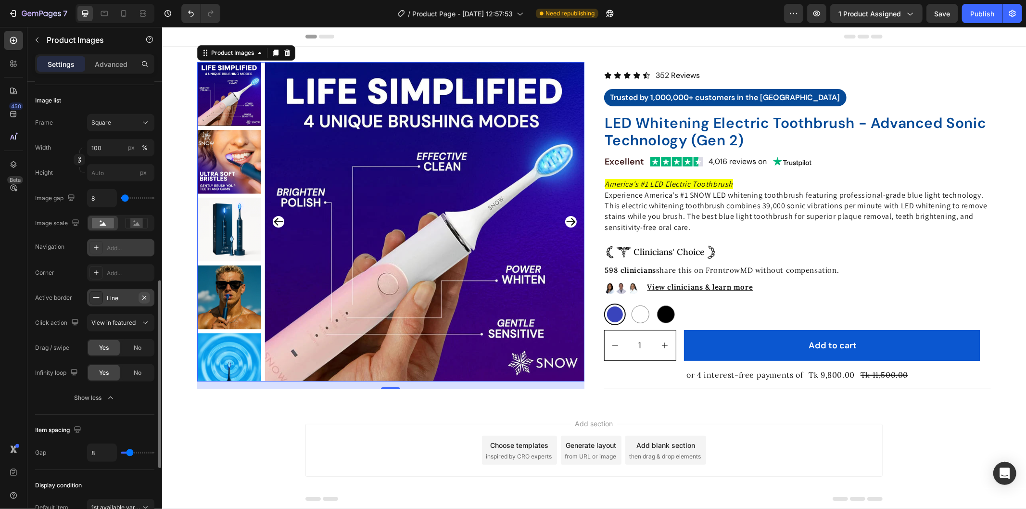
click at [147, 296] on icon "button" at bounding box center [144, 298] width 8 height 8
click at [138, 297] on div "Add..." at bounding box center [129, 298] width 45 height 9
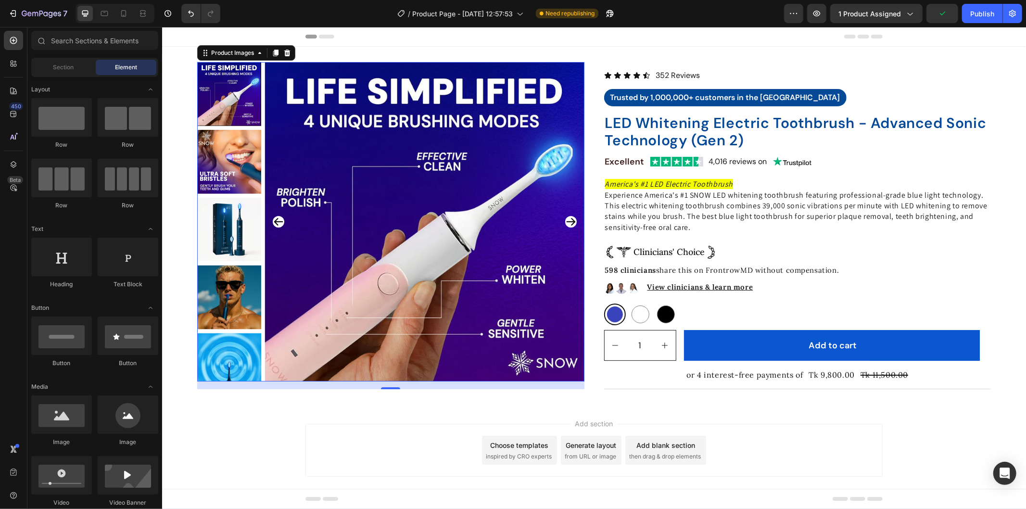
click at [249, 424] on div "Add section Choose templates inspired by CRO experts Generate layout from URL o…" at bounding box center [594, 463] width 864 height 118
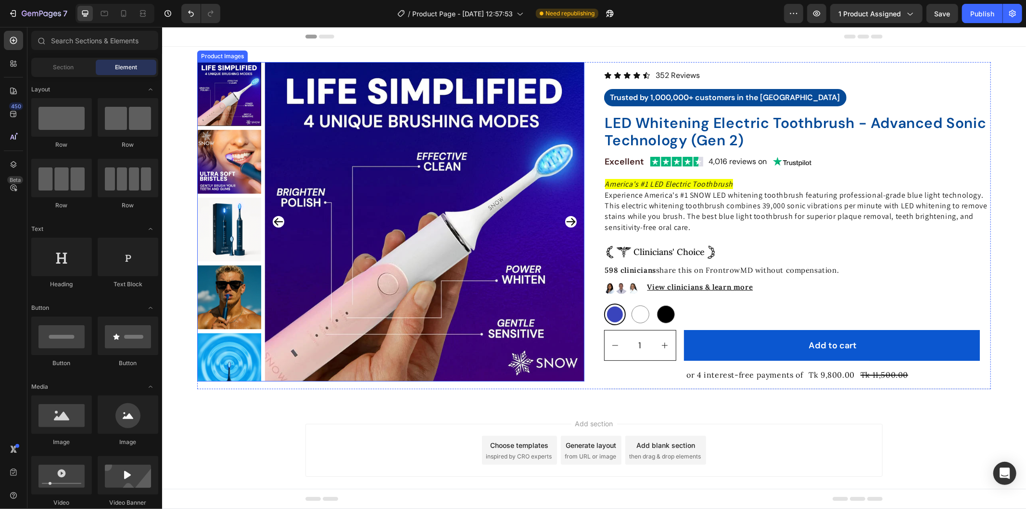
click at [350, 217] on img at bounding box center [424, 221] width 319 height 319
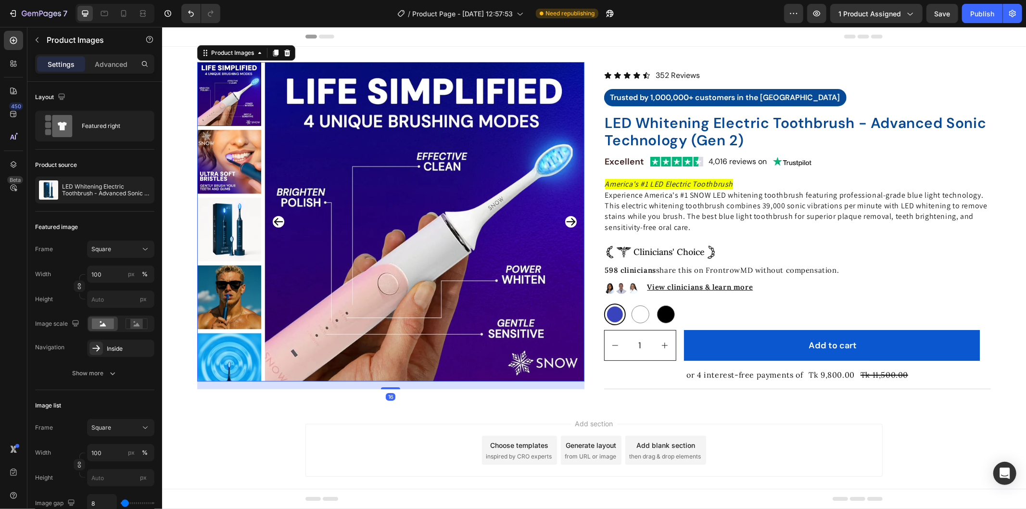
click at [567, 217] on icon "Carousel Next Arrow" at bounding box center [571, 221] width 12 height 12
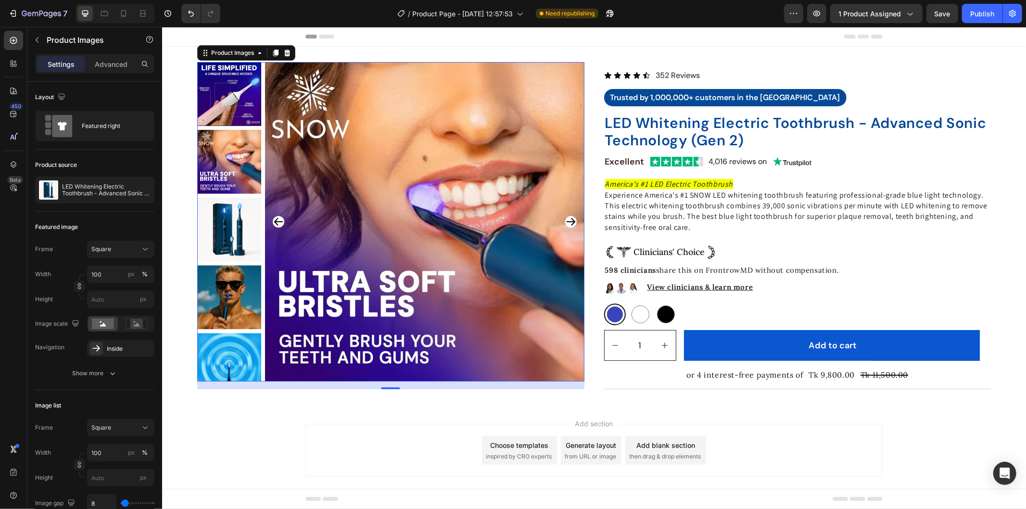
click at [567, 217] on icon "Carousel Next Arrow" at bounding box center [571, 221] width 12 height 12
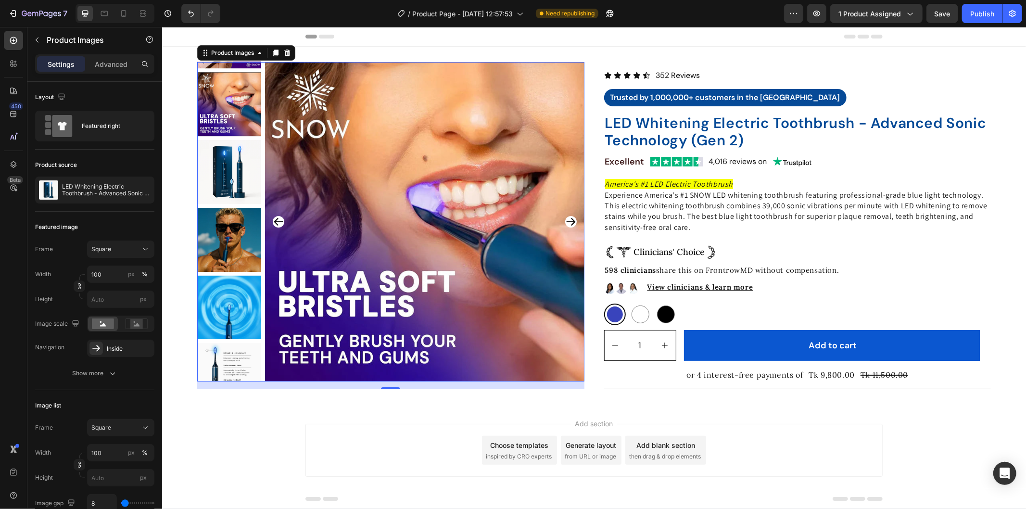
click at [567, 217] on icon "Carousel Next Arrow" at bounding box center [571, 221] width 12 height 12
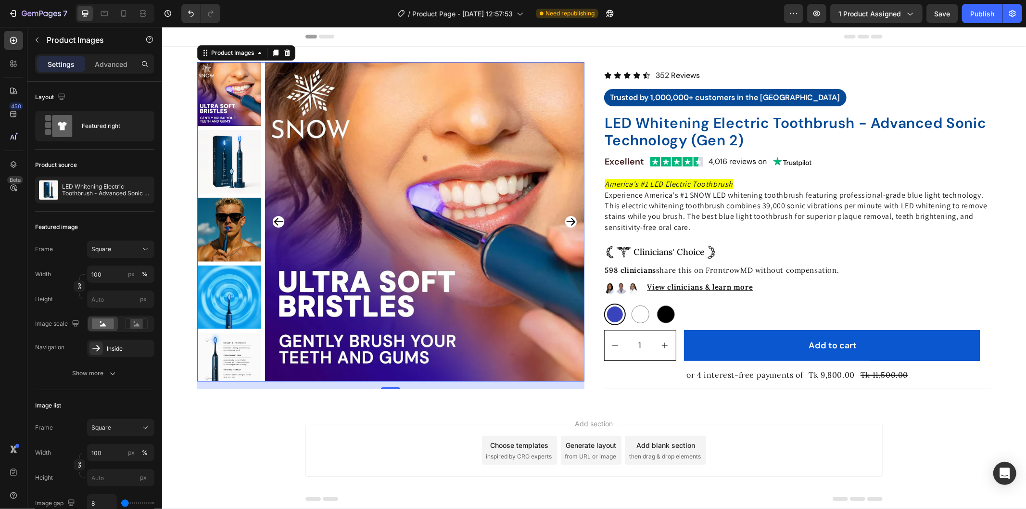
click at [567, 217] on icon "Carousel Next Arrow" at bounding box center [571, 221] width 12 height 12
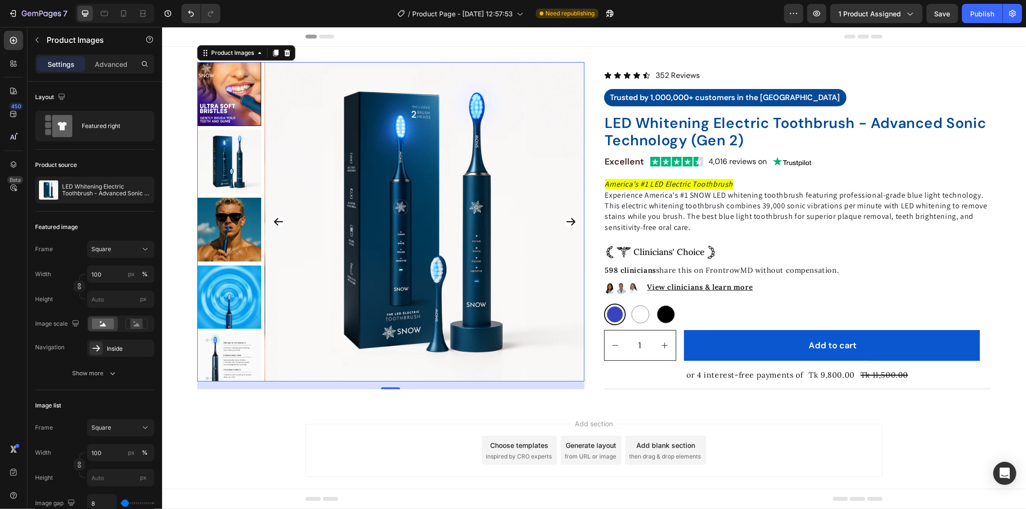
click at [567, 217] on icon "Carousel Next Arrow" at bounding box center [571, 221] width 12 height 12
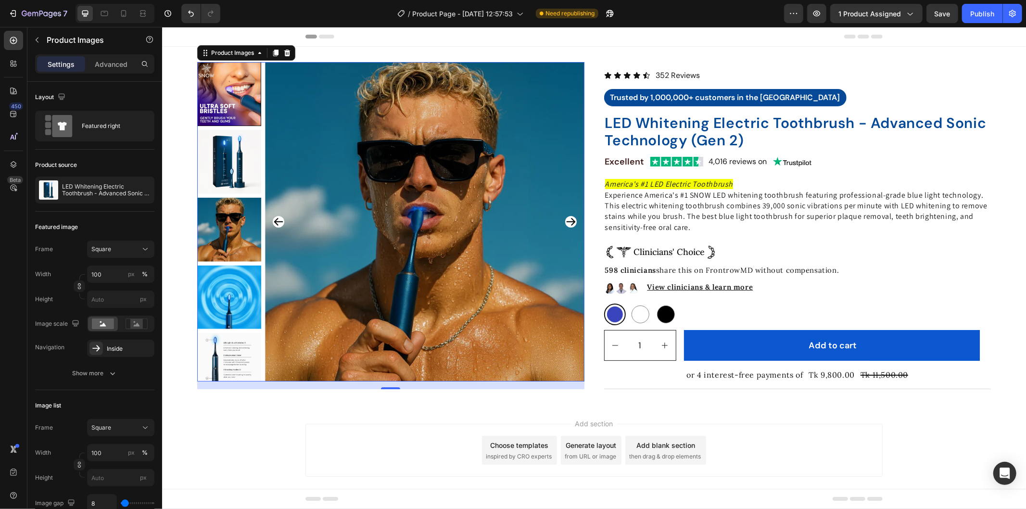
click at [567, 217] on icon "Carousel Next Arrow" at bounding box center [571, 221] width 12 height 12
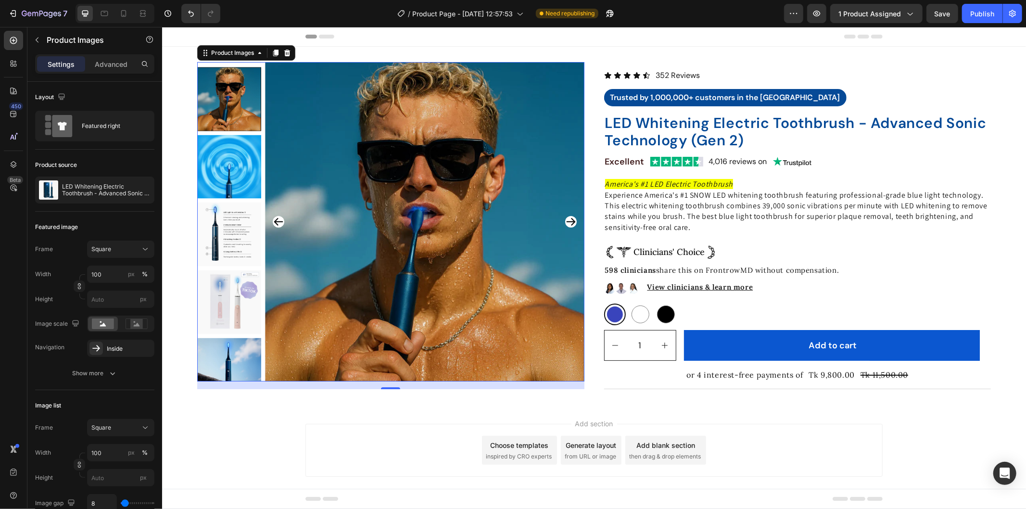
click at [567, 217] on icon "Carousel Next Arrow" at bounding box center [571, 221] width 12 height 12
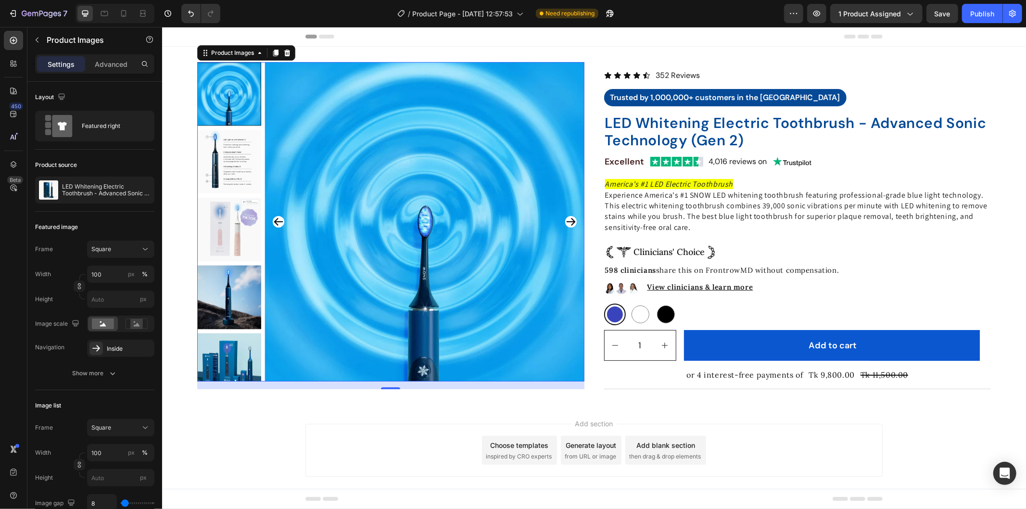
click at [567, 217] on icon "Carousel Next Arrow" at bounding box center [571, 221] width 12 height 12
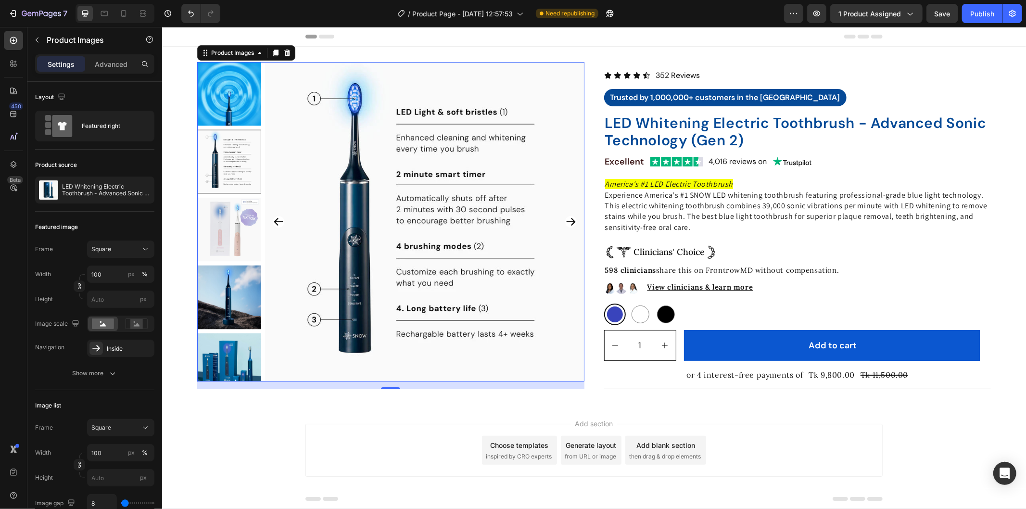
click at [340, 434] on div "Add section Choose templates inspired by CRO experts Generate layout from URL o…" at bounding box center [593, 449] width 577 height 53
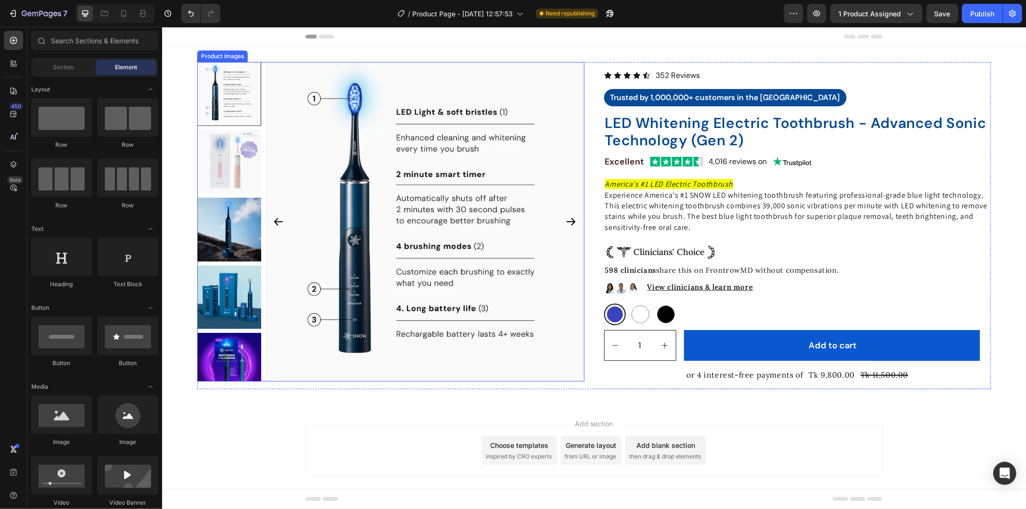
click at [565, 219] on icon "Carousel Next Arrow" at bounding box center [571, 221] width 12 height 12
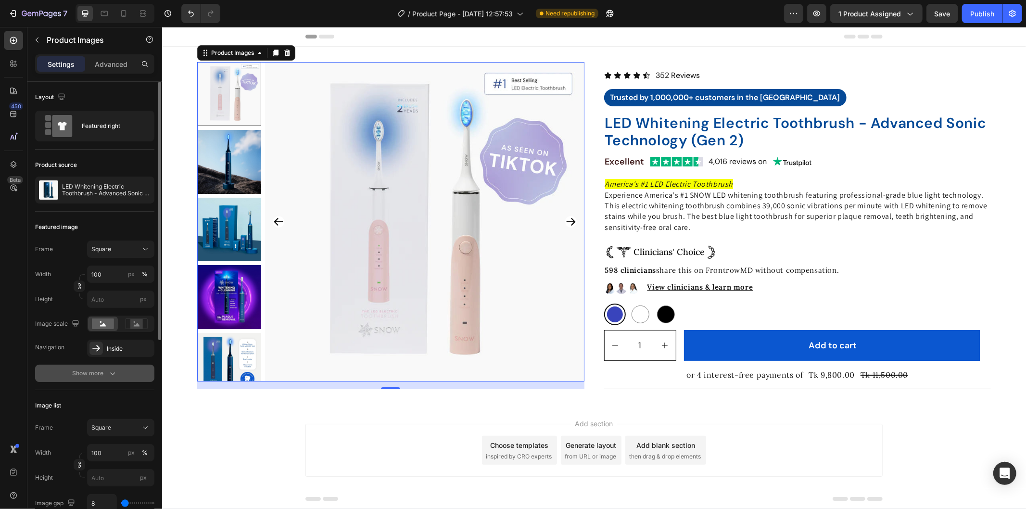
click at [96, 374] on div "Show more" at bounding box center [95, 373] width 45 height 10
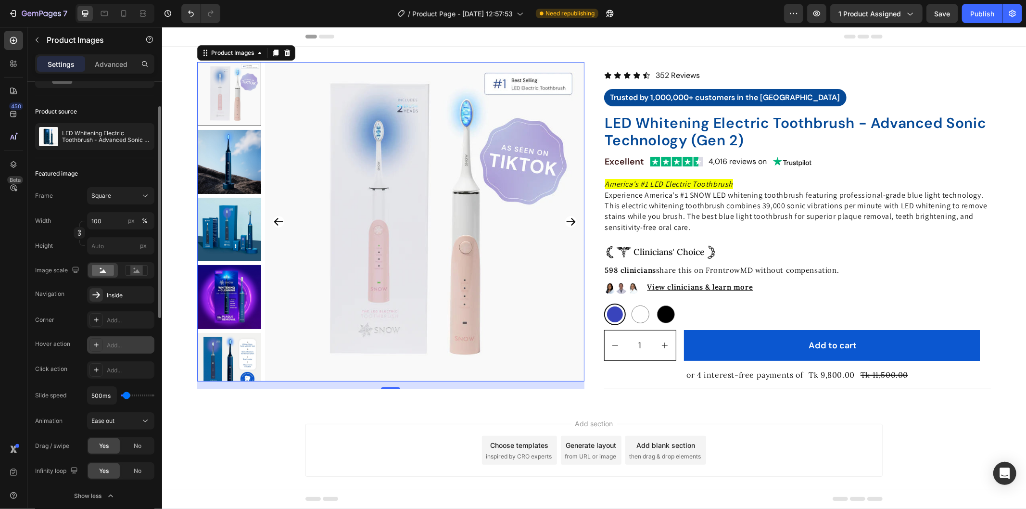
click at [122, 343] on div "Add..." at bounding box center [129, 345] width 45 height 9
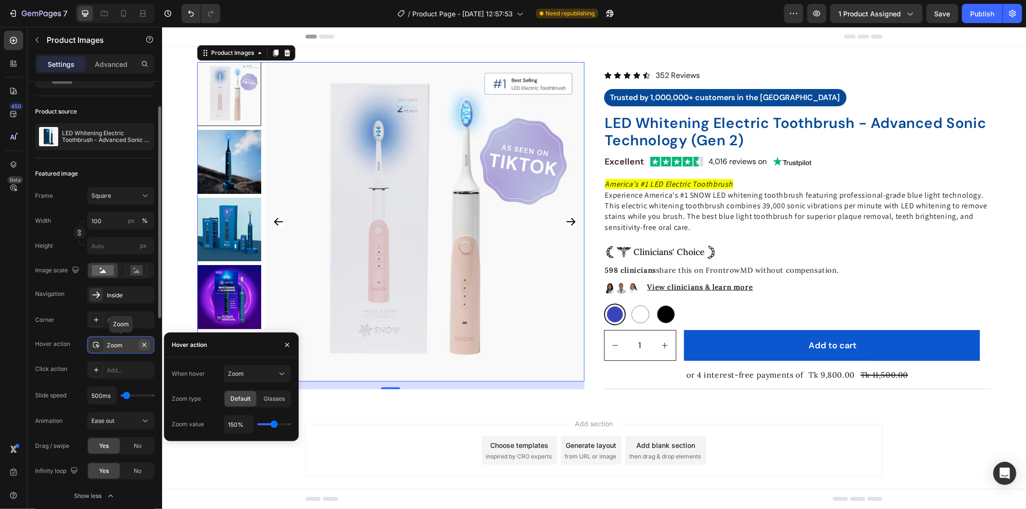
click at [146, 344] on icon "button" at bounding box center [144, 345] width 8 height 8
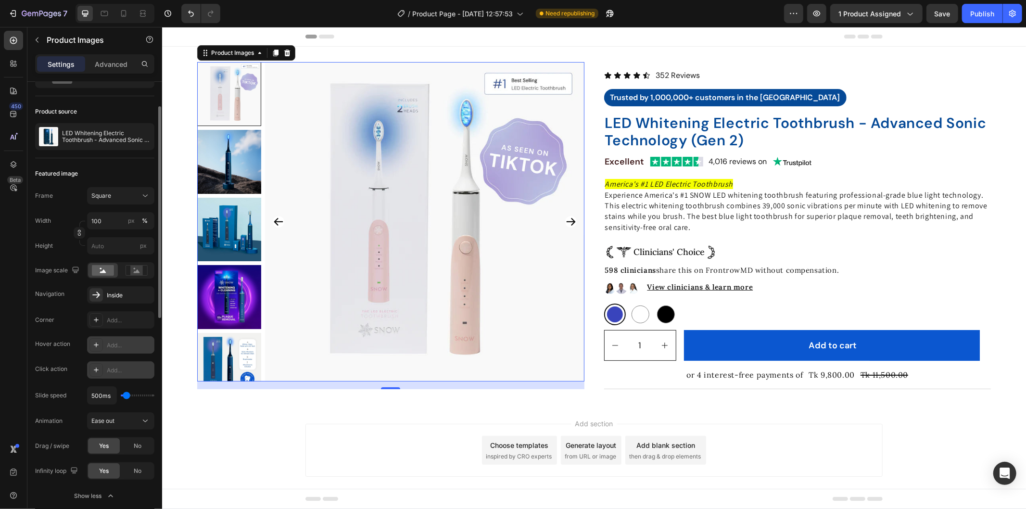
click at [119, 373] on div "Add..." at bounding box center [129, 370] width 45 height 9
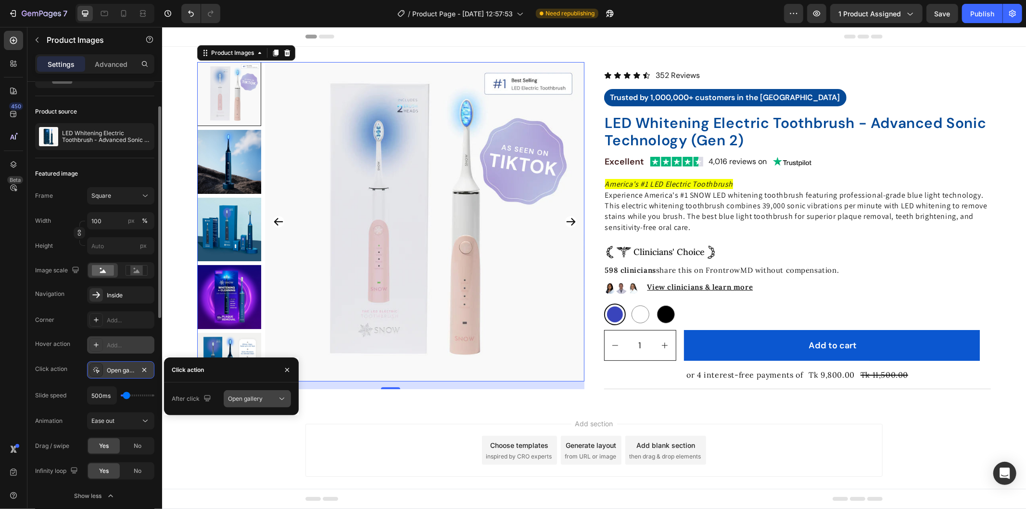
click at [257, 395] on span "Open gallery" at bounding box center [245, 398] width 35 height 7
click at [243, 439] on span "Open product" at bounding box center [246, 440] width 37 height 9
click at [240, 419] on span "Yes" at bounding box center [241, 423] width 10 height 9
click at [258, 397] on span "Open product" at bounding box center [246, 398] width 37 height 7
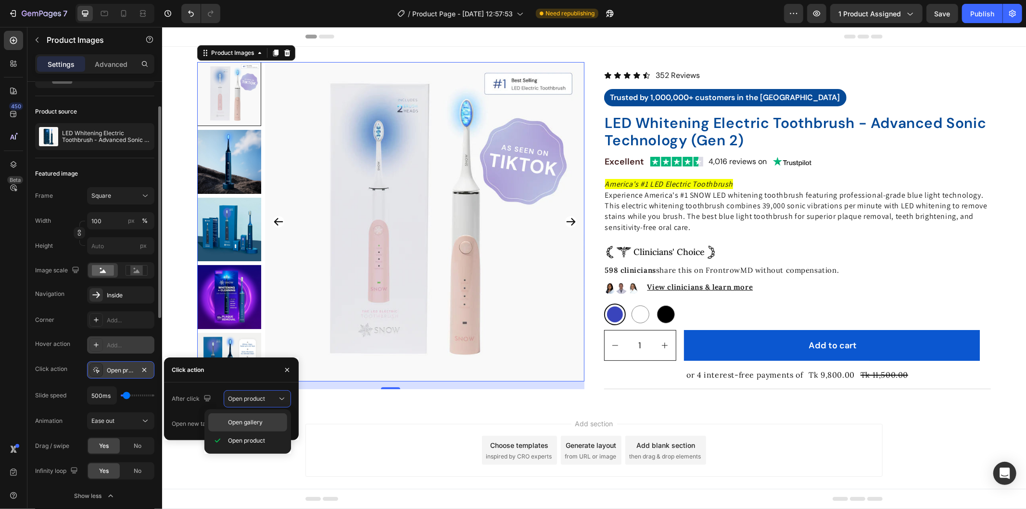
click at [253, 416] on div "Open gallery" at bounding box center [247, 422] width 79 height 18
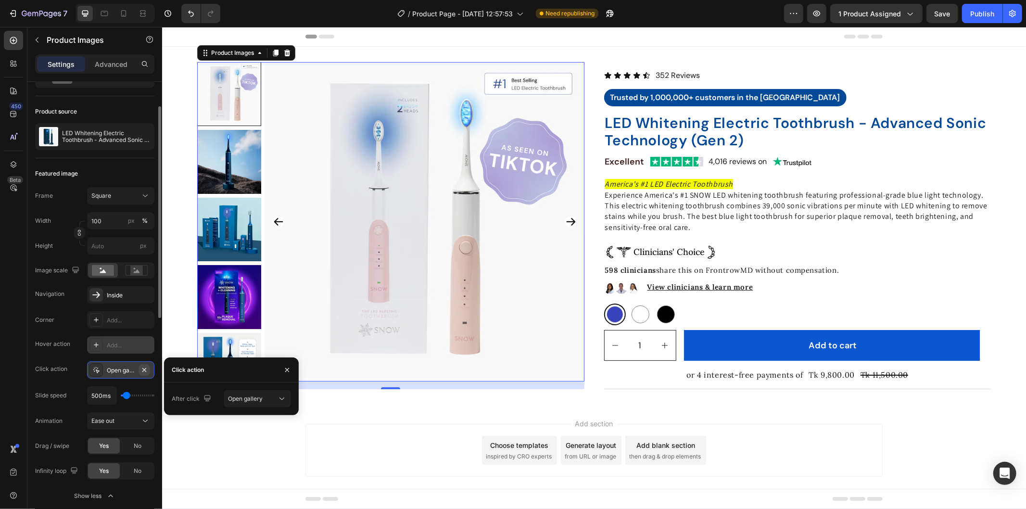
click at [143, 365] on button "button" at bounding box center [145, 370] width 12 height 12
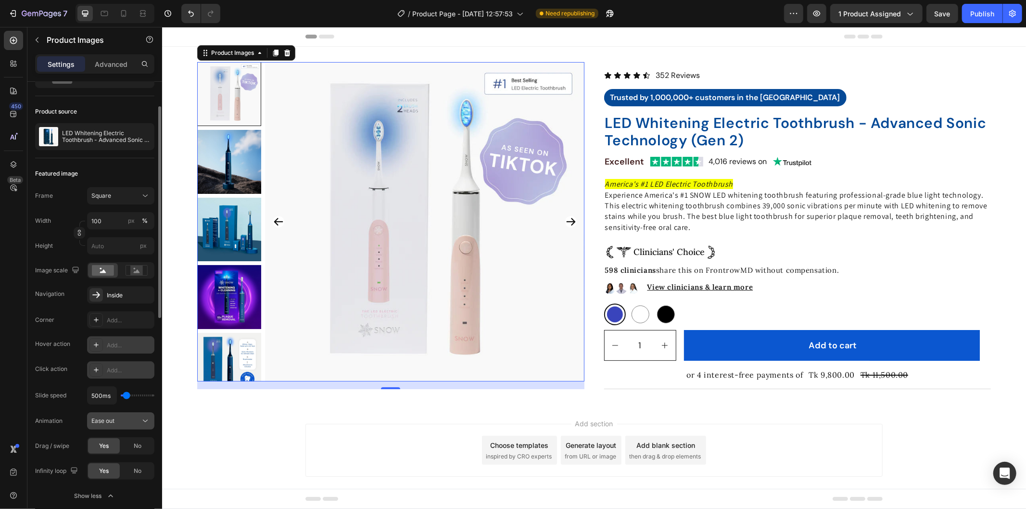
click at [139, 421] on div "Ease out" at bounding box center [115, 421] width 49 height 9
click at [141, 417] on icon at bounding box center [145, 421] width 10 height 10
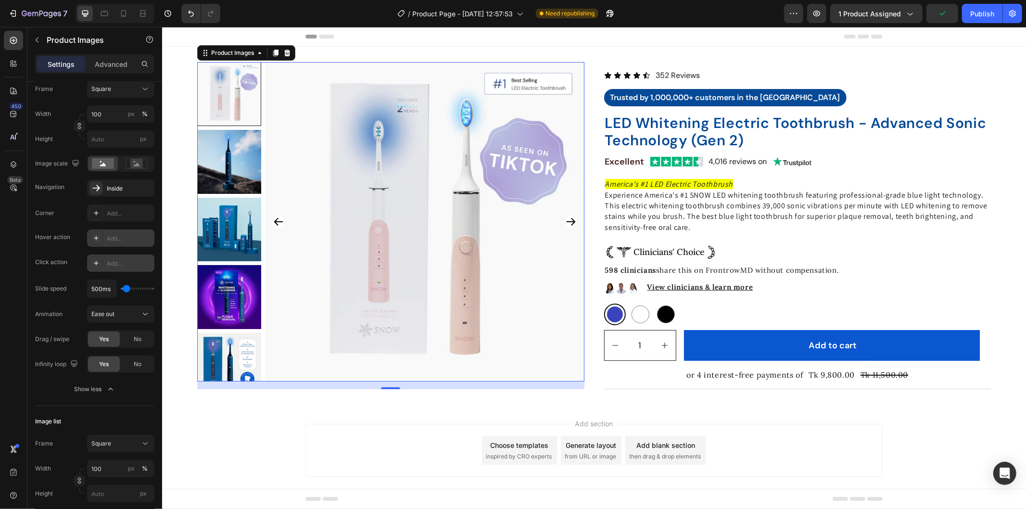
click at [565, 224] on icon "Carousel Next Arrow" at bounding box center [571, 221] width 12 height 12
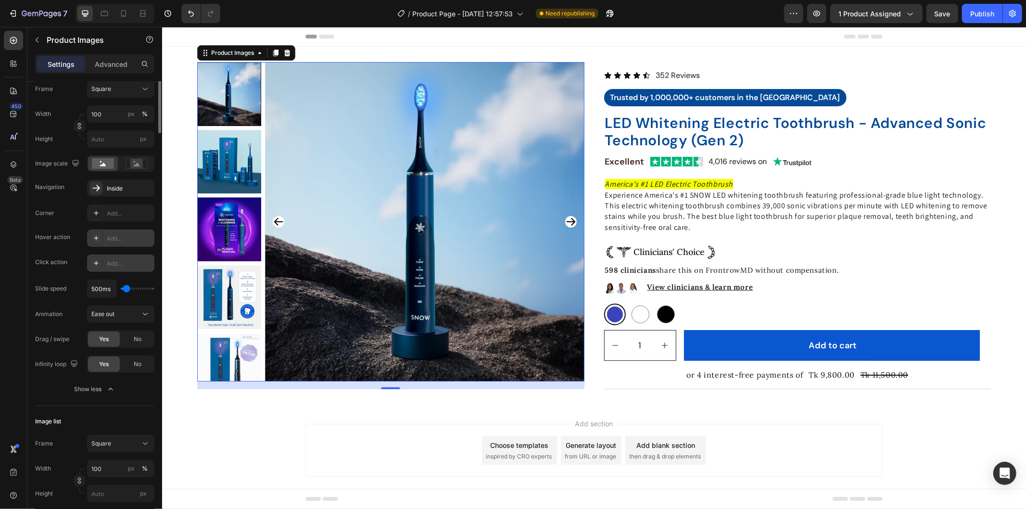
scroll to position [0, 0]
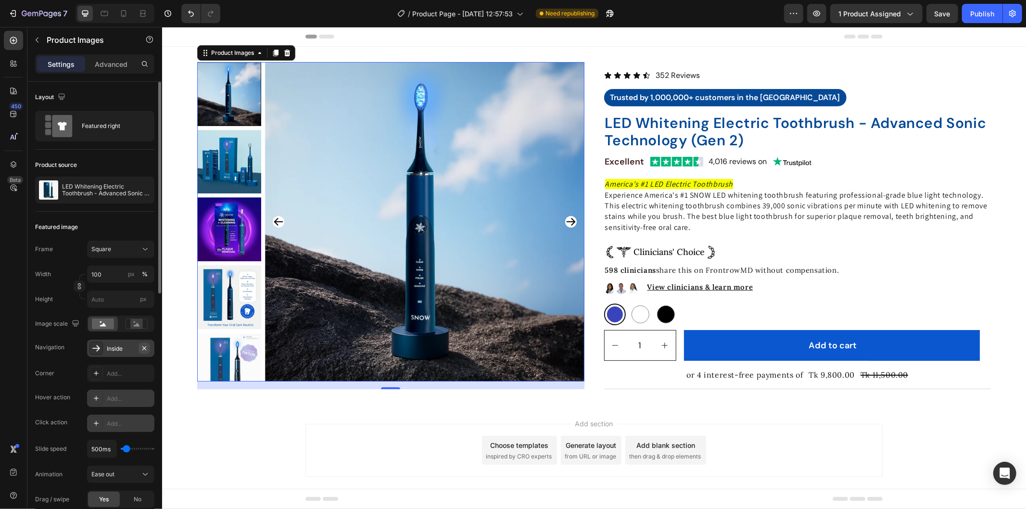
click at [143, 346] on icon "button" at bounding box center [144, 348] width 8 height 8
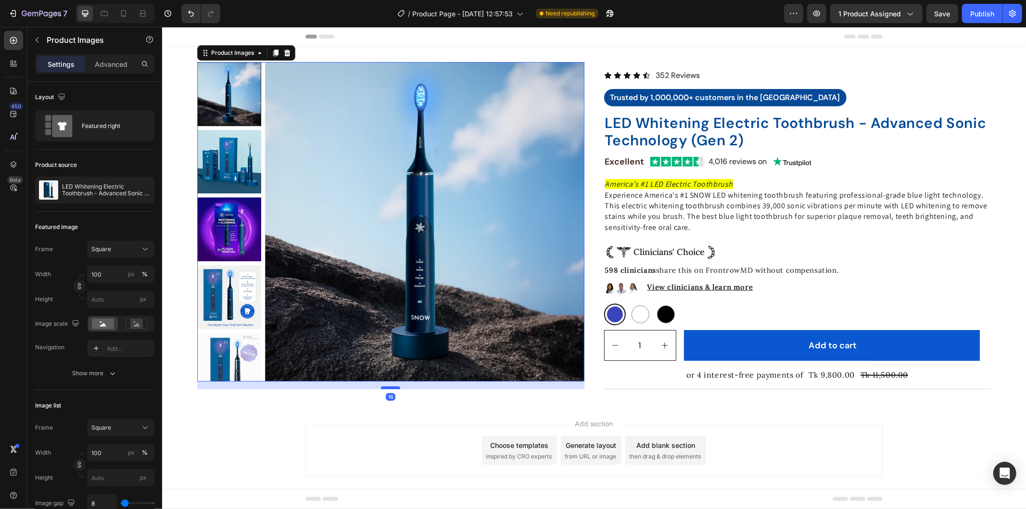
click at [391, 387] on div at bounding box center [389, 387] width 19 height 3
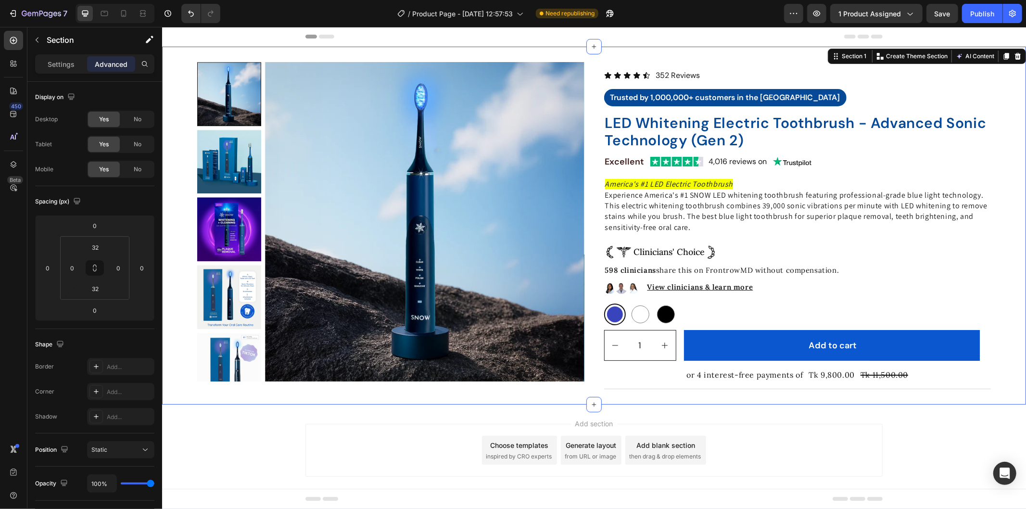
click at [994, 337] on div "Product Images Icon Icon Icon Icon Icon Icon List 352 Reviews Text Block Row Tr…" at bounding box center [594, 225] width 864 height 327
click at [638, 291] on div "View clinicians & learn more Text Block Row" at bounding box center [814, 288] width 353 height 12
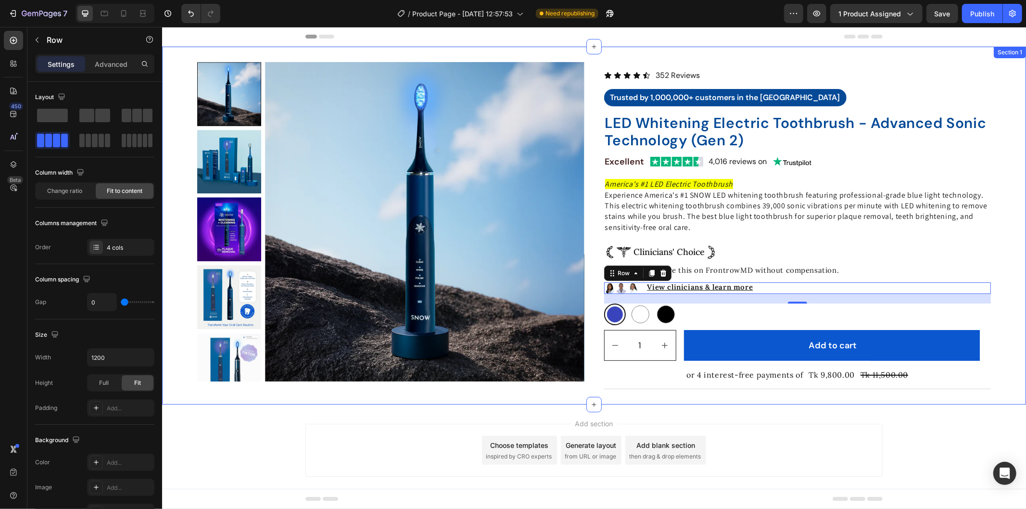
click at [742, 395] on div "Product Images Icon Icon Icon Icon Icon Icon List 352 Reviews Text Block Row Tr…" at bounding box center [594, 225] width 864 height 358
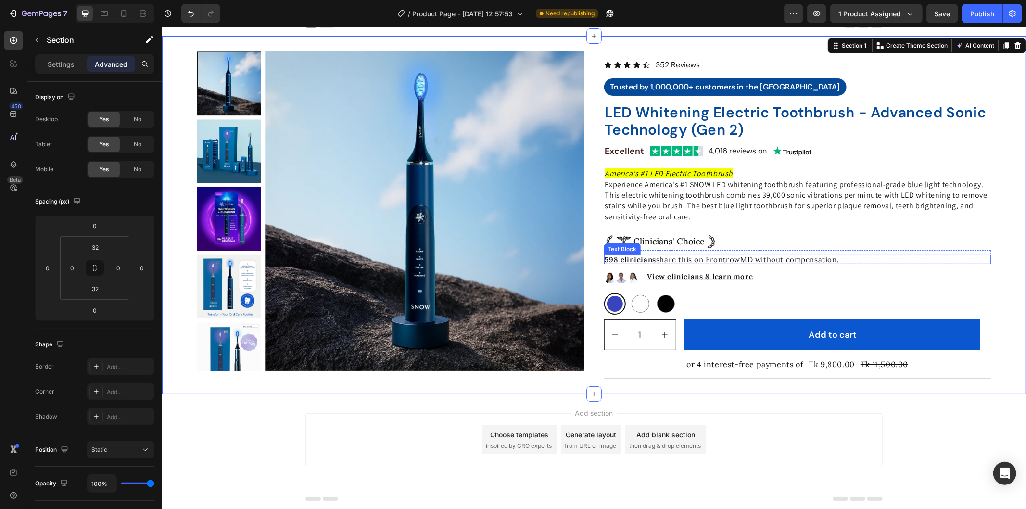
scroll to position [13, 0]
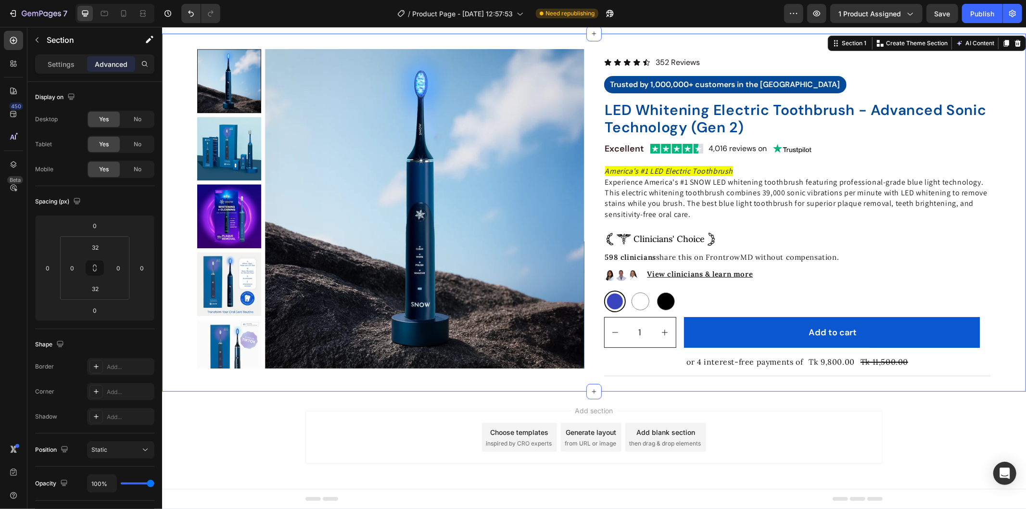
click at [691, 399] on div "Add section Choose templates inspired by CRO experts Generate layout from URL o…" at bounding box center [594, 450] width 864 height 118
click at [670, 387] on div "Product Images Icon Icon Icon Icon Icon Icon List 352 Reviews Text Block Row Tr…" at bounding box center [594, 212] width 864 height 358
click at [37, 35] on button "button" at bounding box center [36, 39] width 15 height 15
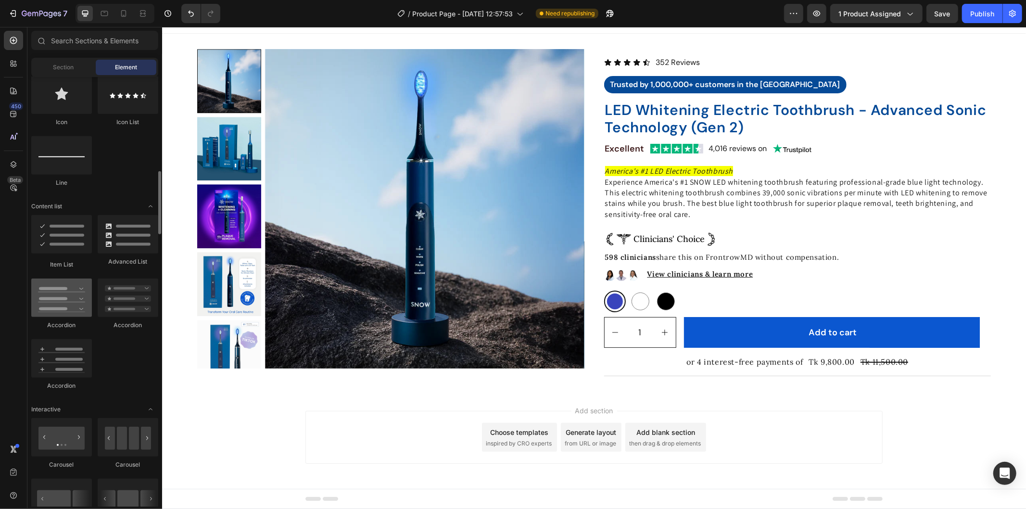
scroll to position [748, 0]
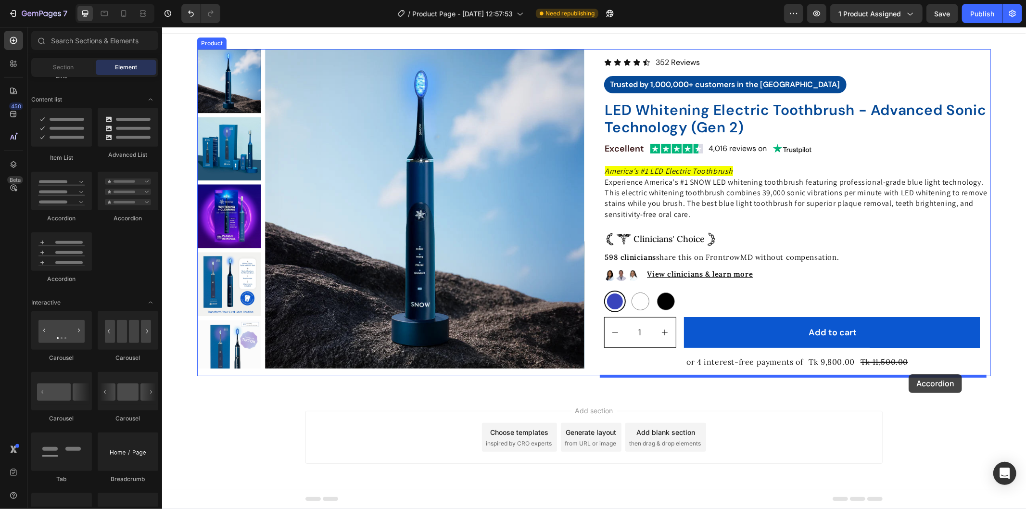
drag, startPoint x: 229, startPoint y: 220, endPoint x: 908, endPoint y: 374, distance: 695.8
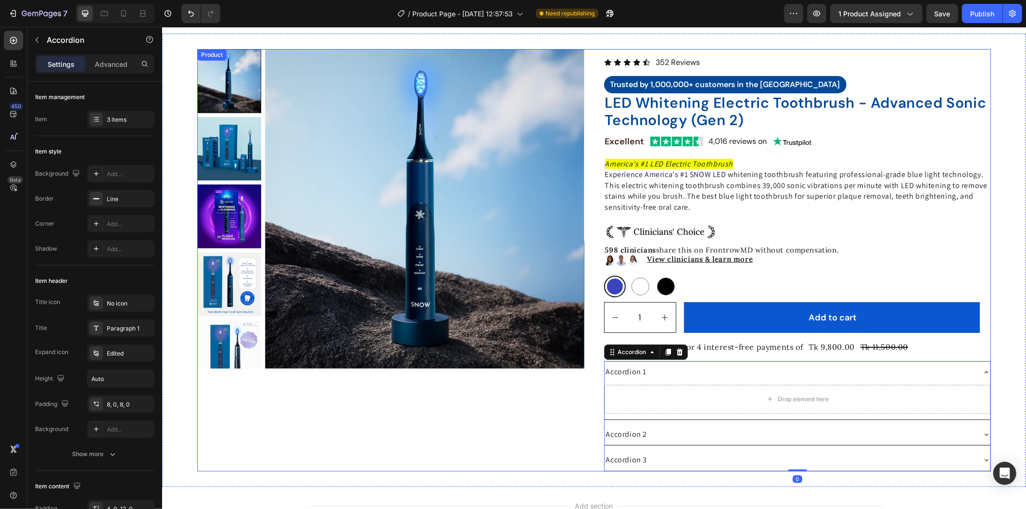
click at [565, 397] on div "Product Images" at bounding box center [390, 260] width 387 height 422
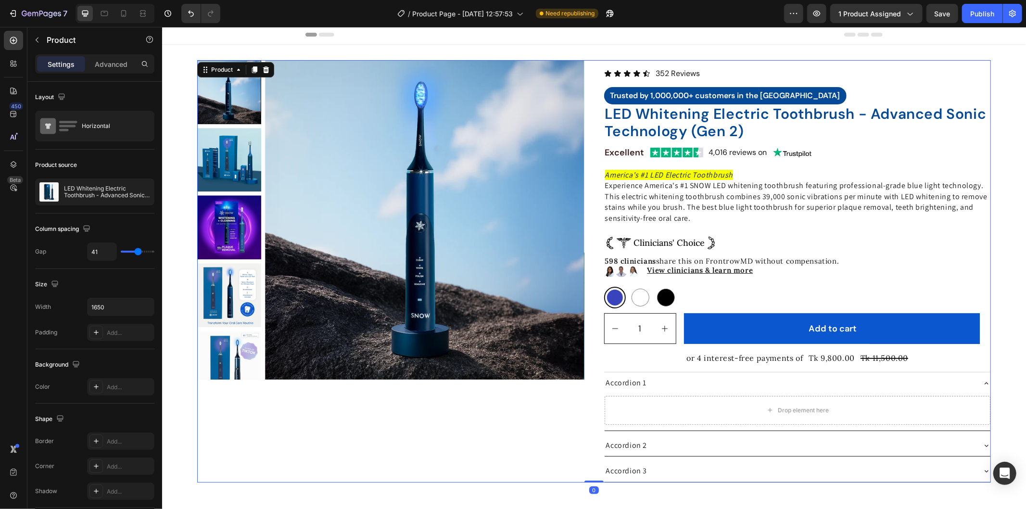
scroll to position [0, 0]
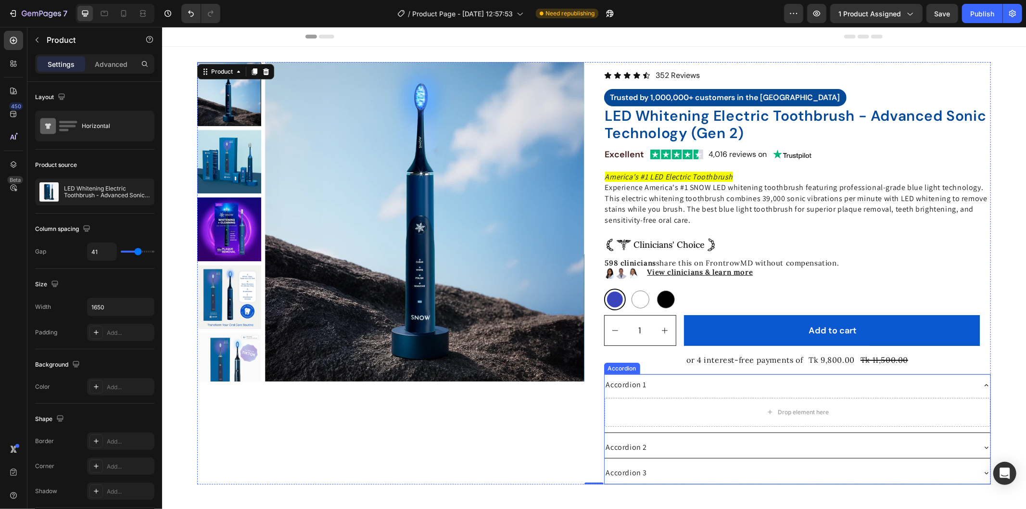
click at [926, 378] on div "Accordion 1" at bounding box center [789, 384] width 371 height 13
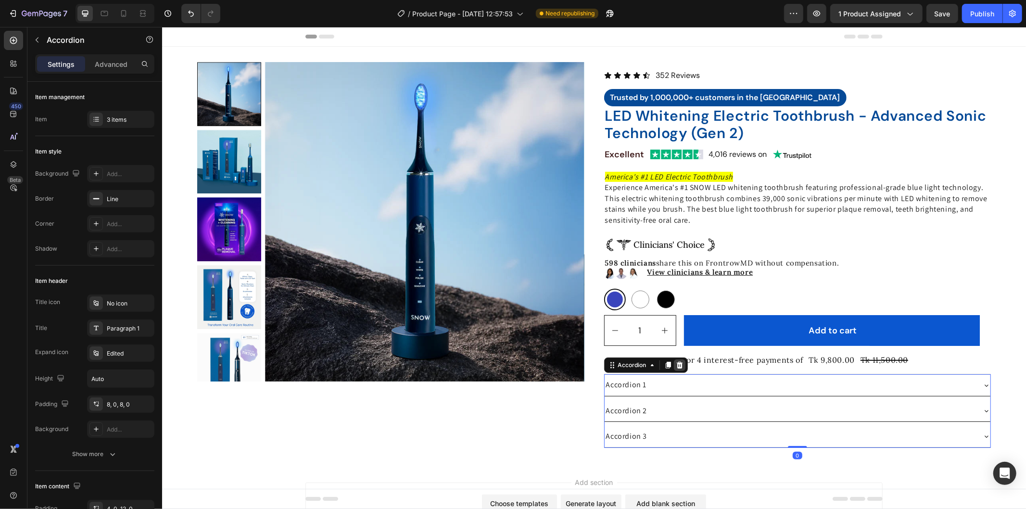
click at [674, 360] on div at bounding box center [679, 365] width 12 height 12
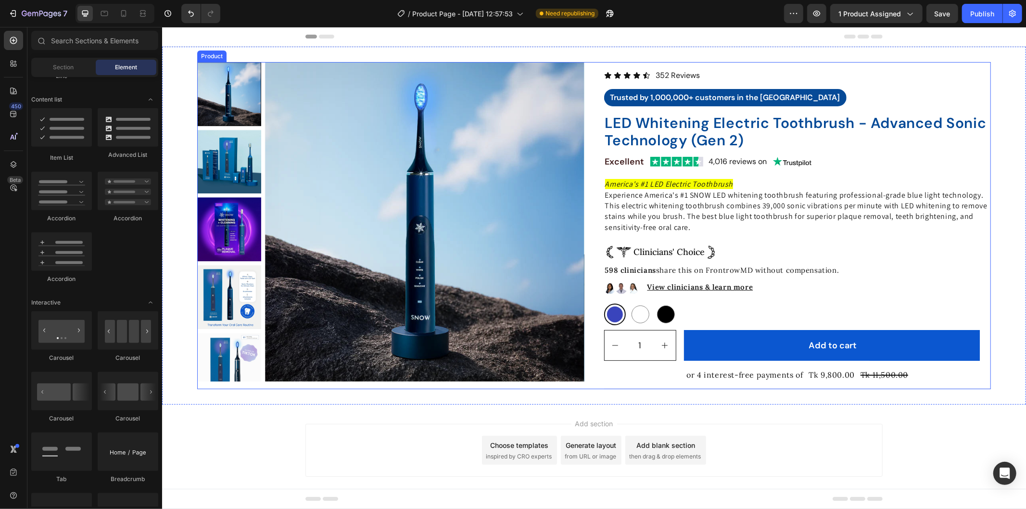
scroll to position [13, 0]
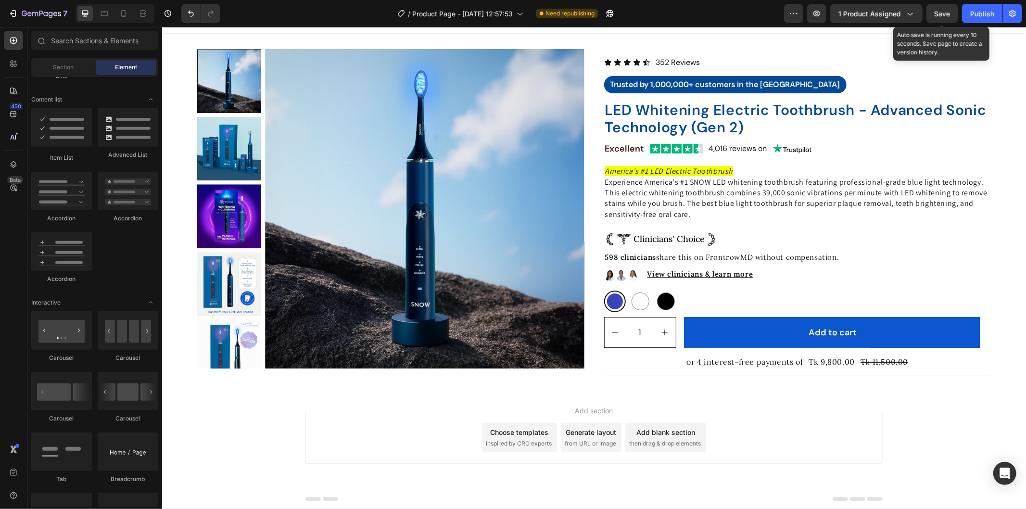
click at [943, 16] on span "Save" at bounding box center [943, 14] width 16 height 8
click at [980, 13] on div "Publish" at bounding box center [982, 14] width 24 height 10
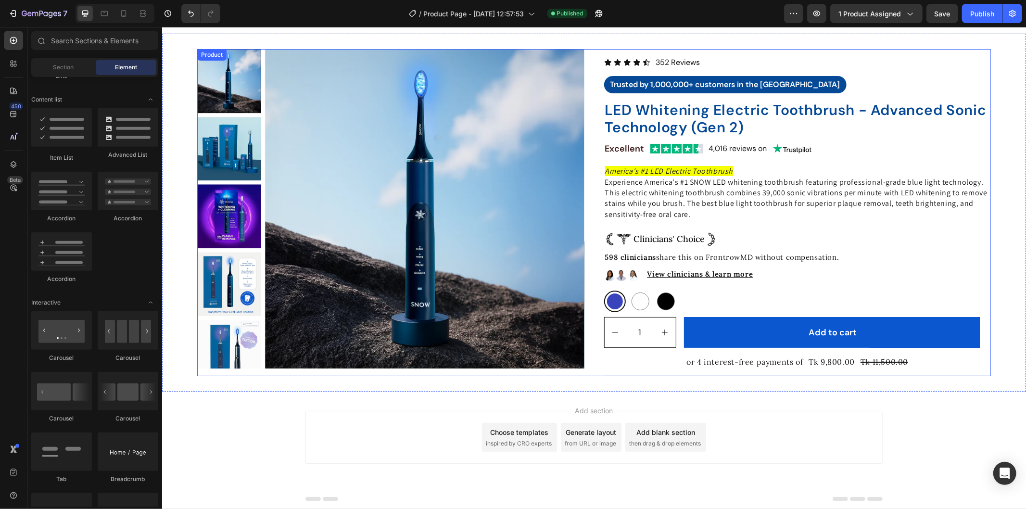
click at [596, 365] on div "Product Images Icon Icon Icon Icon Icon Icon List 352 Reviews Text Block Row Tr…" at bounding box center [594, 212] width 794 height 327
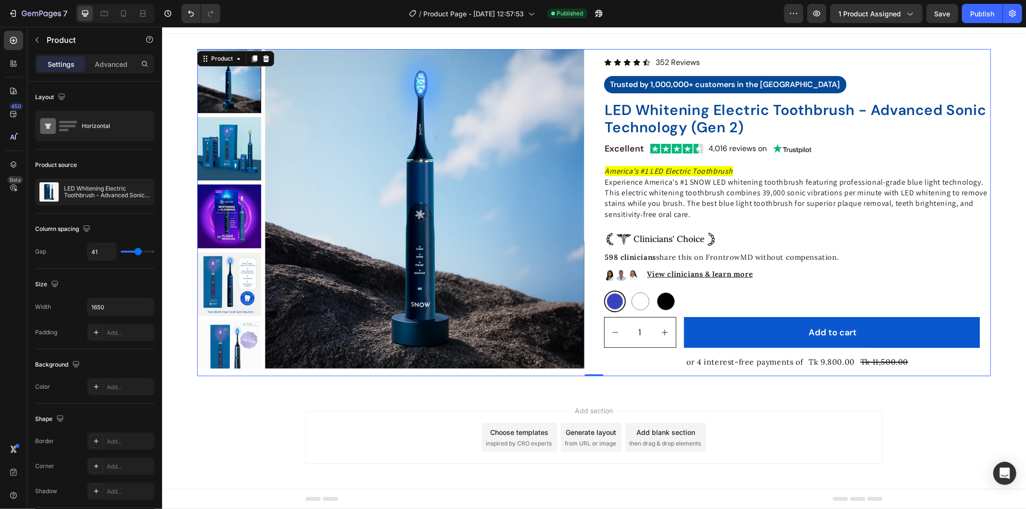
click at [98, 53] on div "Product" at bounding box center [82, 40] width 110 height 27
click at [102, 63] on p "Advanced" at bounding box center [111, 64] width 33 height 10
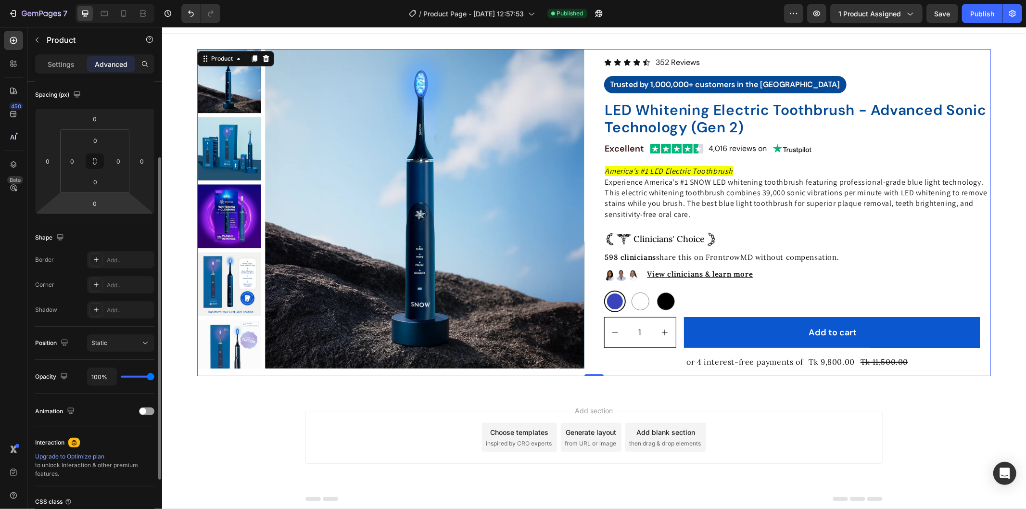
scroll to position [160, 0]
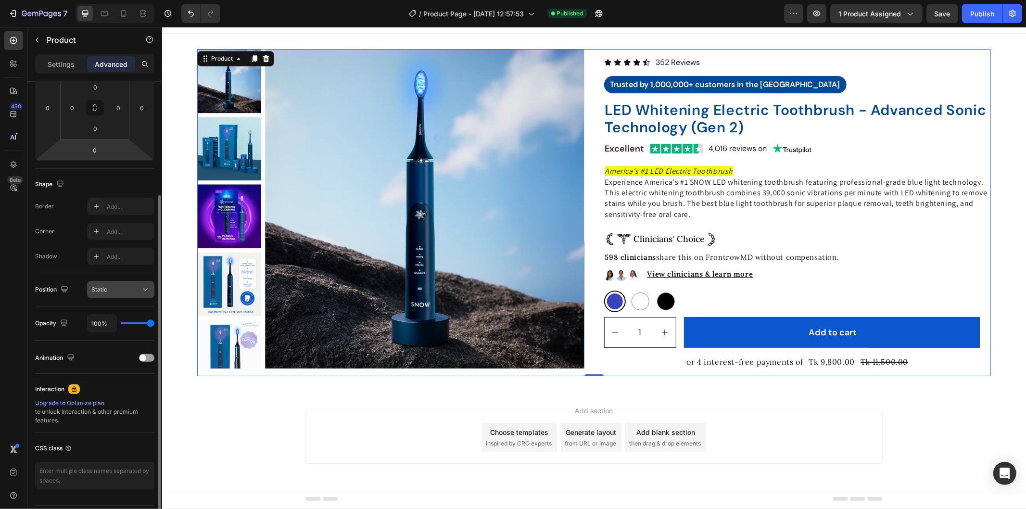
click at [121, 285] on div "Static" at bounding box center [120, 290] width 59 height 10
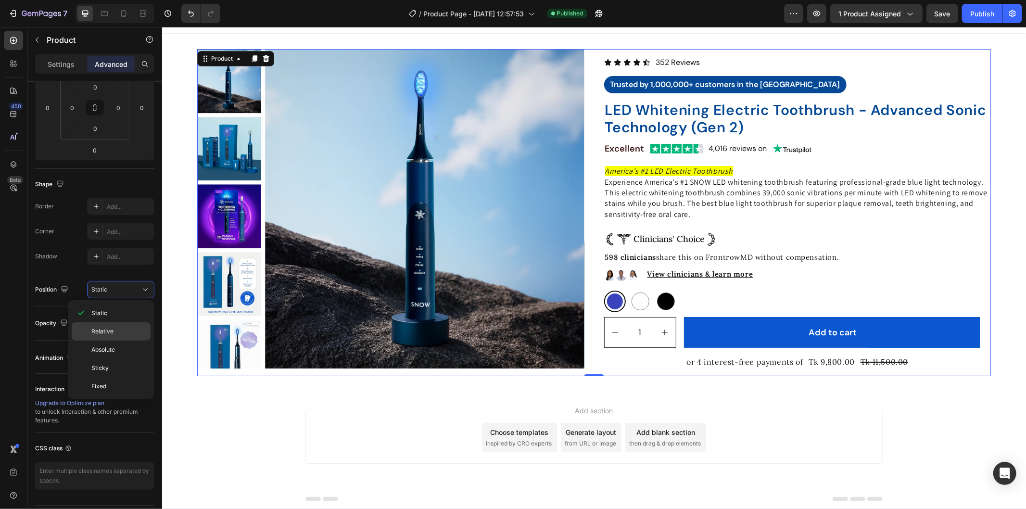
click at [117, 334] on p "Relative" at bounding box center [118, 331] width 55 height 9
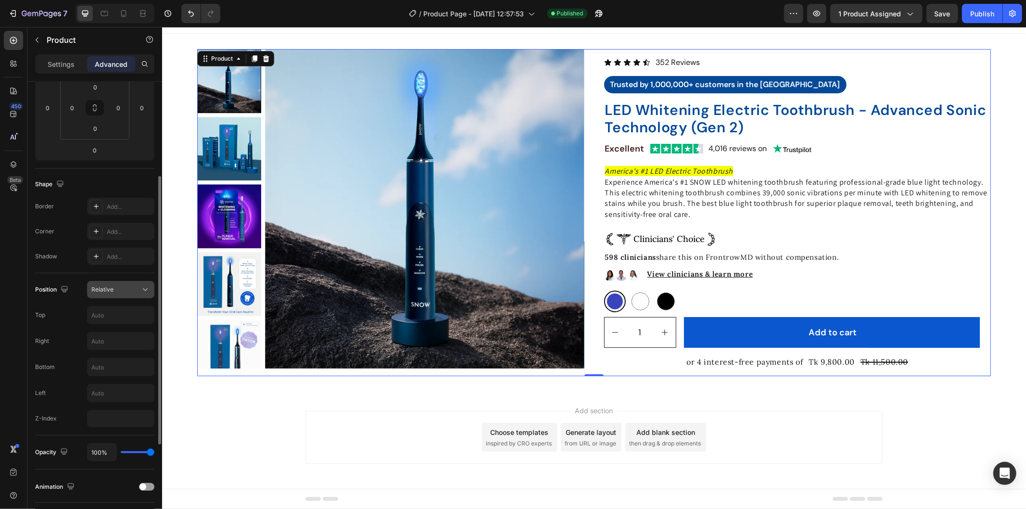
click at [119, 293] on div "Relative" at bounding box center [115, 289] width 49 height 9
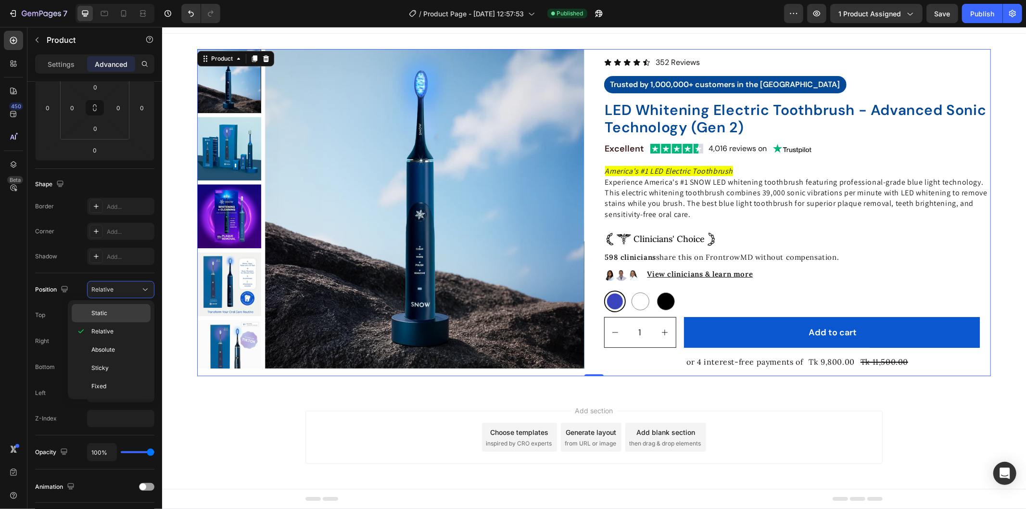
click at [121, 309] on p "Static" at bounding box center [118, 313] width 55 height 9
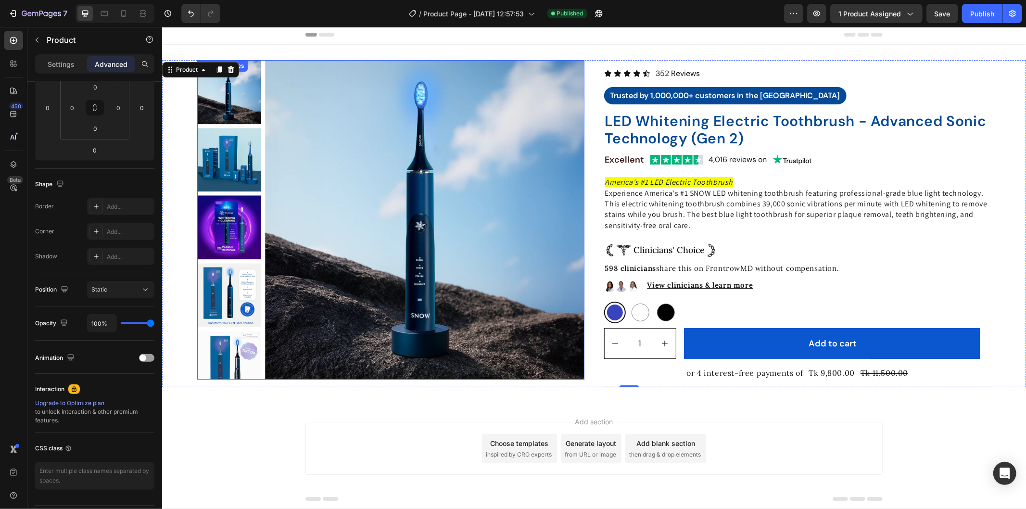
scroll to position [0, 0]
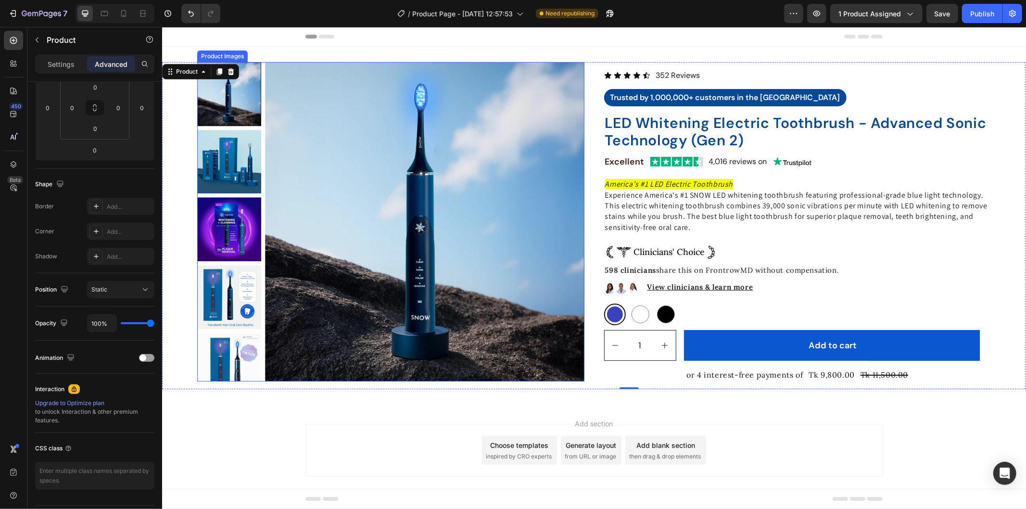
click at [363, 234] on img at bounding box center [424, 221] width 319 height 319
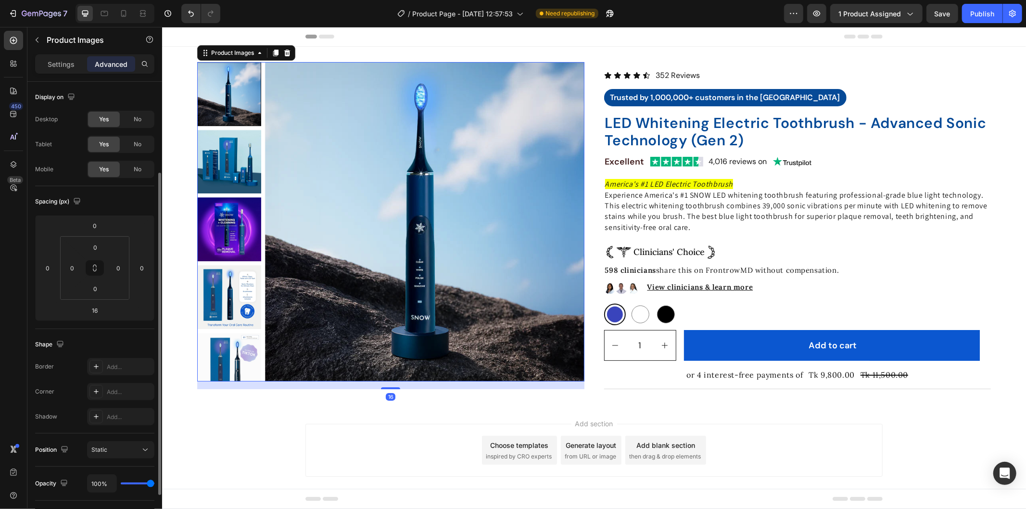
scroll to position [53, 0]
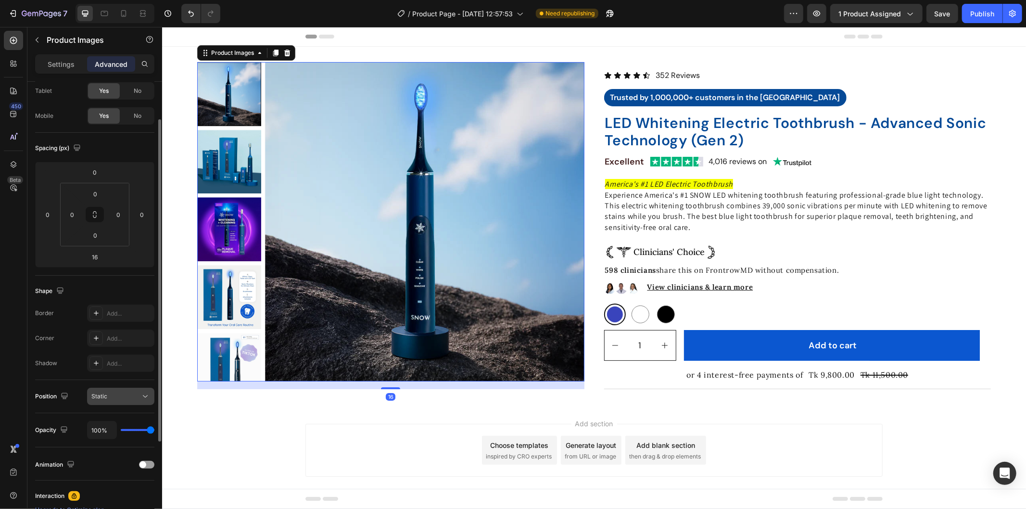
click at [139, 390] on button "Static" at bounding box center [120, 396] width 67 height 17
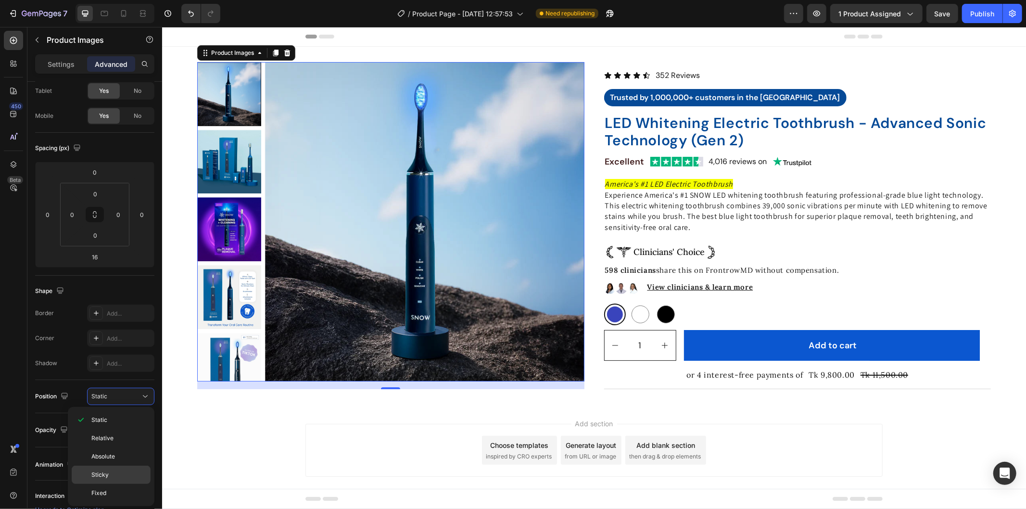
click at [116, 468] on div "Sticky" at bounding box center [111, 475] width 79 height 18
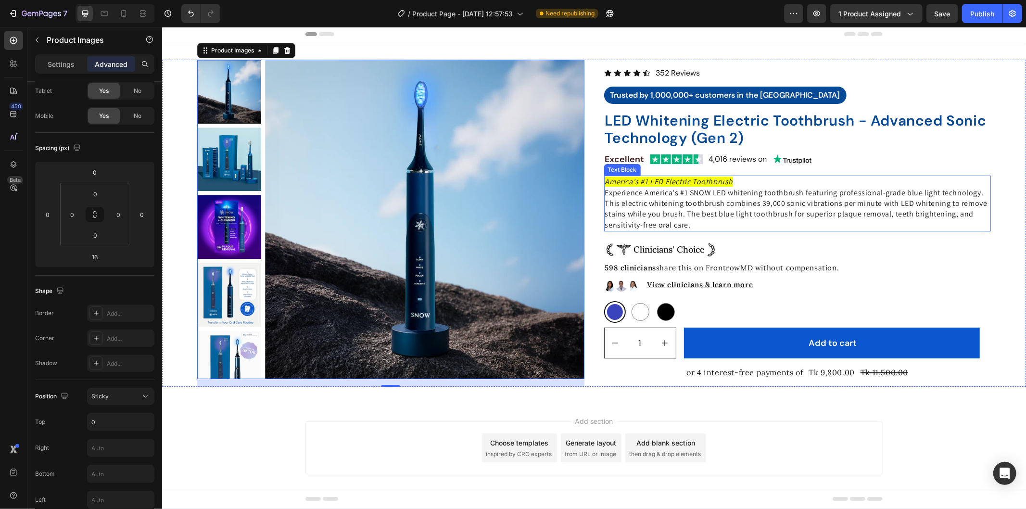
scroll to position [0, 0]
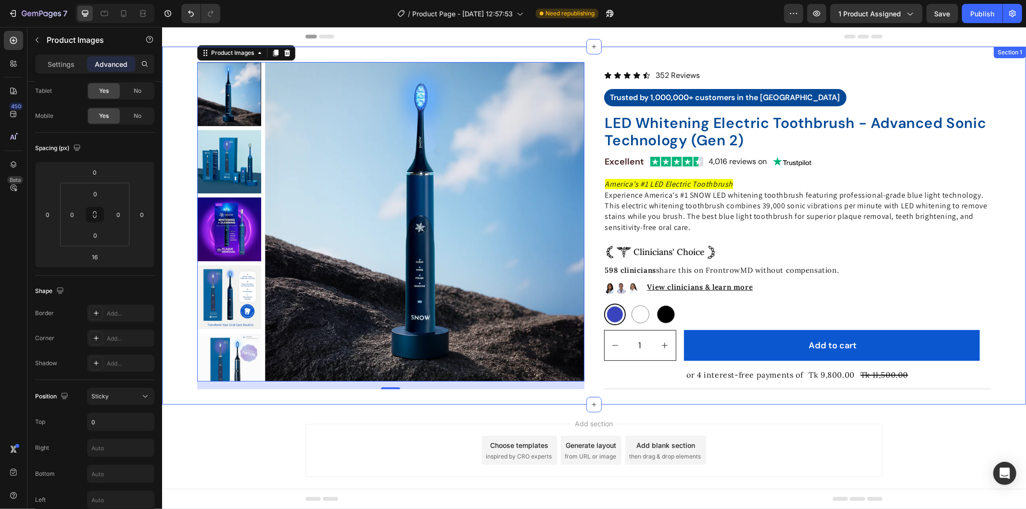
click at [860, 390] on div "Product Images 16 Icon Icon Icon Icon Icon Icon List 352 Reviews Text Block Row…" at bounding box center [594, 225] width 864 height 358
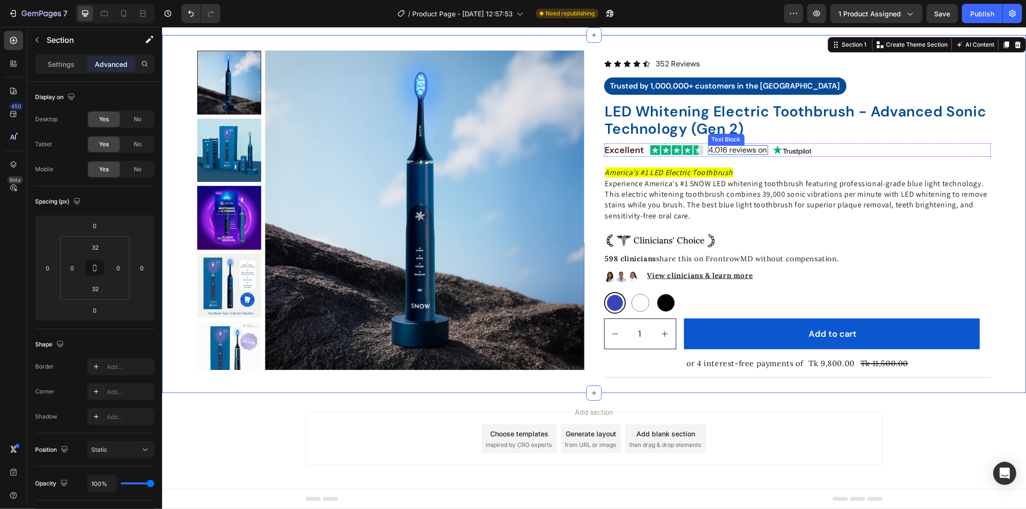
scroll to position [13, 0]
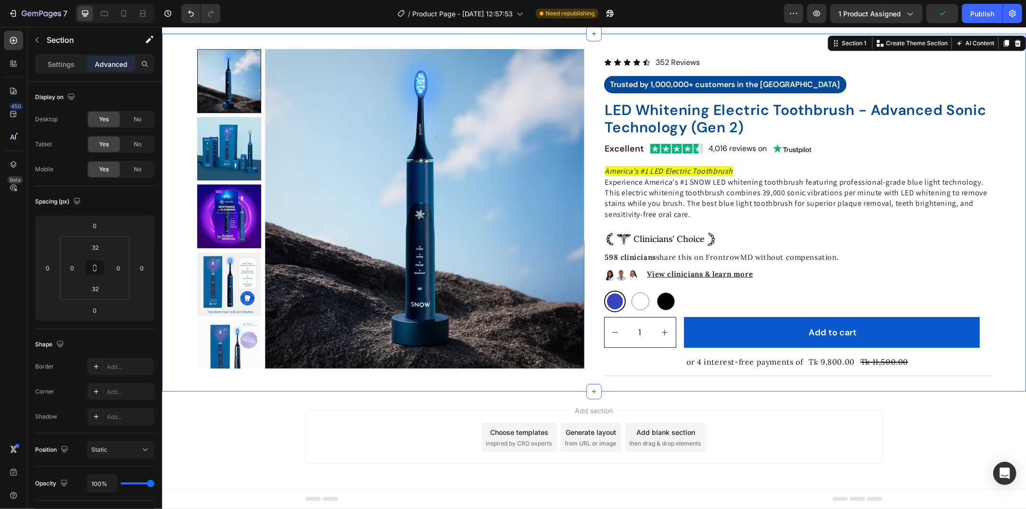
click at [21, 26] on div "7 Version history / Product Page - Sep 26, 12:57:53 Need republishing Preview 1…" at bounding box center [513, 13] width 1026 height 27
click at [39, 37] on icon "button" at bounding box center [37, 40] width 8 height 8
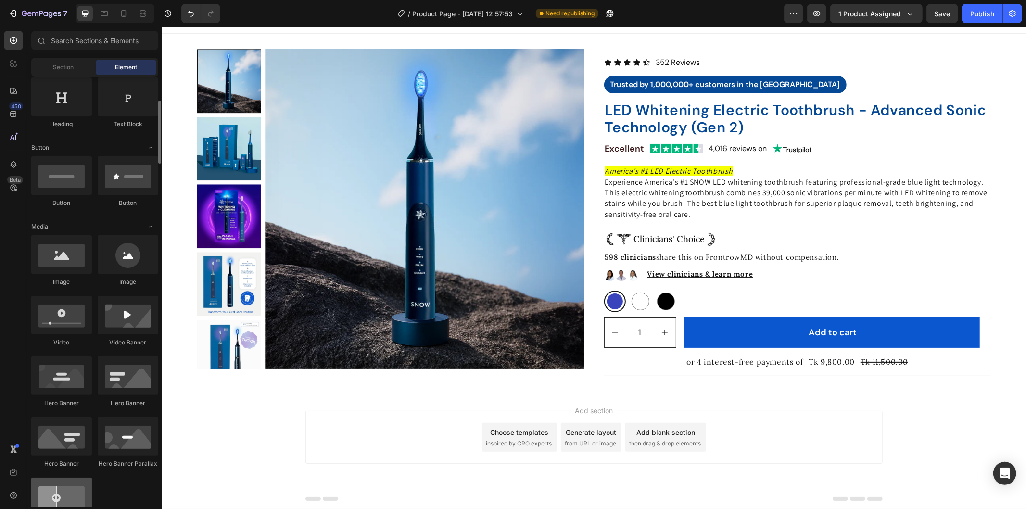
scroll to position [0, 0]
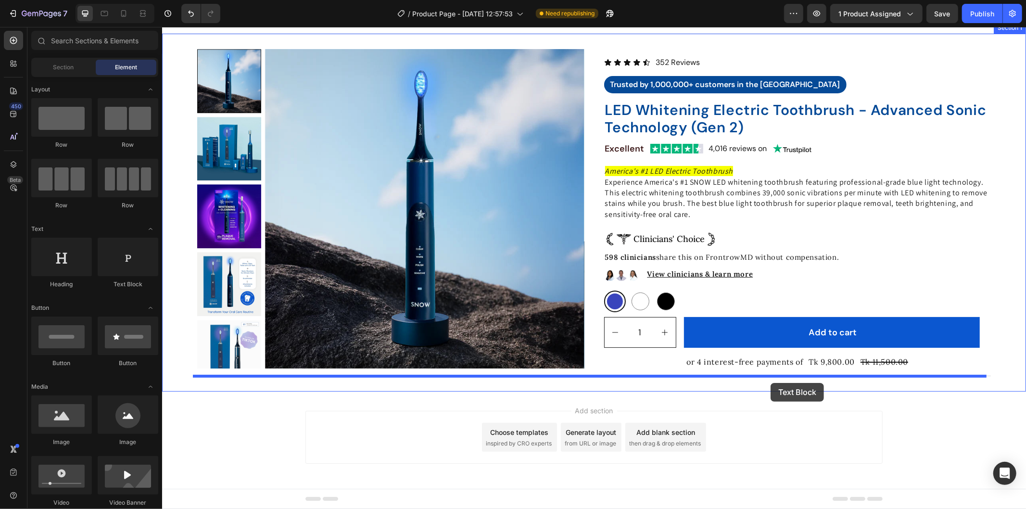
drag, startPoint x: 287, startPoint y: 282, endPoint x: 770, endPoint y: 382, distance: 493.8
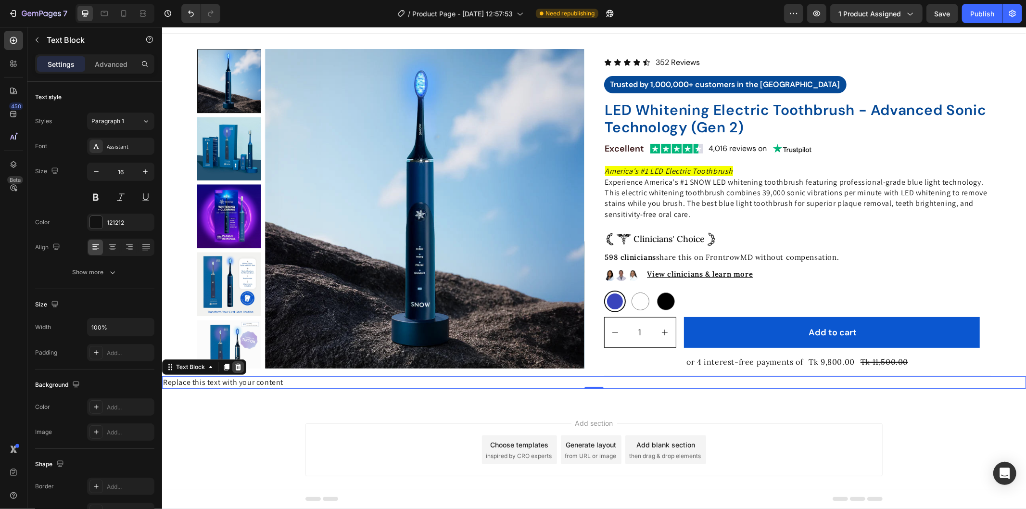
click at [235, 368] on icon at bounding box center [238, 367] width 8 height 8
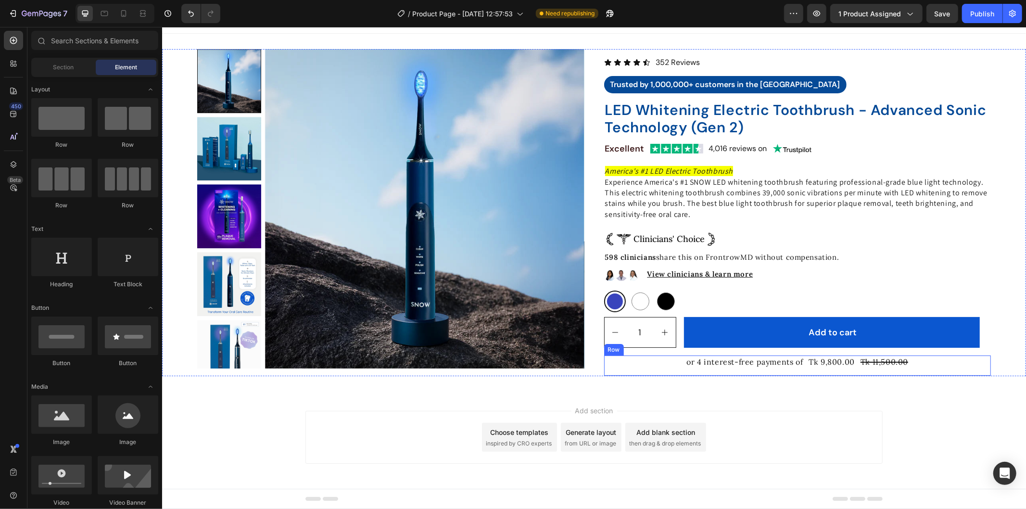
click at [733, 367] on div "or 4 interest-free payments of Text Block Tk 9,800.00 Product Price Product Pri…" at bounding box center [797, 365] width 387 height 21
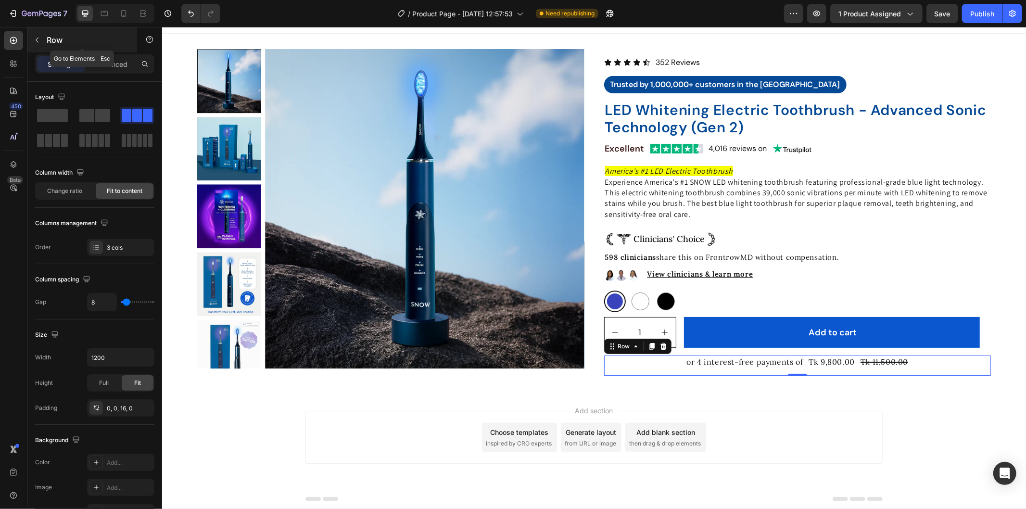
click at [44, 40] on button "button" at bounding box center [36, 39] width 15 height 15
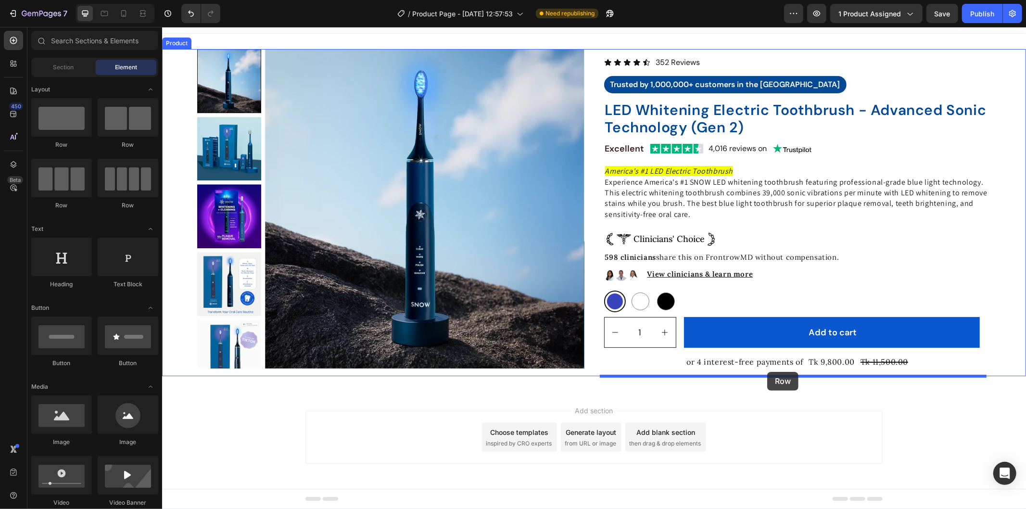
drag, startPoint x: 207, startPoint y: 154, endPoint x: 767, endPoint y: 371, distance: 600.0
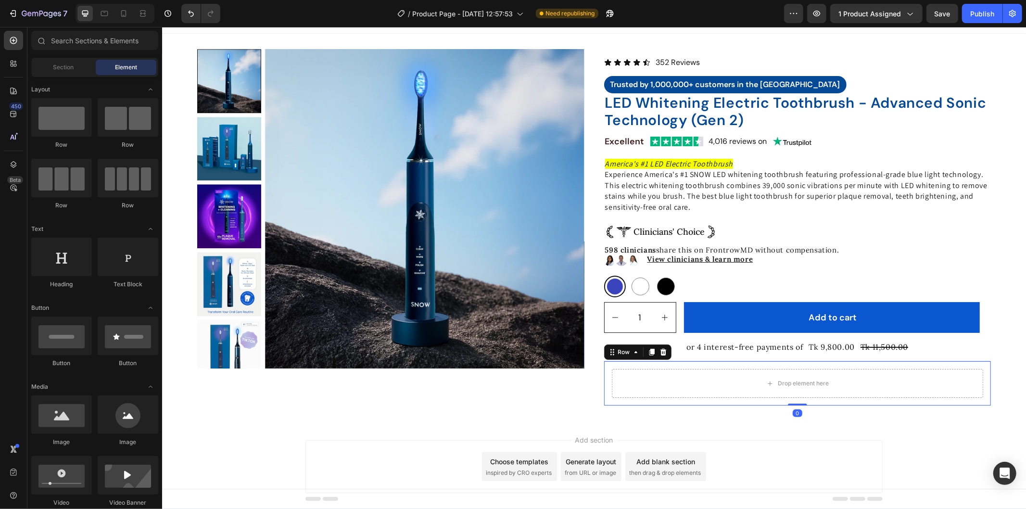
click at [954, 435] on div "Add section Choose templates inspired by CRO experts Generate layout from URL o…" at bounding box center [594, 479] width 864 height 118
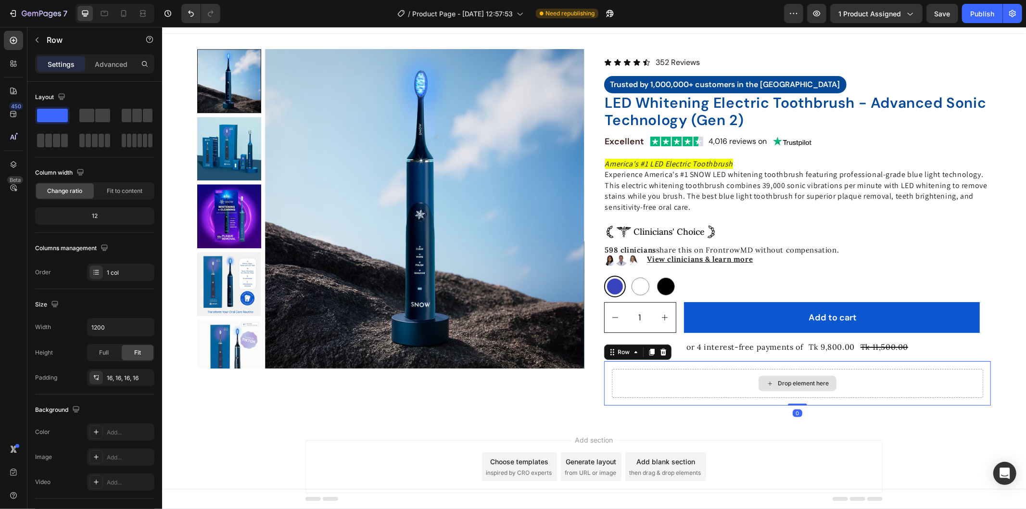
click at [795, 392] on div "Drop element here" at bounding box center [797, 382] width 372 height 29
click at [668, 385] on div "Drop element here" at bounding box center [797, 382] width 372 height 29
click at [38, 45] on button "button" at bounding box center [36, 39] width 15 height 15
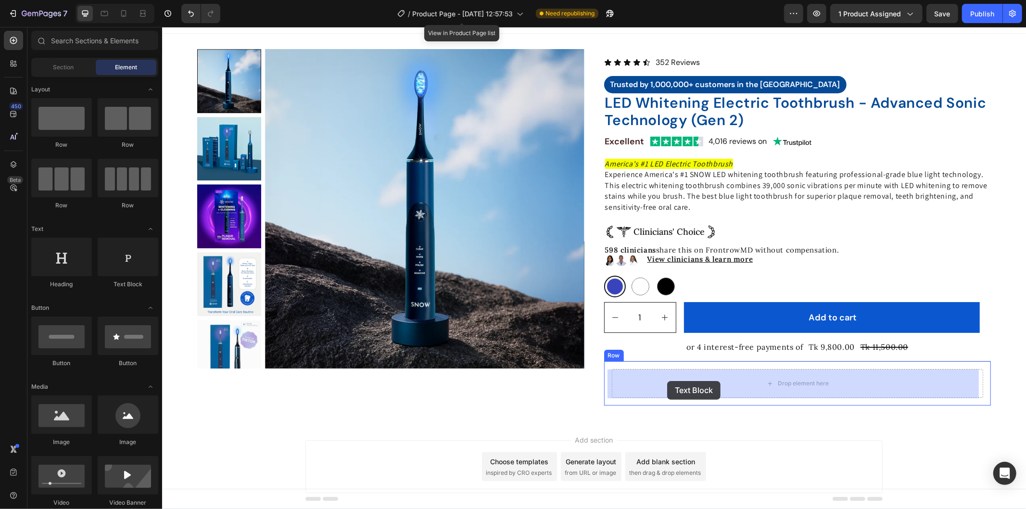
drag, startPoint x: 301, startPoint y: 302, endPoint x: 667, endPoint y: 380, distance: 373.9
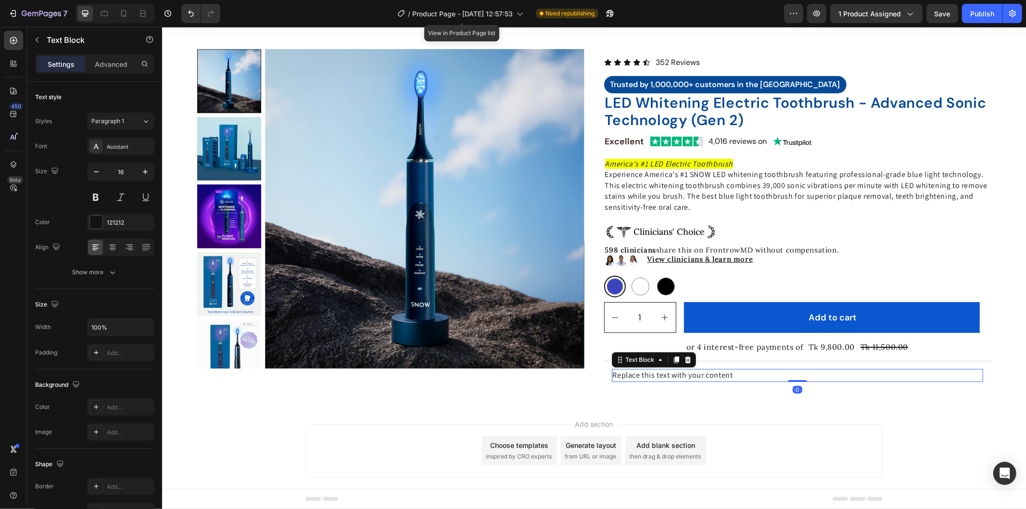
click at [667, 380] on div "Replace this text with your content" at bounding box center [797, 374] width 372 height 13
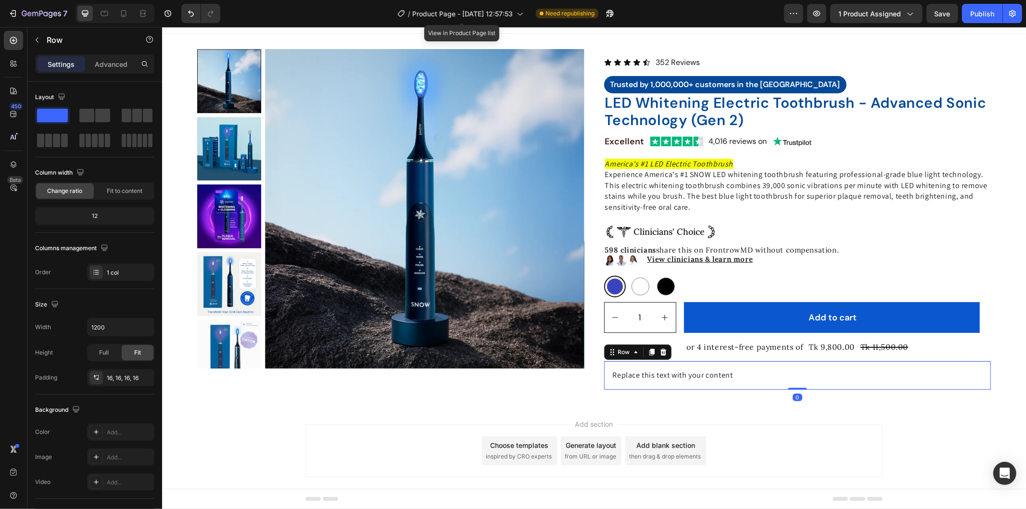
click at [666, 366] on div "Replace this text with your content Text Block Row 0" at bounding box center [797, 375] width 387 height 28
click at [676, 377] on p "Replace this text with your content" at bounding box center [797, 374] width 370 height 11
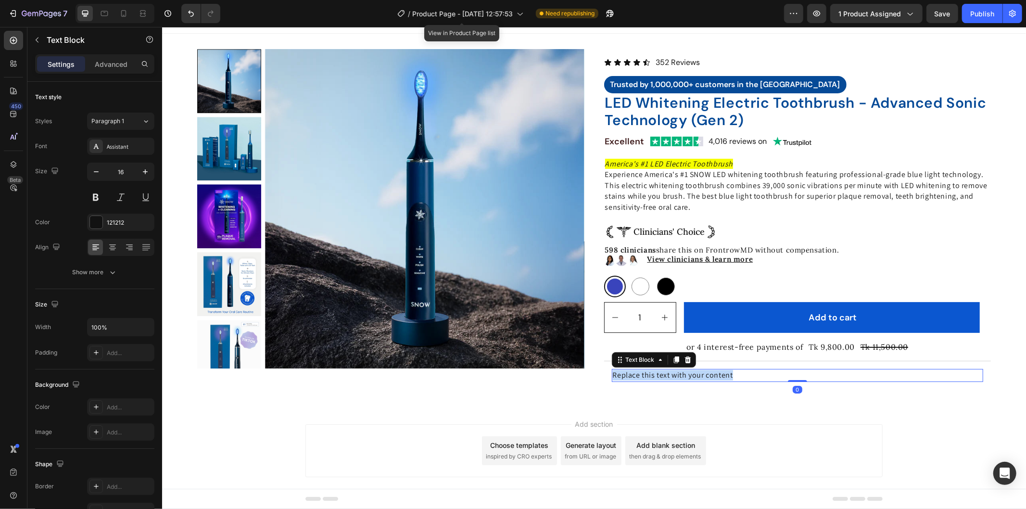
click at [676, 377] on p "Replace this text with your content" at bounding box center [797, 374] width 370 height 11
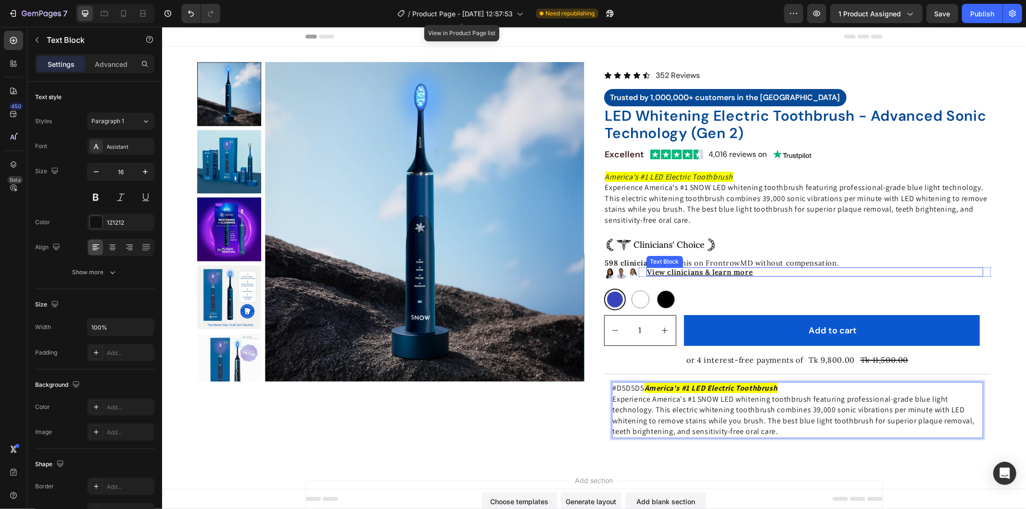
click at [767, 271] on p "View clinicians & learn more" at bounding box center [814, 271] width 335 height 7
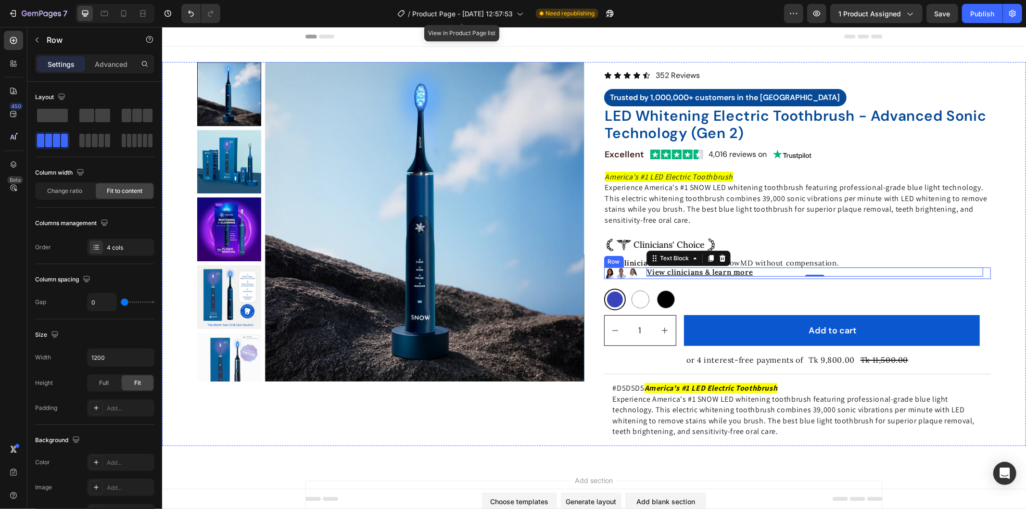
click at [638, 276] on div "View clinicians & learn more Text Block 0 Row" at bounding box center [814, 273] width 353 height 12
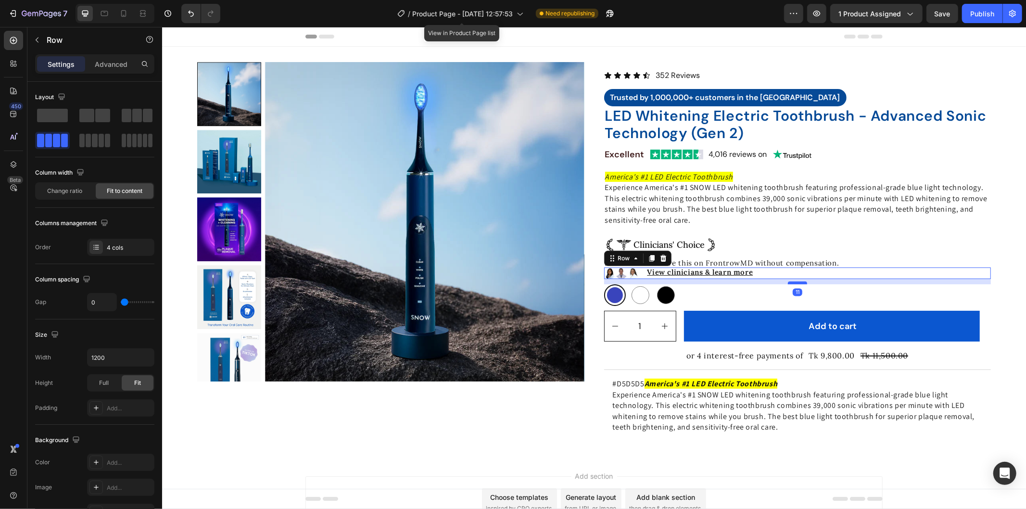
click at [792, 282] on div at bounding box center [796, 282] width 19 height 3
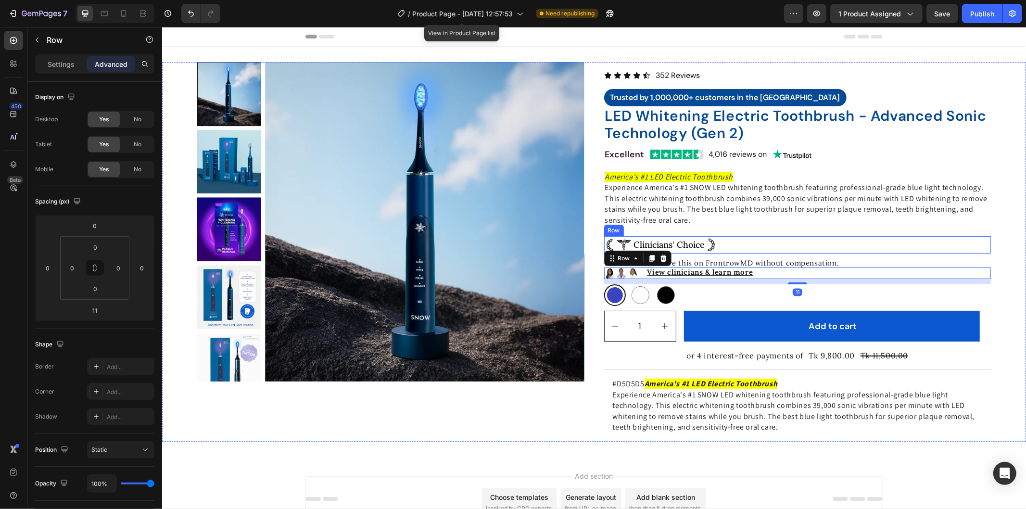
click at [806, 241] on div "Image Clinicians' Choice Text Block Image Row" at bounding box center [797, 244] width 387 height 17
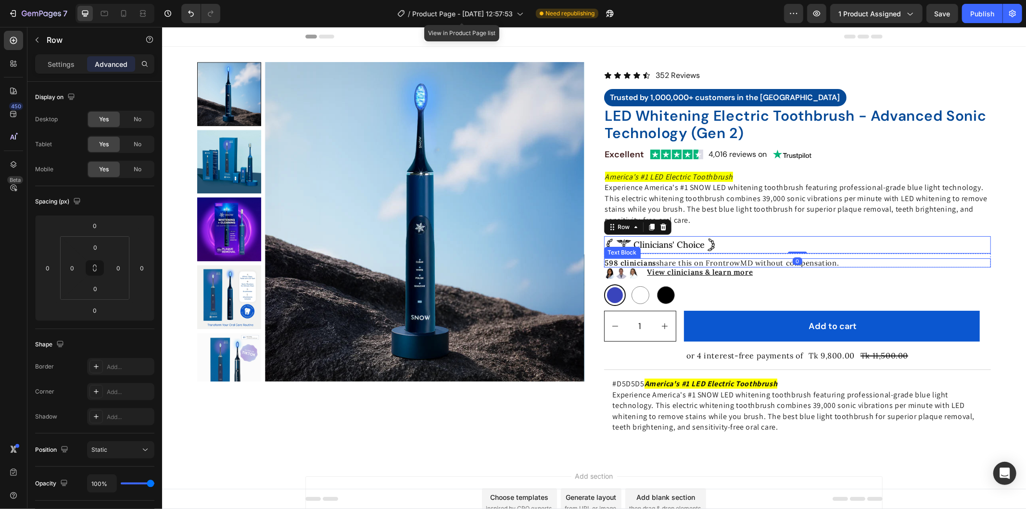
click at [705, 260] on p "598 clinicians share this on FrontrowMD without compensation." at bounding box center [797, 262] width 385 height 7
click at [711, 255] on div "598 clinicians share this on FrontrowMD without compensation. Text Block 0" at bounding box center [797, 260] width 387 height 14
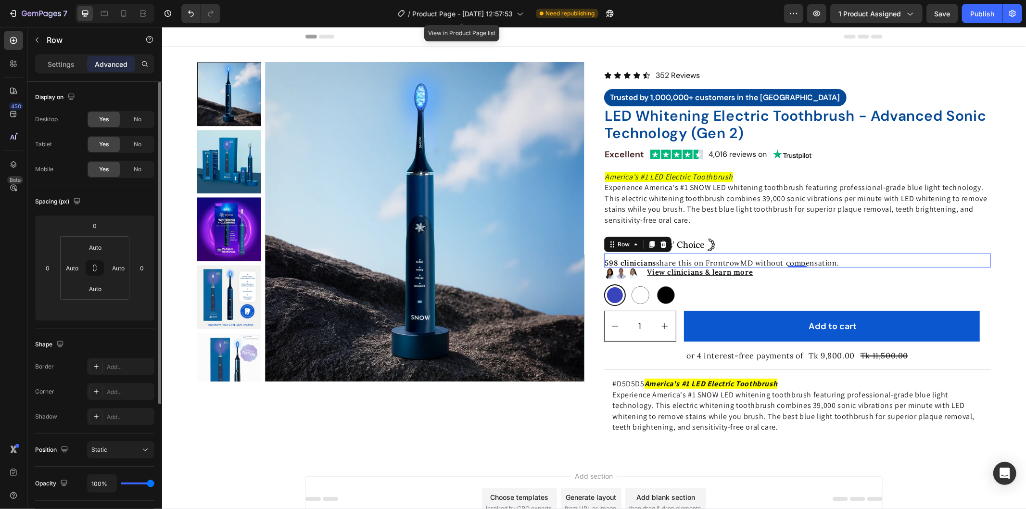
scroll to position [187, 0]
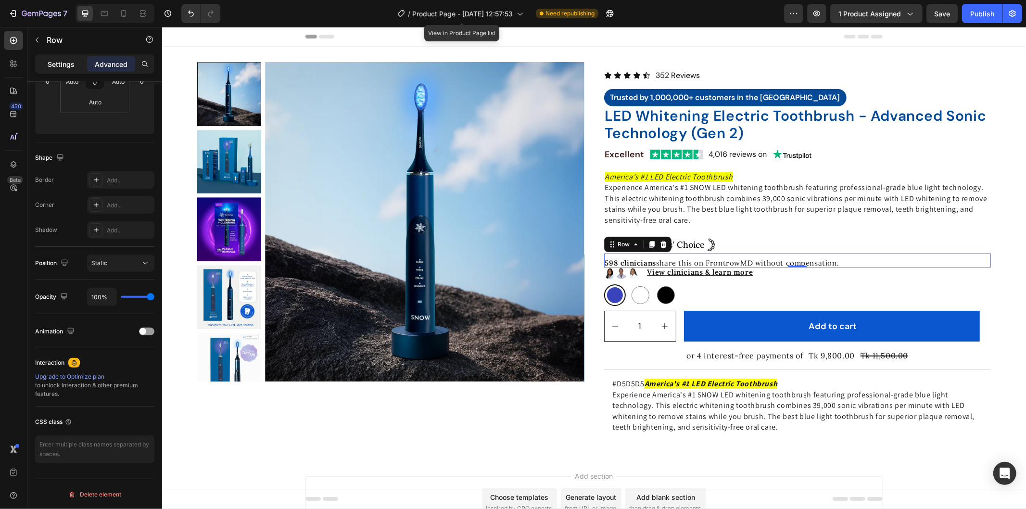
click at [68, 61] on p "Settings" at bounding box center [61, 64] width 27 height 10
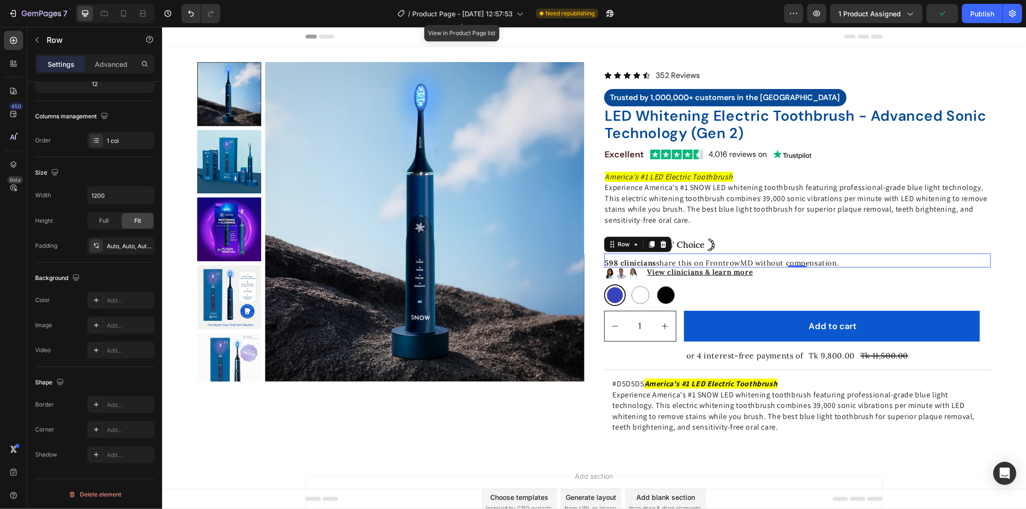
click at [726, 256] on div "598 clinicians share this on FrontrowMD without compensation. Text Block" at bounding box center [797, 260] width 387 height 14
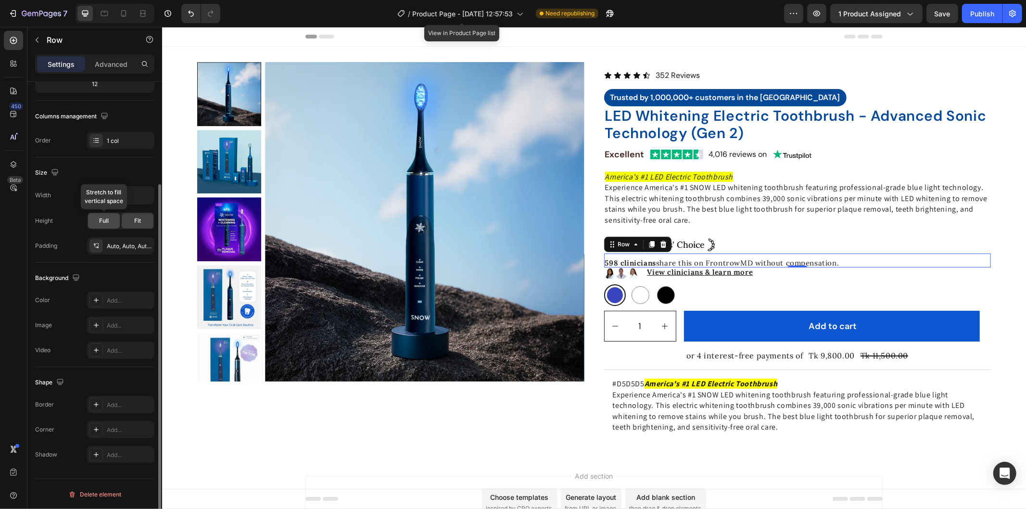
click at [104, 220] on span "Full" at bounding box center [104, 220] width 10 height 9
click at [137, 216] on span "Fit" at bounding box center [137, 220] width 7 height 9
click at [111, 247] on div "Auto, Auto, Auto, Auto" at bounding box center [121, 246] width 28 height 9
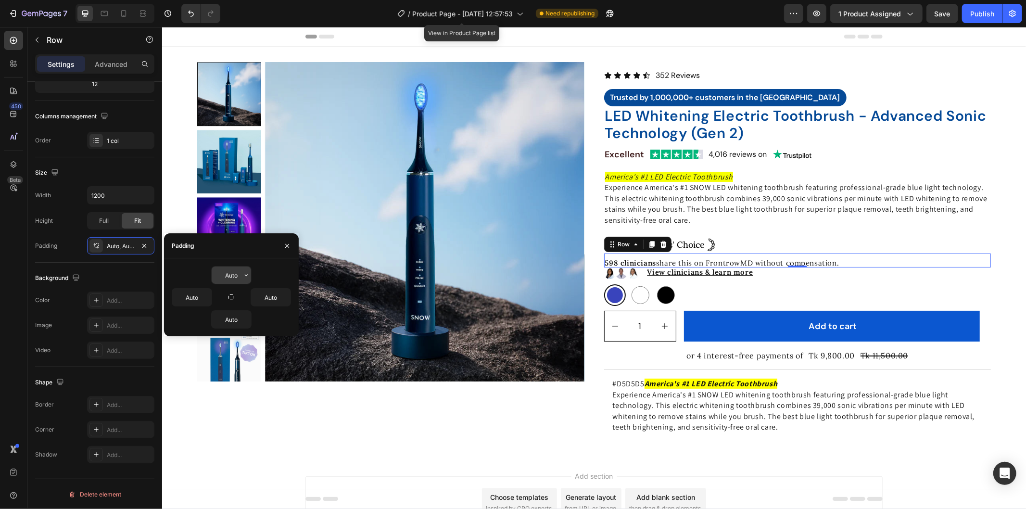
click at [235, 274] on input "Auto" at bounding box center [231, 274] width 39 height 17
click at [247, 277] on icon "button" at bounding box center [246, 275] width 8 height 8
click at [236, 319] on input "Auto" at bounding box center [231, 319] width 39 height 17
click at [241, 321] on button "button" at bounding box center [246, 319] width 10 height 17
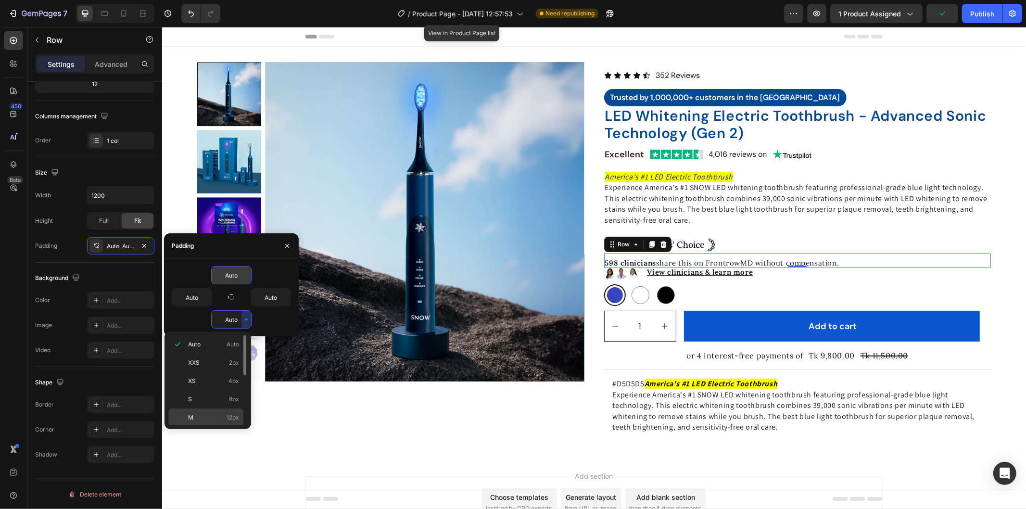
click at [221, 410] on div "M 12px" at bounding box center [205, 417] width 75 height 18
type input "12"
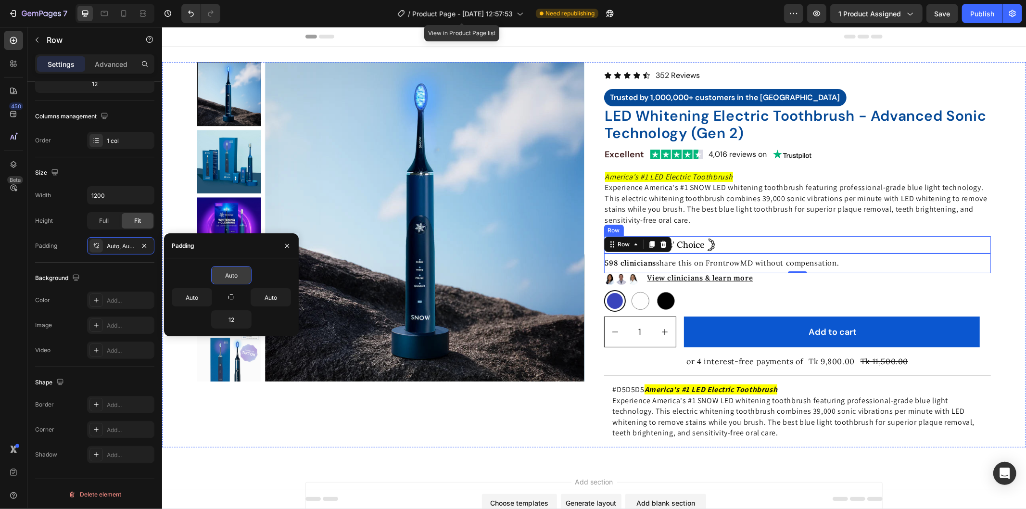
click at [825, 233] on div "Icon Icon Icon Icon Icon Icon List 352 Reviews Text Block Row Trusted by 1,000,…" at bounding box center [797, 254] width 387 height 385
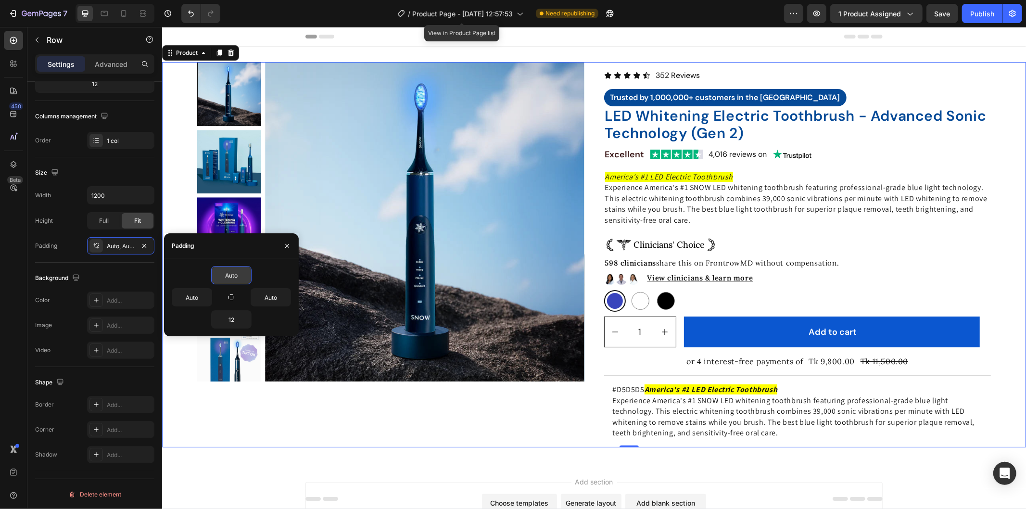
scroll to position [0, 0]
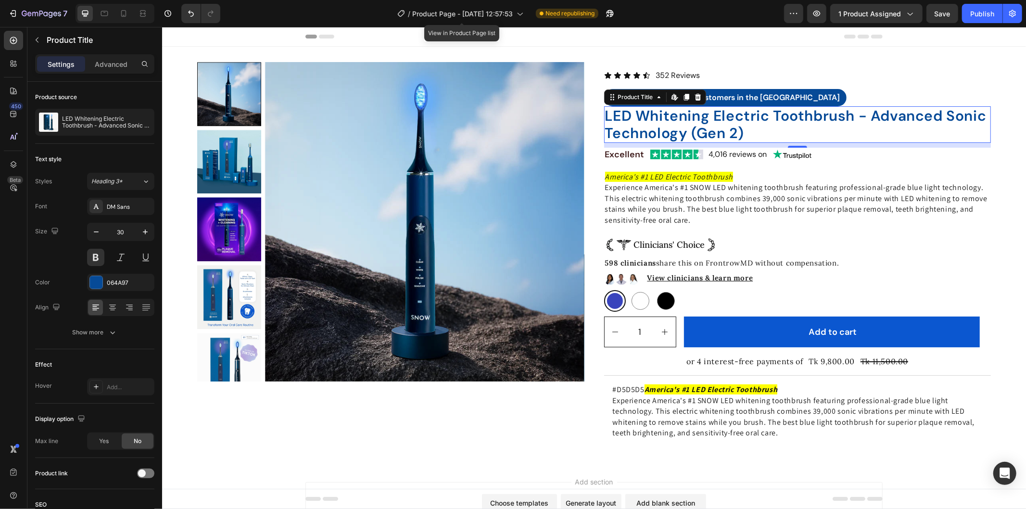
click at [752, 111] on h2 "LED Whitening Electric Toothbrush - Advanced Sonic Technology (Gen 2)" at bounding box center [797, 124] width 387 height 37
click at [773, 122] on h2 "LED Whitening Electric Toothbrush - Advanced Sonic Technology (Gen 2)" at bounding box center [797, 124] width 387 height 37
click at [639, 120] on h2 "LED Whitening Electric Toothbrush - Advanced Sonic Technology (Gen 2)" at bounding box center [797, 124] width 387 height 37
click at [107, 61] on p "Advanced" at bounding box center [111, 64] width 33 height 10
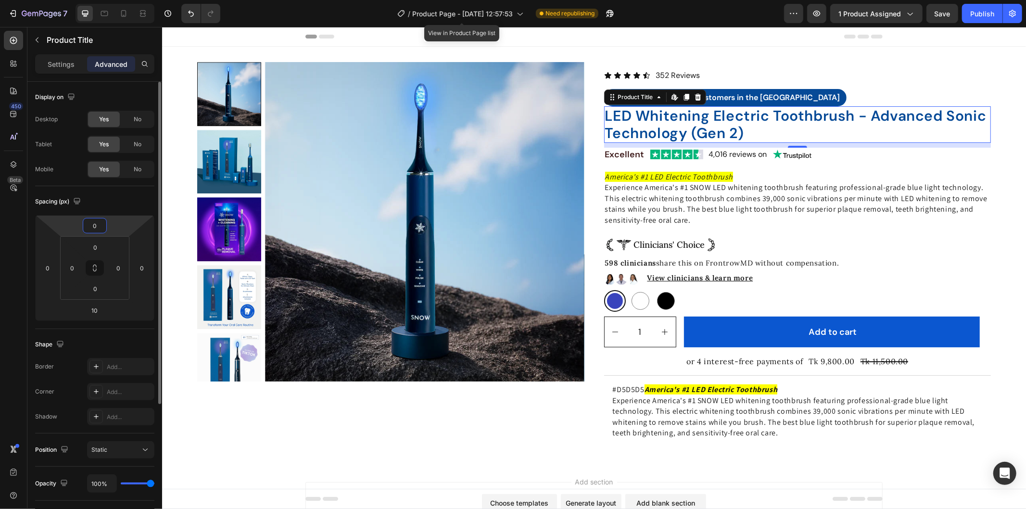
click at [94, 227] on input "0" at bounding box center [94, 225] width 19 height 14
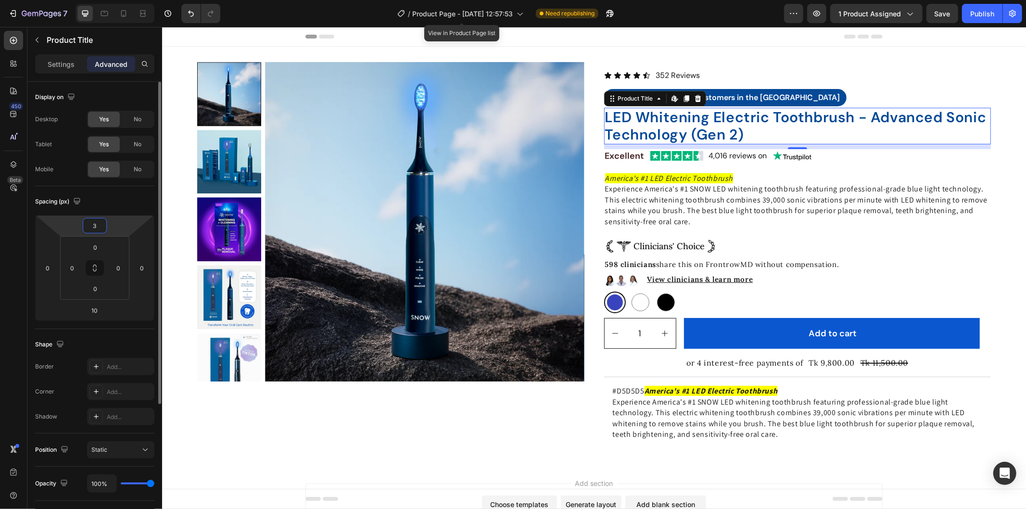
type input "30"
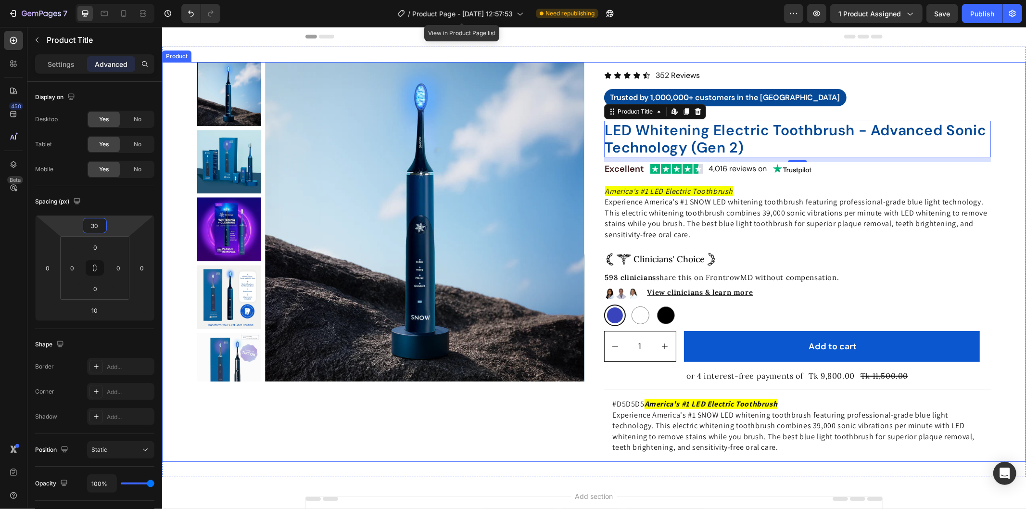
click at [416, 436] on div "Product Images" at bounding box center [390, 262] width 387 height 400
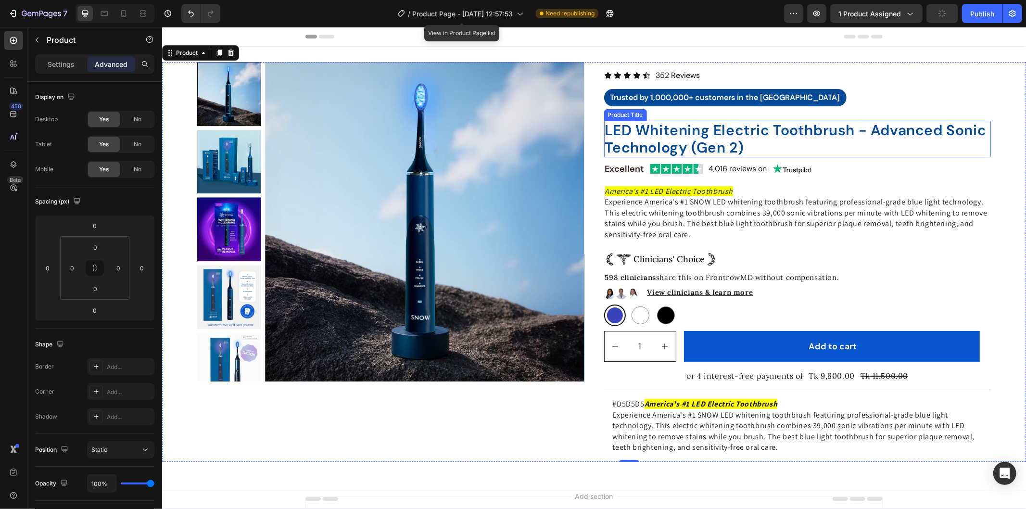
click at [681, 126] on h2 "LED Whitening Electric Toothbrush - Advanced Sonic Technology (Gen 2)" at bounding box center [797, 138] width 387 height 37
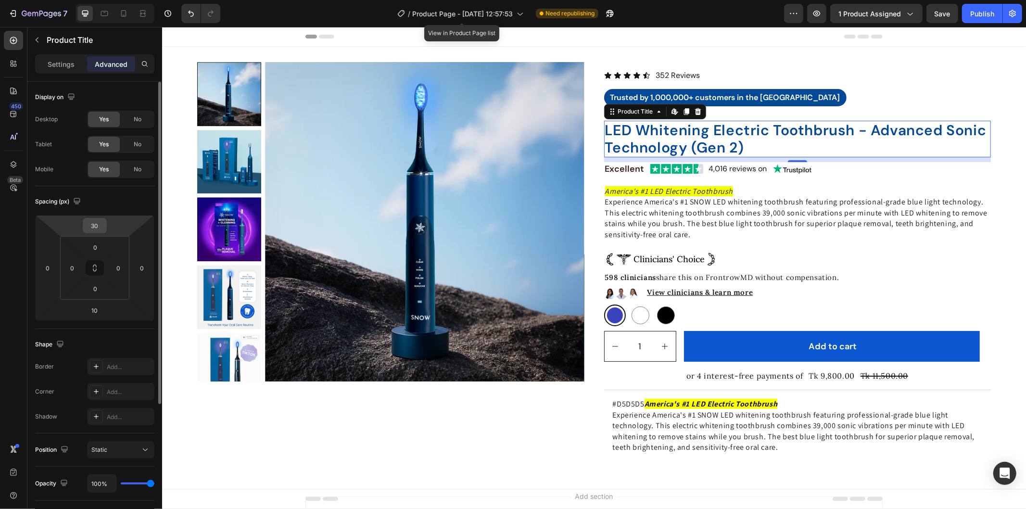
click at [97, 222] on input "30" at bounding box center [94, 225] width 19 height 14
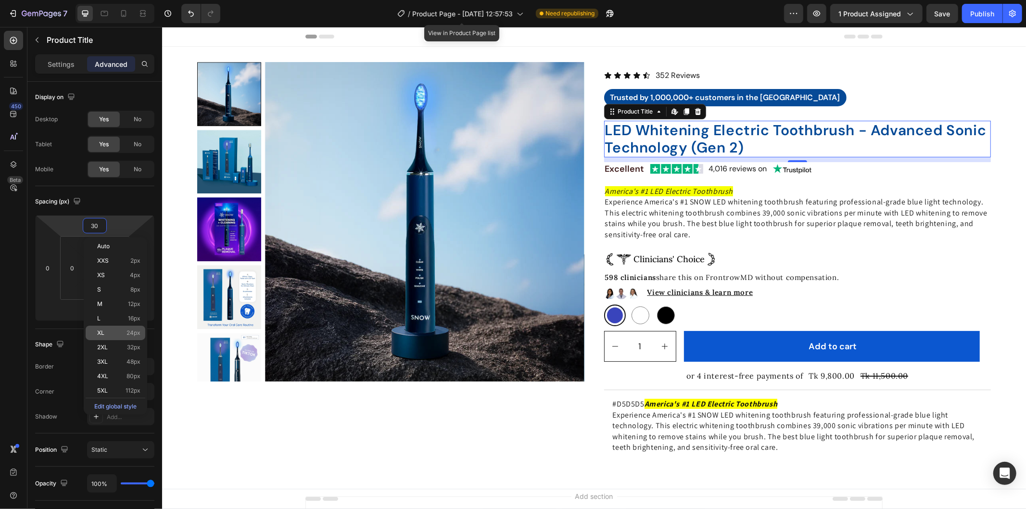
click at [128, 339] on div "XL 24px" at bounding box center [116, 333] width 60 height 14
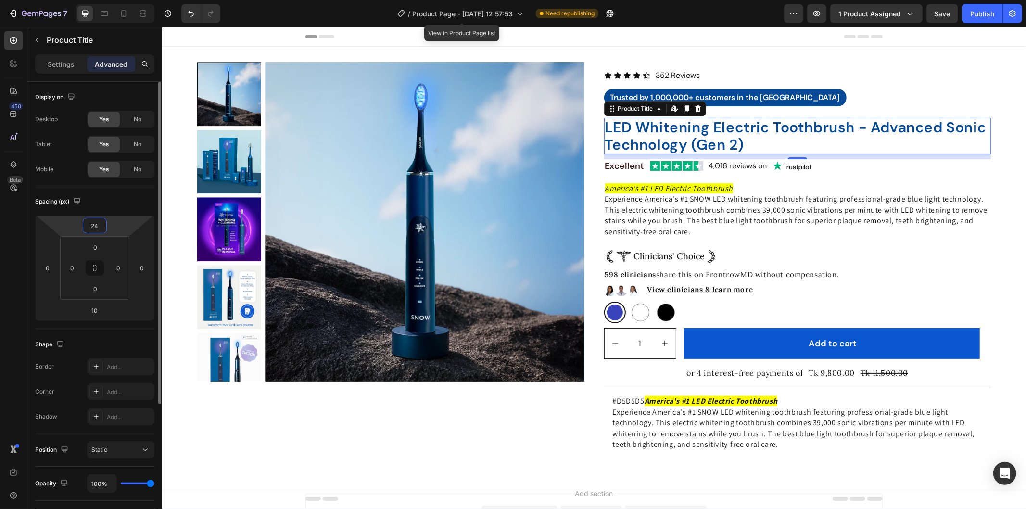
click at [100, 223] on input "24" at bounding box center [94, 225] width 19 height 14
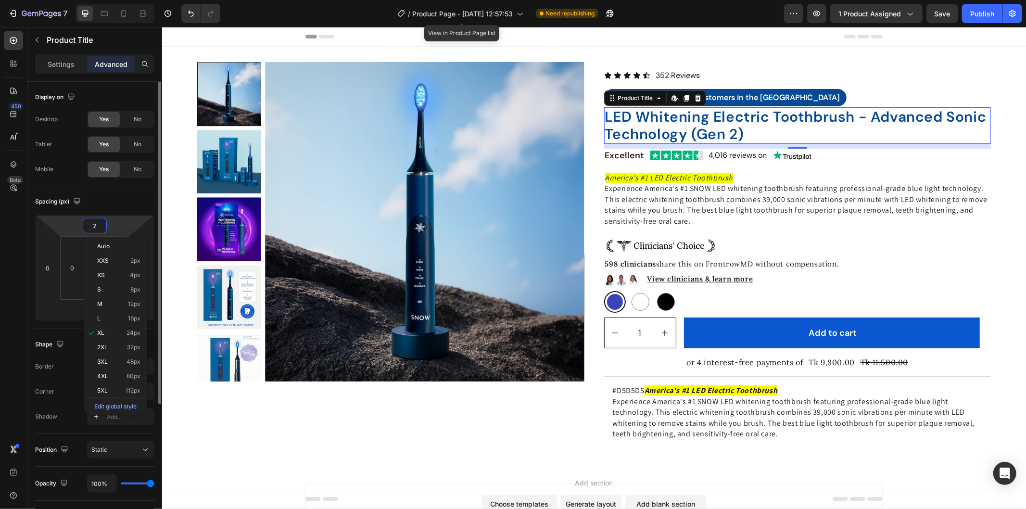
type input "20"
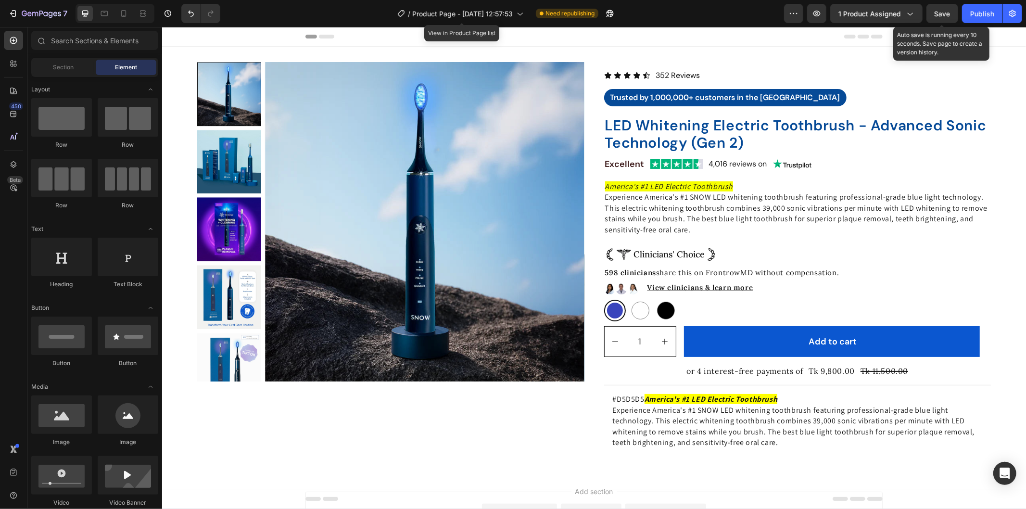
click at [938, 14] on span "Save" at bounding box center [943, 14] width 16 height 8
click at [980, 20] on button "Publish" at bounding box center [982, 13] width 40 height 19
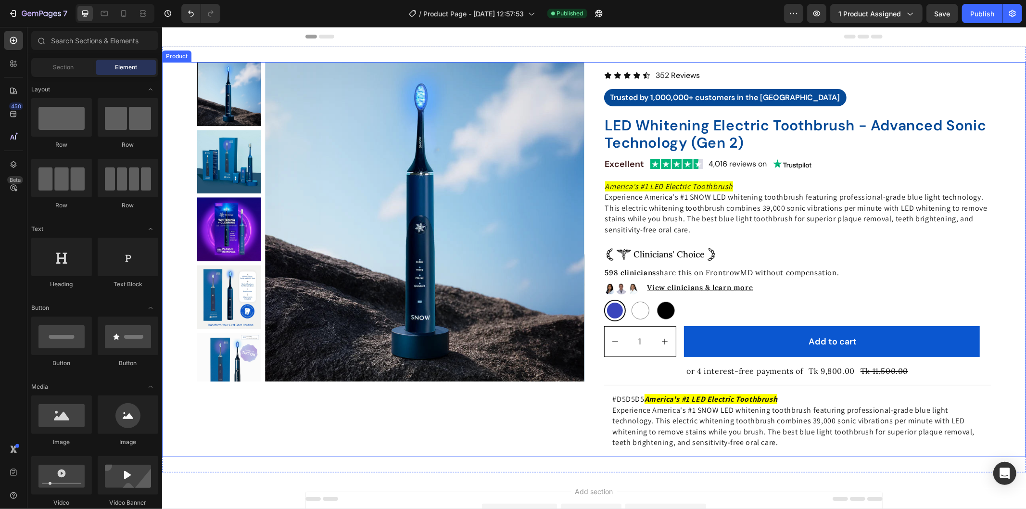
click at [588, 62] on div "Product Images Icon Icon Icon Icon Icon Icon List 352 Reviews Text Block Row Tr…" at bounding box center [594, 259] width 794 height 395
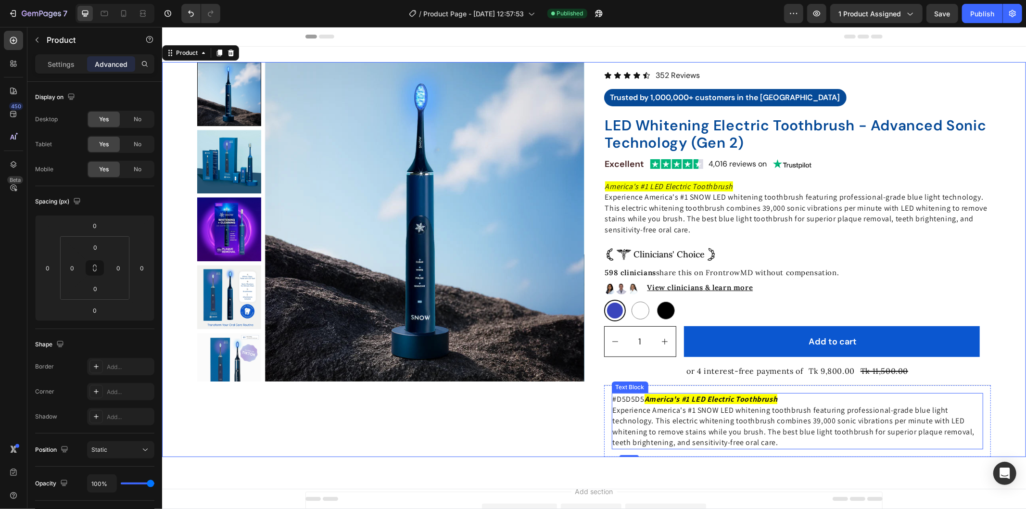
click at [642, 419] on p "Experience America's #1 SNOW LED whitening toothbrush featuring professional-gr…" at bounding box center [797, 426] width 370 height 43
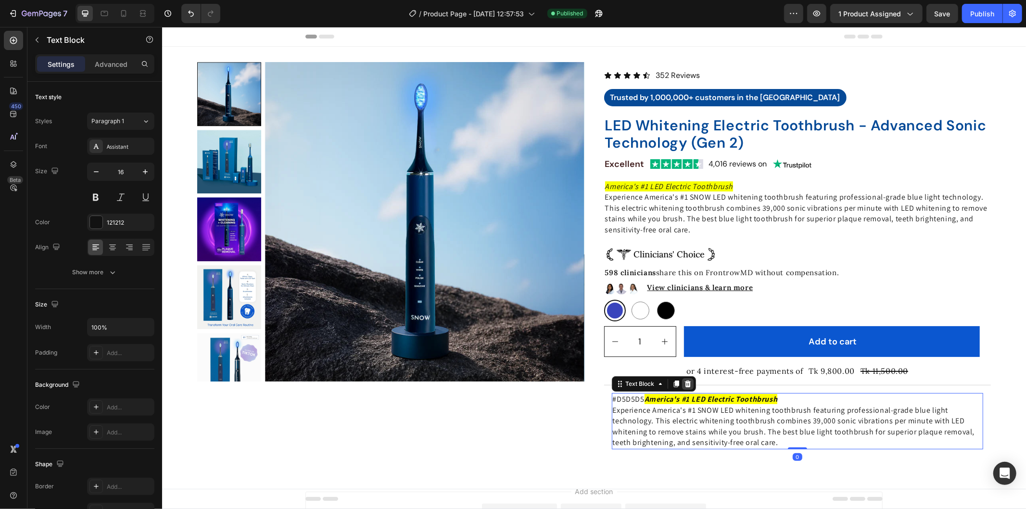
click at [684, 387] on icon at bounding box center [688, 384] width 8 height 8
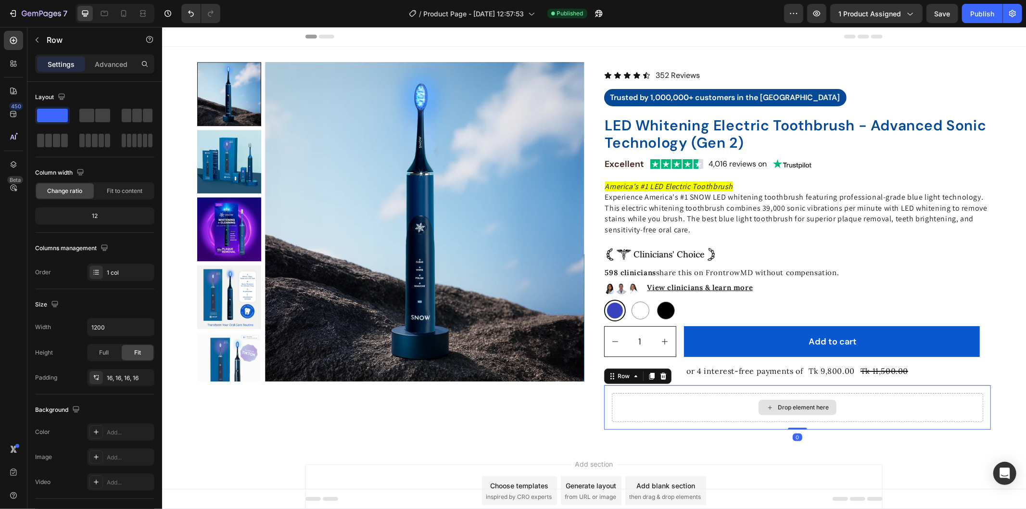
click at [722, 409] on div "Drop element here" at bounding box center [797, 407] width 372 height 29
click at [37, 40] on icon "button" at bounding box center [37, 40] width 8 height 8
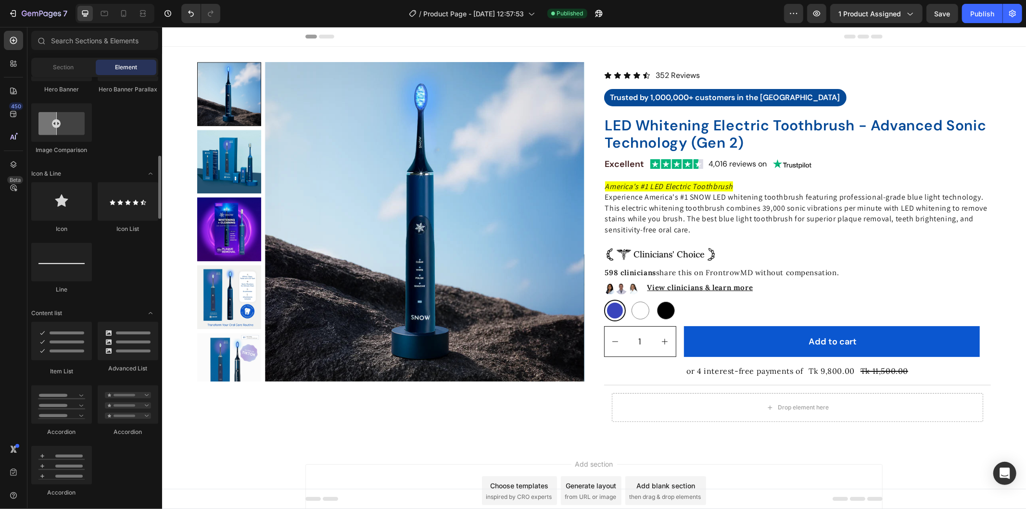
scroll to position [641, 0]
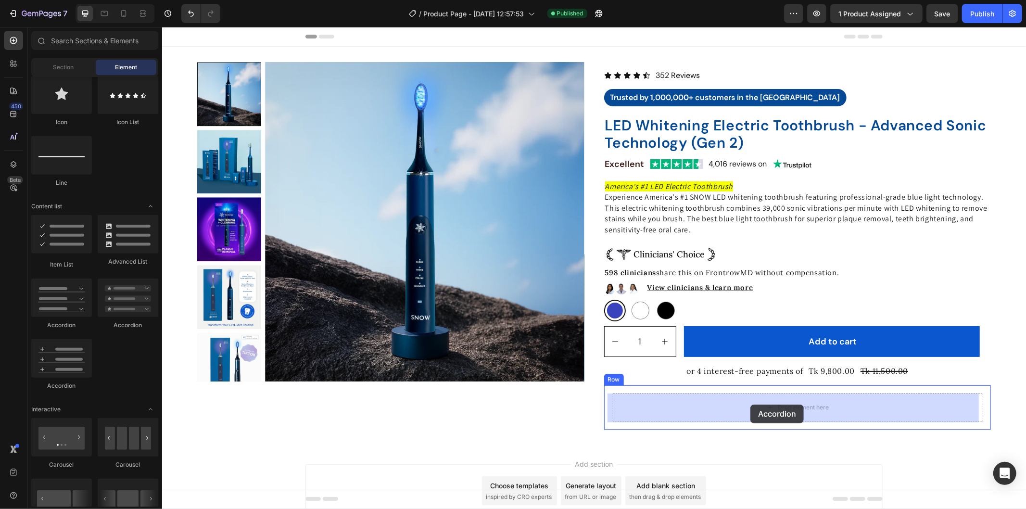
drag, startPoint x: 218, startPoint y: 385, endPoint x: 750, endPoint y: 402, distance: 532.3
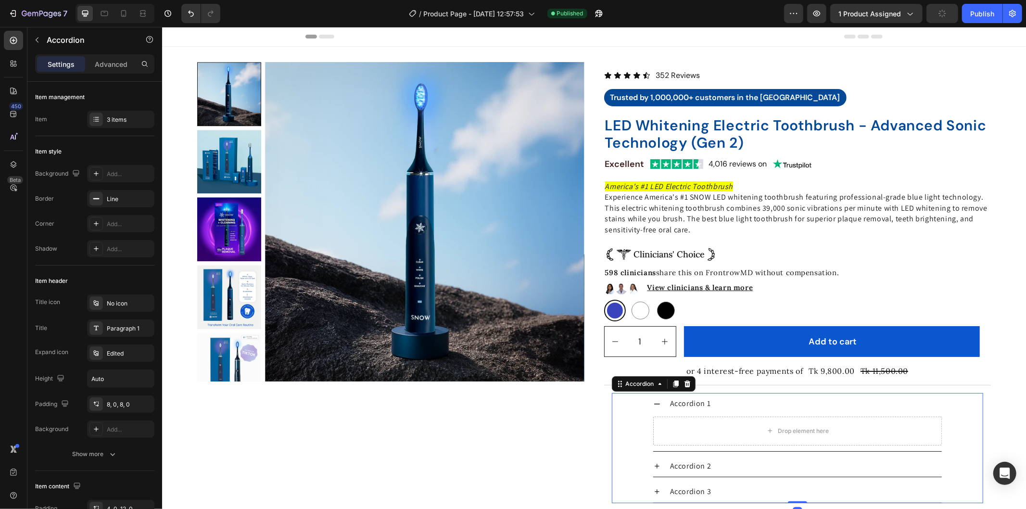
click at [750, 402] on div "Accordion 1" at bounding box center [804, 402] width 273 height 13
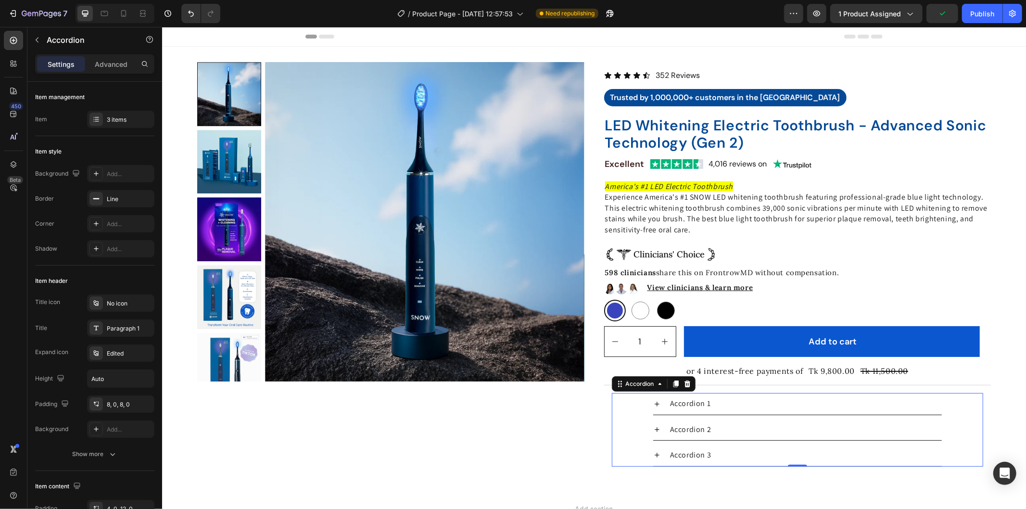
click at [633, 406] on div "Accordion 1" at bounding box center [797, 404] width 371 height 22
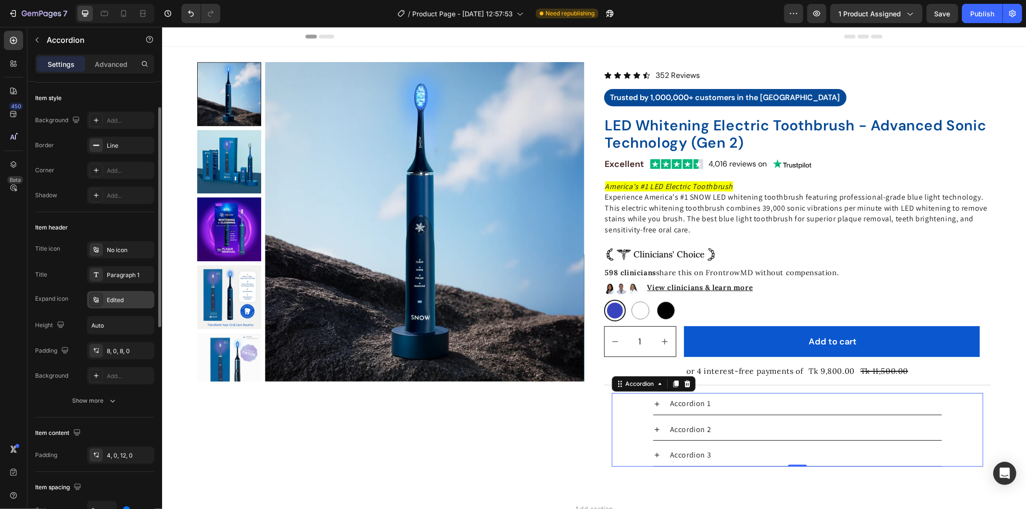
click at [140, 295] on div "Edited" at bounding box center [120, 299] width 67 height 17
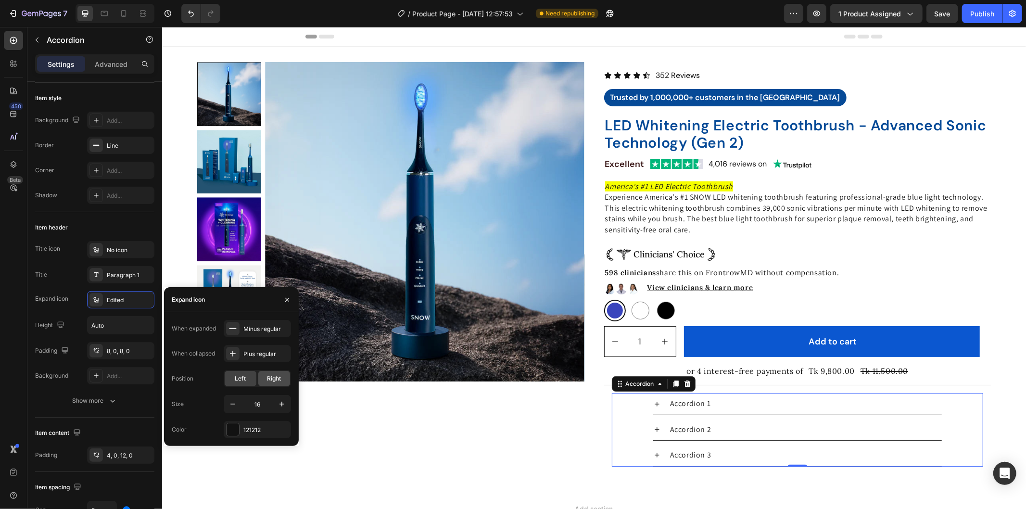
click at [268, 377] on span "Right" at bounding box center [274, 378] width 14 height 9
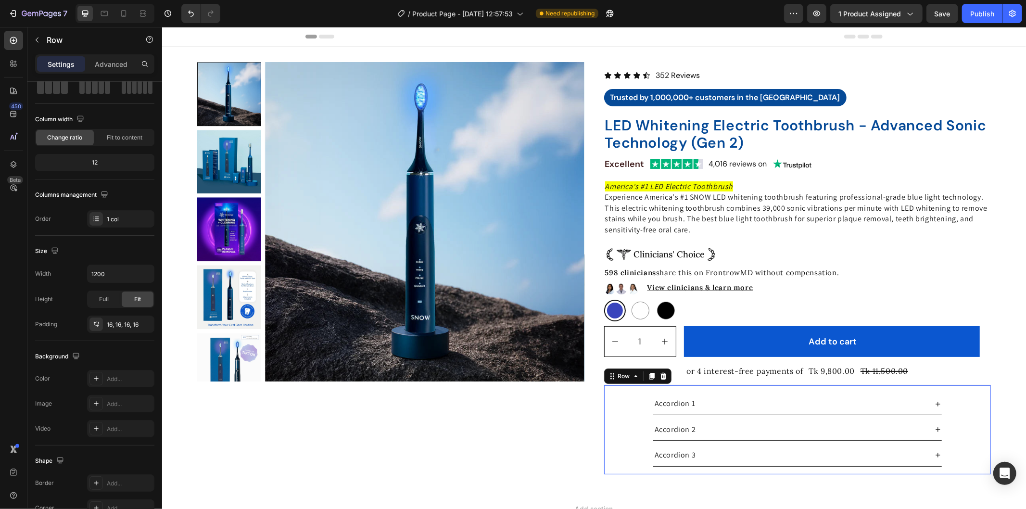
click at [604, 392] on div "Accordion 1 Accordion 2 Accordion 3 Accordion Row 0" at bounding box center [797, 429] width 387 height 89
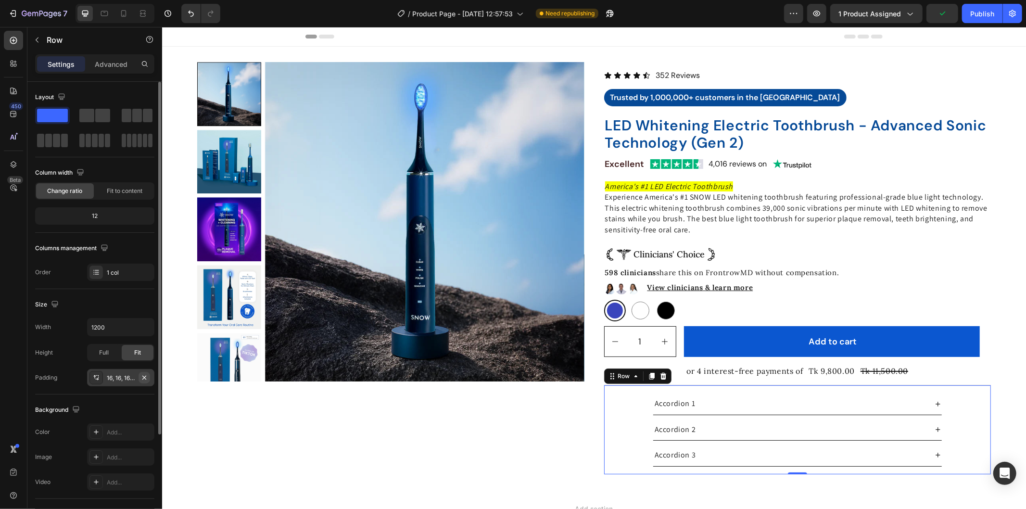
click at [145, 379] on icon "button" at bounding box center [144, 378] width 8 height 8
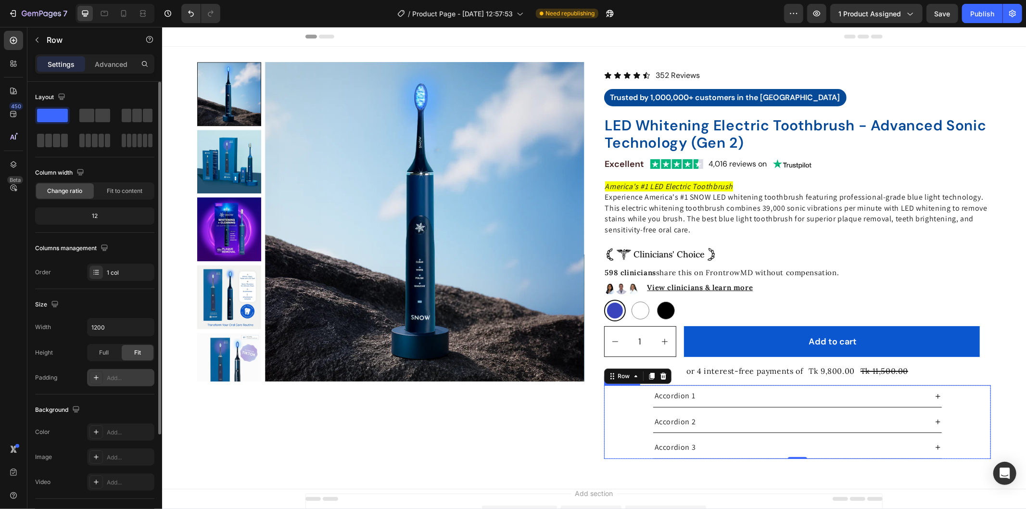
click at [621, 412] on div "Accordion 2" at bounding box center [797, 422] width 386 height 22
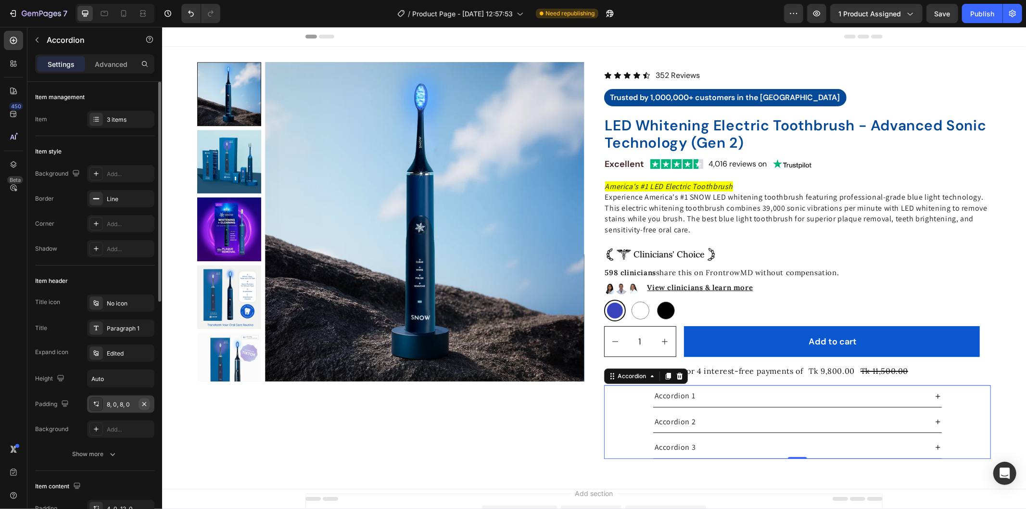
click at [143, 404] on icon "button" at bounding box center [144, 404] width 4 height 4
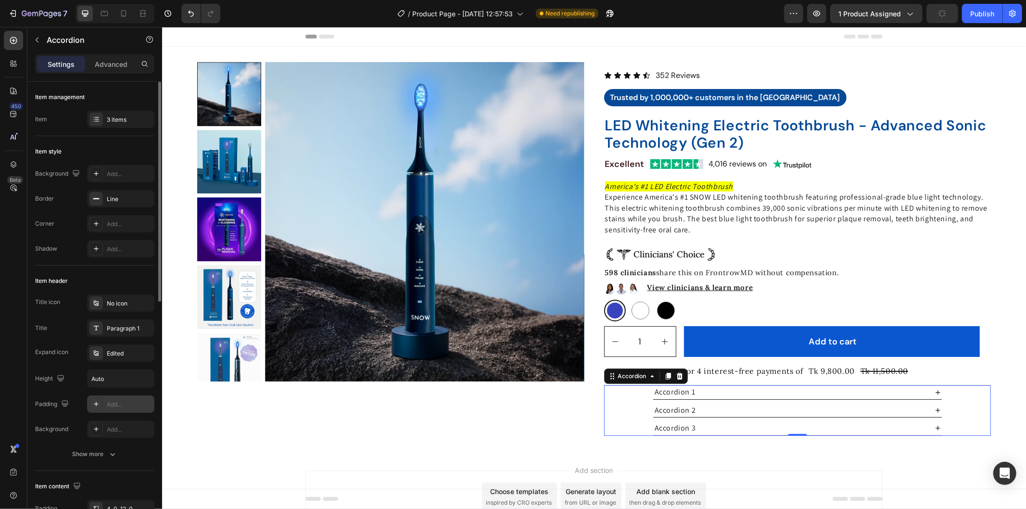
click at [143, 404] on div "Add..." at bounding box center [129, 404] width 45 height 9
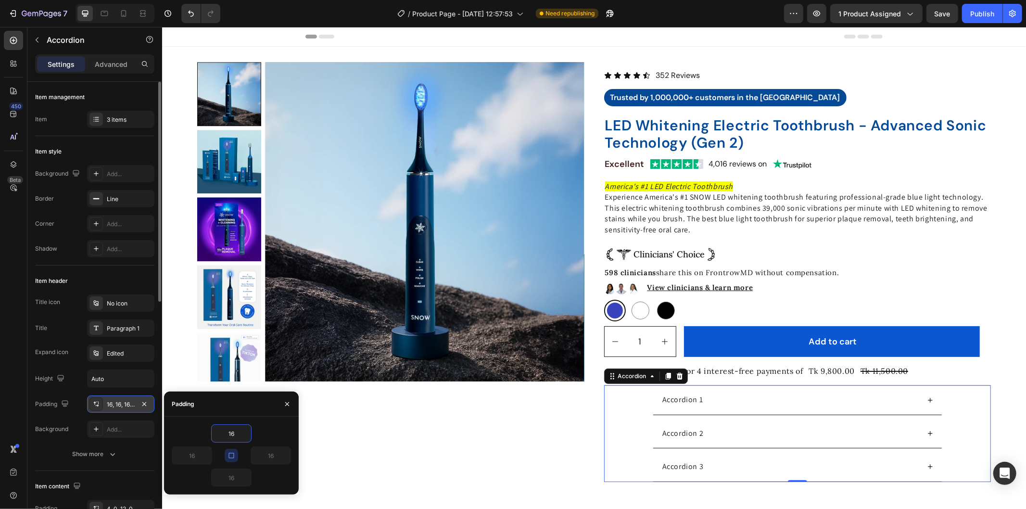
click at [626, 431] on div "Accordion 2" at bounding box center [797, 432] width 386 height 29
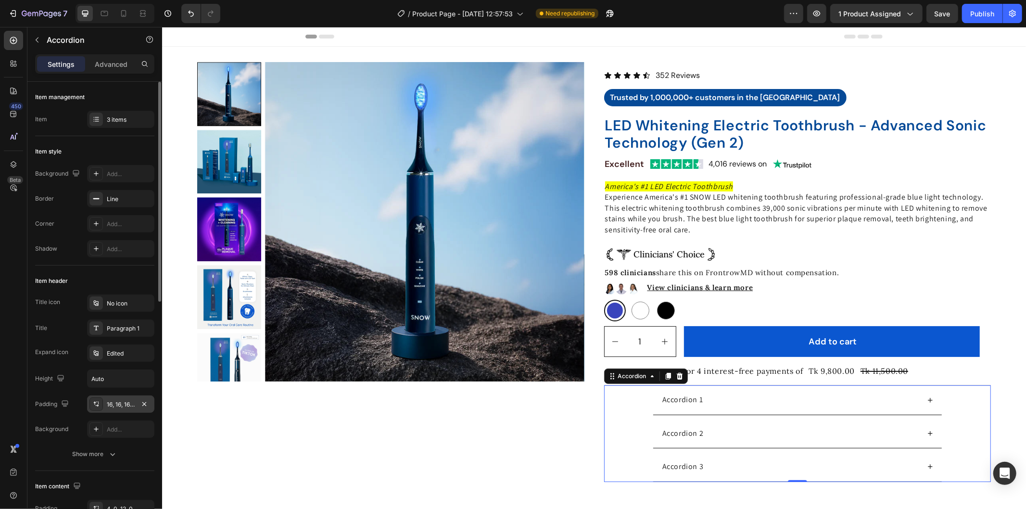
click at [621, 401] on div "Accordion 1" at bounding box center [797, 399] width 386 height 29
click at [624, 406] on div "Accordion 1" at bounding box center [797, 399] width 386 height 29
click at [107, 149] on div "Item style" at bounding box center [94, 151] width 119 height 15
click at [628, 406] on div "Accordion 1" at bounding box center [797, 399] width 386 height 29
click at [115, 60] on p "Advanced" at bounding box center [111, 64] width 33 height 10
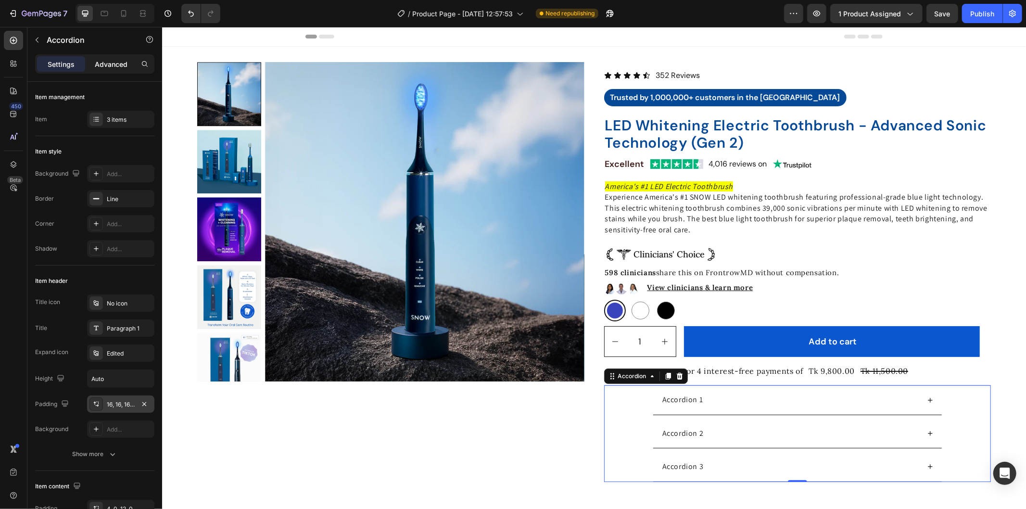
type input "100%"
type input "100"
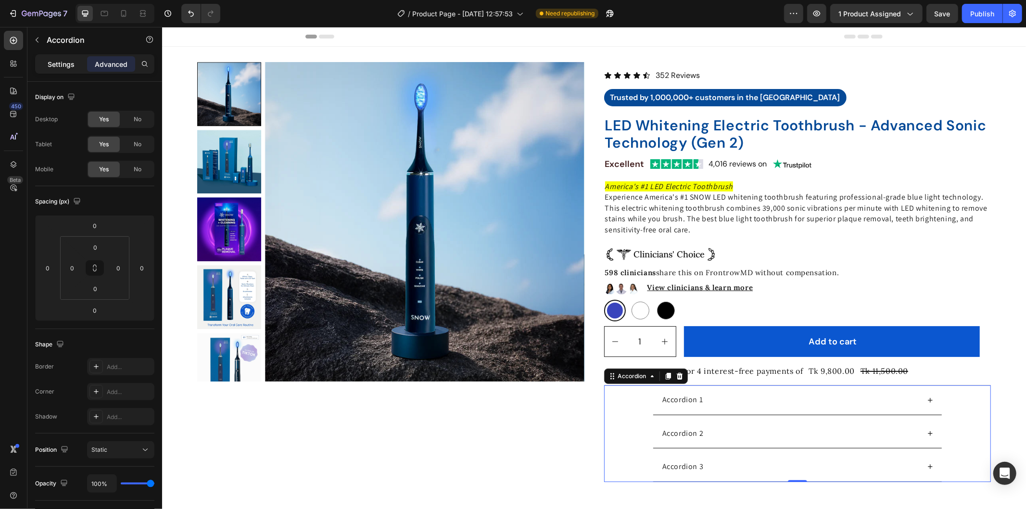
click at [70, 61] on p "Settings" at bounding box center [61, 64] width 27 height 10
type input "8"
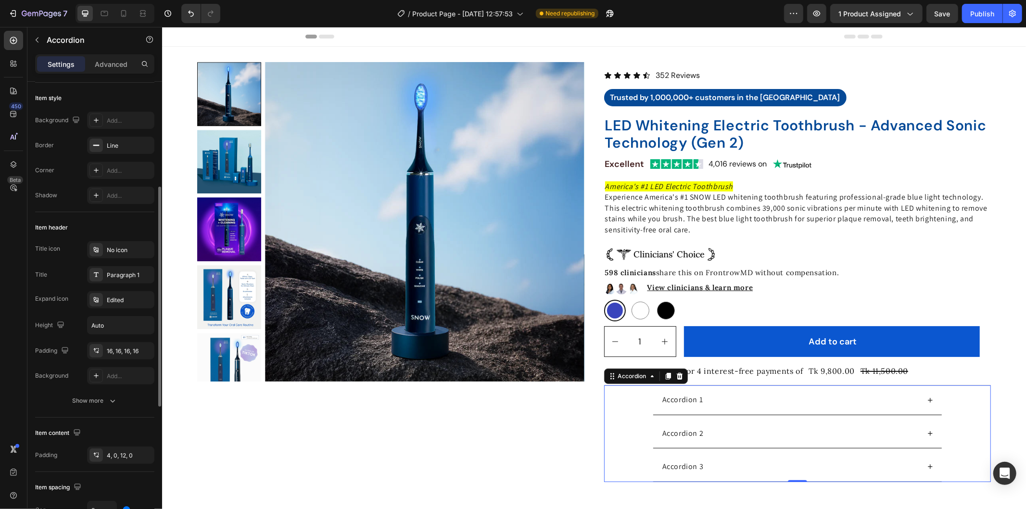
scroll to position [107, 0]
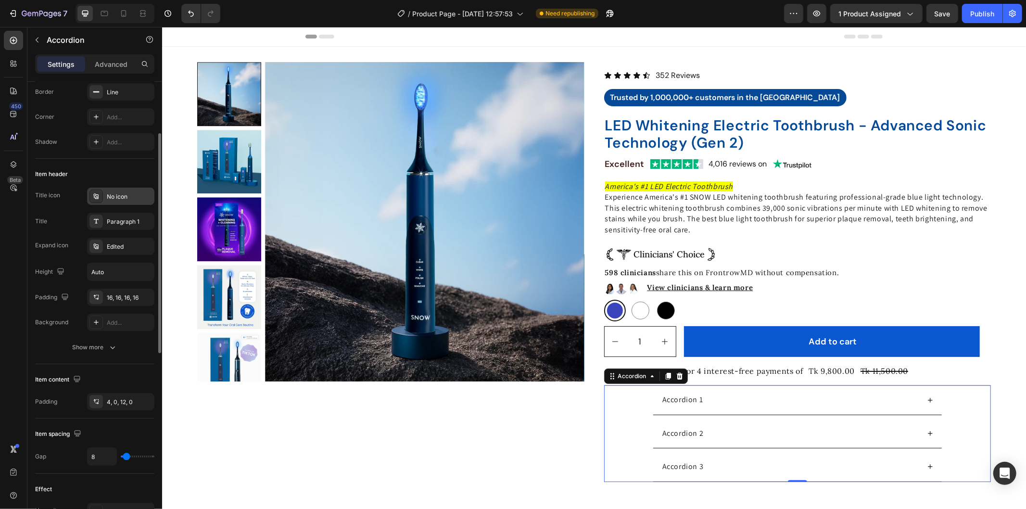
click at [107, 201] on div "No icon" at bounding box center [120, 196] width 67 height 17
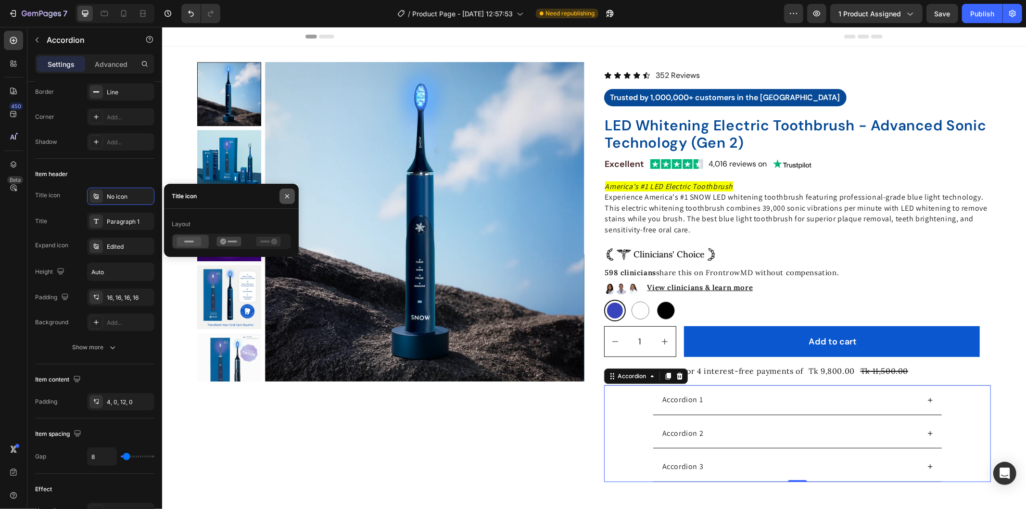
click at [293, 196] on button "button" at bounding box center [286, 196] width 15 height 15
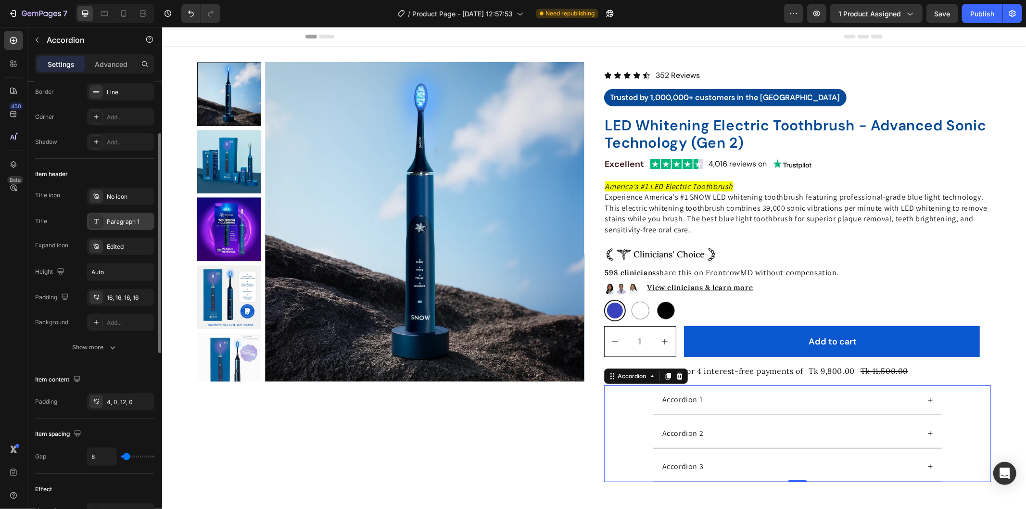
click at [114, 224] on div "Paragraph 1" at bounding box center [129, 221] width 45 height 9
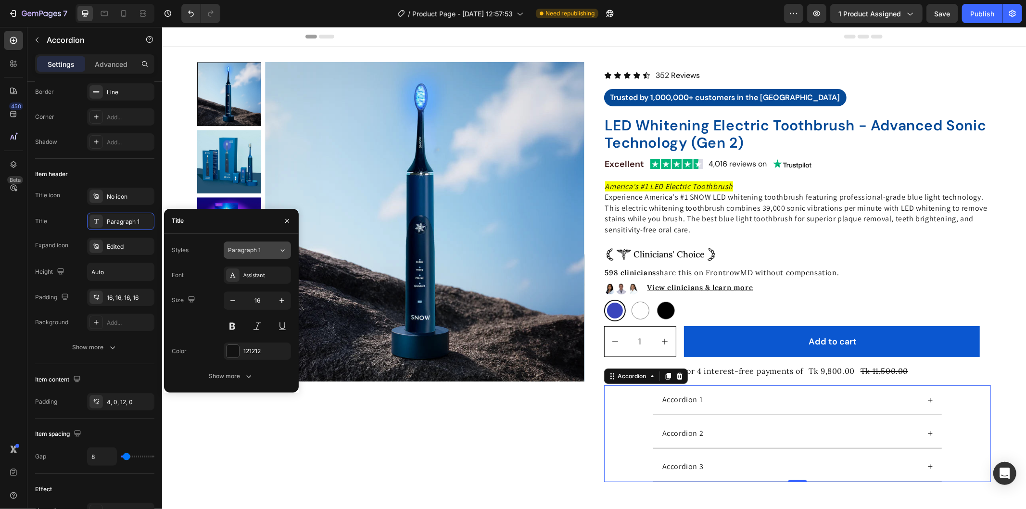
click at [244, 243] on button "Paragraph 1" at bounding box center [257, 249] width 67 height 17
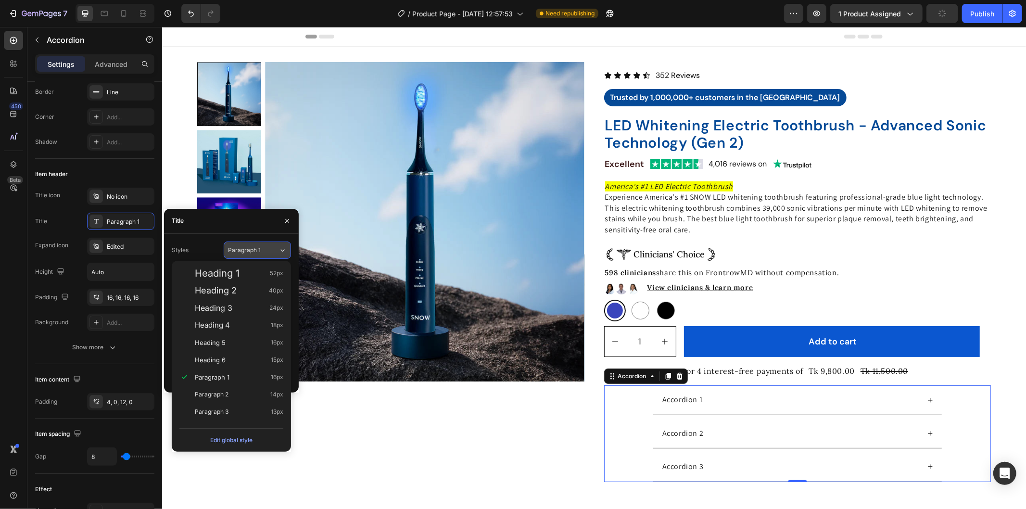
click at [244, 243] on button "Paragraph 1" at bounding box center [257, 249] width 67 height 17
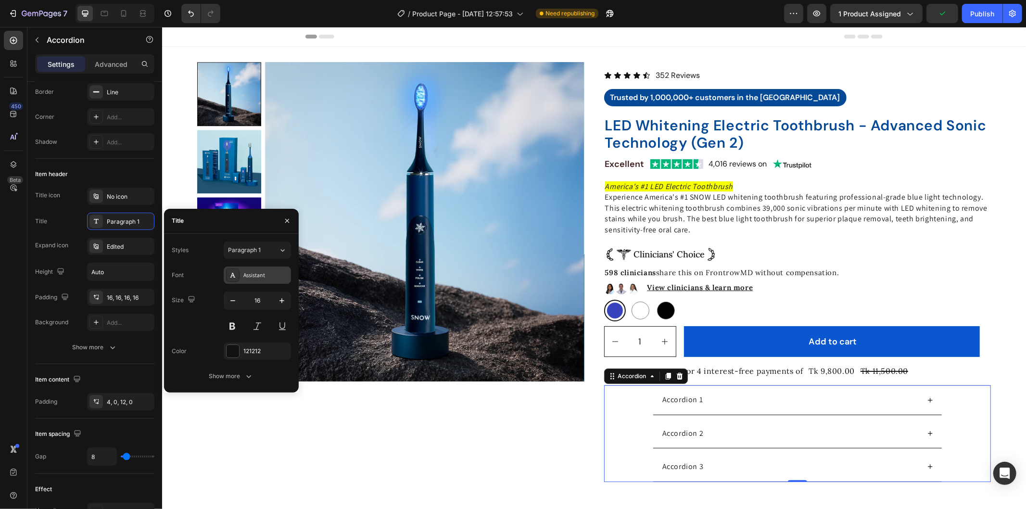
click at [261, 274] on div "Assistant" at bounding box center [265, 275] width 45 height 9
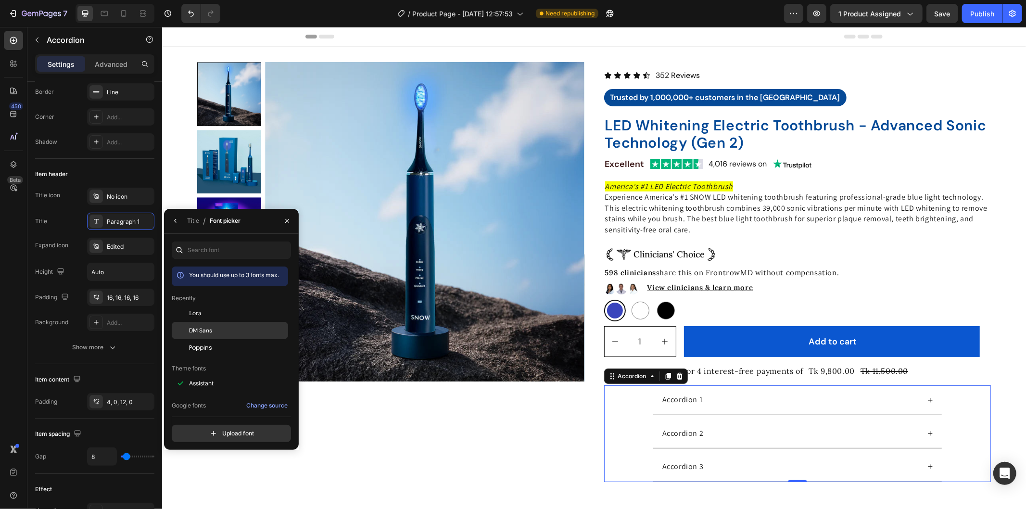
click at [218, 332] on div "DM Sans" at bounding box center [237, 330] width 97 height 9
click at [225, 305] on div "Lora" at bounding box center [230, 312] width 116 height 17
click at [221, 335] on div "DM Sans" at bounding box center [230, 330] width 116 height 17
click at [949, 419] on div "Accordion 2" at bounding box center [797, 432] width 386 height 29
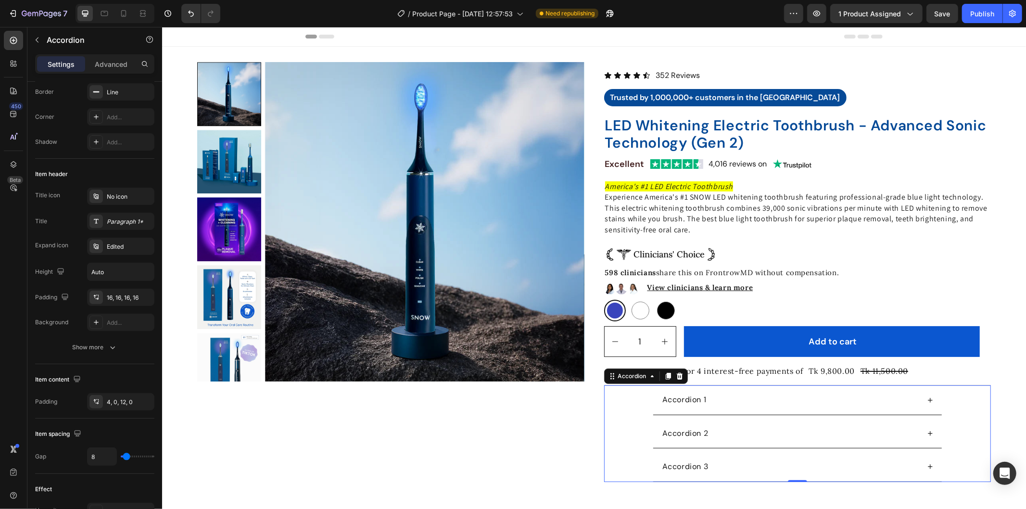
click at [629, 419] on div "Accordion 2" at bounding box center [797, 432] width 386 height 29
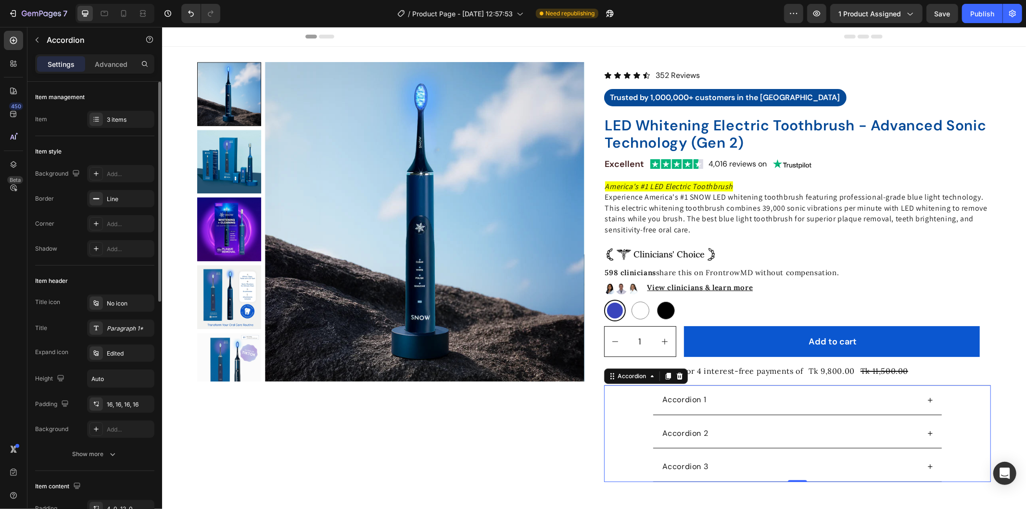
scroll to position [53, 0]
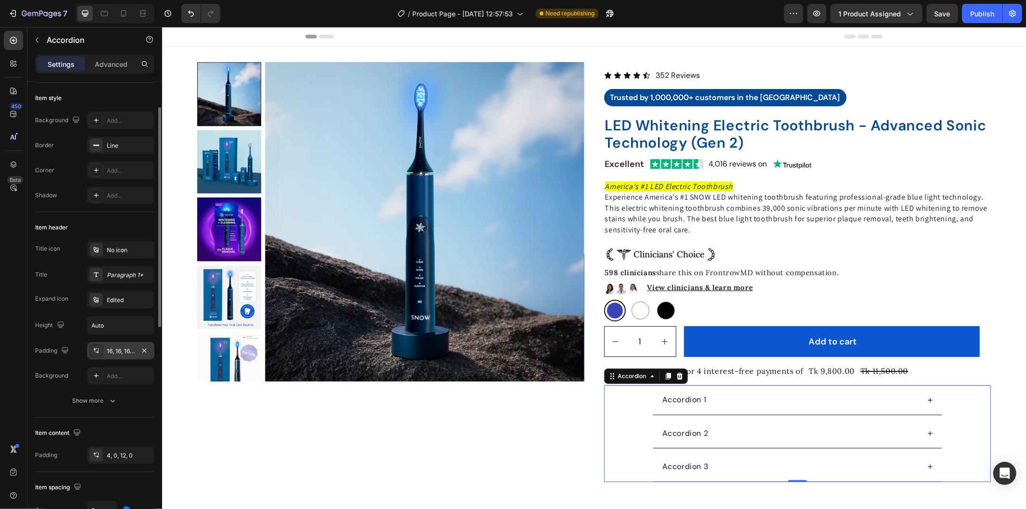
click at [133, 348] on div "16, 16, 16, 16" at bounding box center [121, 351] width 28 height 9
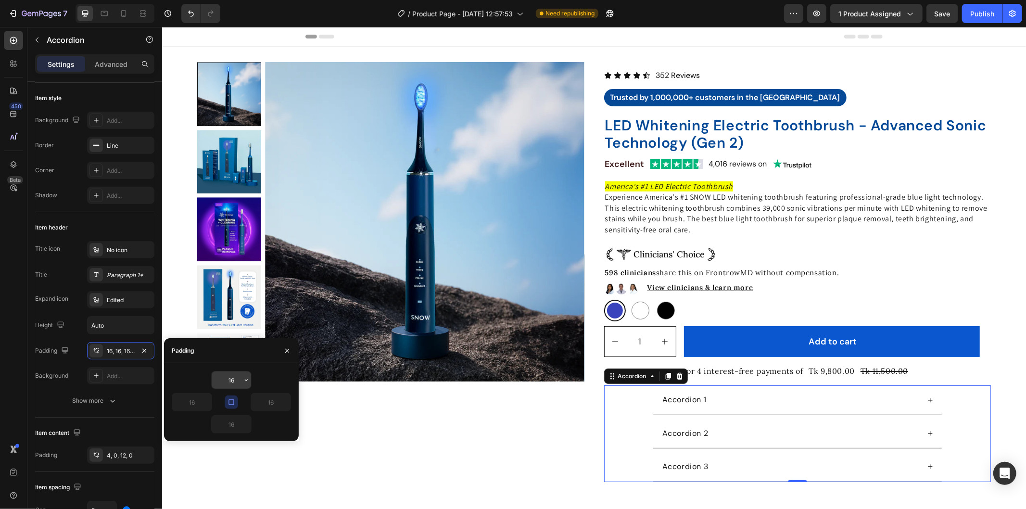
click at [228, 379] on input "16" at bounding box center [231, 379] width 39 height 17
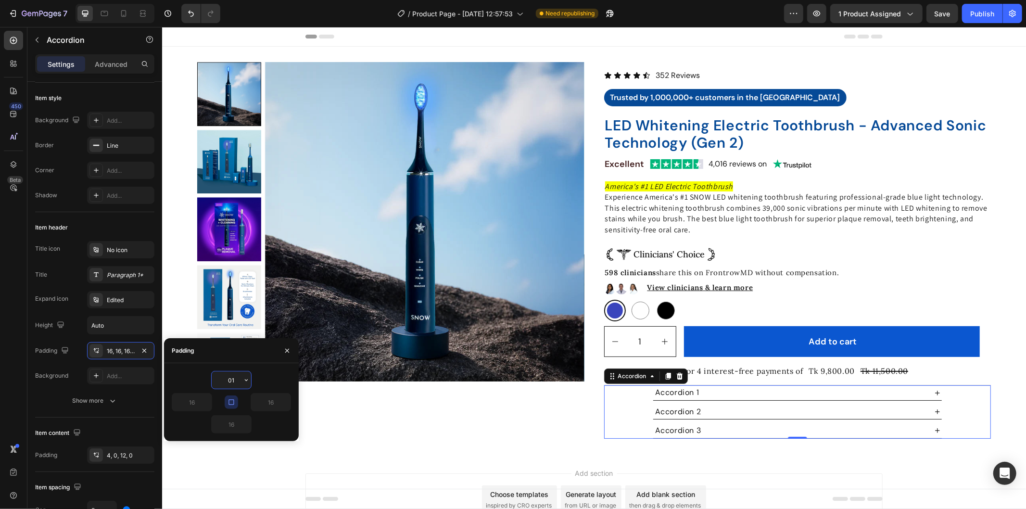
type input "010"
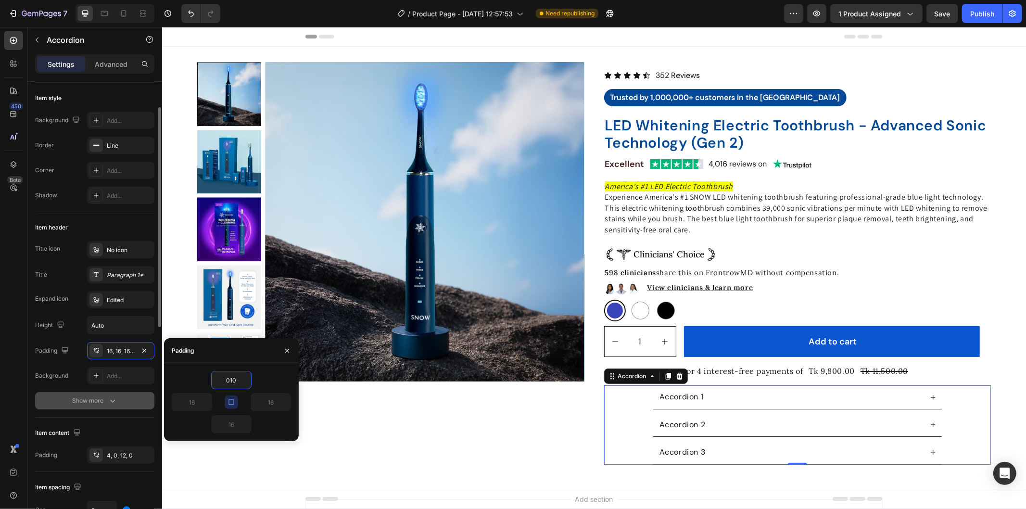
click at [99, 400] on div "Show more" at bounding box center [95, 401] width 45 height 10
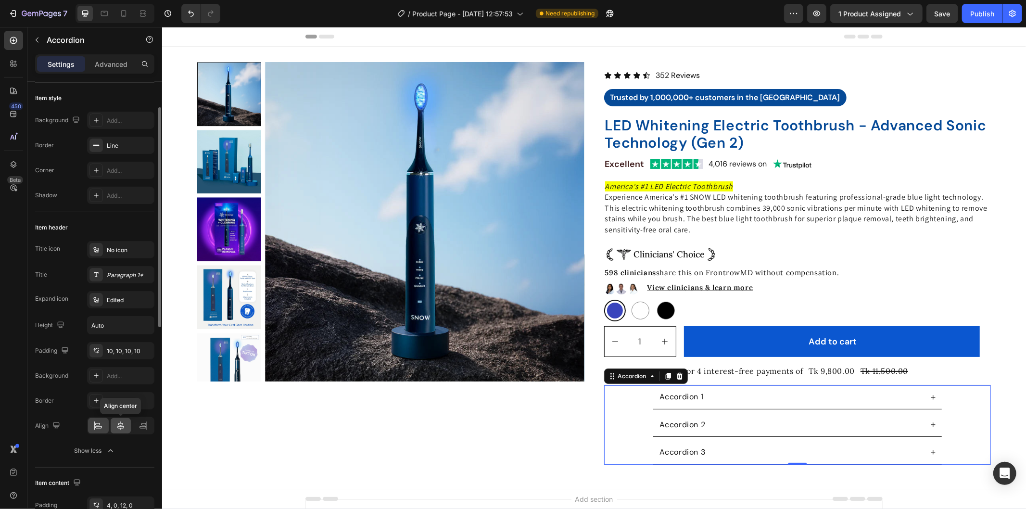
click at [114, 427] on div at bounding box center [121, 425] width 21 height 15
click at [104, 425] on div at bounding box center [98, 425] width 21 height 15
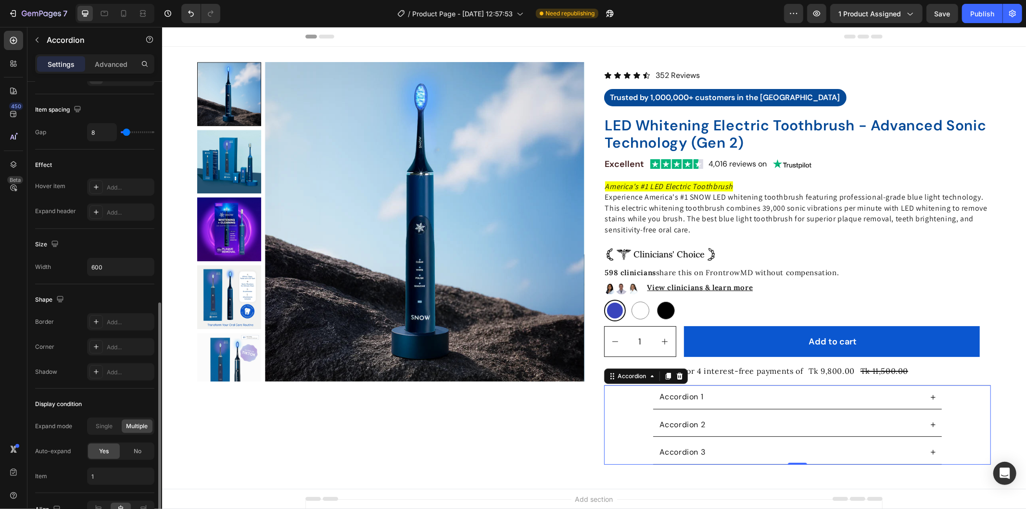
scroll to position [534, 0]
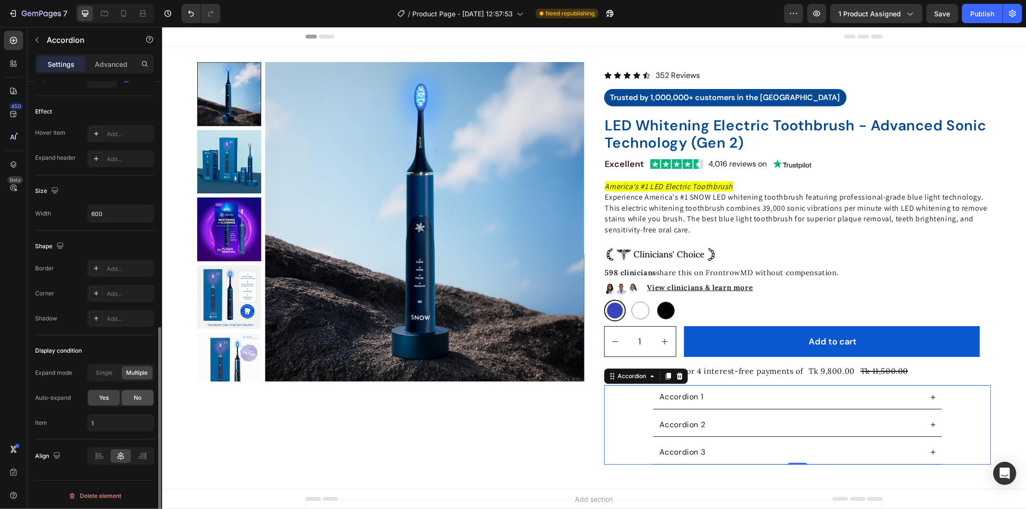
click at [129, 397] on div "No" at bounding box center [138, 397] width 32 height 15
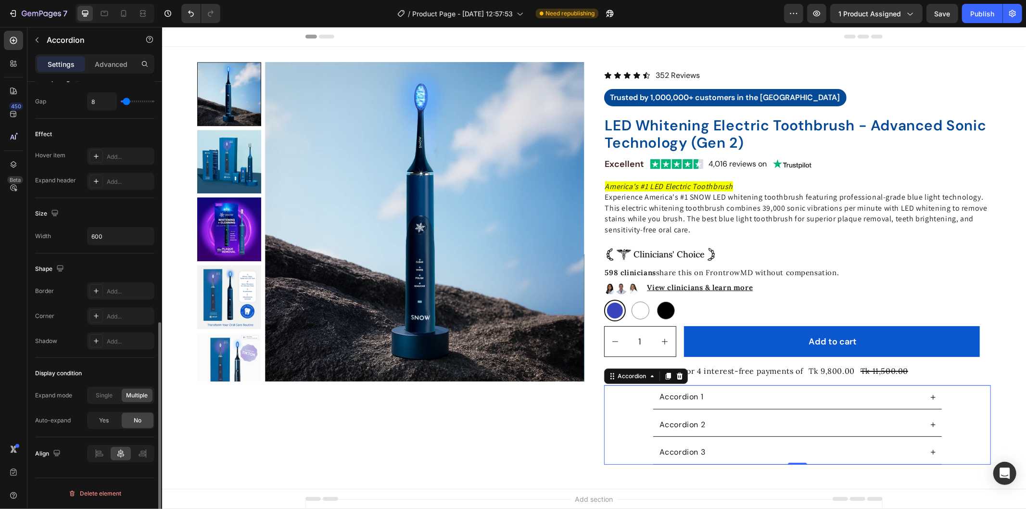
scroll to position [511, 0]
click at [115, 395] on div "Single" at bounding box center [104, 395] width 31 height 13
click at [102, 456] on icon at bounding box center [99, 456] width 7 height 2
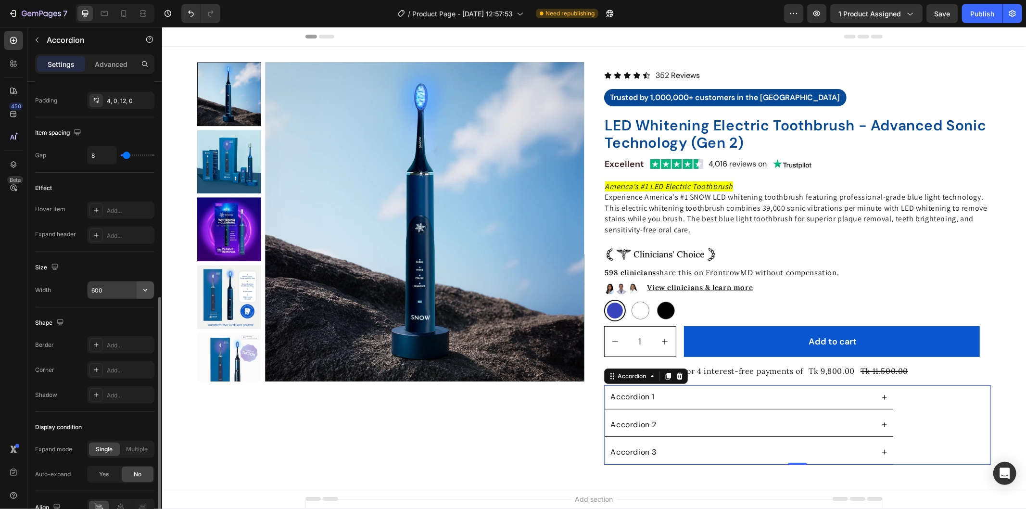
click at [143, 291] on icon "button" at bounding box center [145, 290] width 10 height 10
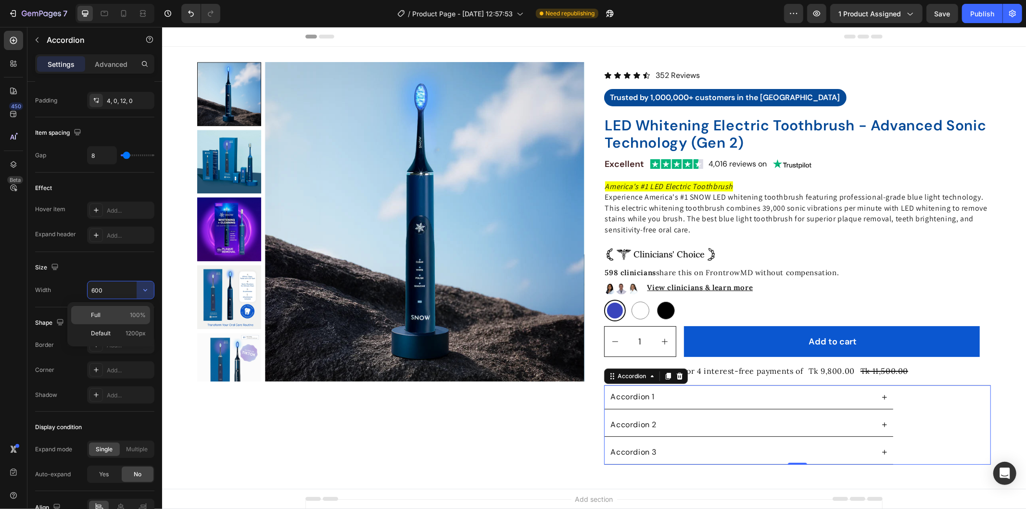
click at [134, 316] on span "100%" at bounding box center [138, 315] width 16 height 9
type input "100%"
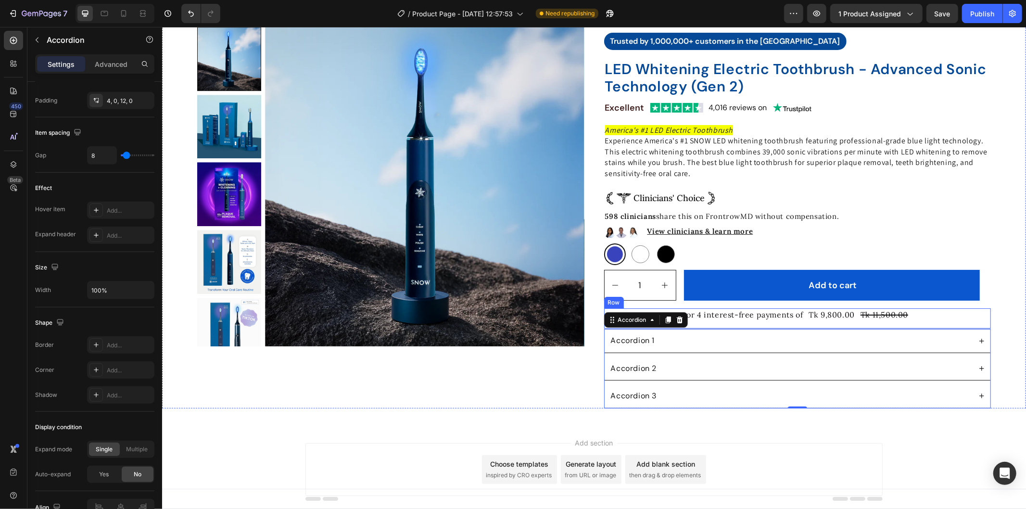
scroll to position [0, 0]
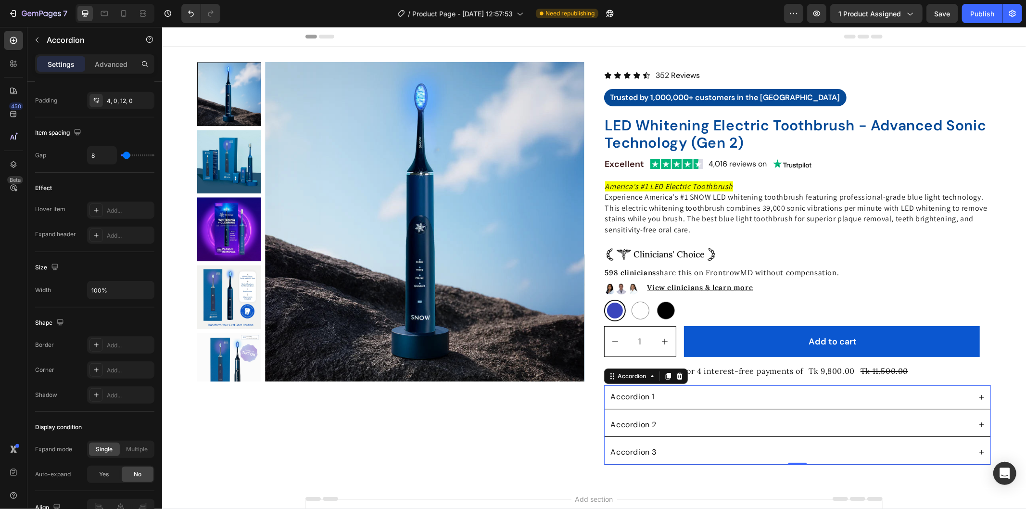
click at [978, 394] on icon at bounding box center [981, 397] width 8 height 8
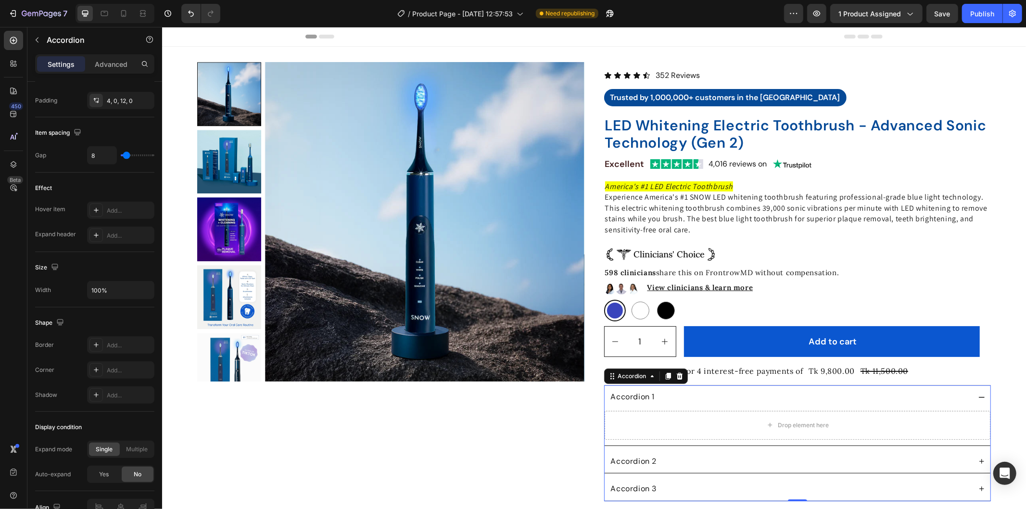
click at [978, 394] on icon at bounding box center [981, 397] width 8 height 8
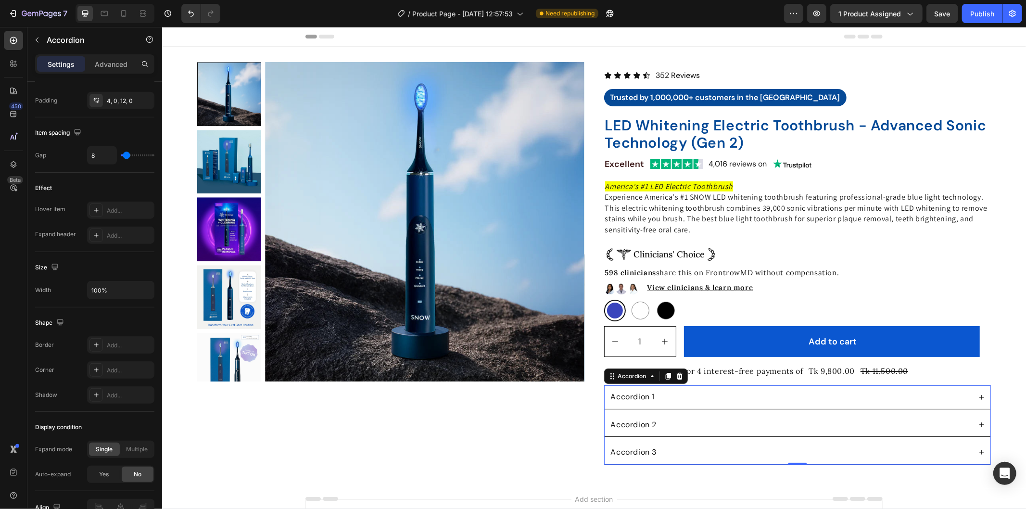
click at [636, 401] on div "Accordion 1" at bounding box center [632, 396] width 47 height 13
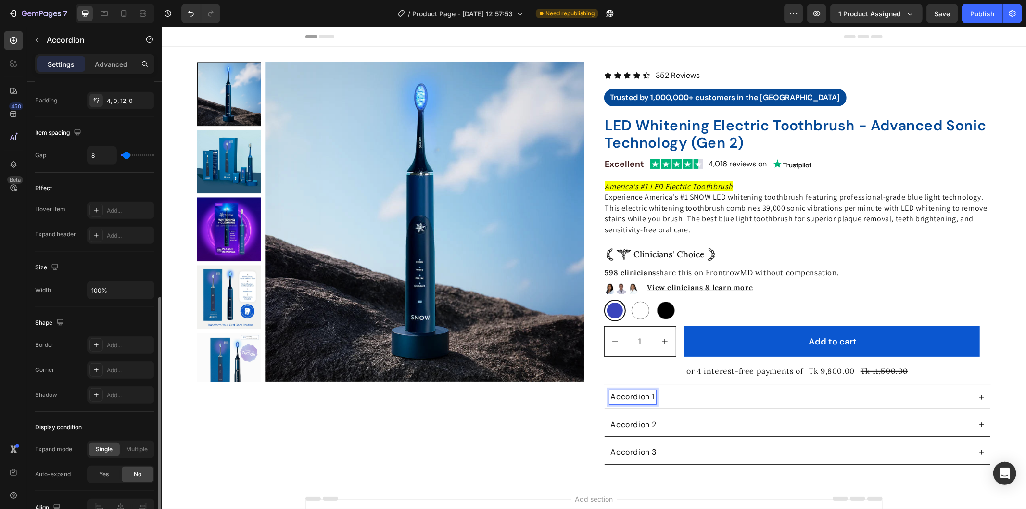
scroll to position [244, 0]
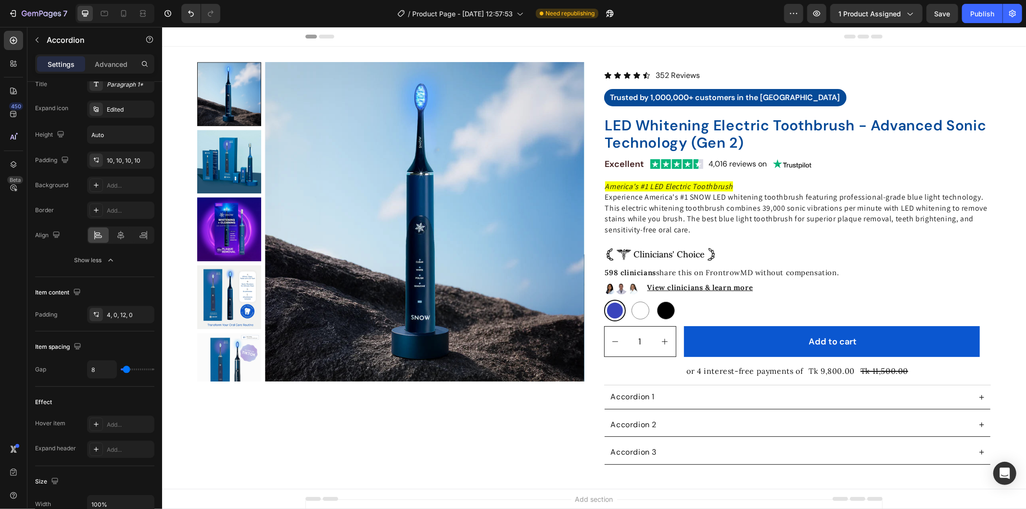
click at [622, 388] on div "Accordion 1" at bounding box center [797, 396] width 386 height 23
click at [632, 394] on p "Accordion 1" at bounding box center [632, 396] width 44 height 11
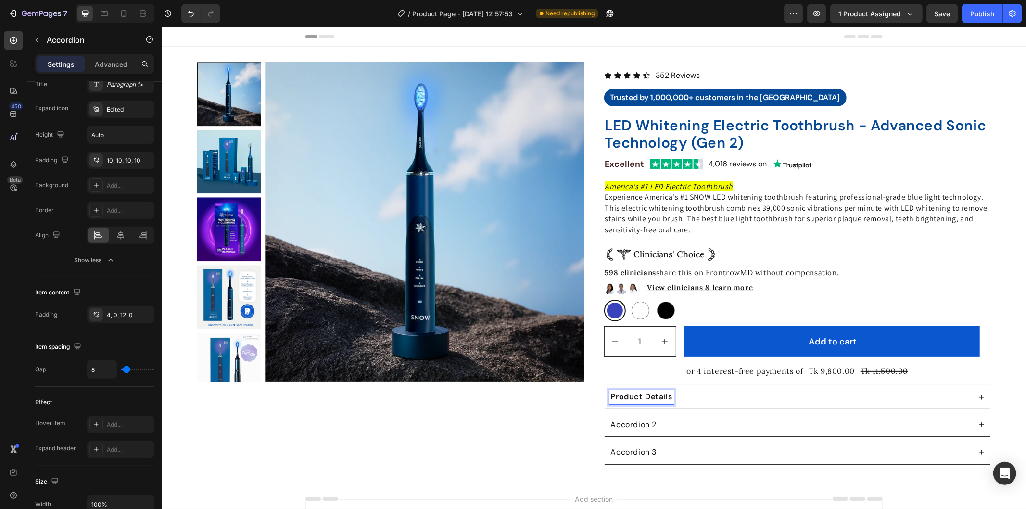
click at [720, 389] on div "Product Details" at bounding box center [797, 396] width 386 height 23
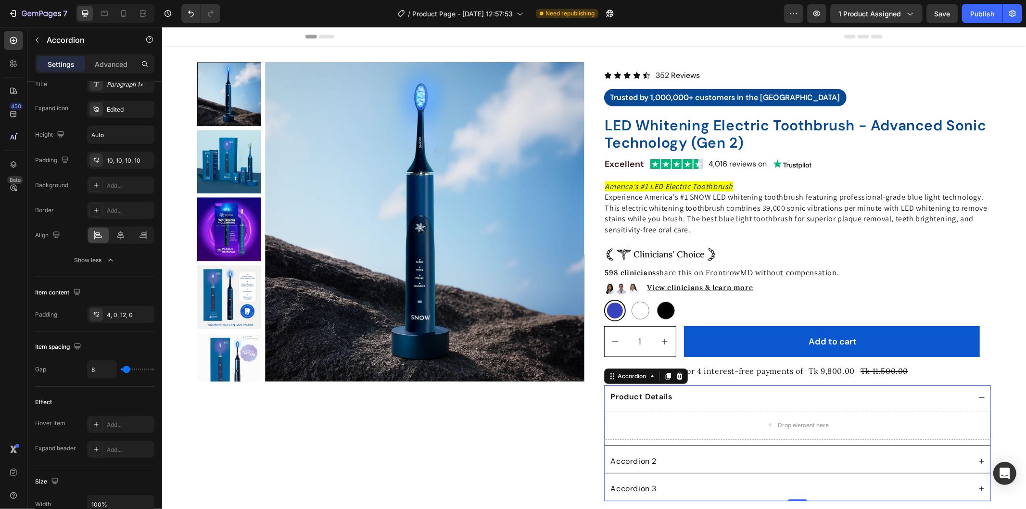
click at [633, 395] on strong "Product Details" at bounding box center [641, 396] width 62 height 10
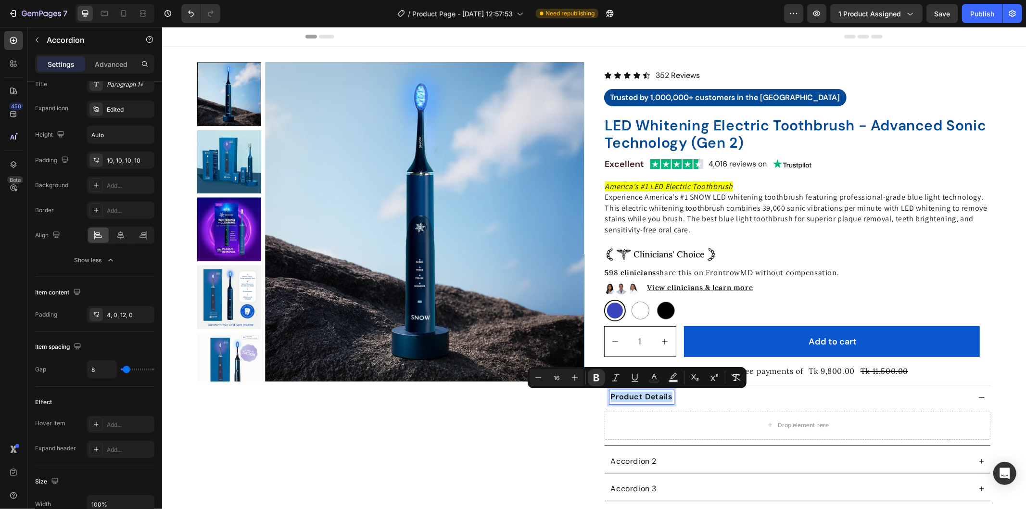
click at [633, 395] on strong "Product Details" at bounding box center [641, 396] width 62 height 10
click at [736, 378] on icon "Editor contextual toolbar" at bounding box center [736, 378] width 10 height 10
click at [633, 402] on div "Product Details" at bounding box center [640, 396] width 62 height 13
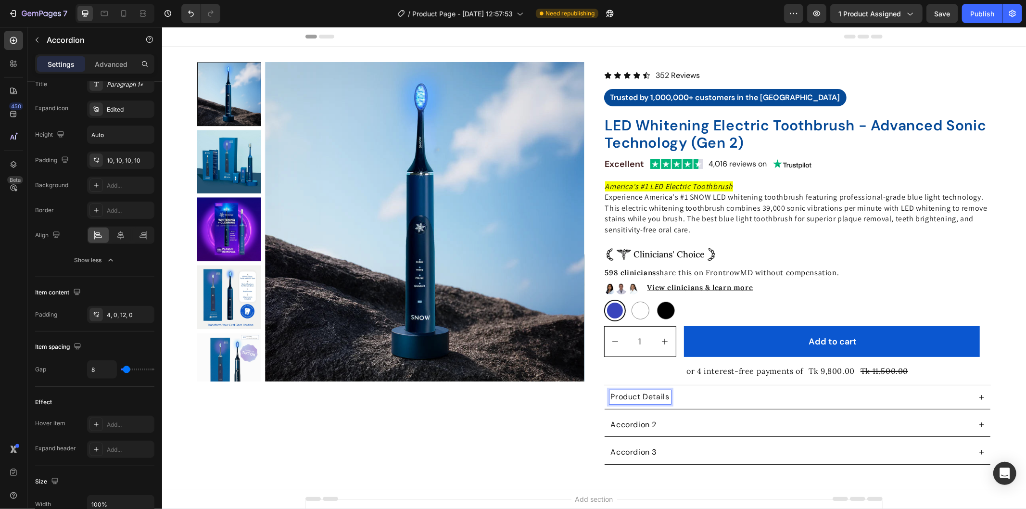
click at [630, 397] on p "Product Details" at bounding box center [639, 396] width 59 height 11
click at [596, 378] on icon "Editor contextual toolbar" at bounding box center [595, 377] width 6 height 7
click at [782, 397] on div "Product Details" at bounding box center [789, 396] width 361 height 13
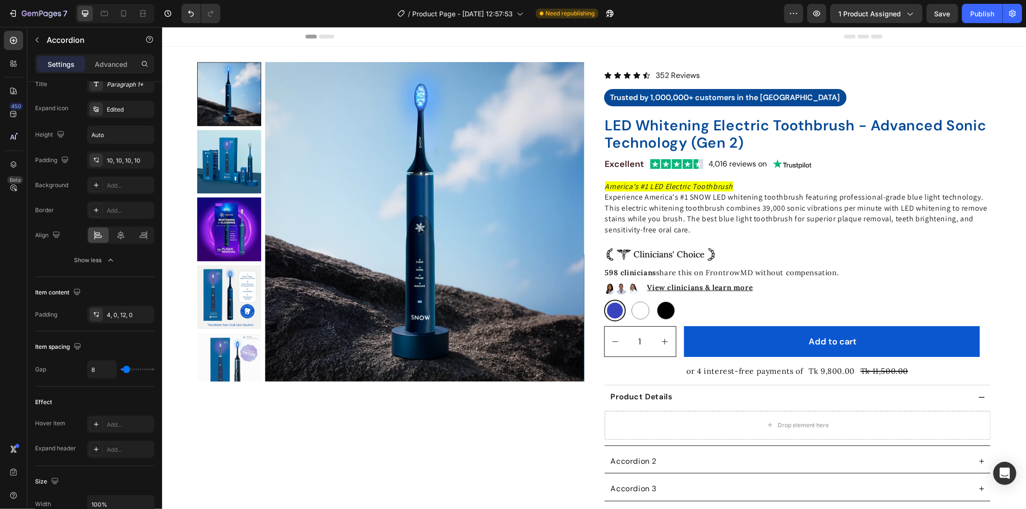
click at [782, 397] on div "Product Details" at bounding box center [789, 396] width 361 height 13
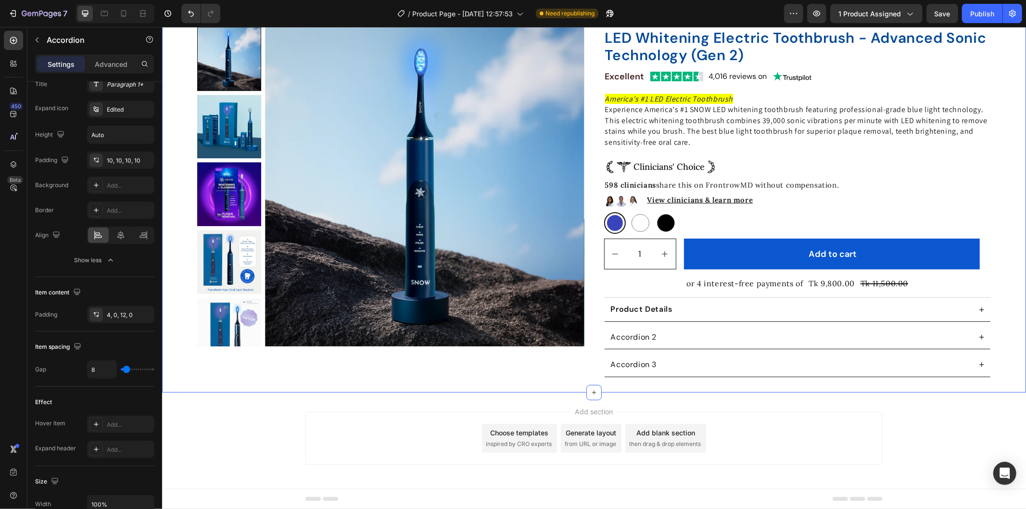
scroll to position [89, 0]
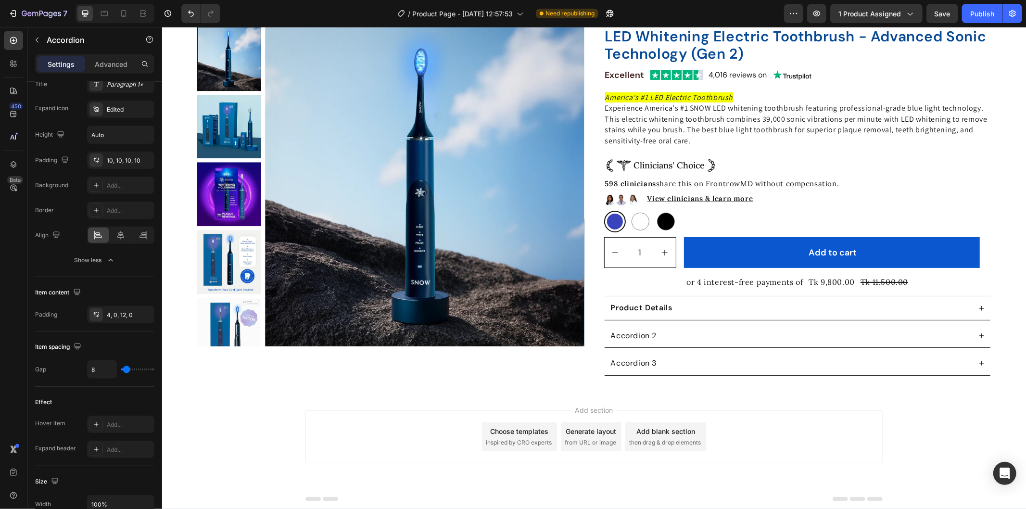
click at [968, 304] on div "Product Details" at bounding box center [797, 307] width 386 height 23
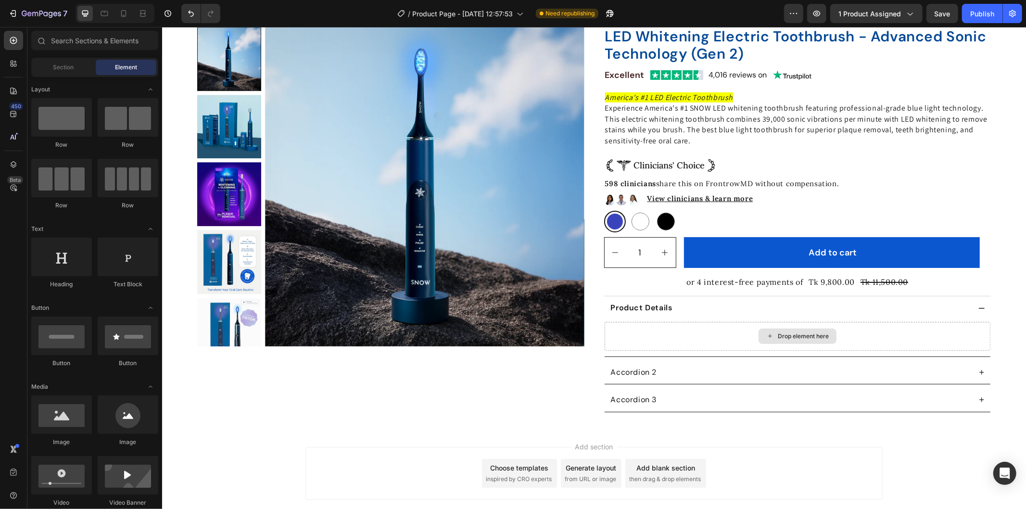
click at [766, 335] on icon at bounding box center [770, 335] width 8 height 8
click at [634, 367] on p "Accordion 2" at bounding box center [633, 372] width 46 height 11
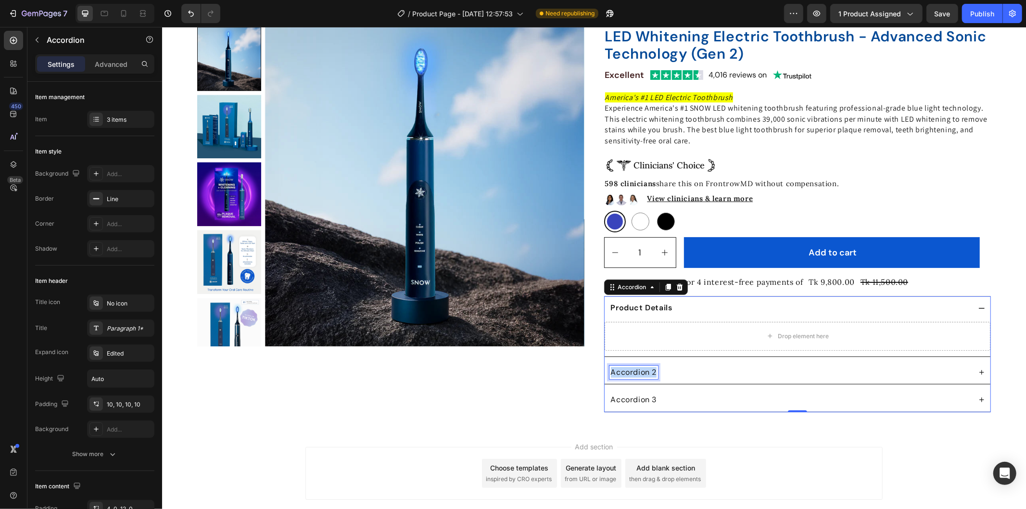
click at [634, 367] on p "Accordion 2" at bounding box center [633, 372] width 46 height 11
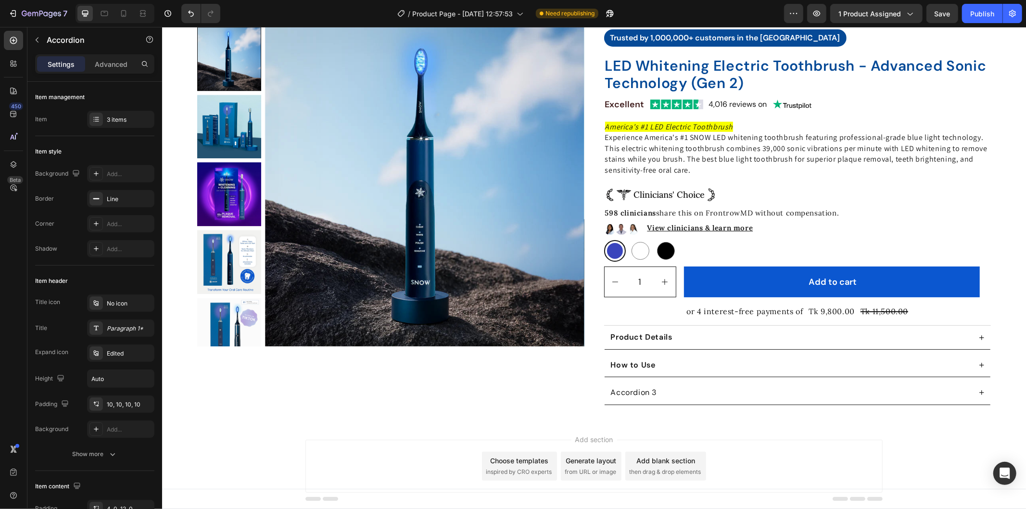
scroll to position [58, 0]
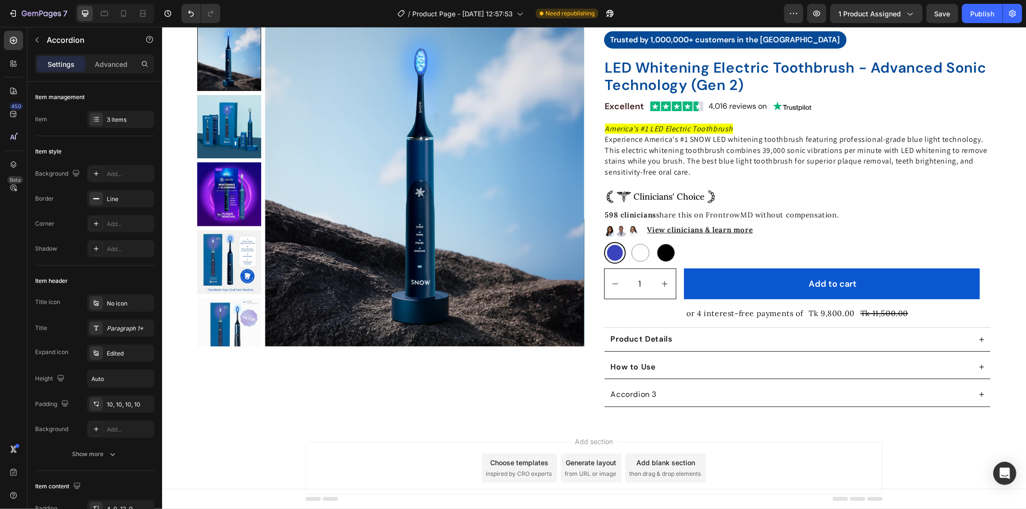
click at [731, 370] on div "How to Use" at bounding box center [789, 366] width 361 height 13
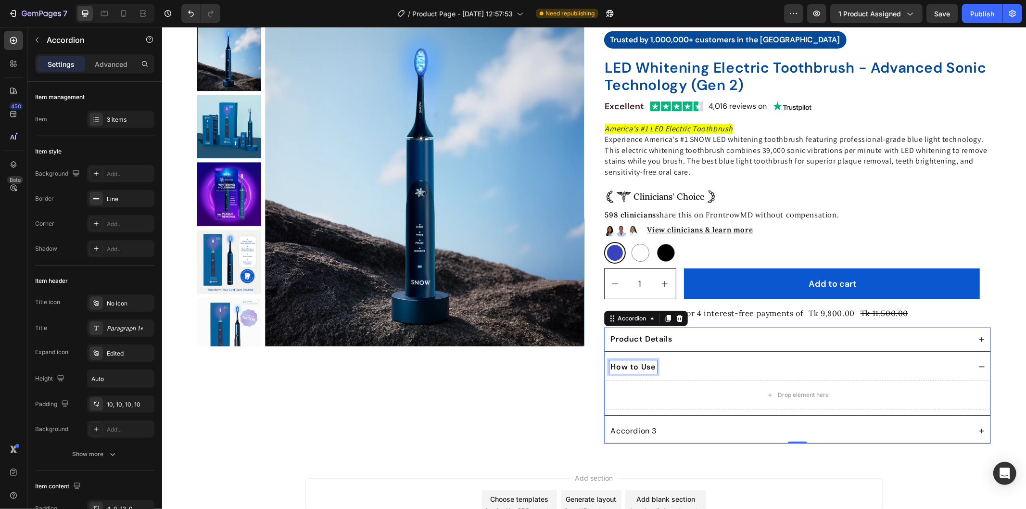
click at [621, 367] on strong "How to Use" at bounding box center [632, 366] width 45 height 10
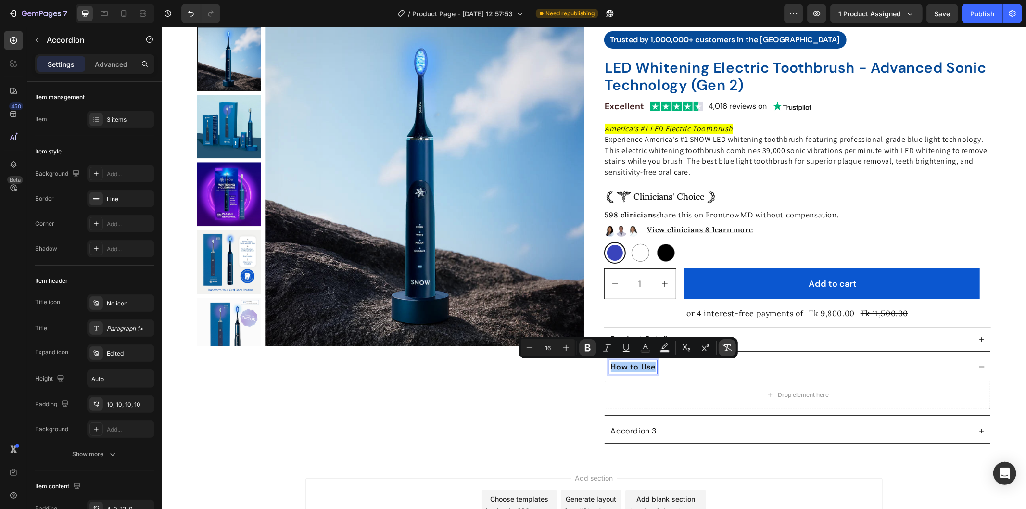
click at [728, 348] on icon "Editor contextual toolbar" at bounding box center [727, 347] width 9 height 7
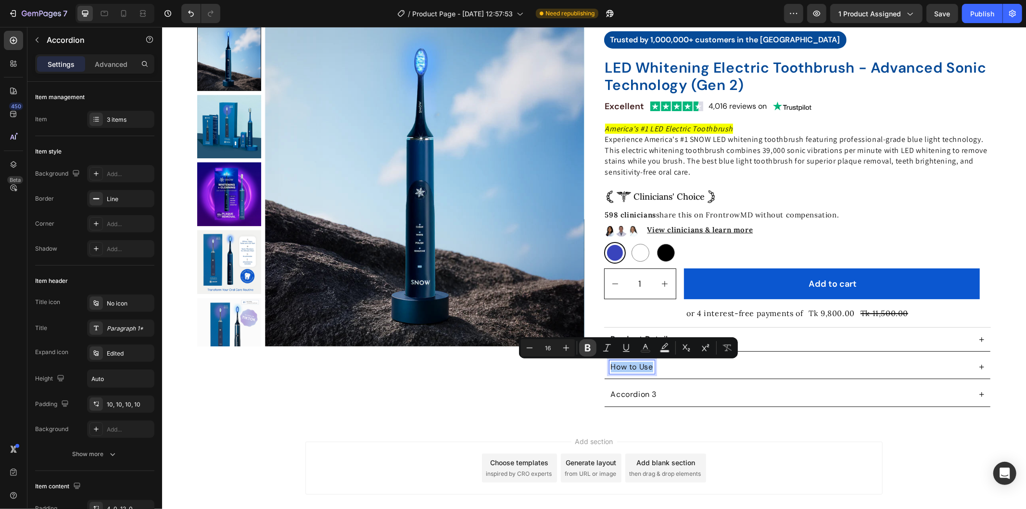
click at [586, 346] on icon "Editor contextual toolbar" at bounding box center [588, 347] width 6 height 7
click at [551, 389] on div "Product Images" at bounding box center [390, 205] width 387 height 403
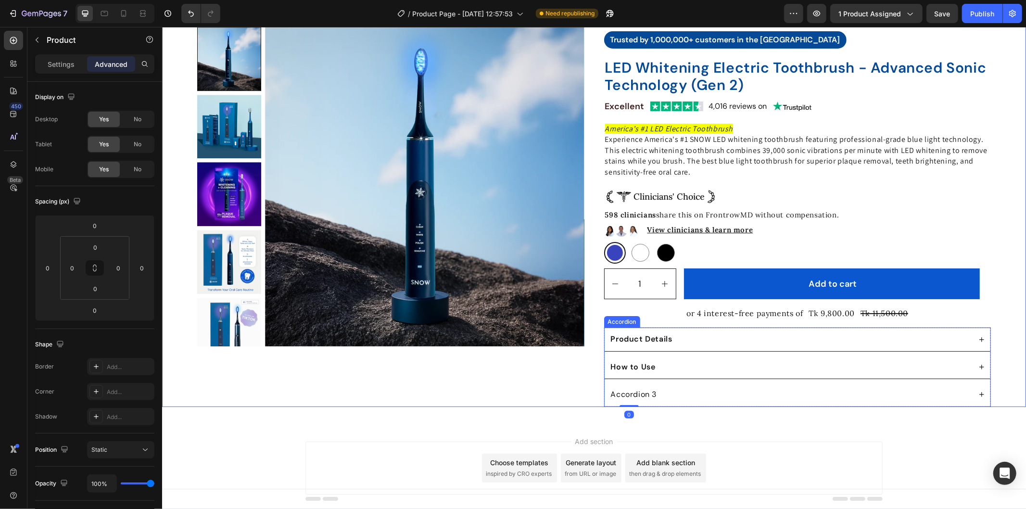
click at [644, 394] on p "Accordion 3" at bounding box center [633, 394] width 46 height 11
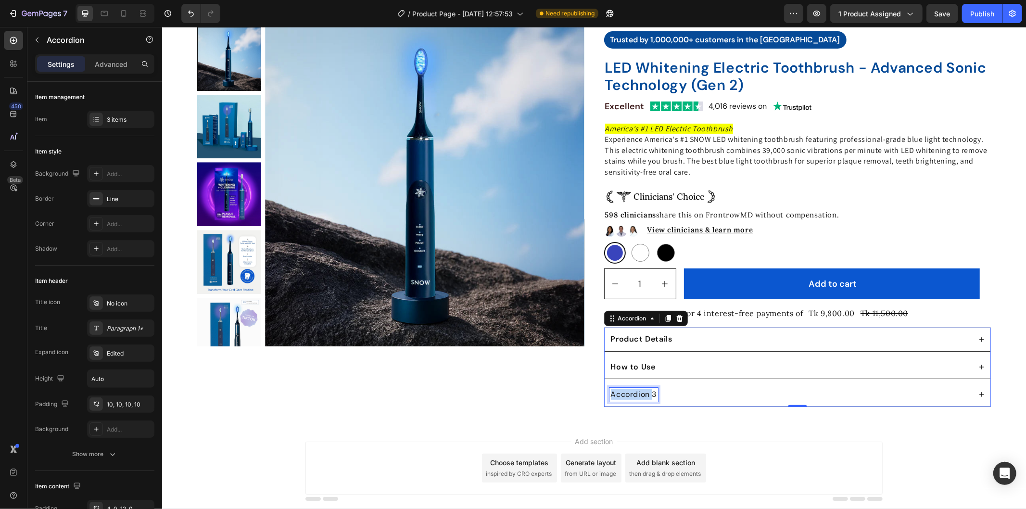
click at [634, 395] on p "Accordion 3" at bounding box center [633, 394] width 46 height 11
click at [739, 420] on div "Product Images Icon Icon Icon Icon Icon Icon List 352 Reviews Text Block Row Tr…" at bounding box center [594, 204] width 864 height 433
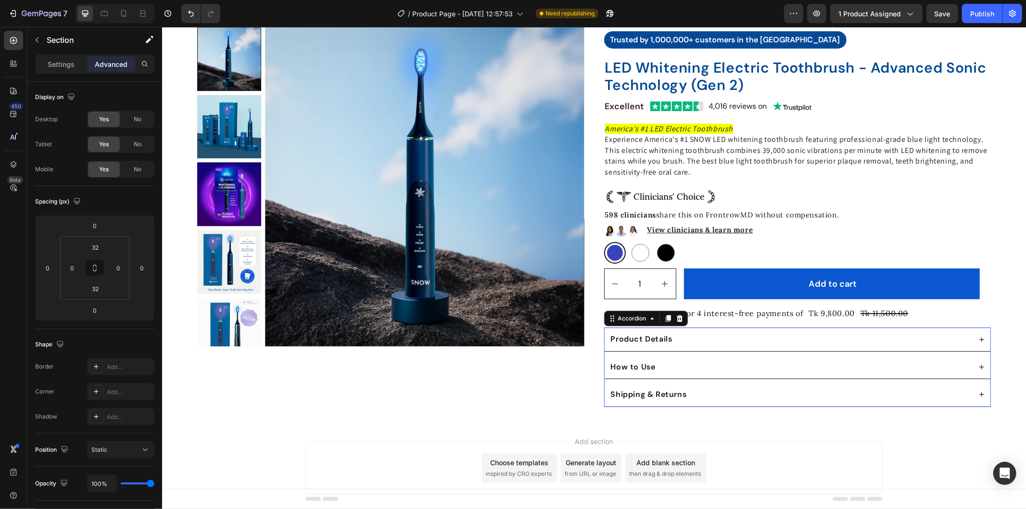
click at [979, 338] on icon at bounding box center [981, 339] width 8 height 8
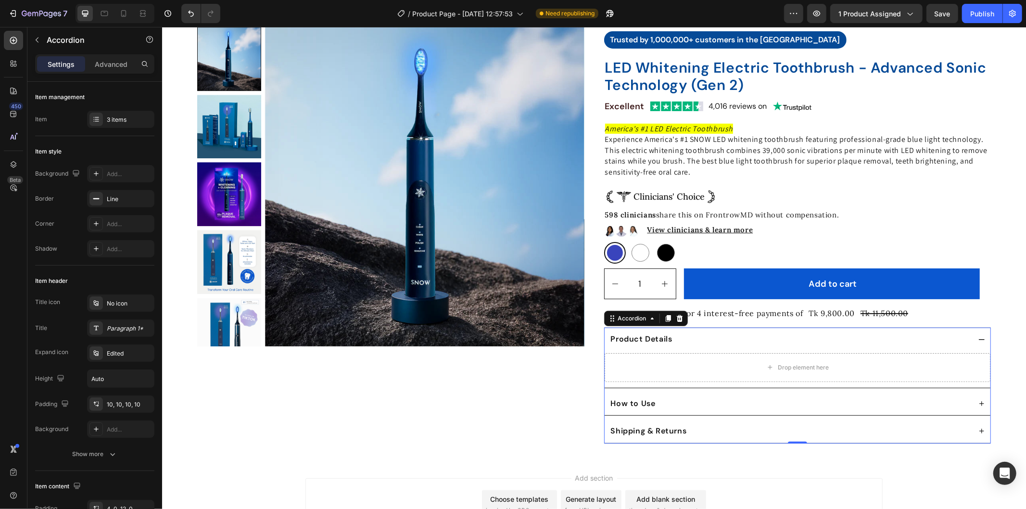
click at [979, 338] on icon at bounding box center [981, 339] width 8 height 8
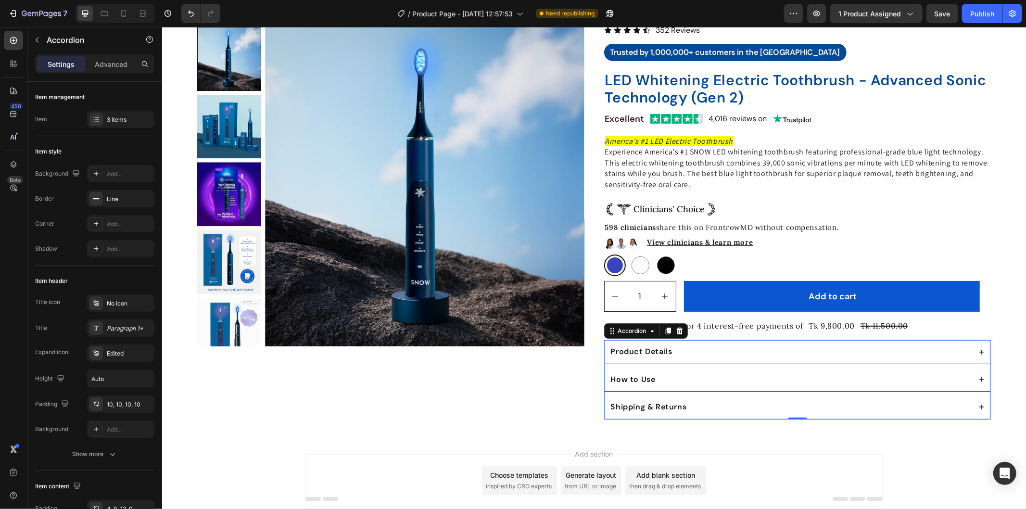
scroll to position [89, 0]
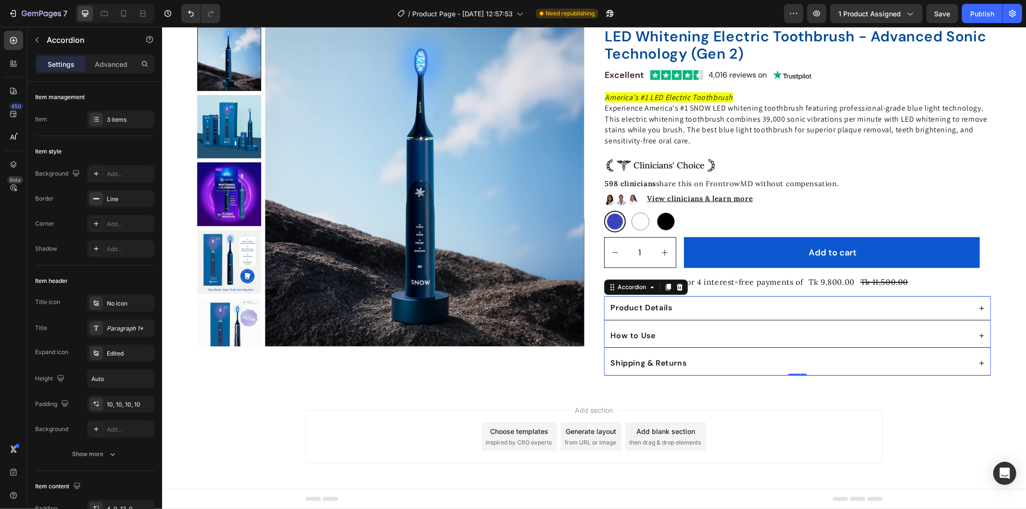
click at [678, 303] on div "Product Details" at bounding box center [789, 307] width 361 height 13
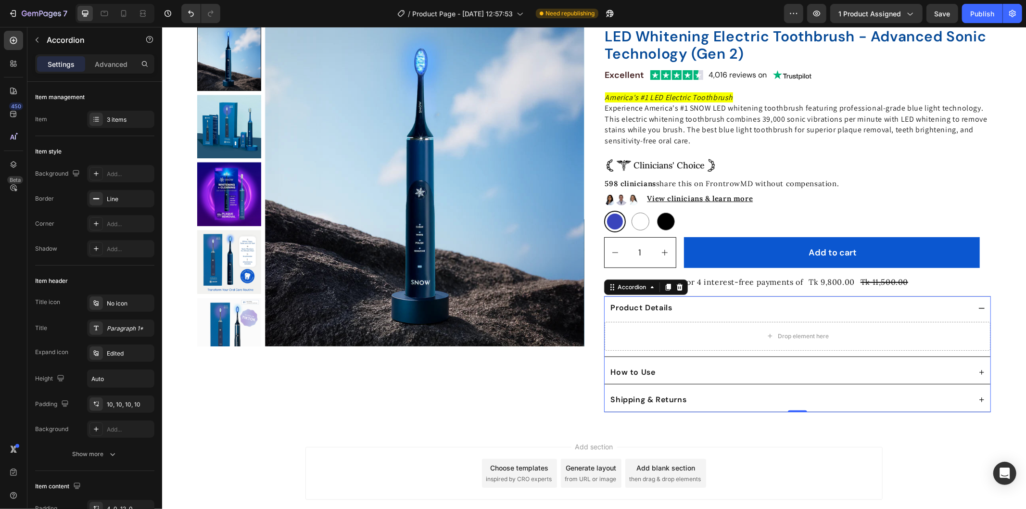
click at [678, 303] on div "Product Details" at bounding box center [789, 307] width 361 height 13
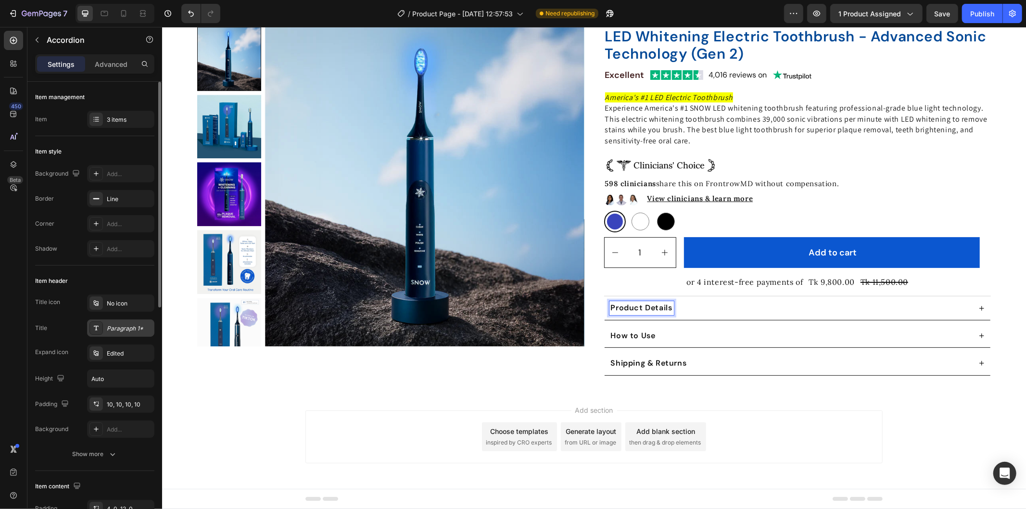
click at [118, 335] on div "Paragraph 1*" at bounding box center [120, 327] width 67 height 17
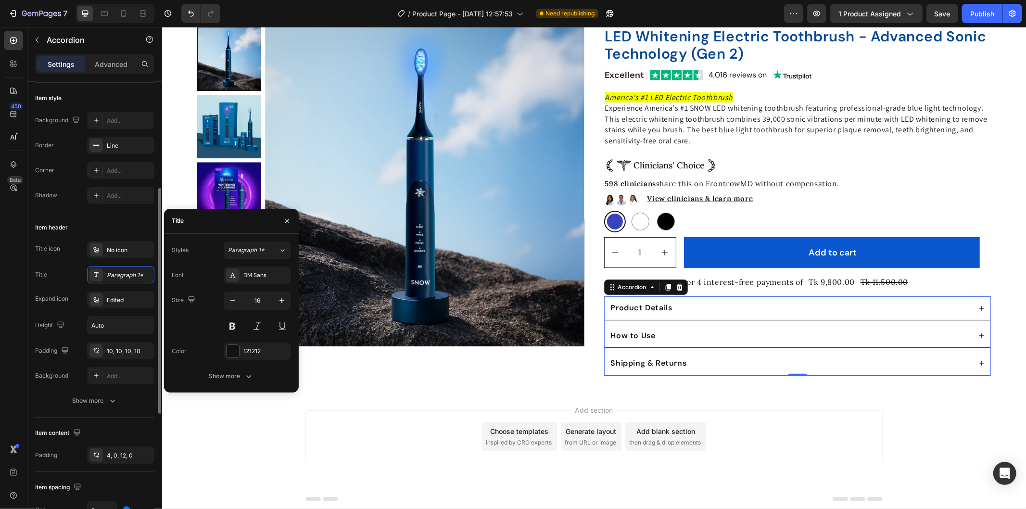
scroll to position [107, 0]
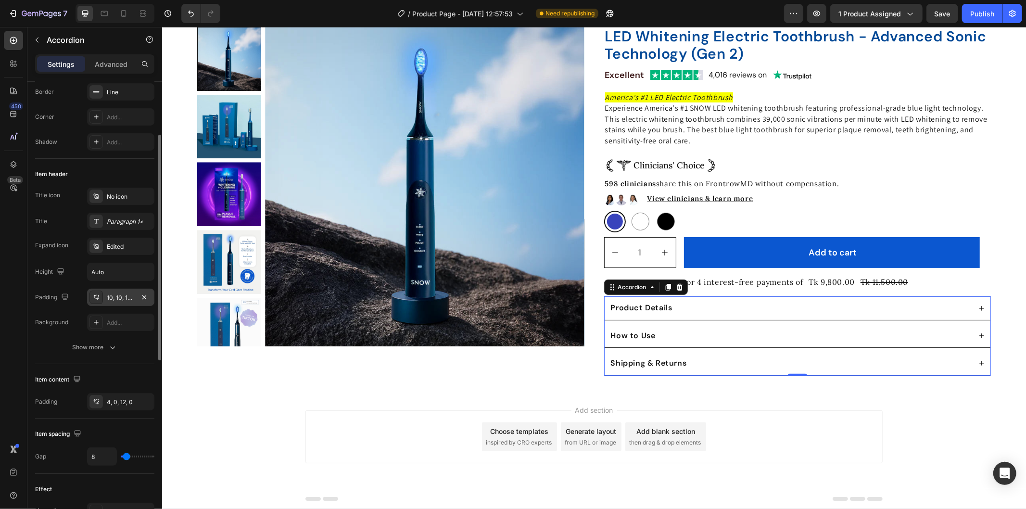
click at [113, 298] on div "10, 10, 10, 10" at bounding box center [121, 297] width 28 height 9
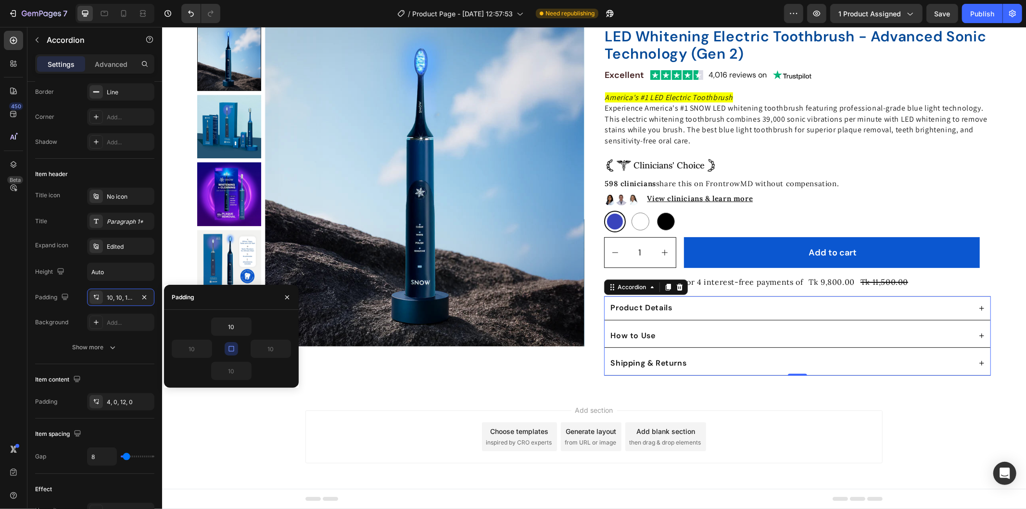
click at [229, 349] on icon "button" at bounding box center [232, 349] width 8 height 8
click at [234, 325] on input "10" at bounding box center [231, 326] width 39 height 17
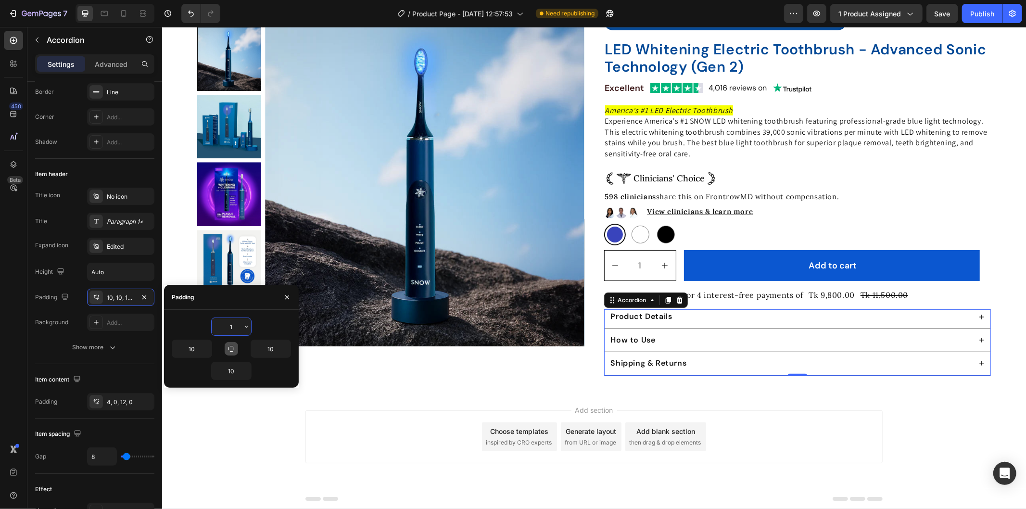
type input "18"
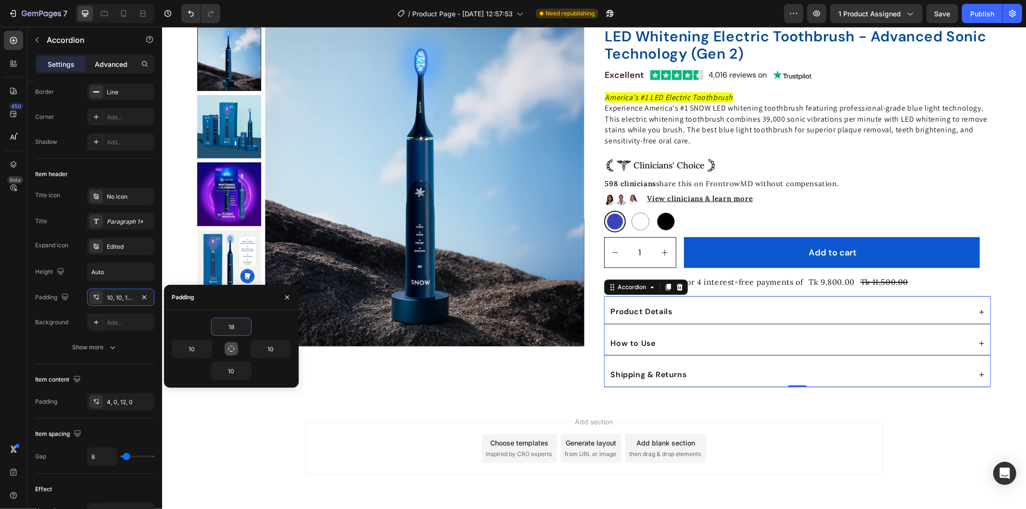
click at [107, 60] on p "Advanced" at bounding box center [111, 64] width 33 height 10
type input "100%"
type input "100"
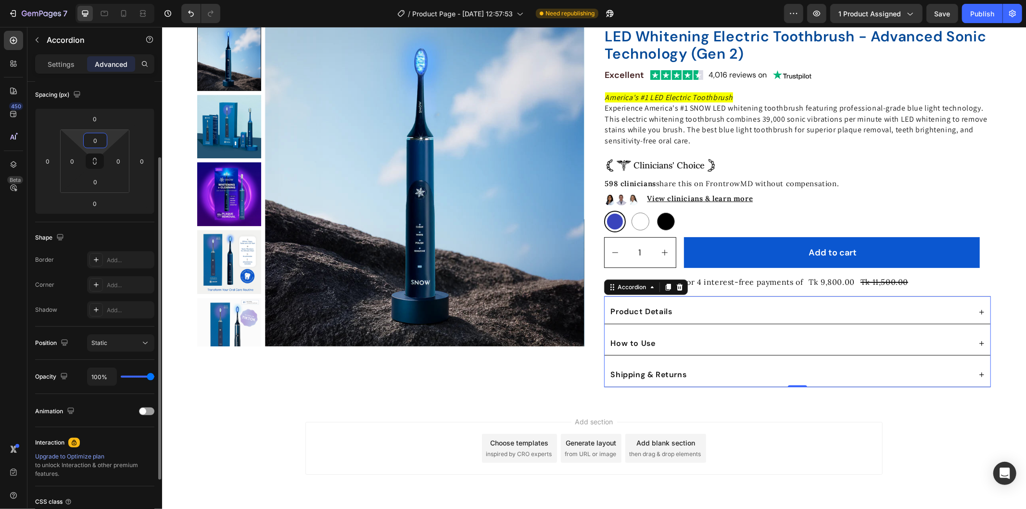
click at [98, 139] on input "0" at bounding box center [95, 140] width 19 height 14
type input "18"
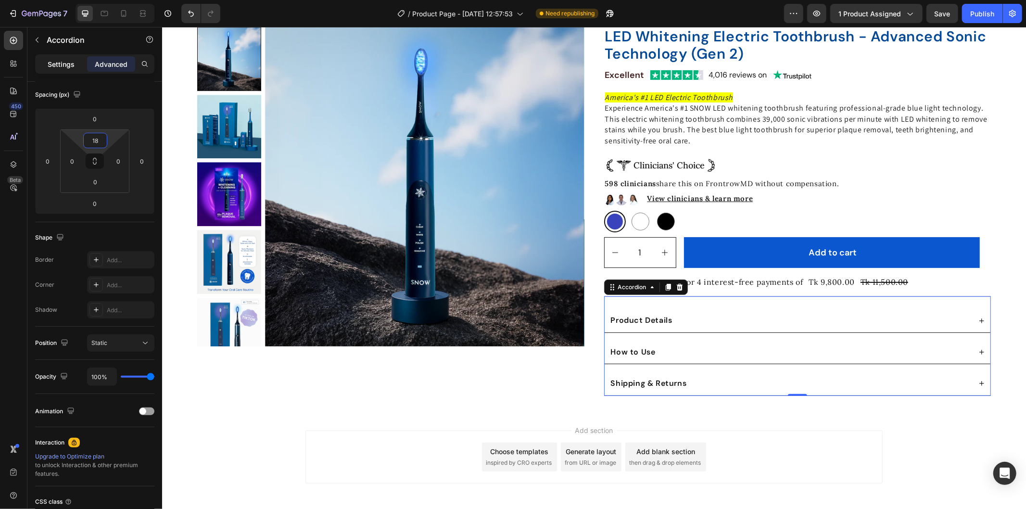
click at [66, 63] on p "Settings" at bounding box center [61, 64] width 27 height 10
type input "8"
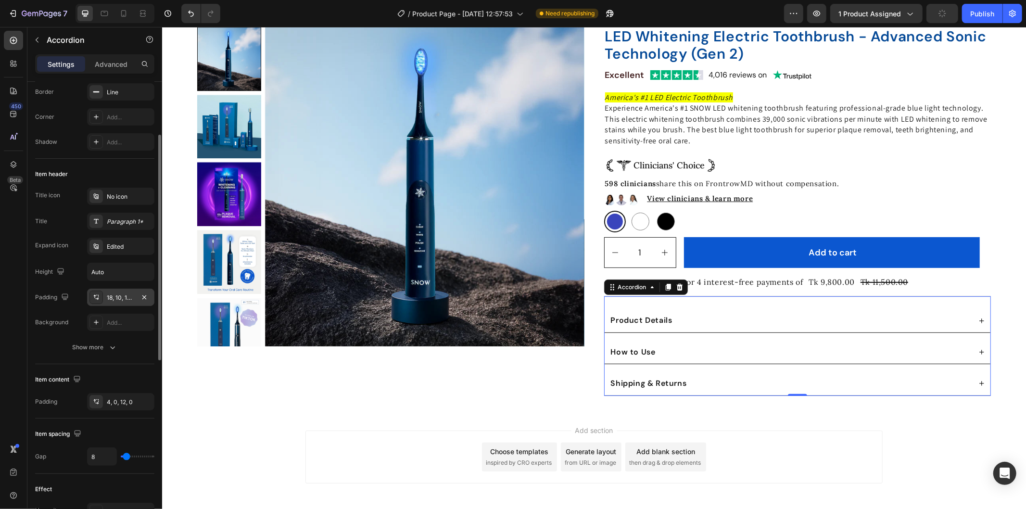
click at [119, 293] on div "18, 10, 10, 10" at bounding box center [121, 297] width 28 height 9
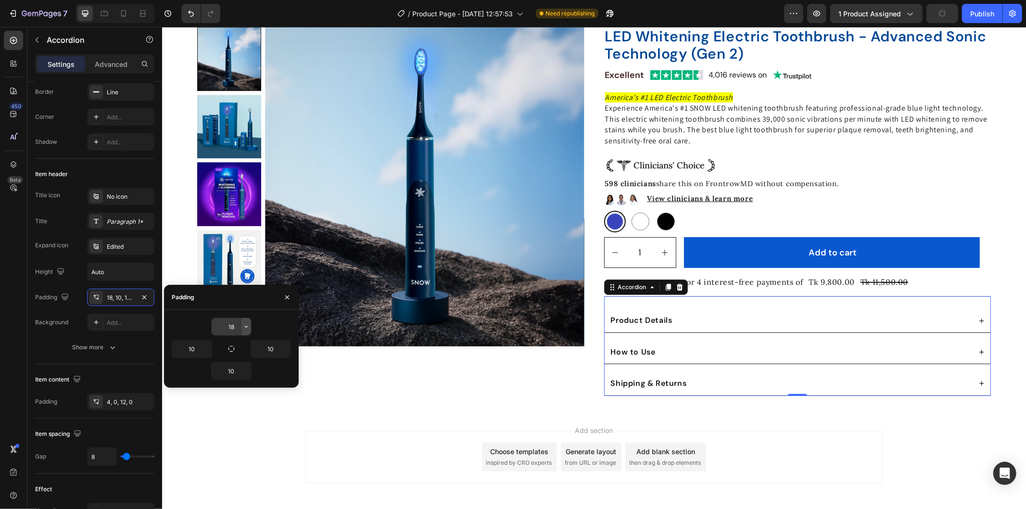
click at [246, 329] on icon "button" at bounding box center [246, 327] width 8 height 8
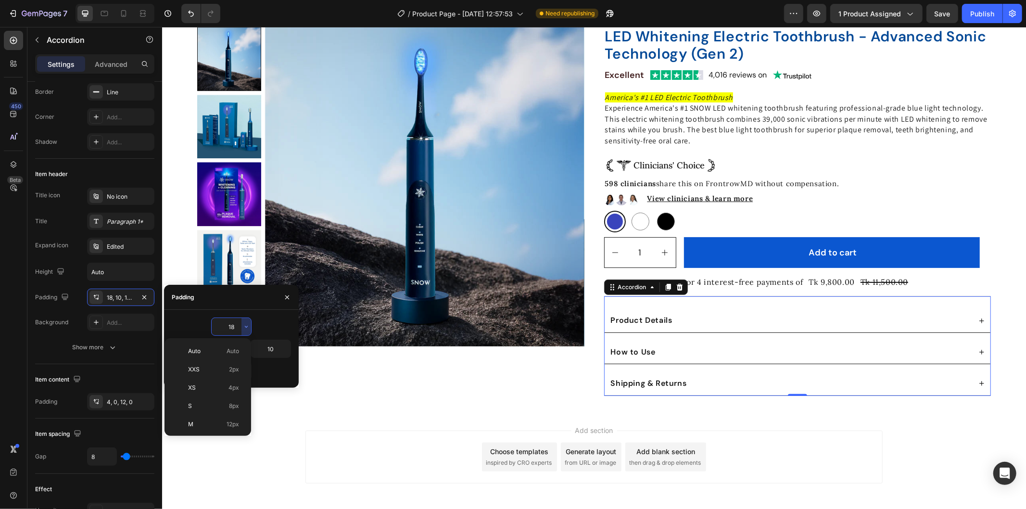
click at [232, 324] on input "18" at bounding box center [231, 326] width 39 height 17
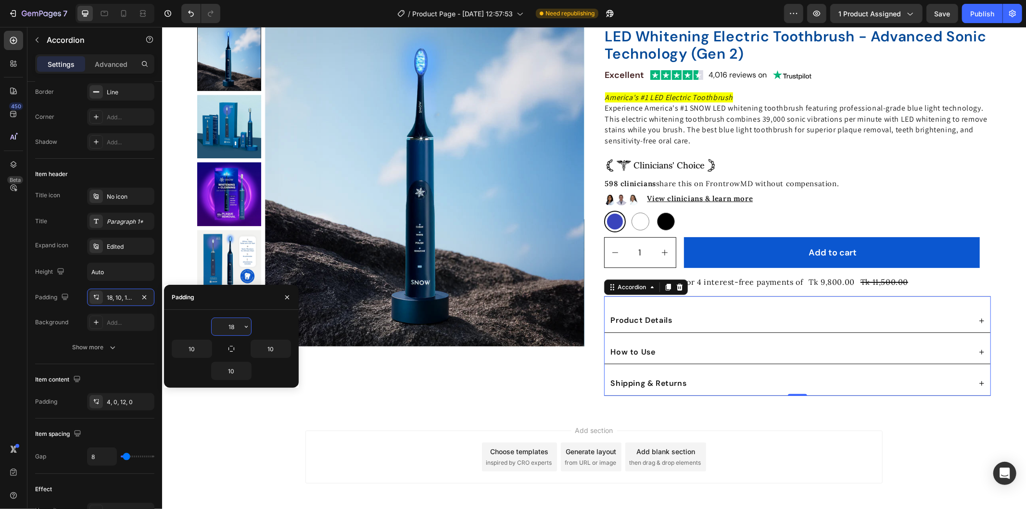
click at [234, 324] on input "18" at bounding box center [231, 326] width 39 height 17
click at [237, 325] on input "18" at bounding box center [231, 326] width 39 height 17
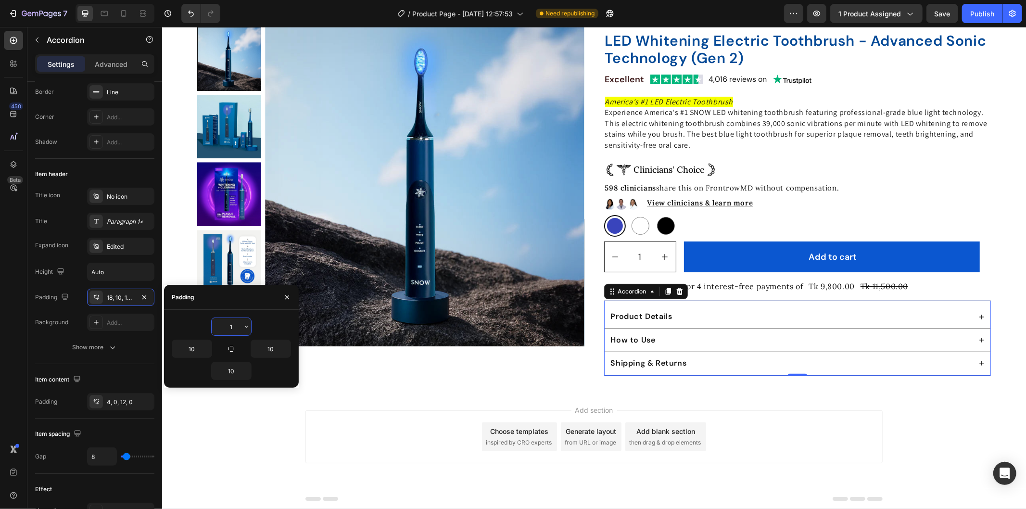
type input "10"
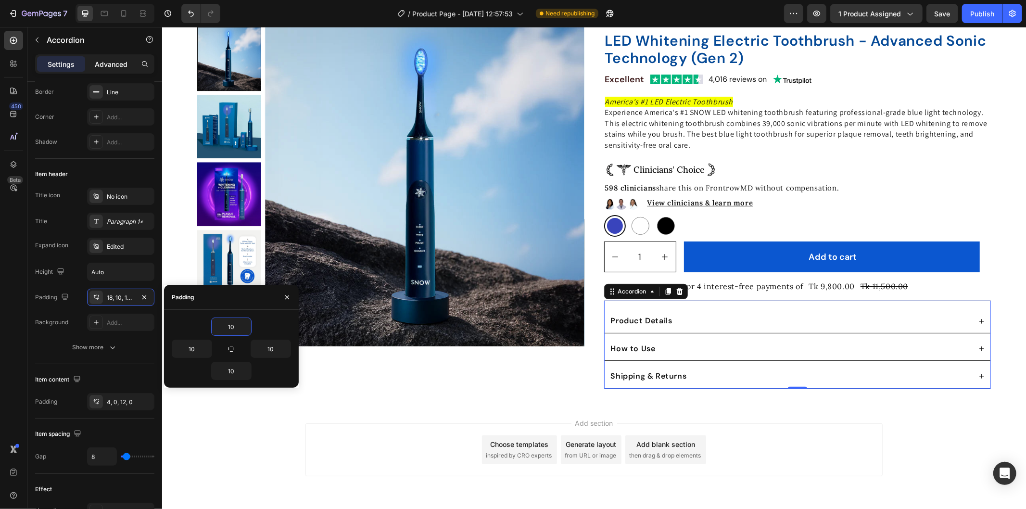
click at [107, 68] on p "Advanced" at bounding box center [111, 64] width 33 height 10
type input "100%"
type input "100"
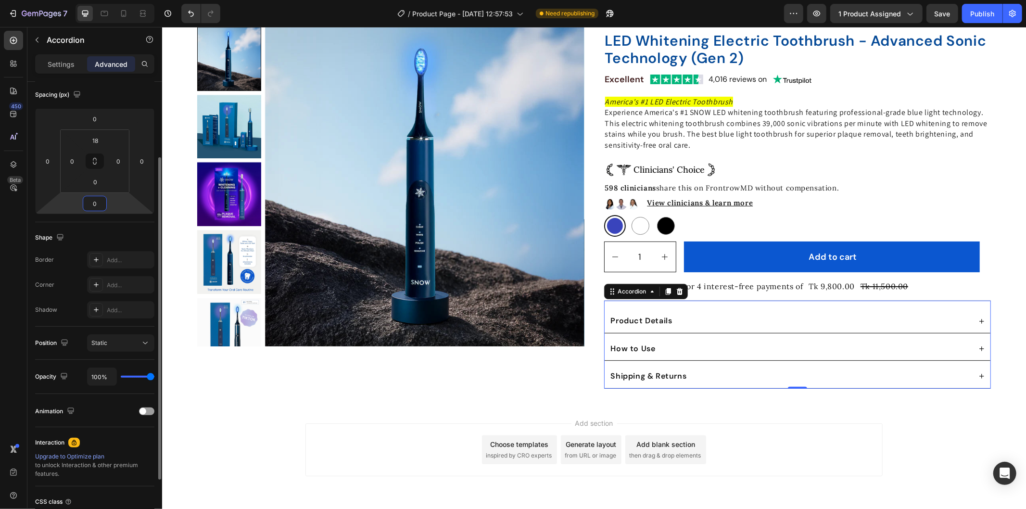
click at [97, 204] on input "0" at bounding box center [94, 203] width 19 height 14
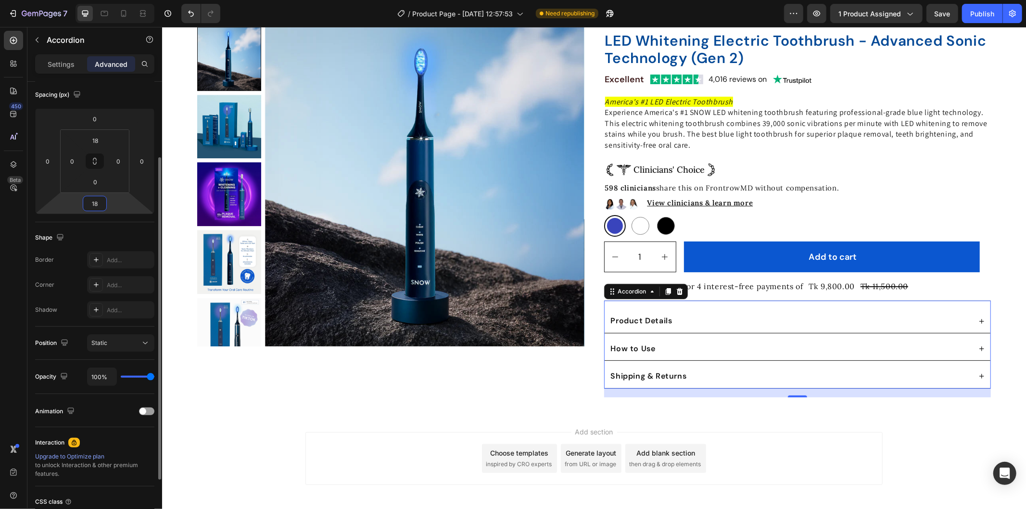
type input "1"
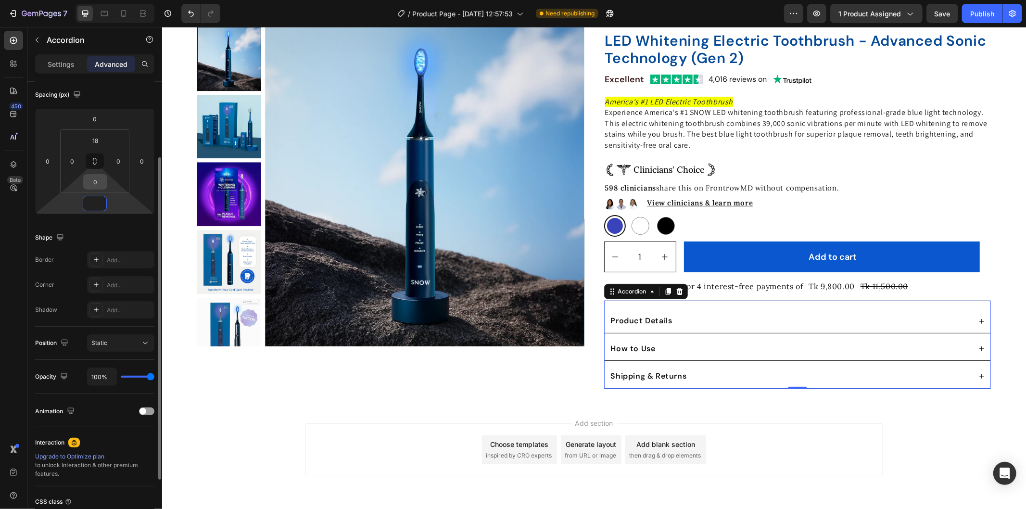
click at [101, 178] on input "0" at bounding box center [95, 182] width 19 height 14
type input "0"
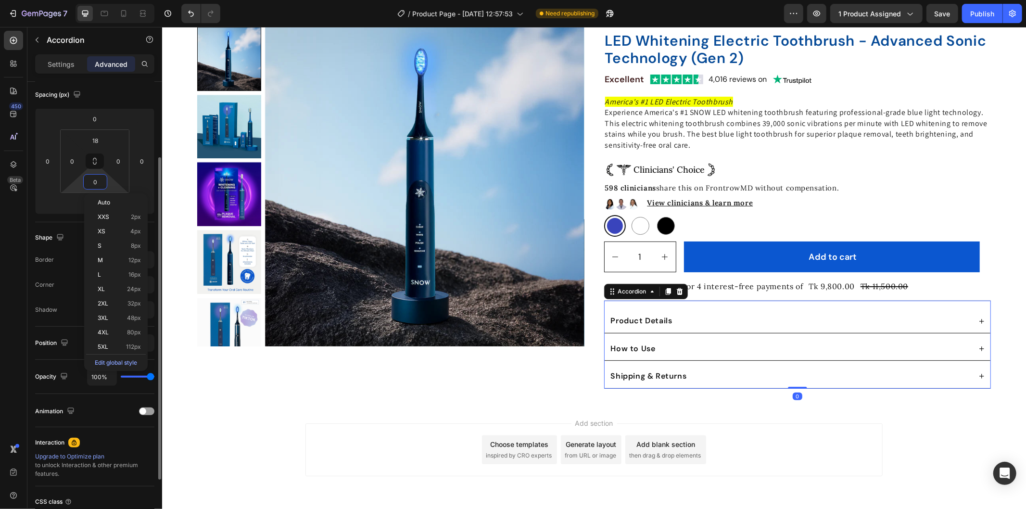
click at [101, 178] on input "0" at bounding box center [95, 182] width 19 height 14
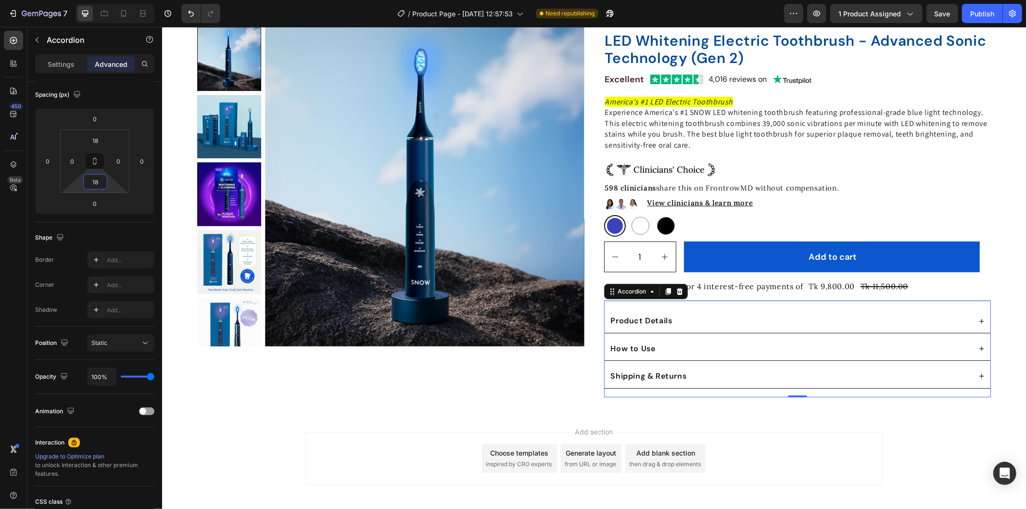
type input "18"
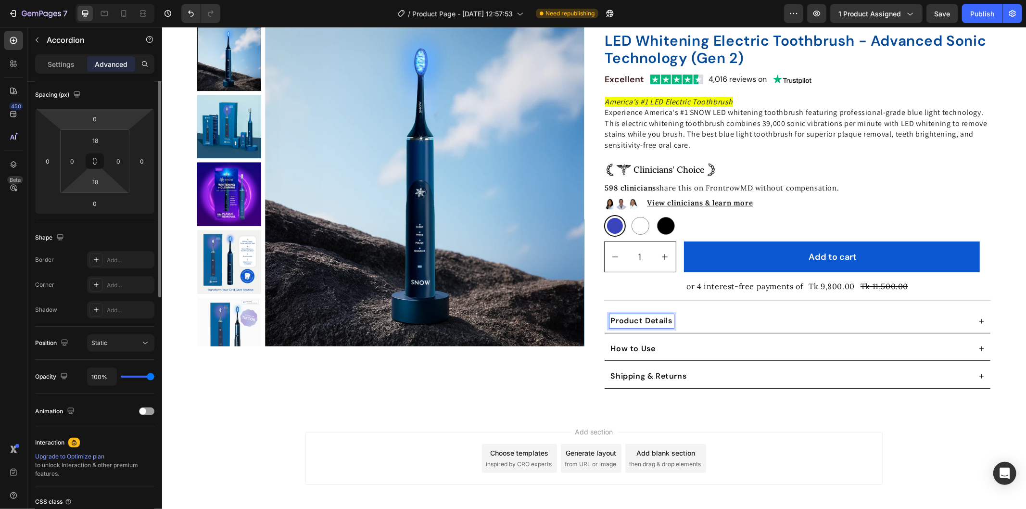
scroll to position [0, 0]
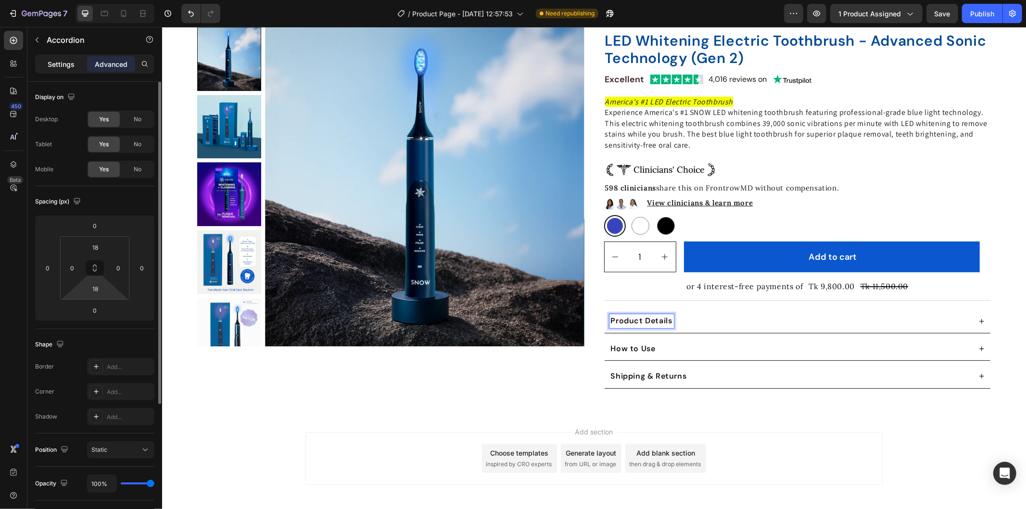
click at [53, 59] on p "Settings" at bounding box center [61, 64] width 27 height 10
type input "8"
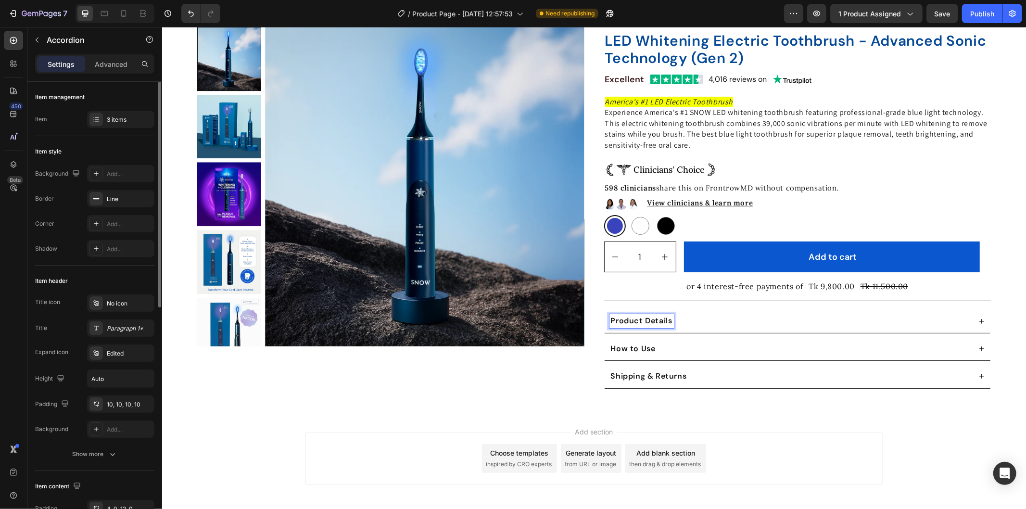
scroll to position [53, 0]
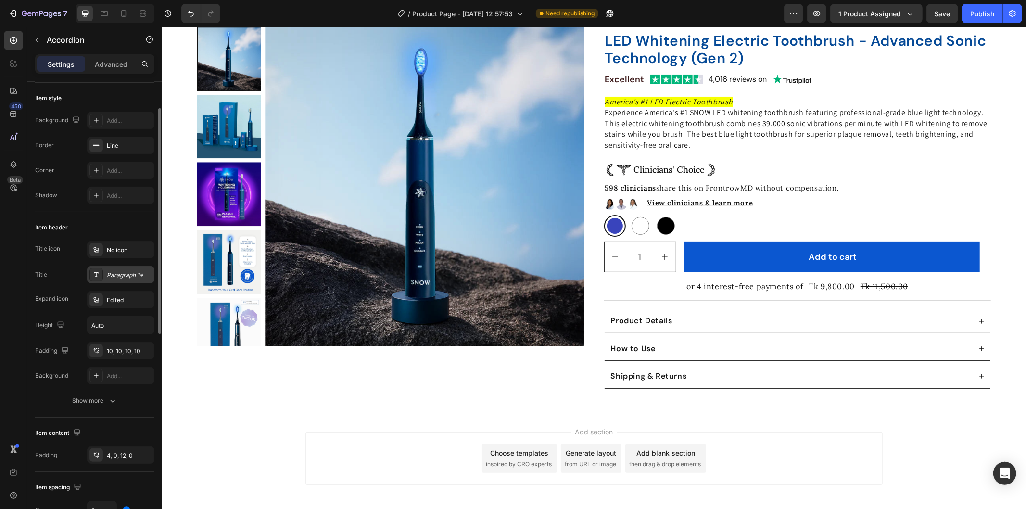
click at [116, 277] on div "Paragraph 1*" at bounding box center [129, 275] width 45 height 9
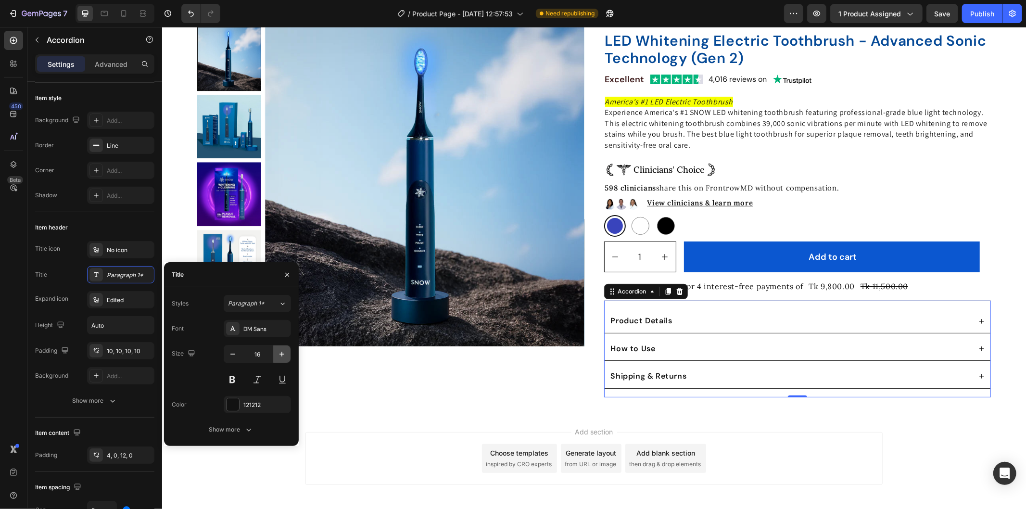
click at [276, 355] on button "button" at bounding box center [281, 353] width 17 height 17
type input "19"
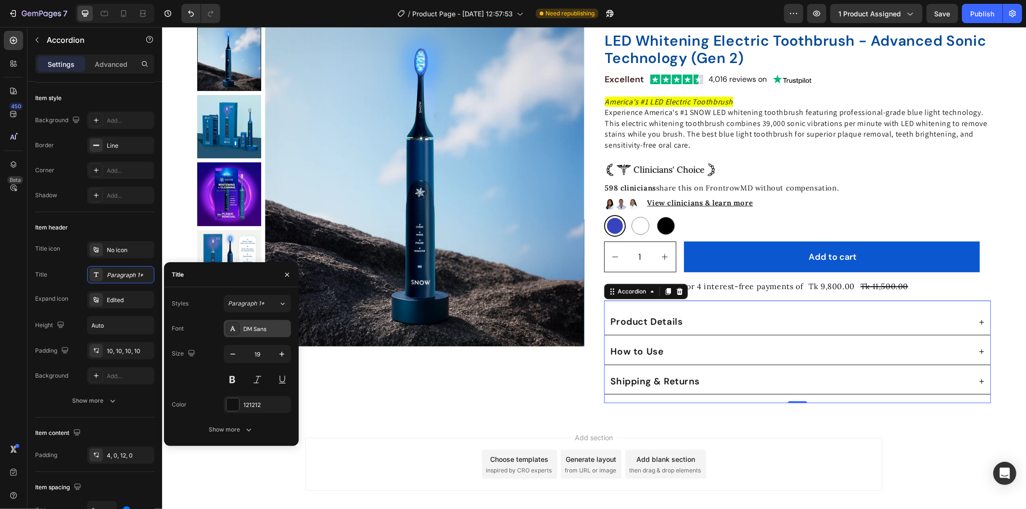
click at [273, 330] on div "DM Sans" at bounding box center [265, 329] width 45 height 9
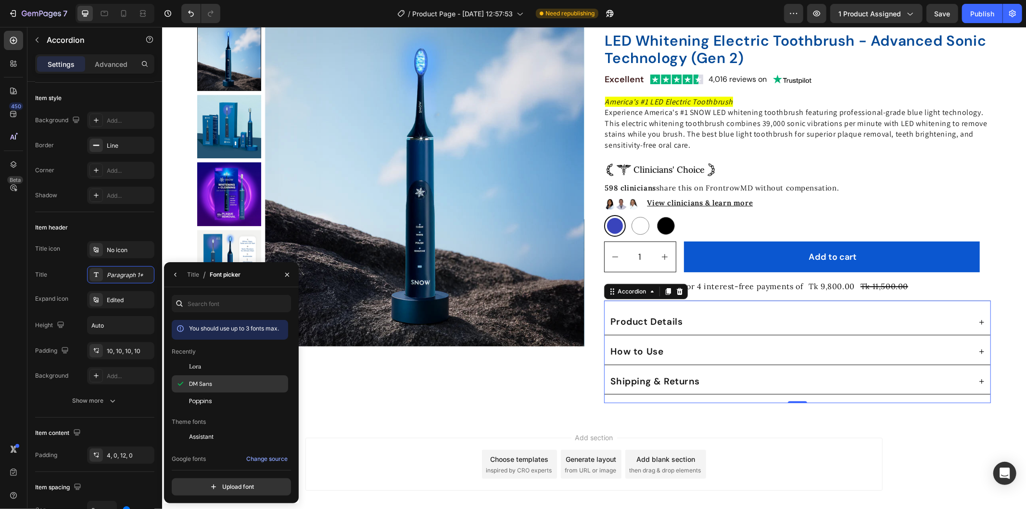
click at [233, 386] on div "DM Sans" at bounding box center [237, 384] width 97 height 9
click at [214, 369] on div "Lora" at bounding box center [237, 366] width 97 height 9
click at [223, 387] on div "DM Sans" at bounding box center [237, 384] width 97 height 9
click at [530, 376] on div "Product Images" at bounding box center [390, 190] width 387 height 426
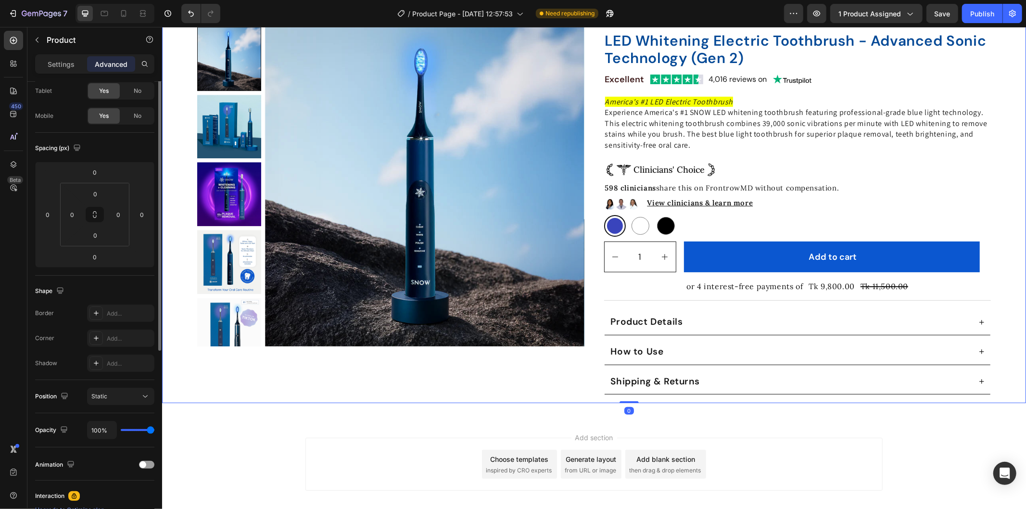
scroll to position [0, 0]
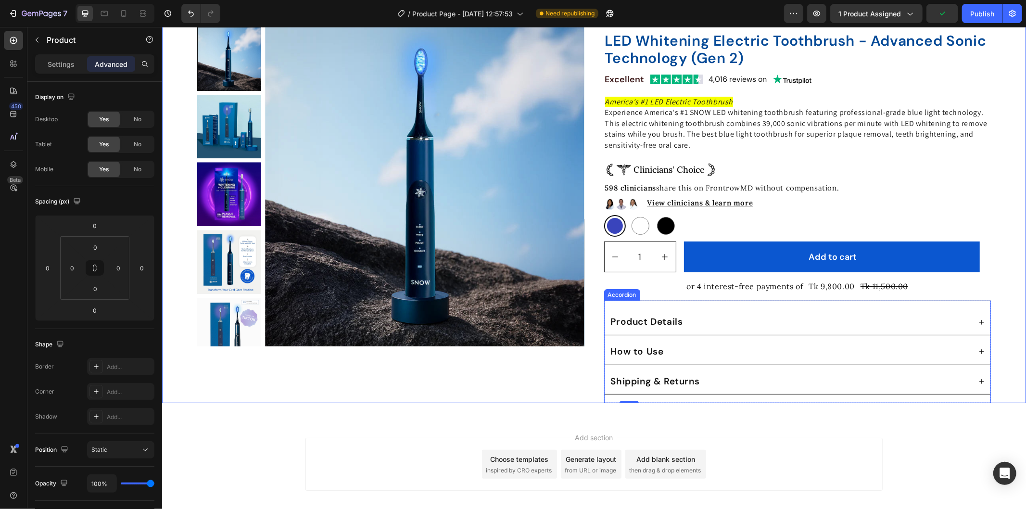
click at [658, 315] on strong "Product Details" at bounding box center [646, 321] width 72 height 12
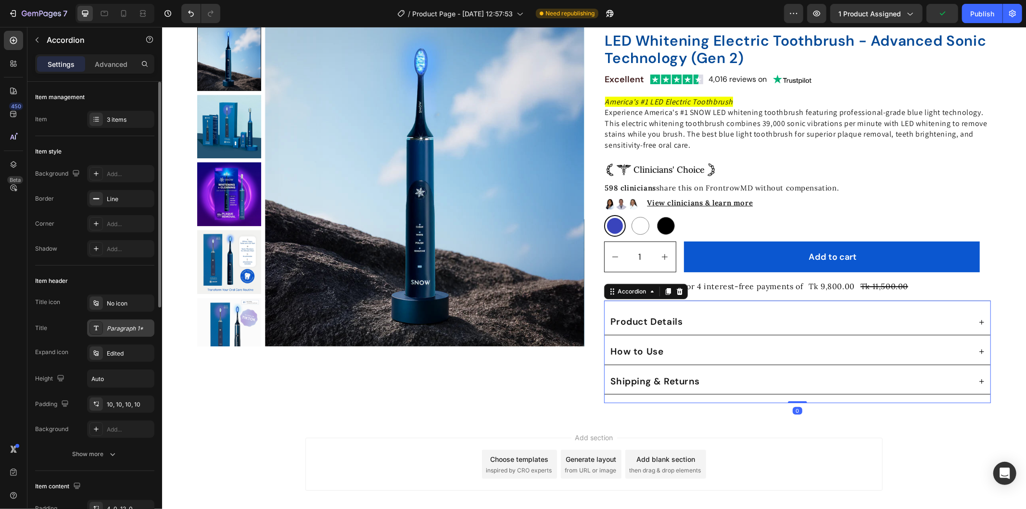
click at [110, 328] on div "Paragraph 1*" at bounding box center [129, 328] width 45 height 9
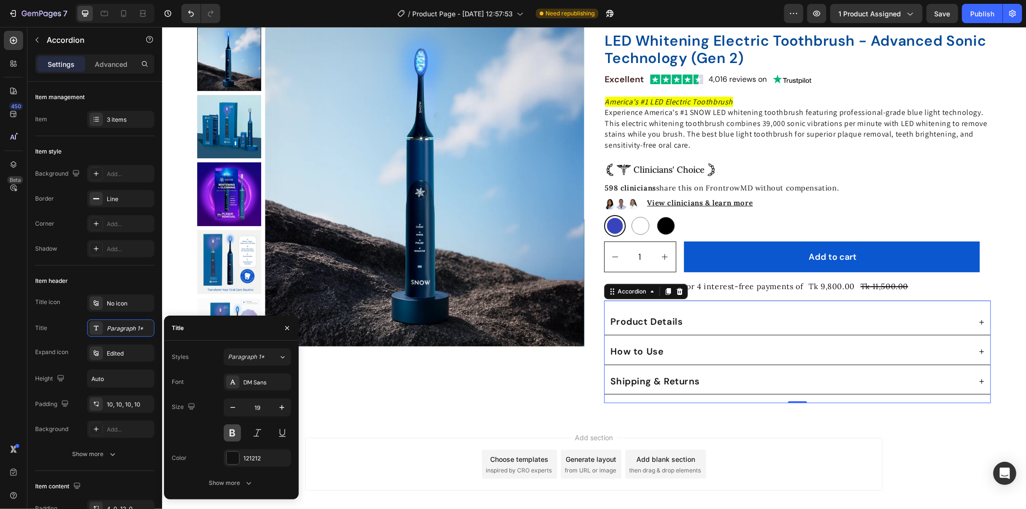
scroll to position [133, 0]
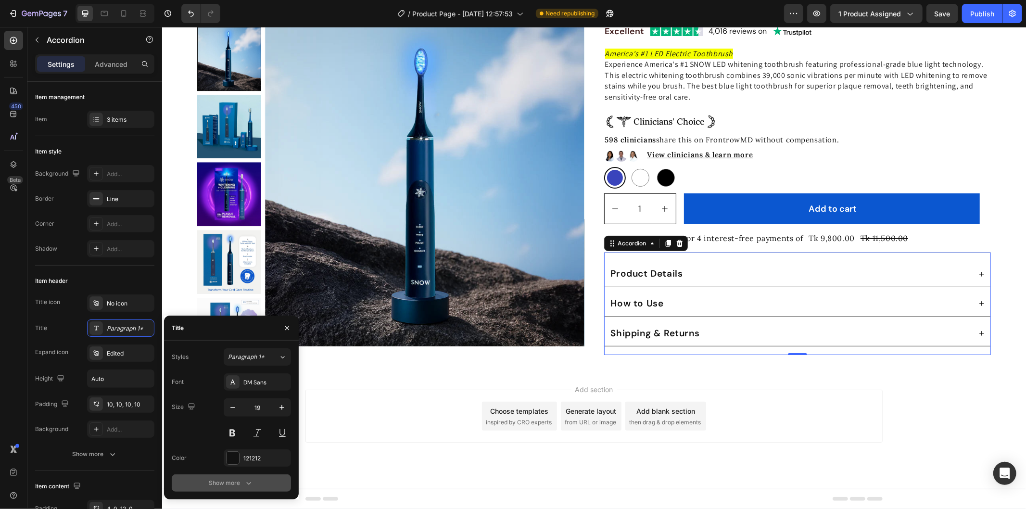
click at [232, 476] on button "Show more" at bounding box center [231, 482] width 119 height 17
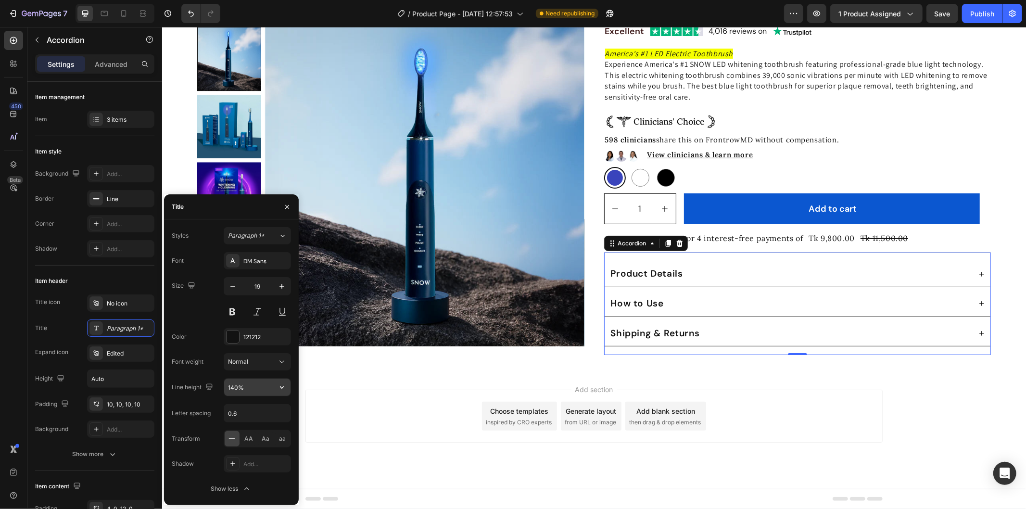
click at [242, 382] on input "140%" at bounding box center [257, 387] width 66 height 17
click at [248, 386] on input "140%" at bounding box center [257, 387] width 66 height 17
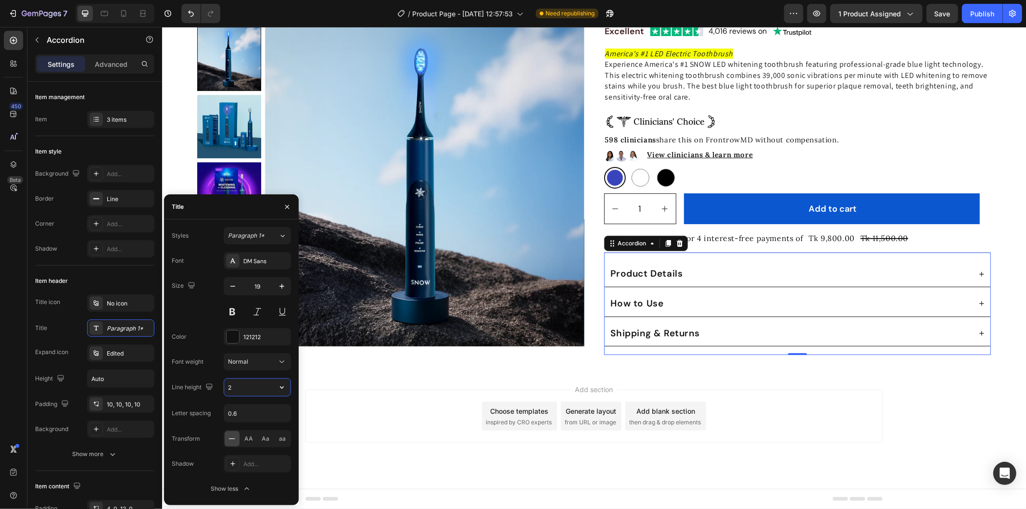
scroll to position [88, 0]
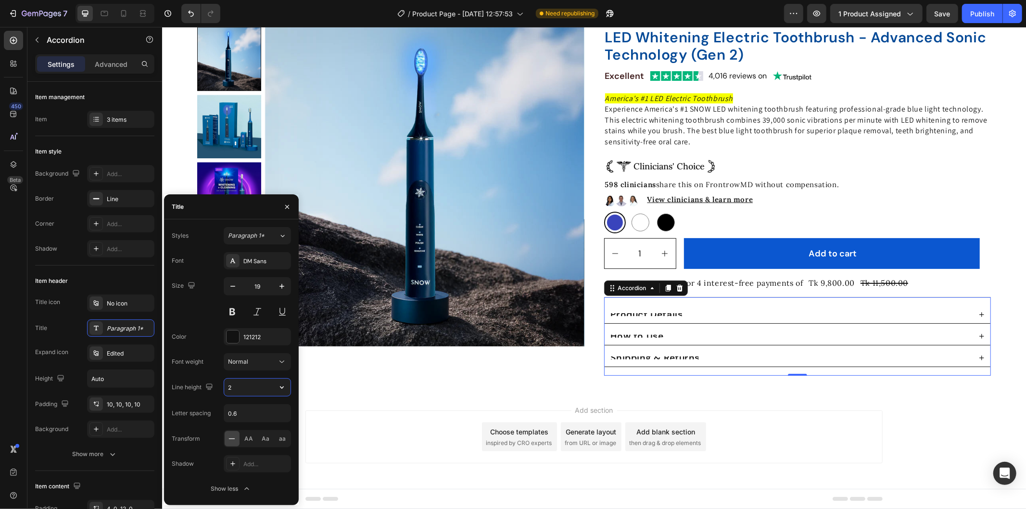
type input "28"
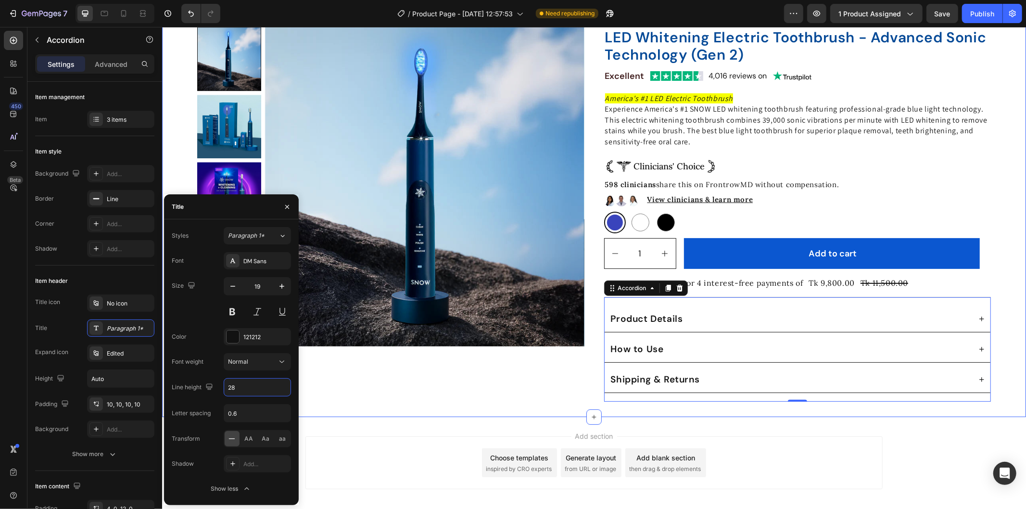
click at [1003, 372] on div "Product Images Icon Icon Icon Icon Icon Icon List 352 Reviews Text Block Row Tr…" at bounding box center [594, 188] width 864 height 428
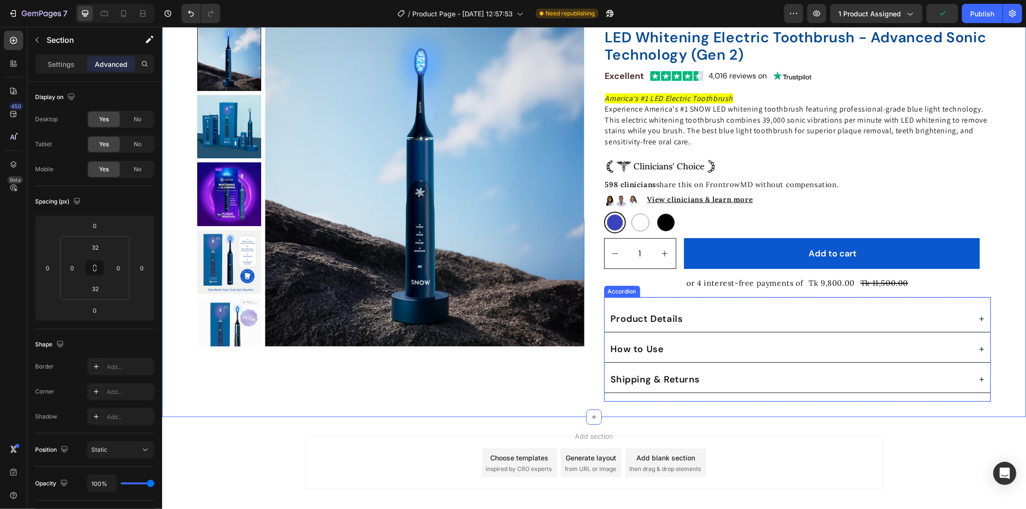
click at [975, 323] on div "Product Details" at bounding box center [797, 318] width 386 height 26
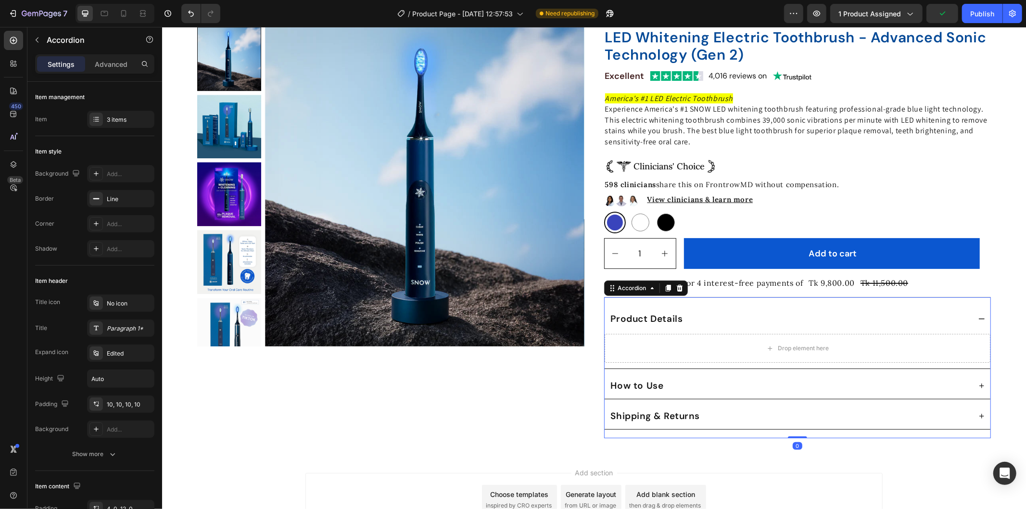
click at [975, 323] on div "Product Details" at bounding box center [797, 318] width 386 height 26
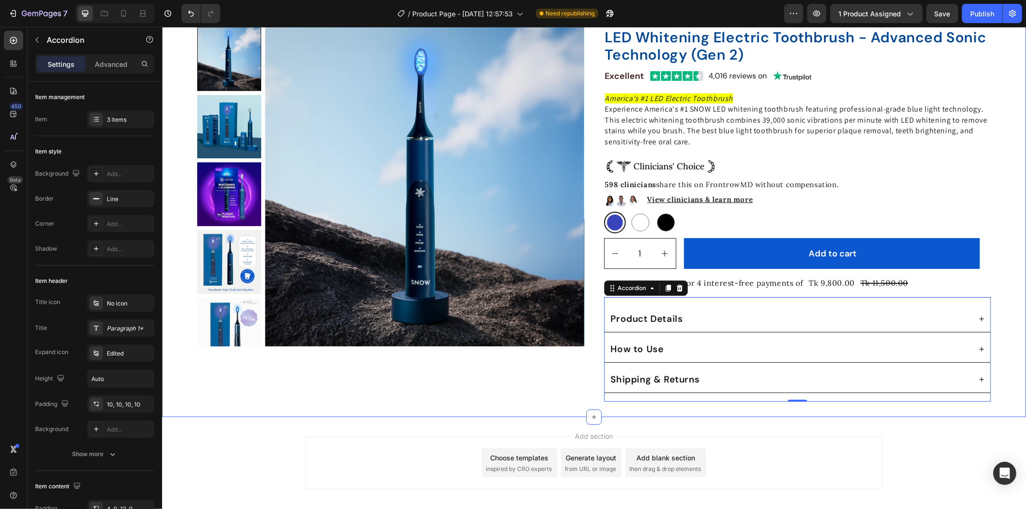
click at [1002, 323] on div "Product Images Icon Icon Icon Icon Icon Icon List 352 Reviews Text Block Row Tr…" at bounding box center [594, 188] width 864 height 428
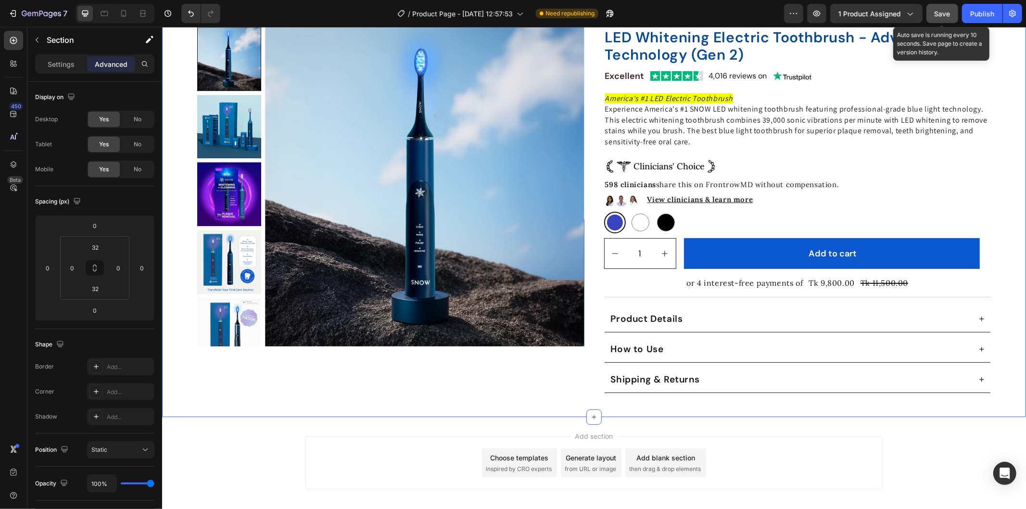
click at [947, 12] on span "Save" at bounding box center [943, 14] width 16 height 8
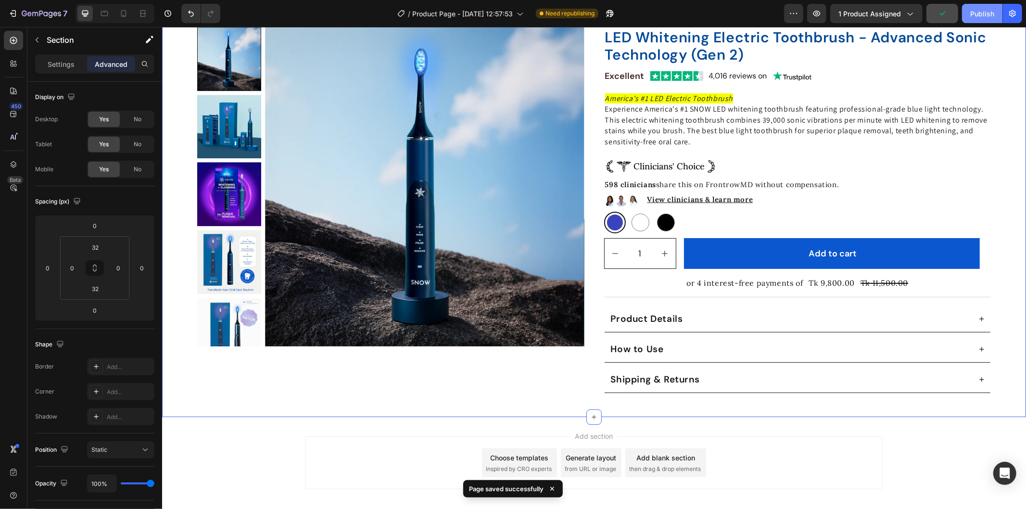
click at [970, 20] on button "Publish" at bounding box center [982, 13] width 40 height 19
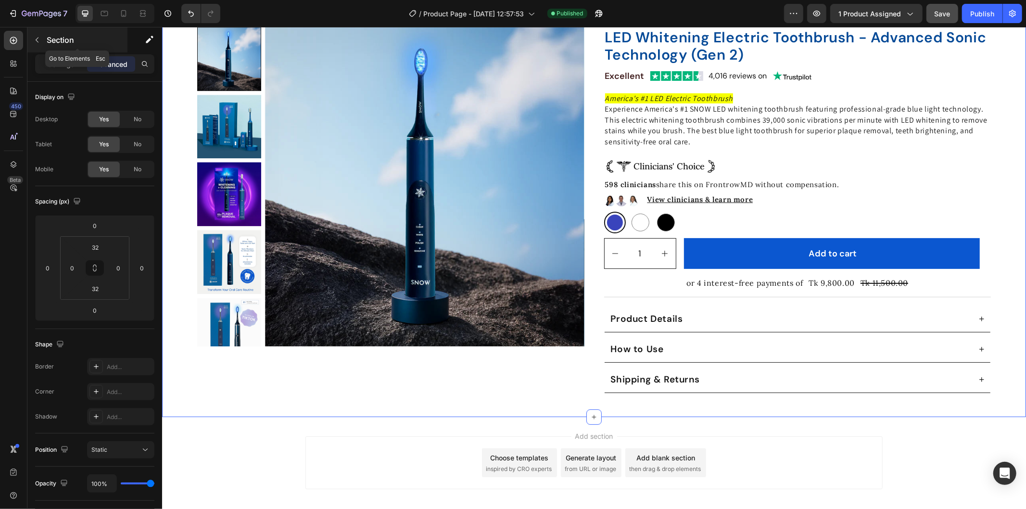
click at [42, 36] on button "button" at bounding box center [36, 39] width 15 height 15
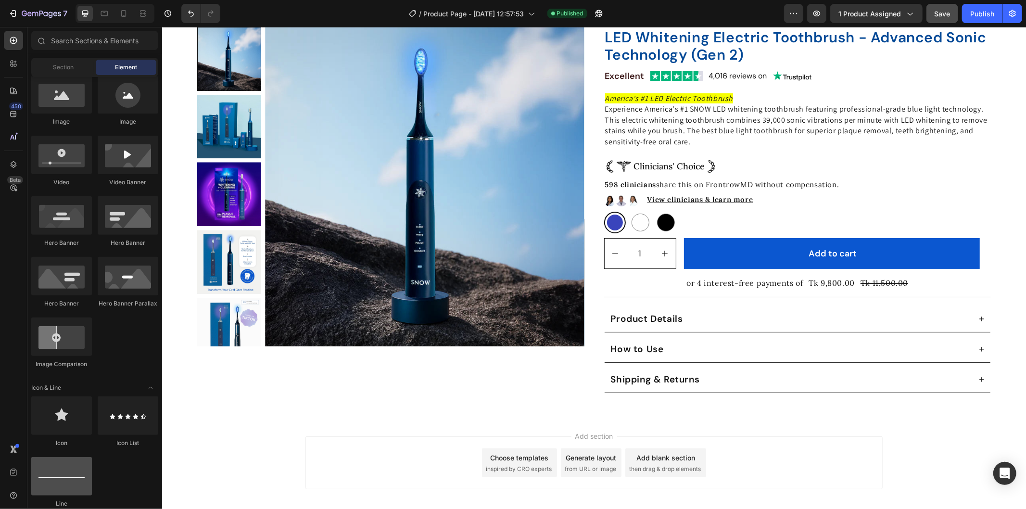
scroll to position [0, 0]
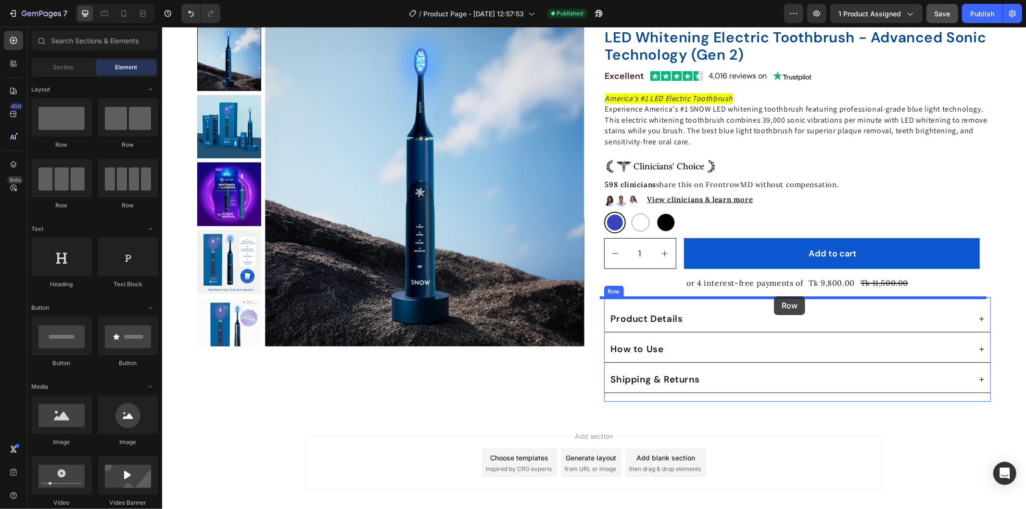
drag, startPoint x: 225, startPoint y: 145, endPoint x: 773, endPoint y: 296, distance: 568.8
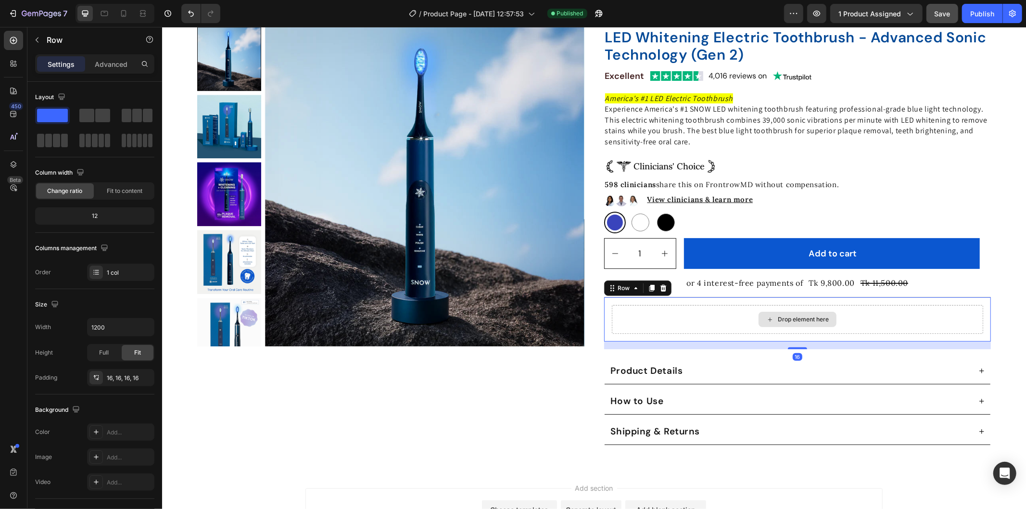
click at [777, 322] on div "Drop element here" at bounding box center [802, 319] width 51 height 8
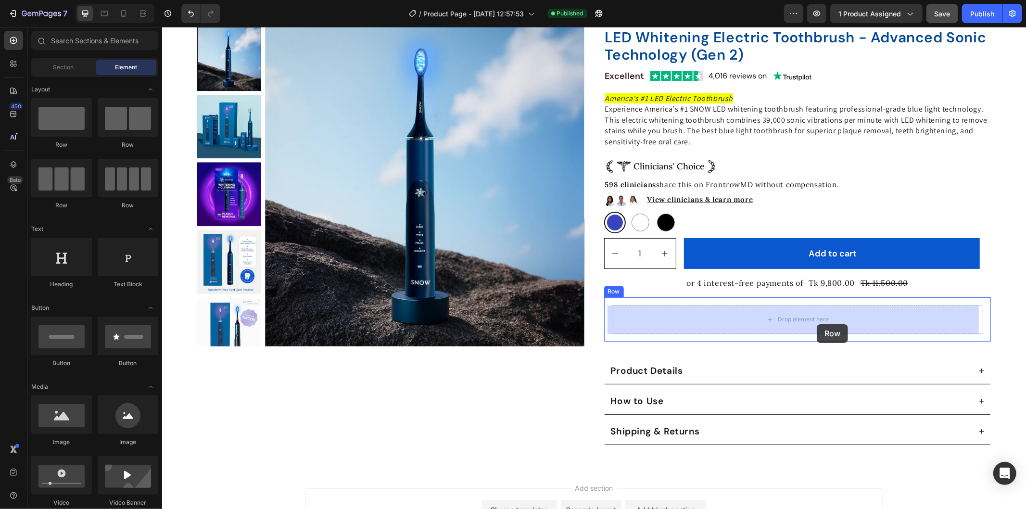
drag, startPoint x: 269, startPoint y: 153, endPoint x: 816, endPoint y: 323, distance: 572.7
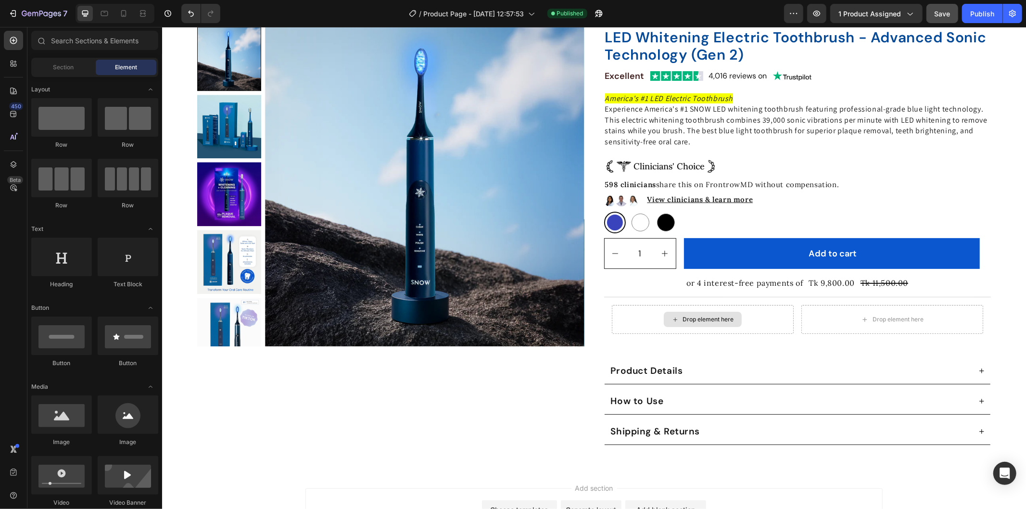
click at [722, 317] on div "Drop element here" at bounding box center [708, 319] width 51 height 8
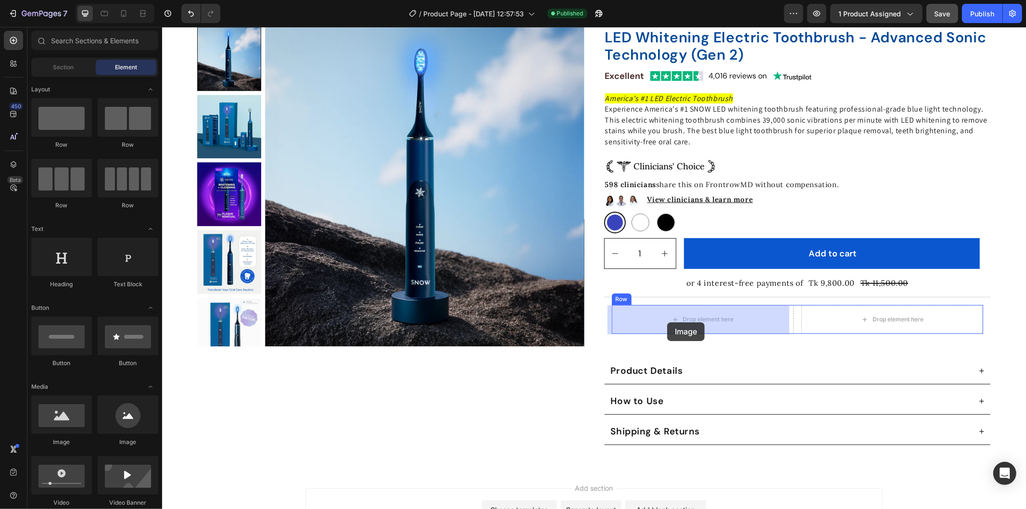
drag, startPoint x: 298, startPoint y: 430, endPoint x: 667, endPoint y: 320, distance: 384.9
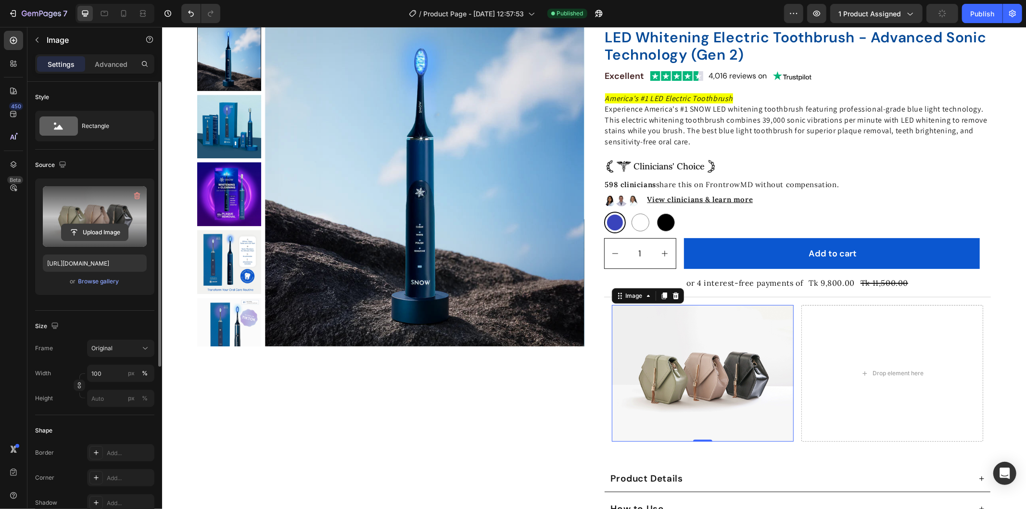
click at [85, 232] on input "file" at bounding box center [95, 232] width 66 height 16
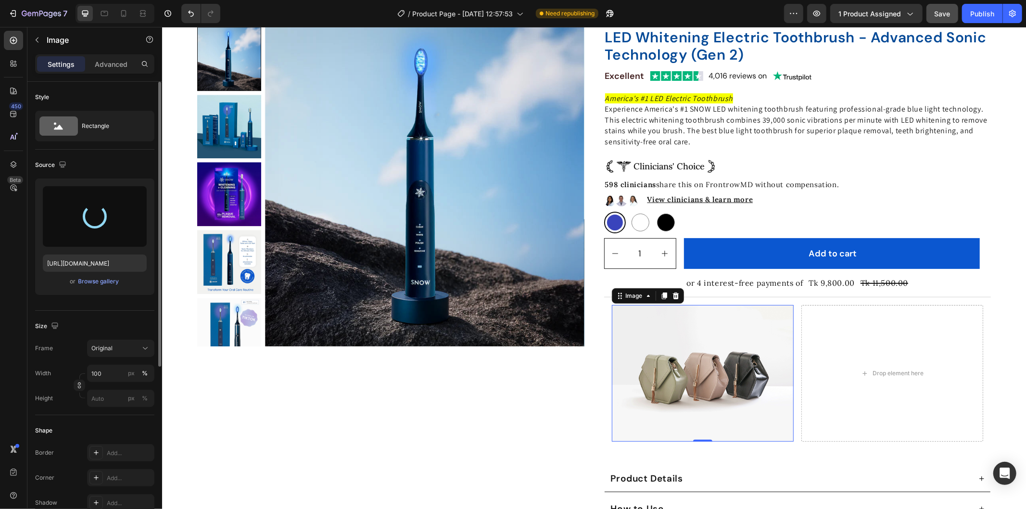
type input "[URL][DOMAIN_NAME]"
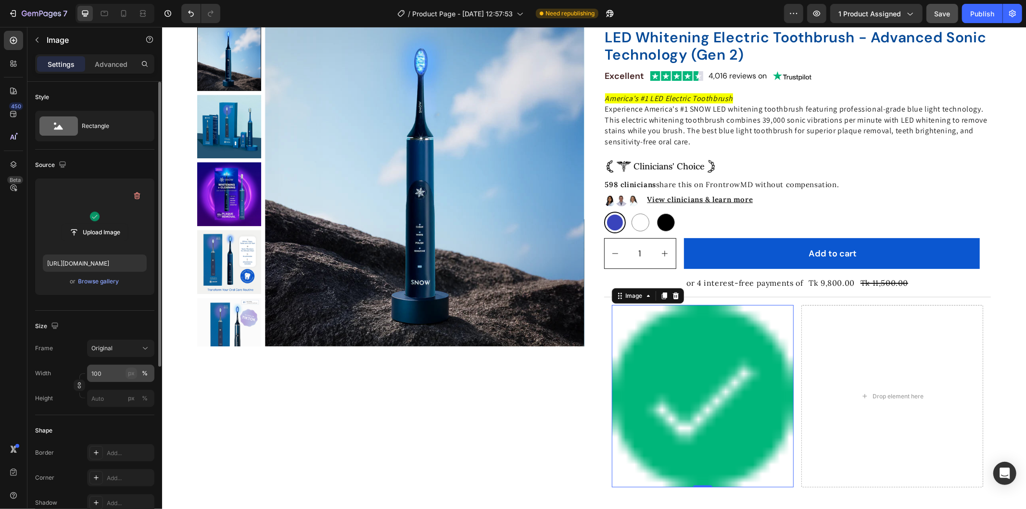
click at [131, 373] on div "px" at bounding box center [131, 373] width 7 height 9
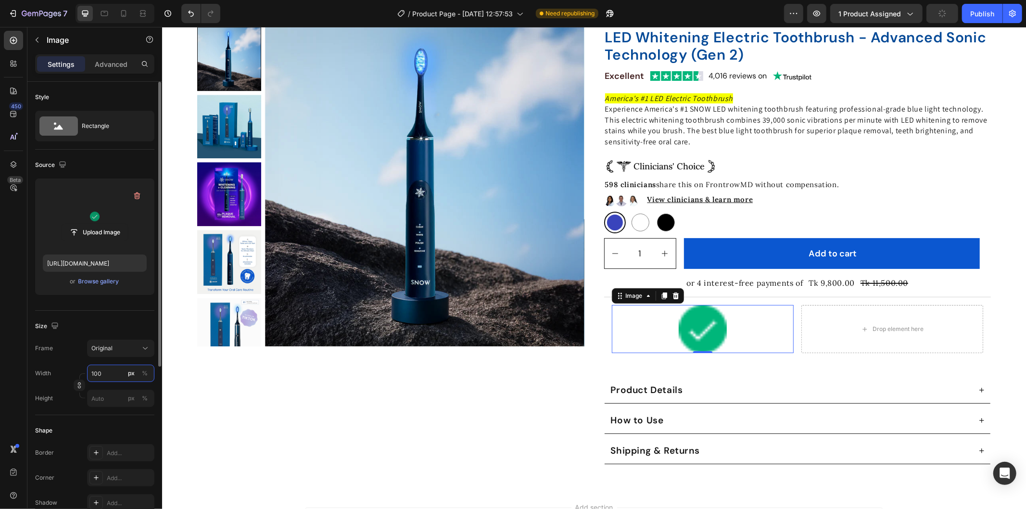
click at [111, 371] on input "100" at bounding box center [120, 373] width 67 height 17
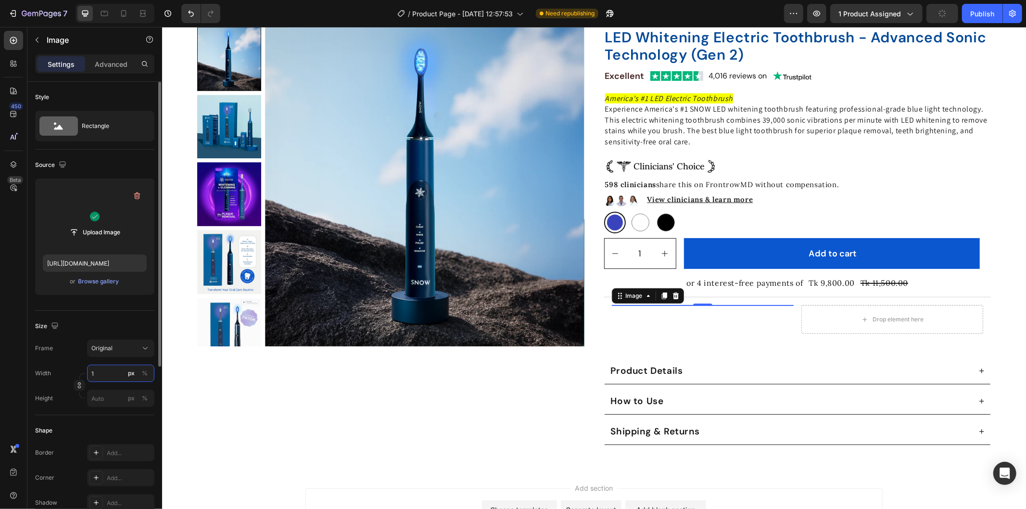
type input "19"
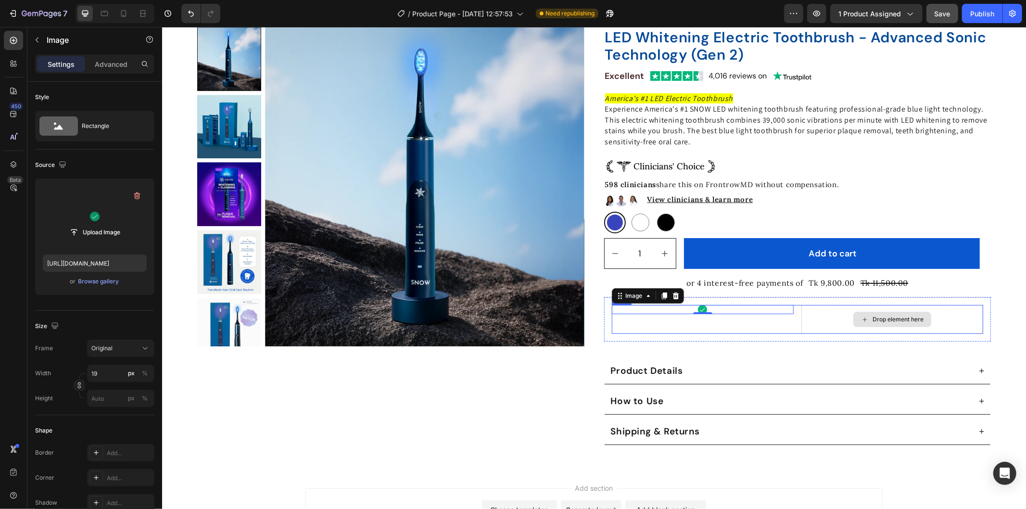
click at [836, 317] on div "Drop element here" at bounding box center [892, 318] width 182 height 29
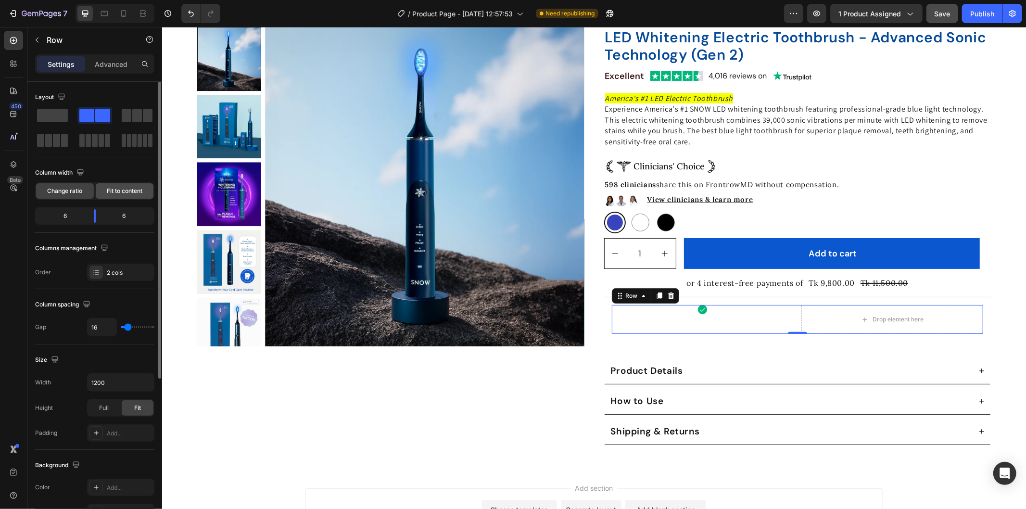
click at [117, 190] on span "Fit to content" at bounding box center [125, 191] width 36 height 9
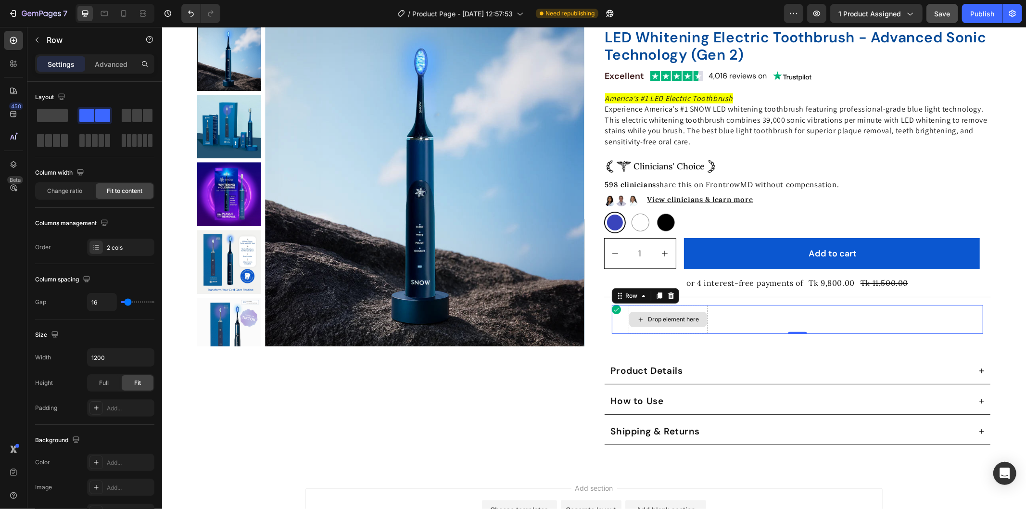
click at [659, 319] on div "Drop element here" at bounding box center [673, 319] width 51 height 8
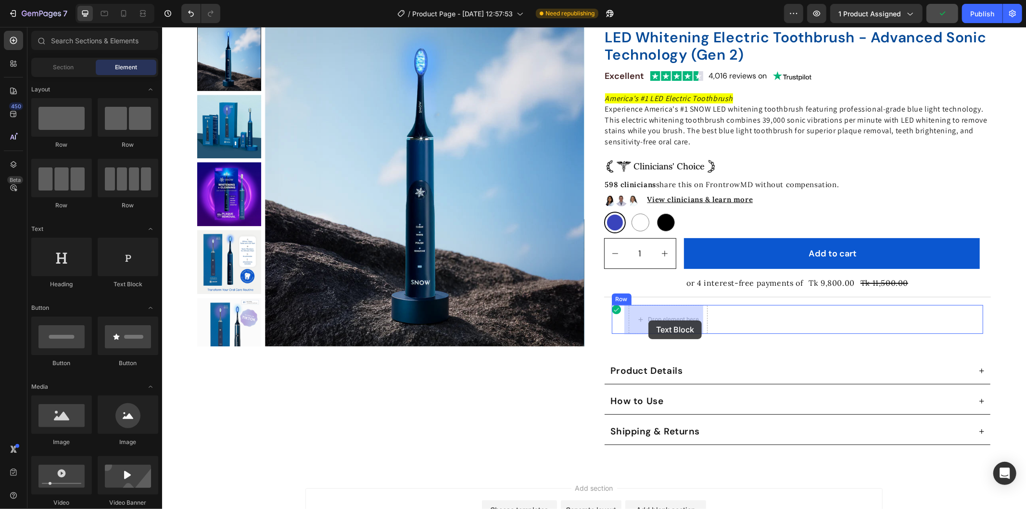
drag, startPoint x: 285, startPoint y: 292, endPoint x: 648, endPoint y: 320, distance: 364.2
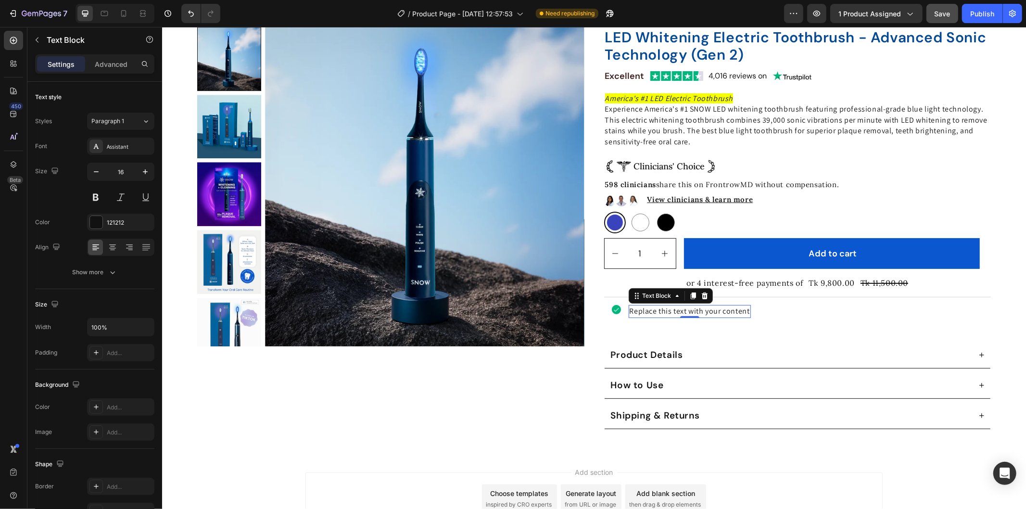
click at [711, 308] on div "Replace this text with your content" at bounding box center [689, 310] width 122 height 13
click at [711, 308] on p "Replace this text with your content" at bounding box center [689, 310] width 120 height 11
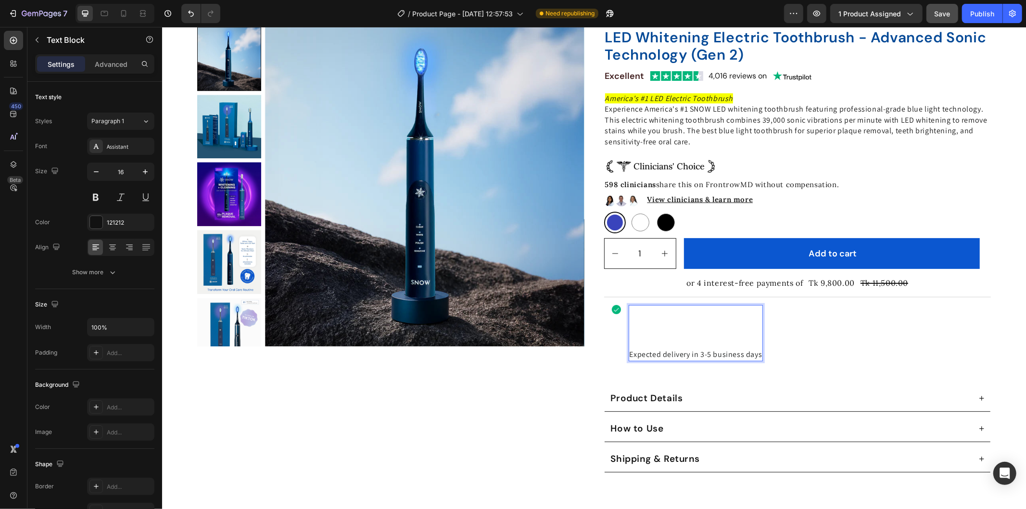
click at [642, 340] on p "Rich Text Editor. Editing area: main" at bounding box center [695, 343] width 133 height 11
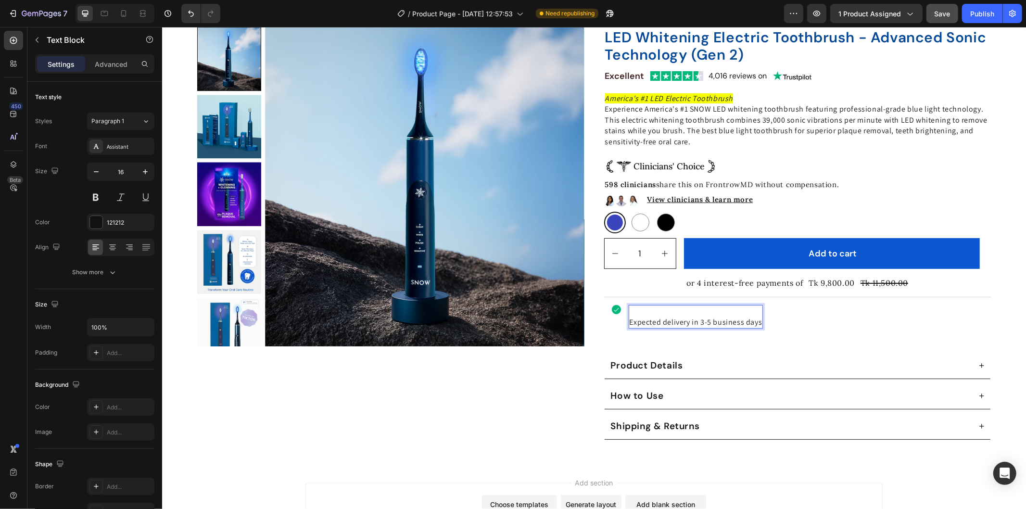
click at [629, 323] on span "Expected delivery in 3-5 business days" at bounding box center [695, 322] width 133 height 10
click at [628, 322] on div "Expected delivery in 3-5 business days" at bounding box center [695, 316] width 135 height 24
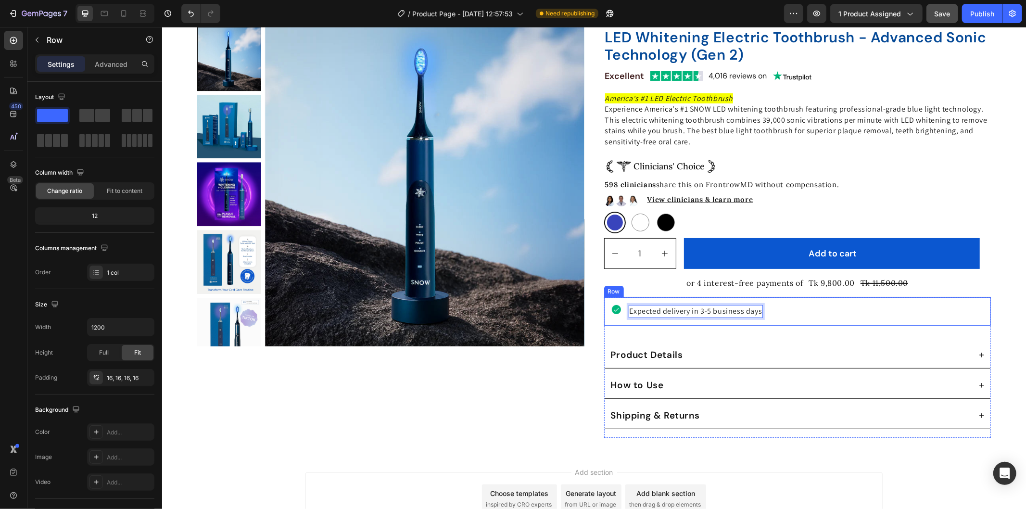
click at [832, 321] on div "Image Expected delivery in 3-5 business days Text Block [GEOGRAPHIC_DATA]" at bounding box center [797, 311] width 387 height 28
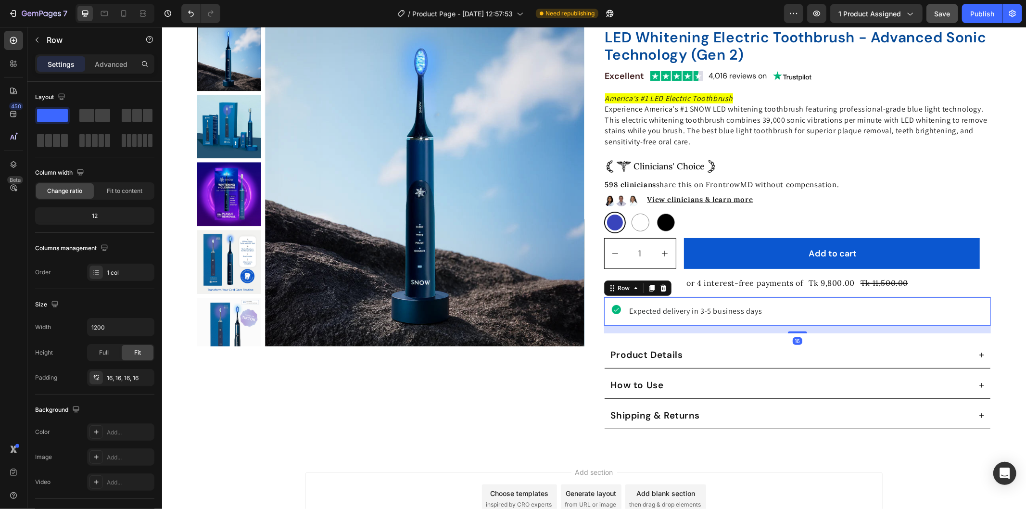
click at [759, 303] on div "Image Expected delivery in 3-5 business days Text [GEOGRAPHIC_DATA] 16" at bounding box center [797, 311] width 387 height 28
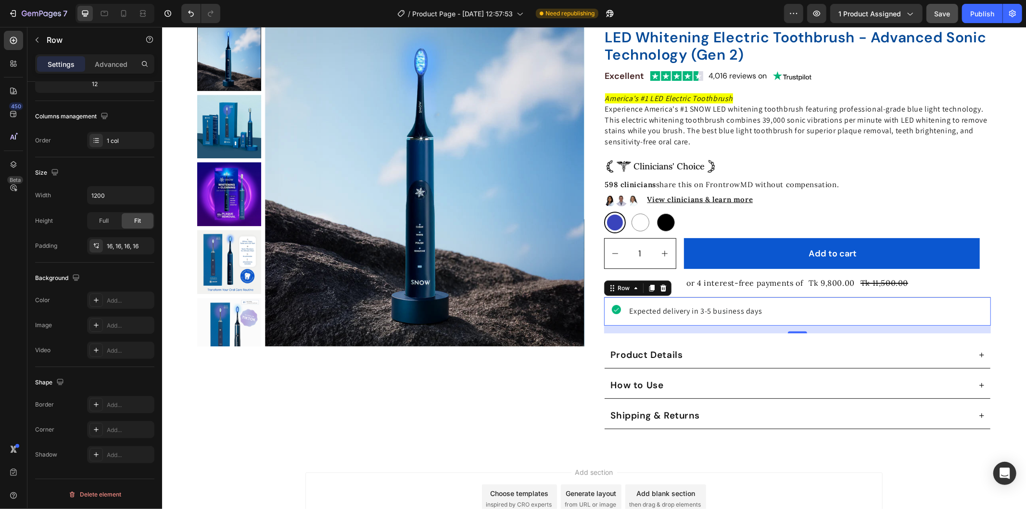
click at [645, 303] on div "Image Expected delivery in 3-5 business days Text [GEOGRAPHIC_DATA] 16" at bounding box center [797, 311] width 387 height 28
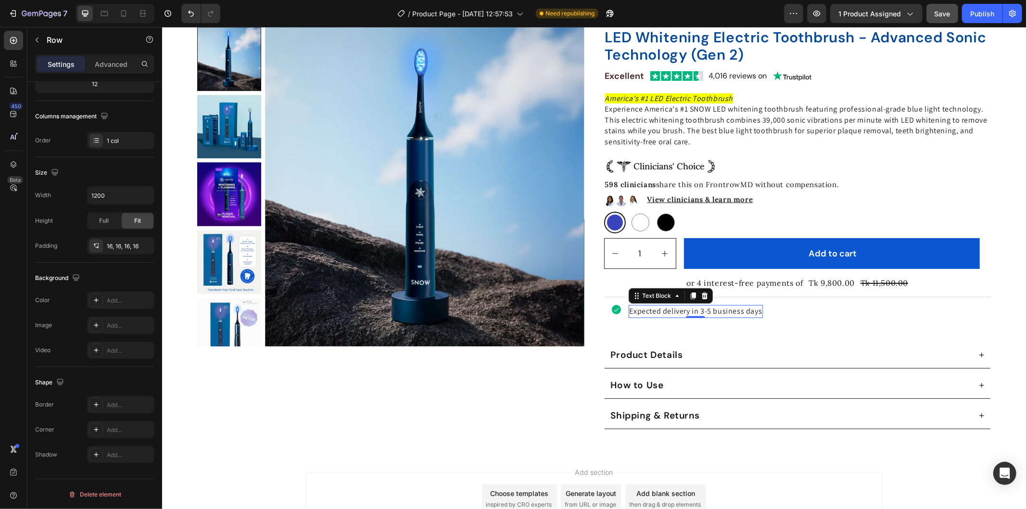
click at [629, 314] on span "Expected delivery in 3-5 business days" at bounding box center [695, 310] width 133 height 10
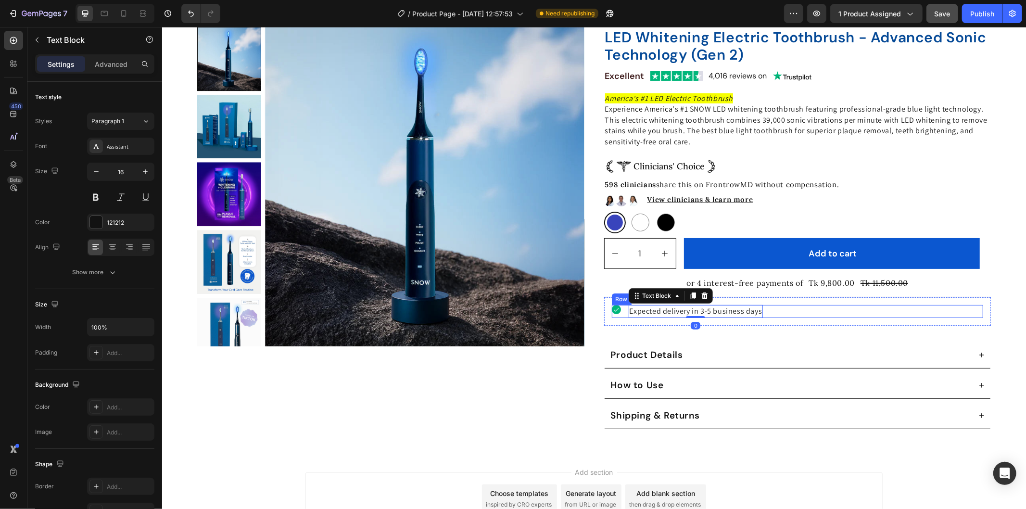
click at [623, 313] on div "Image Expected delivery in 3-5 business days Text Block 0 Row" at bounding box center [797, 310] width 372 height 13
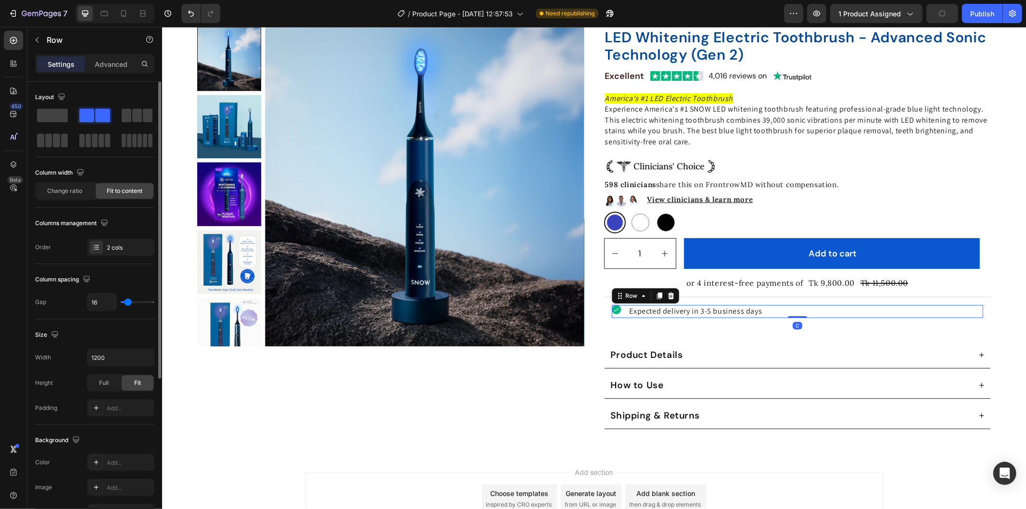
scroll to position [242, 0]
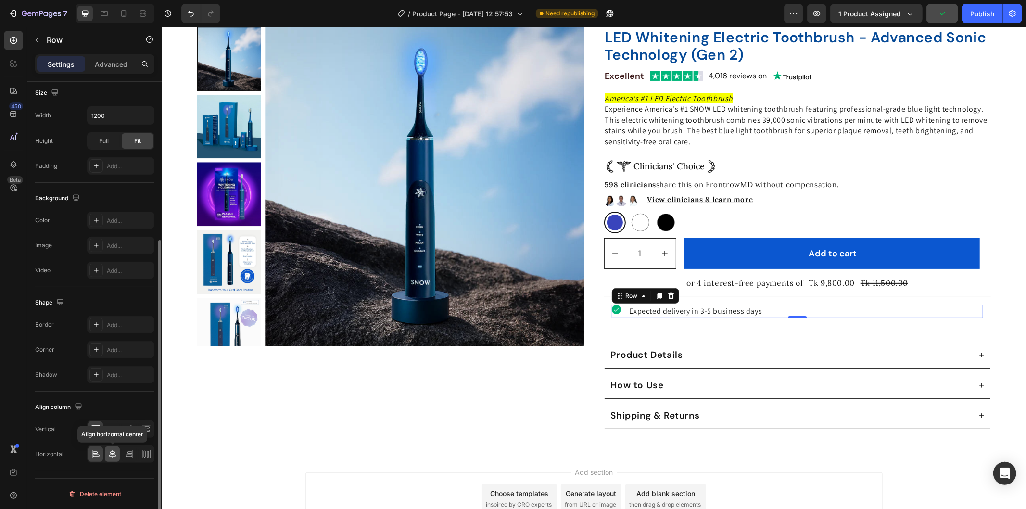
click at [108, 451] on icon at bounding box center [113, 454] width 10 height 10
click at [113, 425] on icon at bounding box center [113, 429] width 10 height 10
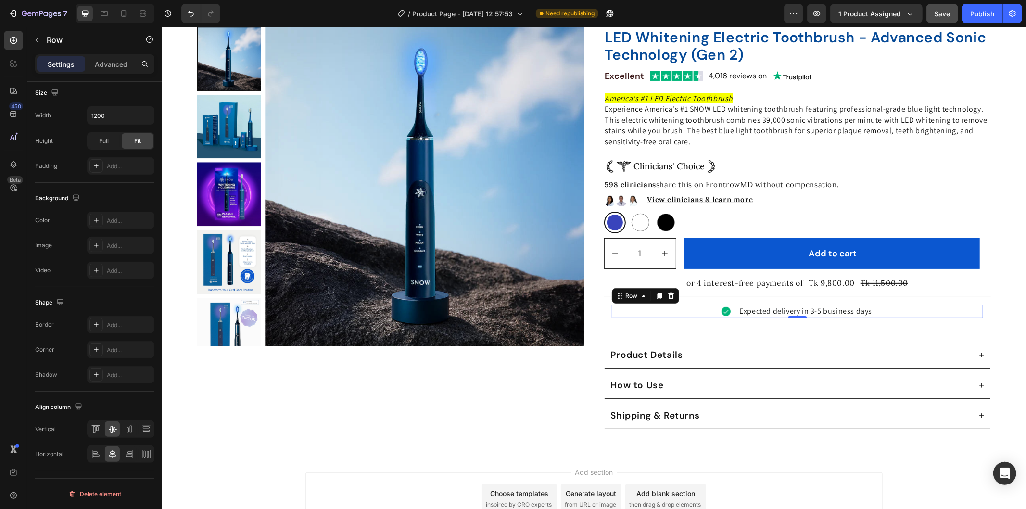
click at [874, 315] on div "Image Expected delivery in 3-5 business days Text Block Row 0" at bounding box center [797, 310] width 372 height 13
click at [857, 309] on span "Expected delivery in 3-5 business days" at bounding box center [805, 310] width 133 height 10
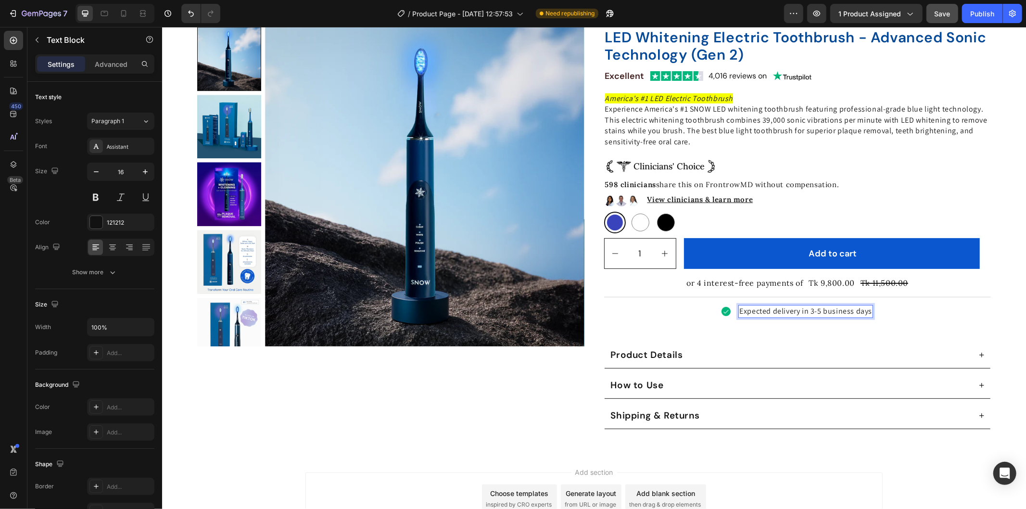
click at [880, 315] on div "Image Expected delivery in 3-5 business days Text Block 0 Row" at bounding box center [797, 310] width 372 height 13
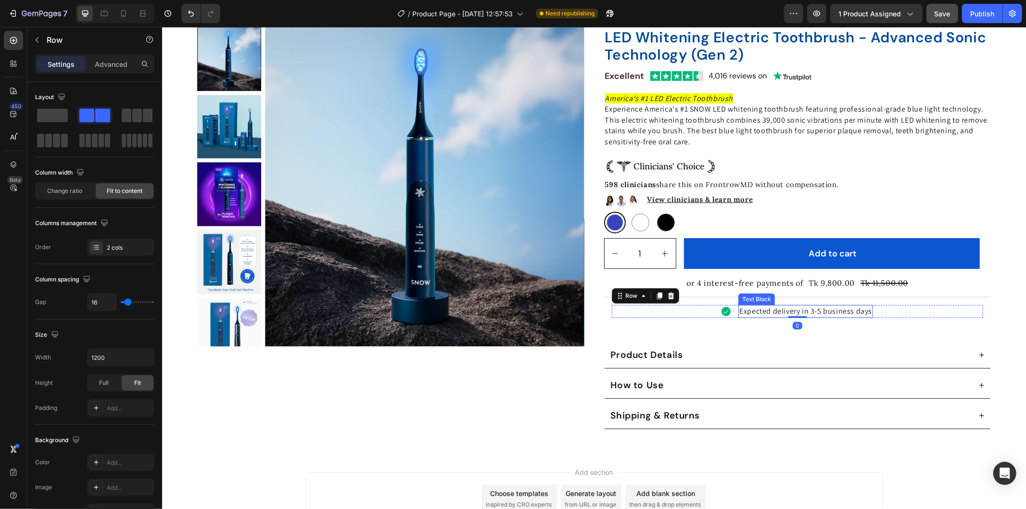
click at [860, 309] on span "Expected delivery in 3-5 business days" at bounding box center [805, 310] width 133 height 10
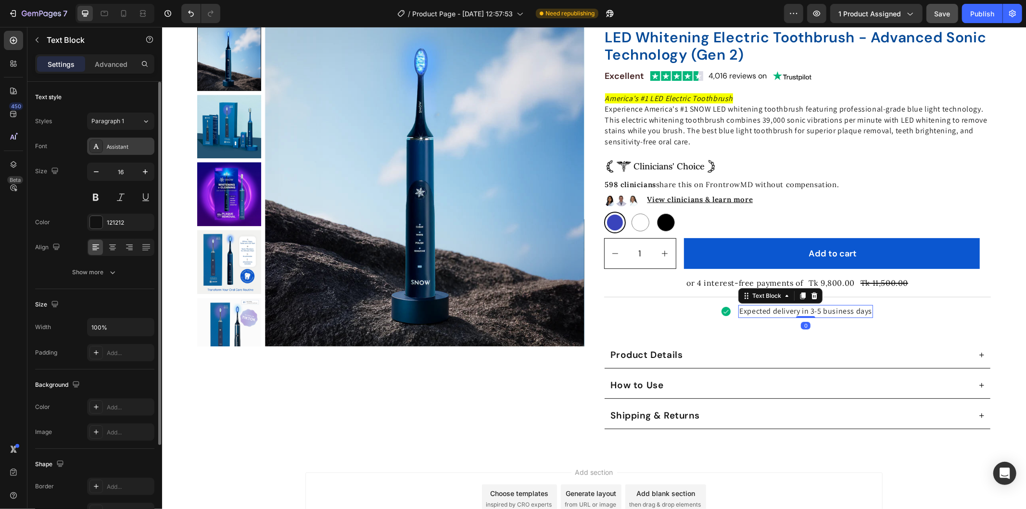
click at [104, 145] on div "Assistant" at bounding box center [120, 146] width 67 height 17
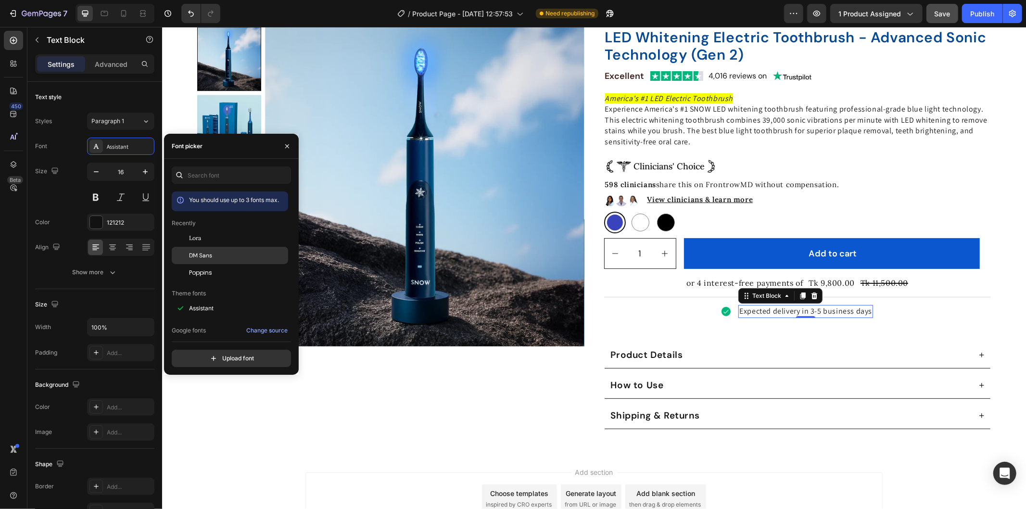
click at [226, 251] on div "DM Sans" at bounding box center [237, 255] width 97 height 9
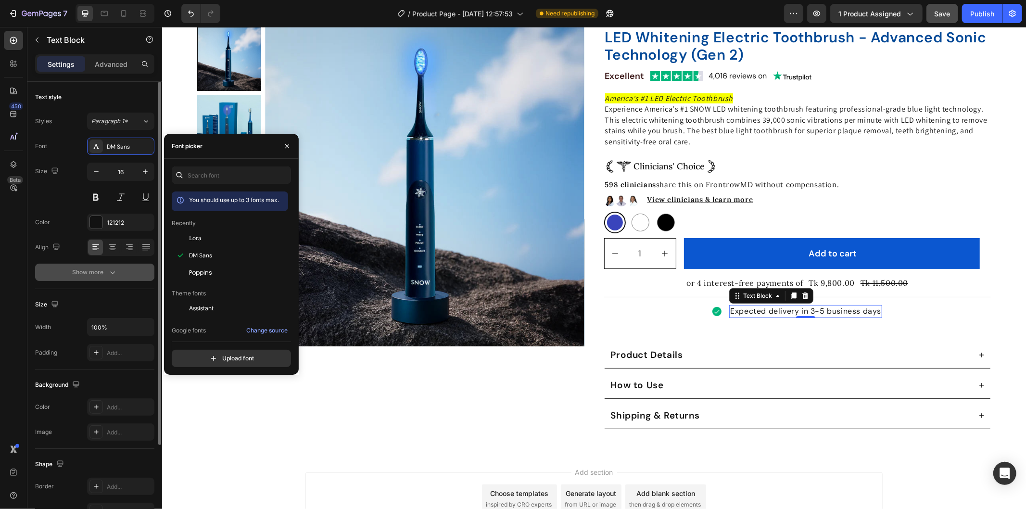
click at [121, 275] on button "Show more" at bounding box center [94, 272] width 119 height 17
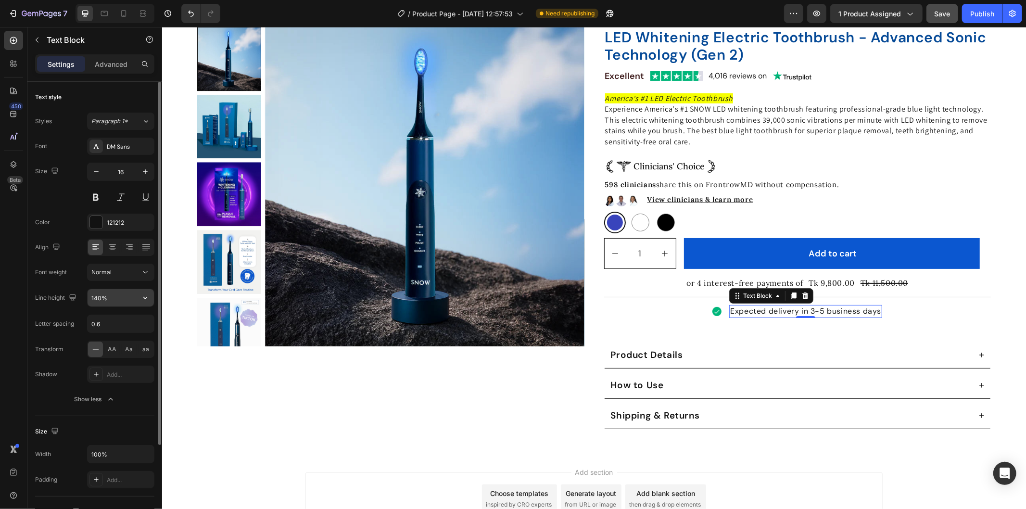
click at [138, 298] on button "button" at bounding box center [145, 297] width 17 height 17
click at [119, 296] on input "140%" at bounding box center [121, 297] width 66 height 17
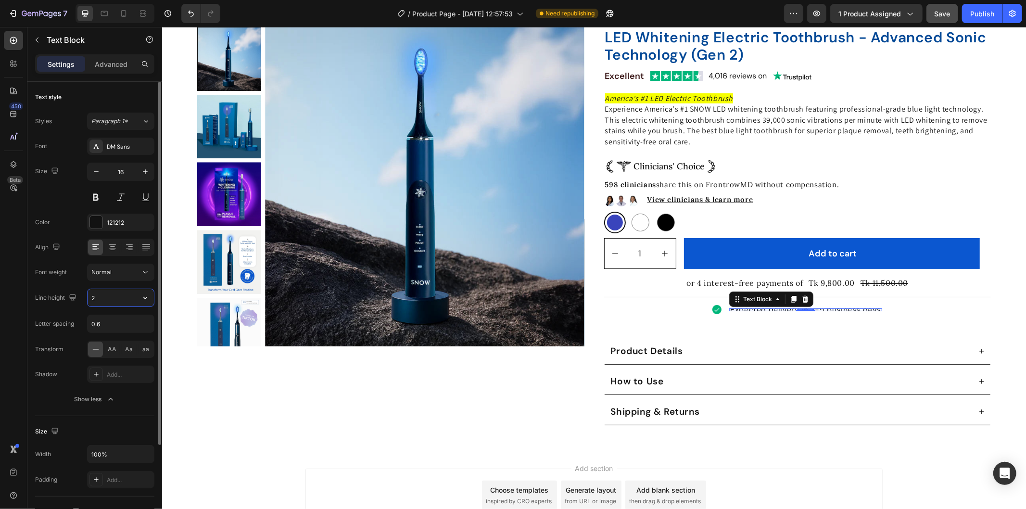
type input "24"
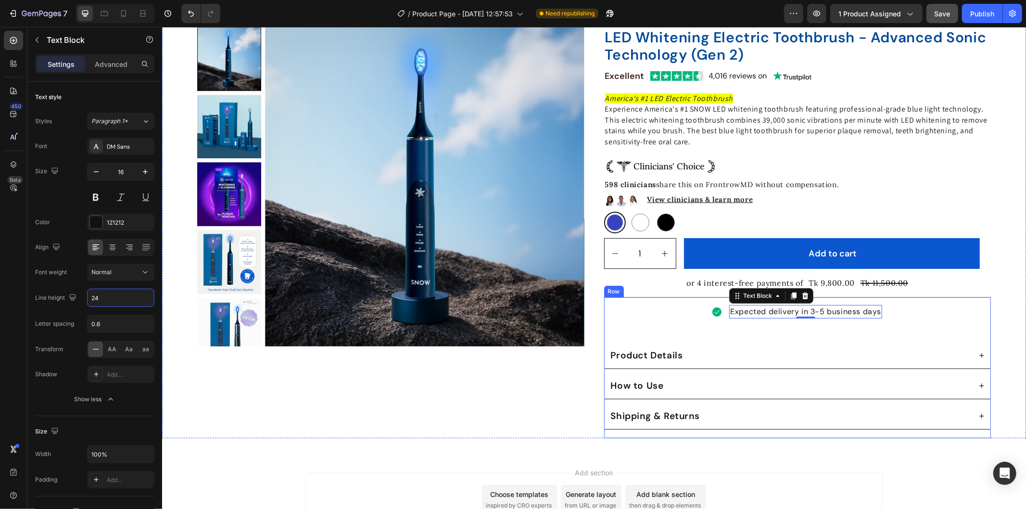
click at [948, 321] on div "Image Expected delivery in 3-5 business days Text Block [GEOGRAPHIC_DATA]" at bounding box center [797, 311] width 387 height 29
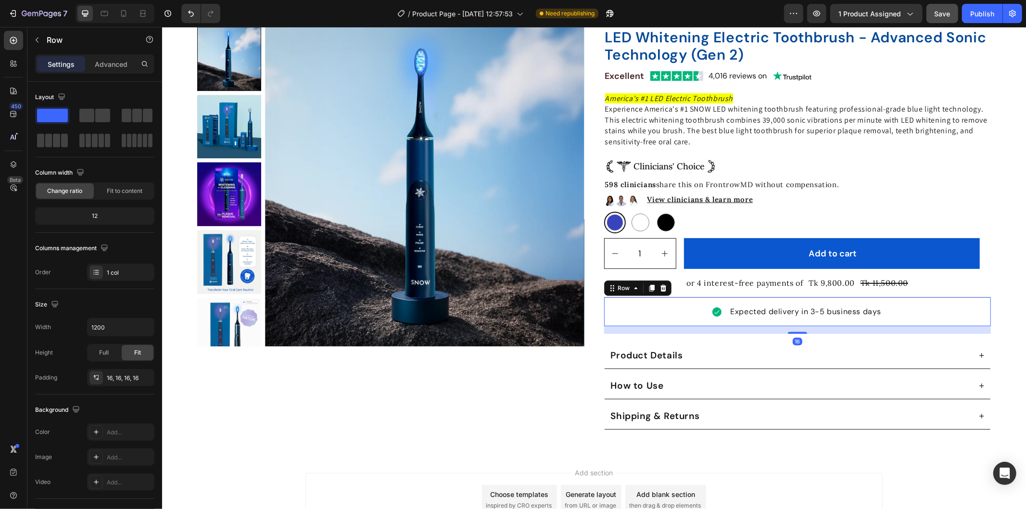
click at [1025, 308] on html "Header Product Images Icon Icon Icon Icon Icon Icon List 352 Reviews Text Block…" at bounding box center [594, 264] width 864 height 653
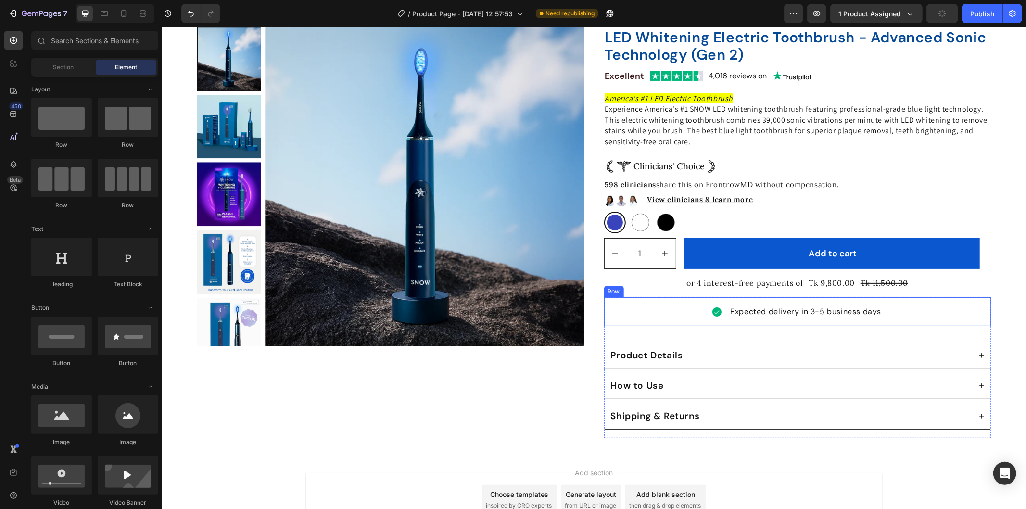
click at [685, 319] on div "Image Expected delivery in 3-5 business days Text [GEOGRAPHIC_DATA]" at bounding box center [797, 311] width 387 height 29
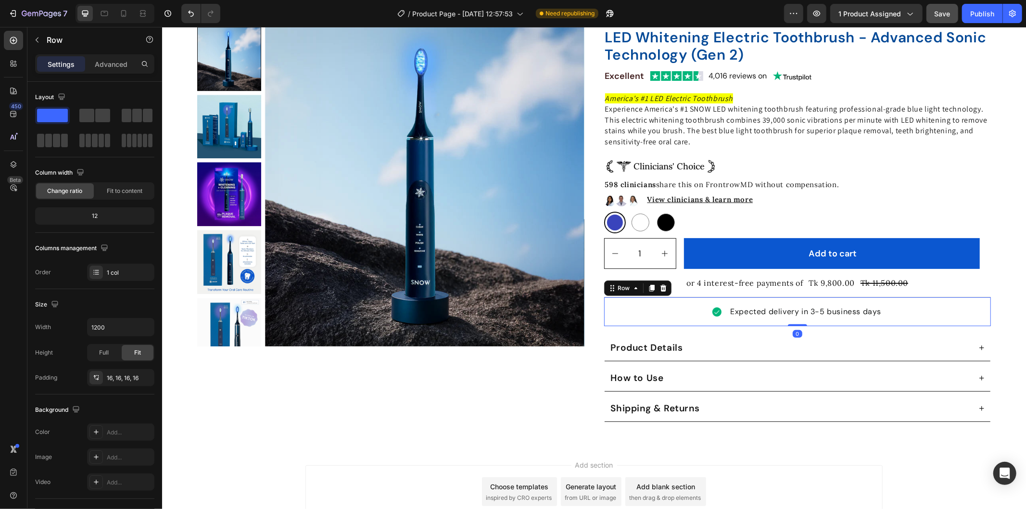
drag, startPoint x: 796, startPoint y: 330, endPoint x: 796, endPoint y: 323, distance: 7.7
click at [796, 324] on div at bounding box center [796, 325] width 19 height 2
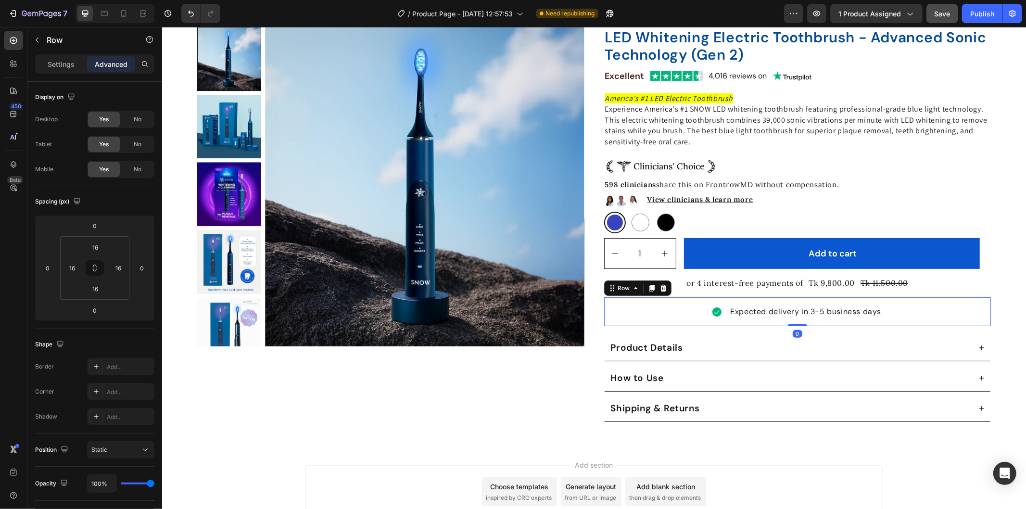
click at [663, 324] on div "Image Expected delivery in 3-5 business days Text [GEOGRAPHIC_DATA] 0" at bounding box center [797, 311] width 387 height 29
click at [61, 63] on p "Settings" at bounding box center [61, 64] width 27 height 10
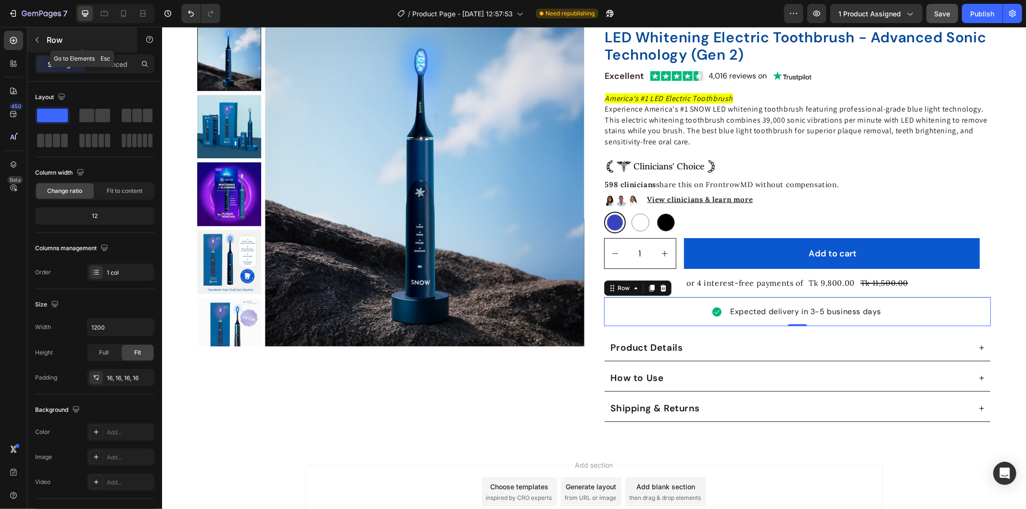
click at [42, 45] on button "button" at bounding box center [36, 39] width 15 height 15
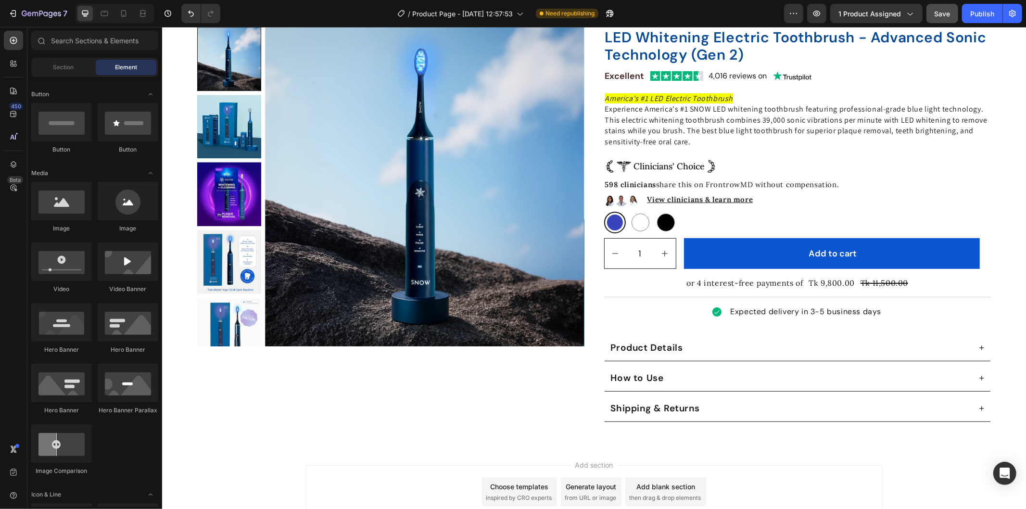
scroll to position [267, 0]
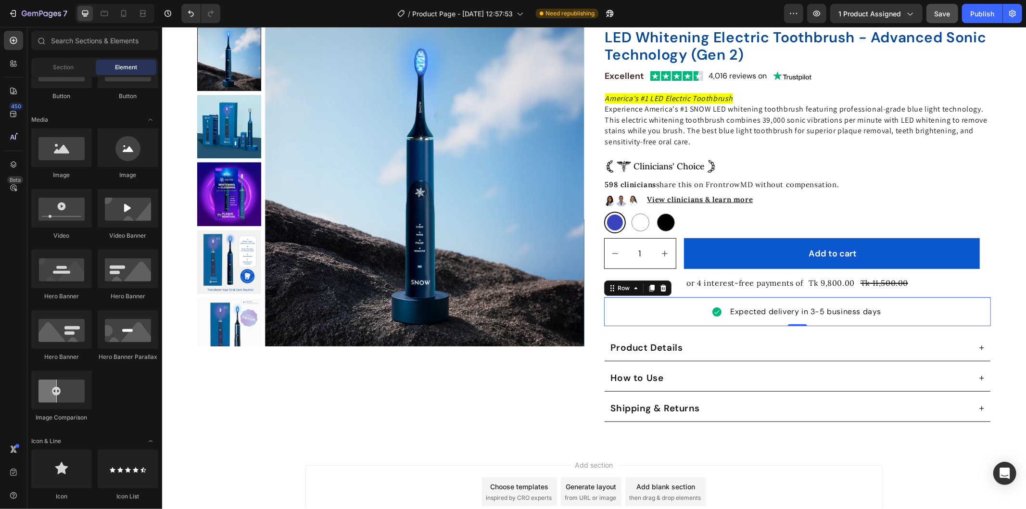
click at [604, 301] on div "Image Expected delivery in 3-5 business days Text [GEOGRAPHIC_DATA] 0" at bounding box center [797, 311] width 387 height 29
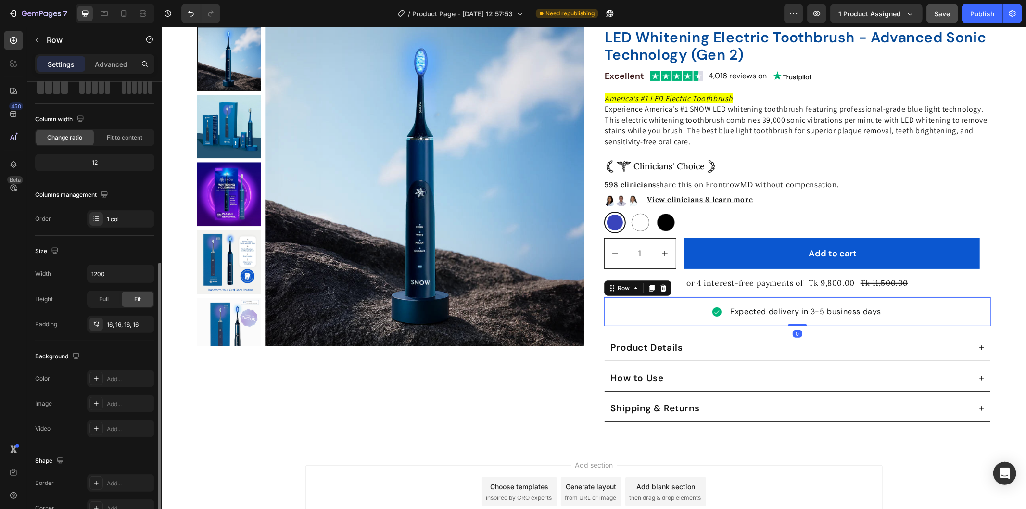
scroll to position [132, 0]
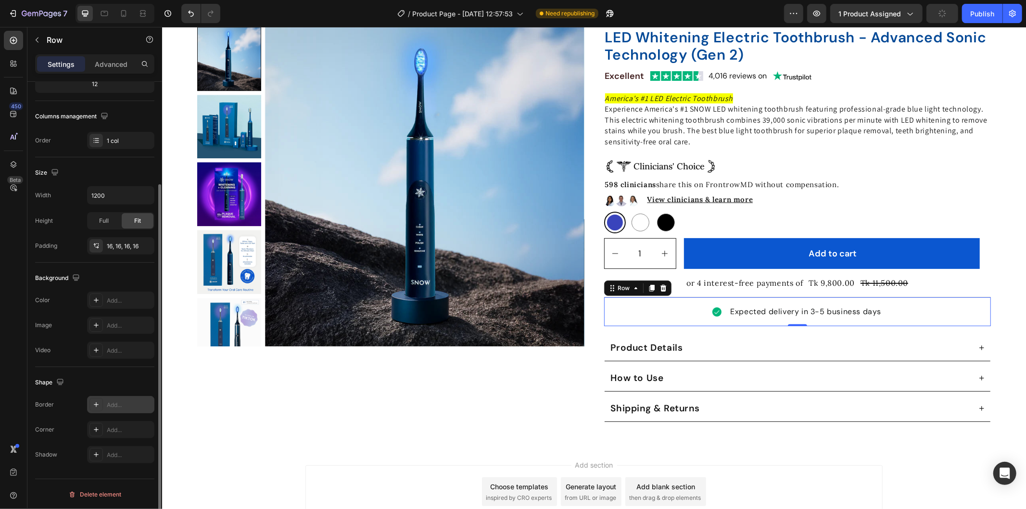
click at [127, 398] on div "Add..." at bounding box center [120, 404] width 67 height 17
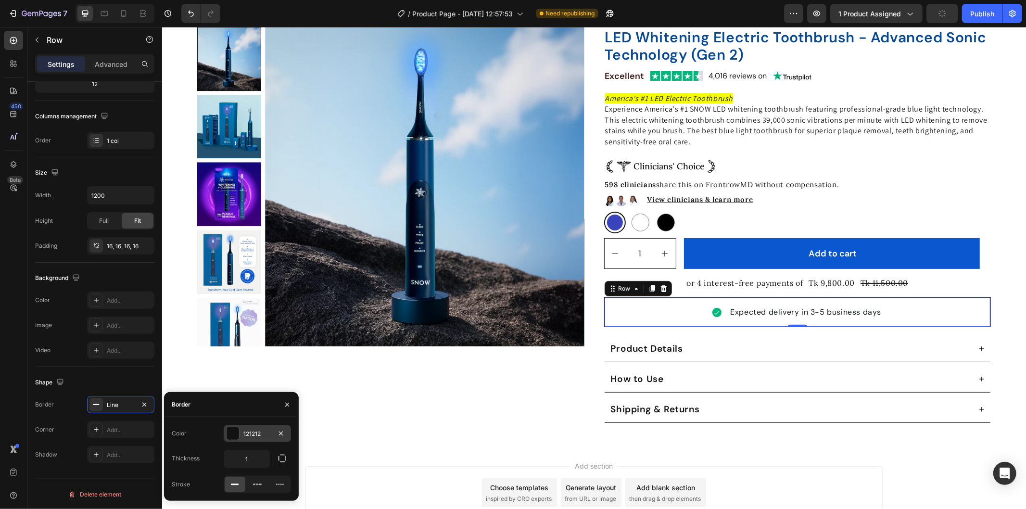
click at [261, 430] on div "121212" at bounding box center [257, 434] width 28 height 9
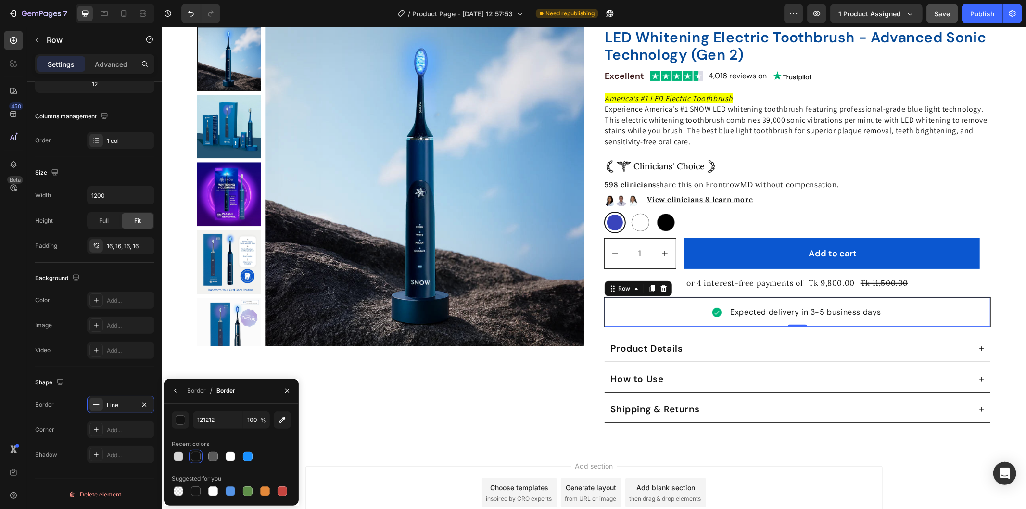
click at [196, 455] on div at bounding box center [196, 457] width 10 height 10
click at [111, 404] on div "Line" at bounding box center [121, 405] width 28 height 9
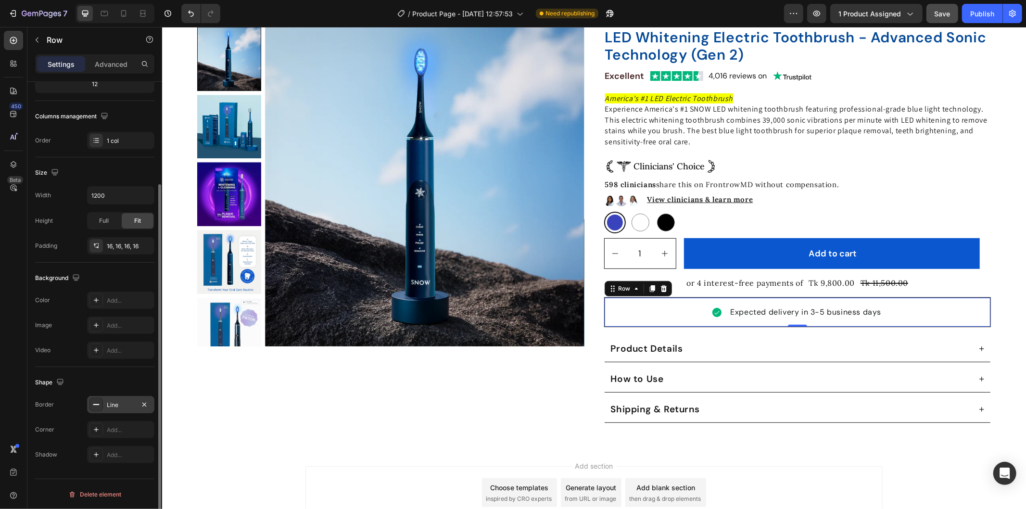
click at [111, 404] on div "Line" at bounding box center [121, 405] width 28 height 9
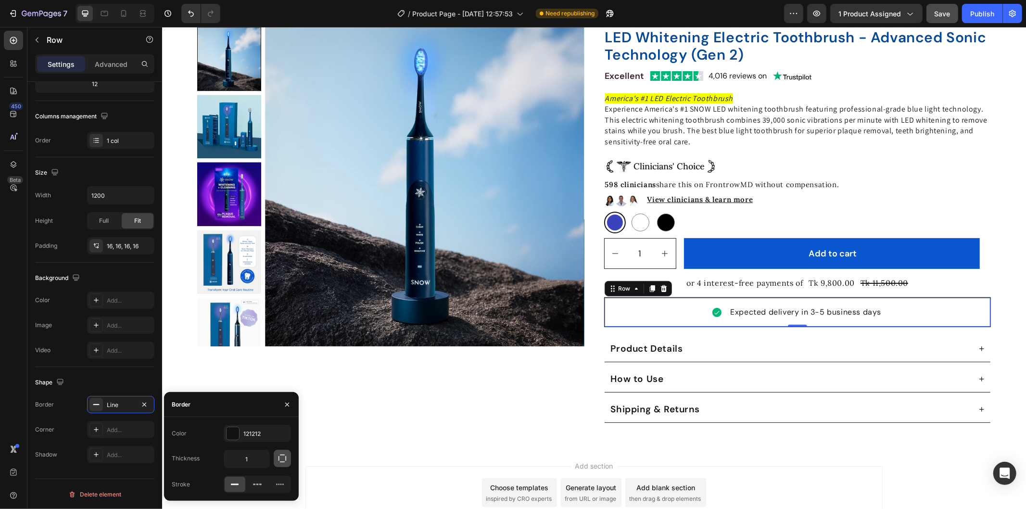
click at [276, 457] on button "button" at bounding box center [282, 458] width 17 height 17
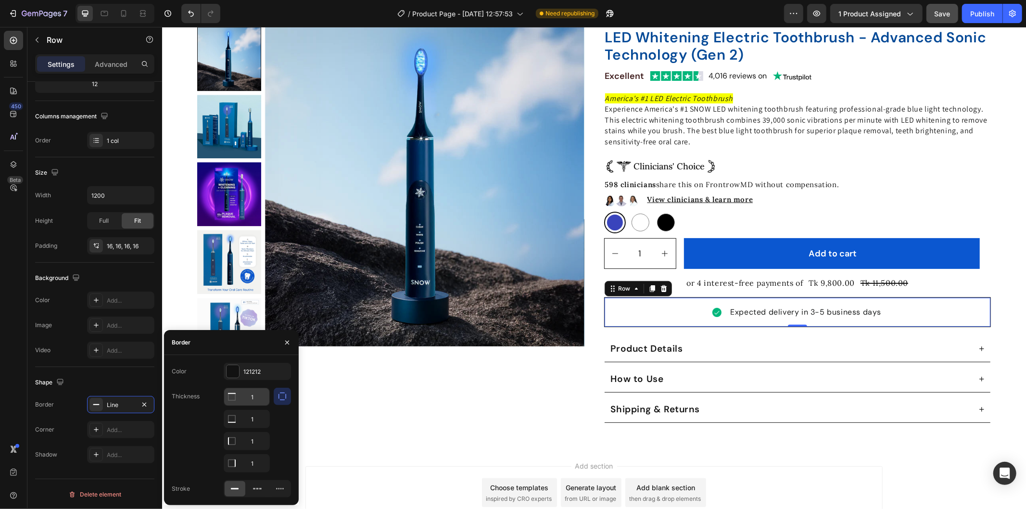
click at [251, 395] on input "1" at bounding box center [246, 396] width 45 height 17
type input "0"
click at [255, 440] on input "1" at bounding box center [246, 440] width 45 height 17
type input "0"
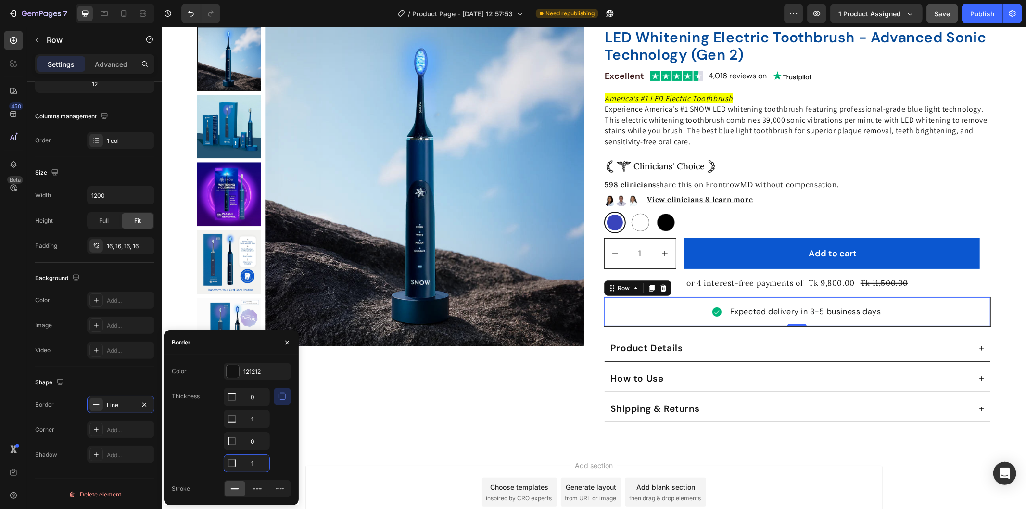
click at [253, 464] on input "1" at bounding box center [246, 463] width 45 height 17
type input "0"
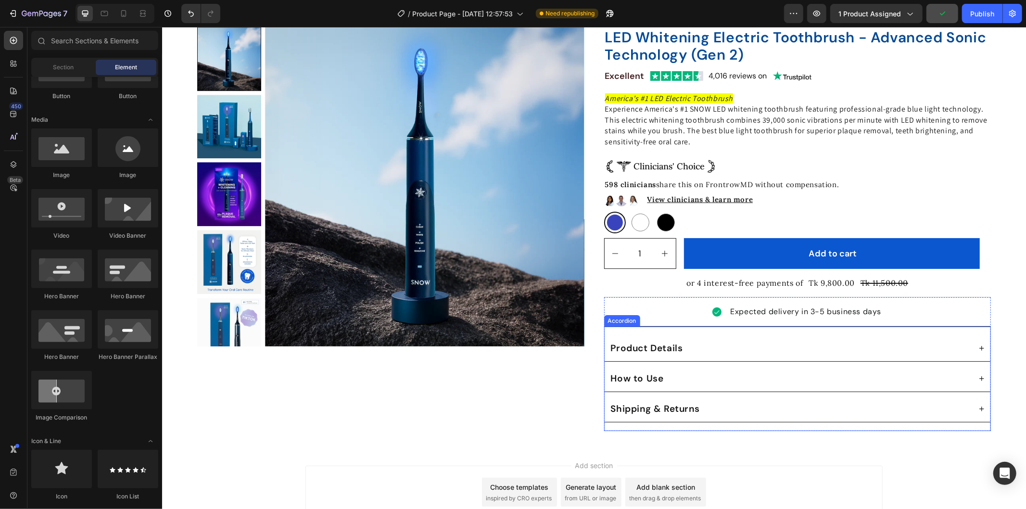
click at [671, 342] on strong "Product Details" at bounding box center [646, 348] width 72 height 12
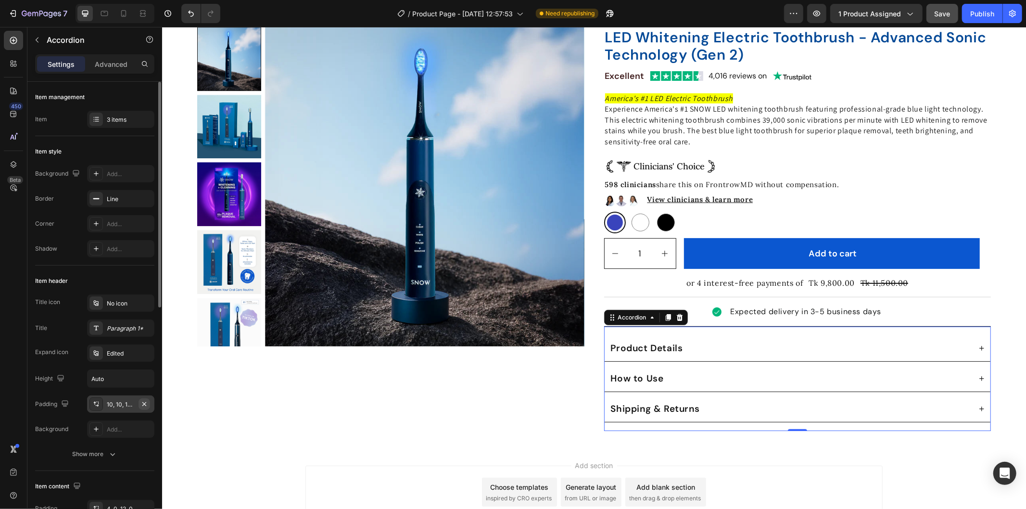
click at [146, 401] on icon "button" at bounding box center [144, 404] width 8 height 8
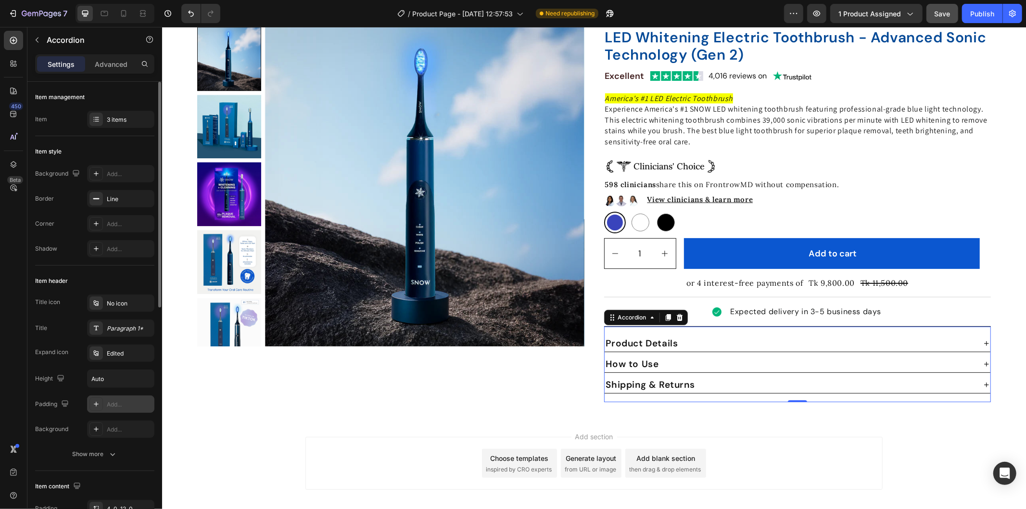
click at [117, 405] on div "Add..." at bounding box center [129, 404] width 45 height 9
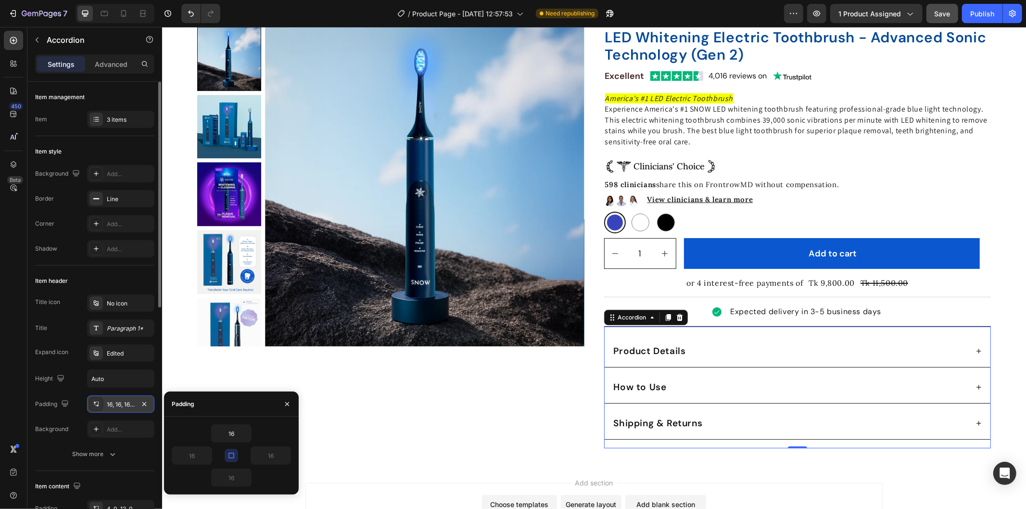
click at [236, 453] on button "button" at bounding box center [231, 455] width 13 height 13
click at [192, 454] on input "16" at bounding box center [191, 455] width 39 height 17
type input "0"
click at [275, 453] on input "16" at bounding box center [270, 455] width 39 height 17
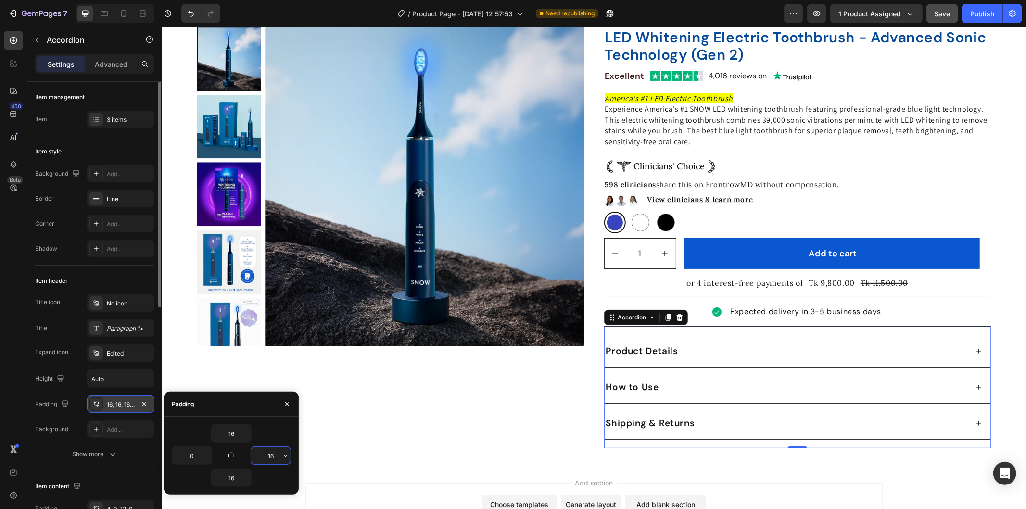
click at [275, 453] on input "16" at bounding box center [270, 455] width 39 height 17
type input "0"
click at [989, 325] on div "Product Images Icon Icon Icon Icon Icon Icon List 352 Reviews Text Block Row Tr…" at bounding box center [594, 211] width 864 height 474
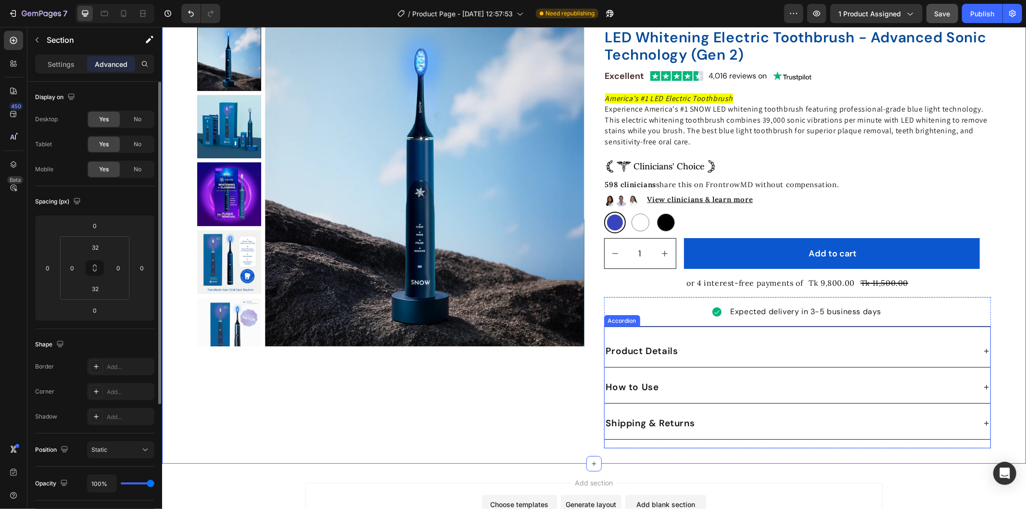
click at [668, 338] on div "Product Details" at bounding box center [797, 351] width 386 height 32
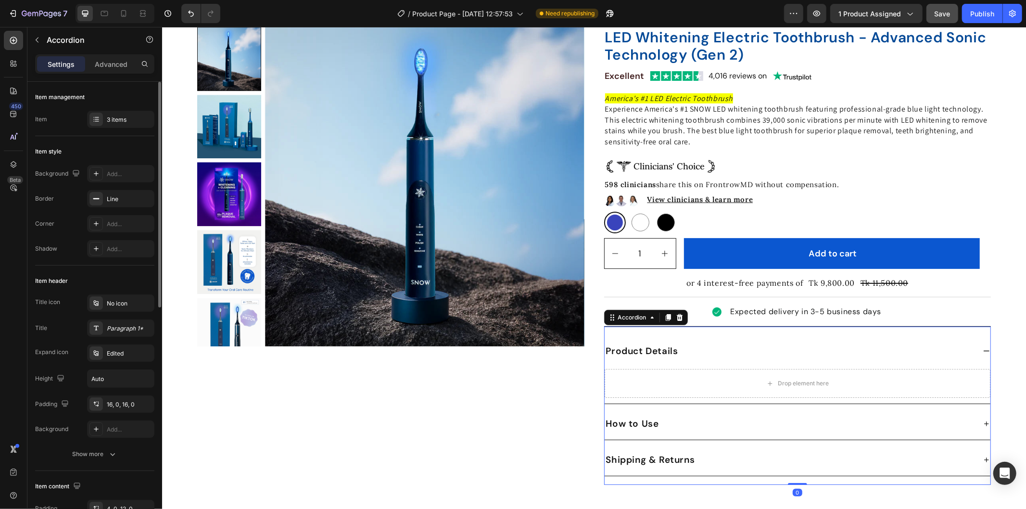
click at [668, 338] on div "Product Details" at bounding box center [797, 351] width 386 height 32
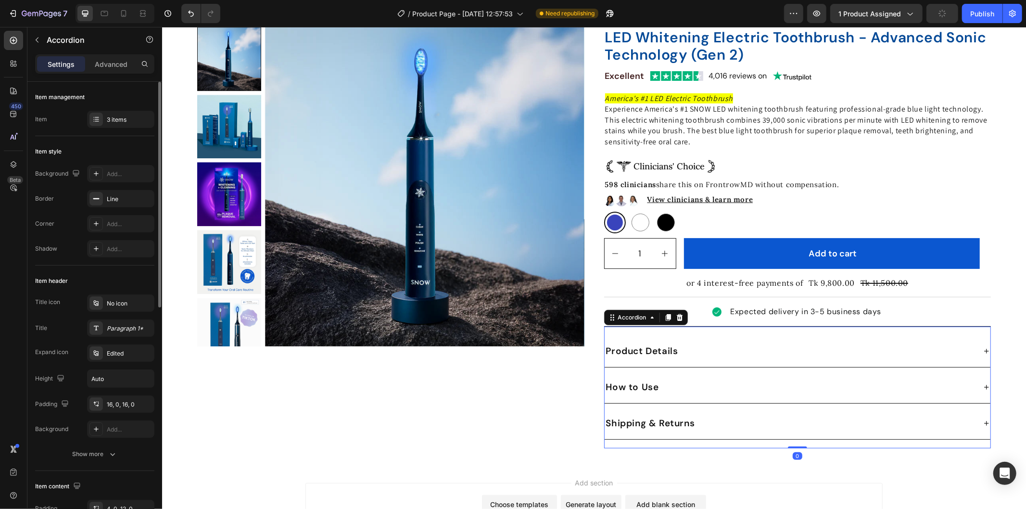
click at [682, 346] on div "Product Details" at bounding box center [789, 350] width 371 height 16
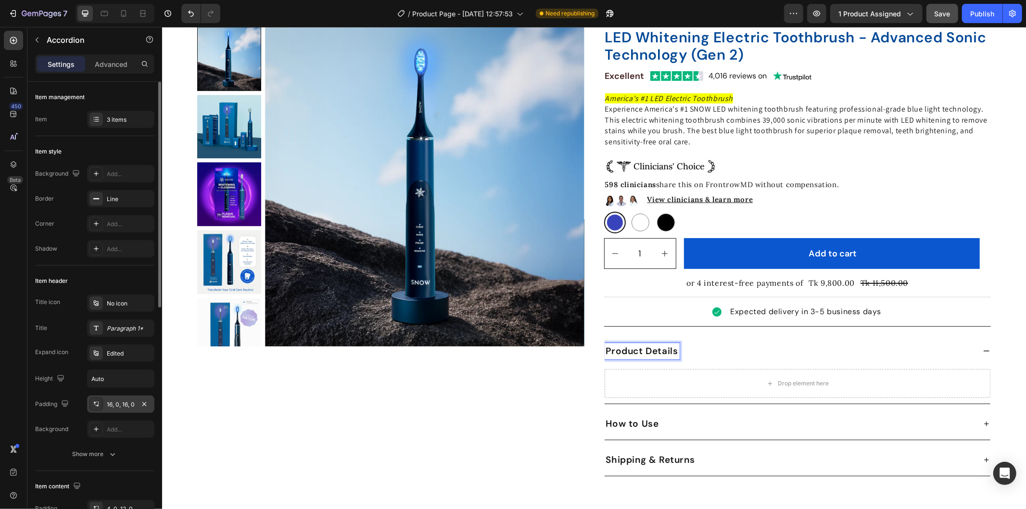
click at [118, 400] on div "16, 0, 16, 0" at bounding box center [121, 404] width 28 height 9
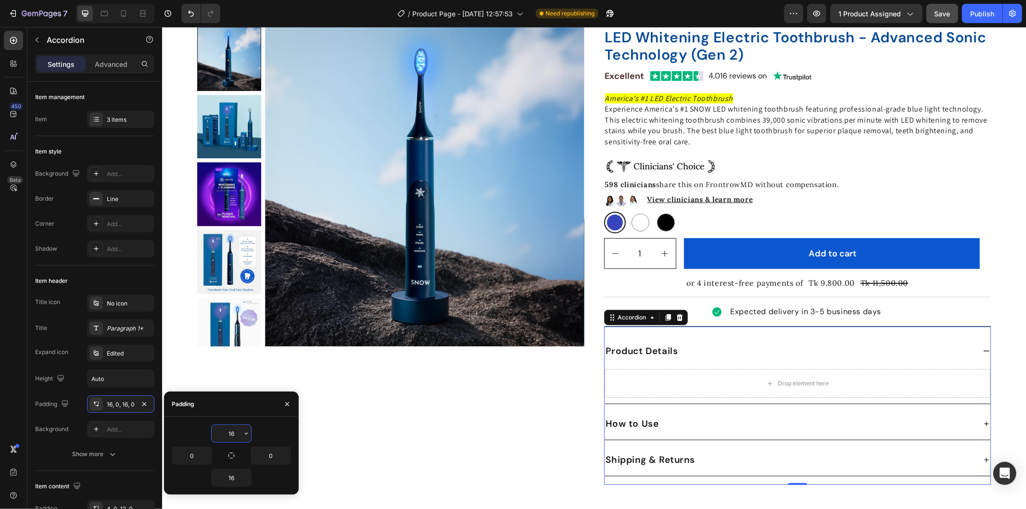
click at [233, 431] on input "16" at bounding box center [231, 433] width 39 height 17
type input "0"
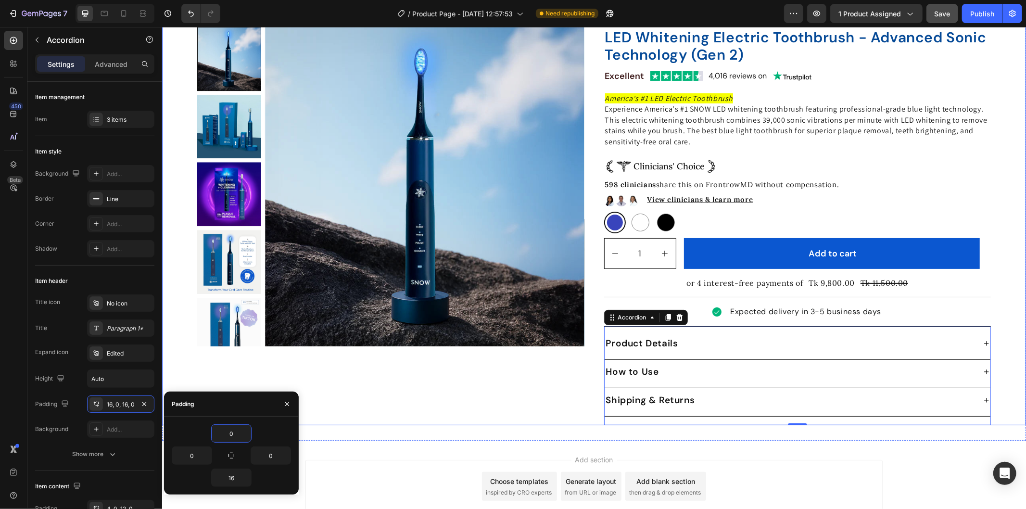
click at [557, 401] on div "Product Images" at bounding box center [390, 199] width 387 height 451
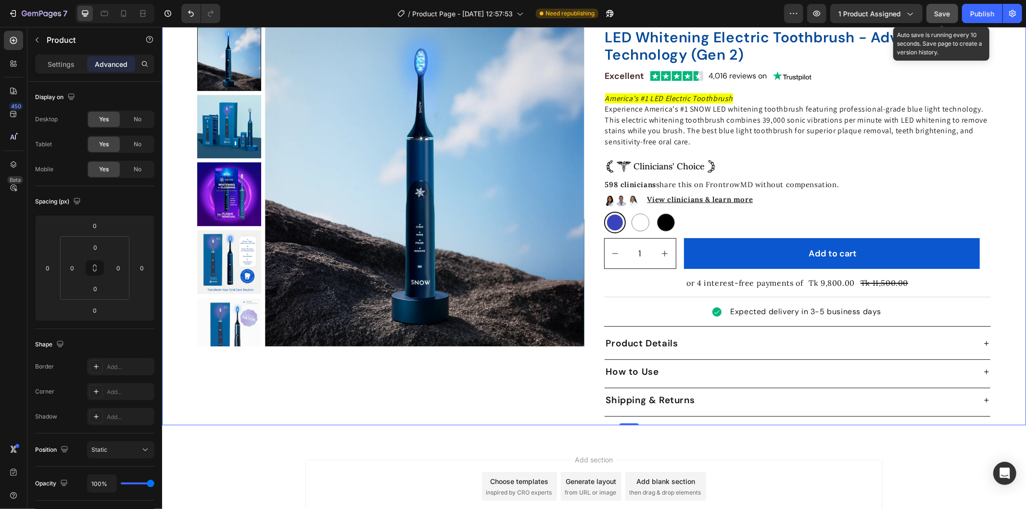
click at [950, 10] on span "Save" at bounding box center [943, 14] width 16 height 8
click at [983, 15] on div "Publish" at bounding box center [982, 14] width 24 height 10
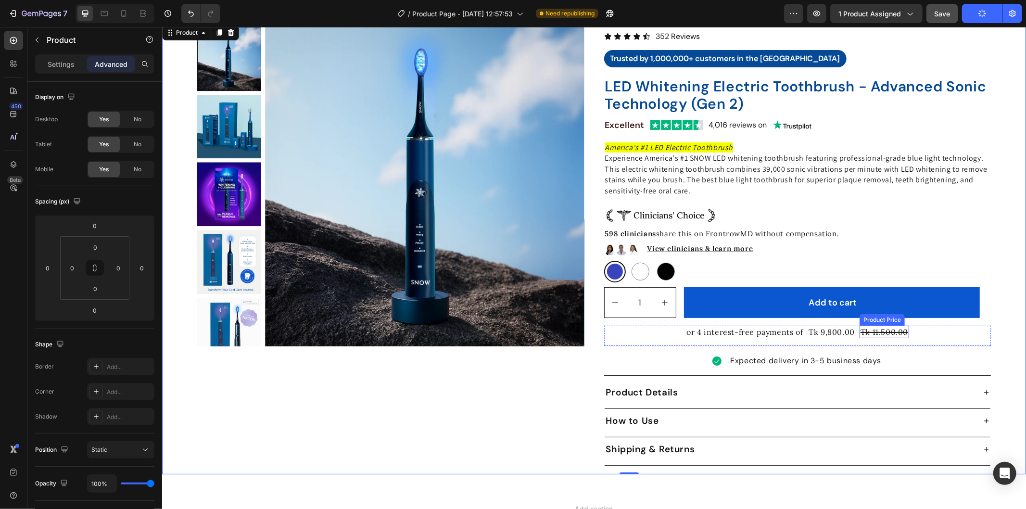
scroll to position [0, 0]
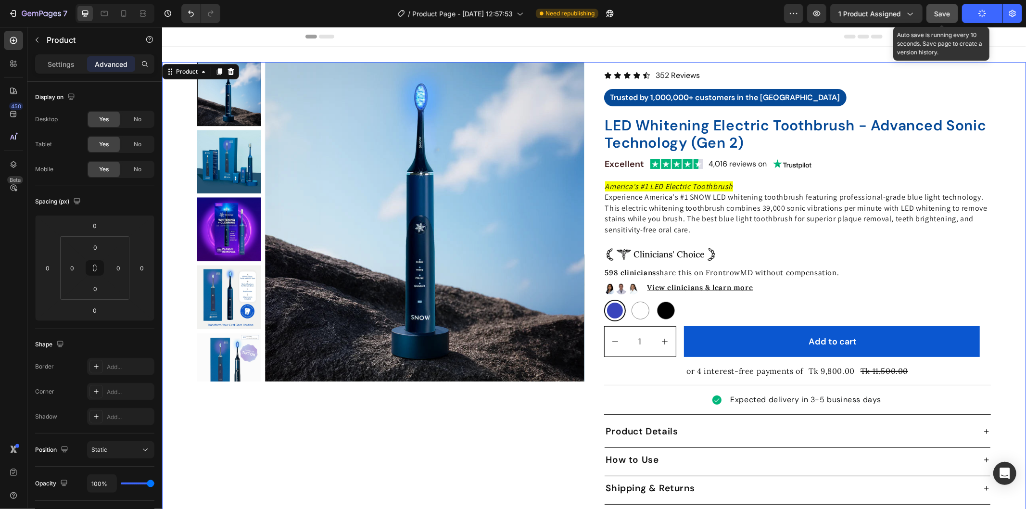
click at [940, 17] on div "Save" at bounding box center [943, 14] width 16 height 10
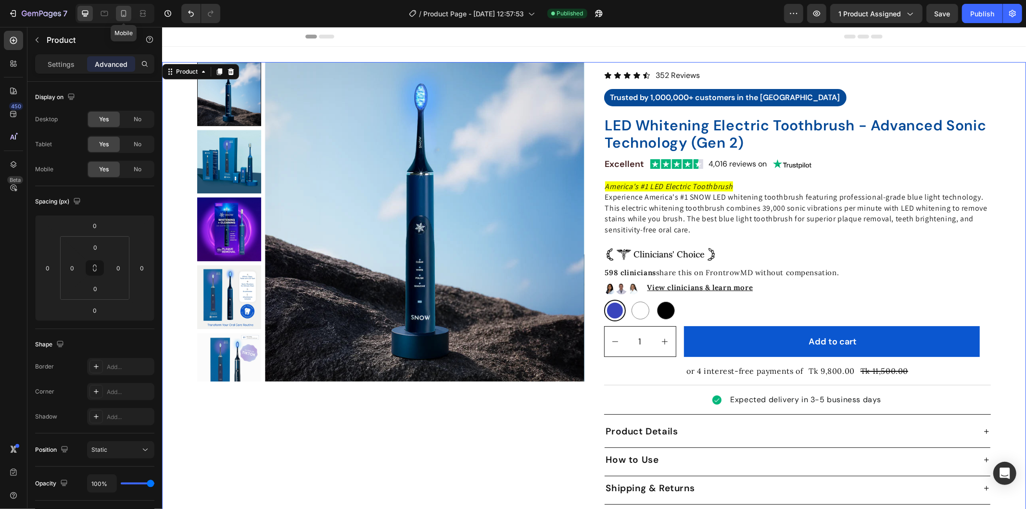
click at [116, 10] on div at bounding box center [123, 13] width 15 height 15
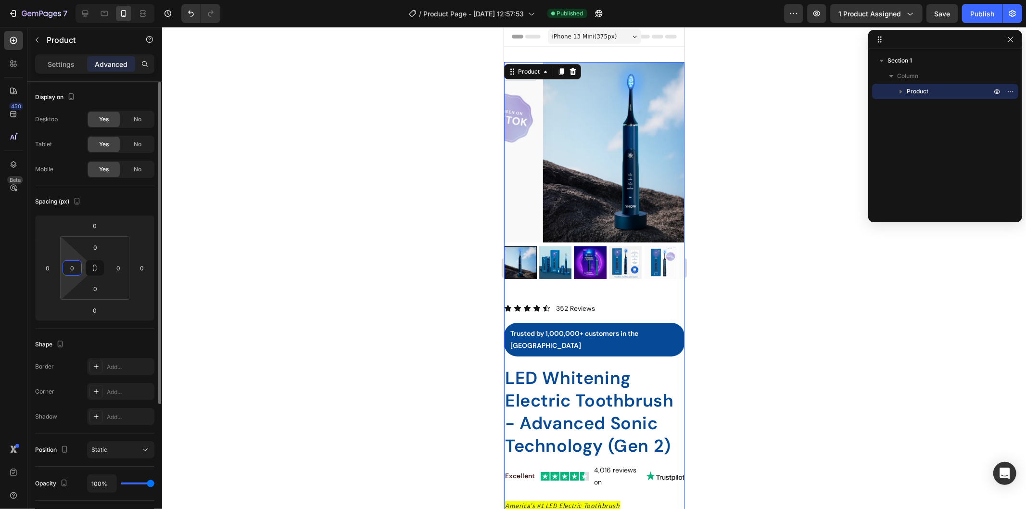
click at [75, 264] on input "0" at bounding box center [72, 268] width 14 height 14
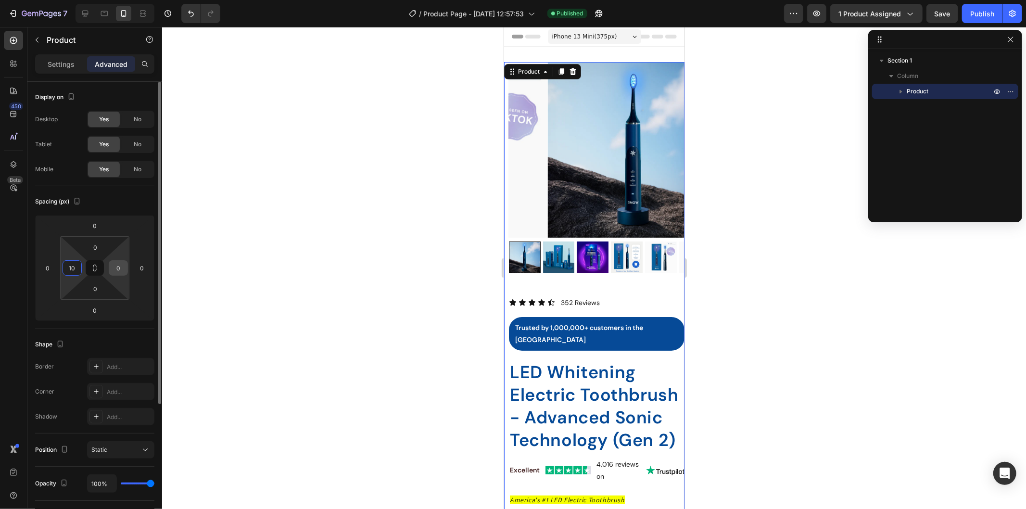
type input "10"
click at [116, 265] on input "0" at bounding box center [118, 268] width 14 height 14
click at [79, 260] on div "10" at bounding box center [72, 267] width 19 height 15
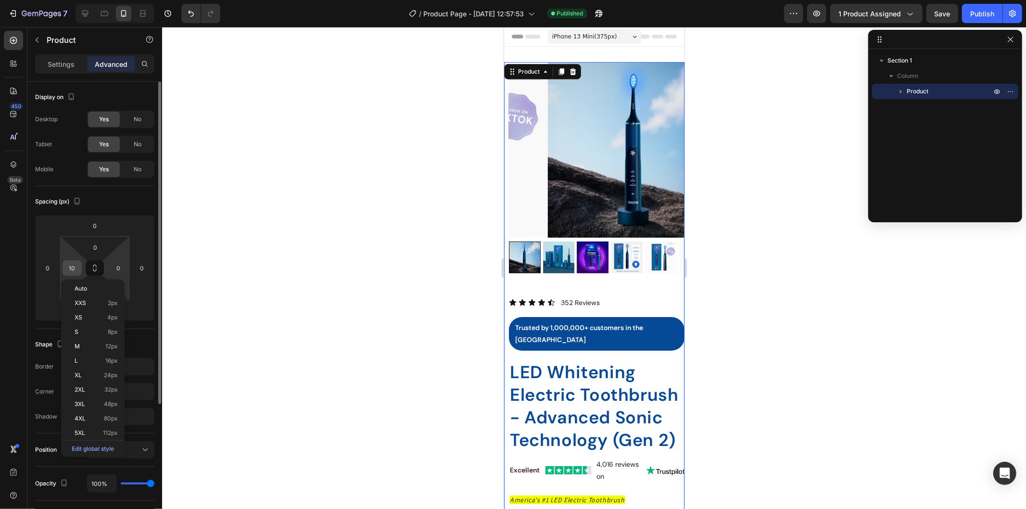
click at [73, 266] on input "10" at bounding box center [72, 268] width 14 height 14
type input "0"
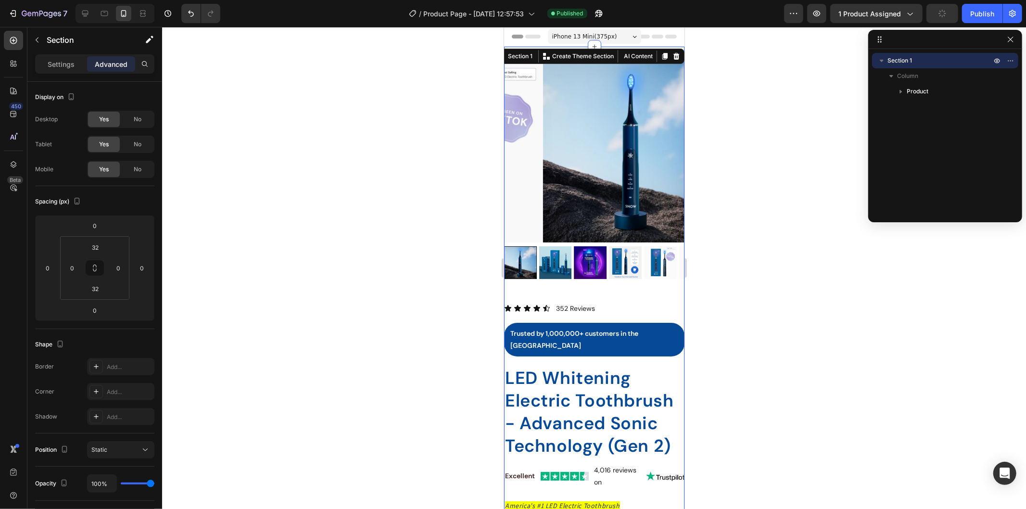
click at [567, 45] on div "iPhone 13 Mini ( 375 px) iPhone 13 Mini iPhone 13 Pro iPhone 11 Pro Max iPhone …" at bounding box center [593, 36] width 93 height 19
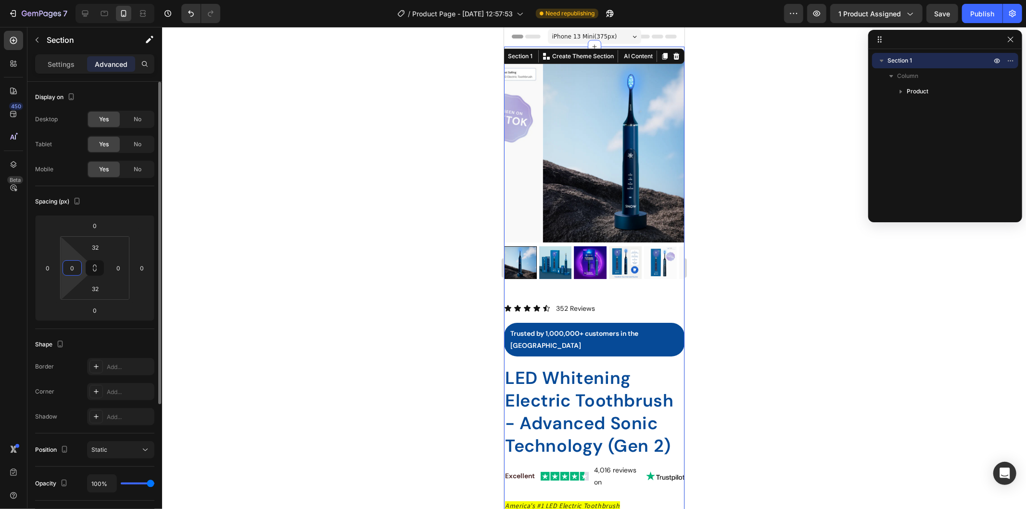
click at [74, 268] on input "0" at bounding box center [72, 268] width 14 height 14
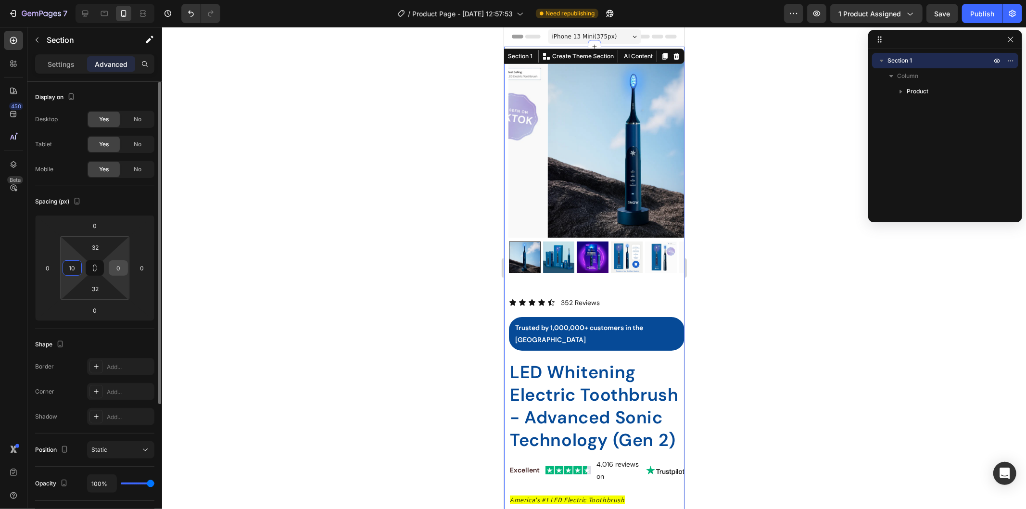
type input "10"
click at [117, 261] on input "0" at bounding box center [118, 268] width 14 height 14
type input "10"
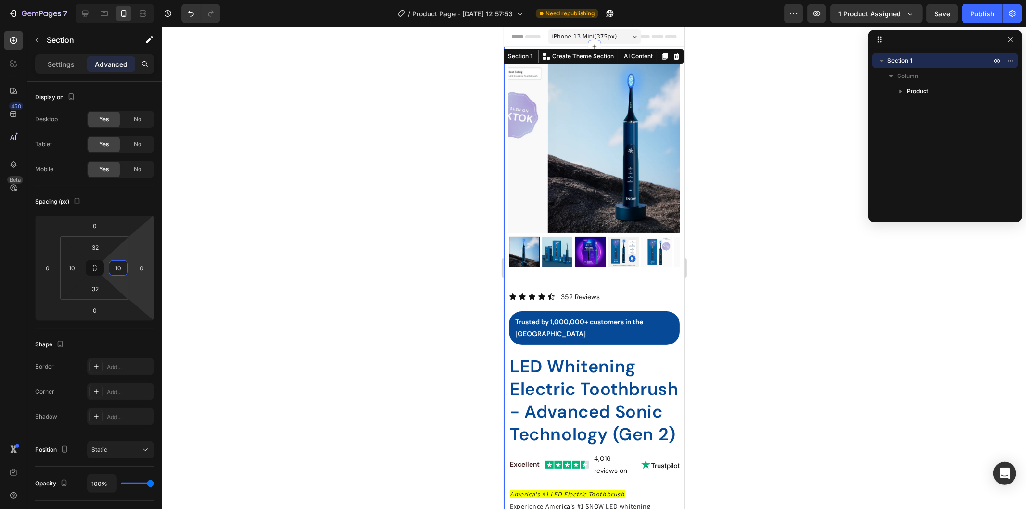
click at [841, 294] on div at bounding box center [594, 268] width 864 height 482
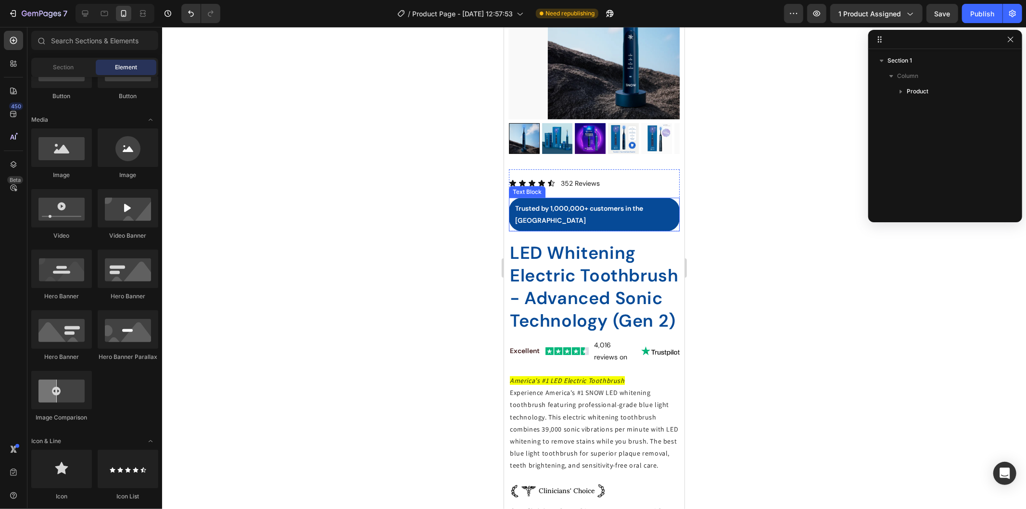
scroll to position [160, 0]
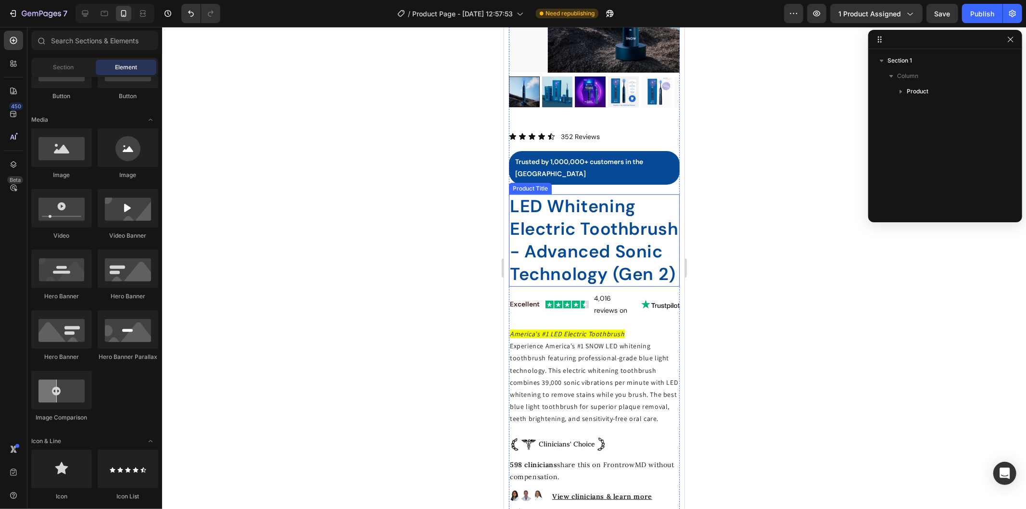
click at [556, 276] on h2 "LED Whitening Electric Toothbrush - Advanced Sonic Technology (Gen 2)" at bounding box center [593, 240] width 171 height 92
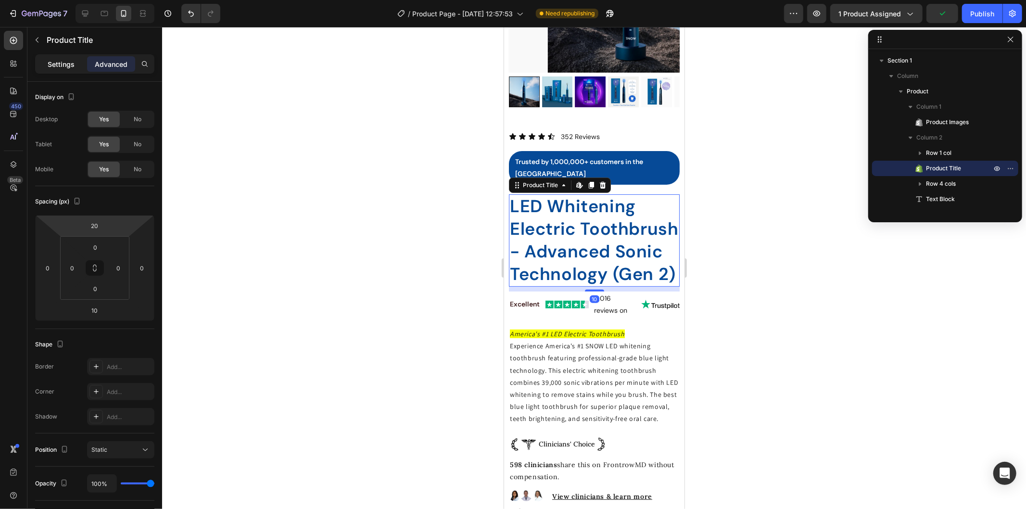
click at [63, 64] on p "Settings" at bounding box center [61, 64] width 27 height 10
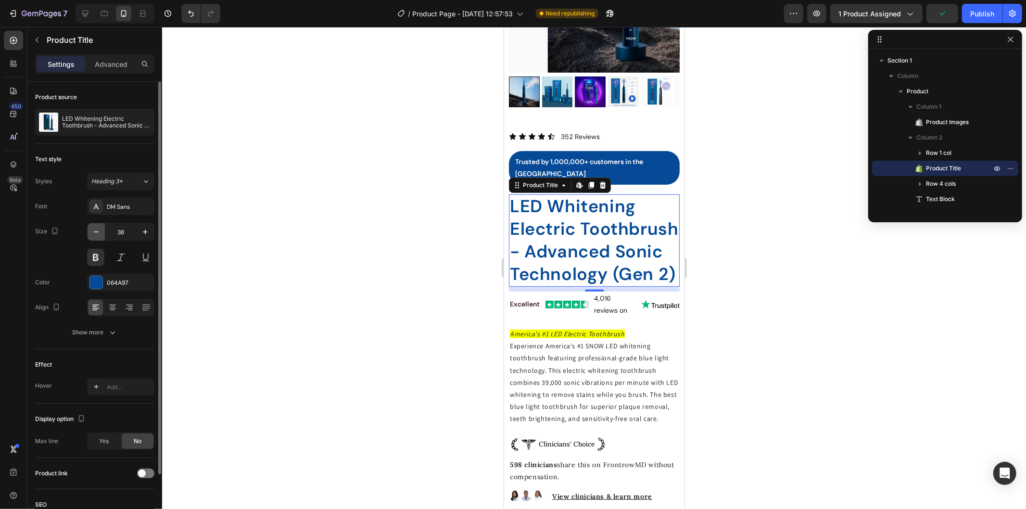
click at [95, 228] on icon "button" at bounding box center [96, 232] width 10 height 10
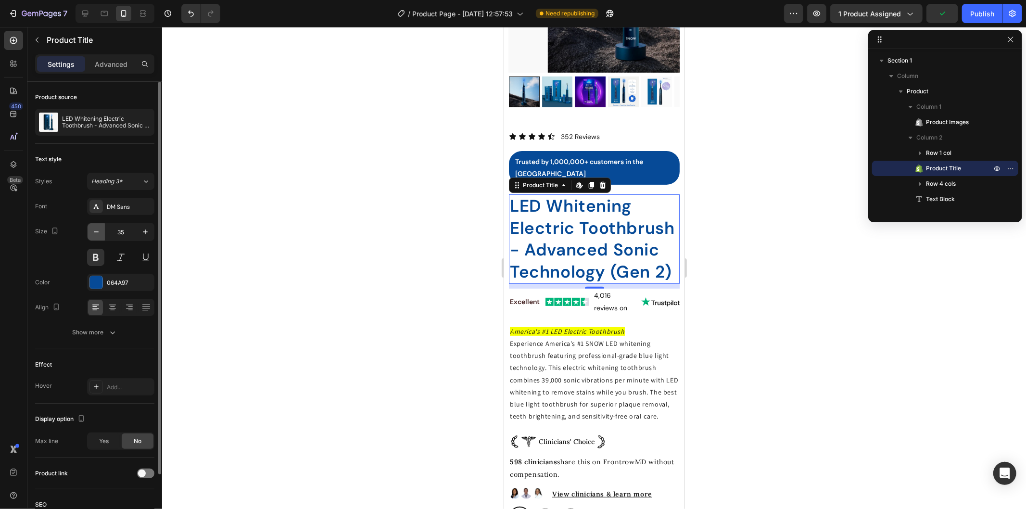
click at [95, 228] on icon "button" at bounding box center [96, 232] width 10 height 10
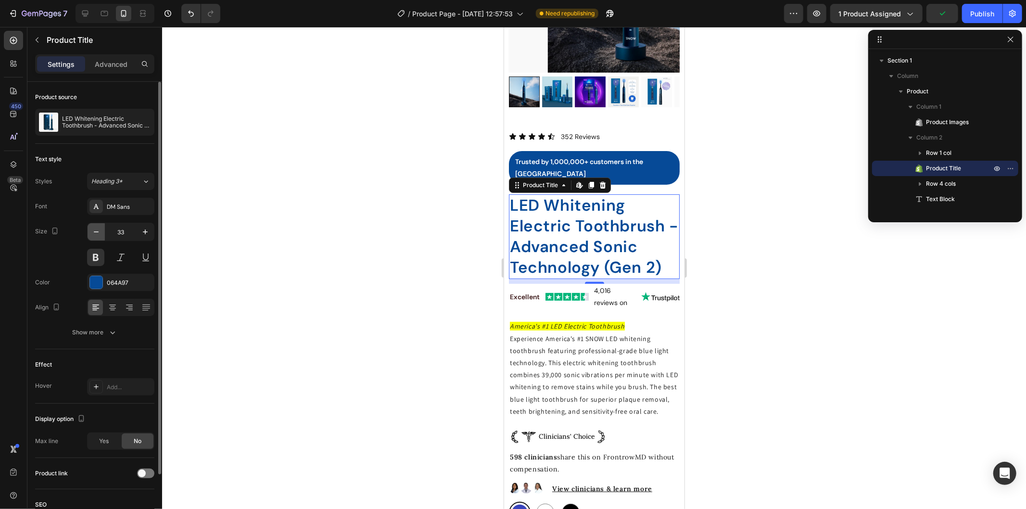
click at [95, 228] on icon "button" at bounding box center [96, 232] width 10 height 10
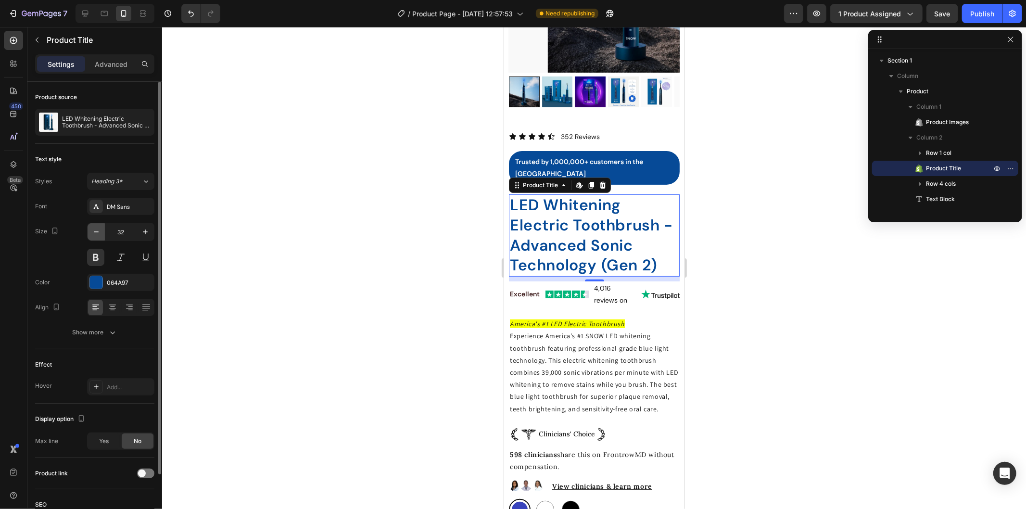
click at [95, 228] on icon "button" at bounding box center [96, 232] width 10 height 10
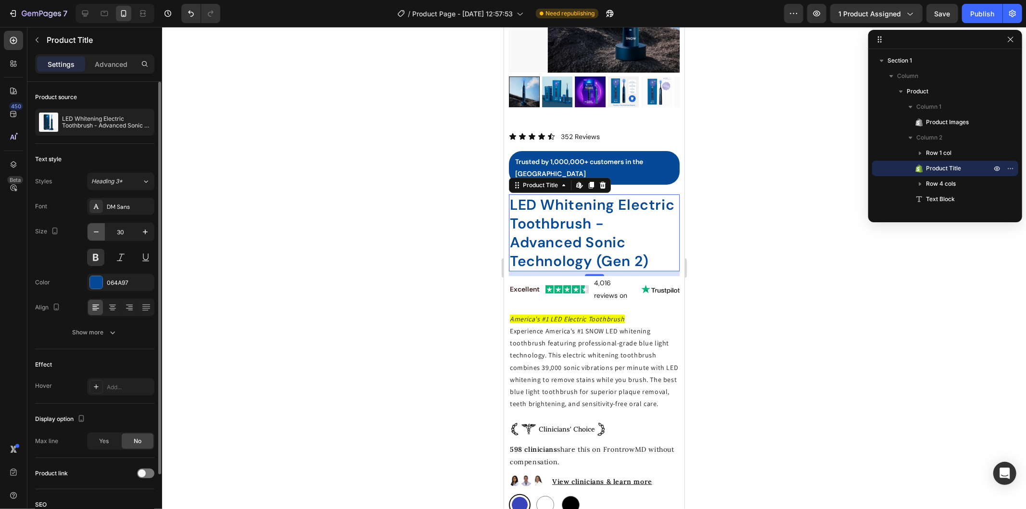
click at [95, 228] on icon "button" at bounding box center [96, 232] width 10 height 10
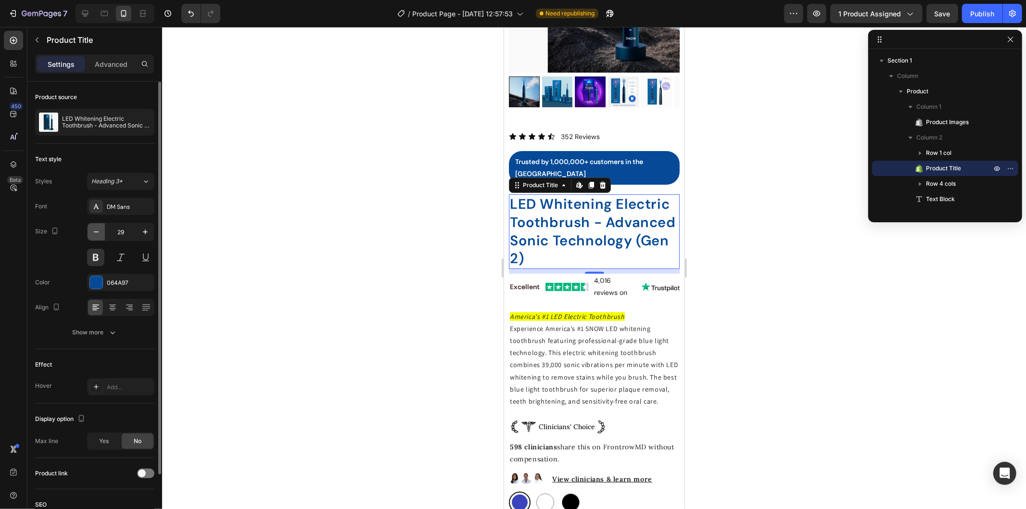
click at [95, 228] on icon "button" at bounding box center [96, 232] width 10 height 10
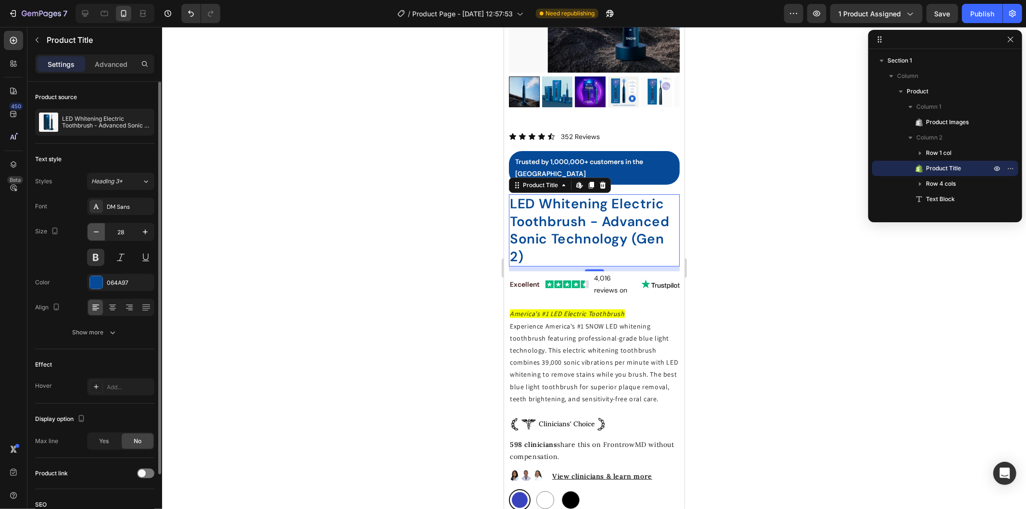
click at [95, 228] on icon "button" at bounding box center [96, 232] width 10 height 10
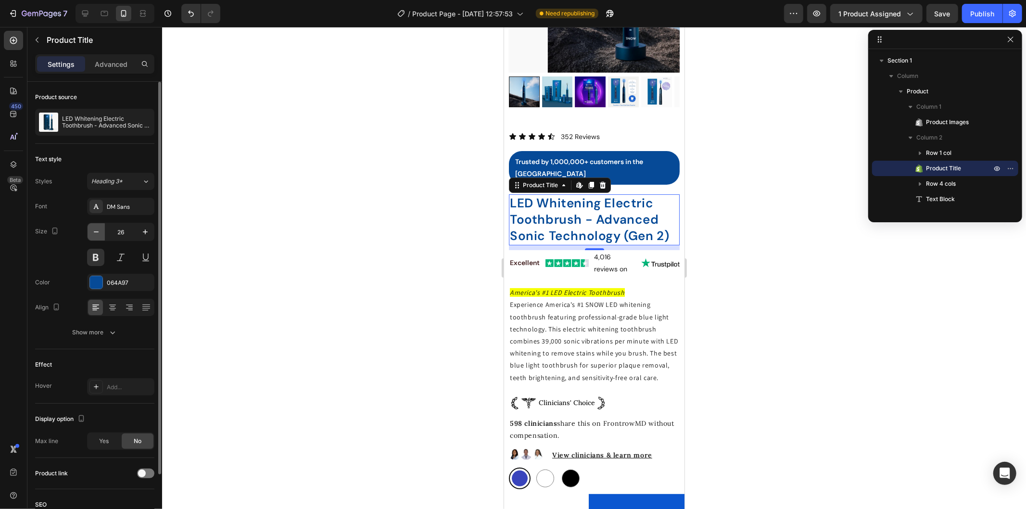
click at [95, 228] on icon "button" at bounding box center [96, 232] width 10 height 10
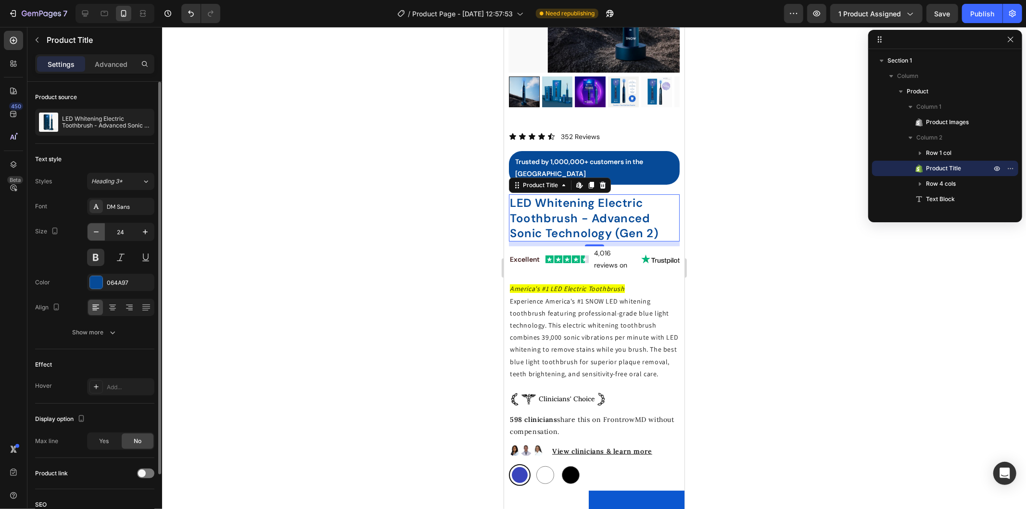
click at [95, 228] on icon "button" at bounding box center [96, 232] width 10 height 10
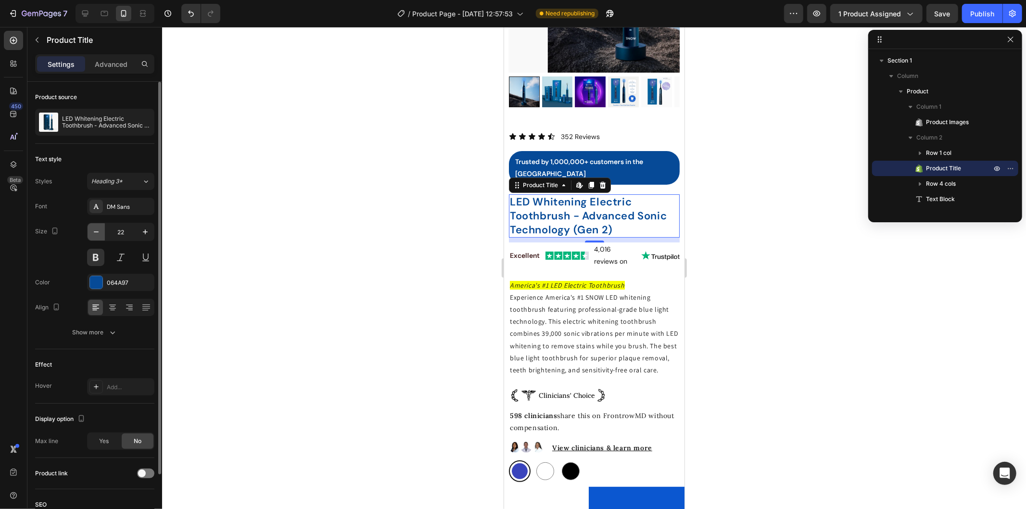
click at [95, 228] on icon "button" at bounding box center [96, 232] width 10 height 10
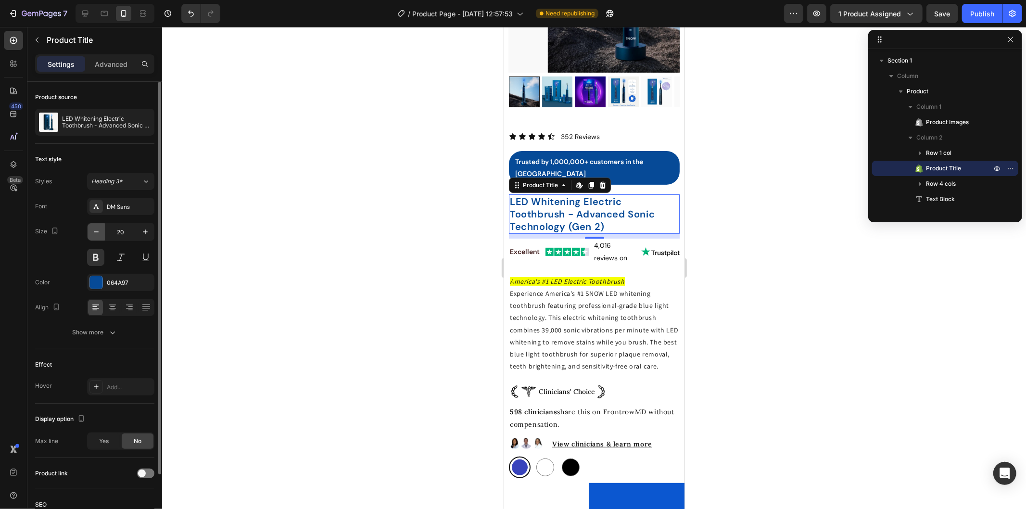
click at [95, 228] on icon "button" at bounding box center [96, 232] width 10 height 10
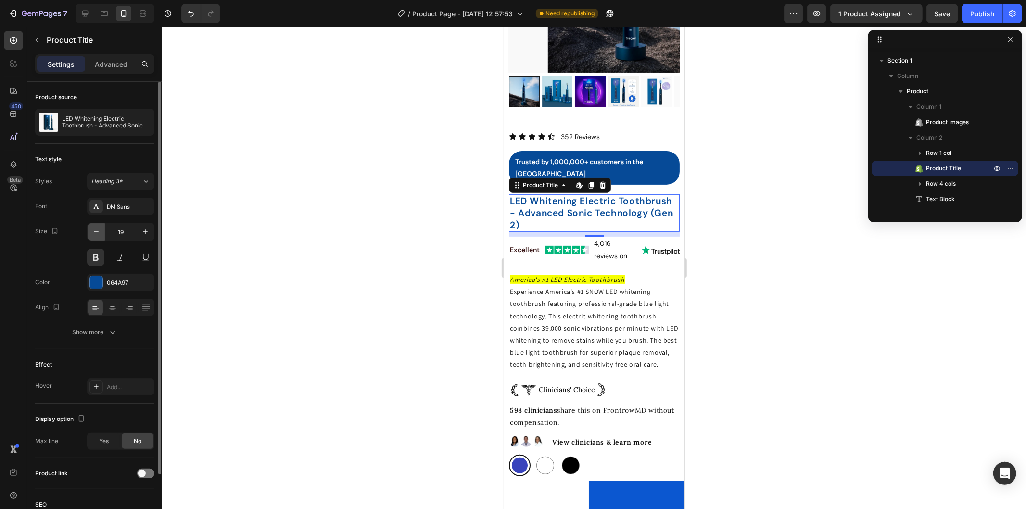
click at [95, 228] on icon "button" at bounding box center [96, 232] width 10 height 10
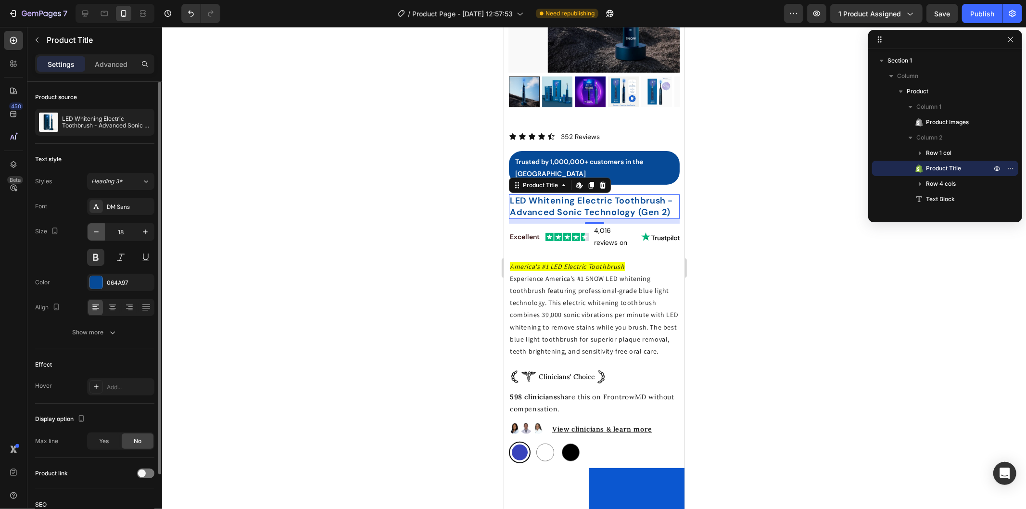
click at [95, 228] on icon "button" at bounding box center [96, 232] width 10 height 10
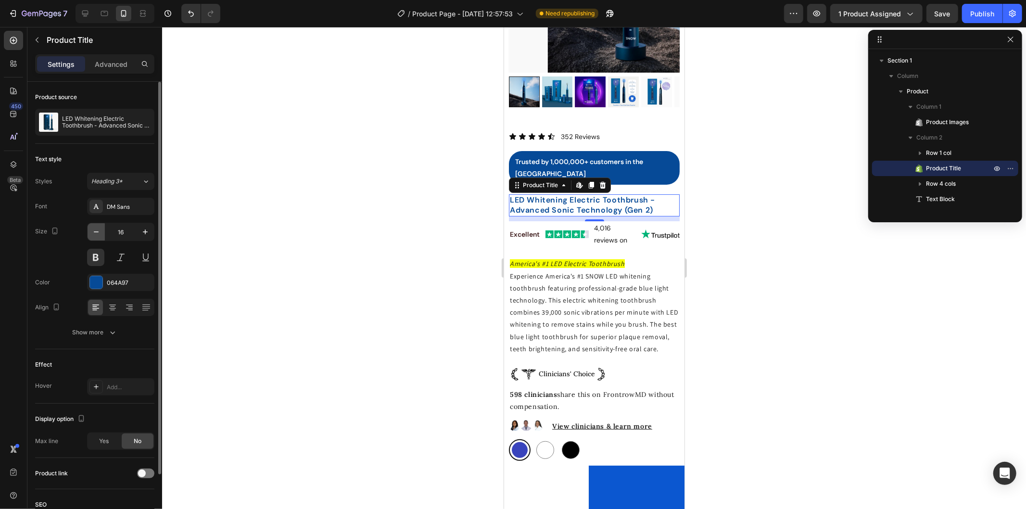
click at [95, 228] on icon "button" at bounding box center [96, 232] width 10 height 10
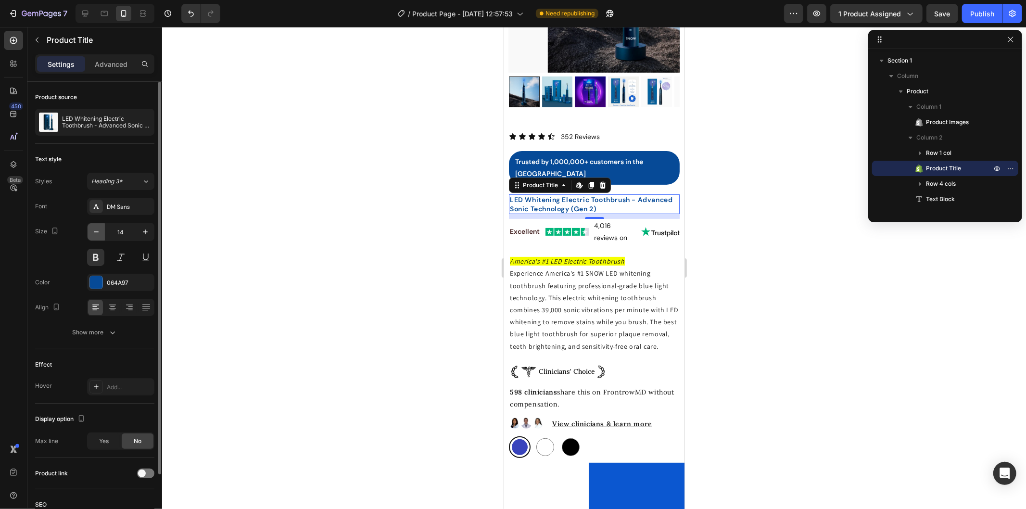
click at [95, 228] on icon "button" at bounding box center [96, 232] width 10 height 10
type input "13"
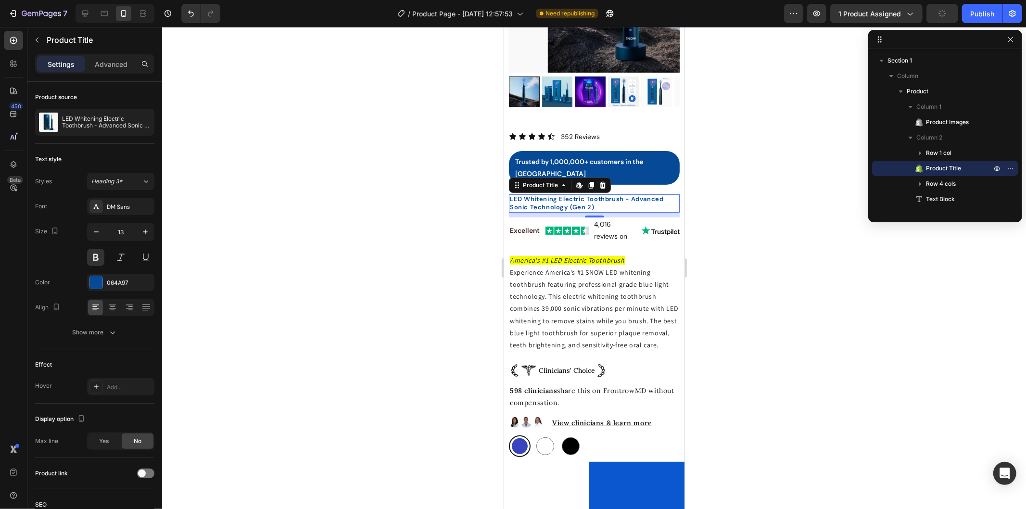
click at [727, 207] on div at bounding box center [594, 268] width 864 height 482
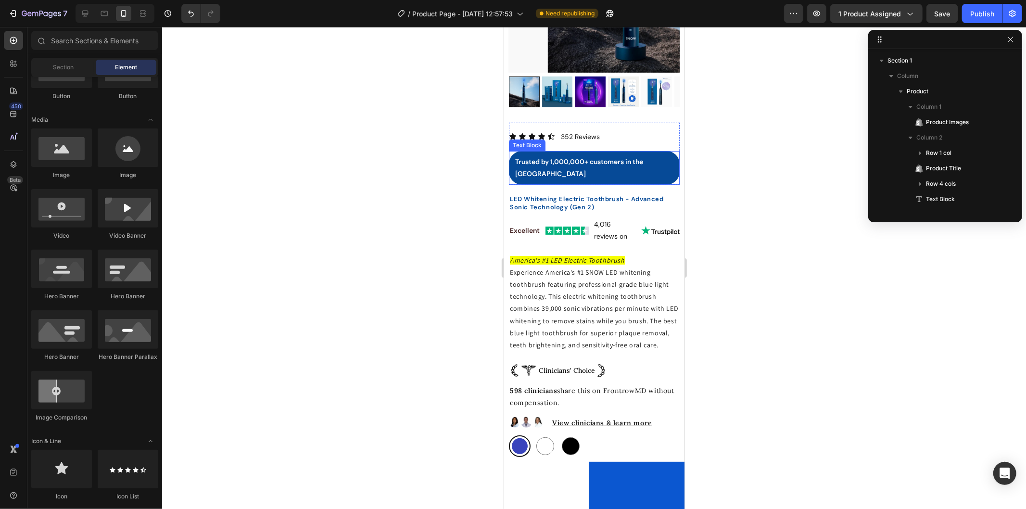
click at [635, 151] on div "Trusted by 1,000,000+ customers in the [GEOGRAPHIC_DATA]" at bounding box center [593, 168] width 171 height 34
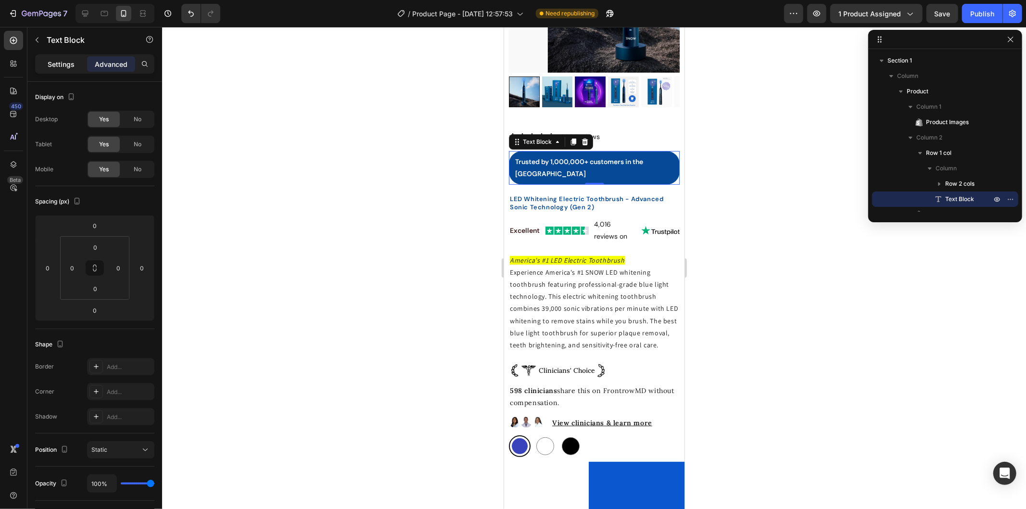
click at [59, 60] on p "Settings" at bounding box center [61, 64] width 27 height 10
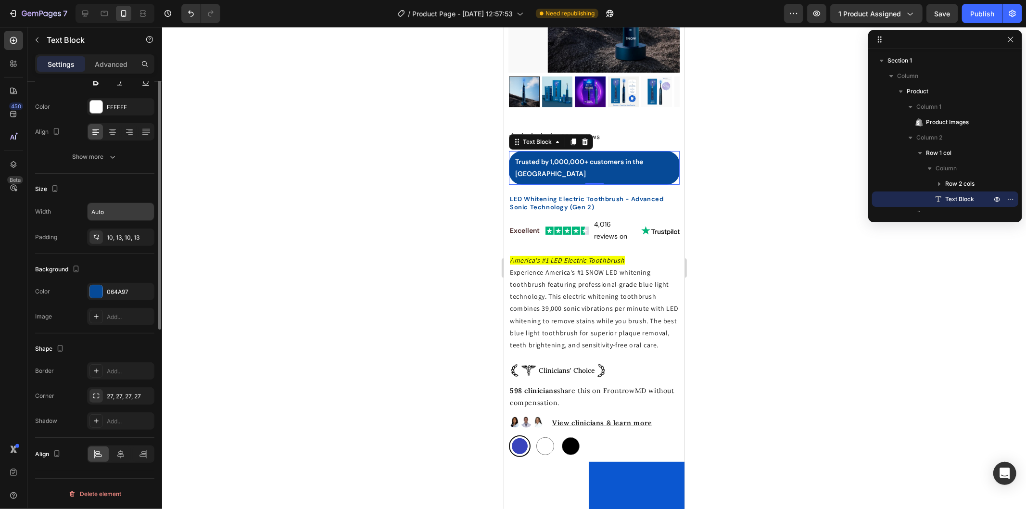
scroll to position [0, 0]
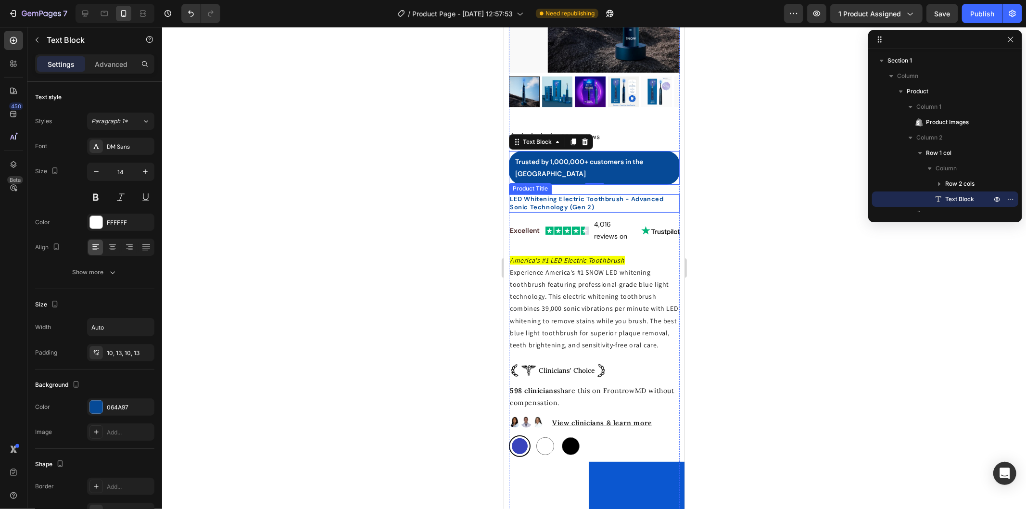
click at [592, 194] on h2 "LED Whitening Electric Toothbrush - Advanced Sonic Technology (Gen 2)" at bounding box center [593, 203] width 171 height 18
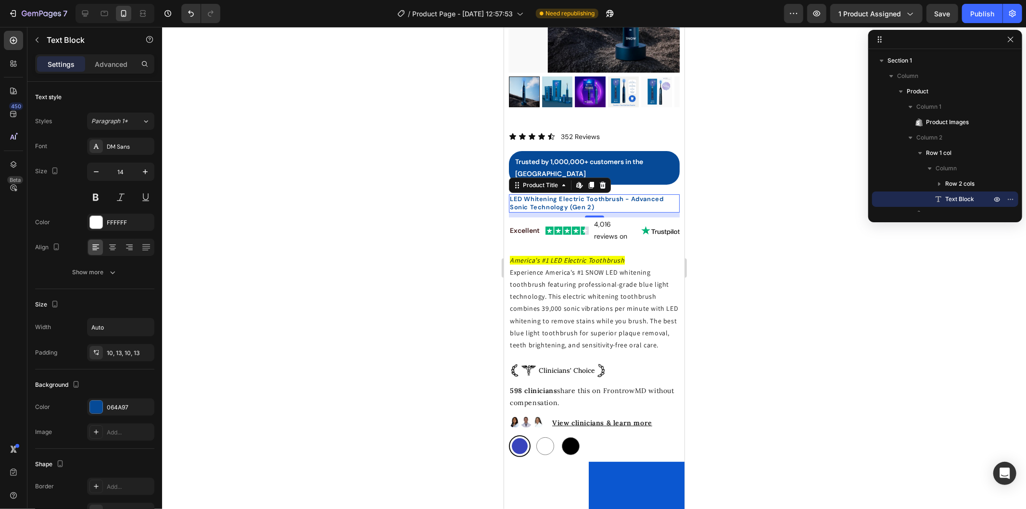
scroll to position [89, 0]
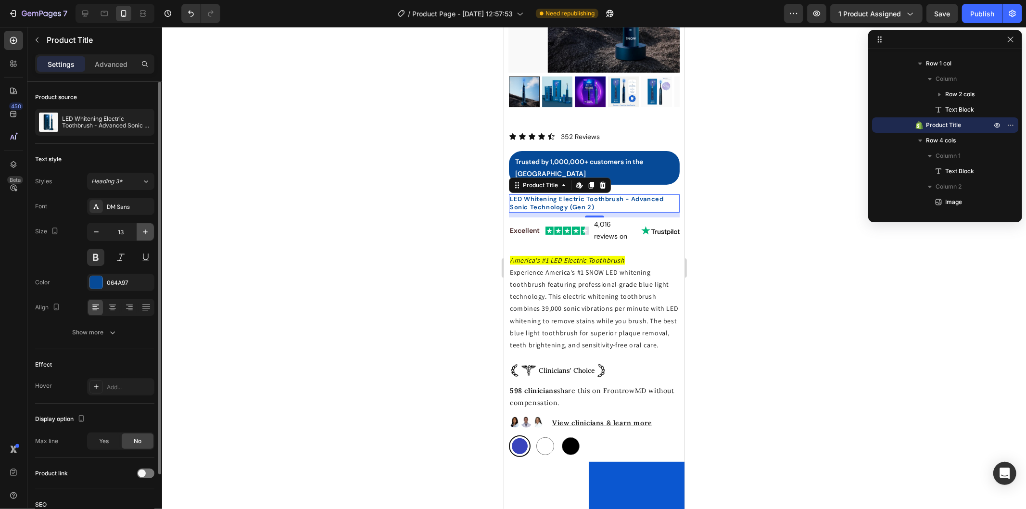
click at [144, 231] on icon "button" at bounding box center [145, 232] width 10 height 10
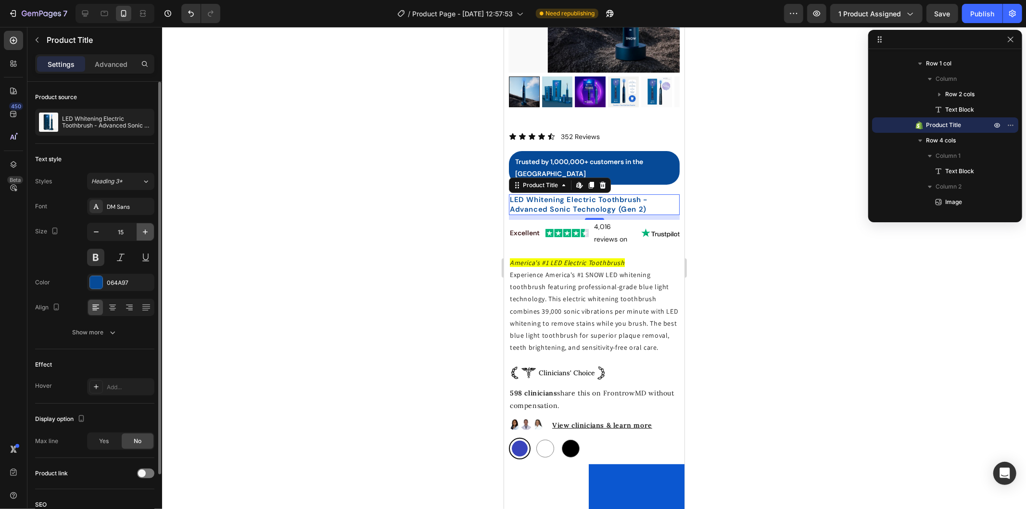
click at [144, 231] on icon "button" at bounding box center [145, 232] width 10 height 10
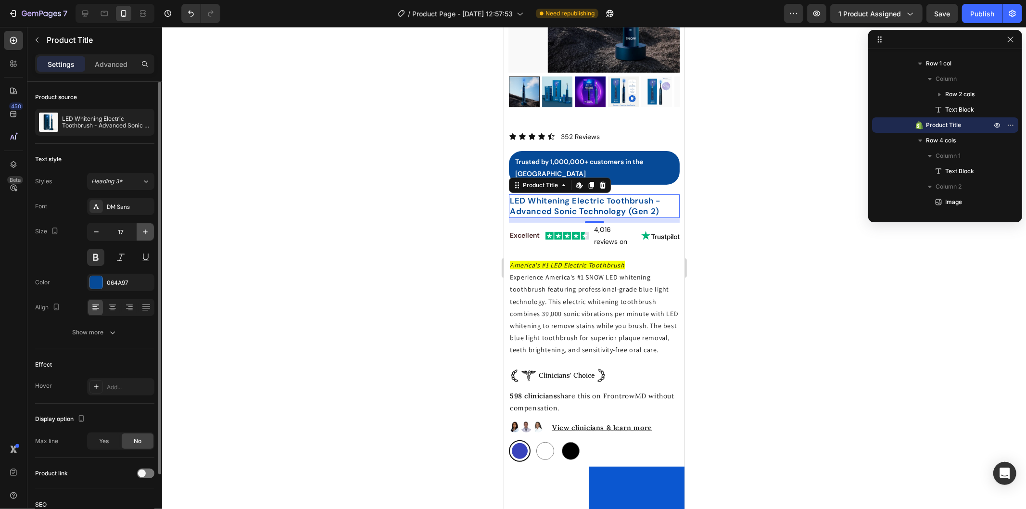
click at [144, 231] on icon "button" at bounding box center [145, 232] width 10 height 10
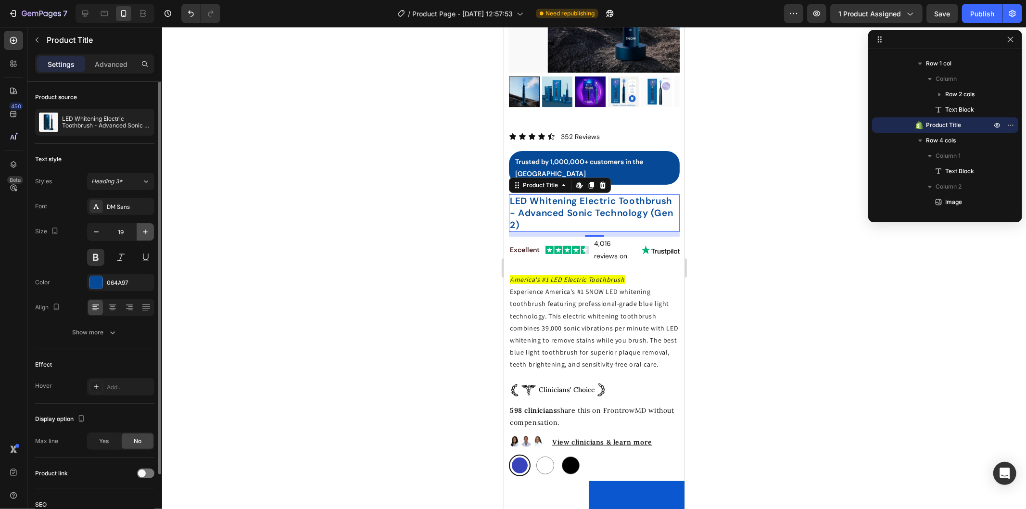
click at [144, 231] on icon "button" at bounding box center [145, 232] width 10 height 10
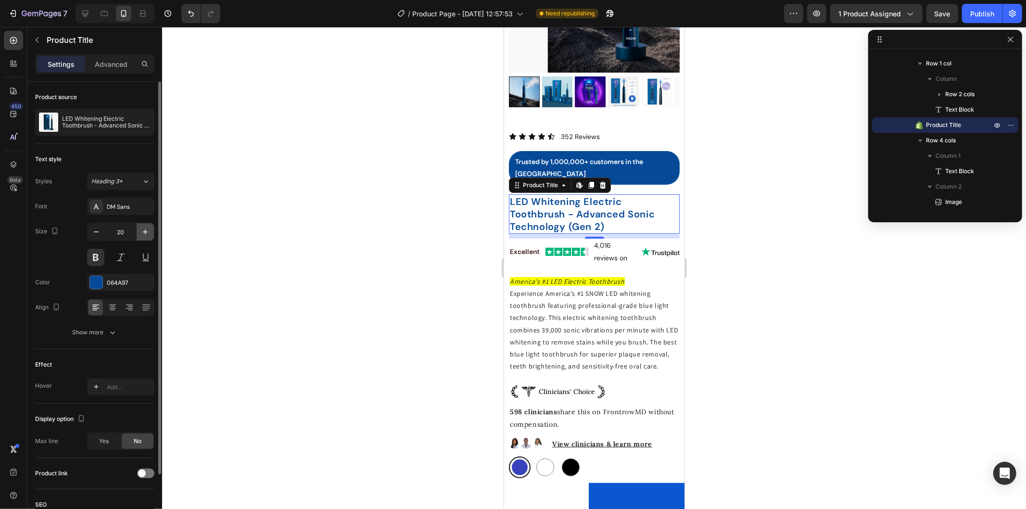
click at [144, 231] on icon "button" at bounding box center [145, 232] width 10 height 10
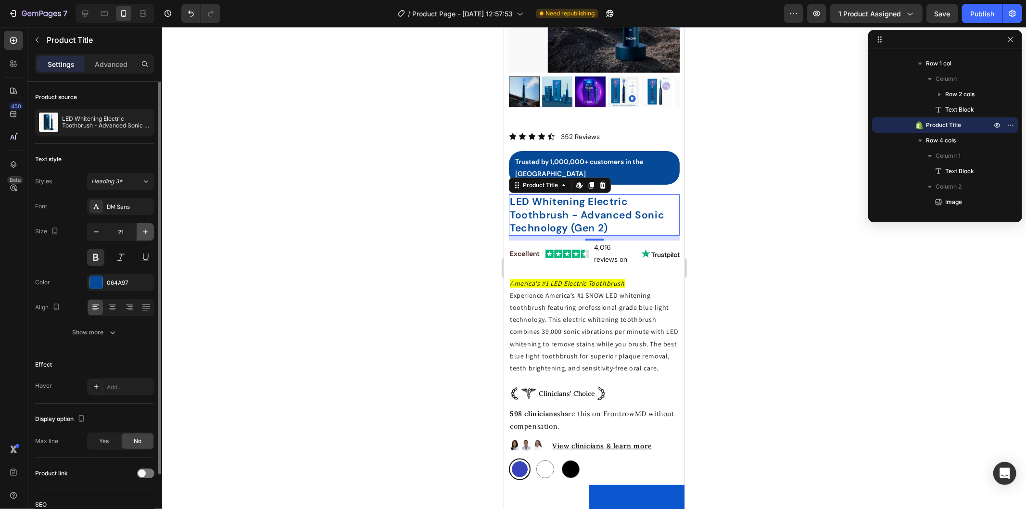
click at [144, 231] on icon "button" at bounding box center [145, 232] width 10 height 10
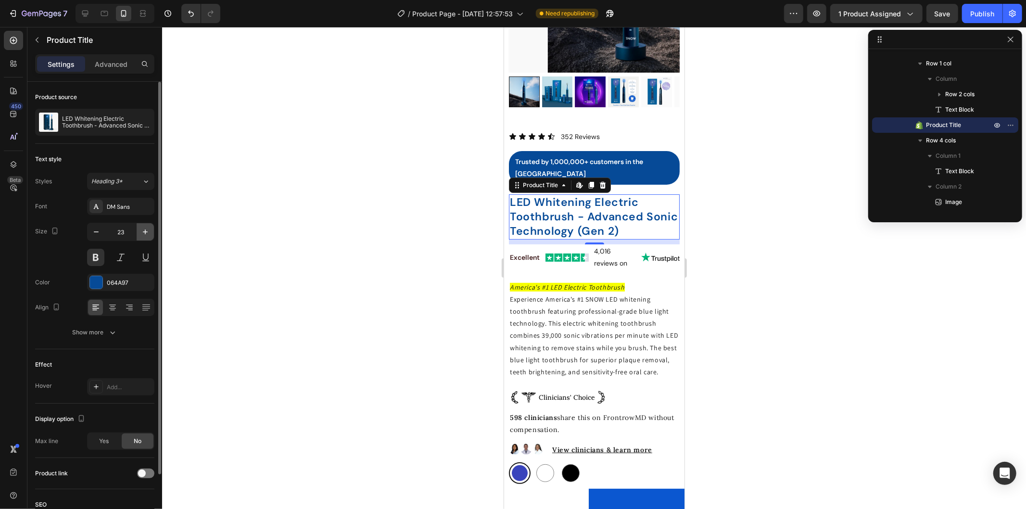
click at [144, 231] on icon "button" at bounding box center [145, 232] width 10 height 10
type input "24"
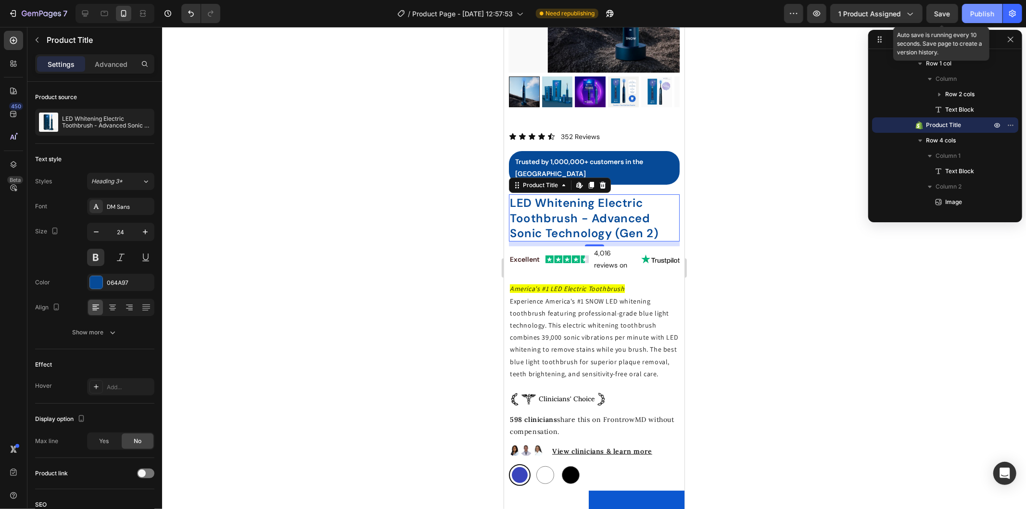
drag, startPoint x: 937, startPoint y: 13, endPoint x: 975, endPoint y: 15, distance: 38.6
click at [937, 13] on span "Save" at bounding box center [943, 14] width 16 height 8
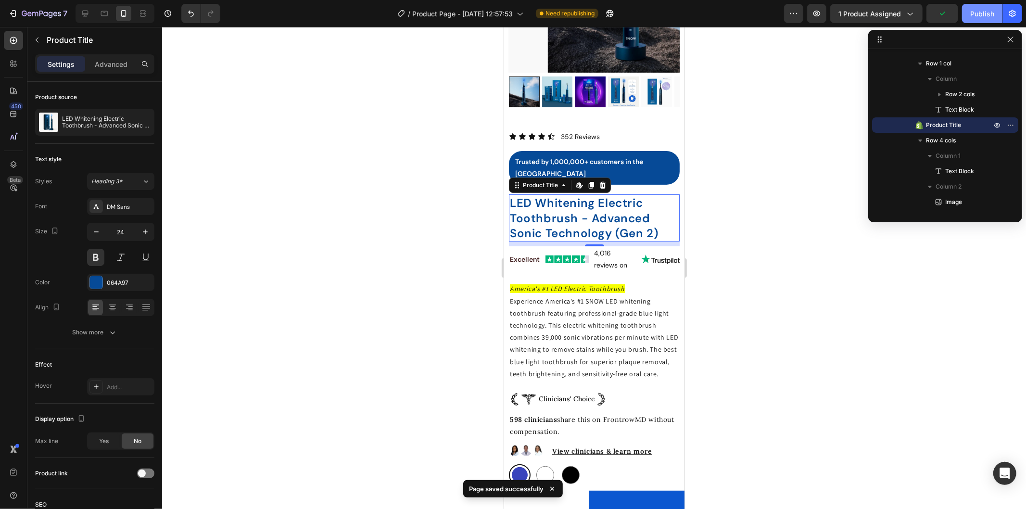
click at [984, 13] on div "Publish" at bounding box center [982, 14] width 24 height 10
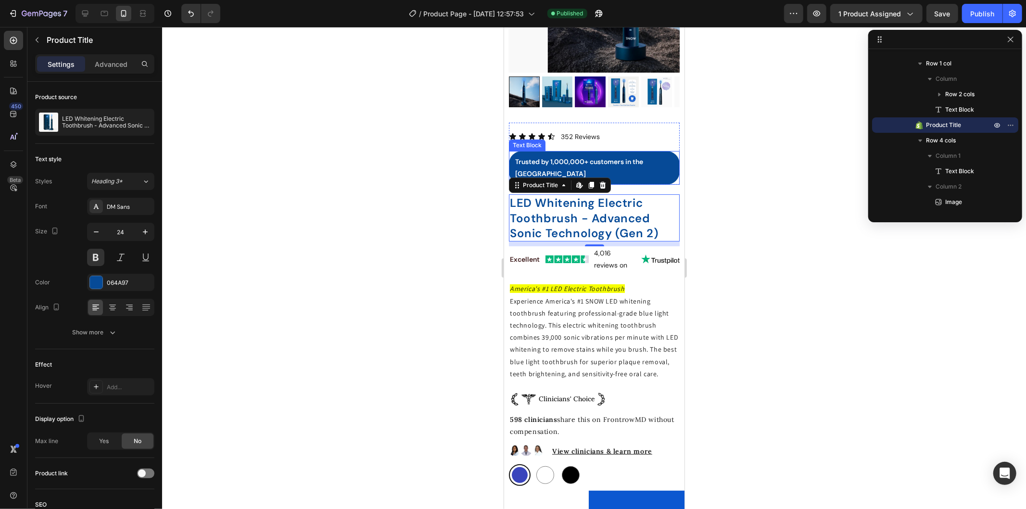
click at [621, 151] on div "Trusted by 1,000,000+ customers in the [GEOGRAPHIC_DATA]" at bounding box center [593, 168] width 171 height 34
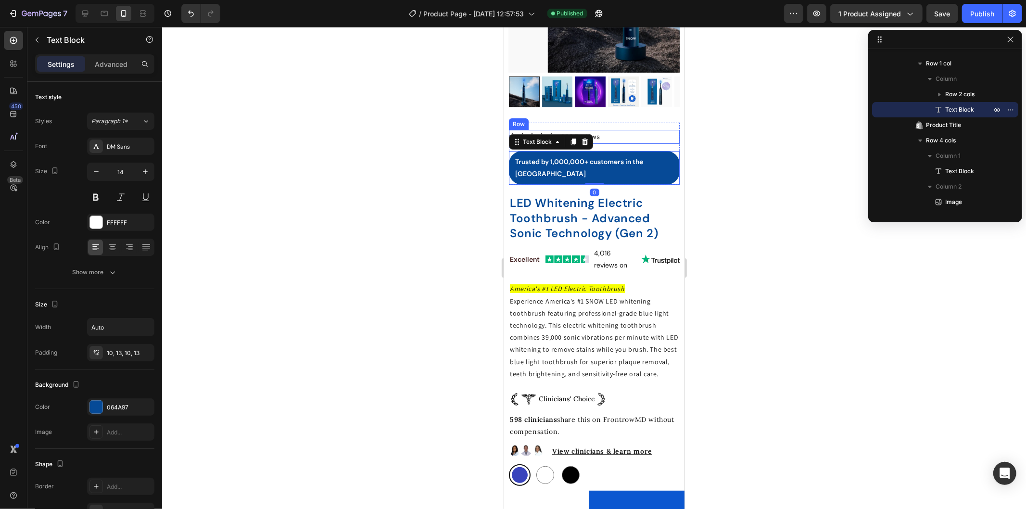
click at [596, 130] on p "352 Reviews" at bounding box center [579, 136] width 39 height 12
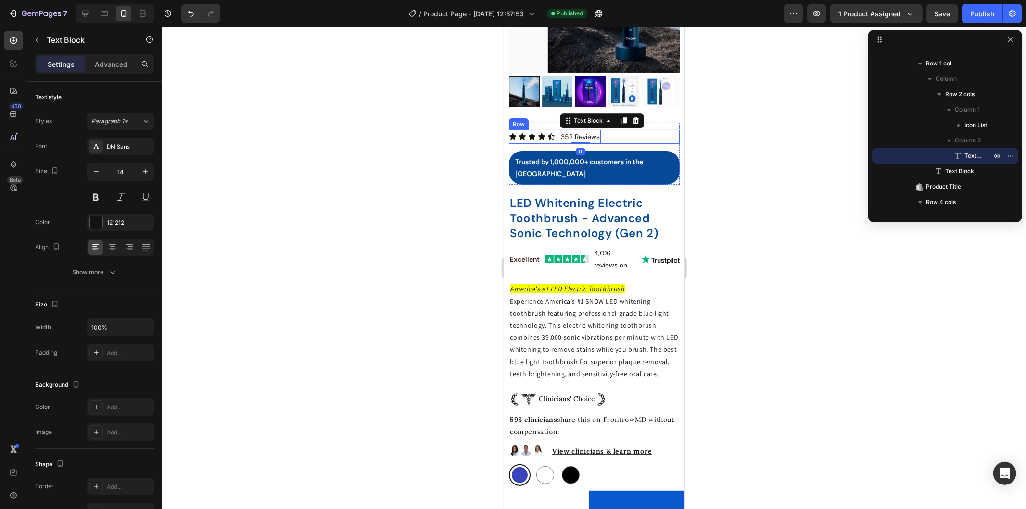
click at [619, 129] on div "Icon Icon Icon Icon Icon Icon List 352 Reviews Text Block 0 Row" at bounding box center [593, 136] width 171 height 14
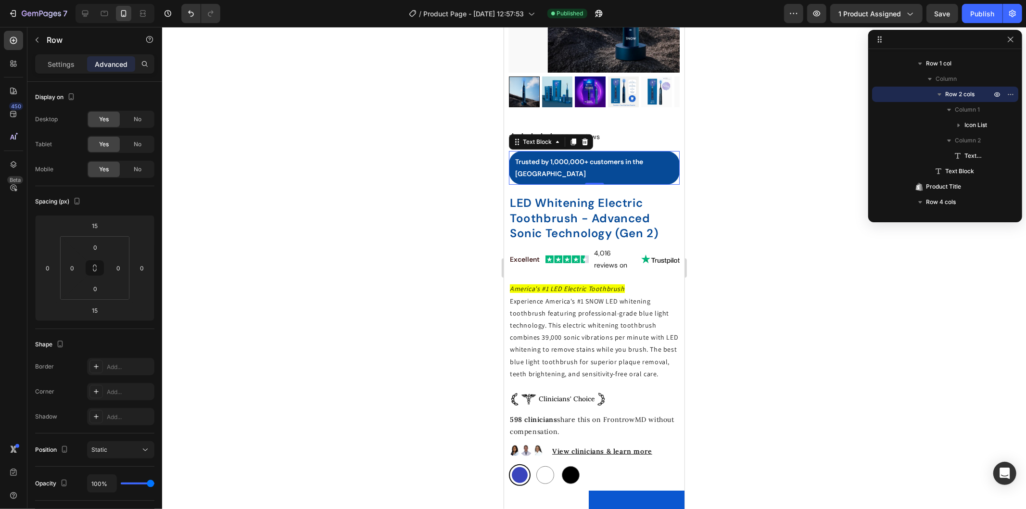
click at [633, 155] on p "Trusted by 1,000,000+ customers in the [GEOGRAPHIC_DATA]" at bounding box center [594, 167] width 158 height 24
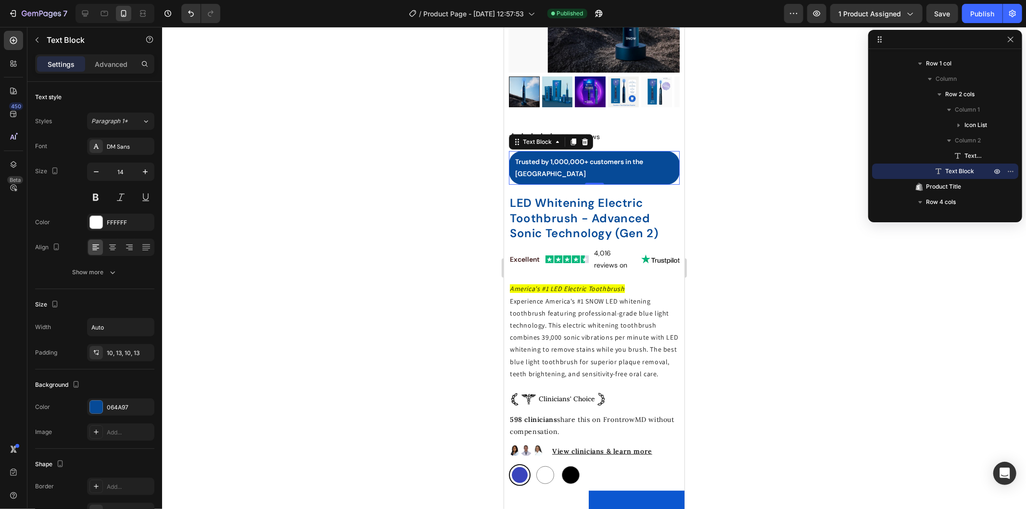
click at [639, 155] on p "Trusted by 1,000,000+ customers in the [GEOGRAPHIC_DATA]" at bounding box center [594, 167] width 158 height 24
click at [645, 155] on p "Trusted by 1,000,000+ customers in the [GEOGRAPHIC_DATA]" at bounding box center [594, 167] width 158 height 24
click at [568, 155] on p "Trusted by 1,000,000+ customers in the [GEOGRAPHIC_DATA]" at bounding box center [594, 167] width 158 height 24
click at [558, 155] on p "Trusted by 1,000,000+ customers in the [GEOGRAPHIC_DATA]" at bounding box center [594, 167] width 158 height 24
click at [547, 155] on p "Trusted by 1,000,000+ customers in the [GEOGRAPHIC_DATA]" at bounding box center [594, 167] width 158 height 24
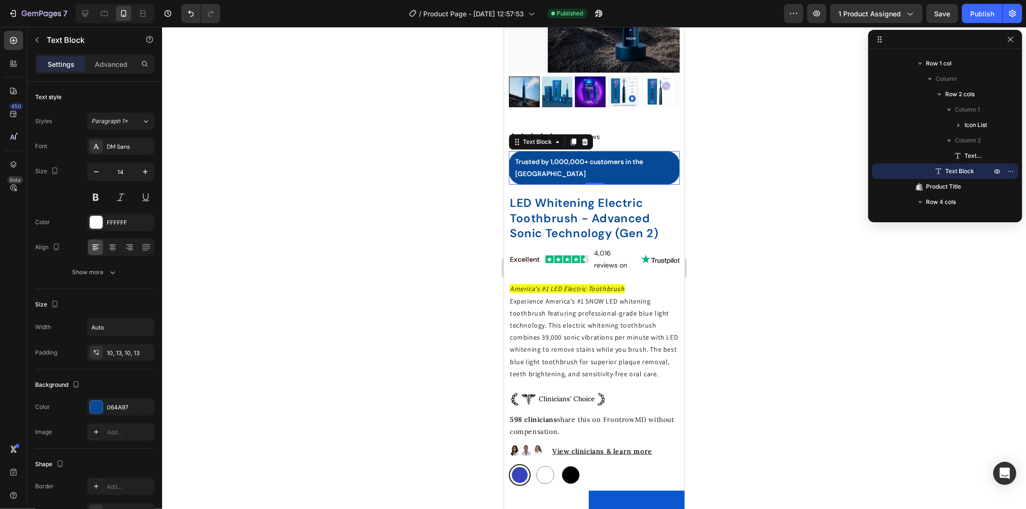
click at [674, 149] on div "Product Images Icon Icon Icon Icon Icon Icon List 352 Reviews Text Block Row Tr…" at bounding box center [594, 351] width 180 height 930
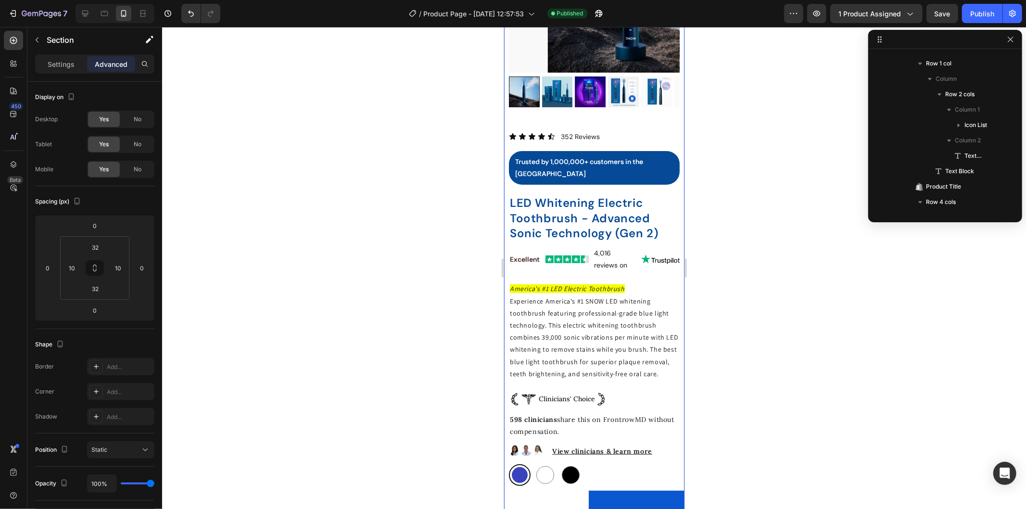
scroll to position [0, 0]
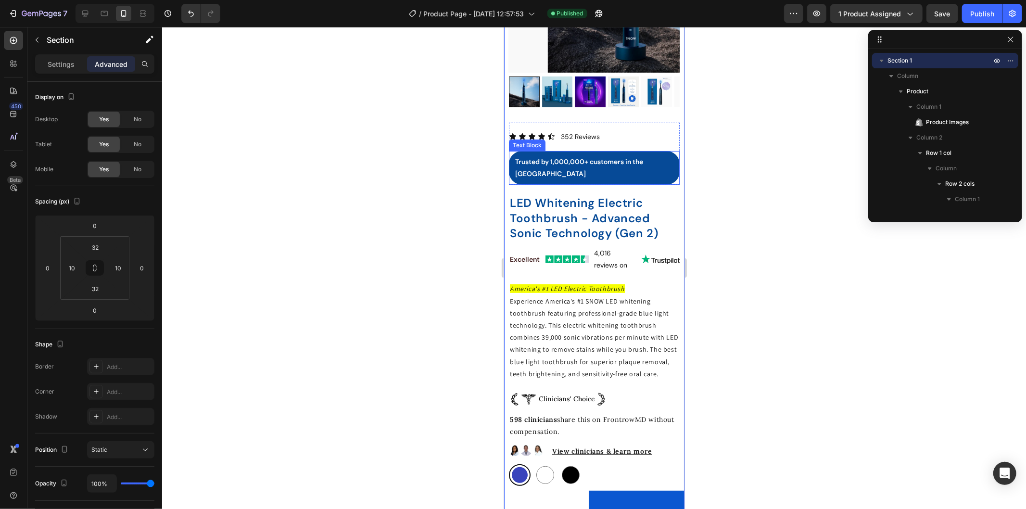
click at [617, 151] on div "Trusted by 1,000,000+ customers in the [GEOGRAPHIC_DATA]" at bounding box center [593, 168] width 171 height 34
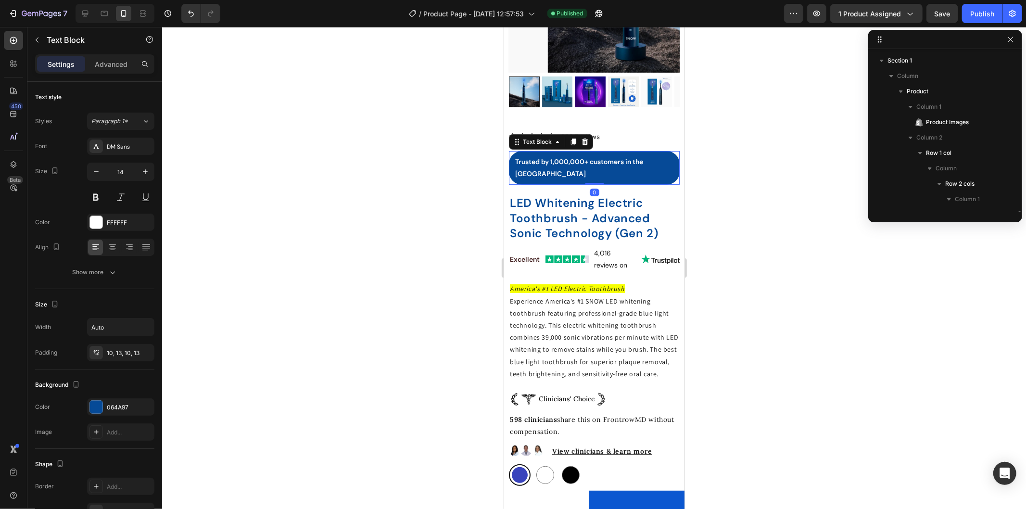
scroll to position [136, 0]
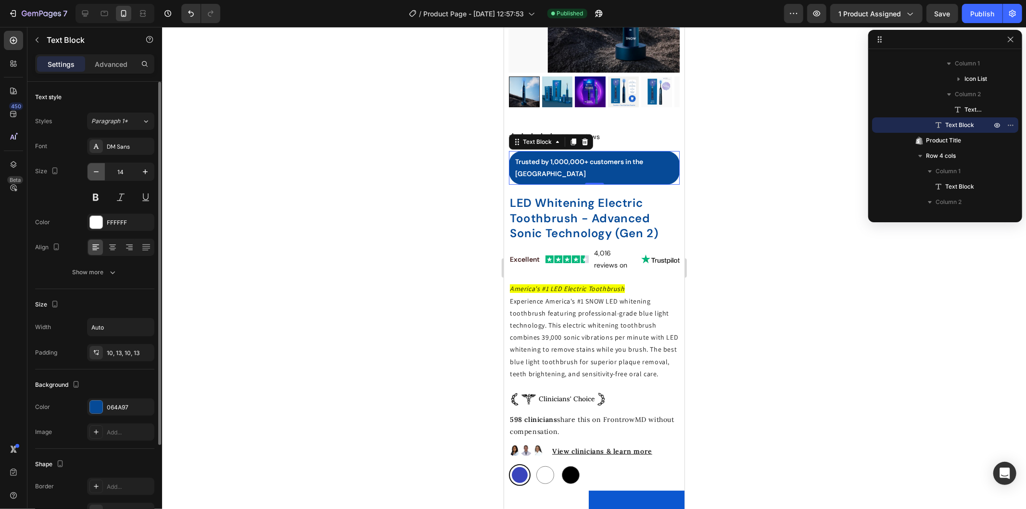
click at [95, 179] on button "button" at bounding box center [96, 171] width 17 height 17
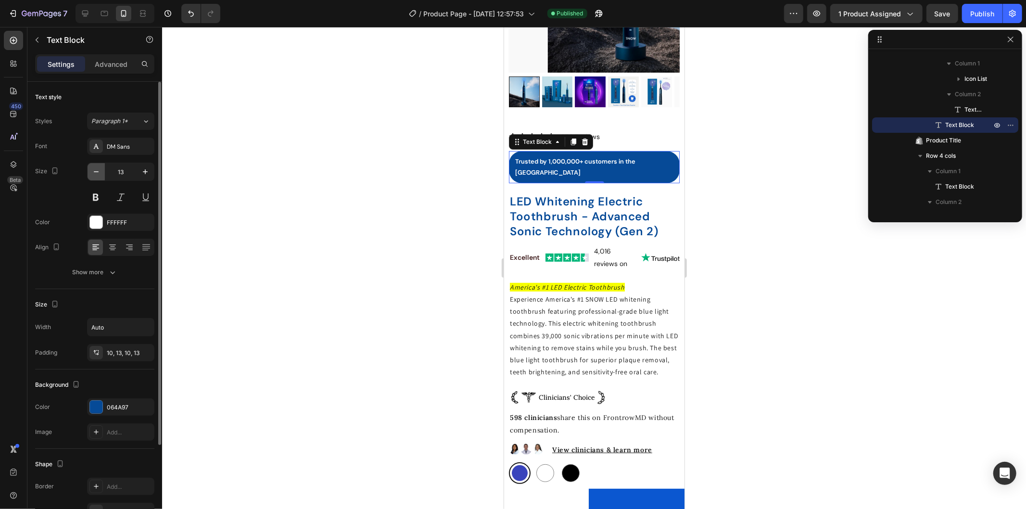
click at [95, 179] on button "button" at bounding box center [96, 171] width 17 height 17
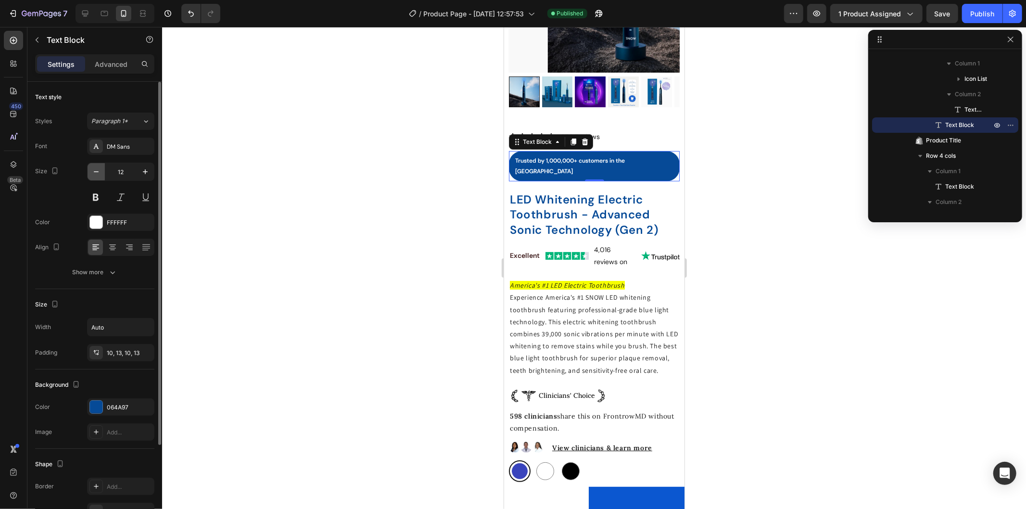
click at [95, 179] on button "button" at bounding box center [96, 171] width 17 height 17
type input "11"
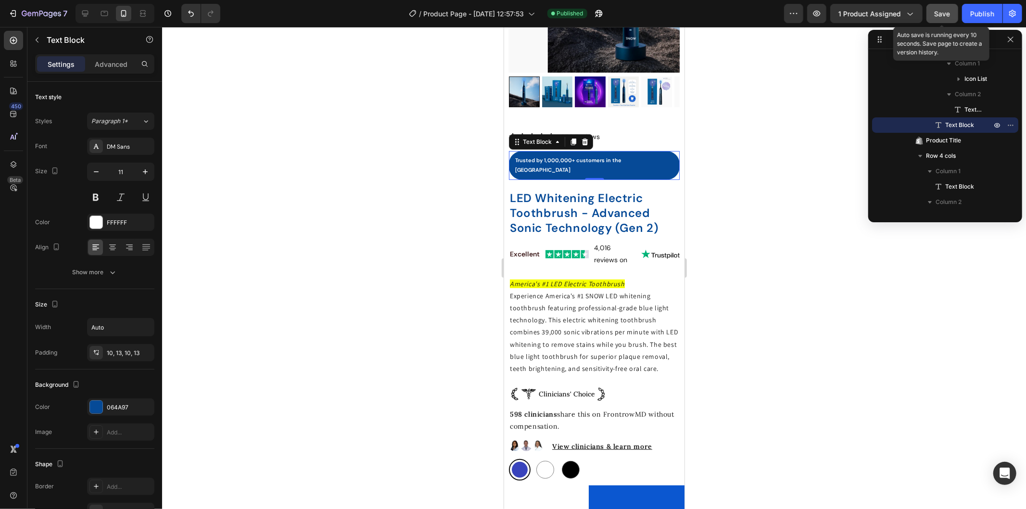
click at [940, 19] on button "Save" at bounding box center [942, 13] width 32 height 19
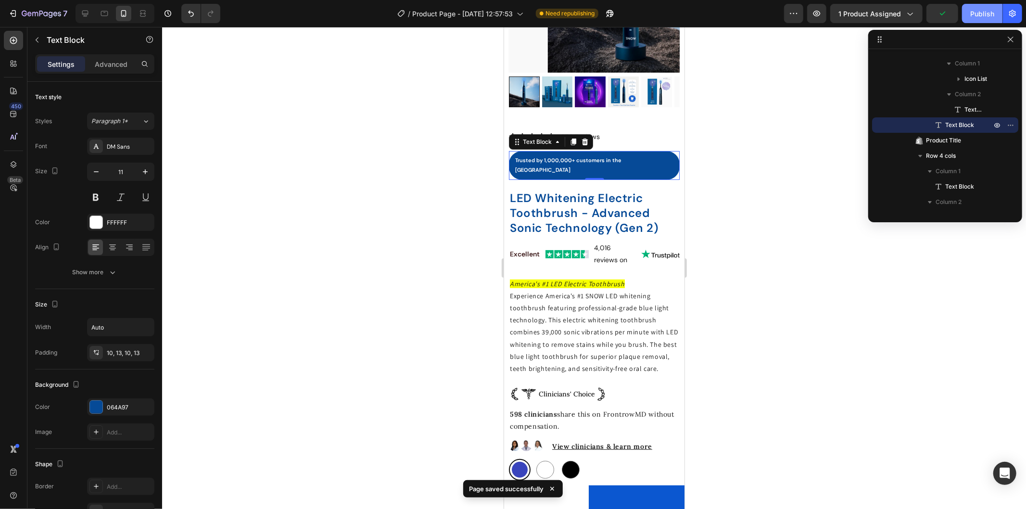
click at [974, 12] on div "Publish" at bounding box center [982, 14] width 24 height 10
click at [557, 241] on div "Image" at bounding box center [566, 254] width 43 height 26
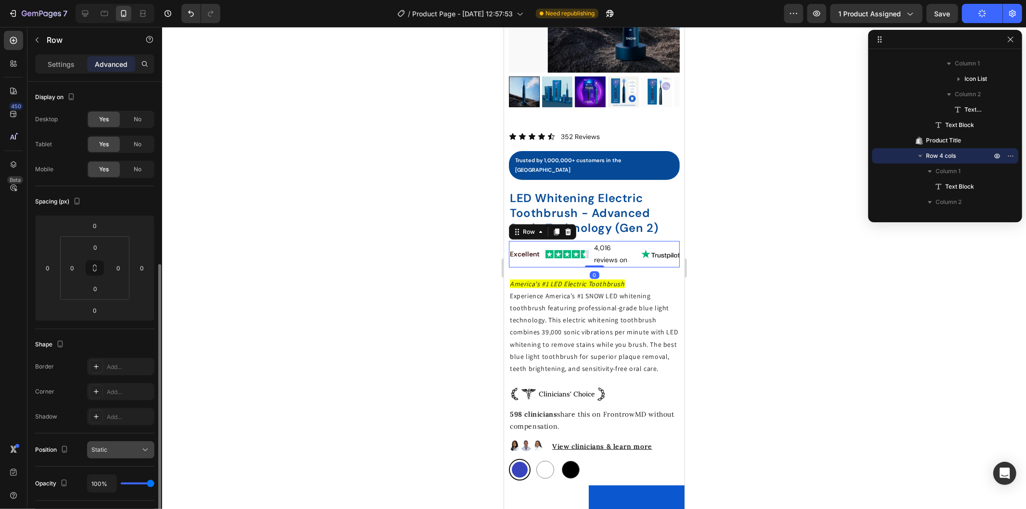
scroll to position [107, 0]
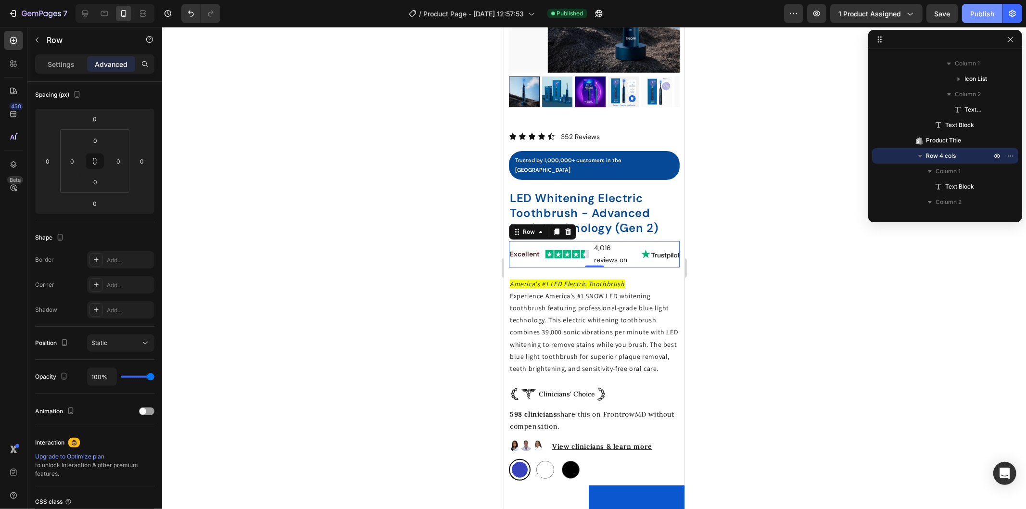
click at [972, 13] on div "Publish" at bounding box center [982, 14] width 24 height 10
click at [786, 124] on div at bounding box center [594, 268] width 864 height 482
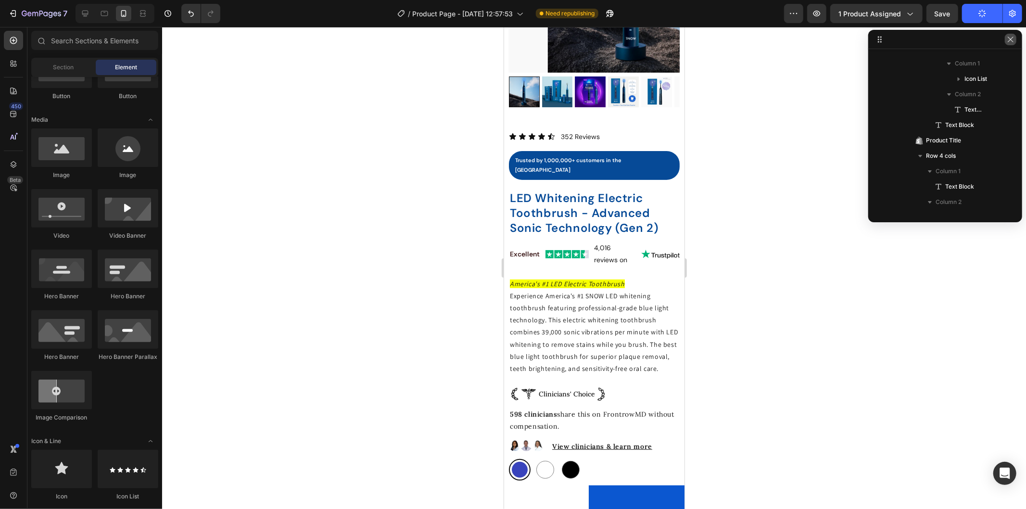
click at [1012, 35] on button "button" at bounding box center [1011, 40] width 12 height 12
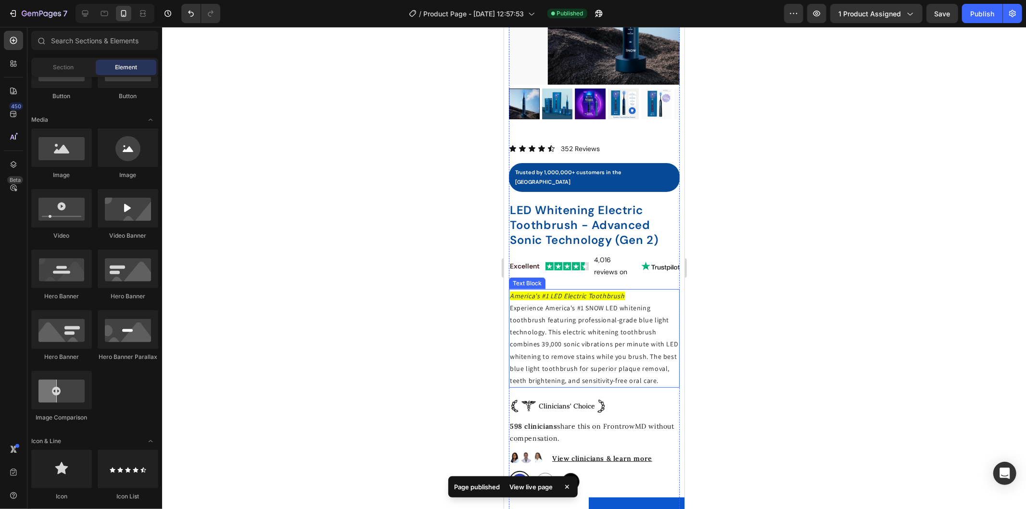
scroll to position [53, 0]
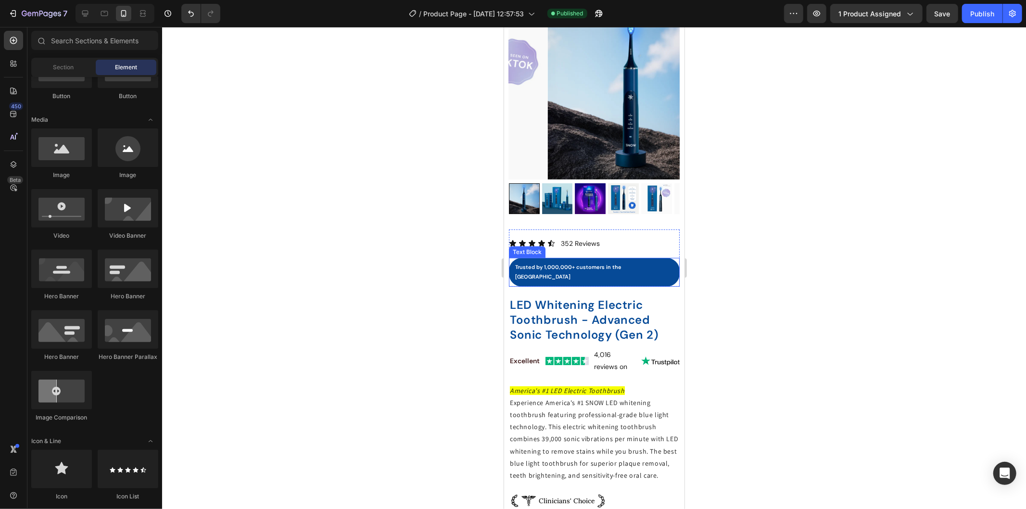
click at [575, 262] on p "Trusted by 1,000,000+ customers in the [GEOGRAPHIC_DATA]" at bounding box center [594, 271] width 158 height 19
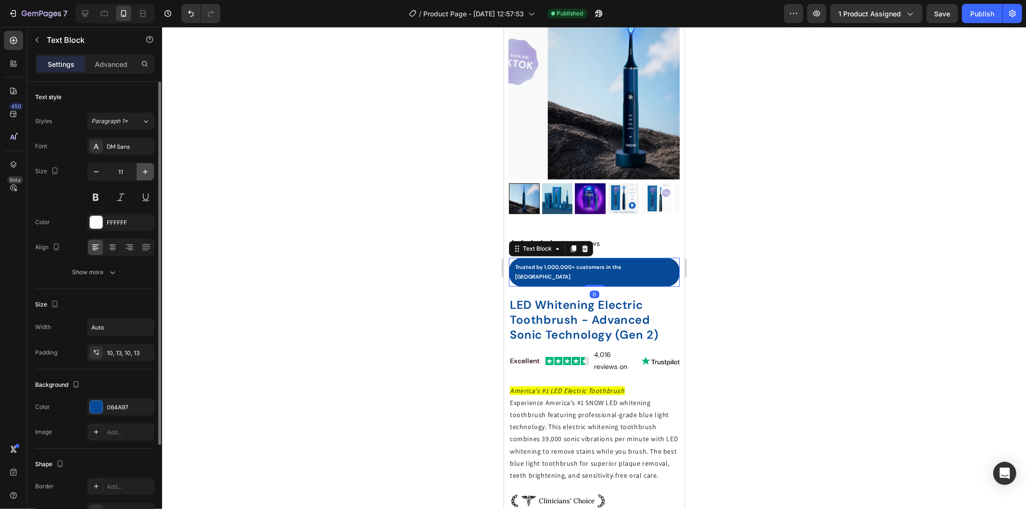
click at [145, 171] on icon "button" at bounding box center [145, 172] width 10 height 10
type input "12"
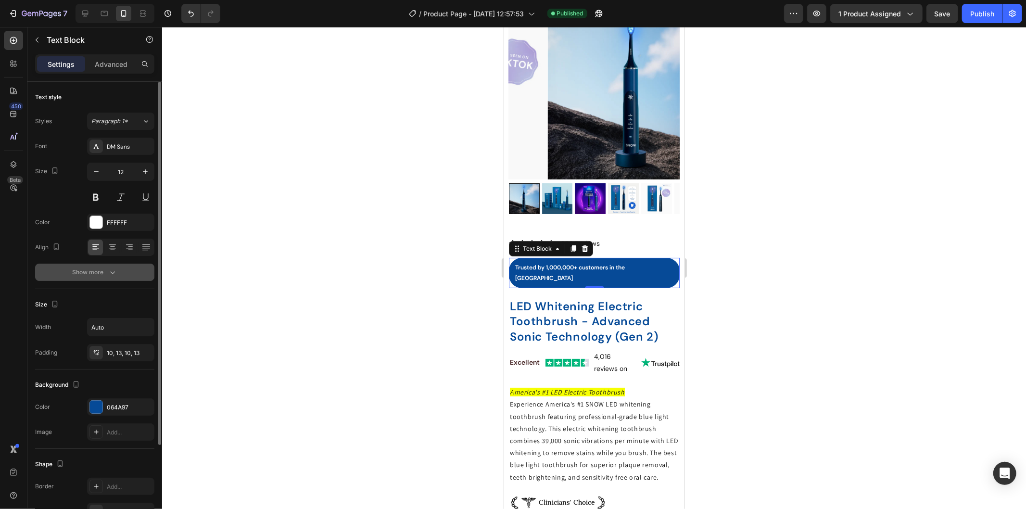
click at [127, 266] on button "Show more" at bounding box center [94, 272] width 119 height 17
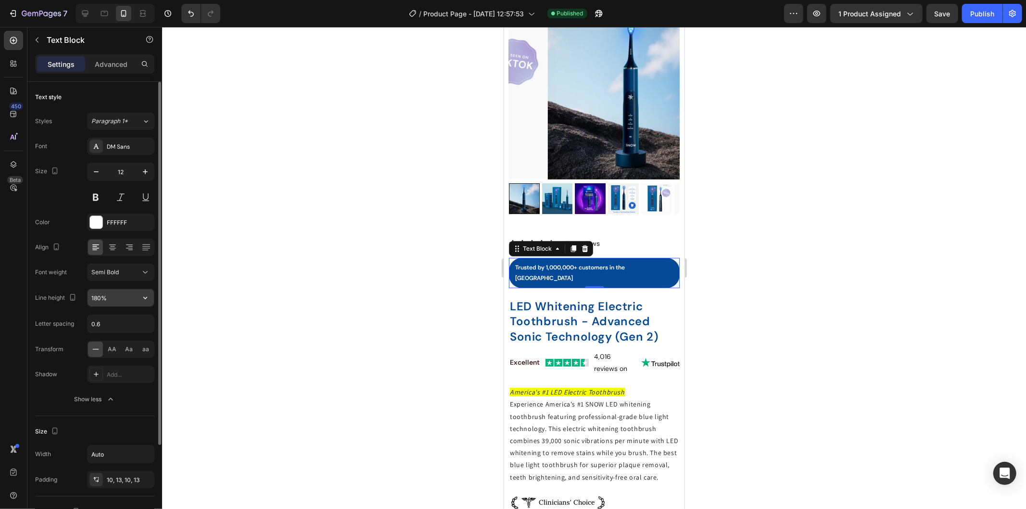
click at [145, 289] on div "180%" at bounding box center [120, 298] width 67 height 18
click at [152, 295] on button "button" at bounding box center [145, 297] width 17 height 17
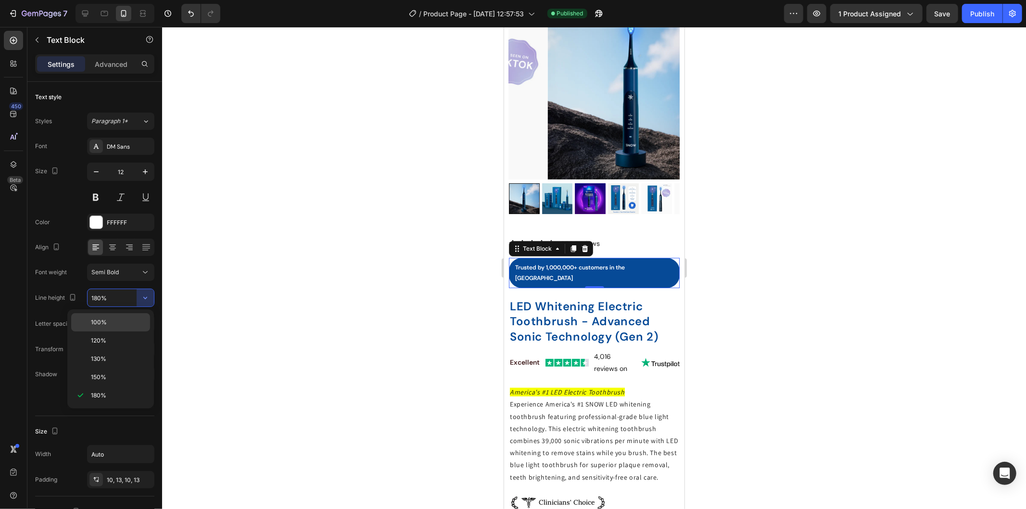
click at [108, 323] on p "100%" at bounding box center [118, 322] width 55 height 9
type input "100%"
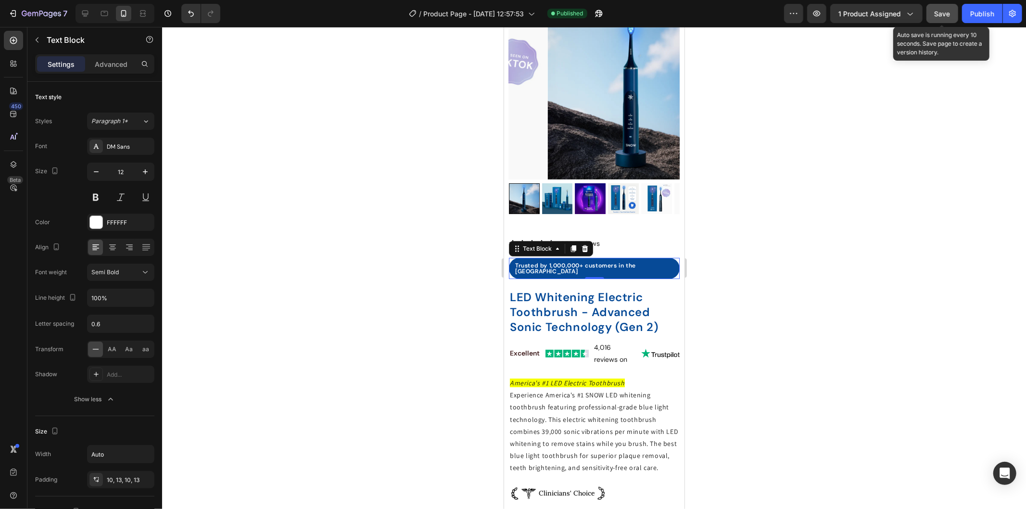
click at [943, 16] on span "Save" at bounding box center [943, 14] width 16 height 8
click at [973, 19] on button "Publish" at bounding box center [982, 13] width 40 height 19
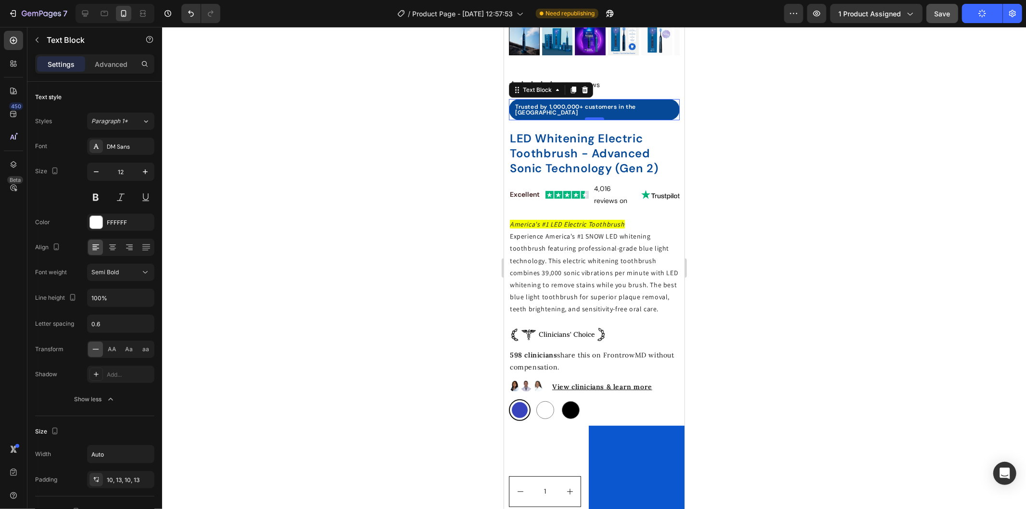
scroll to position [374, 0]
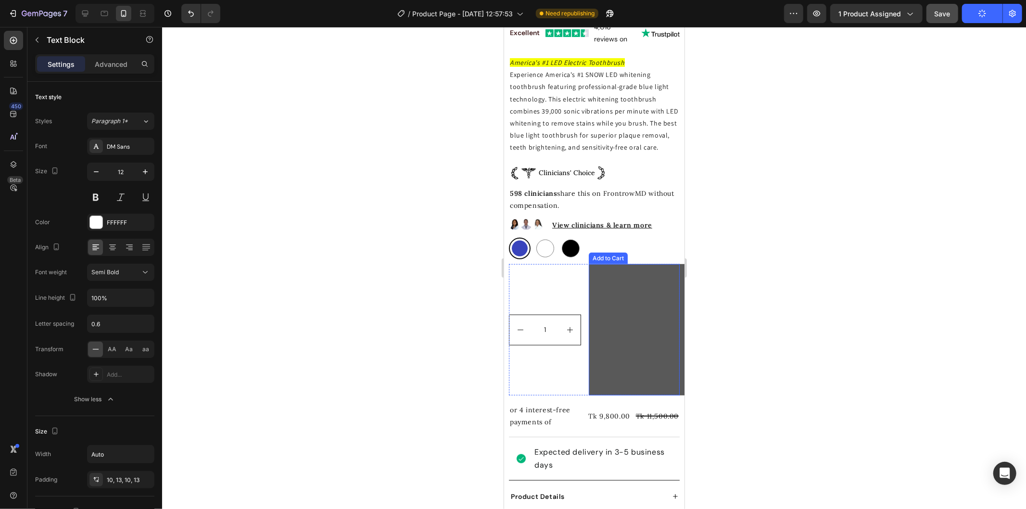
click at [631, 302] on button "Add to cart" at bounding box center [712, 329] width 248 height 131
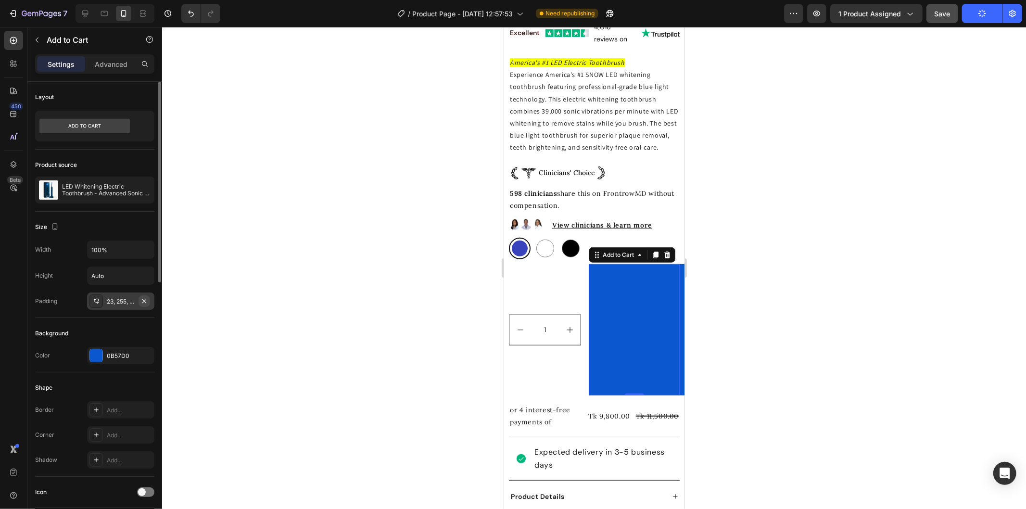
click at [145, 304] on icon "button" at bounding box center [144, 301] width 8 height 8
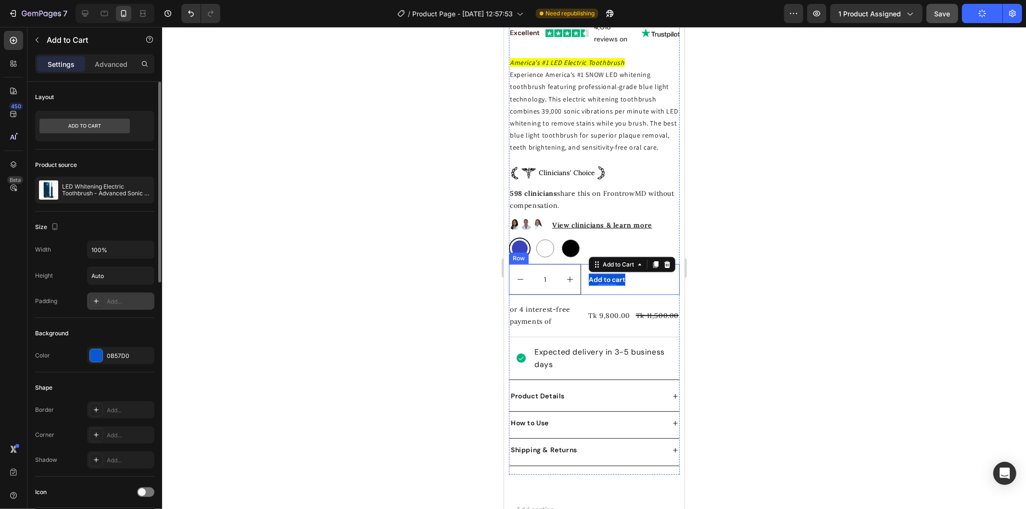
click at [648, 279] on div "1 Product Quantity Add to cart Add to Cart 0 Row" at bounding box center [593, 279] width 171 height 31
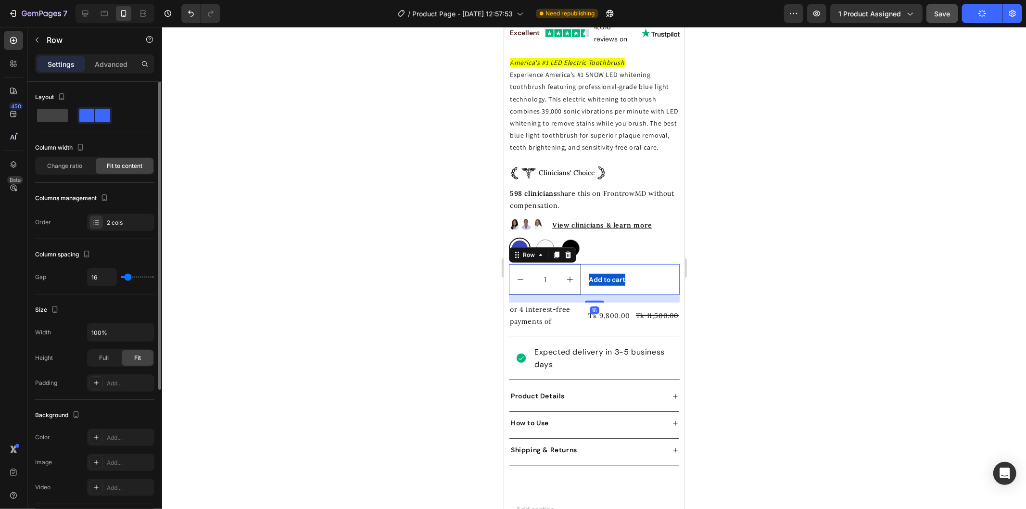
click at [714, 289] on div at bounding box center [594, 268] width 864 height 482
